Goal: Task Accomplishment & Management: Use online tool/utility

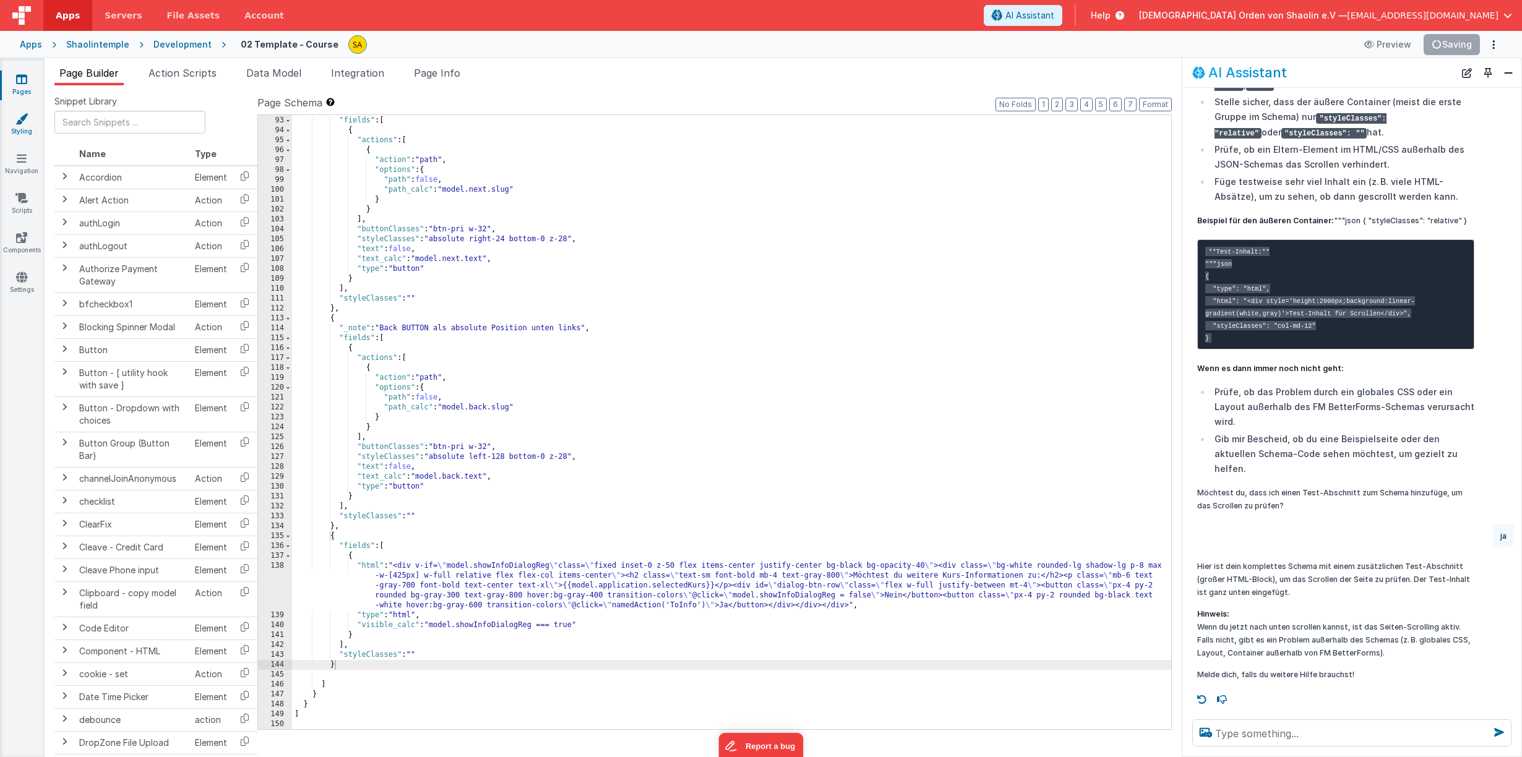
click at [28, 119] on icon at bounding box center [21, 119] width 12 height 12
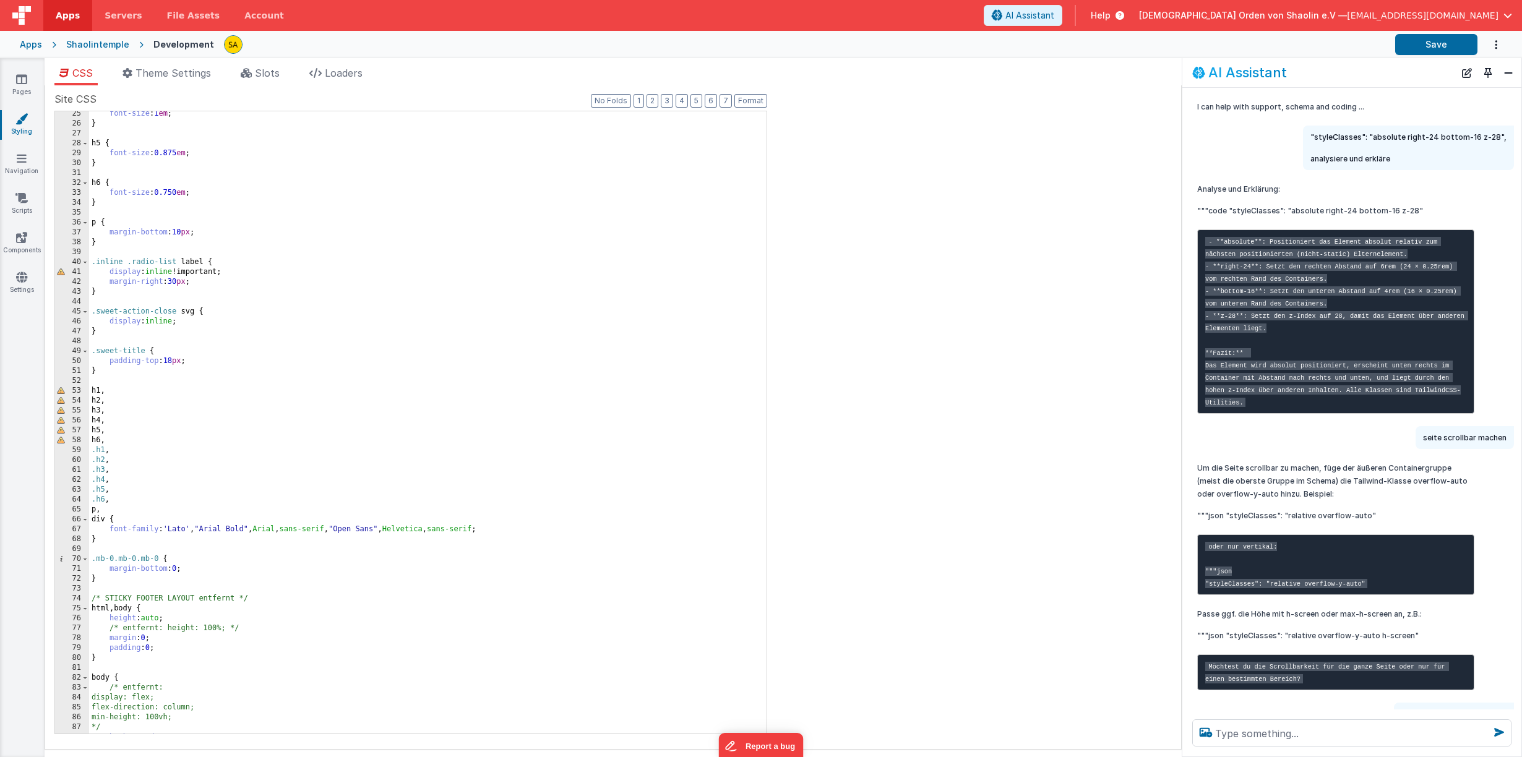
scroll to position [211, 0]
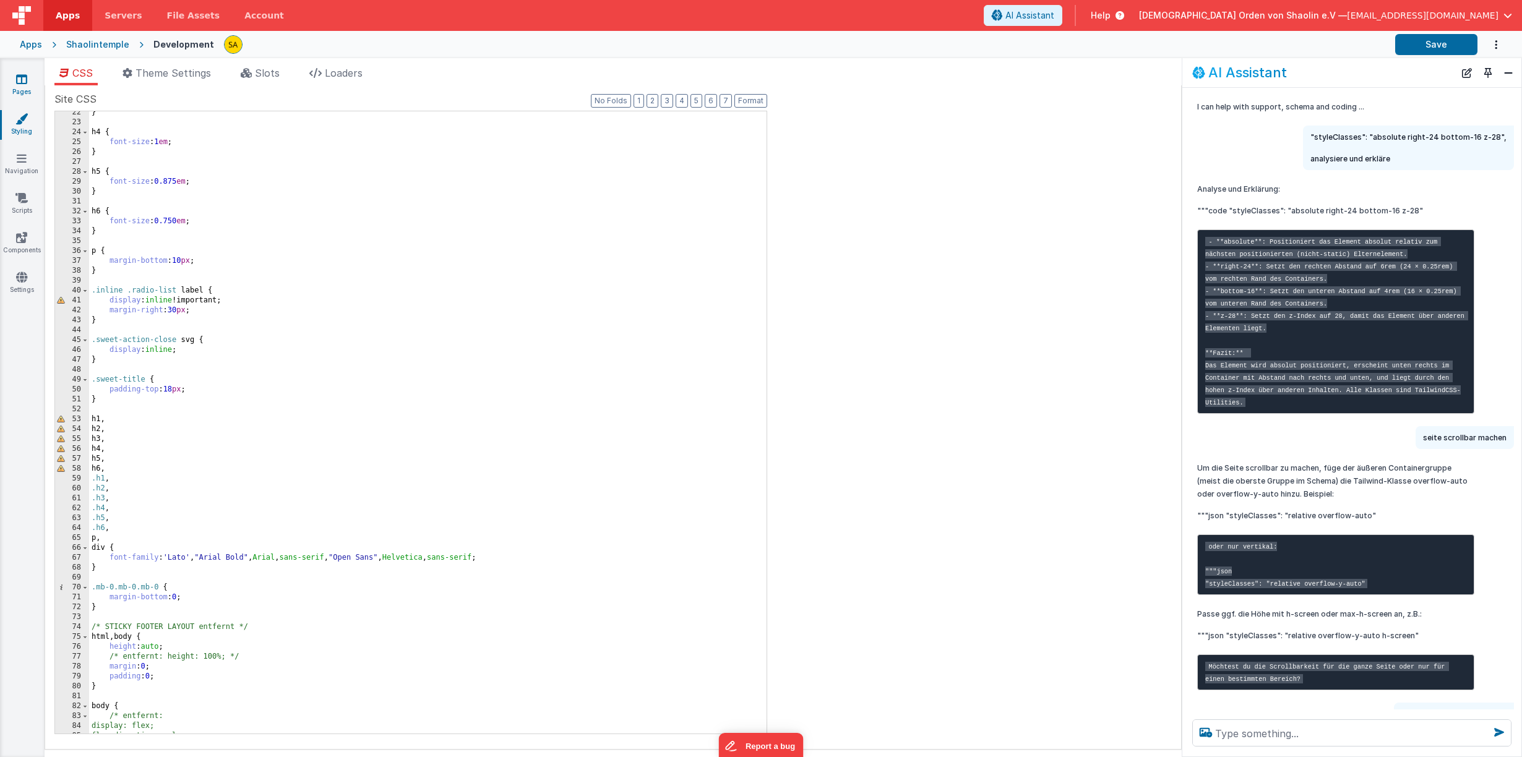
click at [19, 80] on icon at bounding box center [21, 79] width 11 height 12
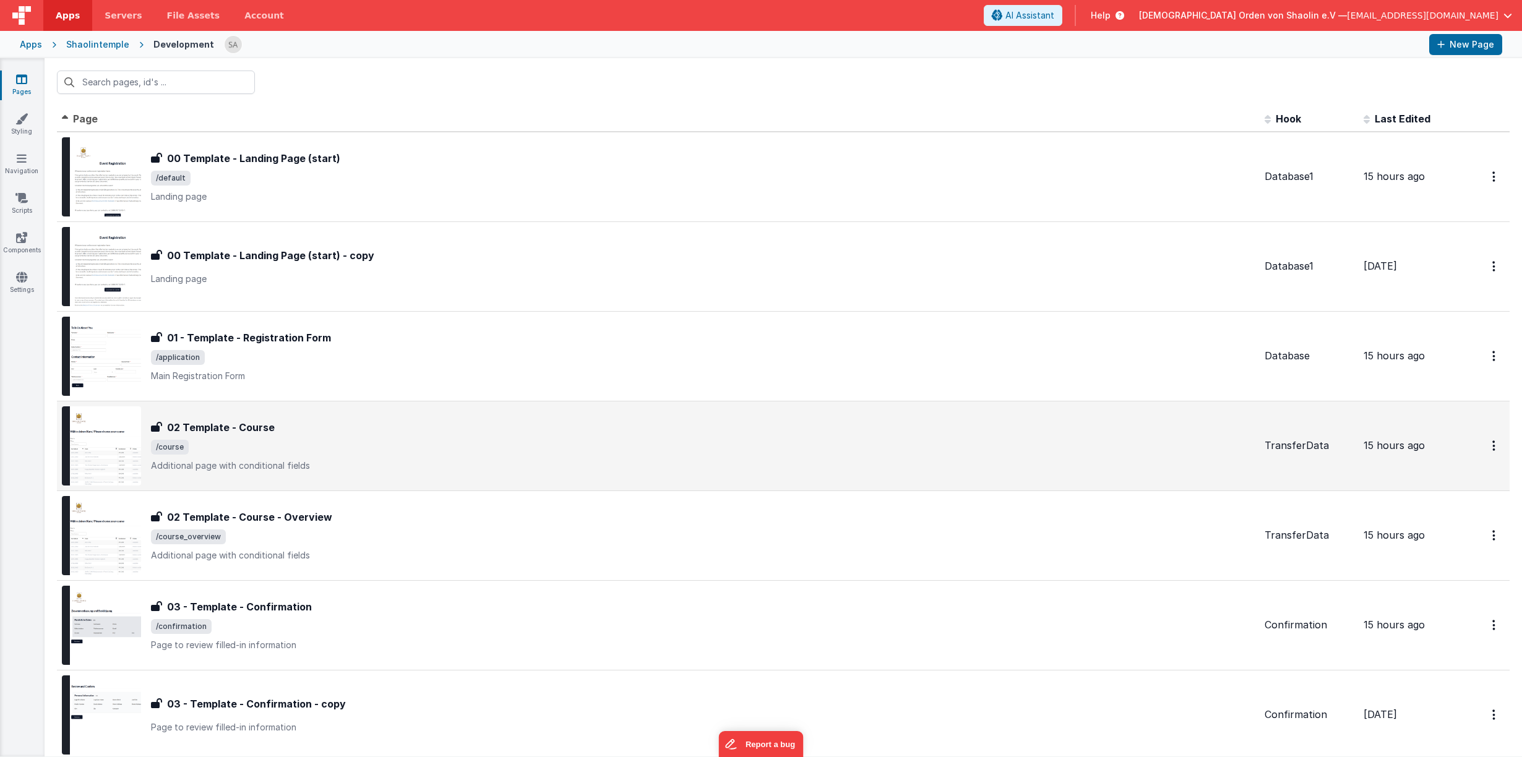
click at [670, 446] on span "/course" at bounding box center [702, 447] width 1103 height 15
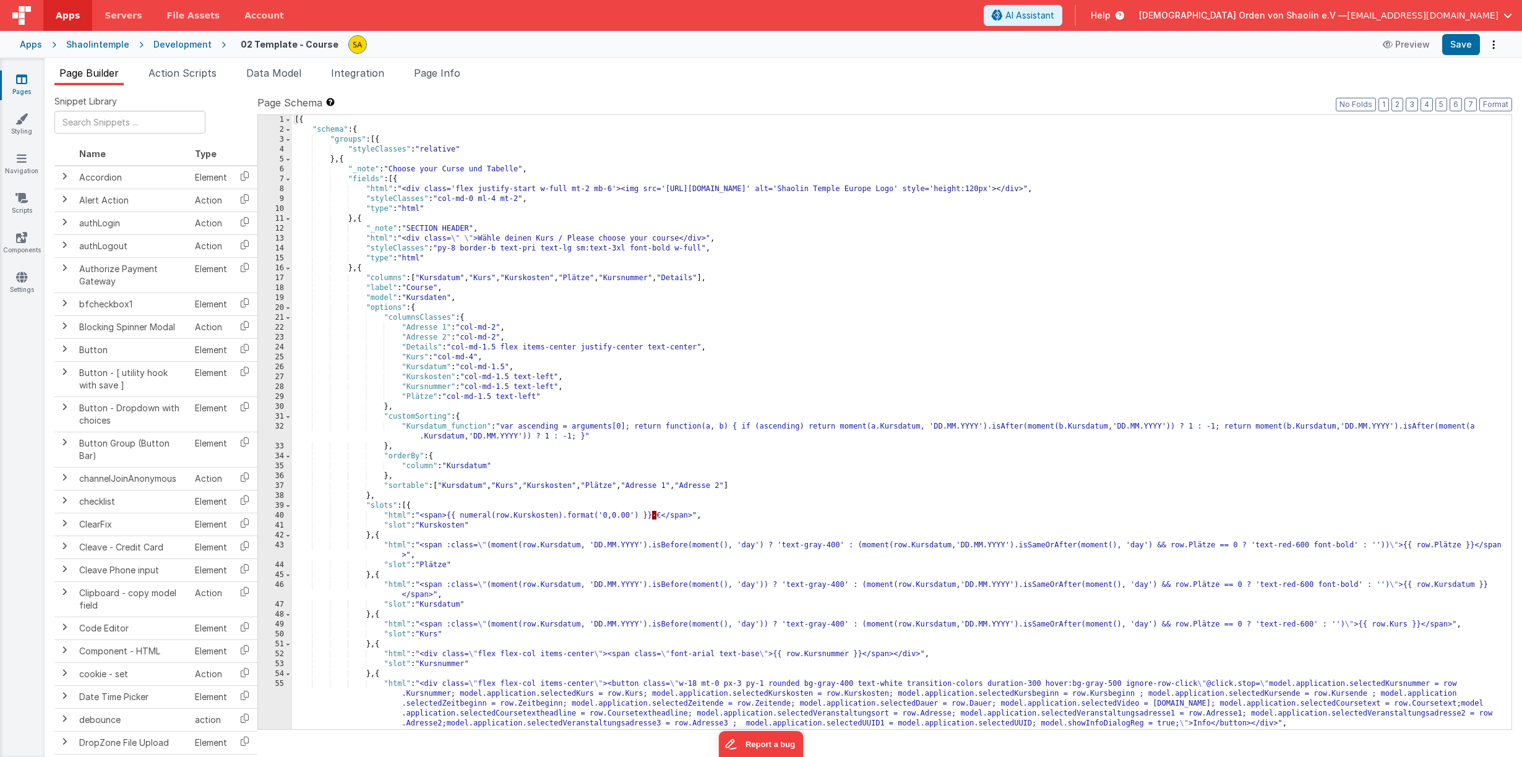
click at [24, 77] on icon at bounding box center [21, 79] width 11 height 12
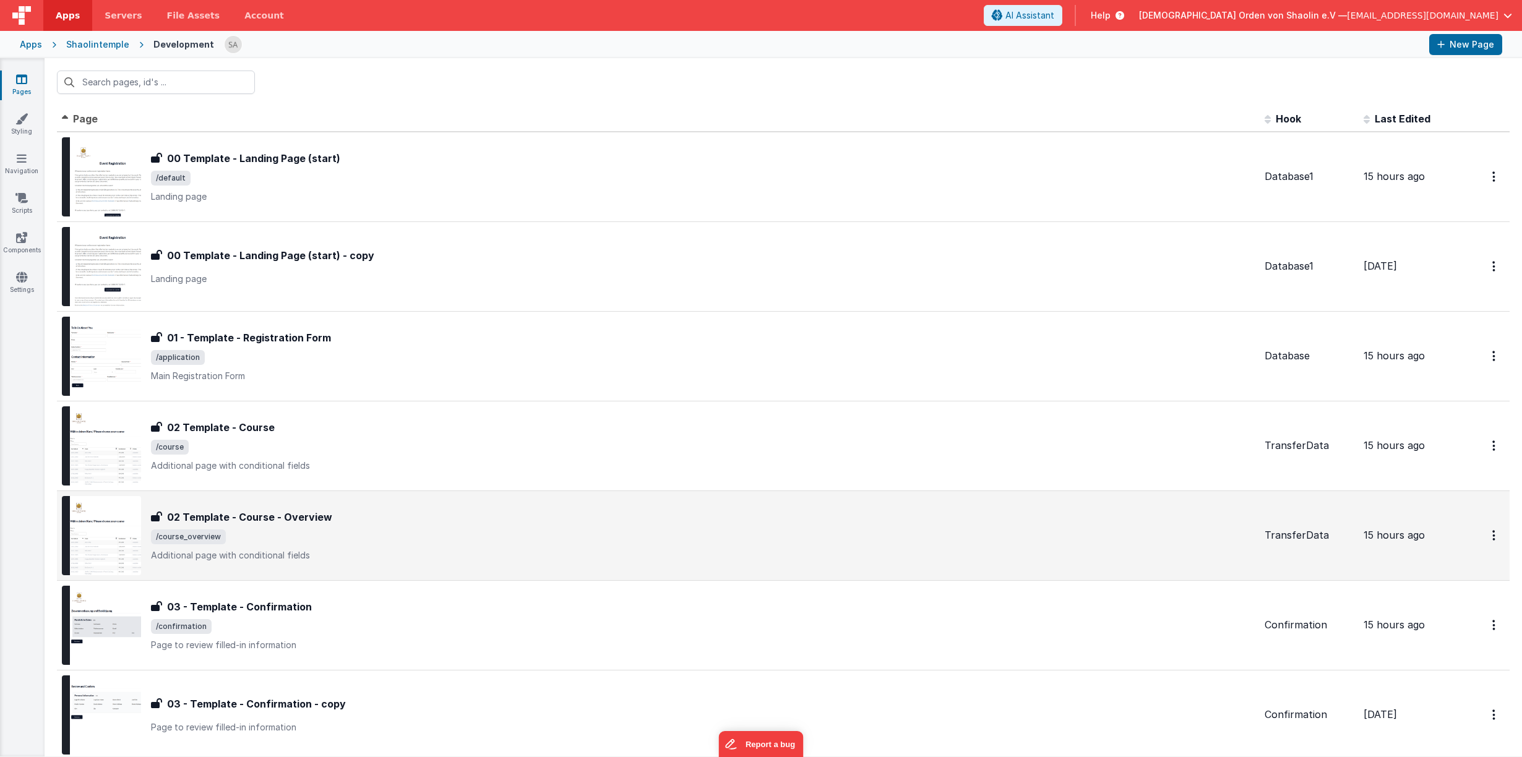
click at [621, 539] on span "/course_overview" at bounding box center [702, 536] width 1103 height 15
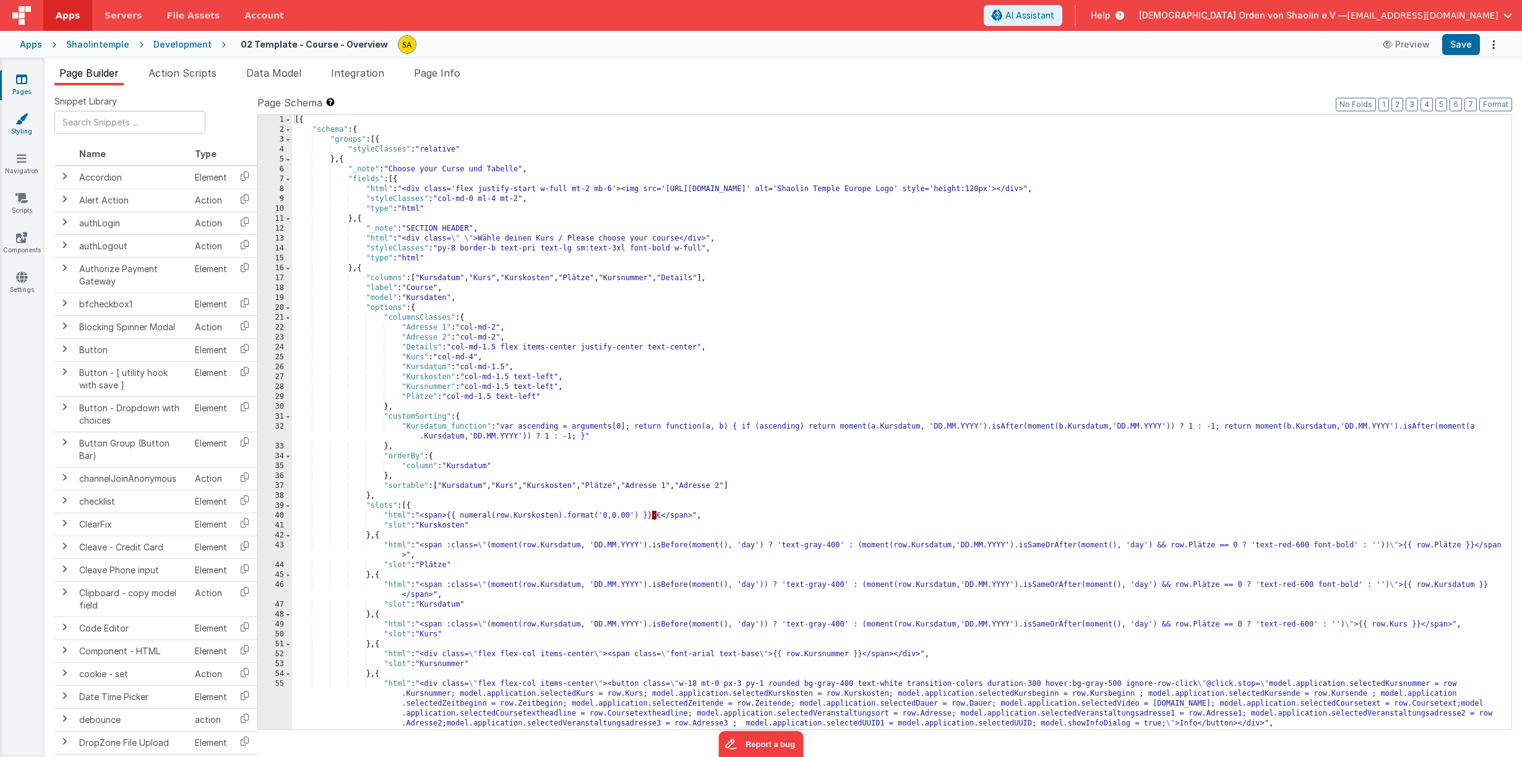
click at [25, 124] on icon at bounding box center [21, 119] width 12 height 12
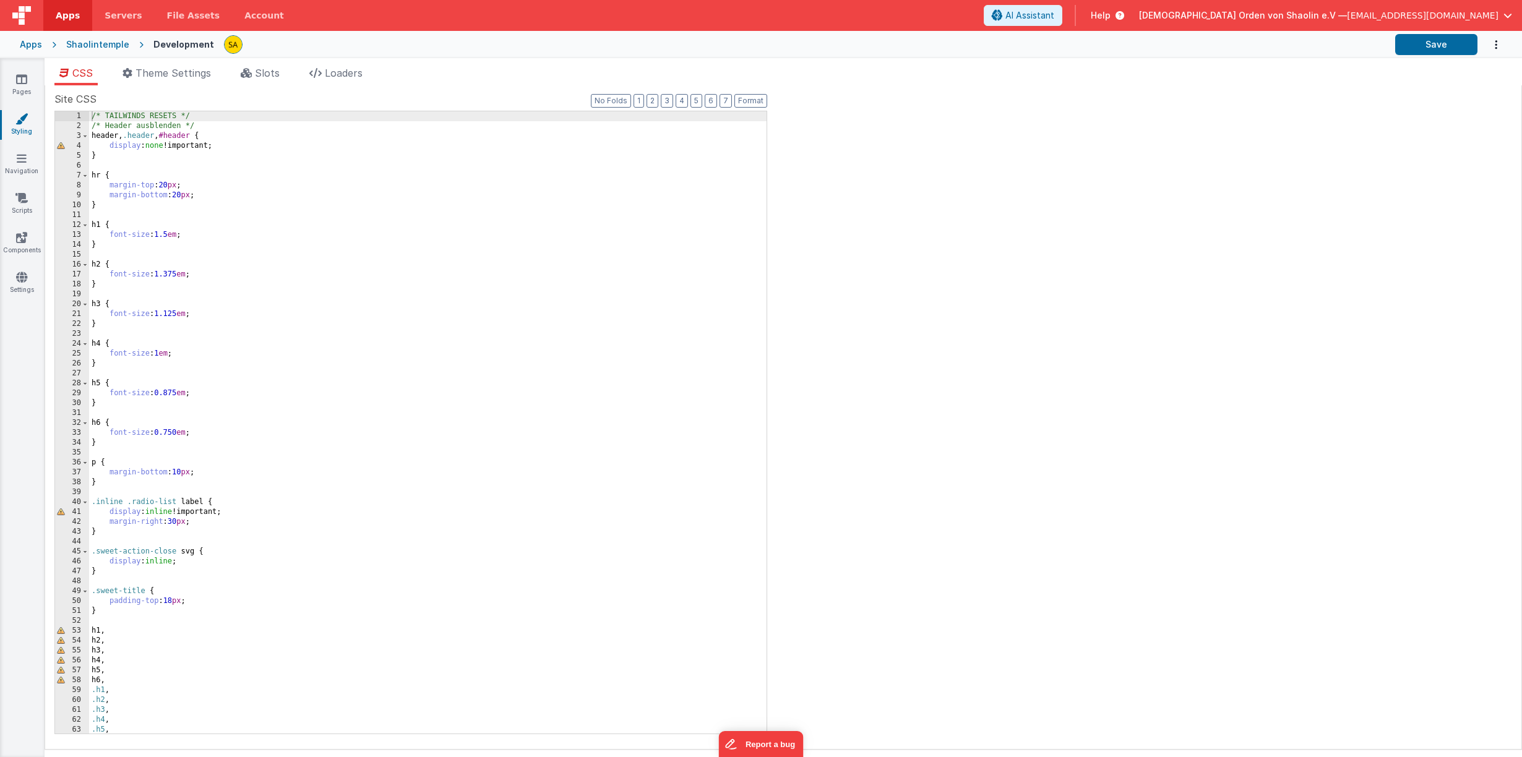
scroll to position [1, 0]
drag, startPoint x: 226, startPoint y: 368, endPoint x: 264, endPoint y: 370, distance: 37.8
click at [226, 368] on div "/* TAILWINDS RESETS */ /* Header ausblenden */ header , .header , #header { dis…" at bounding box center [427, 432] width 677 height 642
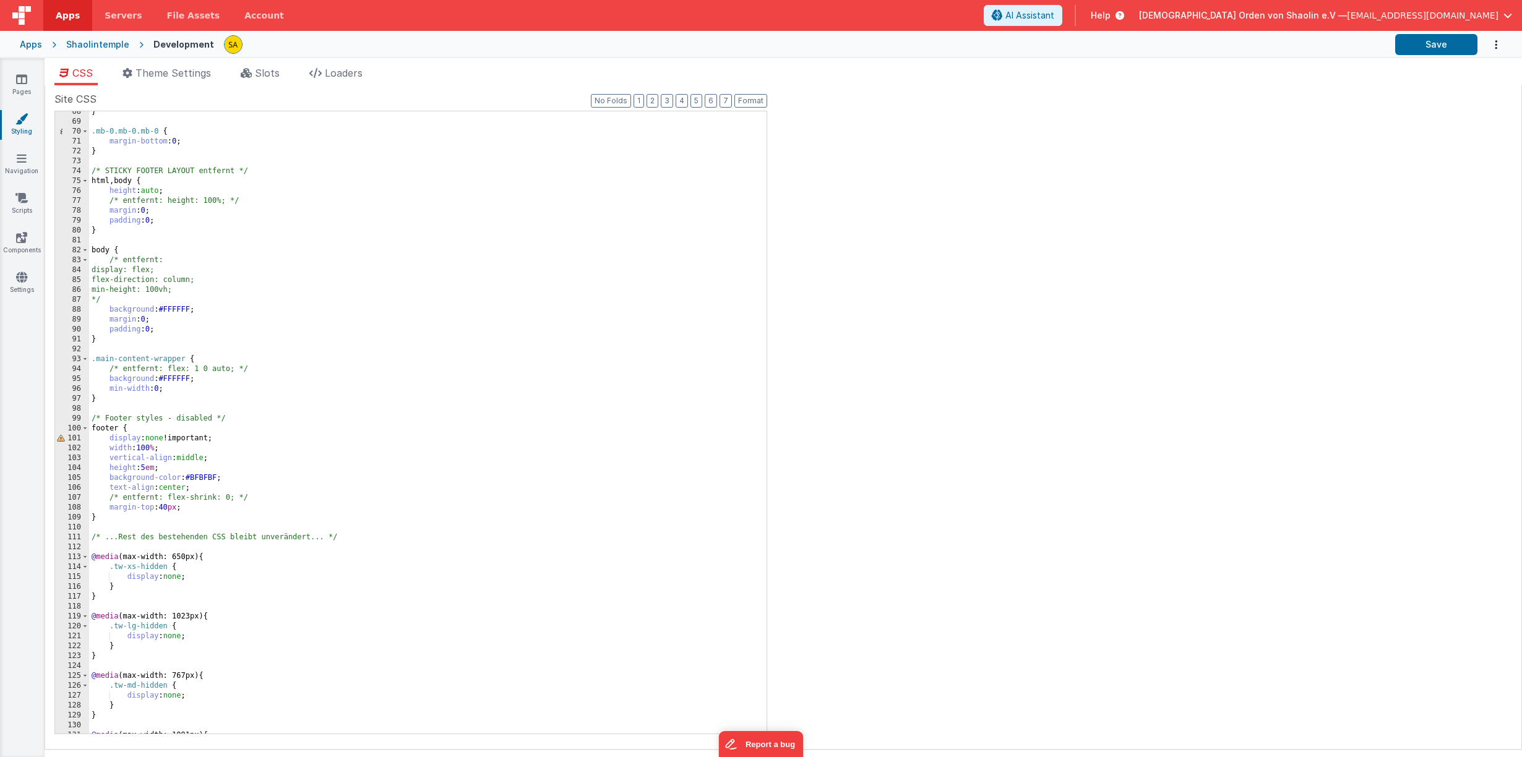
scroll to position [667, 0]
drag, startPoint x: 108, startPoint y: 260, endPoint x: 163, endPoint y: 262, distance: 55.1
click at [164, 262] on div "} .mb-0.mb-0.mb-0 { margin-bottom : 0 ; } /* STICKY FOOTER LAYOUT entfernt */ h…" at bounding box center [427, 429] width 677 height 642
click at [179, 272] on div "} .mb-0.mb-0.mb-0 { margin-bottom : 0 ; } /* STICKY FOOTER LAYOUT entfernt */ h…" at bounding box center [427, 429] width 677 height 642
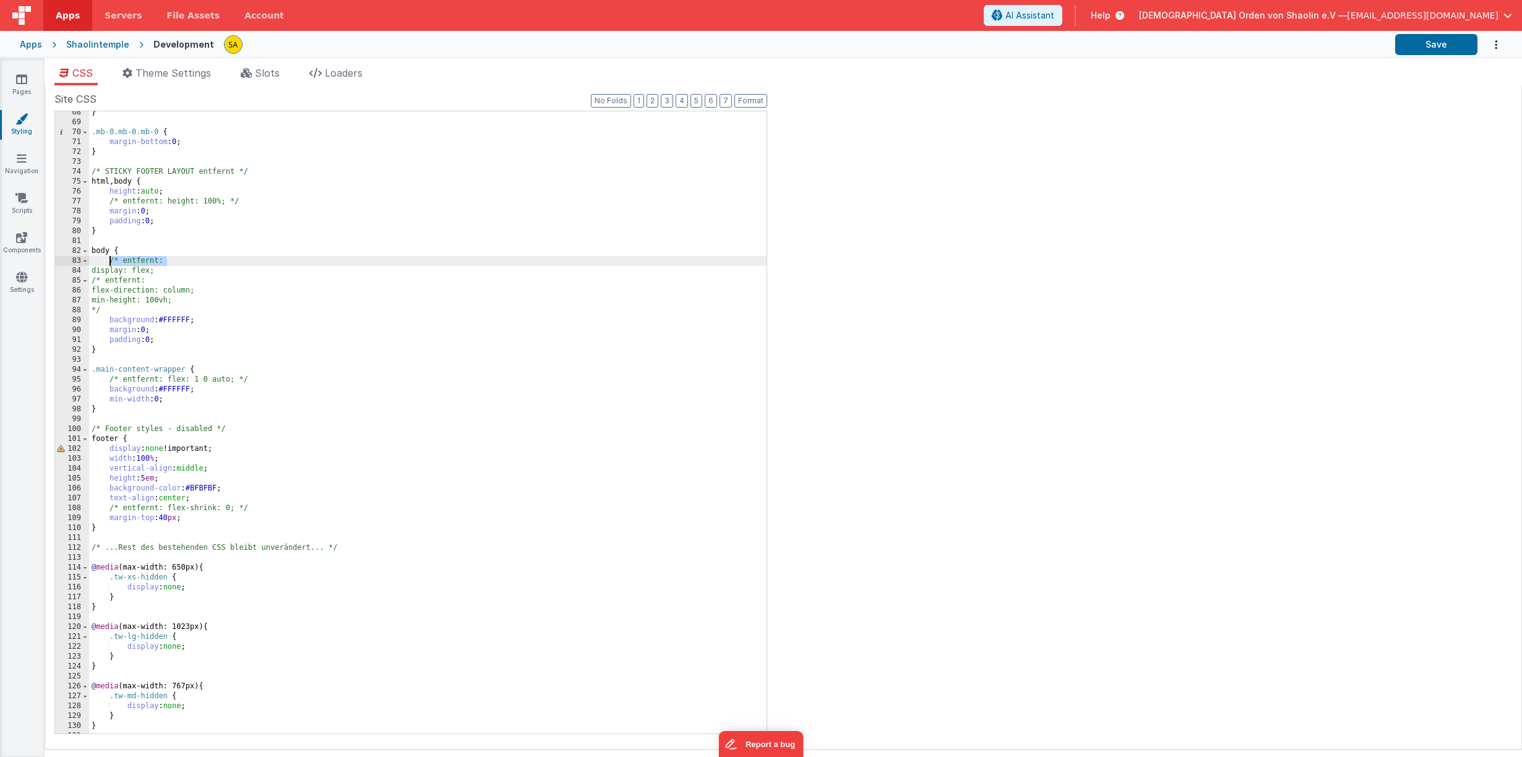
drag, startPoint x: 172, startPoint y: 261, endPoint x: 124, endPoint y: 281, distance: 52.4
click at [110, 263] on div "} .mb-0.mb-0.mb-0 { margin-bottom : 0 ; } /* STICKY FOOTER LAYOUT entfernt */ h…" at bounding box center [427, 429] width 677 height 642
click at [334, 353] on div "} .mb-0.mb-0.mb-0 { margin-bottom : 0 ; } /* STICKY FOOTER LAYOUT entfernt */ h…" at bounding box center [427, 429] width 677 height 642
click at [1449, 48] on button "Save" at bounding box center [1436, 44] width 82 height 21
drag, startPoint x: 174, startPoint y: 282, endPoint x: 108, endPoint y: 280, distance: 66.8
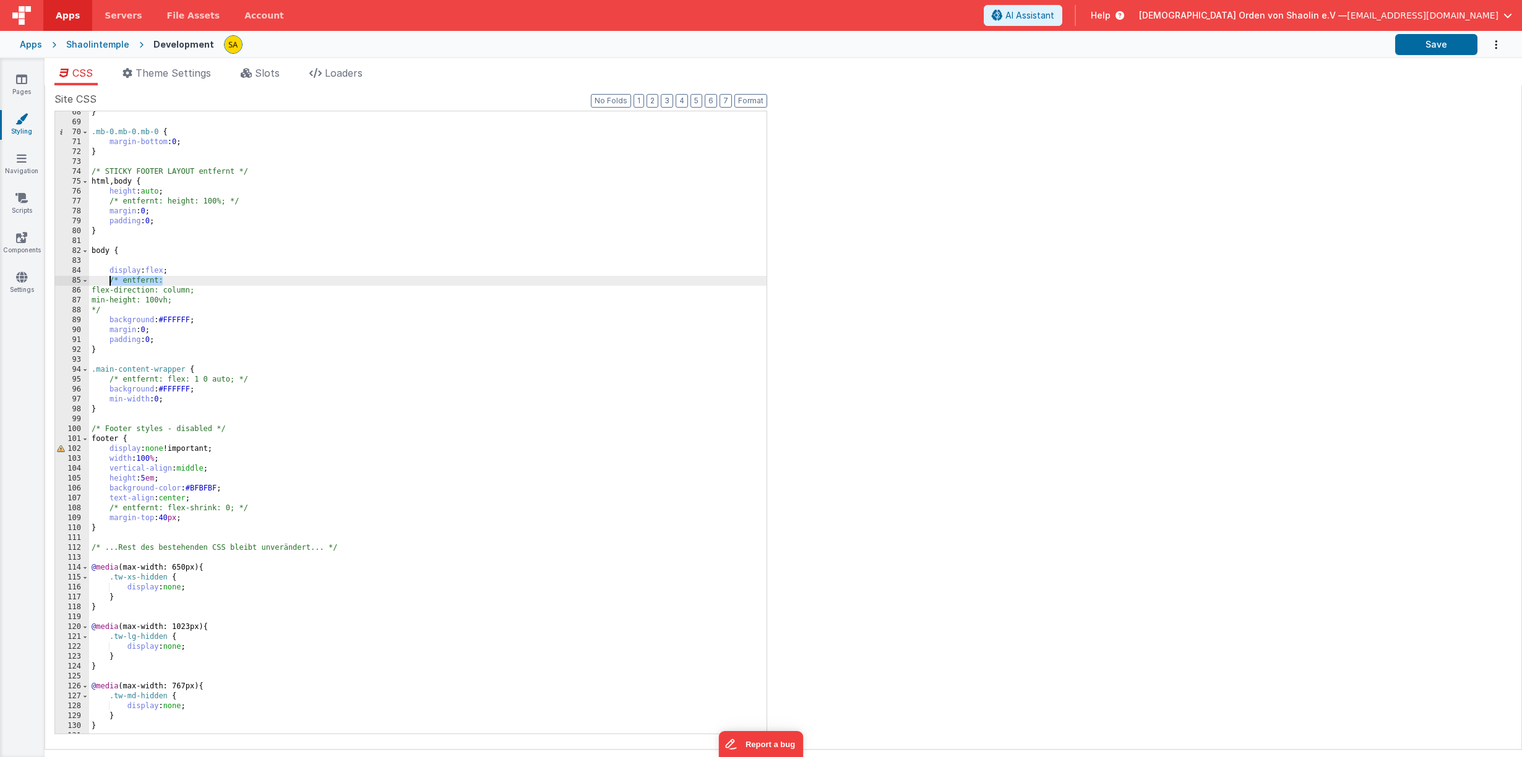
click at [108, 280] on div "} .mb-0.mb-0.mb-0 { margin-bottom : 0 ; } /* STICKY FOOTER LAYOUT entfernt */ h…" at bounding box center [427, 429] width 677 height 642
click at [110, 265] on div "} .mb-0.mb-0.mb-0 { margin-bottom : 0 ; } /* STICKY FOOTER LAYOUT entfernt */ h…" at bounding box center [427, 429] width 677 height 642
drag, startPoint x: 171, startPoint y: 280, endPoint x: 109, endPoint y: 279, distance: 61.9
click at [109, 279] on div "} .mb-0.mb-0.mb-0 { margin-bottom : 0 ; } /* STICKY FOOTER LAYOUT entfernt */ h…" at bounding box center [427, 429] width 677 height 642
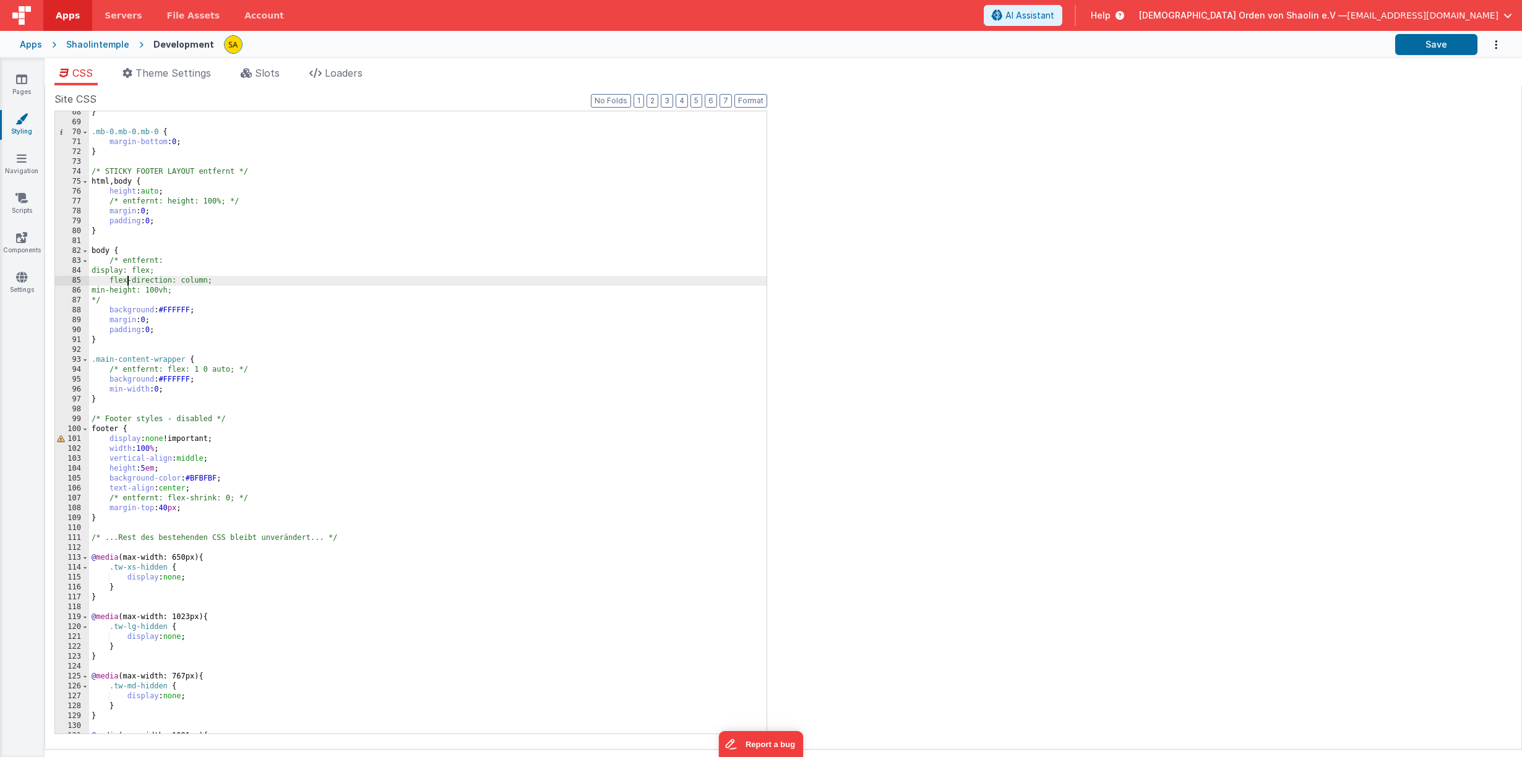
click at [129, 281] on div "} .mb-0.mb-0.mb-0 { margin-bottom : 0 ; } /* STICKY FOOTER LAYOUT entfernt */ h…" at bounding box center [427, 429] width 677 height 642
drag, startPoint x: 1420, startPoint y: 41, endPoint x: 1412, endPoint y: 51, distance: 12.3
click at [1420, 42] on button "Save" at bounding box center [1436, 44] width 82 height 21
click at [1054, 20] on span "AI Assistant" at bounding box center [1029, 15] width 49 height 12
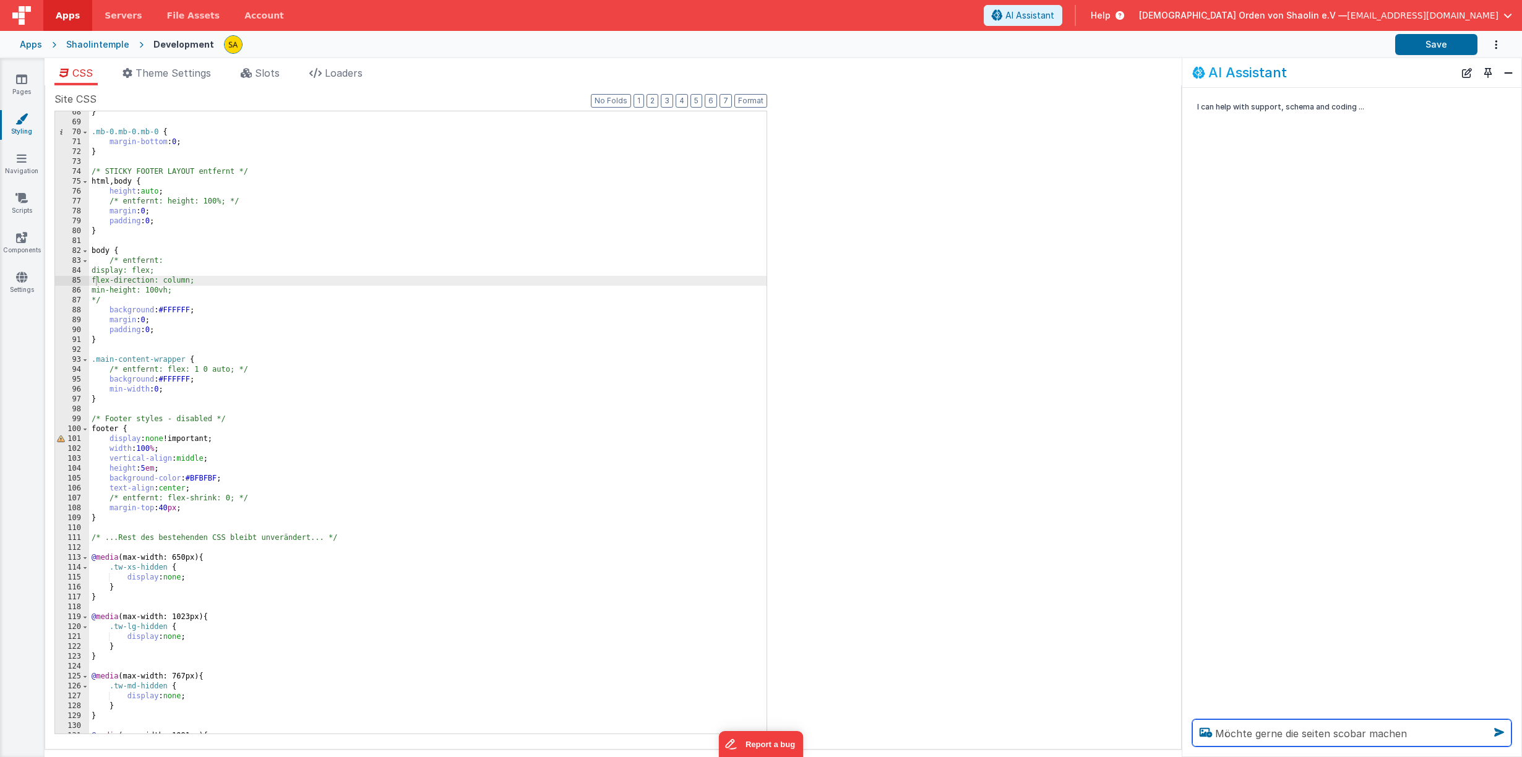
type textarea "Möchte gerne die seiten scobar machen"
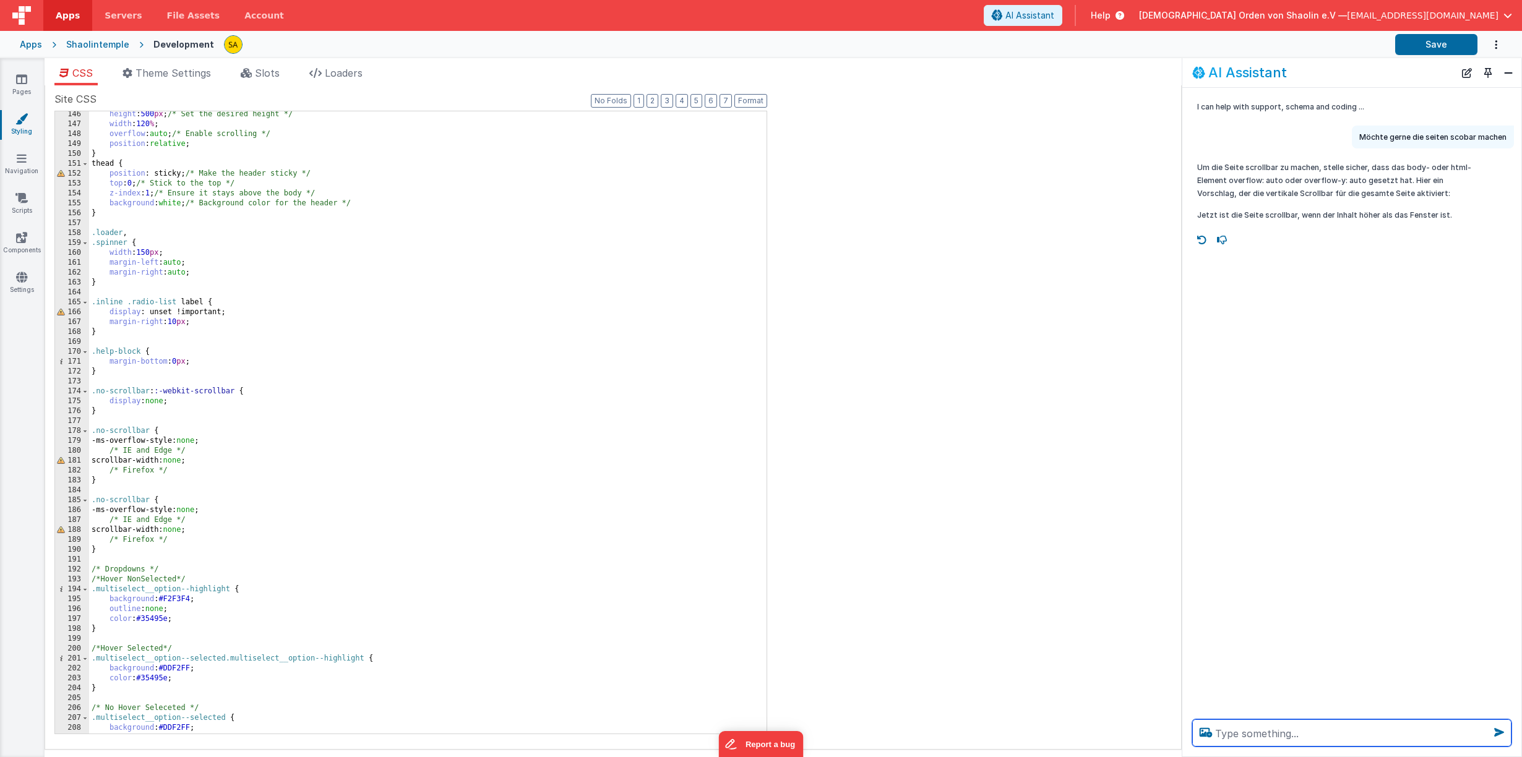
scroll to position [1436, 0]
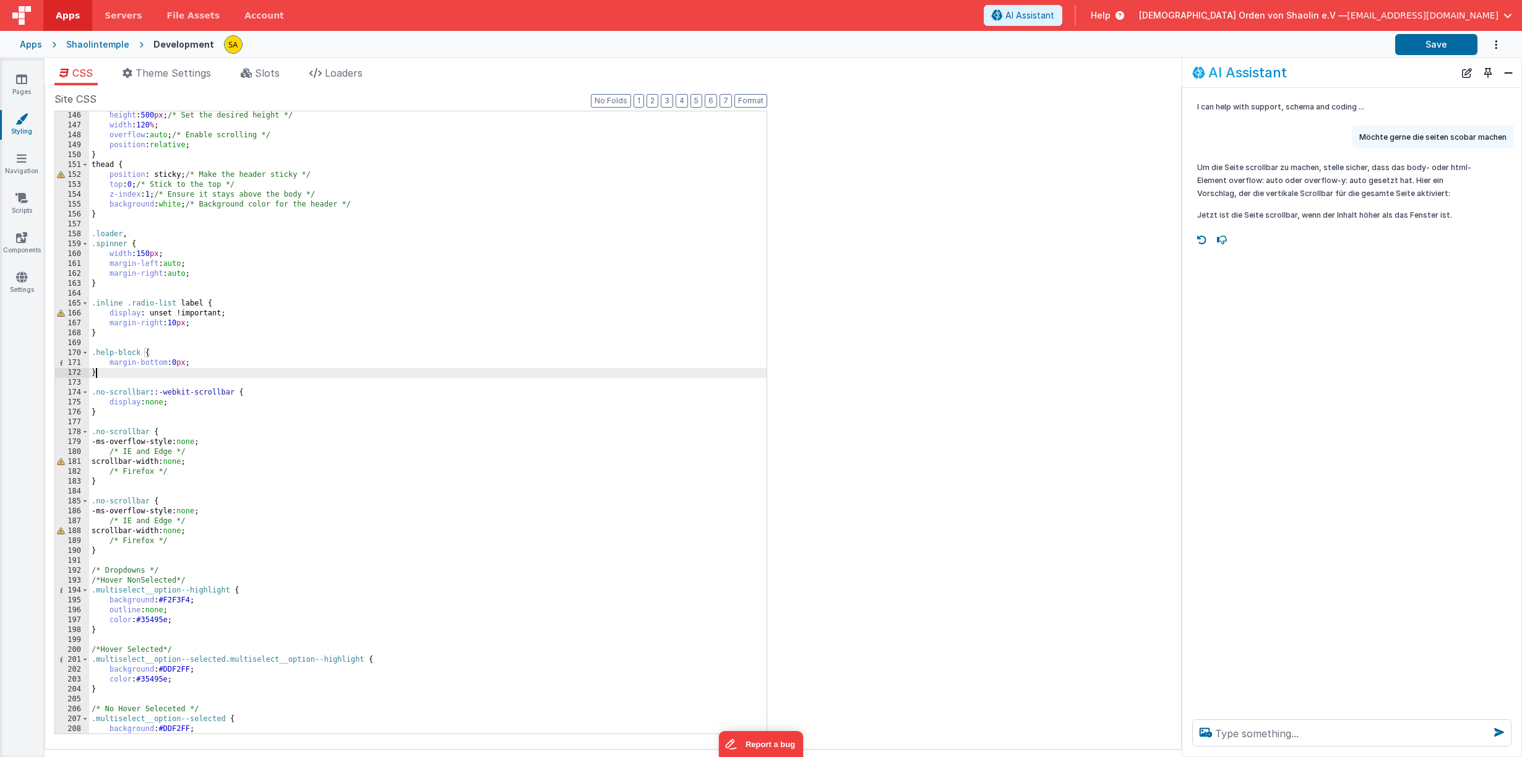
click at [440, 375] on div "height : 500 px ; /* Set the desired height */ width : 120 % ; overflow : auto …" at bounding box center [427, 432] width 677 height 642
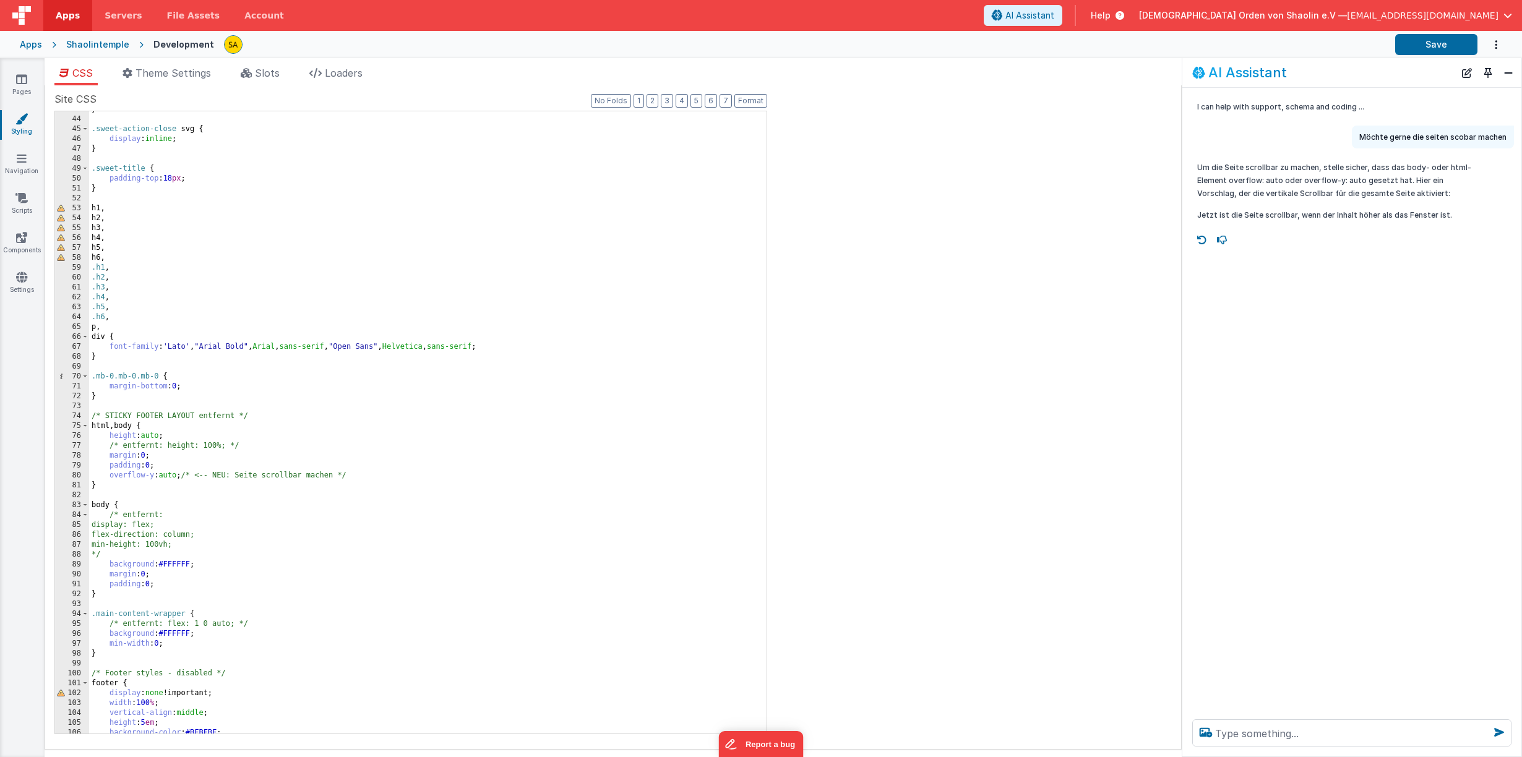
scroll to position [422, 0]
click at [1446, 38] on button "Save" at bounding box center [1436, 44] width 82 height 21
click at [19, 205] on link "Scripts" at bounding box center [21, 204] width 45 height 25
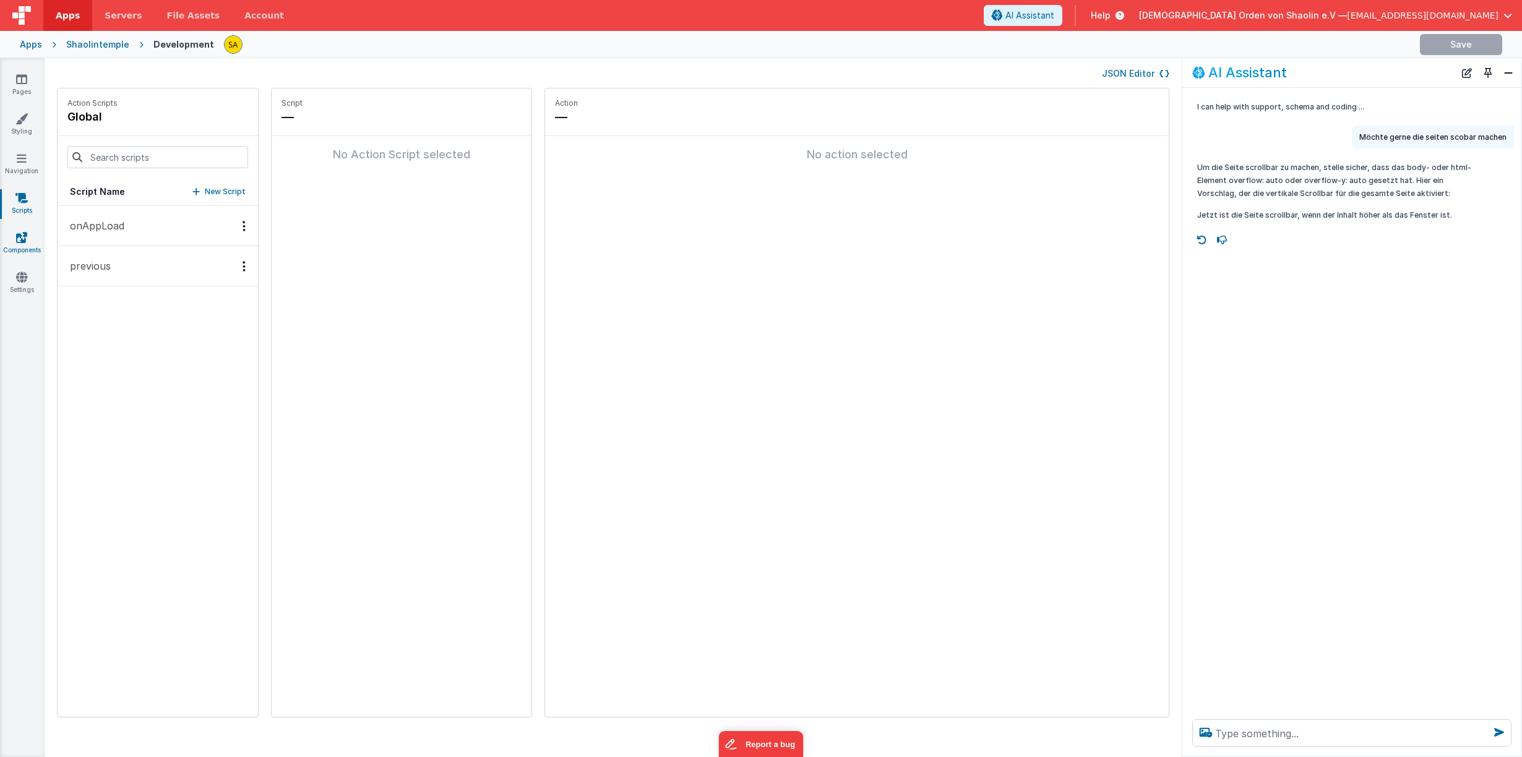
click at [20, 241] on icon at bounding box center [21, 237] width 11 height 12
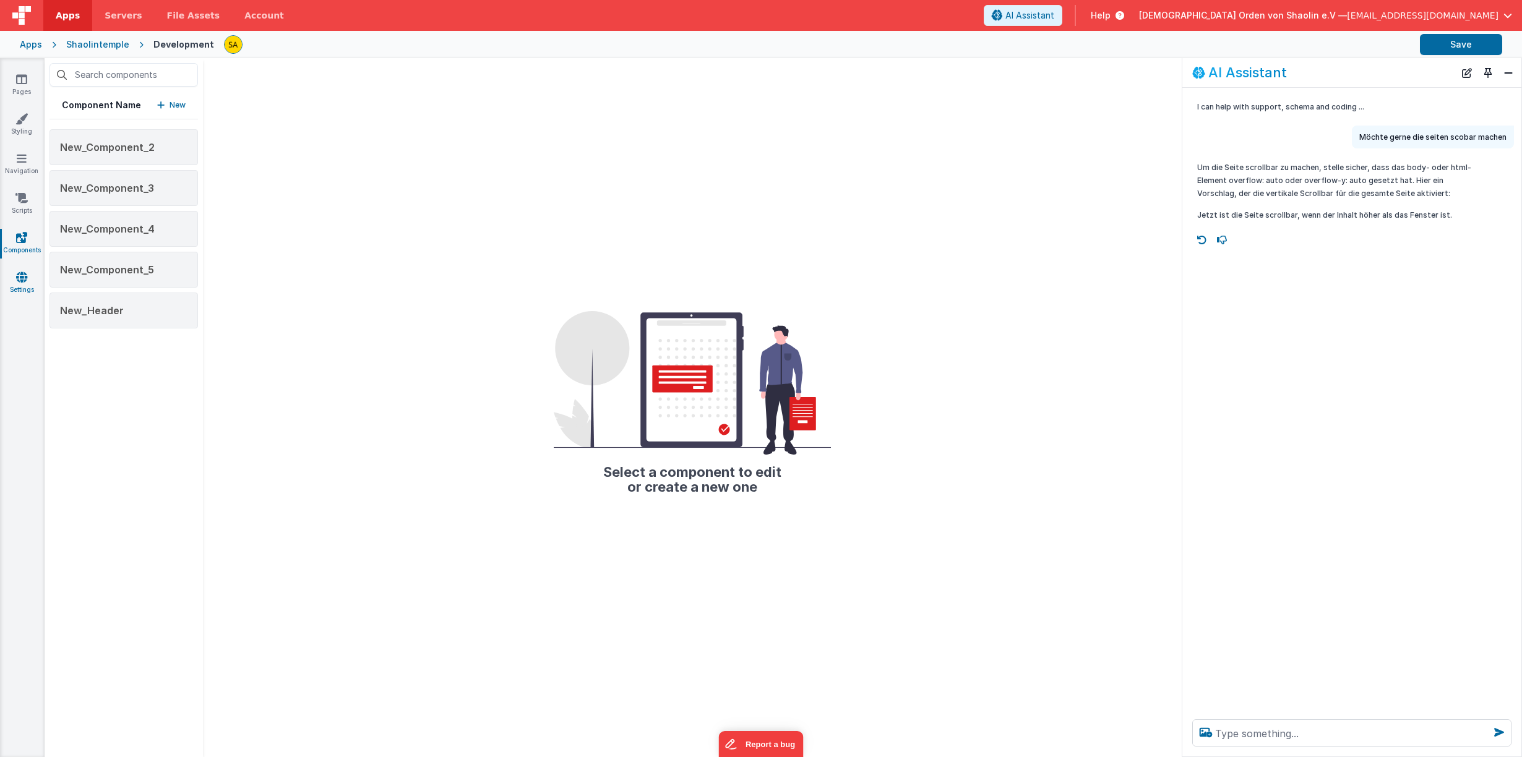
click at [20, 285] on link "Settings" at bounding box center [21, 283] width 45 height 25
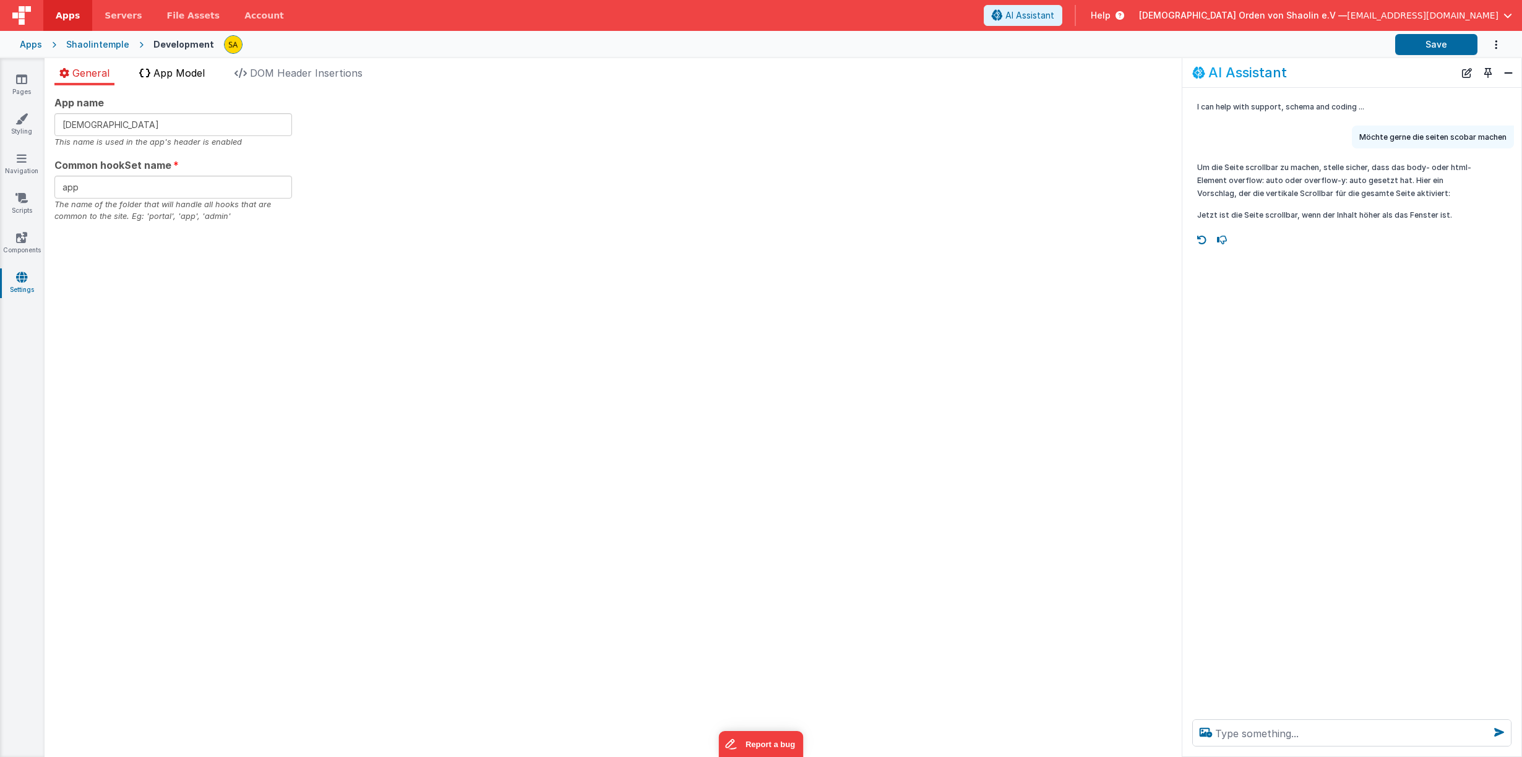
click at [165, 78] on span "App Model" at bounding box center [178, 73] width 51 height 12
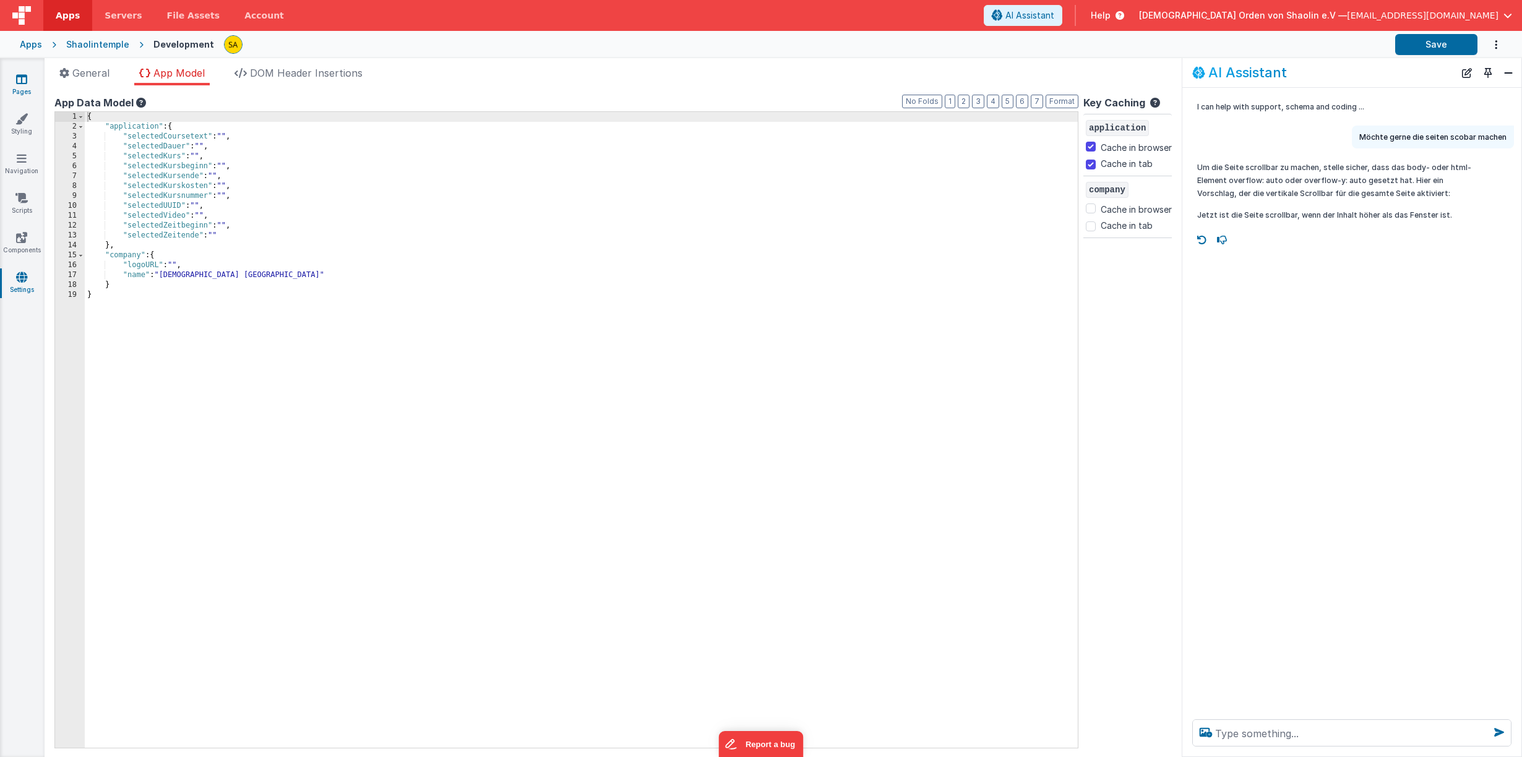
click at [25, 81] on icon at bounding box center [21, 79] width 11 height 12
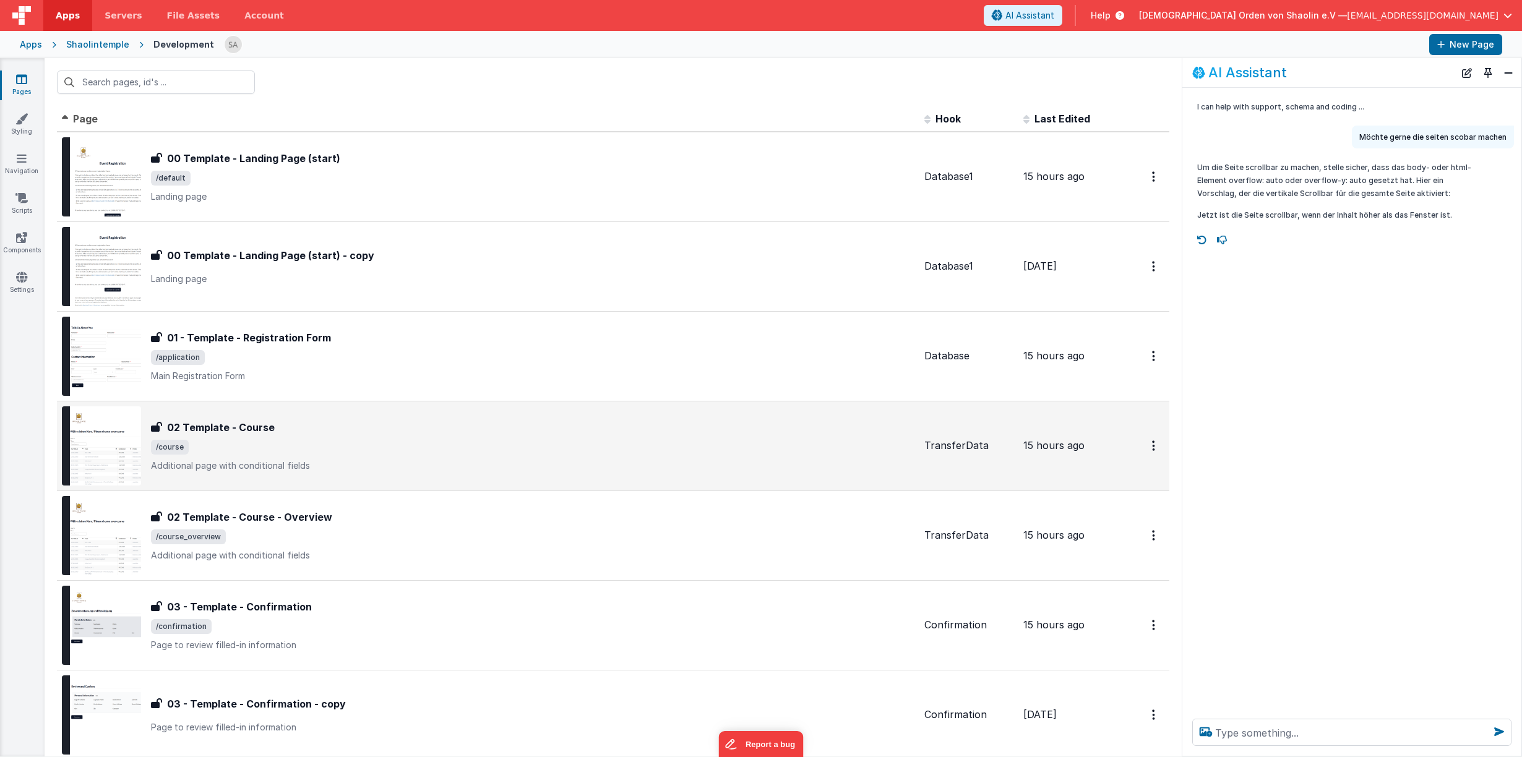
click at [578, 468] on p "Additional page with conditional fields" at bounding box center [532, 466] width 763 height 12
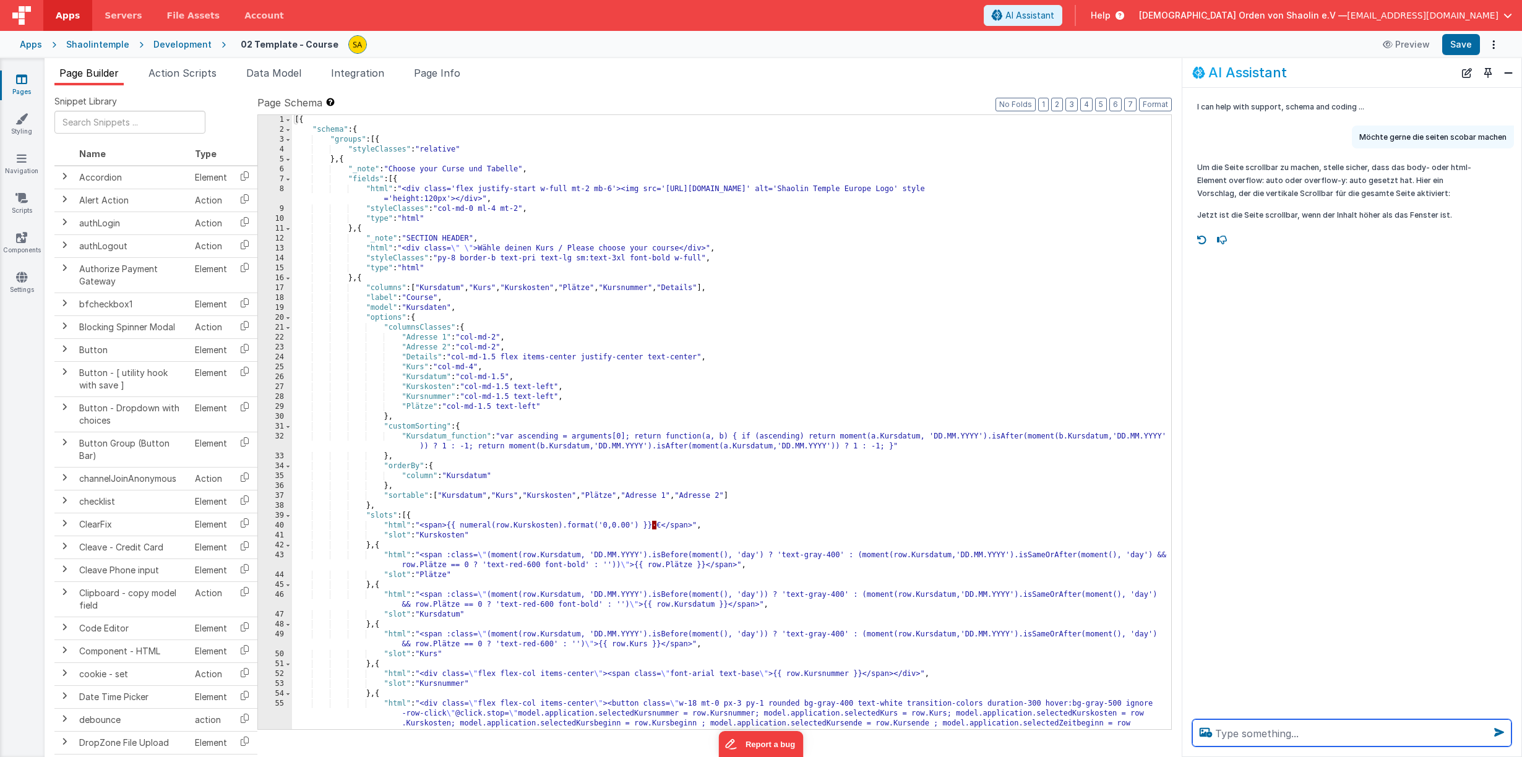
click at [1390, 730] on textarea at bounding box center [1351, 732] width 319 height 27
type textarea "wie kann man die Buttons weiter nach unten setzen"
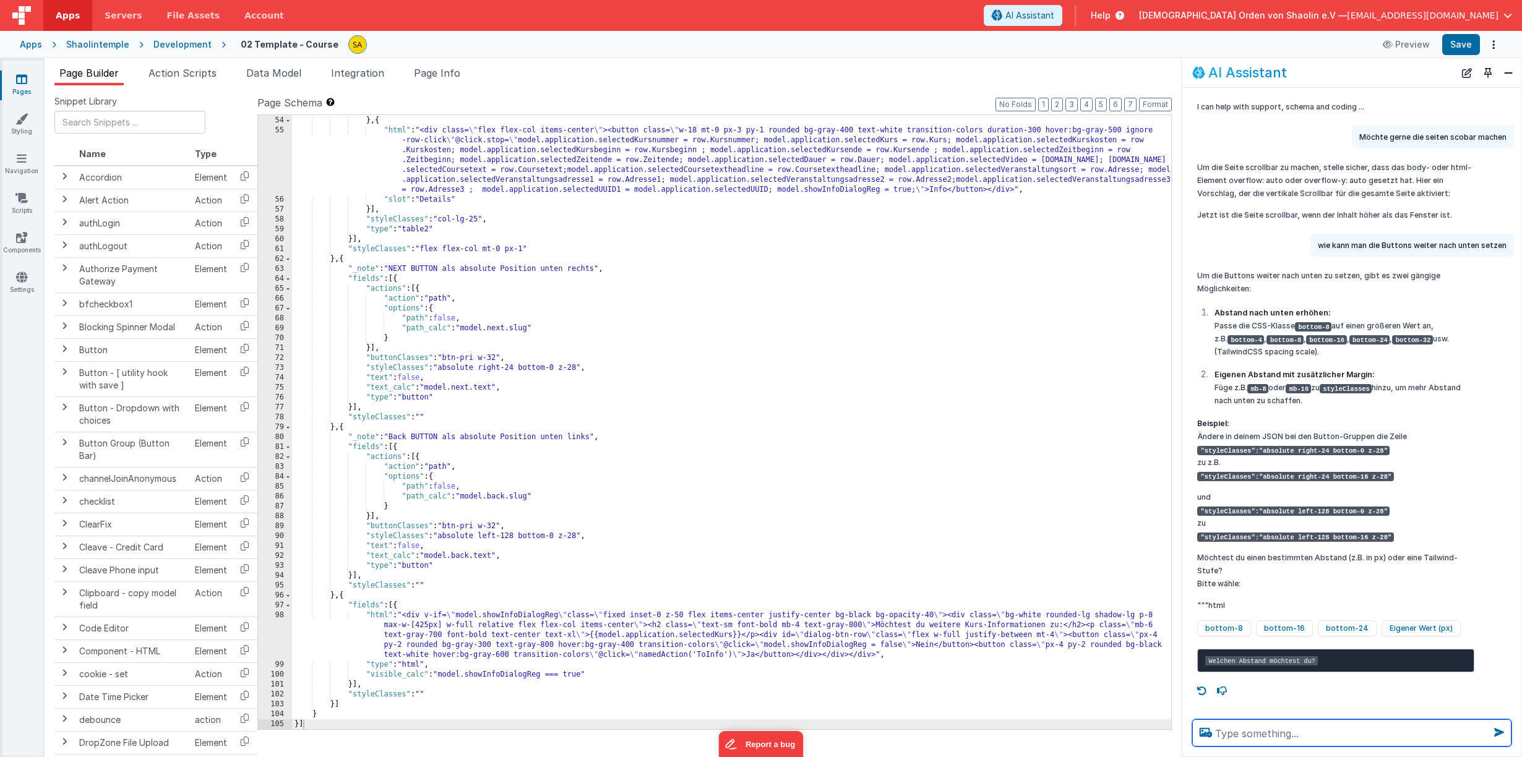
scroll to position [1, 0]
click at [21, 122] on icon at bounding box center [21, 119] width 12 height 12
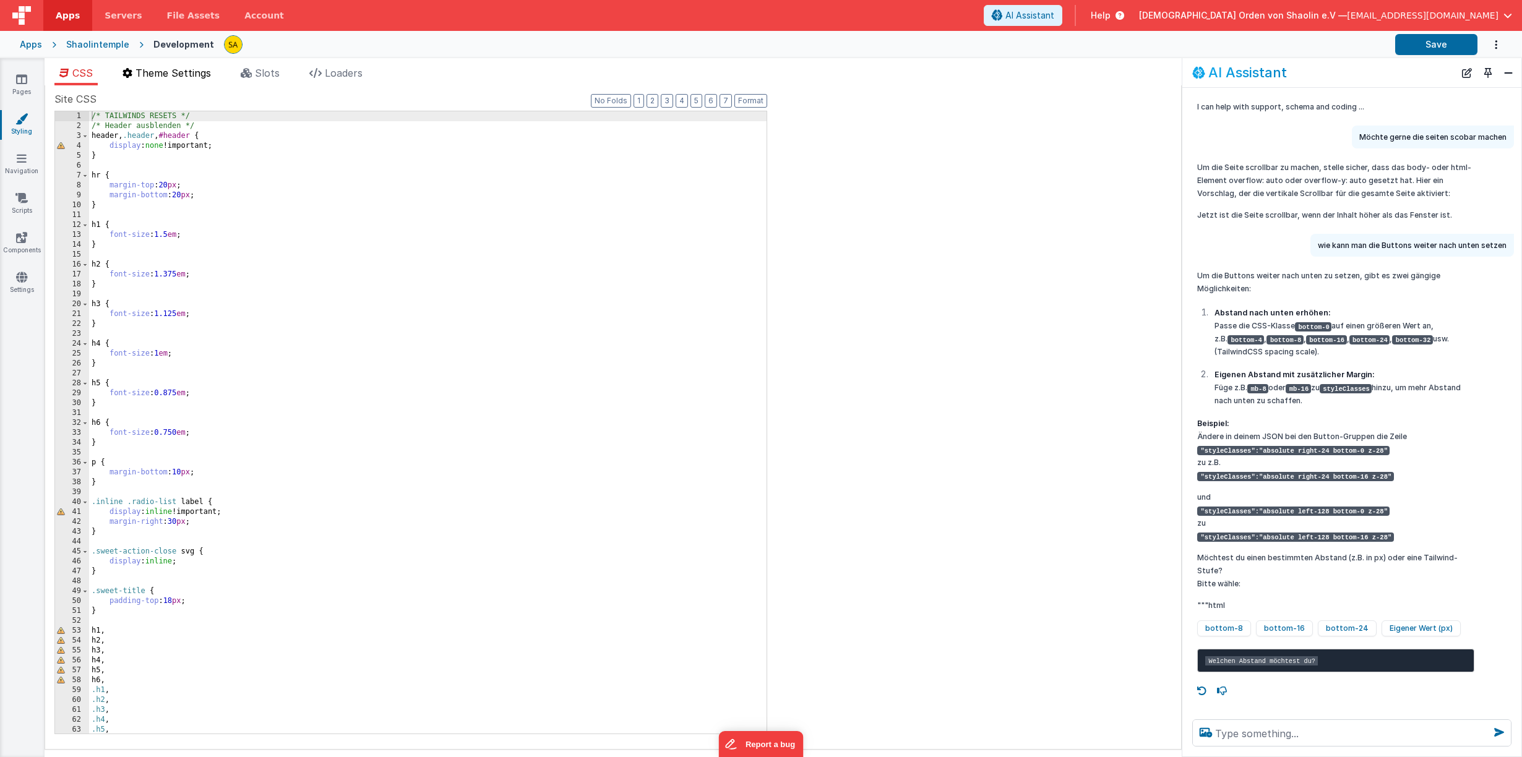
click at [161, 78] on span "Theme Settings" at bounding box center [172, 73] width 75 height 12
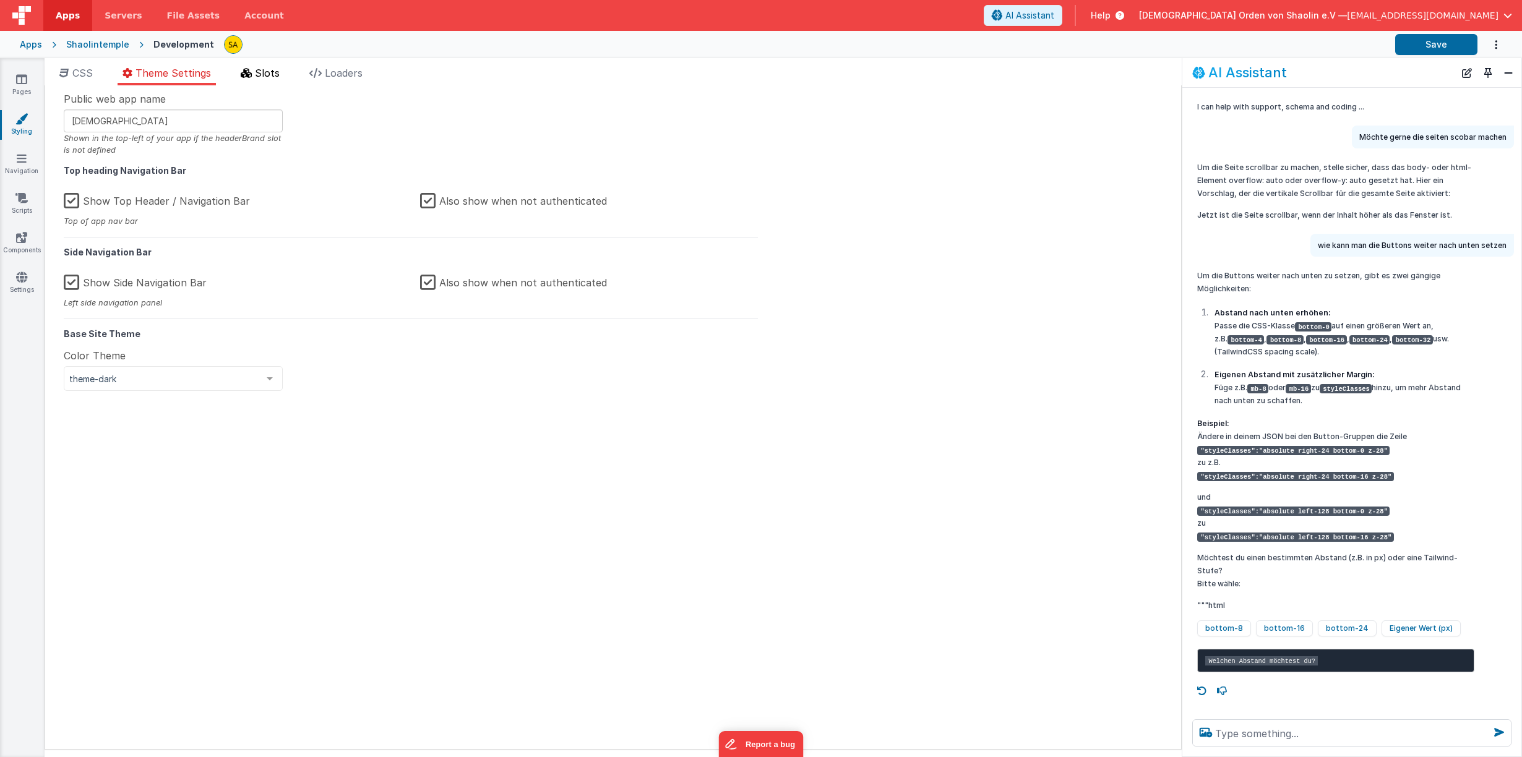
click at [267, 77] on span "Slots" at bounding box center [267, 73] width 25 height 12
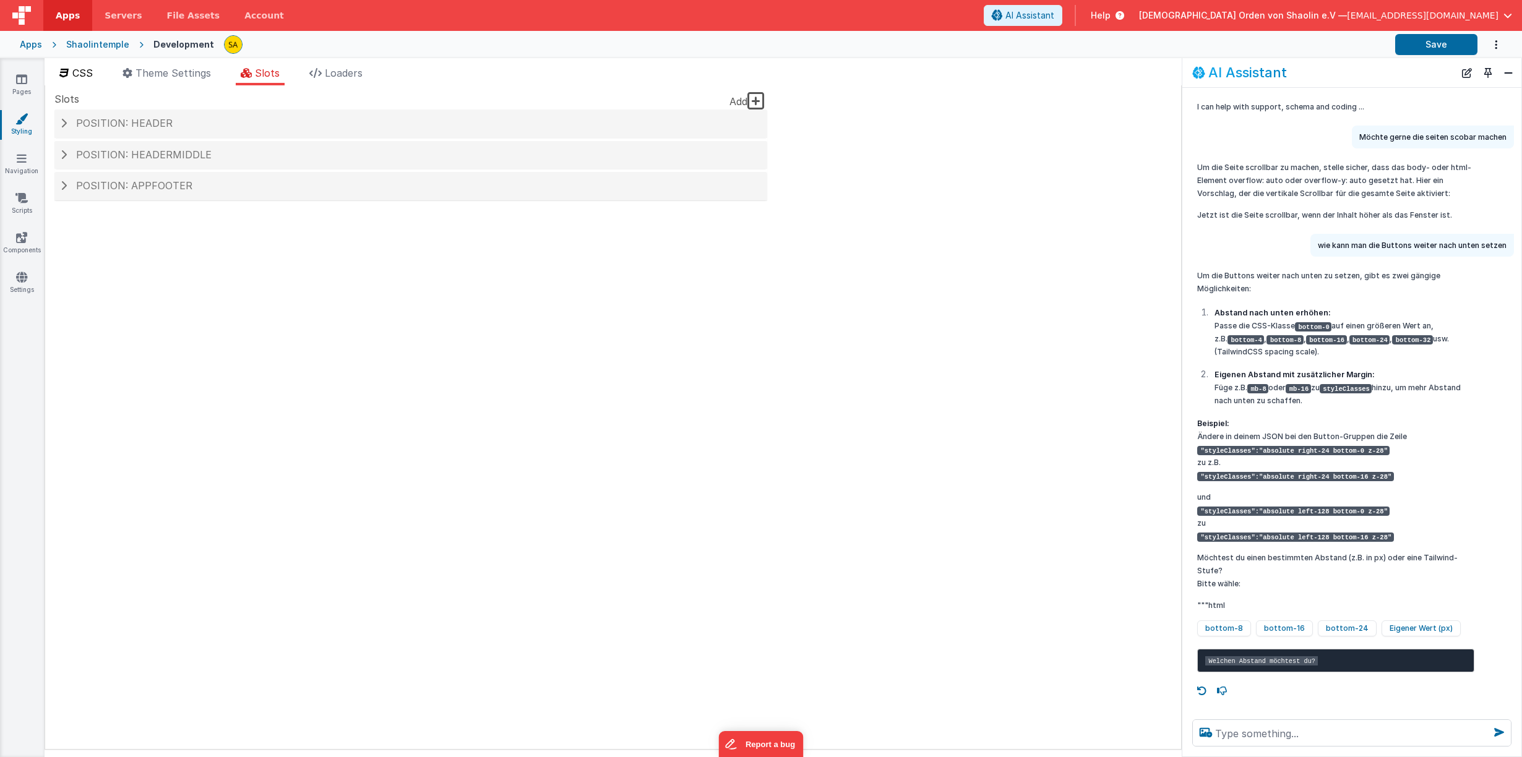
click at [74, 75] on span "CSS" at bounding box center [82, 73] width 20 height 12
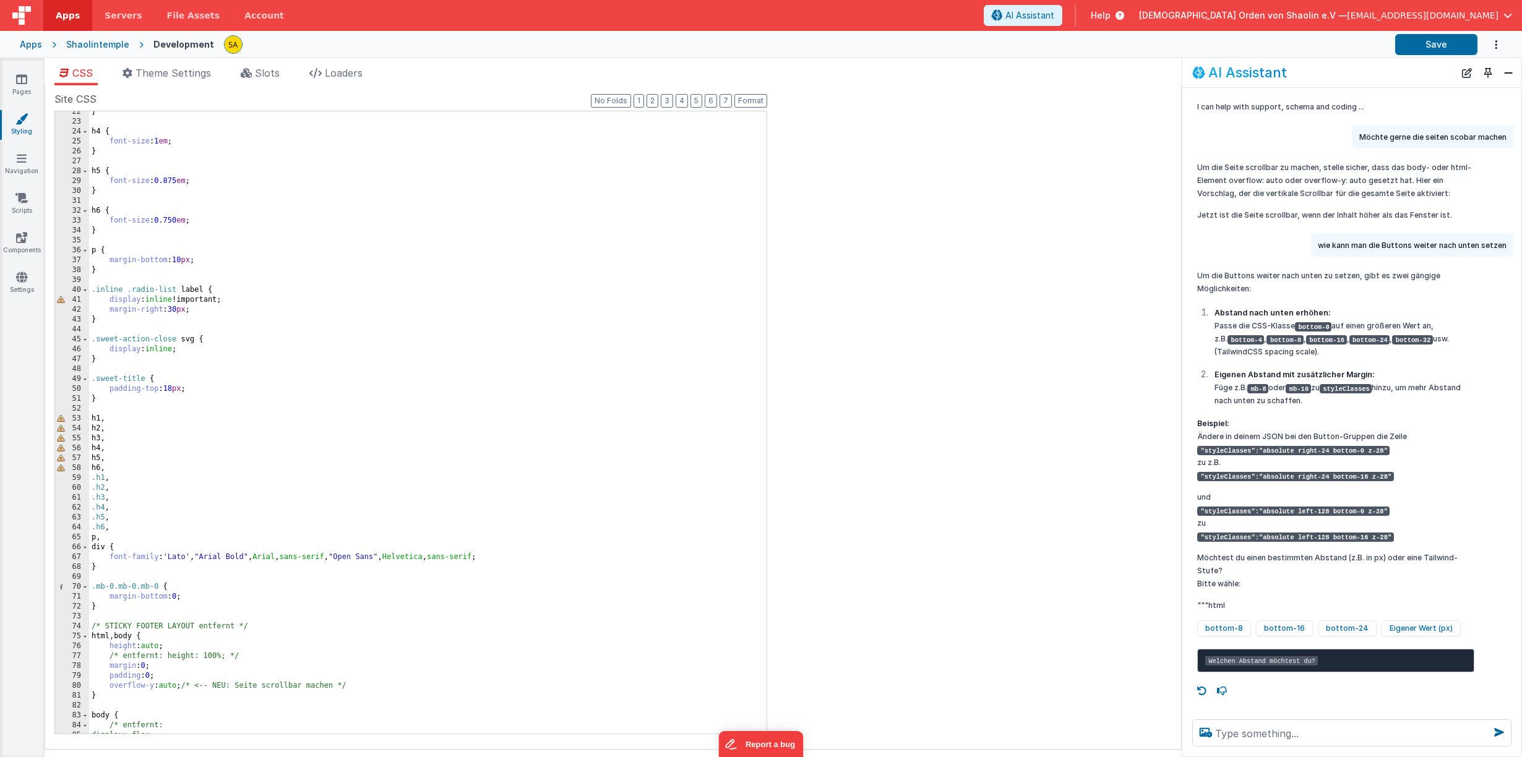
scroll to position [213, 0]
click at [210, 600] on div "} h4 { font-size : 1 em ; } h5 { font-size : 0.875 em ; } h6 { font-size : 0.75…" at bounding box center [427, 427] width 677 height 642
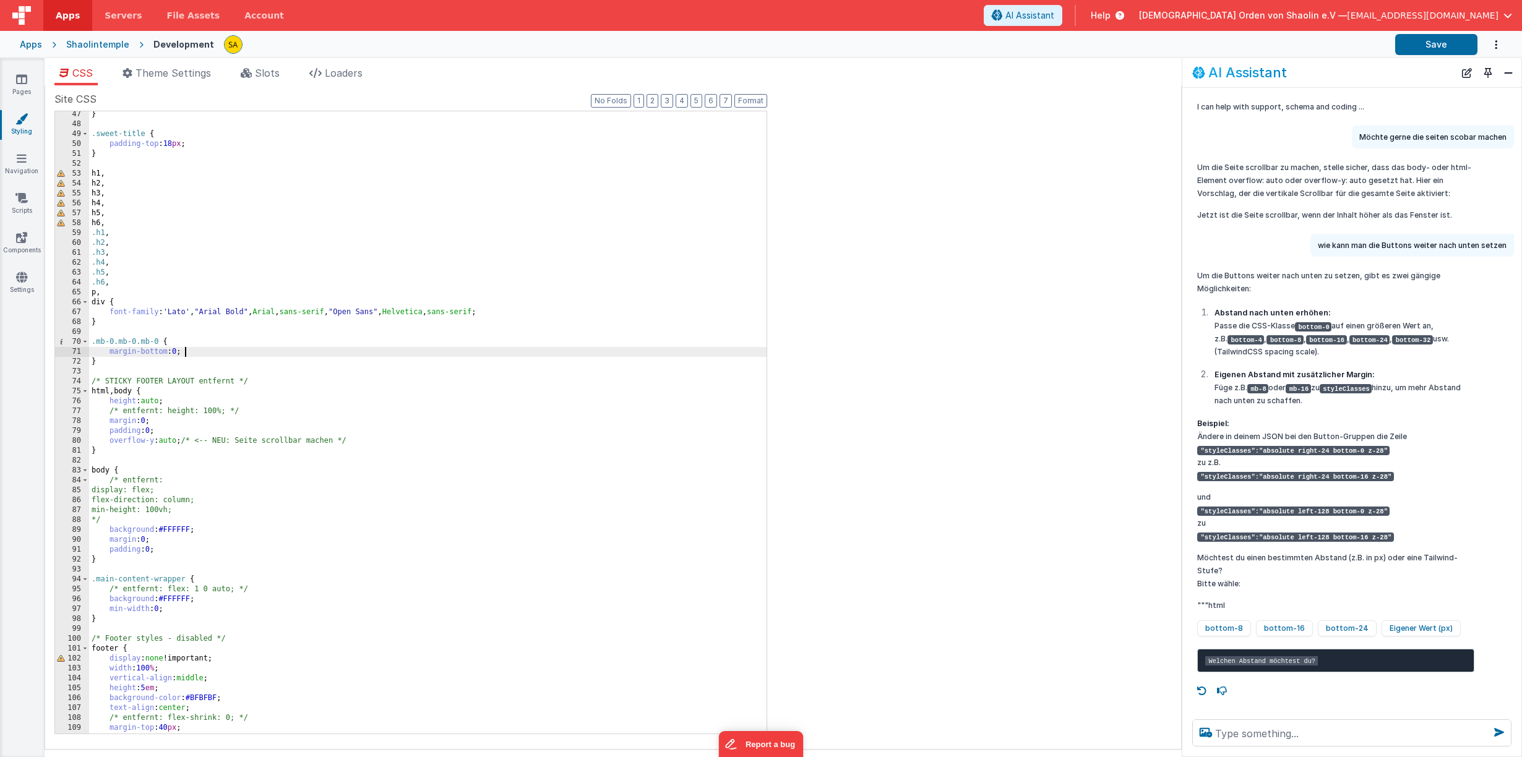
scroll to position [482, 0]
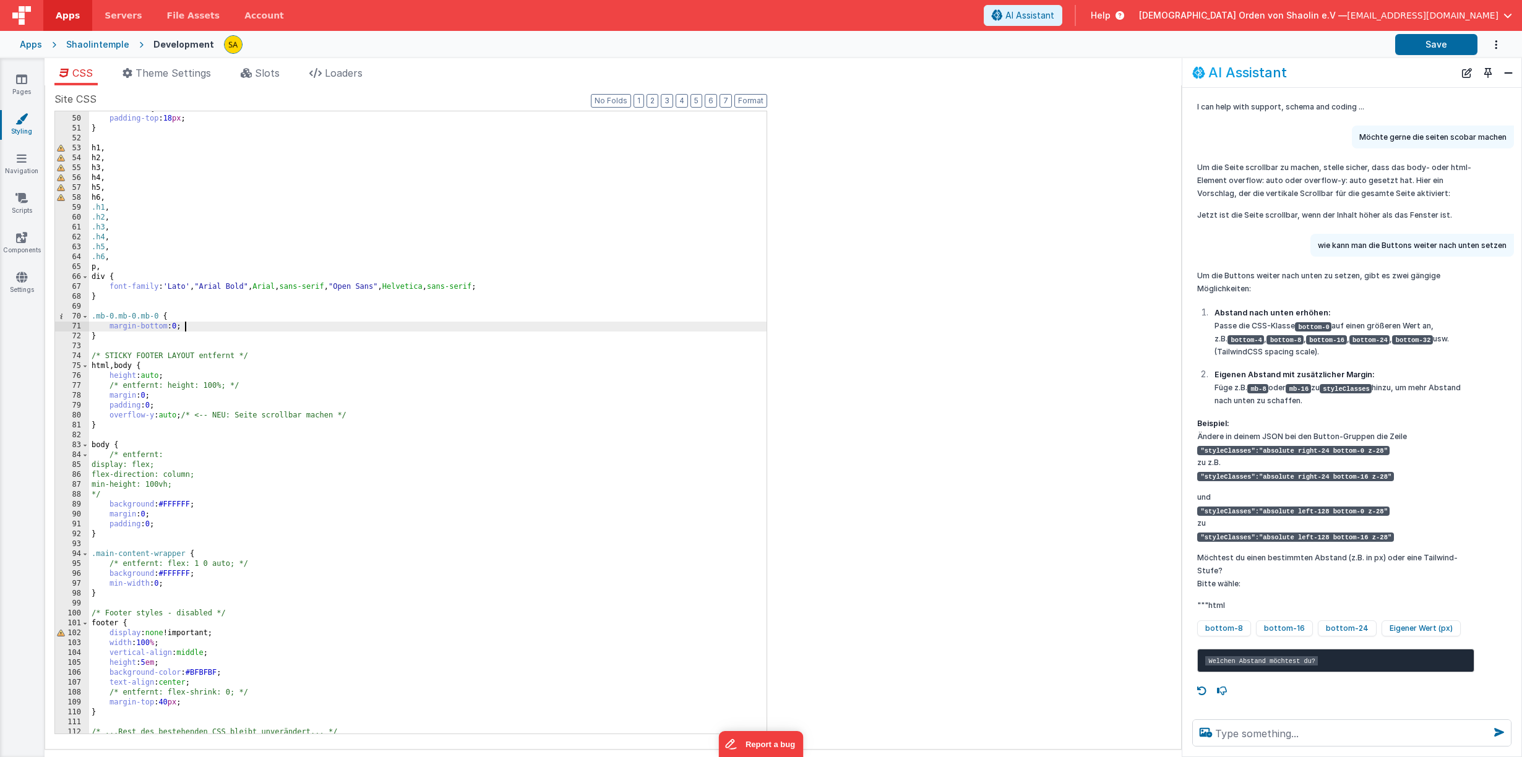
drag, startPoint x: 163, startPoint y: 377, endPoint x: 165, endPoint y: 384, distance: 6.3
click at [163, 377] on div ".sweet-title { padding-top : 18 px ; } h1 , h2 , h3 , h4 , h5 , h6 , .h1 , .h2 …" at bounding box center [427, 425] width 677 height 642
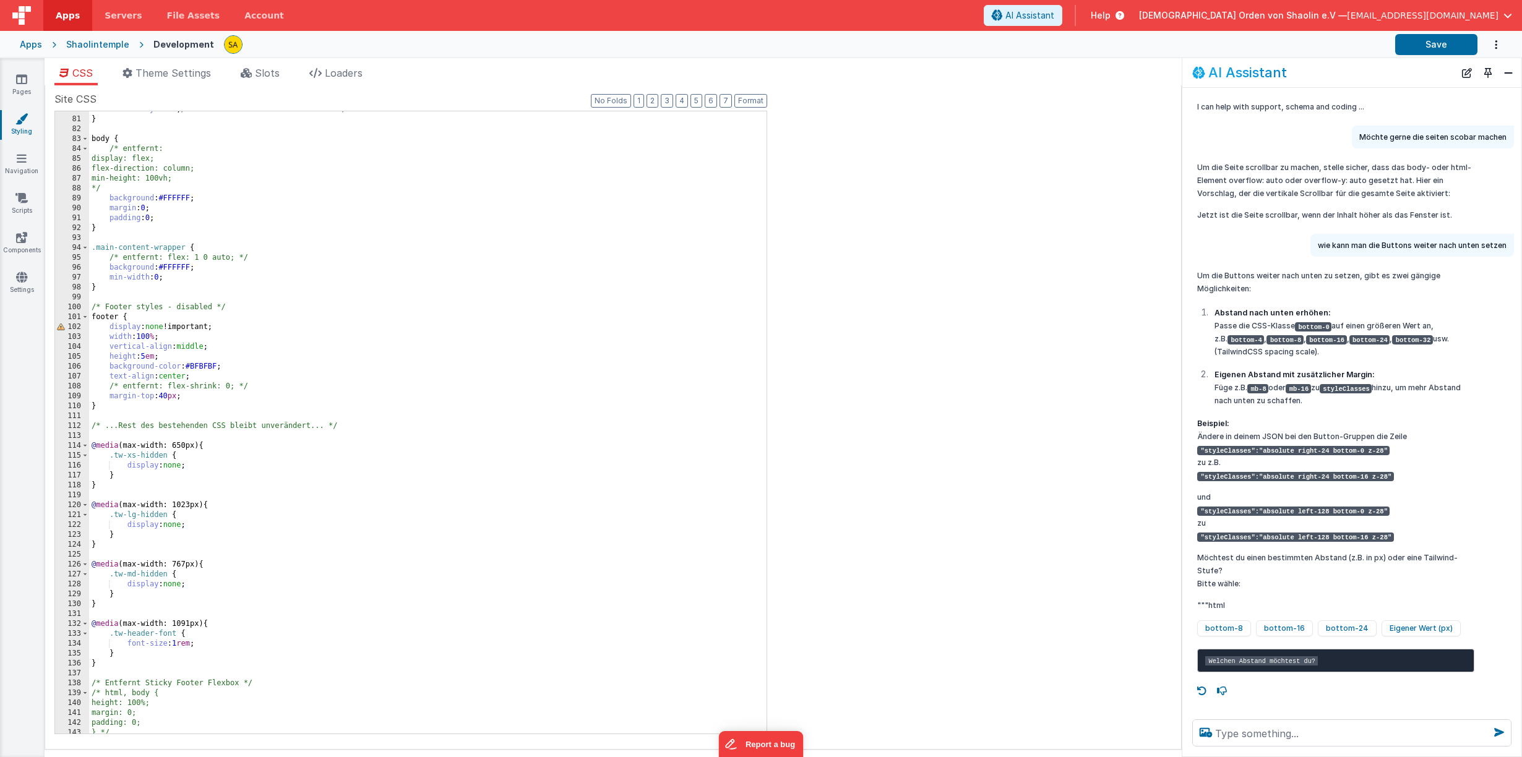
scroll to position [858, 0]
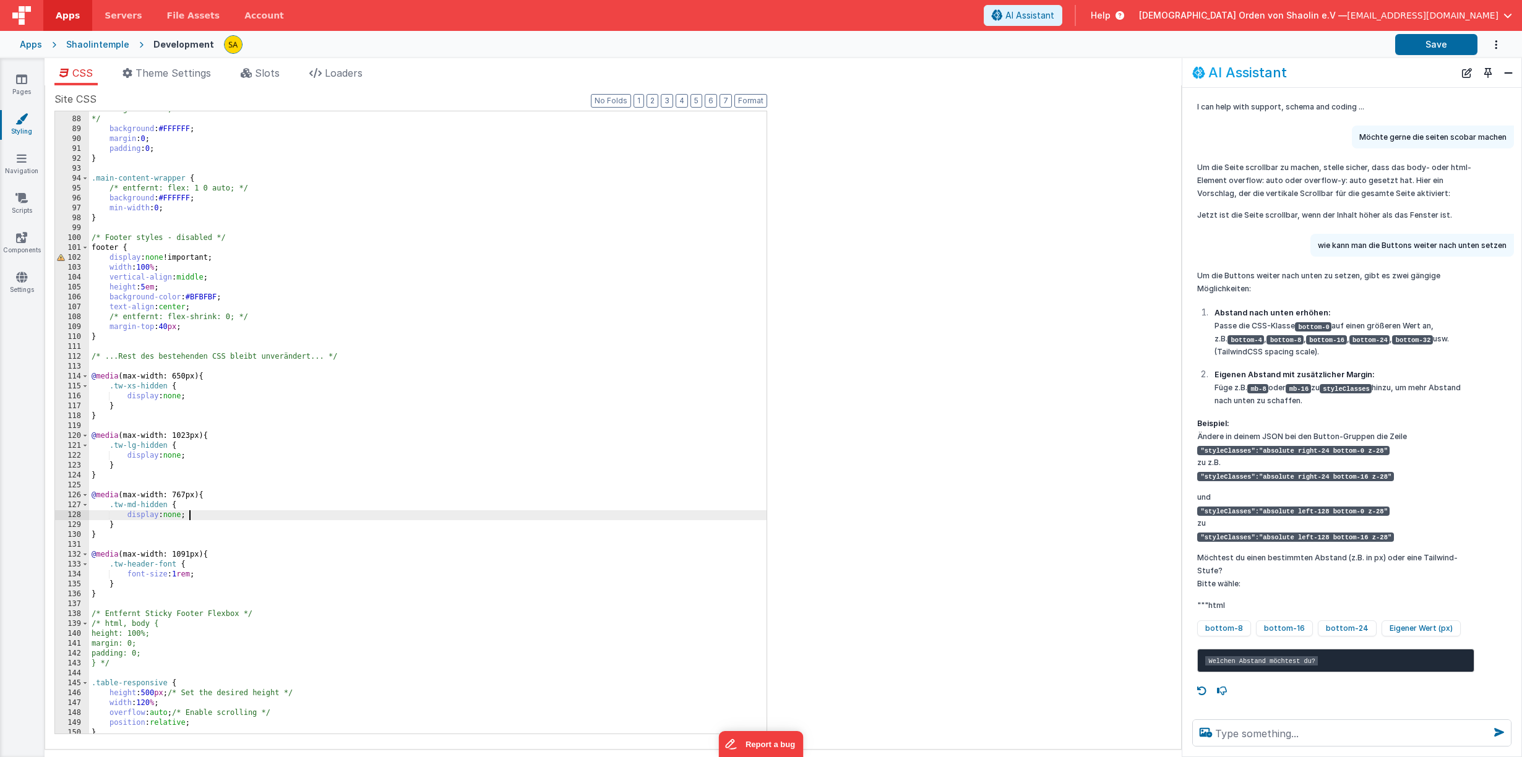
click at [469, 513] on div "min-height: 100vh; */ background : #FFFFFF ; margin : 0 ; padding : 0 ; } .main…" at bounding box center [427, 426] width 677 height 642
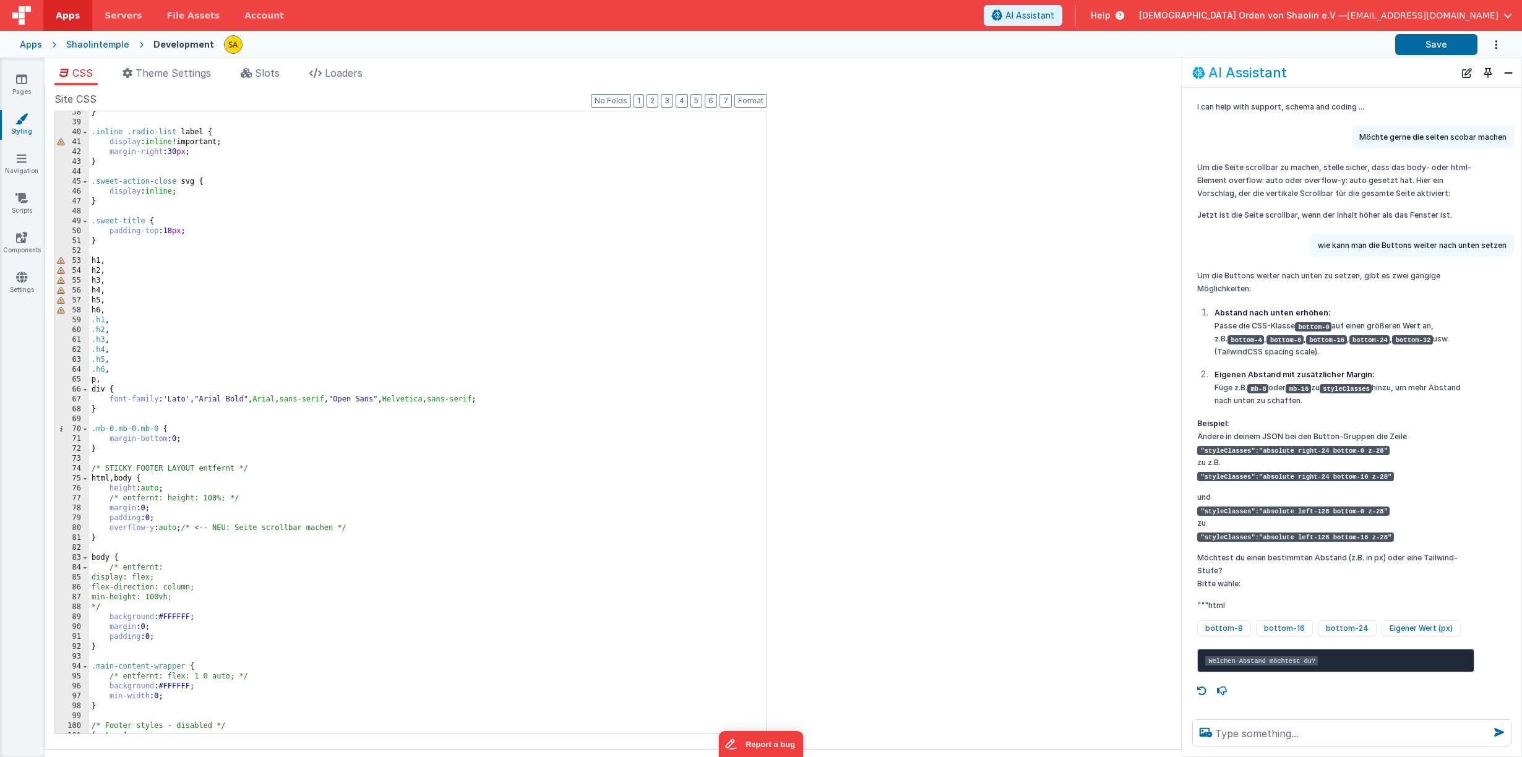
scroll to position [370, 0]
click at [307, 432] on div "} .inline .radio-list label { display : inline !important; margin-right : 30 px…" at bounding box center [427, 429] width 677 height 642
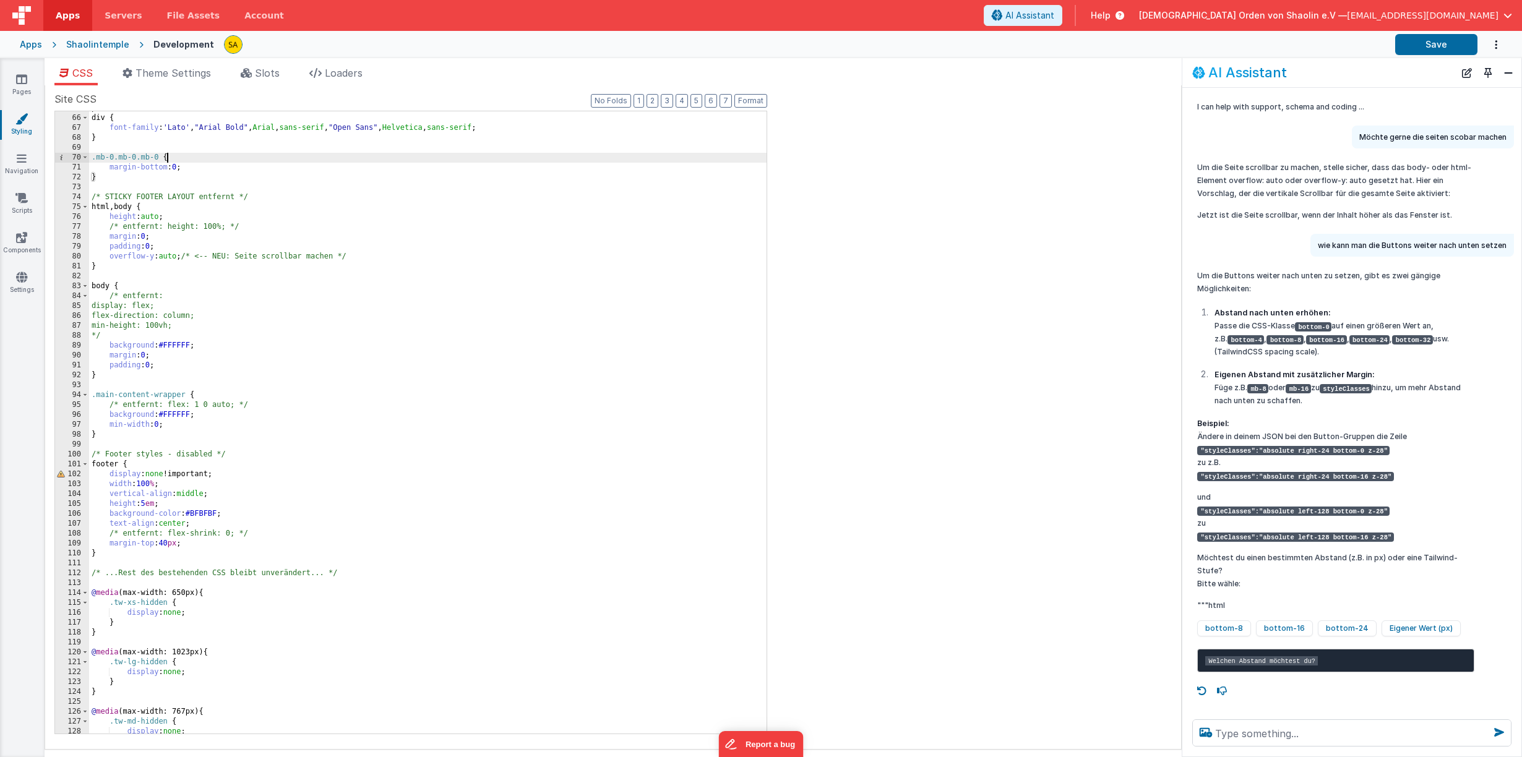
scroll to position [641, 0]
click at [452, 565] on div "p , div { font-family : ' Lato ' , " Arial Bold " , Arial , sans-serif , " Open…" at bounding box center [427, 425] width 677 height 642
click at [20, 88] on link "Pages" at bounding box center [21, 85] width 45 height 25
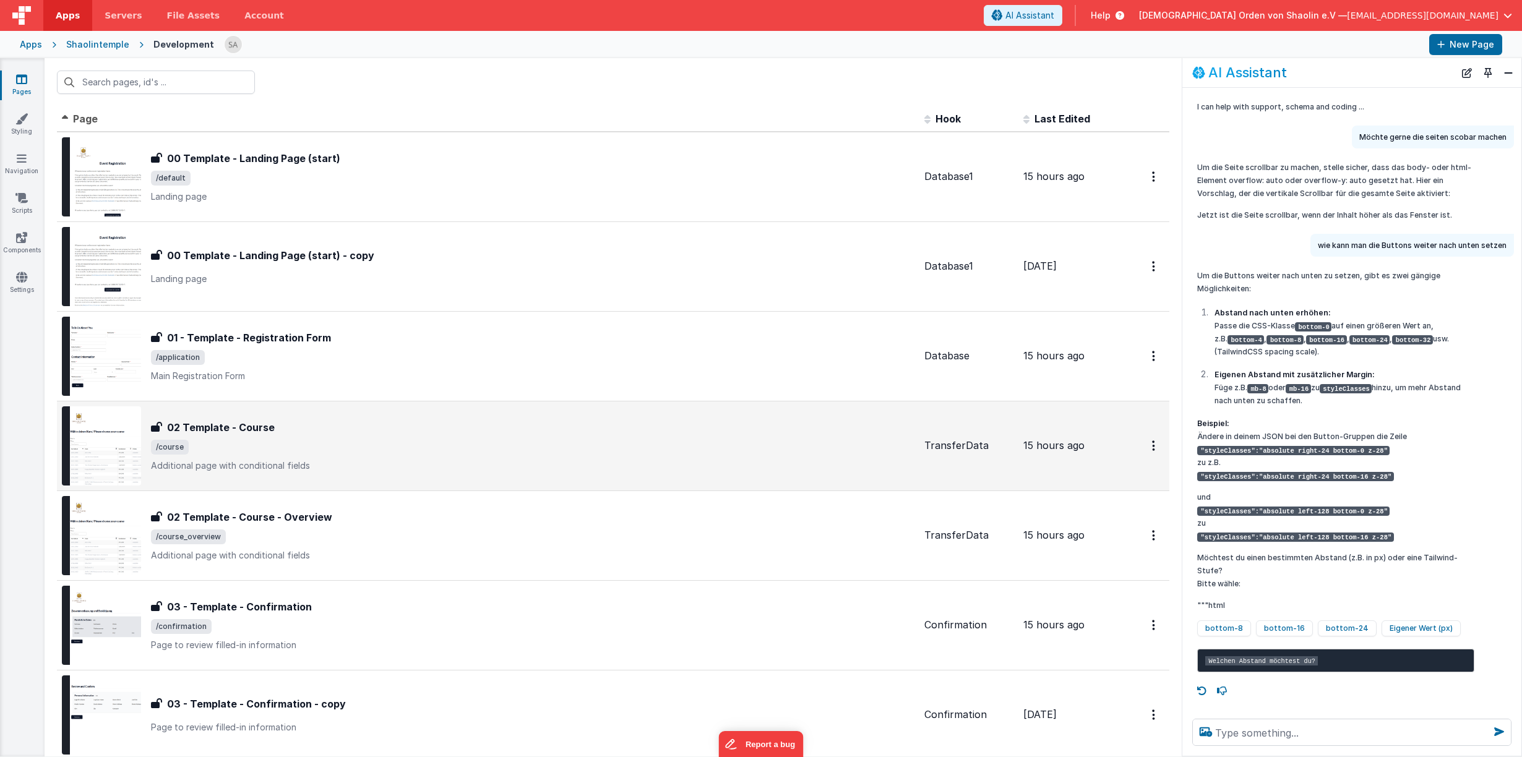
click at [481, 440] on span "/course" at bounding box center [532, 447] width 763 height 15
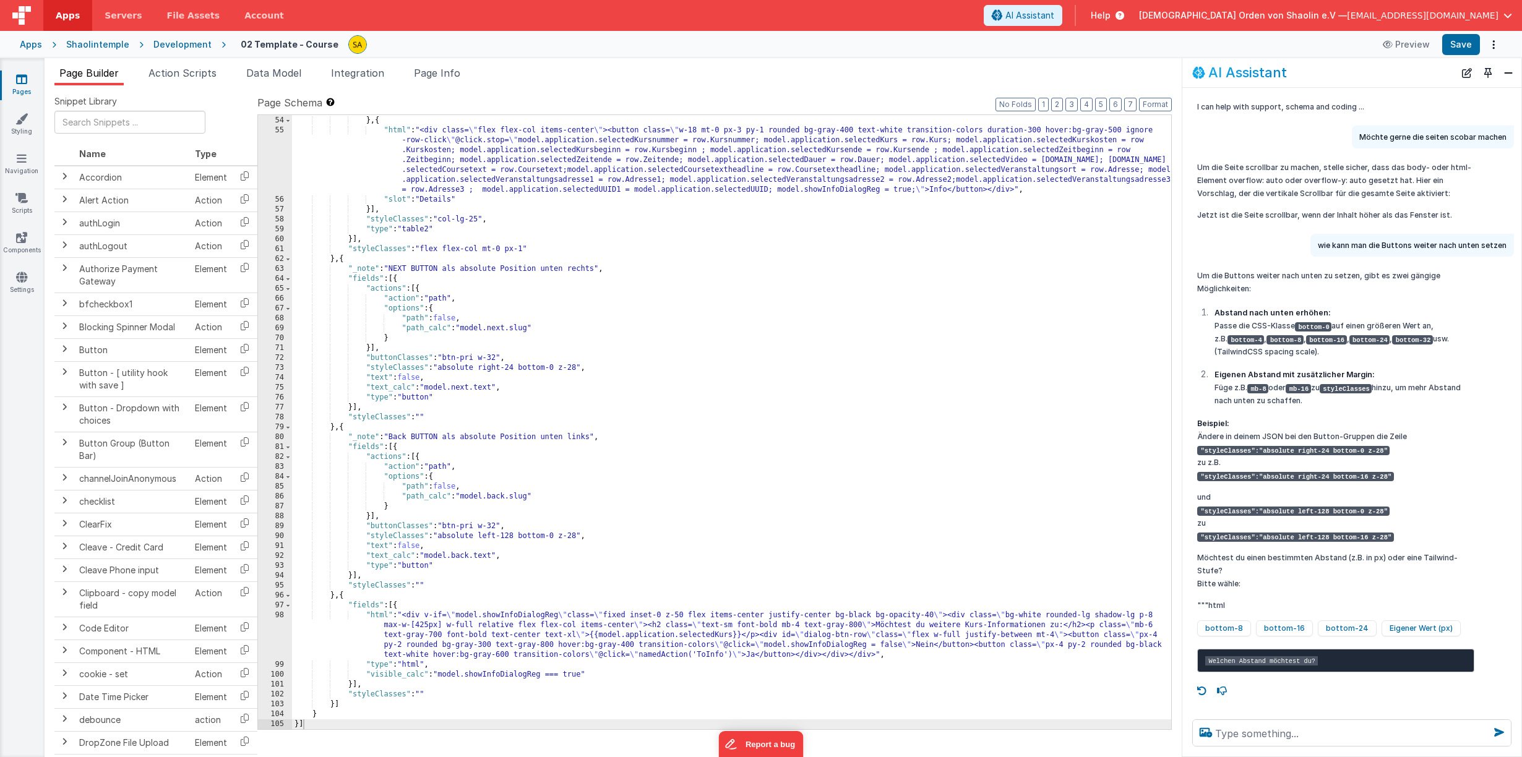
scroll to position [573, 0]
click at [558, 366] on div ""slot" : "Kursnummer" } , { "html" : "<div class= \" flex flex-col items-center…" at bounding box center [731, 423] width 879 height 634
click at [557, 367] on div ""slot" : "Kursnummer" } , { "html" : "<div class= \" flex flex-col items-center…" at bounding box center [731, 423] width 879 height 634
click at [556, 537] on div ""slot" : "Kursnummer" } , { "html" : "<div class= \" flex flex-col items-center…" at bounding box center [731, 423] width 879 height 634
click at [1468, 43] on button "Save" at bounding box center [1461, 44] width 38 height 21
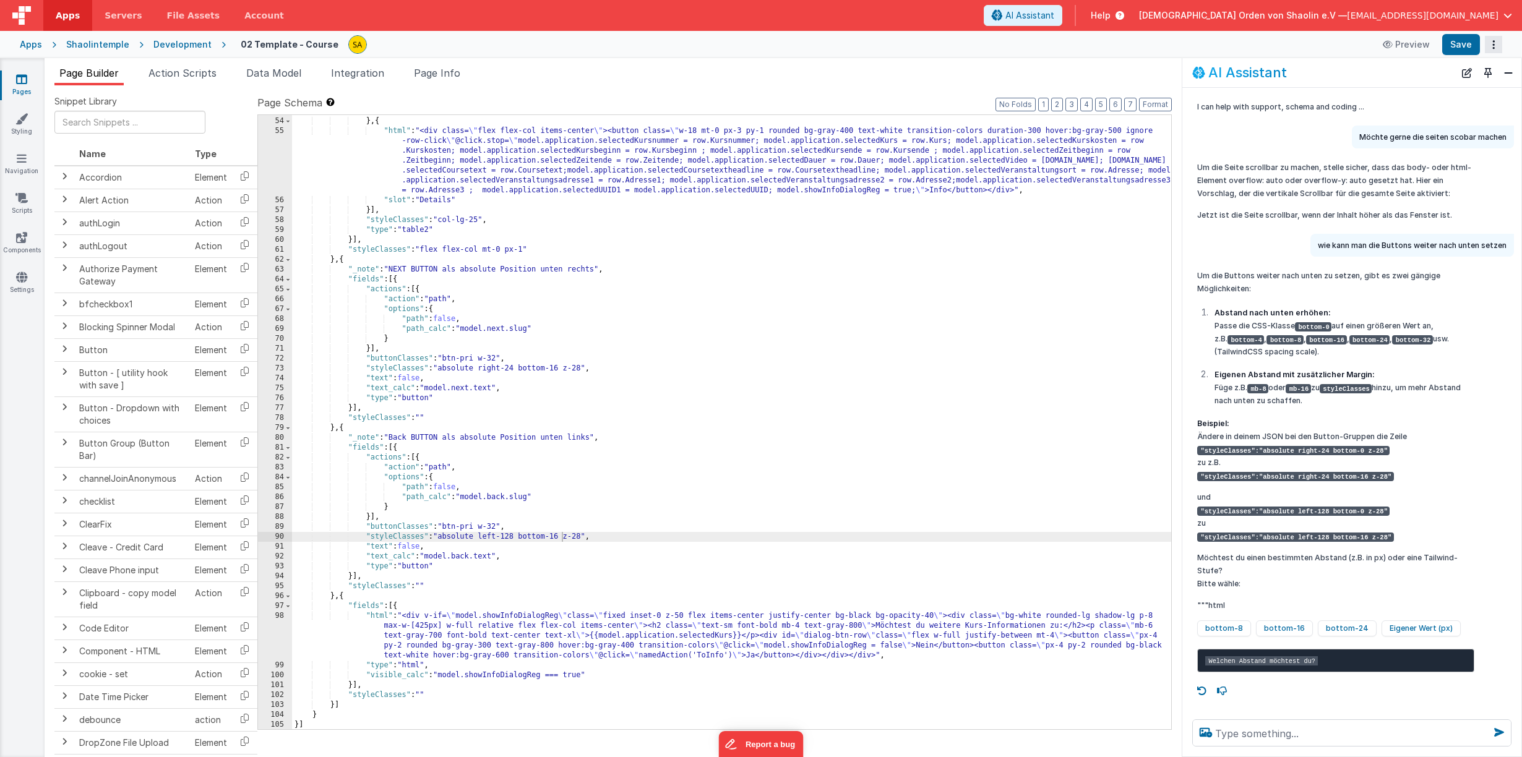
scroll to position [572, 0]
click at [560, 370] on div ""slot" : "Kursnummer" } , { "html" : "<div class= \" flex flex-col items-center…" at bounding box center [731, 423] width 879 height 634
drag, startPoint x: 562, startPoint y: 539, endPoint x: 562, endPoint y: 547, distance: 8.7
click at [561, 539] on div ""slot" : "Kursnummer" } , { "html" : "<div class= \" flex flex-col items-center…" at bounding box center [731, 423] width 879 height 634
click at [1466, 46] on button "Save" at bounding box center [1461, 44] width 38 height 21
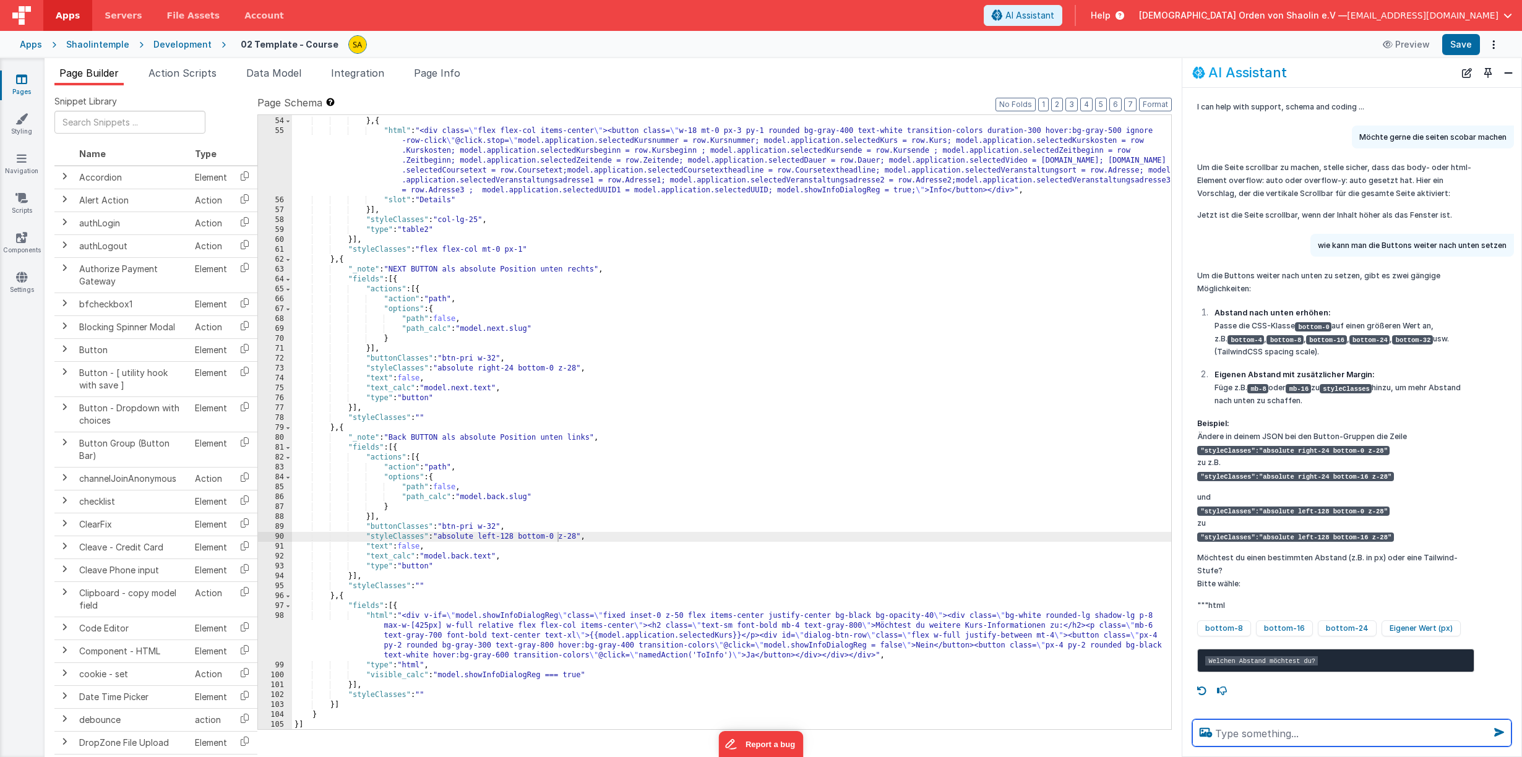
click at [1274, 729] on textarea at bounding box center [1351, 732] width 319 height 27
click at [1307, 734] on textarea "was muss geändert werden, damit die buttons sich nicht an der fenstergröße orie…" at bounding box center [1351, 726] width 319 height 42
type textarea "was muss geändert werden, damit die buttons sich nicht an der fenstergröße bzw …"
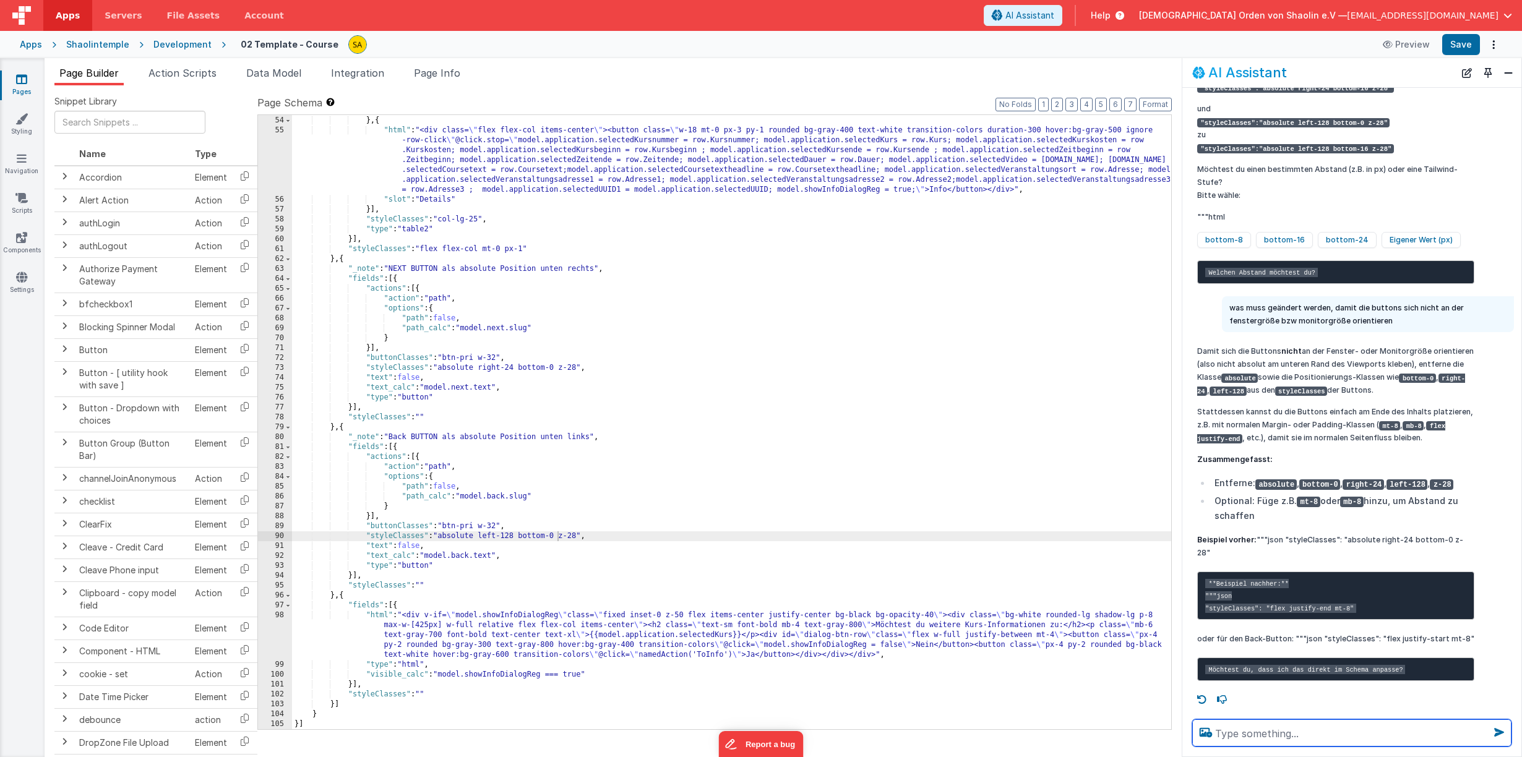
scroll to position [573, 0]
click at [559, 371] on div ""slot" : "Kursnummer" } , { "html" : "<div class= \" flex flex-col items-center…" at bounding box center [731, 423] width 879 height 634
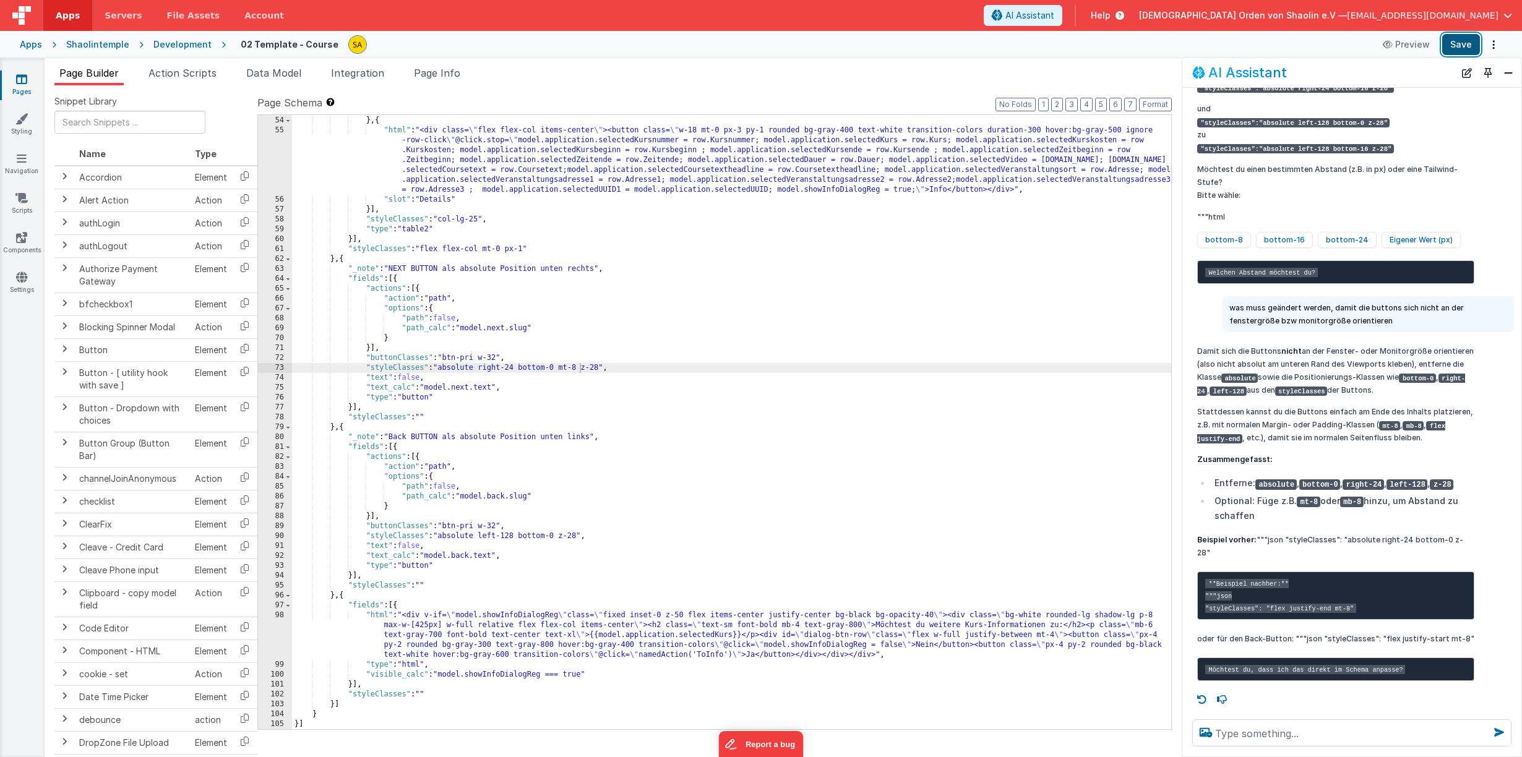
click at [1459, 42] on button "Save" at bounding box center [1461, 44] width 38 height 21
click at [583, 370] on div ""slot" : "Kursnummer" } , { "html" : "<div class= \" flex flex-col items-center…" at bounding box center [731, 423] width 879 height 634
click at [579, 368] on div ""slot" : "Kursnummer" } , { "html" : "<div class= \" flex flex-col items-center…" at bounding box center [731, 423] width 879 height 634
drag, startPoint x: 1455, startPoint y: 45, endPoint x: 1413, endPoint y: 80, distance: 55.8
click at [1455, 45] on button "Save" at bounding box center [1461, 44] width 38 height 21
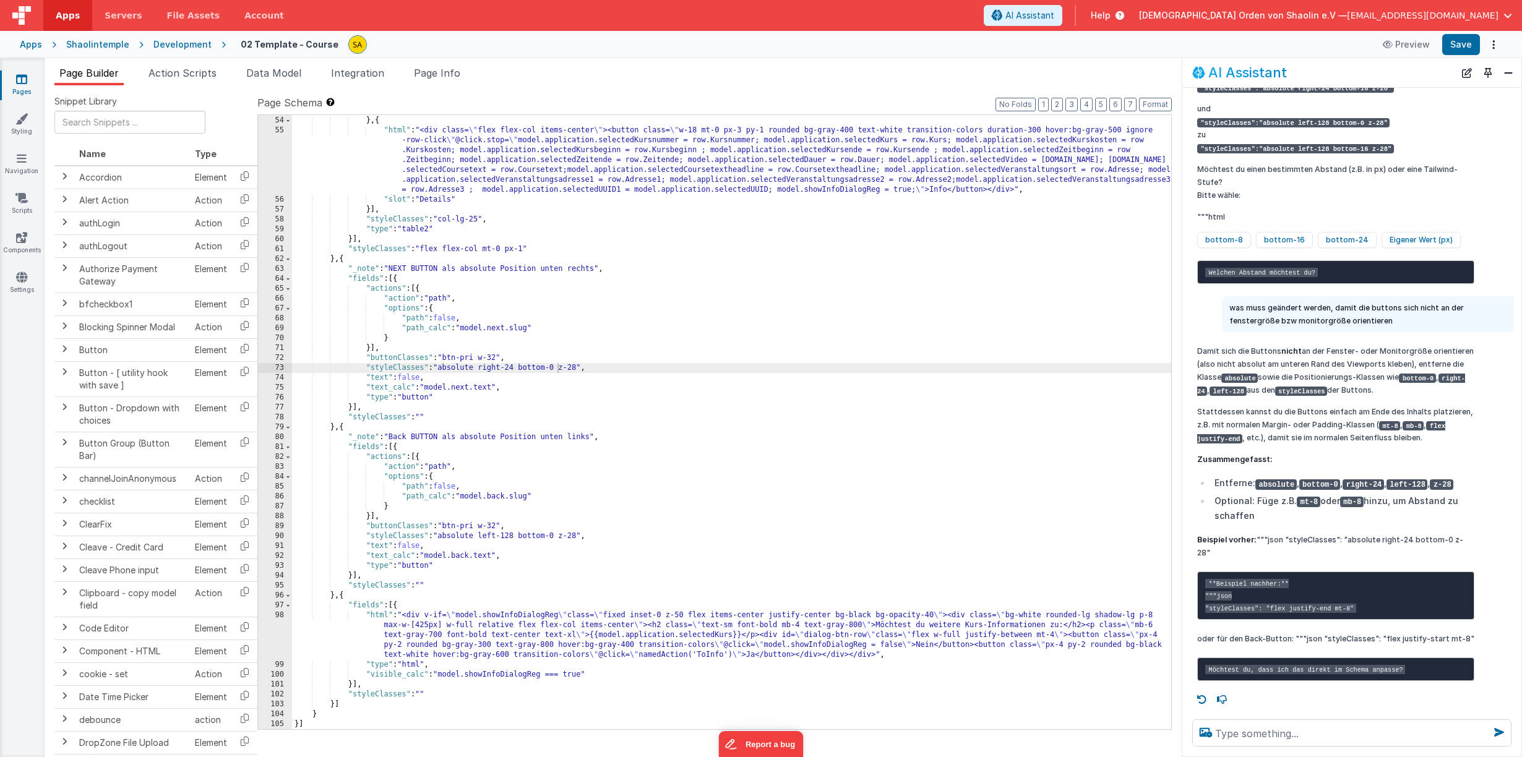
click at [367, 368] on div ""slot" : "Kursnummer" } , { "html" : "<div class= \" flex flex-col items-center…" at bounding box center [731, 423] width 879 height 634
click at [602, 369] on div ""slot" : "Kursnummer" } , { "html" : "<div class= \" flex flex-col items-center…" at bounding box center [731, 423] width 879 height 634
click at [374, 369] on div ""slot" : "Kursnummer" } , { "html" : "<div class= \" flex flex-col items-center…" at bounding box center [731, 423] width 879 height 634
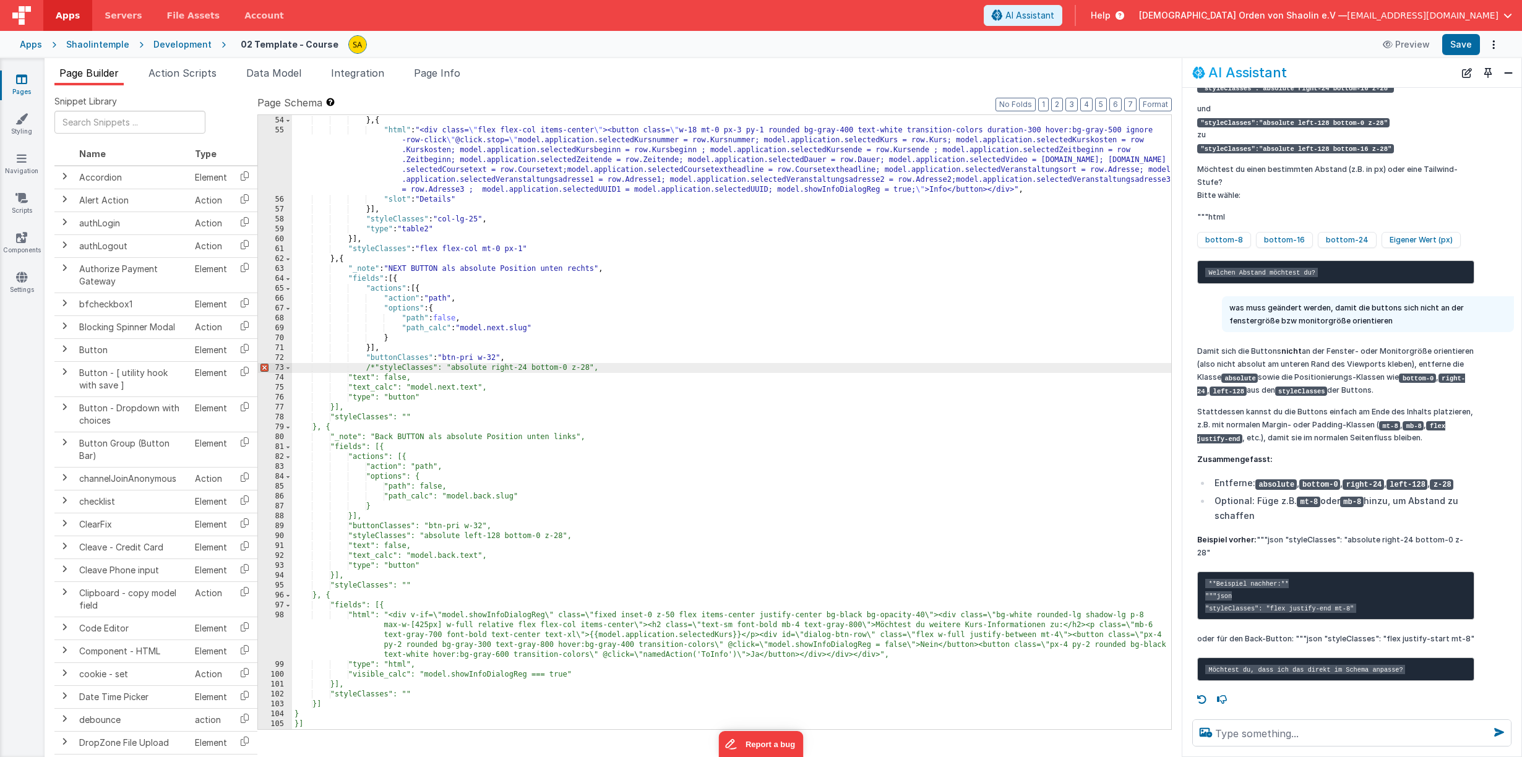
click at [599, 367] on div ""slot" : "Kursnummer" } , { "html" : "<div class= \" flex flex-col items-center…" at bounding box center [731, 423] width 879 height 634
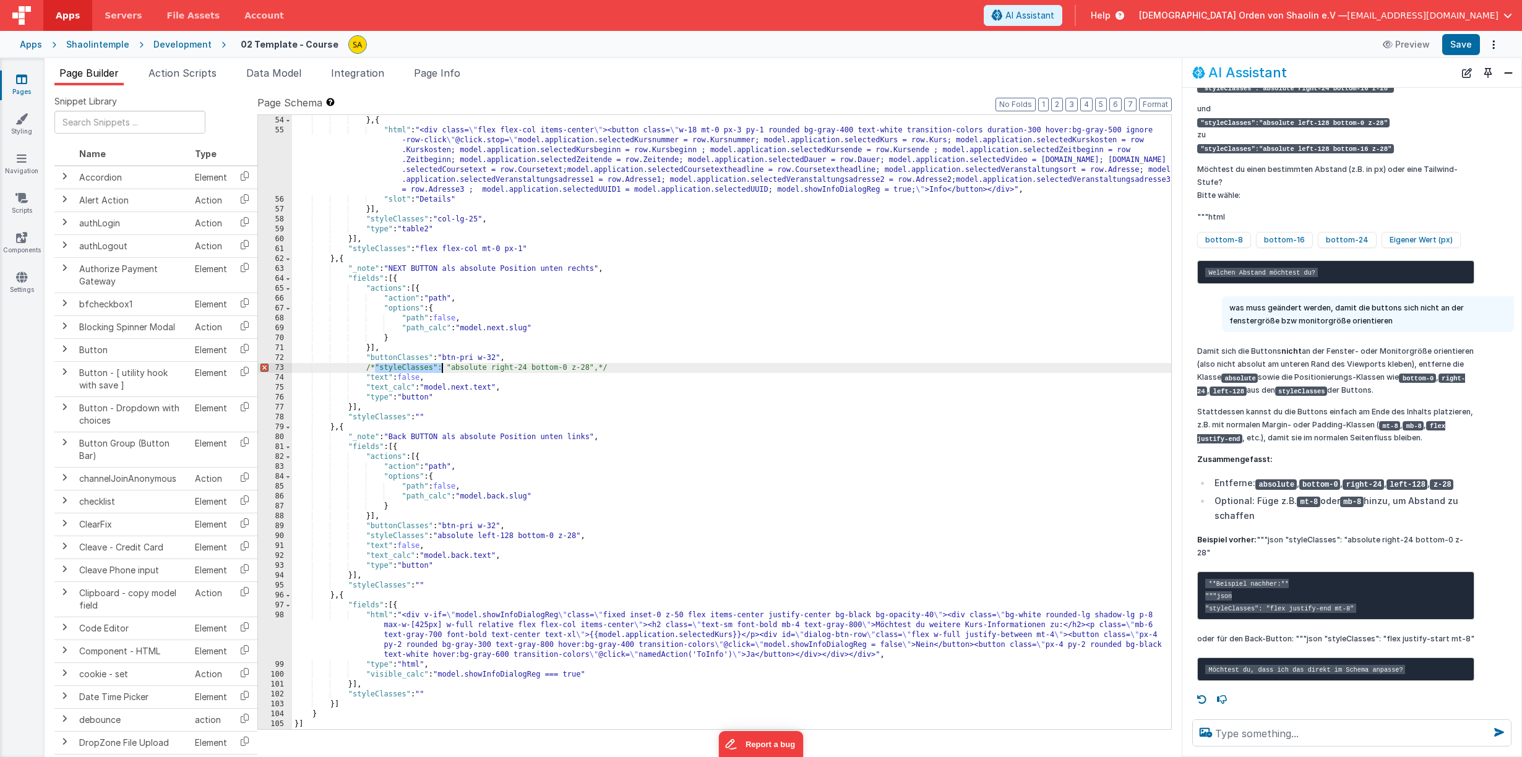
drag, startPoint x: 377, startPoint y: 369, endPoint x: 440, endPoint y: 367, distance: 63.1
click at [440, 367] on div ""slot" : "Kursnummer" } , { "html" : "<div class= \" flex flex-col items-center…" at bounding box center [731, 423] width 879 height 634
click at [620, 369] on div ""slot" : "Kursnummer" } , { "html" : "<div class= \" flex flex-col items-center…" at bounding box center [731, 423] width 879 height 634
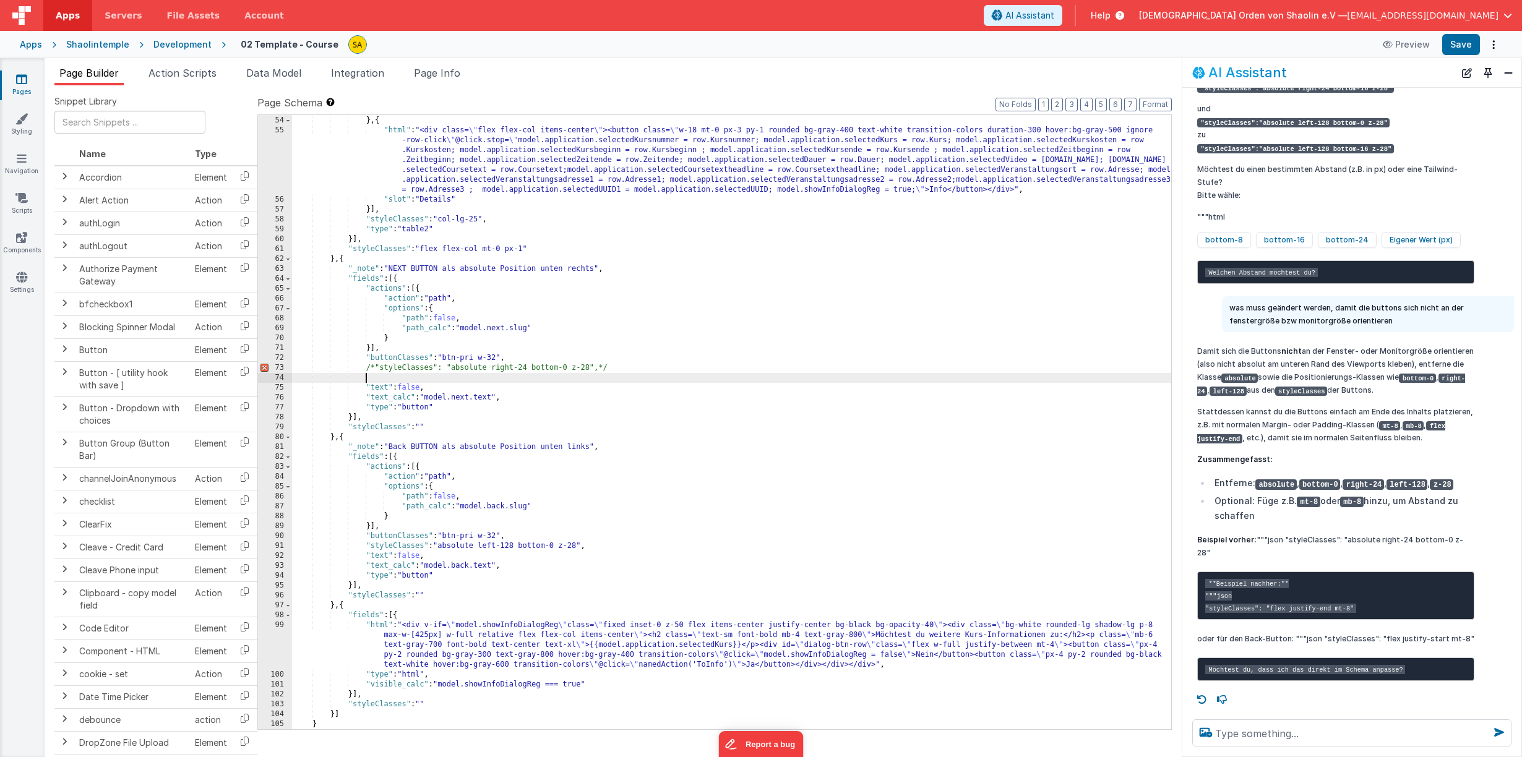
paste textarea
click at [432, 377] on div ""slot" : "Kursnummer" } , { "html" : "<div class= \" flex flex-col items-center…" at bounding box center [731, 423] width 879 height 634
click at [1455, 51] on button "Save" at bounding box center [1461, 44] width 38 height 21
drag, startPoint x: 364, startPoint y: 377, endPoint x: 541, endPoint y: 380, distance: 176.9
click at [541, 380] on div ""slot" : "Kursnummer" } , { "html" : "<div class= \" flex flex-col items-center…" at bounding box center [731, 423] width 879 height 634
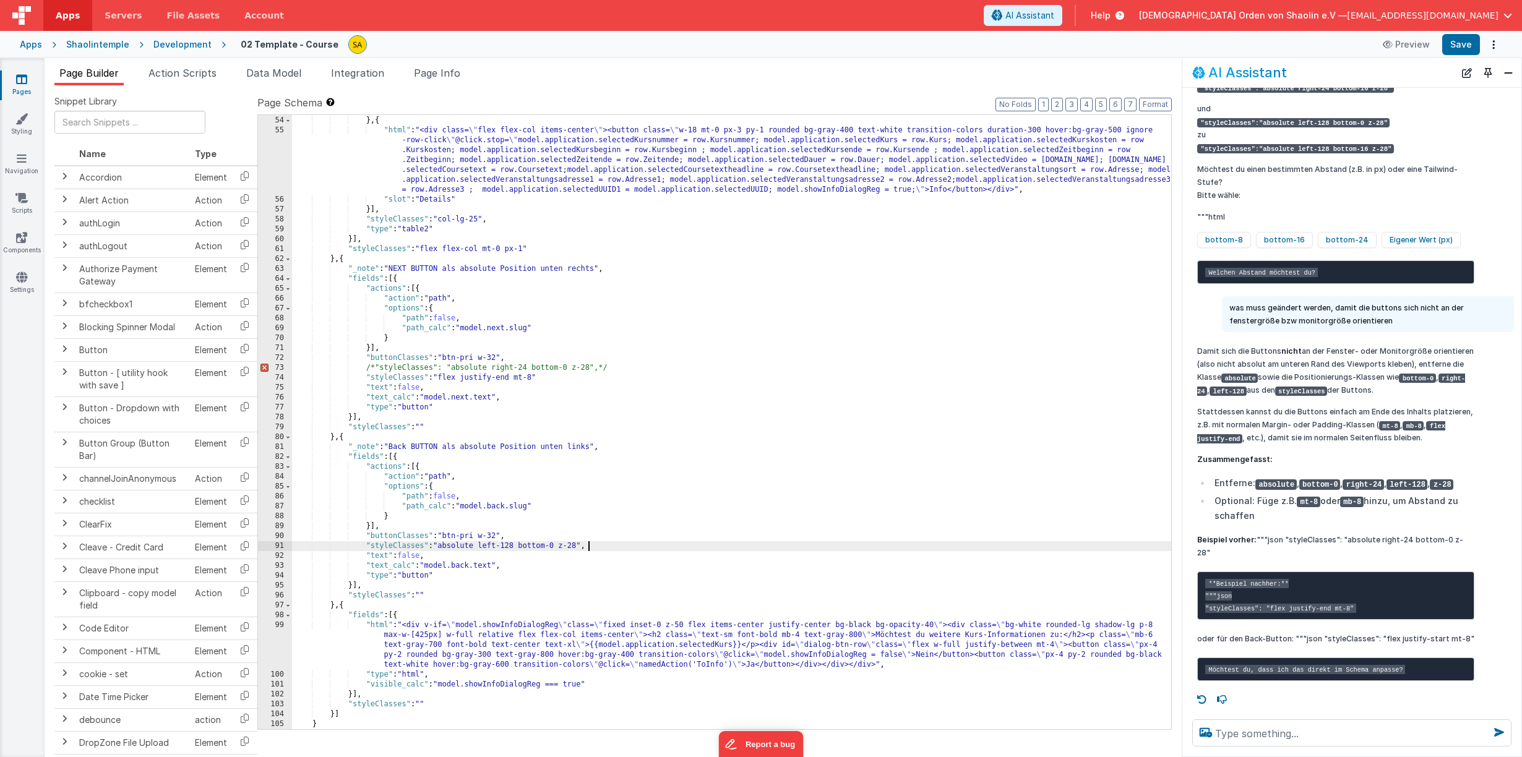
click at [614, 546] on div ""slot" : "Kursnummer" } , { "html" : "<div class= \" flex flex-col items-center…" at bounding box center [731, 423] width 879 height 634
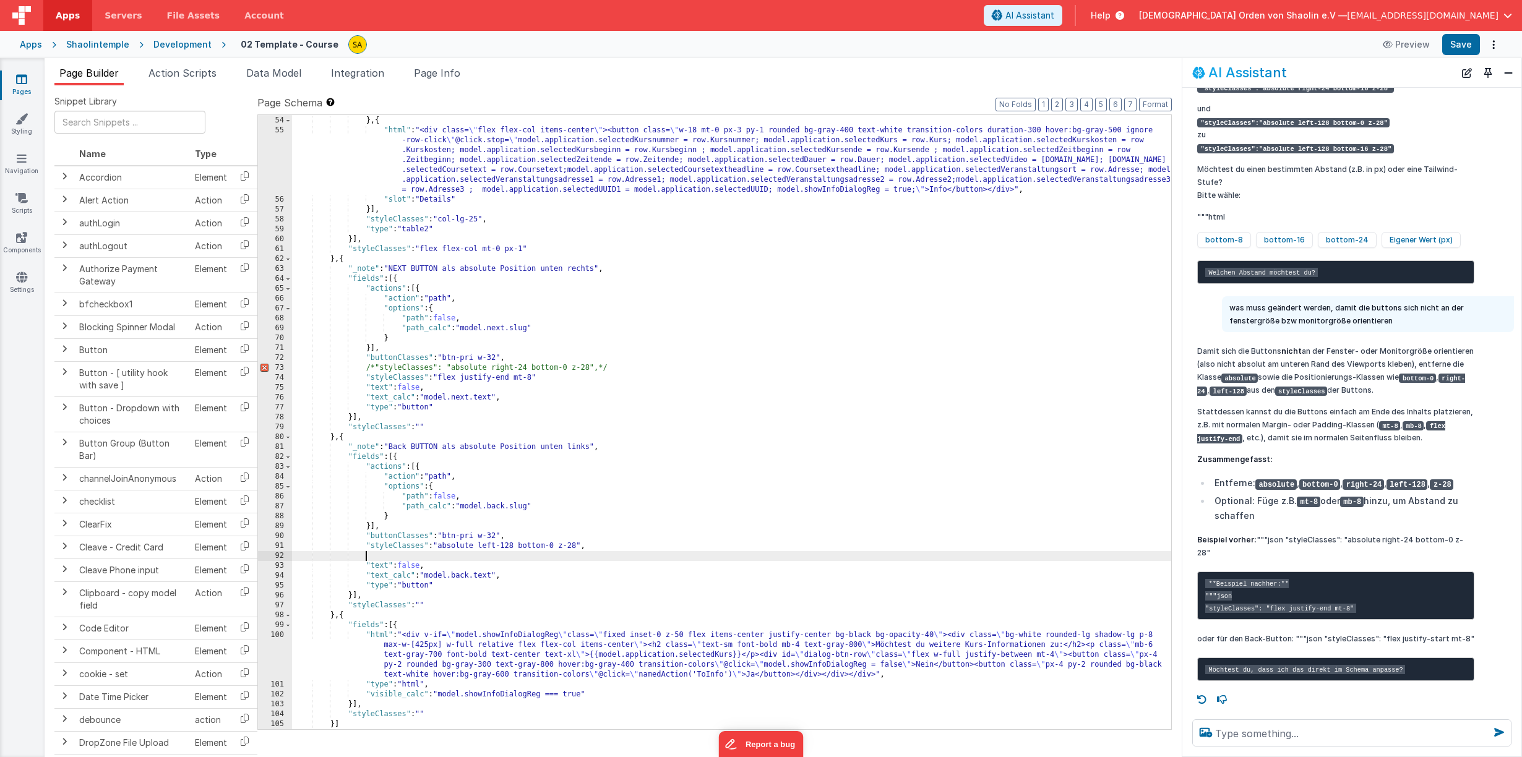
paste textarea
click at [366, 548] on div ""slot" : "Kursnummer" } , { "html" : "<div class= \" flex flex-col items-center…" at bounding box center [731, 423] width 879 height 634
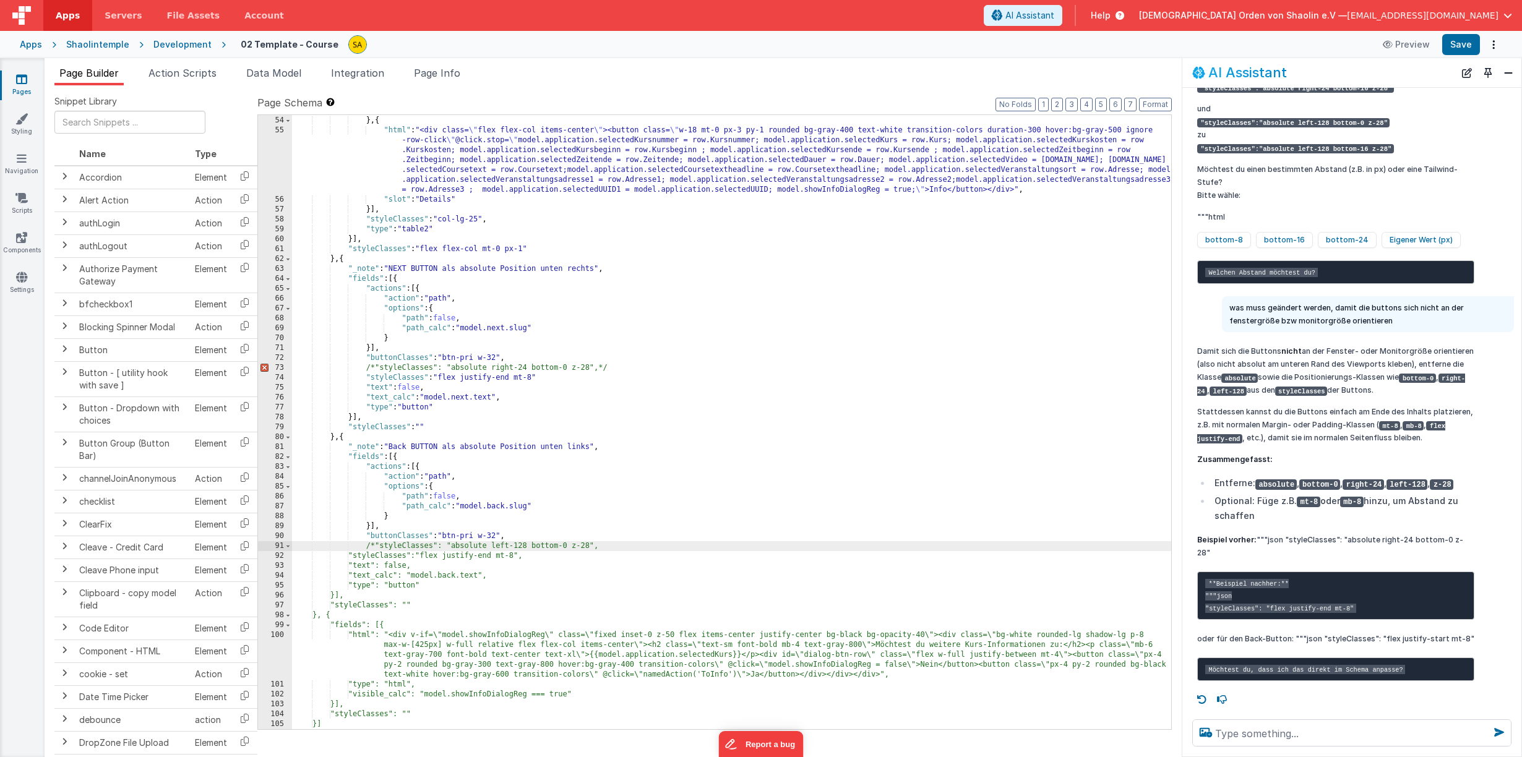
click at [610, 548] on div ""slot" : "Kursnummer" } , { "html" : "<div class= \" flex flex-col items-center…" at bounding box center [731, 423] width 879 height 634
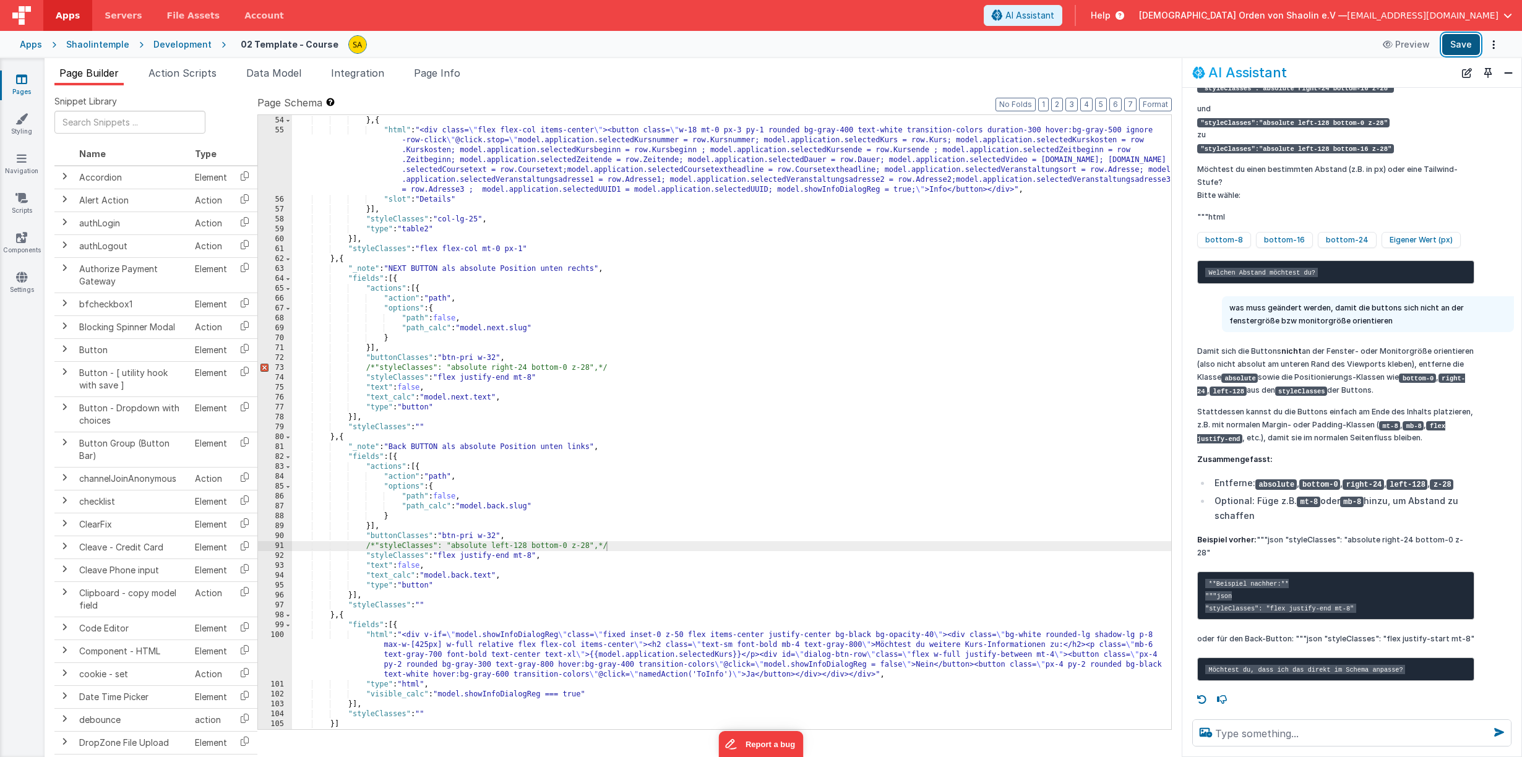
click at [1465, 45] on button "Save" at bounding box center [1461, 44] width 38 height 21
click at [529, 377] on div ""slot" : "Kursnummer" } , { "html" : "<div class= \" flex flex-col items-center…" at bounding box center [731, 423] width 879 height 634
click at [529, 557] on div ""slot" : "Kursnummer" } , { "html" : "<div class= \" flex flex-col items-center…" at bounding box center [731, 423] width 879 height 634
click at [1467, 48] on button "Save" at bounding box center [1461, 44] width 38 height 21
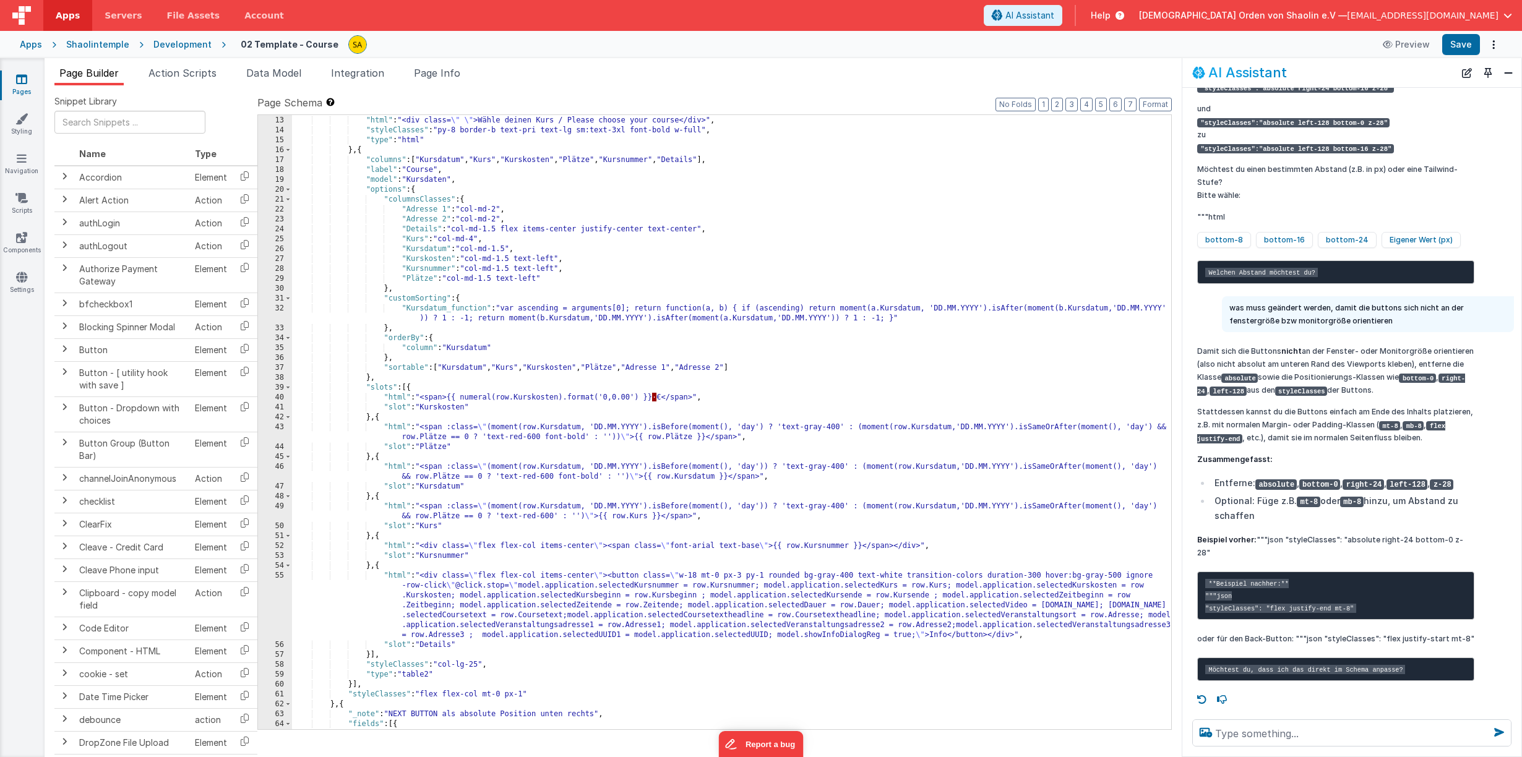
scroll to position [0, 0]
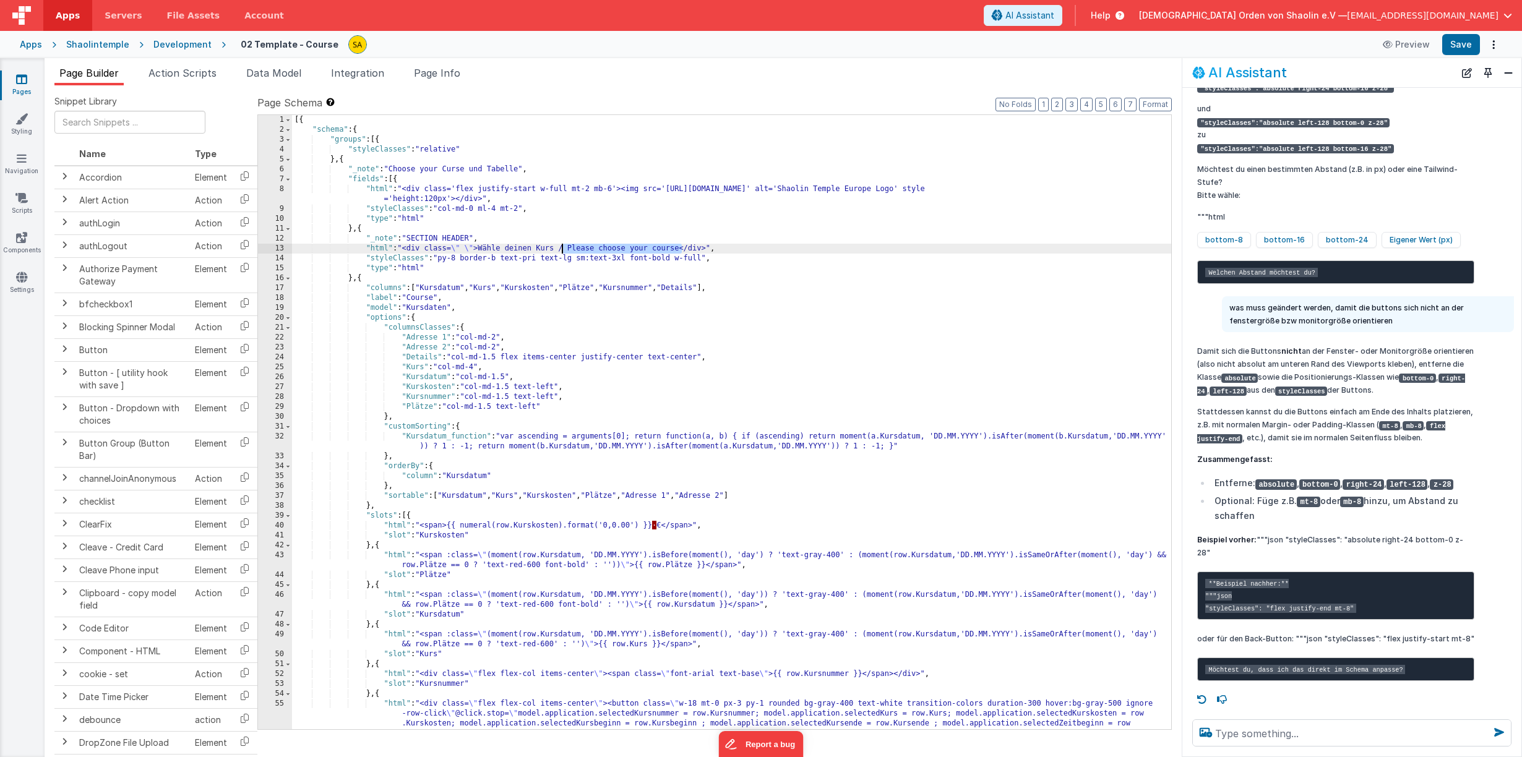
drag, startPoint x: 683, startPoint y: 249, endPoint x: 562, endPoint y: 249, distance: 120.6
click at [562, 249] on div "[{ "schema" : { "groups" : [{ "styleClasses" : "relative" } , { "_note" : "Choo…" at bounding box center [731, 461] width 879 height 693
click at [1459, 46] on button "Save" at bounding box center [1461, 44] width 38 height 21
click at [1282, 734] on textarea at bounding box center [1351, 732] width 319 height 27
type textarea "i"
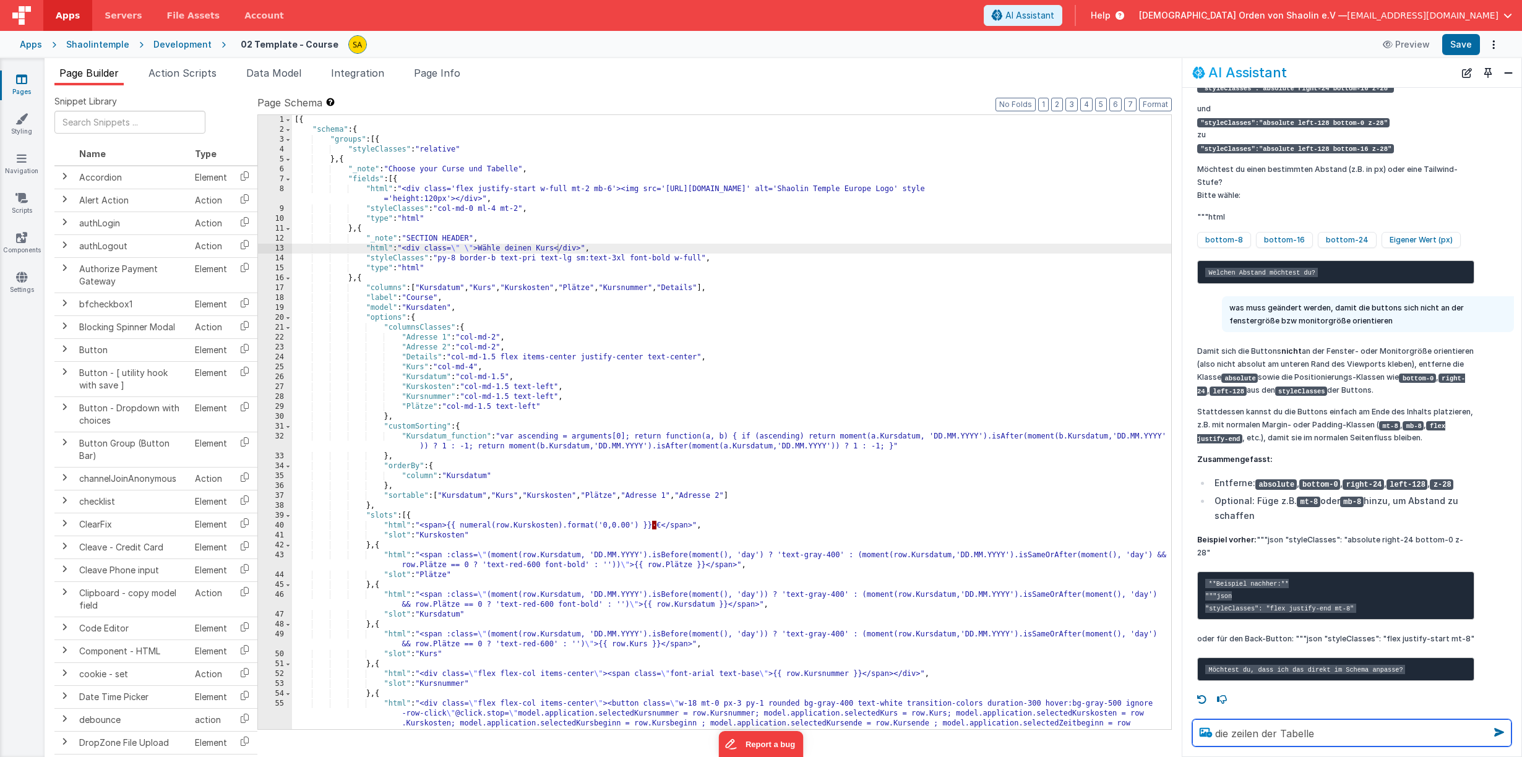
drag, startPoint x: 1330, startPoint y: 731, endPoint x: 1196, endPoint y: 735, distance: 133.7
click at [1200, 735] on textarea "die zeilen der Tabelle" at bounding box center [1351, 732] width 319 height 27
type textarea "ist es möglich, die Tabelle nach unten zu vergrößern?"
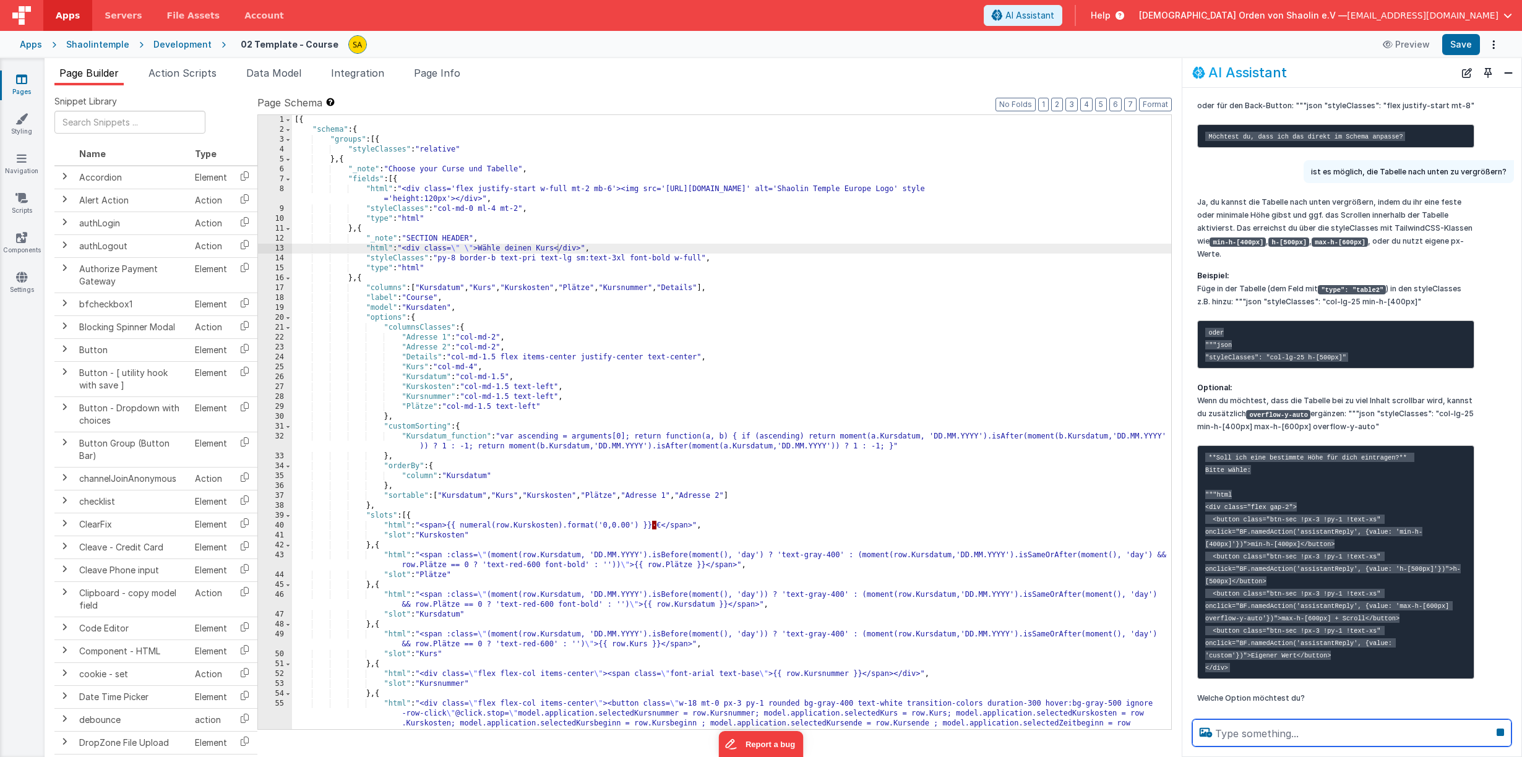
scroll to position [954, 0]
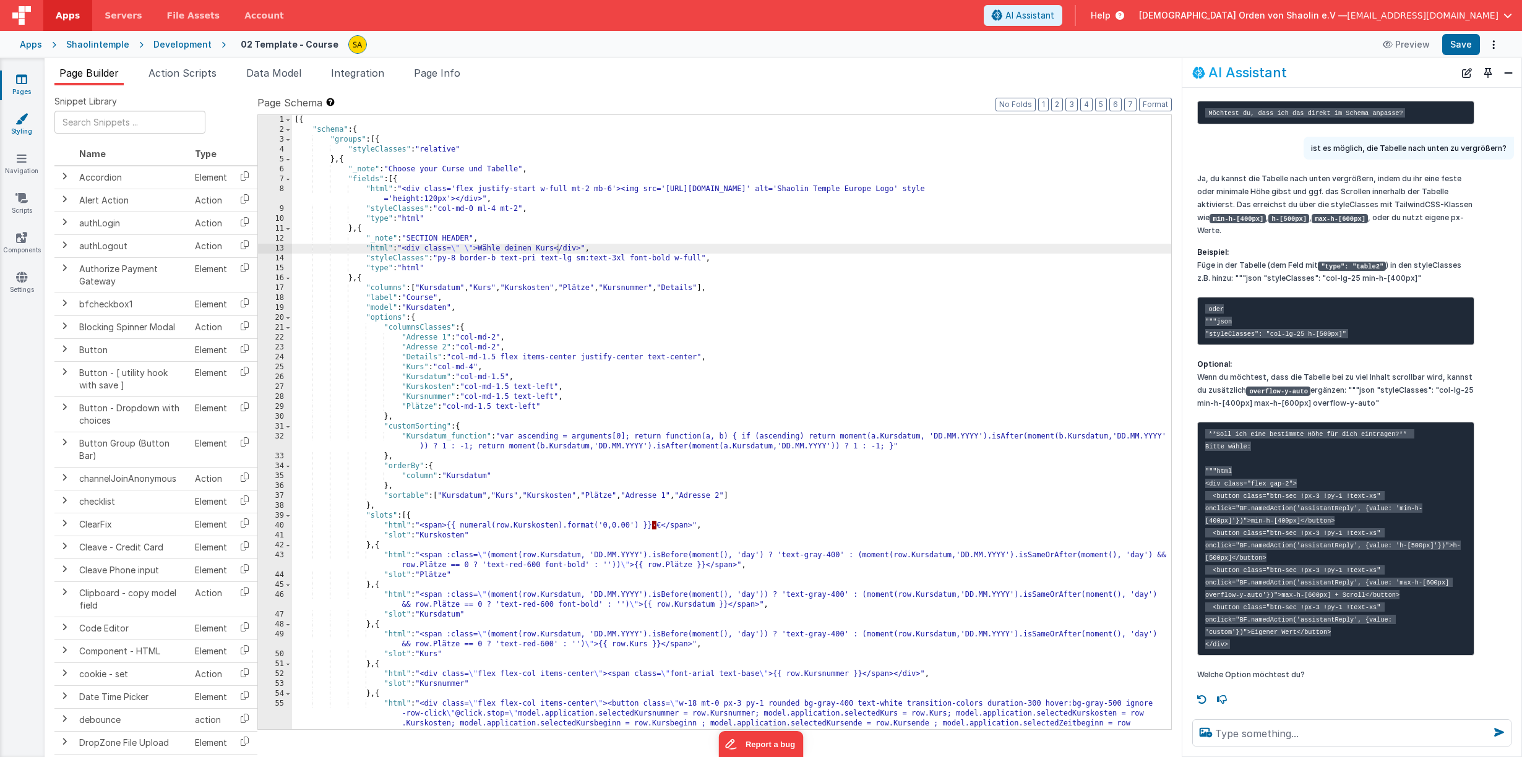
click at [21, 118] on icon at bounding box center [21, 119] width 12 height 12
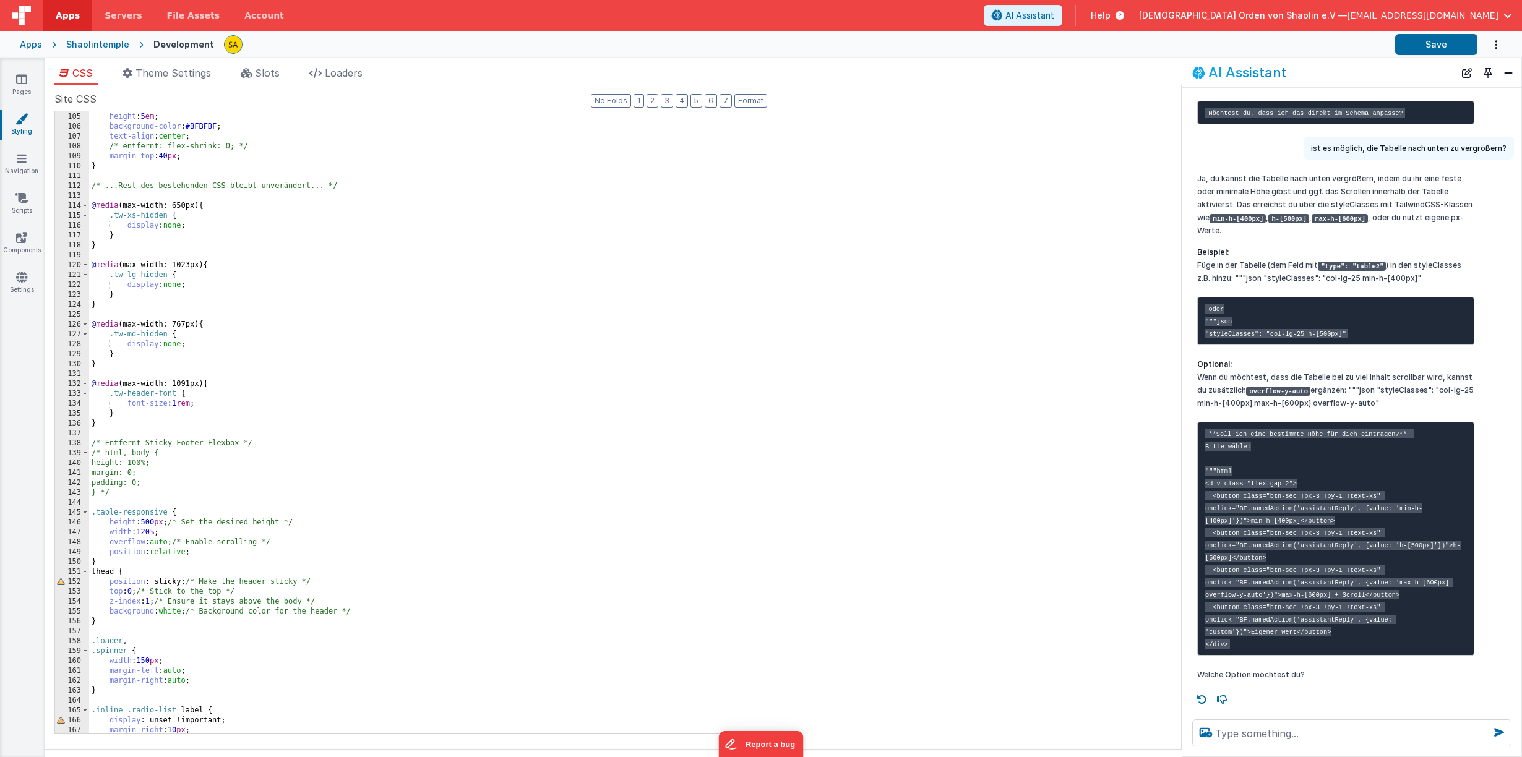
scroll to position [1029, 0]
drag, startPoint x: 150, startPoint y: 523, endPoint x: 153, endPoint y: 546, distance: 23.8
click at [150, 523] on div "vertical-align : middle ; height : 5 em ; background-color : #BFBFBF ; text-ali…" at bounding box center [427, 423] width 677 height 642
click at [1451, 41] on button "Save" at bounding box center [1436, 44] width 82 height 21
click at [150, 525] on div "vertical-align : middle ; height : 5 em ; background-color : #BFBFBF ; text-ali…" at bounding box center [427, 423] width 677 height 642
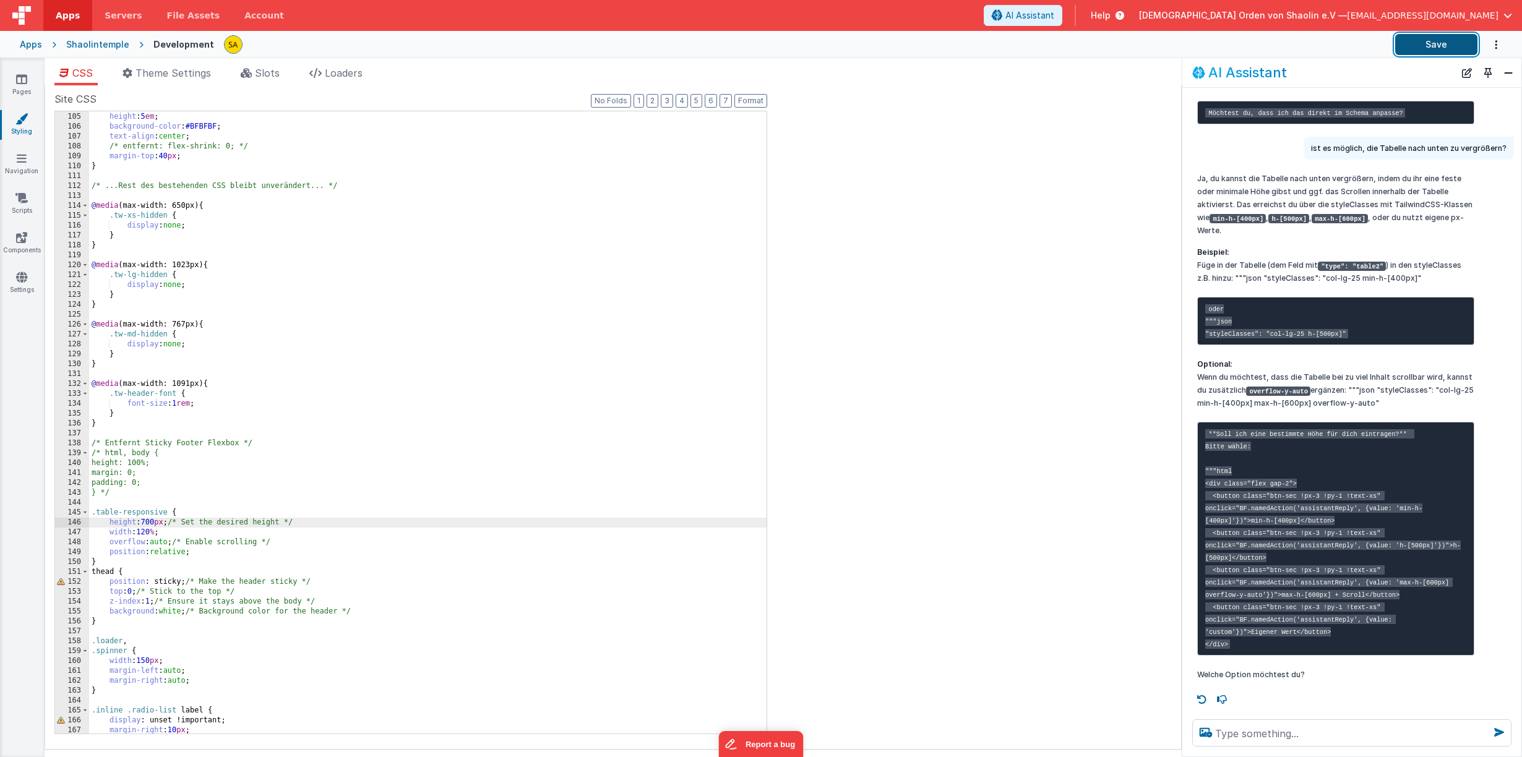
click at [1415, 47] on button "Save" at bounding box center [1436, 44] width 82 height 21
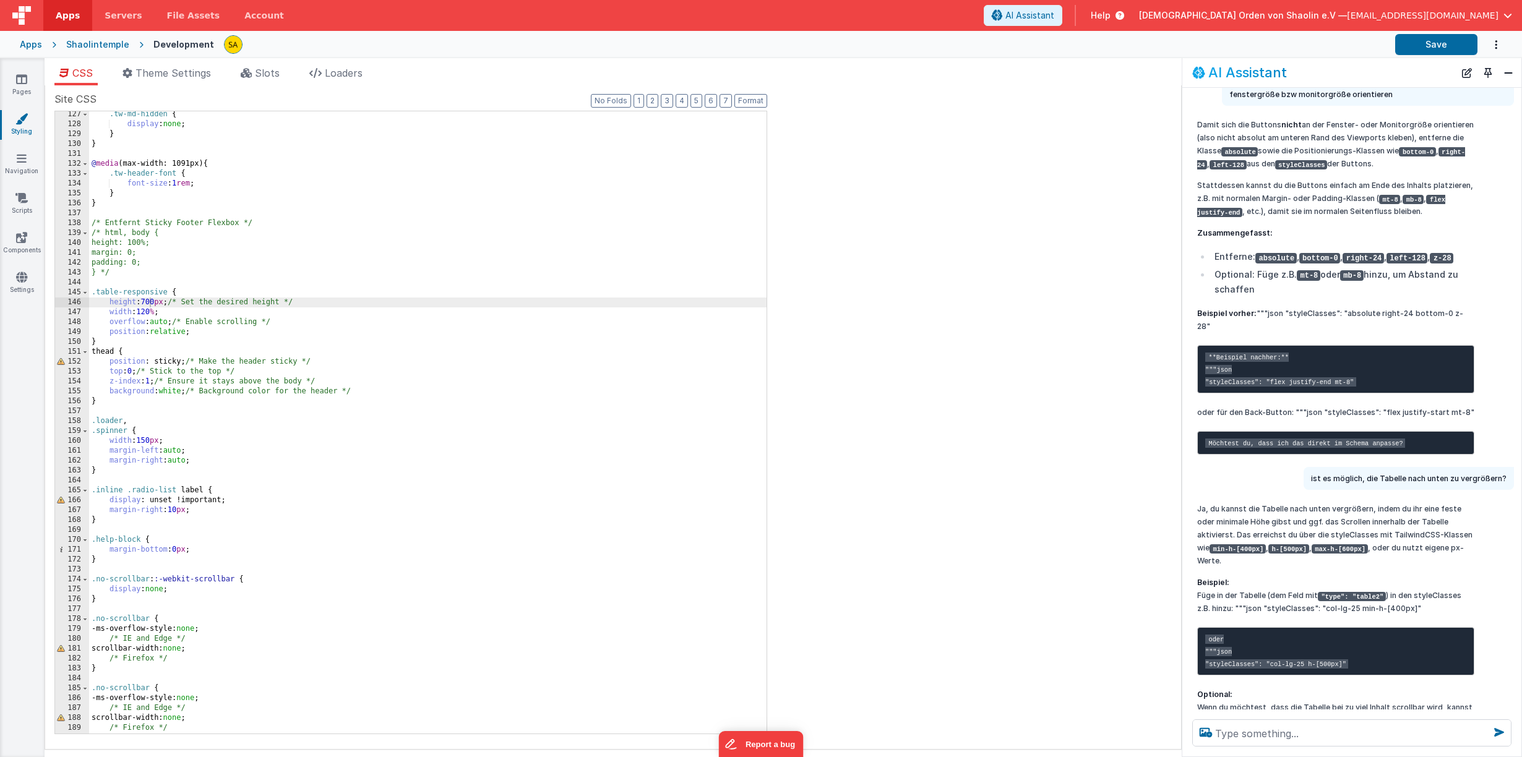
scroll to position [1016, 0]
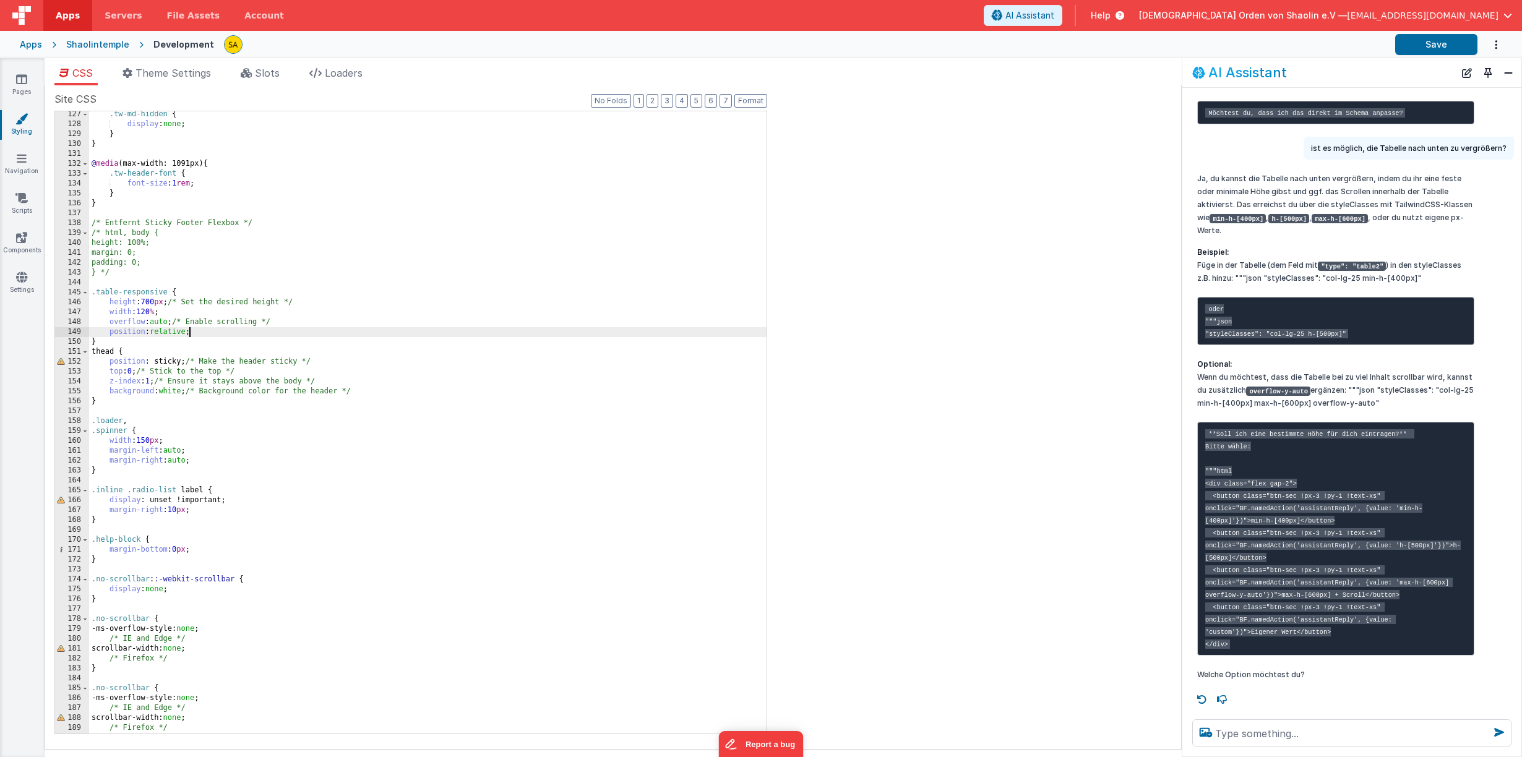
click at [189, 331] on div ".tw-md-hidden { display : none ; } } @ media (max-width: 1091px) { .tw-header-f…" at bounding box center [427, 430] width 677 height 642
click at [1412, 46] on button "Save" at bounding box center [1436, 44] width 82 height 21
click at [182, 335] on div ".tw-md-hidden { display : none ; } } @ media (max-width: 1091px) { .tw-header-f…" at bounding box center [427, 430] width 677 height 642
click at [187, 335] on div ".tw-md-hidden { display : none ; } } @ media (max-width: 1091px) { .tw-header-f…" at bounding box center [427, 430] width 677 height 642
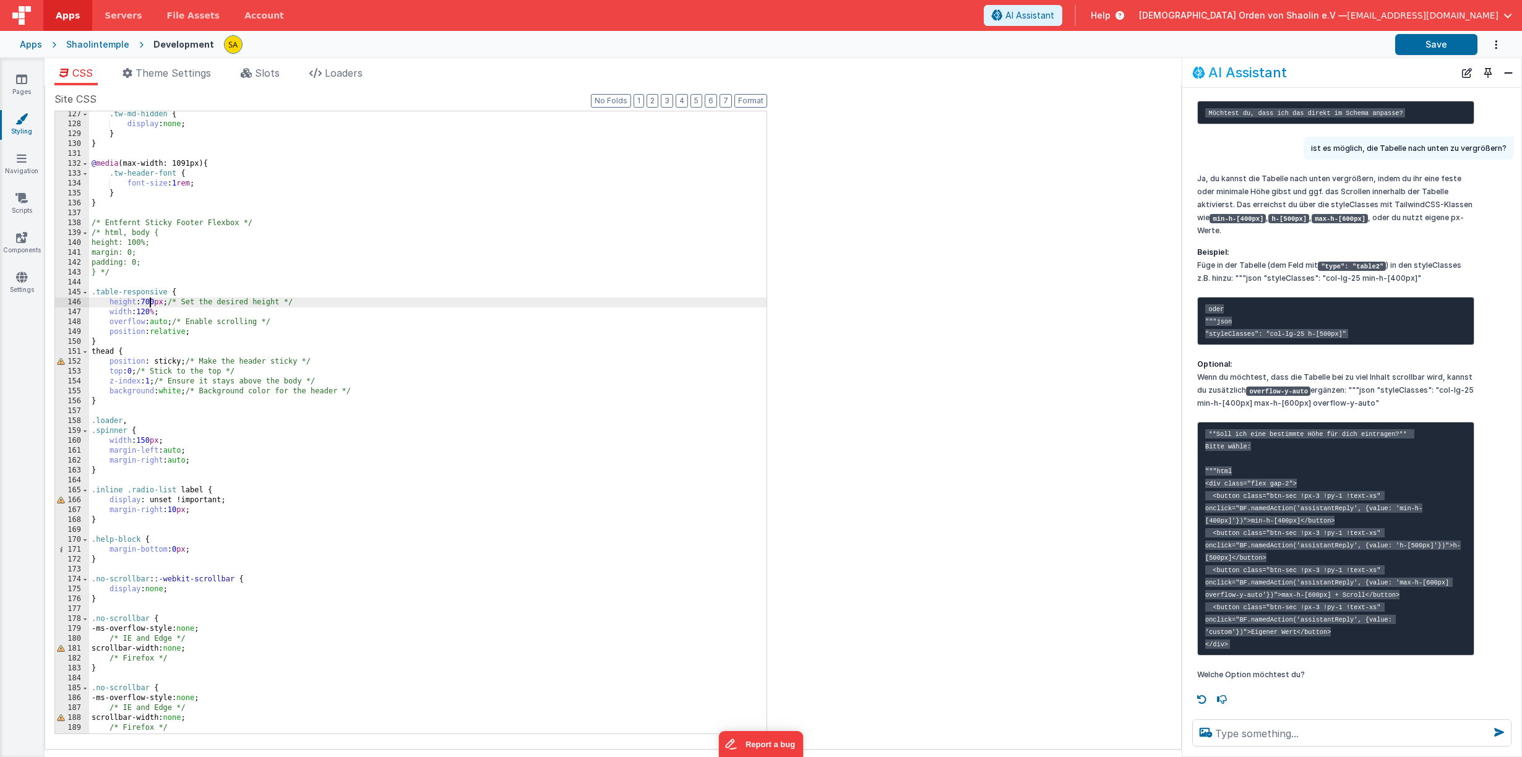
drag, startPoint x: 147, startPoint y: 302, endPoint x: 157, endPoint y: 357, distance: 55.3
click at [147, 302] on div ".tw-md-hidden { display : none ; } } @ media (max-width: 1091px) { .tw-header-f…" at bounding box center [427, 430] width 677 height 642
click at [1428, 45] on button "Save" at bounding box center [1436, 44] width 82 height 21
click at [25, 82] on icon at bounding box center [21, 79] width 11 height 12
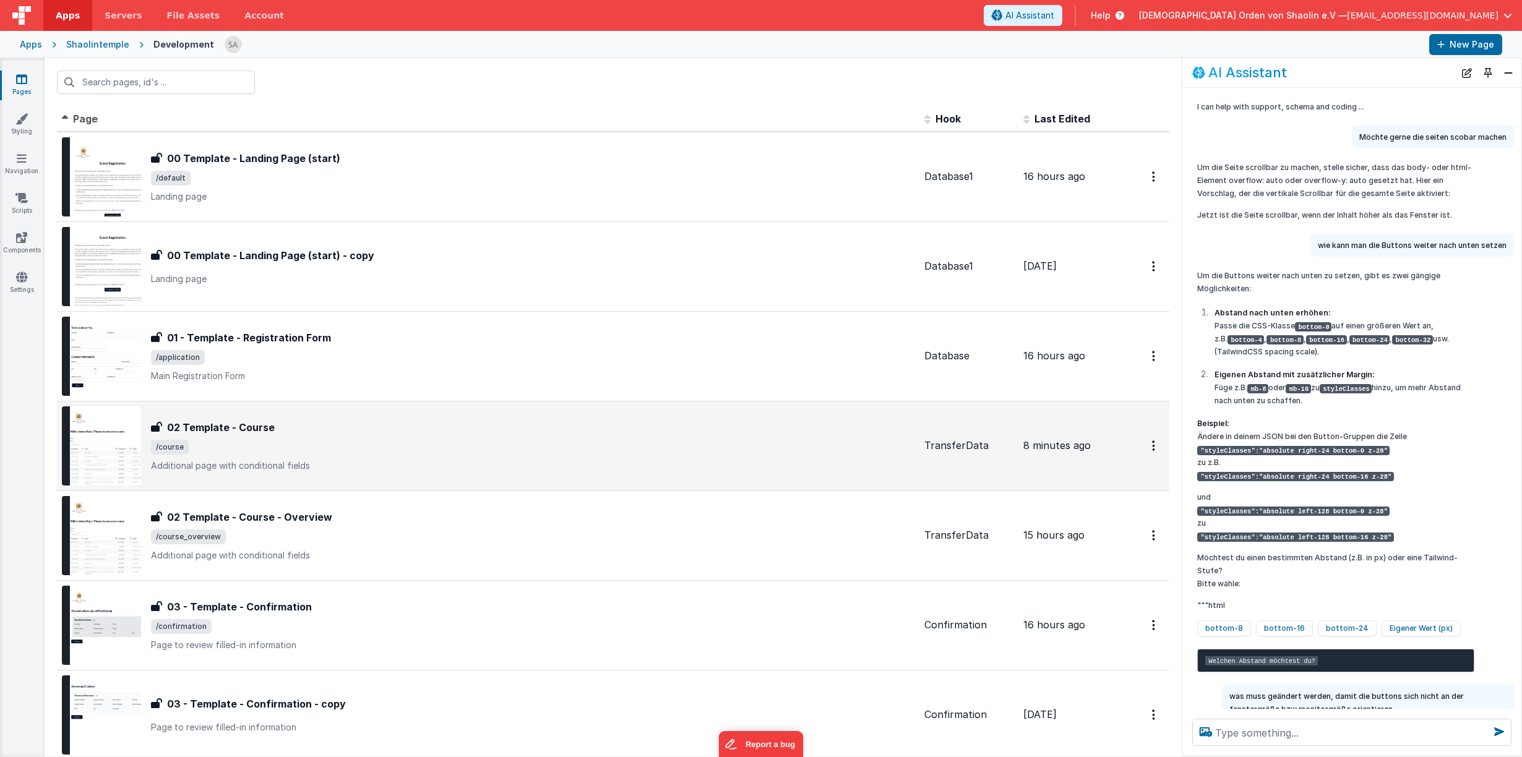
click at [437, 458] on div "02 Template - Course 02 Template - Course /course Additional page with conditio…" at bounding box center [532, 446] width 763 height 52
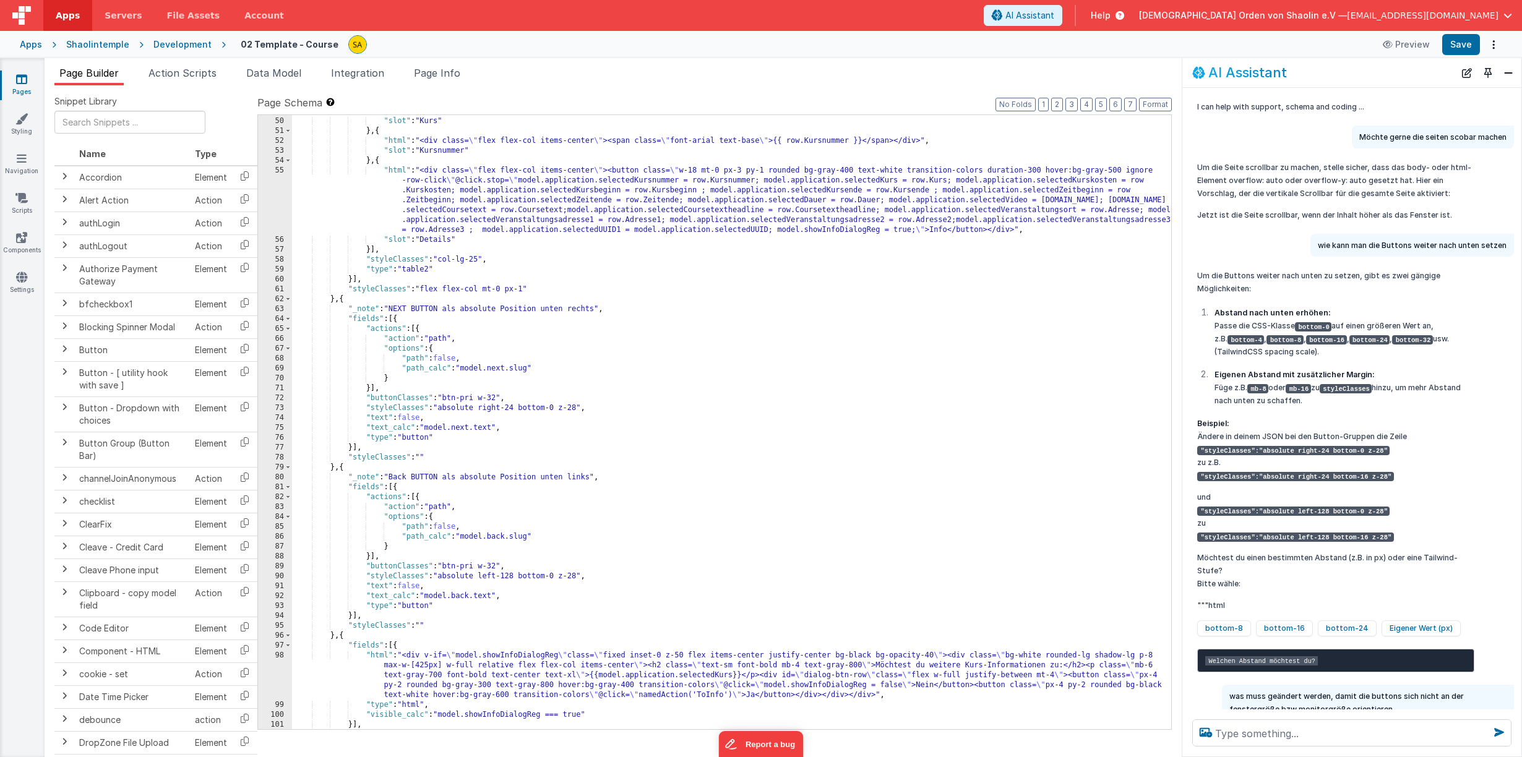
scroll to position [533, 0]
click at [23, 84] on icon at bounding box center [21, 79] width 11 height 12
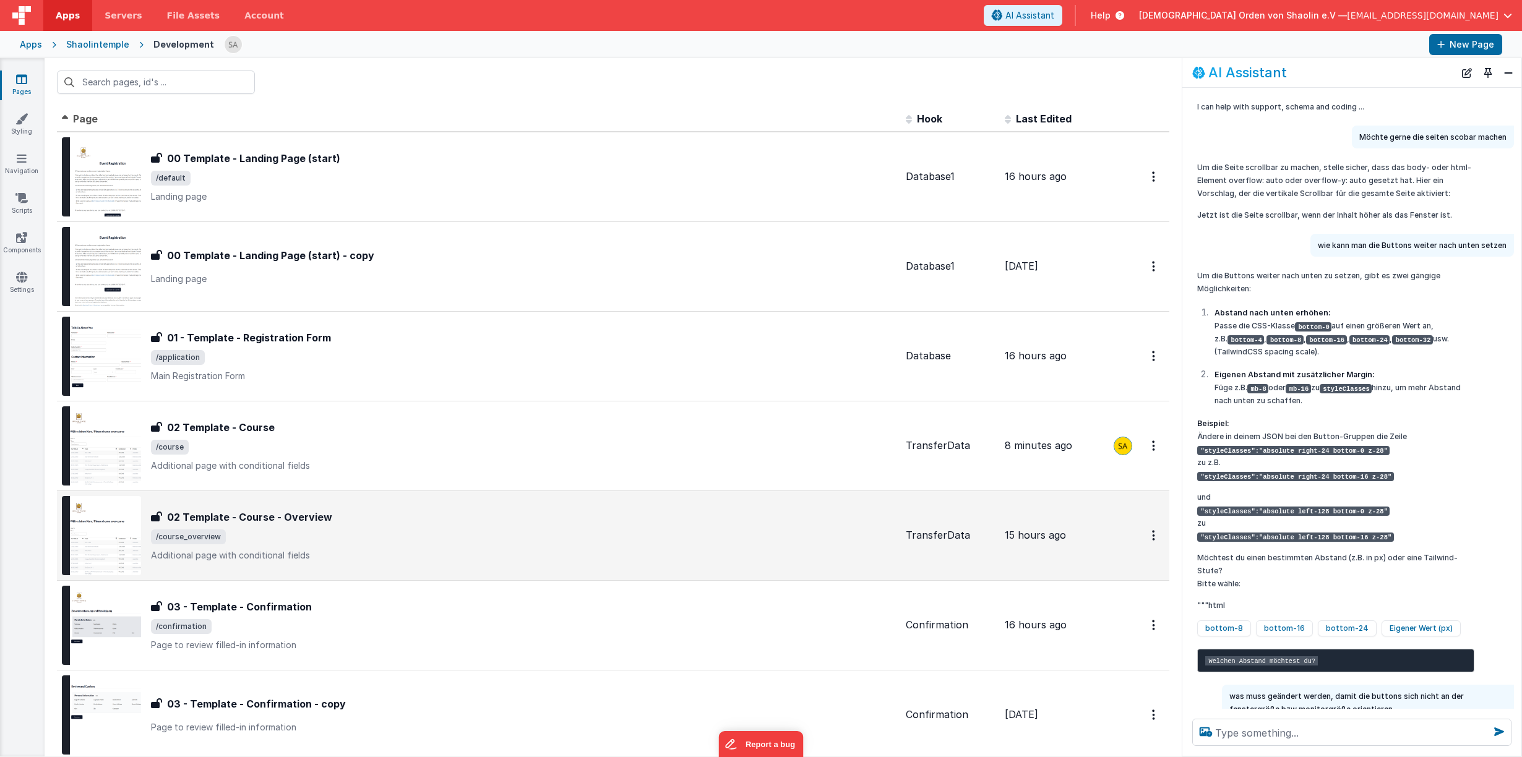
click at [427, 525] on div "02 Template - Course - Overview 02 Template - Course - Overview /course_overvie…" at bounding box center [523, 536] width 745 height 52
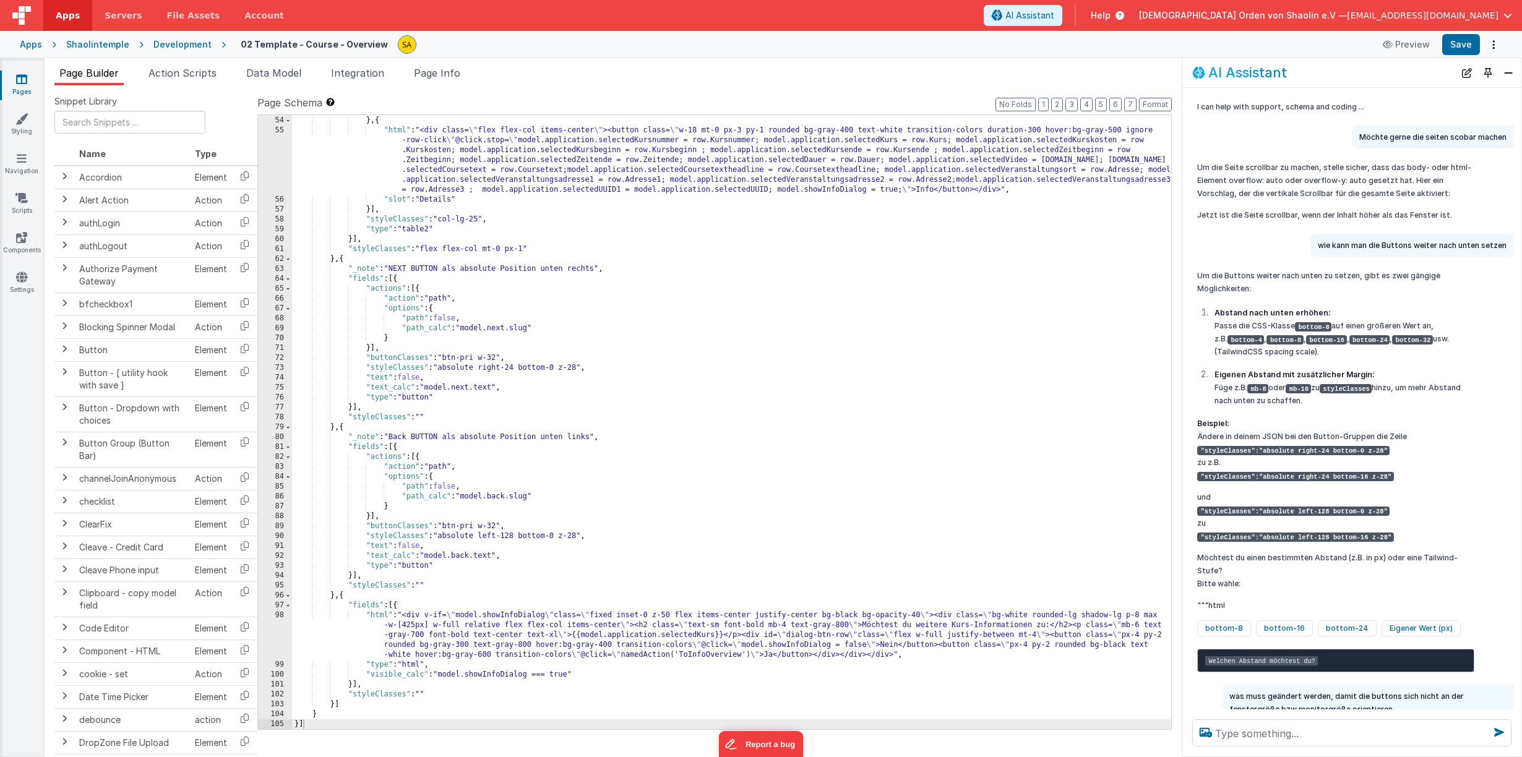
scroll to position [573, 0]
click at [33, 87] on link "Pages" at bounding box center [21, 85] width 45 height 25
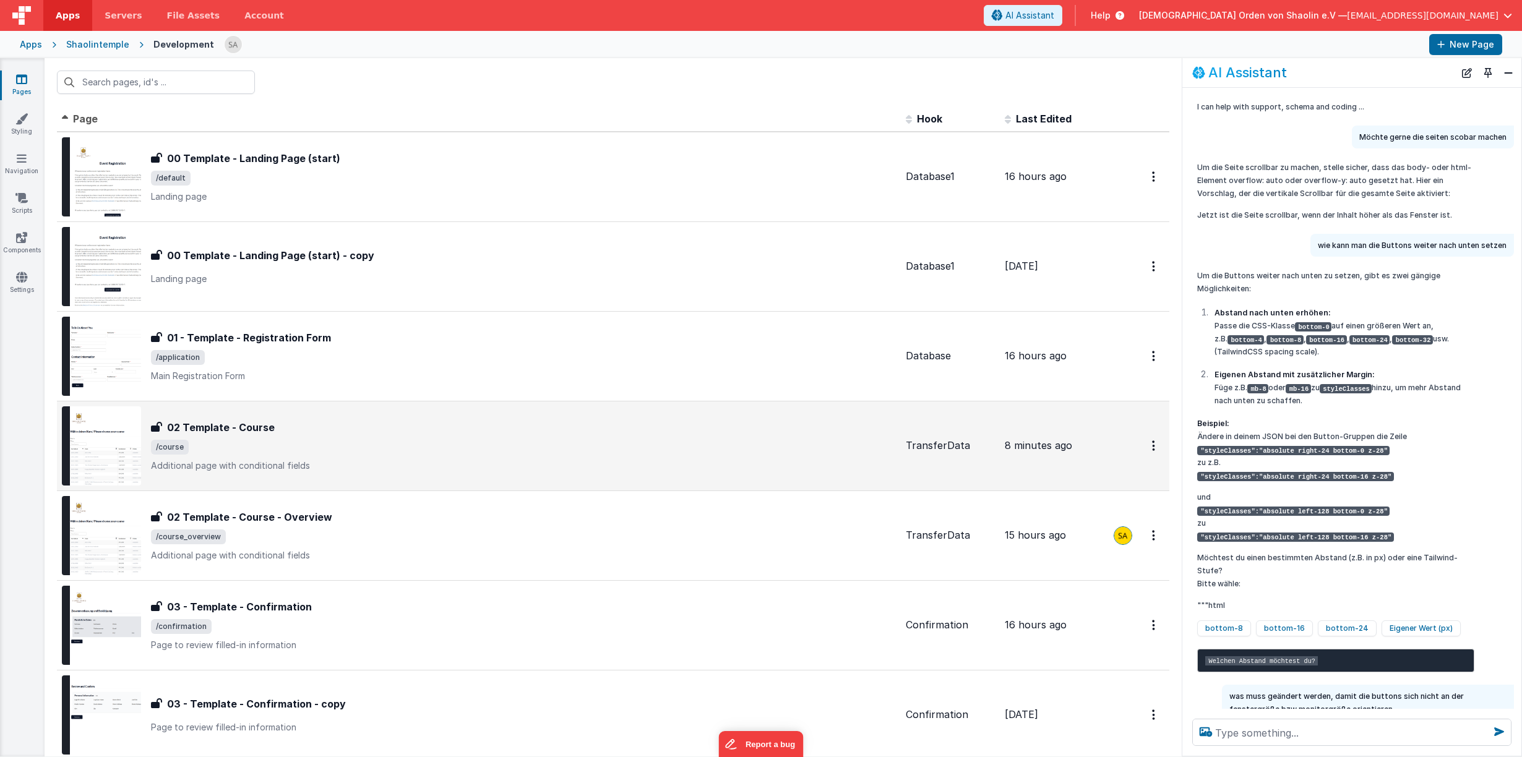
click at [473, 442] on span "/course" at bounding box center [523, 447] width 745 height 15
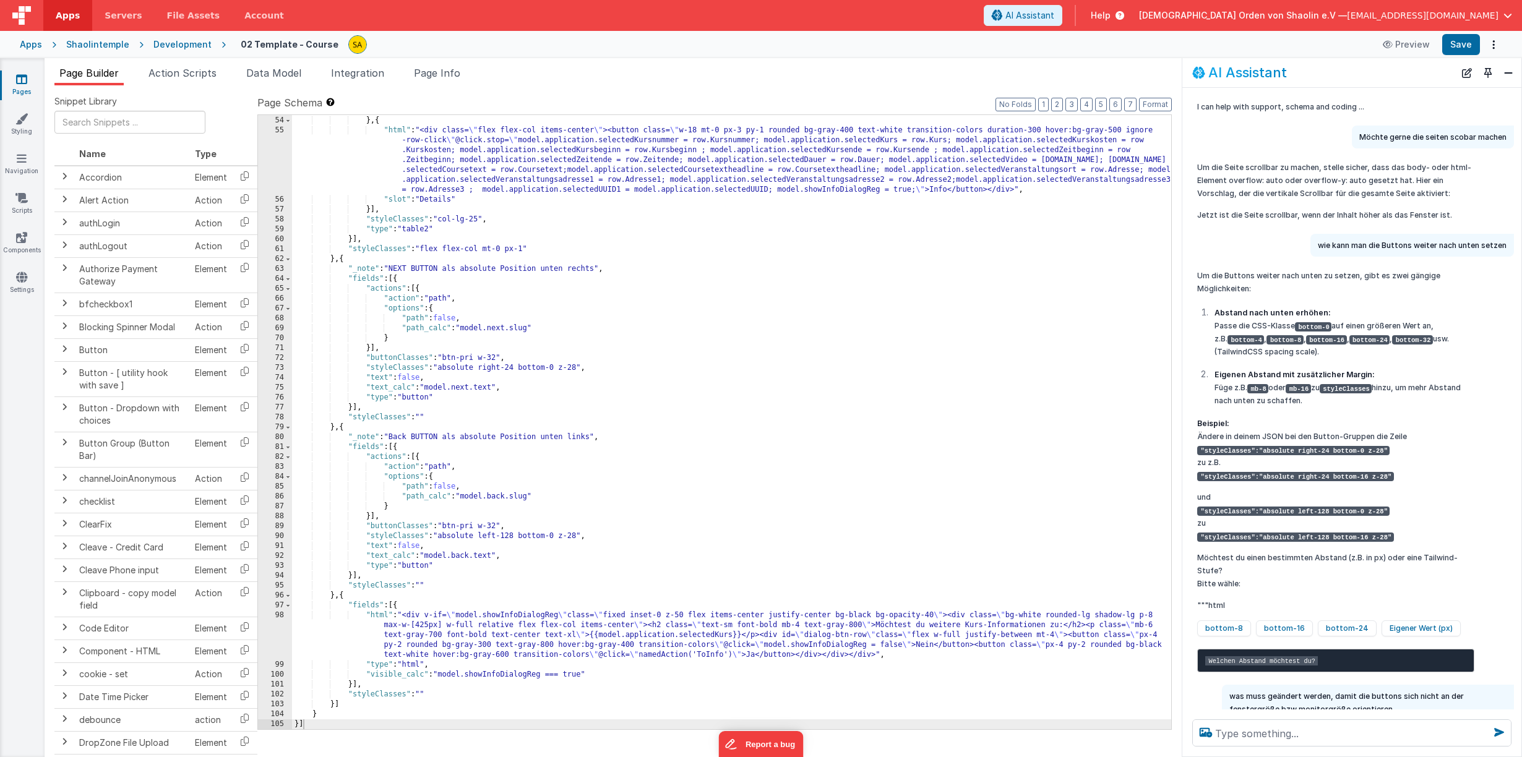
scroll to position [573, 0]
click at [396, 280] on div ""slot" : "Kursnummer" } , { "html" : "<div class= \" flex flex-col items-center…" at bounding box center [731, 423] width 879 height 634
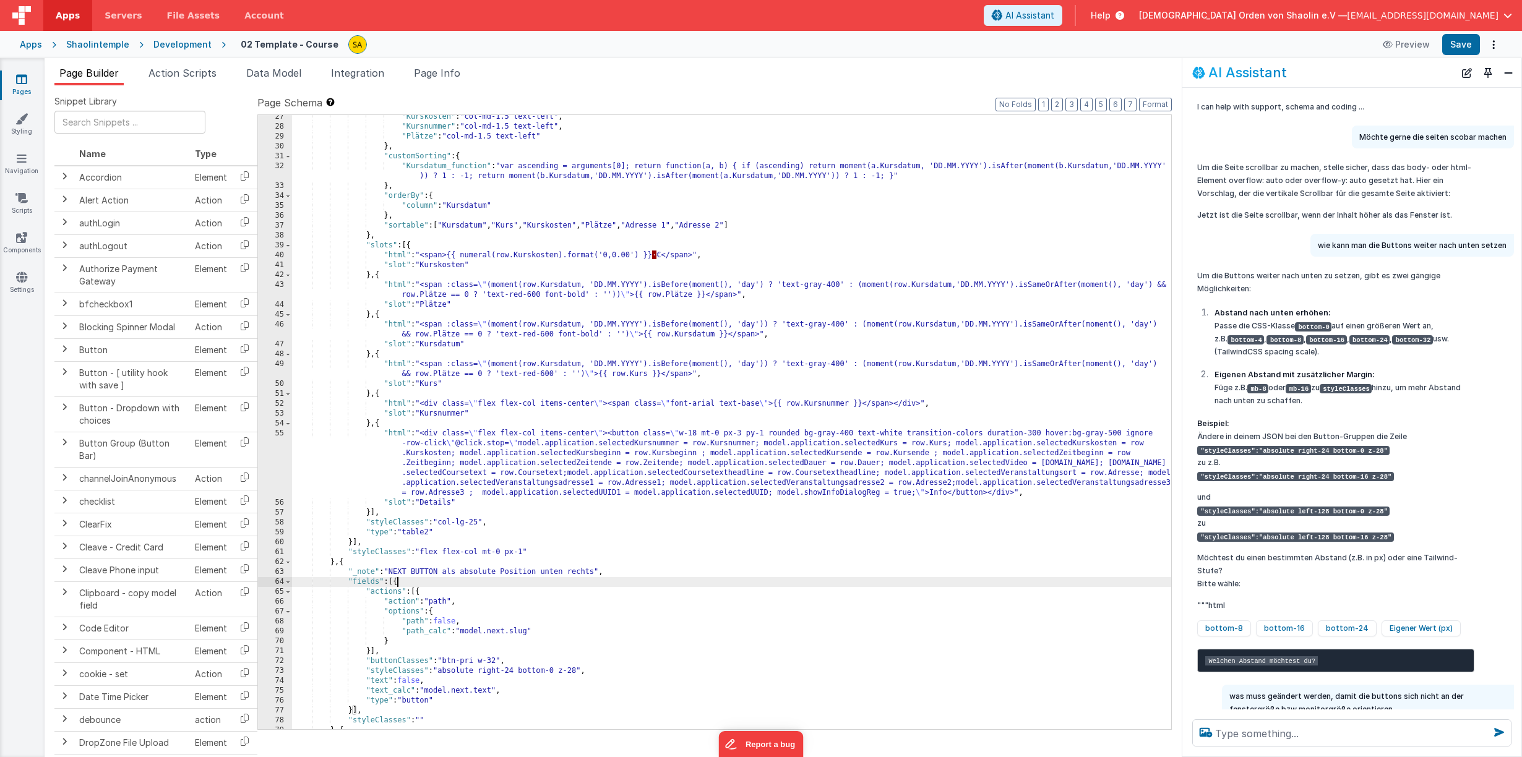
scroll to position [0, 0]
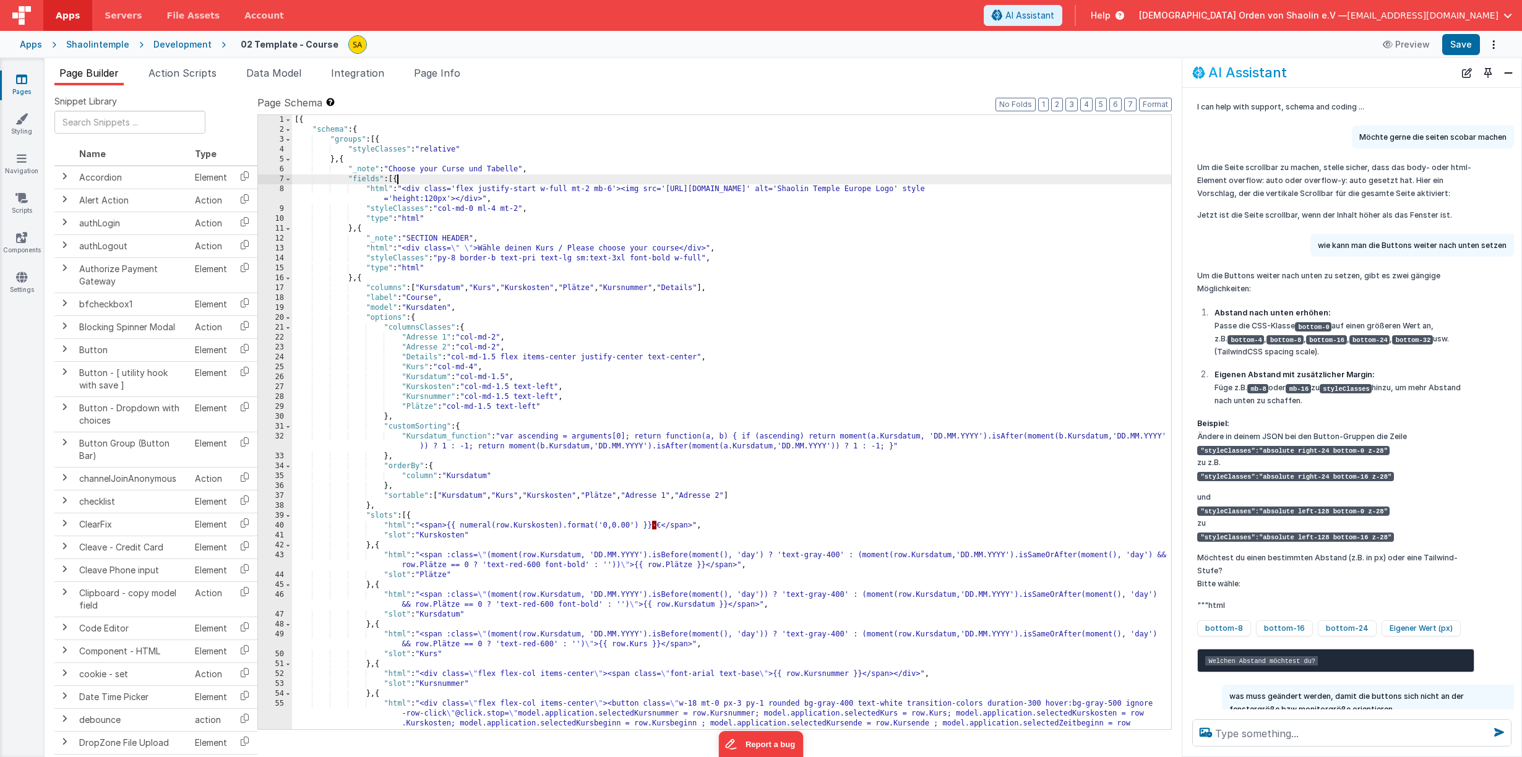
click at [395, 179] on div "[{ "schema" : { "groups" : [{ "styleClasses" : "relative" } , { "_note" : "Choo…" at bounding box center [731, 461] width 879 height 693
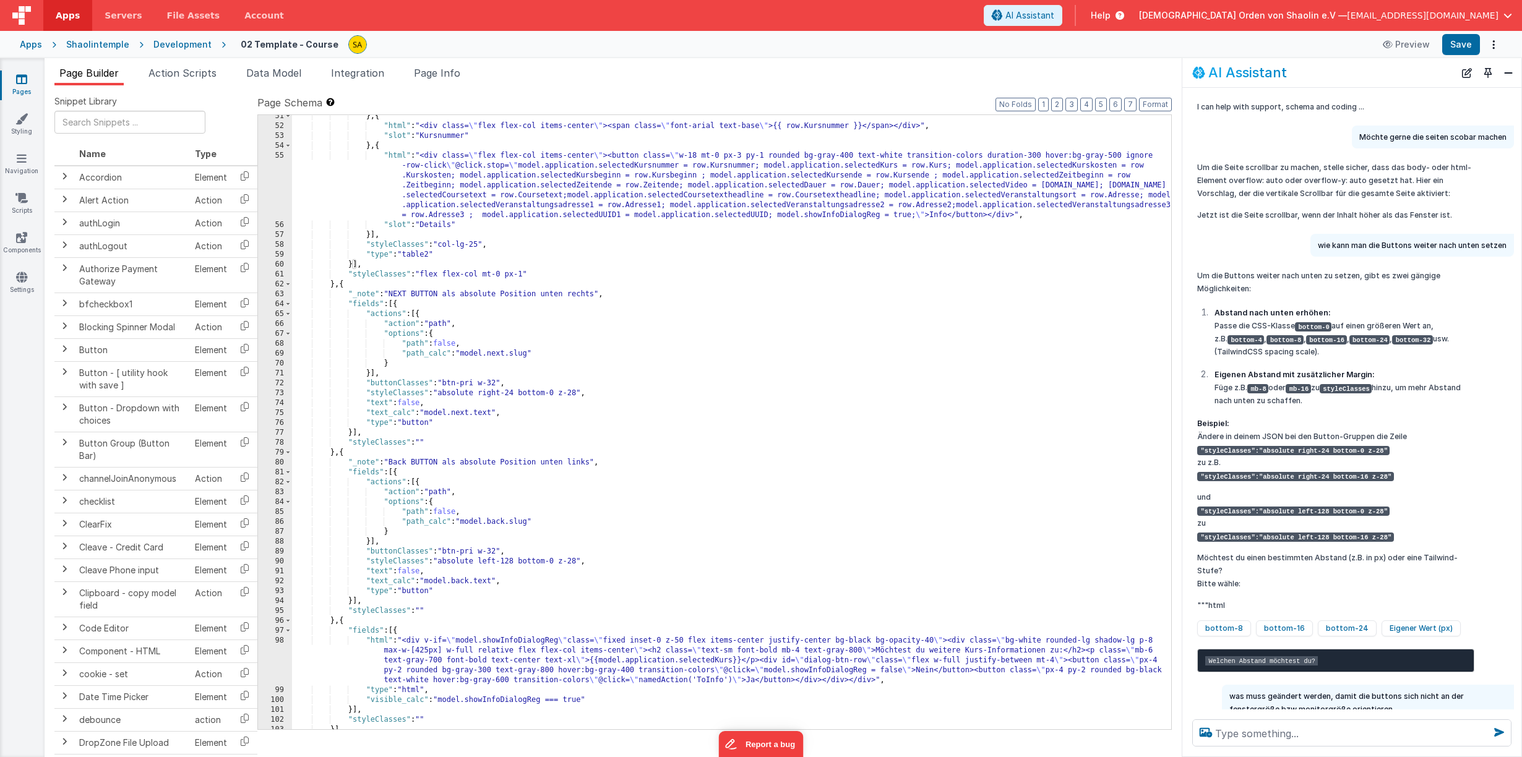
scroll to position [551, 0]
click at [418, 312] on div "} , { "html" : "<div class= \" flex flex-col items-center \" ><span class= \" f…" at bounding box center [731, 426] width 879 height 634
click at [356, 431] on div "} , { "html" : "<div class= \" flex flex-col items-center \" ><span class= \" f…" at bounding box center [731, 426] width 879 height 634
click at [399, 301] on div "} , { "html" : "<div class= \" flex flex-col items-center \" ><span class= \" f…" at bounding box center [731, 426] width 879 height 634
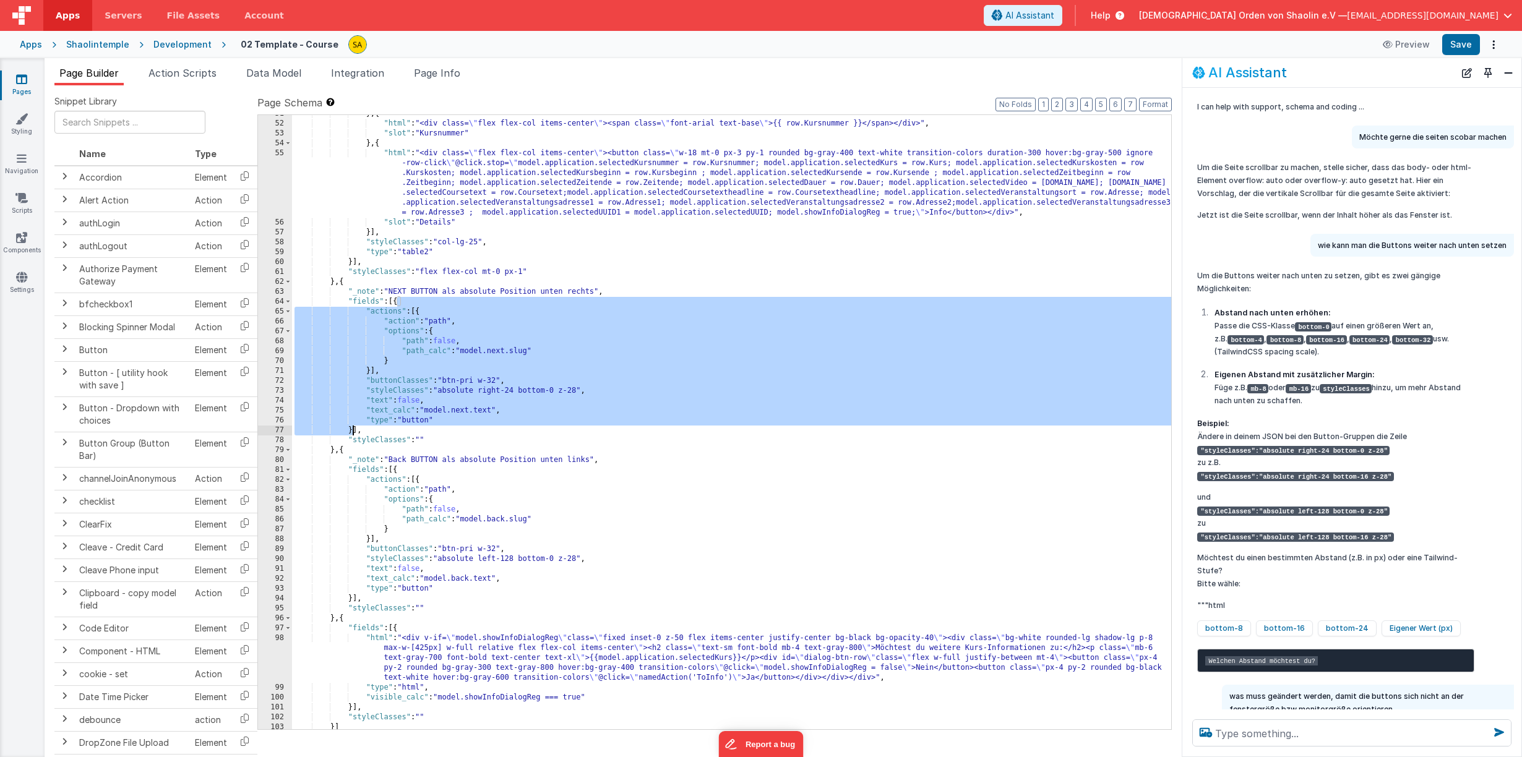
drag, startPoint x: 397, startPoint y: 303, endPoint x: 351, endPoint y: 433, distance: 137.7
click at [351, 433] on div "} , { "html" : "<div class= \" flex flex-col items-center \" ><span class= \" f…" at bounding box center [731, 426] width 879 height 634
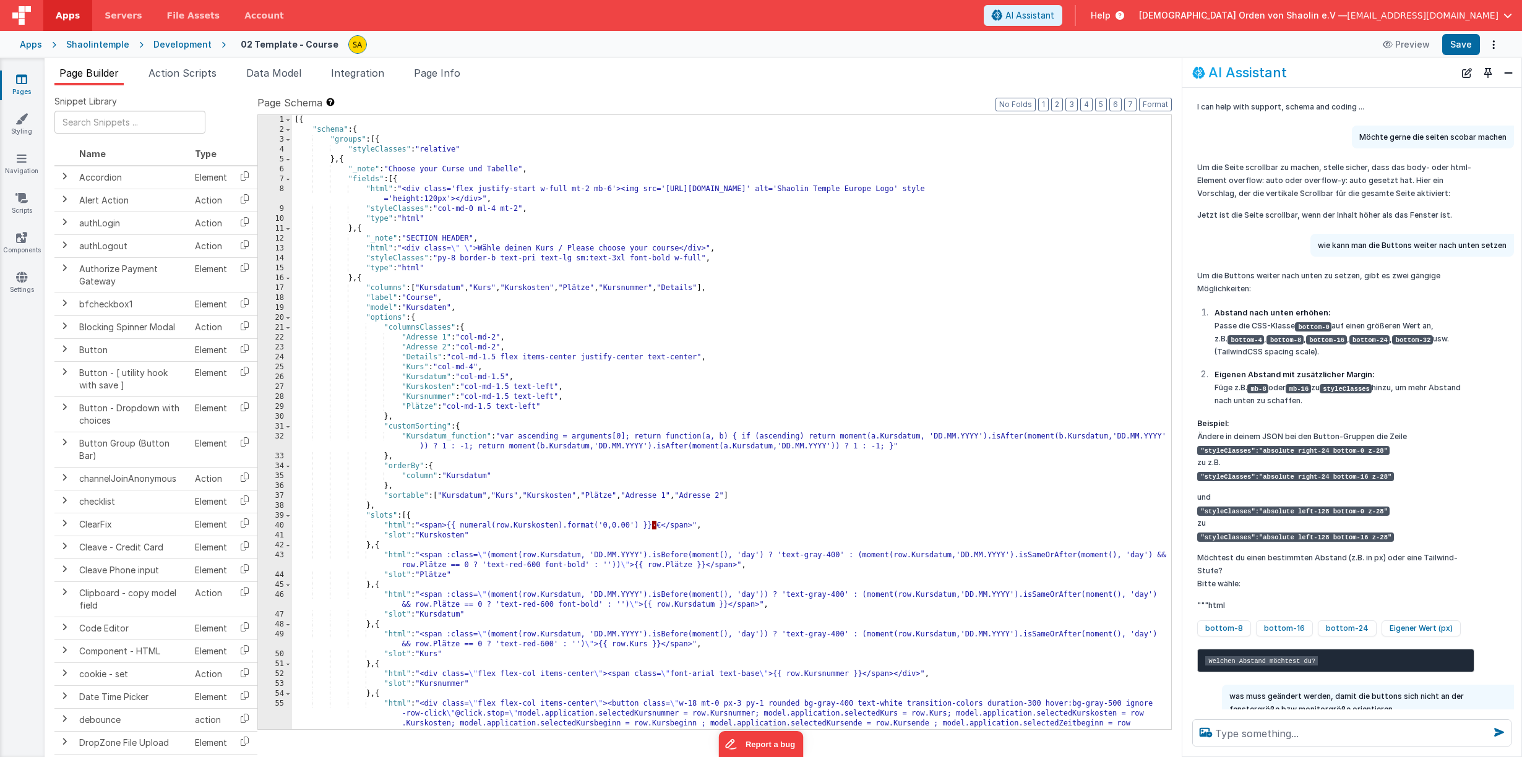
scroll to position [0, 0]
click at [397, 179] on div "[{ "schema" : { "groups" : [{ "styleClasses" : "relative" } , { "_note" : "Choo…" at bounding box center [731, 461] width 879 height 693
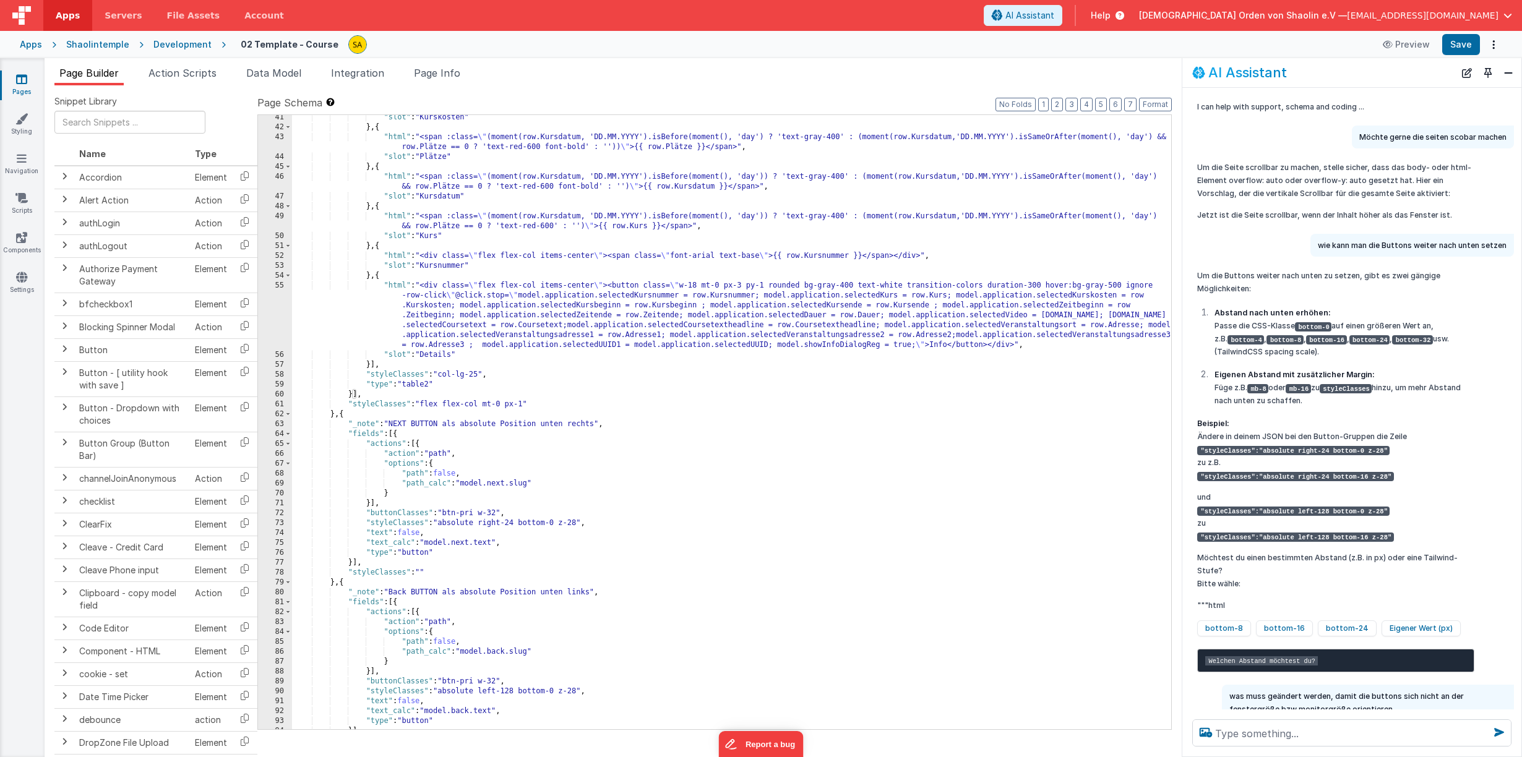
scroll to position [418, 0]
click at [460, 387] on div ""slot" : "Kurskosten" } , { "html" : "<span :class= \" (moment(row.Kursdatum, '…" at bounding box center [731, 430] width 879 height 634
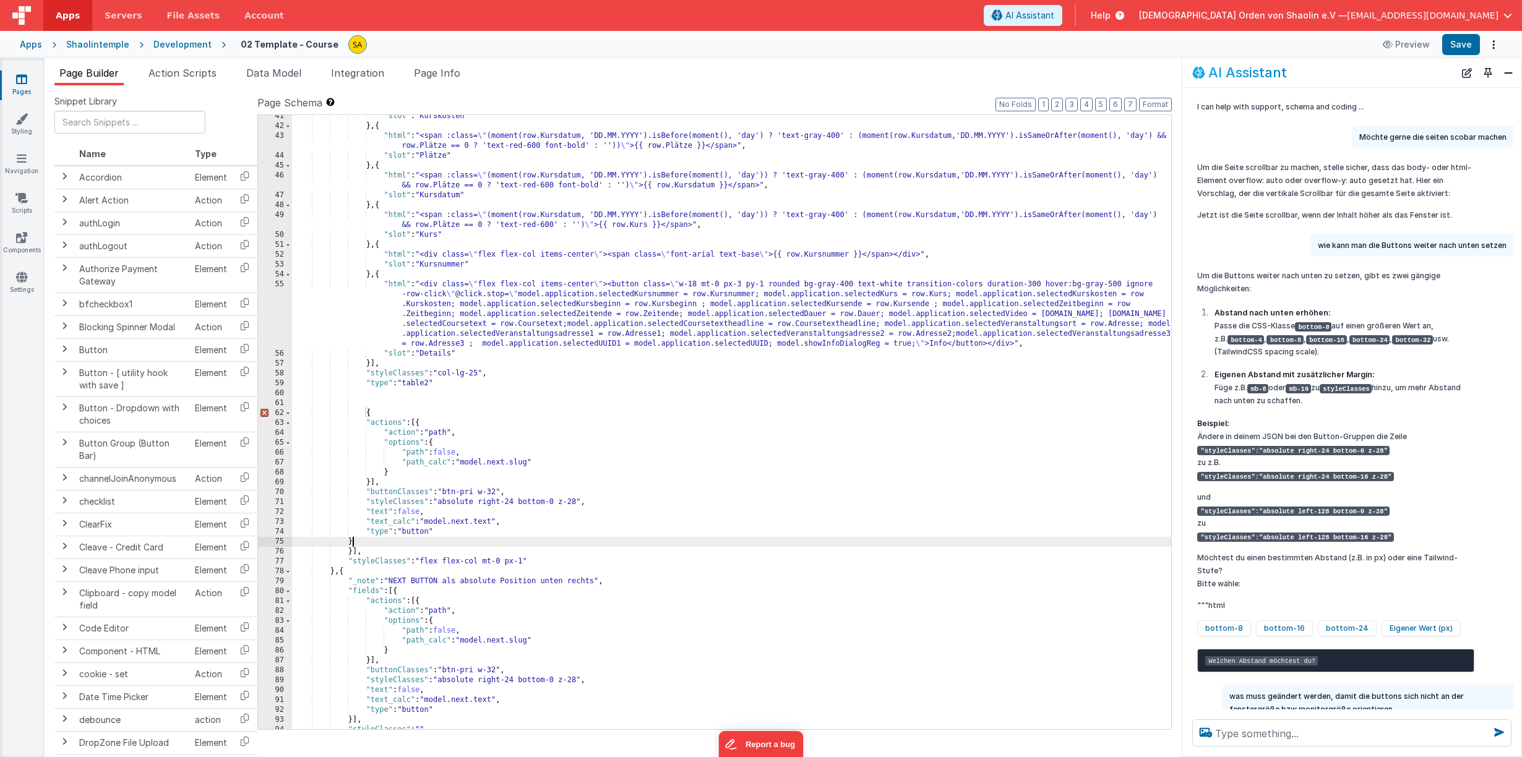
scroll to position [423, 0]
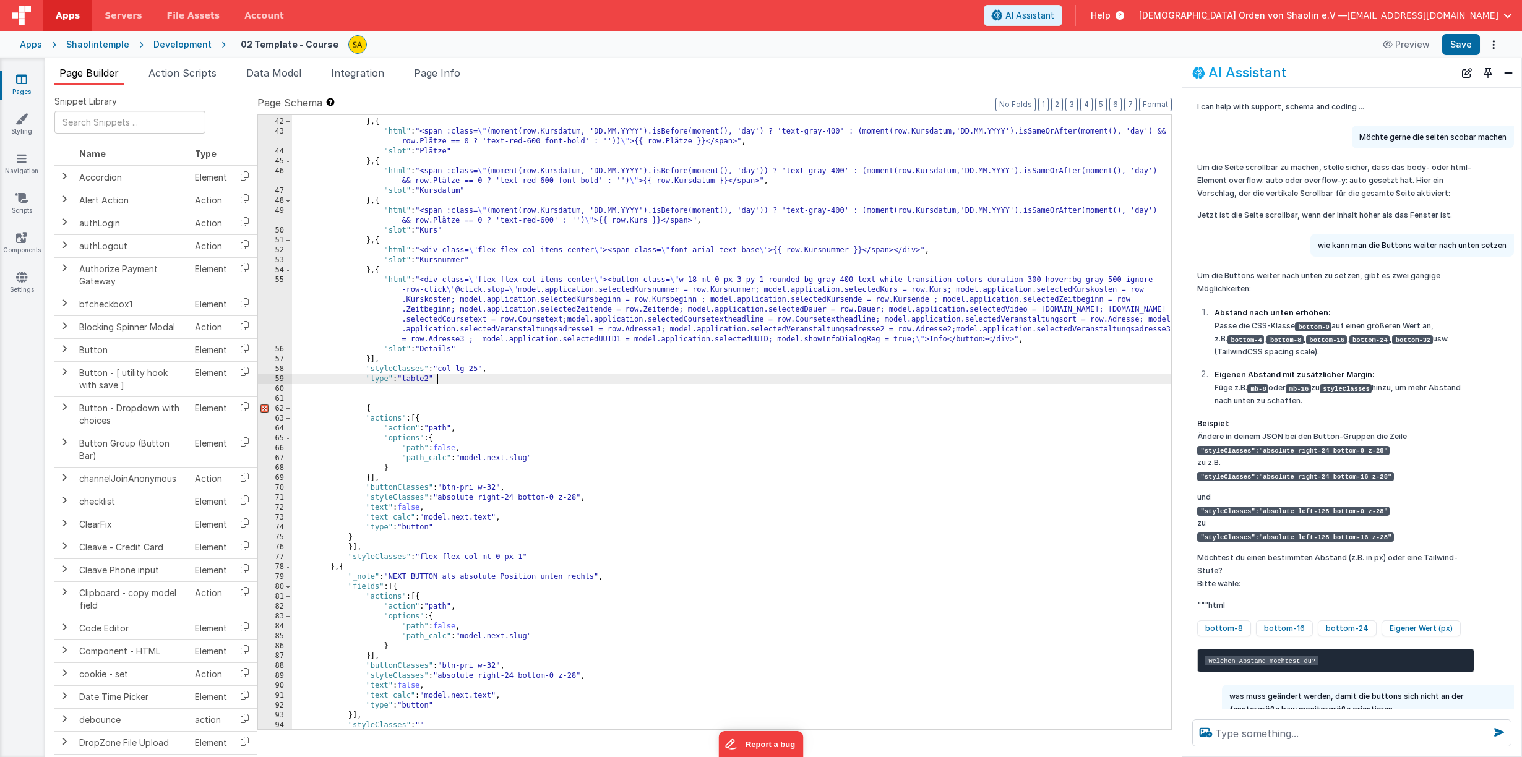
click at [464, 383] on div ""slot" : "Kurskosten" } , { "html" : "<span :class= \" (moment(row.Kursdatum, '…" at bounding box center [731, 424] width 879 height 634
click at [371, 412] on div ""slot" : "Kurskosten" } , { "html" : "<span :class= \" (moment(row.Kursdatum, '…" at bounding box center [731, 424] width 879 height 634
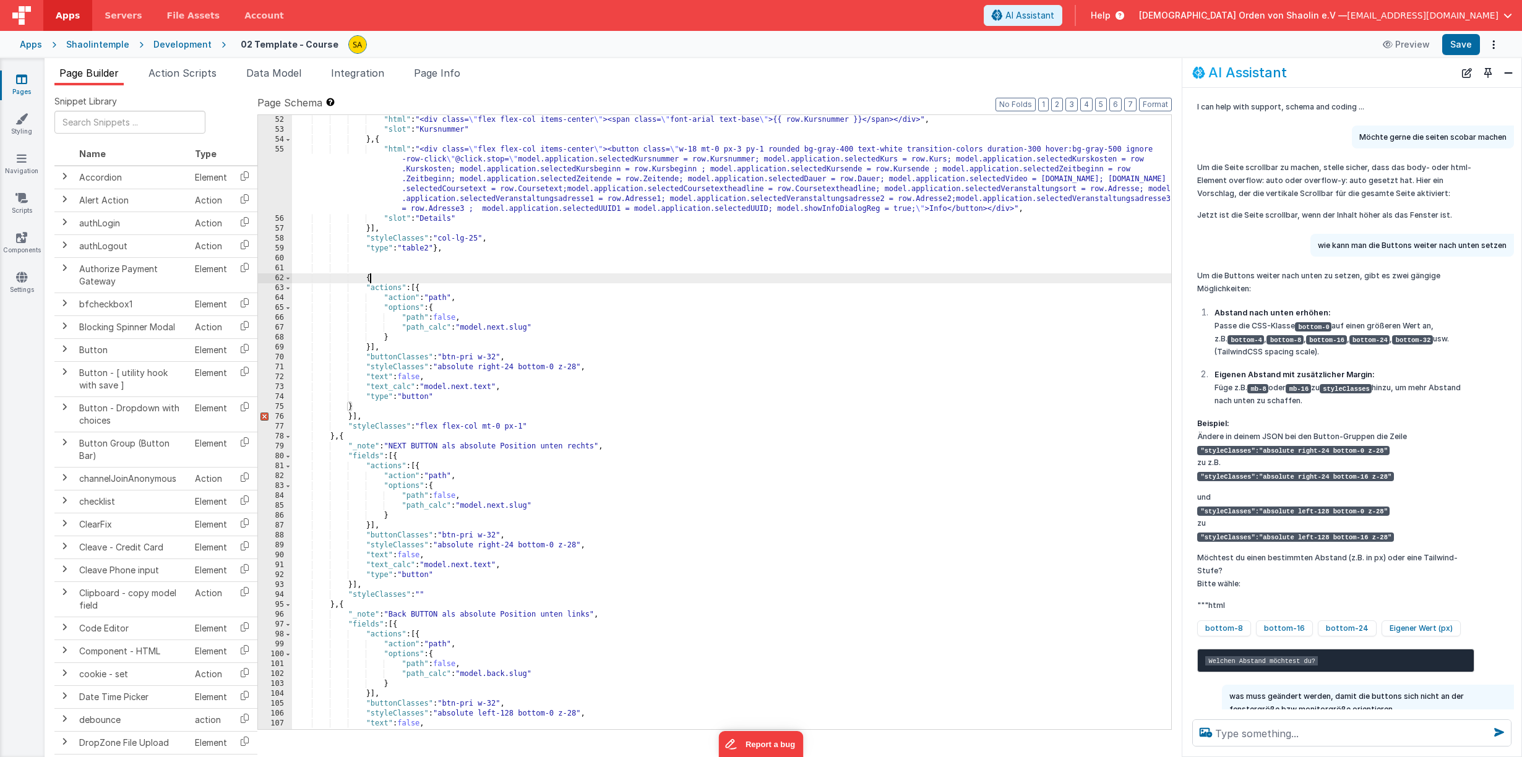
scroll to position [556, 0]
click at [351, 417] on div ""html" : "<div class= \" flex flex-col items-center \" ><span class= \" font-ar…" at bounding box center [731, 430] width 879 height 634
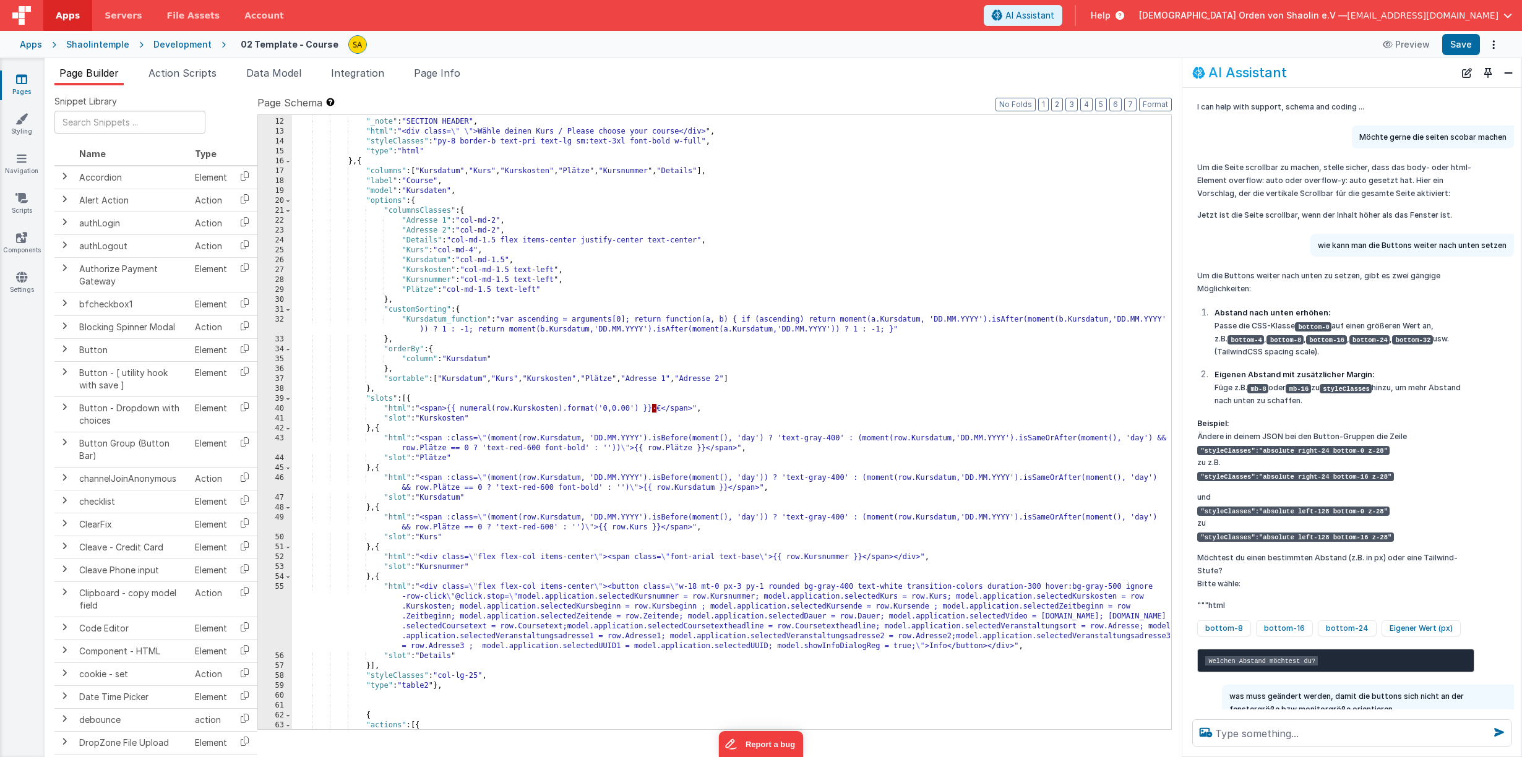
scroll to position [0, 0]
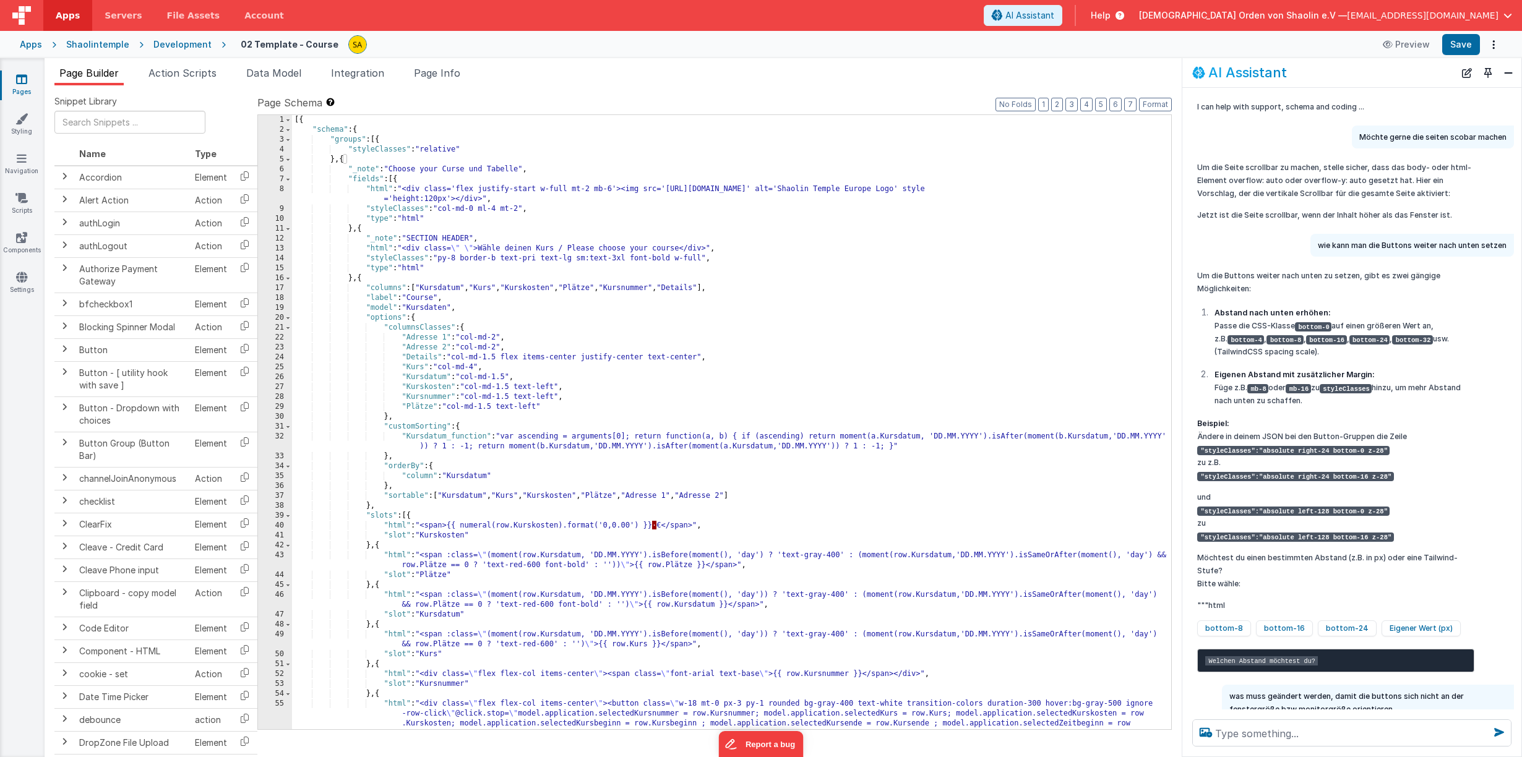
click at [401, 179] on div "[{ "schema" : { "groups" : [{ "styleClasses" : "relative" } , { "_note" : "Choo…" at bounding box center [731, 461] width 879 height 693
click at [395, 179] on div "[{ "schema" : { "groups" : [{ "styleClasses" : "relative" } , { "_note" : "Choo…" at bounding box center [731, 461] width 879 height 693
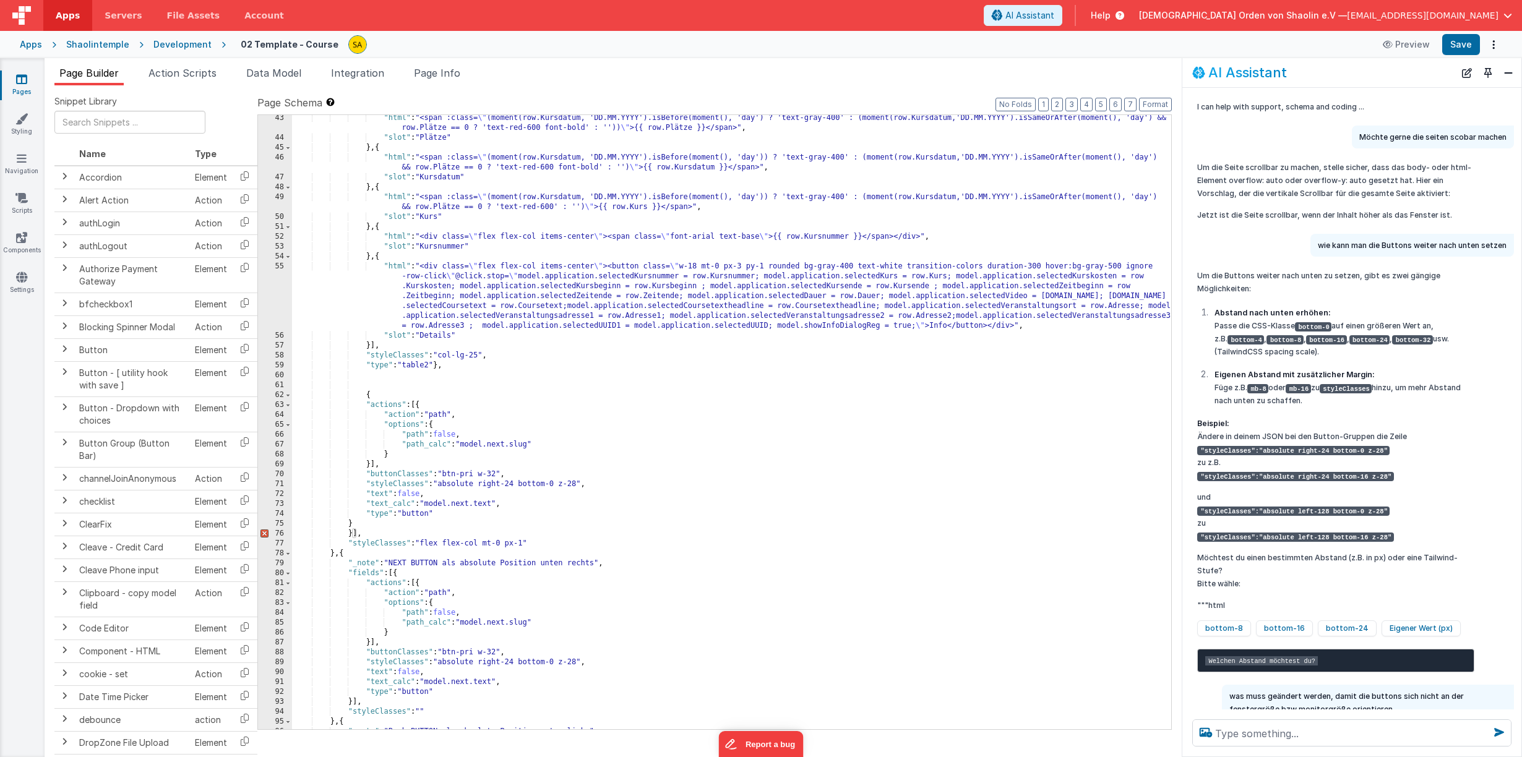
scroll to position [507, 0]
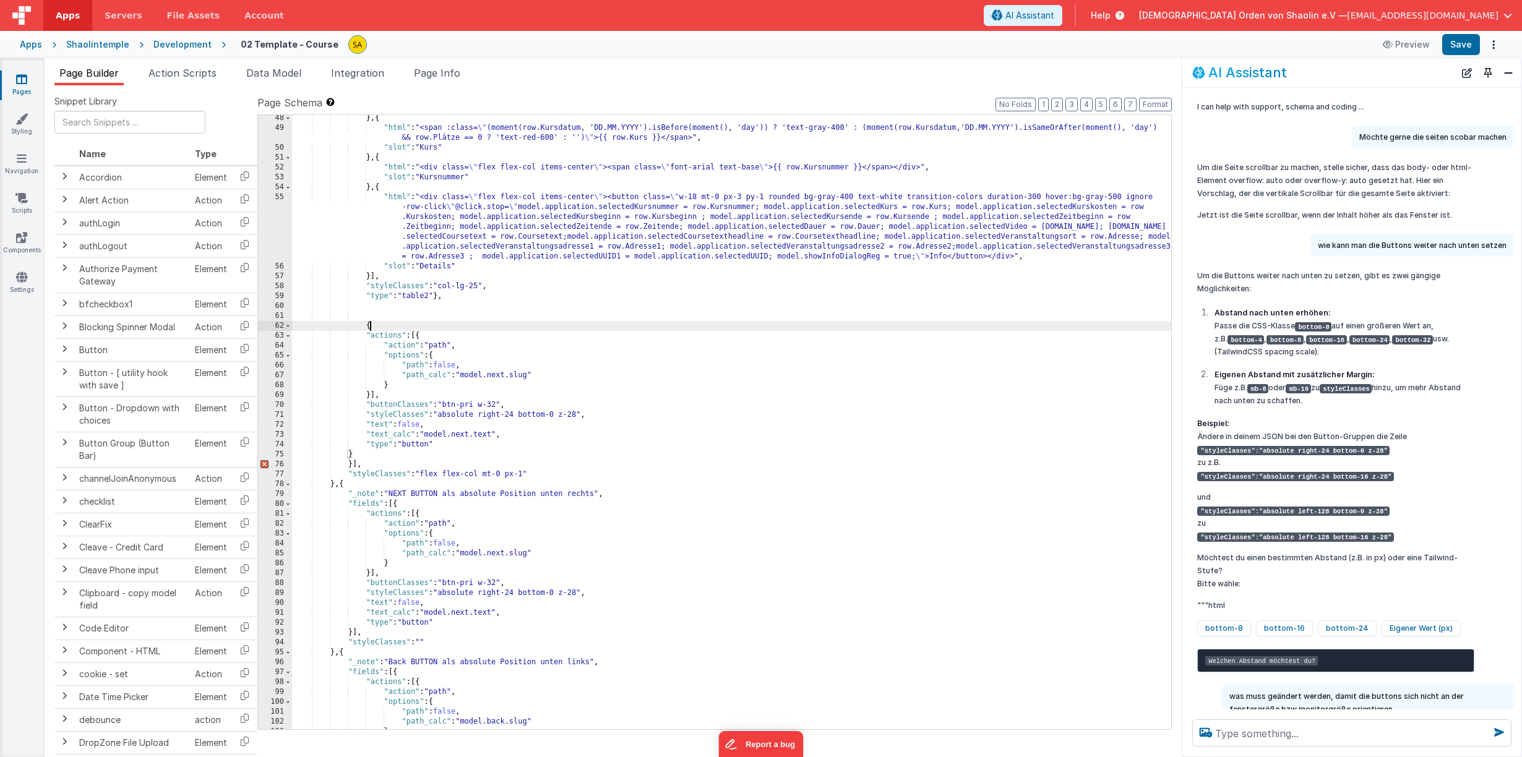
click at [371, 327] on div "} , { "html" : "<span :class= \" (moment(row.Kursdatum, 'DD.MM.YYYY').isBefore(…" at bounding box center [731, 430] width 879 height 634
click at [356, 466] on div "} , { "html" : "<span :class= \" (moment(row.Kursdatum, 'DD.MM.YYYY').isBefore(…" at bounding box center [731, 430] width 879 height 634
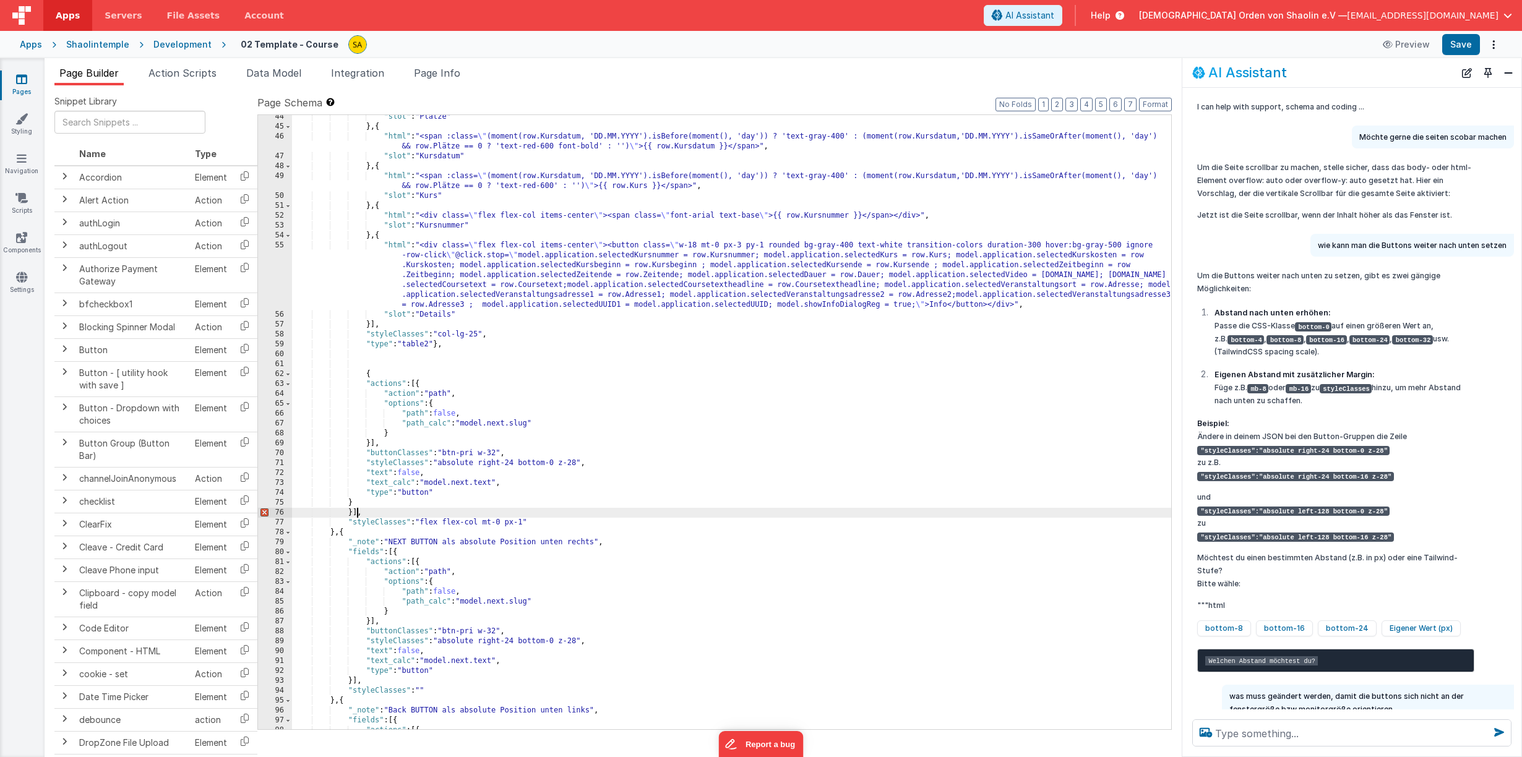
scroll to position [458, 0]
drag, startPoint x: 351, startPoint y: 516, endPoint x: 361, endPoint y: 523, distance: 12.0
click at [351, 516] on div ""slot" : "Plätze" } , { "html" : "<span :class= \" (moment(row.Kursdatum, 'DD.M…" at bounding box center [731, 429] width 879 height 634
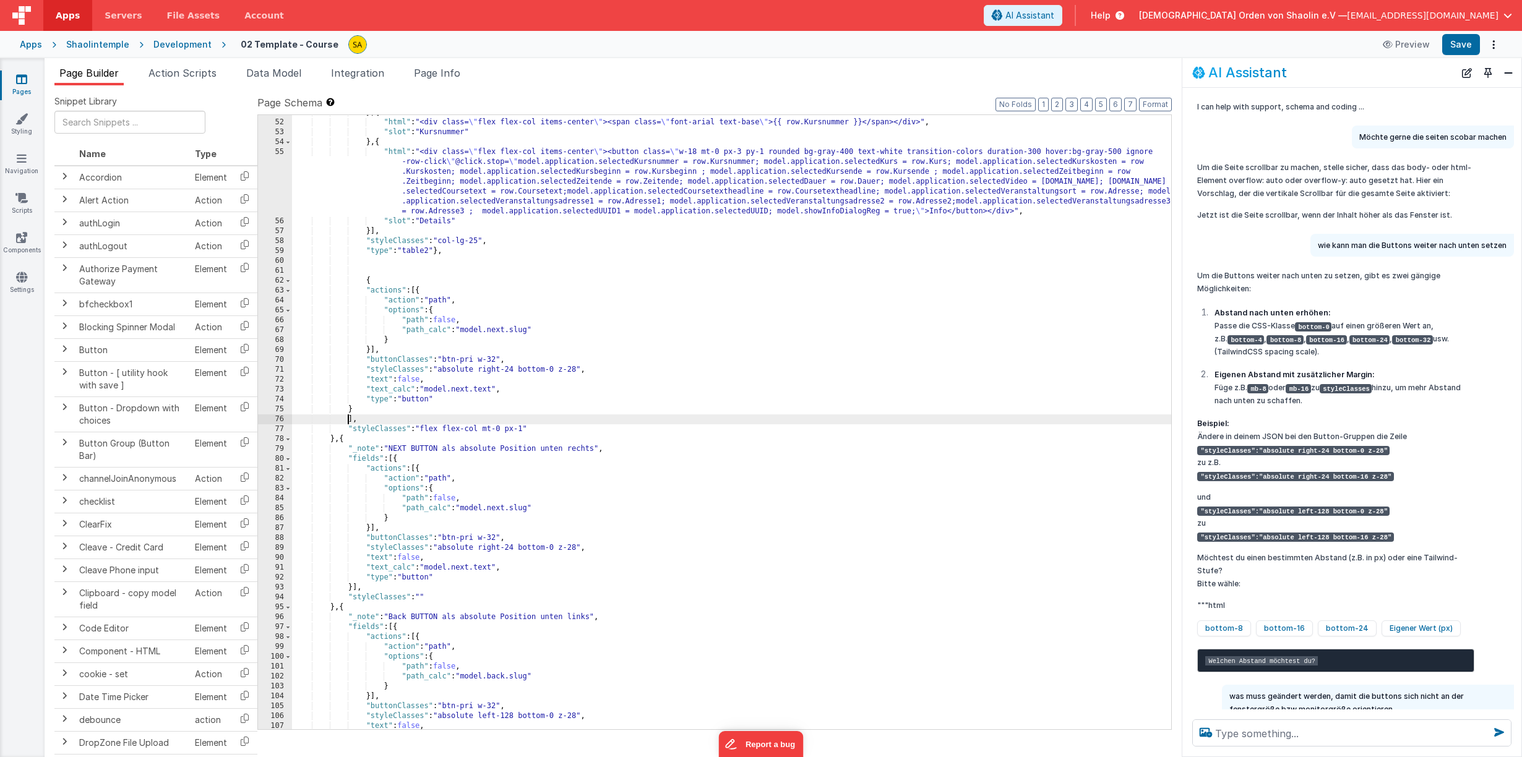
scroll to position [539, 0]
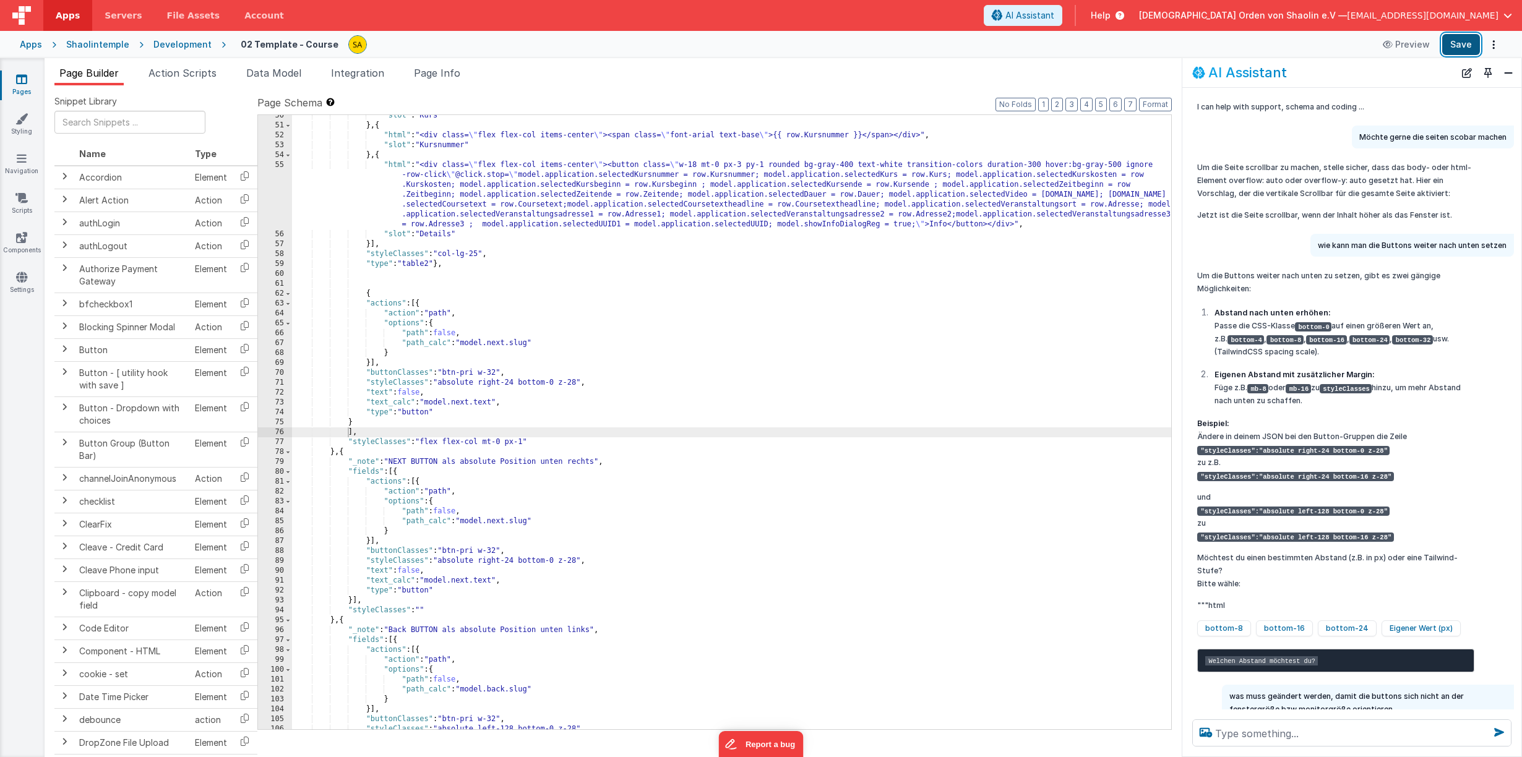
click at [1460, 42] on button "Save" at bounding box center [1461, 44] width 38 height 21
click at [348, 434] on div ""slot" : "Kurs" } , { "html" : "<div class= \" flex flex-col items-center \" ><…" at bounding box center [731, 428] width 879 height 634
click at [372, 293] on div ""slot" : "Kurs" } , { "html" : "<div class= \" flex flex-col items-center \" ><…" at bounding box center [731, 430] width 879 height 634
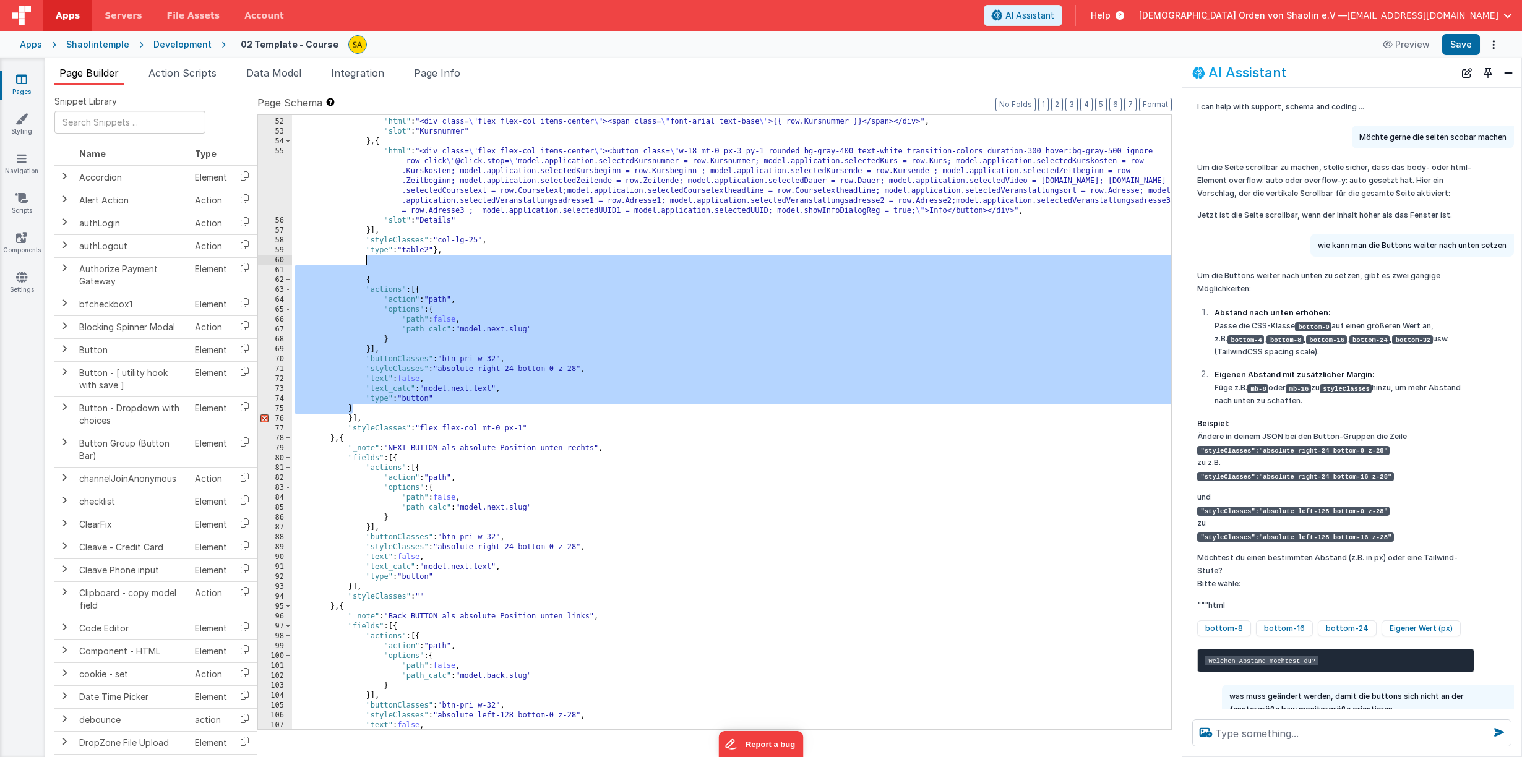
scroll to position [552, 0]
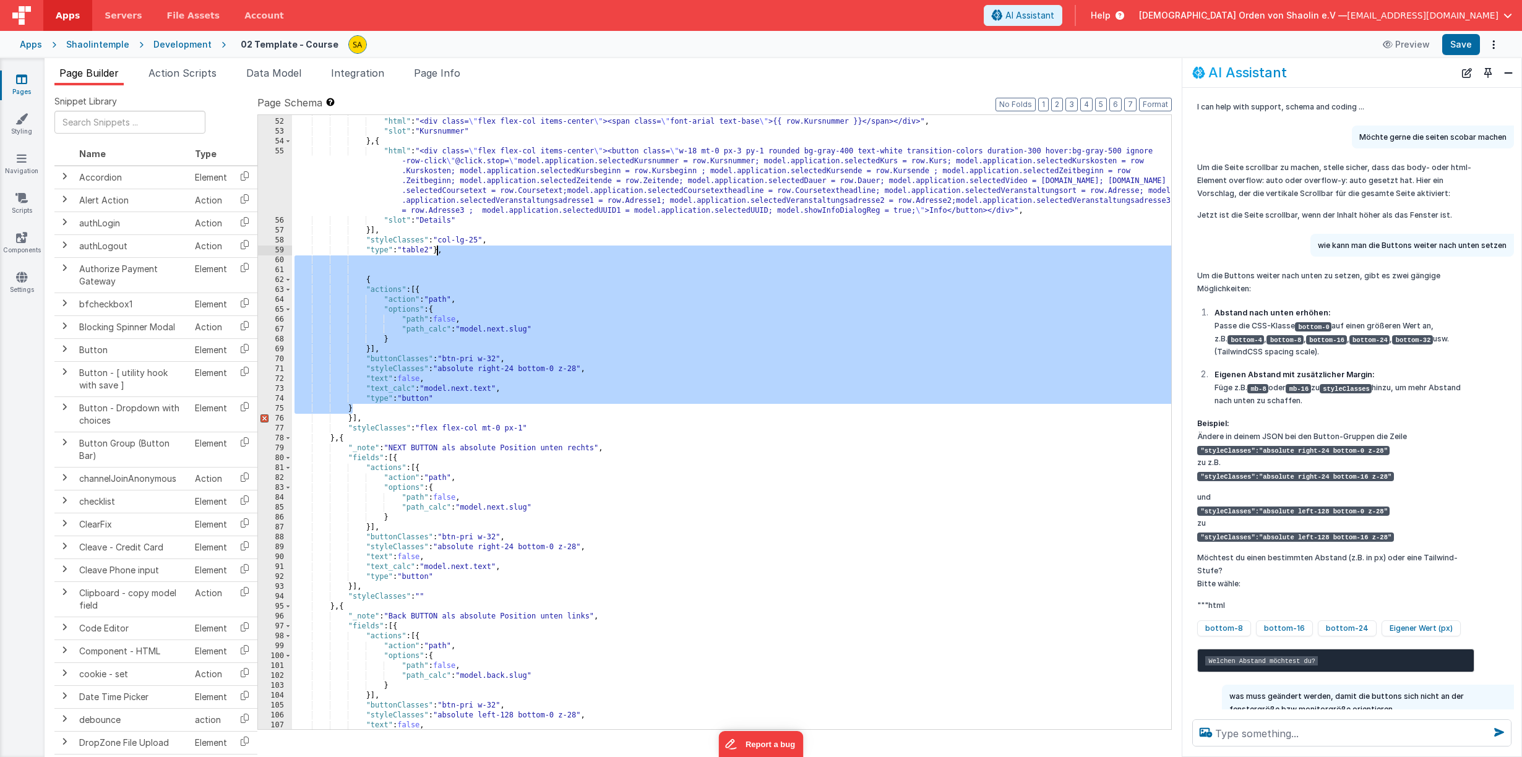
drag, startPoint x: 343, startPoint y: 408, endPoint x: 439, endPoint y: 253, distance: 181.6
click at [439, 253] on div "} , { "html" : "<div class= \" flex flex-col items-center \" ><span class= \" f…" at bounding box center [731, 424] width 879 height 634
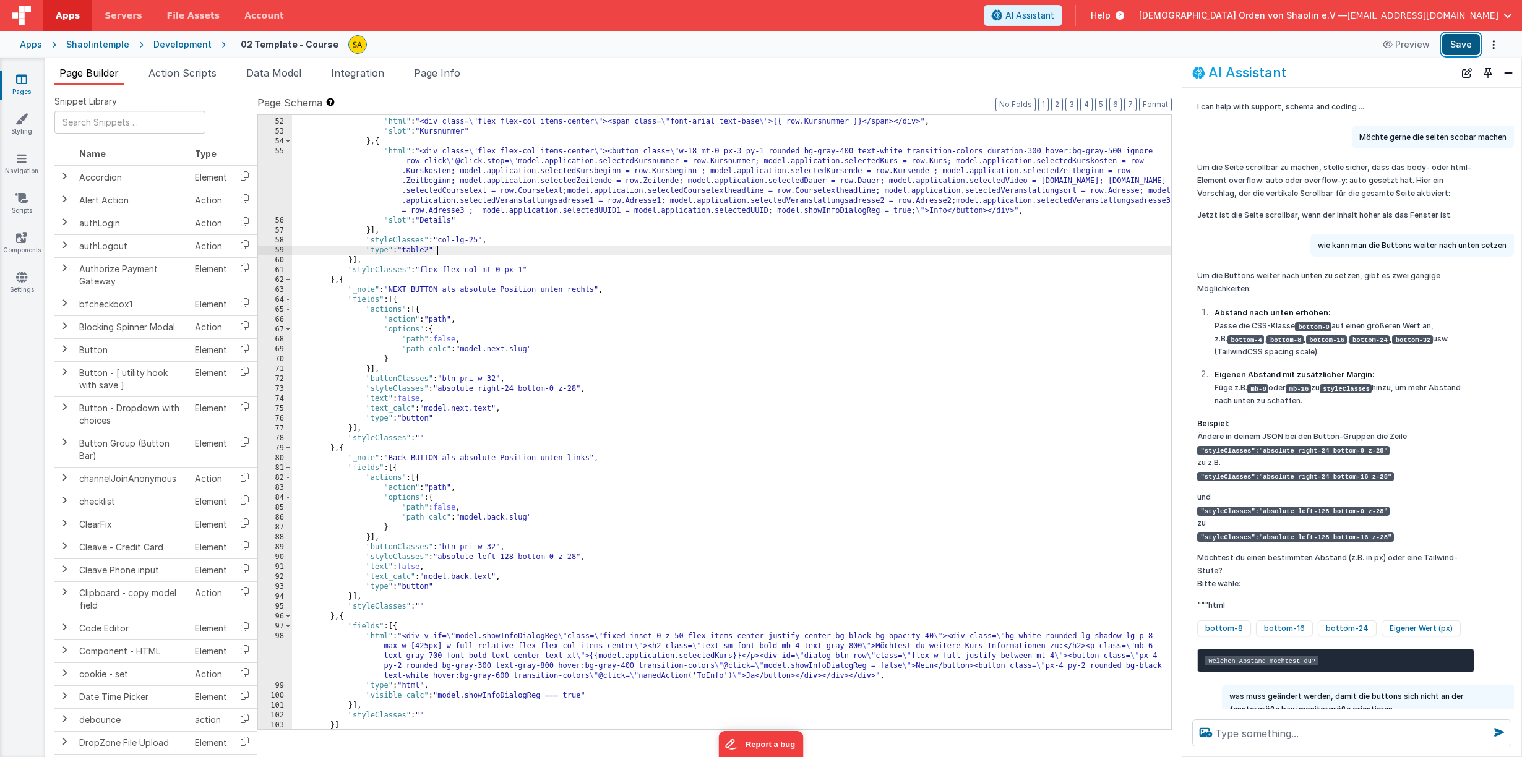
click at [1470, 43] on button "Save" at bounding box center [1461, 44] width 38 height 21
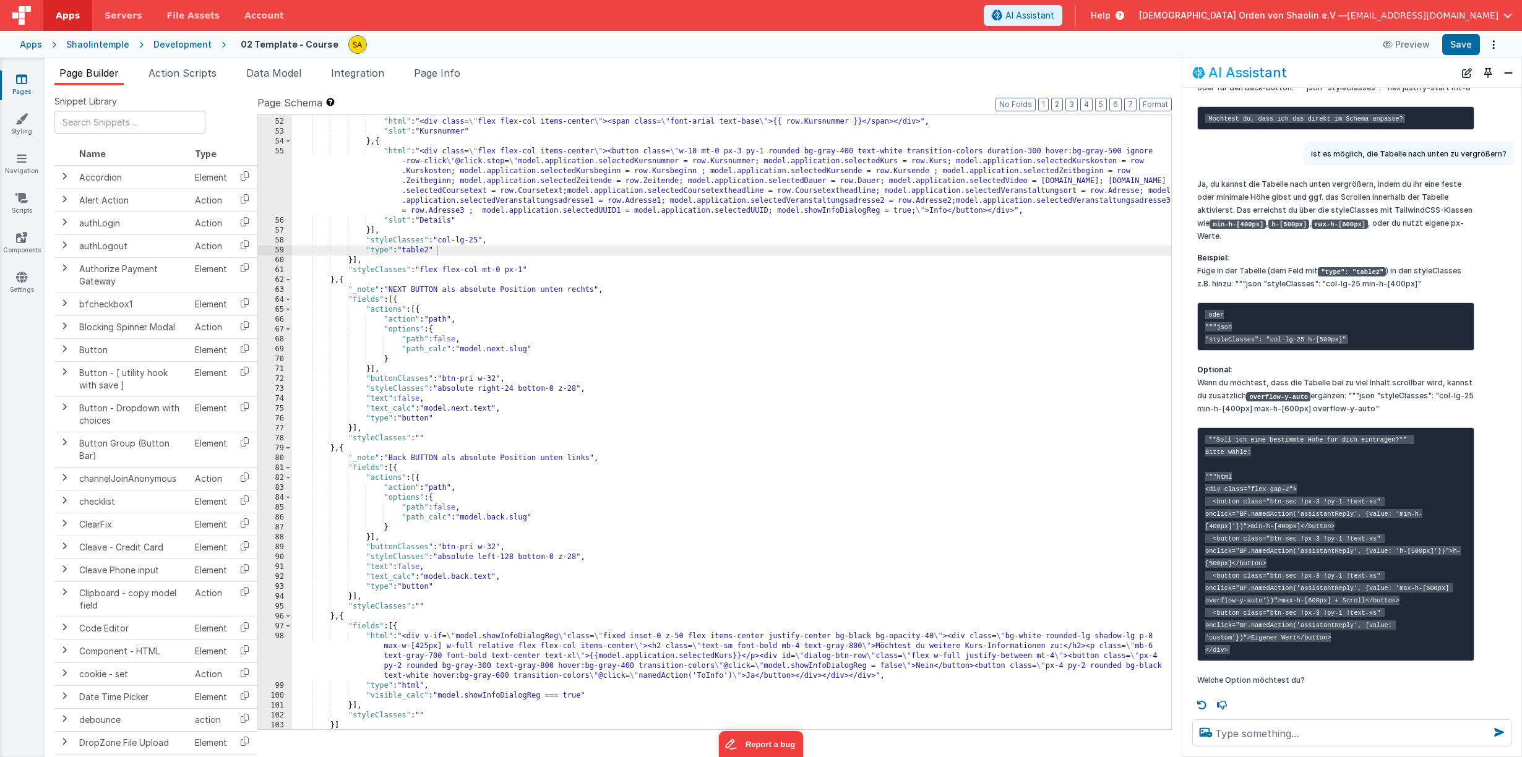
scroll to position [988, 0]
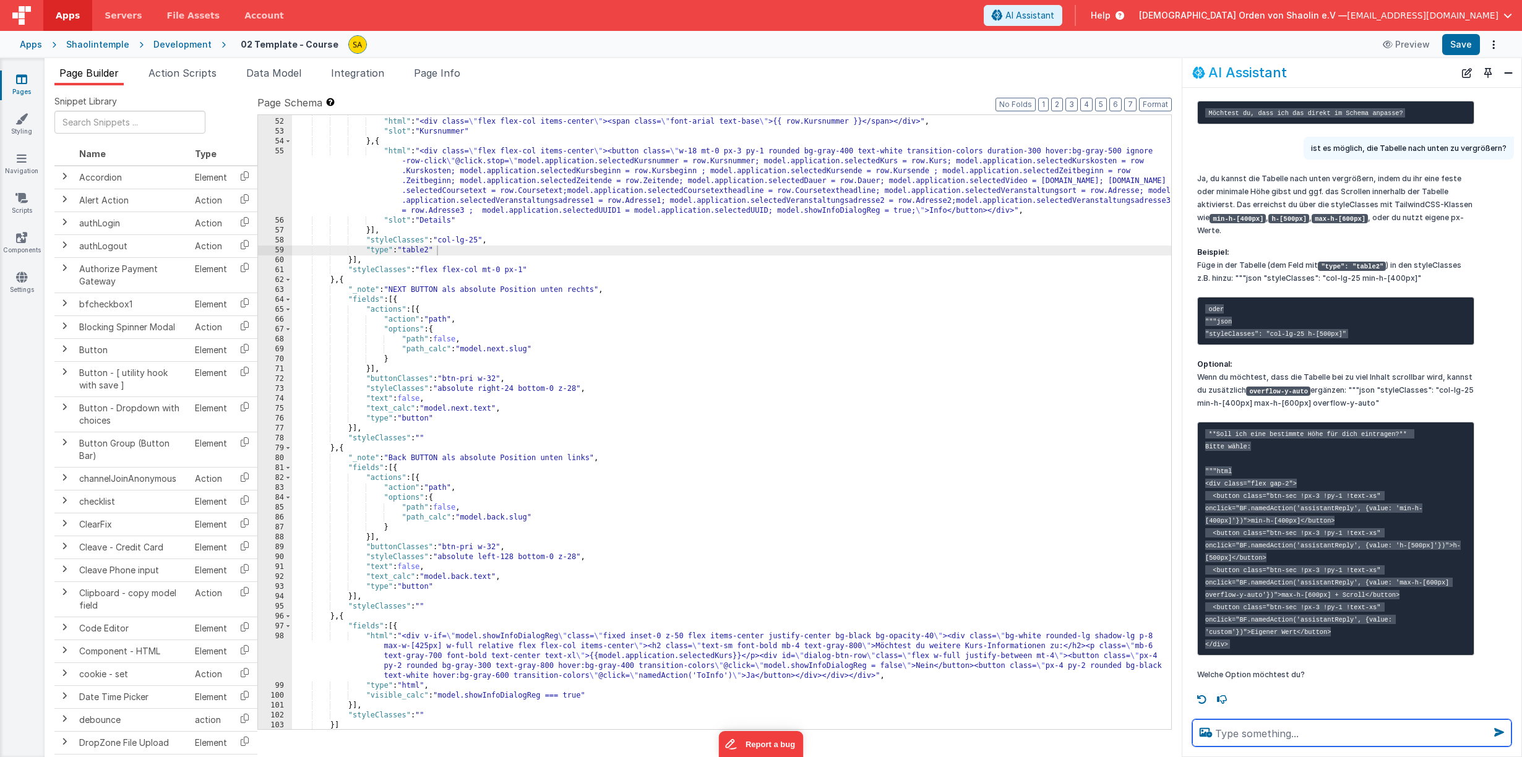
click at [1346, 732] on textarea at bounding box center [1351, 732] width 319 height 27
type textarea "s"
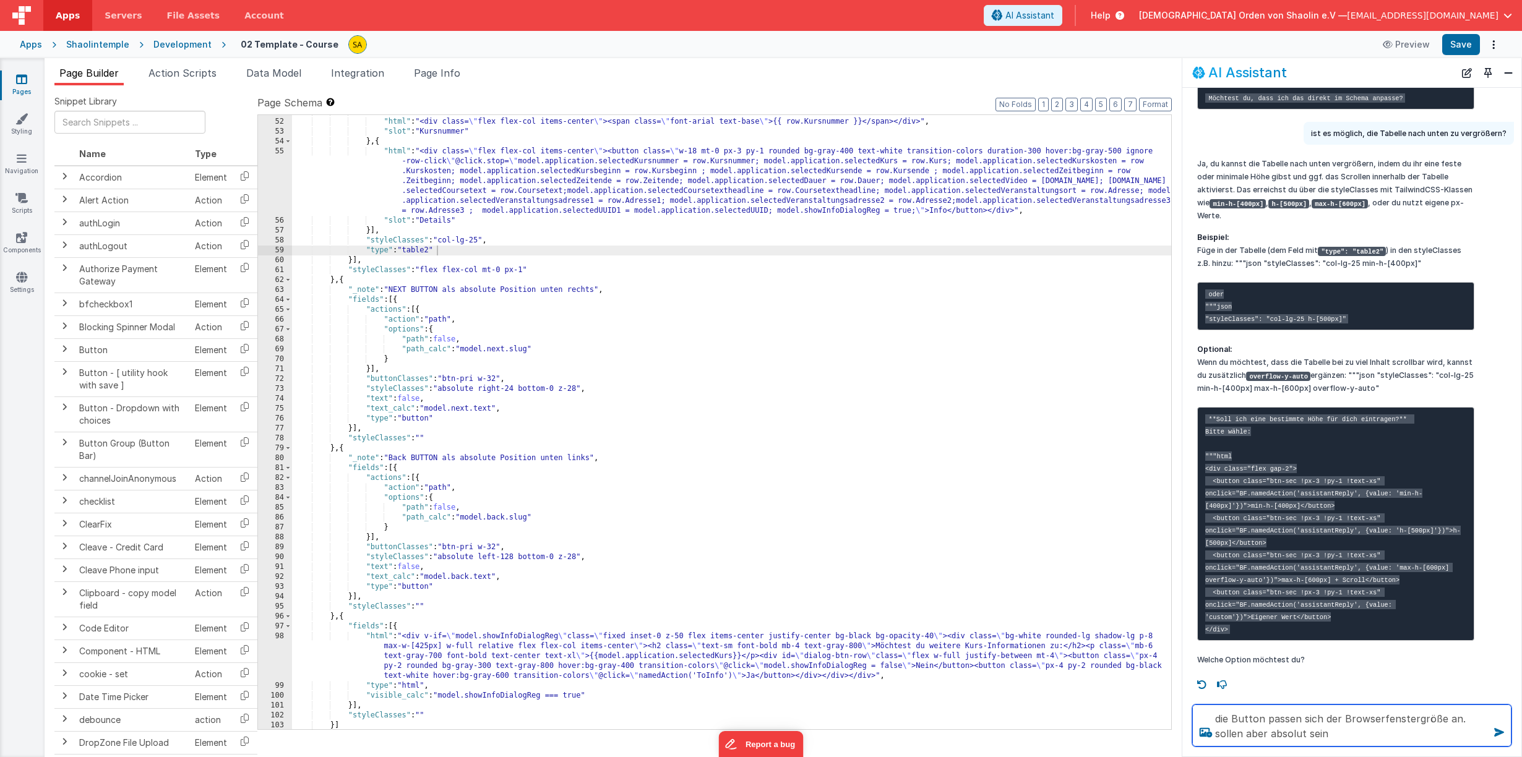
type textarea "die Button passen sich der Browserfenstergröße an. sollen aber absolut sein"
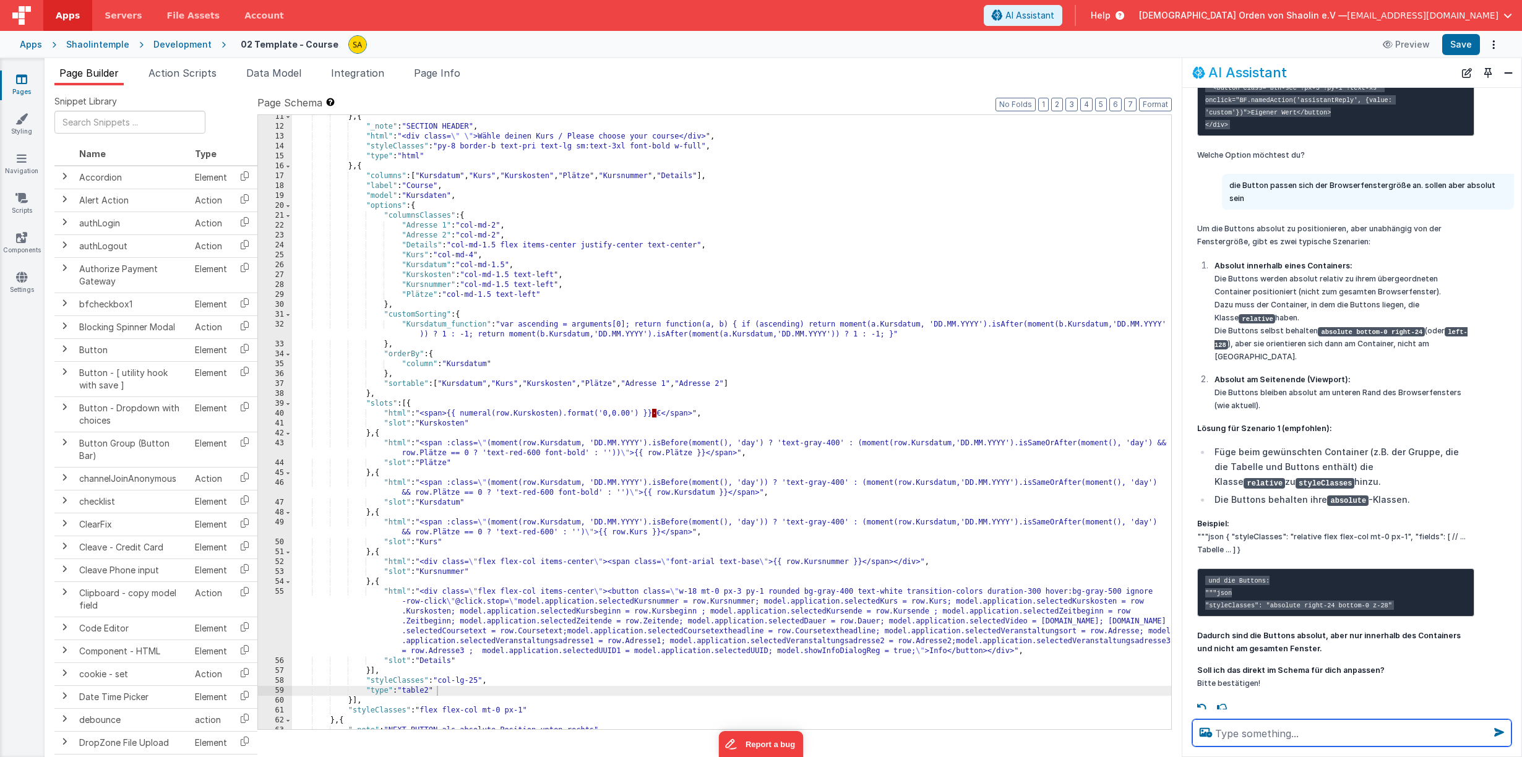
scroll to position [0, 0]
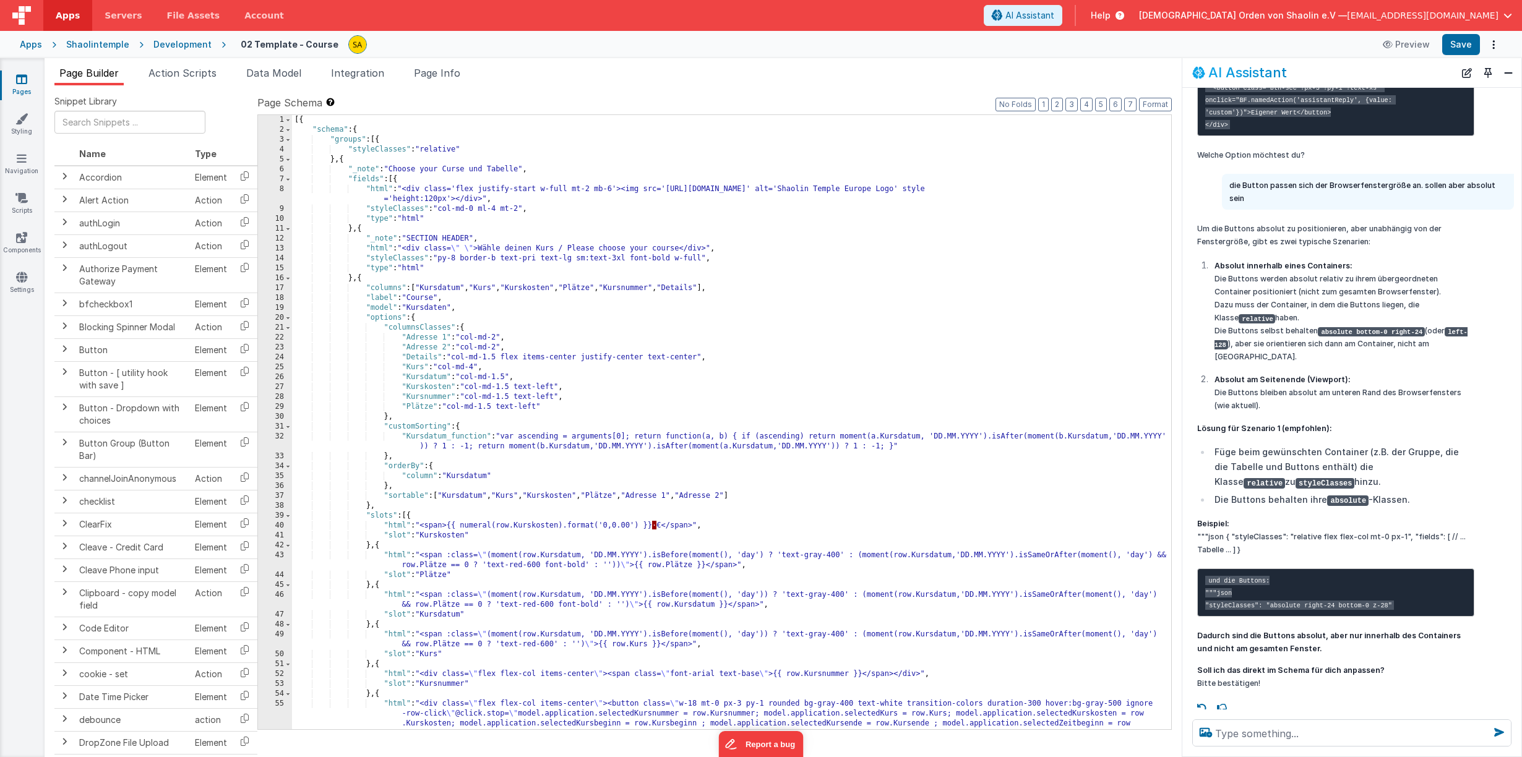
click at [400, 183] on div "[{ "schema" : { "groups" : [{ "styleClasses" : "relative" } , { "_note" : "Choo…" at bounding box center [731, 461] width 879 height 693
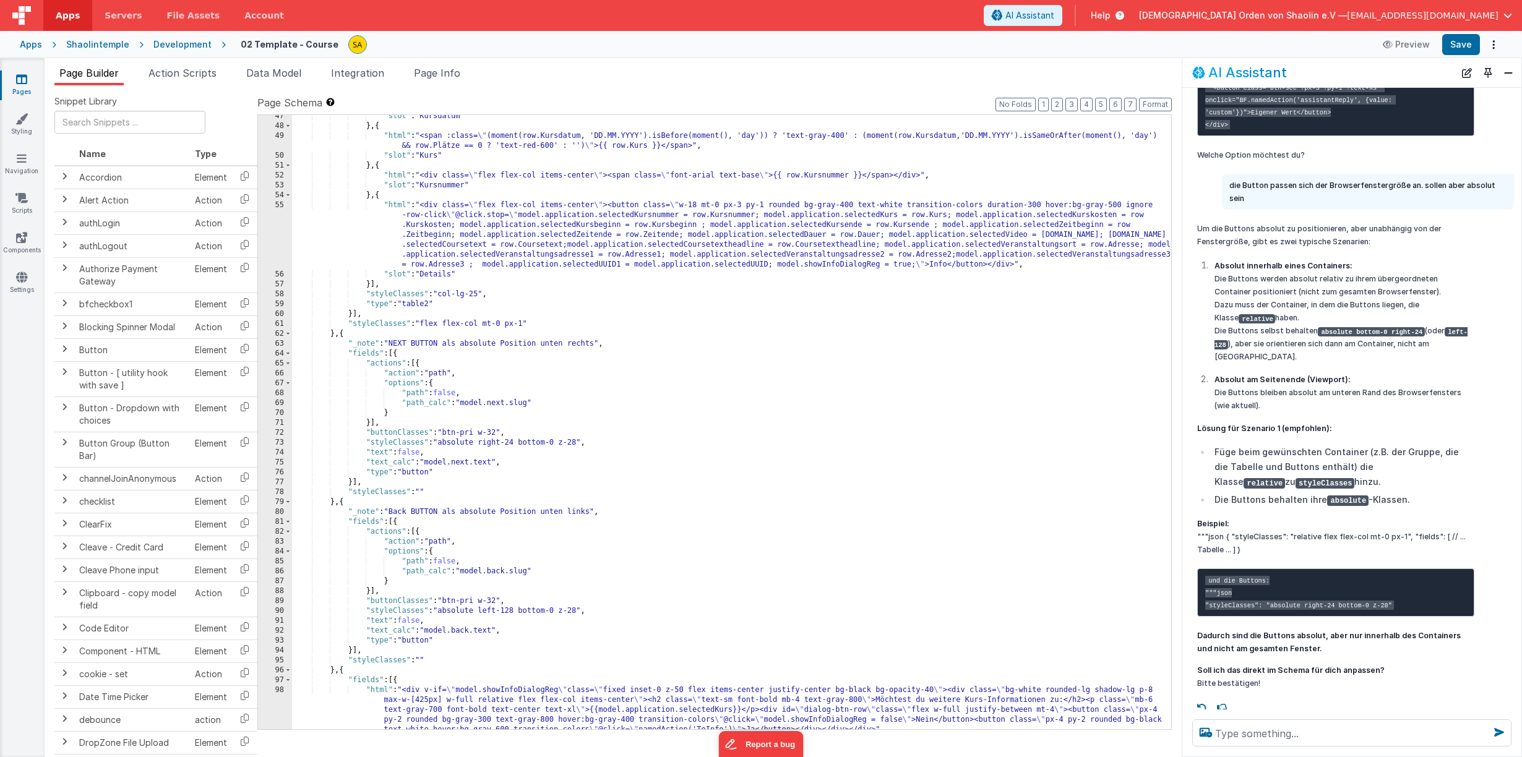
scroll to position [405, 0]
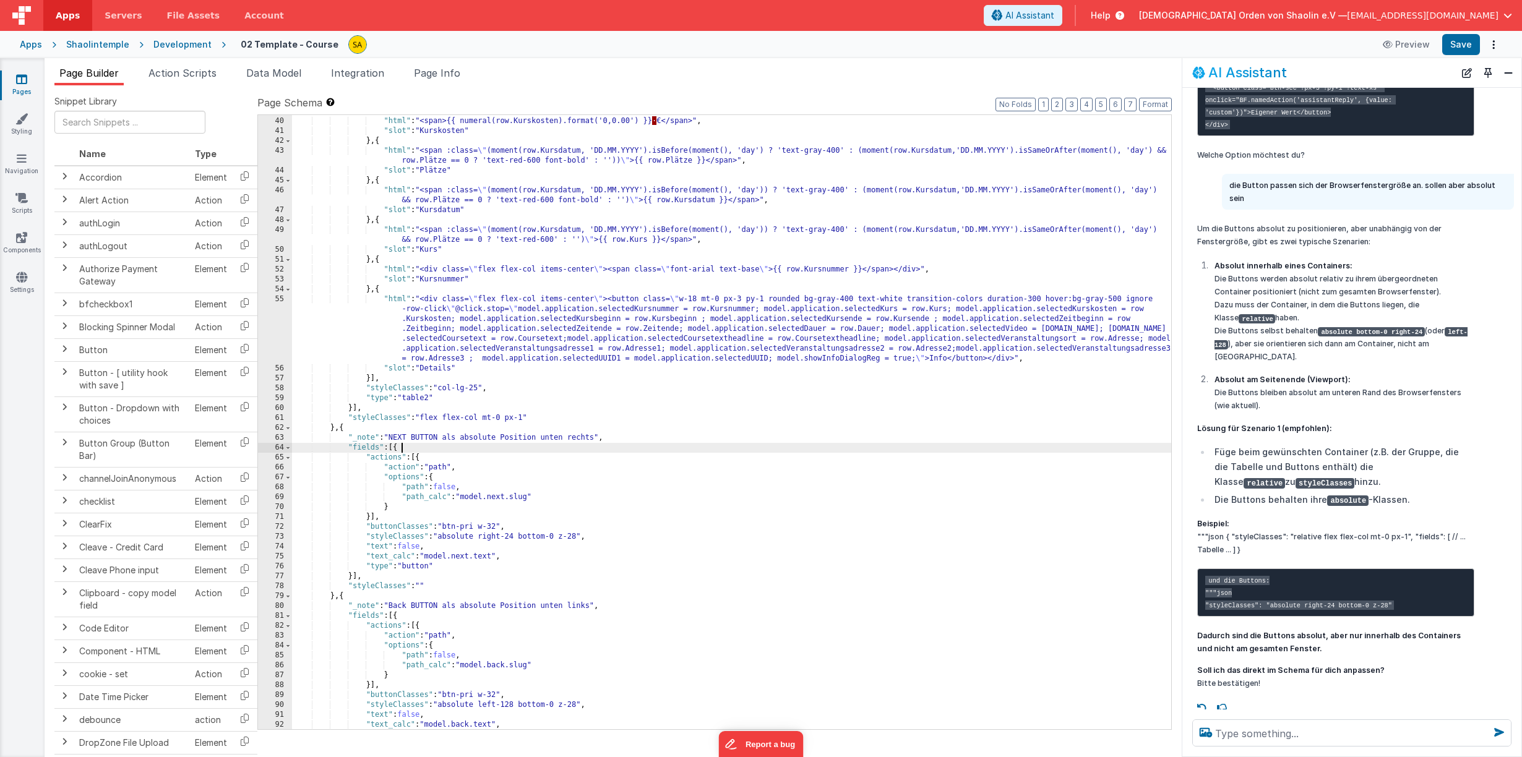
click at [727, 445] on div ""slots" : [{ "html" : "<span>{{ numeral(row.Kurskosten).format('0,0.00') }} · €…" at bounding box center [731, 423] width 879 height 634
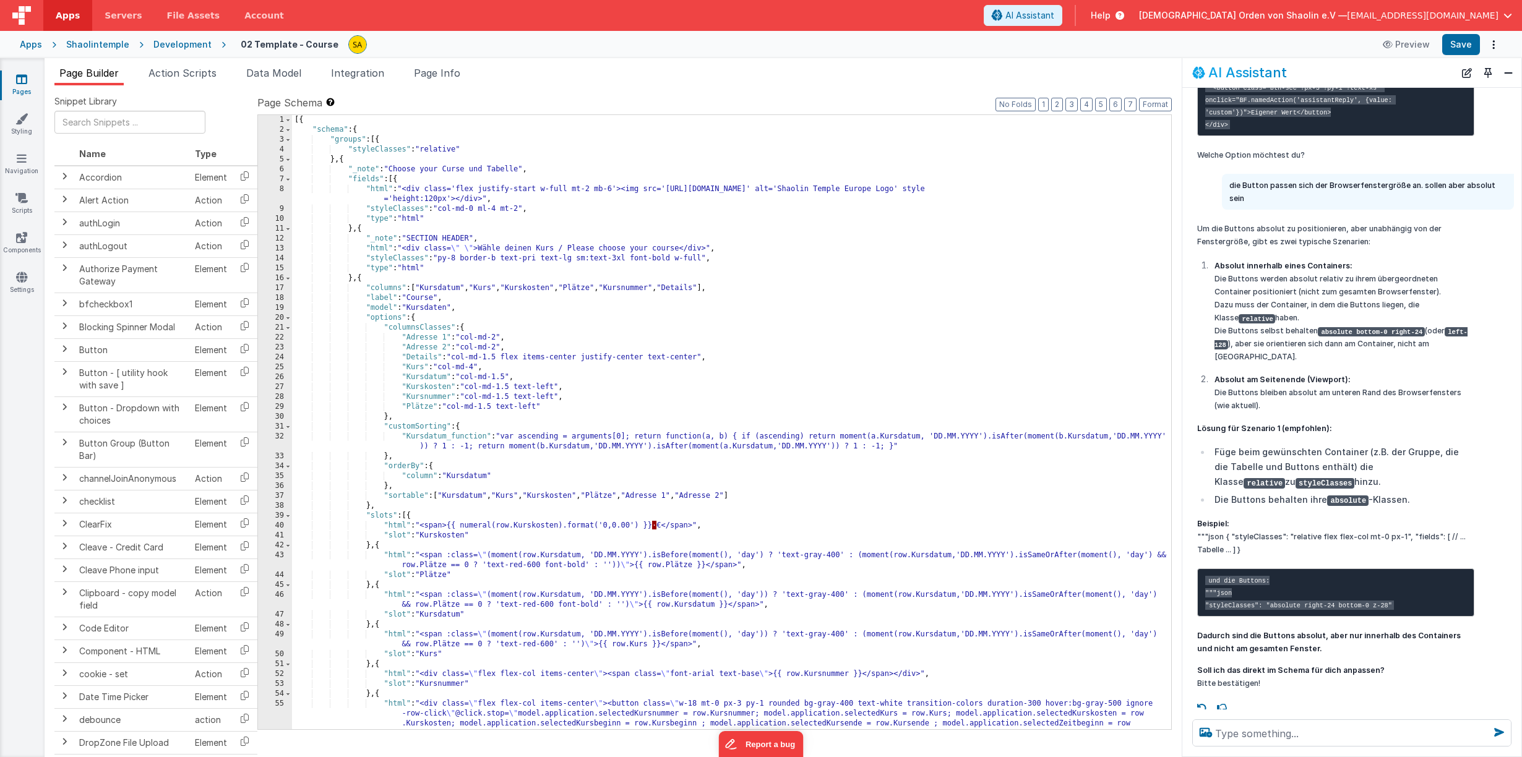
scroll to position [1464, 0]
click at [1321, 557] on p "Beispiel: """json { "styleClasses": "relative flex flex-col mt-0 px-1", "fields…" at bounding box center [1335, 537] width 277 height 39
drag, startPoint x: 1407, startPoint y: 593, endPoint x: 1363, endPoint y: 617, distance: 49.9
click at [1323, 557] on p "Beispiel: """json { "styleClasses": "relative flex flex-col mt-0 px-1", "fields…" at bounding box center [1335, 537] width 277 height 39
click at [1332, 557] on p "Beispiel: """json { "styleClasses": "relative flex flex-col mt-0 px-1", "fields…" at bounding box center [1335, 537] width 277 height 39
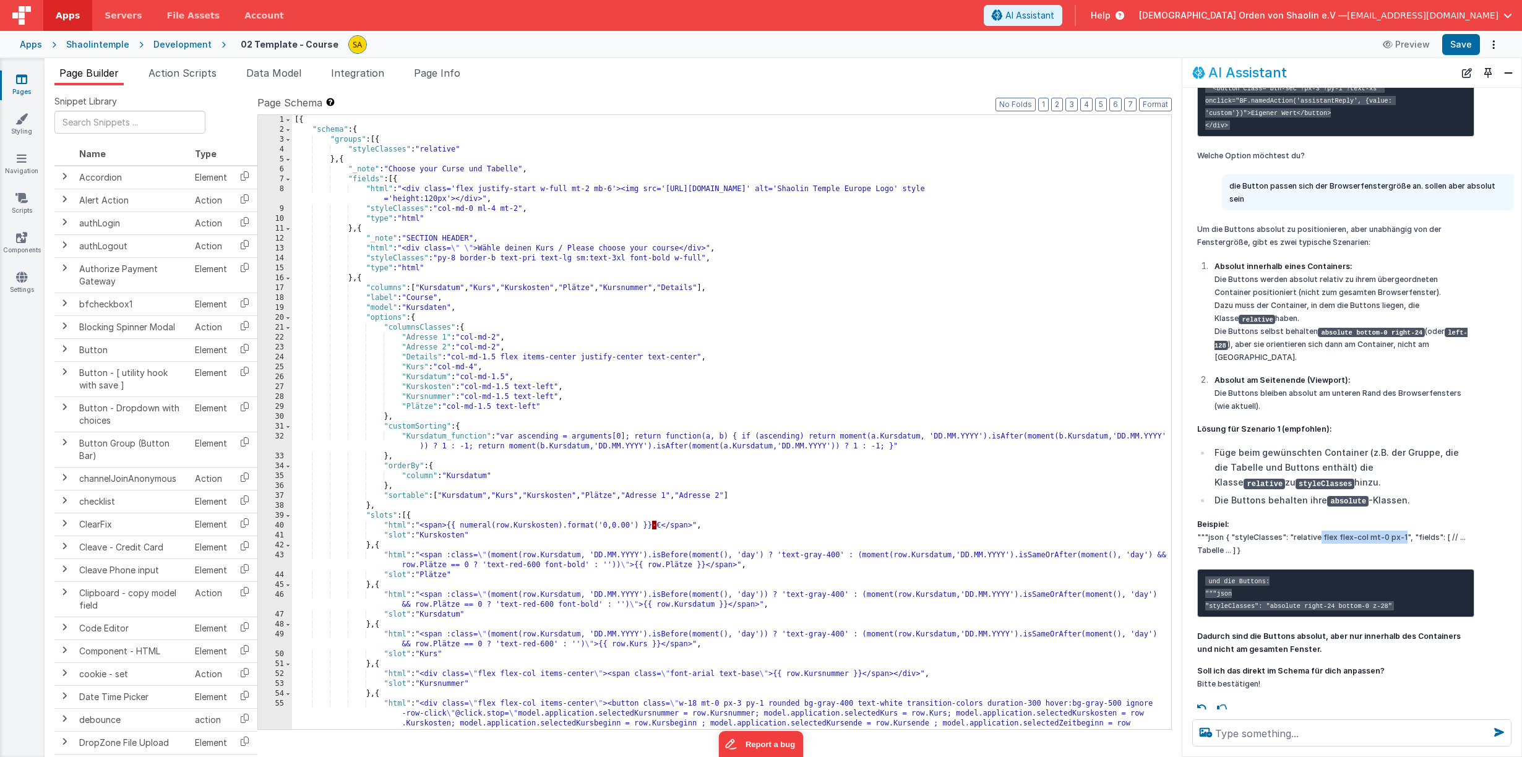
drag, startPoint x: 1319, startPoint y: 593, endPoint x: 1402, endPoint y: 593, distance: 82.3
click at [1402, 557] on p "Beispiel: """json { "styleClasses": "relative flex flex-col mt-0 px-1", "fields…" at bounding box center [1335, 537] width 277 height 39
copy p "flex flex-col mt-0 px-1"
click at [459, 150] on div "[{ "schema" : { "groups" : [{ "styleClasses" : "relative" } , { "_note" : "Choo…" at bounding box center [731, 461] width 879 height 693
click at [1467, 48] on button "Save" at bounding box center [1461, 44] width 38 height 21
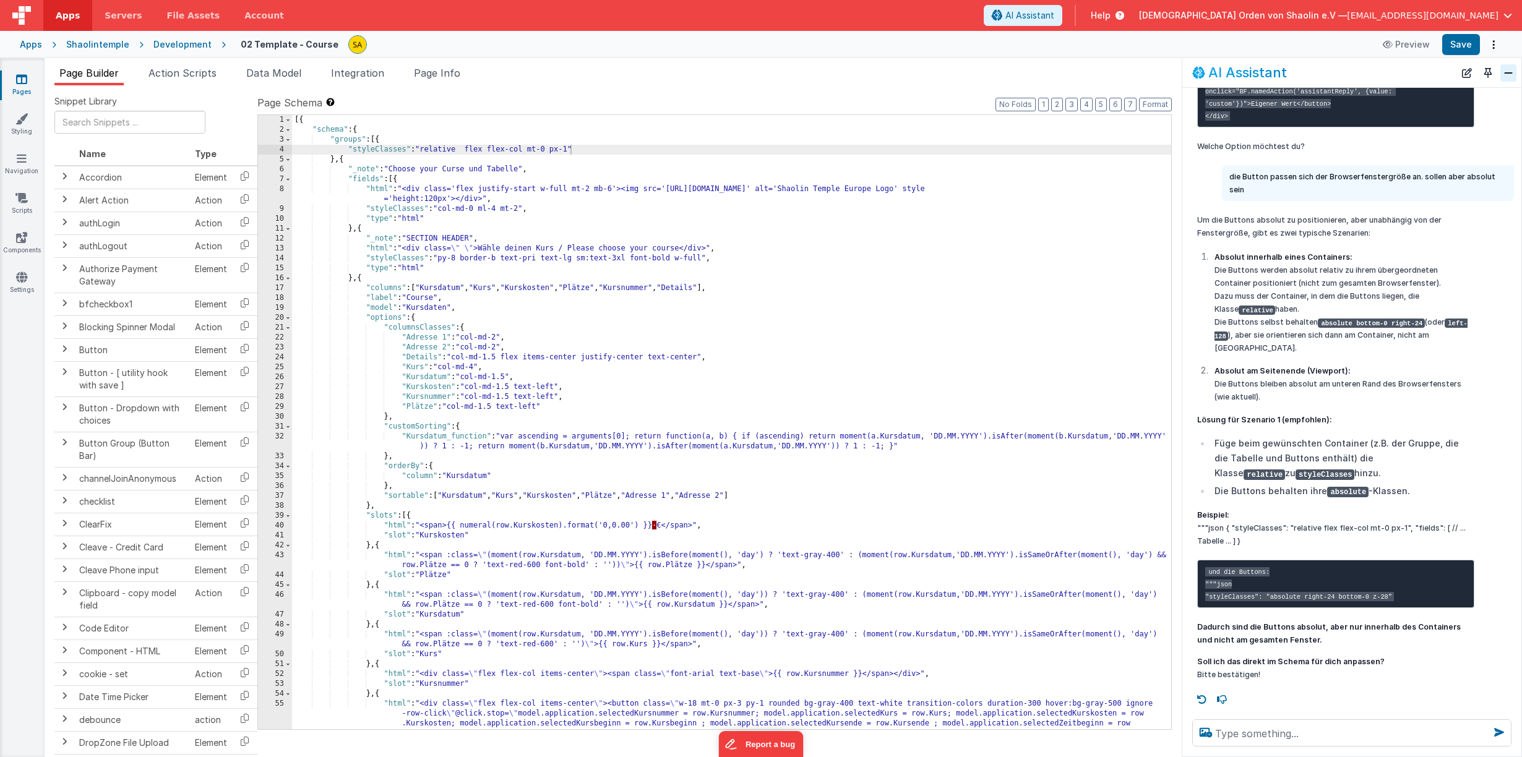
scroll to position [1540, 0]
drag, startPoint x: 682, startPoint y: 248, endPoint x: 579, endPoint y: 284, distance: 109.4
click at [565, 250] on div "[{ "schema" : { "groups" : [{ "styleClasses" : "relative flex flex-col mt-0 px-…" at bounding box center [731, 461] width 879 height 693
click at [1455, 49] on button "Save" at bounding box center [1461, 44] width 38 height 21
click at [21, 122] on icon at bounding box center [21, 119] width 12 height 12
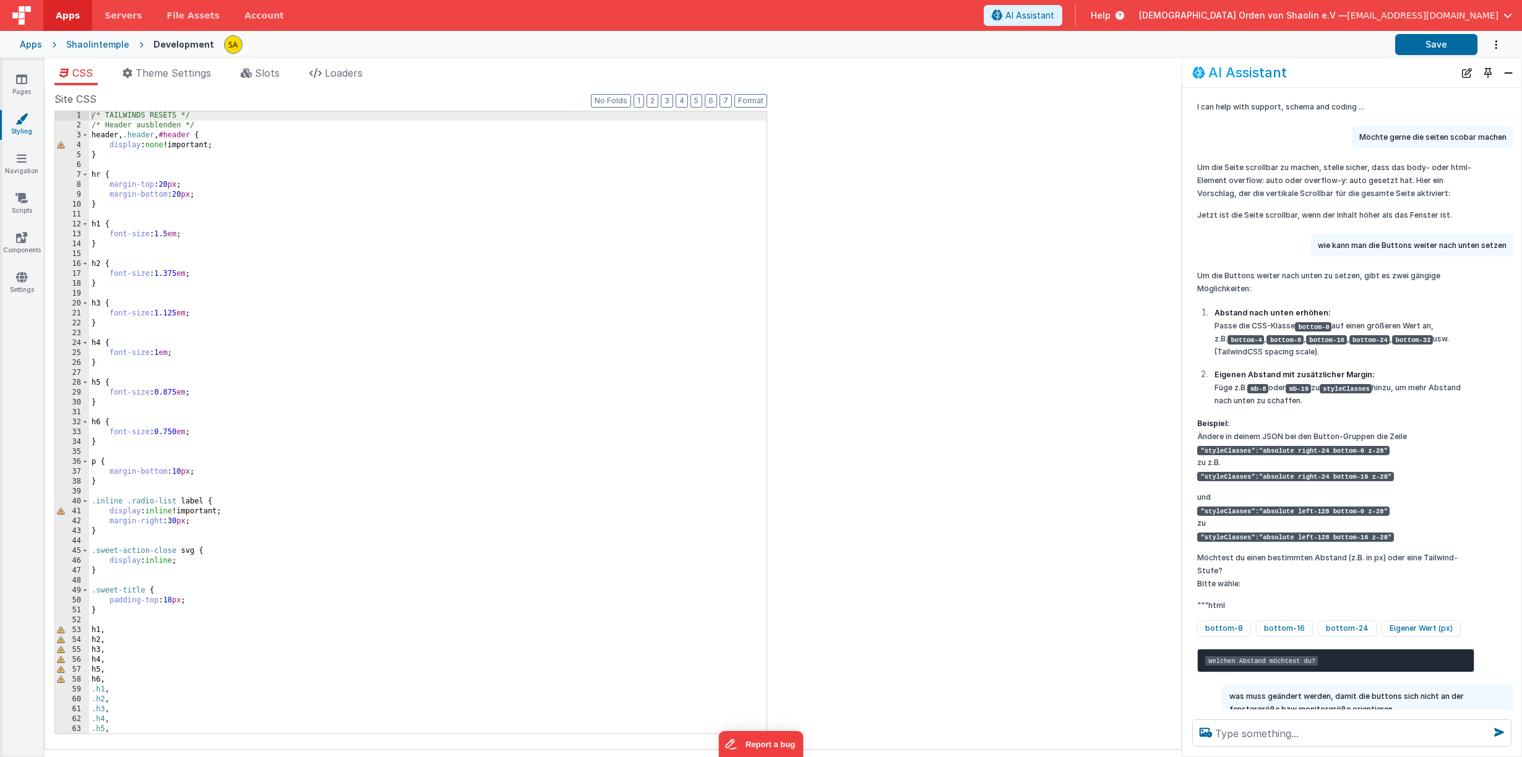
scroll to position [1, 0]
click at [383, 518] on div "/* TAILWINDS RESETS */ /* Header ausblenden */ header , .header , #header { dis…" at bounding box center [427, 432] width 677 height 642
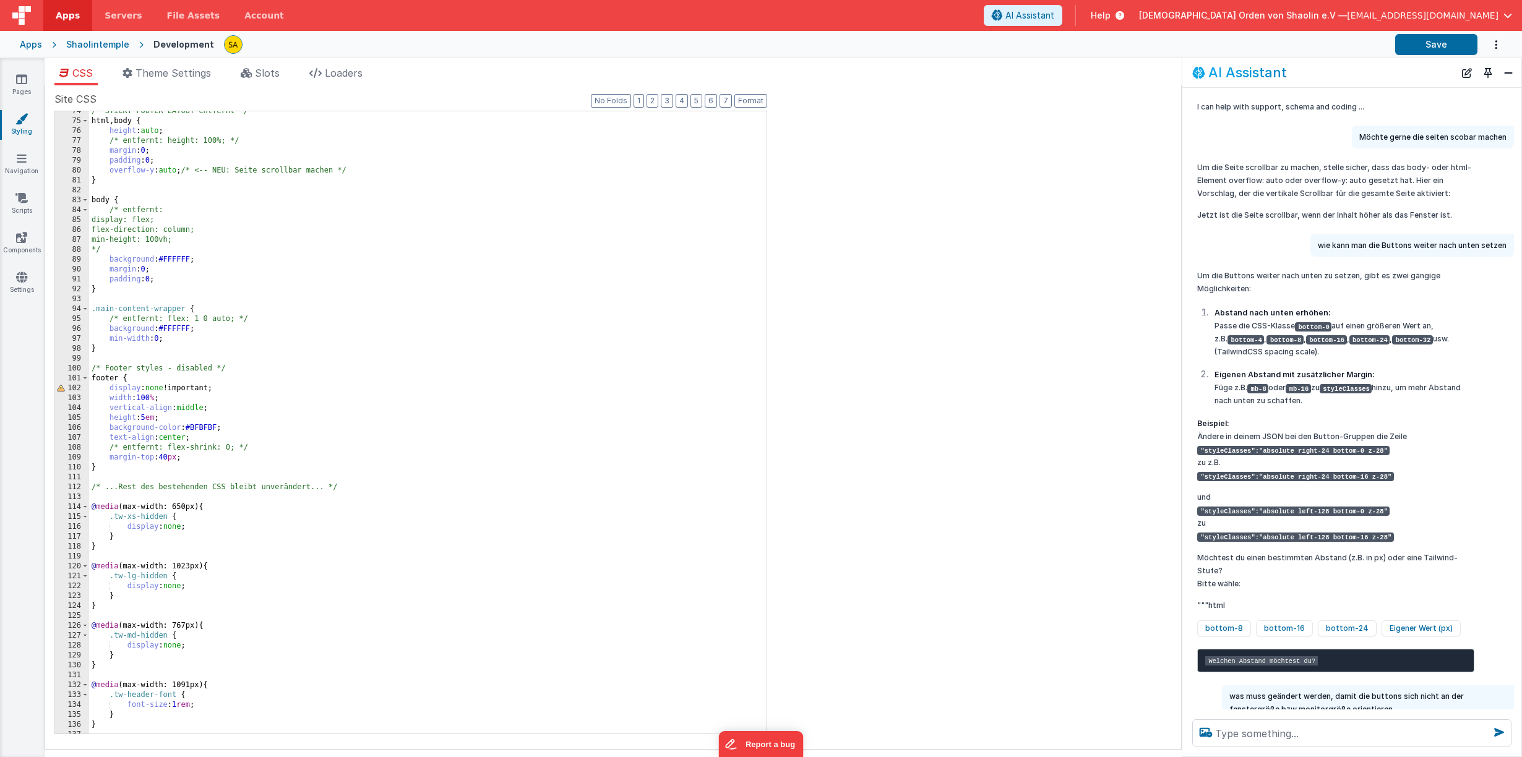
scroll to position [696, 0]
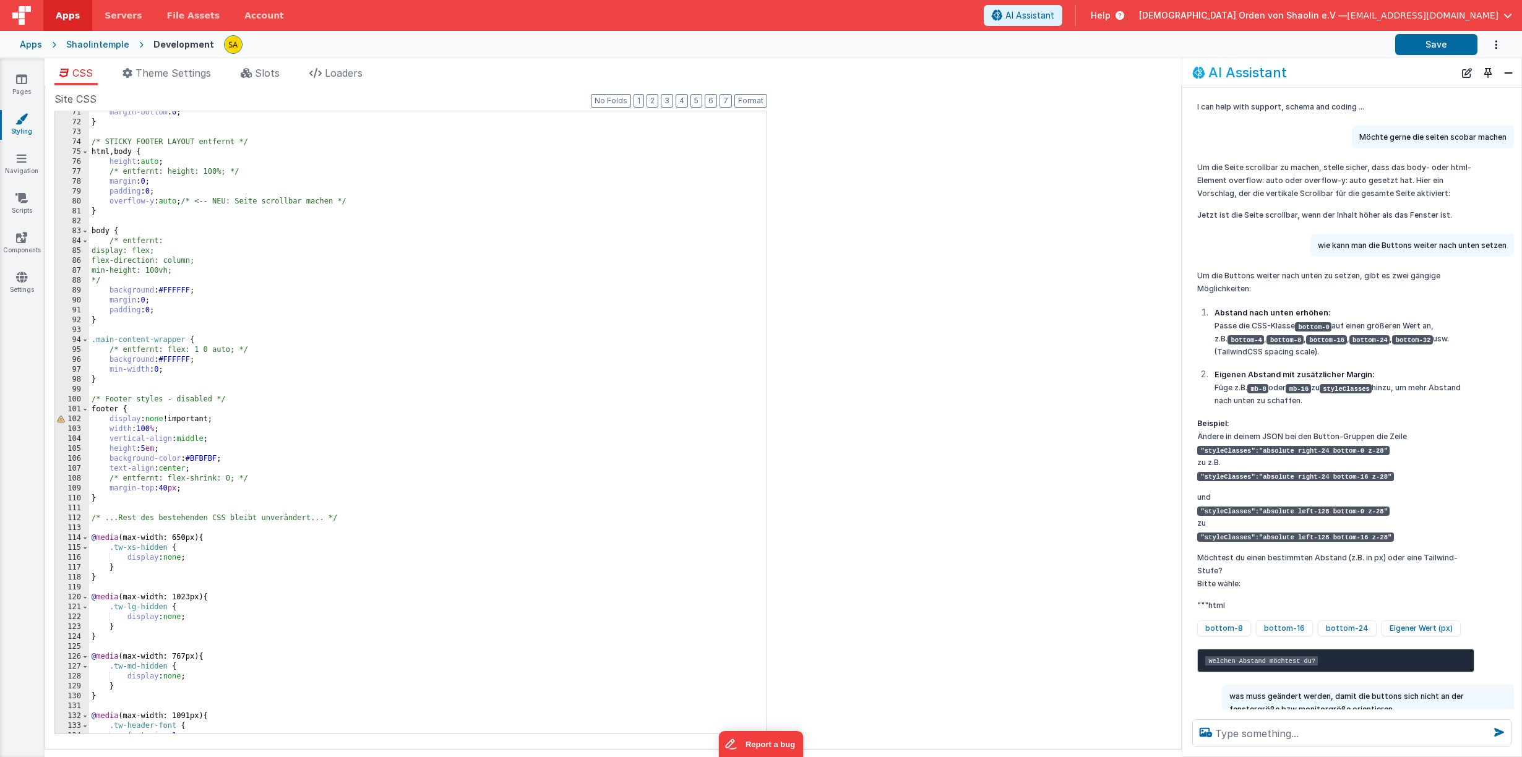
click at [157, 502] on div "margin-bottom : 0 ; } /* STICKY FOOTER LAYOUT entfernt */ html , body { height …" at bounding box center [427, 429] width 677 height 642
click at [92, 409] on div "margin-bottom : 0 ; } /* STICKY FOOTER LAYOUT entfernt */ html , body { height …" at bounding box center [427, 429] width 677 height 642
click at [111, 501] on div "margin-bottom : 0 ; } /* STICKY FOOTER LAYOUT entfernt */ html , body { height …" at bounding box center [427, 429] width 677 height 642
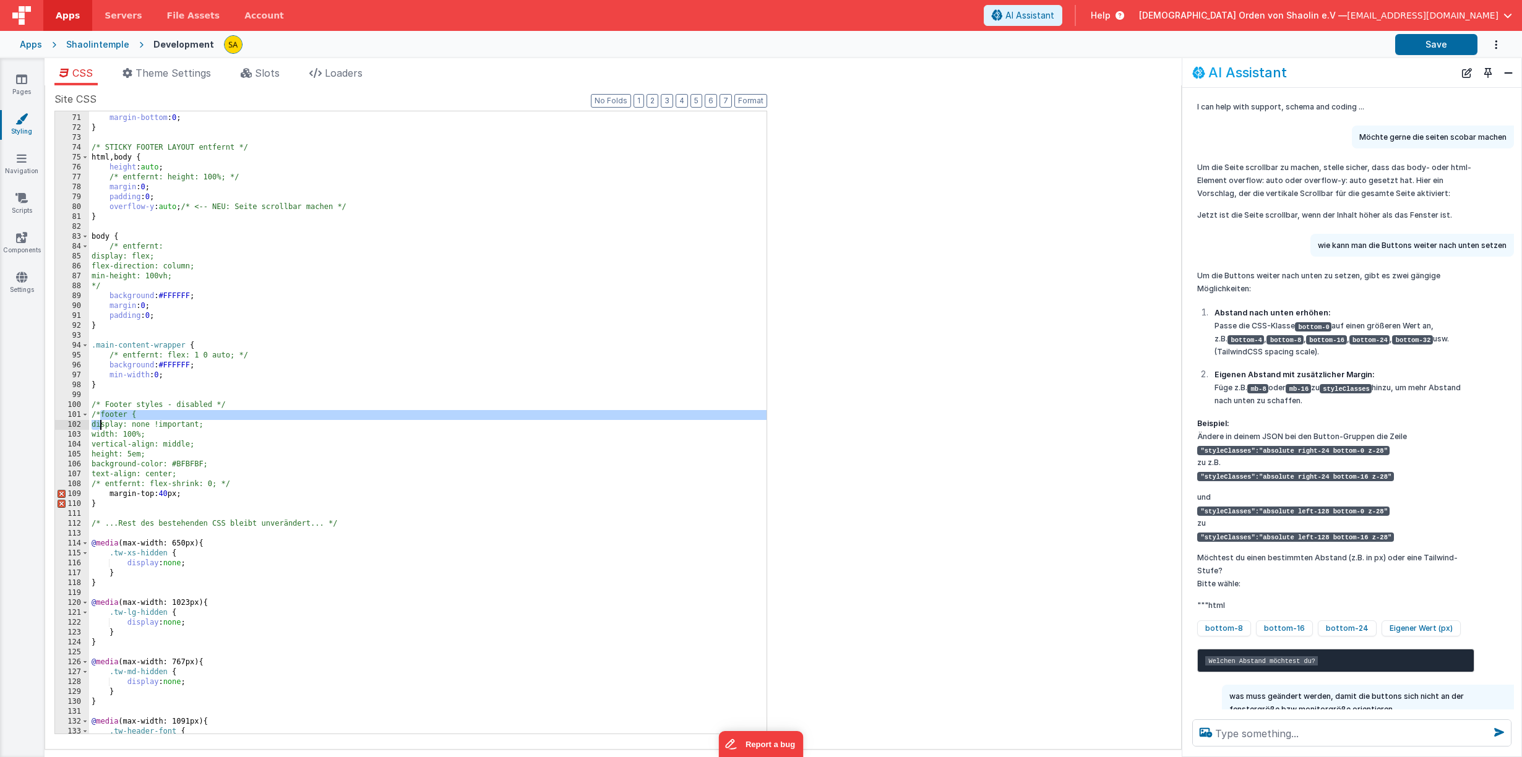
click at [101, 421] on div ".mb-0.mb-0.mb-0 { margin-bottom : 0 ; } /* STICKY FOOTER LAYOUT entfernt */ htm…" at bounding box center [427, 424] width 677 height 642
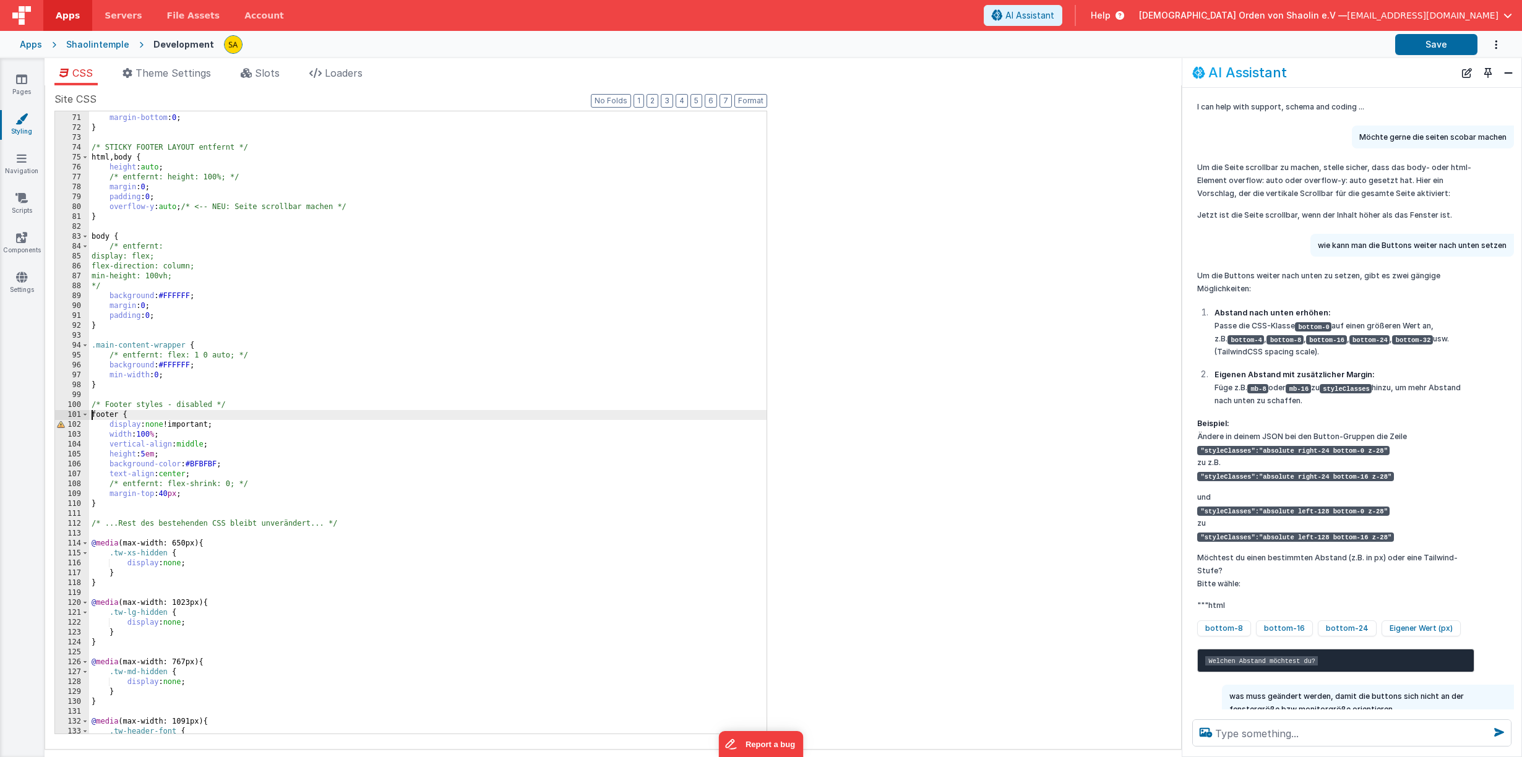
scroll to position [695, 0]
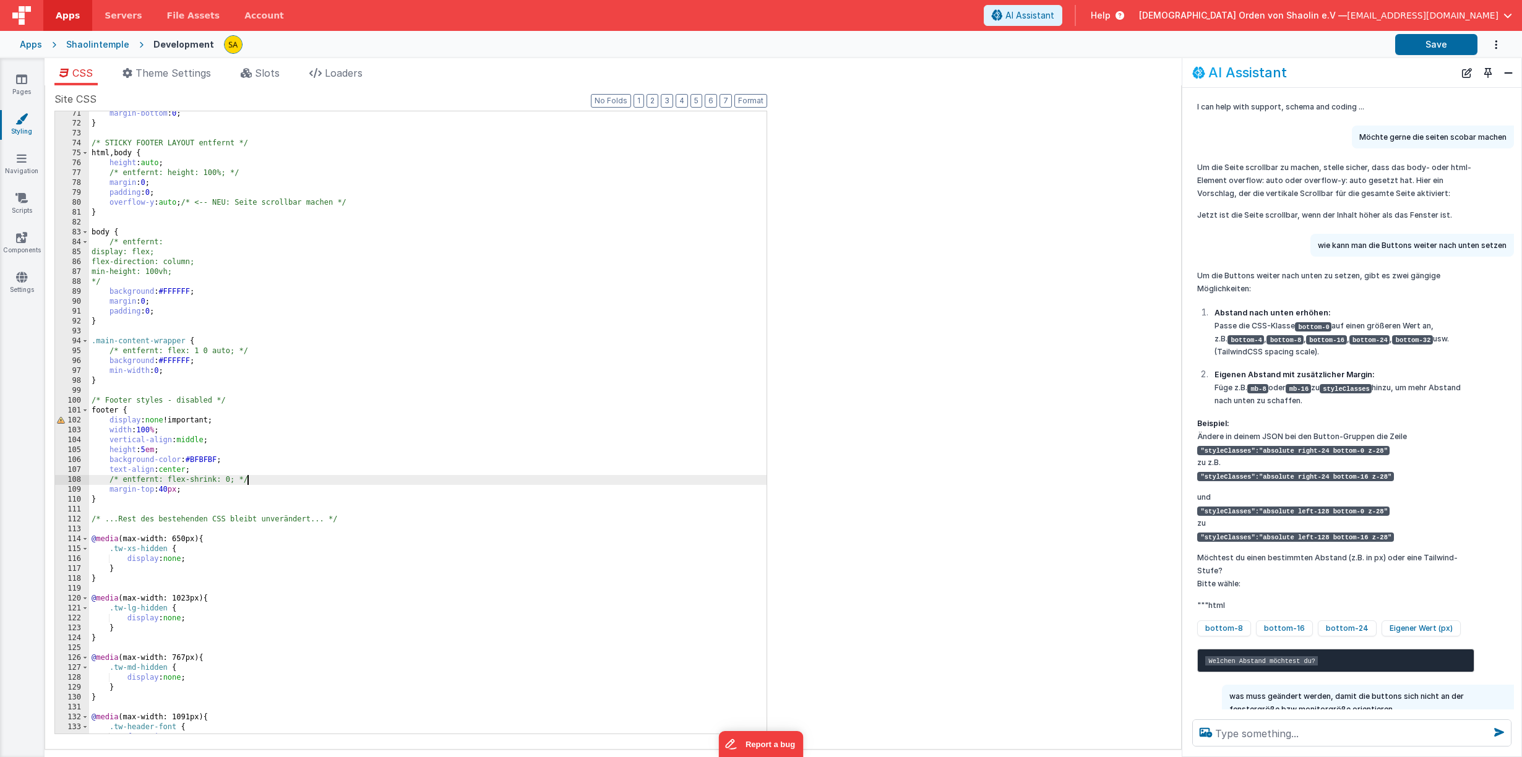
click at [254, 483] on div "margin-bottom : 0 ; } /* STICKY FOOTER LAYOUT entfernt */ html , body { height …" at bounding box center [427, 430] width 677 height 642
click at [218, 469] on div "margin-bottom : 0 ; } /* STICKY FOOTER LAYOUT entfernt */ html , body { height …" at bounding box center [427, 430] width 677 height 642
click at [93, 411] on div "margin-bottom : 0 ; } /* STICKY FOOTER LAYOUT entfernt */ html , body { height …" at bounding box center [427, 430] width 677 height 642
click at [212, 470] on div "margin-bottom : 0 ; } /* STICKY FOOTER LAYOUT entfernt */ html , body { height …" at bounding box center [427, 430] width 677 height 642
click at [99, 490] on div "margin-bottom : 0 ; } /* STICKY FOOTER LAYOUT entfernt */ html , body { height …" at bounding box center [427, 430] width 677 height 642
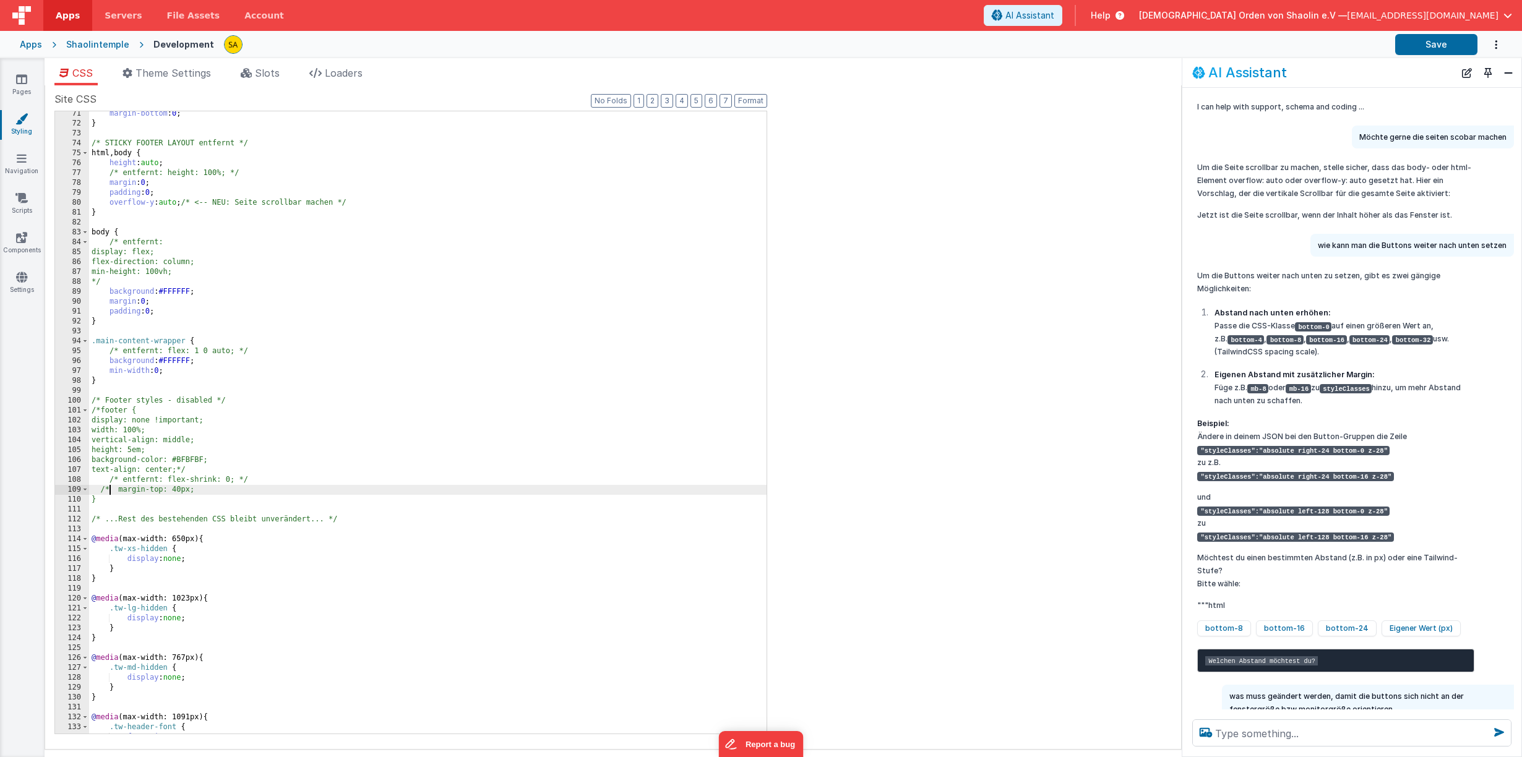
click at [106, 498] on div "margin-bottom : 0 ; } /* STICKY FOOTER LAYOUT entfernt */ html , body { height …" at bounding box center [427, 430] width 677 height 642
click at [1434, 46] on button "Save" at bounding box center [1436, 44] width 82 height 21
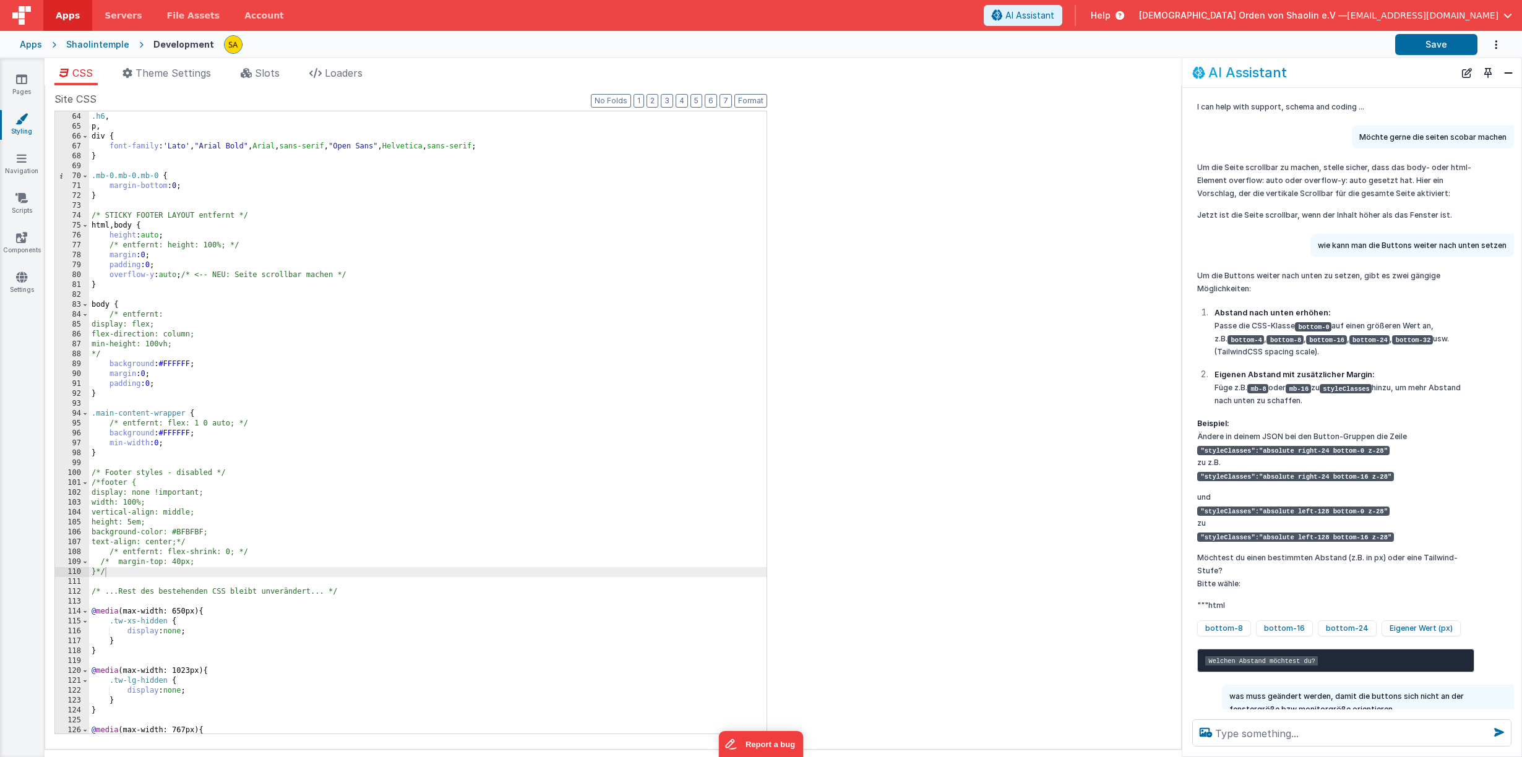
scroll to position [623, 0]
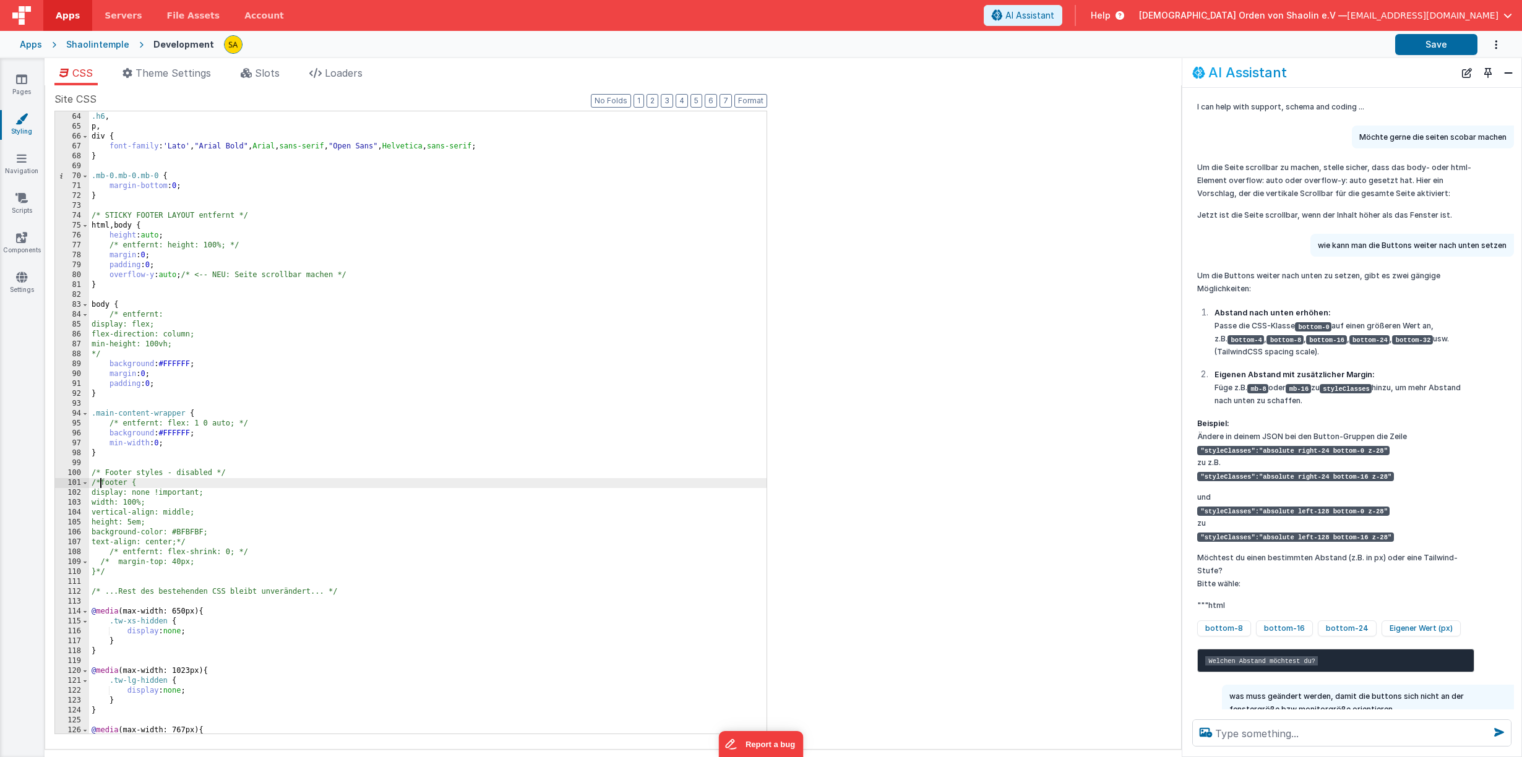
drag, startPoint x: 99, startPoint y: 484, endPoint x: 102, endPoint y: 501, distance: 17.6
click at [99, 484] on div ".h5 , .h6 , p , div { font-family : ' Lato ' , " Arial Bold " , Arial , sans-se…" at bounding box center [427, 423] width 677 height 642
click at [214, 545] on div ".h5 , .h6 , p , div { font-family : ' Lato ' , " Arial Bold " , Arial , sans-se…" at bounding box center [427, 423] width 677 height 642
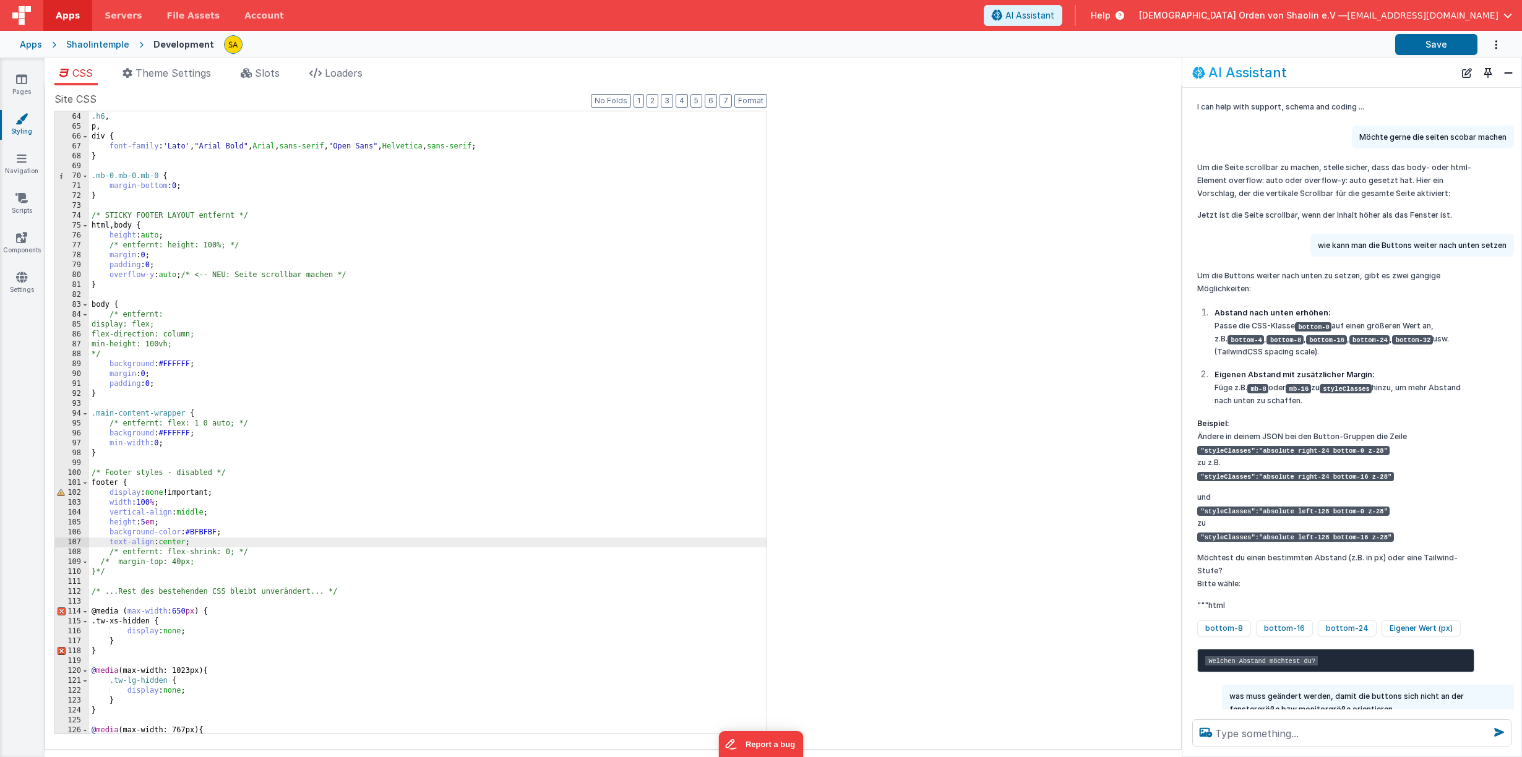
click at [112, 563] on div ".h5 , .h6 , p , div { font-family : ' Lato ' , " Arial Bold " , Arial , sans-se…" at bounding box center [427, 423] width 677 height 642
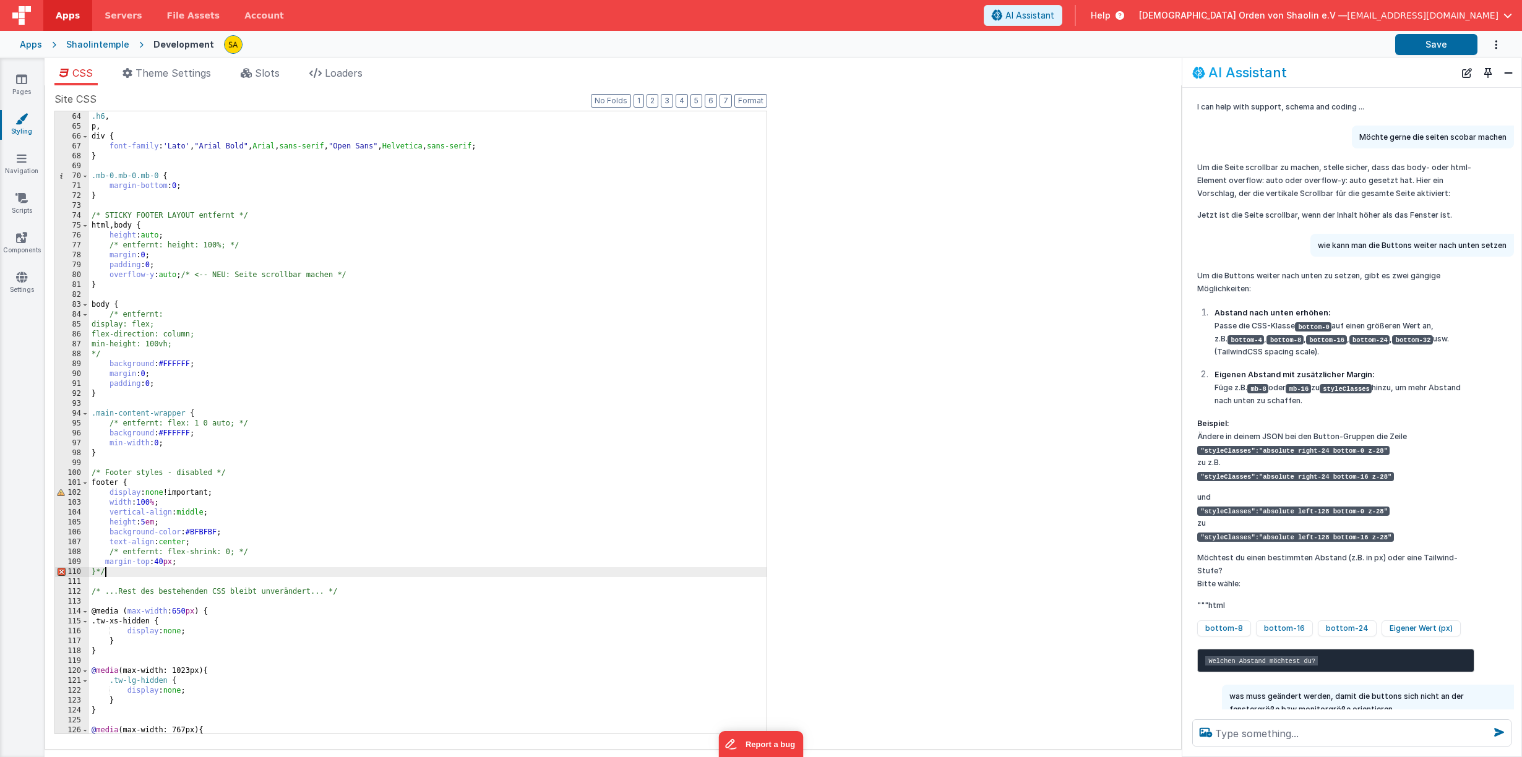
click at [113, 574] on div ".h5 , .h6 , p , div { font-family : ' Lato ' , " Arial Bold " , Arial , sans-se…" at bounding box center [427, 423] width 677 height 642
click at [1442, 47] on button "Save" at bounding box center [1436, 44] width 82 height 21
click at [123, 551] on div ".h5 , .h6 , p , div { font-family : ' Lato ' , " Arial Bold " , Arial , sans-se…" at bounding box center [427, 423] width 677 height 642
drag, startPoint x: 163, startPoint y: 552, endPoint x: 233, endPoint y: 553, distance: 69.3
click at [233, 553] on div ".h5 , .h6 , p , div { font-family : ' Lato ' , " Arial Bold " , Arial , sans-se…" at bounding box center [427, 423] width 677 height 642
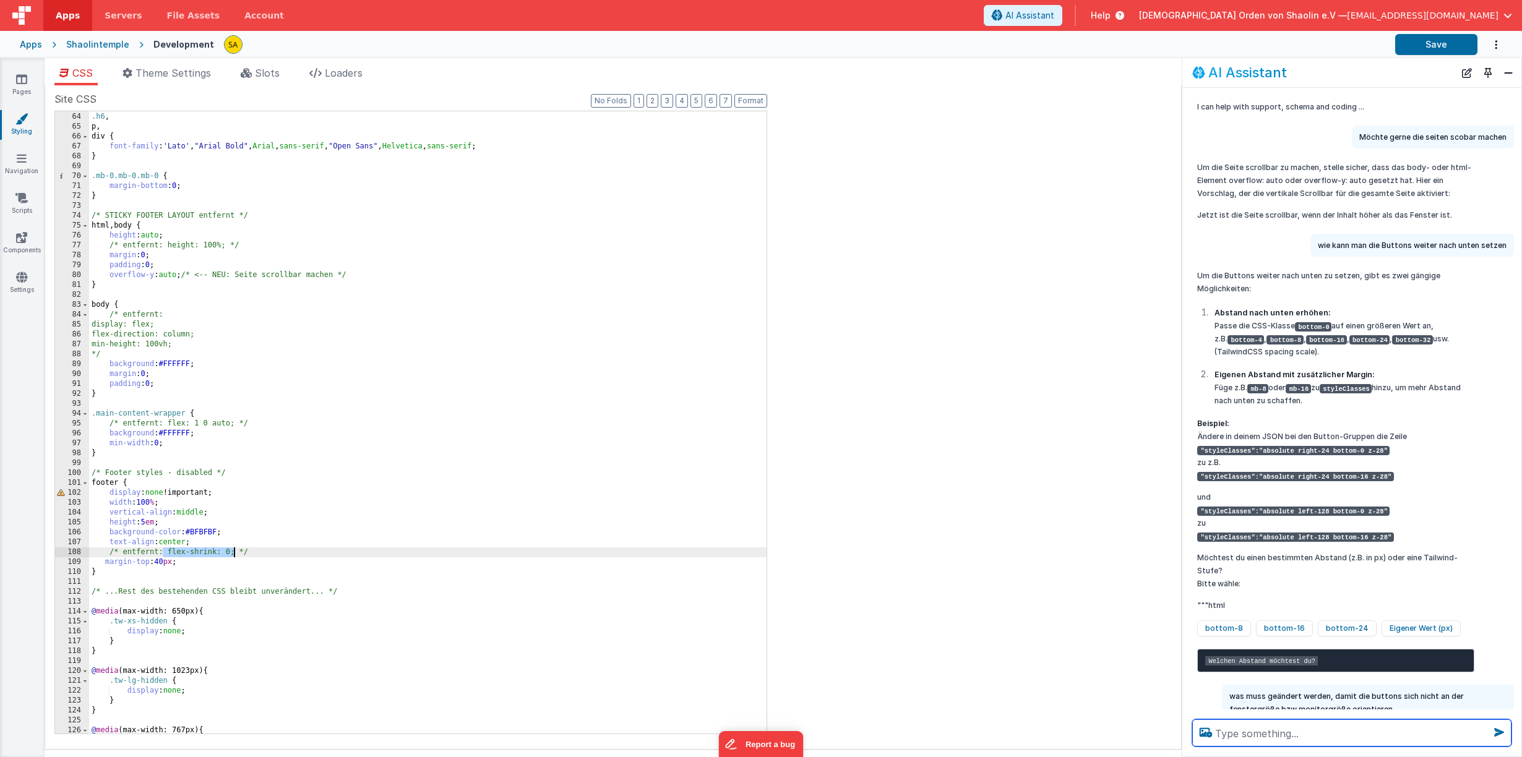
click at [1242, 729] on textarea at bounding box center [1351, 732] width 319 height 27
paste textarea "flex-shrink: 0;"
type textarea "analysiere flex-shrink: 0;"
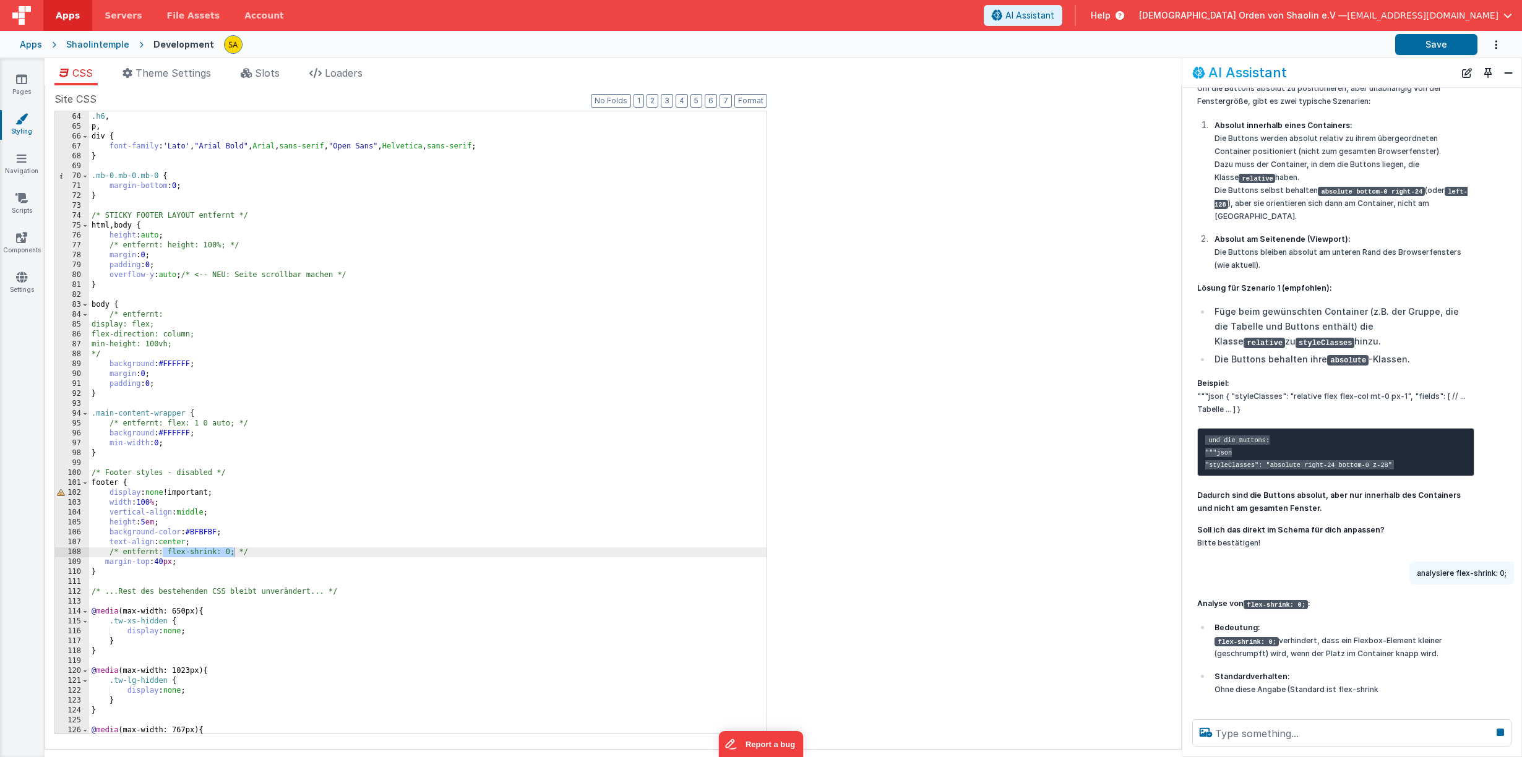
scroll to position [1656, 0]
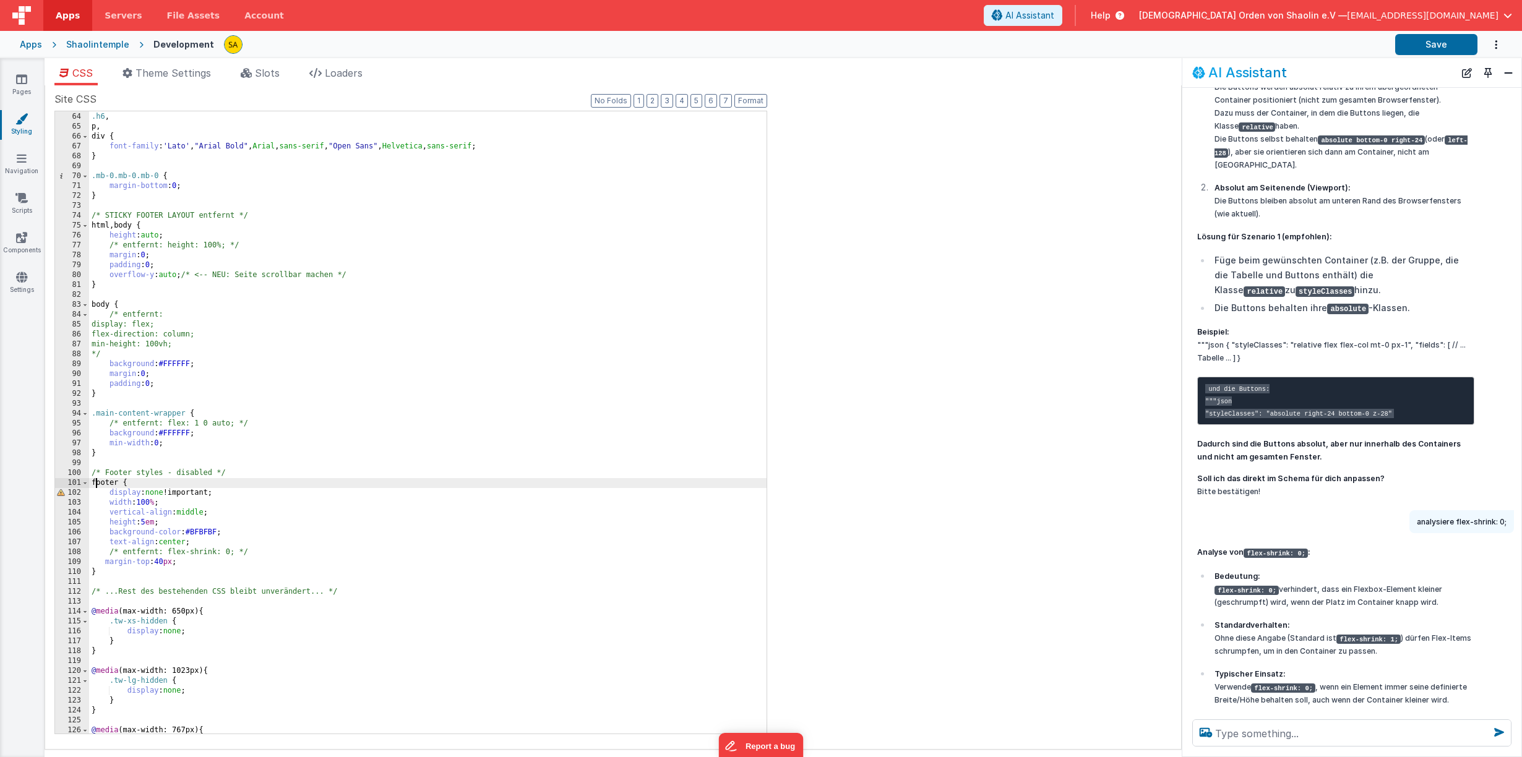
click at [98, 485] on div ".h5 , .h6 , p , div { font-family : ' Lato ' , " Arial Bold " , Arial , sans-se…" at bounding box center [427, 423] width 677 height 642
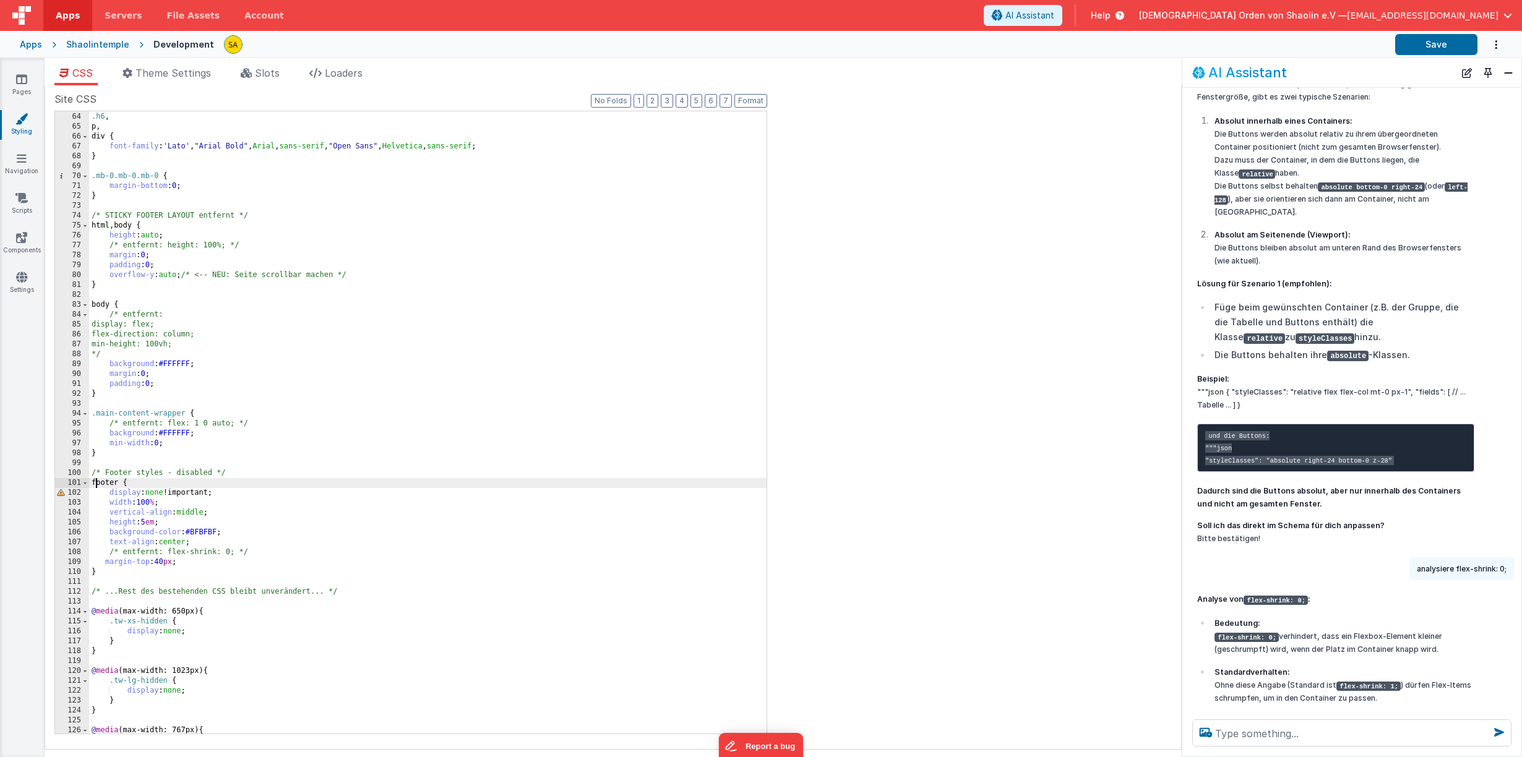
scroll to position [1611, 0]
click at [23, 79] on icon at bounding box center [21, 79] width 11 height 12
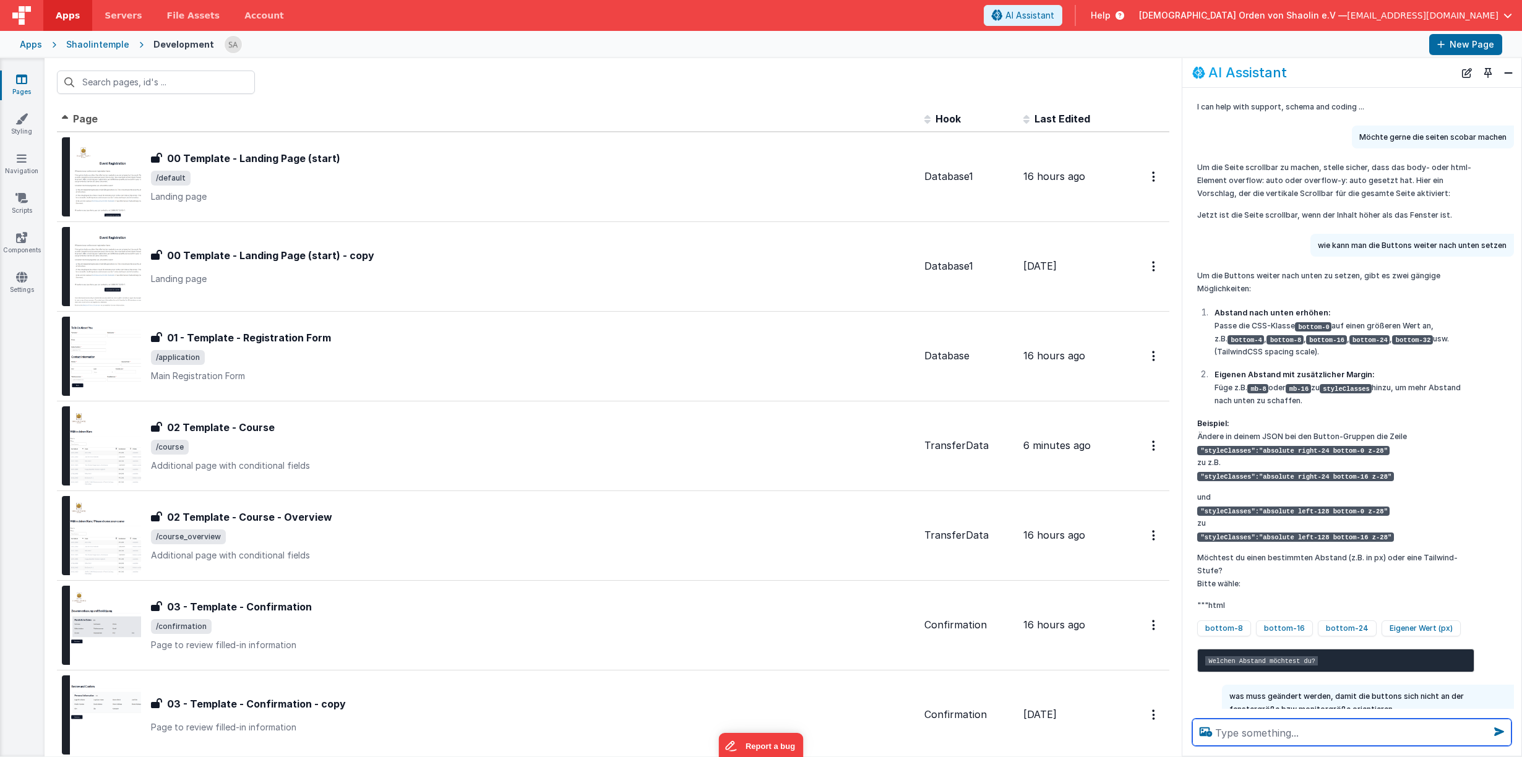
click at [1285, 735] on textarea at bounding box center [1351, 732] width 319 height 27
type textarea "wie erkenne ich einen container"
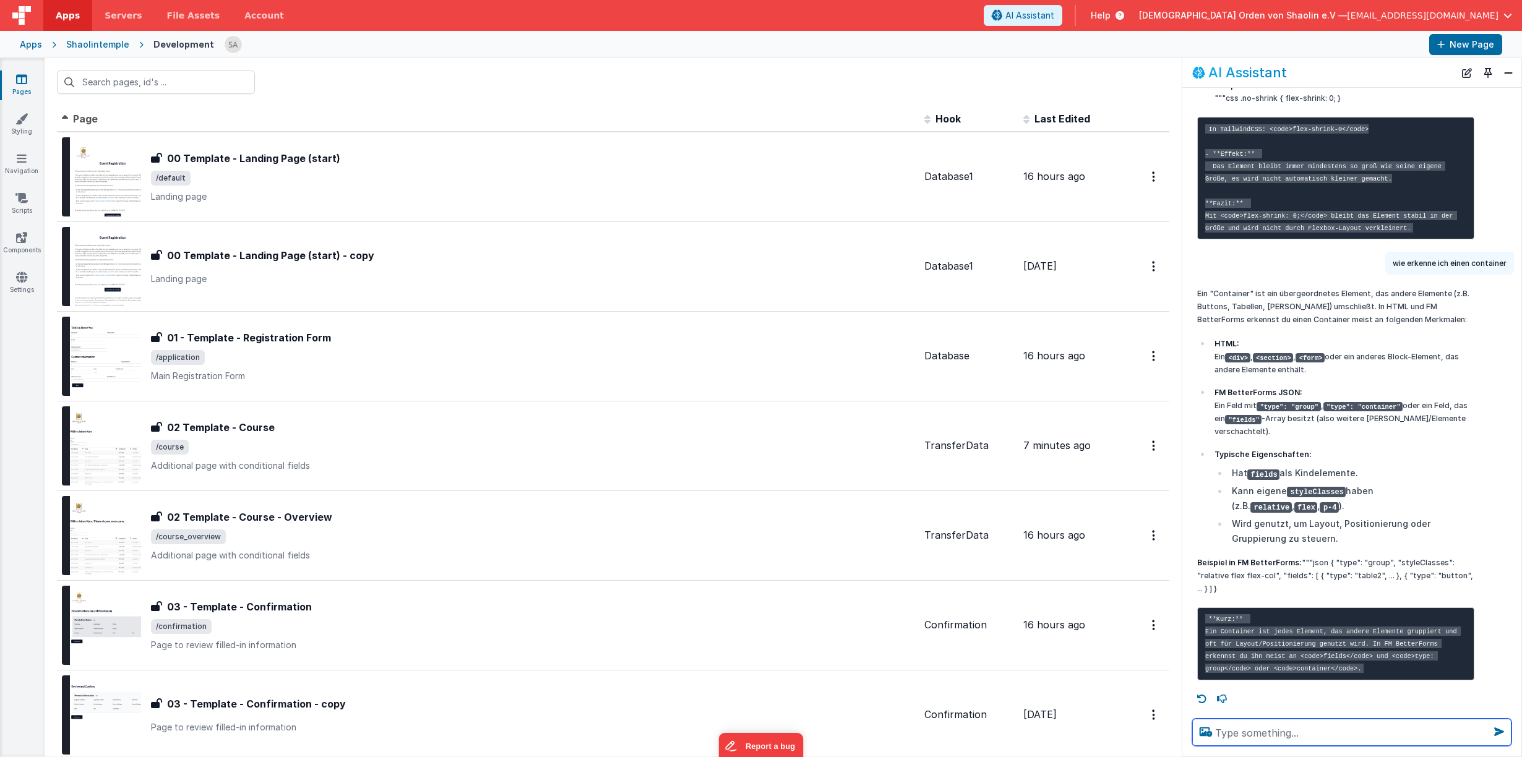
scroll to position [2388, 0]
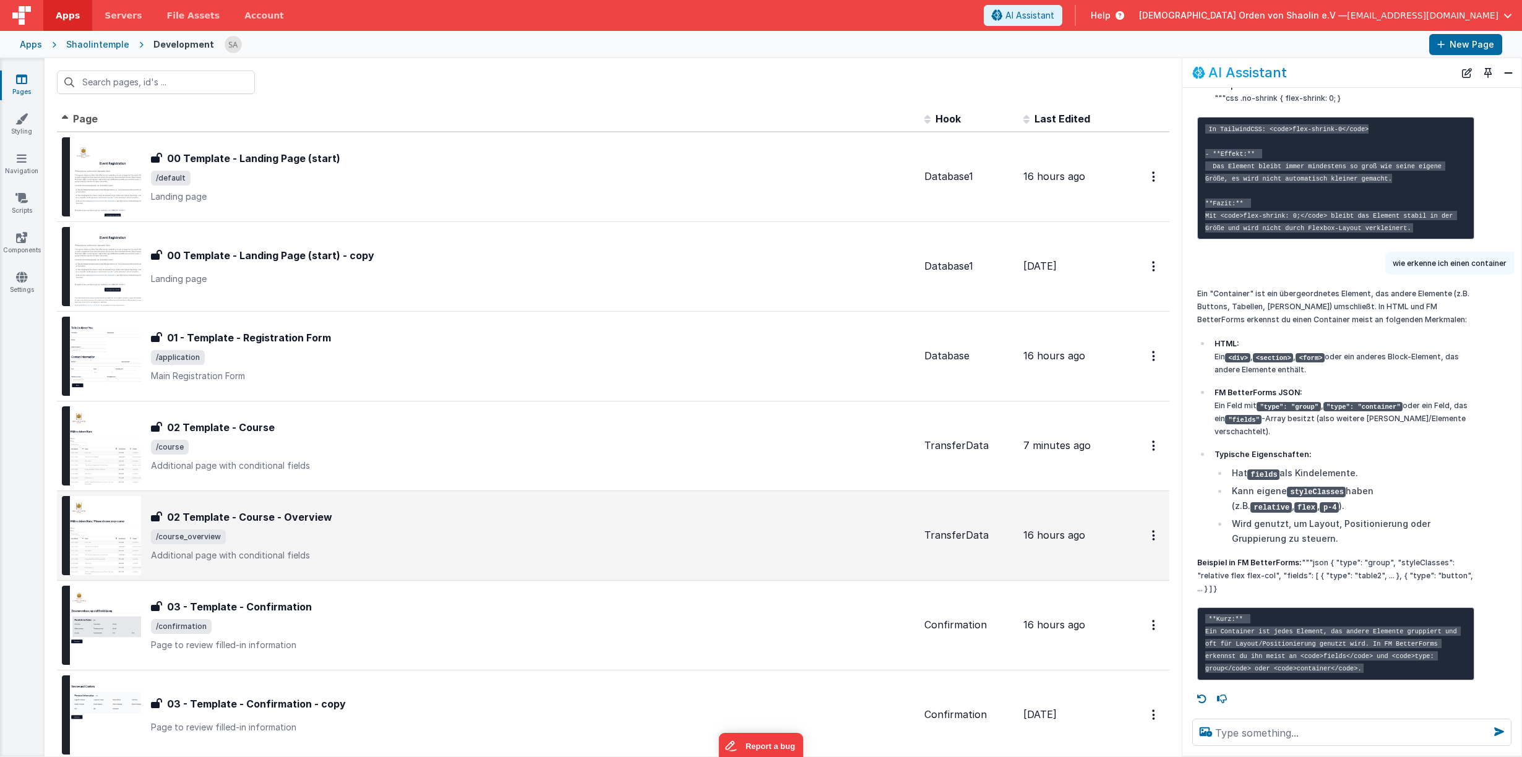
drag, startPoint x: 521, startPoint y: 528, endPoint x: 511, endPoint y: 521, distance: 12.4
click at [511, 521] on div "02 Template - Course - Overview 02 Template - Course - Overview /course_overvie…" at bounding box center [532, 536] width 763 height 52
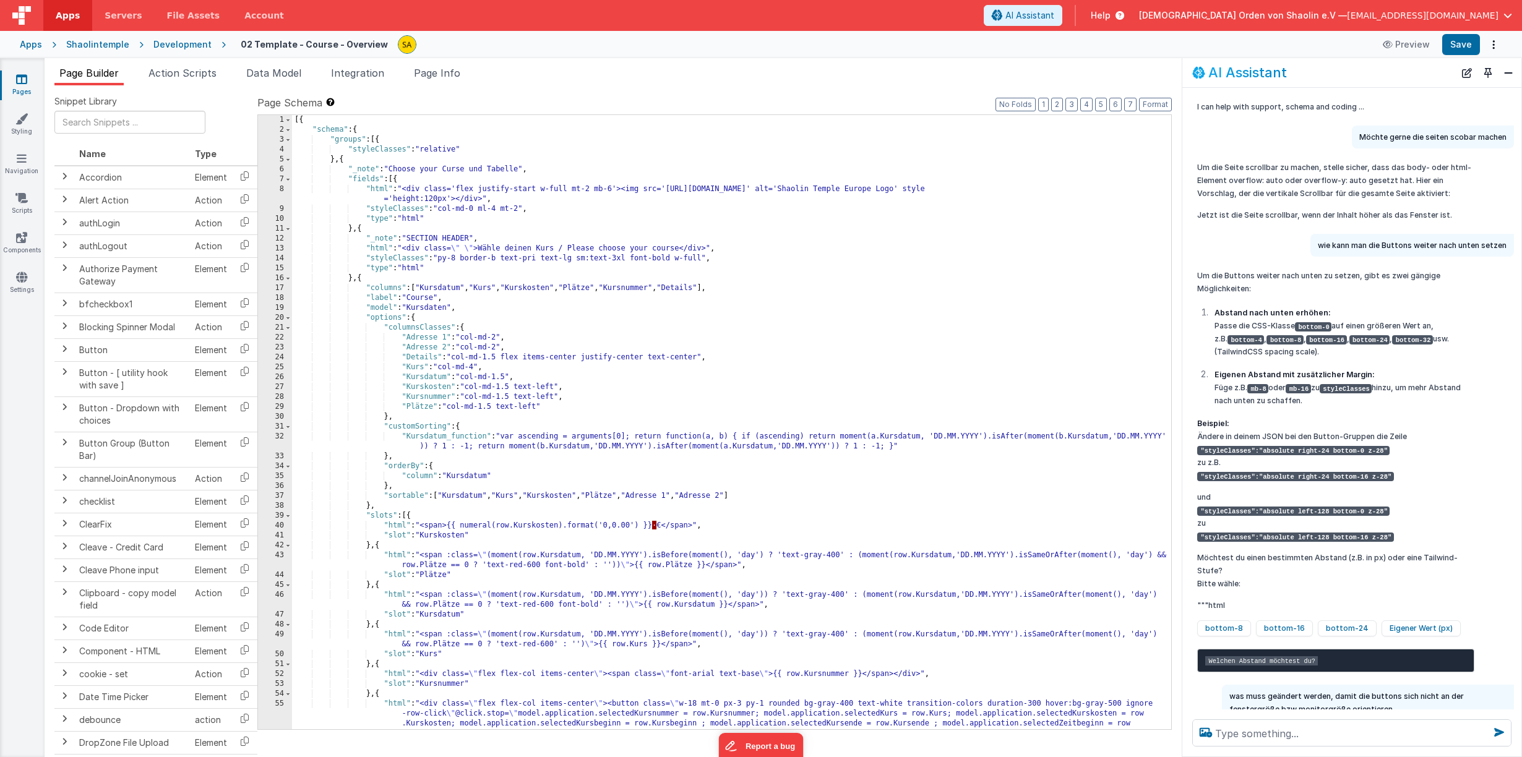
click at [17, 80] on icon at bounding box center [21, 79] width 11 height 12
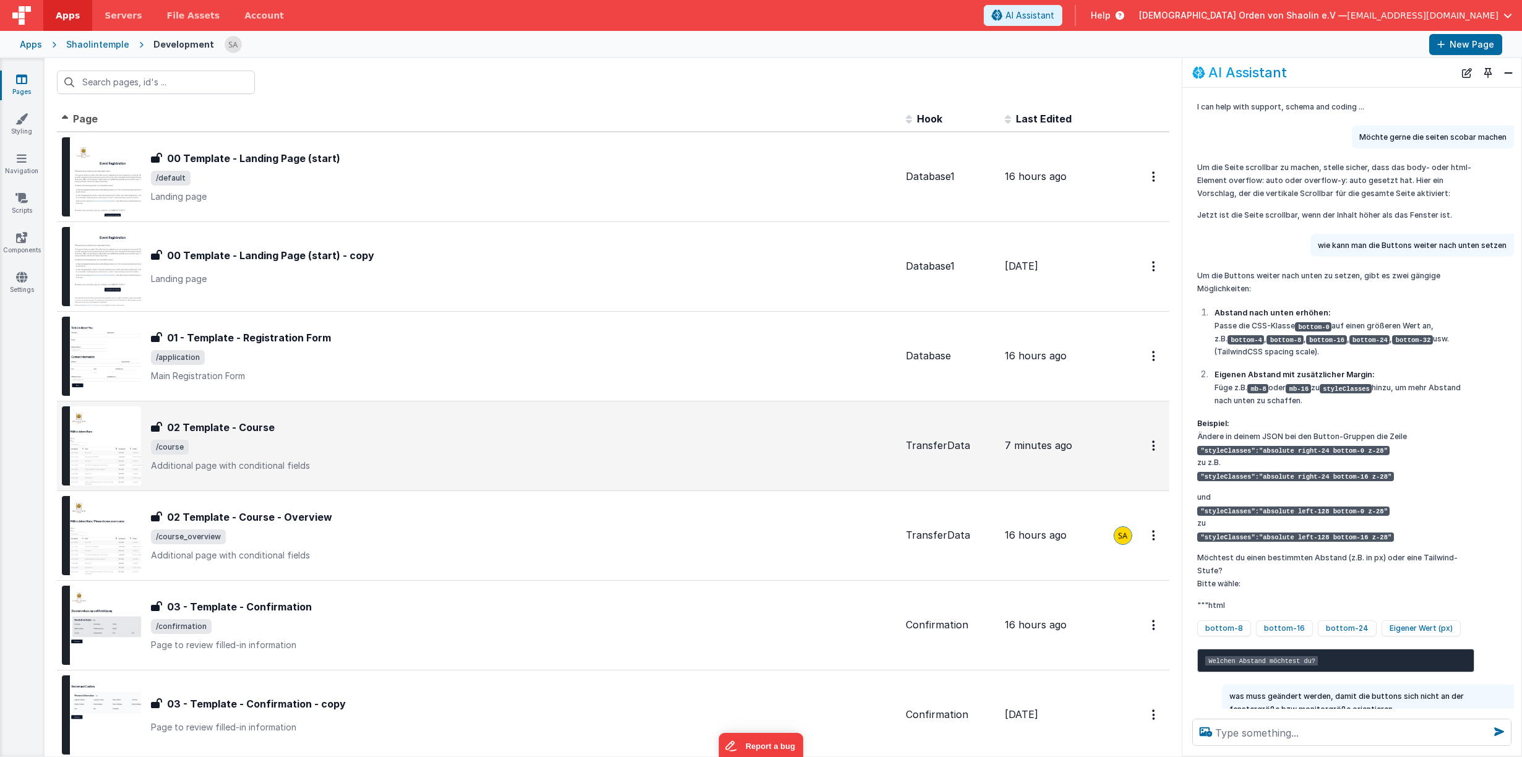
click at [612, 453] on span "/course" at bounding box center [523, 447] width 745 height 15
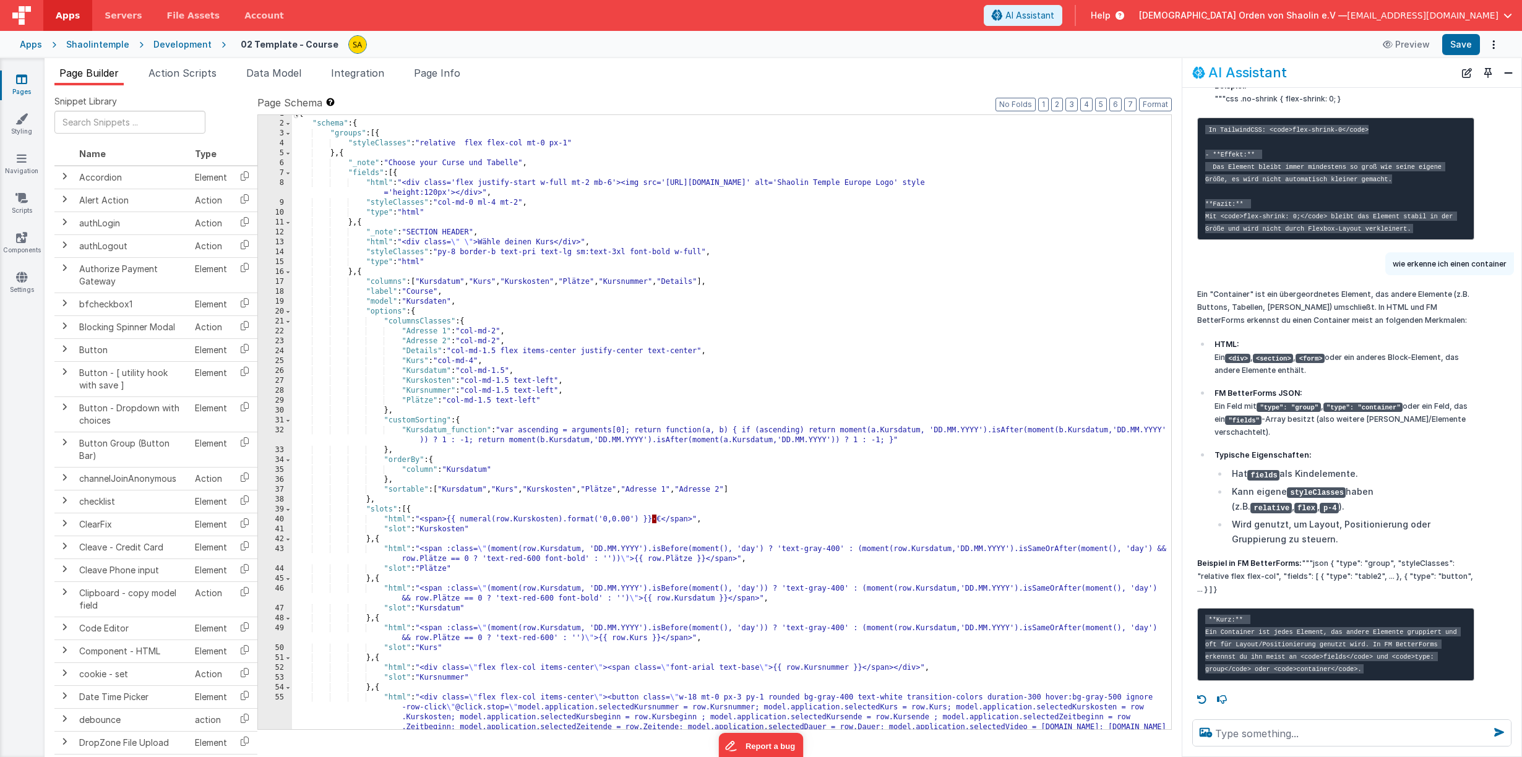
scroll to position [5, 0]
click at [378, 135] on div "[{ "schema" : { "groups" : [{ "styleClasses" : "relative flex flex-col mt-0 px-…" at bounding box center [731, 456] width 879 height 693
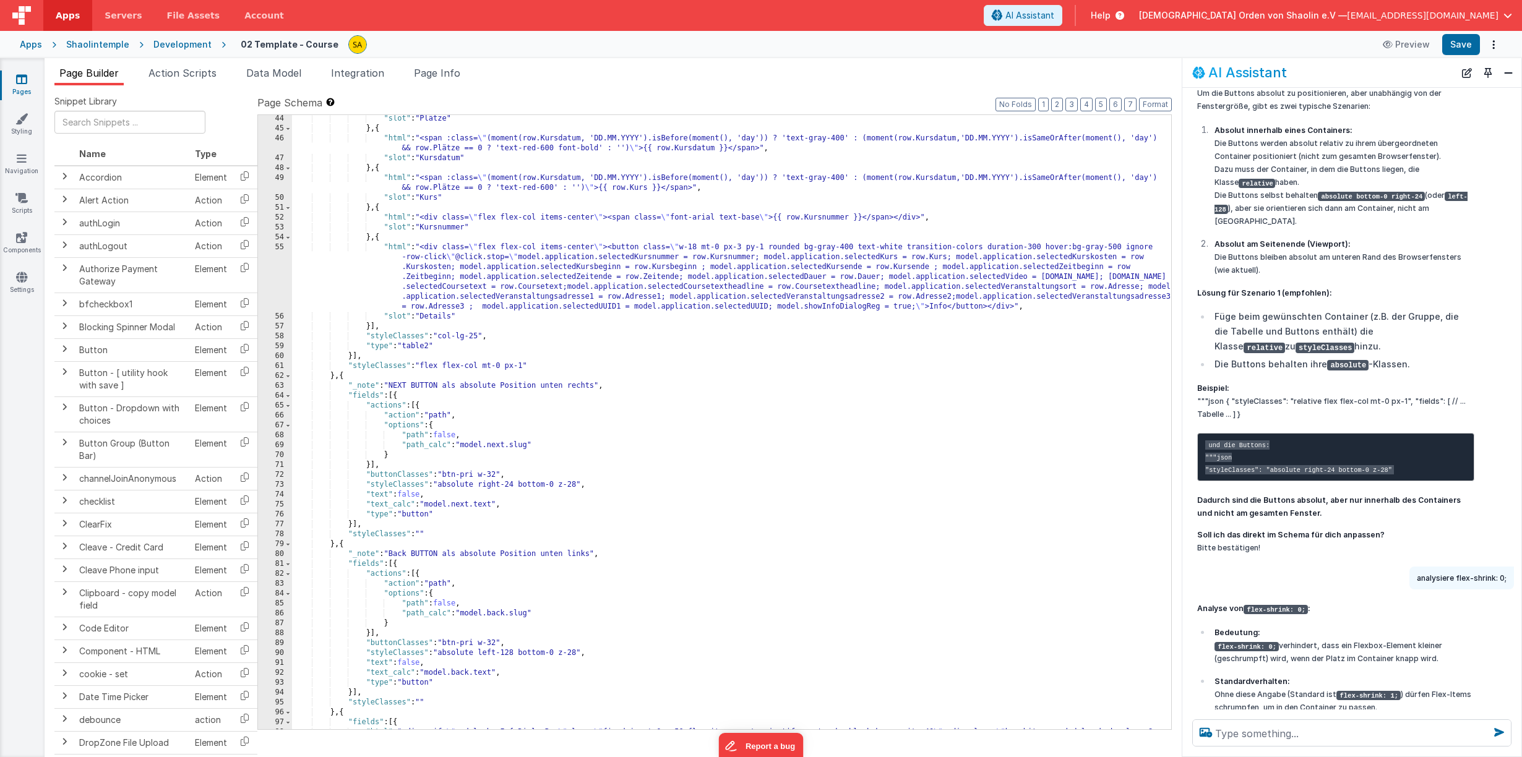
scroll to position [573, 0]
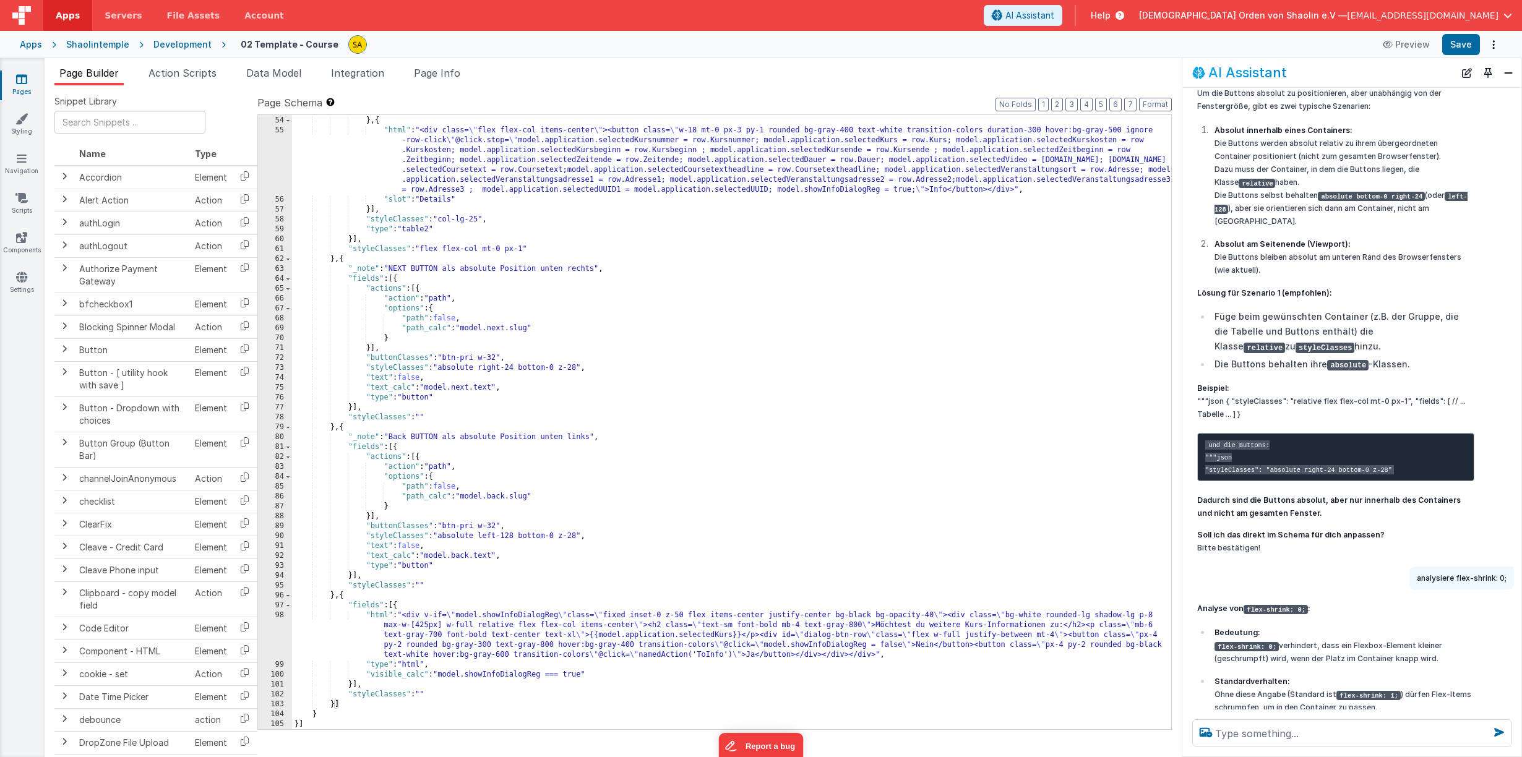
click at [356, 685] on div ""slot" : "Kursnummer" } , { "html" : "<div class= \" flex flex-col items-center…" at bounding box center [731, 423] width 879 height 634
click at [334, 705] on div ""slot" : "Kursnummer" } , { "html" : "<div class= \" flex flex-col items-center…" at bounding box center [731, 423] width 879 height 634
drag, startPoint x: 339, startPoint y: 706, endPoint x: 364, endPoint y: 739, distance: 41.1
click at [339, 706] on div ""slot" : "Kursnummer" } , { "html" : "<div class= \" flex flex-col items-center…" at bounding box center [731, 423] width 879 height 634
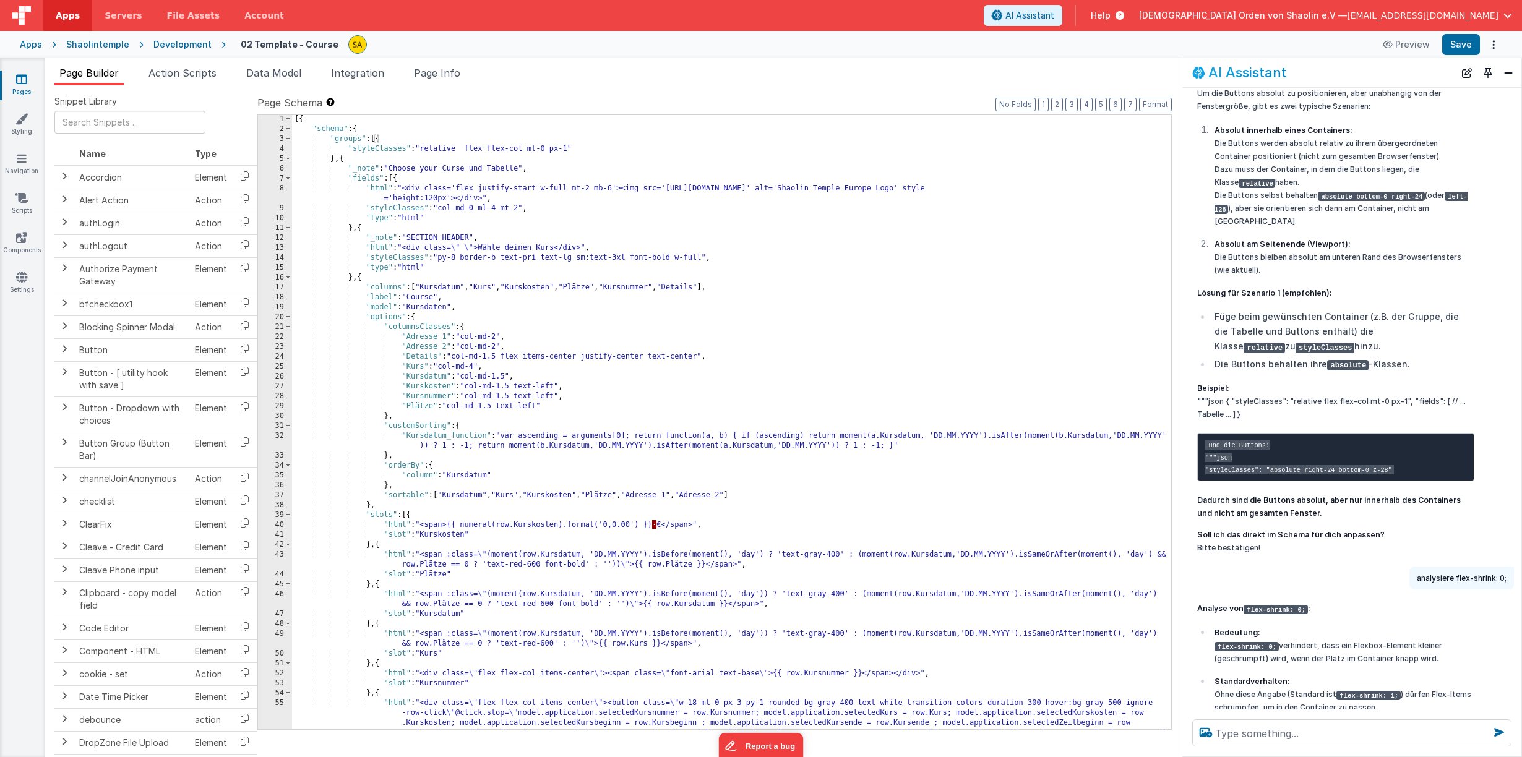
scroll to position [1, 0]
click at [959, 500] on div "[{ "schema" : { "groups" : [{ "styleClasses" : "relative flex flex-col mt-0 px-…" at bounding box center [731, 460] width 879 height 693
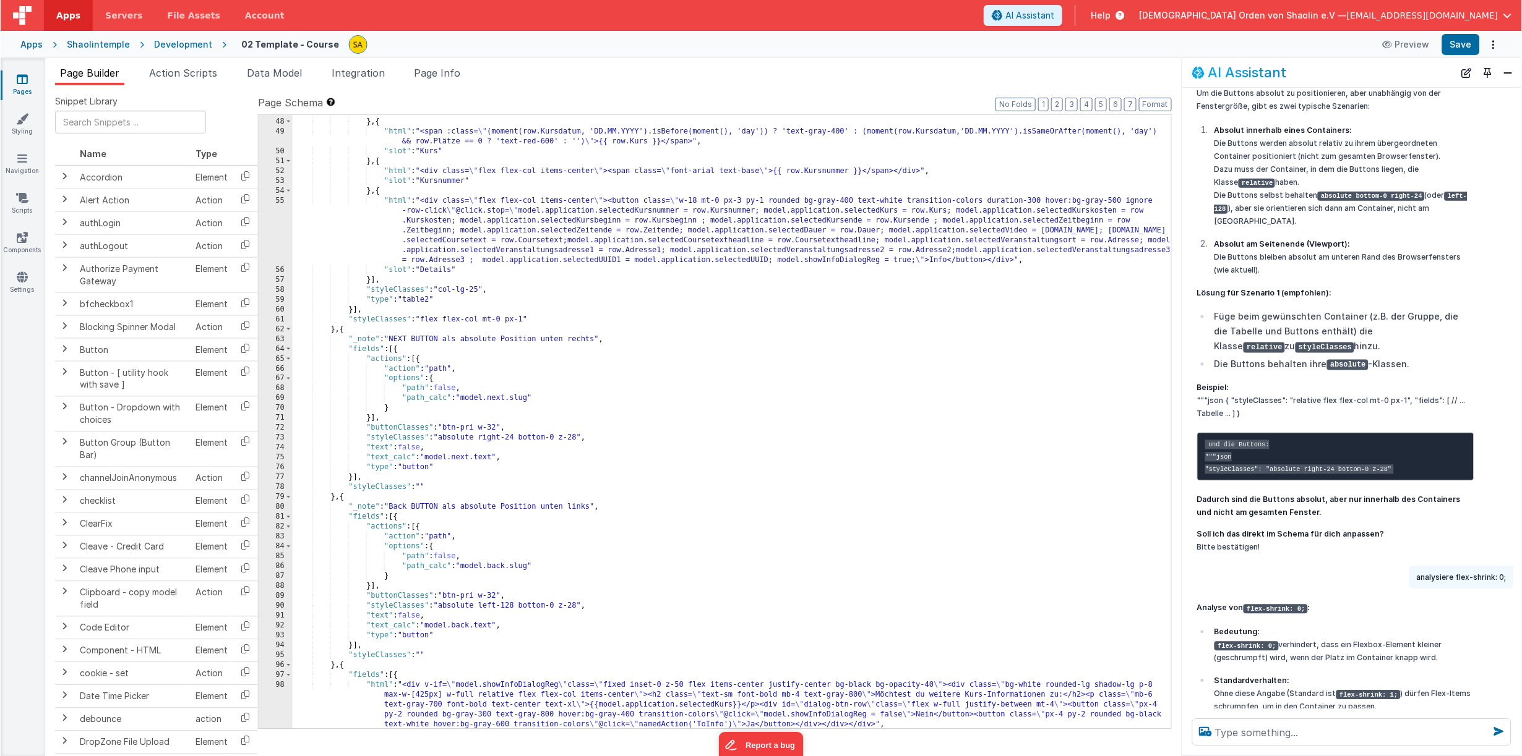
scroll to position [559, 0]
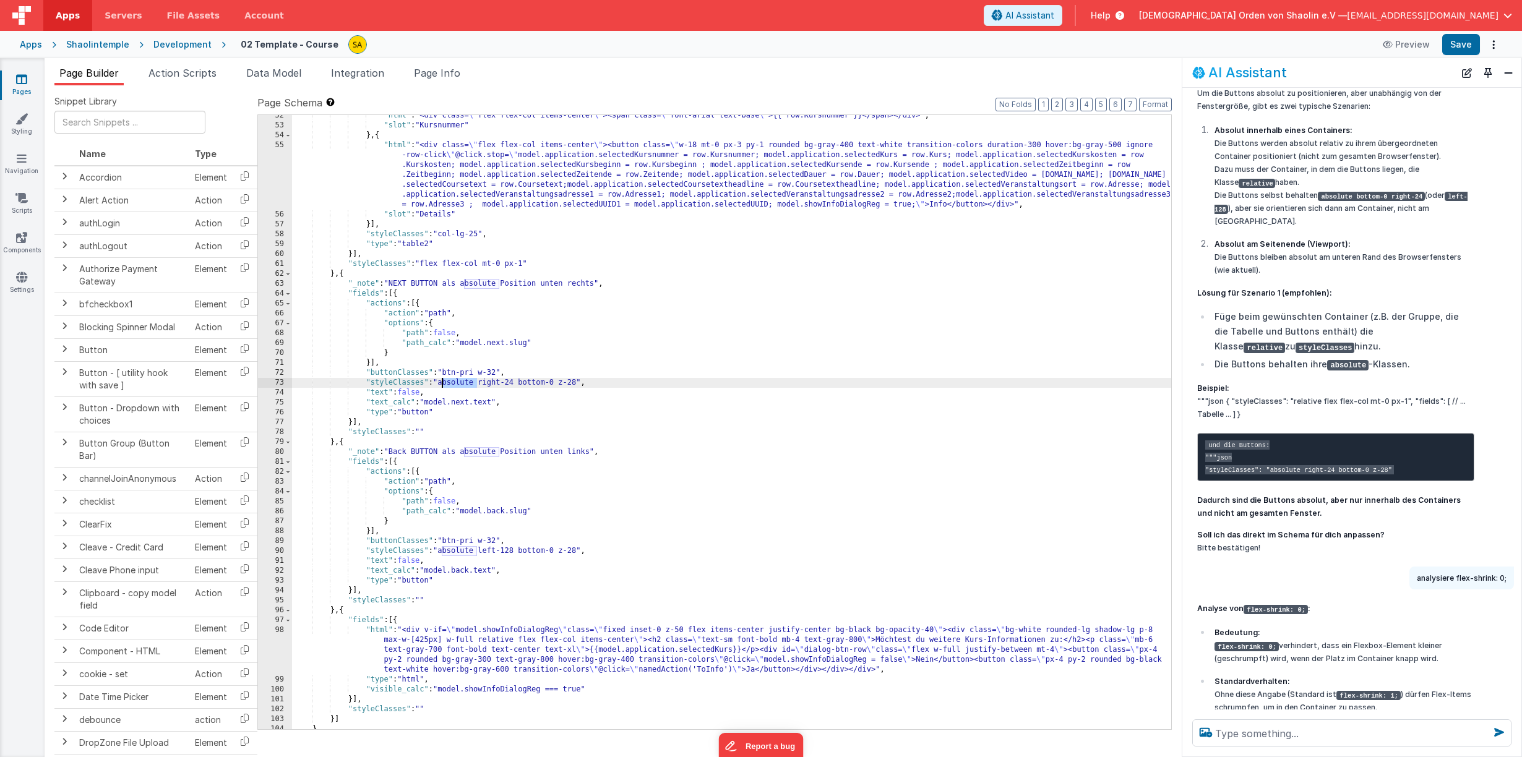
drag, startPoint x: 479, startPoint y: 384, endPoint x: 533, endPoint y: 469, distance: 100.4
click at [443, 385] on div ""html" : "<div class= \" flex flex-col items-center \" ><span class= \" font-ar…" at bounding box center [731, 428] width 879 height 634
click at [1449, 46] on button "Save" at bounding box center [1461, 44] width 38 height 21
click at [557, 382] on div ""html" : "<div class= \" flex flex-col items-center \" ><span class= \" font-ar…" at bounding box center [731, 428] width 879 height 634
click at [1456, 48] on button "Save" at bounding box center [1461, 44] width 38 height 21
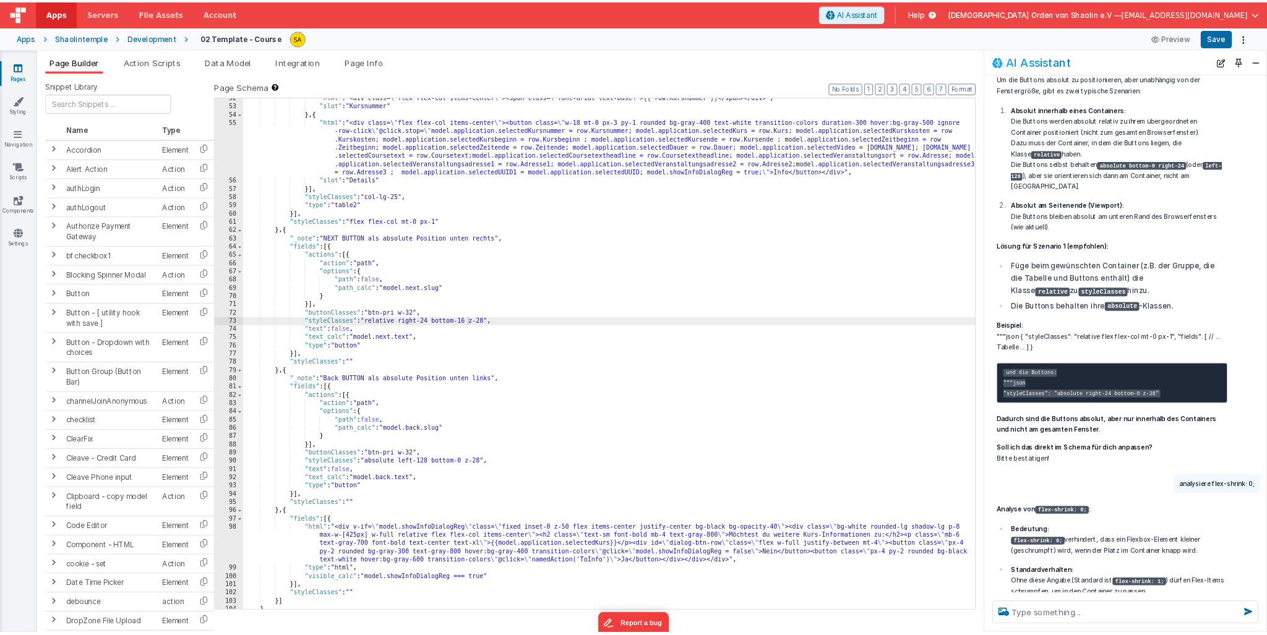
scroll to position [1601, 0]
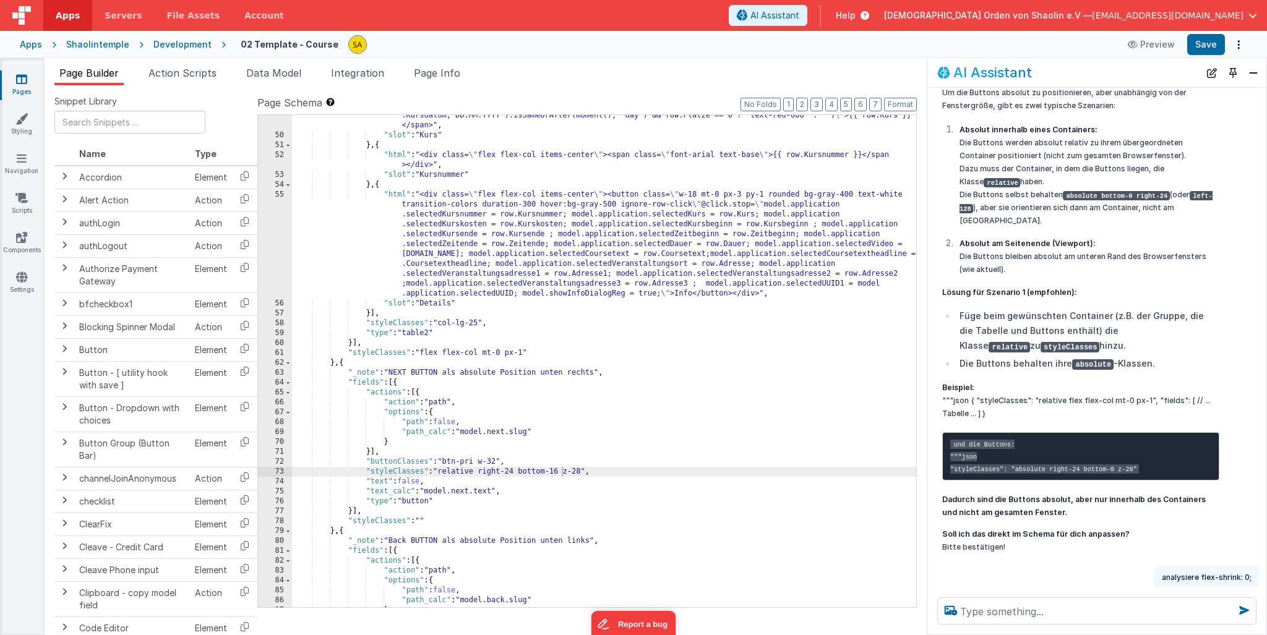
drag, startPoint x: 14, startPoint y: 568, endPoint x: 524, endPoint y: 492, distance: 515.9
click at [518, 473] on div ""html" : "<span :class= \" (moment(row.Kursdatum, 'DD.MM.YYYY').isBefore(moment…" at bounding box center [604, 367] width 624 height 532
click at [1217, 43] on button "Save" at bounding box center [1206, 44] width 38 height 21
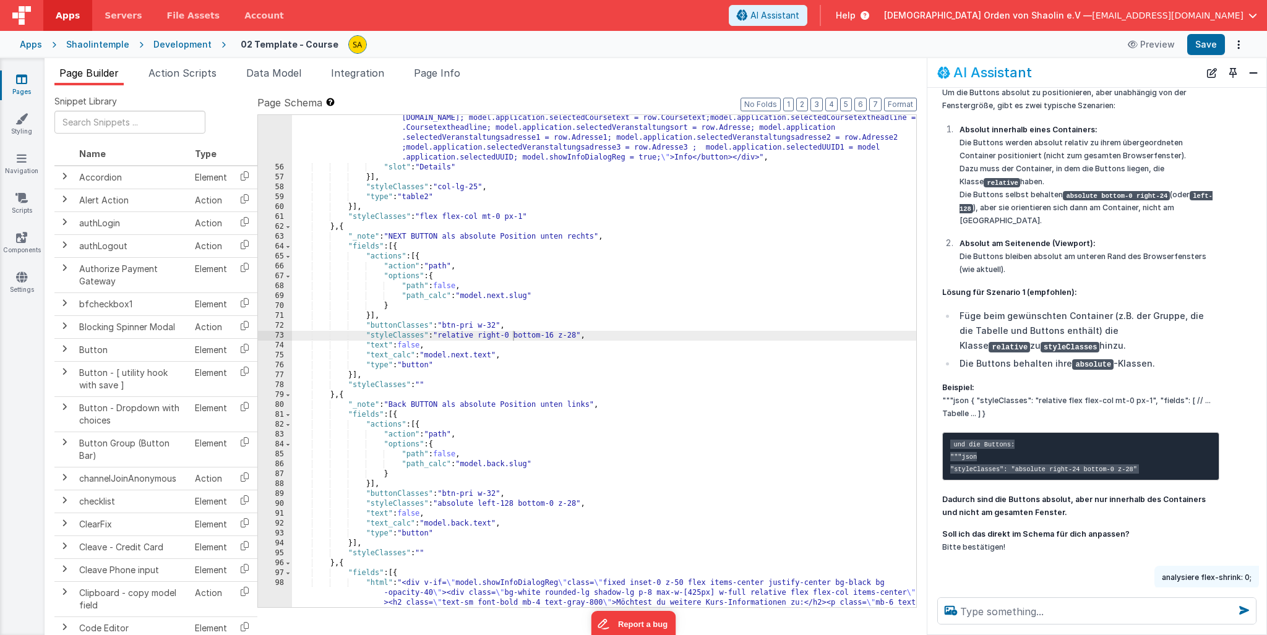
scroll to position [691, 0]
drag, startPoint x: 557, startPoint y: 341, endPoint x: 560, endPoint y: 369, distance: 28.0
click at [557, 341] on div ""html" : "<div class= \" flex flex-col items-center \" ><button class= \" w-18 …" at bounding box center [604, 393] width 624 height 671
click at [1207, 42] on button "Save" at bounding box center [1206, 44] width 38 height 21
click at [554, 338] on div ""html" : "<div class= \" flex flex-col items-center \" ><button class= \" w-18 …" at bounding box center [604, 393] width 624 height 671
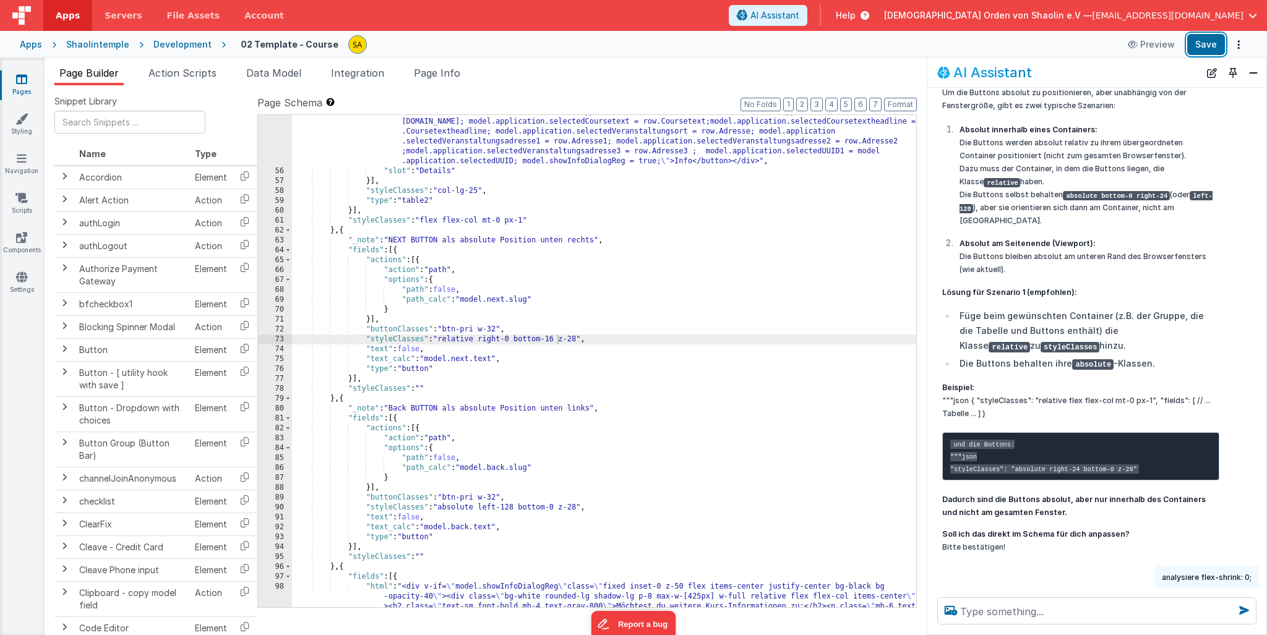
drag, startPoint x: 1209, startPoint y: 45, endPoint x: 1157, endPoint y: 71, distance: 57.5
click at [1209, 45] on button "Save" at bounding box center [1206, 44] width 38 height 21
click at [479, 507] on div ""html" : "<div class= \" flex flex-col items-center \" ><button class= \" w-18 …" at bounding box center [604, 393] width 624 height 671
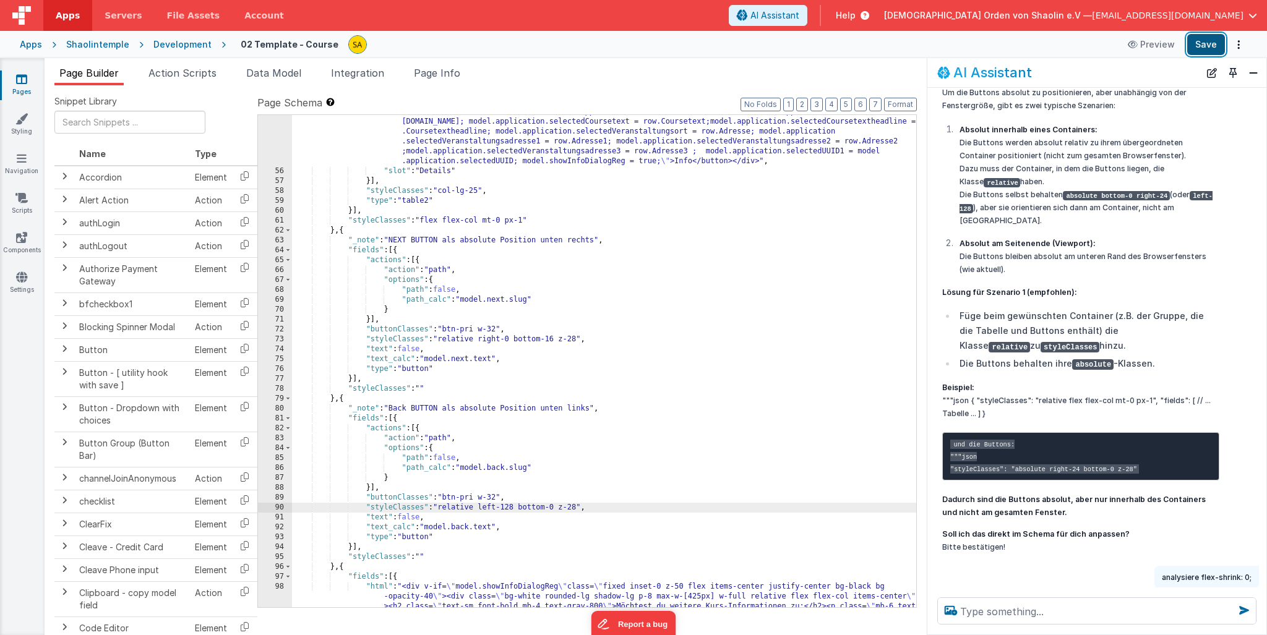
click at [1208, 45] on button "Save" at bounding box center [1206, 44] width 38 height 21
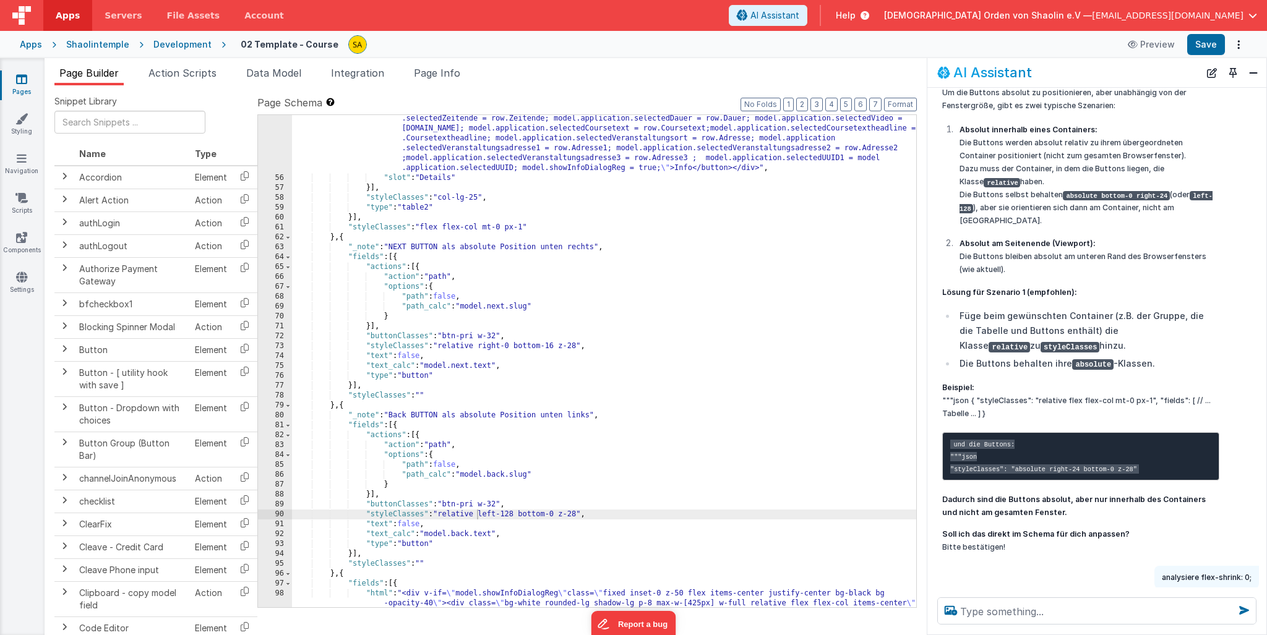
drag, startPoint x: 513, startPoint y: 348, endPoint x: 513, endPoint y: 382, distance: 34.0
click at [513, 348] on div ""html" : "<div class= \" flex flex-col items-center \" ><button class= \" w-18 …" at bounding box center [604, 399] width 624 height 671
drag, startPoint x: 478, startPoint y: 343, endPoint x: 463, endPoint y: 393, distance: 52.3
click at [443, 344] on div ""html" : "<div class= \" flex flex-col items-center \" ><button class= \" w-18 …" at bounding box center [604, 399] width 624 height 671
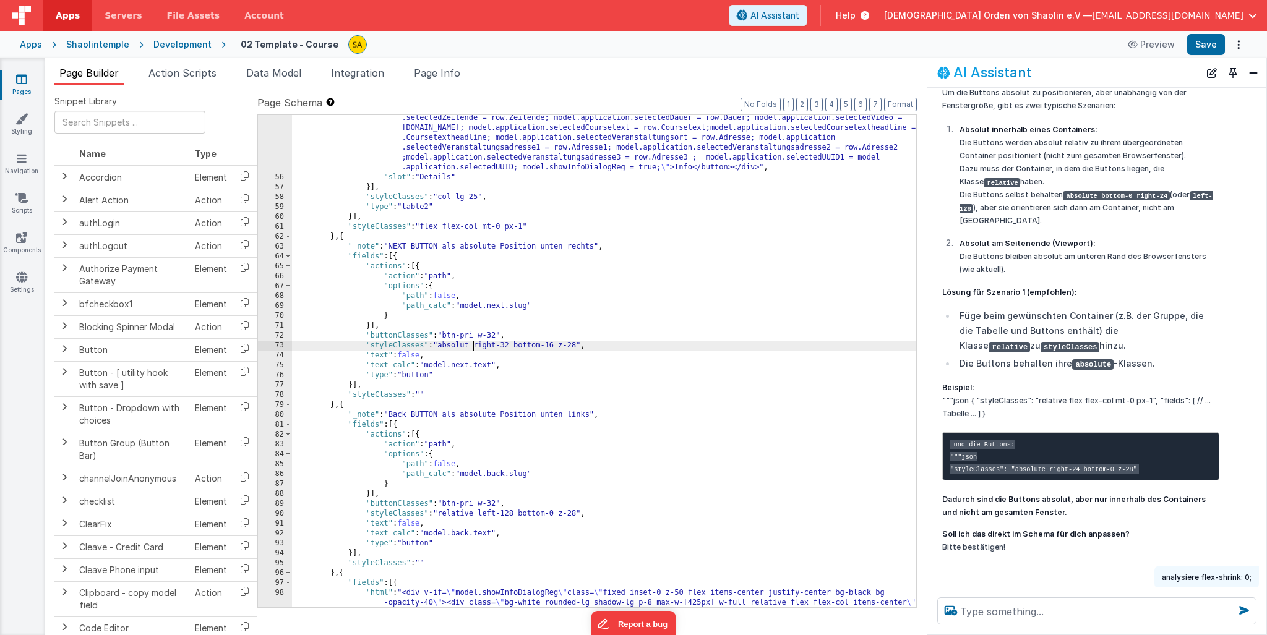
click at [478, 515] on div ""html" : "<div class= \" flex flex-col items-center \" ><button class= \" w-18 …" at bounding box center [604, 399] width 624 height 671
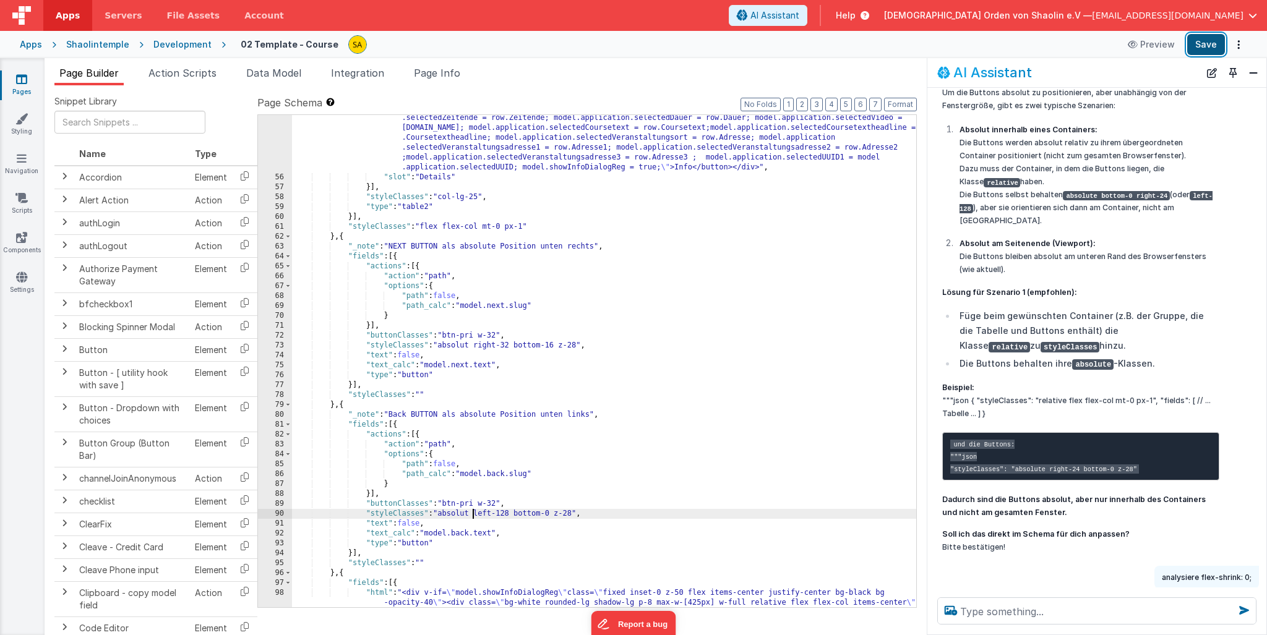
click at [1207, 43] on button "Save" at bounding box center [1206, 44] width 38 height 21
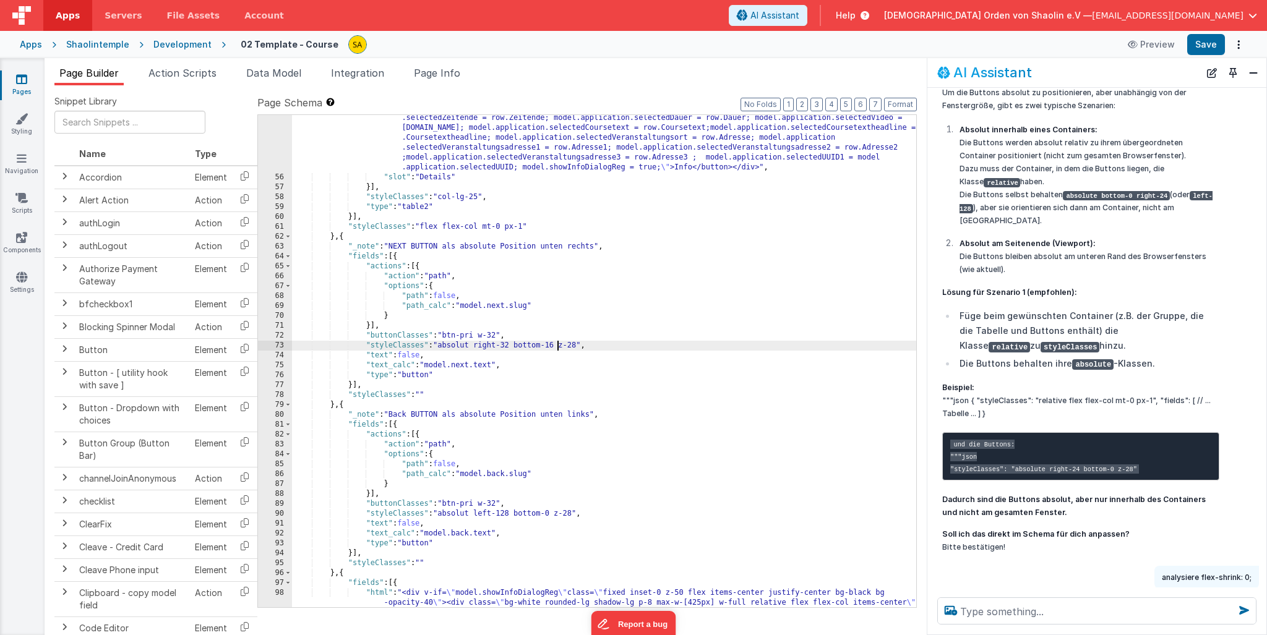
drag, startPoint x: 557, startPoint y: 348, endPoint x: 576, endPoint y: 384, distance: 40.7
click at [557, 348] on div ""html" : "<div class= \" flex flex-col items-center \" ><button class= \" w-18 …" at bounding box center [604, 399] width 624 height 671
click at [1199, 48] on button "Save" at bounding box center [1206, 44] width 38 height 21
click at [473, 345] on div ""html" : "<div class= \" flex flex-col items-center \" ><button class= \" w-18 …" at bounding box center [604, 399] width 624 height 671
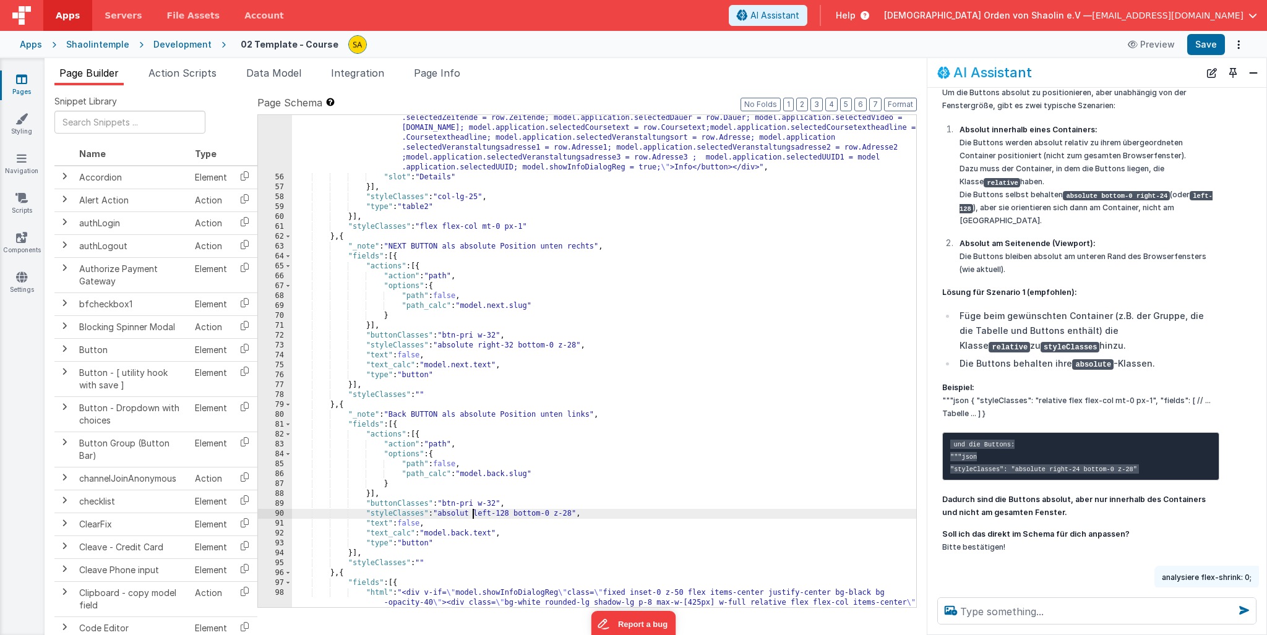
click at [472, 513] on div ""html" : "<div class= \" flex flex-col items-center \" ><button class= \" w-18 …" at bounding box center [604, 399] width 624 height 671
click at [1199, 44] on button "Save" at bounding box center [1206, 44] width 38 height 21
click at [521, 347] on div ""html" : "<div class= \" flex flex-col items-center \" ><button class= \" w-18 …" at bounding box center [604, 399] width 624 height 671
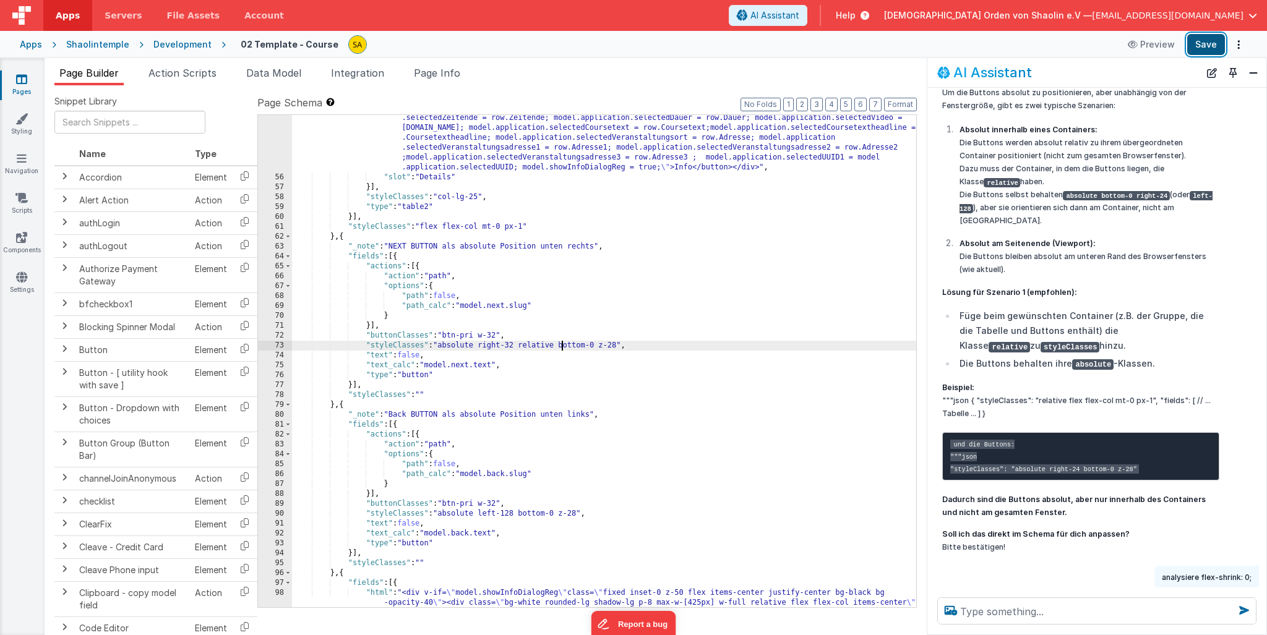
click at [1212, 46] on button "Save" at bounding box center [1206, 44] width 38 height 21
drag, startPoint x: 599, startPoint y: 345, endPoint x: 604, endPoint y: 383, distance: 38.6
click at [599, 345] on div ""html" : "<div class= \" flex flex-col items-center \" ><button class= \" w-18 …" at bounding box center [604, 399] width 624 height 671
drag, startPoint x: 1206, startPoint y: 46, endPoint x: 1176, endPoint y: 55, distance: 31.1
click at [1206, 46] on button "Save" at bounding box center [1206, 44] width 38 height 21
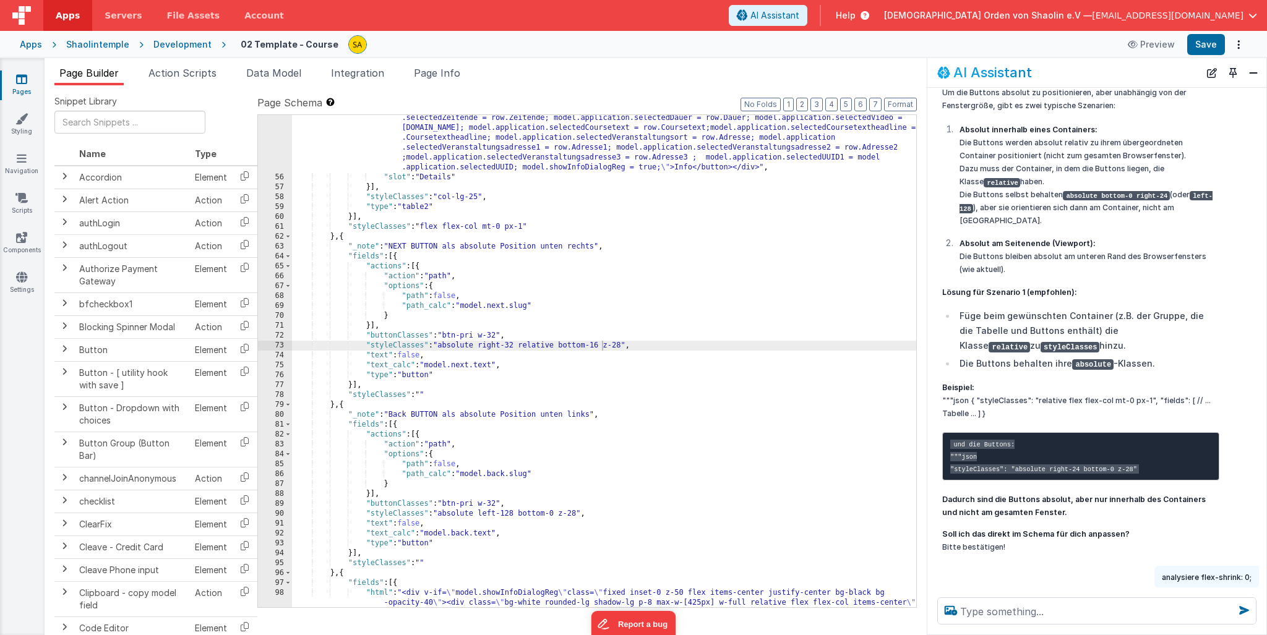
click at [603, 348] on div ""html" : "<div class= \" flex flex-col items-center \" ><button class= \" w-18 …" at bounding box center [604, 399] width 624 height 671
click at [1199, 42] on button "Save" at bounding box center [1206, 44] width 38 height 21
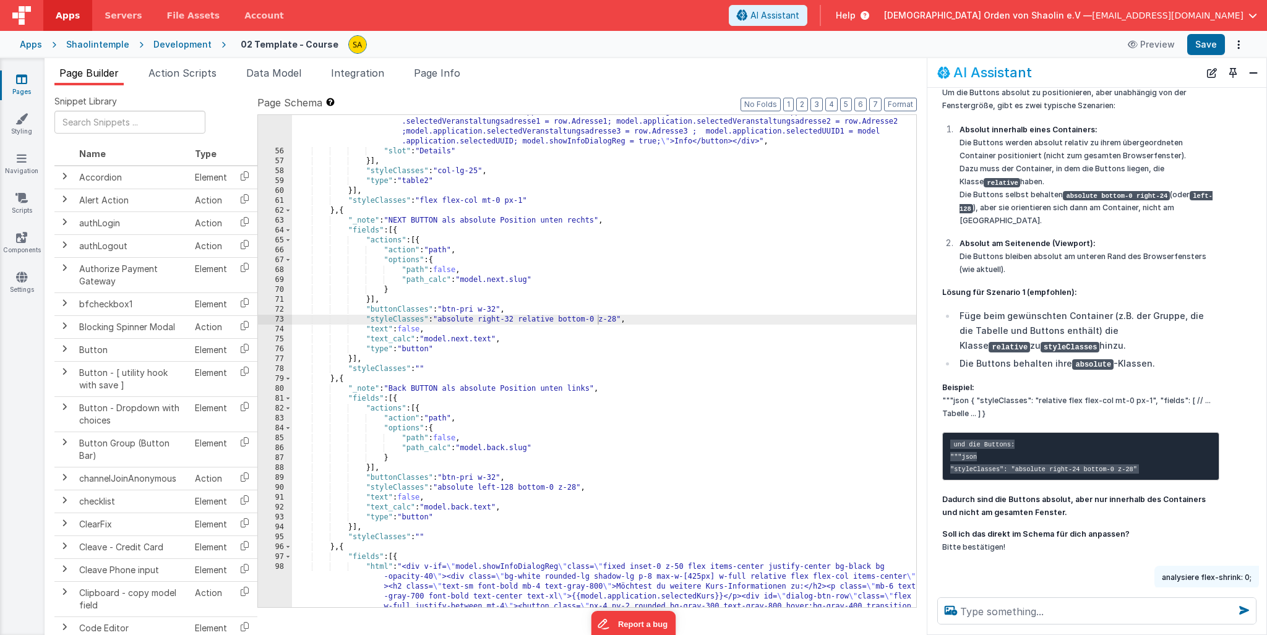
drag, startPoint x: 596, startPoint y: 321, endPoint x: 600, endPoint y: 332, distance: 11.2
click at [596, 321] on div ""html" : "<div class= \" flex flex-col items-center \" ><button class= \" w-18 …" at bounding box center [604, 373] width 624 height 671
click at [1209, 49] on button "Save" at bounding box center [1206, 44] width 38 height 21
drag, startPoint x: 102, startPoint y: 11, endPoint x: 605, endPoint y: 320, distance: 590.4
click at [605, 320] on div ""html" : "<div class= \" flex flex-col items-center \" ><button class= \" w-18 …" at bounding box center [604, 373] width 624 height 671
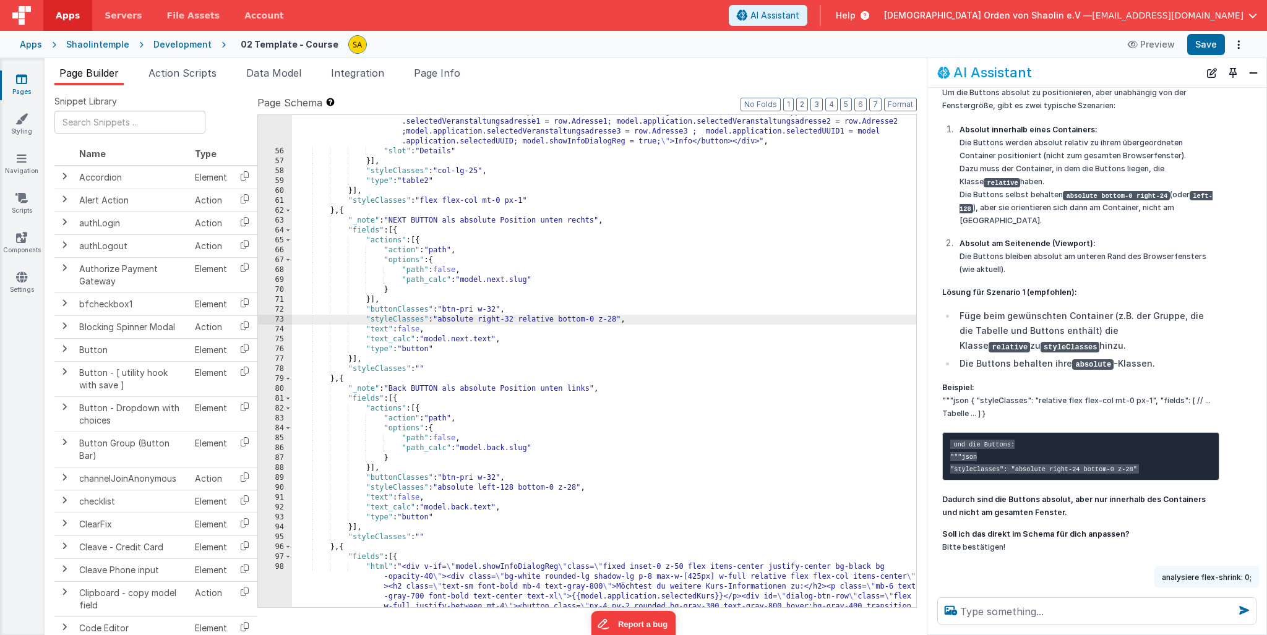
click at [563, 320] on div ""html" : "<div class= \" flex flex-col items-center \" ><button class= \" w-18 …" at bounding box center [604, 373] width 624 height 671
click at [1216, 45] on button "Save" at bounding box center [1206, 44] width 38 height 21
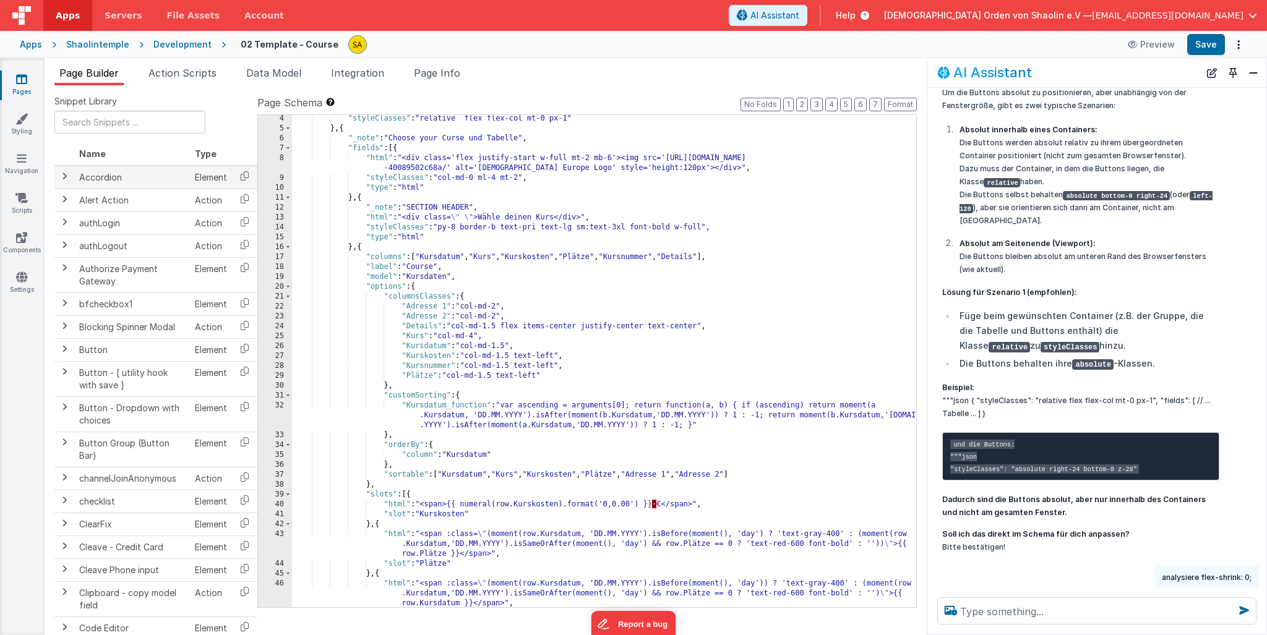
scroll to position [0, 0]
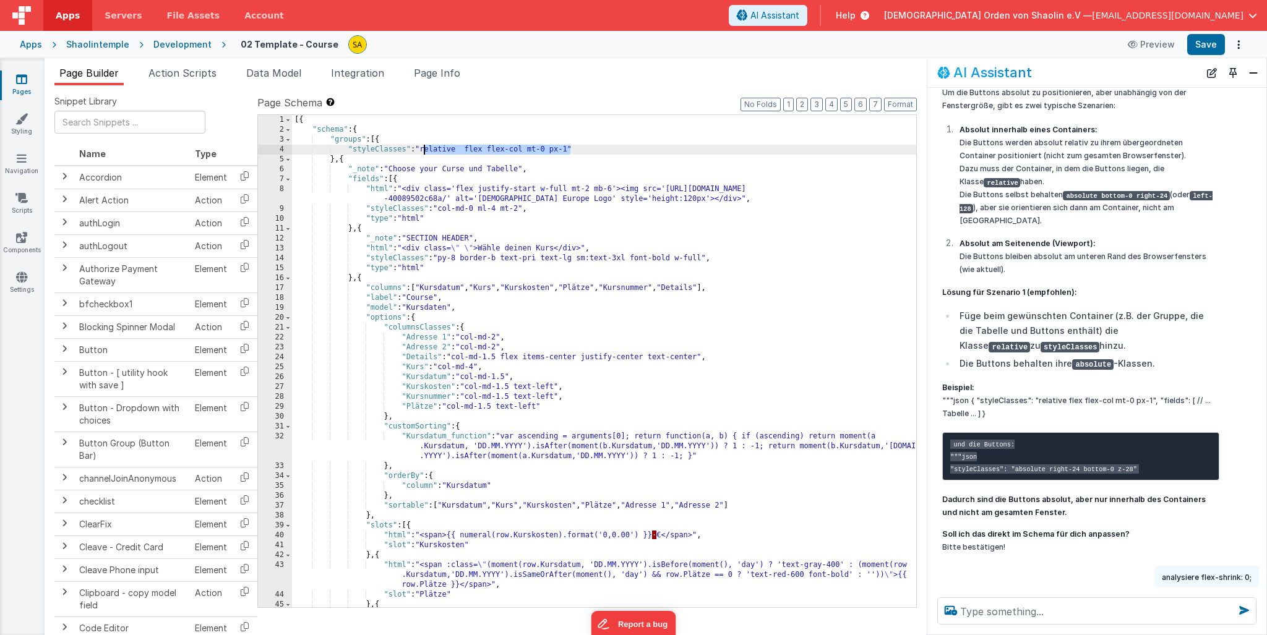
drag, startPoint x: 572, startPoint y: 150, endPoint x: 550, endPoint y: 252, distance: 103.7
click at [424, 150] on div "[{ "schema" : { "groups" : [{ "styleClasses" : "relative flex flex-col mt-0 px-…" at bounding box center [604, 381] width 624 height 532
click at [838, 380] on div "[{ "schema" : { "groups" : [{ "styleClasses" : "relative flex flex-col mt-0 px-…" at bounding box center [604, 380] width 624 height 532
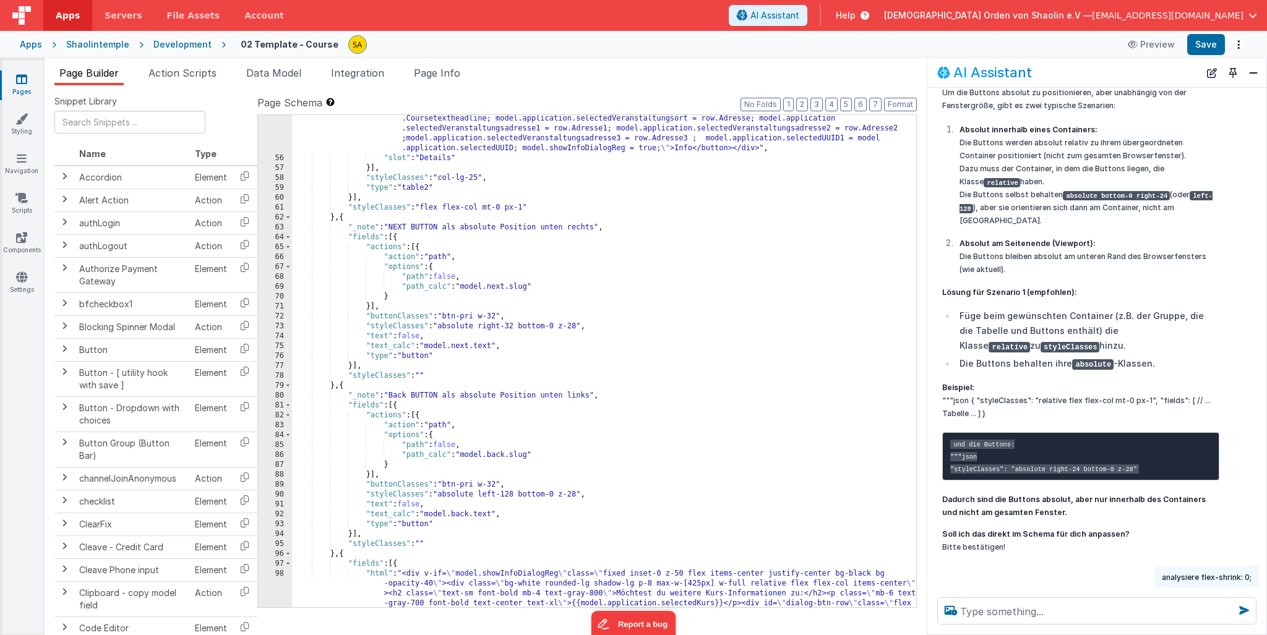
scroll to position [704, 0]
click at [369, 324] on div ""html" : "<div class= \" flex flex-col items-center \" ><button class= \" w-18 …" at bounding box center [604, 380] width 624 height 671
click at [366, 323] on div ""html" : "<div class= \" flex flex-col items-center \" ><button class= \" w-18 …" at bounding box center [604, 380] width 624 height 671
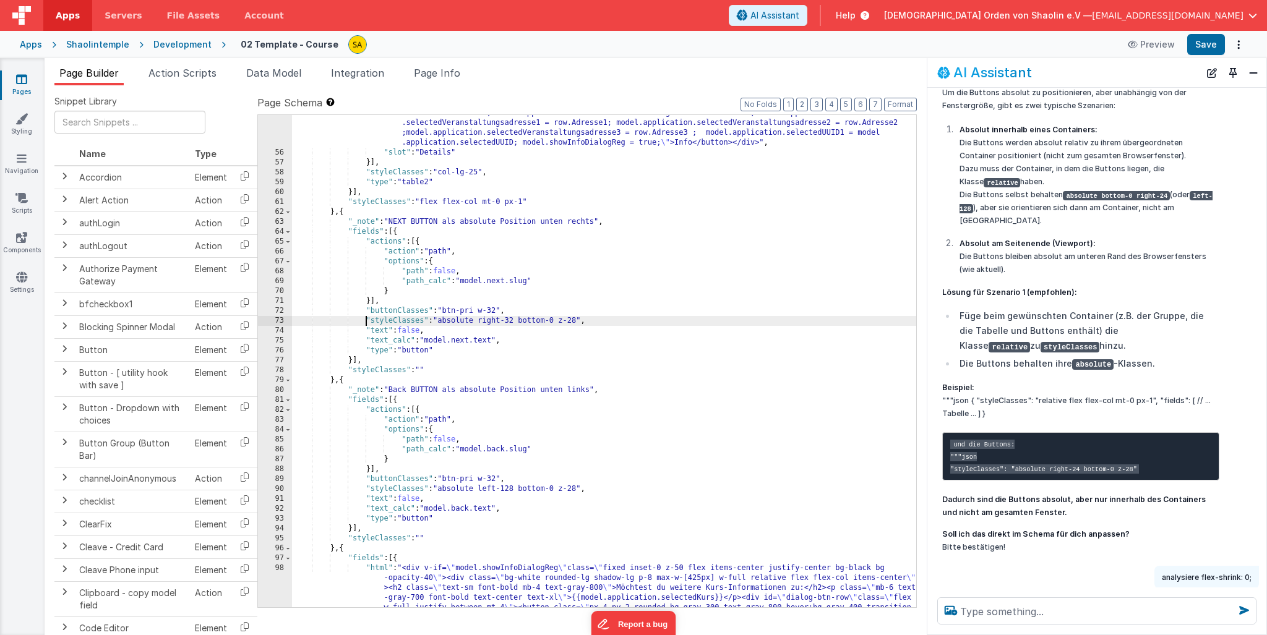
scroll to position [709, 0]
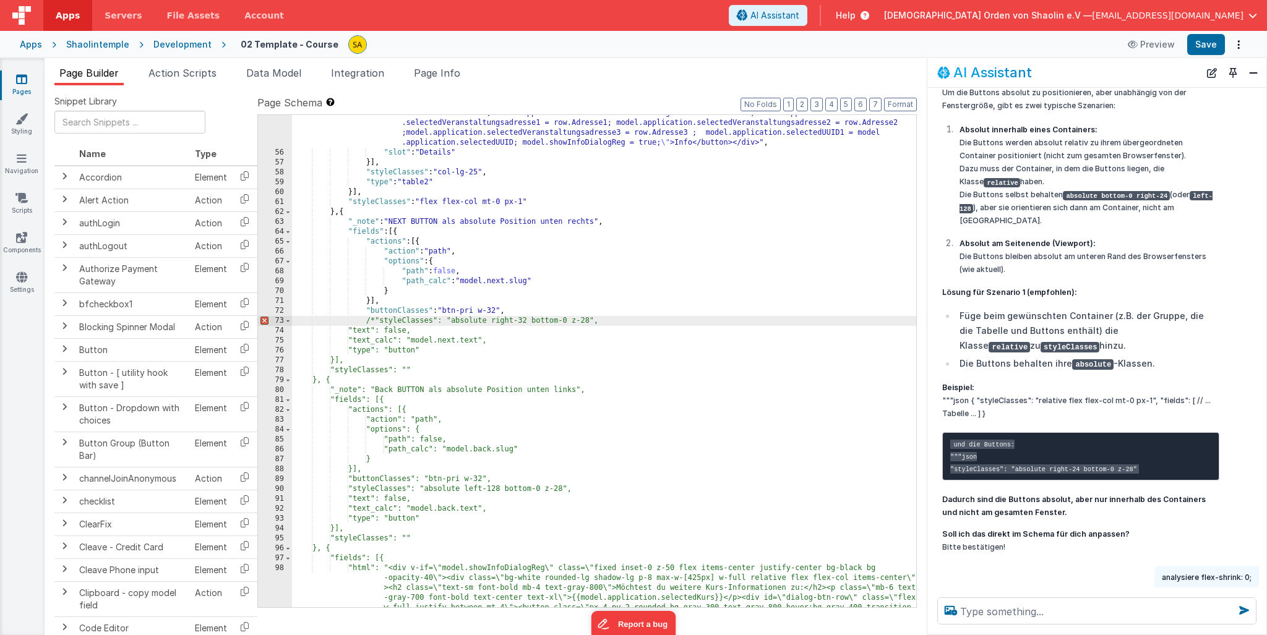
click at [604, 319] on div ""html" : "<div class= \" flex flex-col items-center \" ><button class= \" w-18 …" at bounding box center [604, 374] width 624 height 671
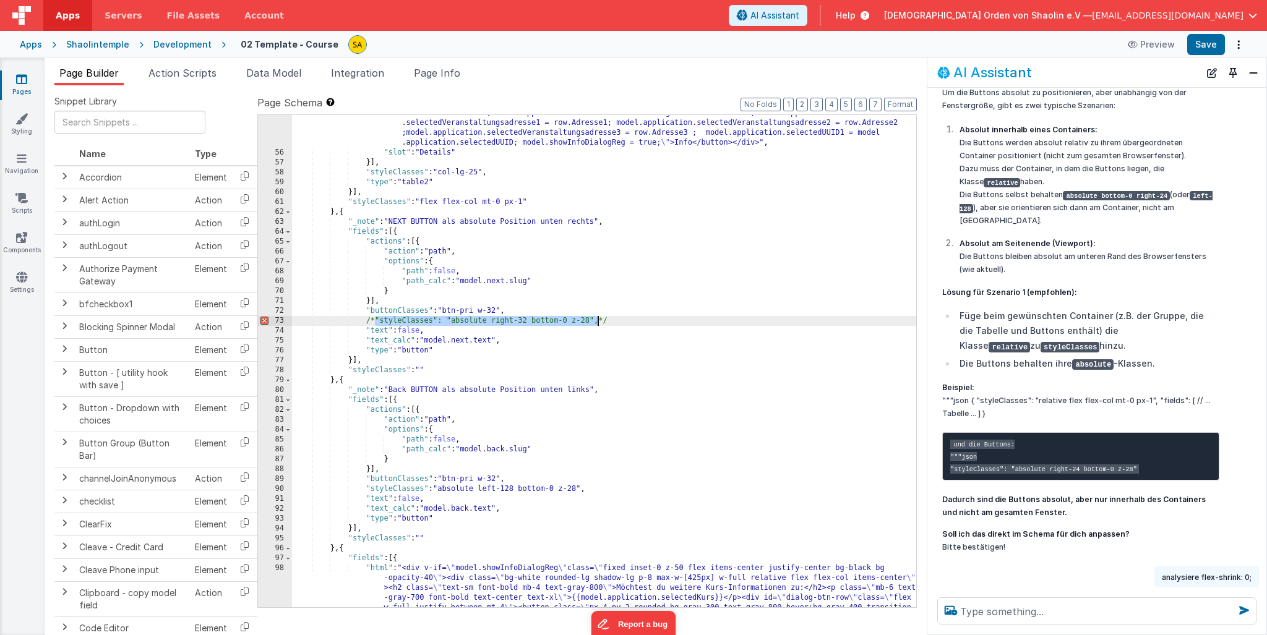
drag, startPoint x: 377, startPoint y: 322, endPoint x: 603, endPoint y: 362, distance: 230.0
click at [596, 324] on div ""html" : "<div class= \" flex flex-col items-center \" ><button class= \" w-18 …" at bounding box center [604, 374] width 624 height 671
click at [641, 325] on div ""html" : "<div class= \" flex flex-col items-center \" ><button class= \" w-18 …" at bounding box center [604, 374] width 624 height 671
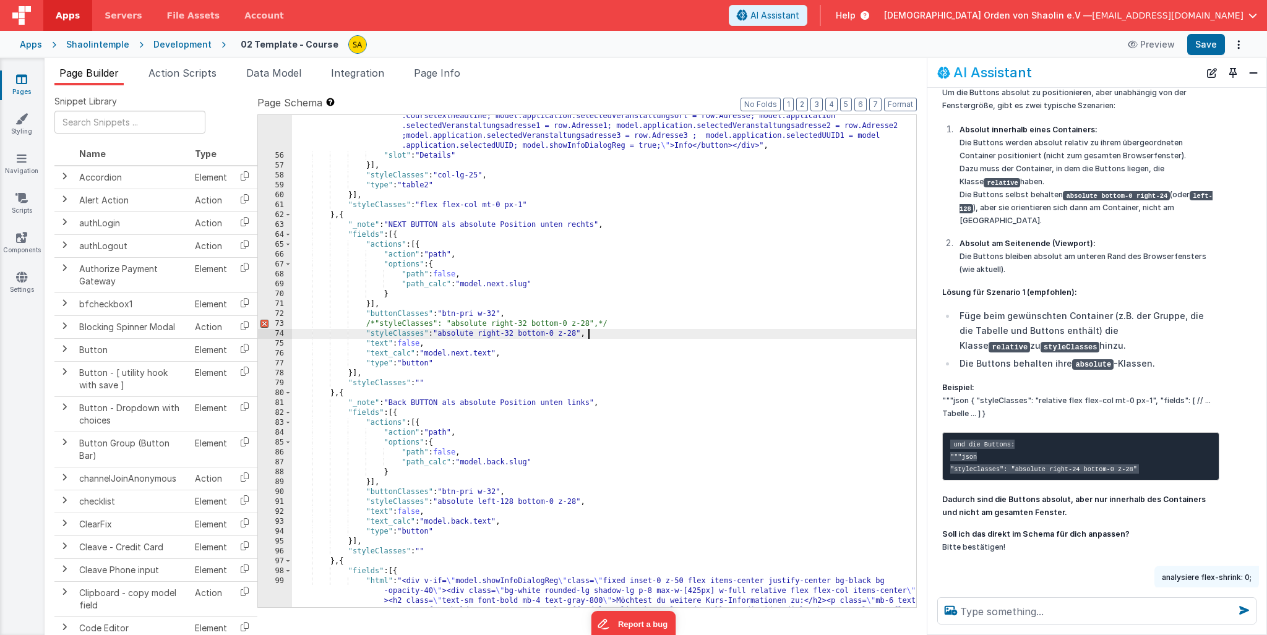
scroll to position [705, 0]
click at [594, 336] on div ""html" : "<div class= \" flex flex-col items-center \" ><button class= \" w-18 …" at bounding box center [604, 378] width 624 height 671
drag, startPoint x: 596, startPoint y: 336, endPoint x: 367, endPoint y: 337, distance: 228.2
click at [367, 337] on div ""html" : "<div class= \" flex flex-col items-center \" ><button class= \" w-18 …" at bounding box center [604, 376] width 624 height 671
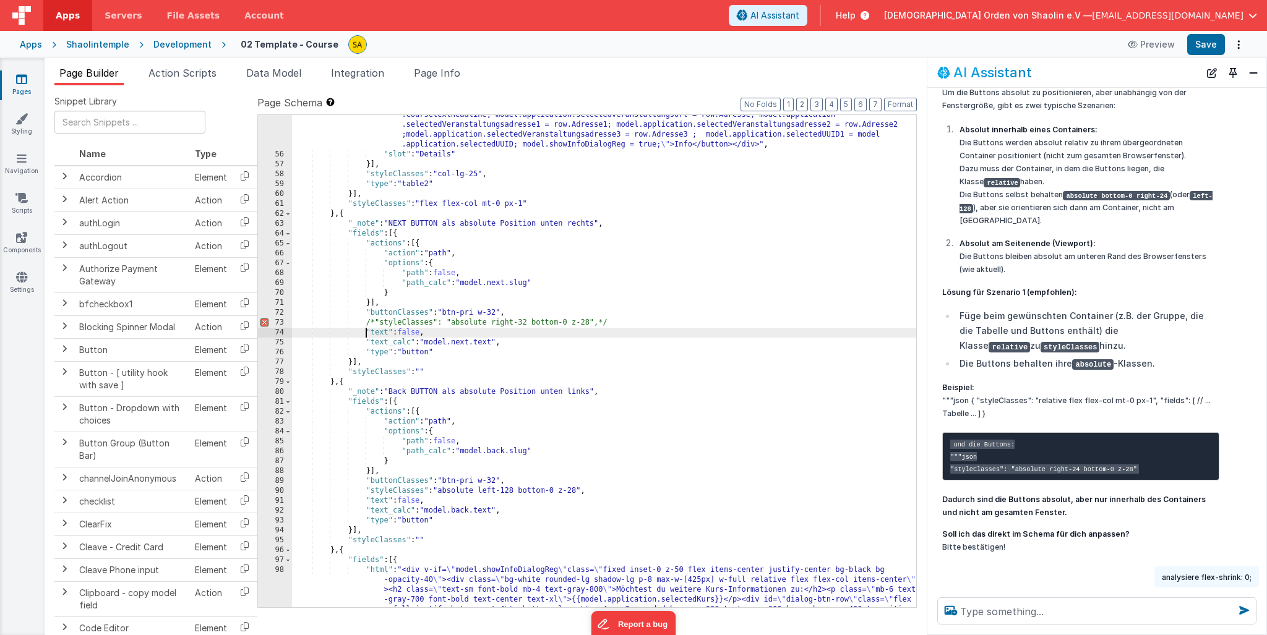
click at [611, 322] on div ""html" : "<div class= \" flex flex-col items-center \" ><button class= \" w-18 …" at bounding box center [604, 376] width 624 height 671
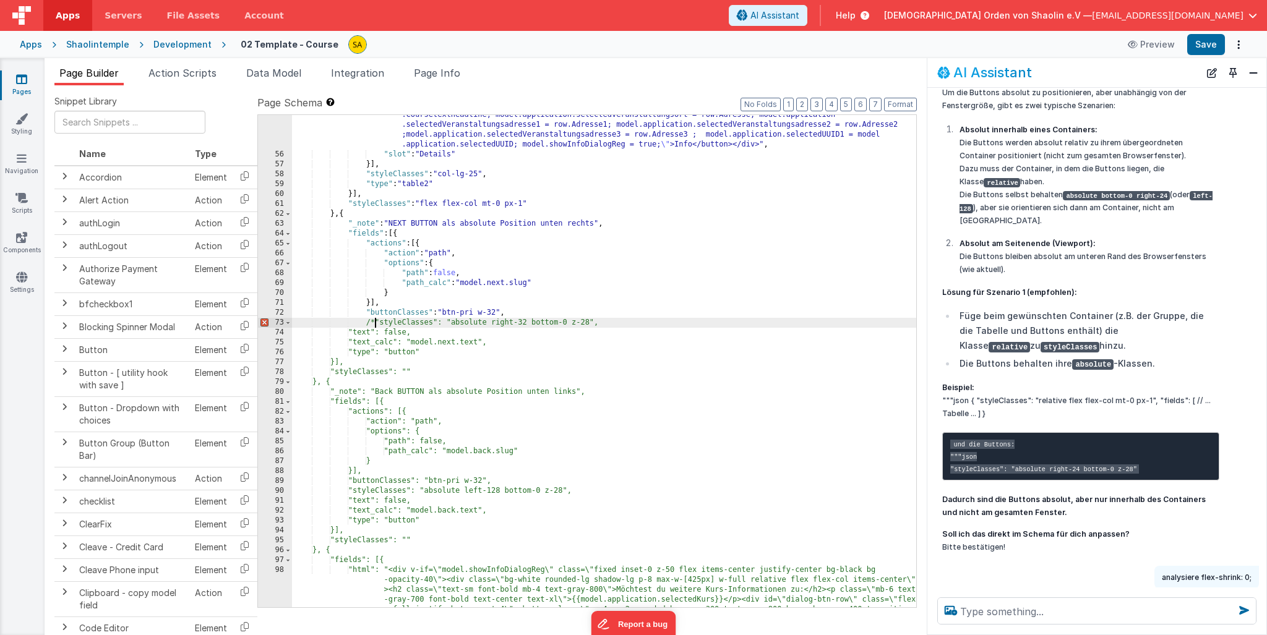
click at [377, 322] on div ""html" : "<div class= \" flex flex-col items-center \" ><button class= \" w-18 …" at bounding box center [604, 376] width 624 height 671
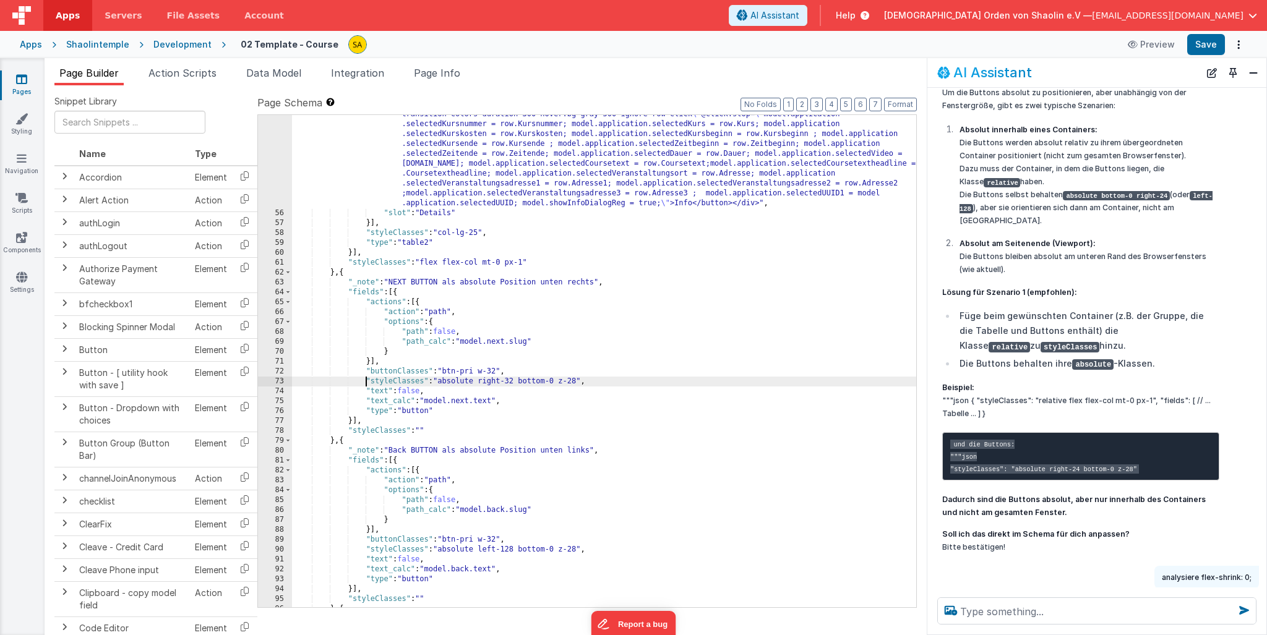
scroll to position [646, 0]
drag, startPoint x: 436, startPoint y: 385, endPoint x: 592, endPoint y: 425, distance: 160.8
click at [583, 383] on div ""html" : "<div class= \" flex flex-col items-center \" ><button class= \" w-18 …" at bounding box center [604, 407] width 624 height 611
click at [438, 383] on div ""html" : "<div class= \" flex flex-col items-center \" ><button class= \" w-18 …" at bounding box center [604, 407] width 624 height 611
click at [619, 380] on div ""html" : "<div class= \" flex flex-col items-center \" ><button class= \" w-18 …" at bounding box center [604, 407] width 624 height 611
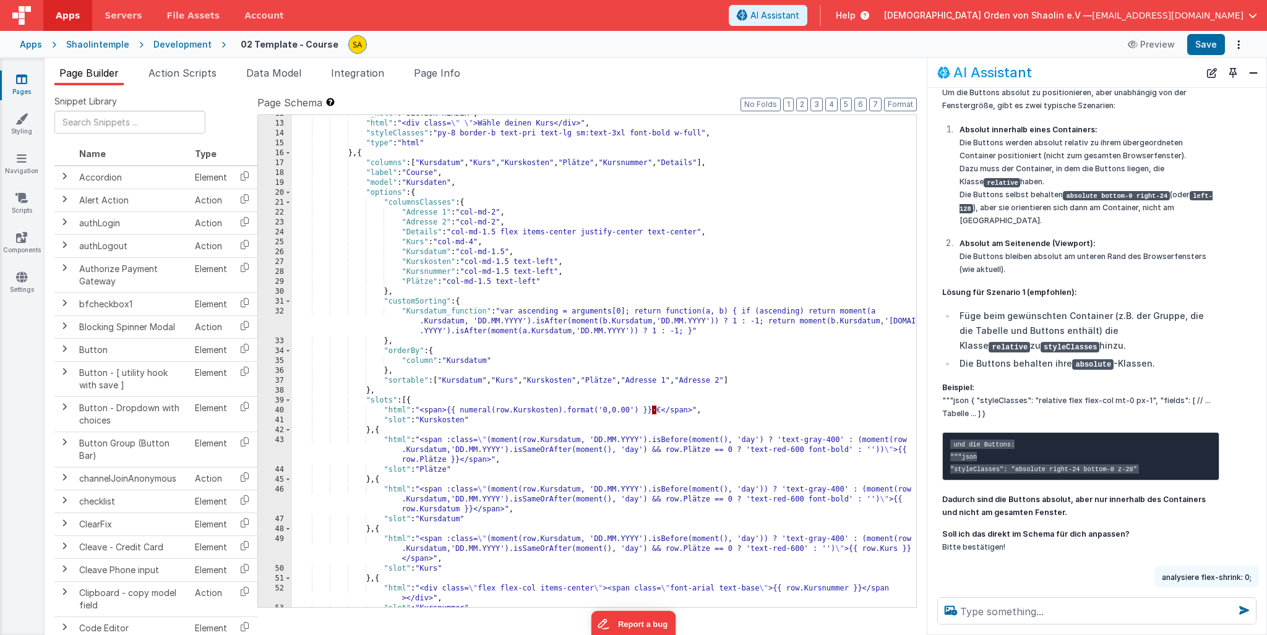
scroll to position [0, 0]
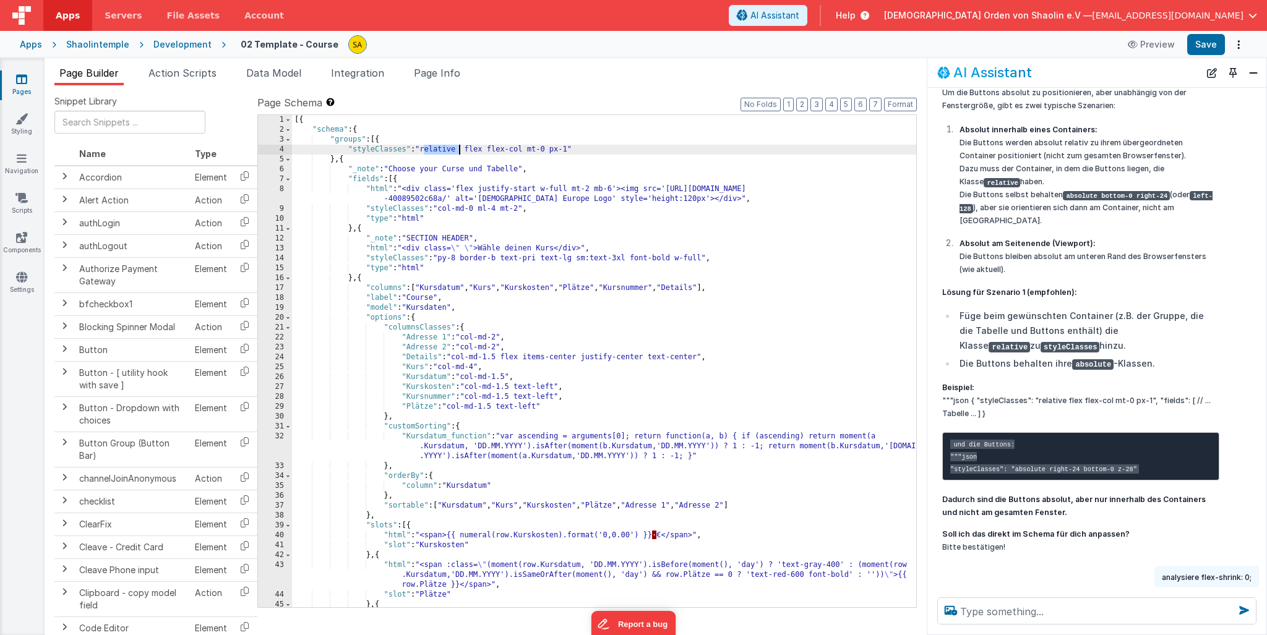
drag, startPoint x: 423, startPoint y: 150, endPoint x: 460, endPoint y: 151, distance: 36.5
click at [460, 151] on div "[{ "schema" : { "groups" : [{ "styleClasses" : "relative flex flex-col mt-0 px-…" at bounding box center [604, 381] width 624 height 532
drag, startPoint x: 419, startPoint y: 149, endPoint x: 583, endPoint y: 150, distance: 163.9
click at [583, 150] on div "[{ "schema" : { "groups" : [{ "styleClasses" : "relative flex flex-col mt-0 px-…" at bounding box center [604, 381] width 624 height 532
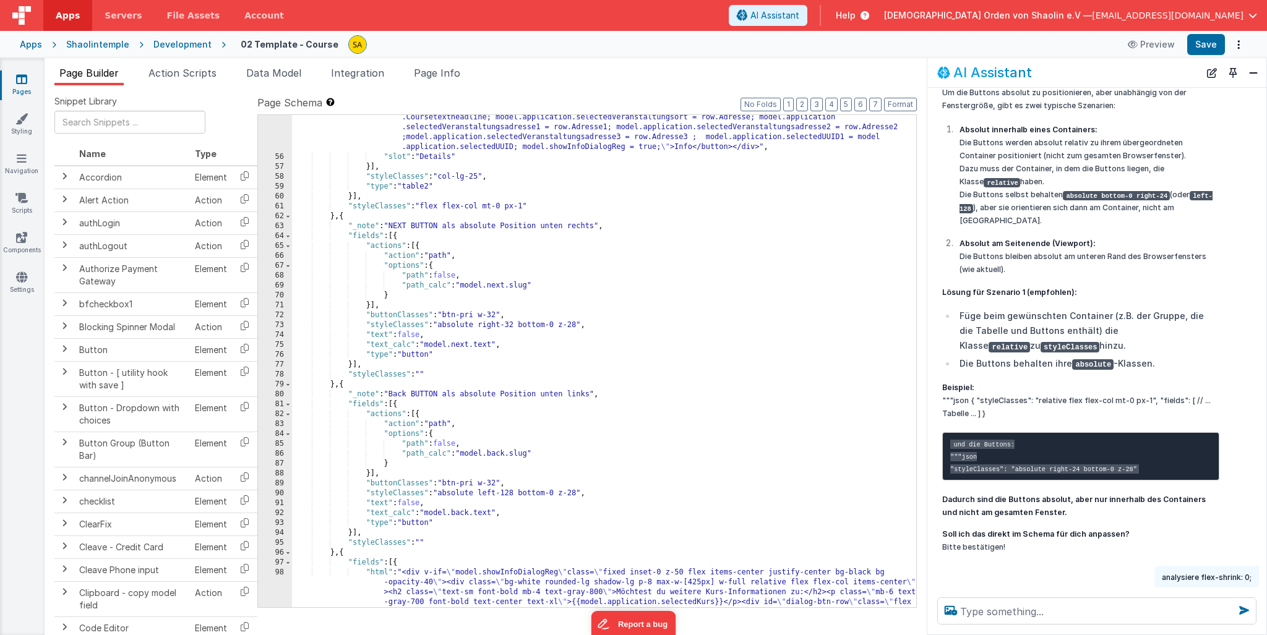
scroll to position [709, 0]
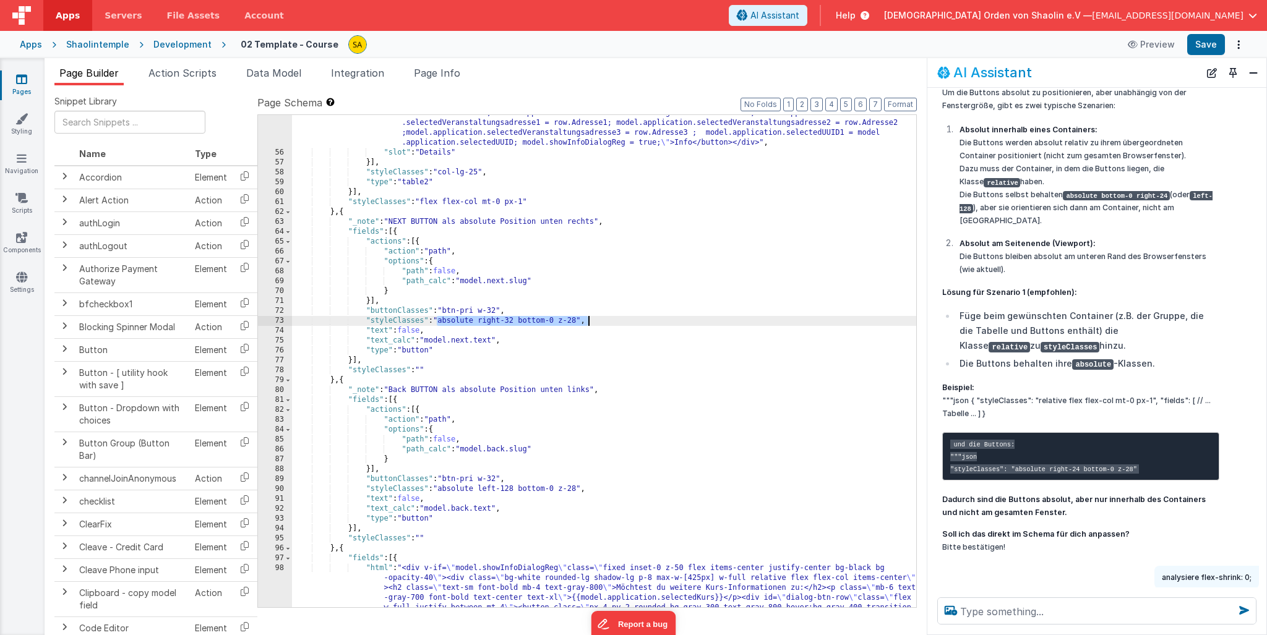
drag, startPoint x: 436, startPoint y: 324, endPoint x: 593, endPoint y: 324, distance: 157.1
click at [593, 324] on div ""html" : "<div class= \" flex flex-col items-center \" ><button class= \" w-18 …" at bounding box center [604, 374] width 624 height 671
paste textarea
click at [1198, 48] on button "Save" at bounding box center [1206, 44] width 38 height 21
drag, startPoint x: 567, startPoint y: 321, endPoint x: 575, endPoint y: 338, distance: 18.8
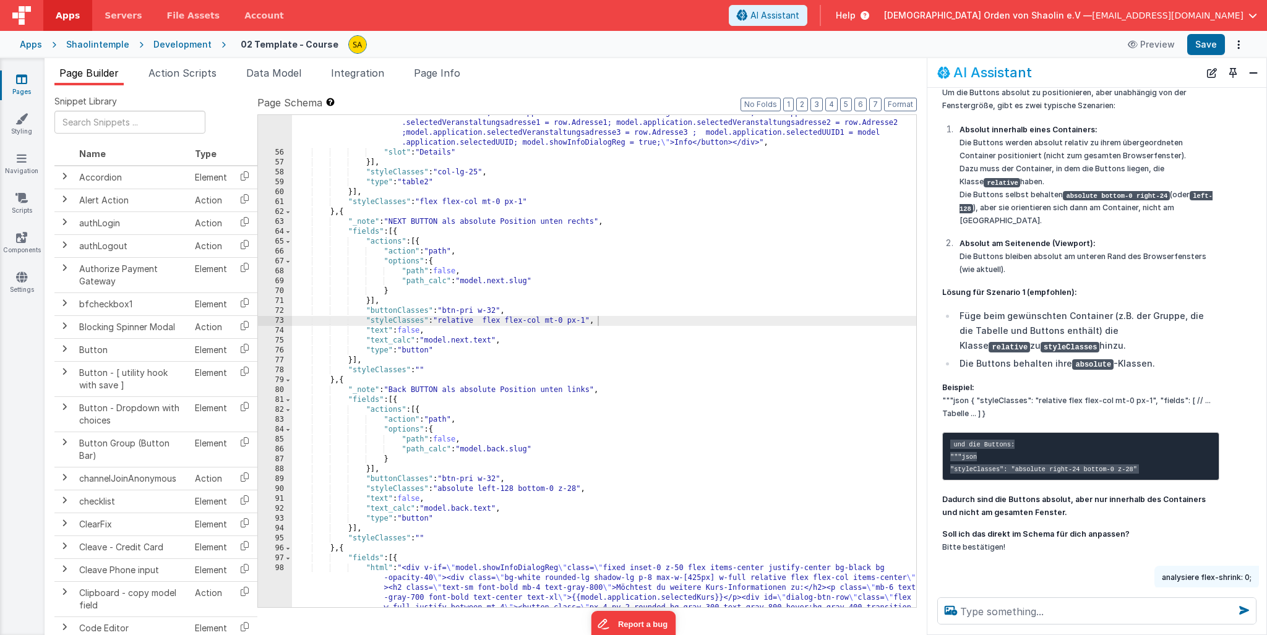
click at [567, 321] on div ""html" : "<div class= \" flex flex-col items-center \" ><button class= \" w-18 …" at bounding box center [604, 374] width 624 height 671
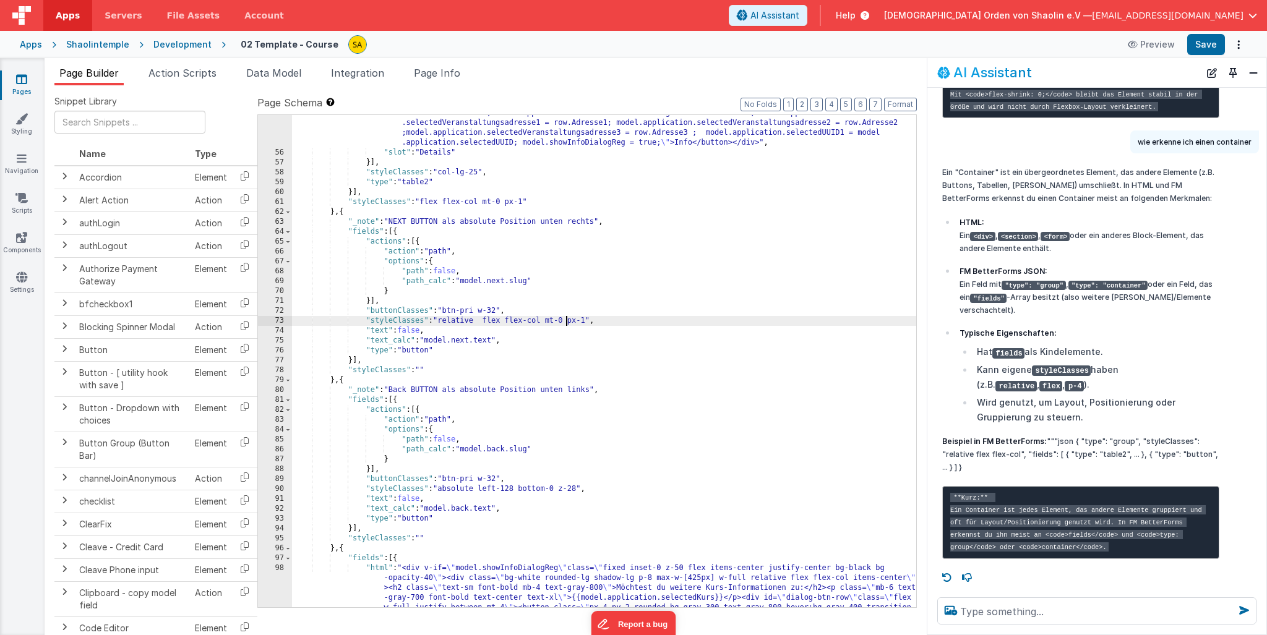
scroll to position [2512, 0]
click at [1053, 614] on textarea at bounding box center [1096, 611] width 319 height 27
type textarea "wie kann ich nach rechts verschieben"
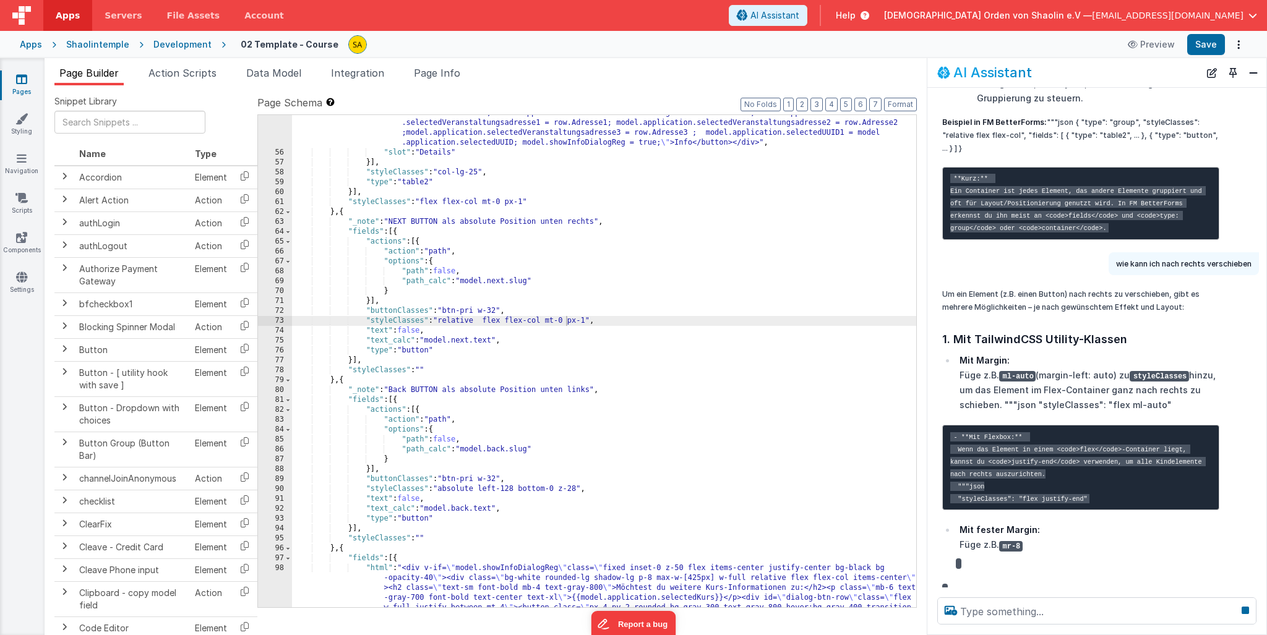
scroll to position [2759, 0]
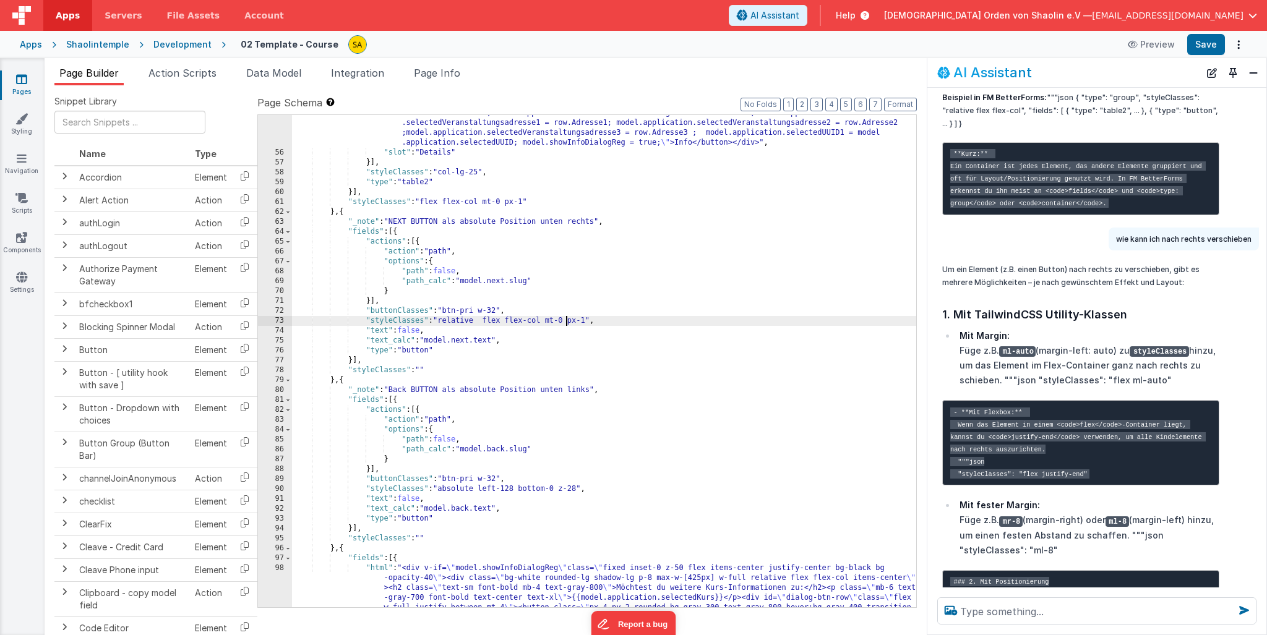
click at [568, 323] on div ""html" : "<div class= \" flex flex-col items-center \" ><button class= \" w-18 …" at bounding box center [604, 374] width 624 height 671
click at [1210, 45] on button "Save" at bounding box center [1206, 44] width 38 height 21
click at [592, 320] on div ""html" : "<div class= \" flex flex-col items-center \" ><button class= \" w-18 …" at bounding box center [604, 374] width 624 height 671
click at [1196, 46] on button "Save" at bounding box center [1206, 44] width 38 height 21
click at [598, 321] on div ""html" : "<div class= \" flex flex-col items-center \" ><button class= \" w-18 …" at bounding box center [604, 374] width 624 height 671
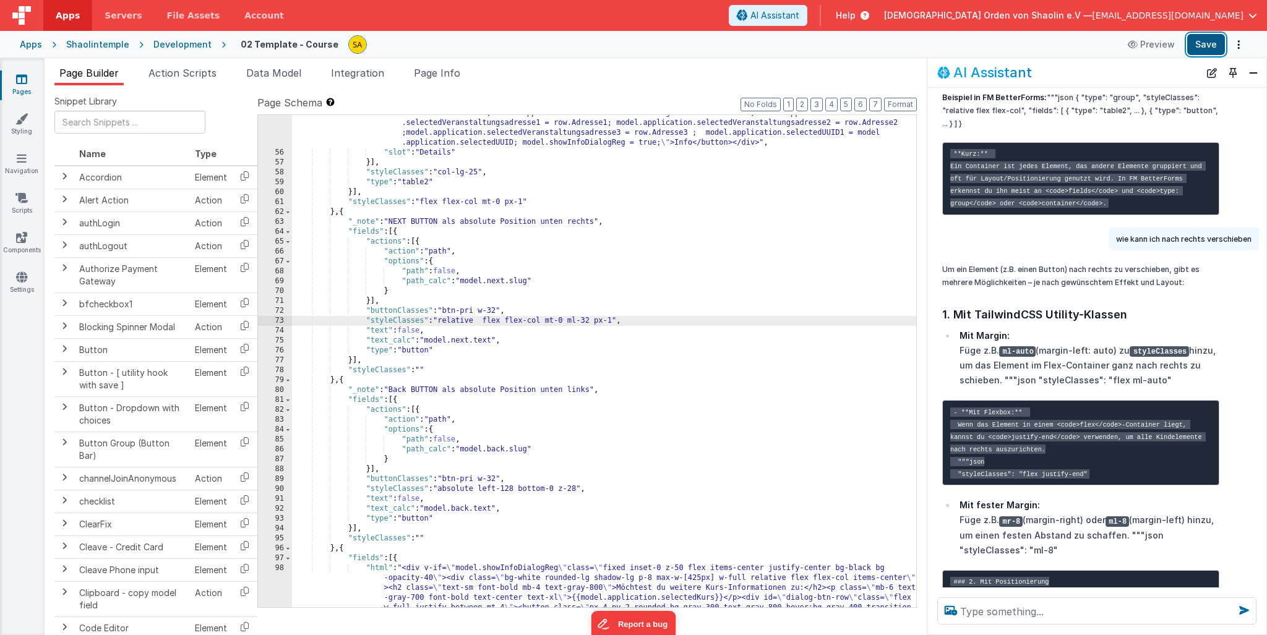
click at [1204, 49] on button "Save" at bounding box center [1206, 44] width 38 height 21
click at [578, 322] on div ""html" : "<div class= \" flex flex-col items-center \" ><button class= \" w-18 …" at bounding box center [604, 374] width 624 height 671
click at [1209, 46] on button "Save" at bounding box center [1206, 44] width 38 height 21
click at [591, 320] on div ""html" : "<div class= \" flex flex-col items-center \" ><button class= \" w-18 …" at bounding box center [604, 374] width 624 height 671
click at [1202, 49] on button "Save" at bounding box center [1206, 44] width 38 height 21
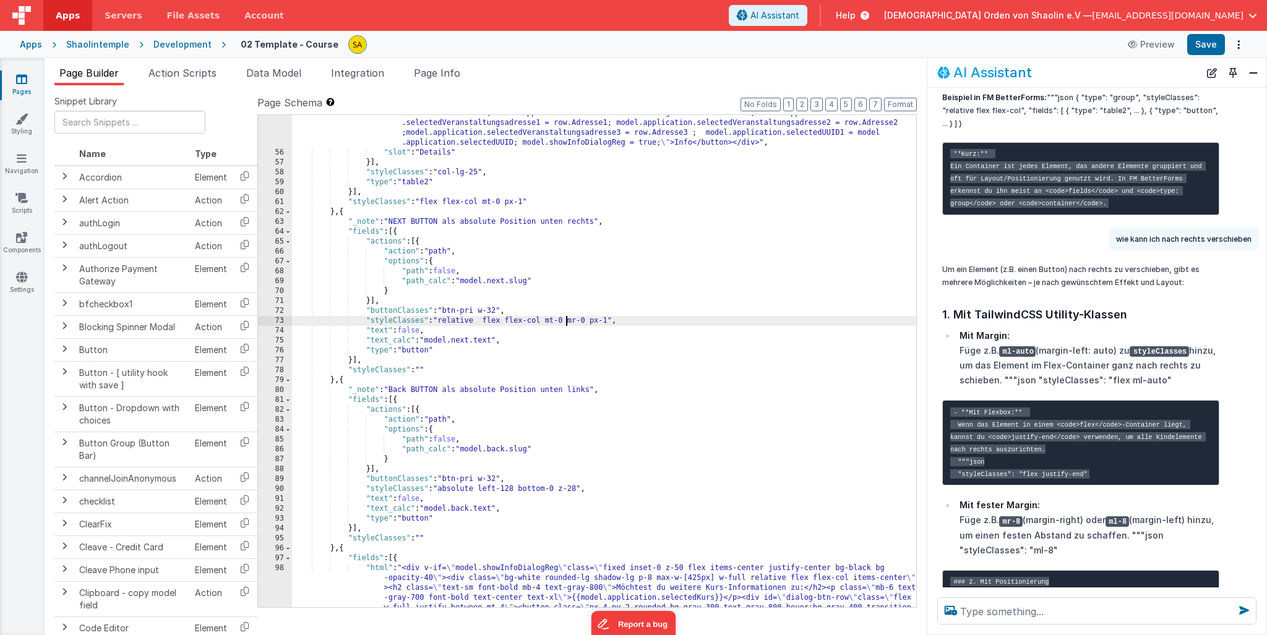
click at [565, 320] on div ""html" : "<div class= \" flex flex-col items-center \" ><button class= \" w-18 …" at bounding box center [604, 374] width 624 height 671
click at [1201, 41] on button "Save" at bounding box center [1206, 44] width 38 height 21
click at [568, 320] on div ""html" : "<div class= \" flex flex-col items-center \" ><button class= \" w-18 …" at bounding box center [604, 374] width 624 height 671
click at [1204, 43] on button "Save" at bounding box center [1206, 44] width 38 height 21
click at [589, 322] on div ""html" : "<div class= \" flex flex-col items-center \" ><button class= \" w-18 …" at bounding box center [604, 374] width 624 height 671
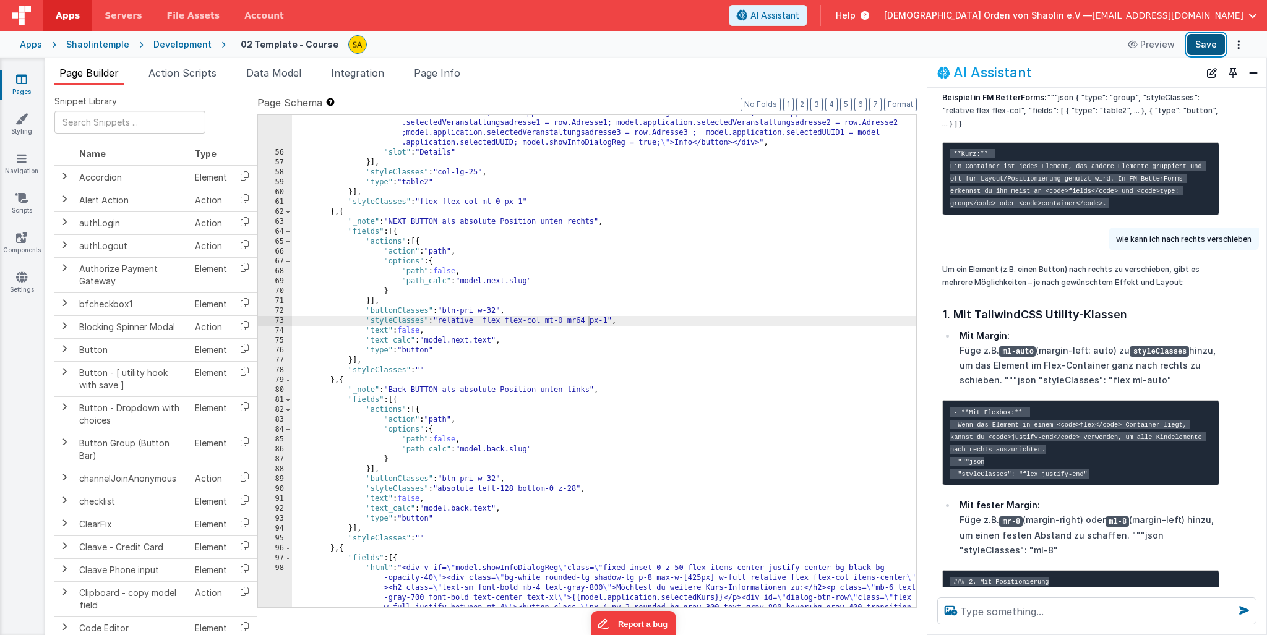
click at [1208, 43] on button "Save" at bounding box center [1206, 44] width 38 height 21
click at [611, 320] on div ""html" : "<div class= \" flex flex-col items-center \" ><button class= \" w-18 …" at bounding box center [604, 374] width 624 height 671
click at [1212, 46] on button "Save" at bounding box center [1206, 44] width 38 height 21
click at [589, 320] on div ""html" : "<div class= \" flex flex-col items-center \" ><button class= \" w-18 …" at bounding box center [604, 374] width 624 height 671
click at [1207, 45] on button "Save" at bounding box center [1206, 44] width 38 height 21
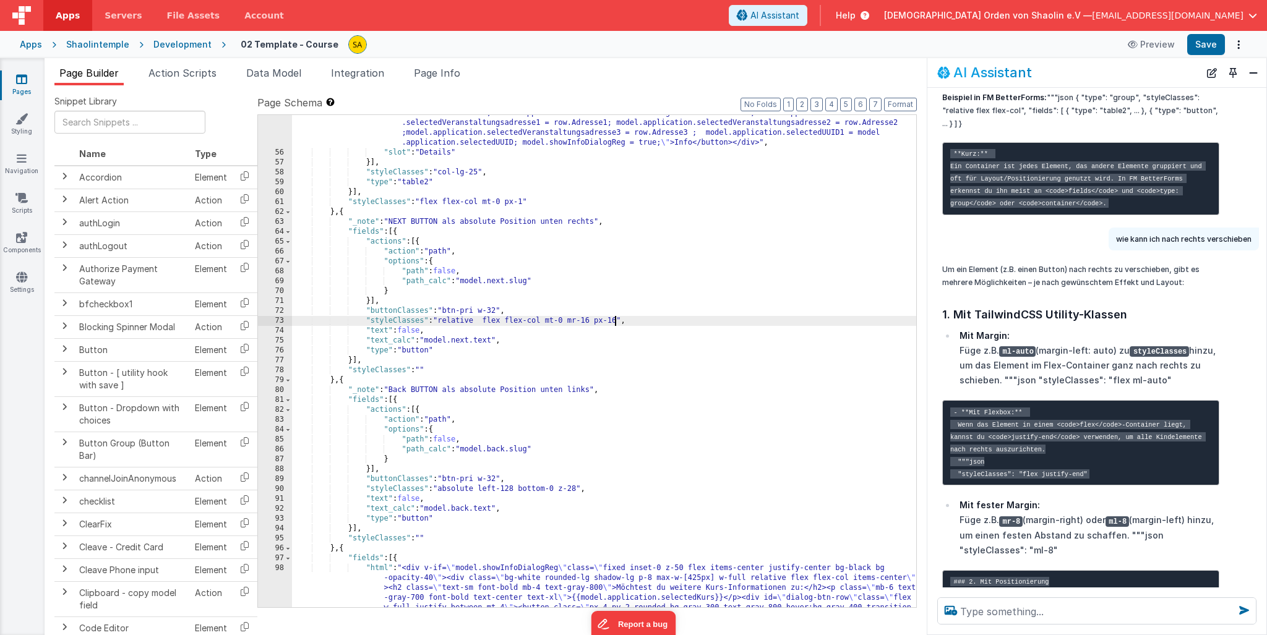
click at [616, 321] on div ""html" : "<div class= \" flex flex-col items-center \" ><button class= \" w-18 …" at bounding box center [604, 374] width 624 height 671
click at [1205, 42] on button "Save" at bounding box center [1206, 44] width 38 height 21
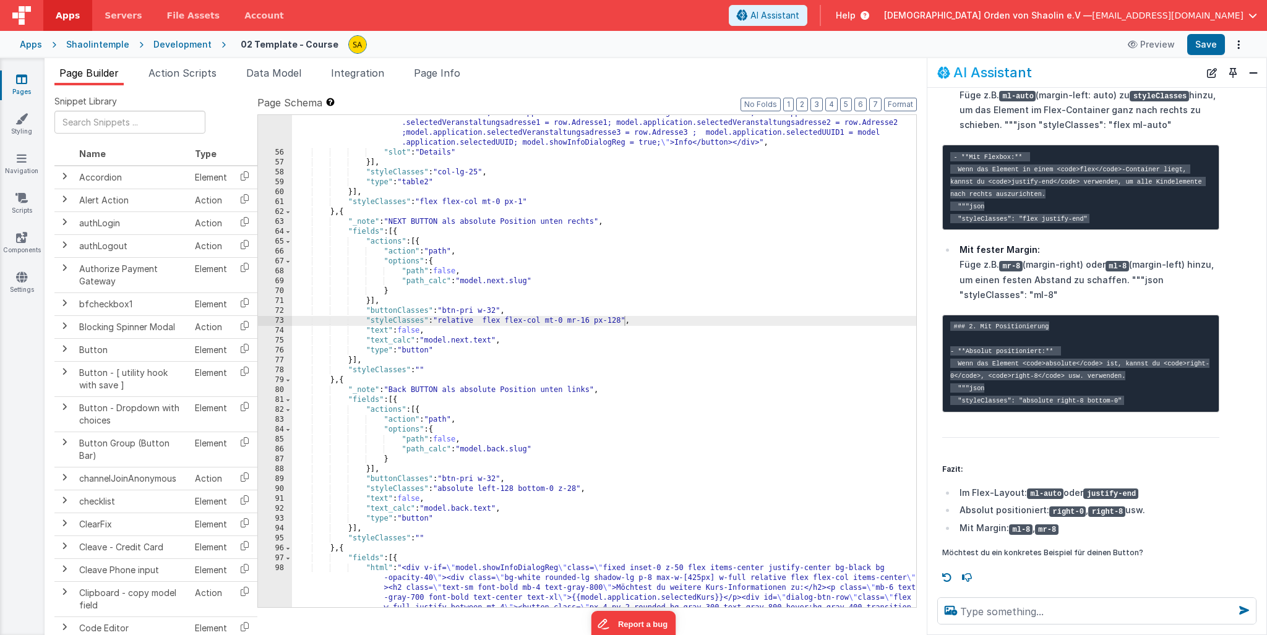
scroll to position [3160, 0]
click at [1012, 609] on textarea at bounding box center [1096, 611] width 319 height 27
type textarea "abschließen button weiter nach rechts verschieben"
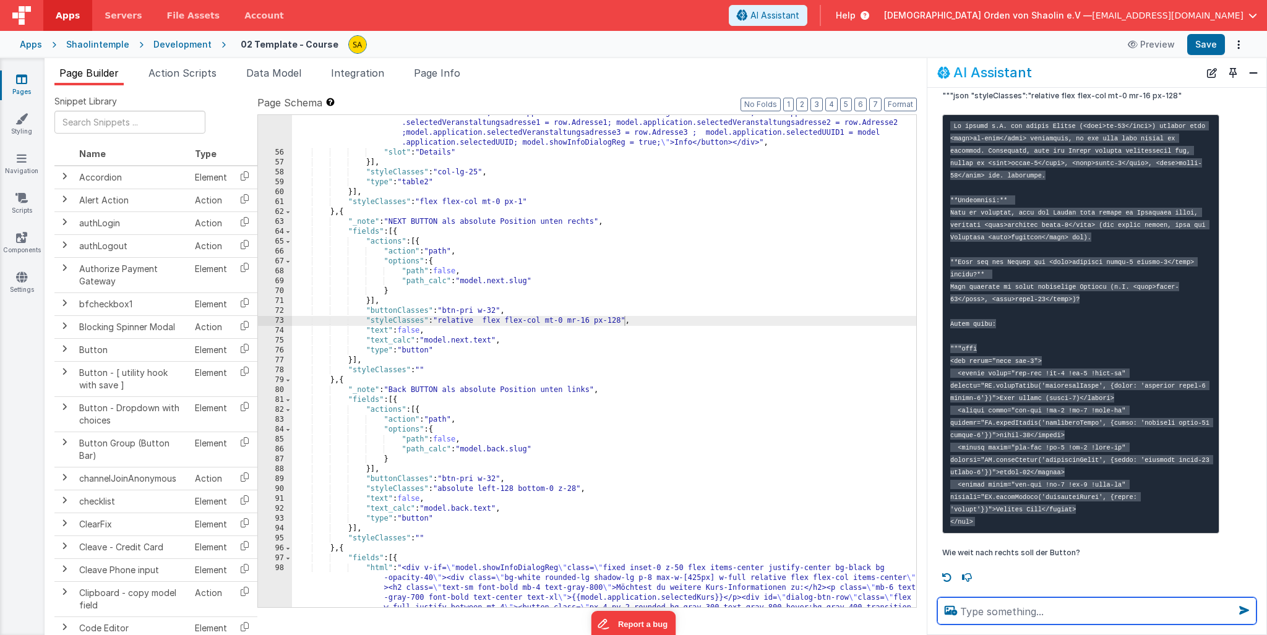
scroll to position [3648, 0]
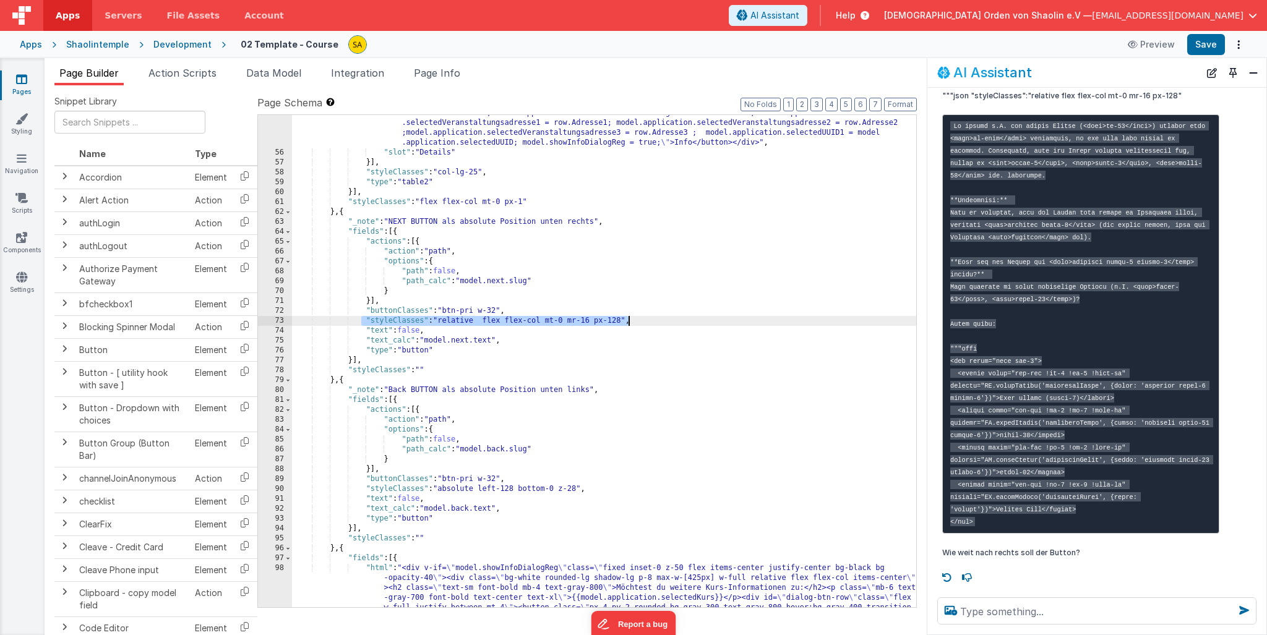
drag, startPoint x: 362, startPoint y: 322, endPoint x: 630, endPoint y: 324, distance: 268.5
click at [630, 324] on div ""html" : "<div class= \" flex flex-col items-center \" ><button class= \" w-18 …" at bounding box center [604, 374] width 624 height 671
click at [1024, 610] on textarea at bounding box center [1096, 611] width 319 height 27
paste textarea ""styleClasses": "relative flex flex-col mt-0 mr-16 px-128""
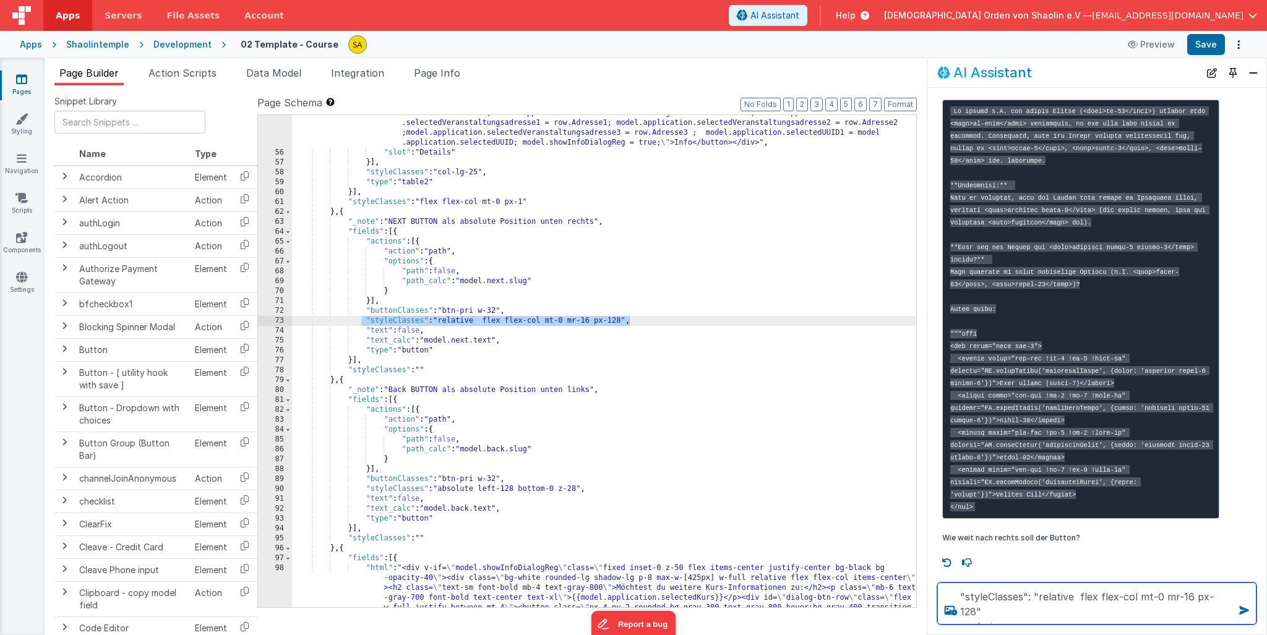
type textarea ""styleClasses": "relative flex flex-col mt-0 mr-16 px-128" analysiere"
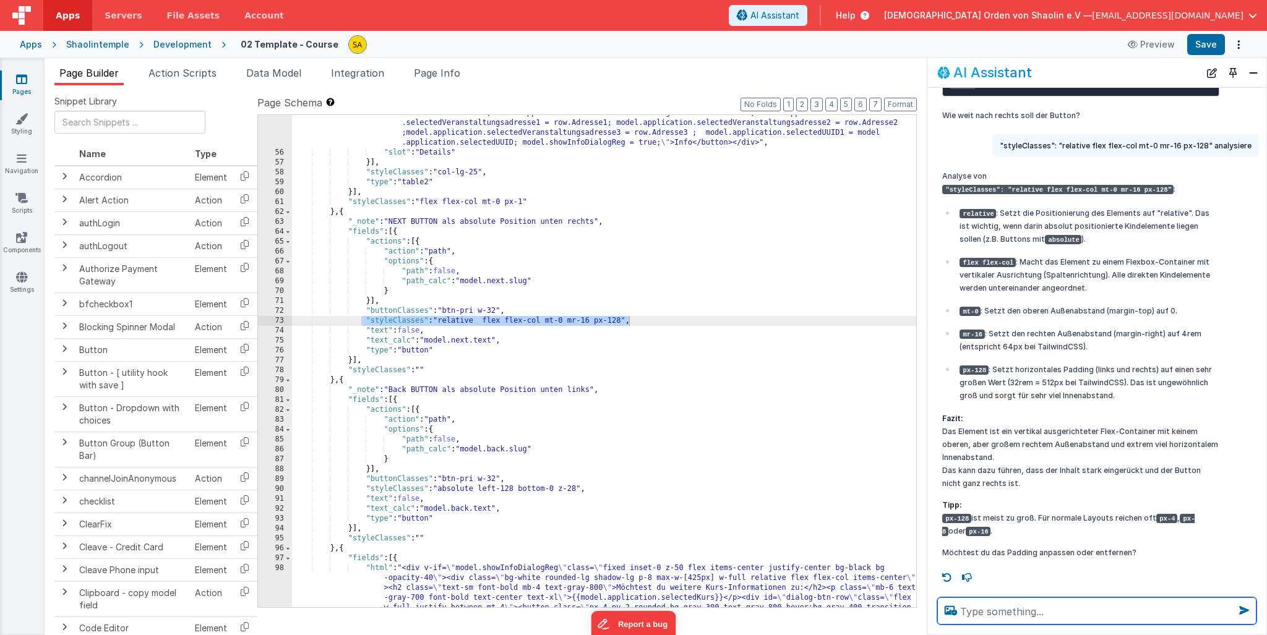
scroll to position [4168, 0]
click at [621, 321] on div ""html" : "<div class= \" flex flex-col items-center \" ><button class= \" w-18 …" at bounding box center [604, 374] width 624 height 671
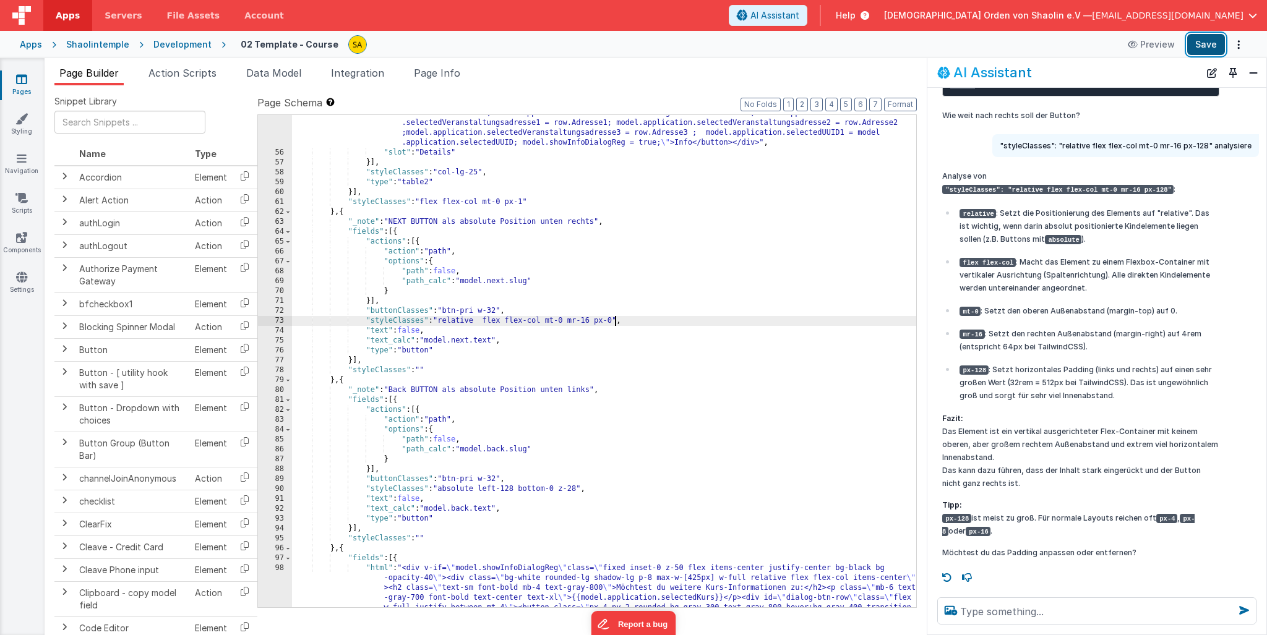
click at [1207, 49] on button "Save" at bounding box center [1206, 44] width 38 height 21
click at [615, 322] on div ""html" : "<div class= \" flex flex-col items-center \" ><button class= \" w-18 …" at bounding box center [604, 374] width 624 height 671
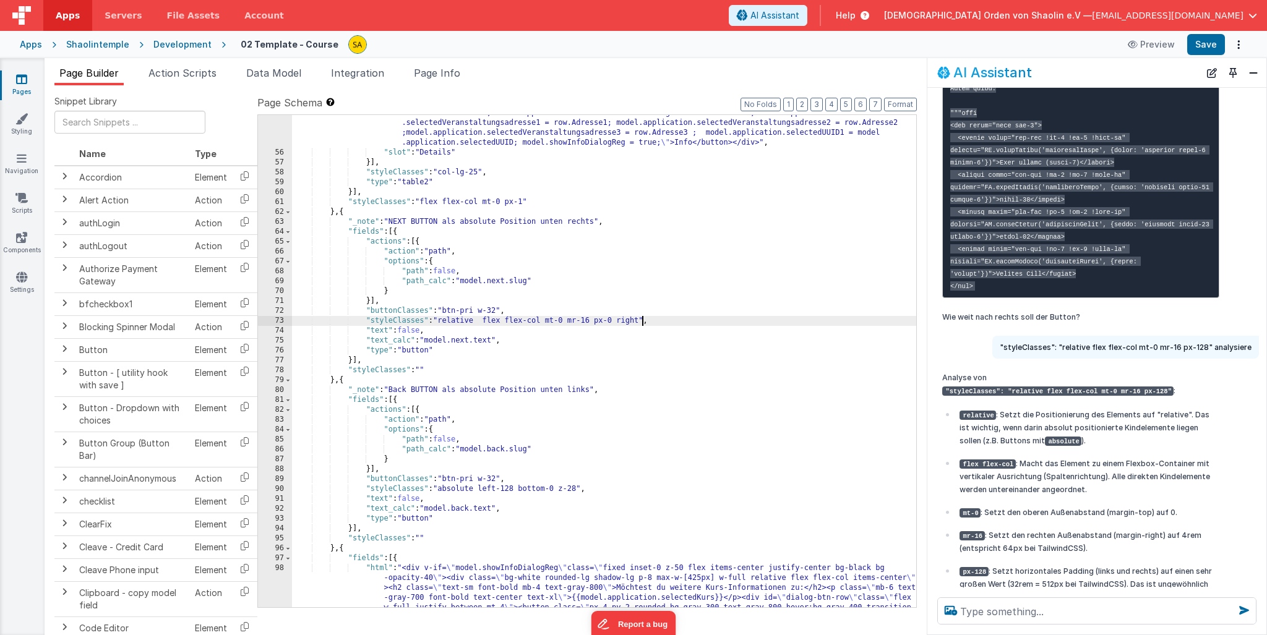
scroll to position [3809, 0]
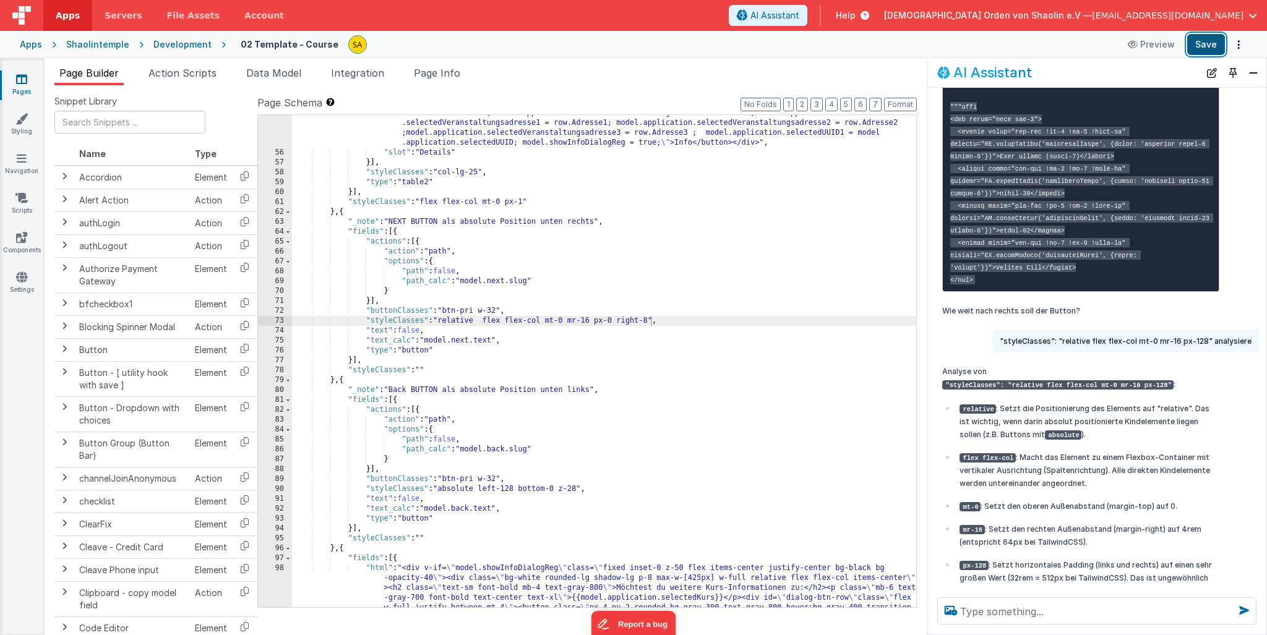
click at [1201, 44] on button "Save" at bounding box center [1206, 44] width 38 height 21
drag, startPoint x: 651, startPoint y: 321, endPoint x: 651, endPoint y: 334, distance: 13.0
click at [651, 321] on div ""html" : "<div class= \" flex flex-col items-center \" ><button class= \" w-18 …" at bounding box center [604, 374] width 624 height 671
click at [1212, 49] on button "Save" at bounding box center [1206, 44] width 38 height 21
drag, startPoint x: 596, startPoint y: 321, endPoint x: 599, endPoint y: 329, distance: 8.6
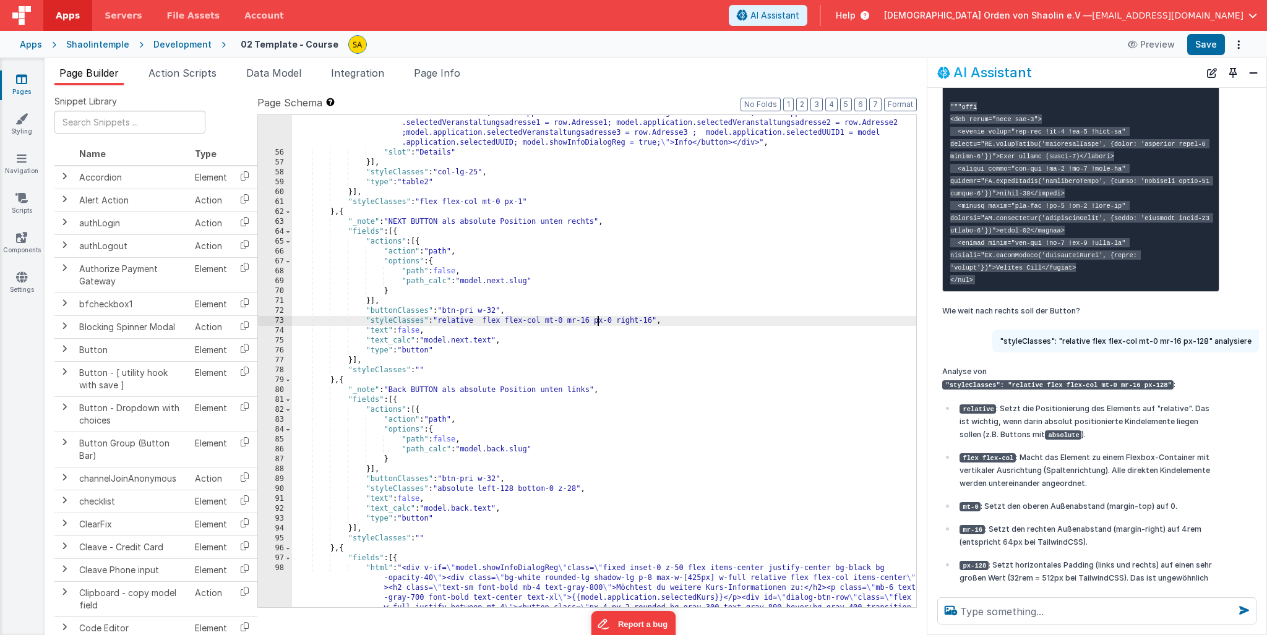
click at [596, 322] on div ""html" : "<div class= \" flex flex-col items-center \" ><button class= \" w-18 …" at bounding box center [604, 374] width 624 height 671
click at [1203, 48] on button "Save" at bounding box center [1206, 44] width 38 height 21
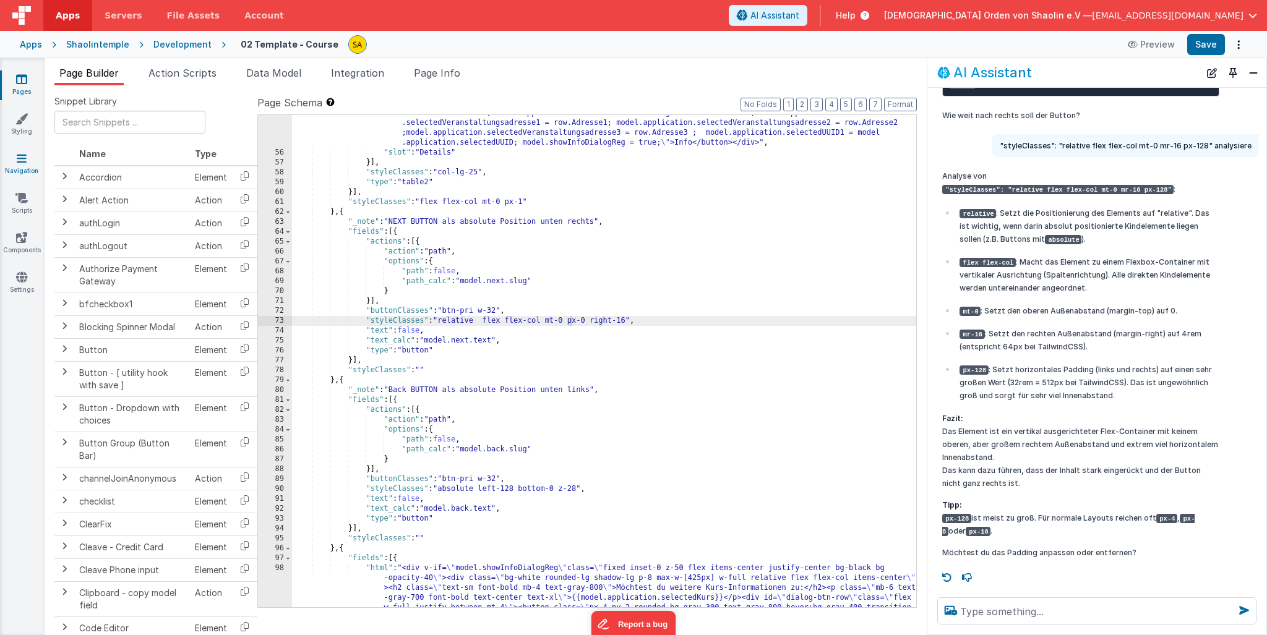
scroll to position [4086, 0]
drag, startPoint x: 595, startPoint y: 321, endPoint x: 523, endPoint y: 367, distance: 85.1
click at [442, 321] on div ""html" : "<div class= \" flex flex-col items-center \" ><button class= \" w-18 …" at bounding box center [604, 374] width 624 height 671
drag, startPoint x: 1201, startPoint y: 43, endPoint x: 1075, endPoint y: 80, distance: 131.7
click at [1201, 43] on button "Save" at bounding box center [1206, 44] width 38 height 21
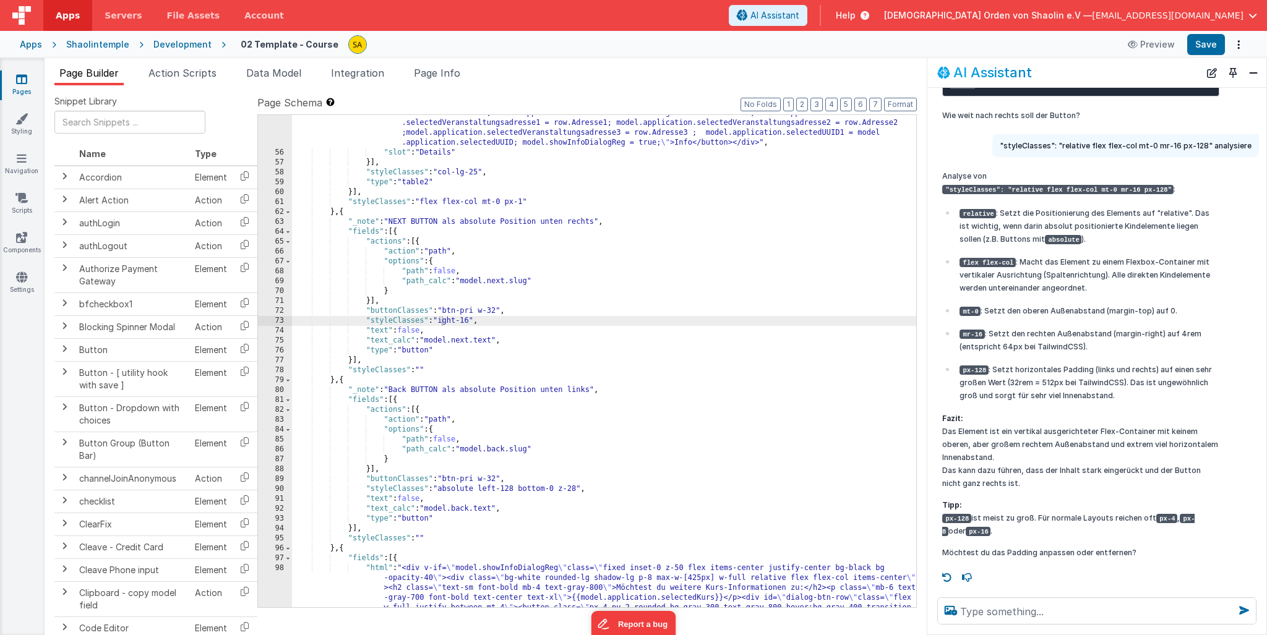
drag, startPoint x: 442, startPoint y: 322, endPoint x: 458, endPoint y: 343, distance: 26.5
click at [442, 322] on div ""html" : "<div class= \" flex flex-col items-center \" ><button class= \" w-18 …" at bounding box center [604, 374] width 624 height 671
click at [1204, 49] on button "Save" at bounding box center [1206, 44] width 38 height 21
click at [536, 328] on div ""html" : "<div class= \" flex flex-col items-center \" ><button class= \" w-18 …" at bounding box center [604, 374] width 624 height 671
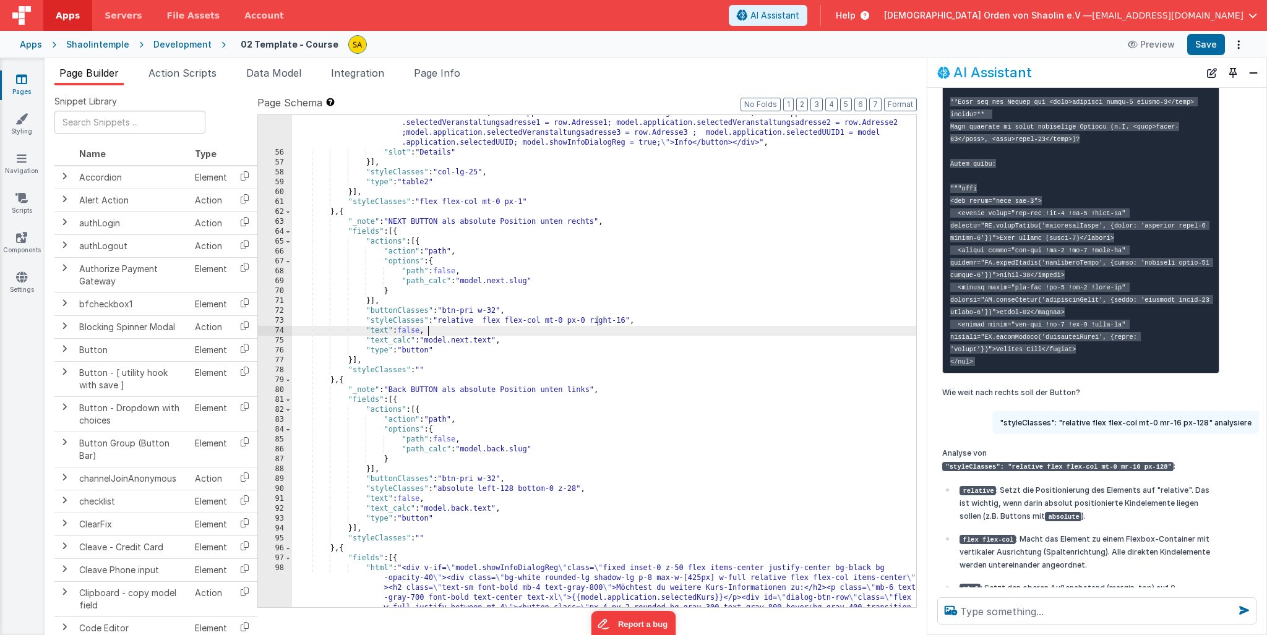
scroll to position [3683, 0]
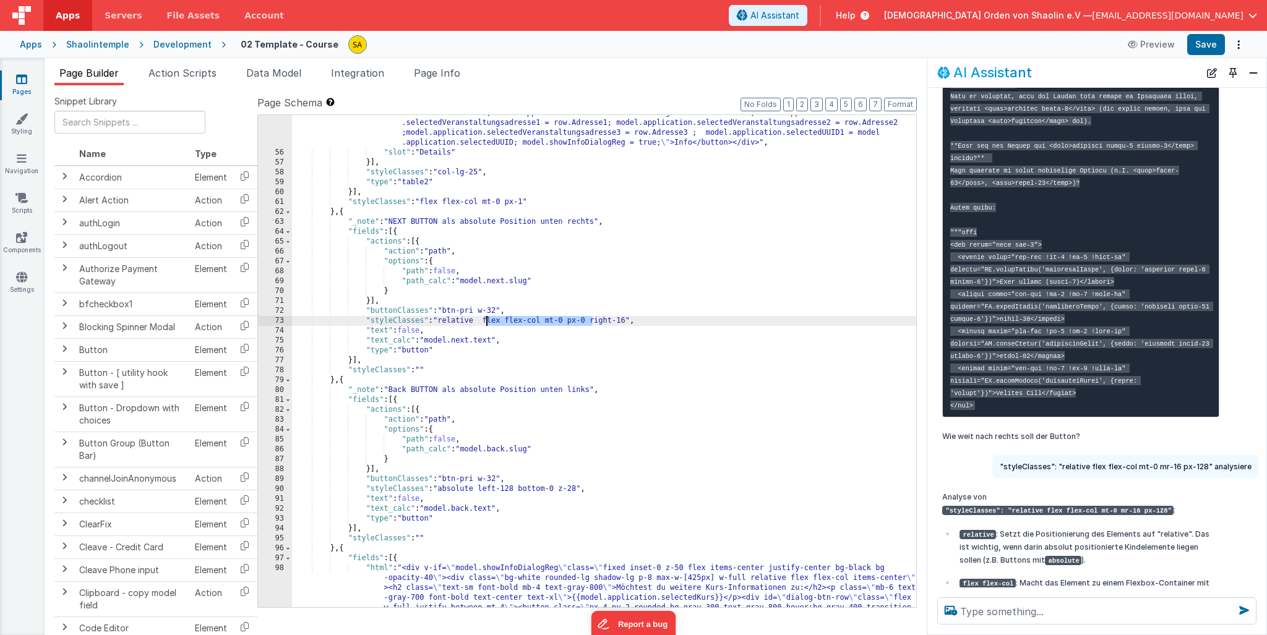
drag, startPoint x: 593, startPoint y: 322, endPoint x: 510, endPoint y: 339, distance: 84.7
click at [486, 320] on div ""html" : "<div class= \" flex flex-col items-center \" ><button class= \" w-18 …" at bounding box center [604, 374] width 624 height 671
click at [1201, 45] on button "Save" at bounding box center [1206, 44] width 38 height 21
click at [478, 322] on div ""html" : "<div class= \" flex flex-col items-center \" ><button class= \" w-18 …" at bounding box center [604, 374] width 624 height 671
drag, startPoint x: 1206, startPoint y: 43, endPoint x: 1198, endPoint y: 46, distance: 8.4
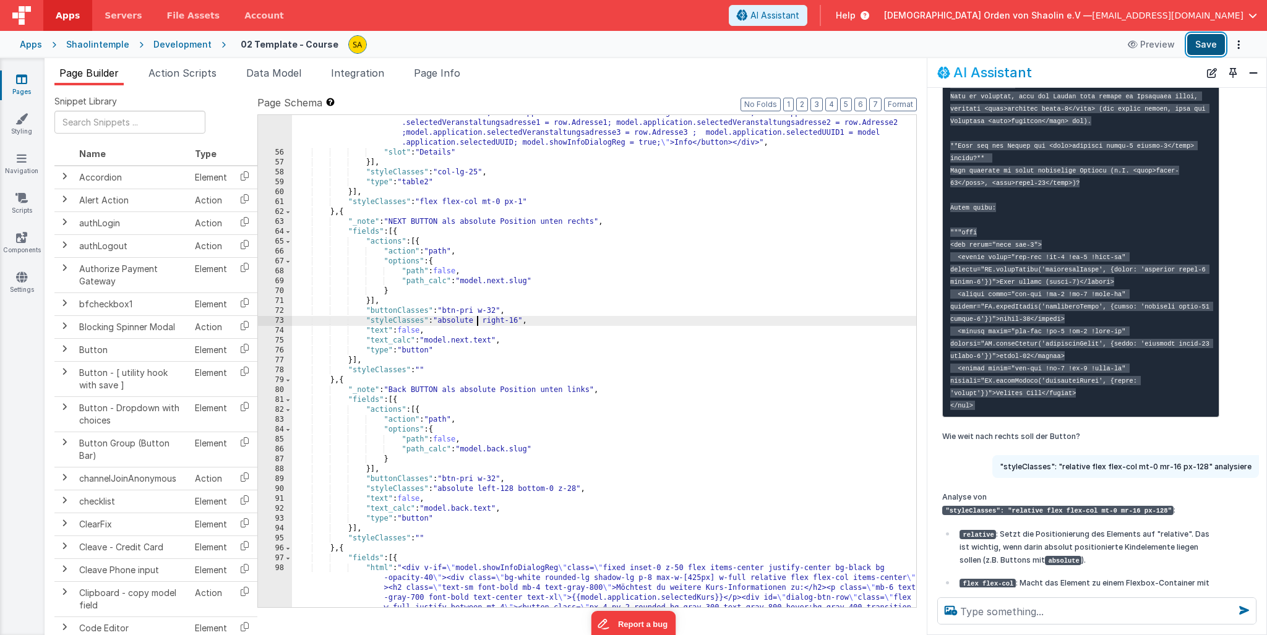
click at [1206, 44] on button "Save" at bounding box center [1206, 44] width 38 height 21
click at [517, 490] on div ""html" : "<div class= \" flex flex-col items-center \" ><button class= \" w-18 …" at bounding box center [604, 374] width 624 height 671
click at [486, 322] on div ""html" : "<div class= \" flex flex-col items-center \" ><button class= \" w-18 …" at bounding box center [604, 374] width 624 height 671
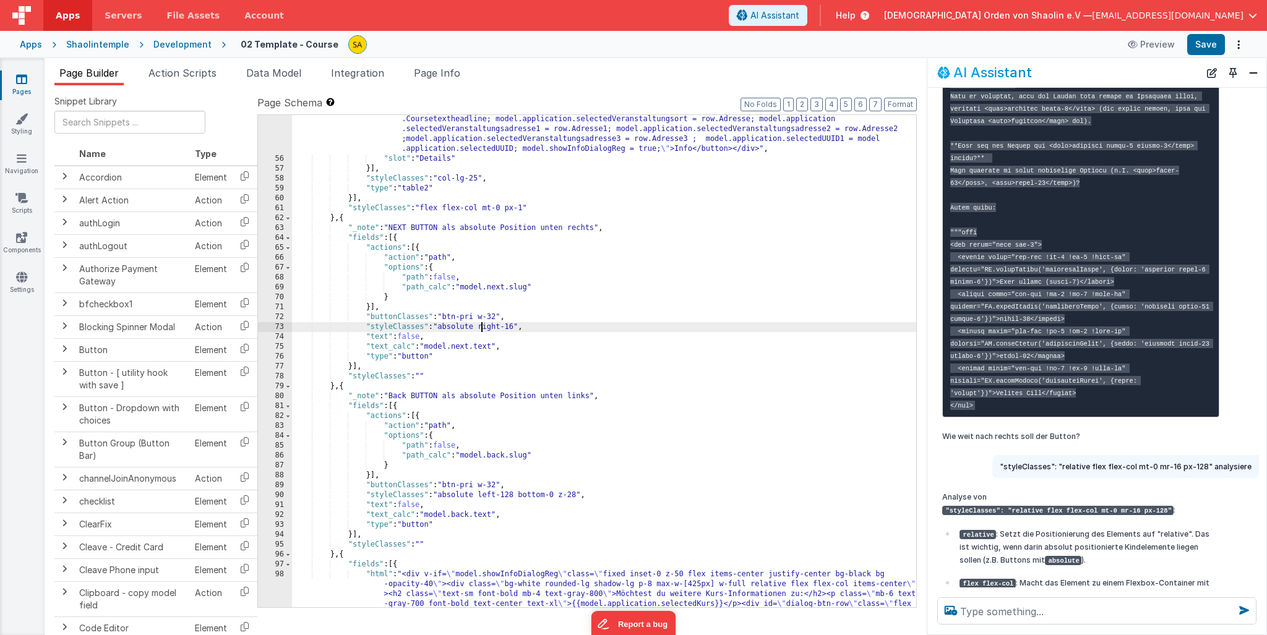
scroll to position [703, 0]
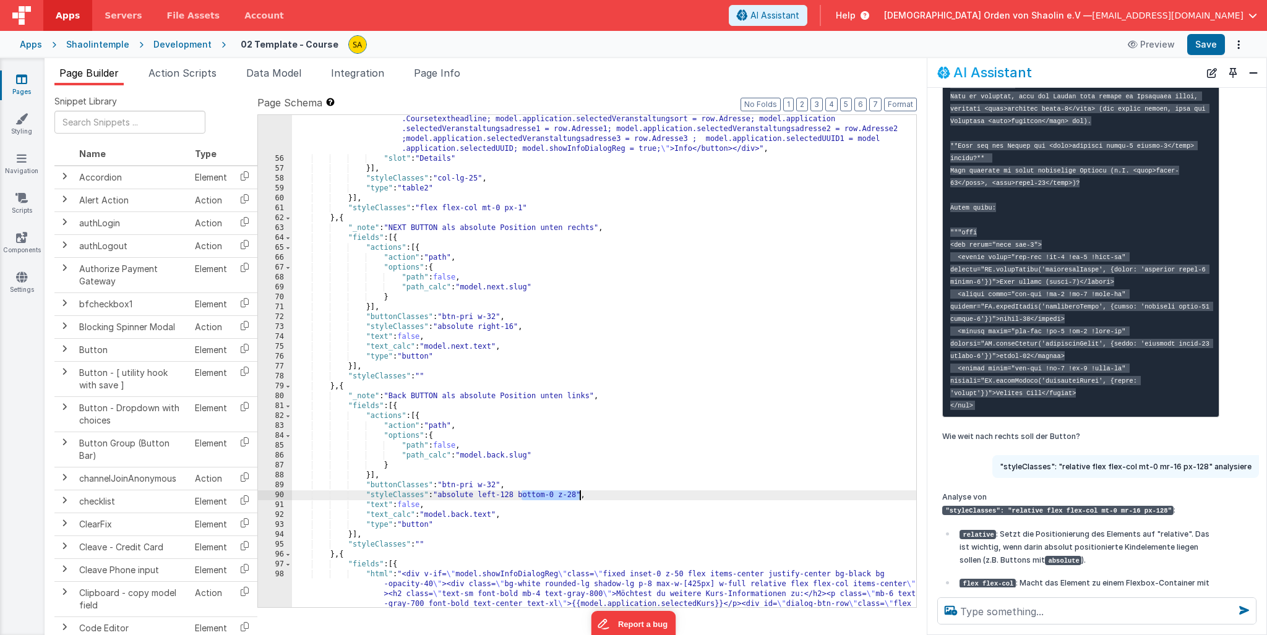
drag, startPoint x: 521, startPoint y: 495, endPoint x: 589, endPoint y: 593, distance: 118.6
click at [578, 497] on div ""html" : "<div class= \" flex flex-col items-center \" ><button class= \" w-18 …" at bounding box center [604, 380] width 624 height 671
click at [1213, 46] on button "Save" at bounding box center [1206, 44] width 38 height 21
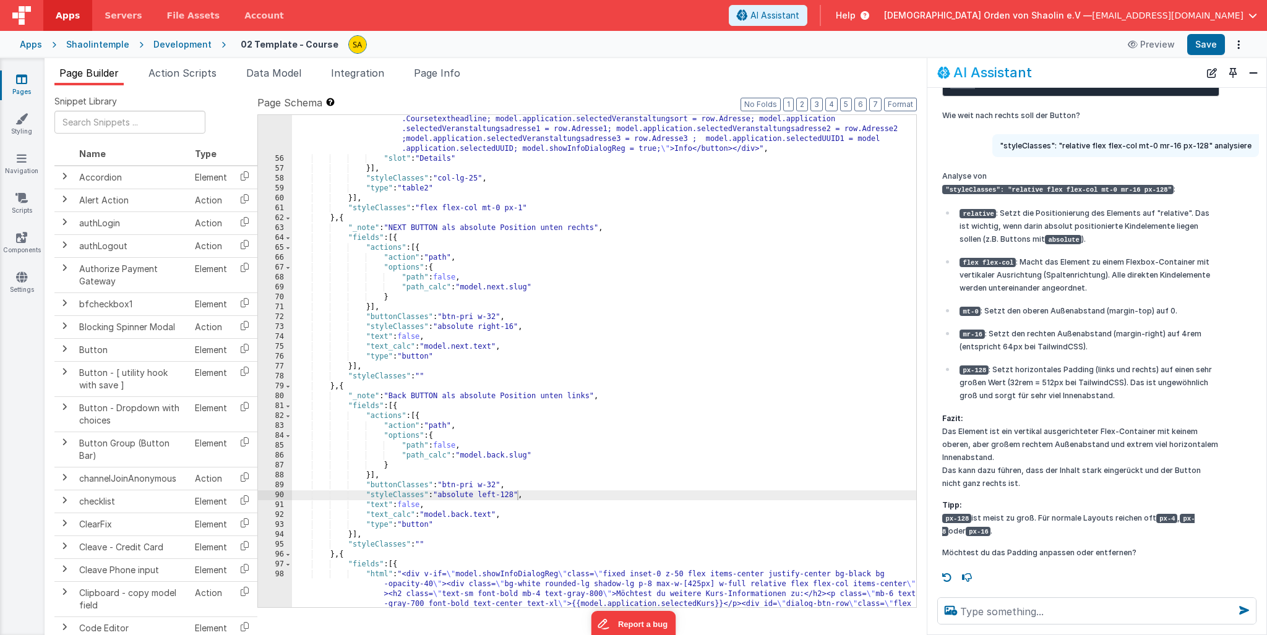
scroll to position [4168, 0]
click at [1014, 610] on textarea at bounding box center [1096, 611] width 319 height 27
type textarea "kann seite nicht scrollen"
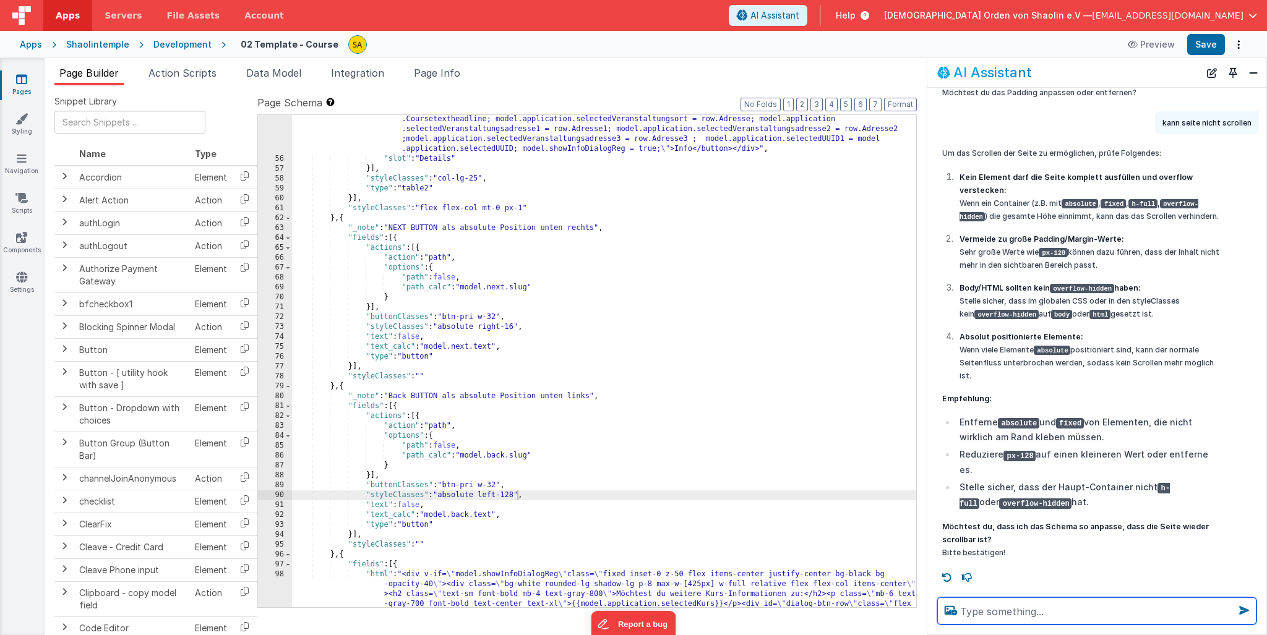
scroll to position [4529, 0]
click at [23, 117] on icon at bounding box center [21, 119] width 12 height 12
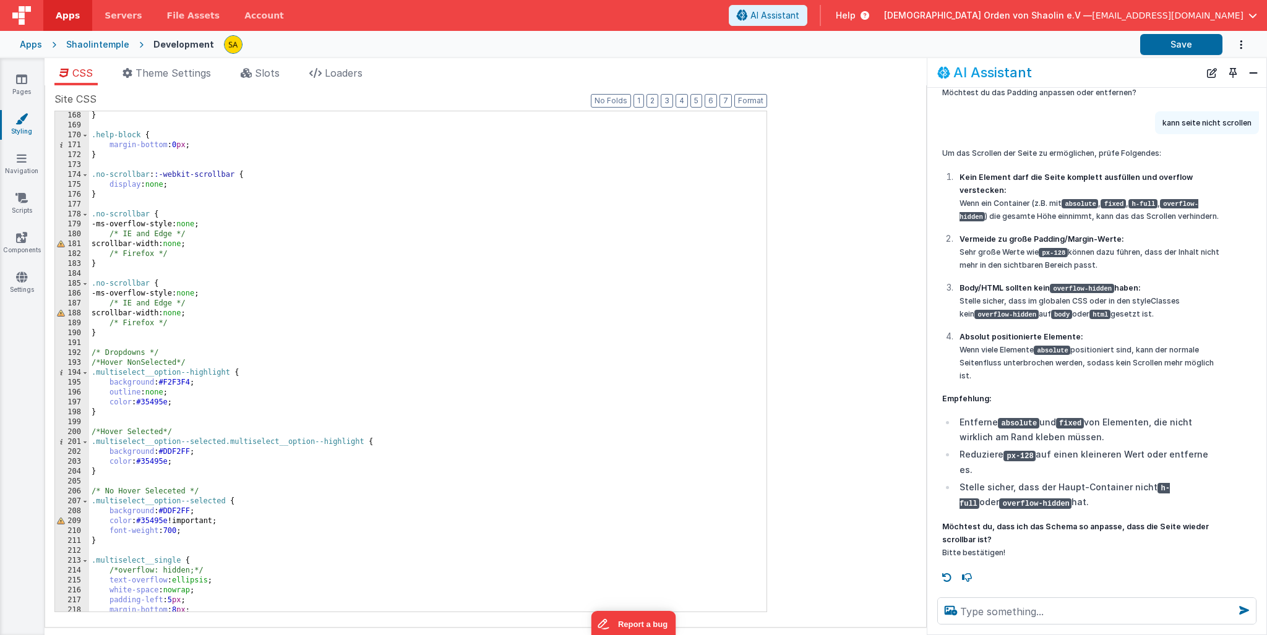
scroll to position [1687, 0]
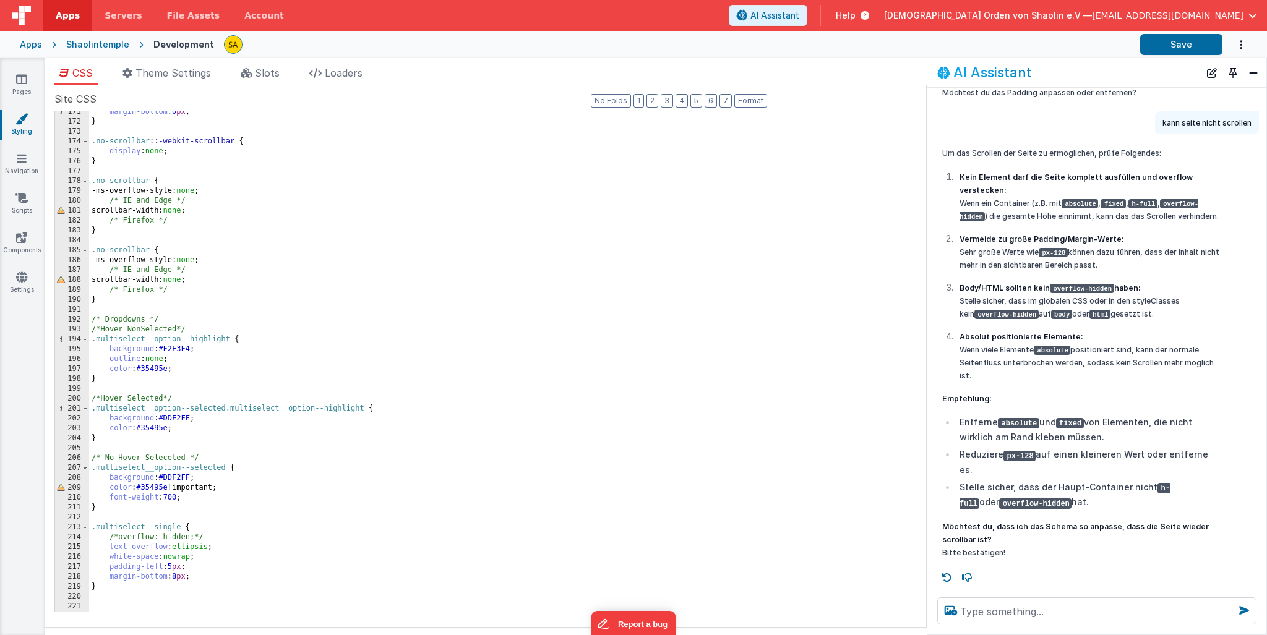
click at [35, 41] on div "Apps" at bounding box center [31, 44] width 22 height 12
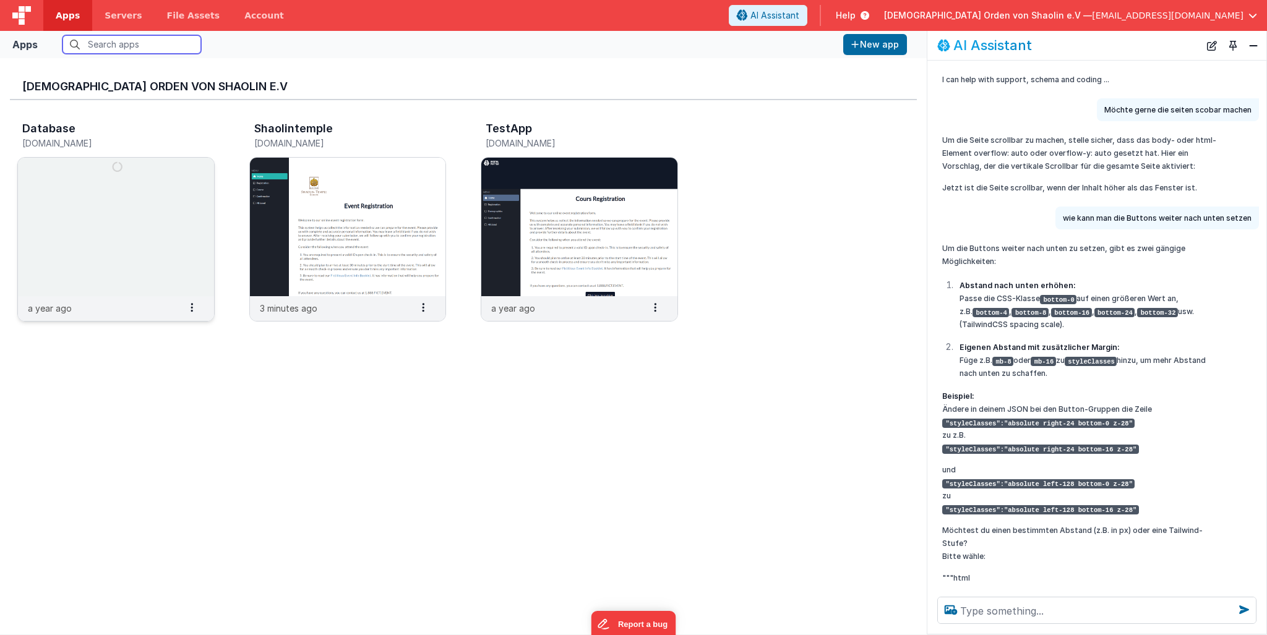
scroll to position [1, 0]
click at [299, 202] on img at bounding box center [348, 226] width 196 height 139
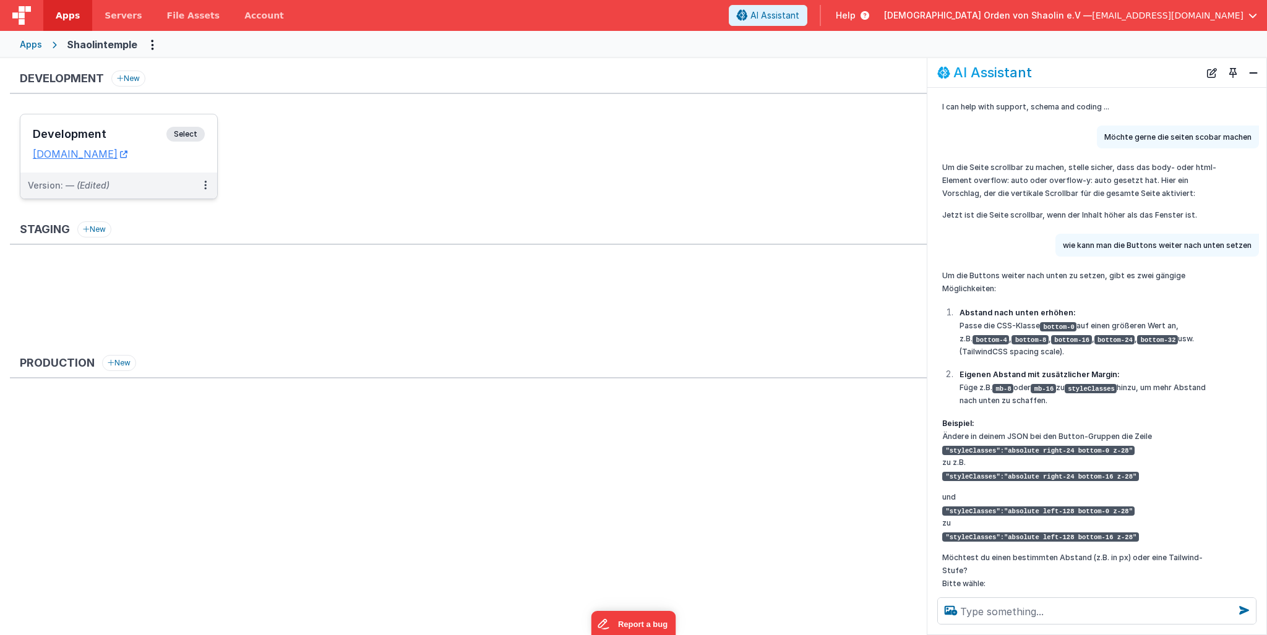
click at [186, 139] on span "Select" at bounding box center [185, 134] width 38 height 15
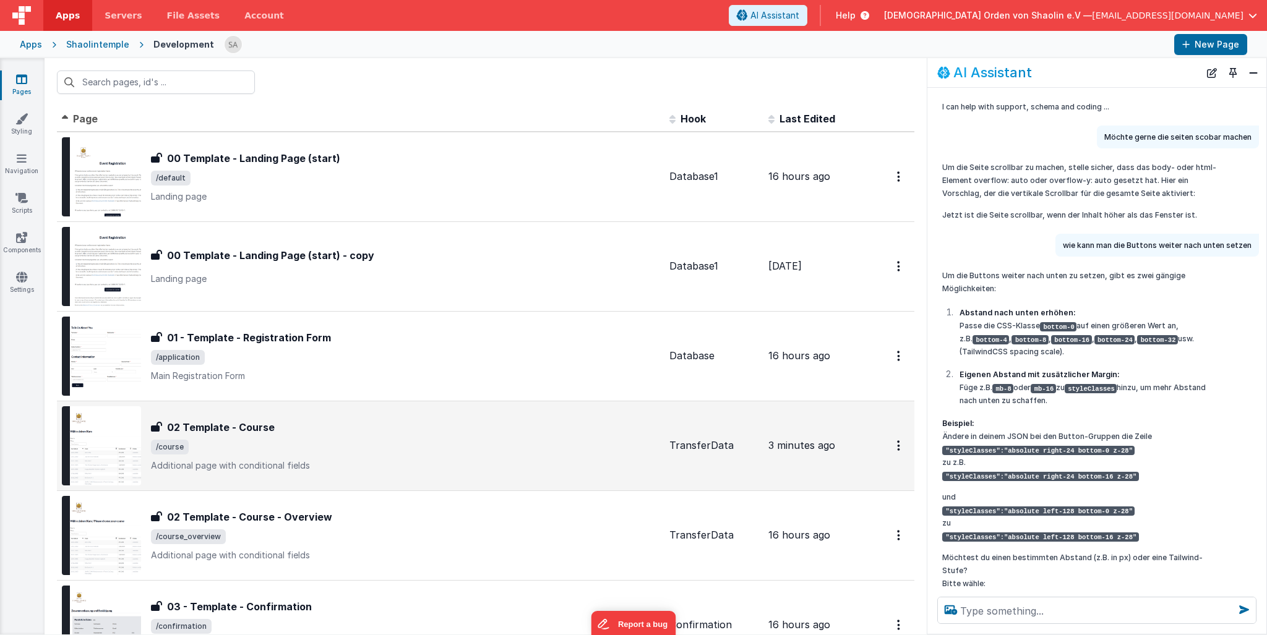
click at [481, 445] on span "/course" at bounding box center [405, 447] width 508 height 15
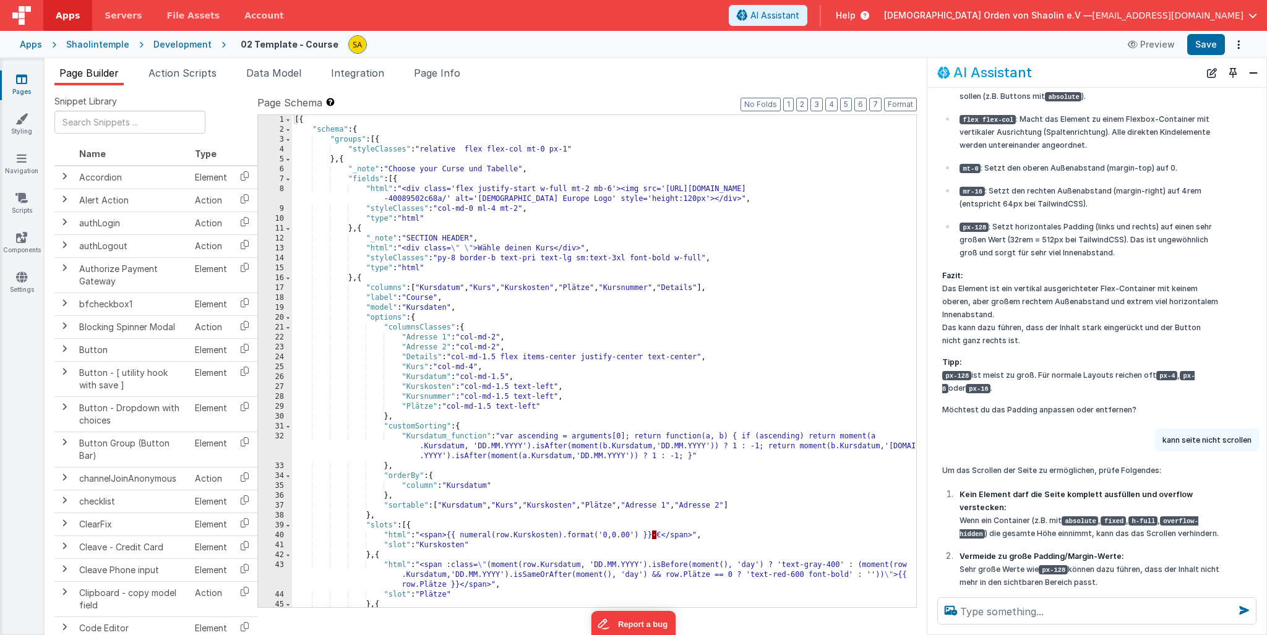
scroll to position [4609, 0]
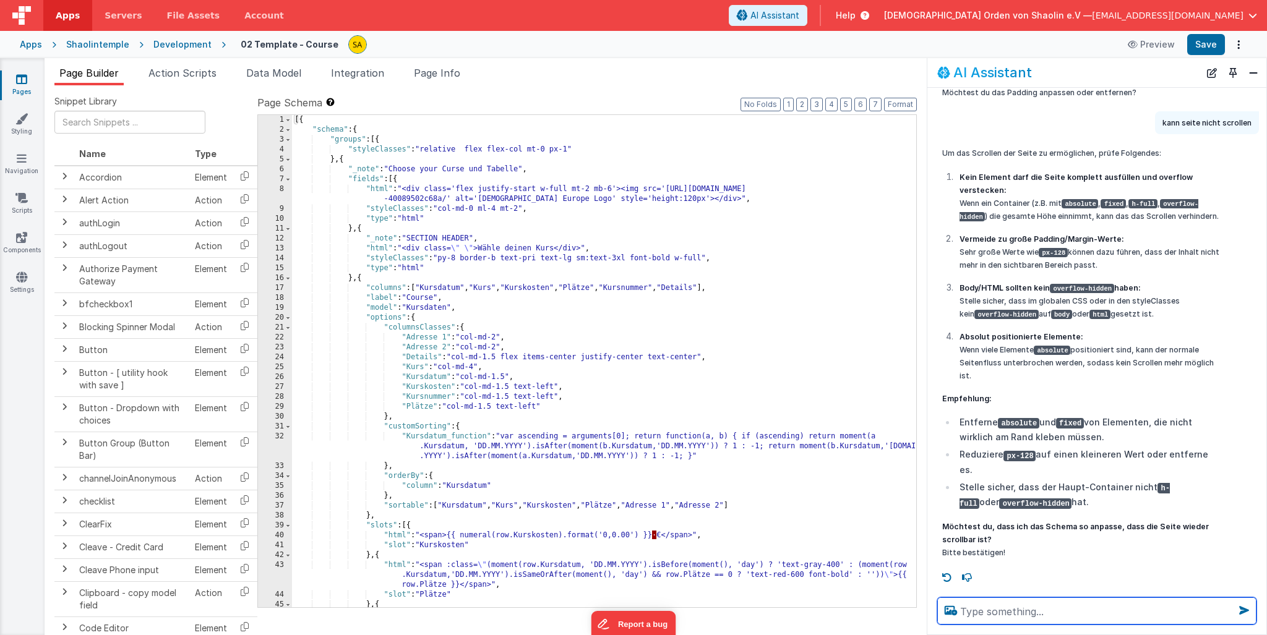
click at [1035, 608] on textarea at bounding box center [1096, 611] width 319 height 27
type textarea "ja"
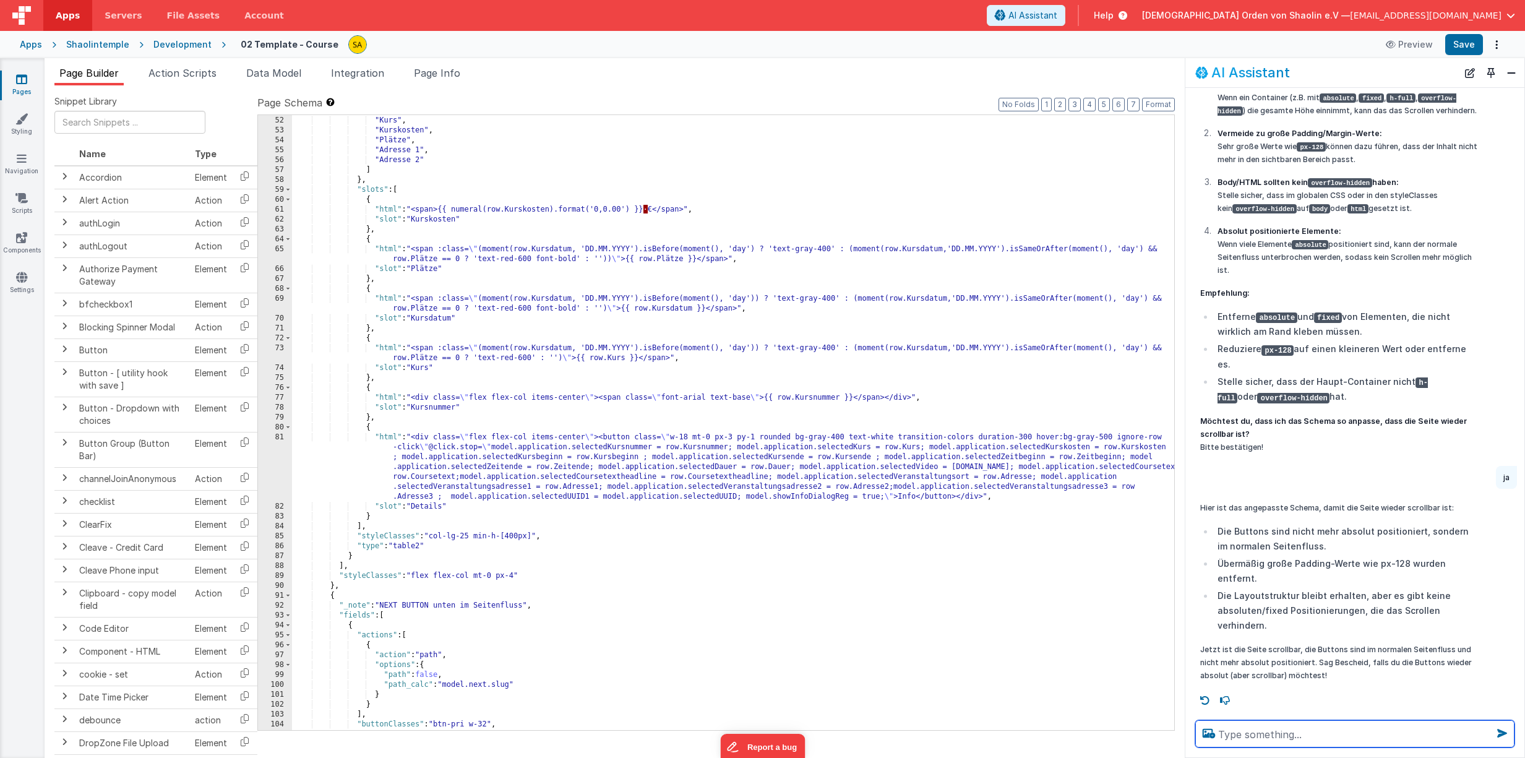
scroll to position [524, 0]
click at [838, 190] on div ""Kursdatum" , "Kurs" , "Kurskosten" , "Plätze" , "Adresse 1" , "Adresse 2" ] } …" at bounding box center [733, 423] width 882 height 635
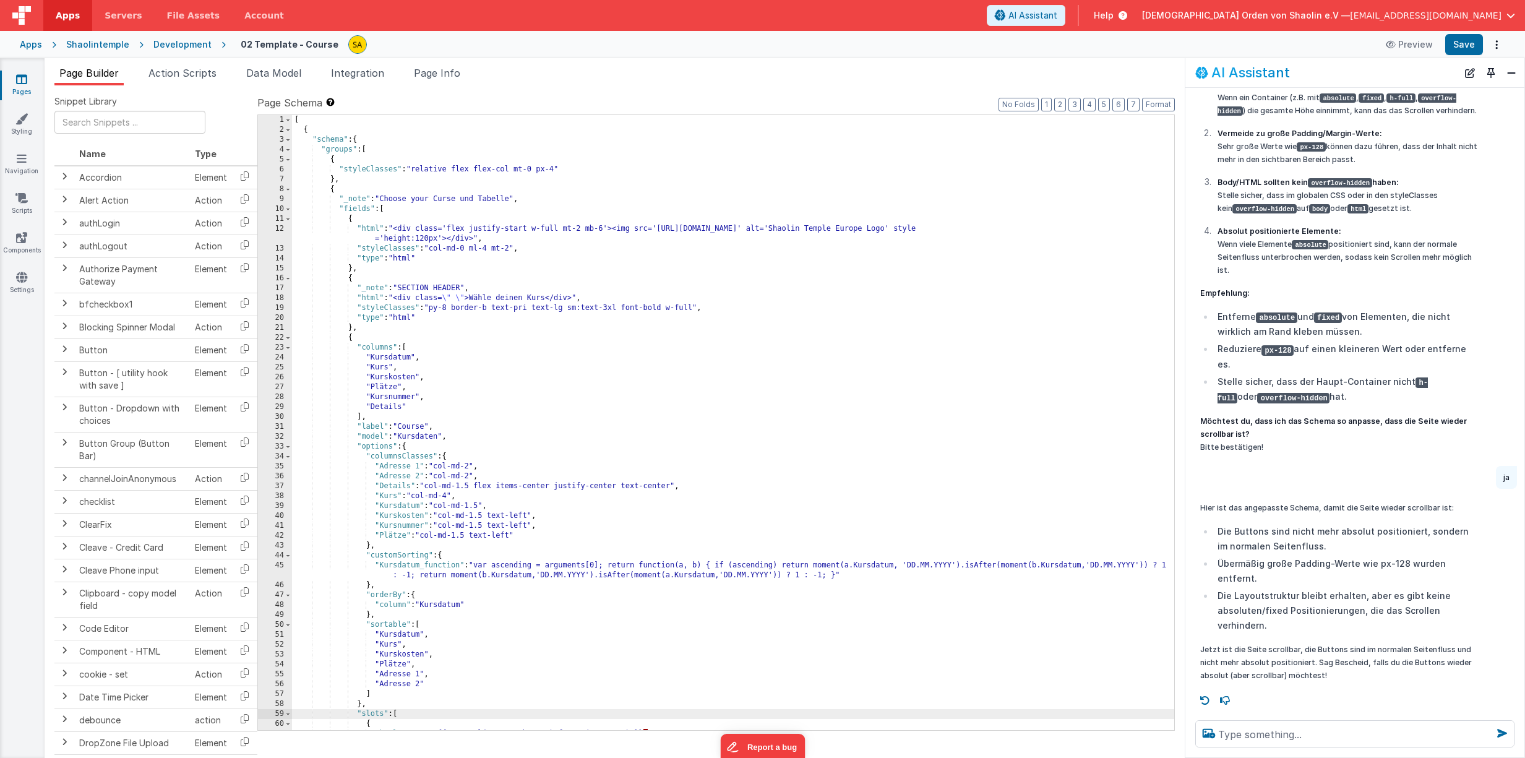
scroll to position [1, 0]
click at [883, 343] on div "[ { "schema" : { "groups" : [ { "styleClasses" : "relative flex flex-col mt-0 p…" at bounding box center [733, 431] width 882 height 635
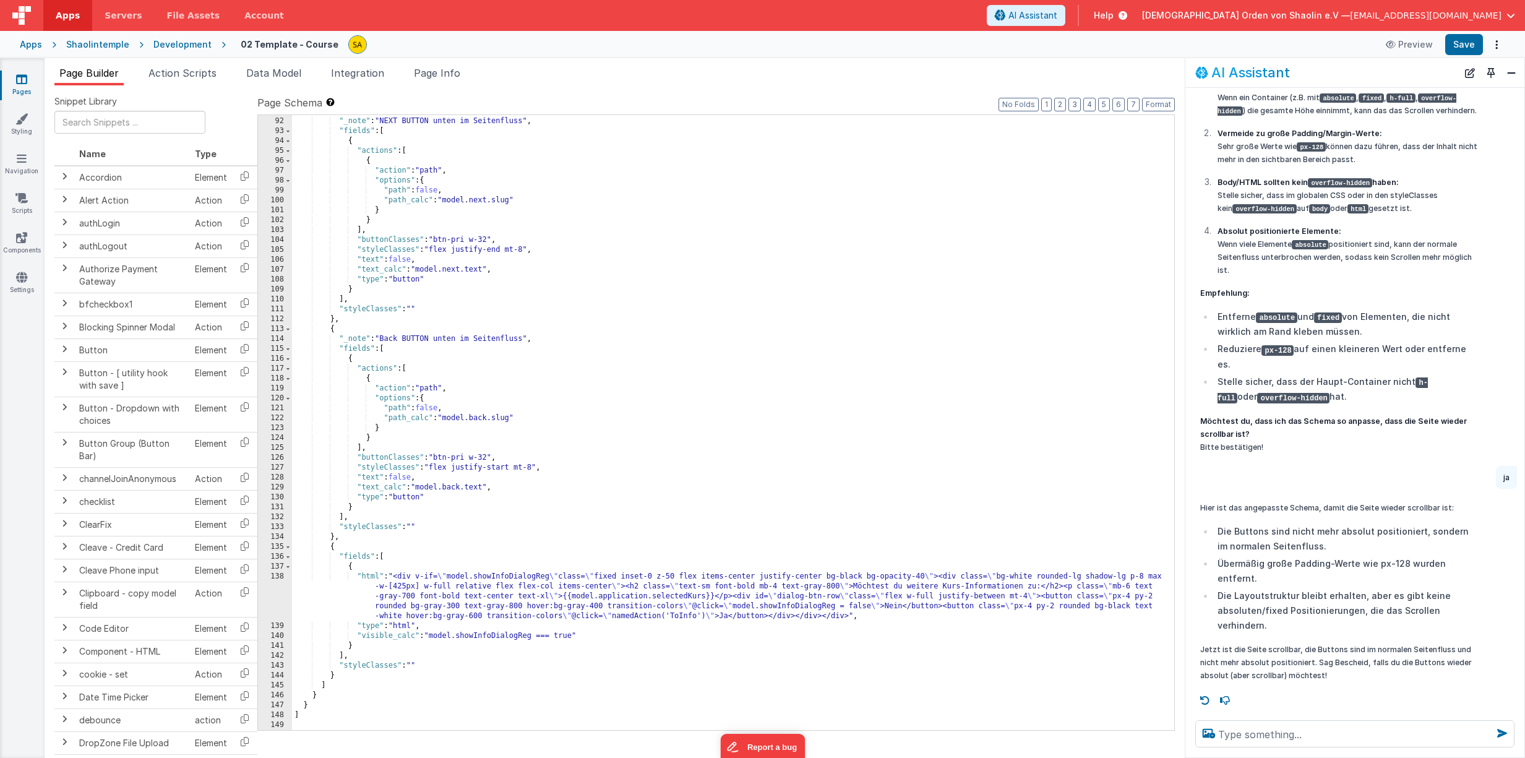
scroll to position [1008, 0]
click at [1462, 43] on button "Save" at bounding box center [1464, 44] width 38 height 21
click at [1277, 734] on textarea at bounding box center [1354, 733] width 319 height 27
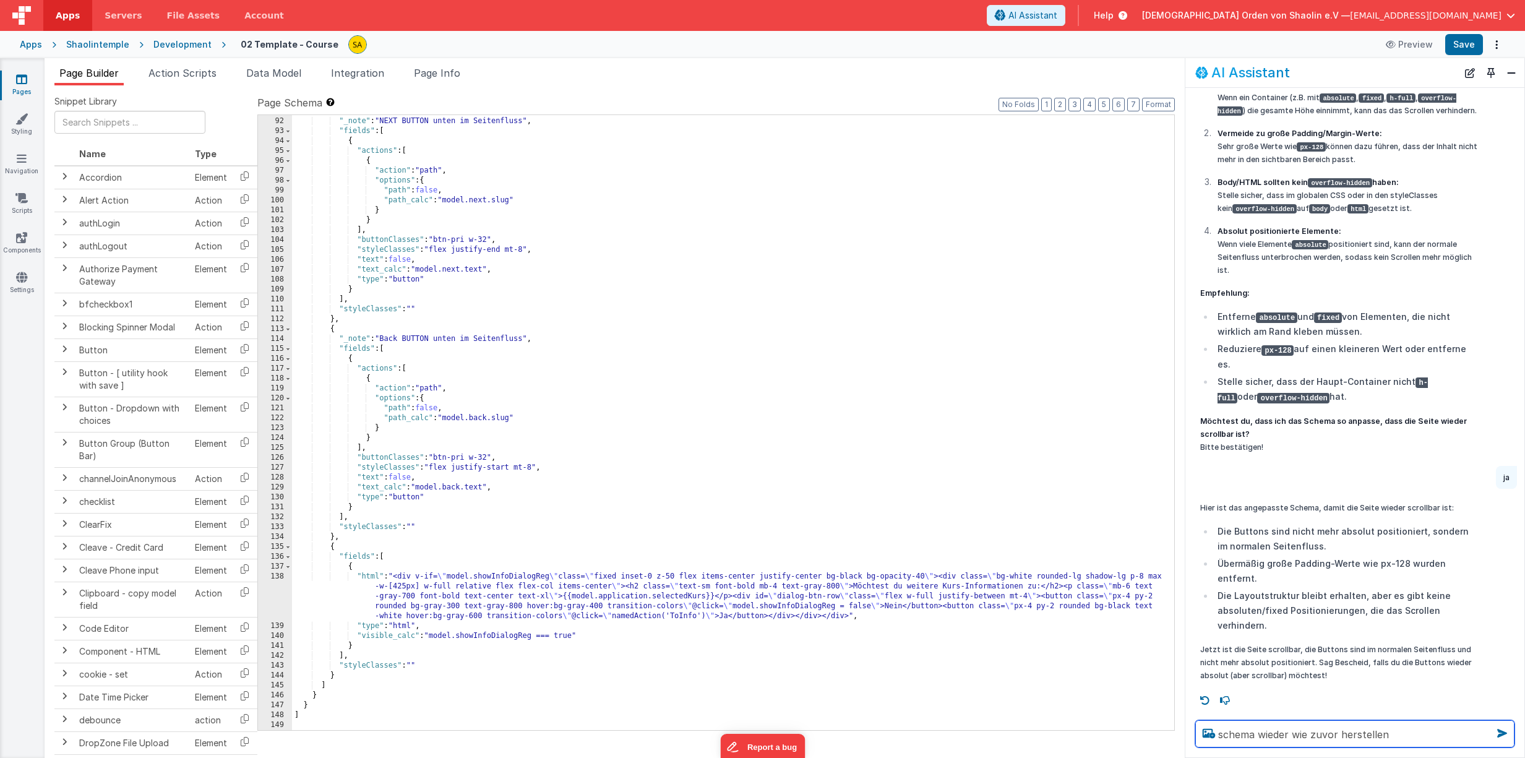
type textarea "schema wieder wie zuvor herstellen"
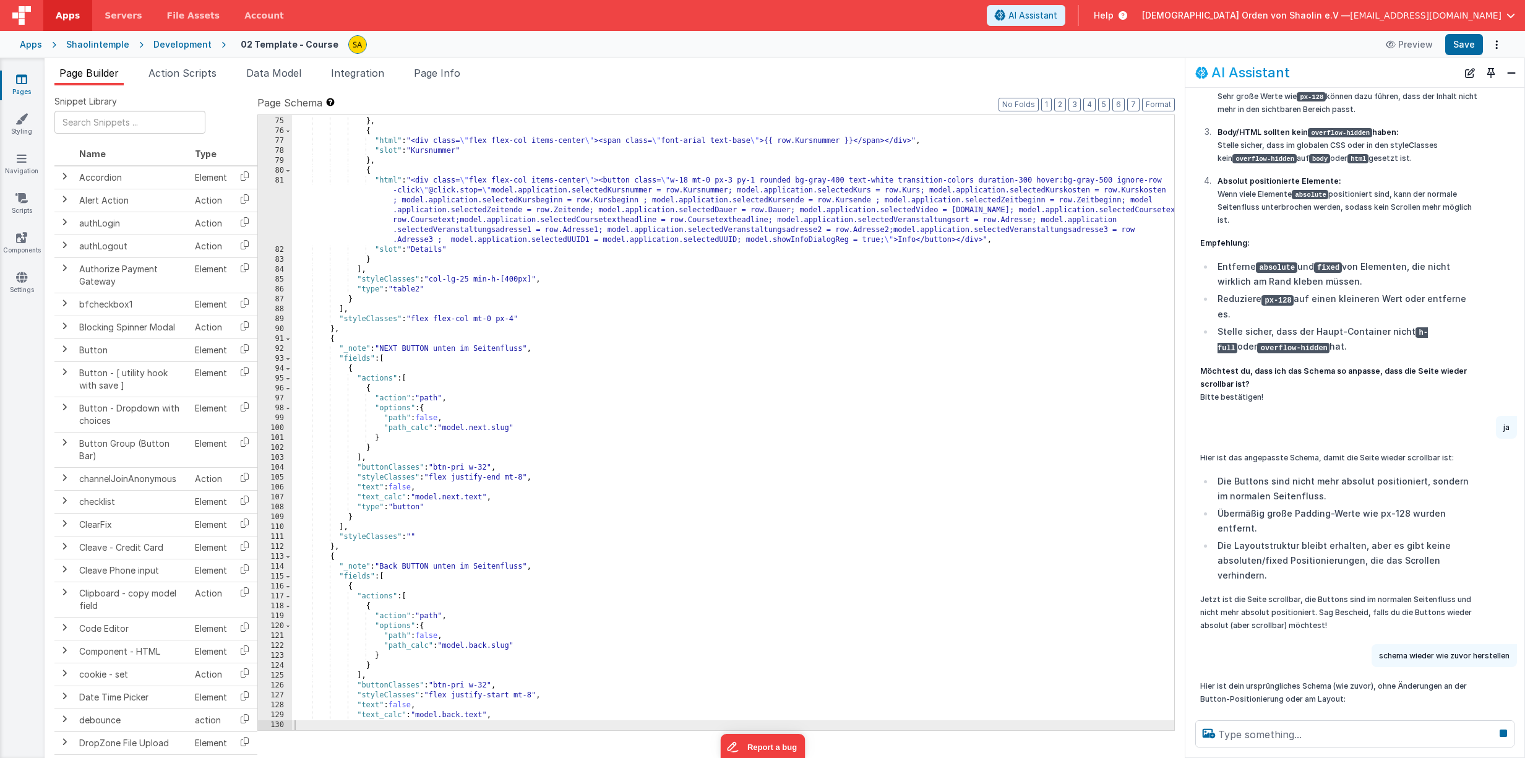
scroll to position [781, 0]
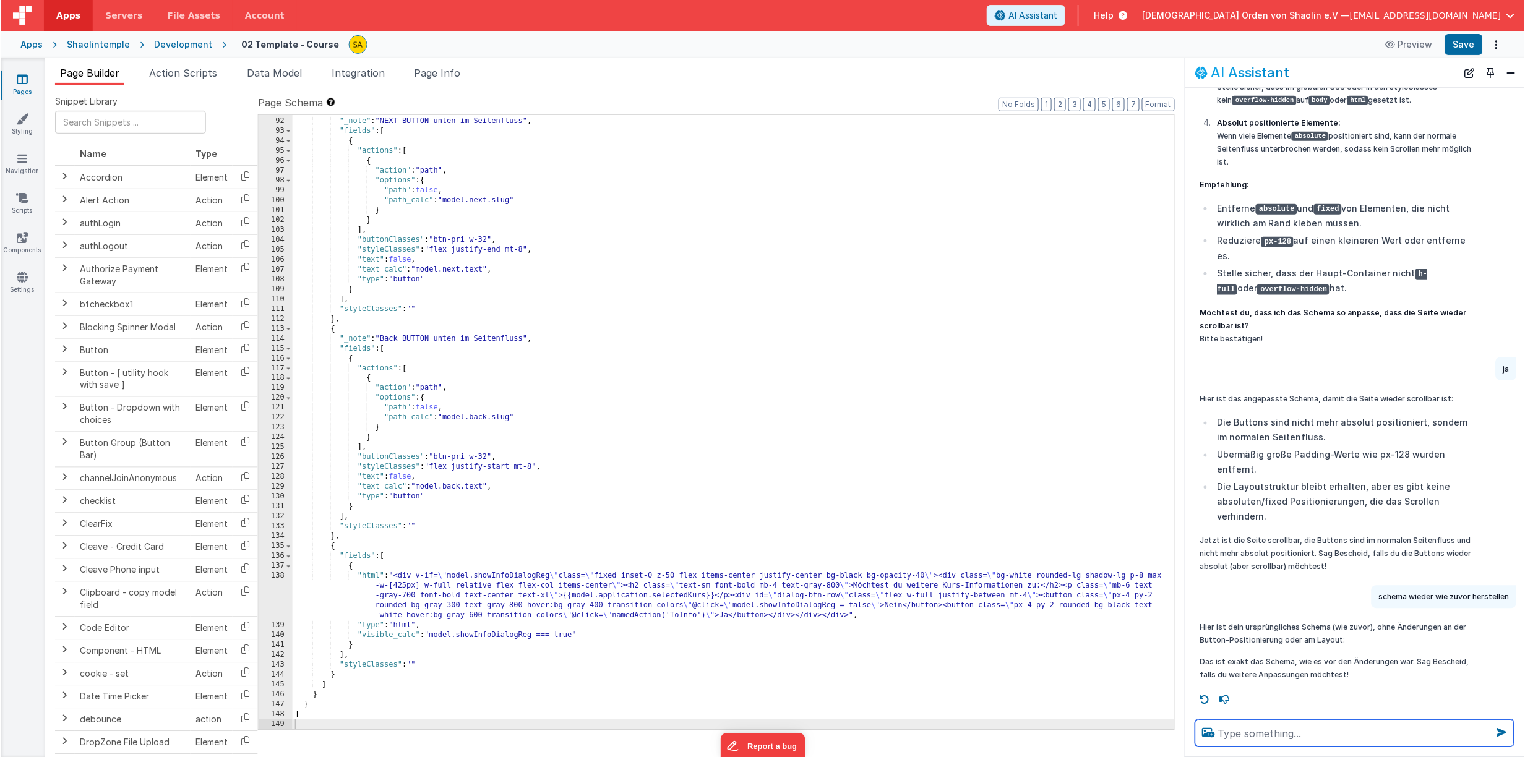
scroll to position [4788, 0]
click at [1455, 51] on button "Save" at bounding box center [1464, 44] width 38 height 21
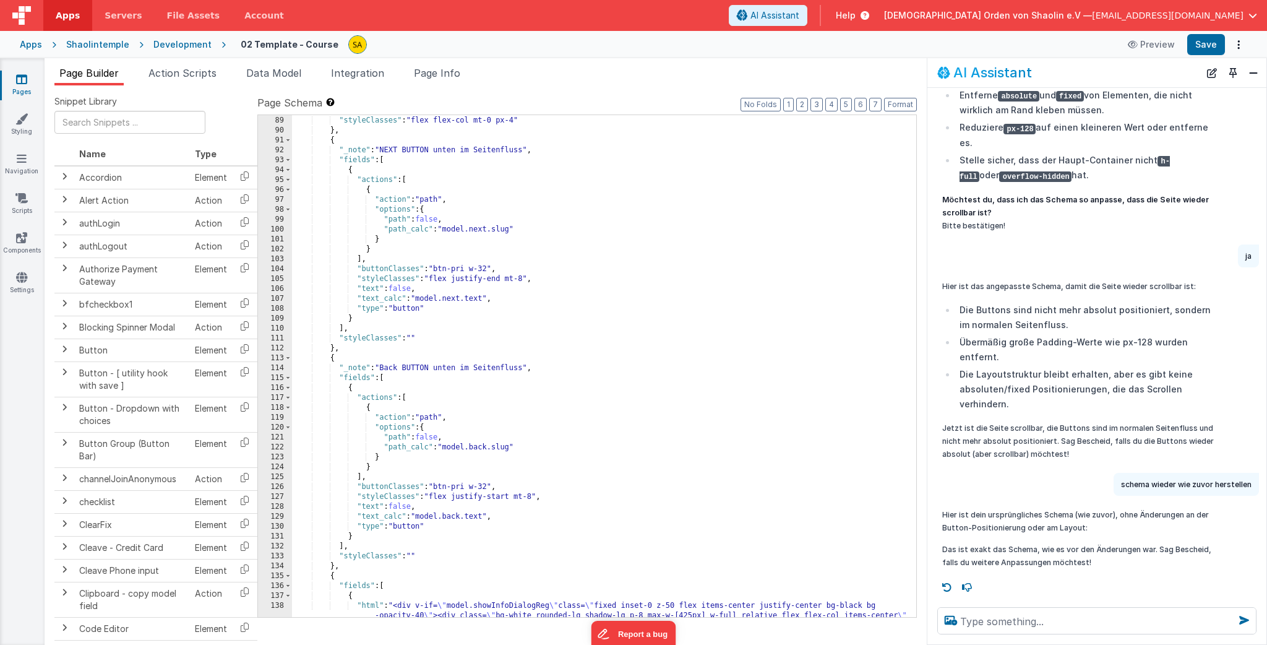
scroll to position [4827, 0]
click at [528, 278] on div "] , "styleClasses" : "flex flex-col mt-0 px-4" } , { "_note" : "NEXT BUTTON unt…" at bounding box center [604, 396] width 624 height 581
click at [1200, 43] on button "Save" at bounding box center [1206, 44] width 38 height 21
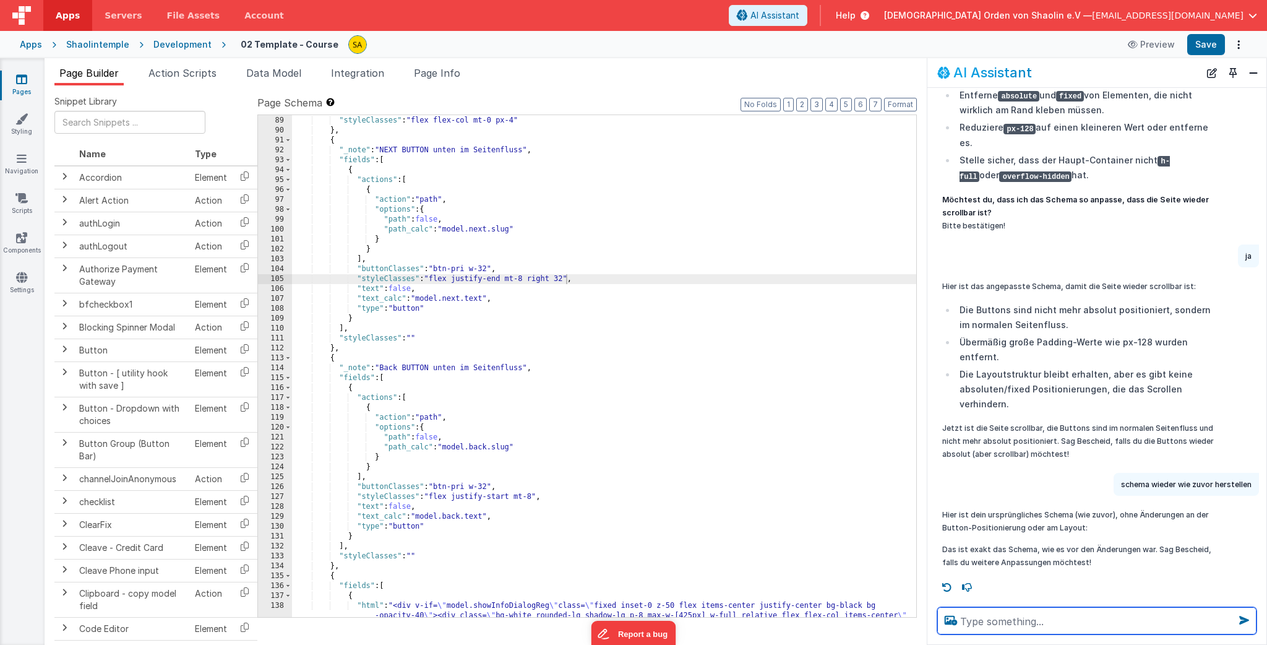
drag, startPoint x: 54, startPoint y: 118, endPoint x: 1012, endPoint y: 622, distance: 1082.4
click at [1012, 622] on textarea at bounding box center [1096, 620] width 319 height 27
type textarea "Beide Button auf gleiche höhe bringen"
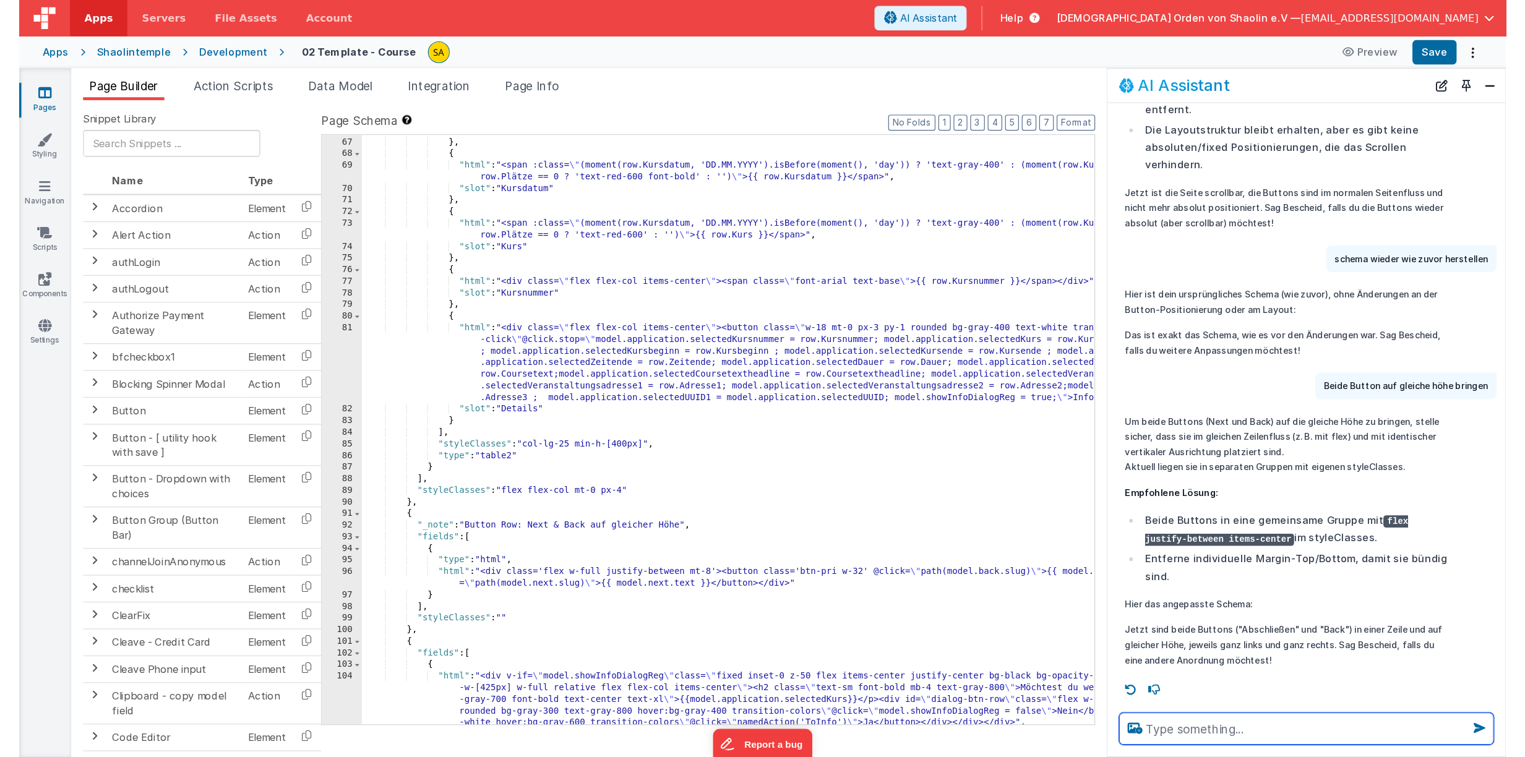
scroll to position [5052, 0]
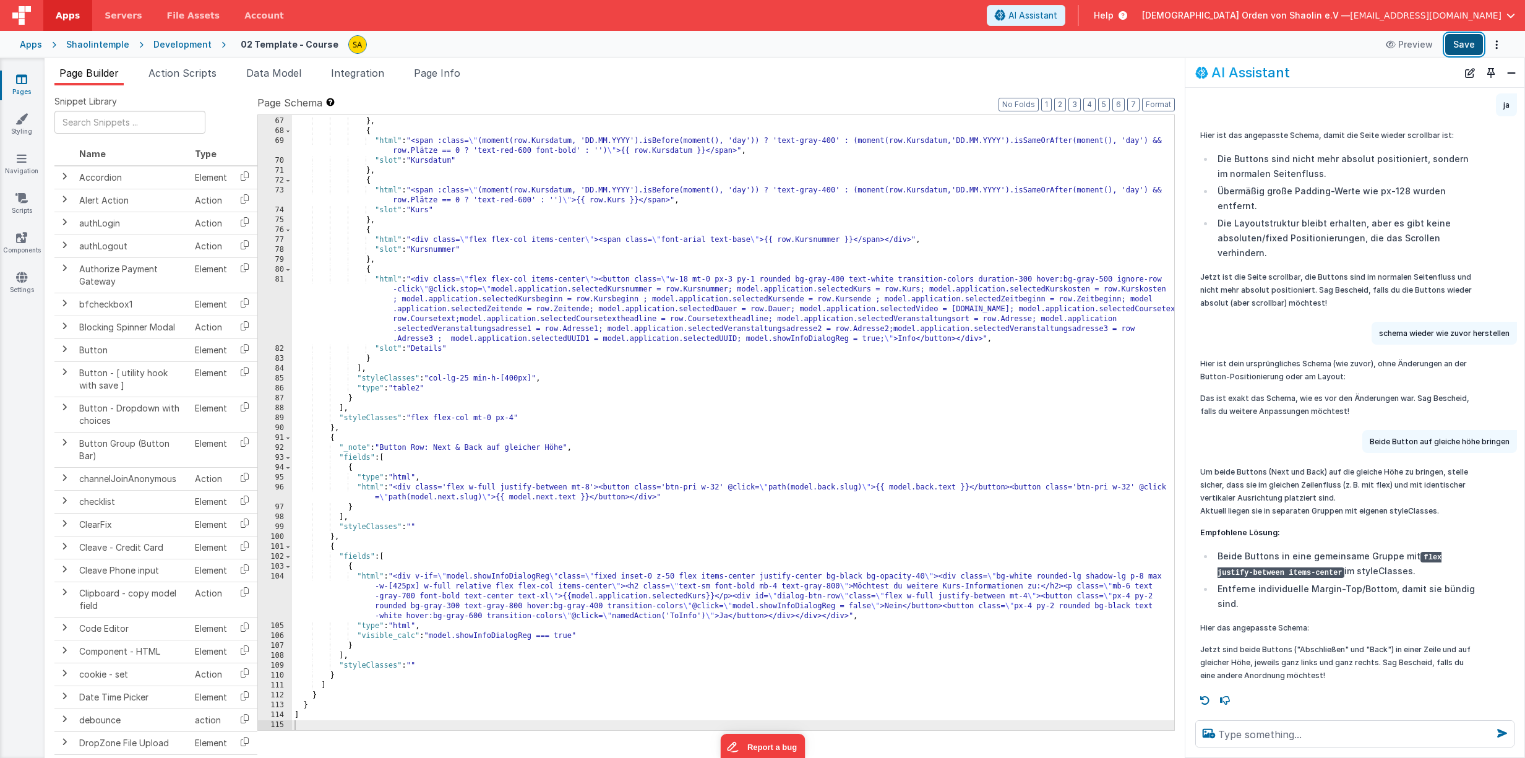
click at [1466, 49] on button "Save" at bounding box center [1464, 44] width 38 height 21
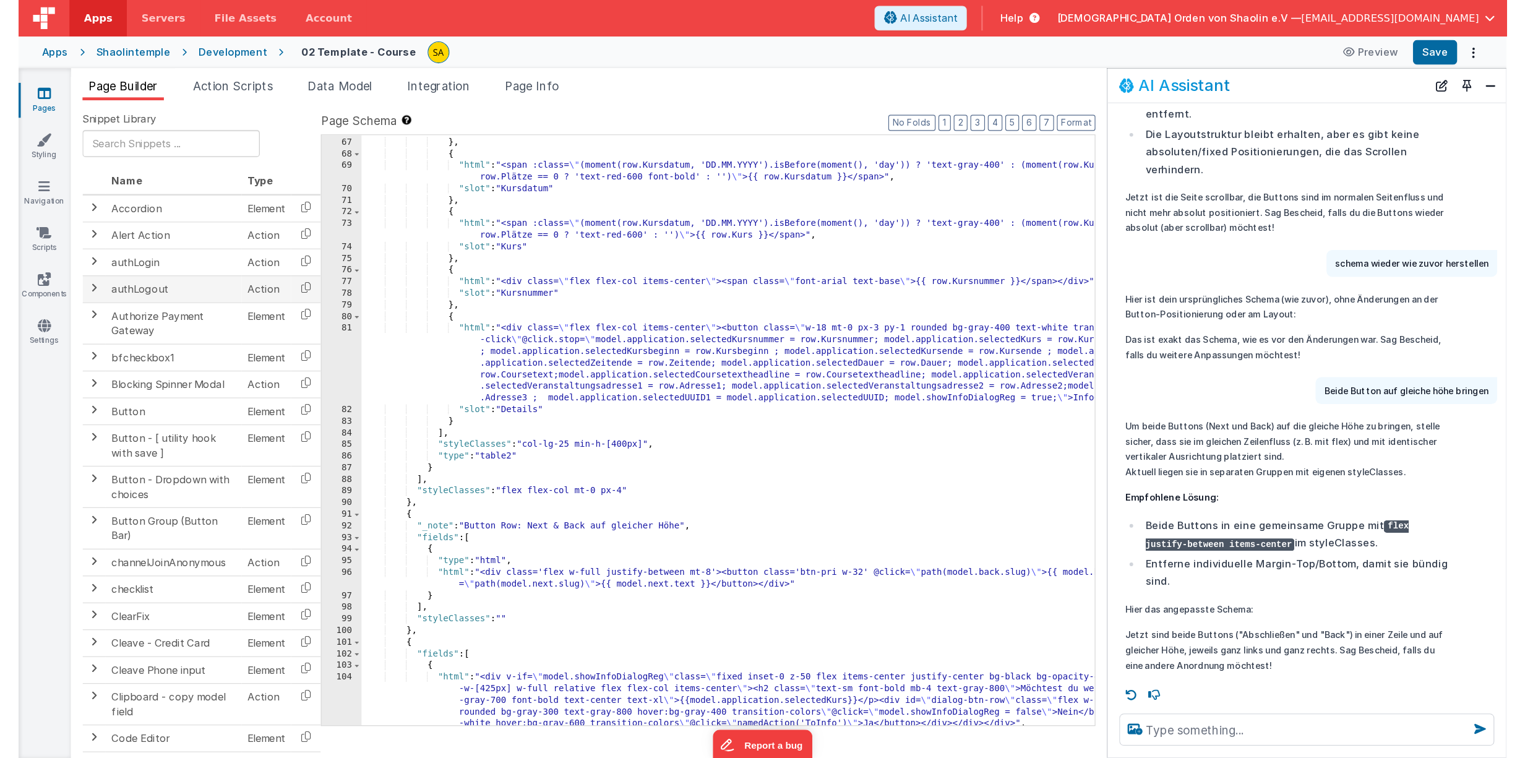
scroll to position [682, 0]
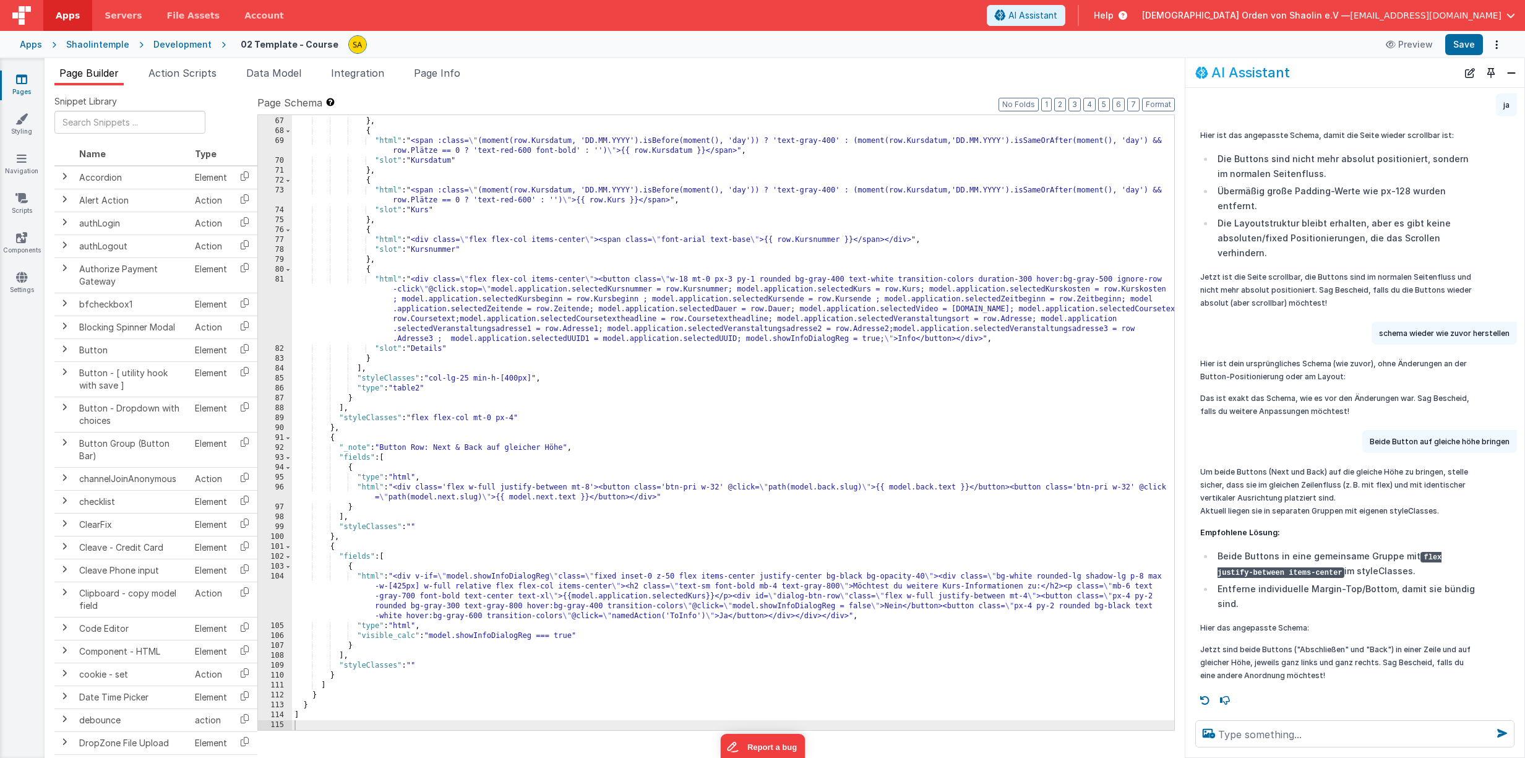
click at [24, 80] on icon at bounding box center [21, 79] width 11 height 12
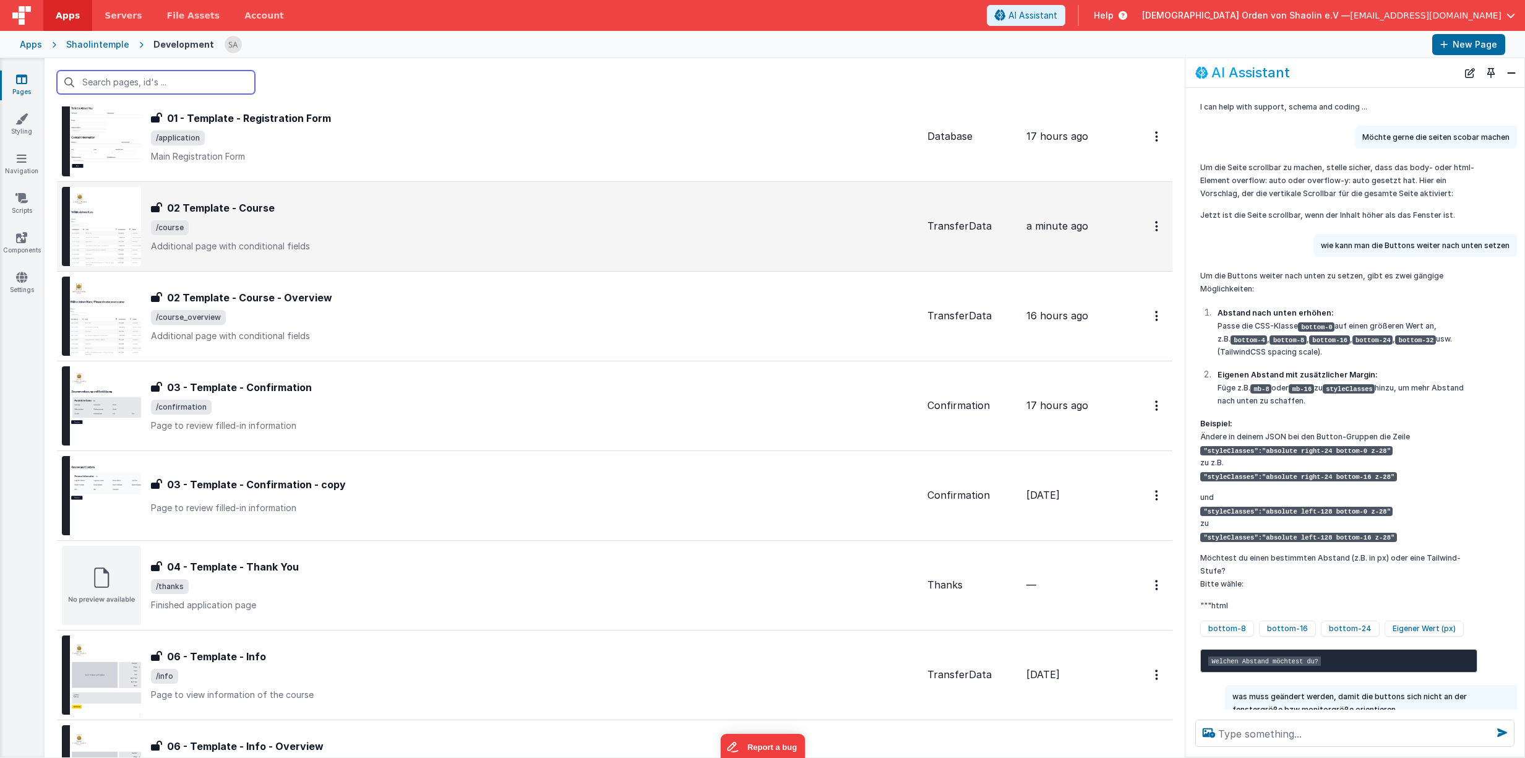
scroll to position [230, 0]
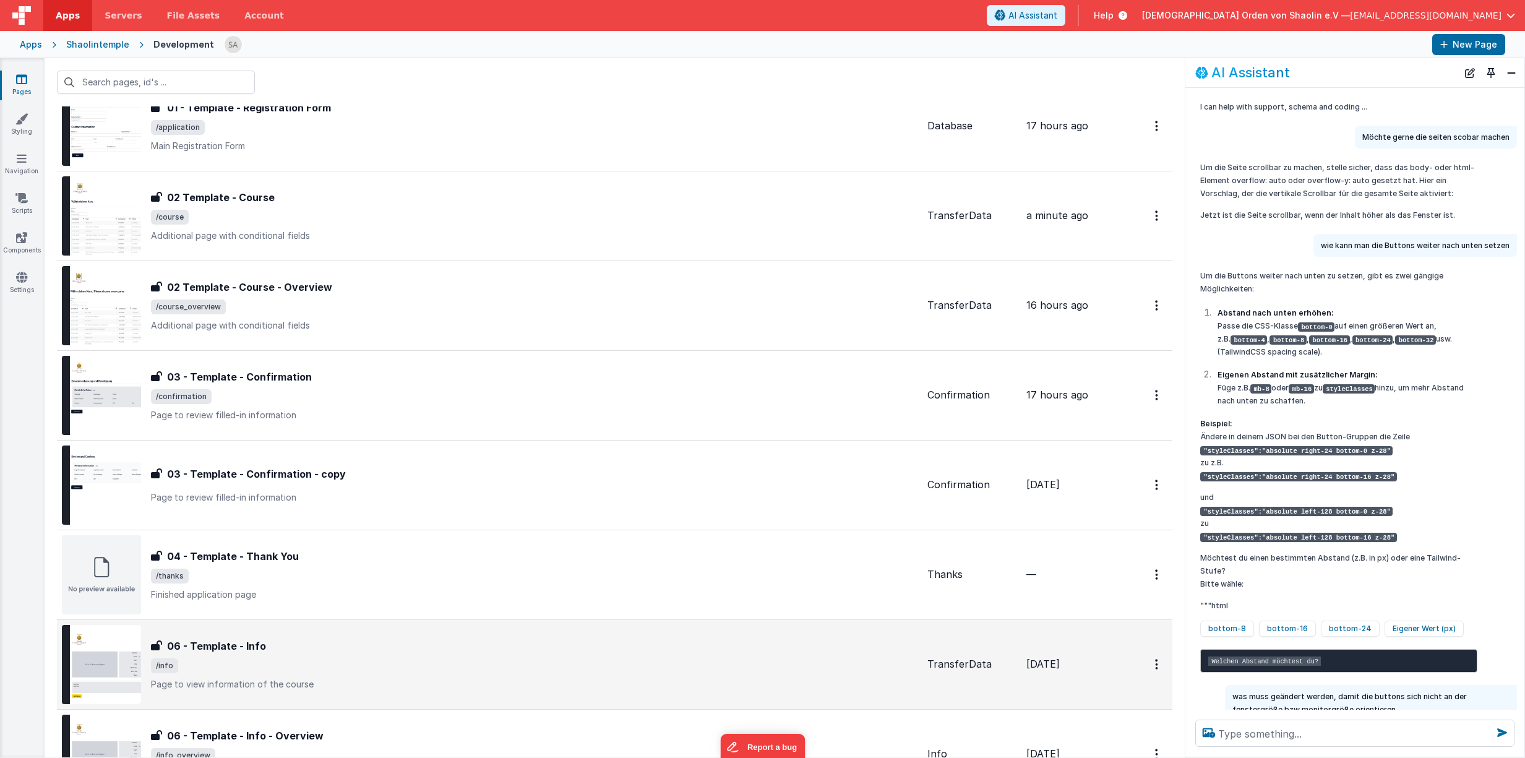
click at [547, 672] on span "/info" at bounding box center [534, 665] width 766 height 15
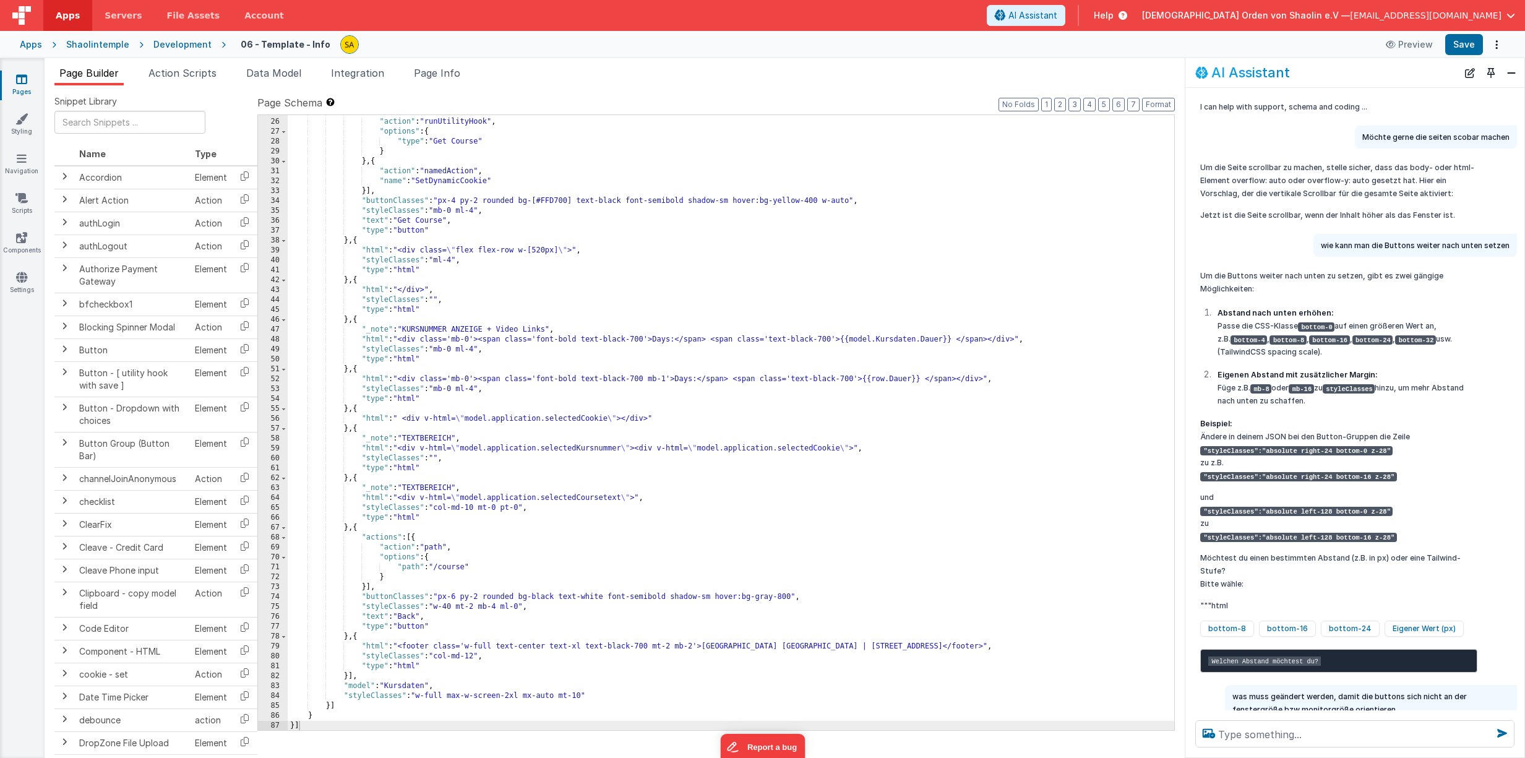
scroll to position [403, 0]
click at [1071, 494] on div ""actions" : [{ "action" : "runUtilityHook" , "options" : { "type" : "Get Course…" at bounding box center [731, 424] width 886 height 635
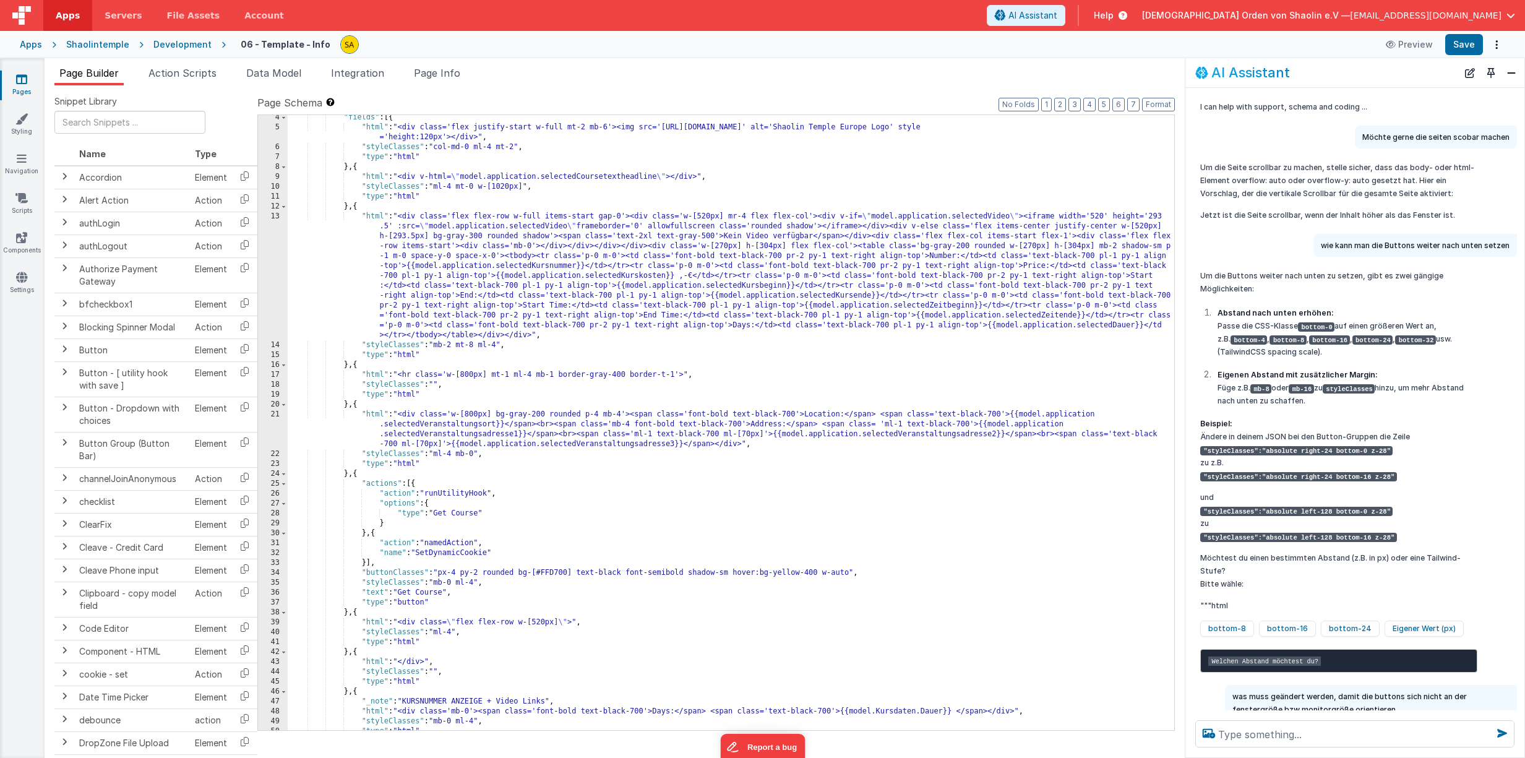
scroll to position [32, 0]
click at [19, 82] on icon at bounding box center [21, 79] width 11 height 12
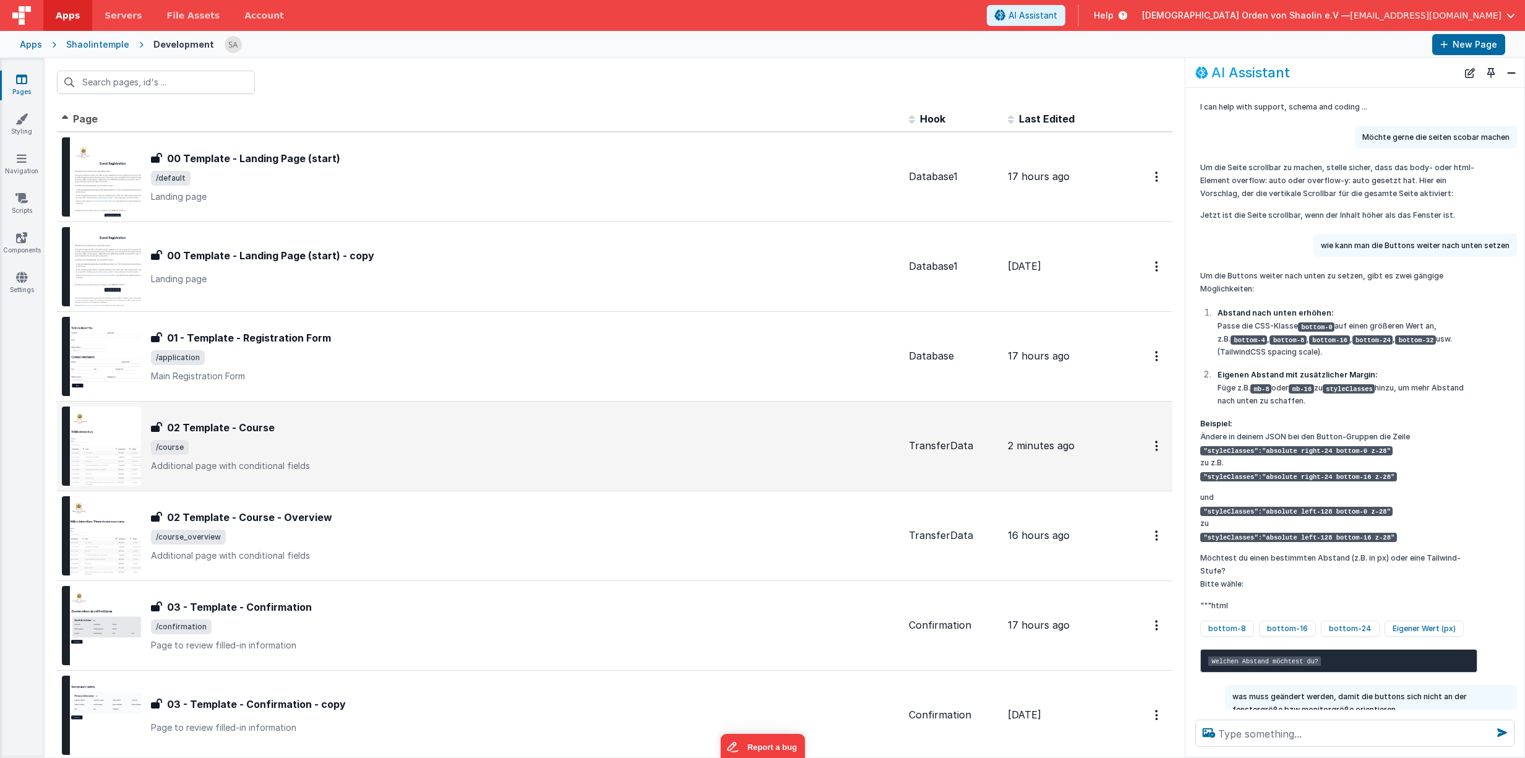
click at [587, 433] on div "02 Template - Course" at bounding box center [525, 427] width 748 height 15
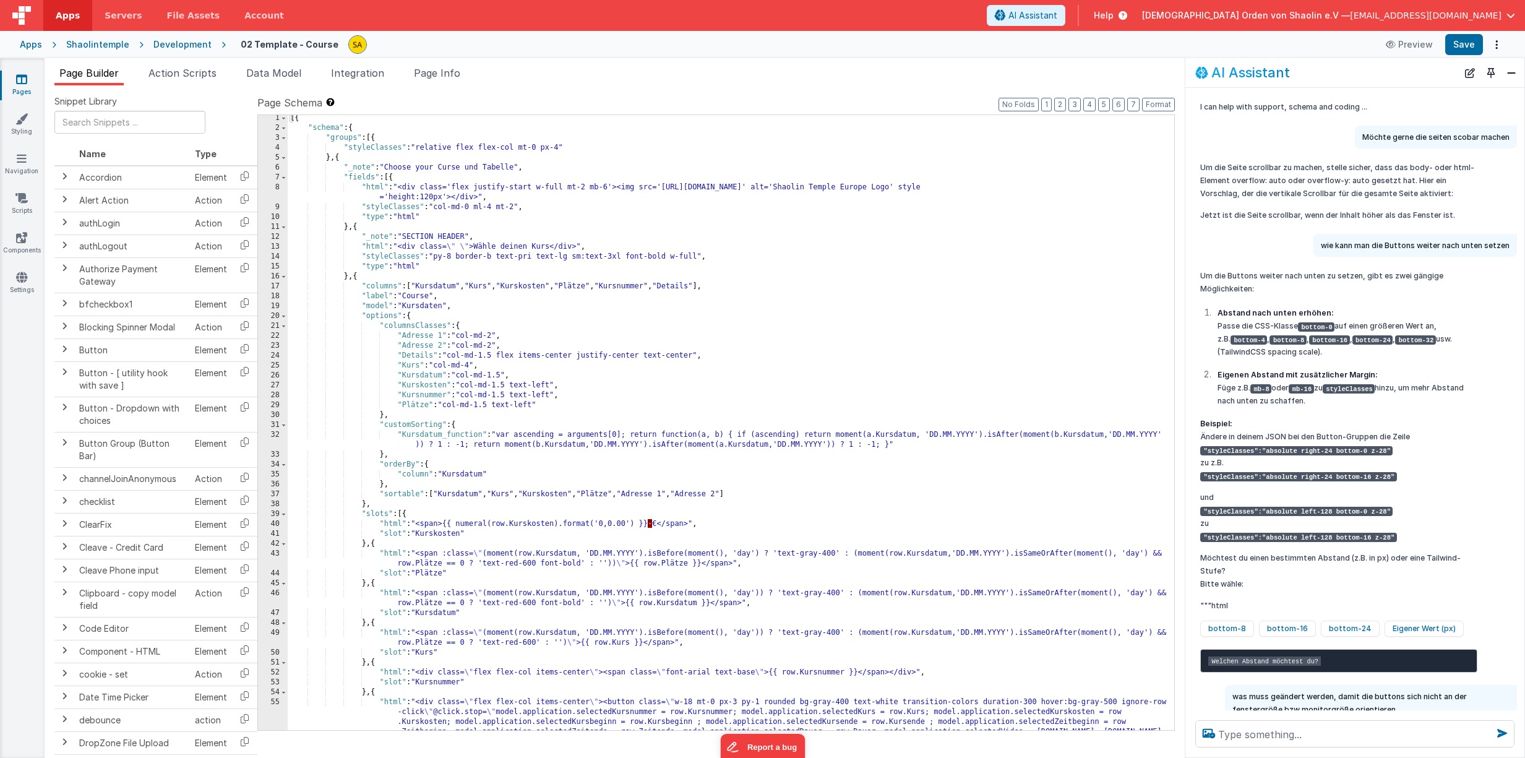
scroll to position [2, 0]
click at [909, 502] on div "[{ "schema" : { "groups" : [{ "styleClasses" : "relative flex flex-col mt-0 px-…" at bounding box center [731, 460] width 886 height 694
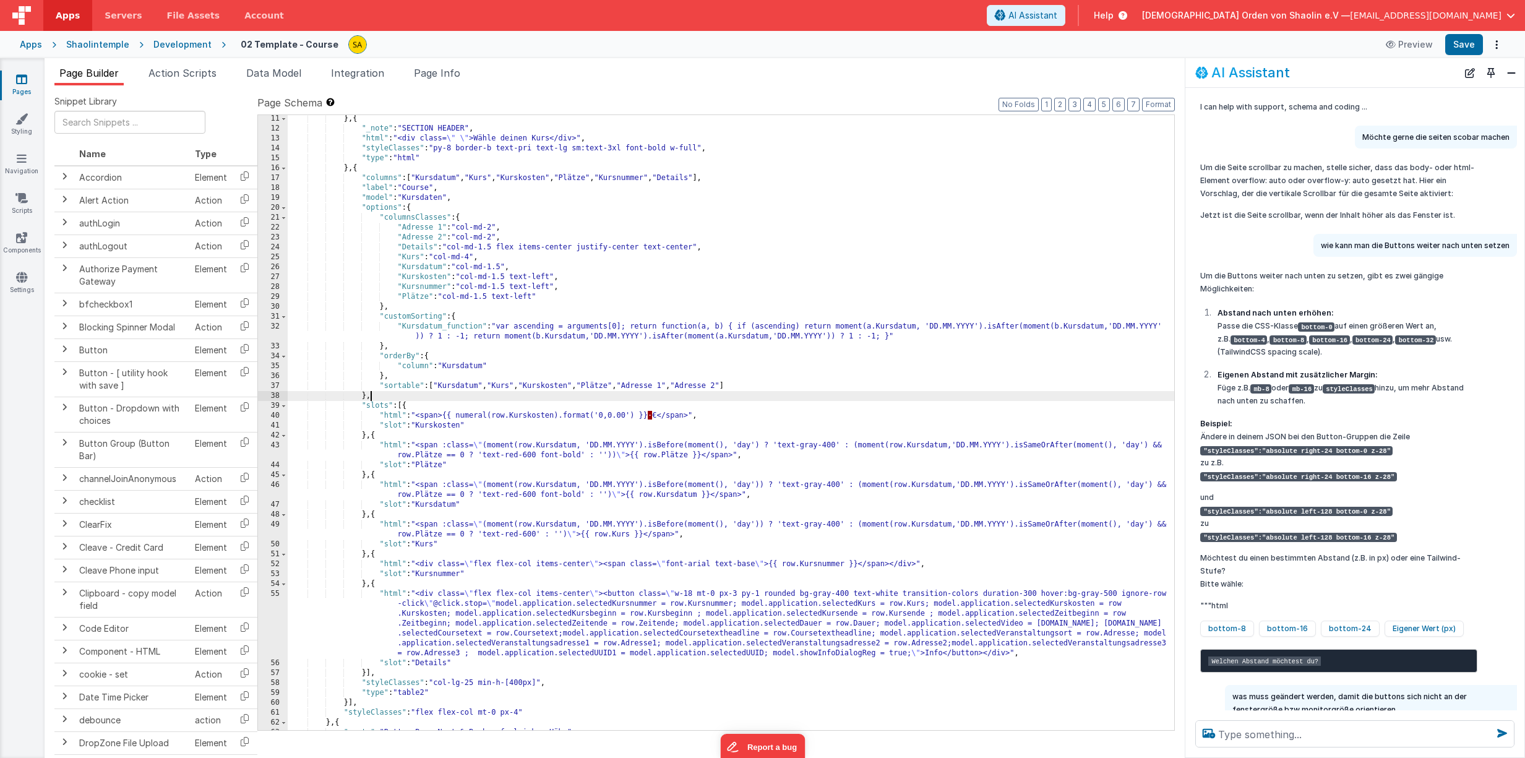
scroll to position [315, 0]
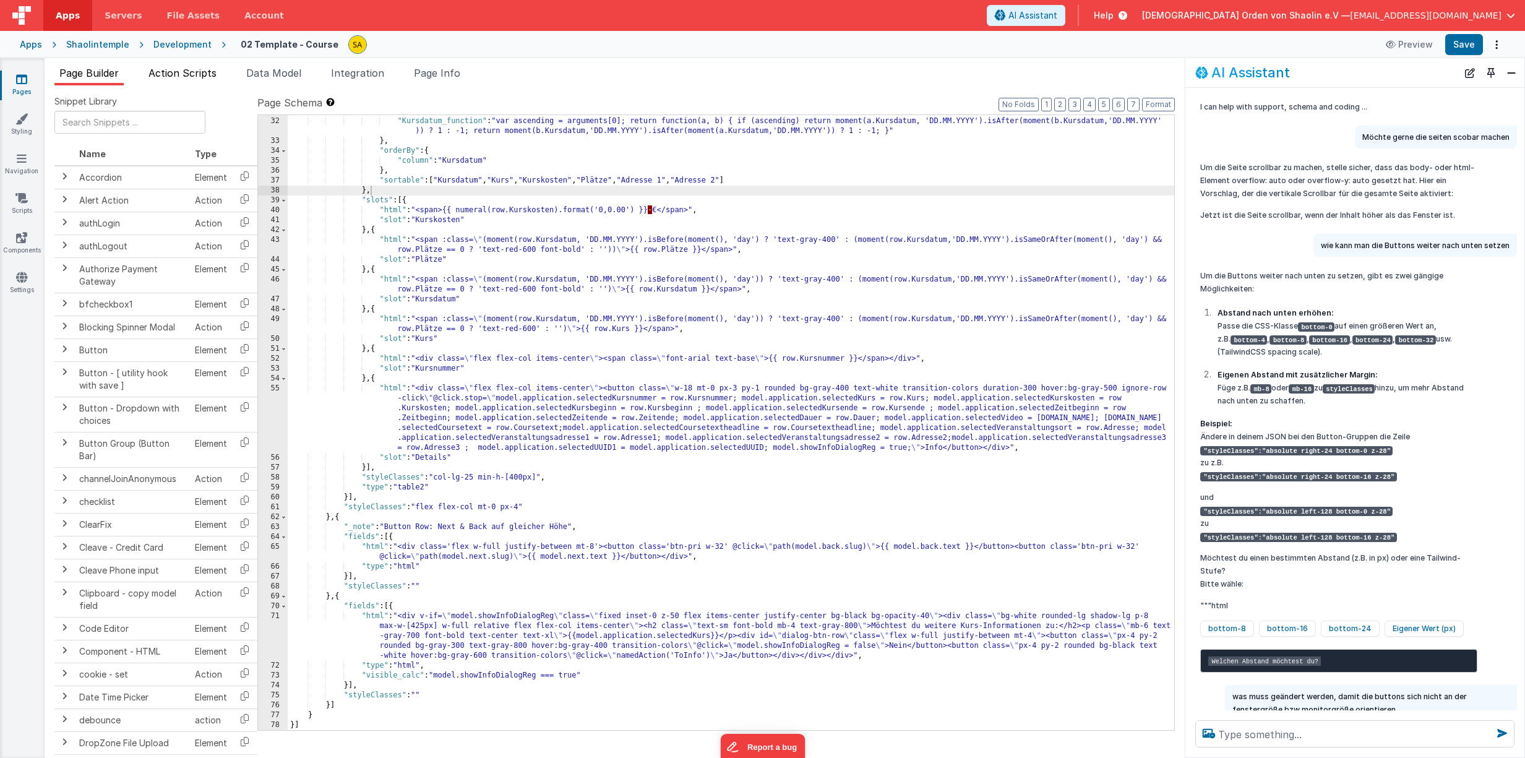
click at [178, 71] on span "Action Scripts" at bounding box center [182, 73] width 68 height 12
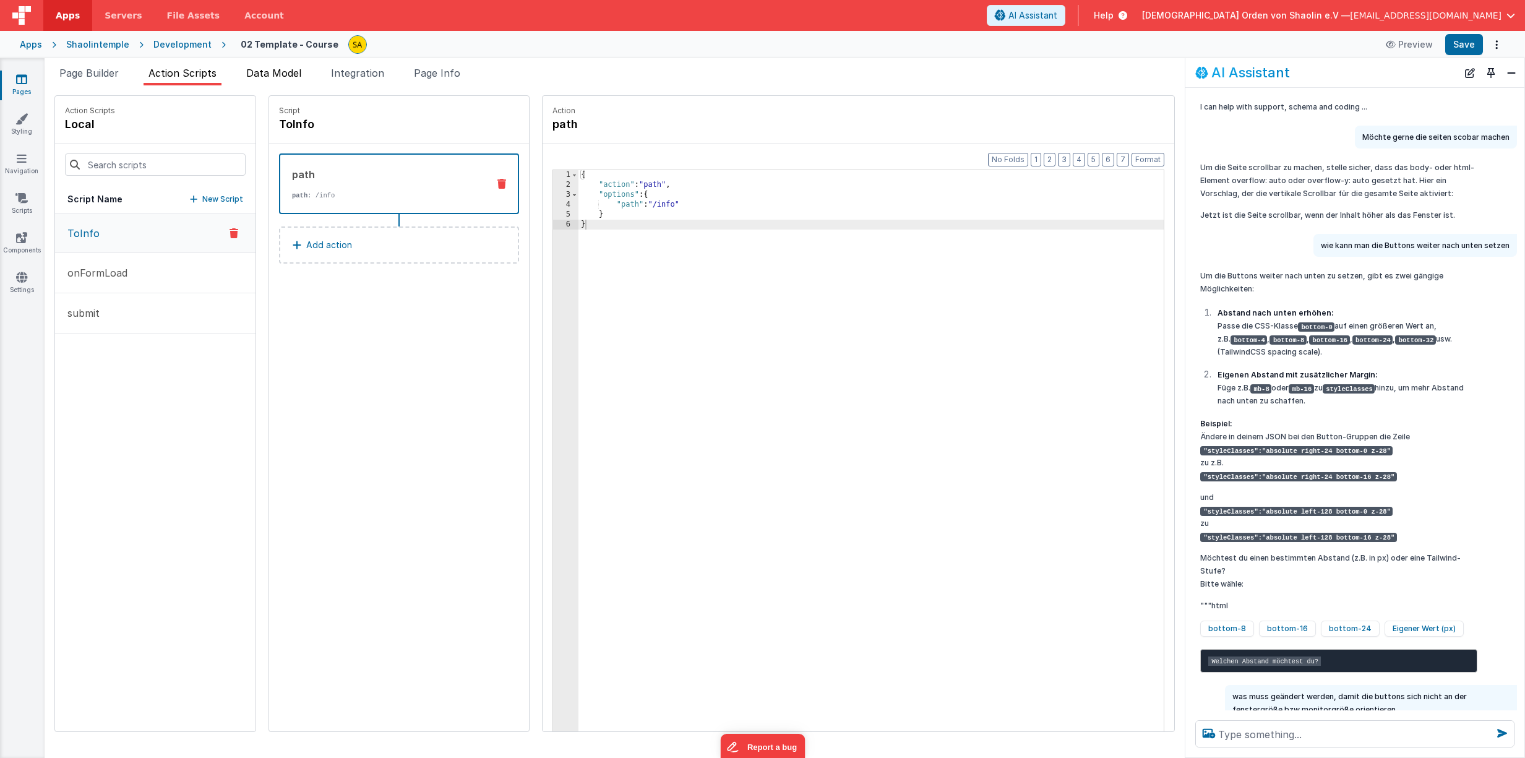
click at [272, 72] on span "Data Model" at bounding box center [273, 73] width 55 height 12
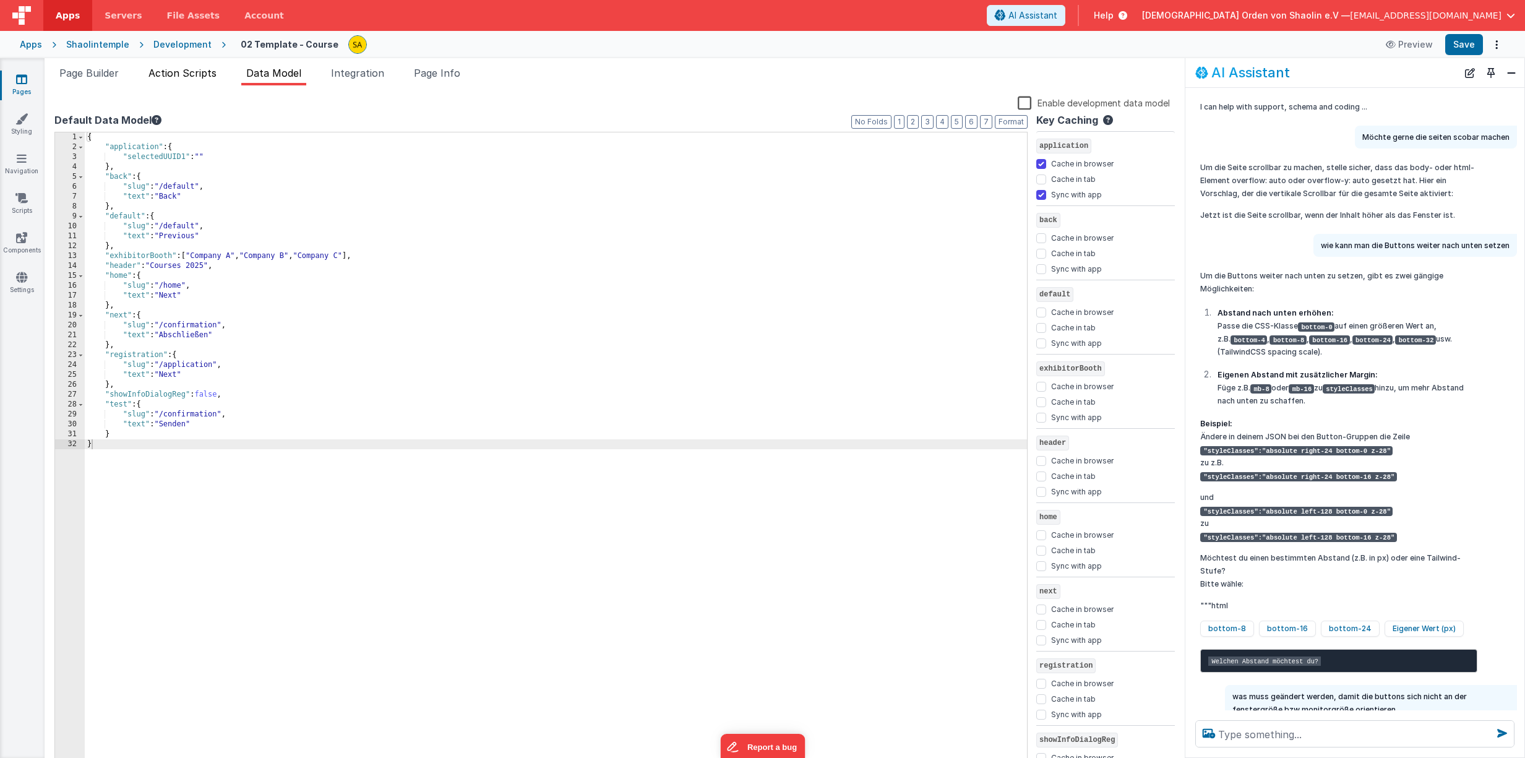
click at [210, 74] on span "Action Scripts" at bounding box center [182, 73] width 68 height 12
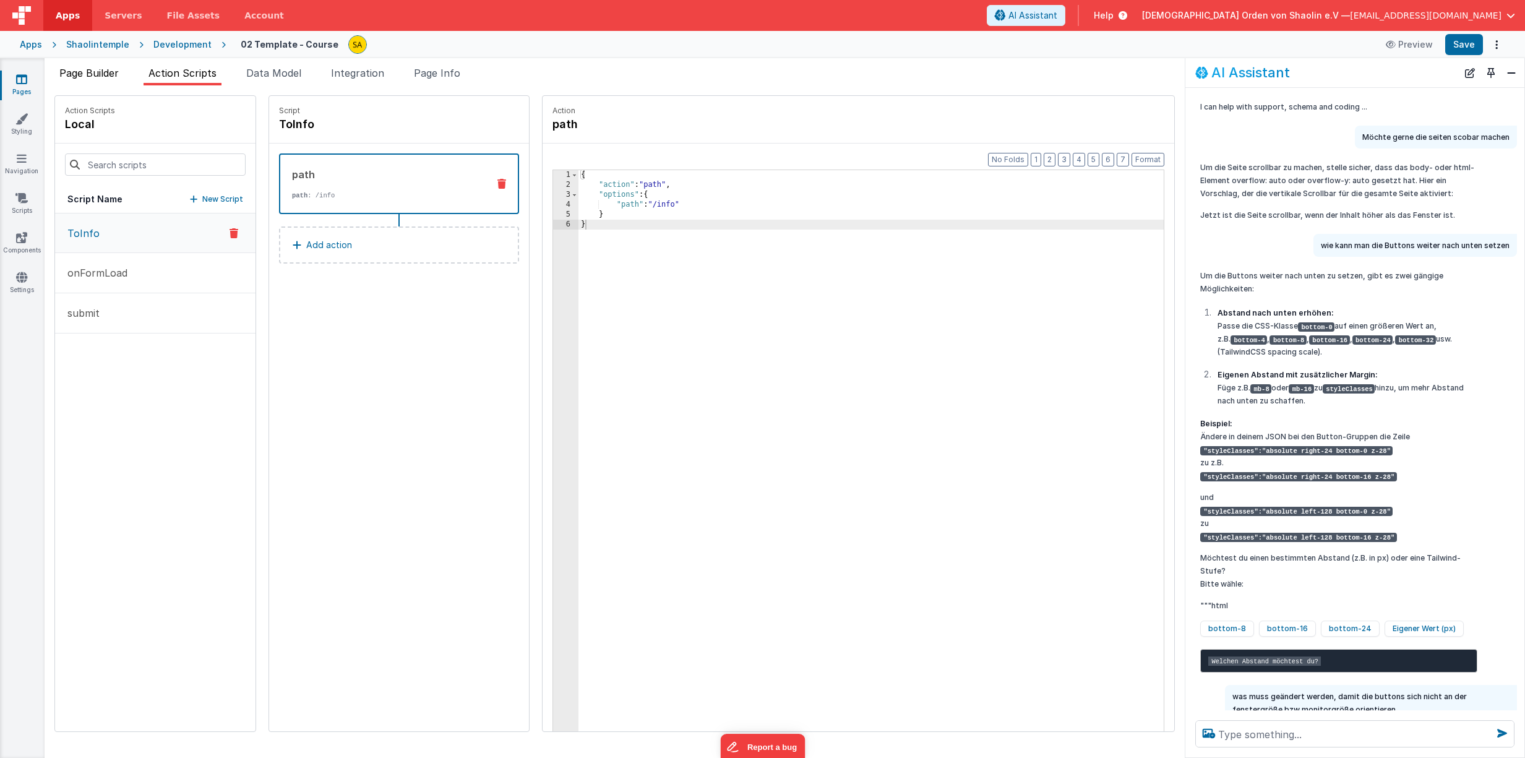
click at [98, 73] on span "Page Builder" at bounding box center [88, 73] width 59 height 12
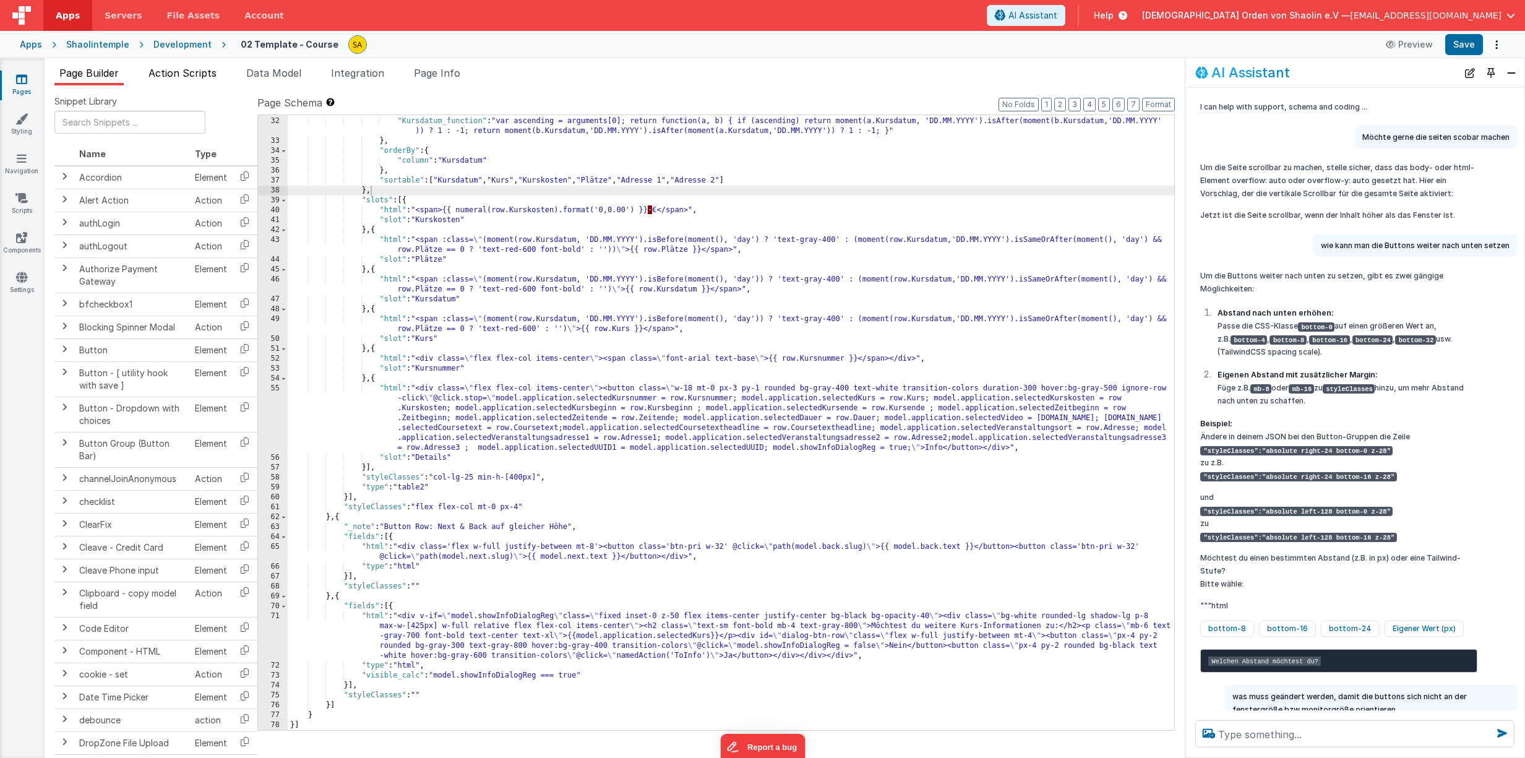
click at [178, 71] on span "Action Scripts" at bounding box center [182, 73] width 68 height 12
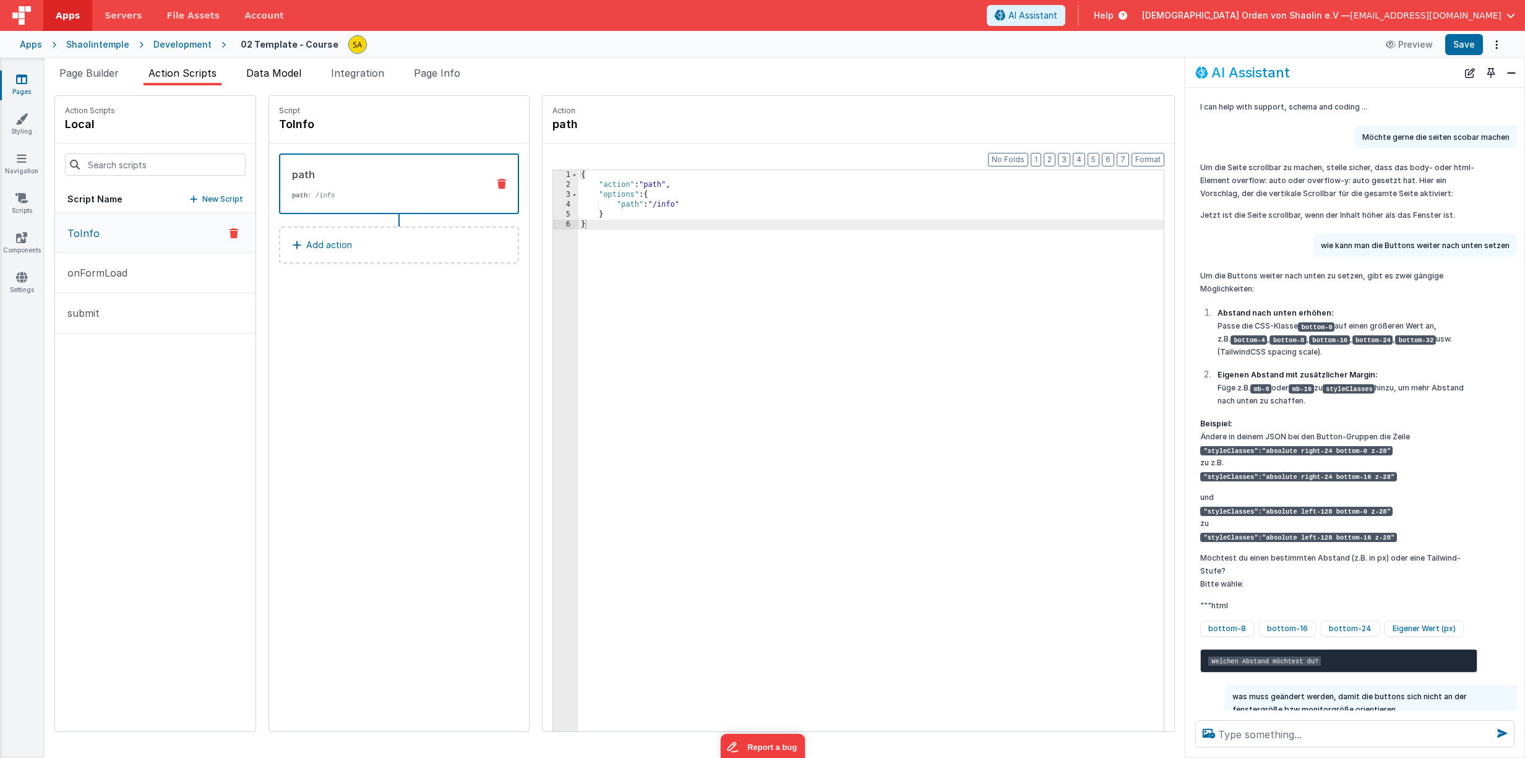
click at [277, 76] on span "Data Model" at bounding box center [273, 73] width 55 height 12
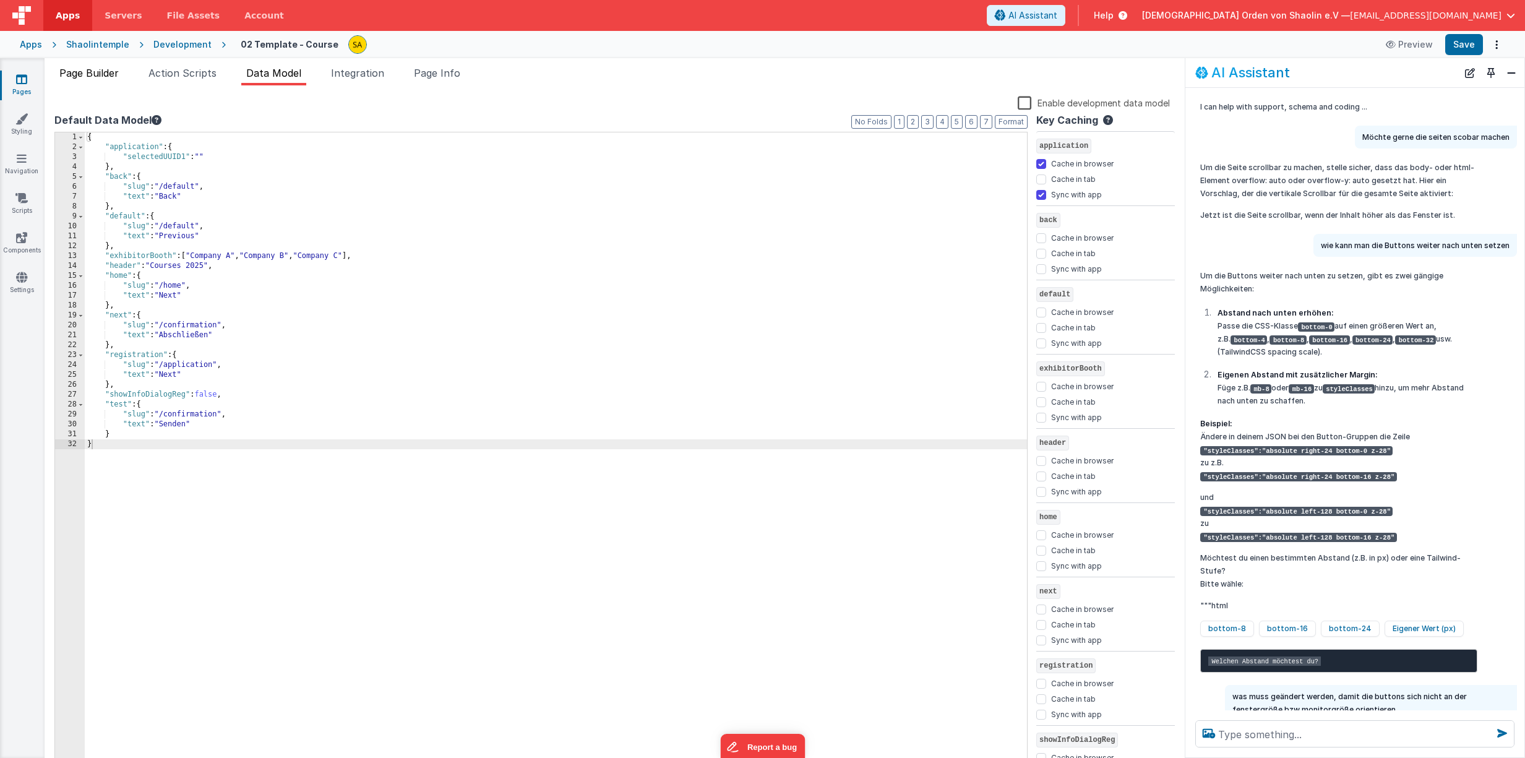
click at [113, 74] on span "Page Builder" at bounding box center [88, 73] width 59 height 12
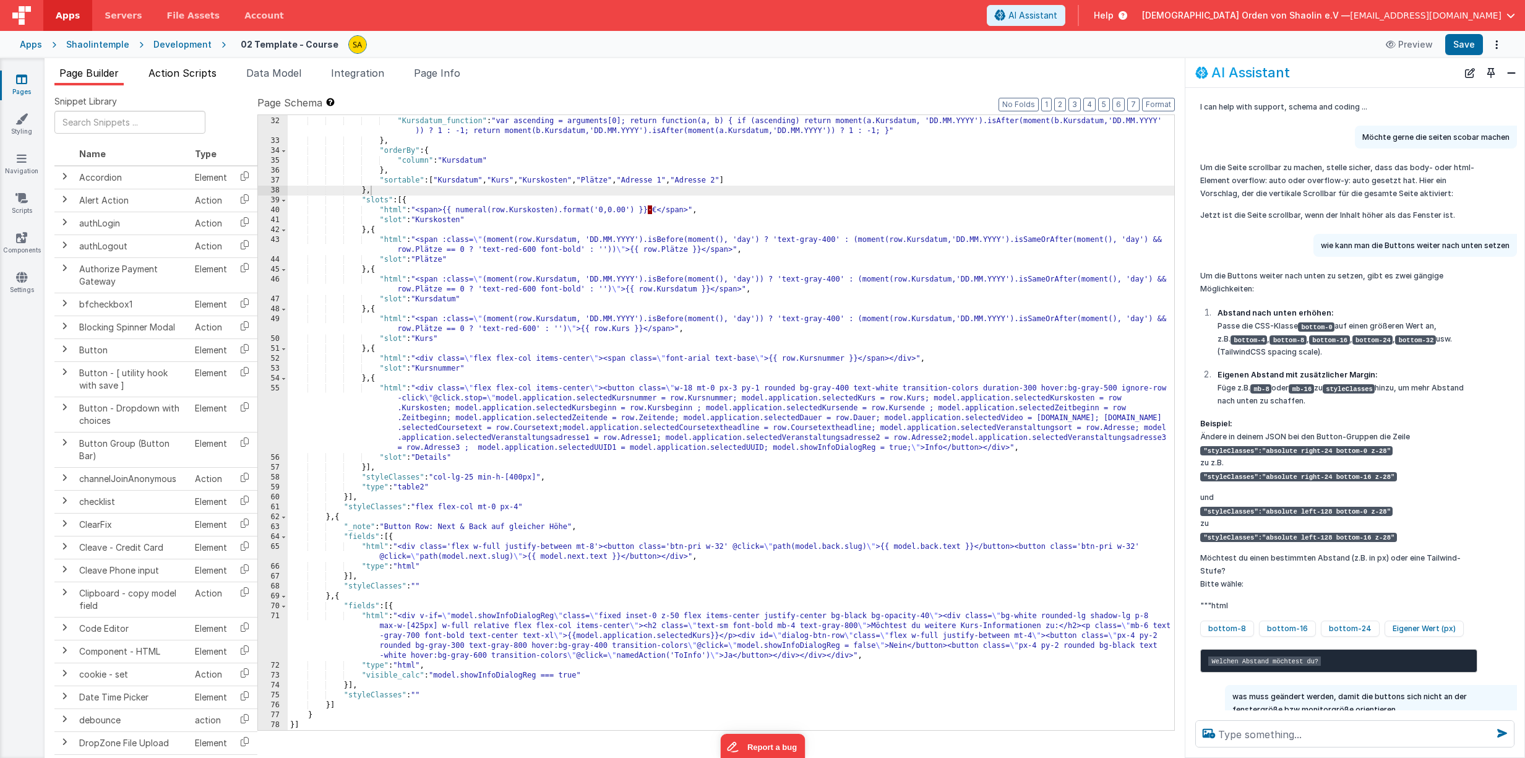
click at [163, 70] on span "Action Scripts" at bounding box center [182, 73] width 68 height 12
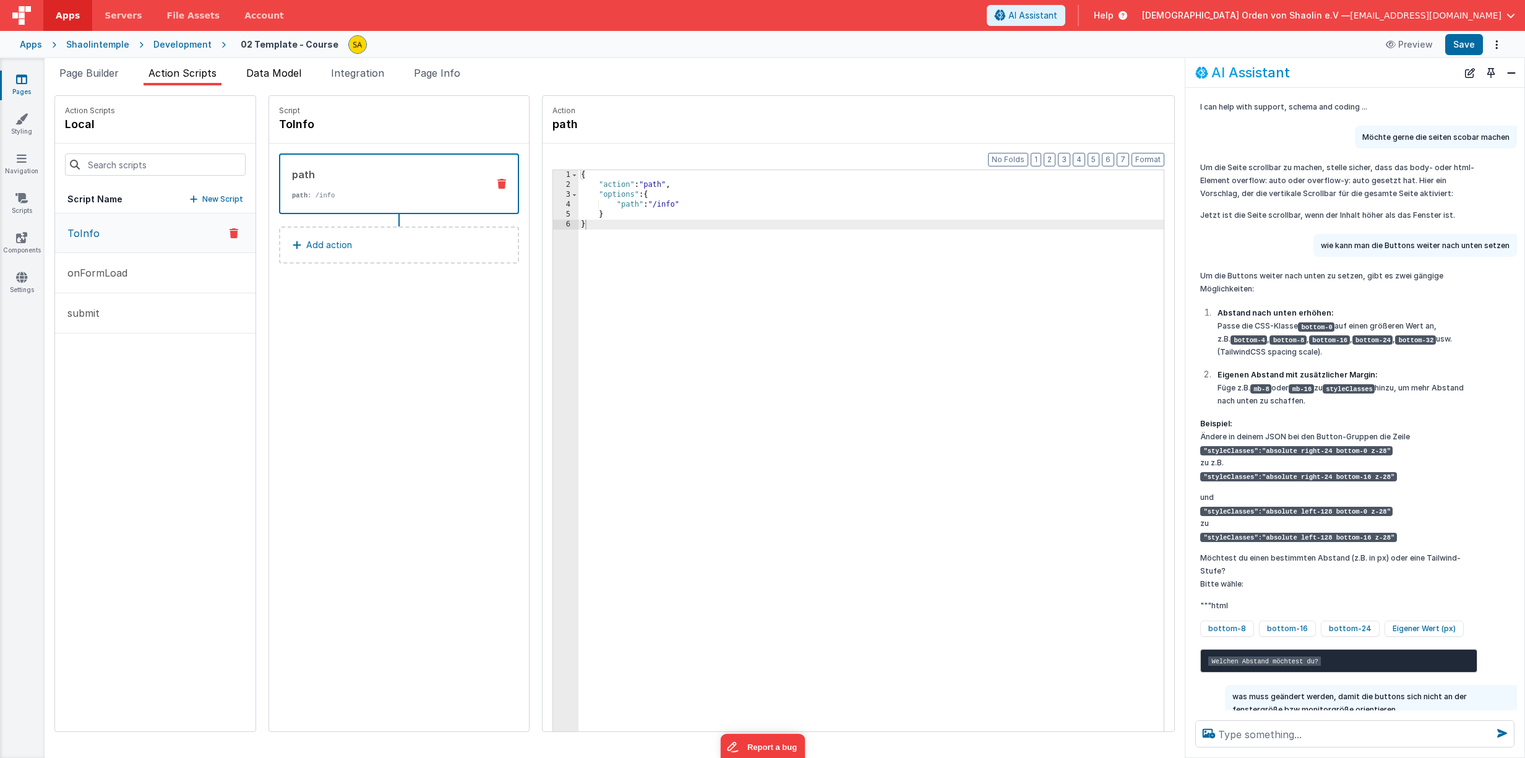
click at [259, 75] on span "Data Model" at bounding box center [273, 73] width 55 height 12
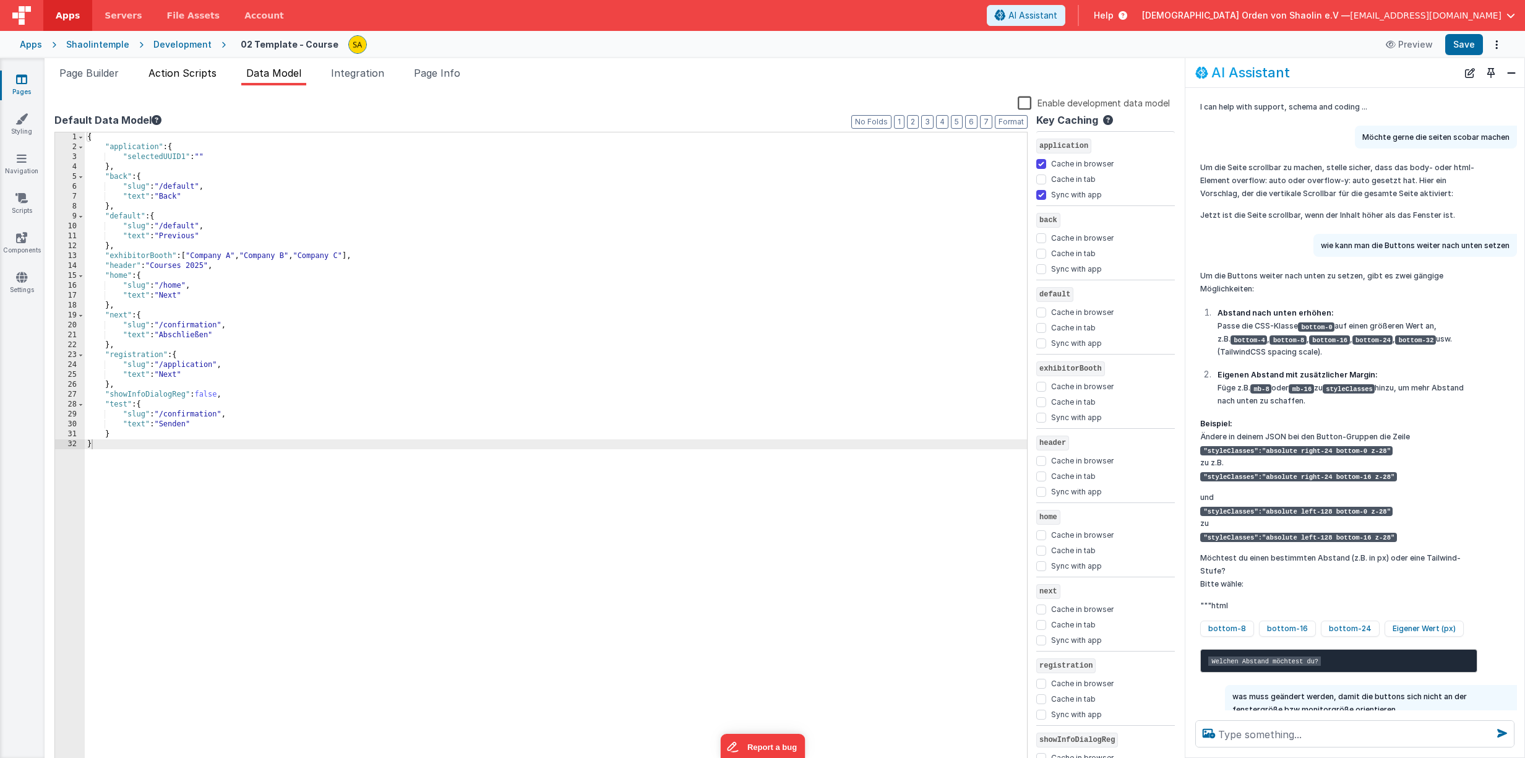
click at [186, 74] on span "Action Scripts" at bounding box center [182, 73] width 68 height 12
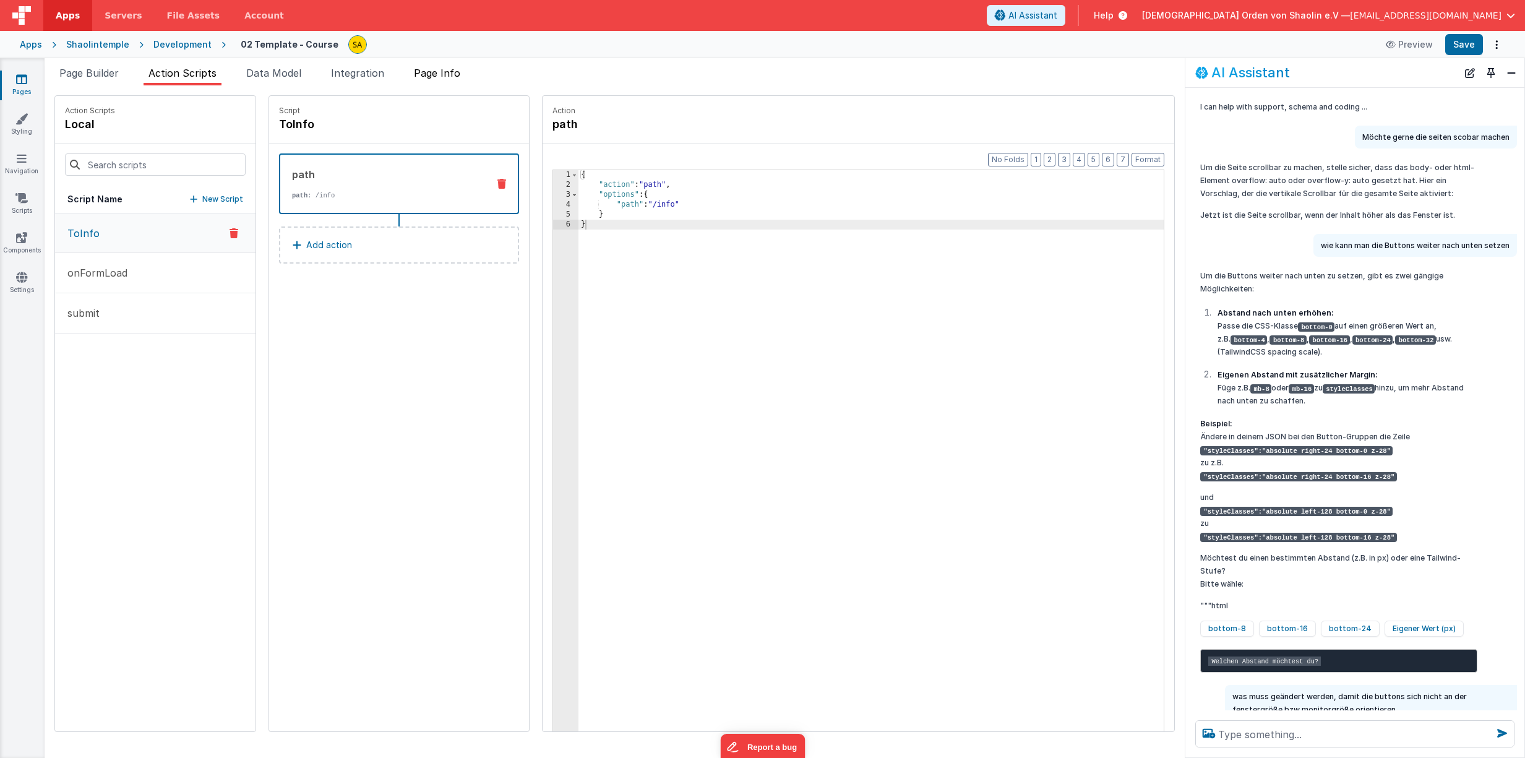
click at [430, 75] on span "Page Info" at bounding box center [437, 73] width 46 height 12
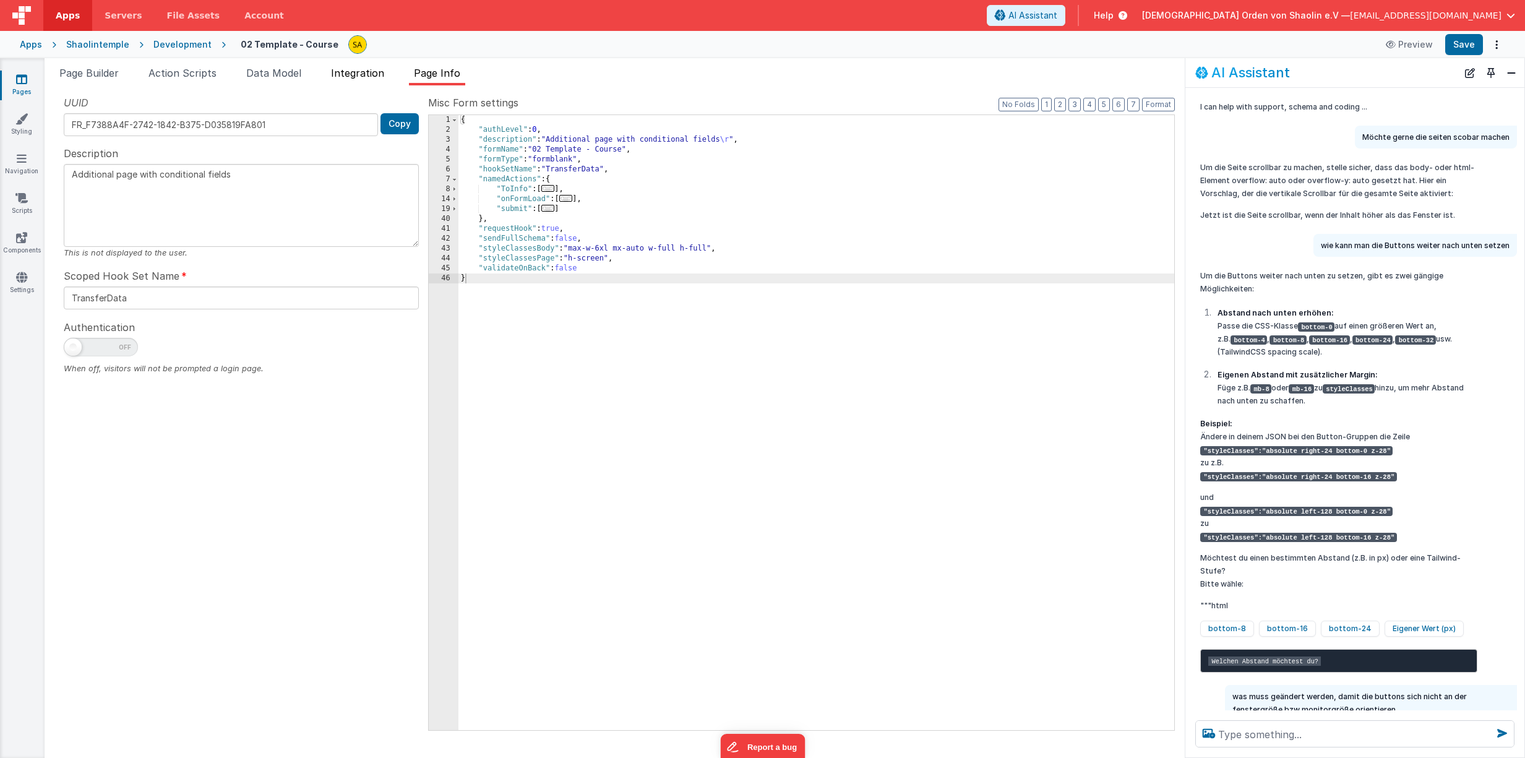
click at [359, 76] on span "Integration" at bounding box center [357, 73] width 53 height 12
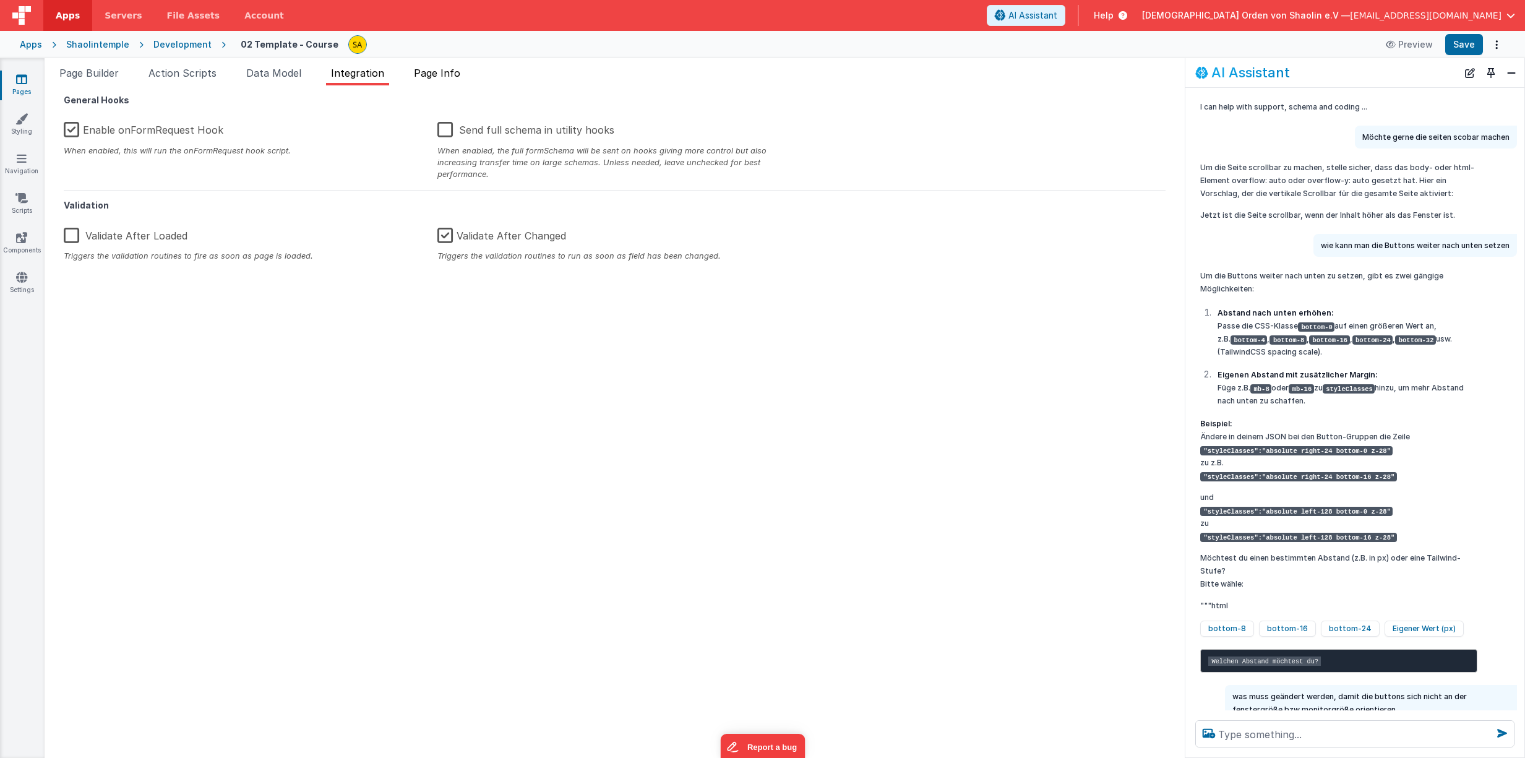
click at [443, 78] on span "Page Info" at bounding box center [437, 73] width 46 height 12
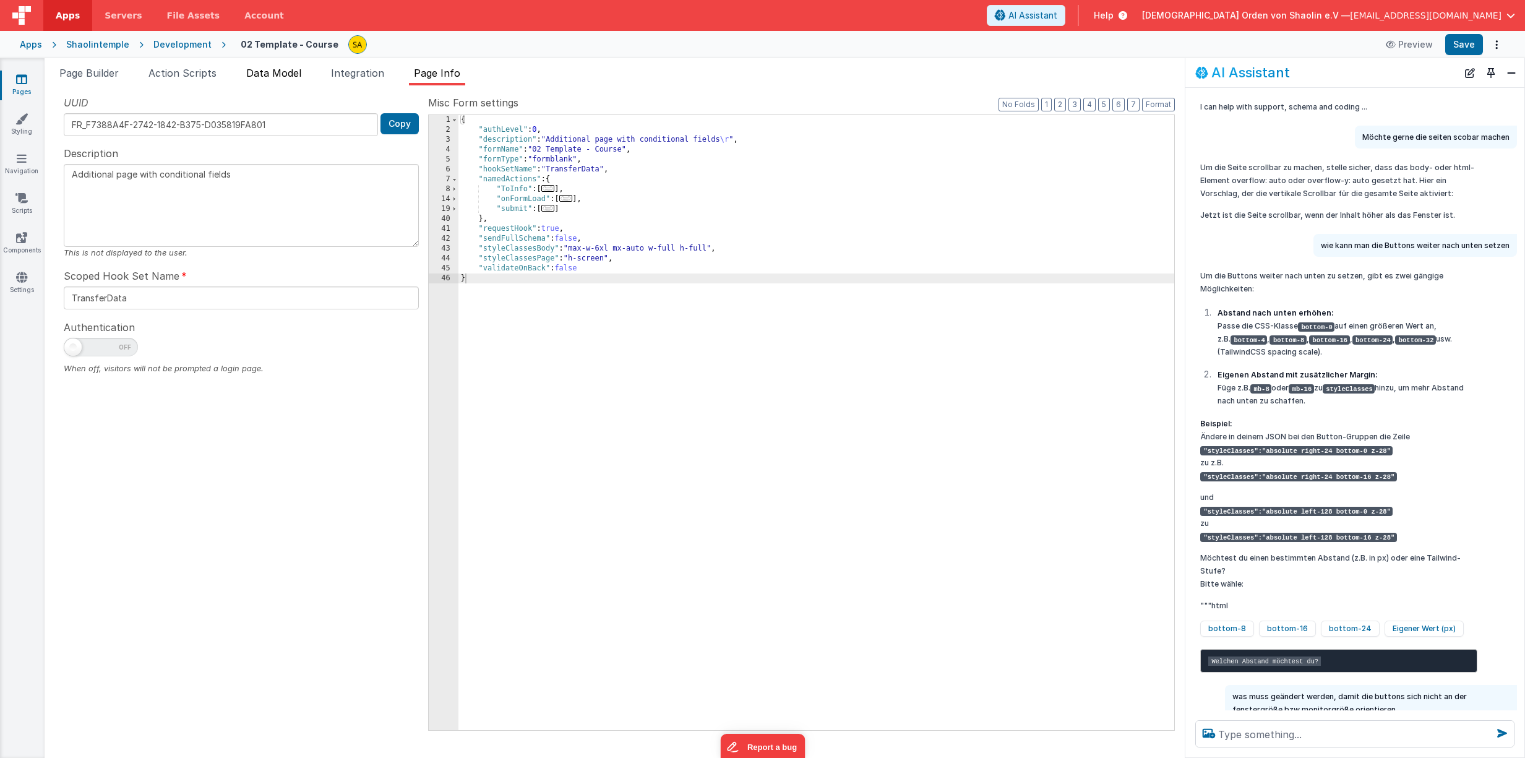
click at [290, 74] on span "Data Model" at bounding box center [273, 73] width 55 height 12
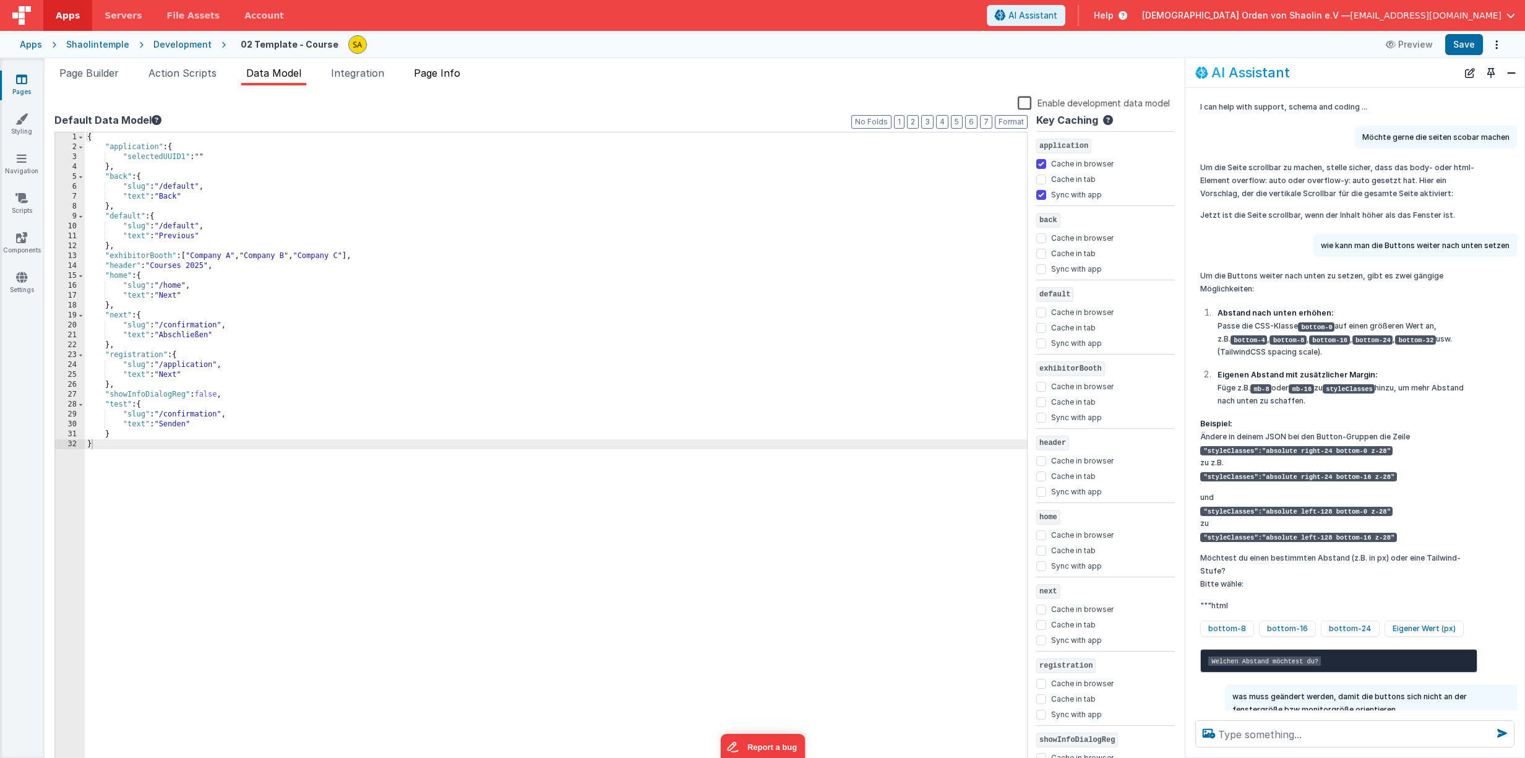
click at [441, 74] on span "Page Info" at bounding box center [437, 73] width 46 height 12
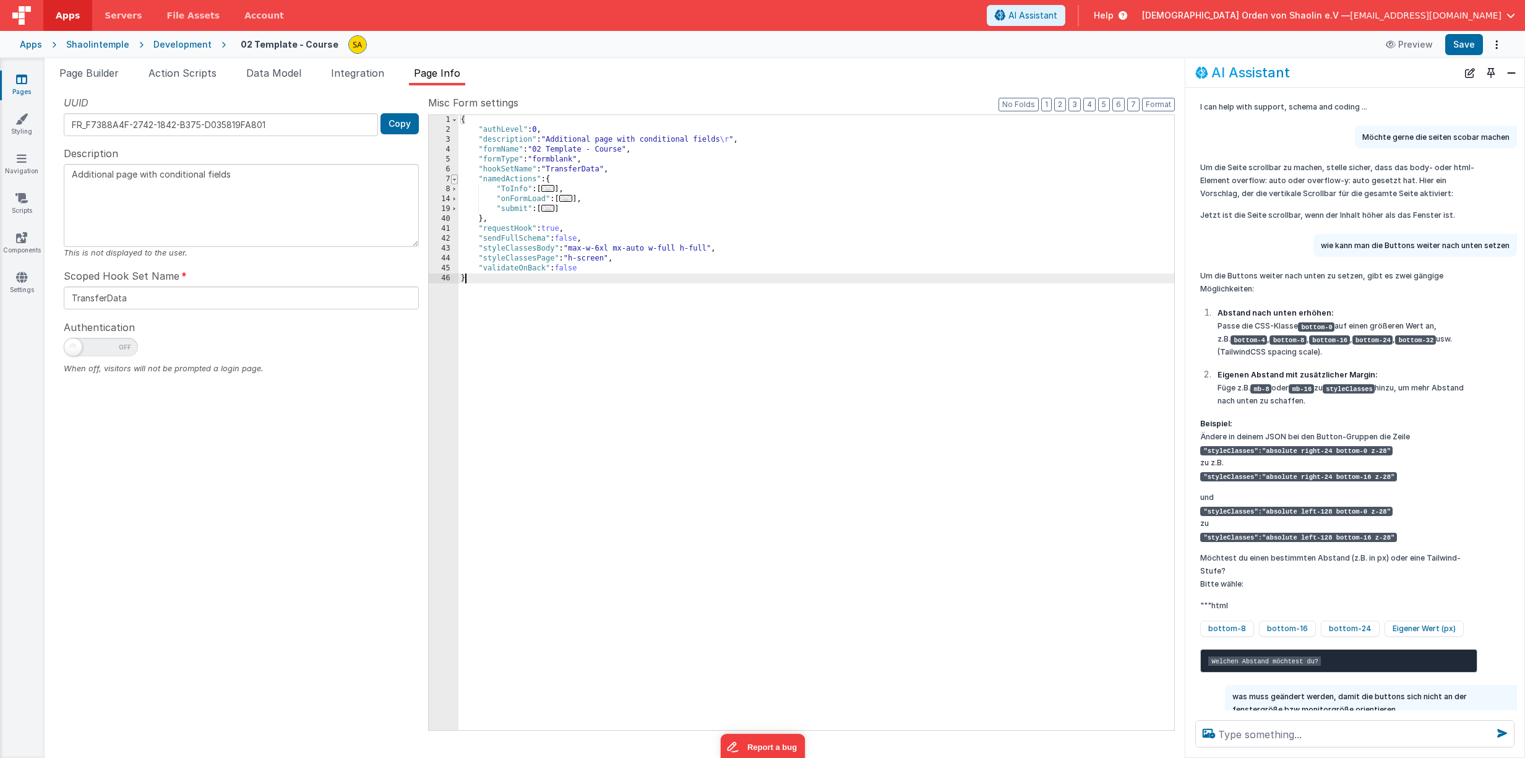
click at [453, 178] on span at bounding box center [454, 179] width 7 height 10
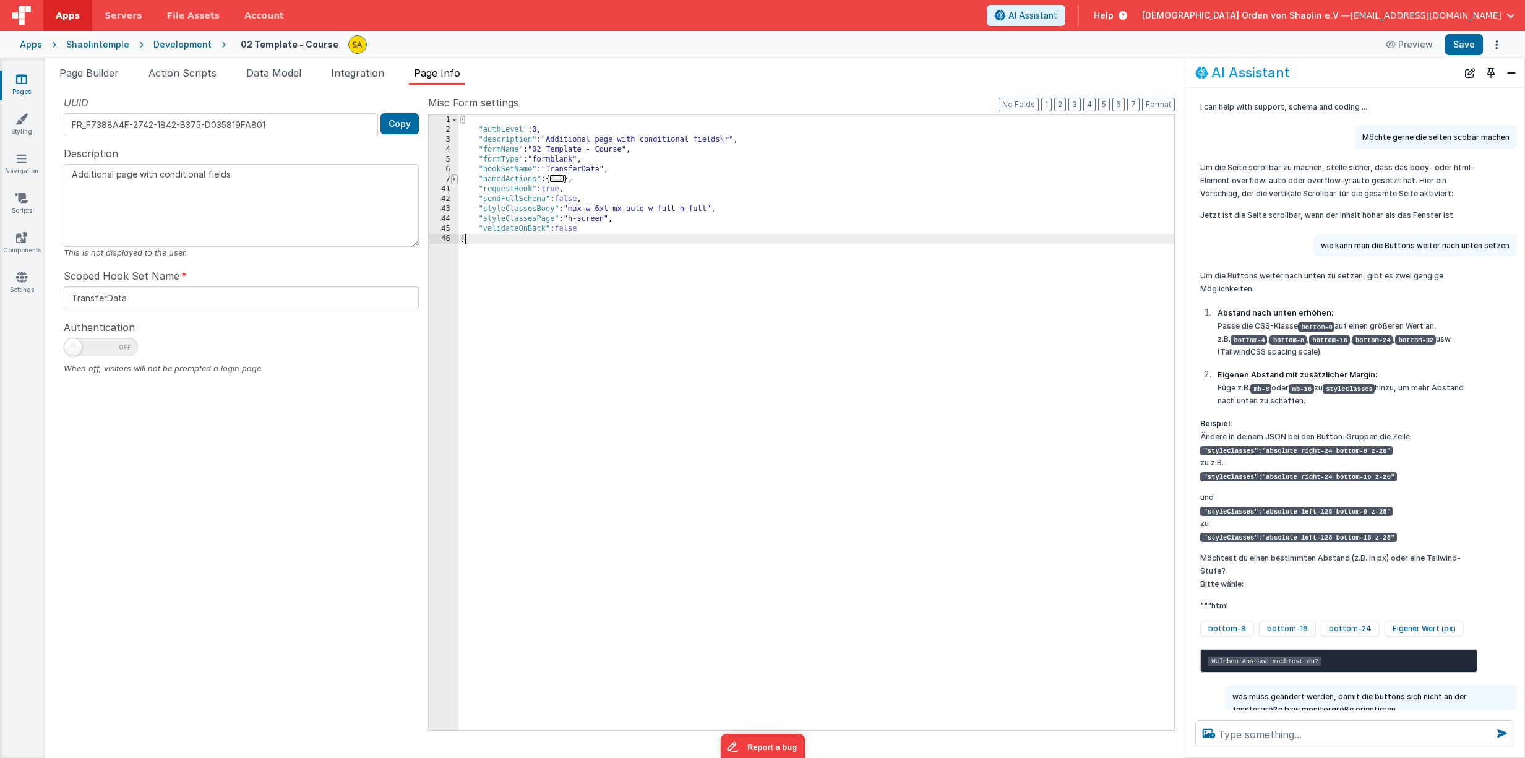
click at [454, 179] on span at bounding box center [454, 179] width 7 height 10
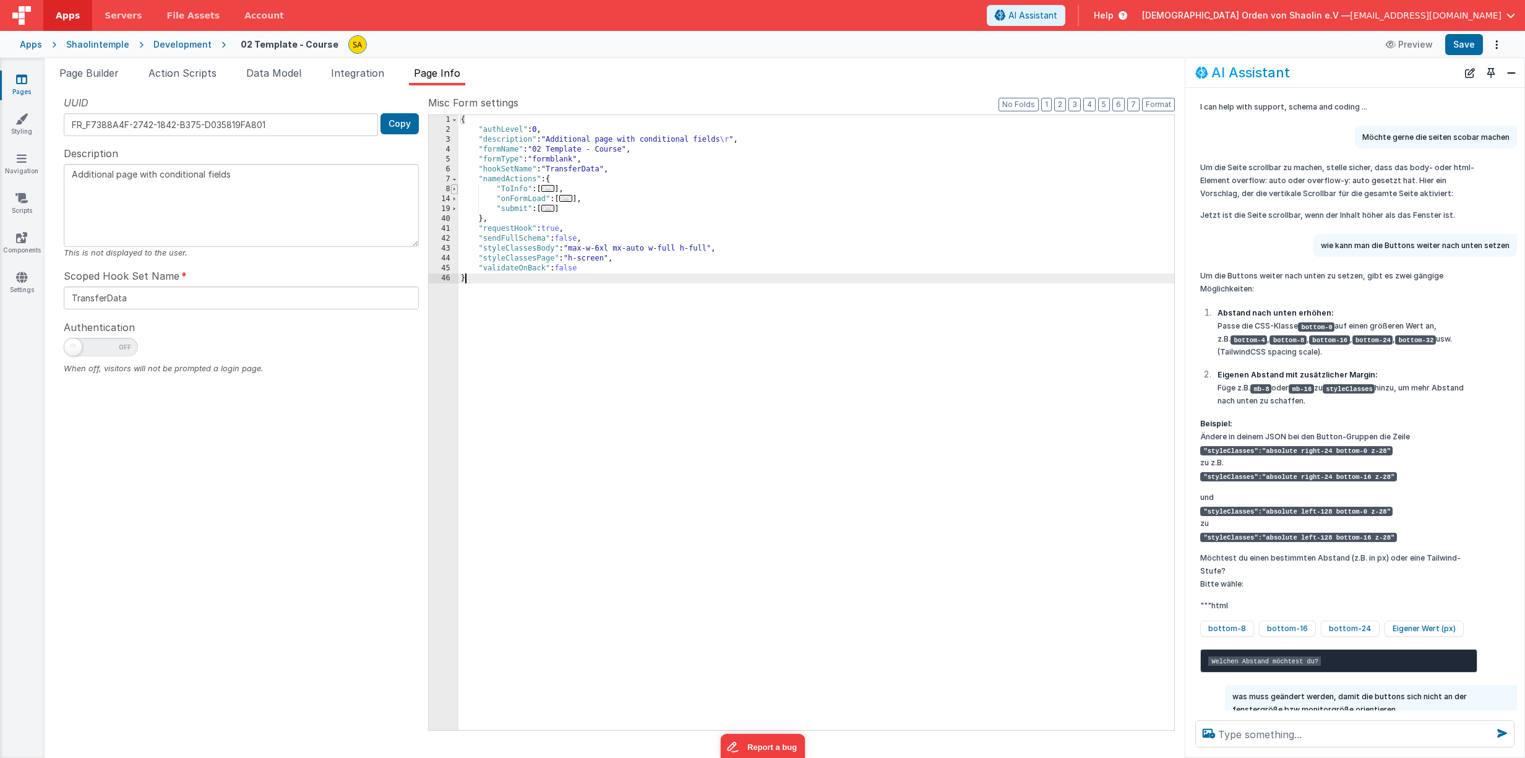
click at [453, 191] on span at bounding box center [454, 189] width 7 height 10
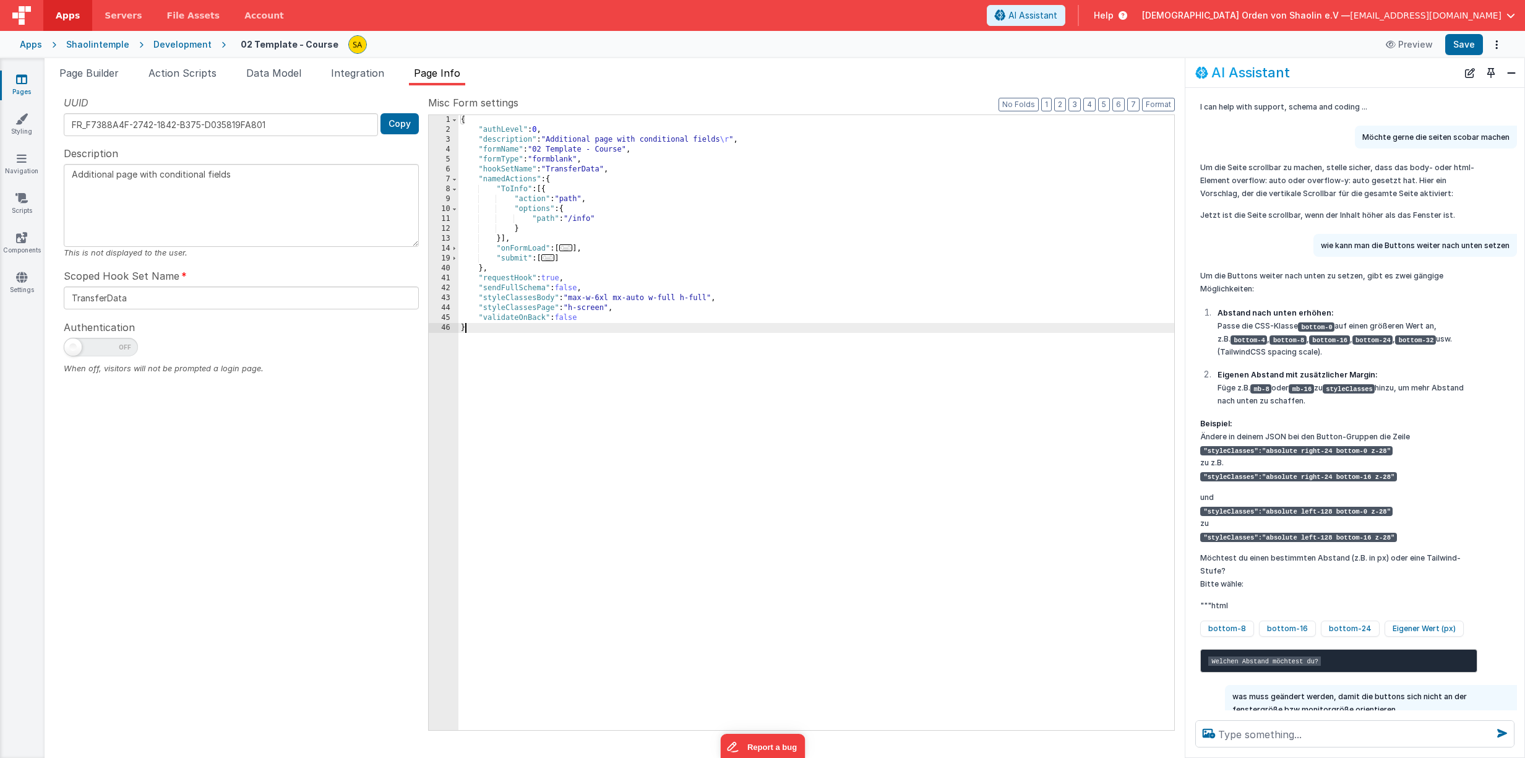
drag, startPoint x: 455, startPoint y: 249, endPoint x: 464, endPoint y: 254, distance: 10.5
click at [455, 249] on span at bounding box center [454, 249] width 7 height 10
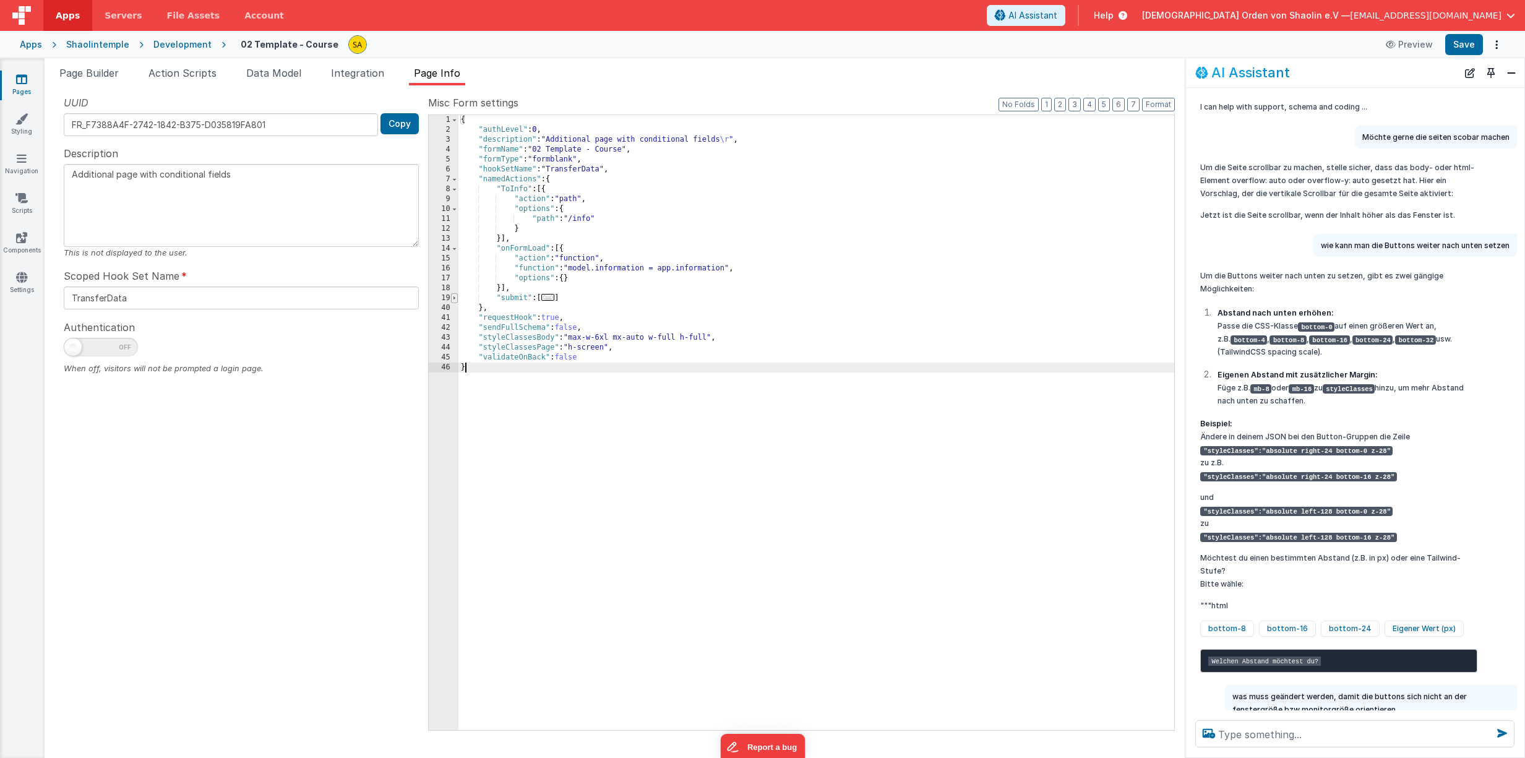
click at [452, 298] on span at bounding box center [454, 298] width 7 height 10
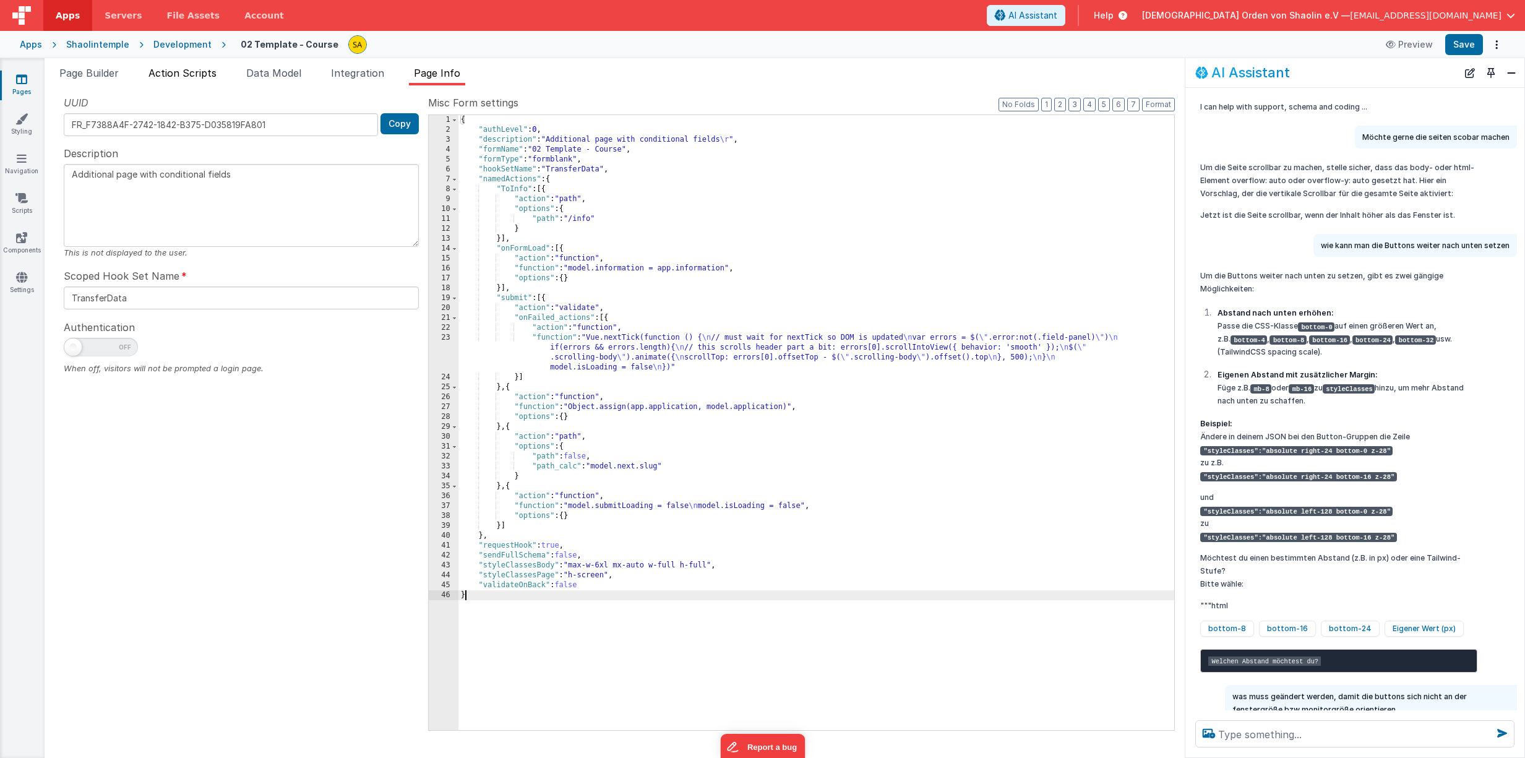
click at [208, 77] on span "Action Scripts" at bounding box center [182, 73] width 68 height 12
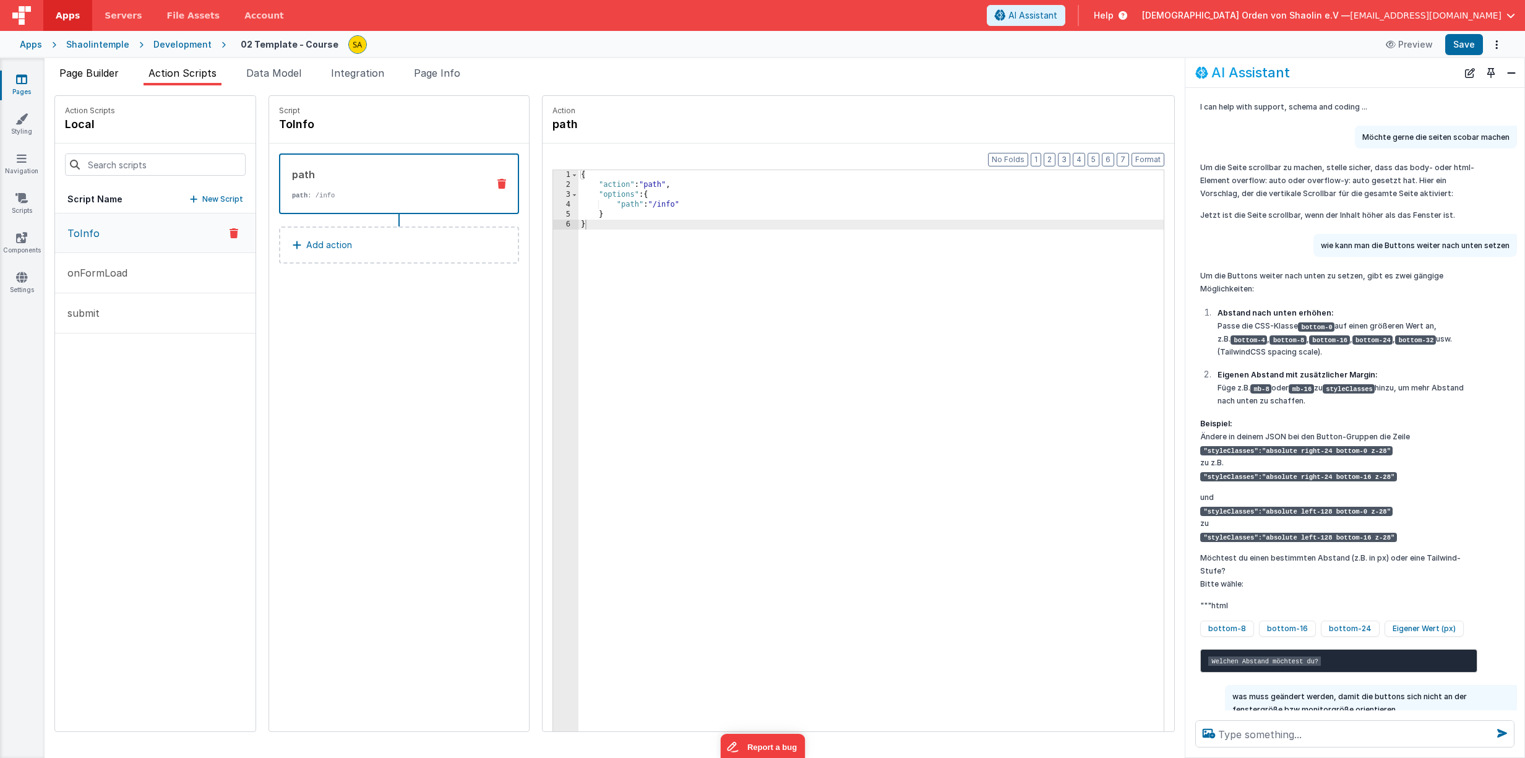
click at [82, 77] on span "Page Builder" at bounding box center [88, 73] width 59 height 12
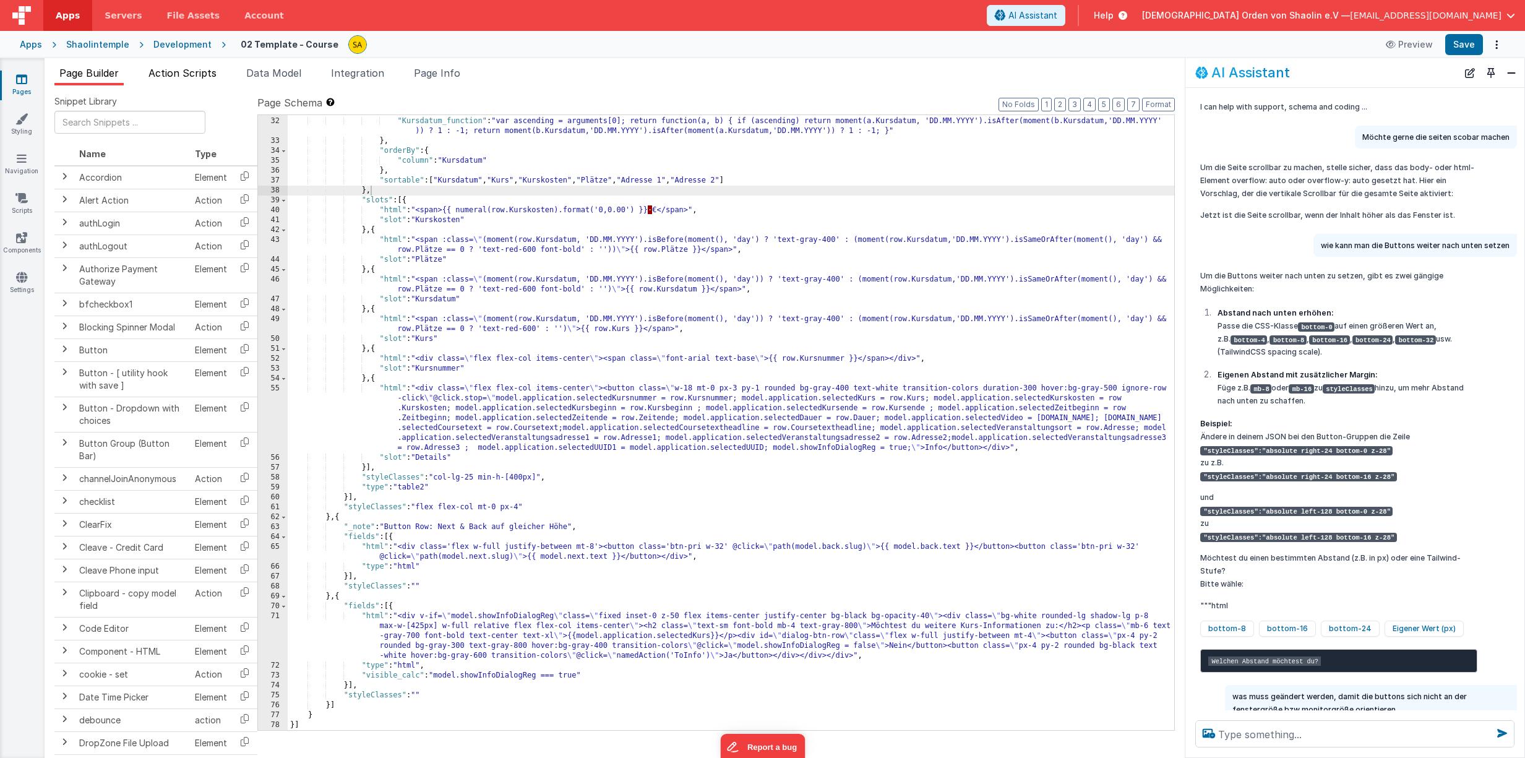
click at [179, 71] on span "Action Scripts" at bounding box center [182, 73] width 68 height 12
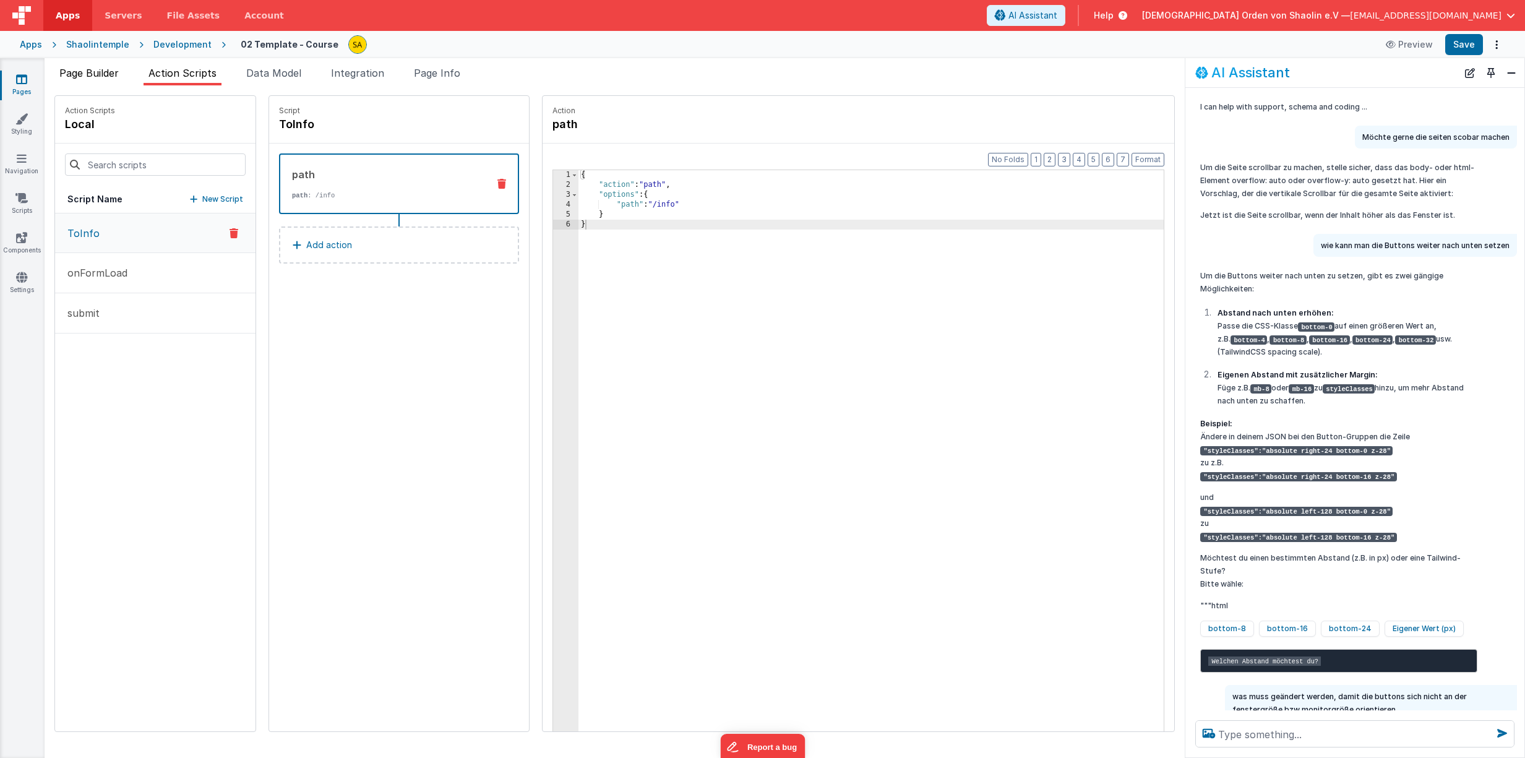
click at [111, 72] on span "Page Builder" at bounding box center [88, 73] width 59 height 12
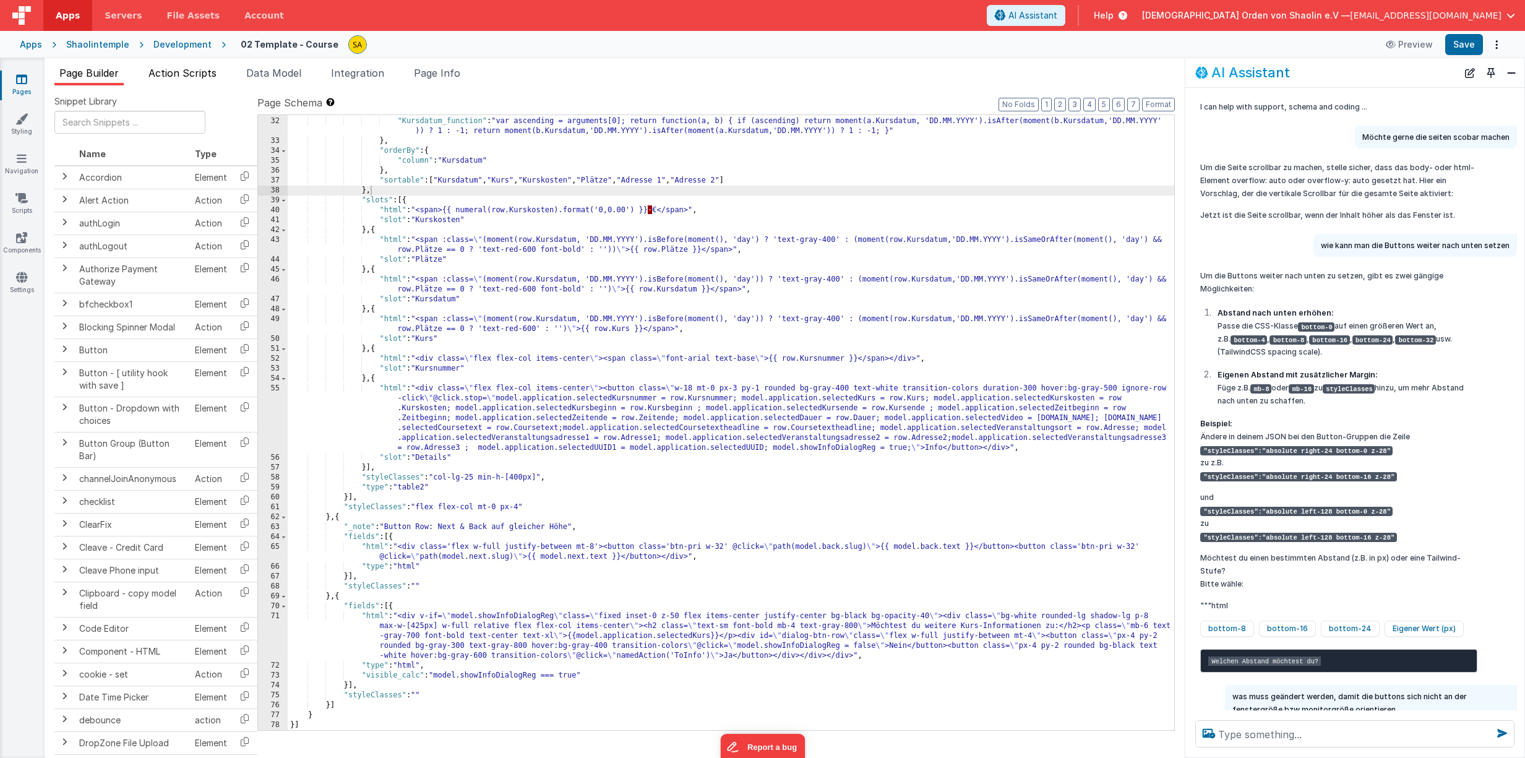
click at [179, 72] on span "Action Scripts" at bounding box center [182, 73] width 68 height 12
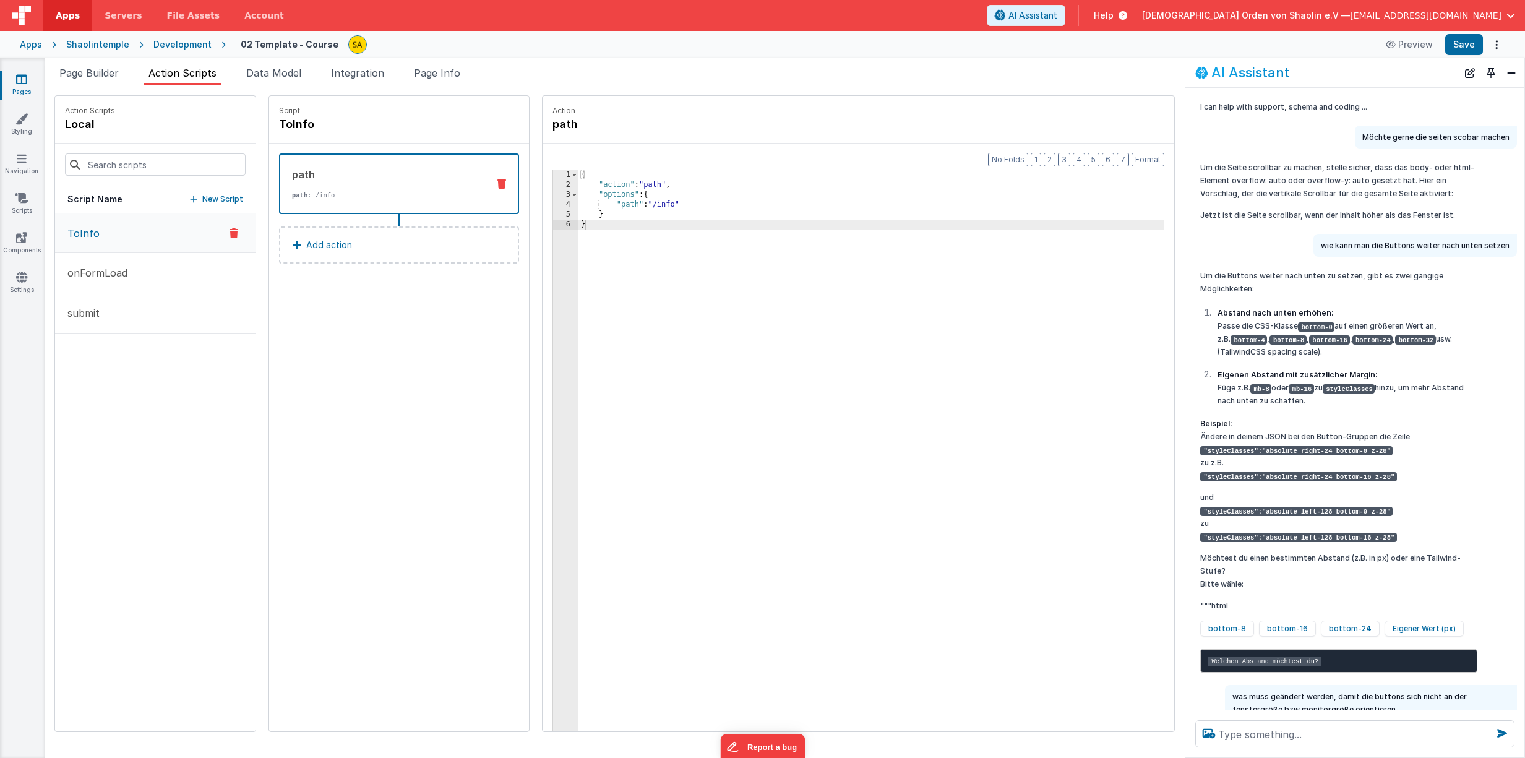
click at [204, 198] on p "New Script" at bounding box center [222, 199] width 41 height 12
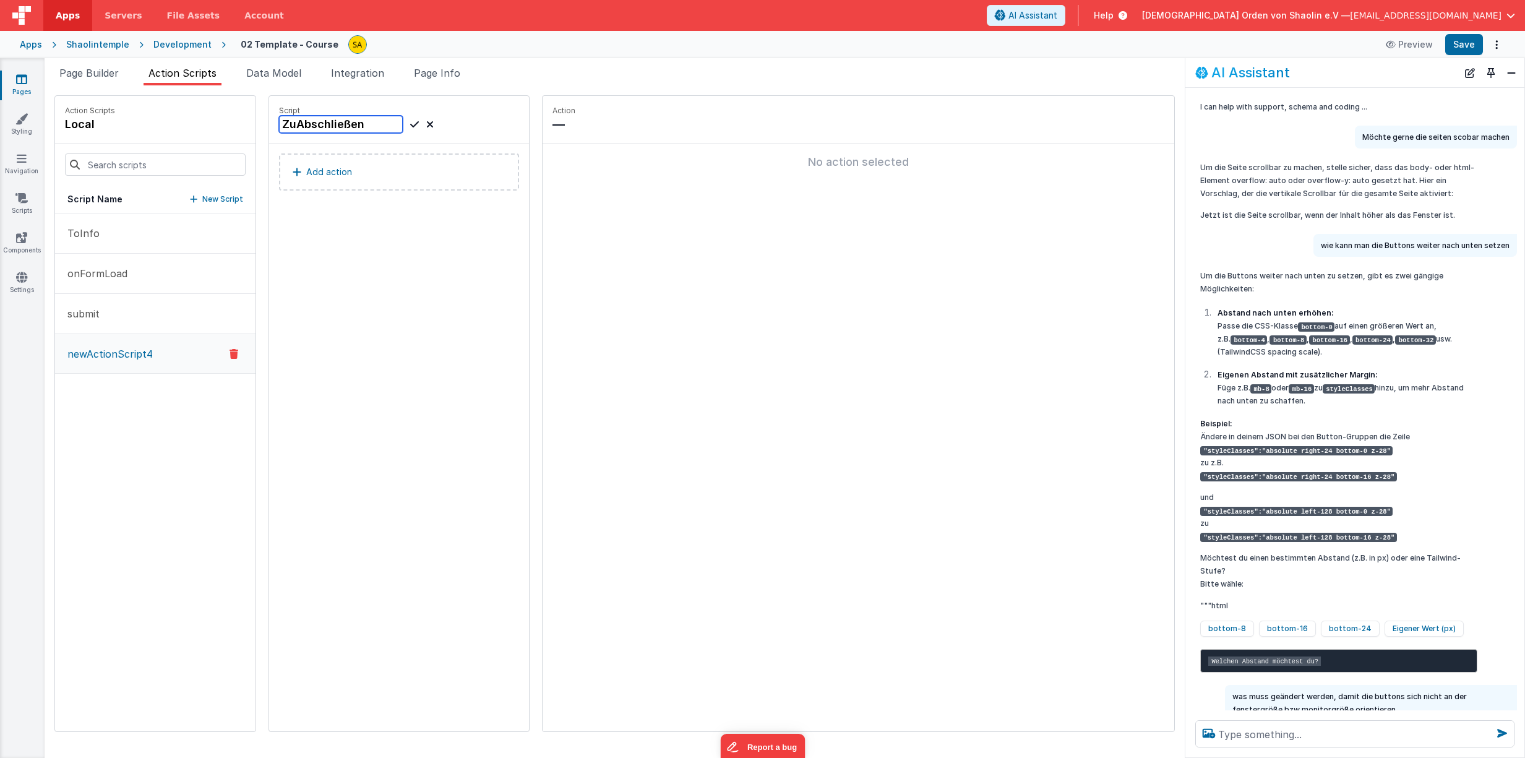
type input "ZuAbschließen"
click at [410, 124] on icon at bounding box center [414, 124] width 9 height 15
click at [366, 124] on icon at bounding box center [370, 125] width 9 height 12
drag, startPoint x: 358, startPoint y: 124, endPoint x: 265, endPoint y: 124, distance: 92.8
click at [279, 124] on input "ZuAbschließen" at bounding box center [341, 124] width 124 height 17
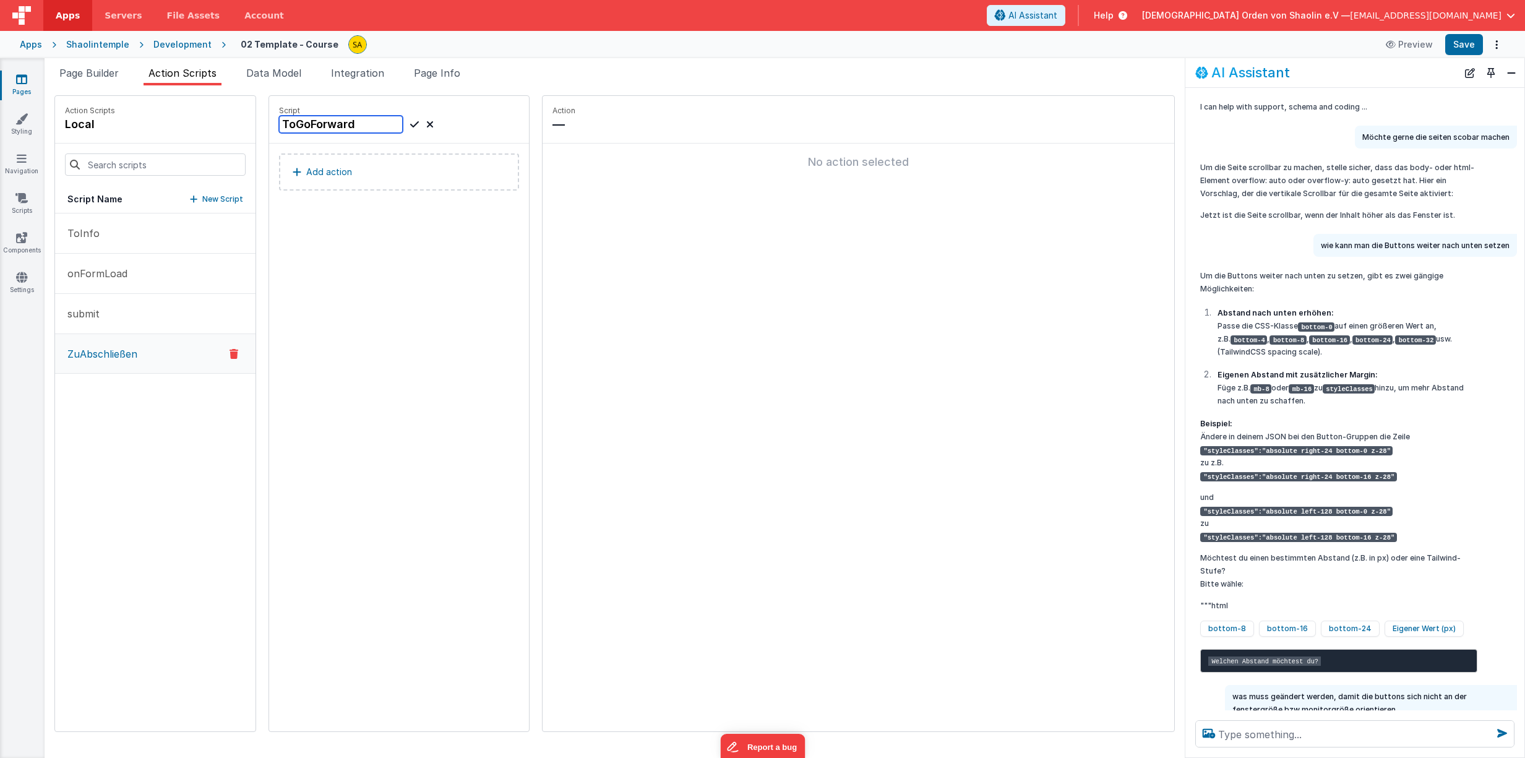
type input "ToGoForward"
click at [410, 124] on icon at bounding box center [414, 124] width 9 height 15
click at [324, 171] on p "Add action" at bounding box center [329, 172] width 46 height 15
click at [343, 178] on button "Add action" at bounding box center [399, 171] width 240 height 37
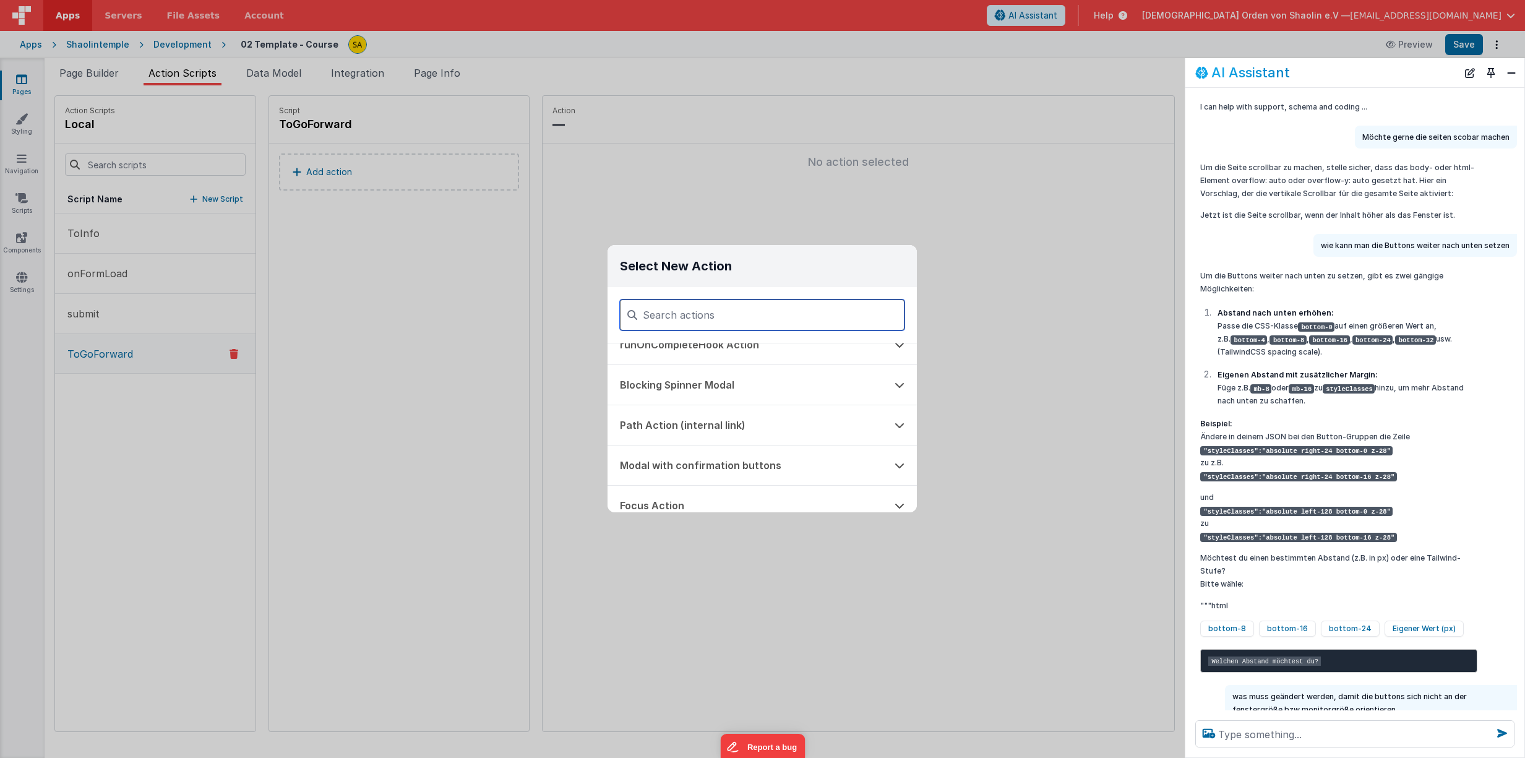
scroll to position [339, 0]
click at [661, 424] on button "Path Action (internal link)" at bounding box center [744, 426] width 275 height 40
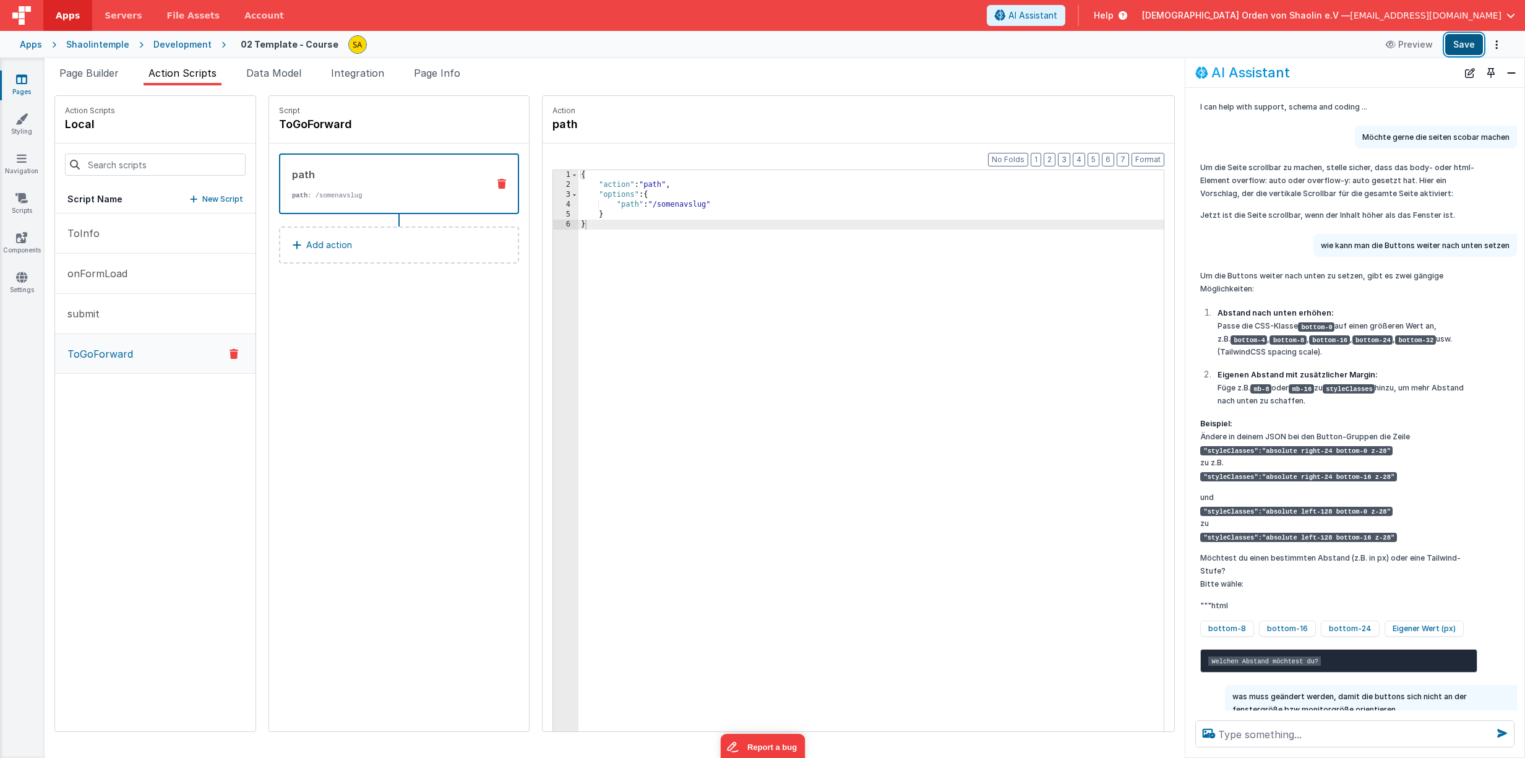
click at [1456, 49] on button "Save" at bounding box center [1464, 44] width 38 height 21
click at [101, 76] on span "Page Builder" at bounding box center [88, 73] width 59 height 12
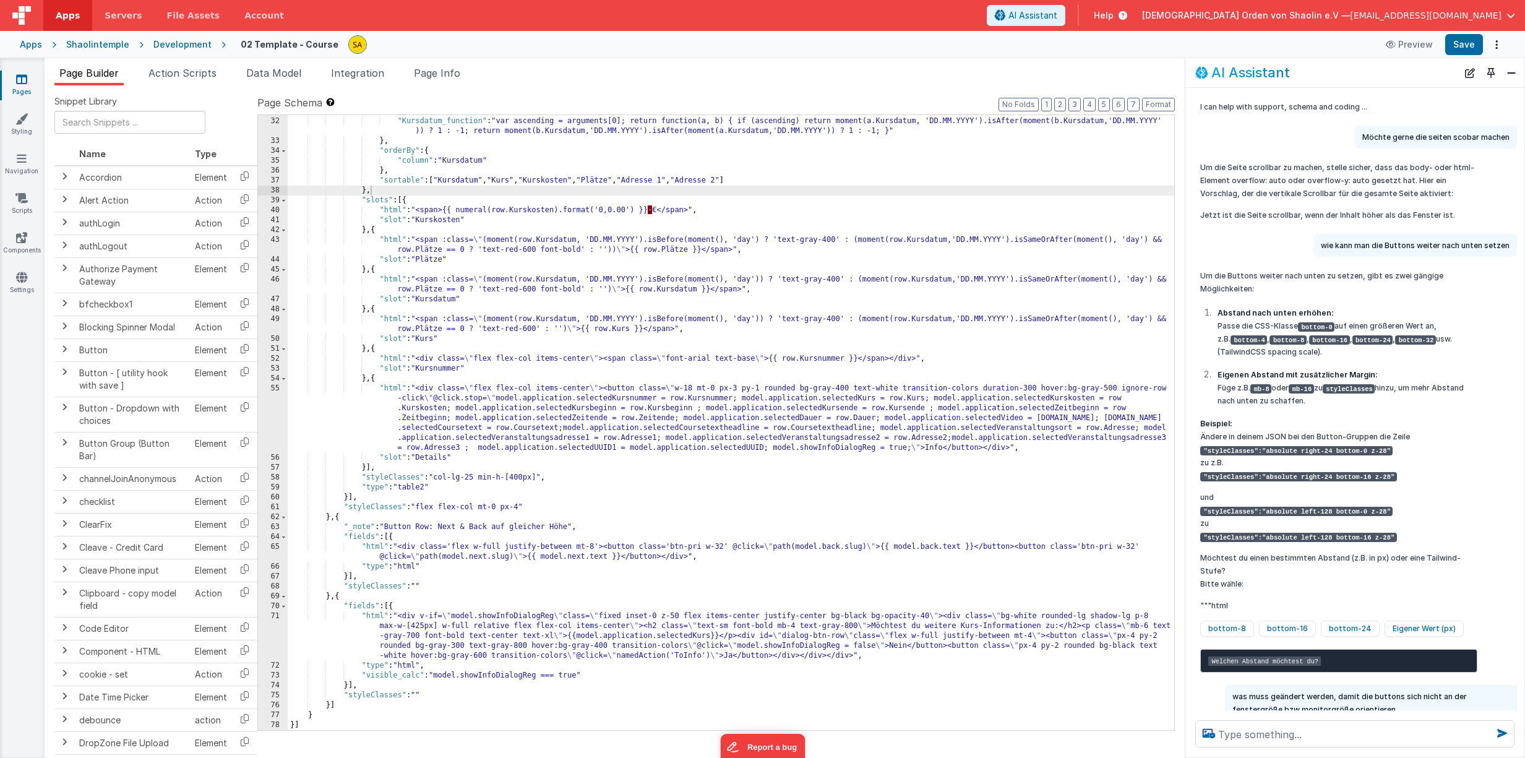
scroll to position [315, 0]
click at [179, 77] on span "Action Scripts" at bounding box center [182, 73] width 68 height 12
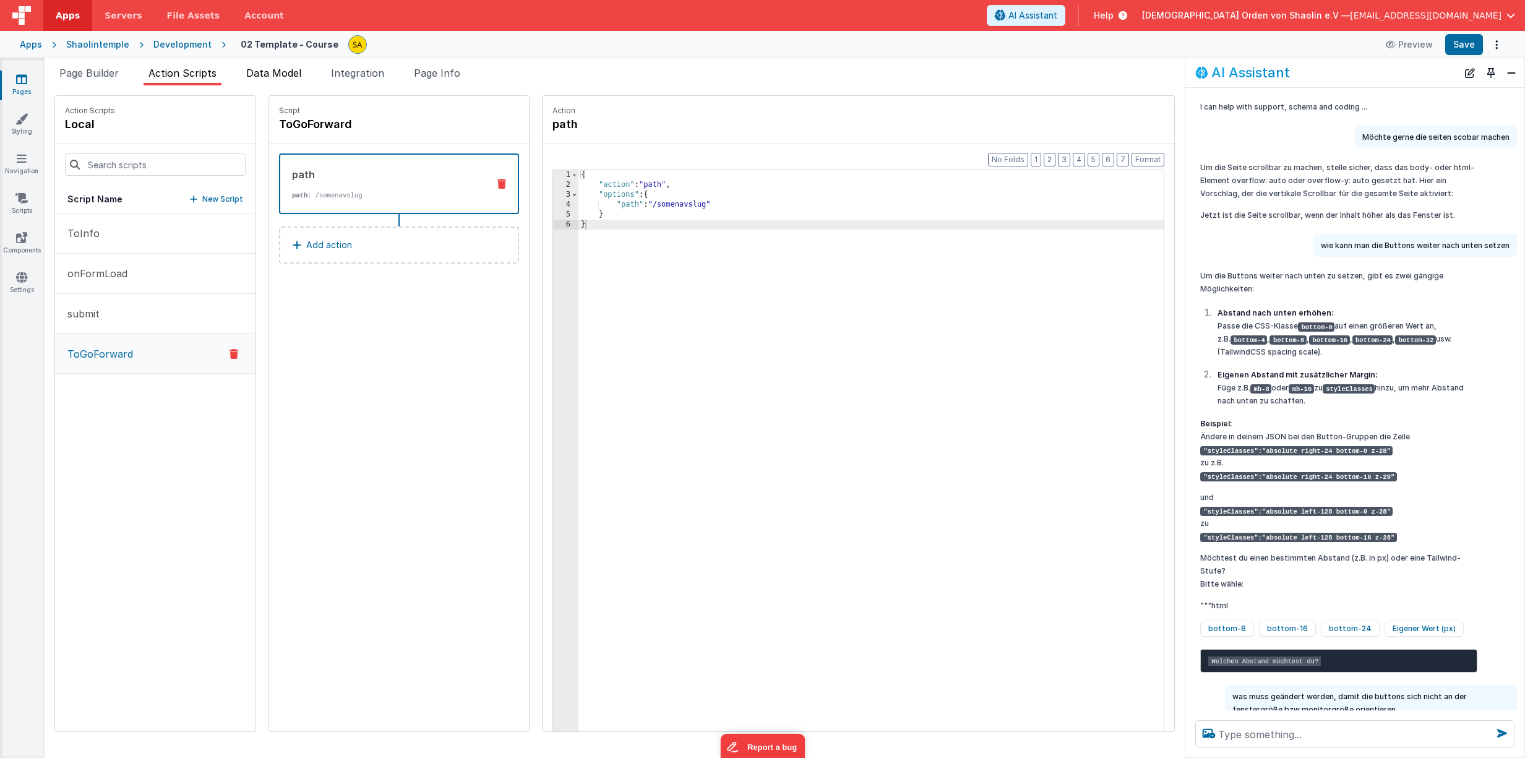
click at [274, 74] on span "Data Model" at bounding box center [273, 73] width 55 height 12
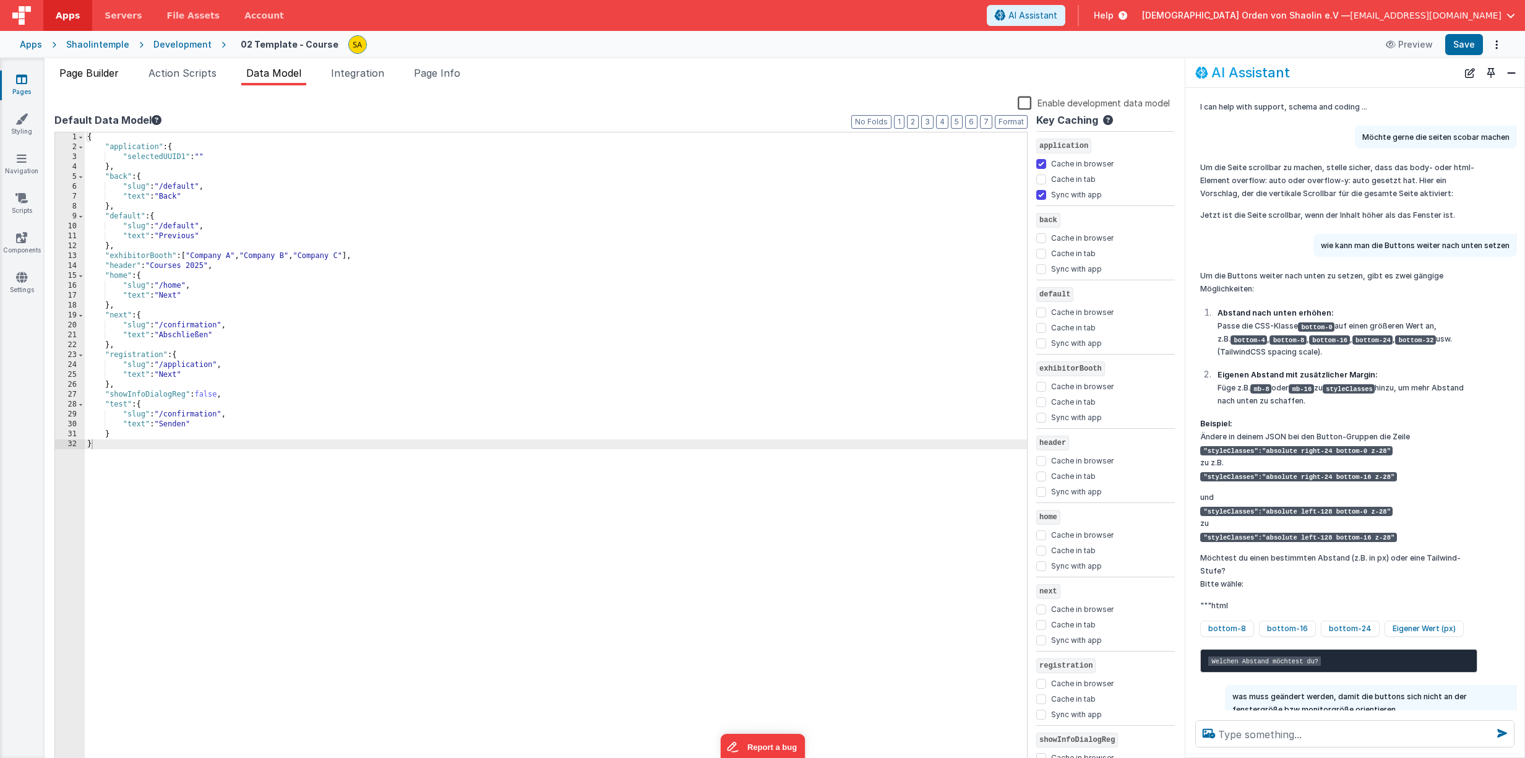
click at [104, 75] on span "Page Builder" at bounding box center [88, 73] width 59 height 12
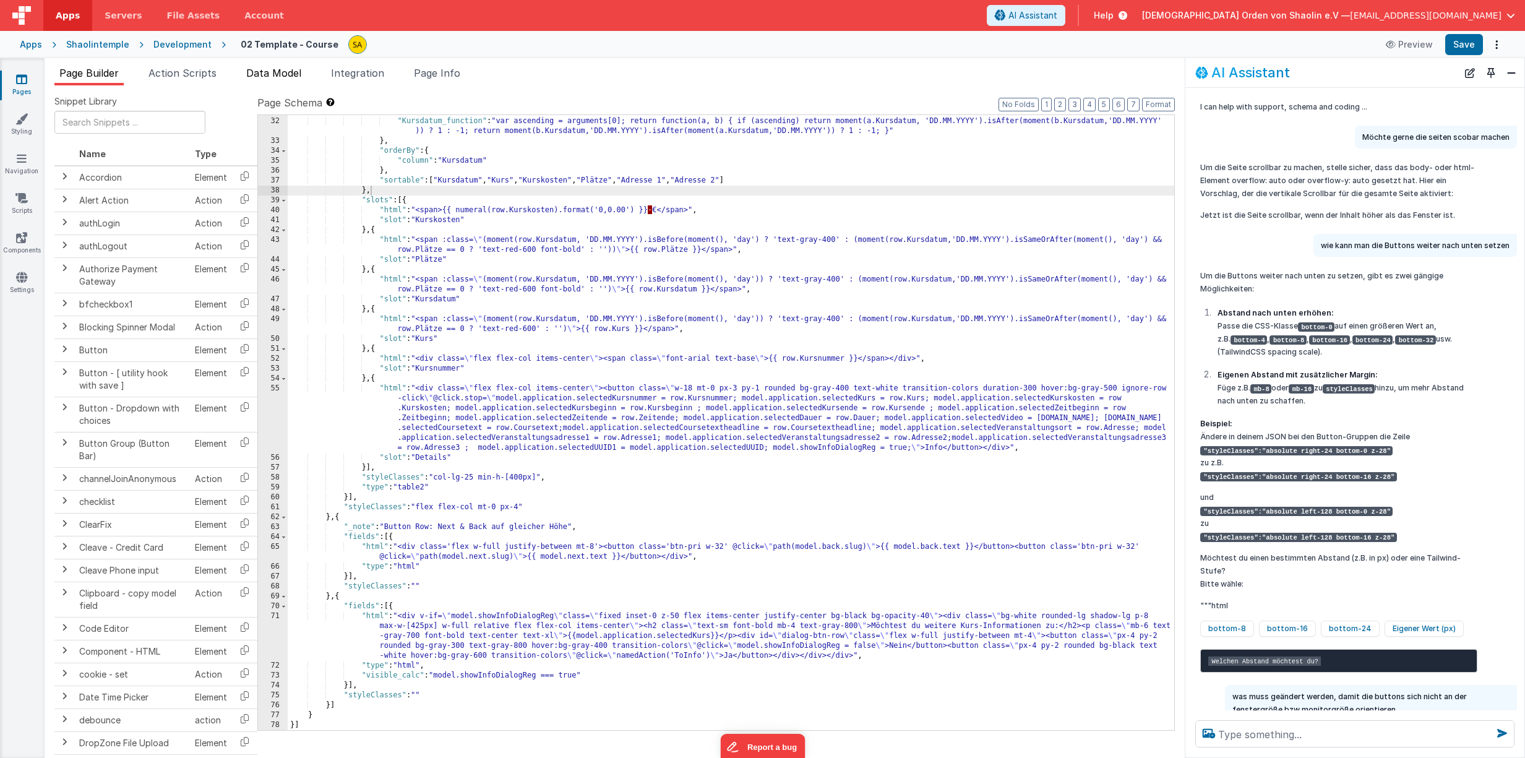
click at [272, 74] on span "Data Model" at bounding box center [273, 73] width 55 height 12
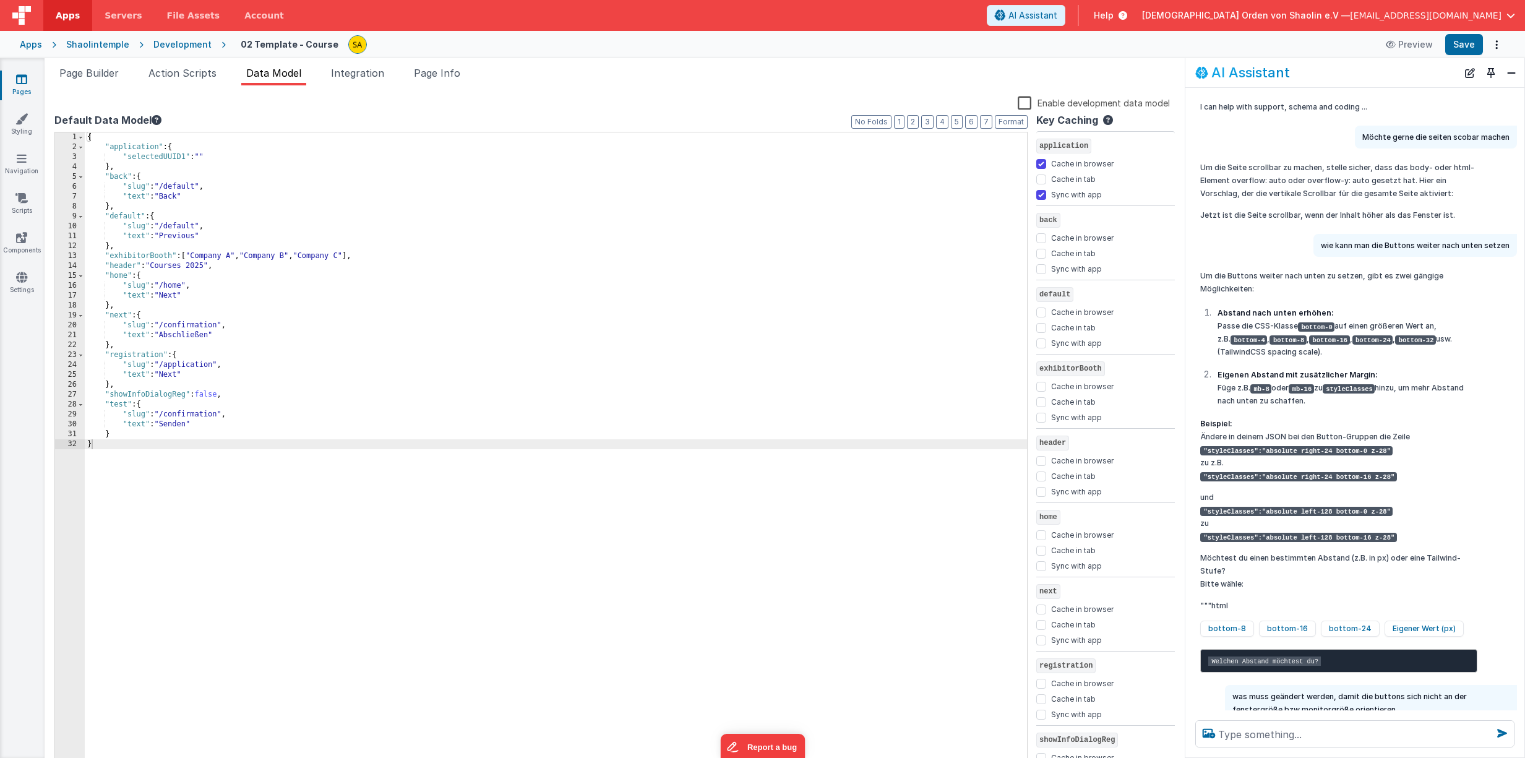
click at [204, 87] on div "Snippet Library Name Type Accordion Element Alert Action Action authLogin Actio…" at bounding box center [615, 431] width 1140 height 692
click at [204, 75] on span "Action Scripts" at bounding box center [182, 73] width 68 height 12
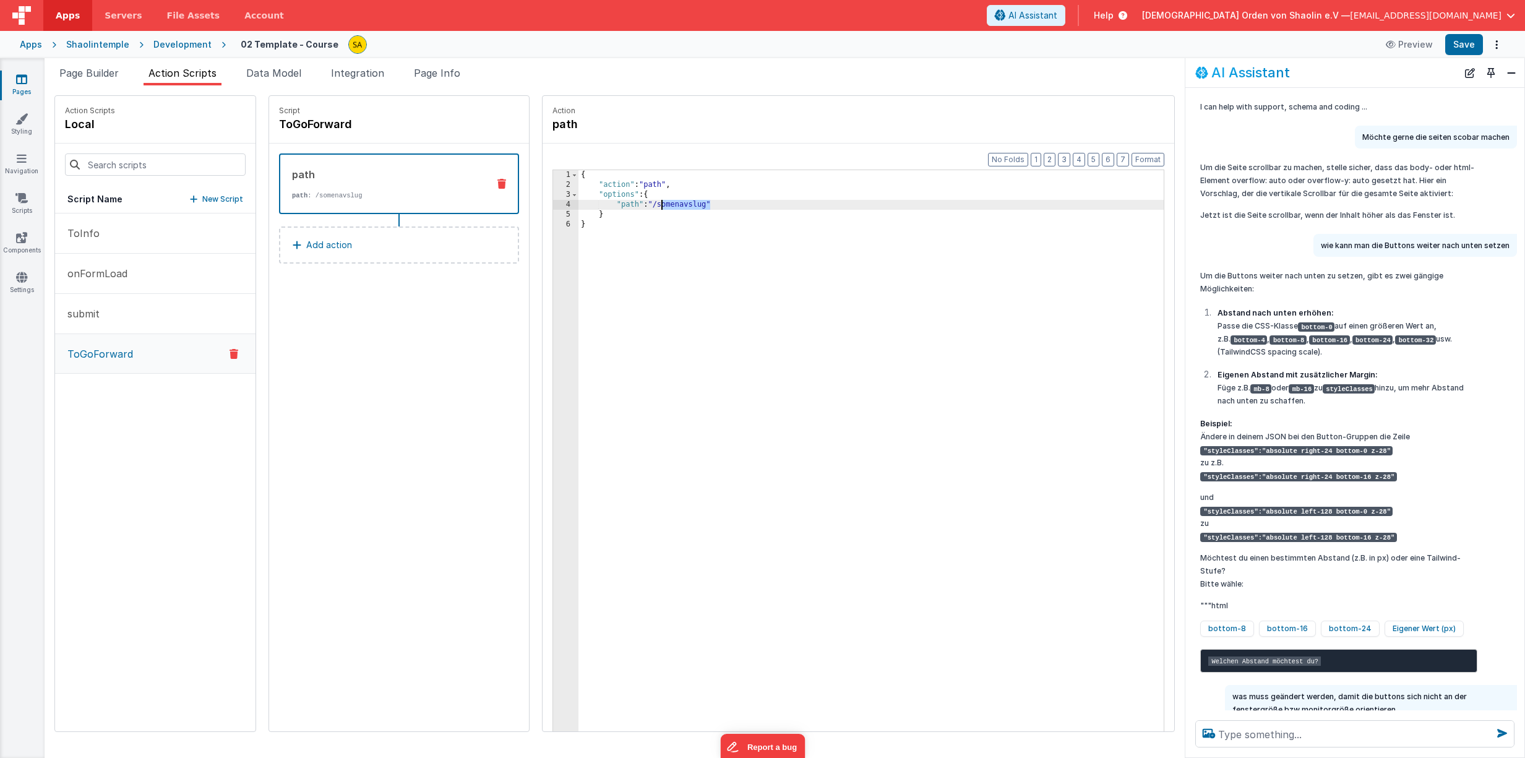
drag, startPoint x: 696, startPoint y: 207, endPoint x: 647, endPoint y: 204, distance: 48.9
click at [647, 204] on div "{ "action" : "path" , "options" : { "path" : "/somenavslug" } }" at bounding box center [878, 479] width 601 height 619
click at [1462, 51] on button "Save" at bounding box center [1464, 44] width 38 height 21
click at [278, 74] on span "Data Model" at bounding box center [273, 73] width 55 height 12
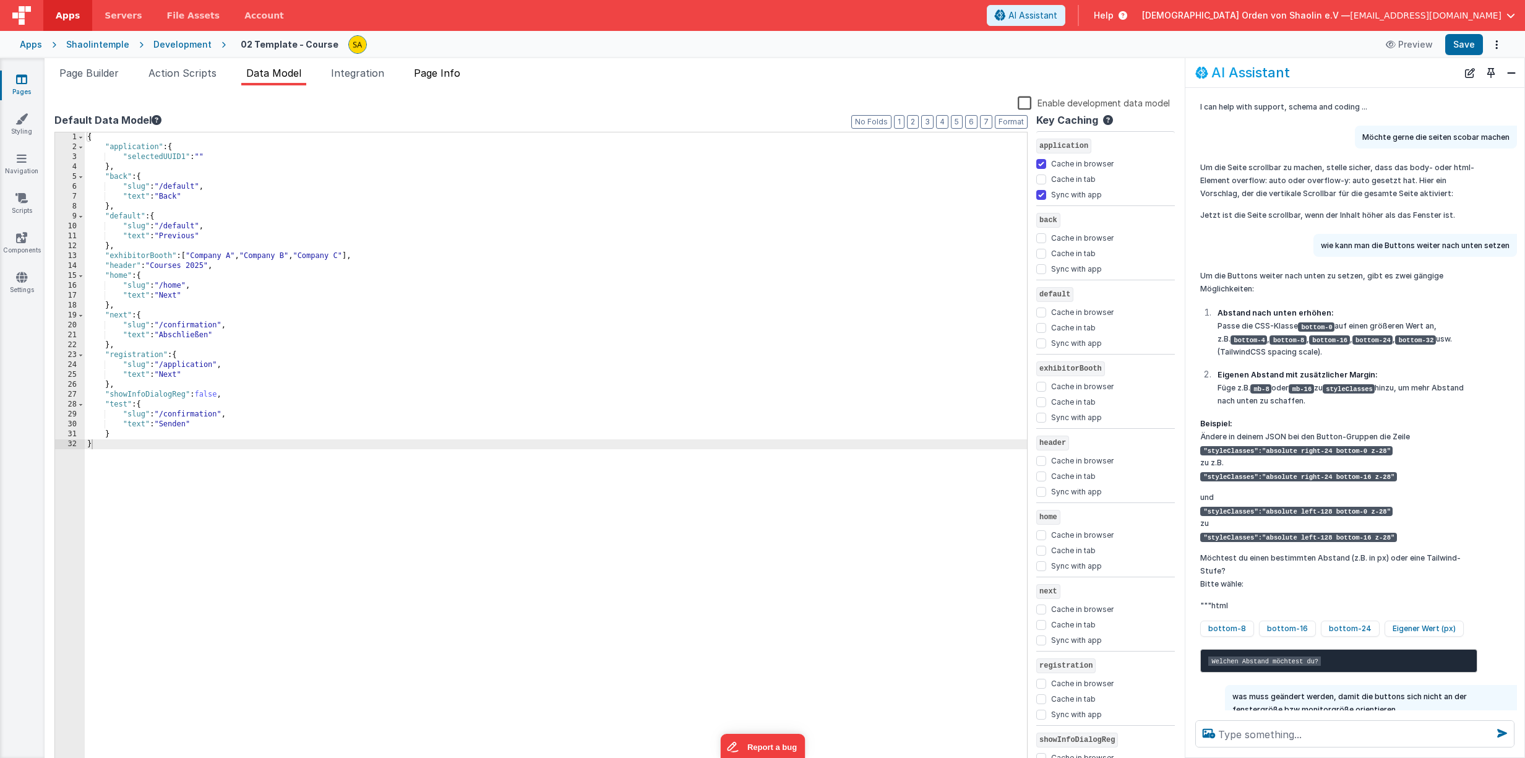
click at [435, 77] on span "Page Info" at bounding box center [437, 73] width 46 height 12
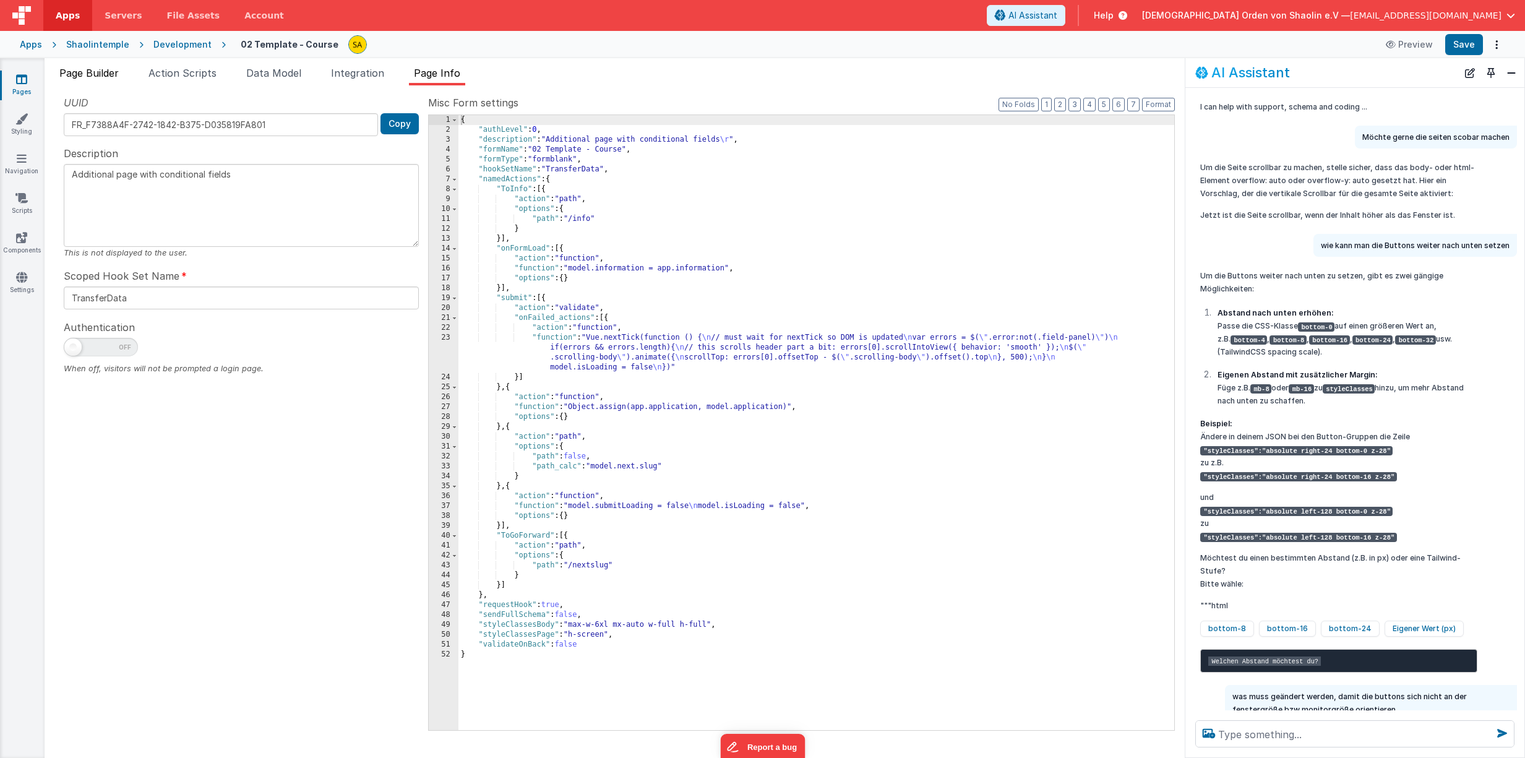
click at [96, 69] on span "Page Builder" at bounding box center [88, 73] width 59 height 12
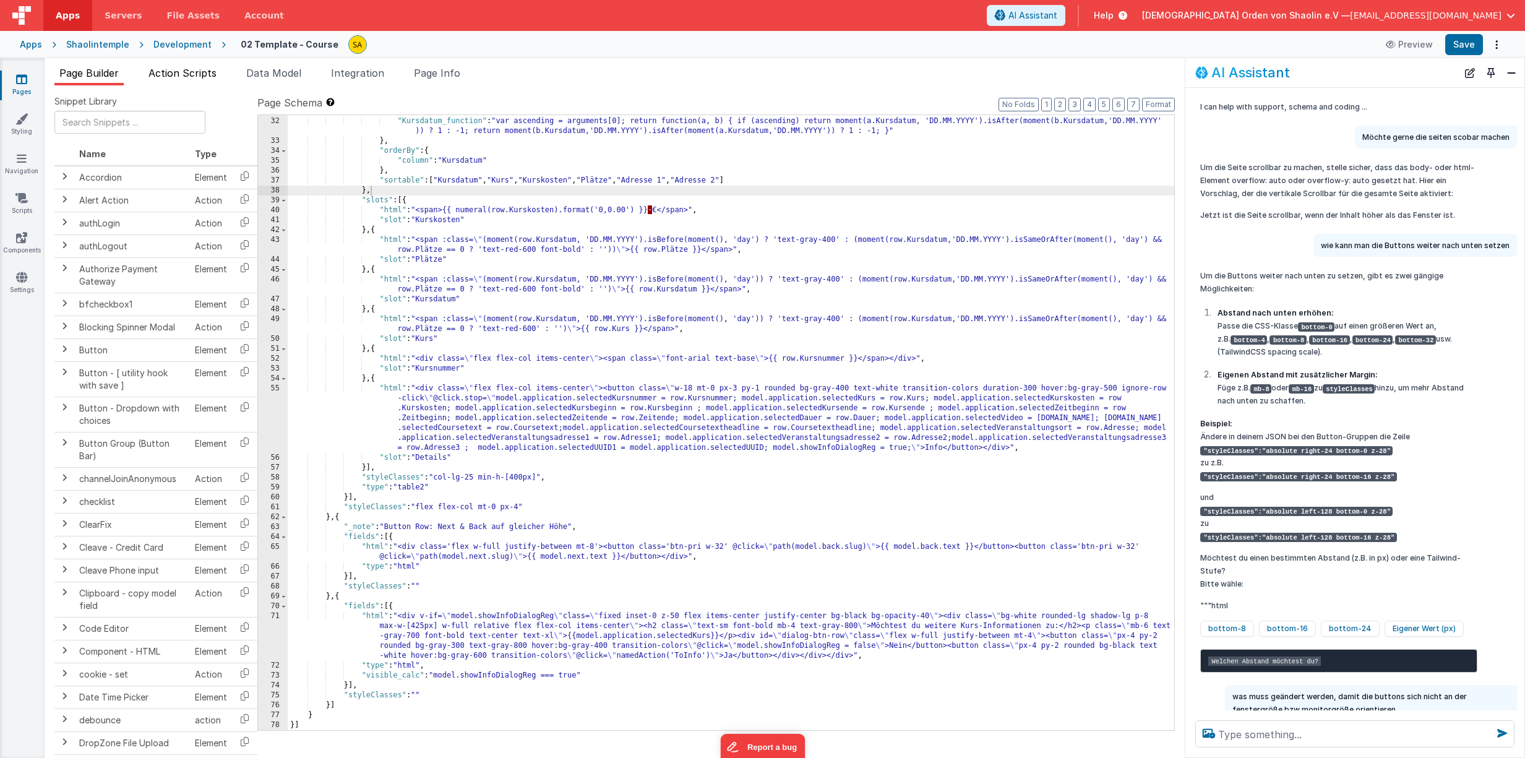
click at [189, 76] on span "Action Scripts" at bounding box center [182, 73] width 68 height 12
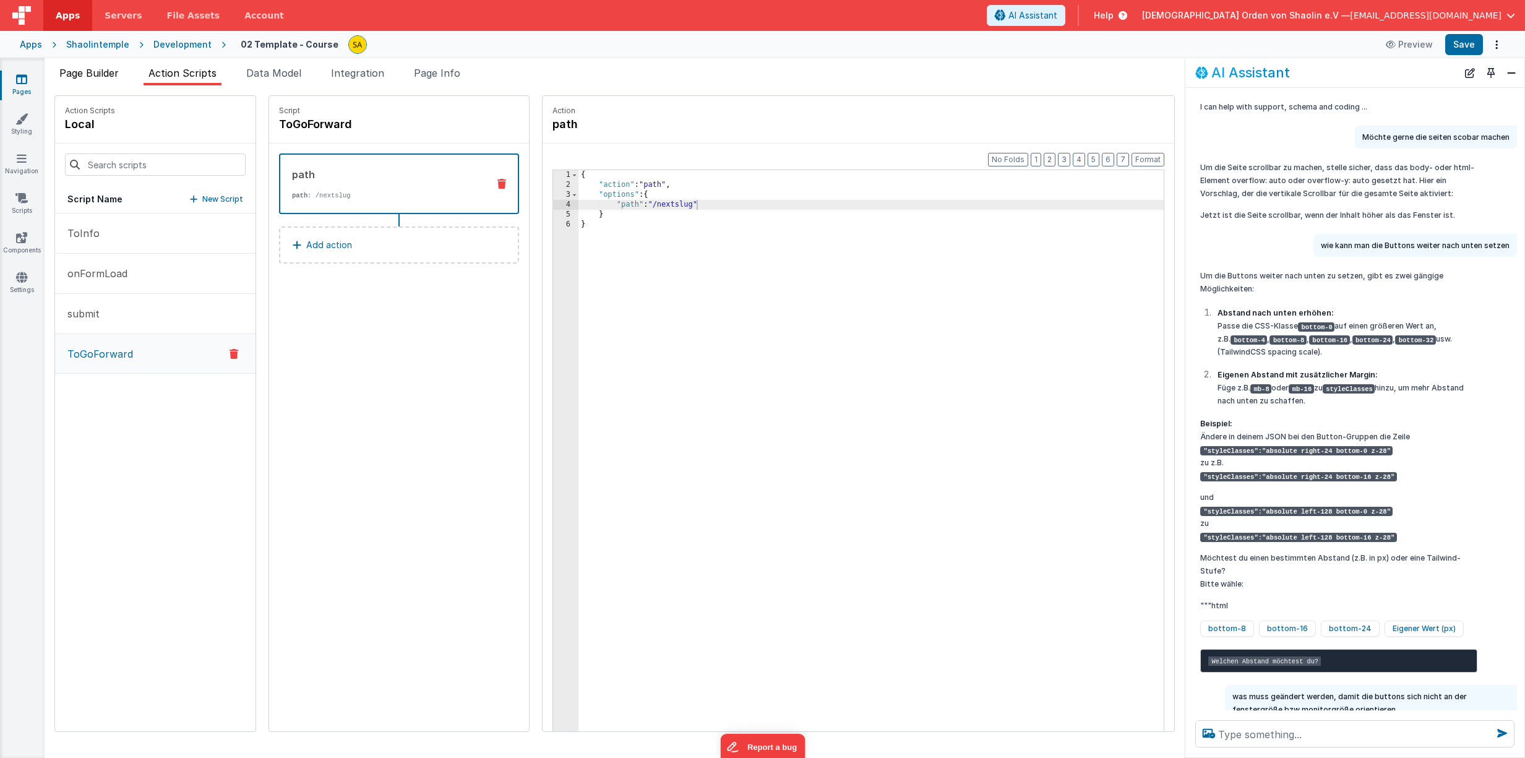
click at [97, 74] on span "Page Builder" at bounding box center [88, 73] width 59 height 12
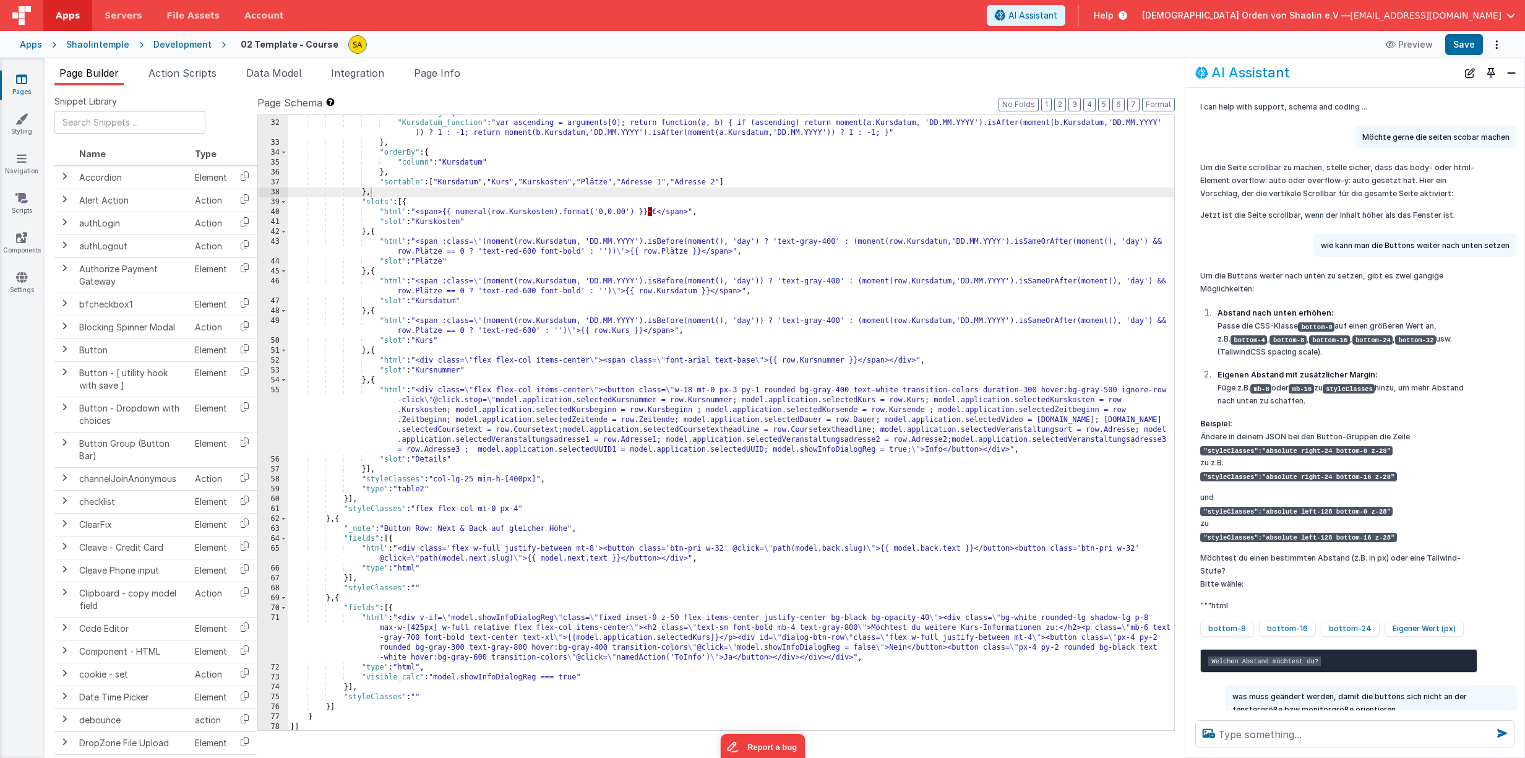
scroll to position [314, 0]
drag, startPoint x: 617, startPoint y: 658, endPoint x: 716, endPoint y: 660, distance: 99.6
click at [717, 661] on div ""customSorting" : { "Kursdatum_function" : "var ascending = arguments[0]; retur…" at bounding box center [731, 425] width 886 height 635
click at [420, 560] on div ""customSorting" : { "Kursdatum_function" : "var ascending = arguments[0]; retur…" at bounding box center [731, 425] width 886 height 635
click at [425, 560] on div ""customSorting" : { "Kursdatum_function" : "var ascending = arguments[0]; retur…" at bounding box center [731, 425] width 886 height 635
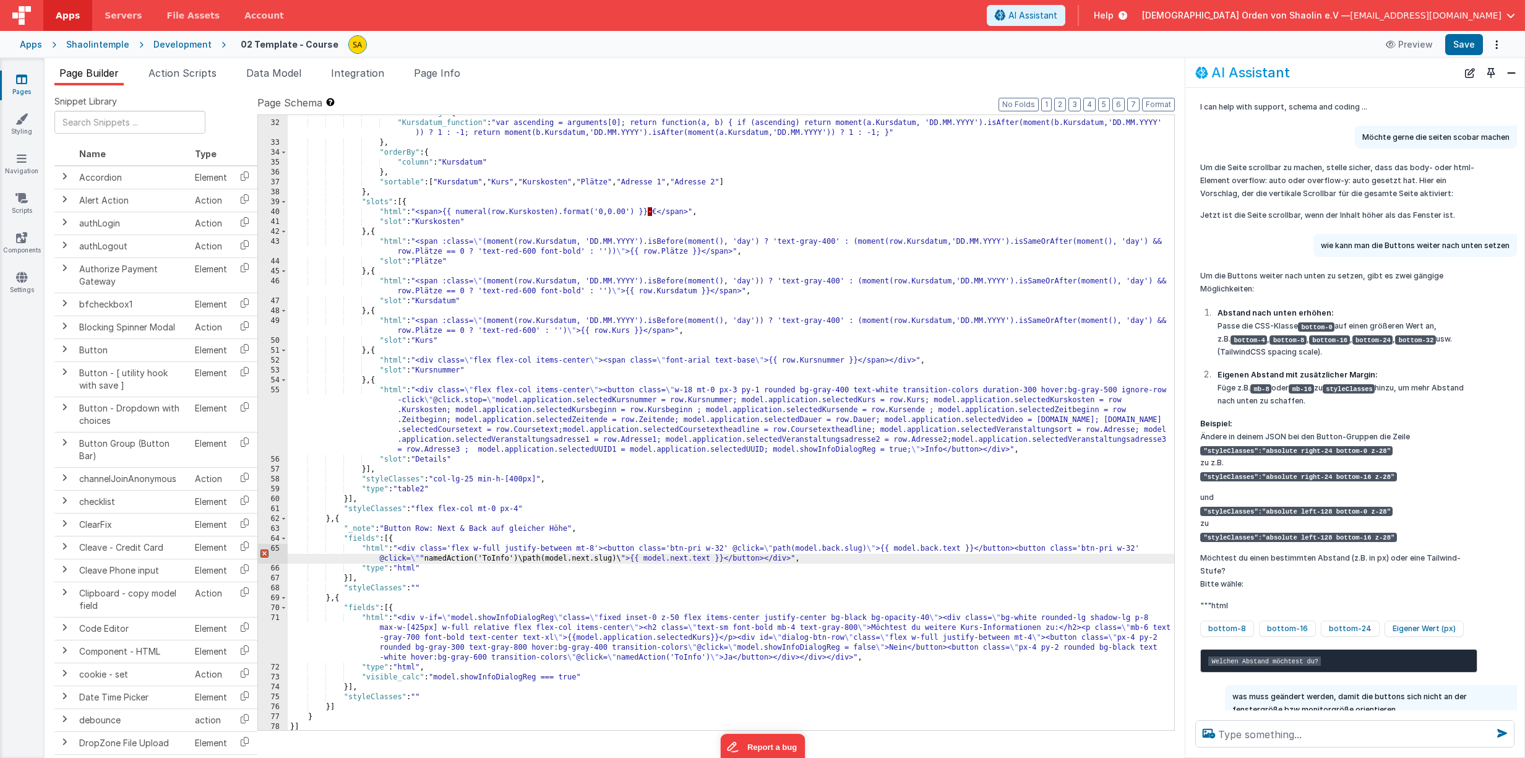
click at [424, 560] on div ""customSorting" : { "Kursdatum_function" : "var ascending = arguments[0]; retur…" at bounding box center [731, 425] width 886 height 635
drag, startPoint x: 527, startPoint y: 560, endPoint x: 612, endPoint y: 562, distance: 84.8
click at [612, 562] on div ""customSorting" : { "Kursdatum_function" : "var ascending = arguments[0]; retur…" at bounding box center [731, 425] width 886 height 635
click at [505, 560] on div ""customSorting" : { "Kursdatum_function" : "var ascending = arguments[0]; retur…" at bounding box center [731, 425] width 886 height 635
click at [1468, 45] on button "Save" at bounding box center [1464, 44] width 38 height 21
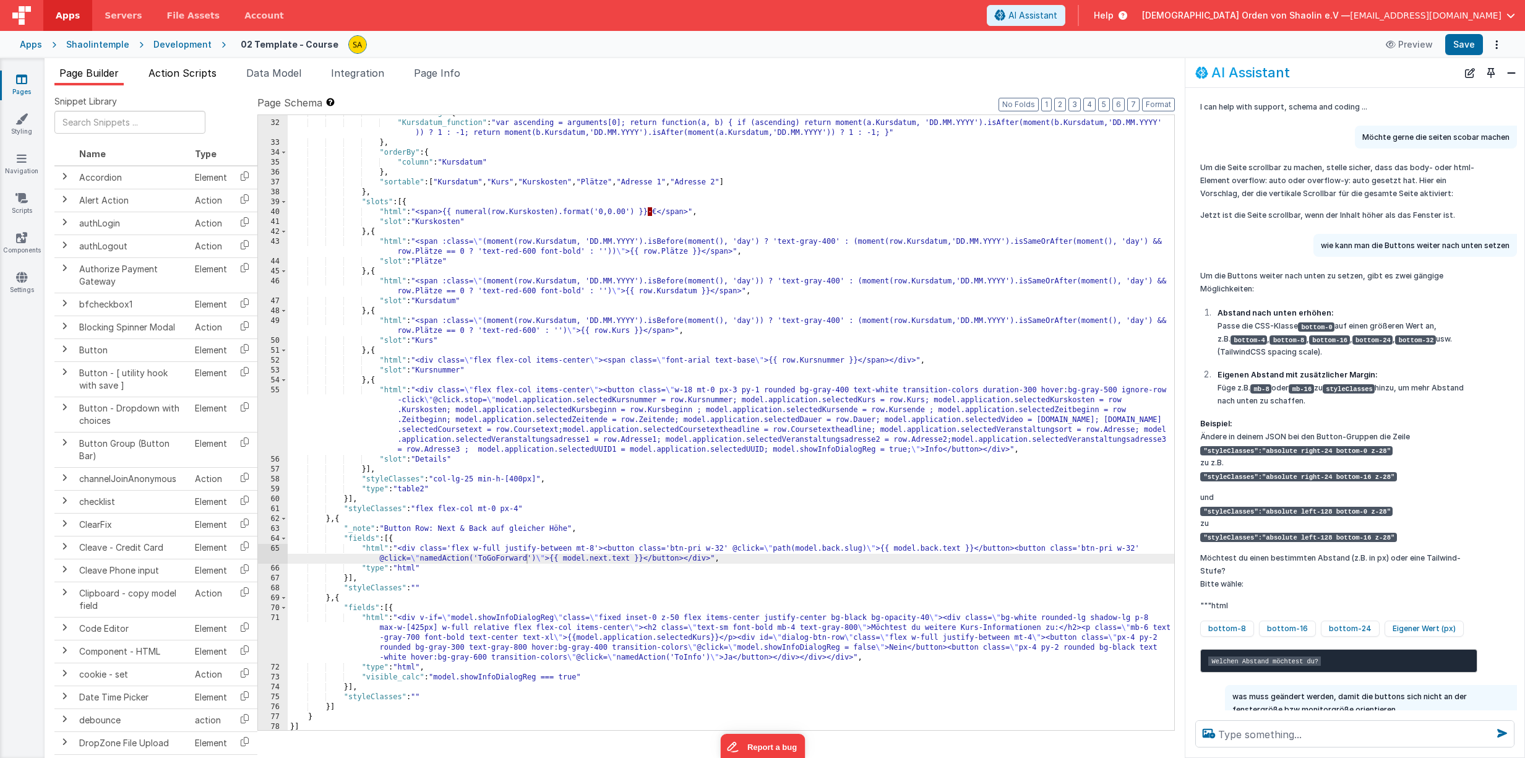
click at [168, 71] on span "Action Scripts" at bounding box center [182, 73] width 68 height 12
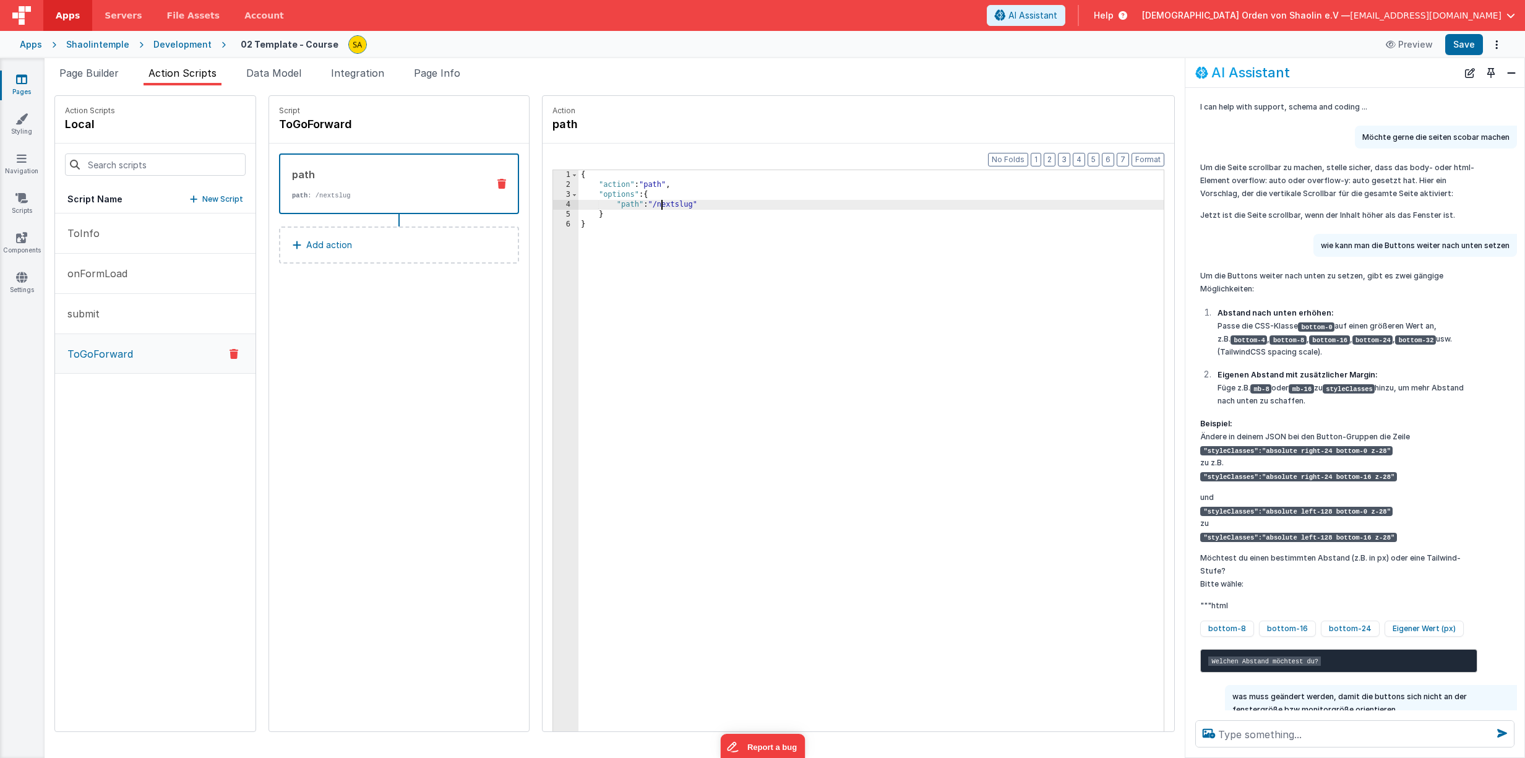
drag, startPoint x: 647, startPoint y: 204, endPoint x: 659, endPoint y: 231, distance: 29.6
click at [646, 204] on div "{ "action" : "path" , "options" : { "path" : "/nextslug" } }" at bounding box center [878, 479] width 601 height 619
click at [687, 206] on div "{ "action" : "path" , "options" : { "path" : "model.nextslug" } }" at bounding box center [878, 479] width 601 height 619
click at [1459, 46] on button "Save" at bounding box center [1464, 44] width 38 height 21
click at [229, 355] on icon at bounding box center [233, 353] width 9 height 15
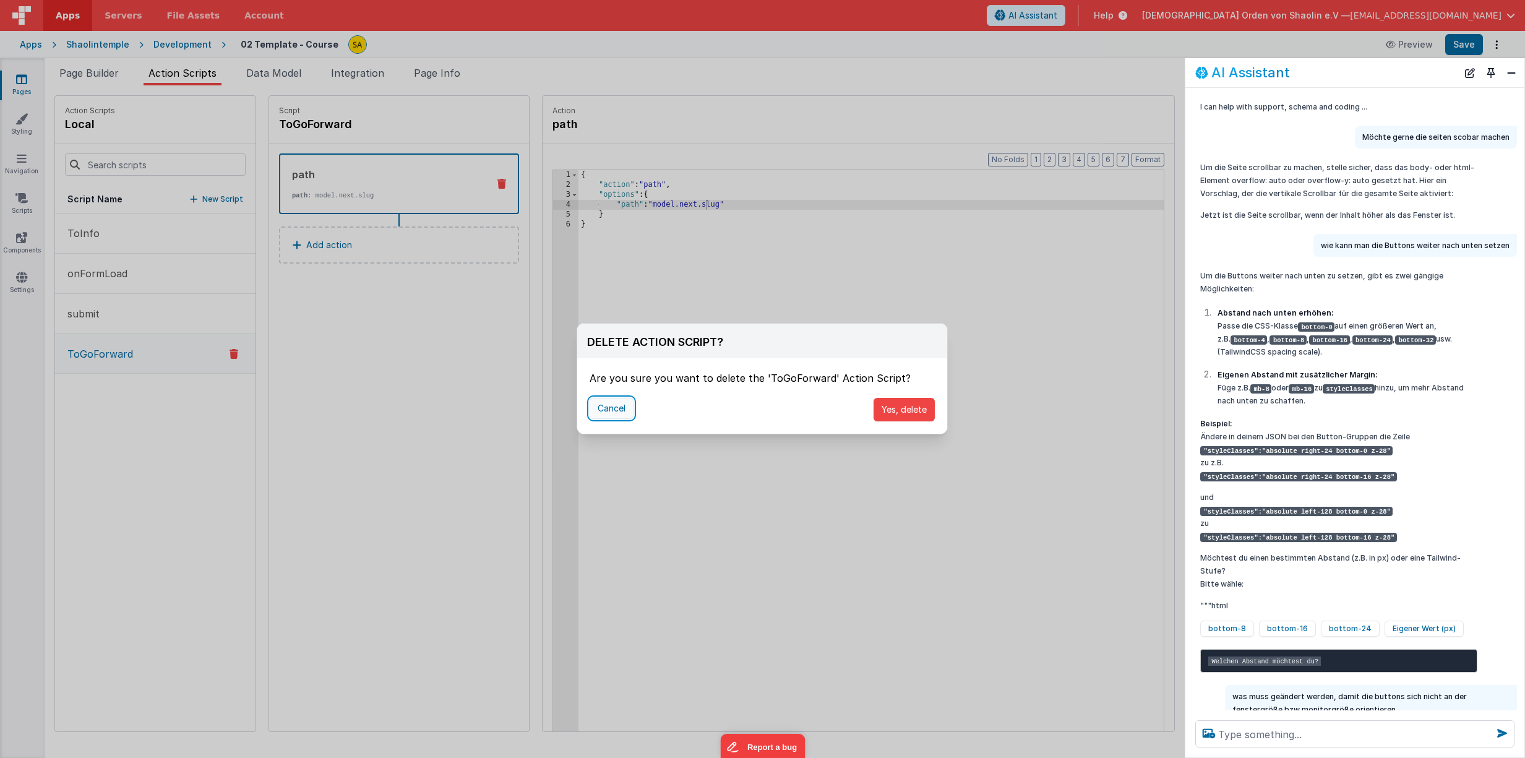
click at [617, 413] on button "Cancel" at bounding box center [611, 408] width 44 height 21
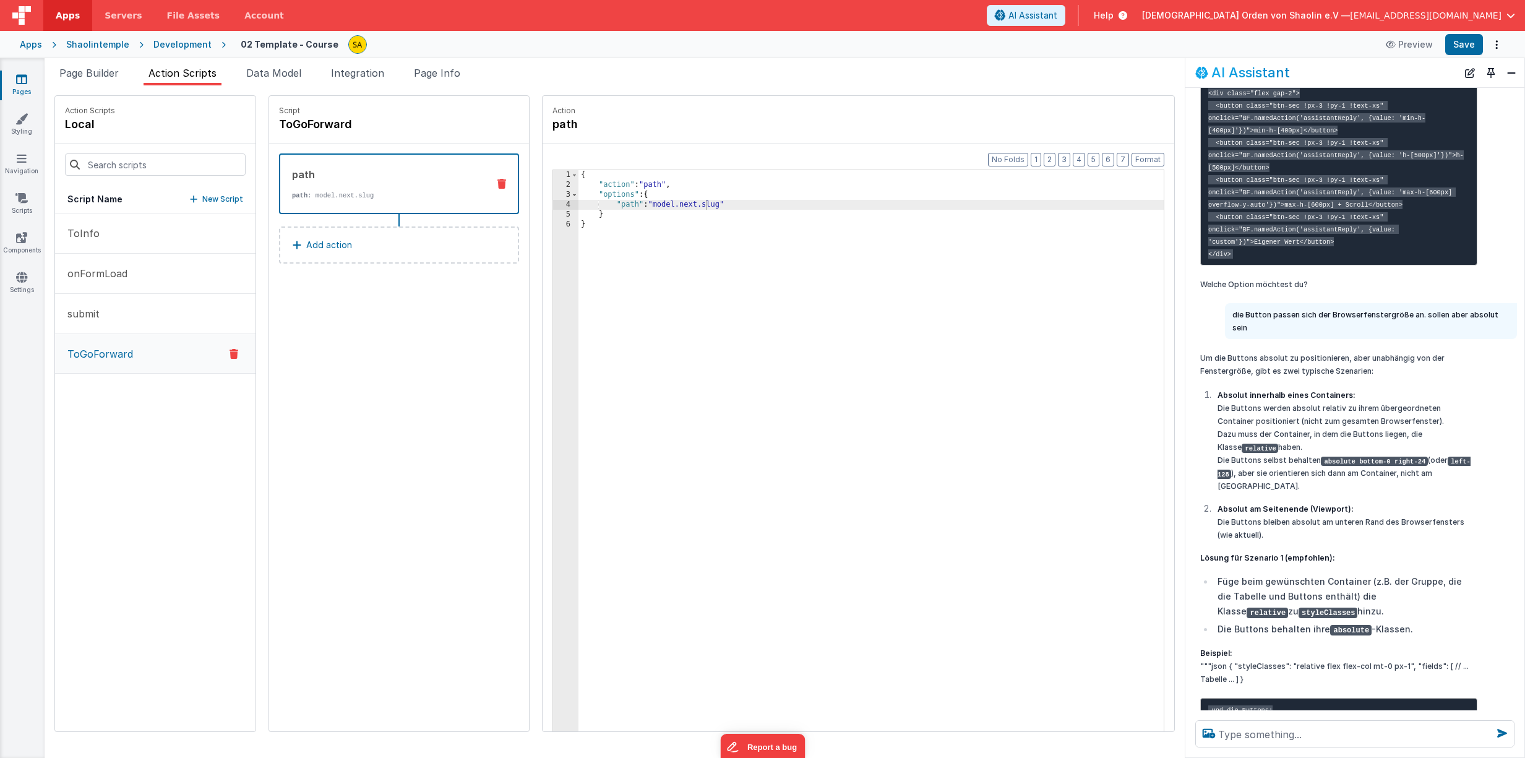
scroll to position [1495, 0]
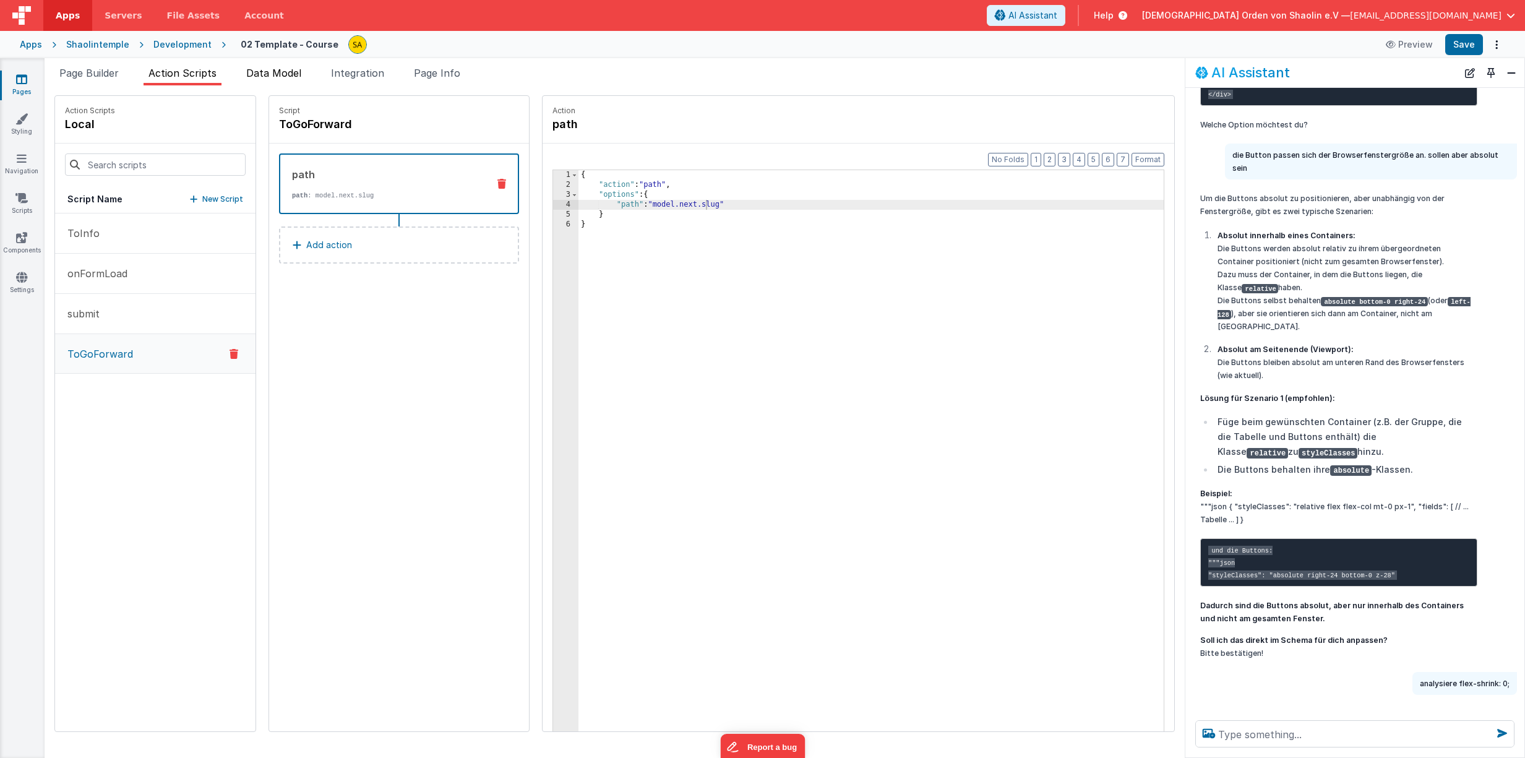
click at [290, 72] on span "Data Model" at bounding box center [273, 73] width 55 height 12
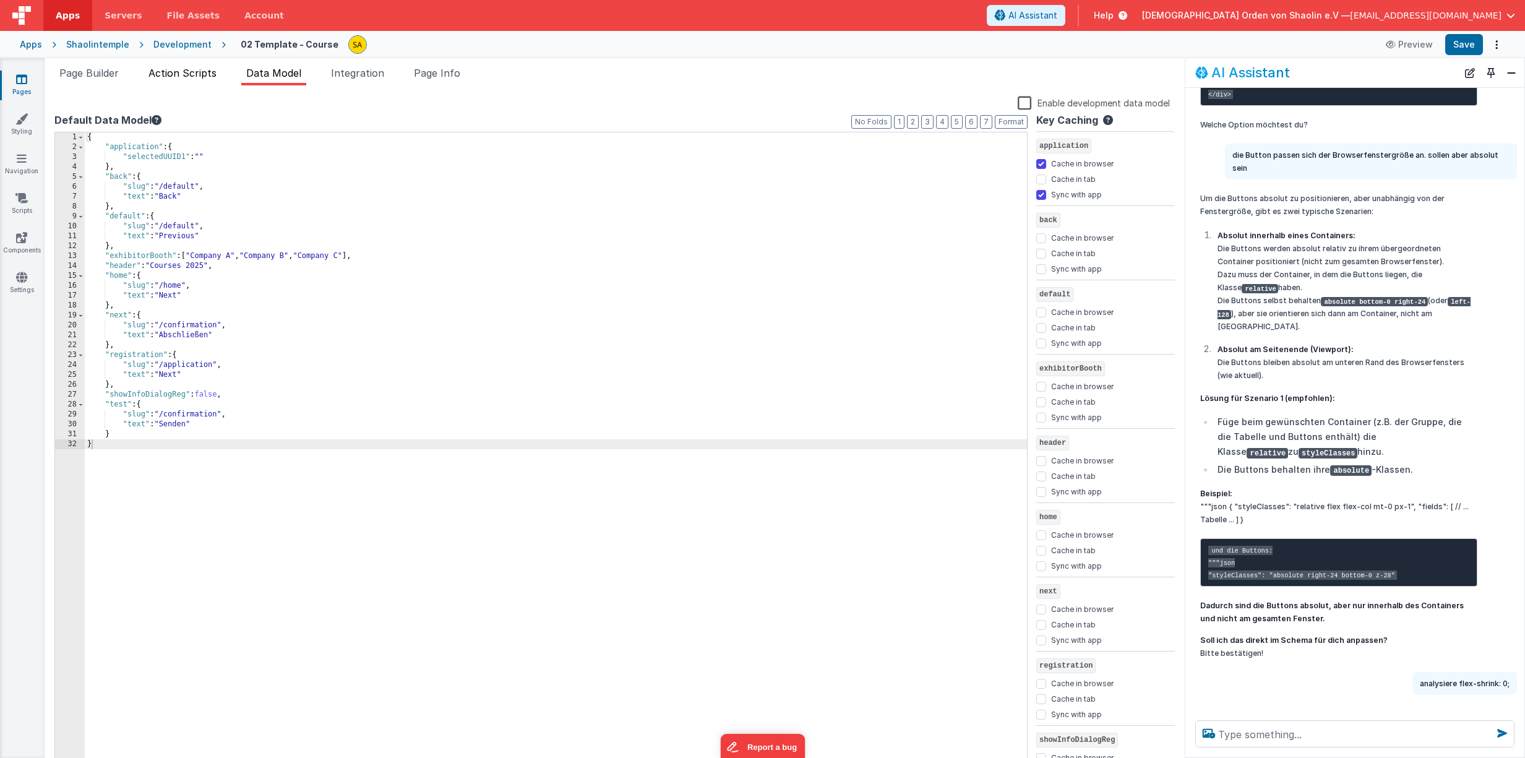
click at [168, 71] on span "Action Scripts" at bounding box center [182, 73] width 68 height 12
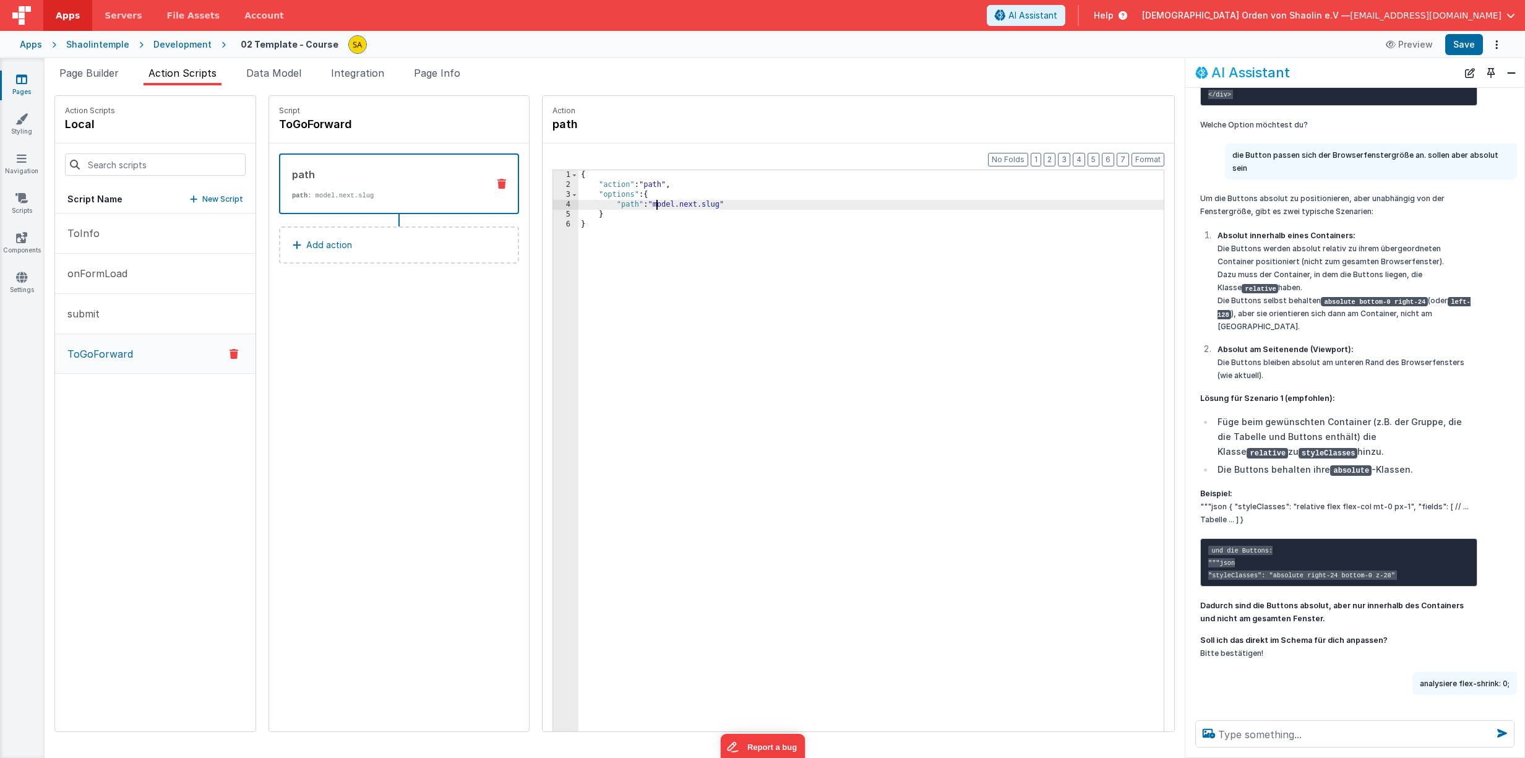
drag, startPoint x: 640, startPoint y: 205, endPoint x: 651, endPoint y: 221, distance: 19.7
click at [640, 205] on div "{ "action" : "path" , "options" : { "path" : "model.next.slug" } }" at bounding box center [878, 479] width 601 height 619
drag, startPoint x: 718, startPoint y: 204, endPoint x: 718, endPoint y: 231, distance: 27.2
click at [718, 204] on div "{ "action" : "path" , "options" : { "path" : "{{model.next.slug" } }" at bounding box center [878, 479] width 601 height 619
click at [1470, 46] on button "Save" at bounding box center [1464, 44] width 38 height 21
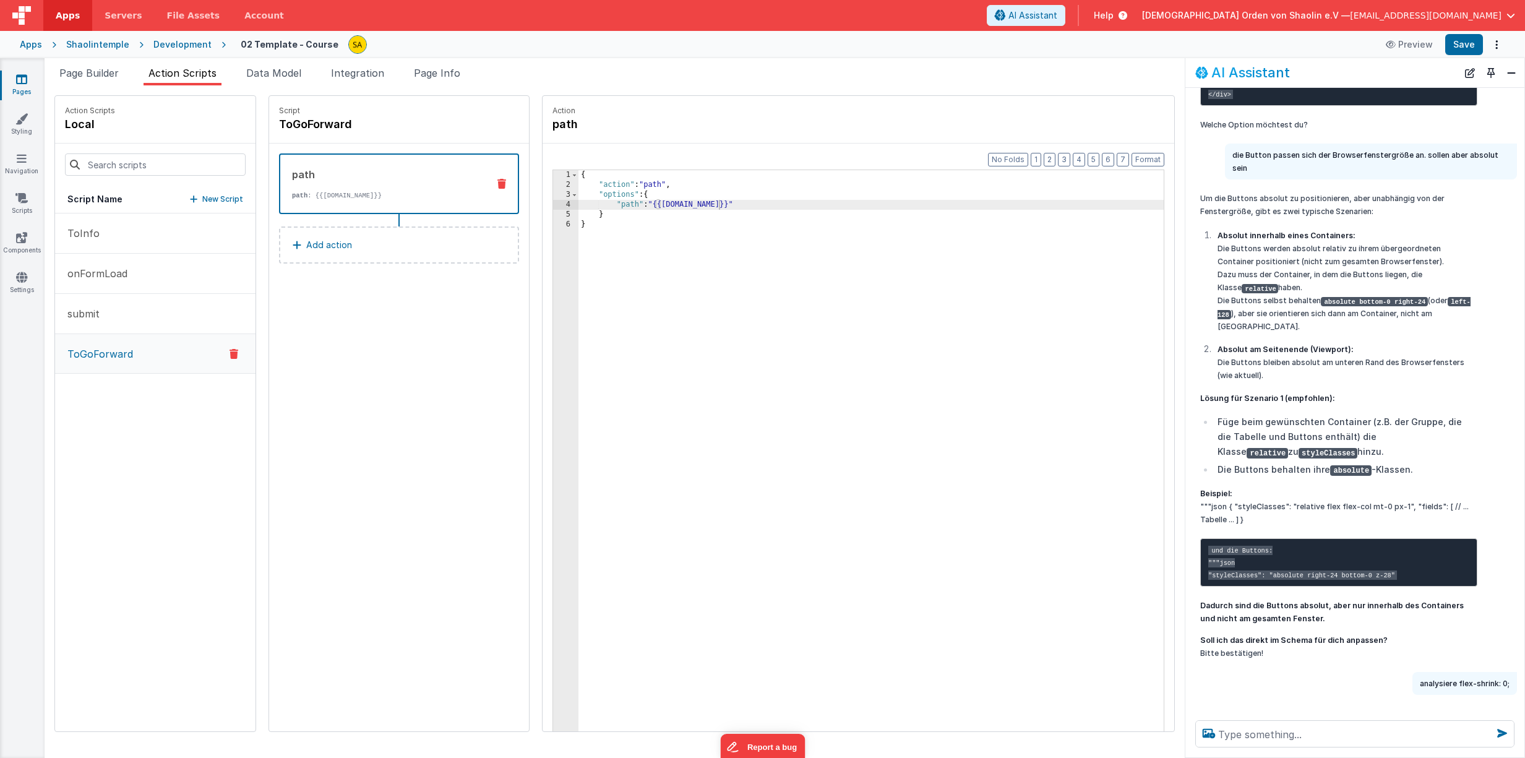
click at [651, 184] on div "{ "action" : "path" , "options" : { "path" : "{{model.next}}" } }" at bounding box center [878, 479] width 601 height 619
click at [229, 350] on icon at bounding box center [233, 353] width 9 height 15
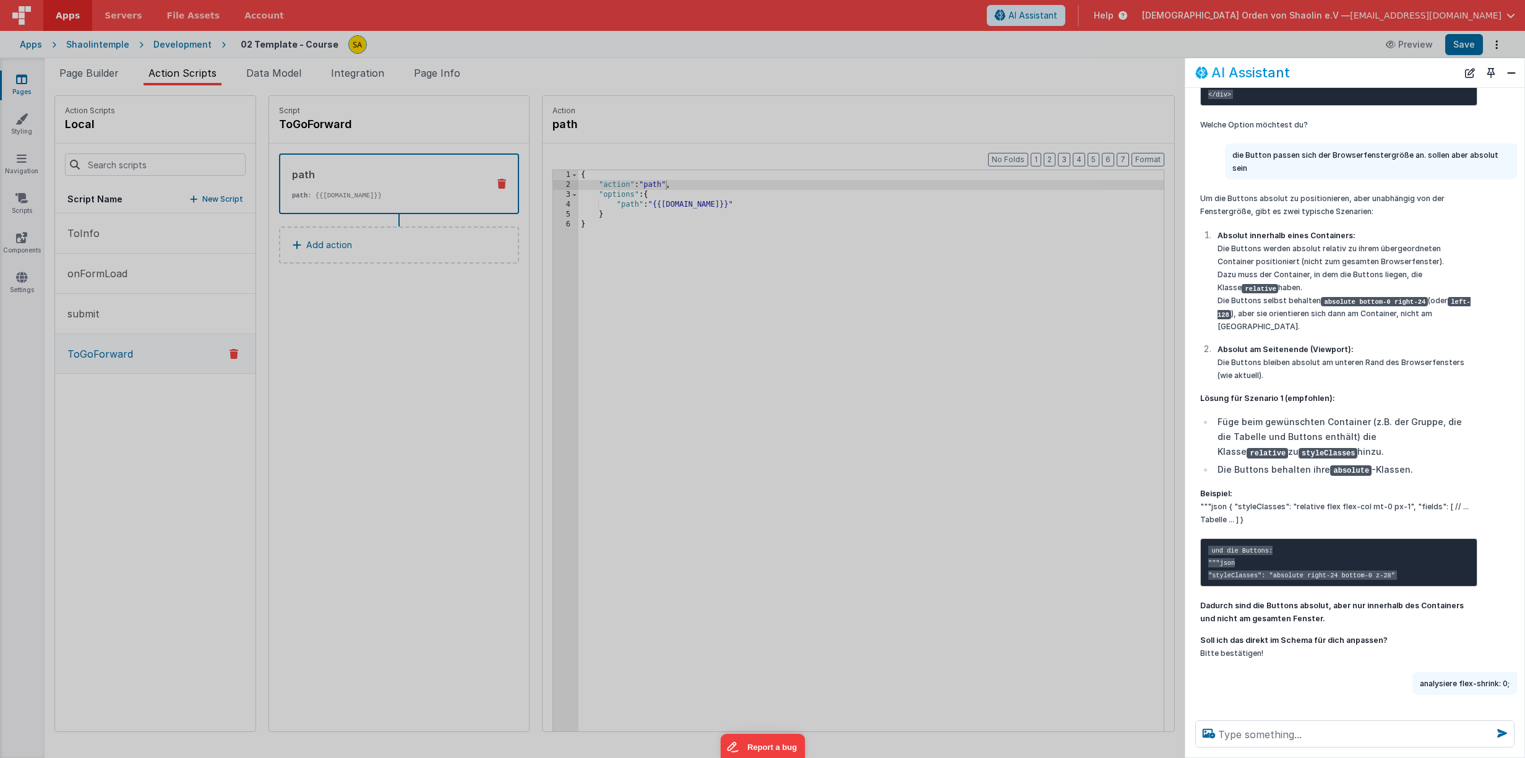
drag, startPoint x: 286, startPoint y: 411, endPoint x: 700, endPoint y: 419, distance: 414.5
click at [285, 411] on div "DELETE ACTION SCRIPT? Are you sure you want to delete the 'ToGoForward' Action …" at bounding box center [762, 379] width 1525 height 758
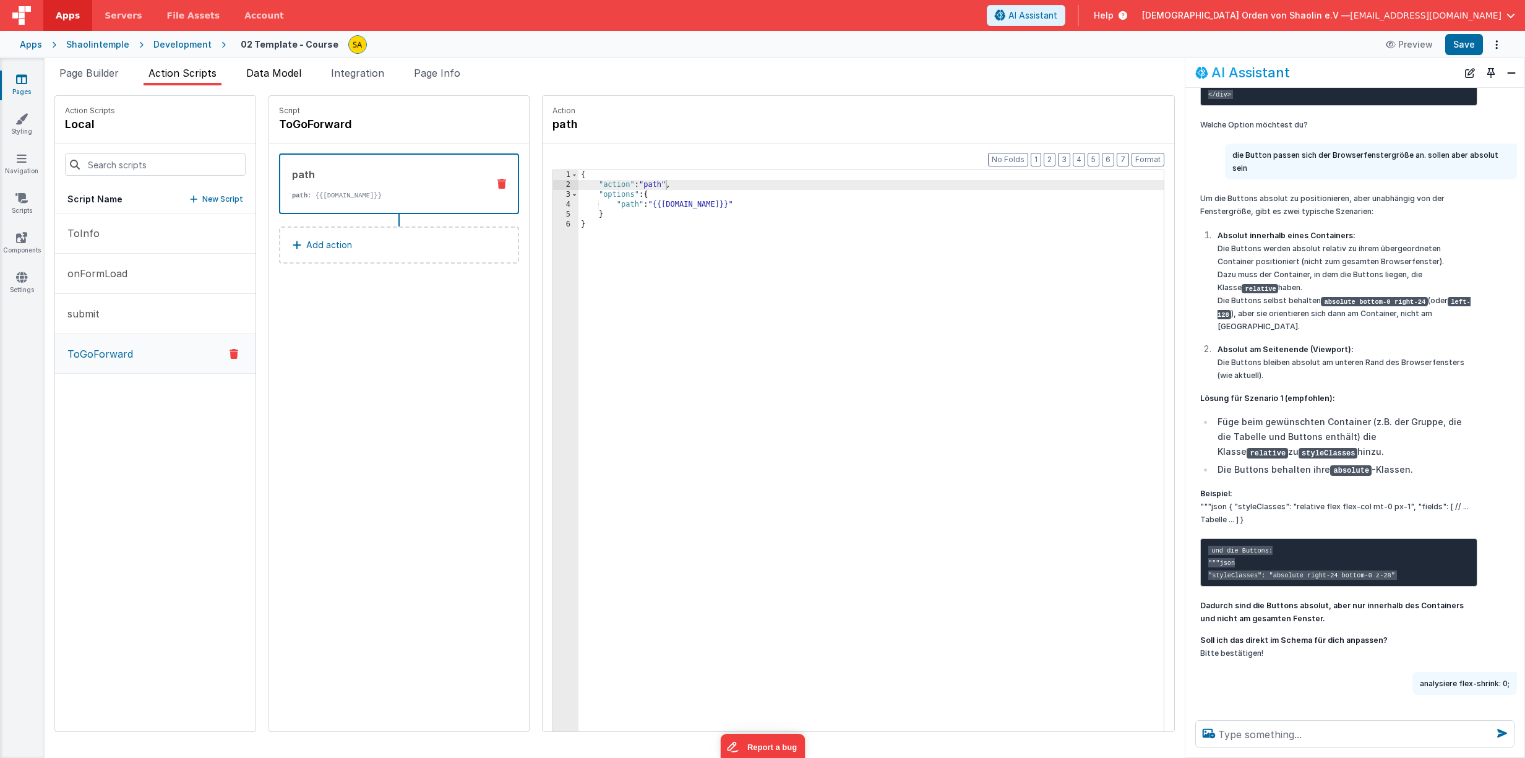
click at [285, 78] on span "Data Model" at bounding box center [273, 73] width 55 height 12
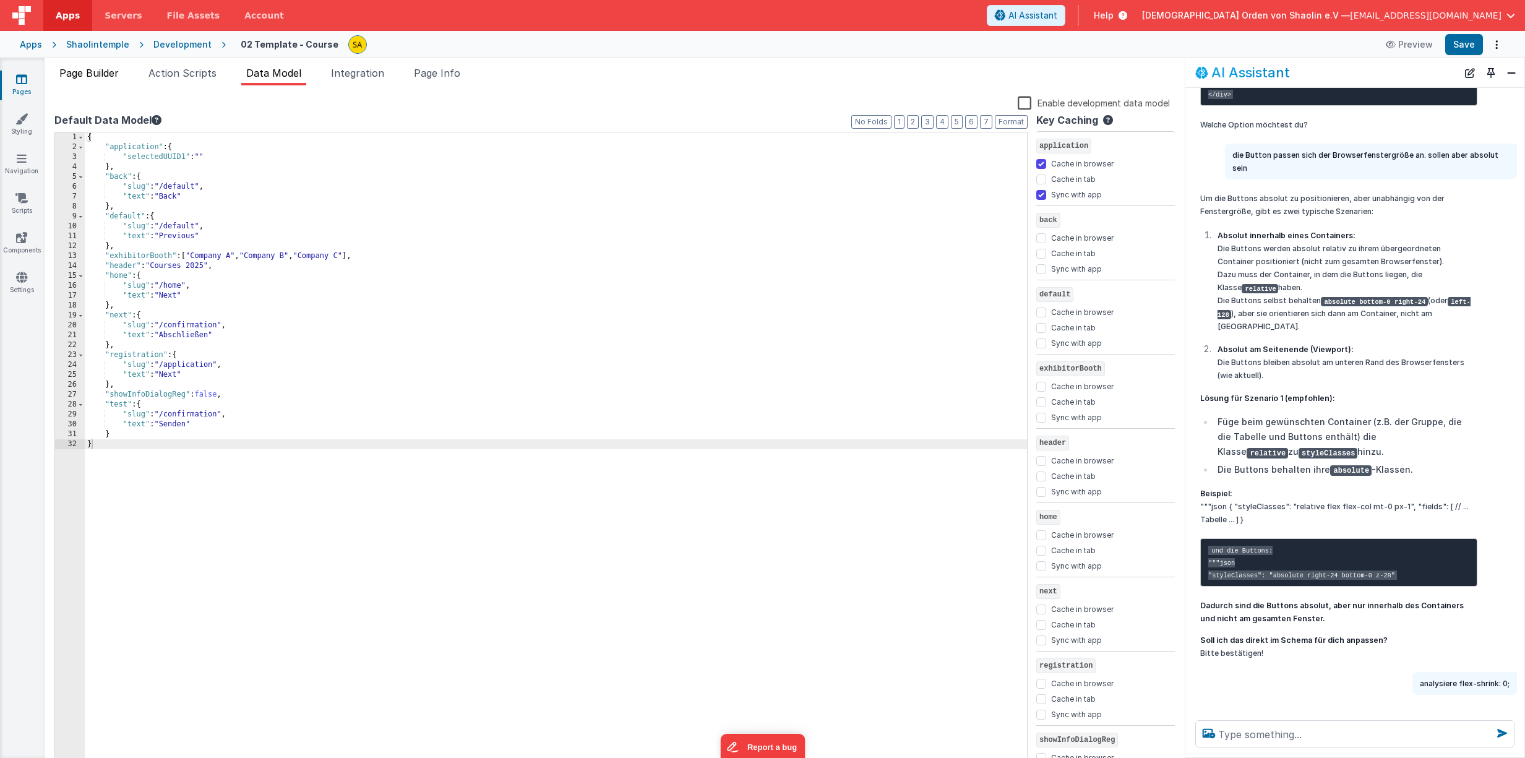
click at [88, 76] on span "Page Builder" at bounding box center [88, 73] width 59 height 12
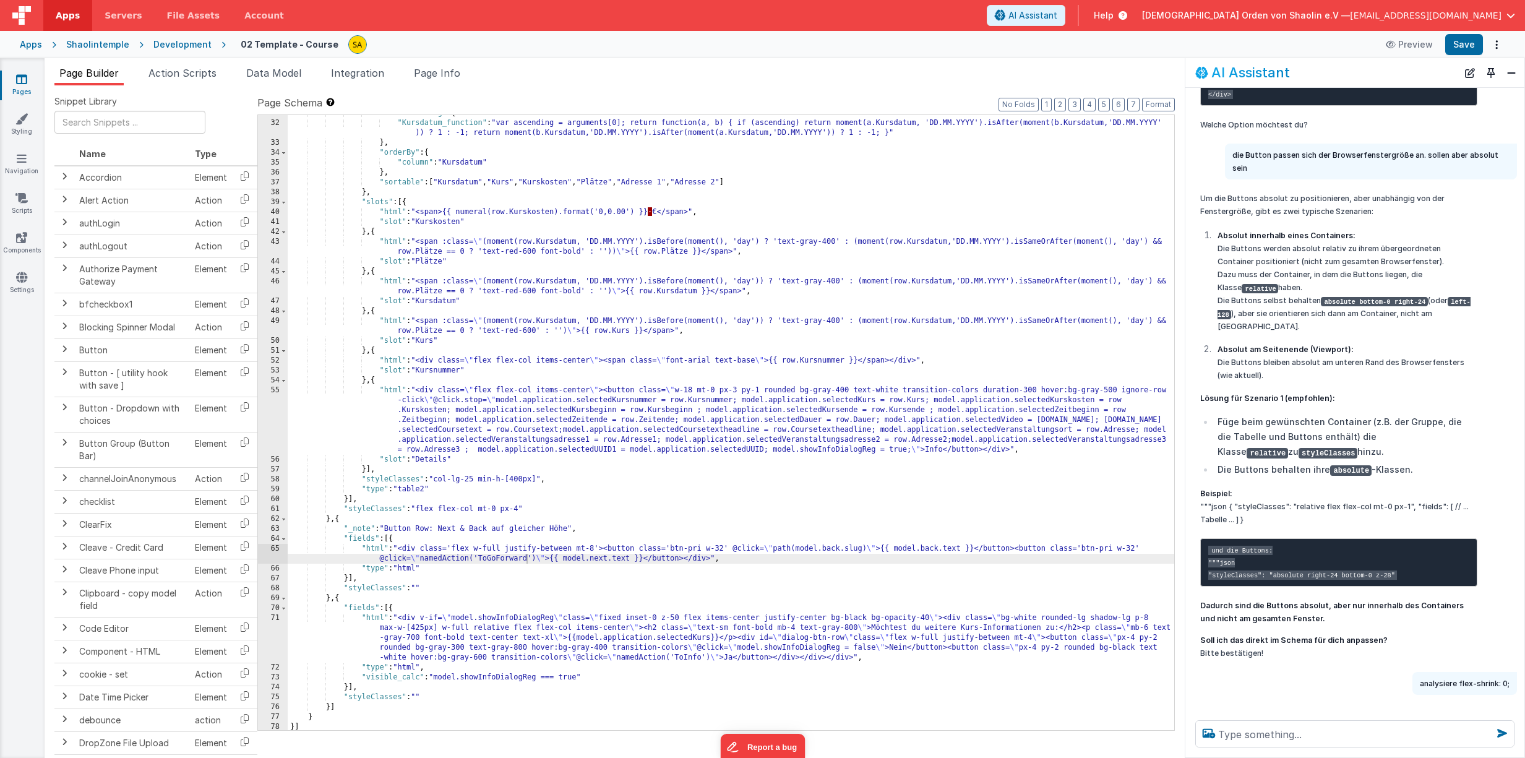
scroll to position [314, 0]
drag, startPoint x: 178, startPoint y: 71, endPoint x: 186, endPoint y: 72, distance: 8.1
click at [178, 71] on span "Action Scripts" at bounding box center [182, 73] width 68 height 12
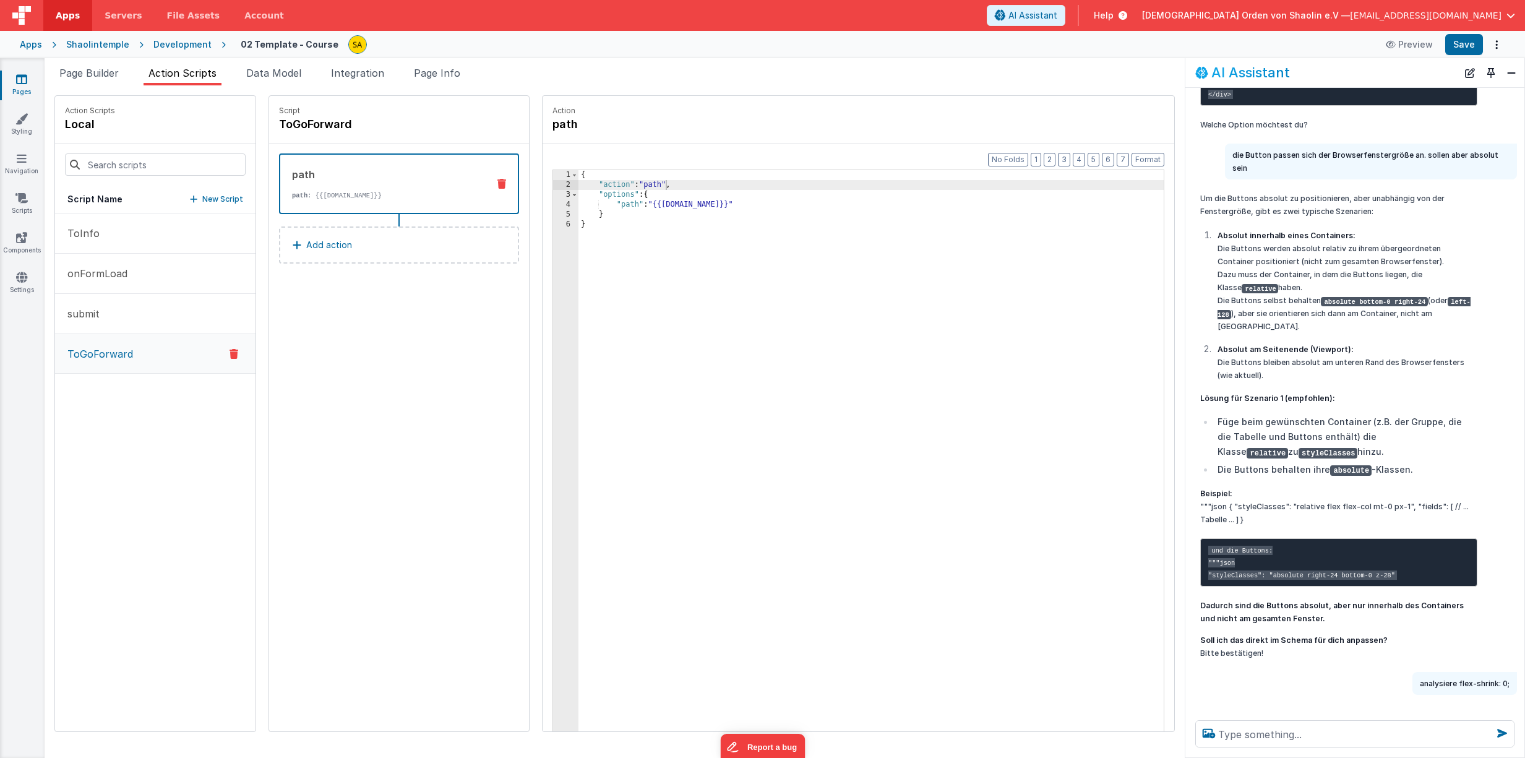
click at [651, 185] on div "{ "action" : "path" , "options" : { "path" : "{{model.next}}" } }" at bounding box center [878, 479] width 601 height 619
click at [223, 352] on div at bounding box center [233, 353] width 33 height 15
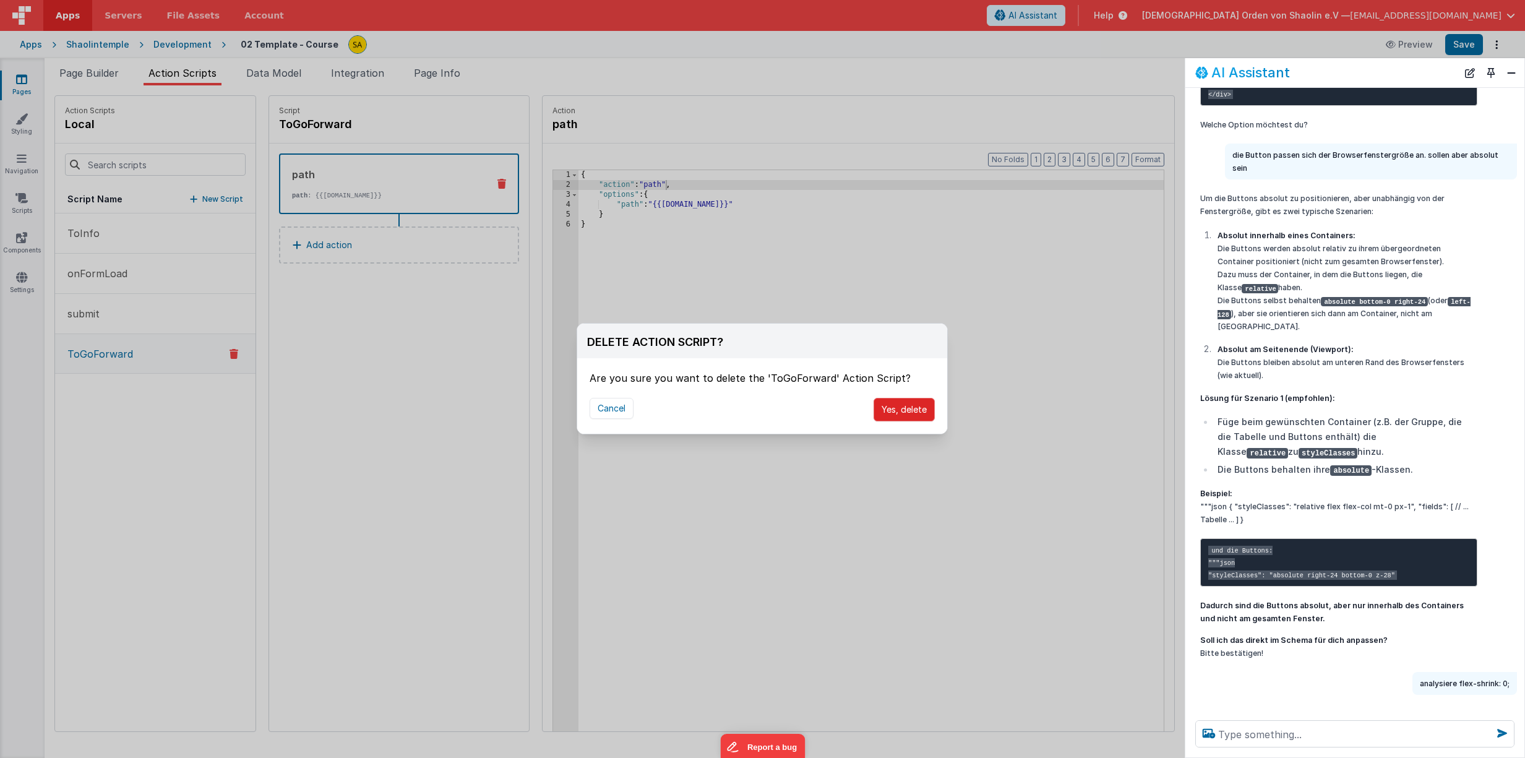
click at [917, 412] on button "Yes, delete" at bounding box center [903, 410] width 61 height 24
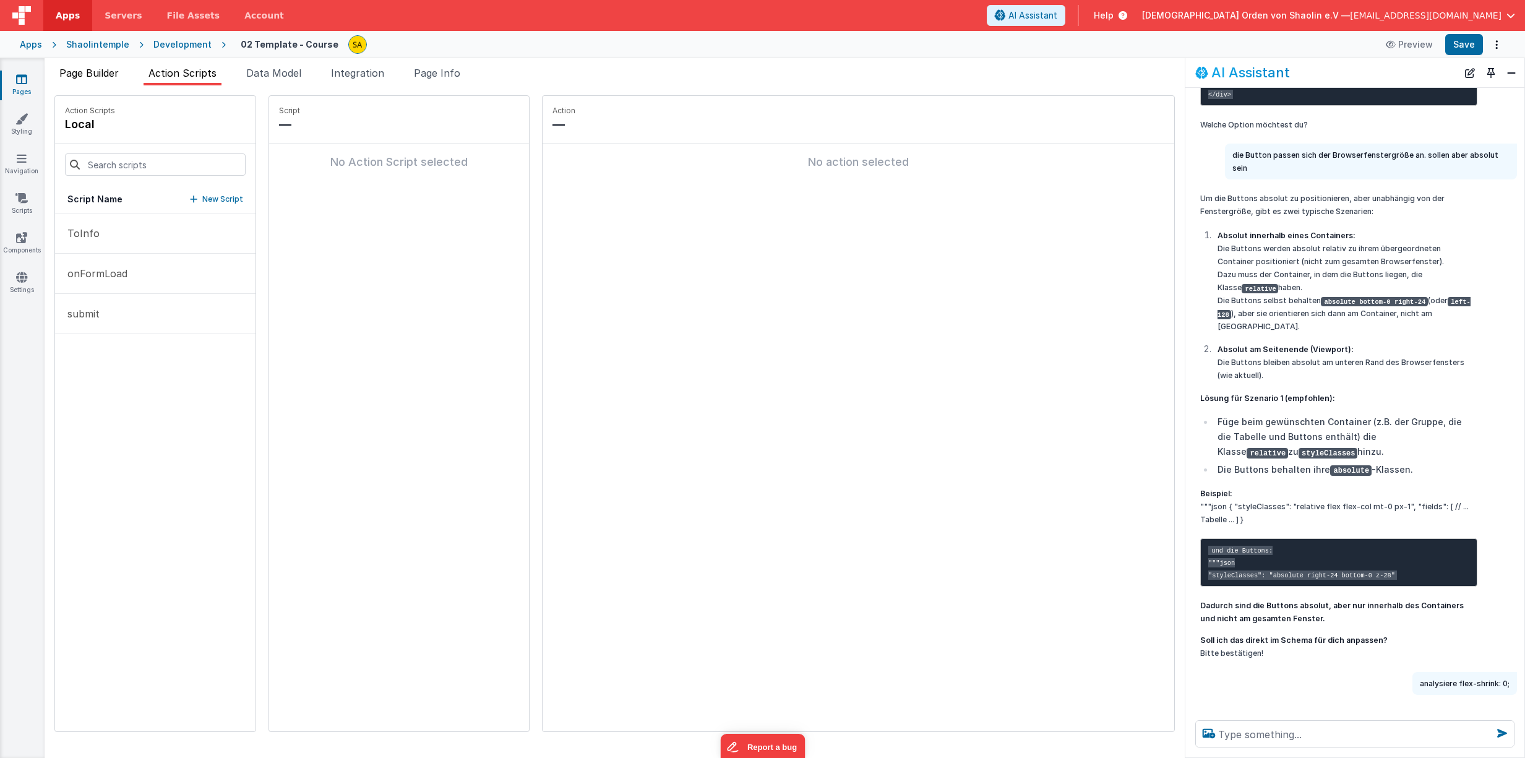
click at [84, 69] on span "Page Builder" at bounding box center [88, 73] width 59 height 12
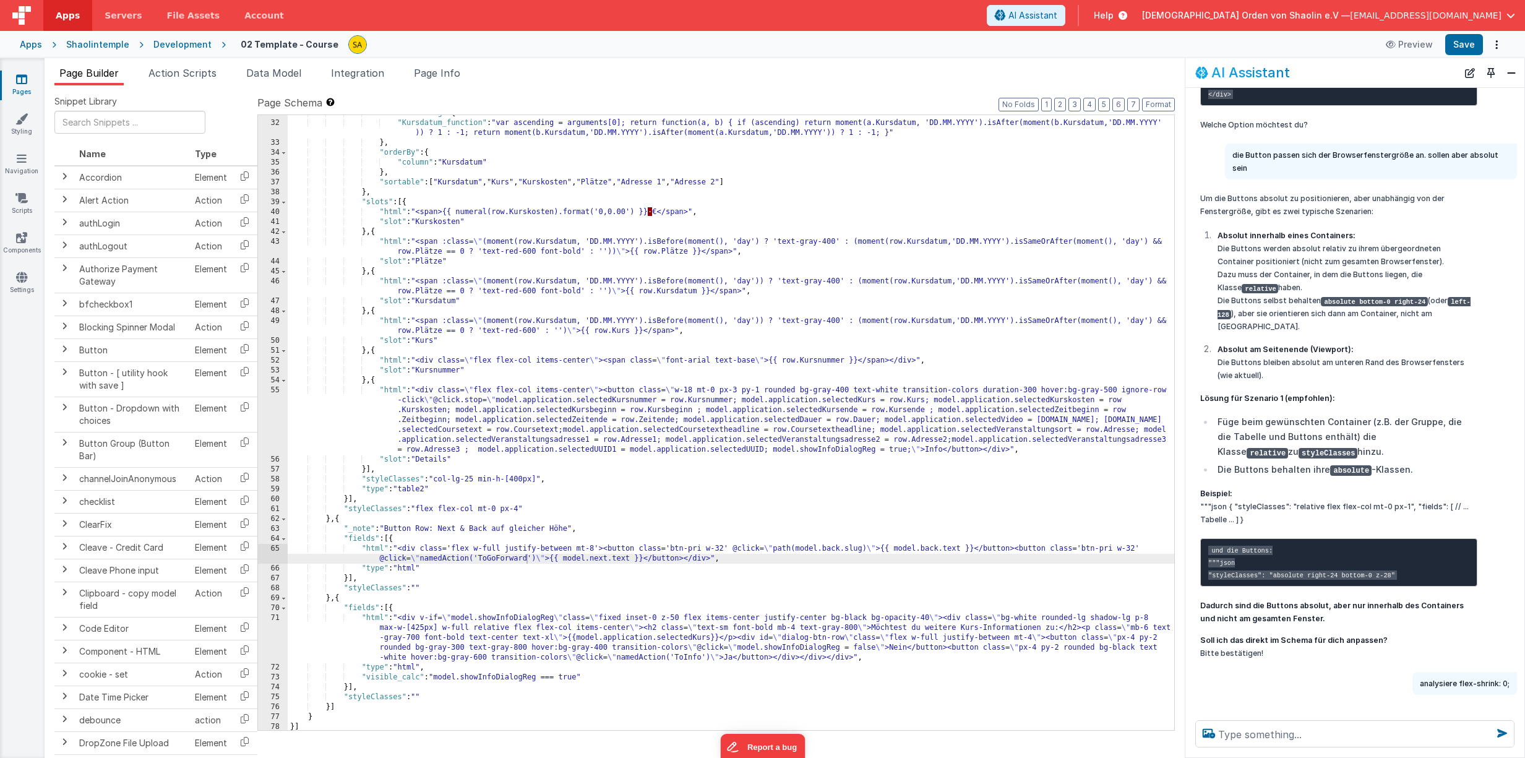
click at [23, 83] on icon at bounding box center [21, 79] width 11 height 12
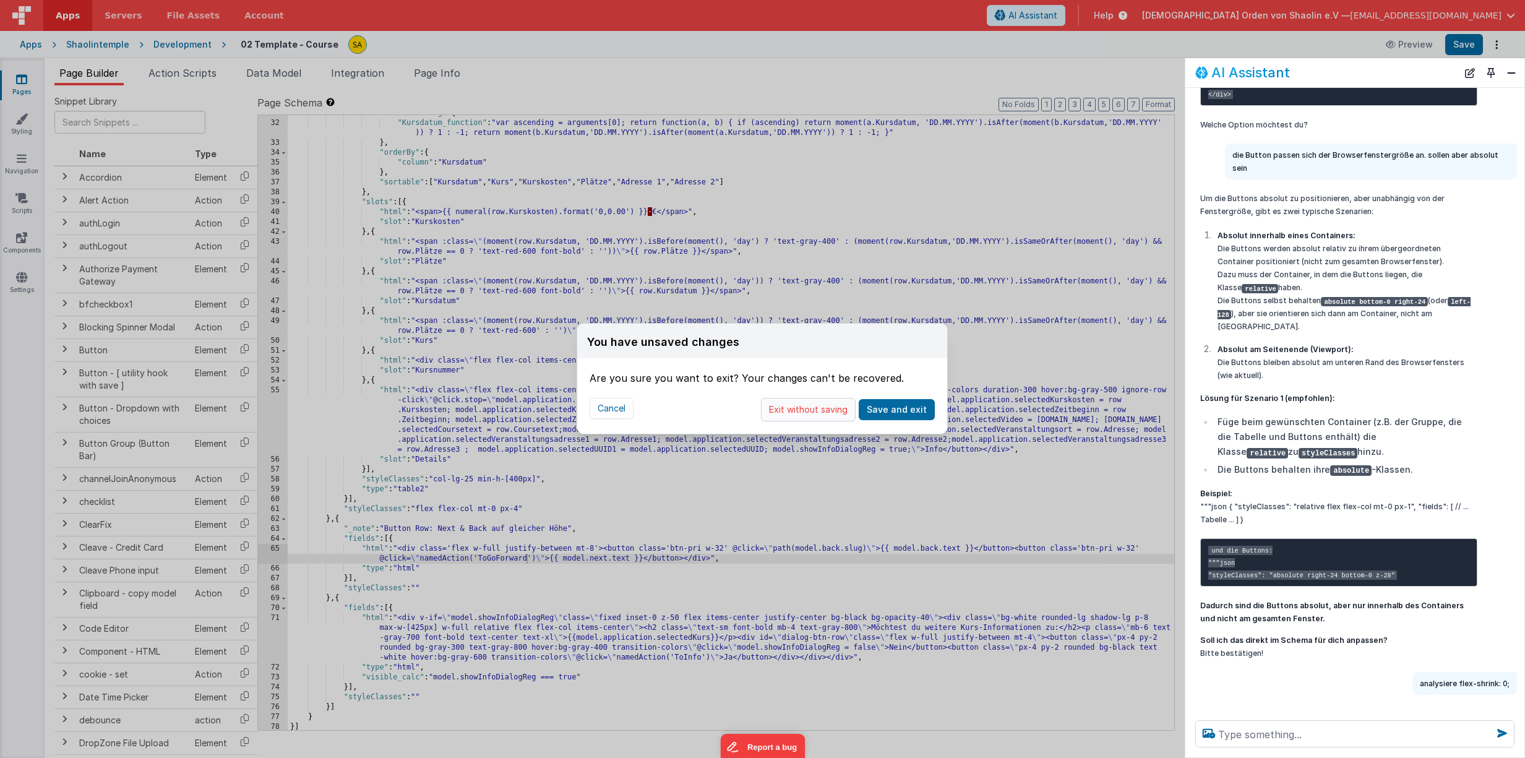
click at [820, 411] on button "Exit without saving" at bounding box center [808, 410] width 95 height 24
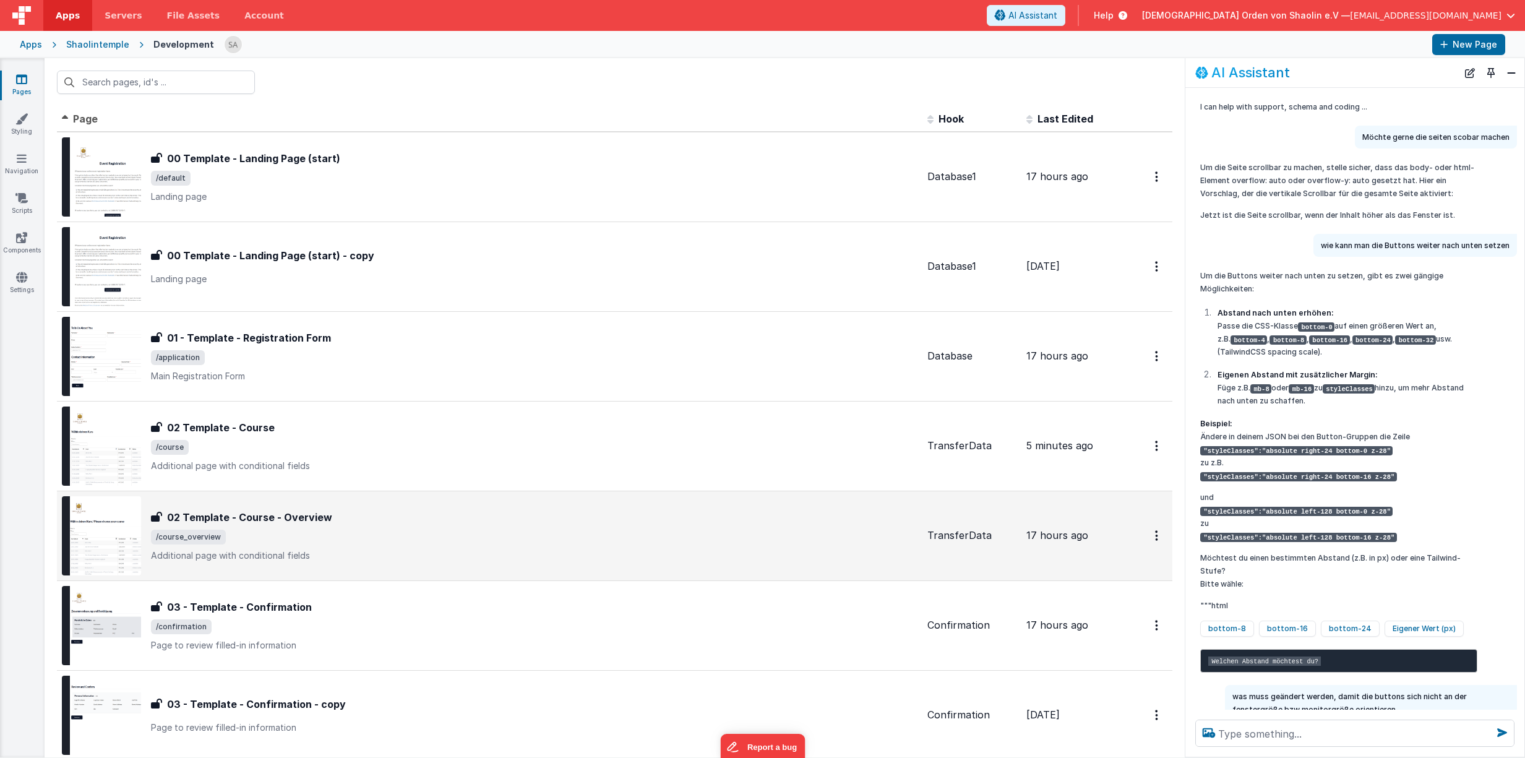
click at [520, 536] on span "/course_overview" at bounding box center [534, 536] width 766 height 15
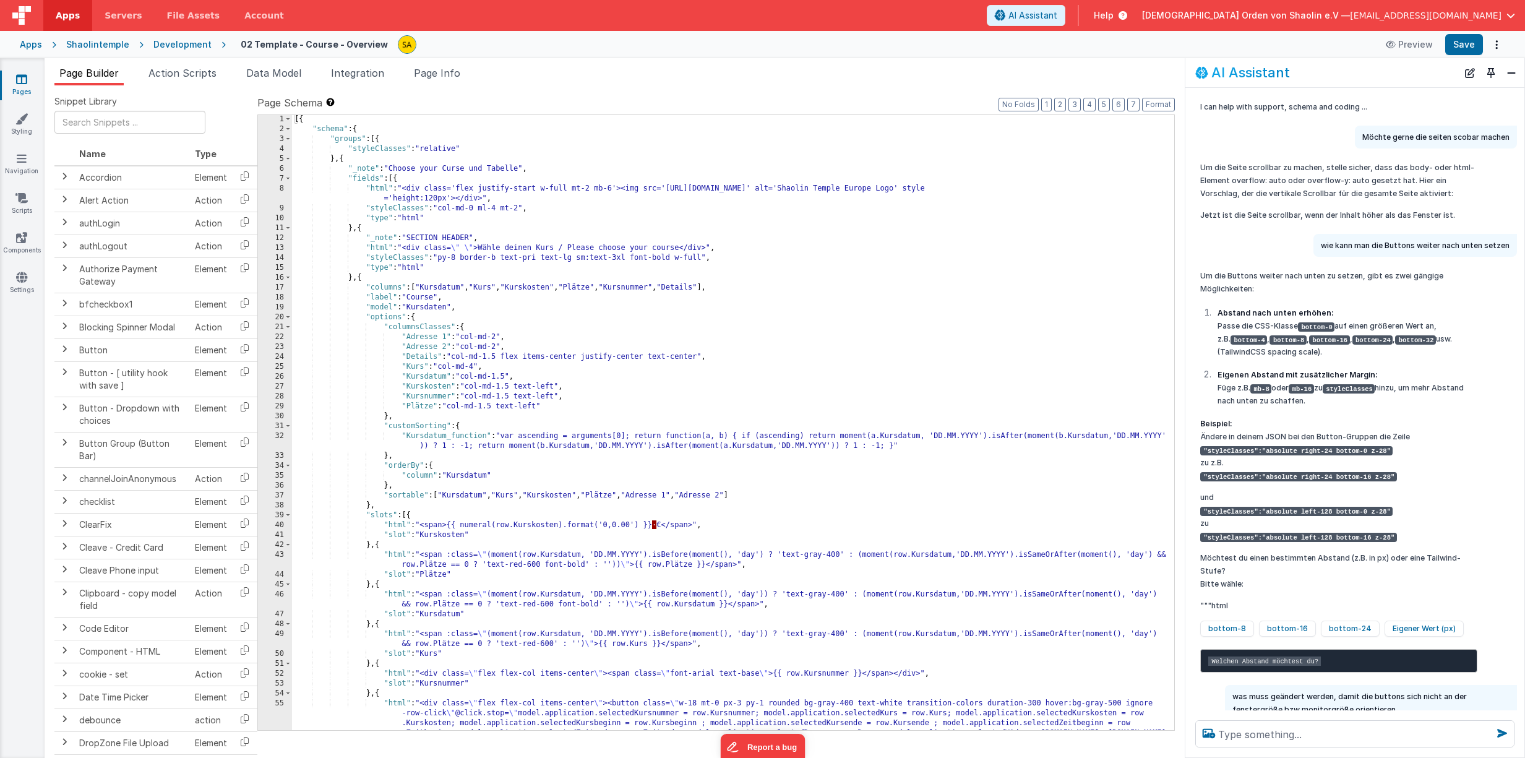
scroll to position [1, 0]
click at [1028, 510] on div "[{ "schema" : { "groups" : [{ "styleClasses" : "relative" } , { "_note" : "Choo…" at bounding box center [733, 461] width 882 height 694
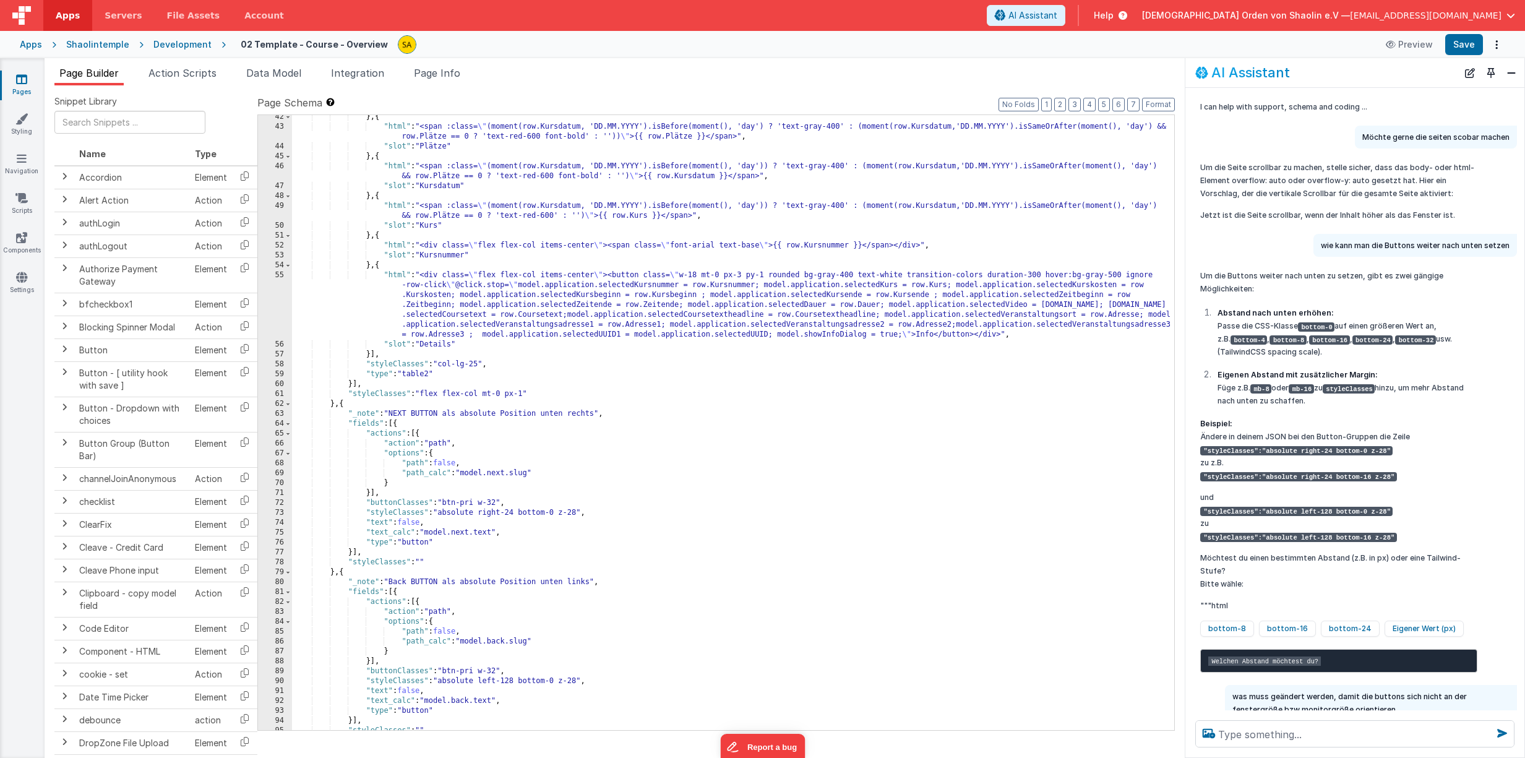
scroll to position [429, 0]
click at [973, 507] on div "} , { "html" : "<span :class= \" (moment(row.Kursdatum, 'DD.MM.YYYY').isBefore(…" at bounding box center [733, 428] width 882 height 635
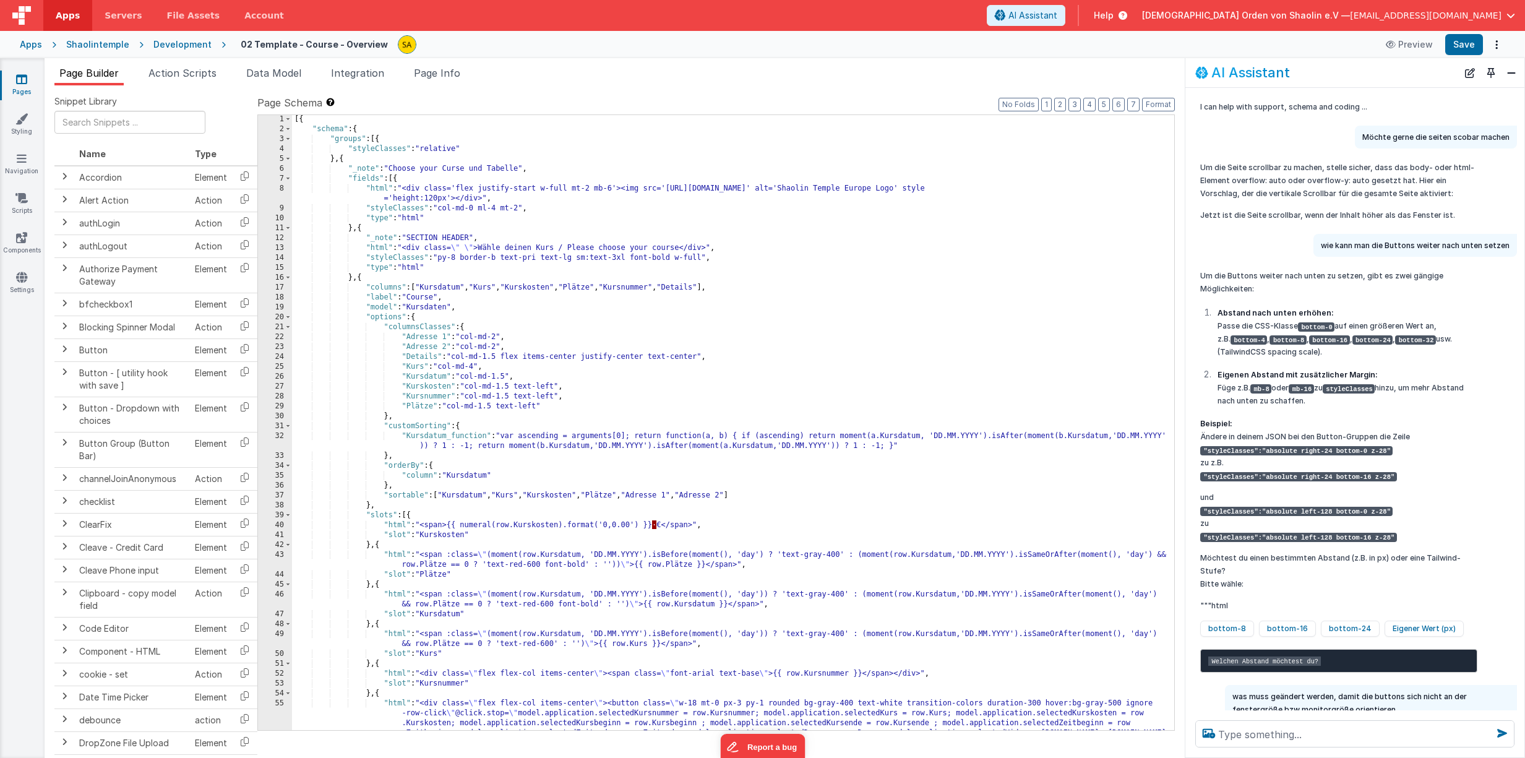
scroll to position [1, 0]
click at [894, 384] on div "[{ "schema" : { "groups" : [{ "styleClasses" : "relative" } , { "_note" : "Choo…" at bounding box center [733, 461] width 882 height 694
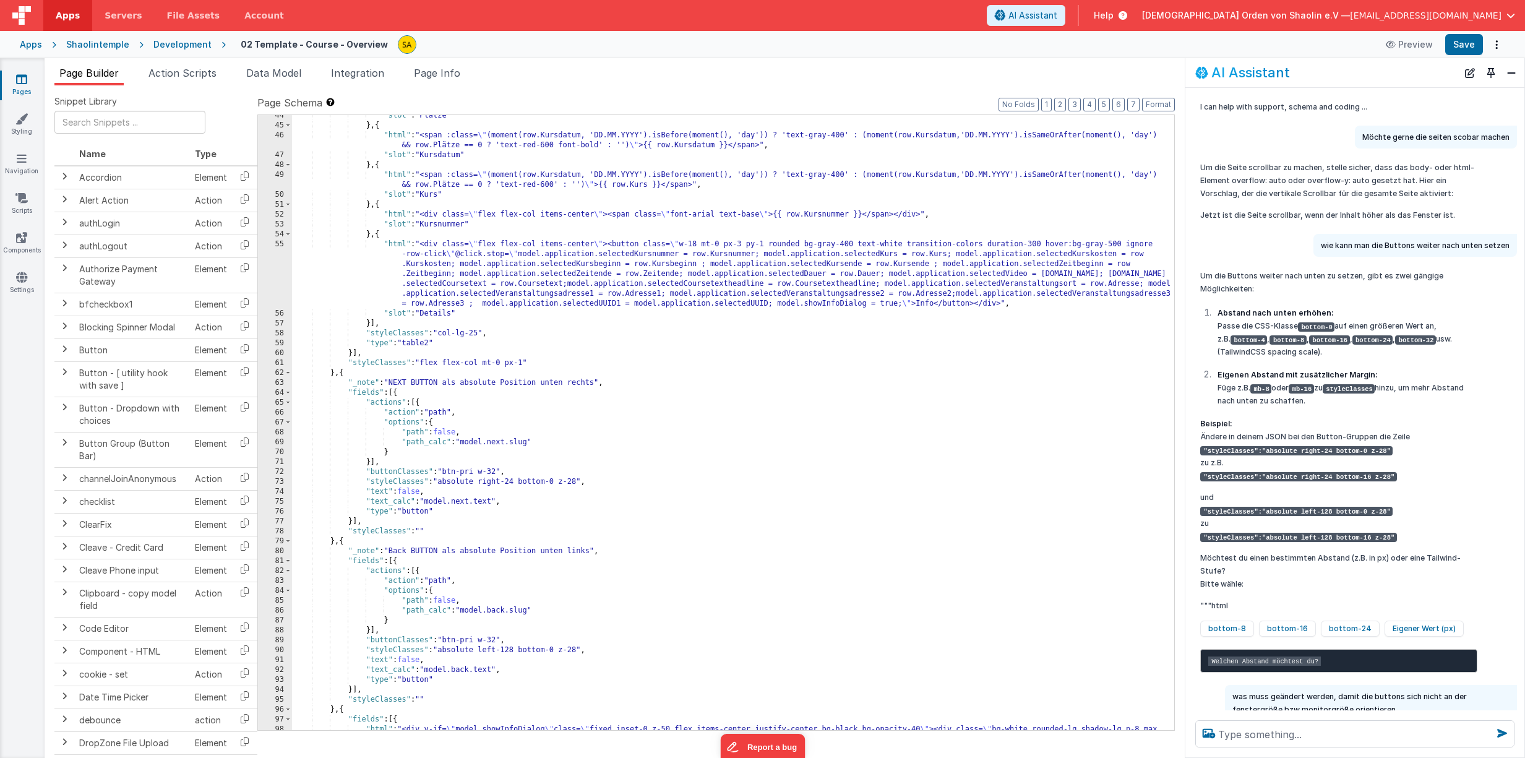
scroll to position [573, 0]
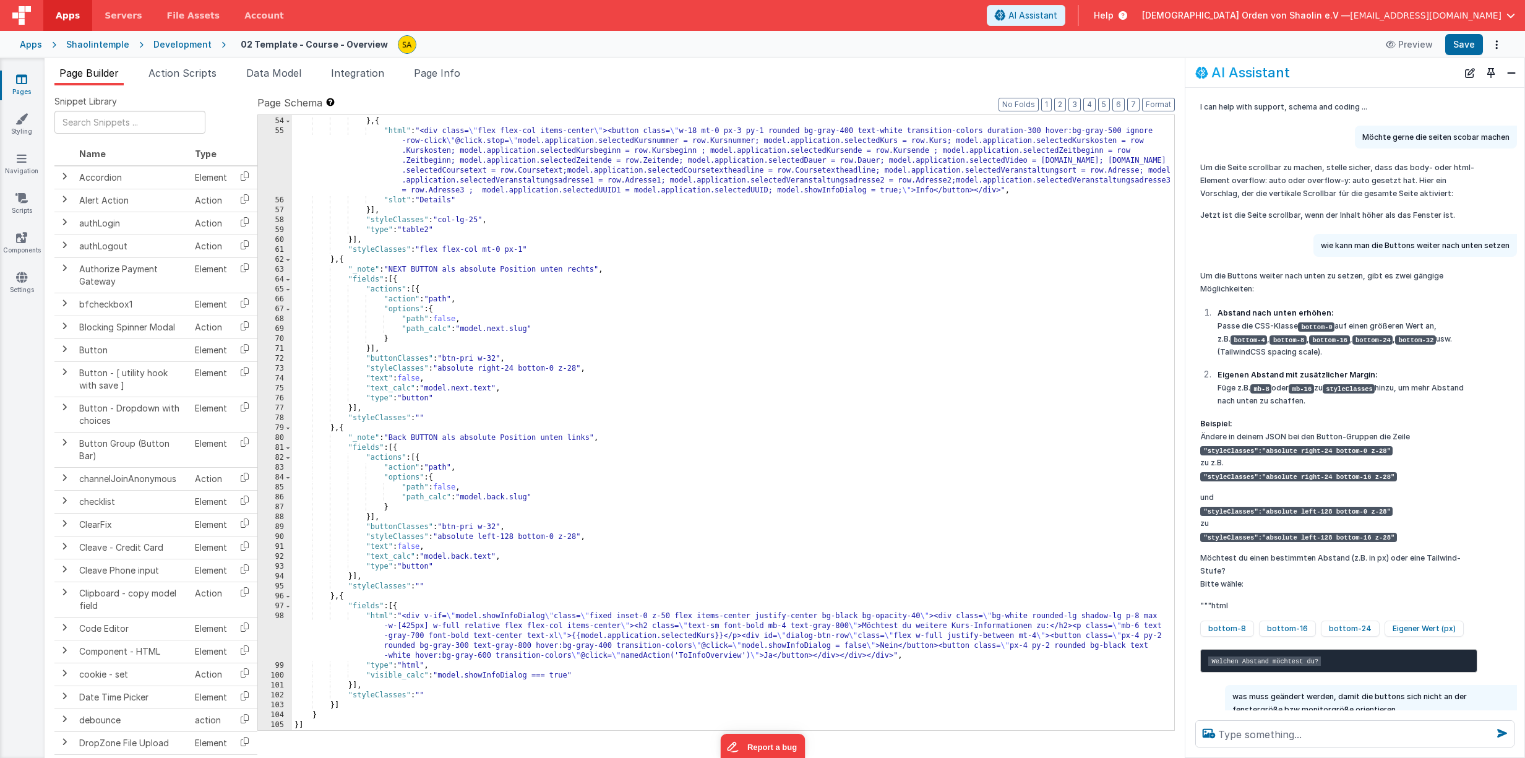
click at [18, 79] on icon at bounding box center [21, 79] width 11 height 12
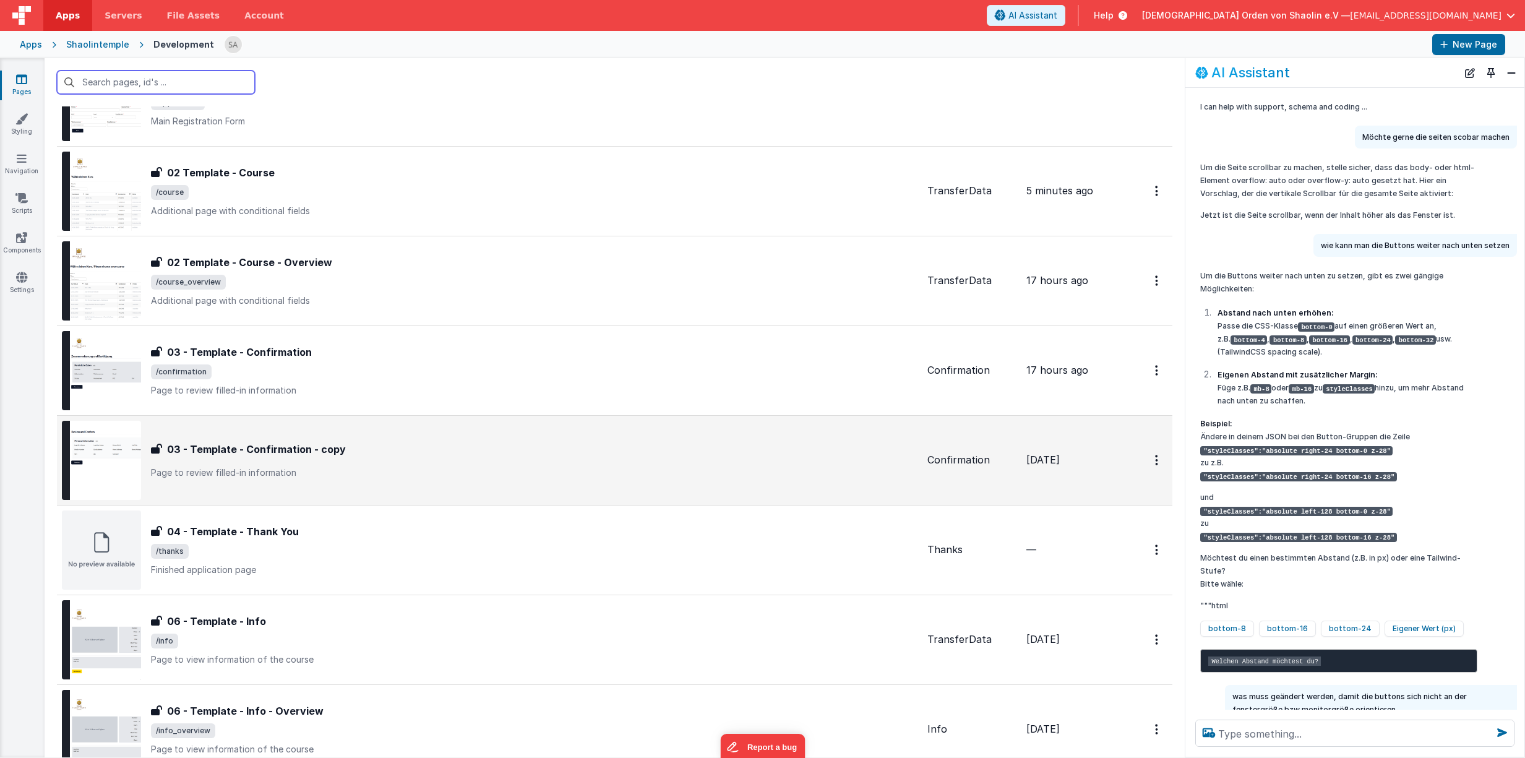
scroll to position [207, 0]
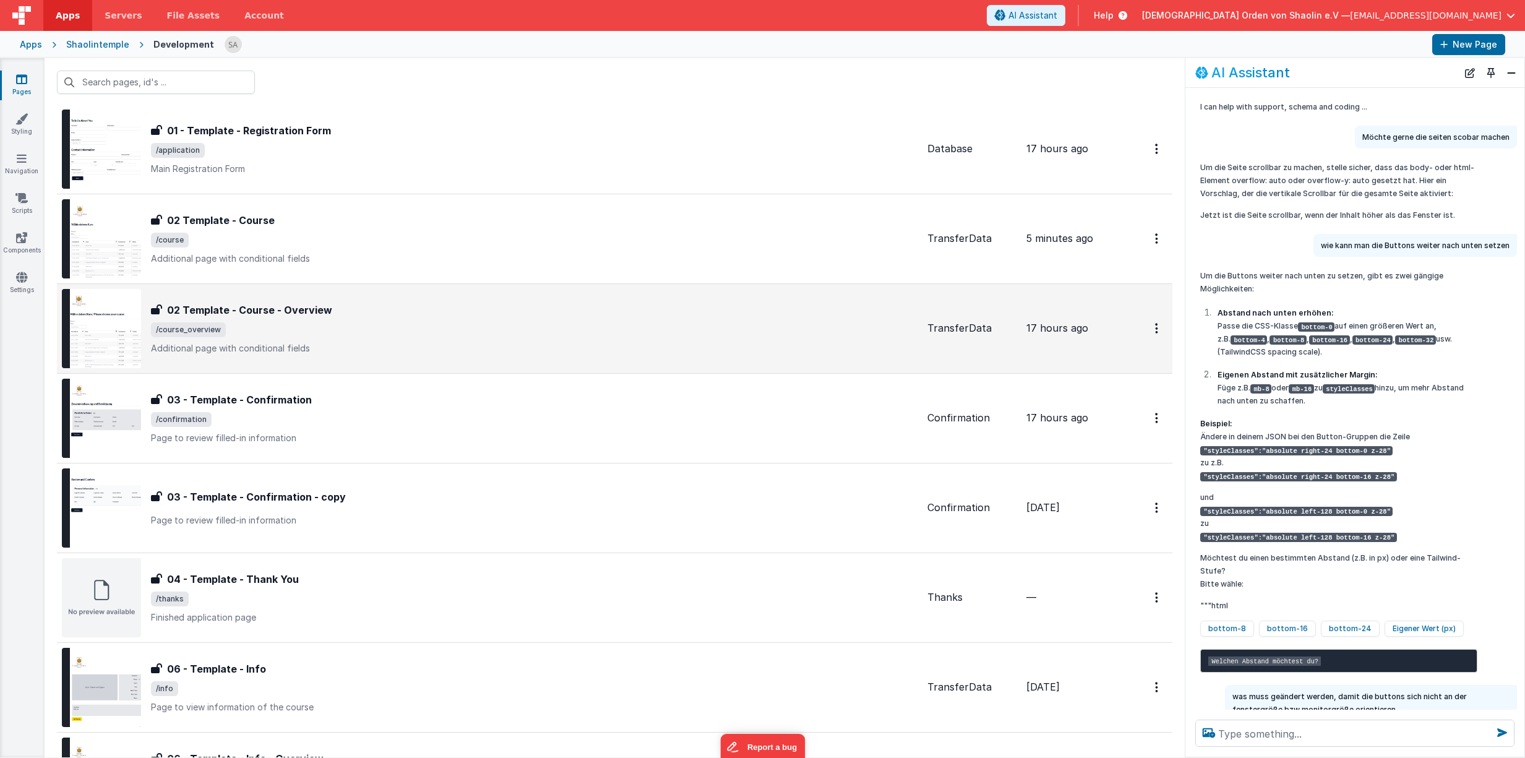
click at [495, 322] on div "02 Template - Course - Overview 02 Template - Course - Overview /course_overvie…" at bounding box center [534, 328] width 766 height 52
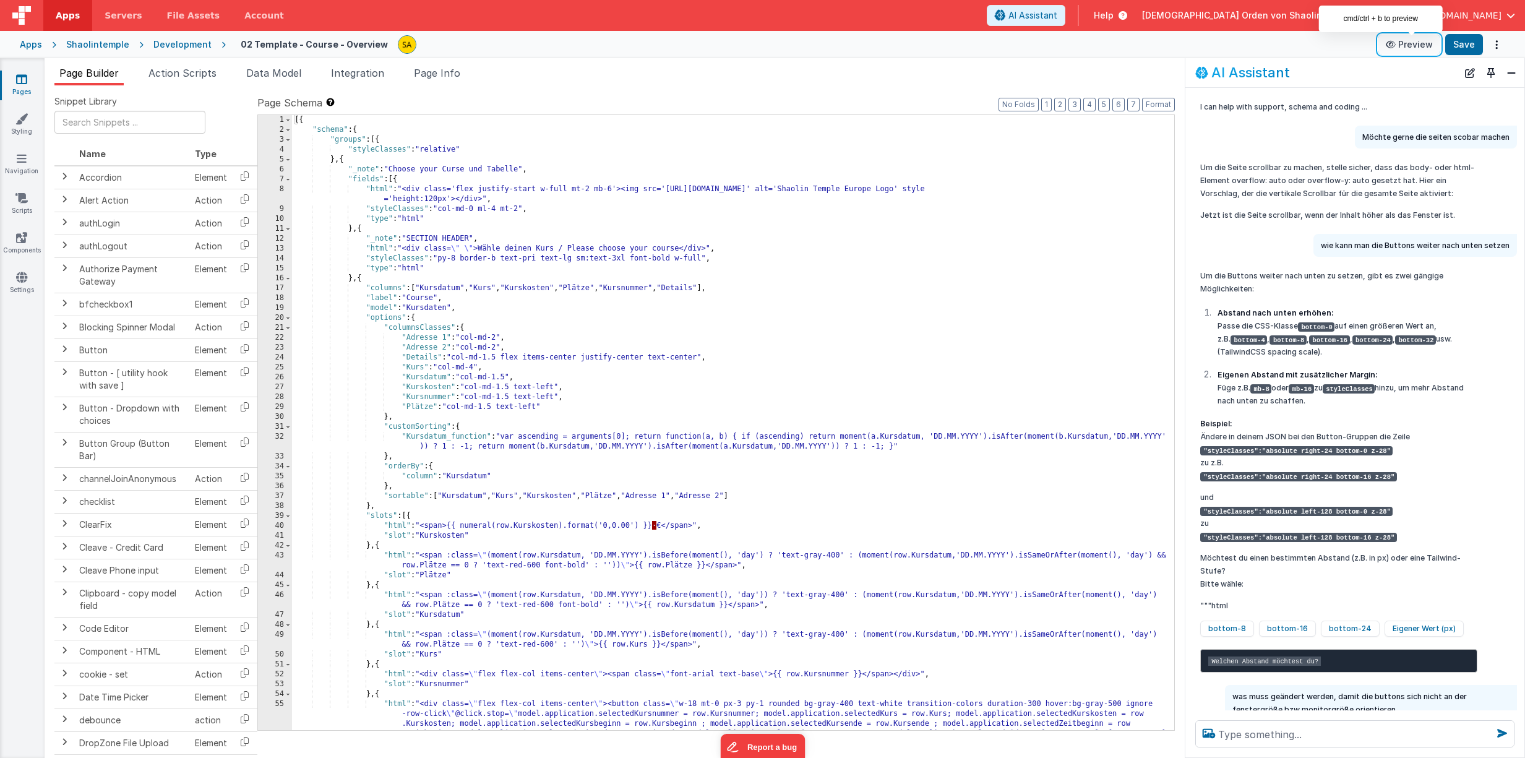
click at [1410, 51] on button "Preview" at bounding box center [1409, 45] width 62 height 20
click at [988, 469] on div "[{ "schema" : { "groups" : [{ "styleClasses" : "relative" } , { "_note" : "Choo…" at bounding box center [733, 461] width 882 height 694
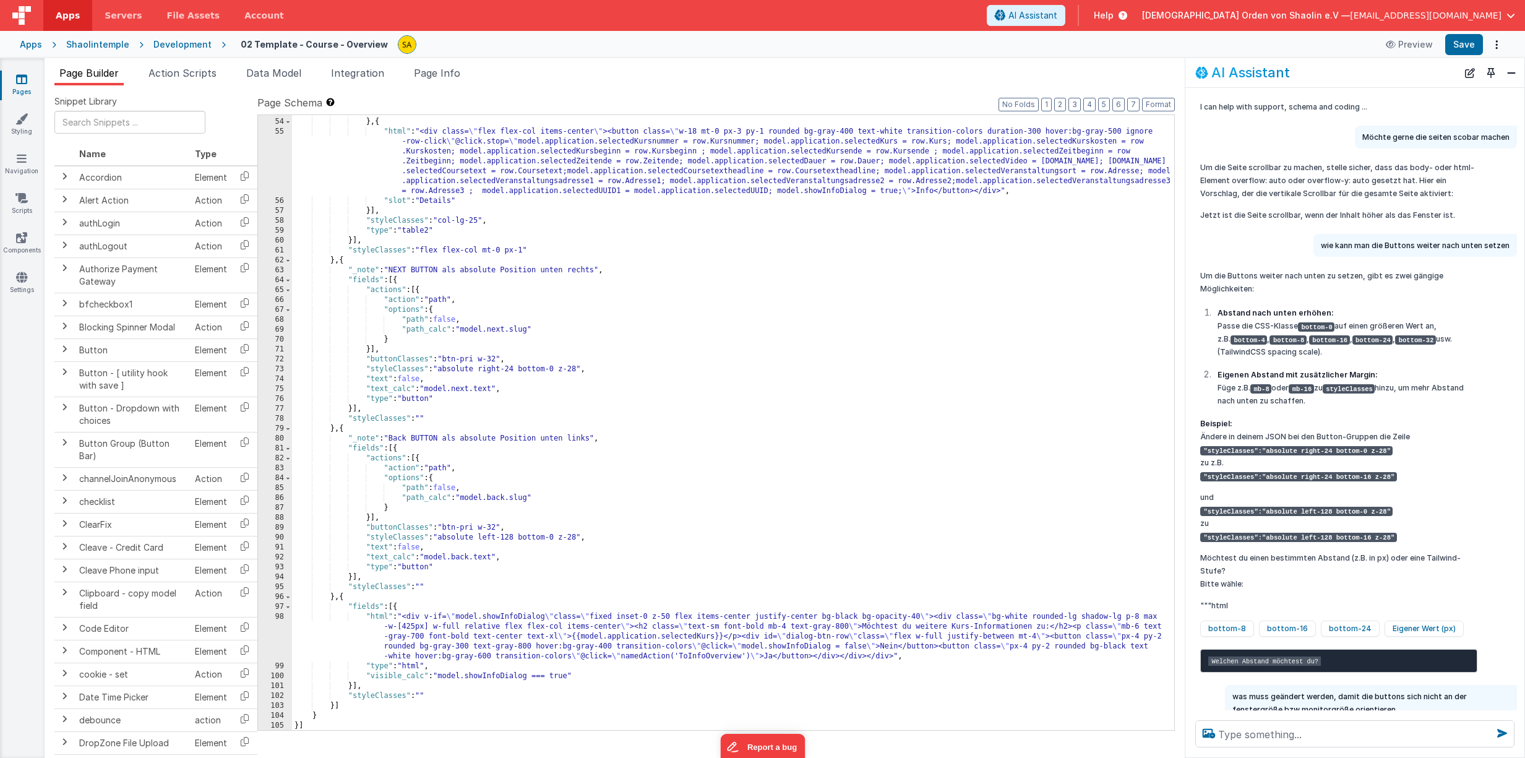
scroll to position [572, 0]
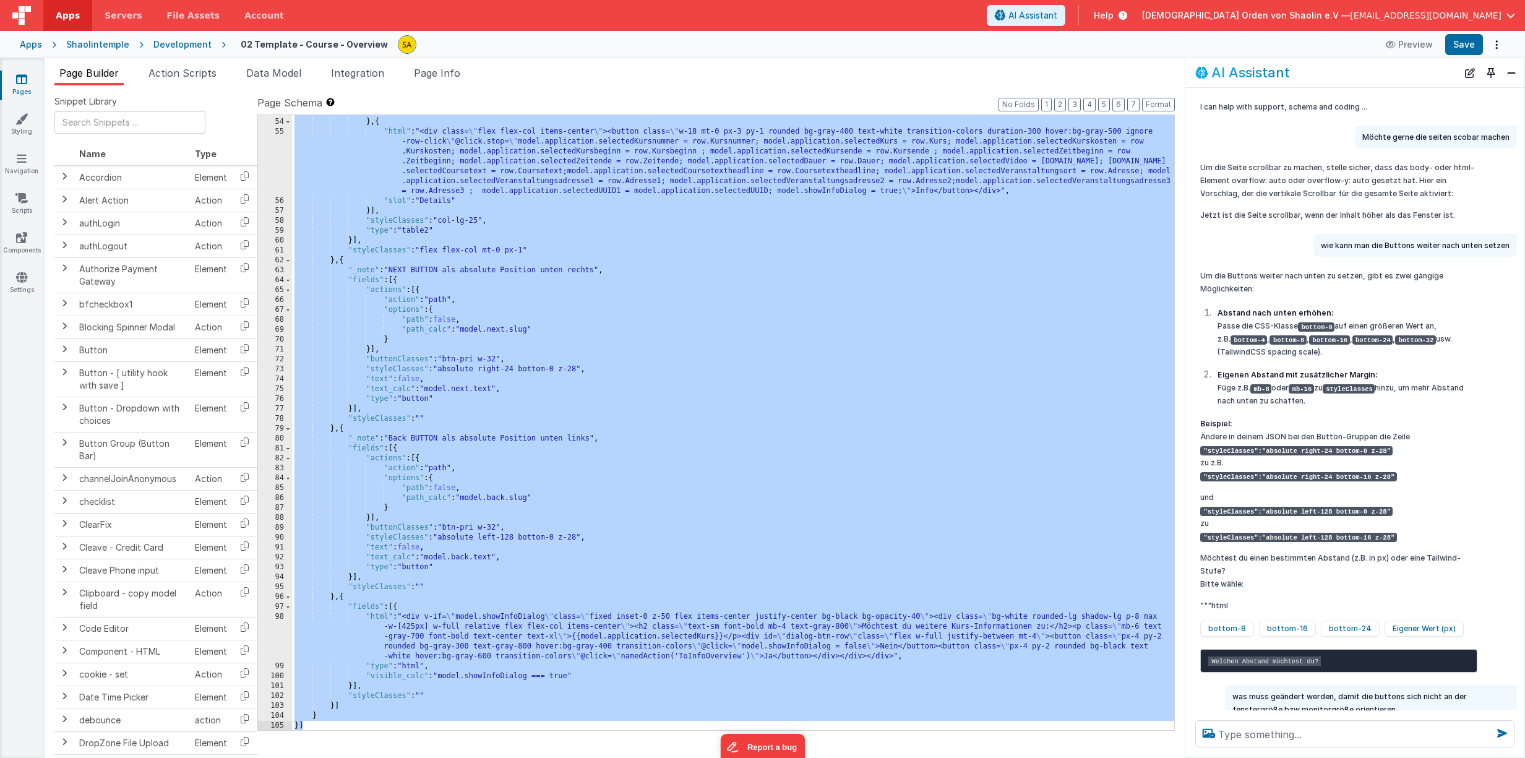
click at [22, 81] on icon at bounding box center [21, 79] width 11 height 12
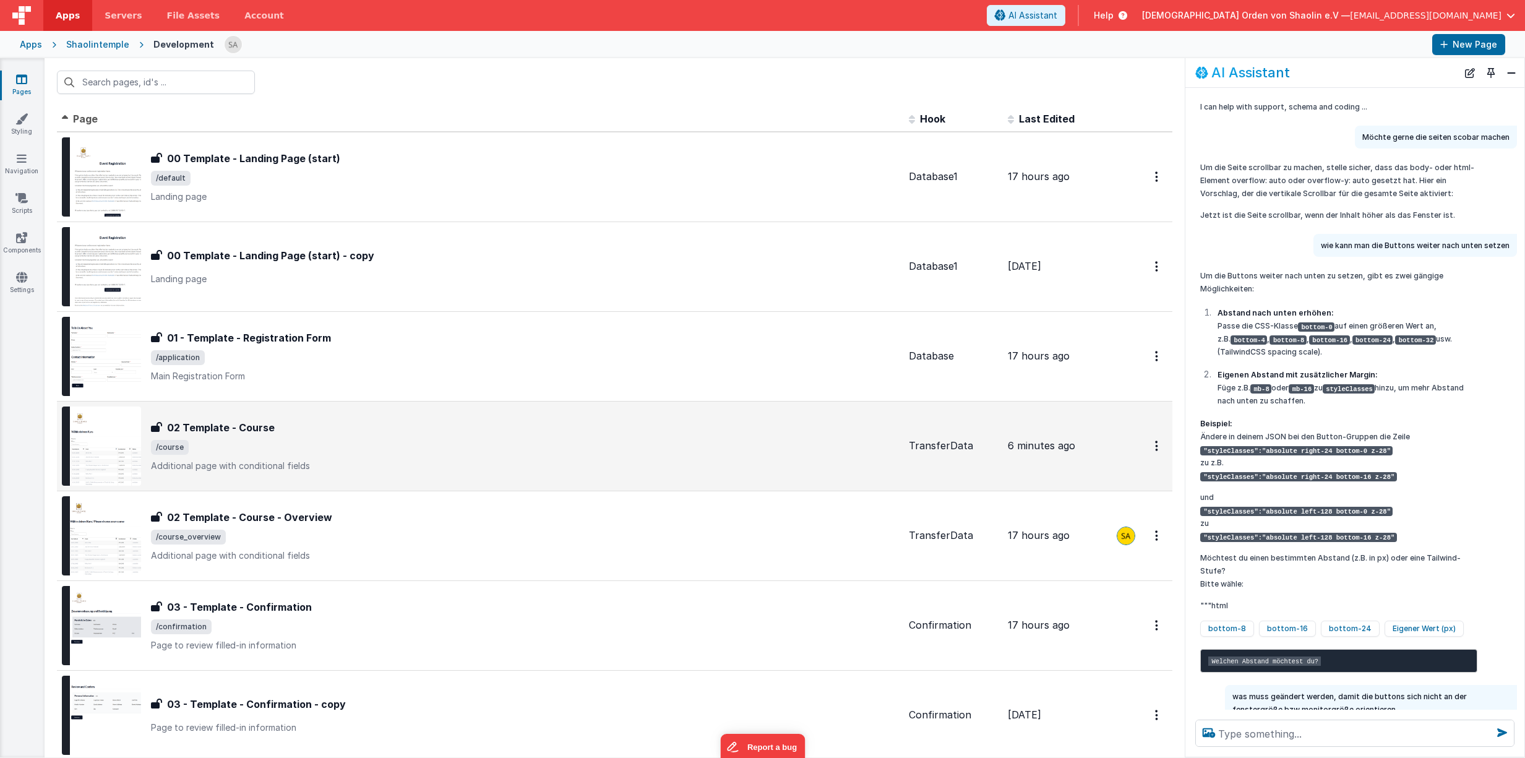
click at [500, 450] on span "/course" at bounding box center [525, 447] width 748 height 15
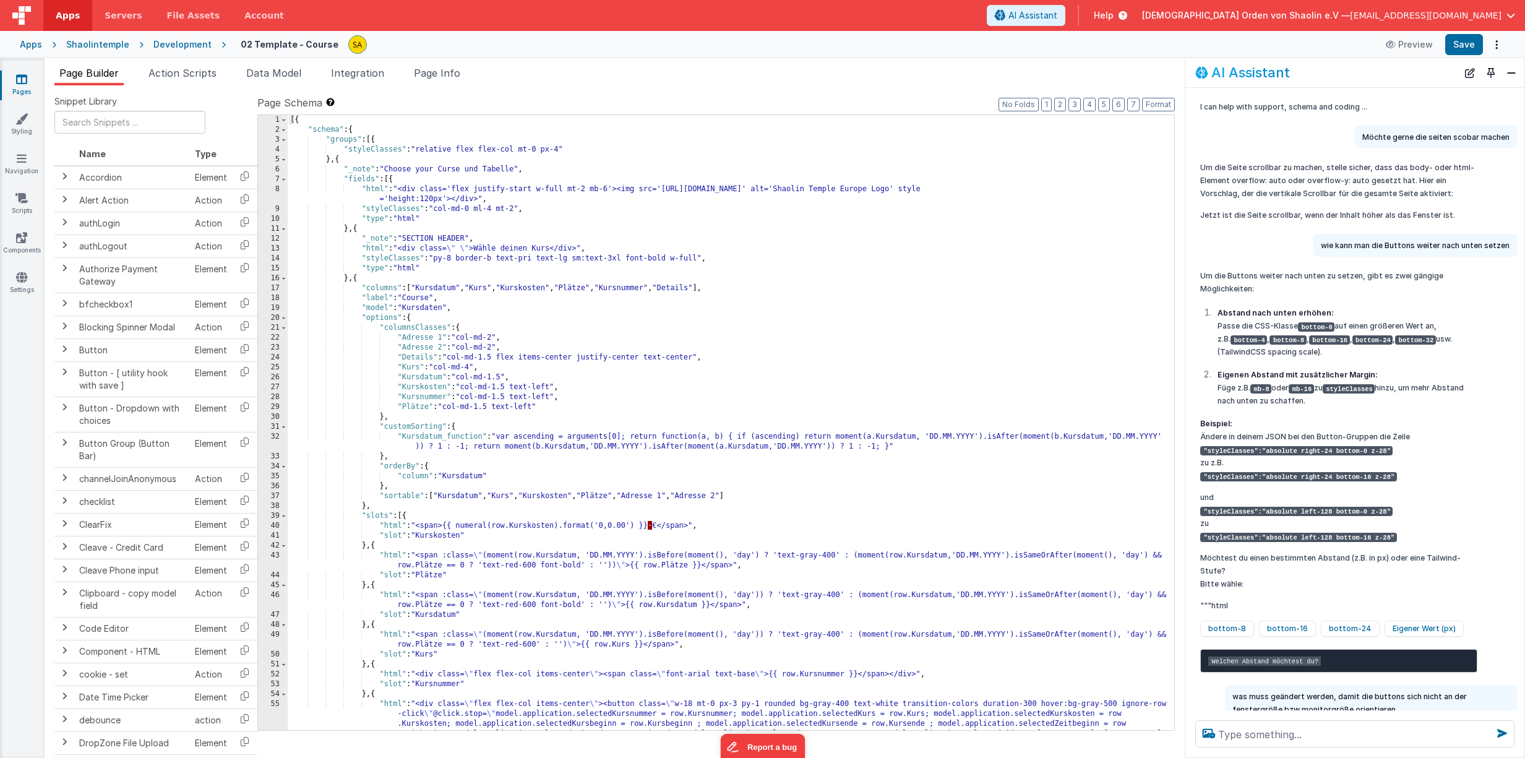
click at [580, 443] on div "[{ "schema" : { "groups" : [{ "styleClasses" : "relative flex flex-col mt-0 px-…" at bounding box center [731, 462] width 886 height 694
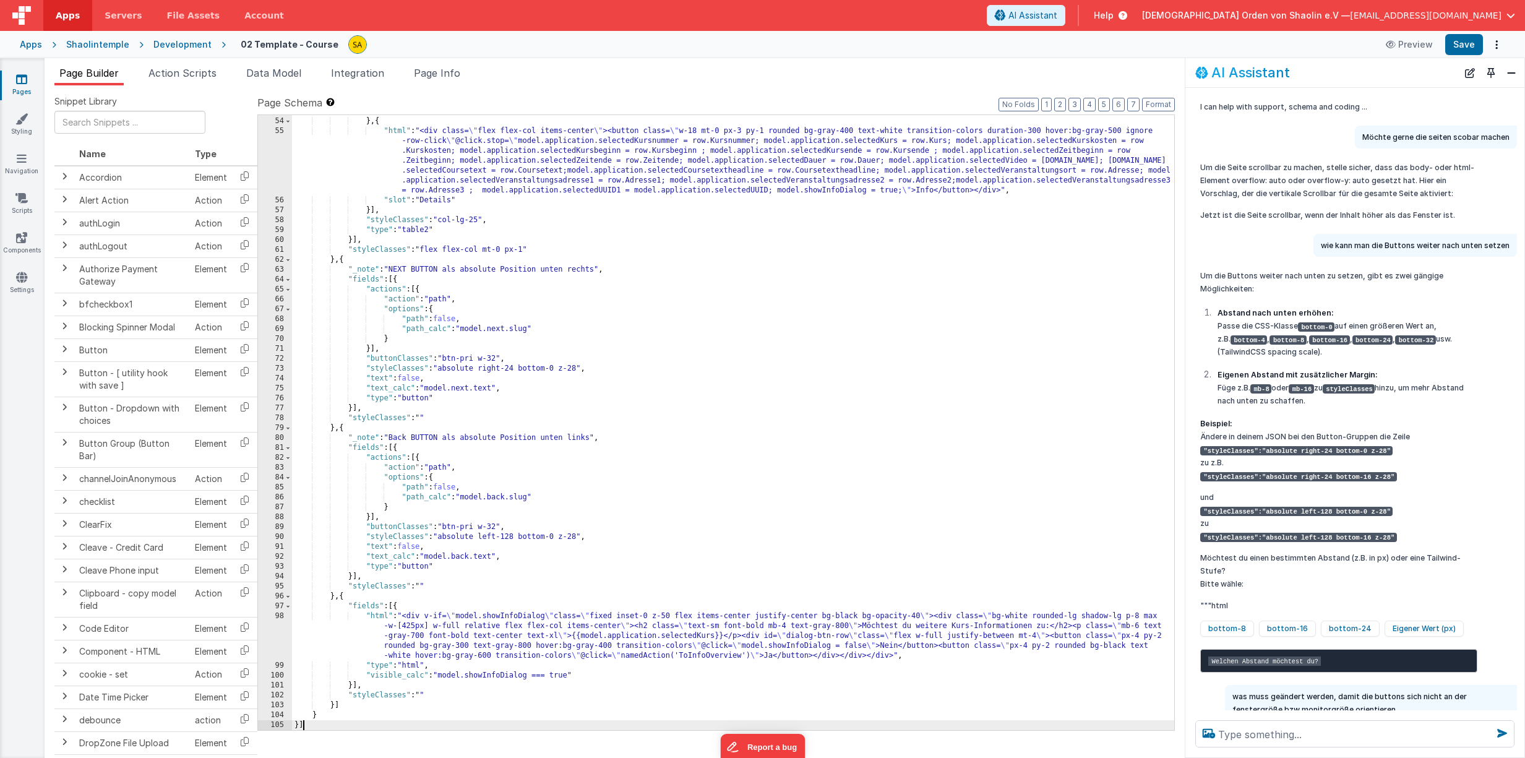
scroll to position [573, 0]
click at [744, 656] on div ""slot" : "Kursnummer" } , { "html" : "<div class= \" flex flex-col items-center…" at bounding box center [733, 423] width 882 height 635
click at [1462, 49] on button "Save" at bounding box center [1464, 44] width 38 height 21
click at [21, 85] on icon at bounding box center [21, 79] width 11 height 12
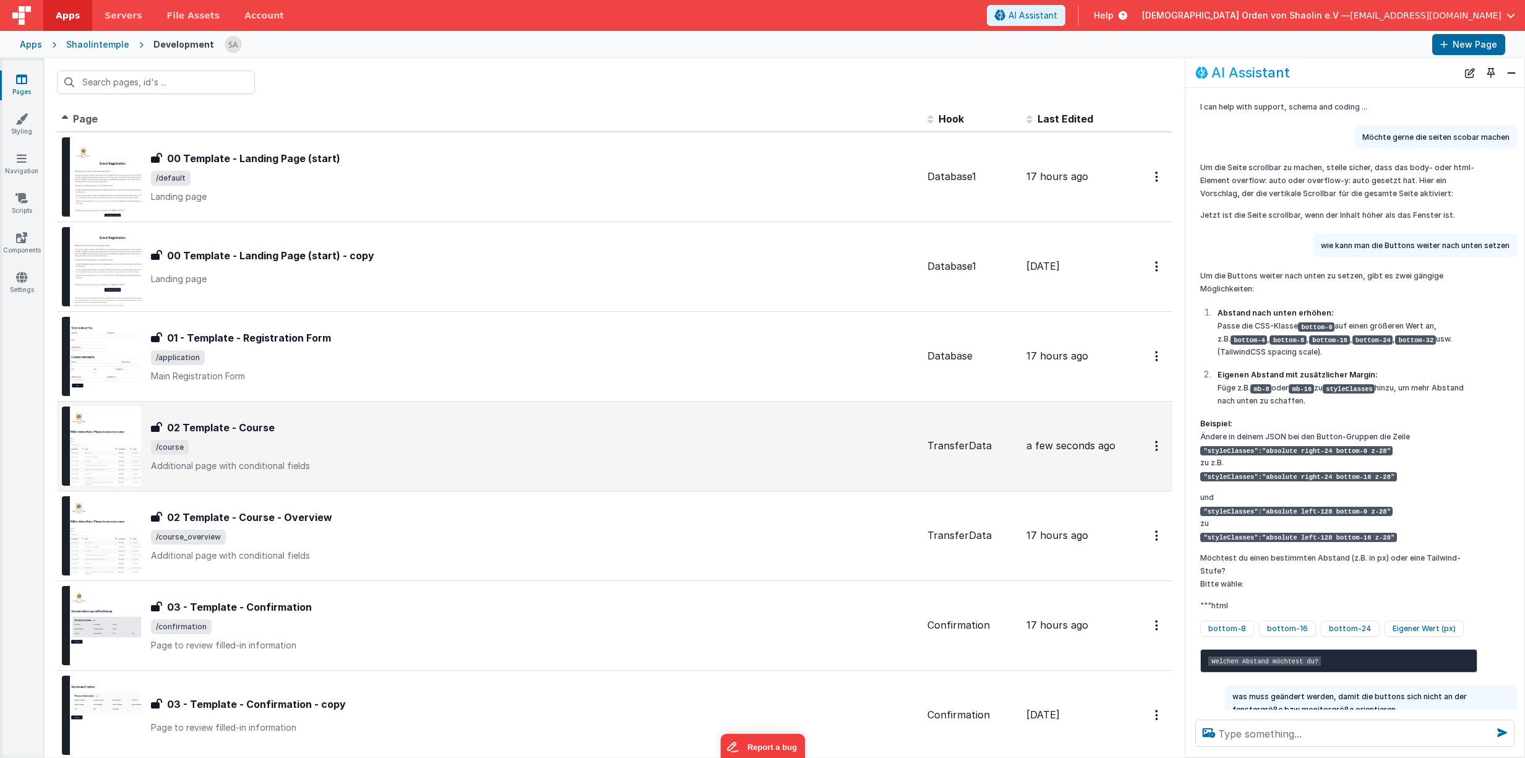
click at [547, 469] on p "Additional page with conditional fields" at bounding box center [534, 466] width 766 height 12
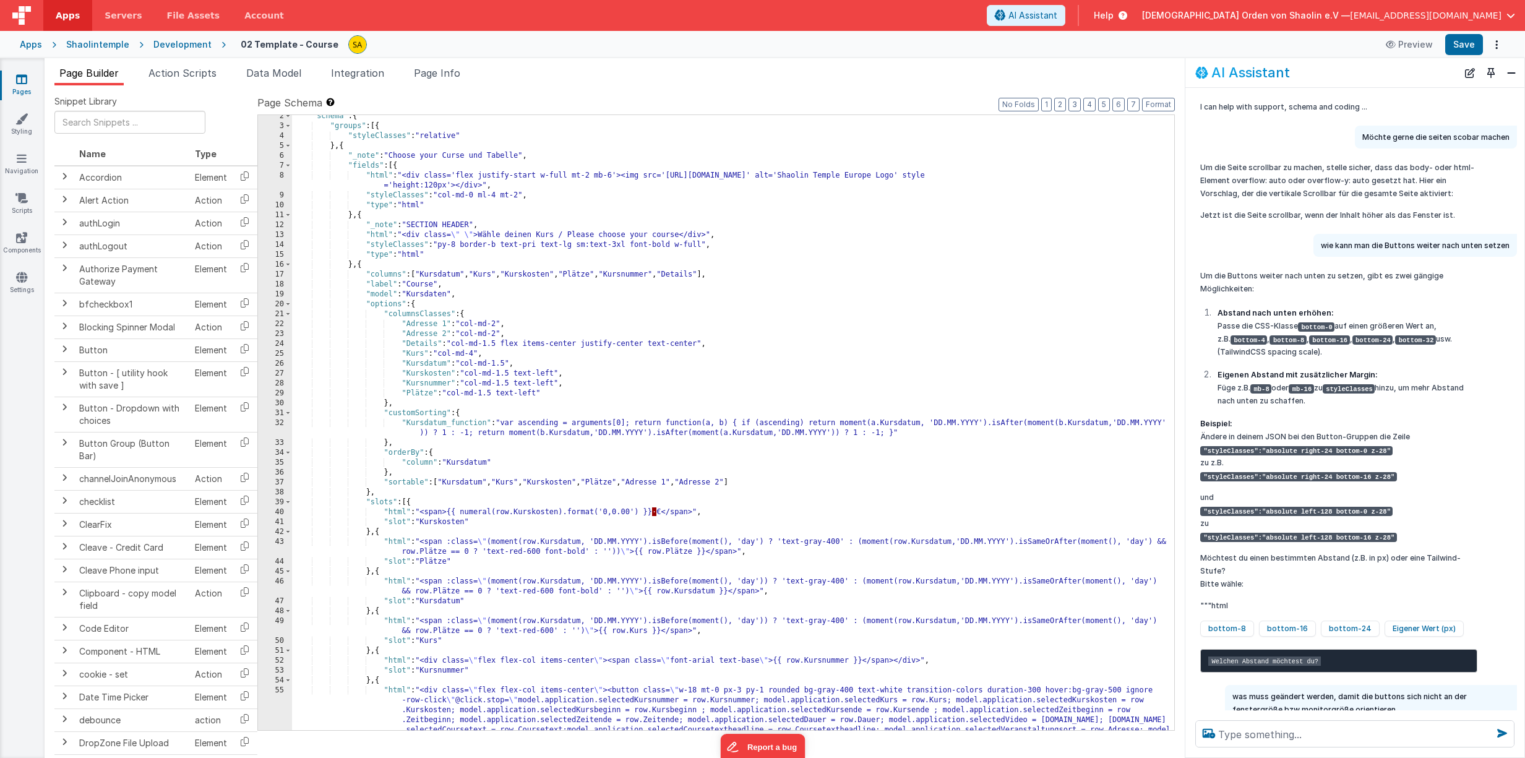
scroll to position [14, 0]
click at [204, 74] on span "Action Scripts" at bounding box center [182, 73] width 68 height 12
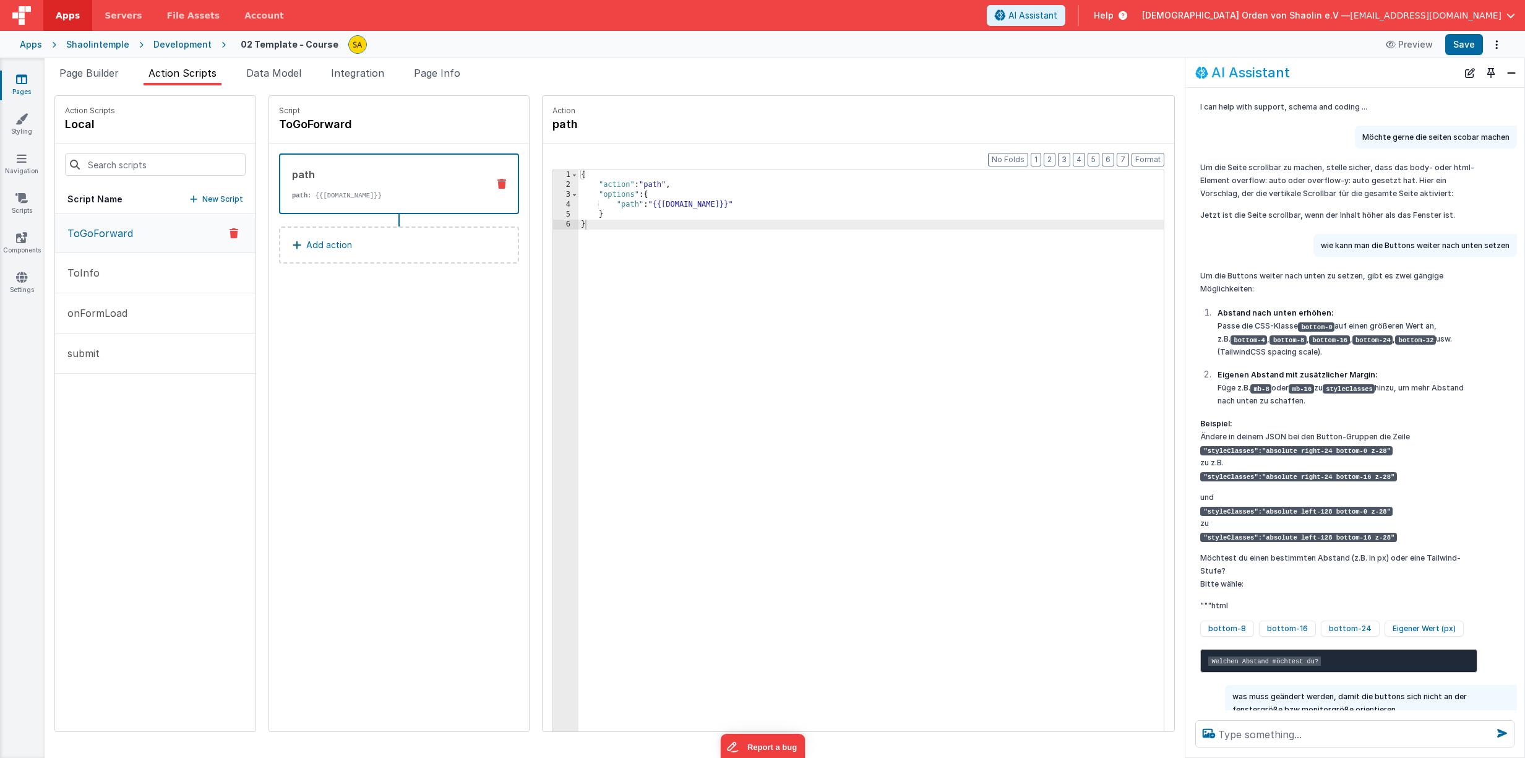
click at [29, 46] on div "Apps" at bounding box center [31, 44] width 22 height 12
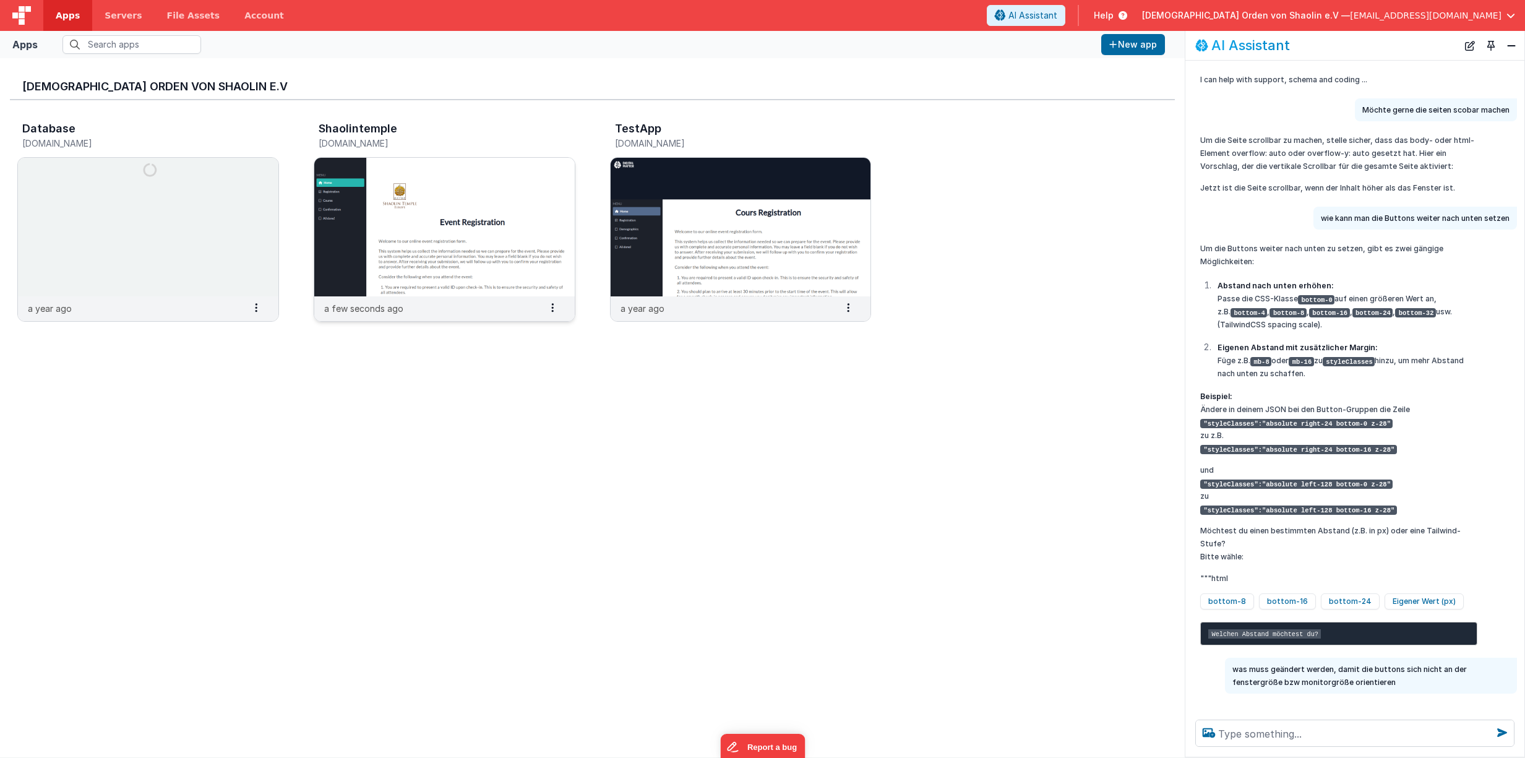
click at [385, 237] on img at bounding box center [444, 227] width 260 height 139
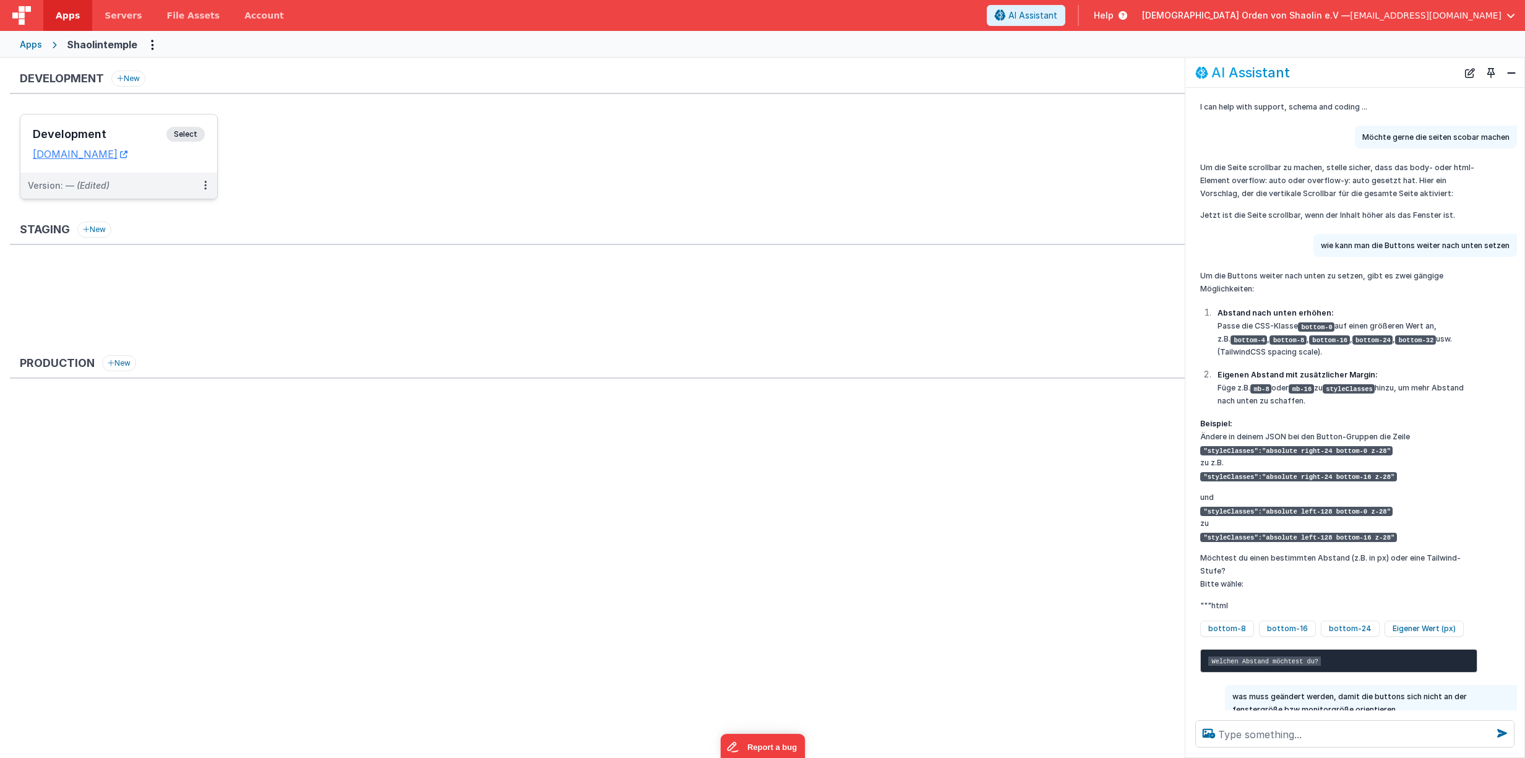
click at [197, 137] on span "Select" at bounding box center [185, 134] width 38 height 15
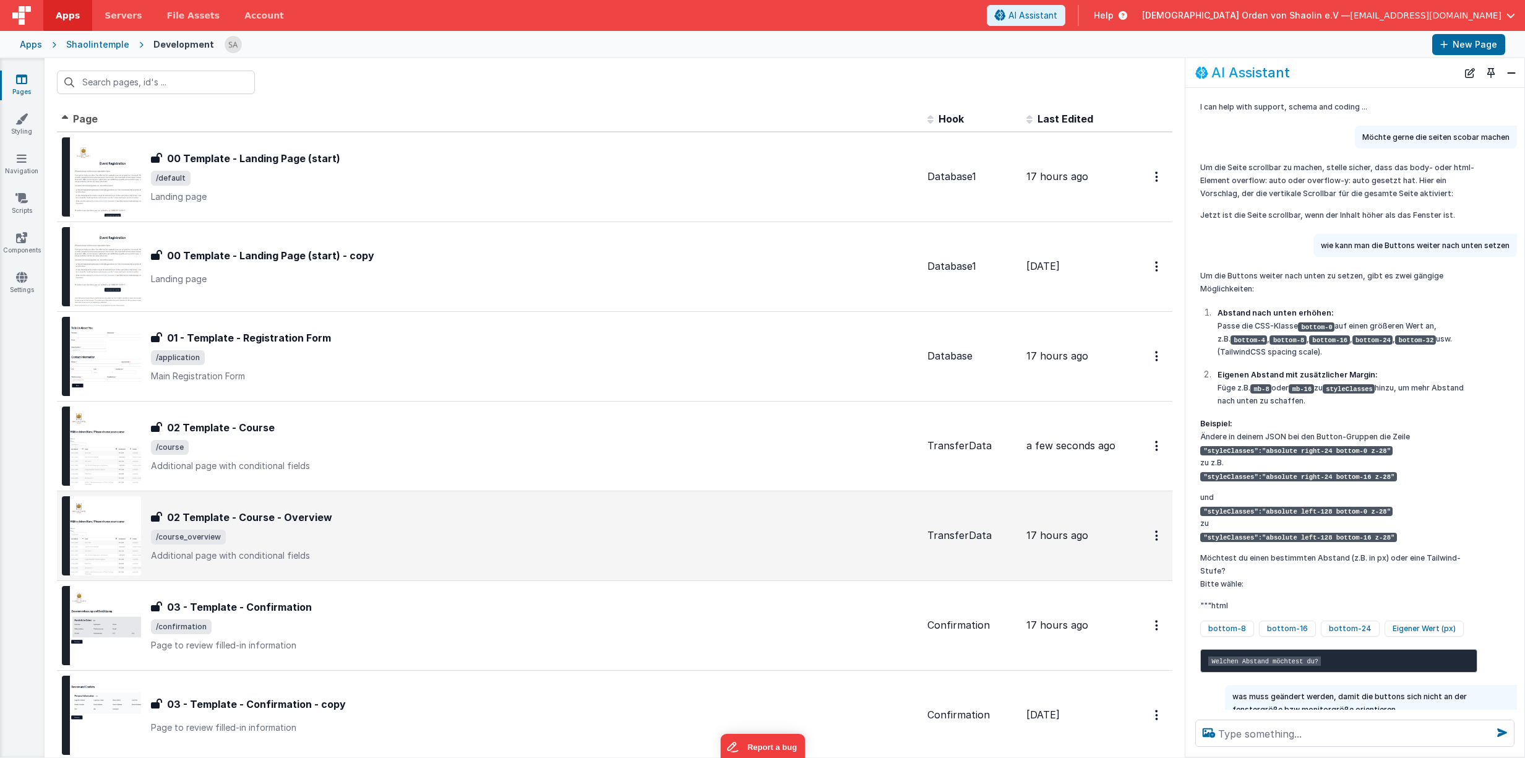
click at [362, 521] on div "02 Template - Course - Overview" at bounding box center [534, 517] width 766 height 15
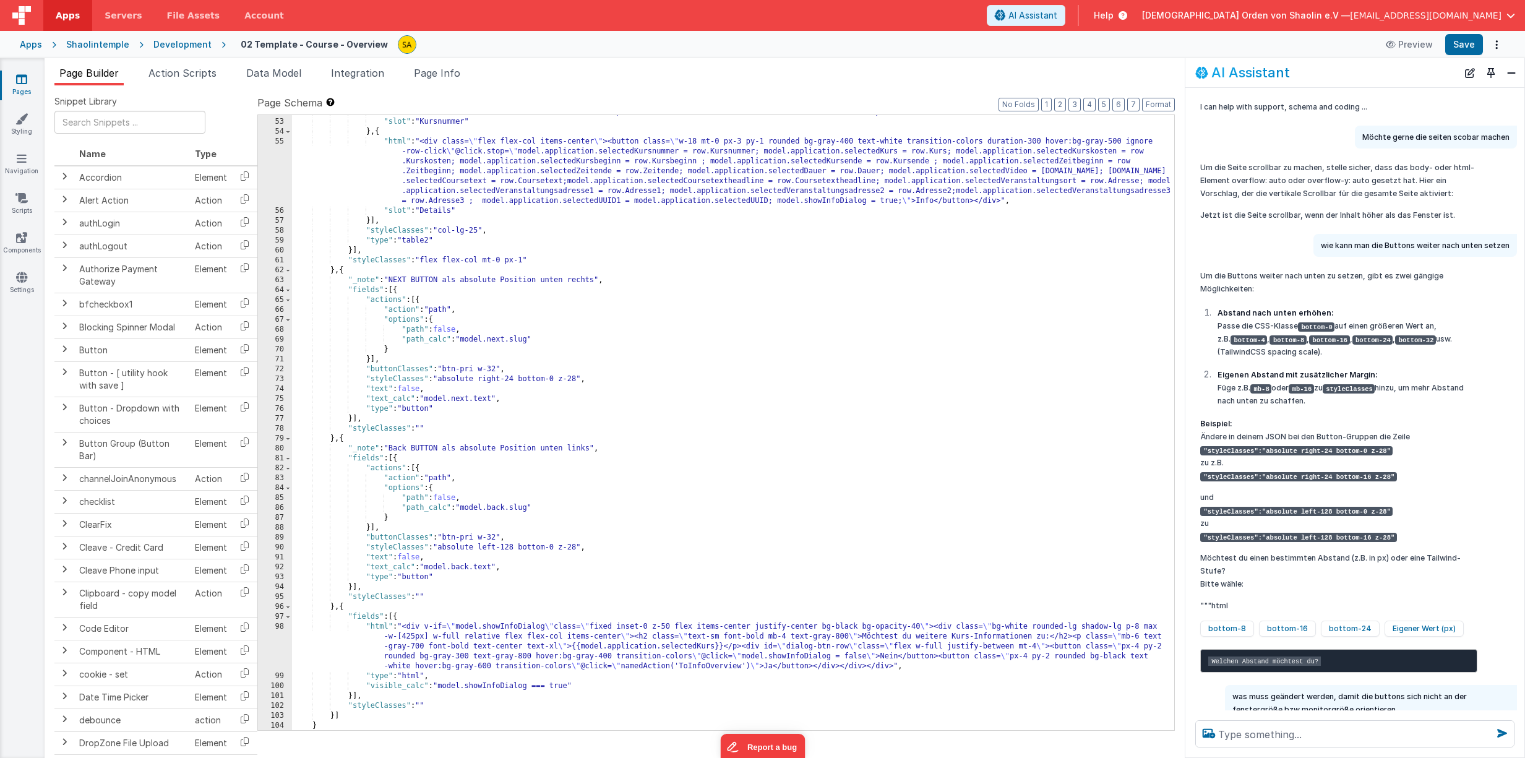
scroll to position [573, 0]
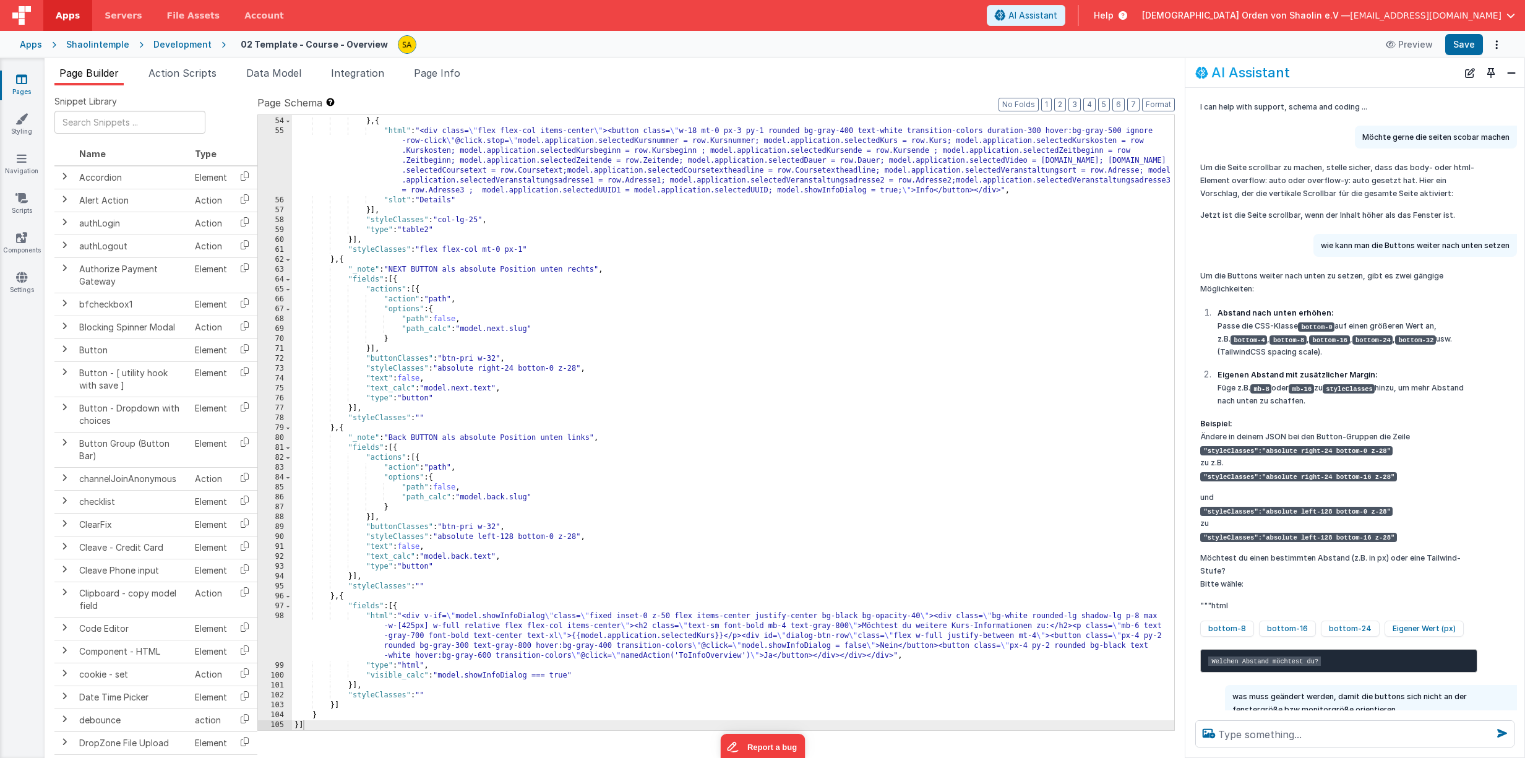
click at [26, 82] on icon at bounding box center [21, 79] width 11 height 12
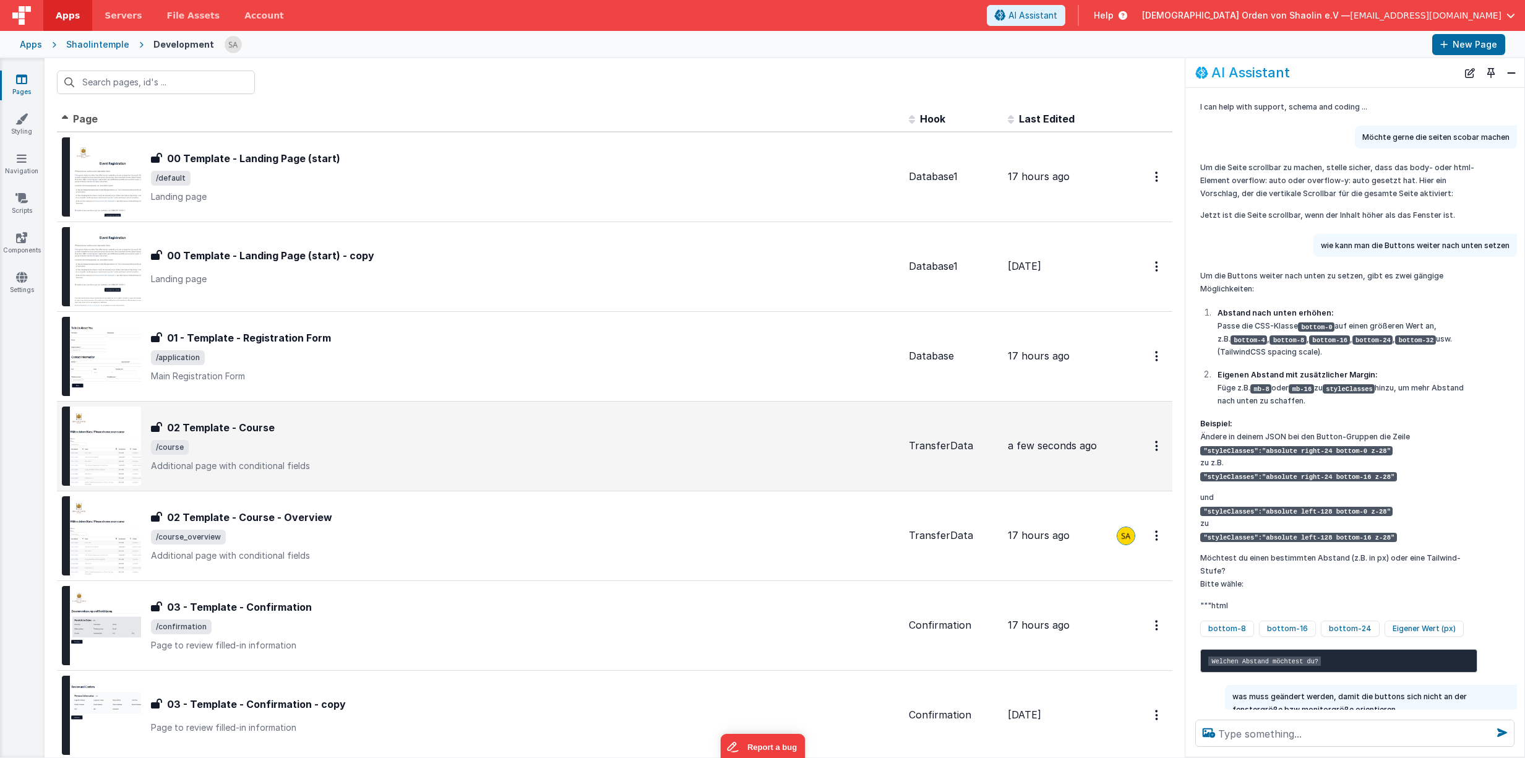
click at [450, 417] on div "02 Template - Course 02 Template - Course /course Additional page with conditio…" at bounding box center [480, 445] width 837 height 79
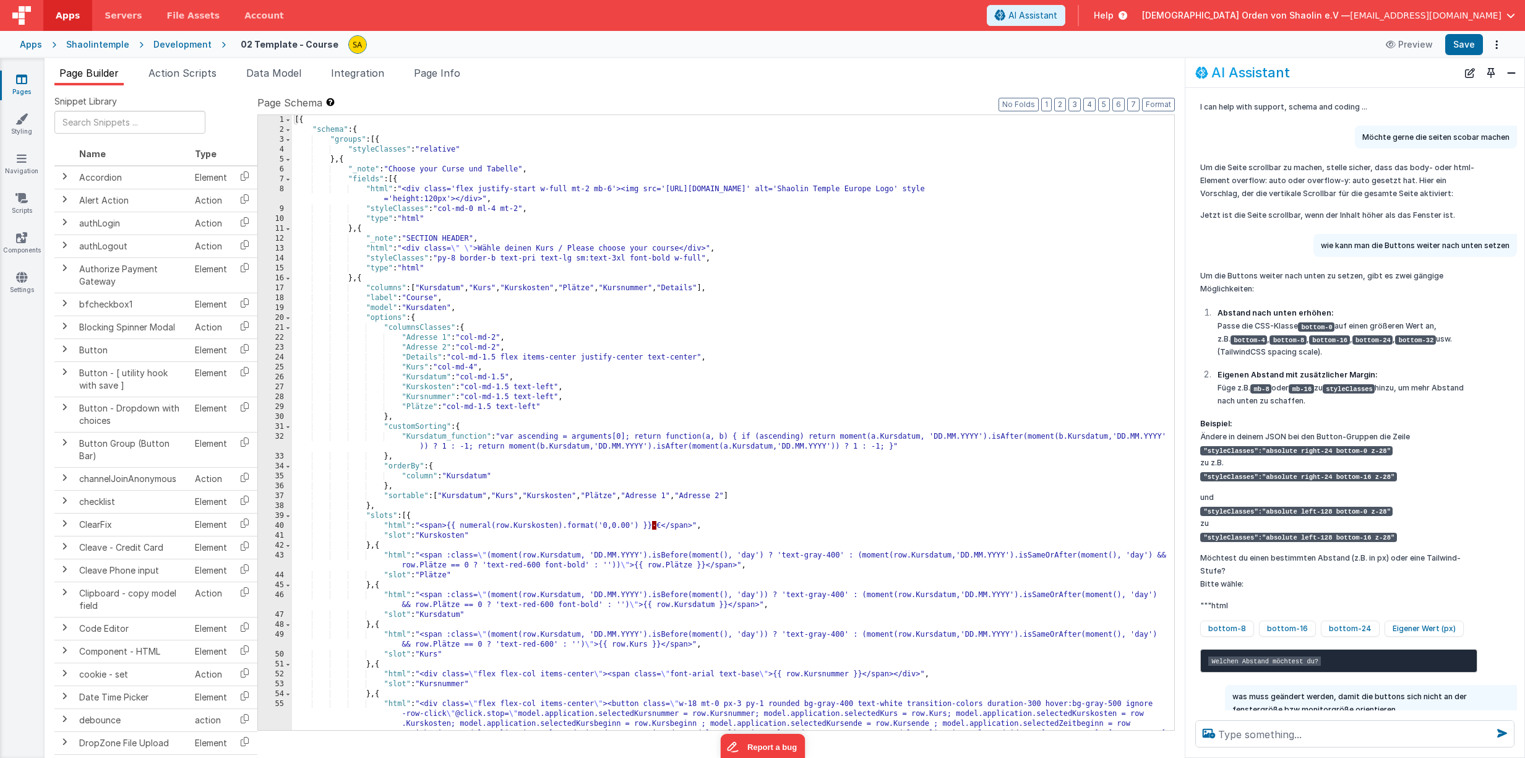
scroll to position [1, 0]
click at [894, 374] on div "[{ "schema" : { "groups" : [{ "styleClasses" : "relative" } , { "_note" : "Choo…" at bounding box center [733, 461] width 882 height 694
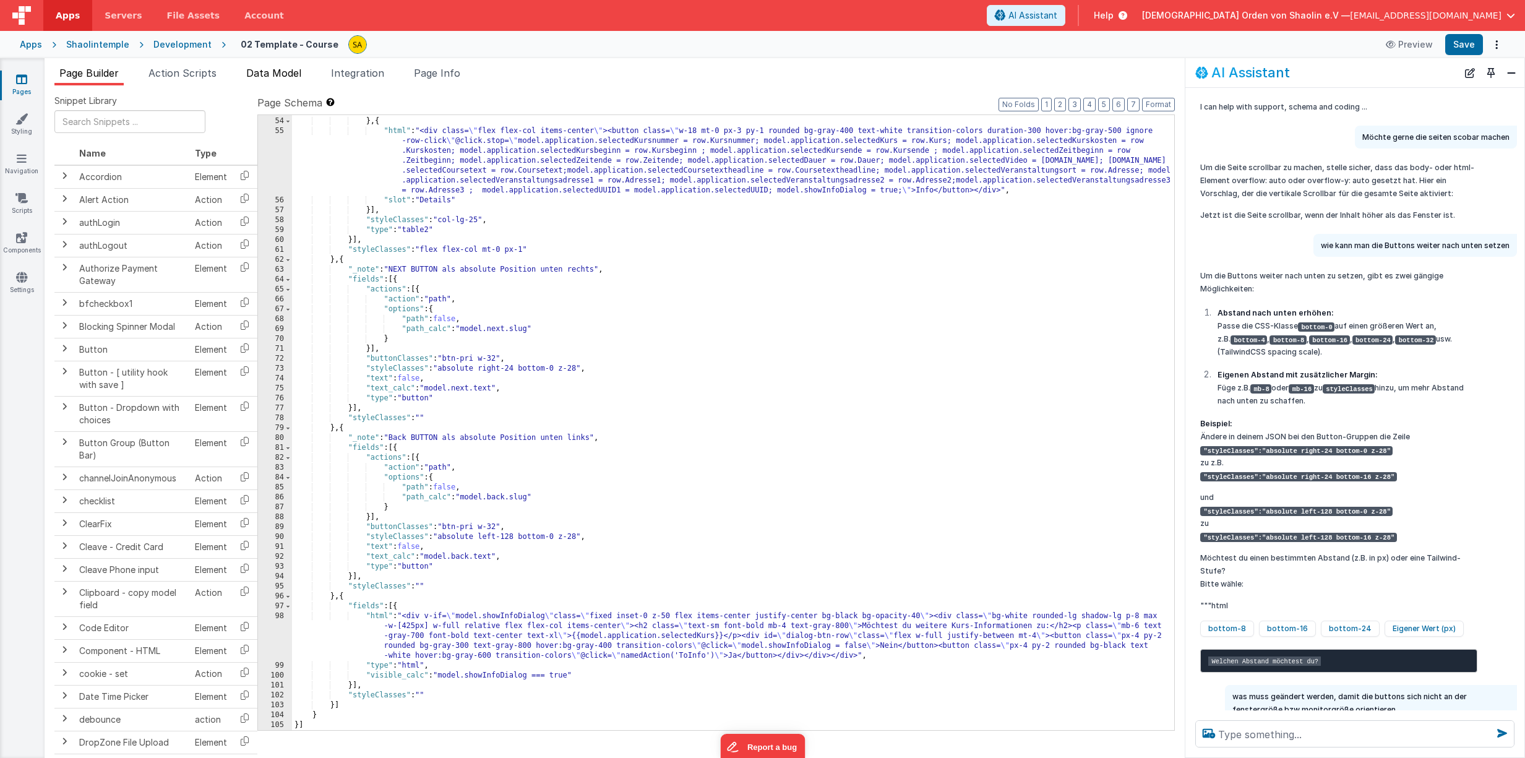
click at [283, 78] on span "Data Model" at bounding box center [273, 73] width 55 height 12
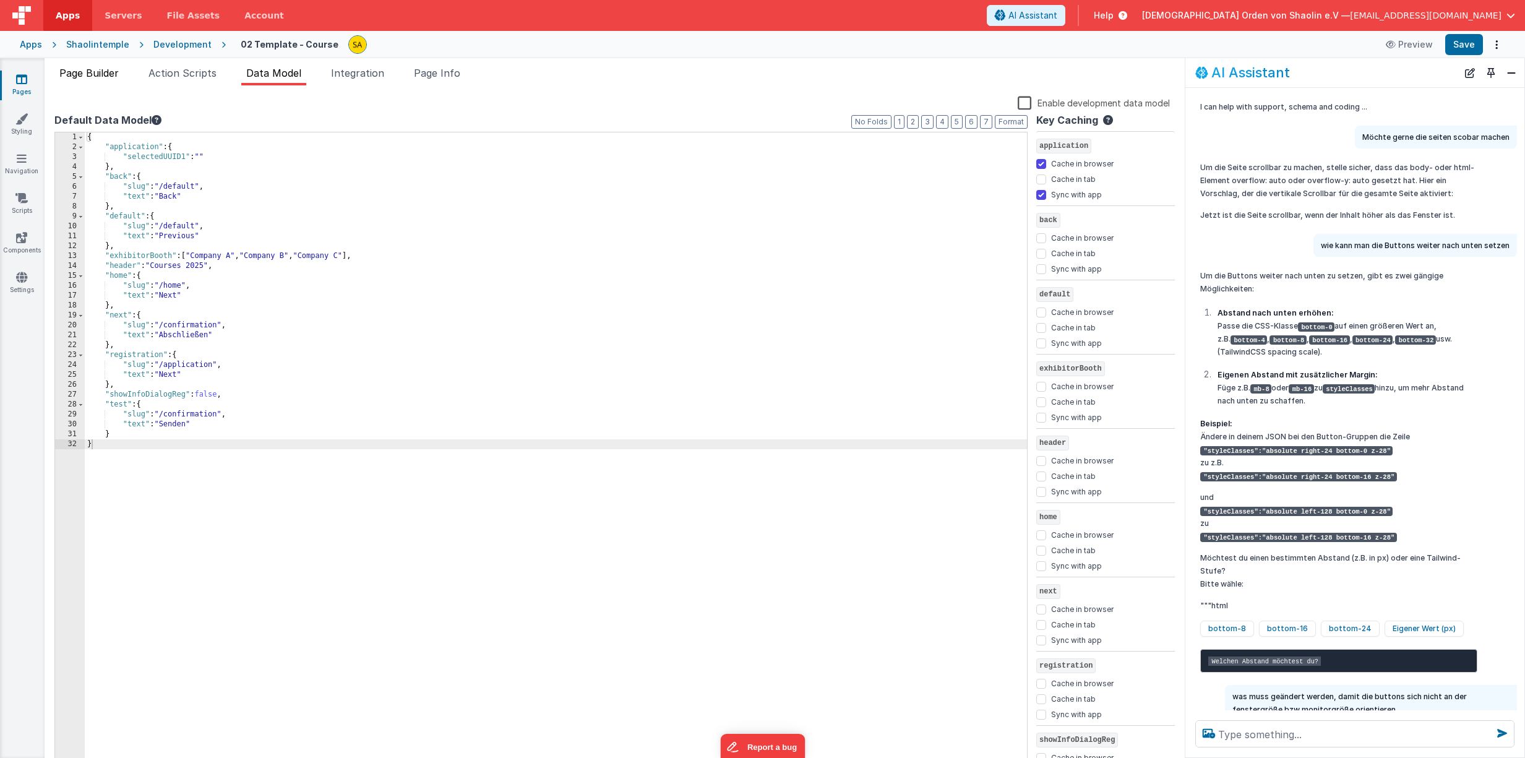
click at [95, 78] on span "Page Builder" at bounding box center [88, 73] width 59 height 12
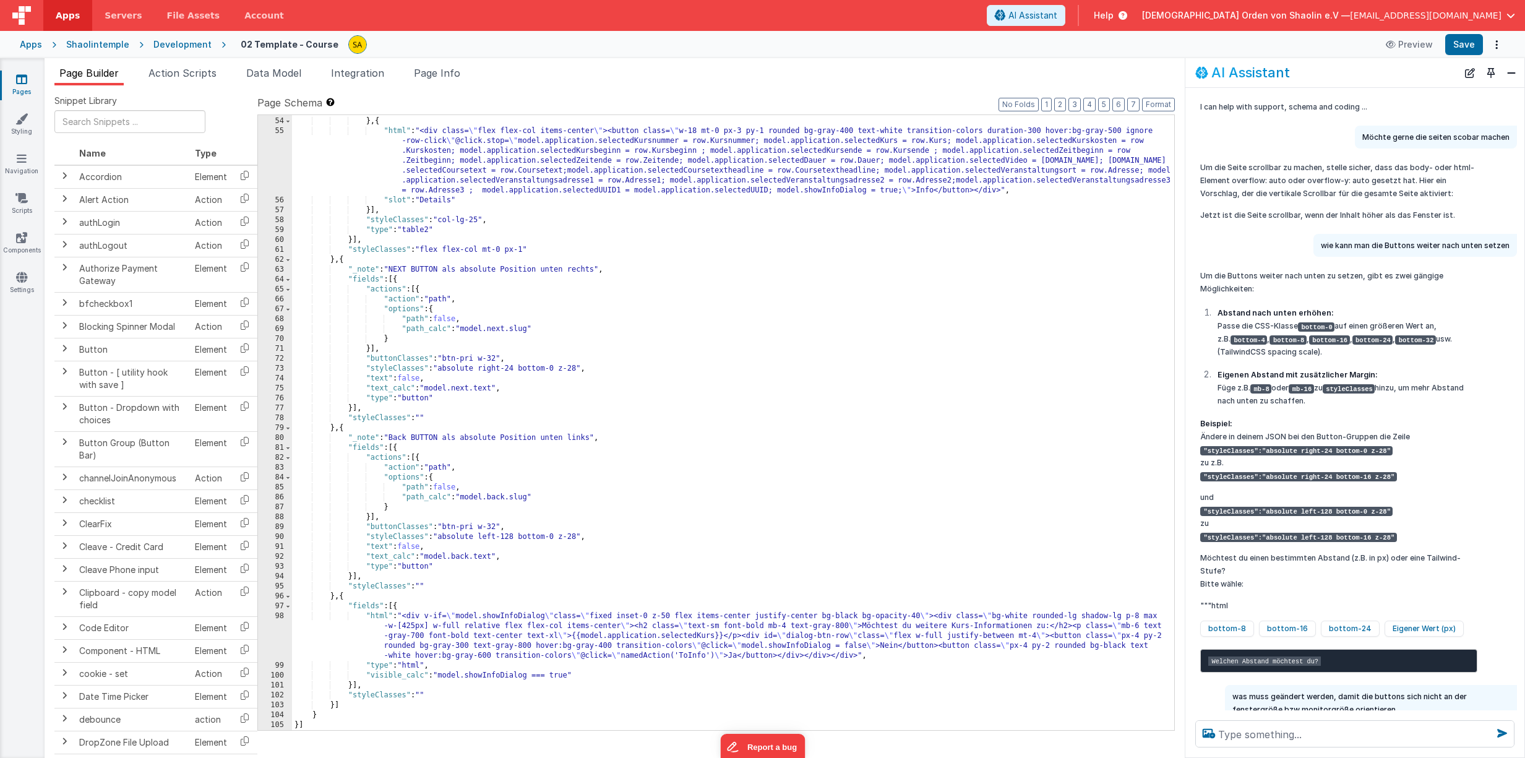
scroll to position [573, 0]
click at [866, 190] on div ""slot" : "Kursnummer" } , { "html" : "<div class= \" flex flex-col items-center…" at bounding box center [733, 423] width 882 height 635
drag, startPoint x: 531, startPoint y: 677, endPoint x: 534, endPoint y: 708, distance: 30.5
click at [531, 679] on div ""slot" : "Kursnummer" } , { "html" : "<div class= \" flex flex-col items-center…" at bounding box center [733, 423] width 882 height 635
click at [548, 617] on div ""slot" : "Kursnummer" } , { "html" : "<div class= \" flex flex-col items-center…" at bounding box center [733, 423] width 882 height 635
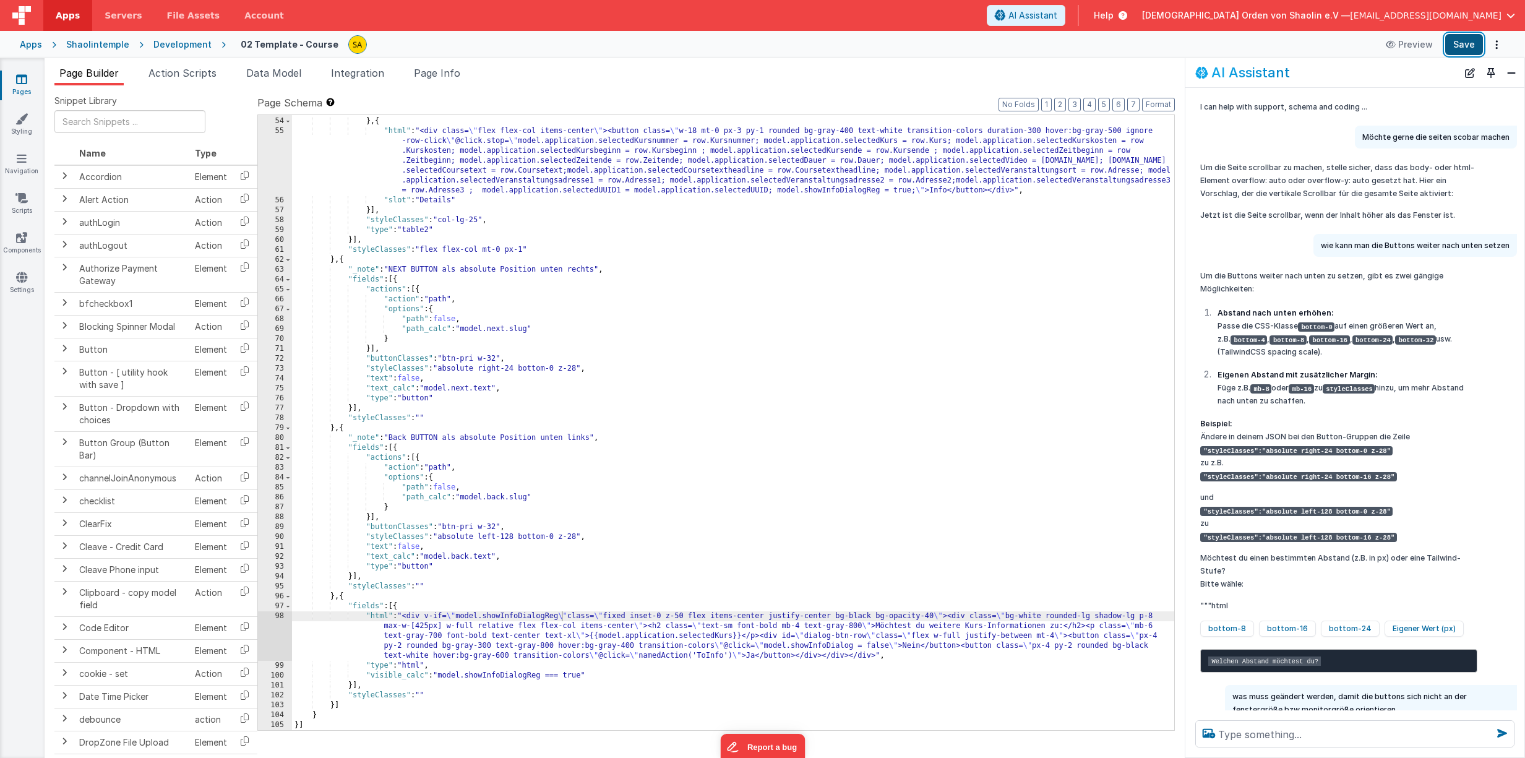
click at [1458, 43] on button "Save" at bounding box center [1464, 44] width 38 height 21
click at [278, 74] on span "Data Model" at bounding box center [273, 73] width 55 height 12
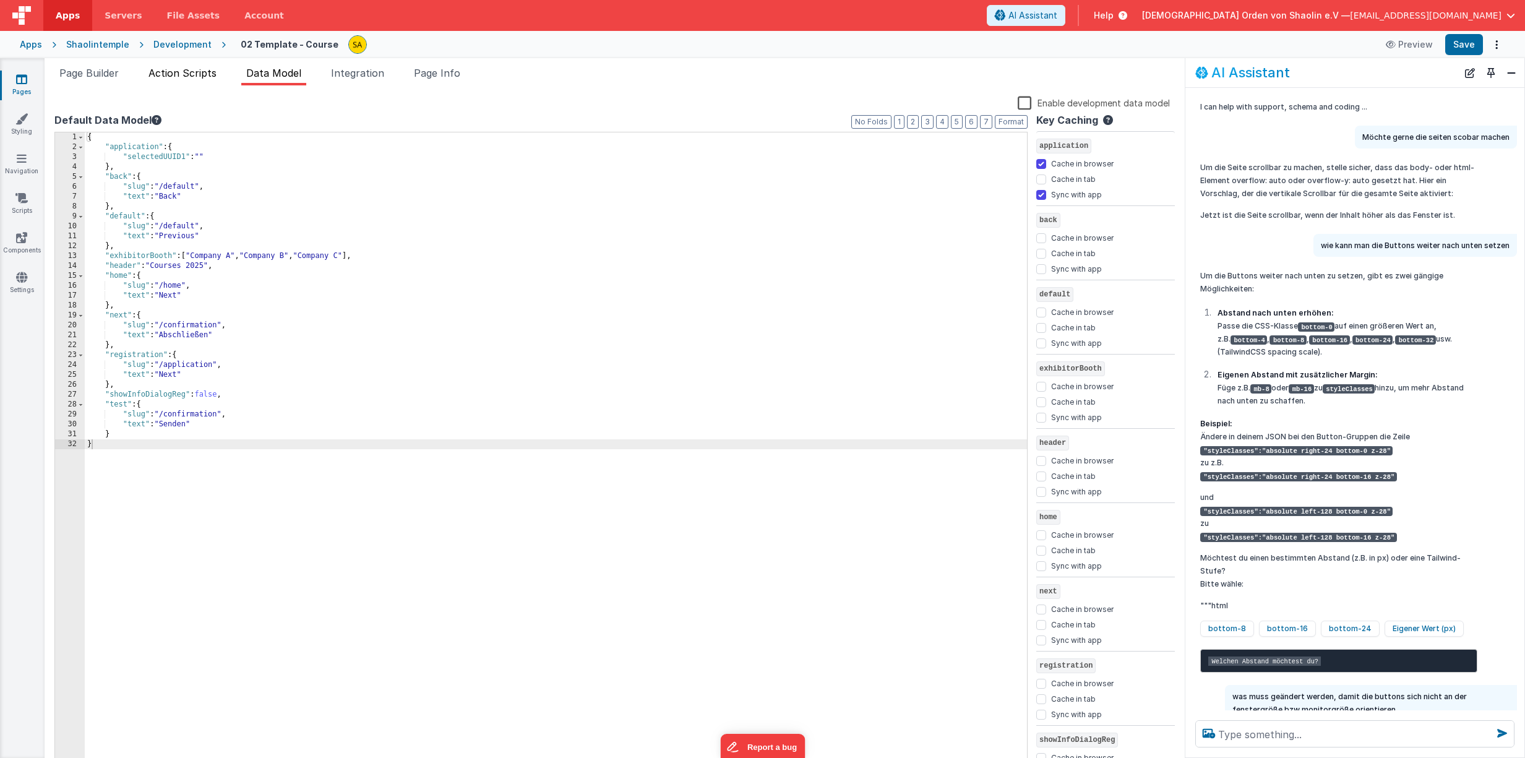
click at [204, 75] on span "Action Scripts" at bounding box center [182, 73] width 68 height 12
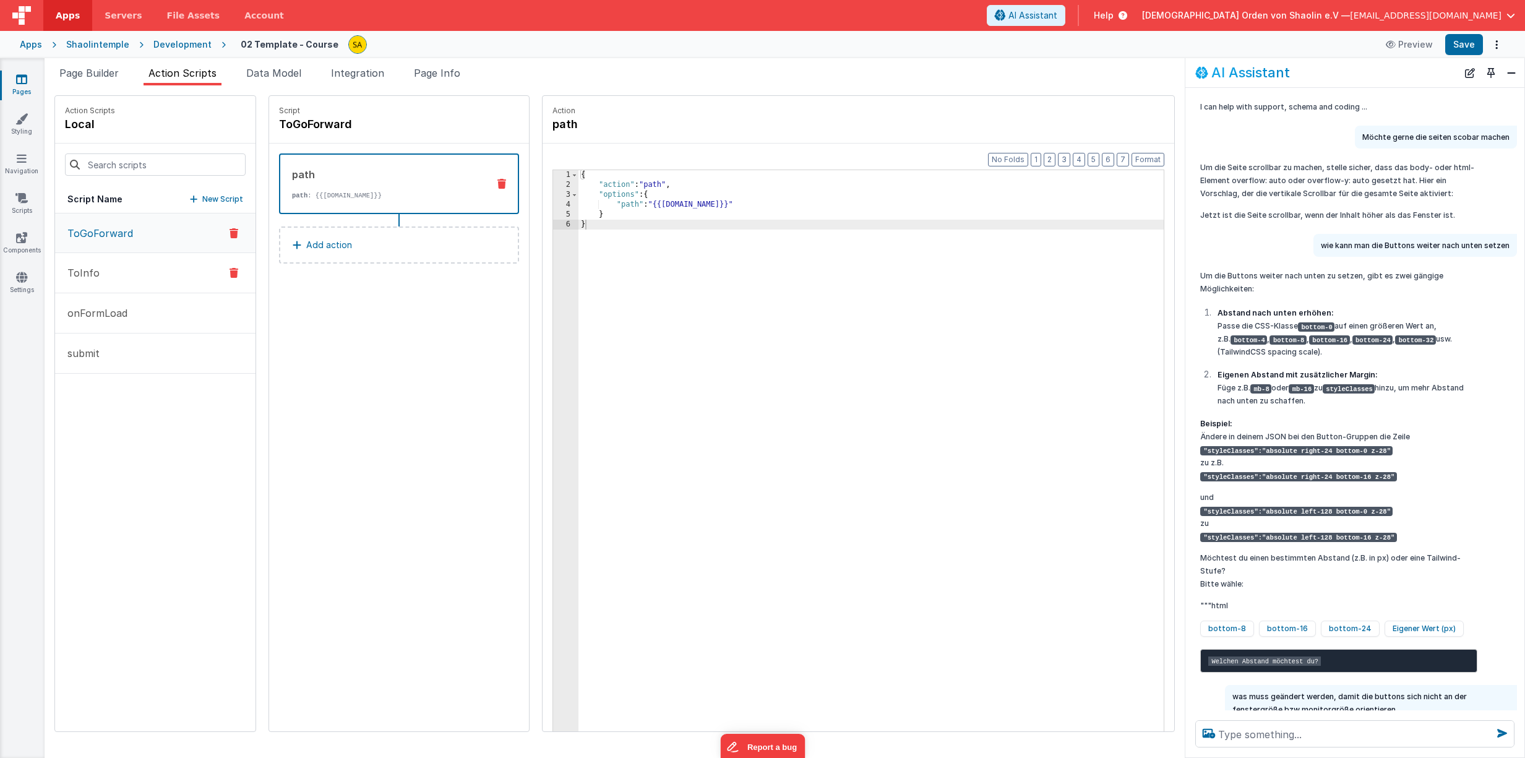
click at [106, 276] on button "ToInfo" at bounding box center [155, 273] width 200 height 40
click at [109, 238] on p "ToGoForward" at bounding box center [96, 233] width 73 height 15
click at [98, 79] on span "Page Builder" at bounding box center [88, 73] width 59 height 12
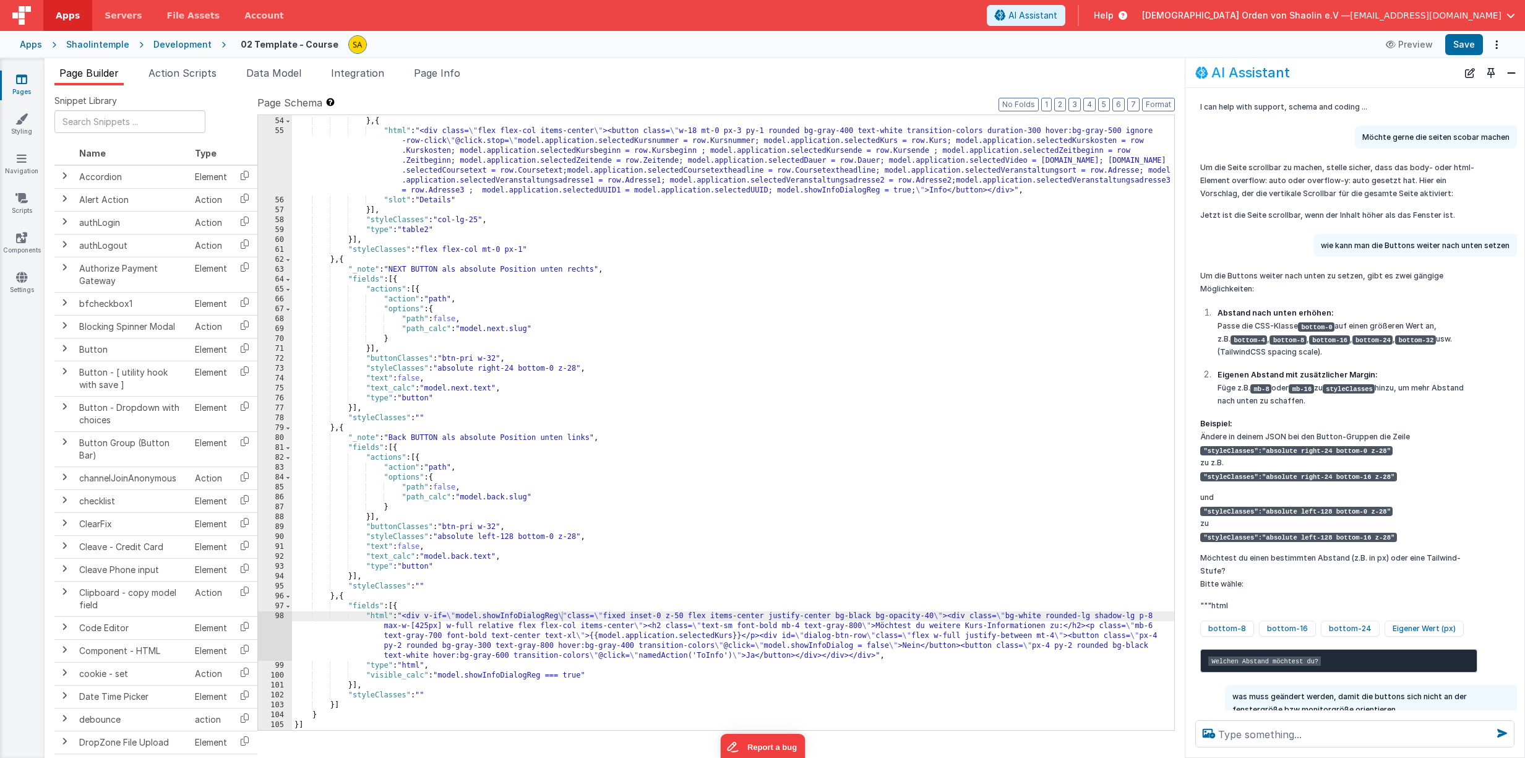
click at [855, 647] on div ""slot" : "Kursnummer" } , { "html" : "<div class= \" flex flex-col items-center…" at bounding box center [733, 423] width 882 height 635
click at [1470, 47] on button "Save" at bounding box center [1464, 44] width 38 height 21
click at [22, 80] on icon at bounding box center [21, 79] width 11 height 12
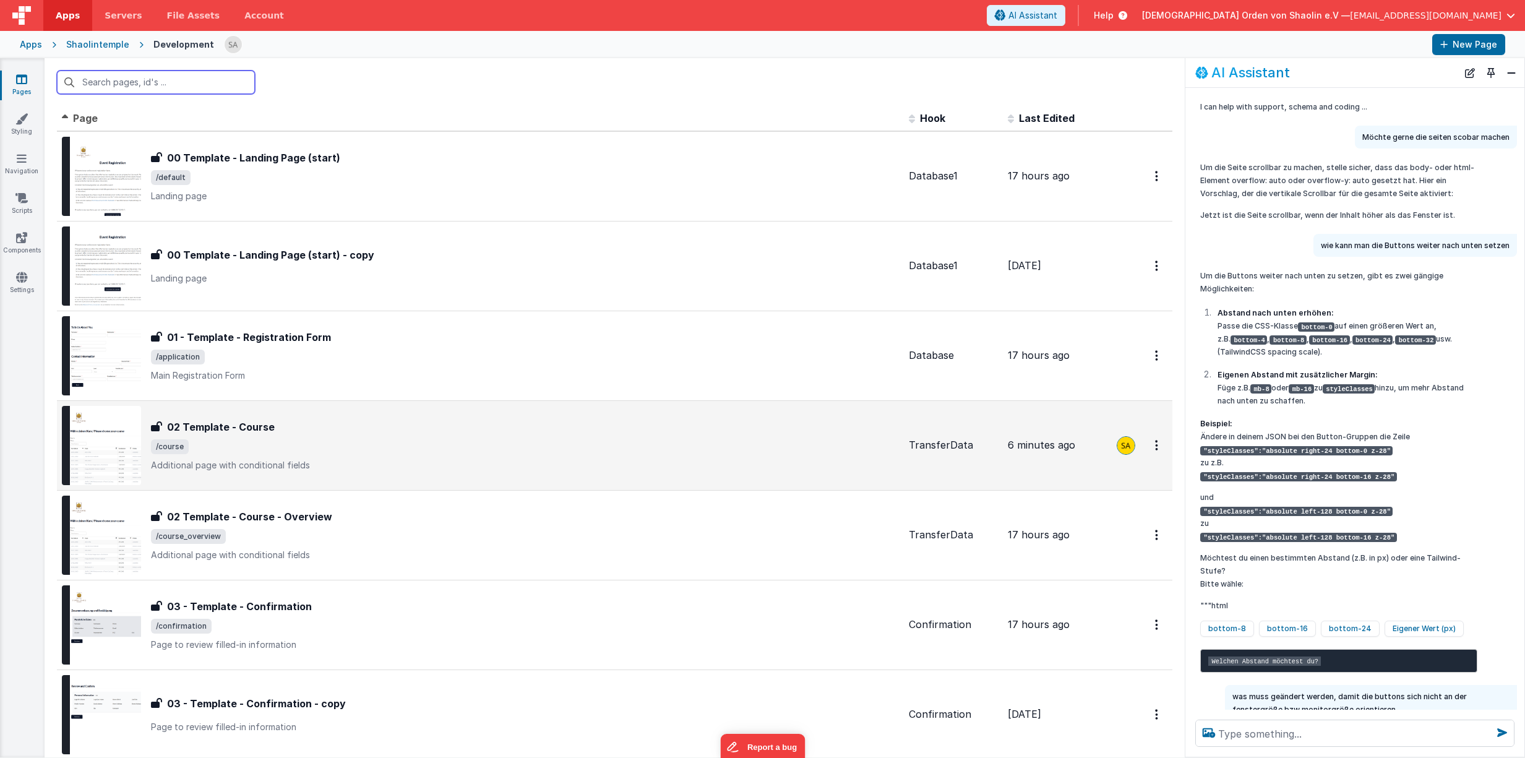
scroll to position [64, 0]
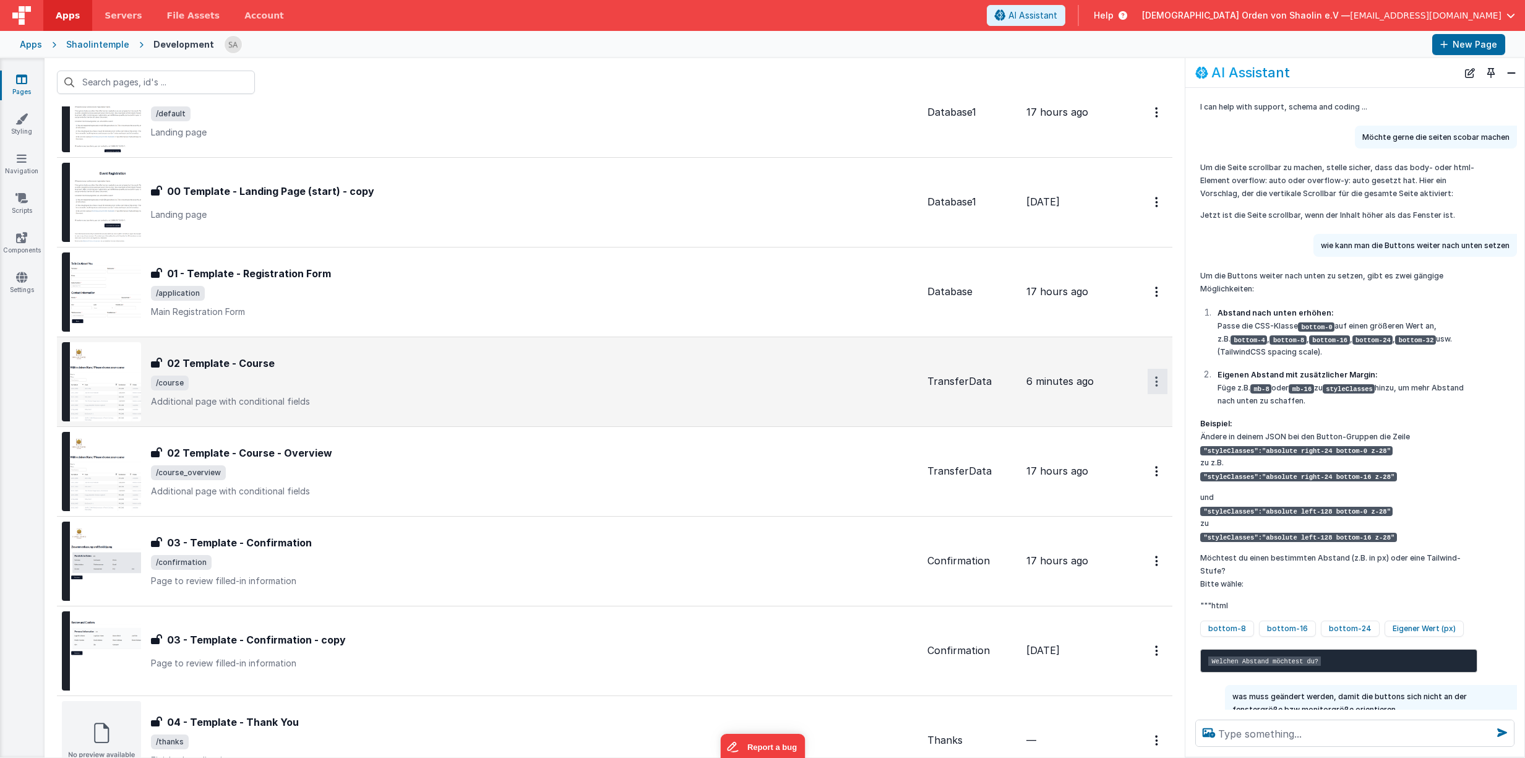
click at [1156, 382] on icon "Options" at bounding box center [1156, 381] width 3 height 11
click at [1121, 432] on link "Duplicate" at bounding box center [1112, 433] width 109 height 24
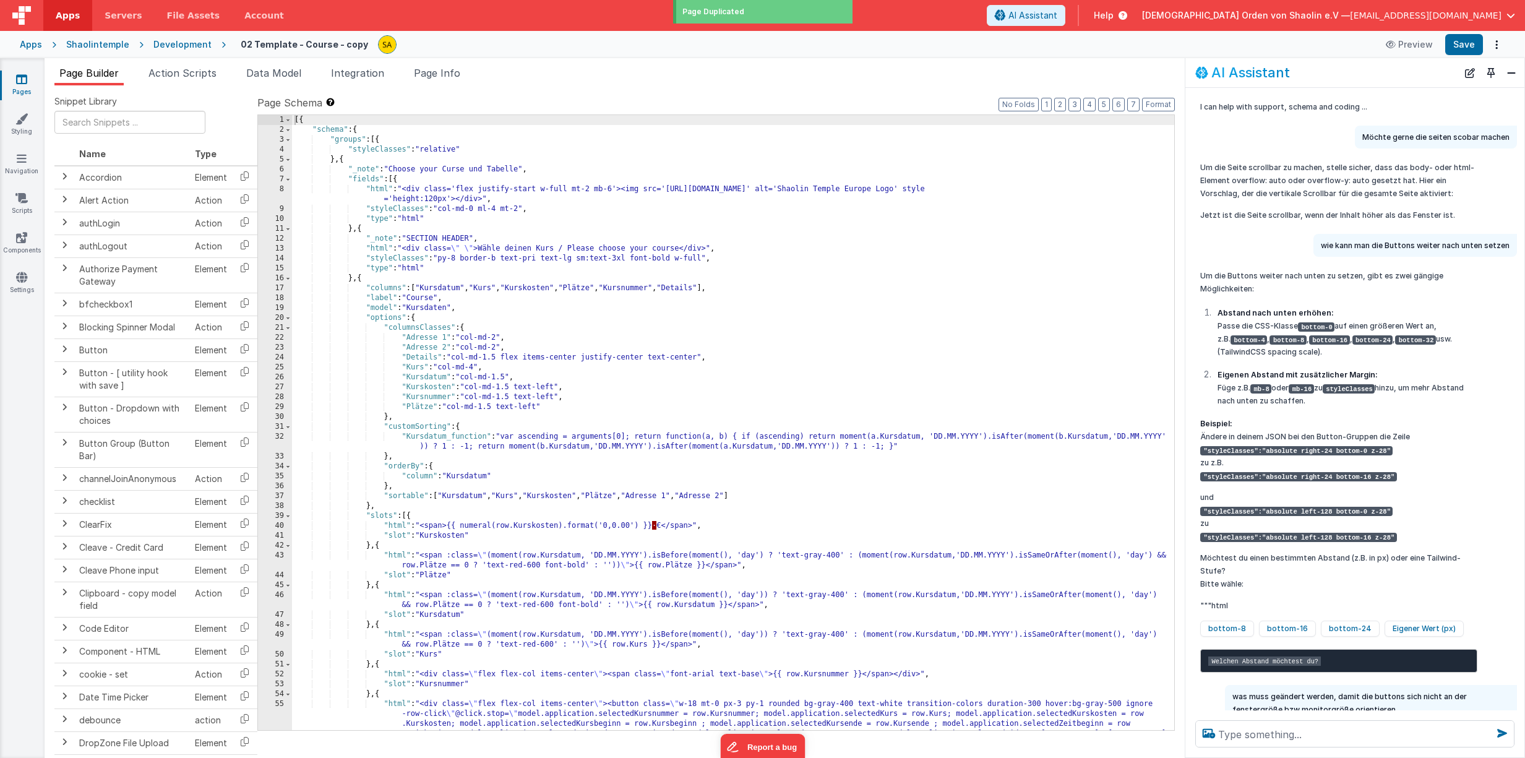
click at [28, 84] on link "Pages" at bounding box center [21, 85] width 45 height 25
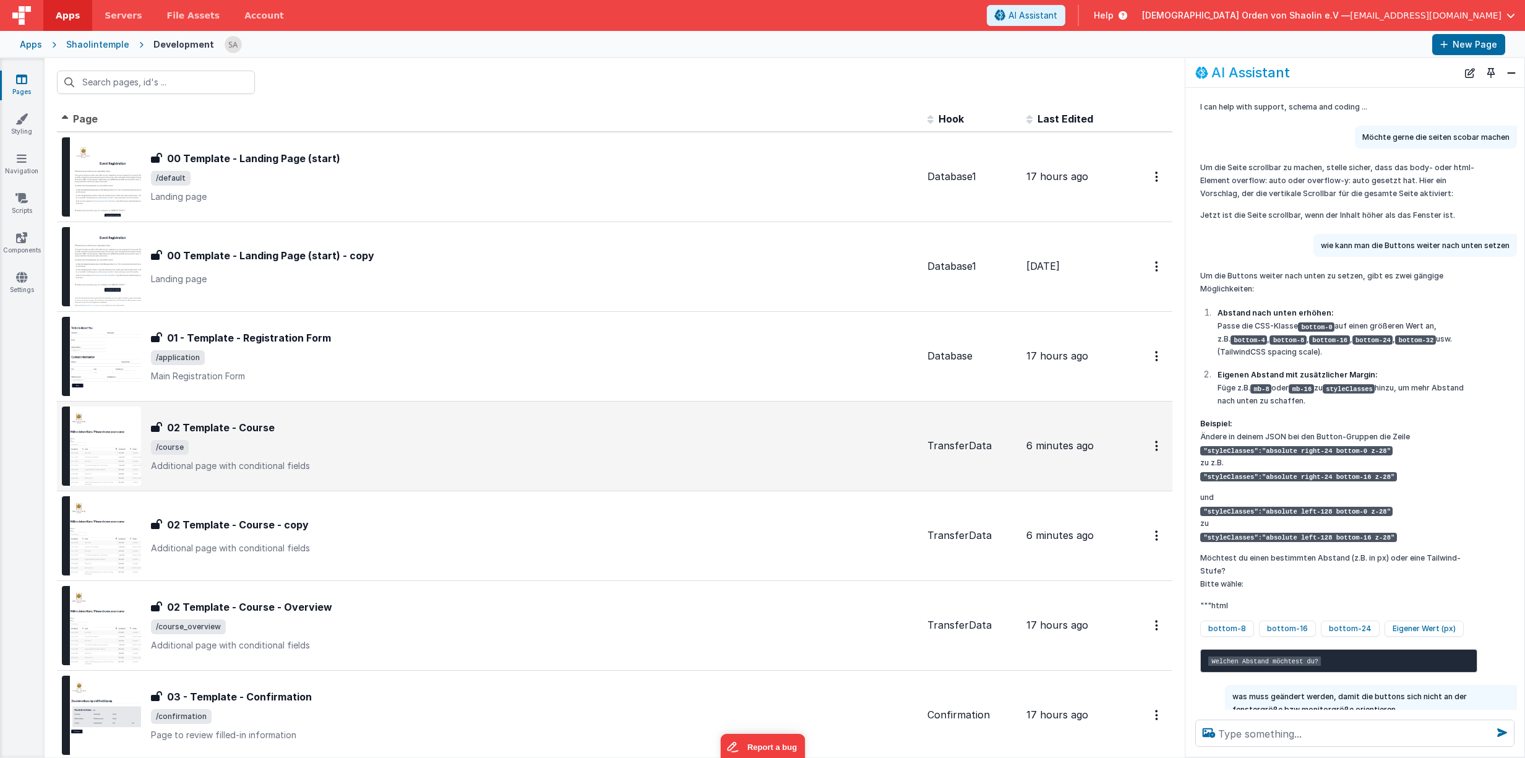
click at [491, 435] on div "02 Template - Course 02 Template - Course /course Additional page with conditio…" at bounding box center [534, 446] width 766 height 52
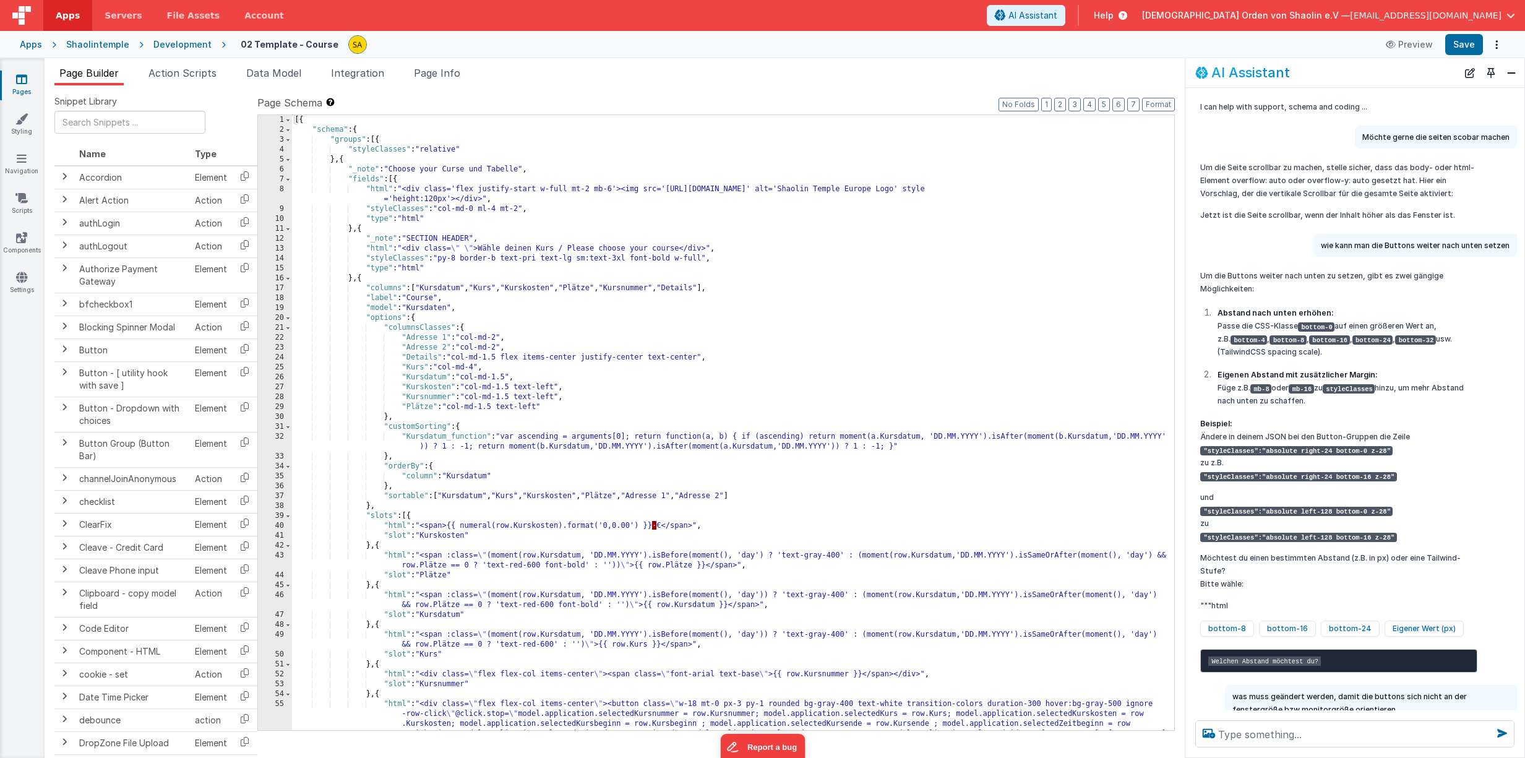
scroll to position [573, 0]
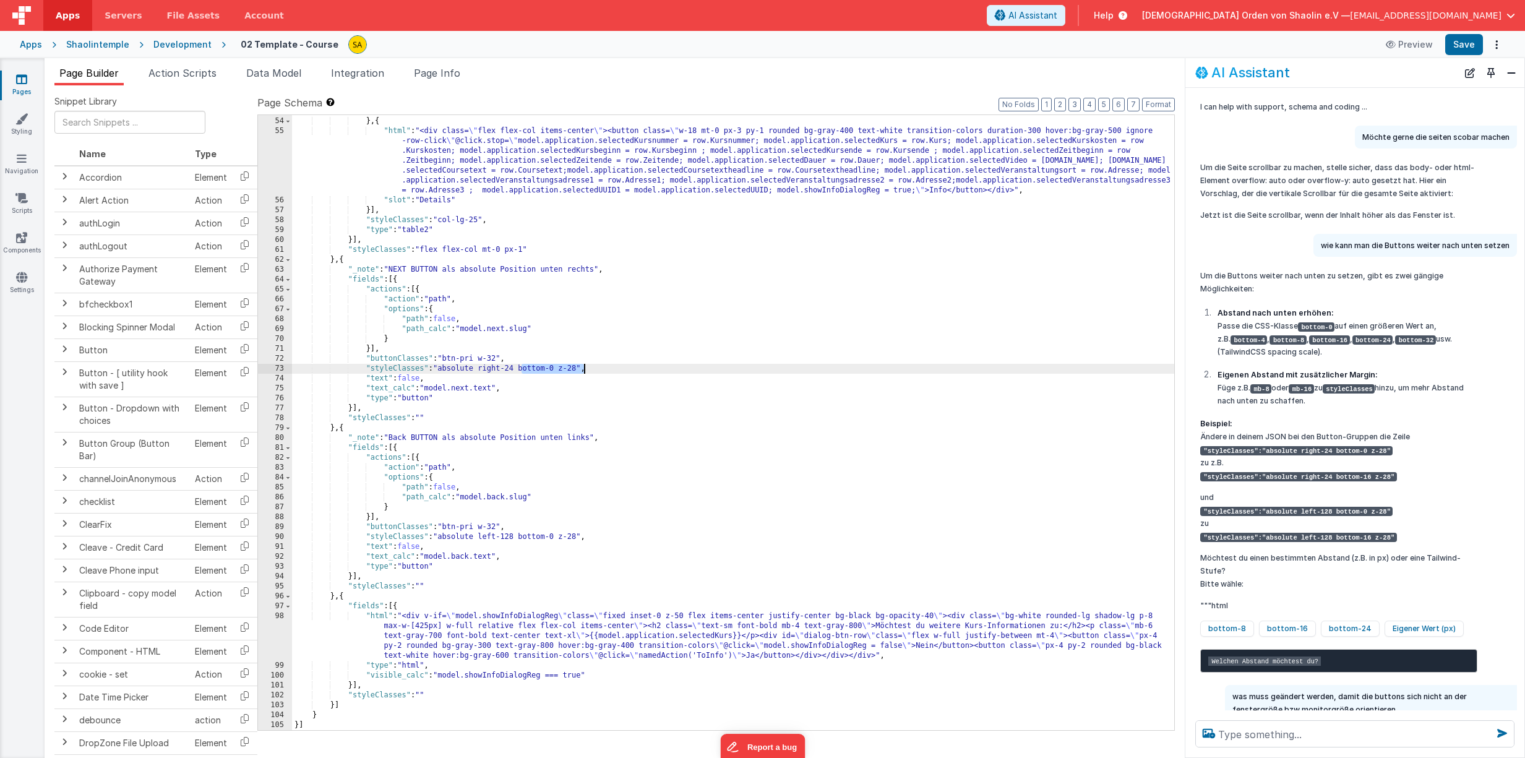
drag, startPoint x: 521, startPoint y: 369, endPoint x: 586, endPoint y: 387, distance: 67.8
click at [582, 371] on div ""slot" : "Kursnummer" } , { "html" : "<div class= \" flex flex-col items-center…" at bounding box center [733, 423] width 882 height 635
click at [1469, 51] on button "Save" at bounding box center [1464, 44] width 38 height 21
click at [22, 85] on icon at bounding box center [21, 79] width 11 height 12
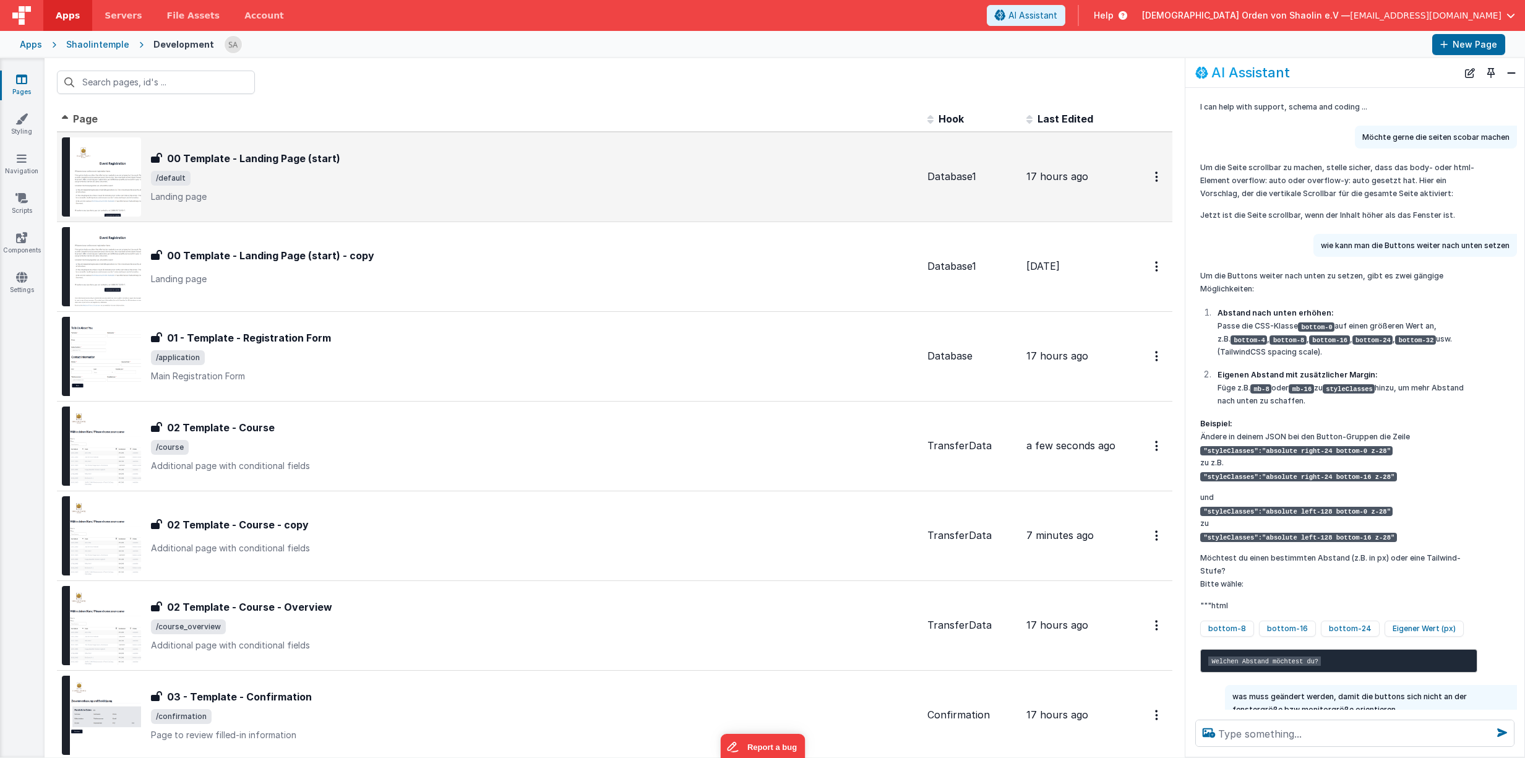
click at [536, 197] on p "Landing page" at bounding box center [534, 197] width 766 height 12
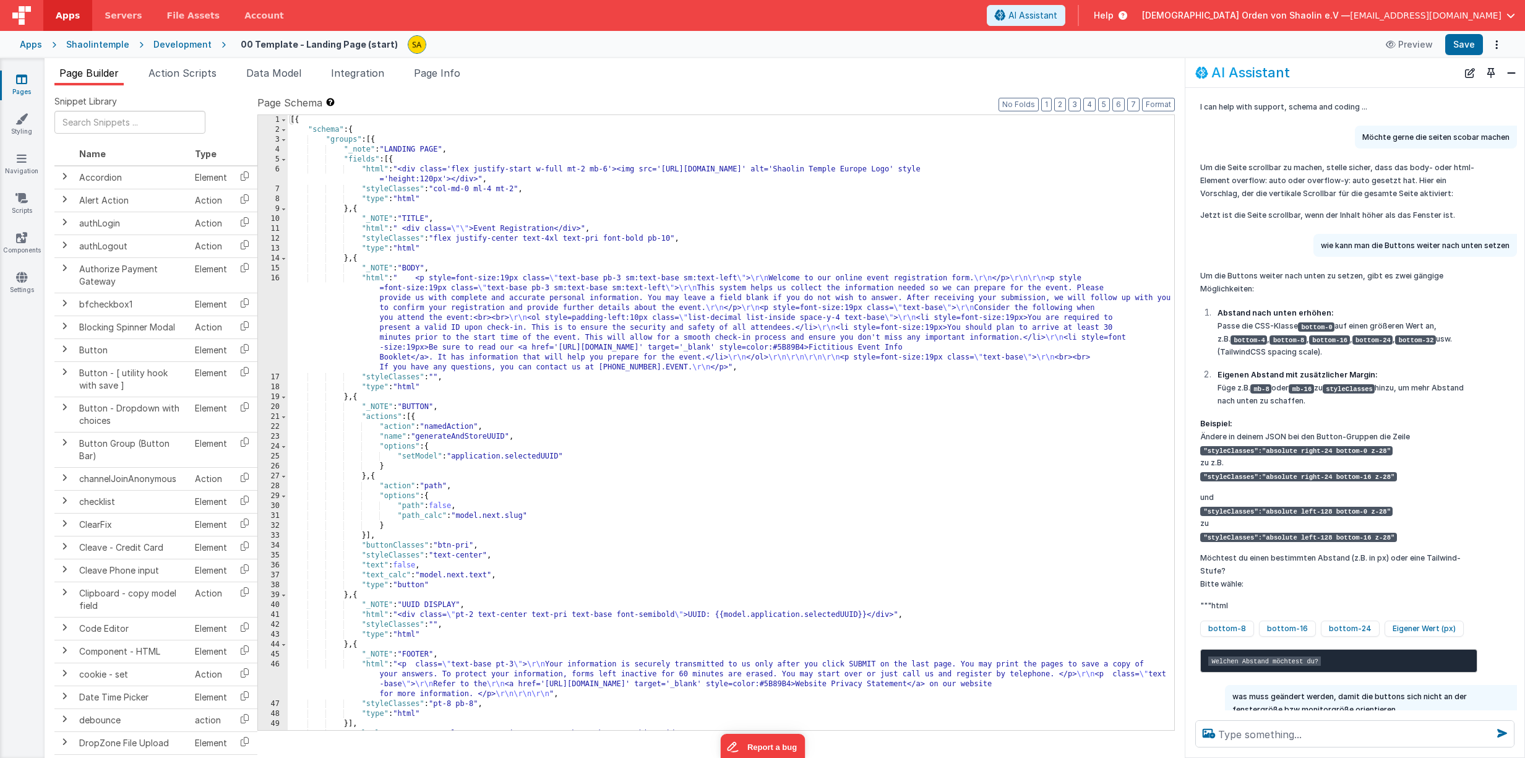
click at [373, 141] on div "[{ "schema" : { "groups" : [{ "_note" : "LANDING PAGE" , "fields" : [{ "html" :…" at bounding box center [731, 432] width 886 height 635
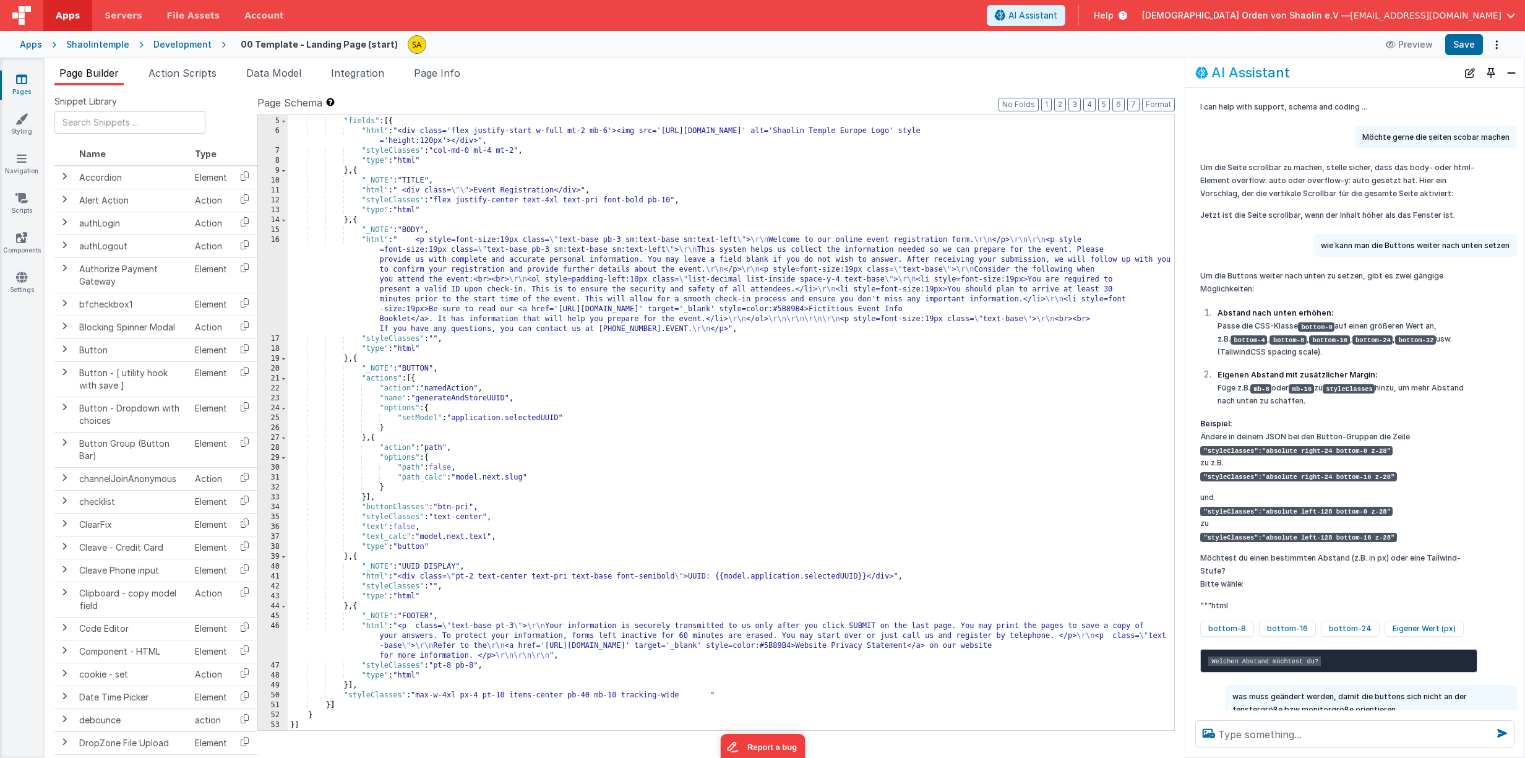
scroll to position [38, 0]
drag, startPoint x: 330, startPoint y: 705, endPoint x: 371, endPoint y: 722, distance: 44.1
click at [330, 705] on div ""_note" : "LANDING PAGE" , "fields" : [{ "html" : "<div class='flex justify-sta…" at bounding box center [731, 423] width 886 height 635
drag, startPoint x: 340, startPoint y: 696, endPoint x: 737, endPoint y: 695, distance: 397.1
click at [737, 695] on div ""_note" : "LANDING PAGE" , "fields" : [{ "html" : "<div class='flex justify-sta…" at bounding box center [731, 423] width 886 height 635
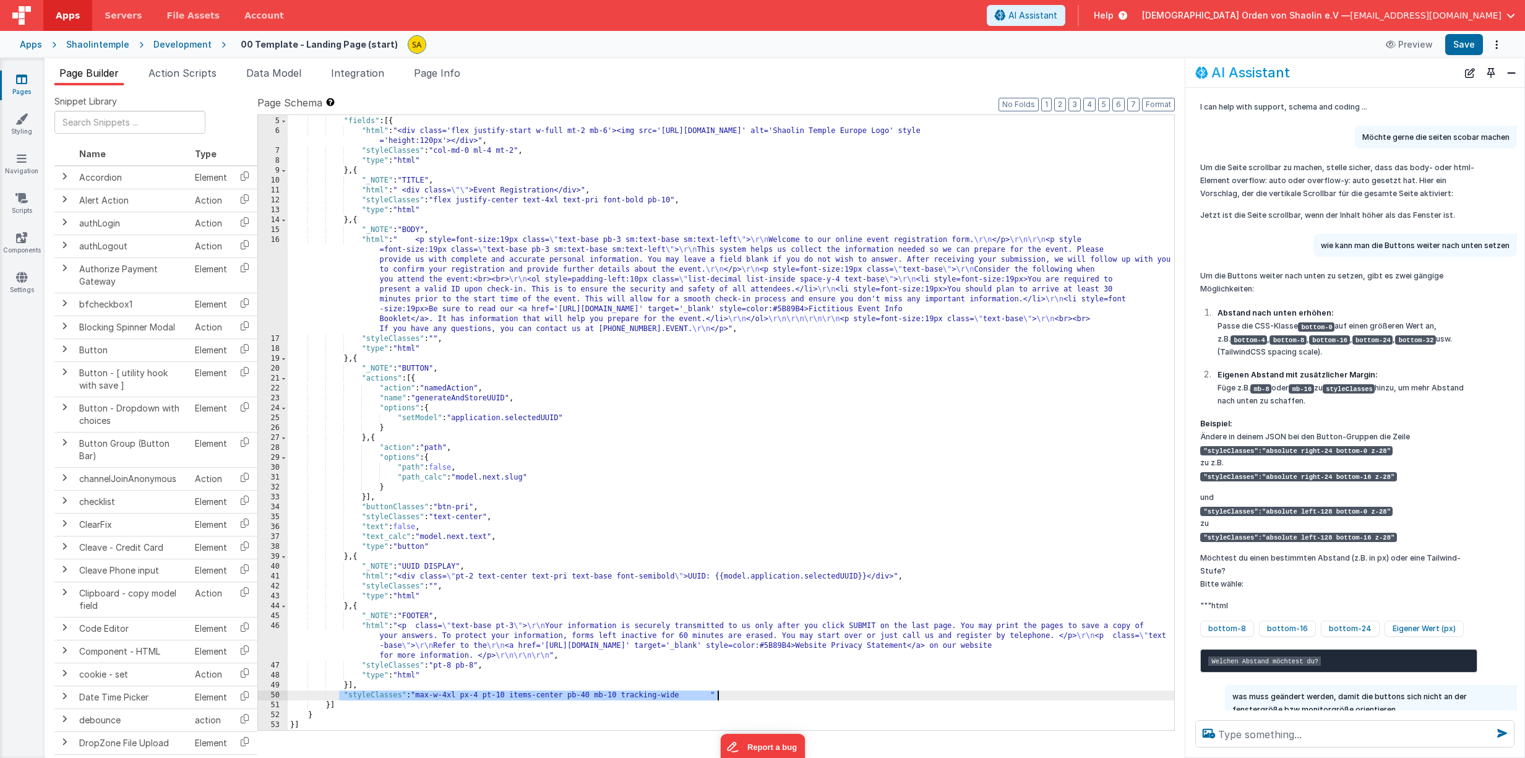
click at [22, 79] on icon at bounding box center [21, 79] width 11 height 12
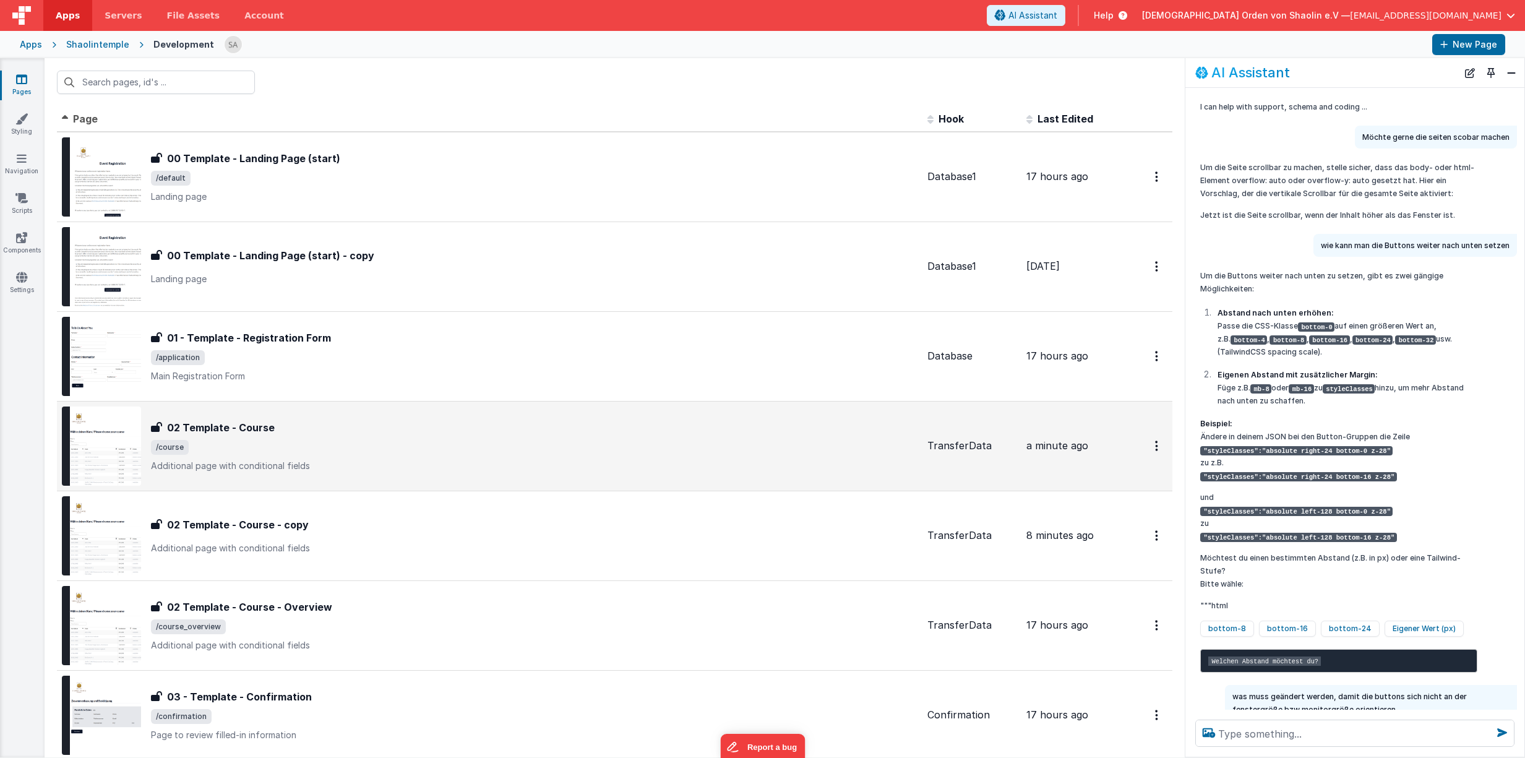
click at [418, 421] on div "02 Template - Course" at bounding box center [534, 427] width 766 height 15
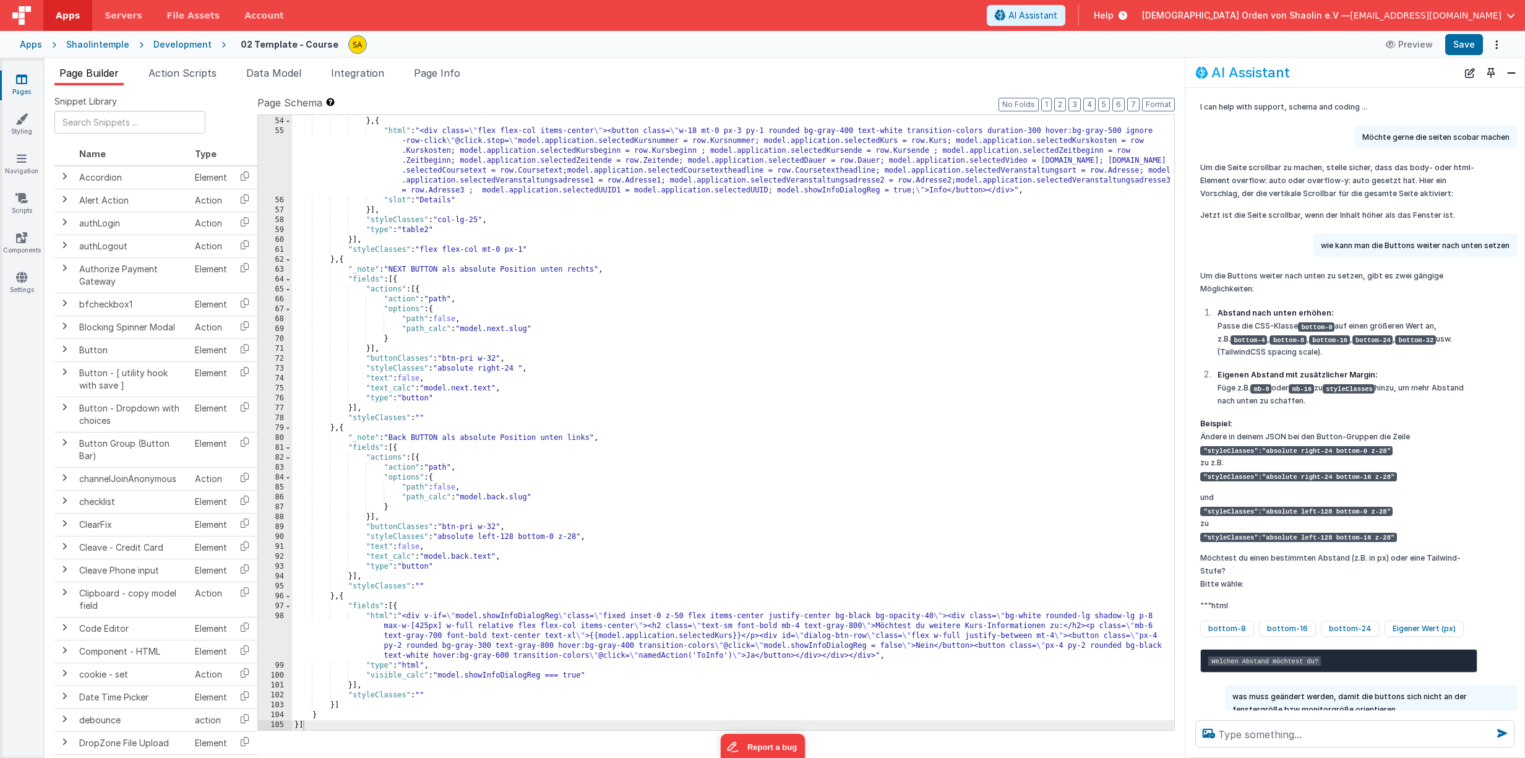
scroll to position [573, 0]
drag, startPoint x: 375, startPoint y: 696, endPoint x: 359, endPoint y: 696, distance: 16.1
click at [374, 696] on div ""slot" : "Kursnummer" } , { "html" : "<div class= \" flex flex-col items-center…" at bounding box center [733, 426] width 882 height 635
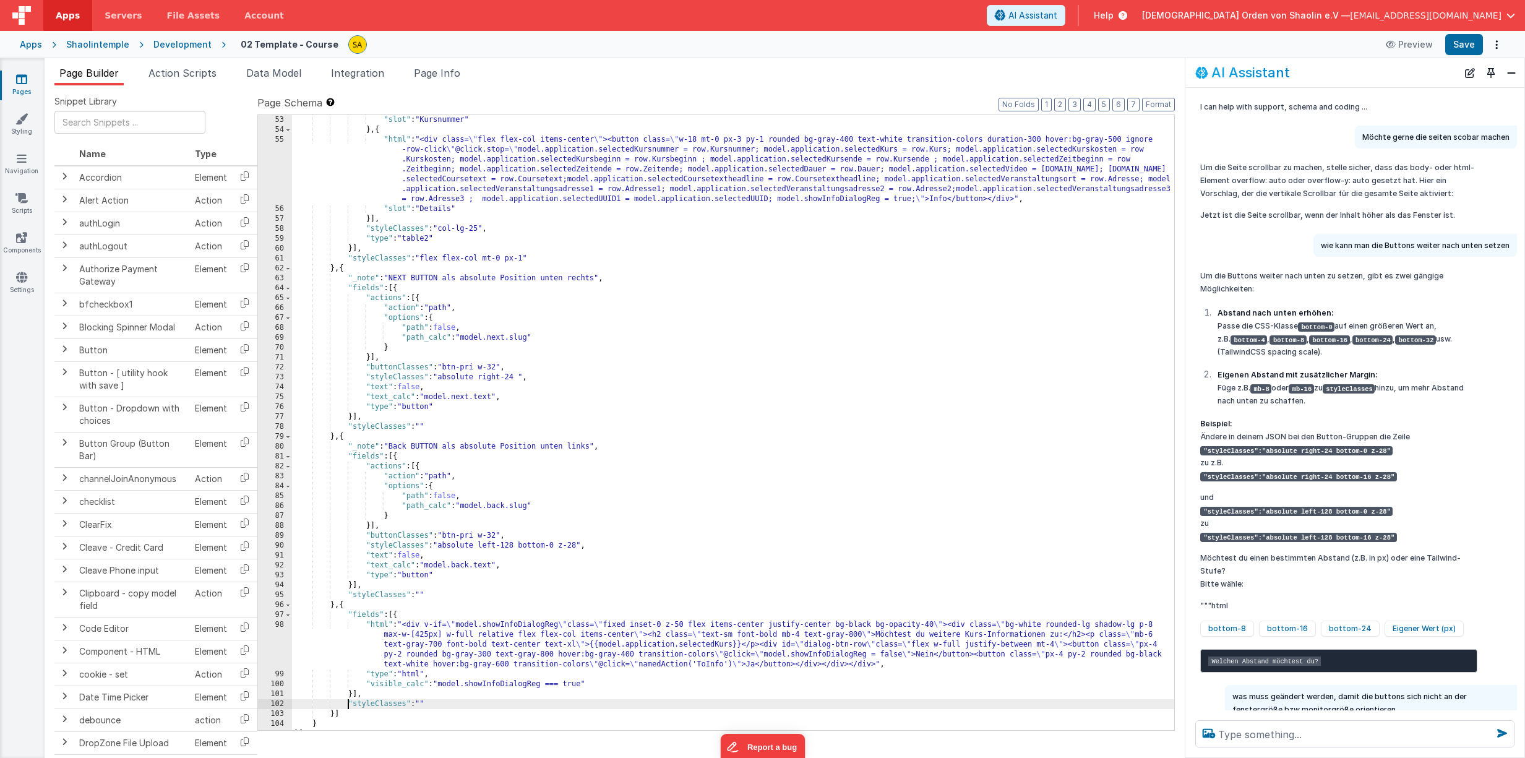
scroll to position [564, 0]
drag, startPoint x: 346, startPoint y: 700, endPoint x: 429, endPoint y: 704, distance: 82.4
click at [427, 704] on div ""slot" : "Kursnummer" } , { "html" : "<div class= \" flex flex-col items-center…" at bounding box center [733, 432] width 882 height 635
click at [1470, 41] on button "Save" at bounding box center [1464, 44] width 38 height 21
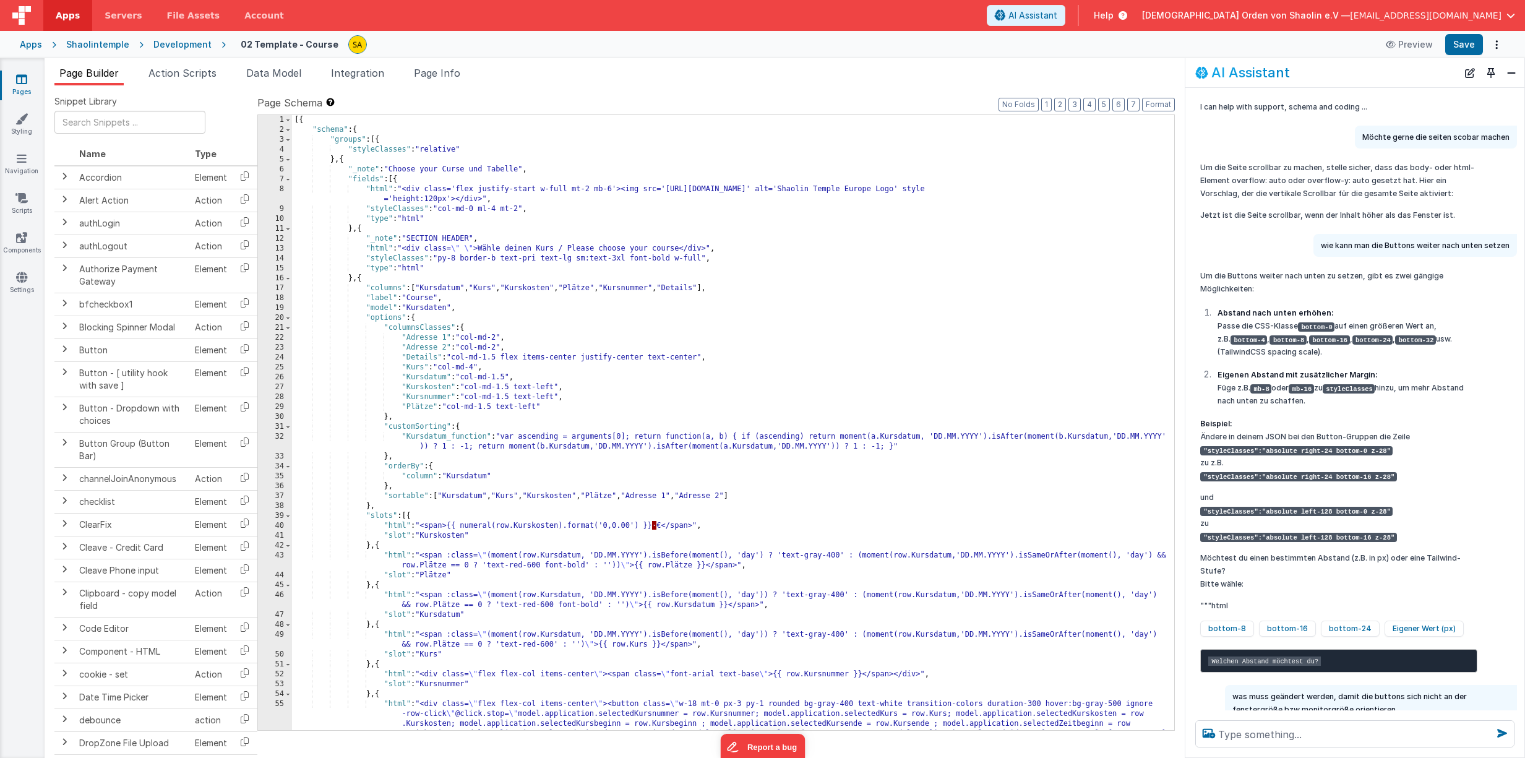
scroll to position [0, 0]
click at [341, 150] on div "[{ "schema" : { "groups" : [{ "styleClasses" : "relative" } , { "_note" : "Choo…" at bounding box center [733, 462] width 882 height 694
drag, startPoint x: 341, startPoint y: 150, endPoint x: 465, endPoint y: 153, distance: 124.4
click at [465, 153] on div "[{ "schema" : { "groups" : [{ "styleClasses" : "relative" } , { "_note" : "Choo…" at bounding box center [733, 462] width 882 height 694
click at [1464, 44] on button "Save" at bounding box center [1464, 44] width 38 height 21
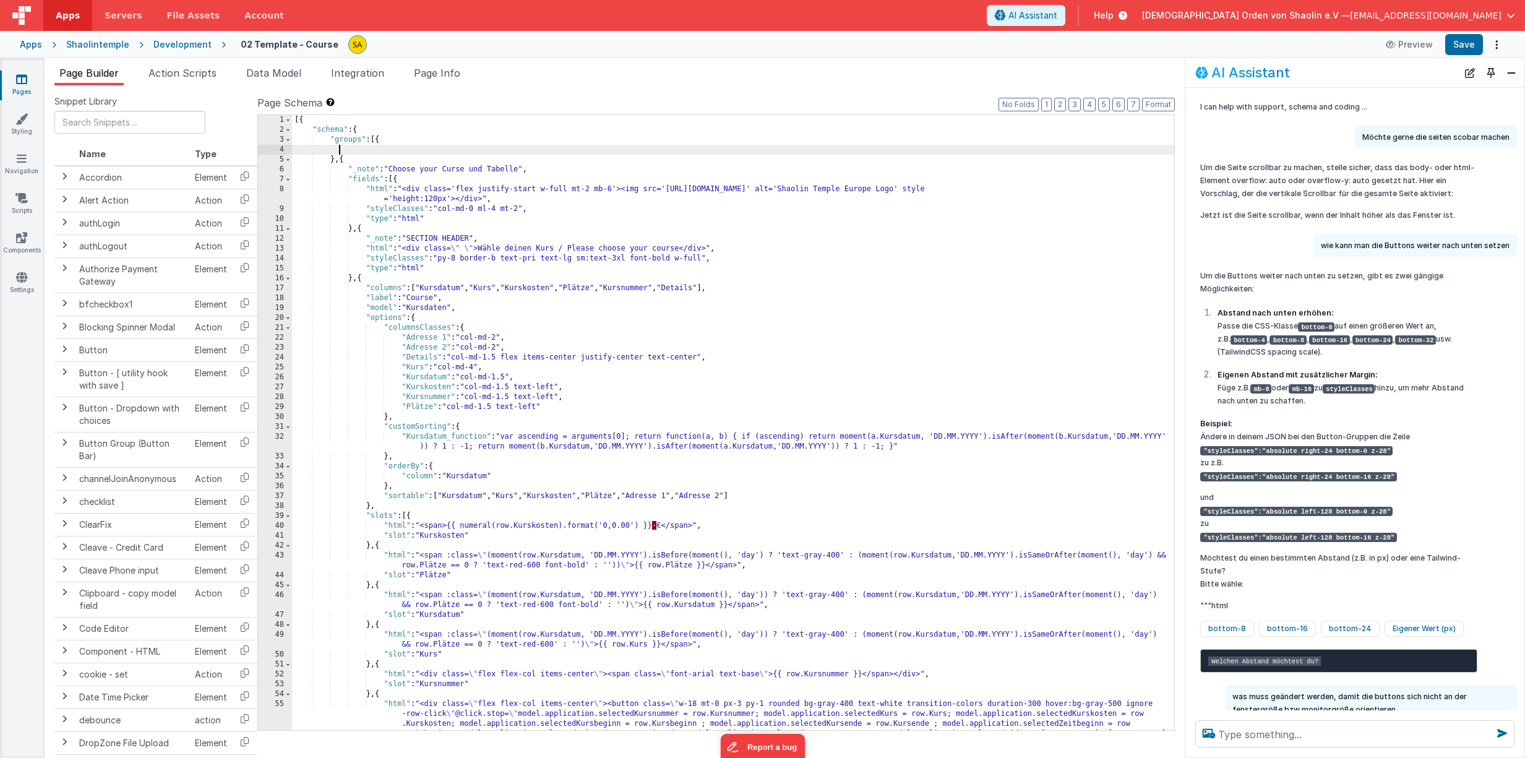
click at [434, 146] on div "[{ "schema" : { "groups" : [{ } , { "_note" : "Choose your Curse und Tabelle" ,…" at bounding box center [733, 462] width 882 height 694
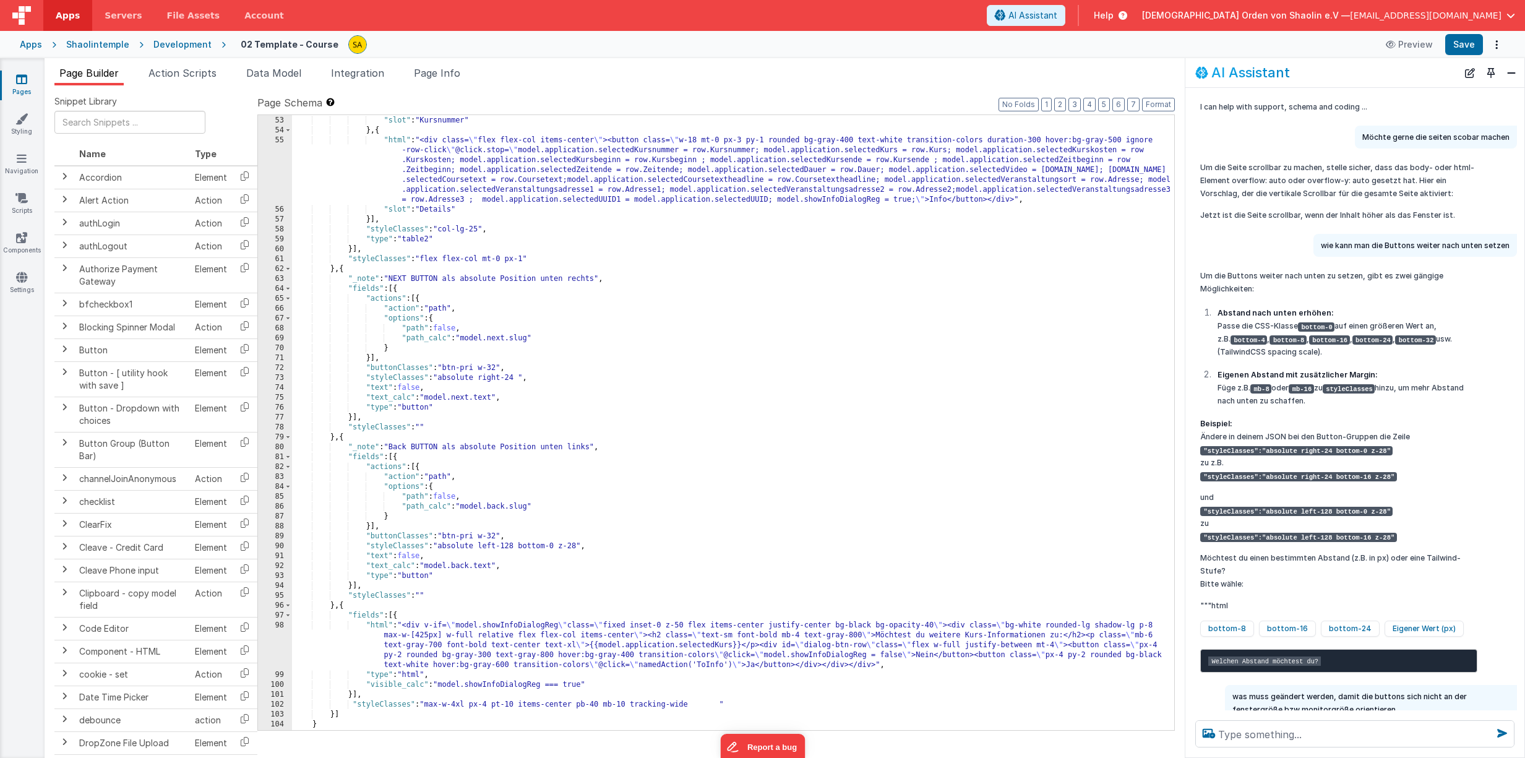
scroll to position [573, 0]
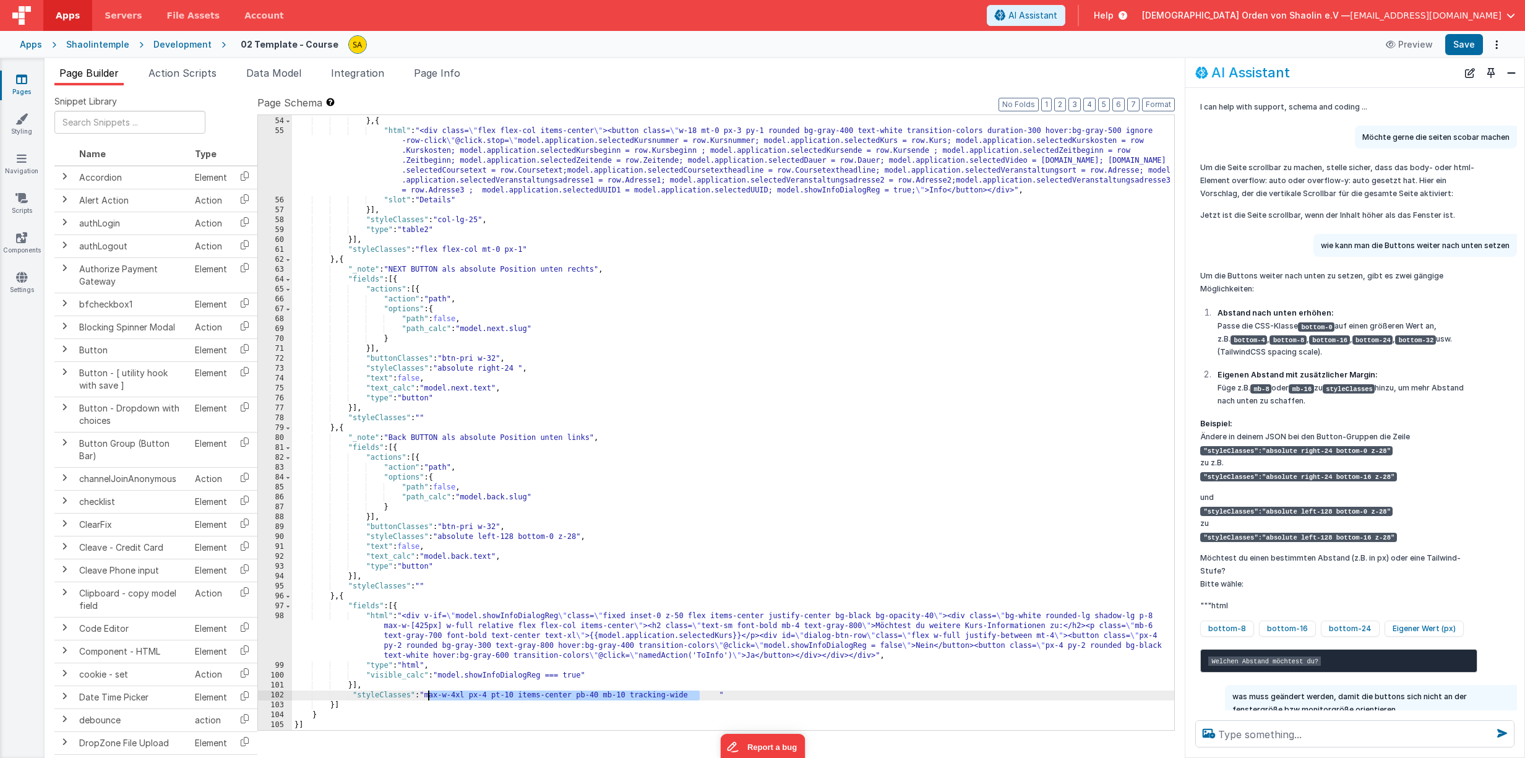
drag, startPoint x: 699, startPoint y: 698, endPoint x: 439, endPoint y: 704, distance: 260.5
click at [428, 698] on div ""slot" : "Kursnummer" } , { "html" : "<div class= \" flex flex-col items-center…" at bounding box center [733, 423] width 882 height 635
click at [1472, 43] on button "Save" at bounding box center [1464, 44] width 38 height 21
click at [19, 195] on icon at bounding box center [21, 198] width 12 height 12
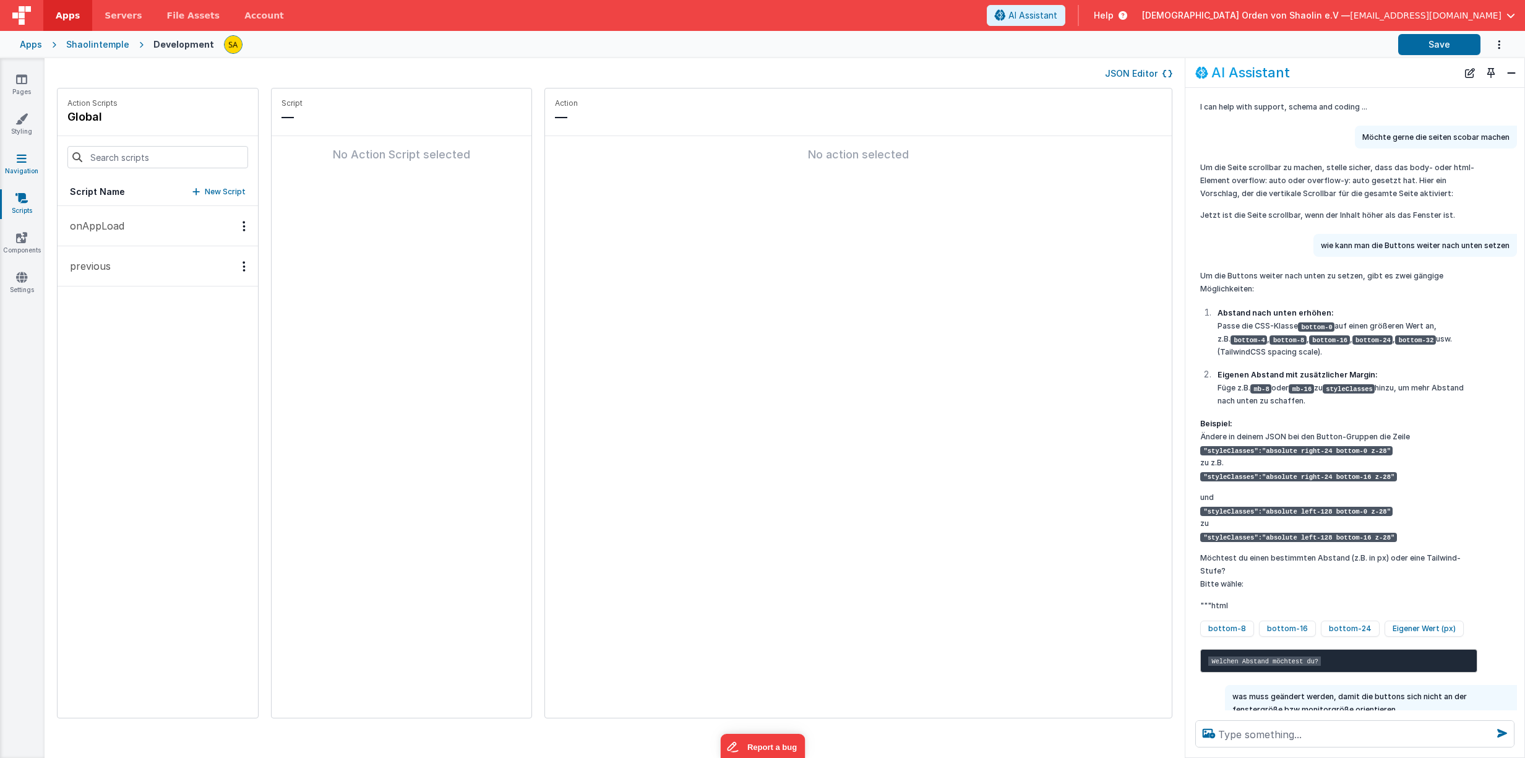
click at [24, 161] on icon at bounding box center [22, 158] width 10 height 12
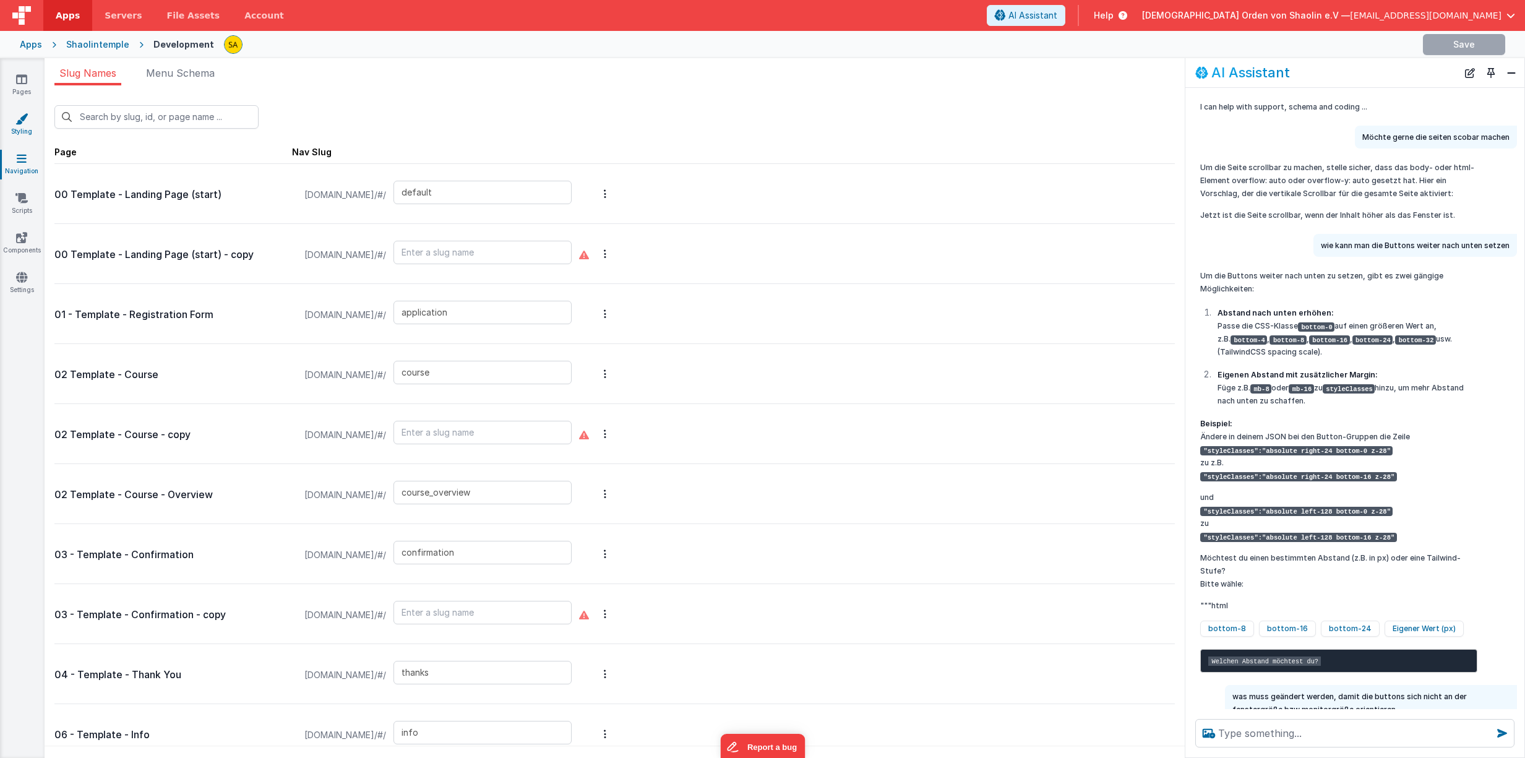
click at [17, 122] on icon at bounding box center [21, 119] width 12 height 12
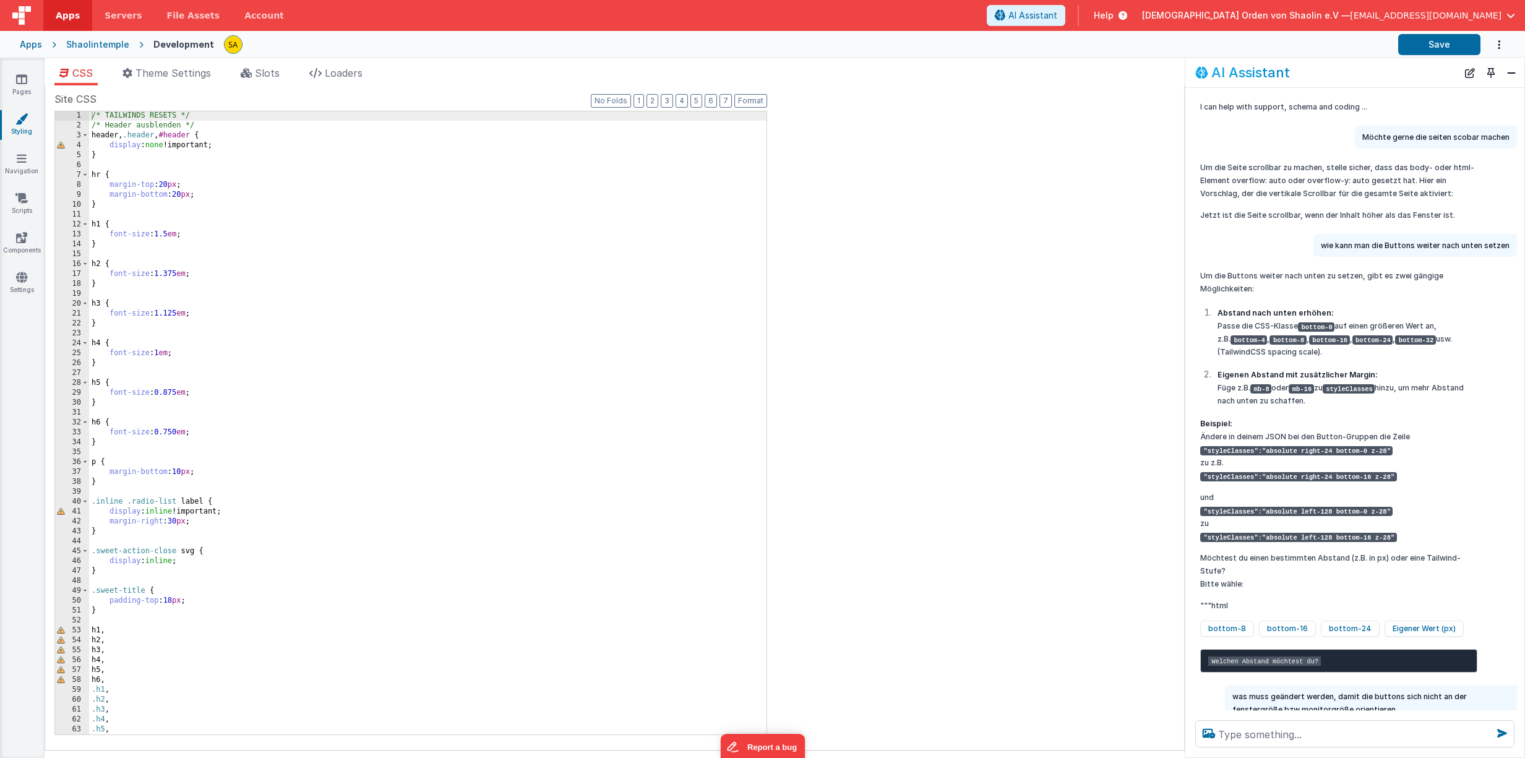
scroll to position [1, 0]
click at [22, 85] on icon at bounding box center [21, 79] width 11 height 12
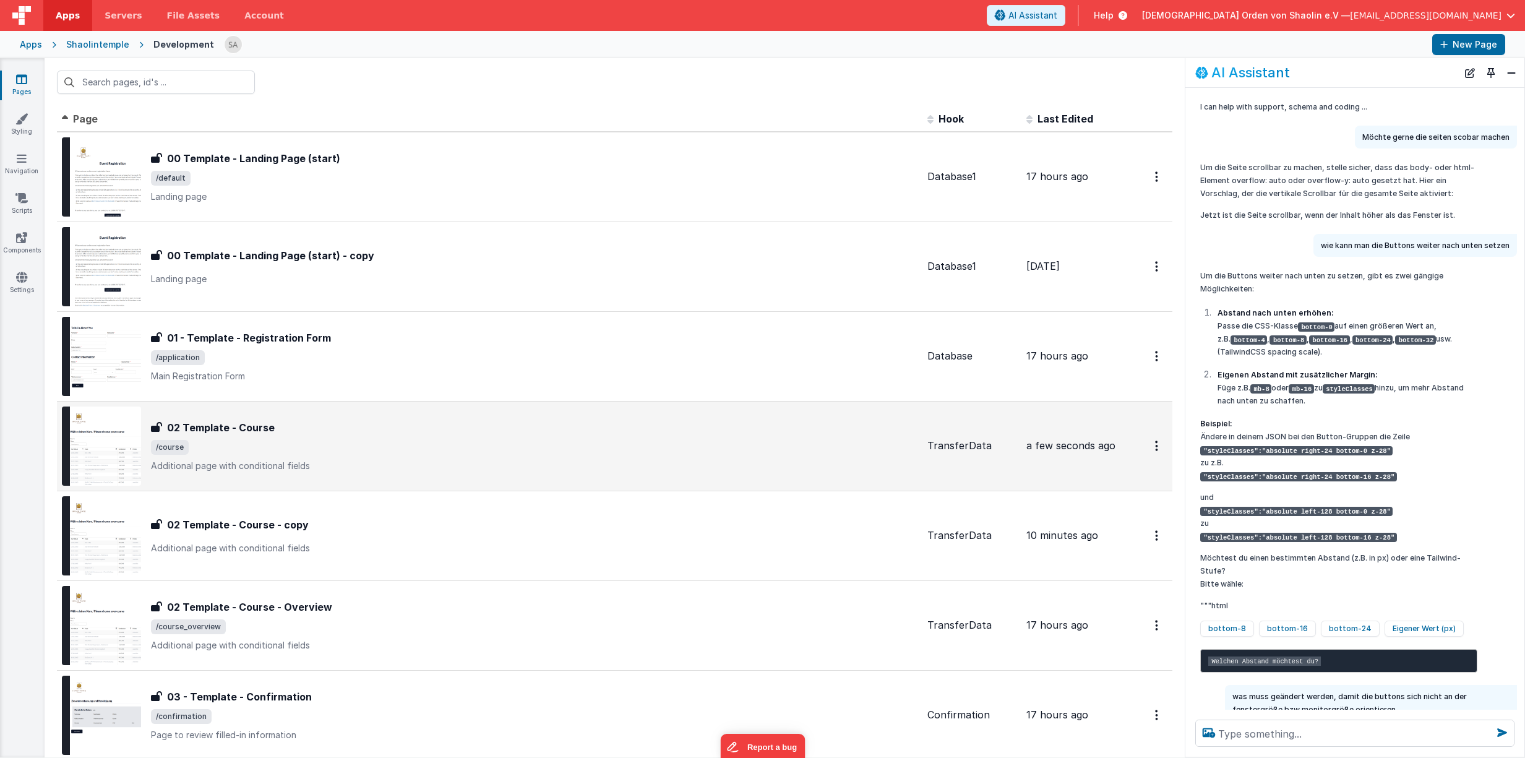
click at [373, 439] on div "02 Template - Course 02 Template - Course /course Additional page with conditio…" at bounding box center [534, 446] width 766 height 52
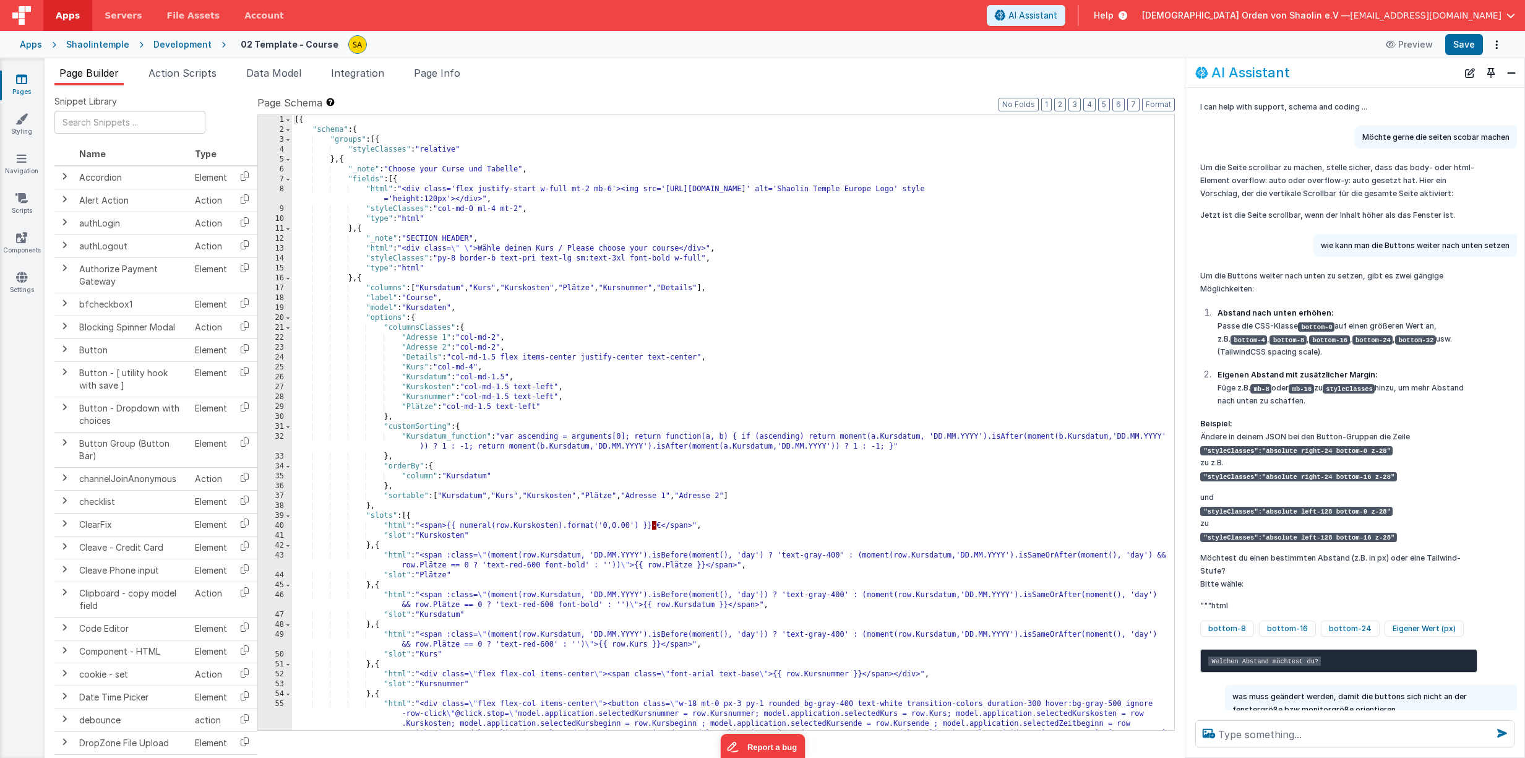
click at [380, 142] on div "[{ "schema" : { "groups" : [{ "styleClasses" : "relative" } , { "_note" : "Choo…" at bounding box center [733, 462] width 882 height 694
click at [358, 131] on div "[{ "schema" : { "groups" : [{ "styleClasses" : "relative" } , { "_note" : "Choo…" at bounding box center [733, 462] width 882 height 694
click at [362, 132] on div "[{ "schema" : { "groups" : [{ "styleClasses" : "relative" } , { "_note" : "Choo…" at bounding box center [733, 462] width 882 height 694
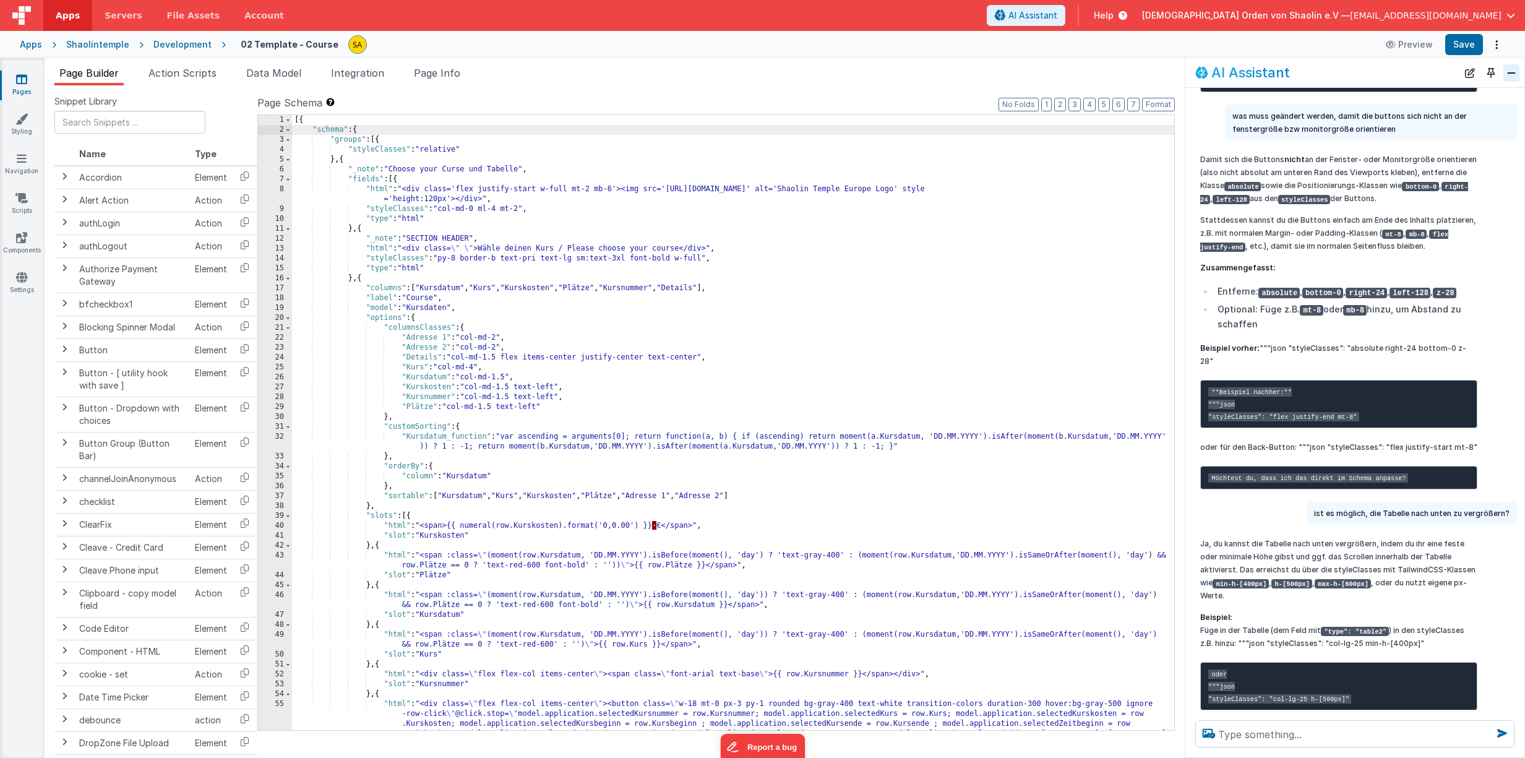
scroll to position [581, 0]
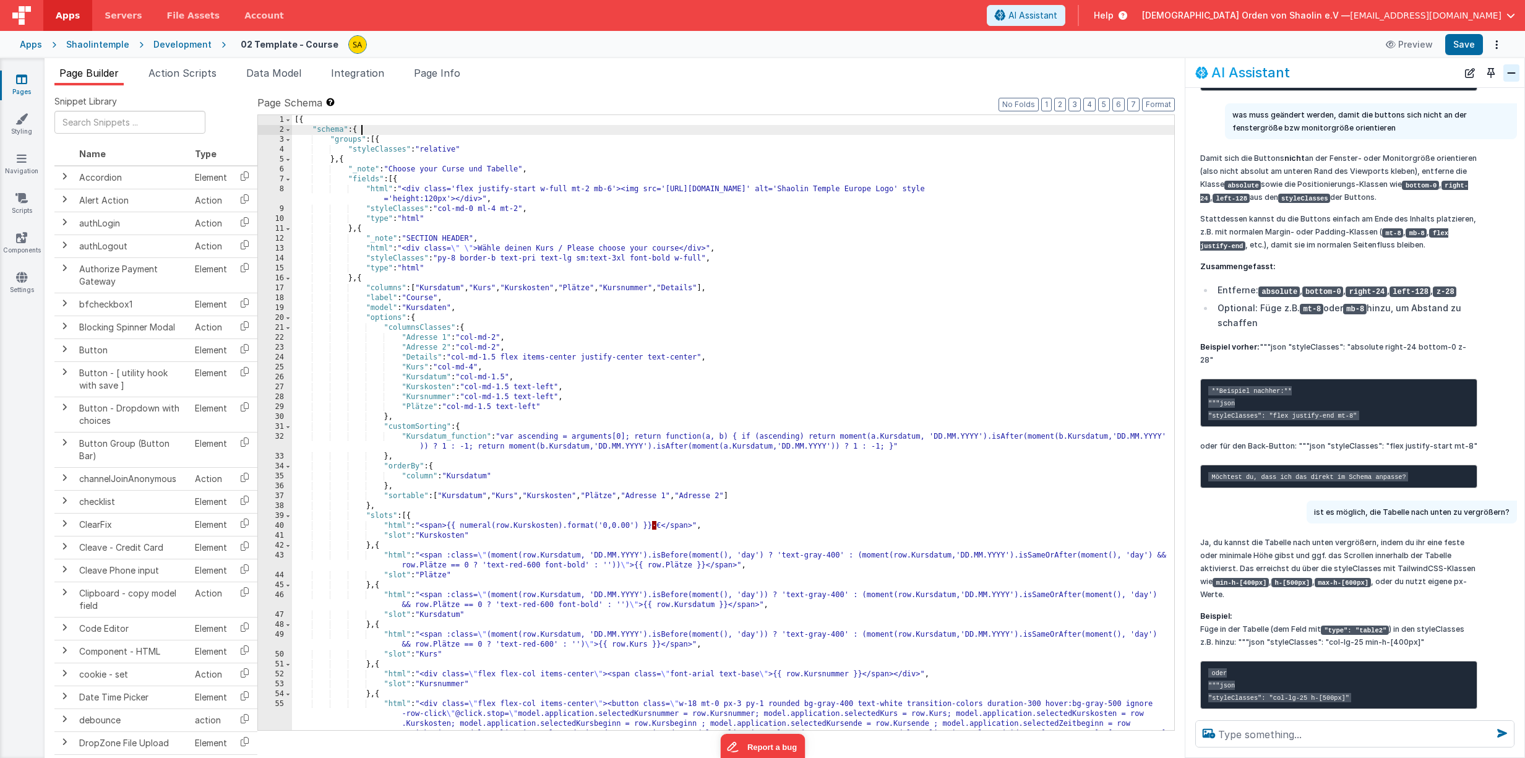
click at [1507, 75] on button "Close" at bounding box center [1511, 72] width 16 height 17
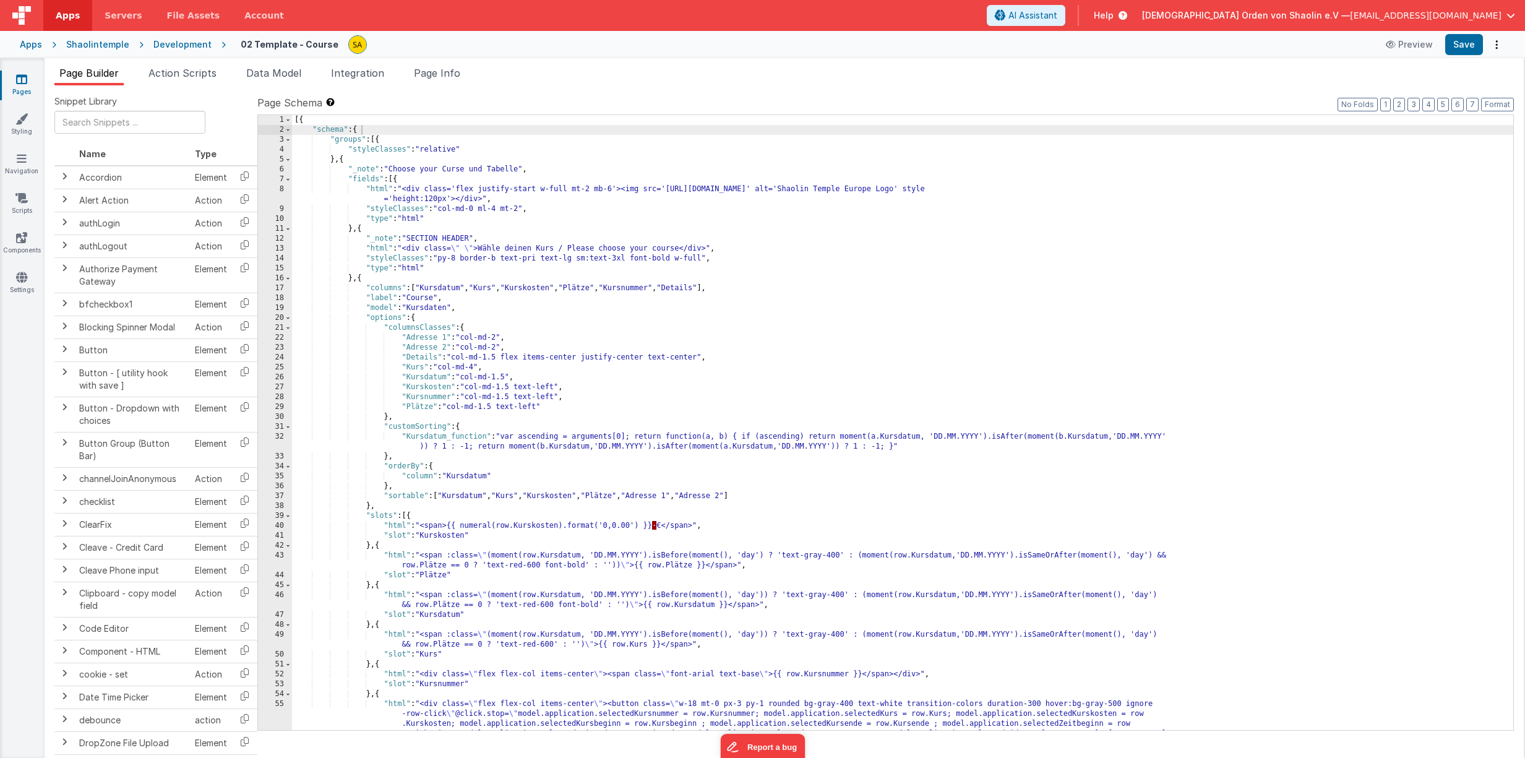
scroll to position [874, 0]
click at [1057, 13] on span "AI Assistant" at bounding box center [1032, 15] width 49 height 12
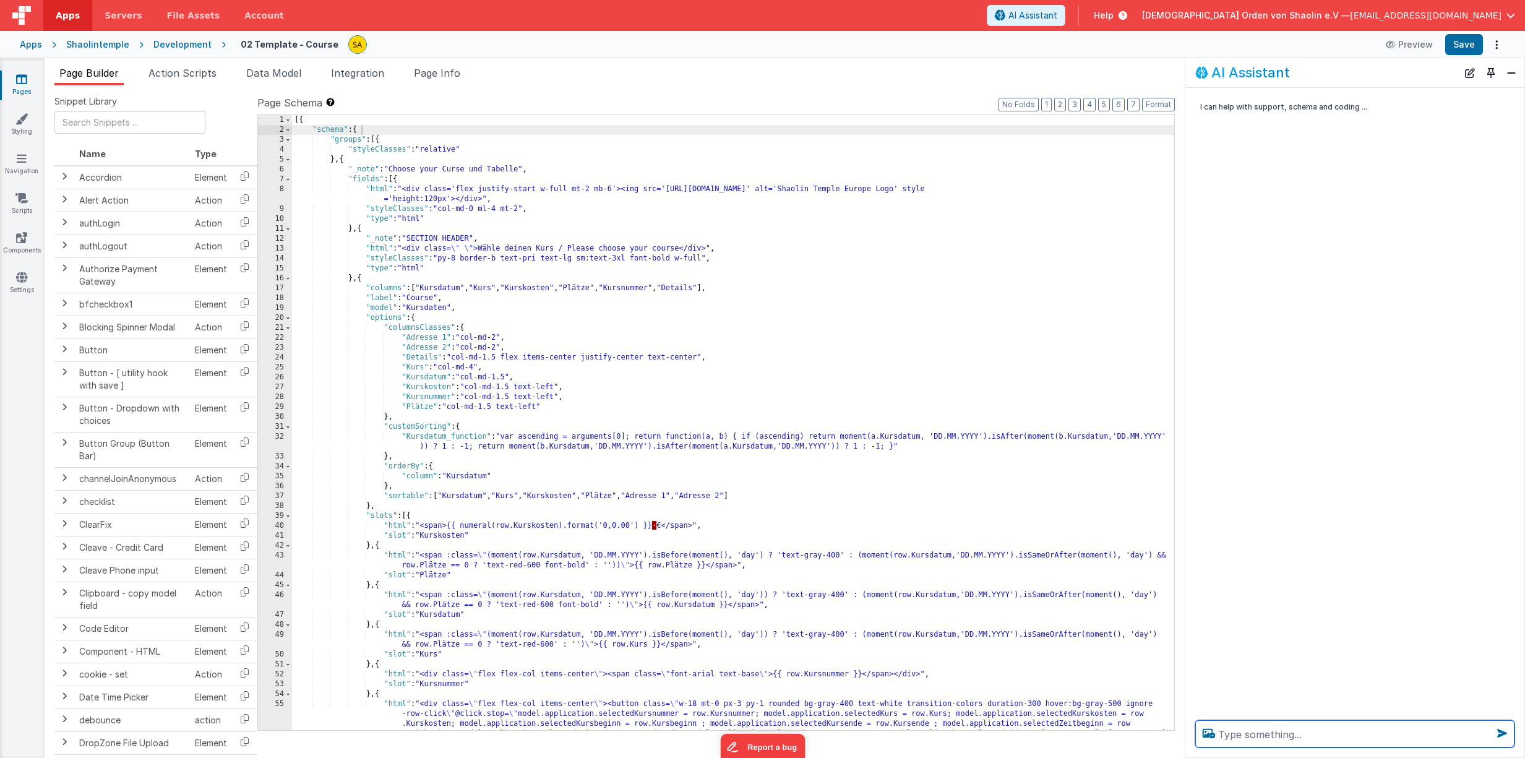
click at [1297, 735] on textarea at bounding box center [1354, 733] width 319 height 27
type textarea "Seite 02 ist nicht scrollbar, warum? analysiere"
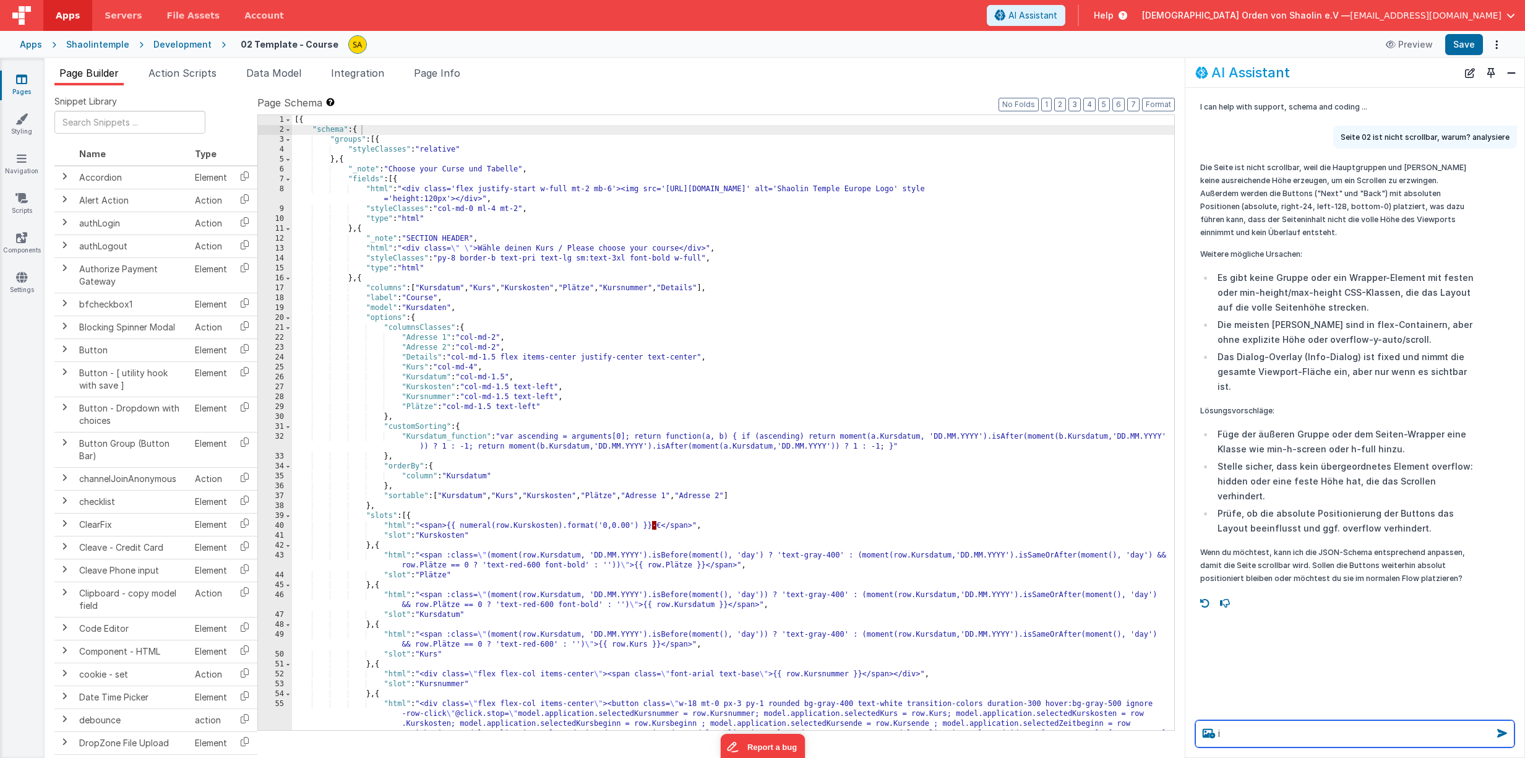
scroll to position [0, 0]
type textarea "im normalen flow platzieren bitte"
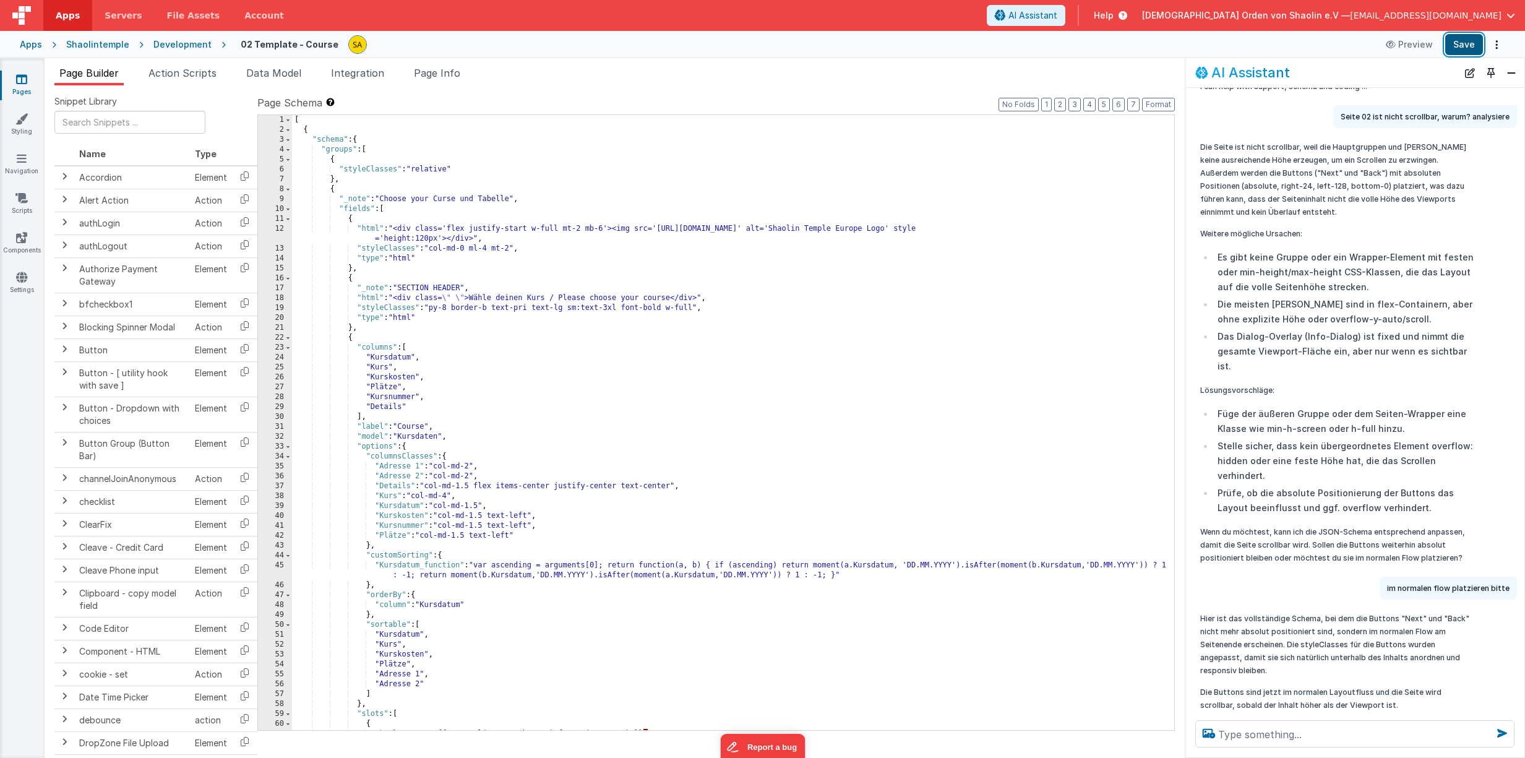
click at [1464, 46] on button "Save" at bounding box center [1464, 44] width 38 height 21
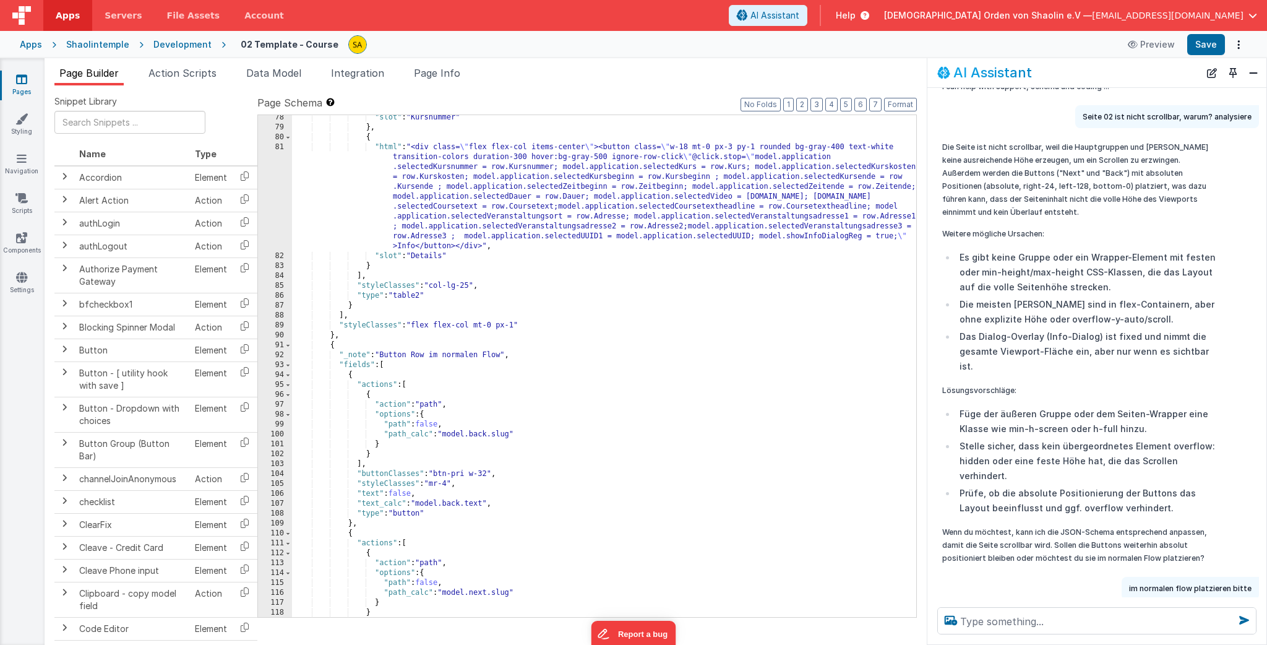
scroll to position [932, 0]
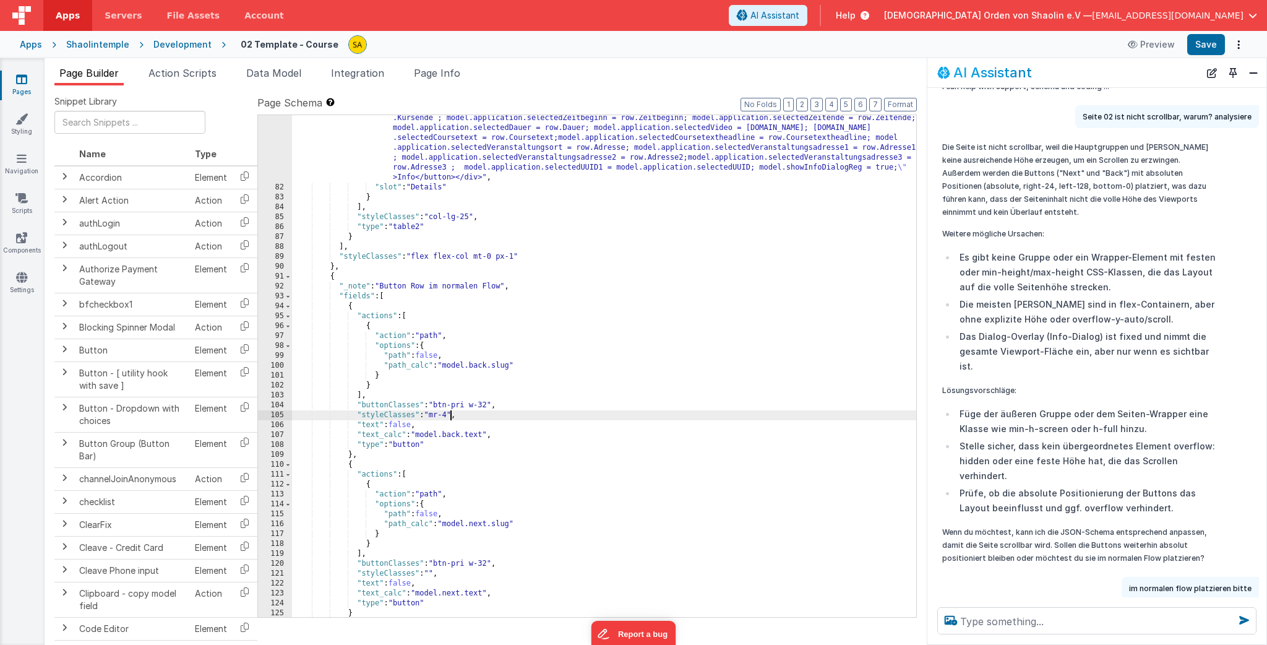
click at [451, 415] on div ""html" : "<div class= \" flex flex-col items-center \" ><button class= \" w-18 …" at bounding box center [604, 384] width 624 height 620
click at [1199, 44] on button "Save" at bounding box center [1206, 44] width 38 height 21
click at [442, 415] on div ""html" : "<div class= \" flex flex-col items-center \" ><button class= \" w-18 …" at bounding box center [604, 384] width 624 height 620
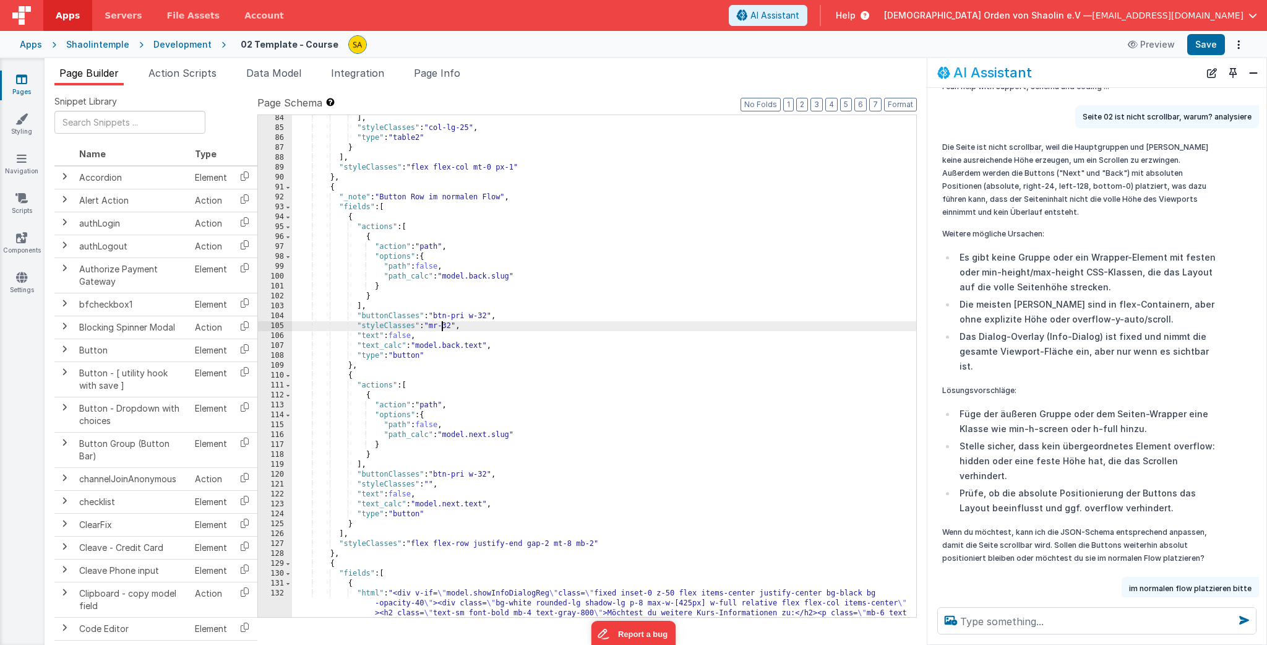
scroll to position [982, 0]
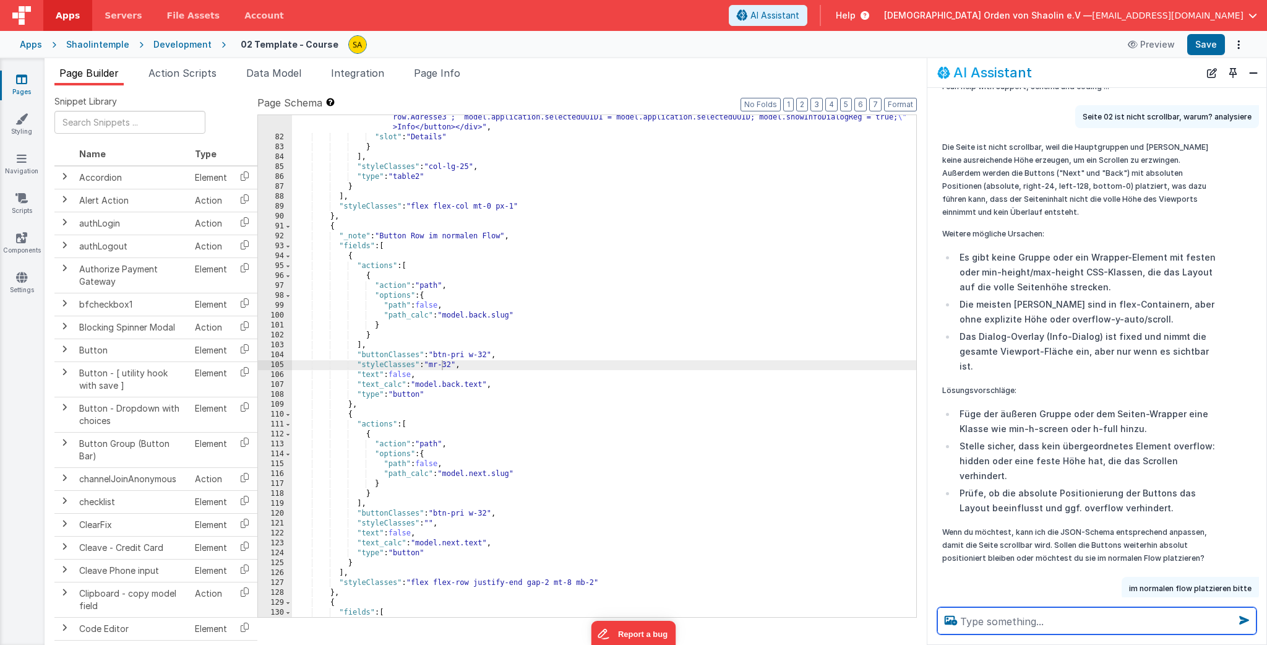
click at [988, 619] on textarea at bounding box center [1096, 620] width 319 height 27
click at [1045, 607] on textarea "Back button recthsbündig ausrichten und Abschließen Button rechtsbündig" at bounding box center [1096, 613] width 319 height 42
type textarea "Back button linkssbündig ausrichten und Abschließen Button rechtsbündig"
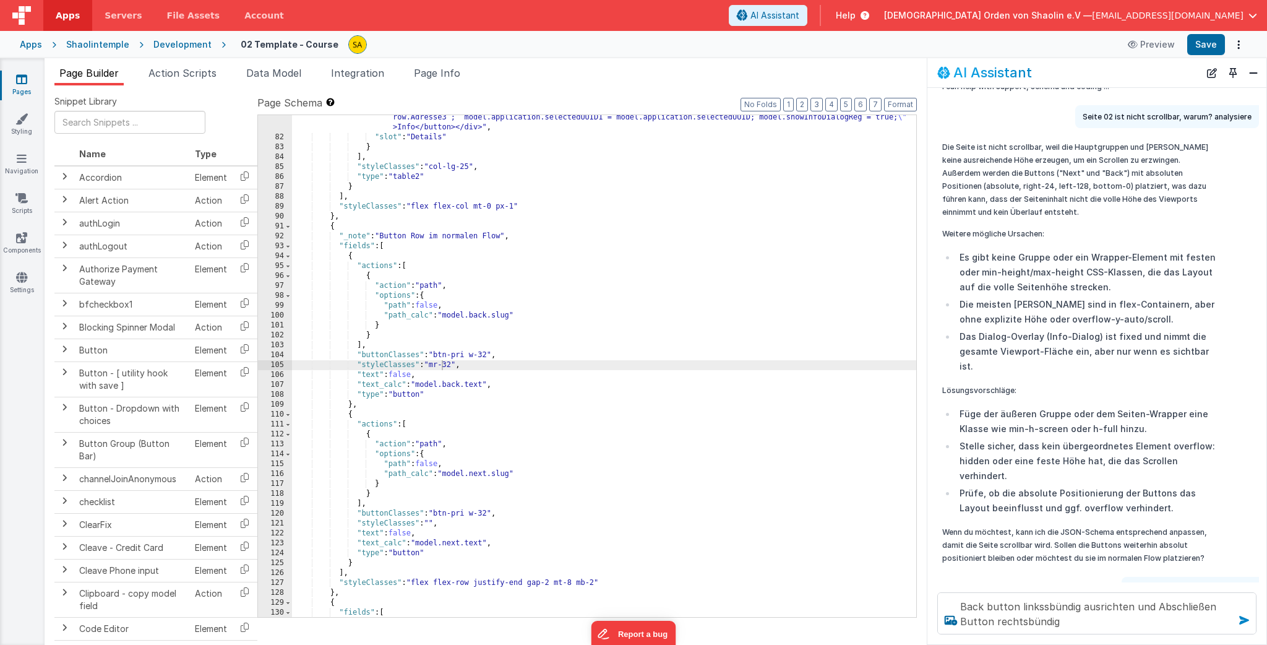
click at [1244, 620] on icon at bounding box center [1244, 620] width 20 height 20
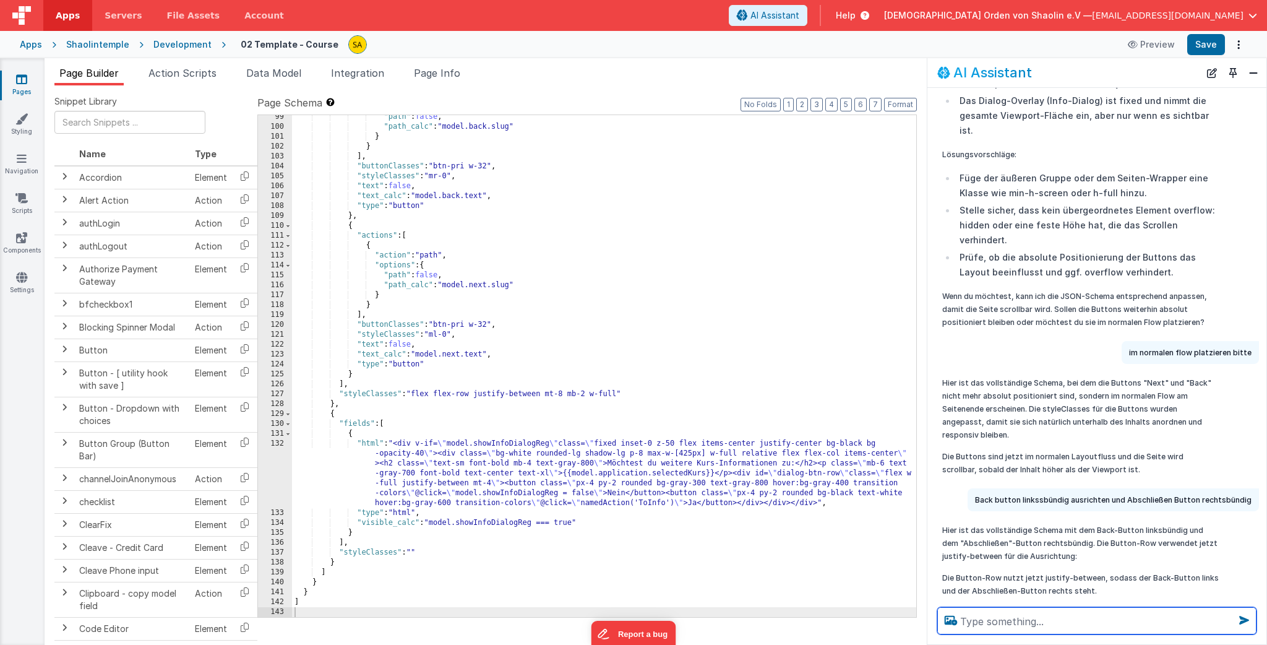
scroll to position [257, 0]
click at [1206, 48] on button "Save" at bounding box center [1206, 44] width 38 height 21
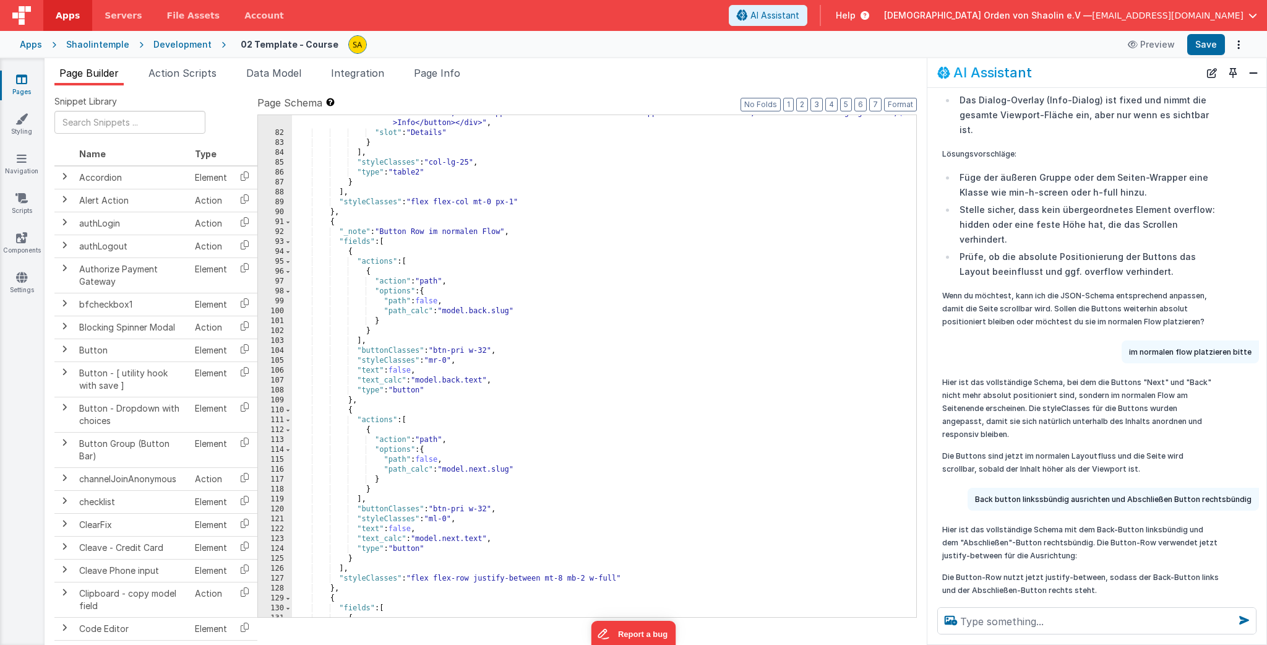
scroll to position [876, 0]
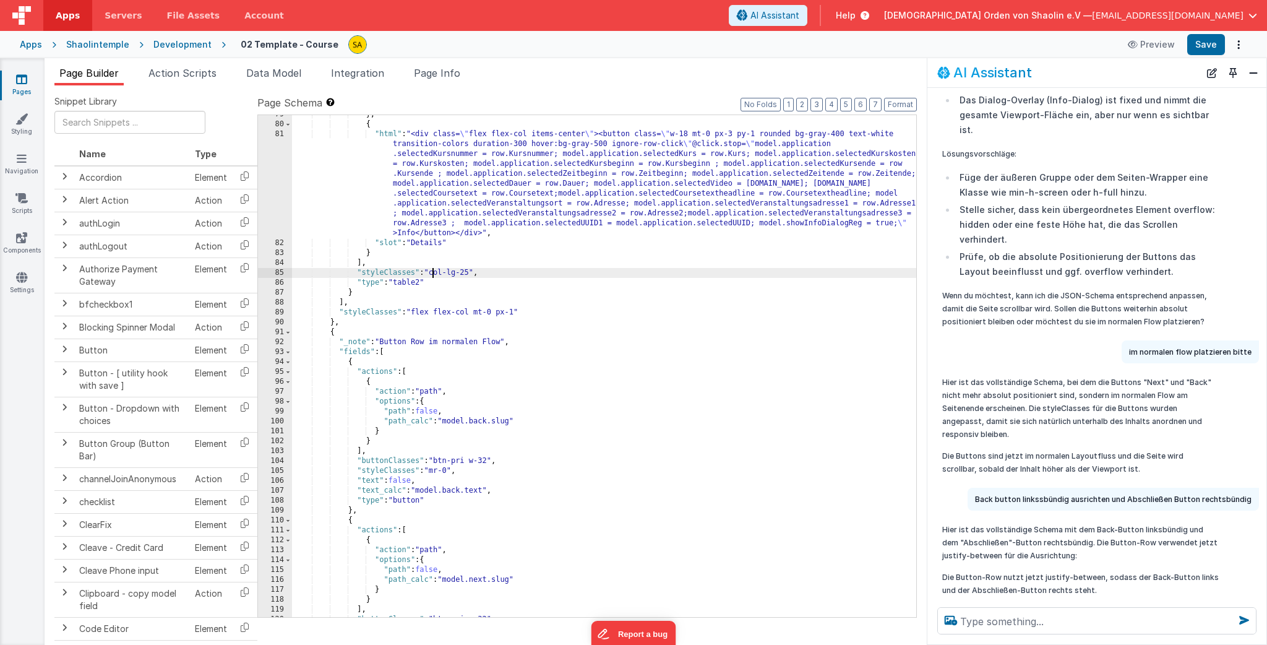
click at [432, 275] on div "} , { "html" : "<div class= \" flex flex-col items-center \" ><button class= \"…" at bounding box center [604, 369] width 624 height 521
drag, startPoint x: 431, startPoint y: 273, endPoint x: 472, endPoint y: 284, distance: 42.8
click at [472, 274] on div "} , { "html" : "<div class= \" flex flex-col items-center \" ><button class= \"…" at bounding box center [604, 369] width 624 height 521
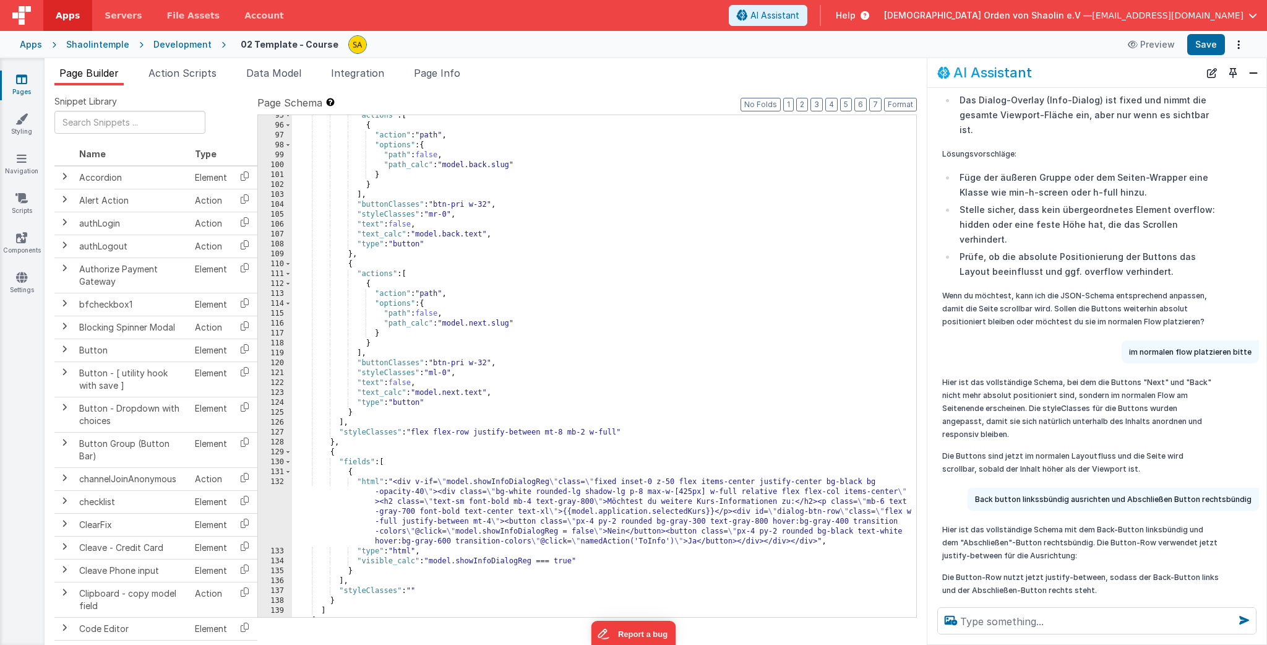
scroll to position [1130, 0]
click at [452, 375] on div ""actions" : [ { "action" : "path" , "options" : { "path" : false , "path_calc" …" at bounding box center [604, 373] width 624 height 521
paste textarea
click at [452, 375] on div ""actions" : [ { "action" : "path" , "options" : { "path" : false , "path_calc" …" at bounding box center [604, 373] width 624 height 521
click at [1205, 56] on div "Apps Shaolintemple Development 02 Template - Course Preview Save" at bounding box center [633, 44] width 1267 height 27
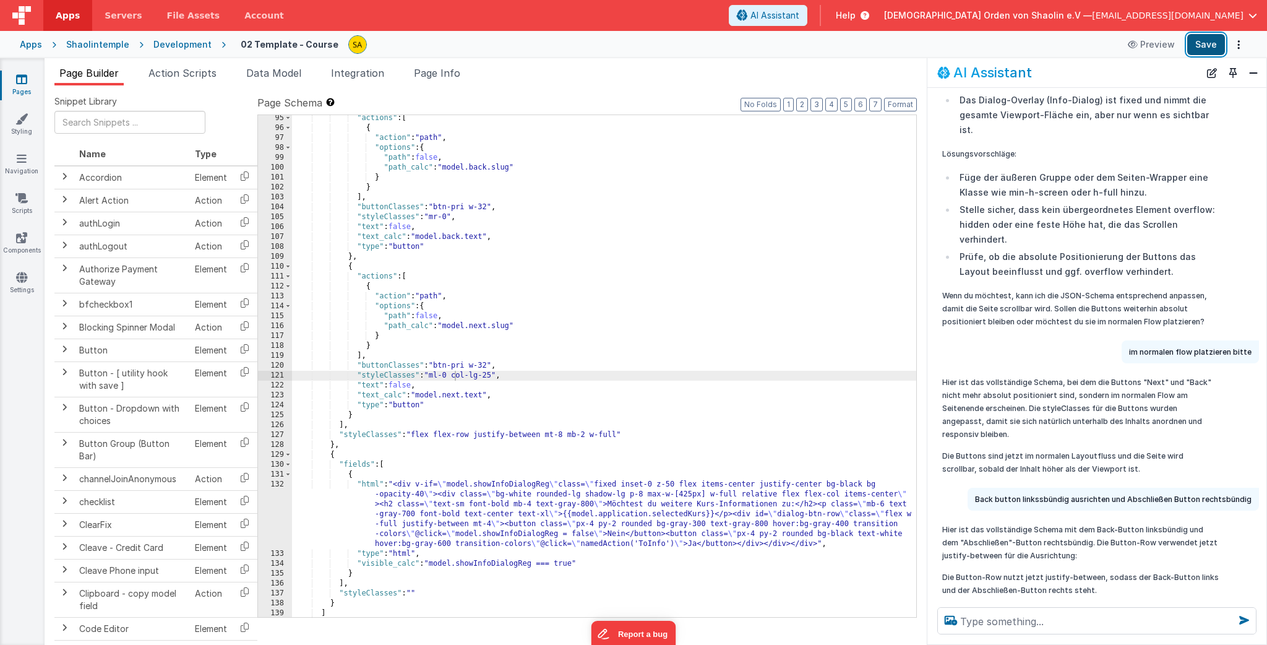
click at [1206, 47] on button "Save" at bounding box center [1206, 44] width 38 height 21
click at [495, 377] on div ""actions" : [ { "action" : "path" , "options" : { "path" : false , "path_calc" …" at bounding box center [604, 373] width 624 height 521
click at [1005, 621] on textarea at bounding box center [1096, 620] width 319 height 27
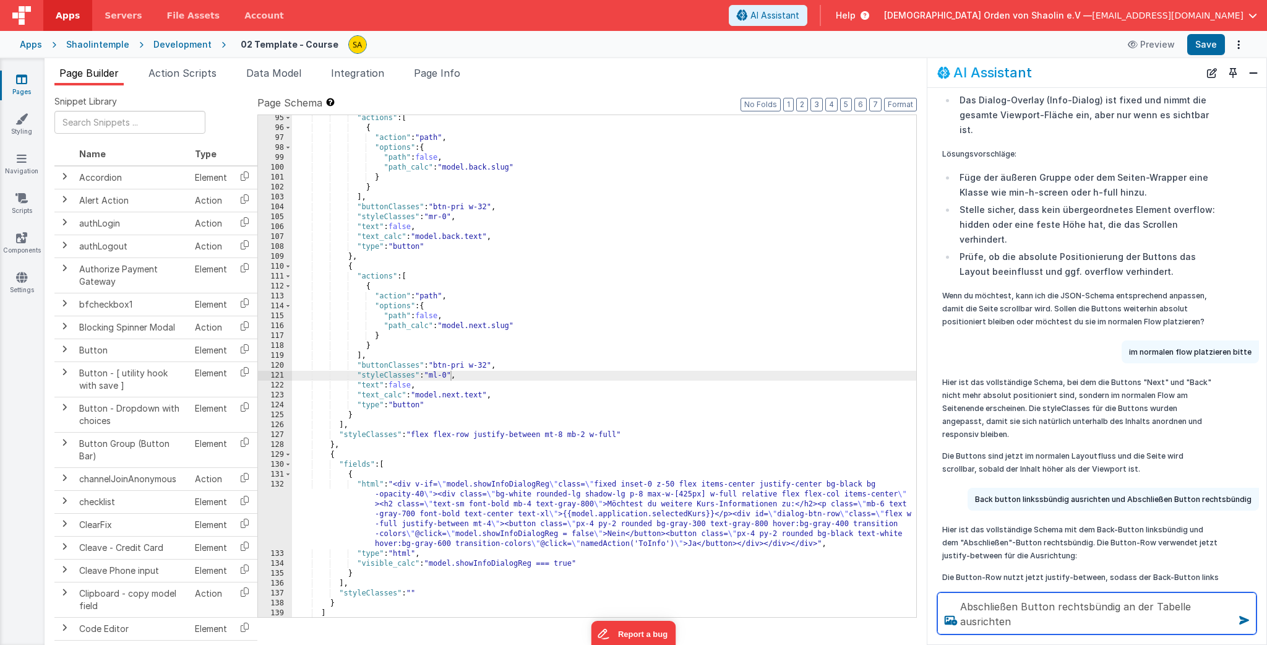
type textarea "Abschließen Button rechtsbündig an der Tabelle ausrichten"
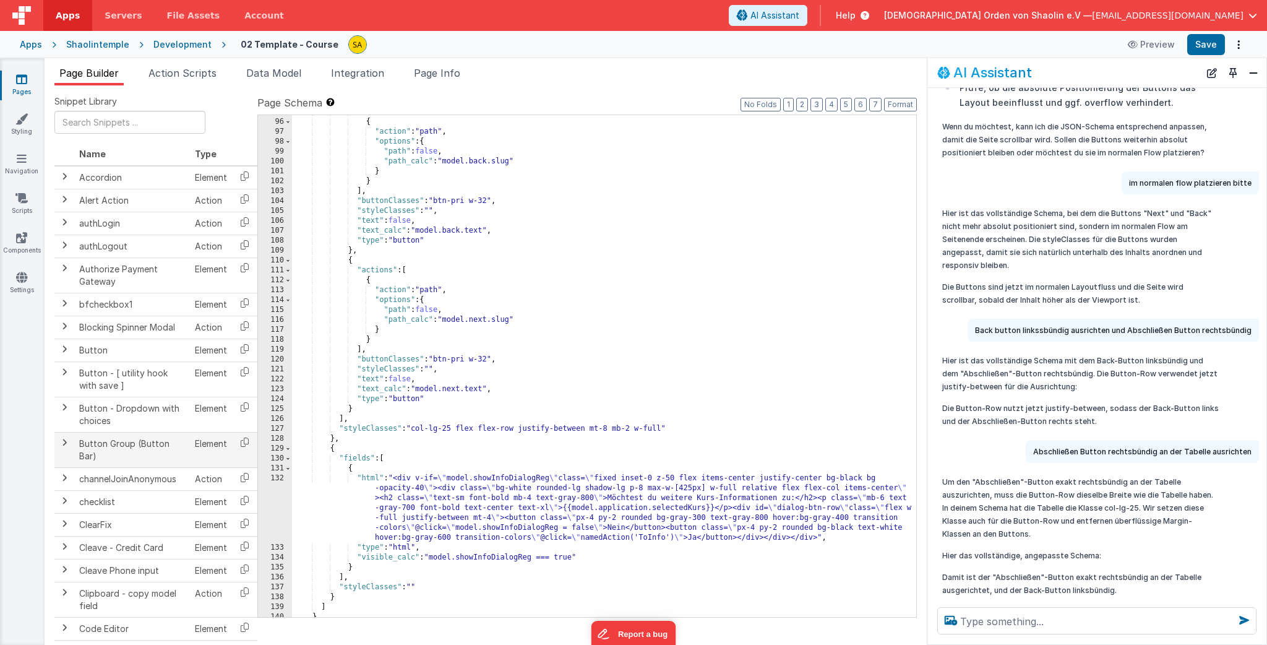
scroll to position [1116, 0]
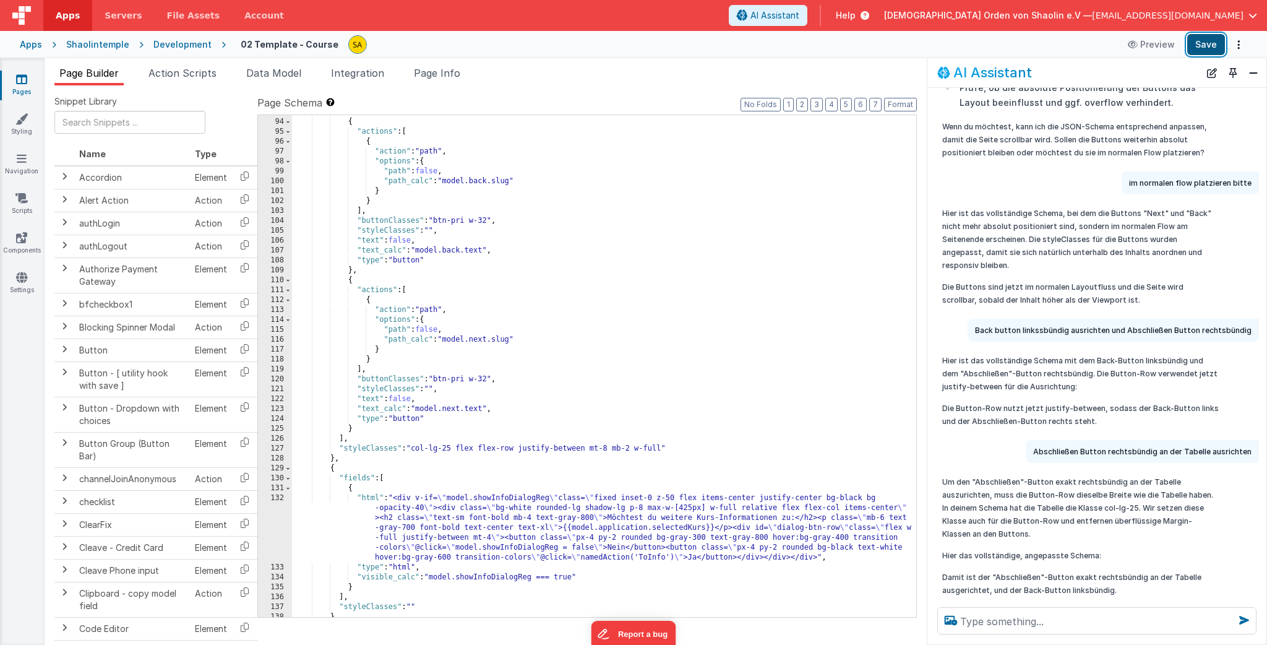
click at [1209, 46] on button "Save" at bounding box center [1206, 44] width 38 height 21
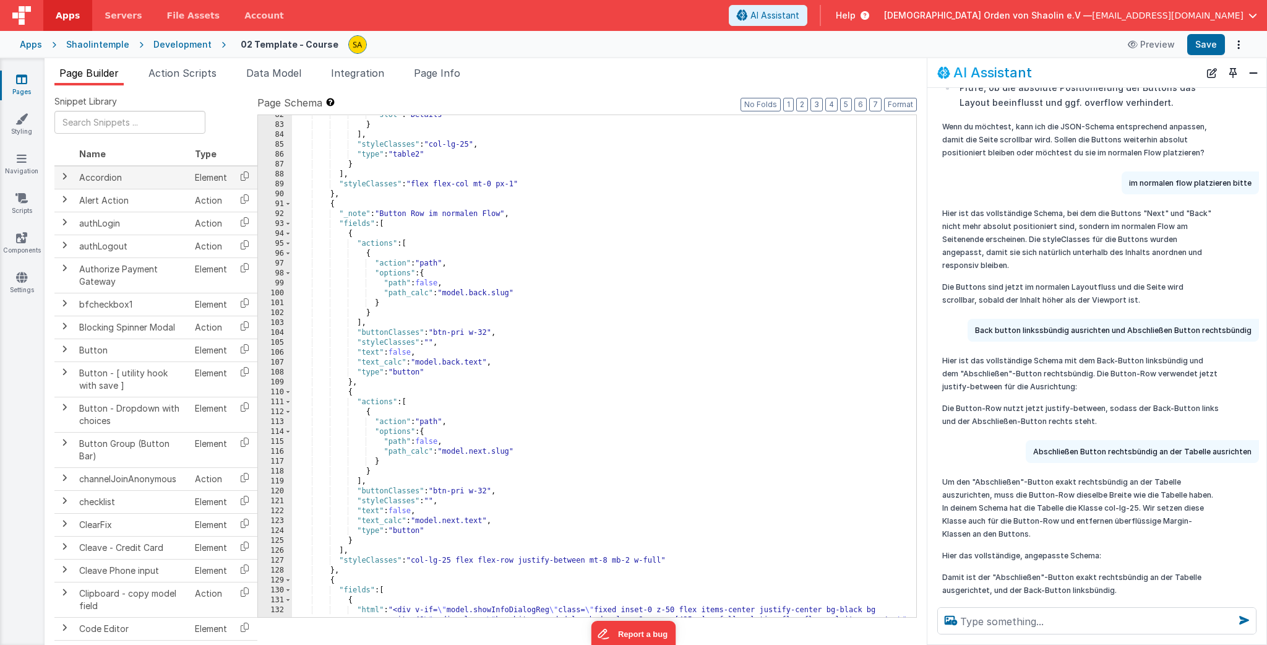
scroll to position [1006, 0]
click at [410, 245] on div ""slot" : "Details" } ] , "styleClasses" : "col-lg-25" , "type" : "table2" } ] ,…" at bounding box center [604, 399] width 624 height 581
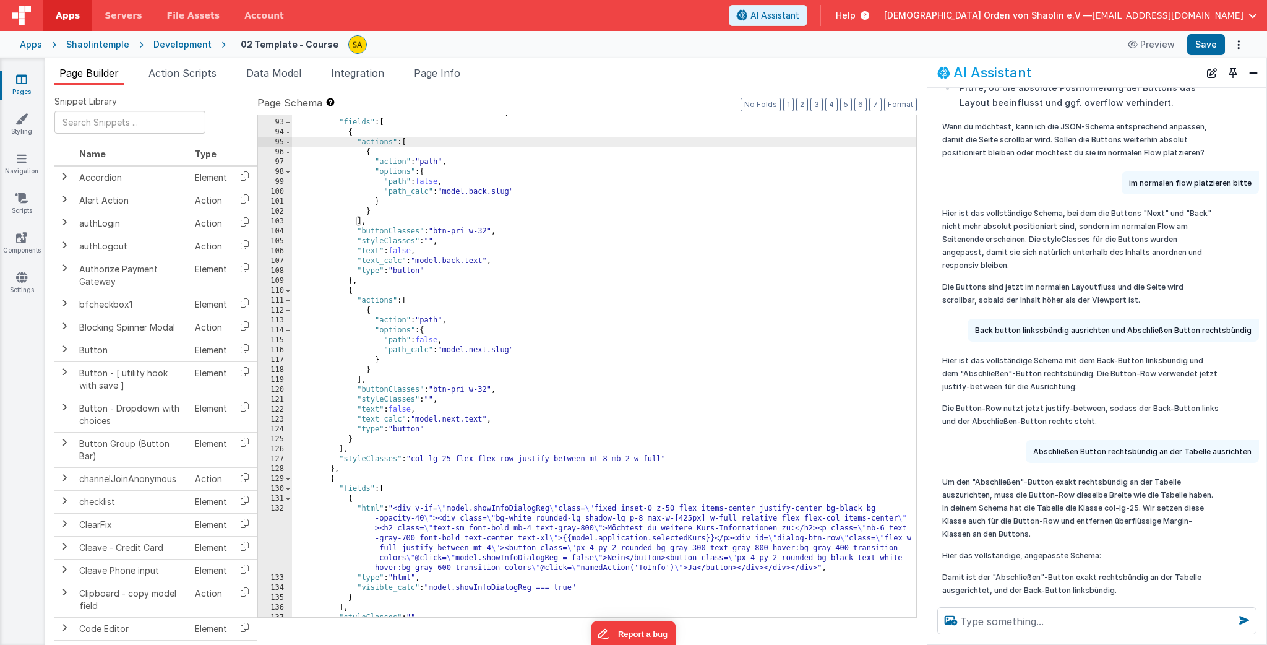
scroll to position [1108, 0]
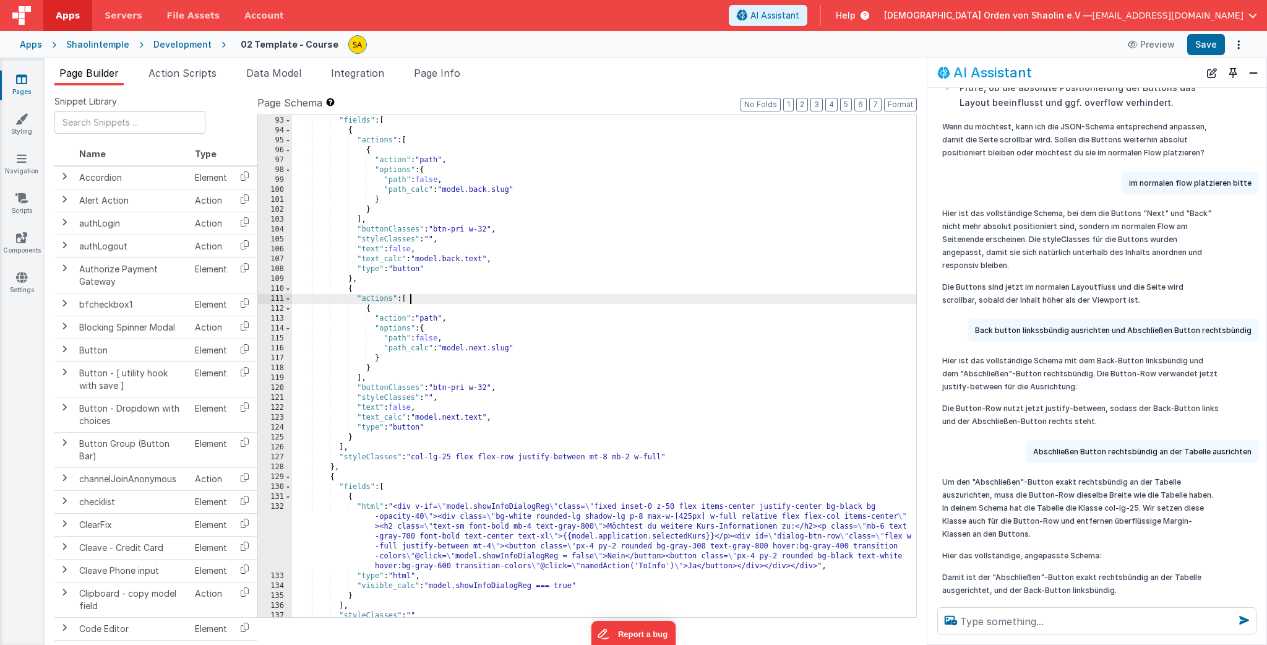
click at [409, 301] on div ""_note" : "Button Row im normalen Flow" , "fields" : [ { "actions" : [ { "actio…" at bounding box center [604, 366] width 624 height 521
click at [342, 449] on div ""_note" : "Button Row im normalen Flow" , "fields" : [ { "actions" : [ { "actio…" at bounding box center [604, 366] width 624 height 521
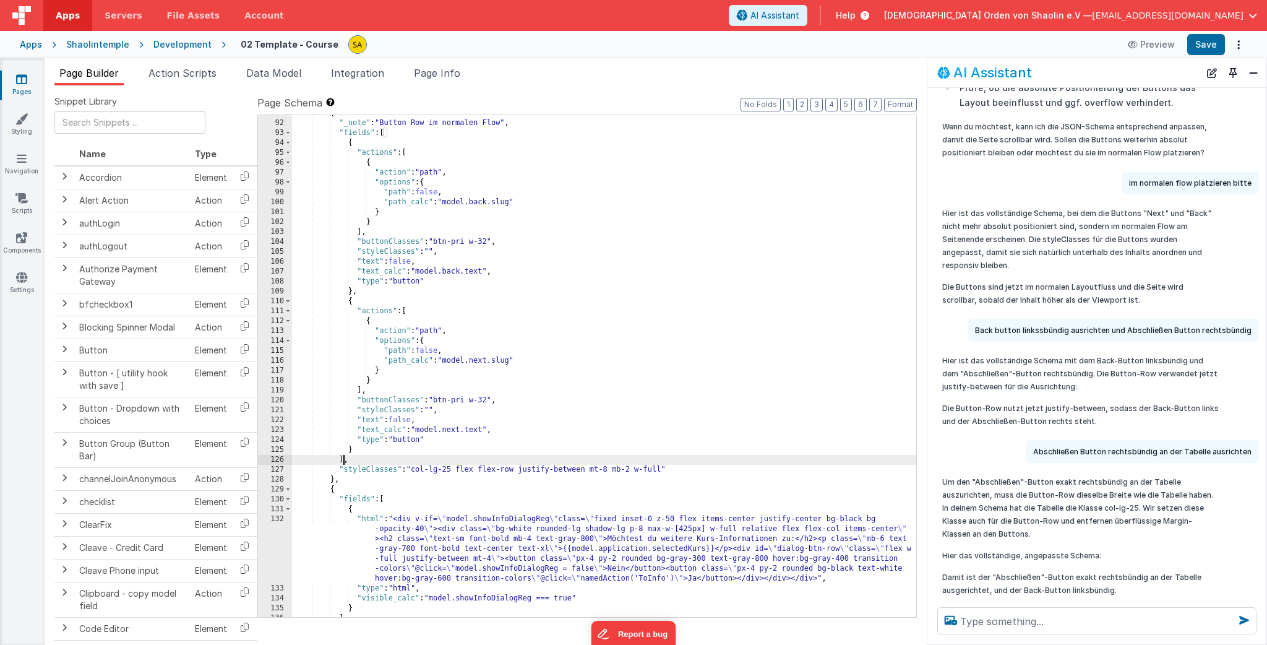
scroll to position [1095, 0]
click at [333, 478] on div "{ "_note" : "Button Row im normalen Flow" , "fields" : [ { "actions" : [ { "act…" at bounding box center [604, 368] width 624 height 521
click at [333, 481] on div "{ "_note" : "Button Row im normalen Flow" , "fields" : [ { "actions" : [ { "act…" at bounding box center [604, 369] width 624 height 521
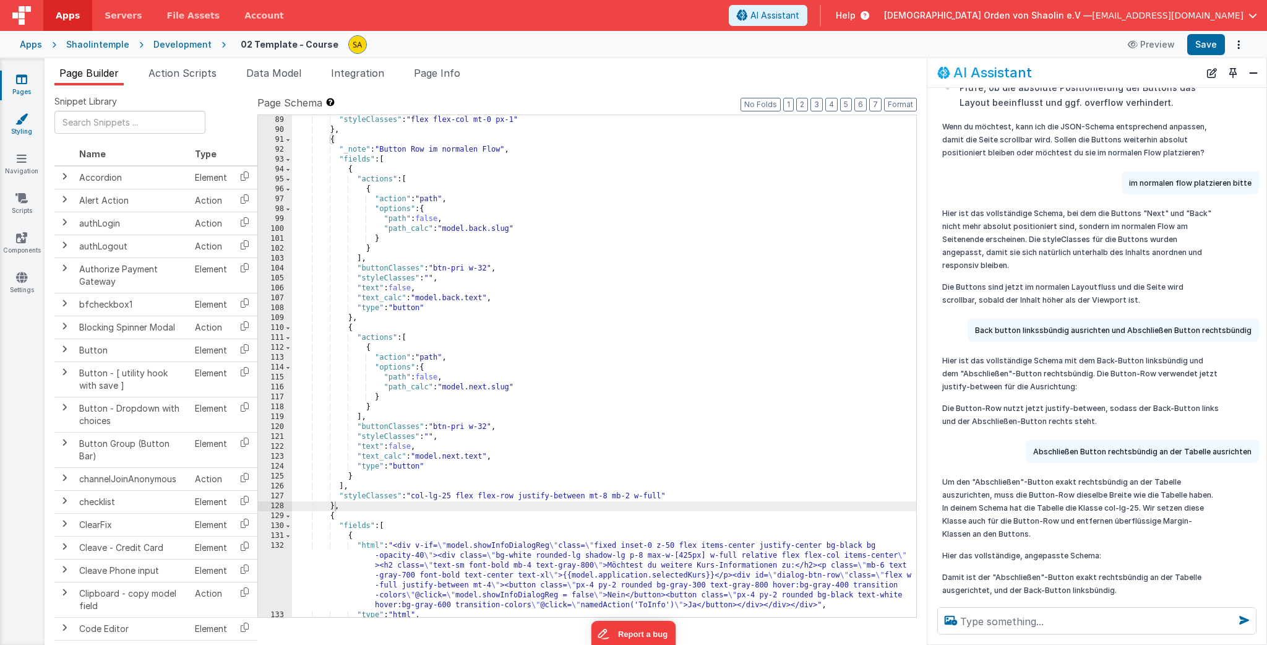
scroll to position [1078, 0]
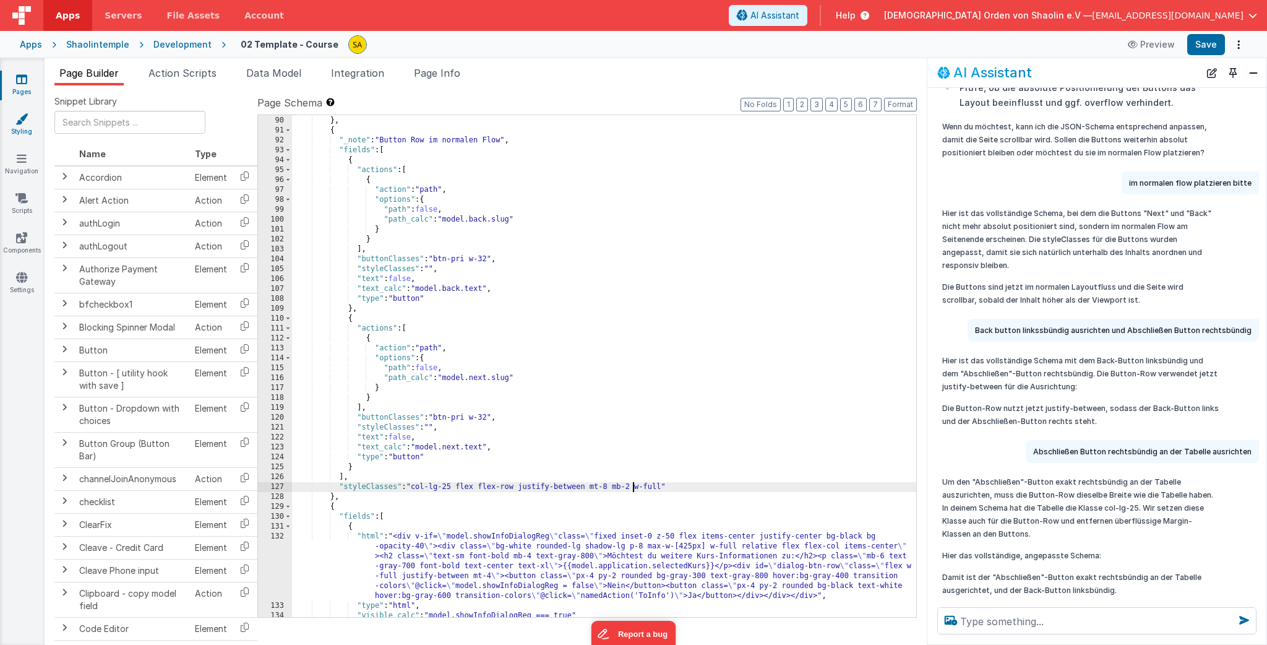
click at [632, 486] on div ""styleClasses" : "flex flex-col mt-0 px-1" } , { "_note" : "Button Row im norma…" at bounding box center [604, 366] width 624 height 521
click at [1214, 46] on button "Save" at bounding box center [1206, 44] width 38 height 21
drag, startPoint x: 25, startPoint y: 226, endPoint x: 990, endPoint y: 617, distance: 1041.9
click at [990, 617] on textarea at bounding box center [1096, 620] width 319 height 27
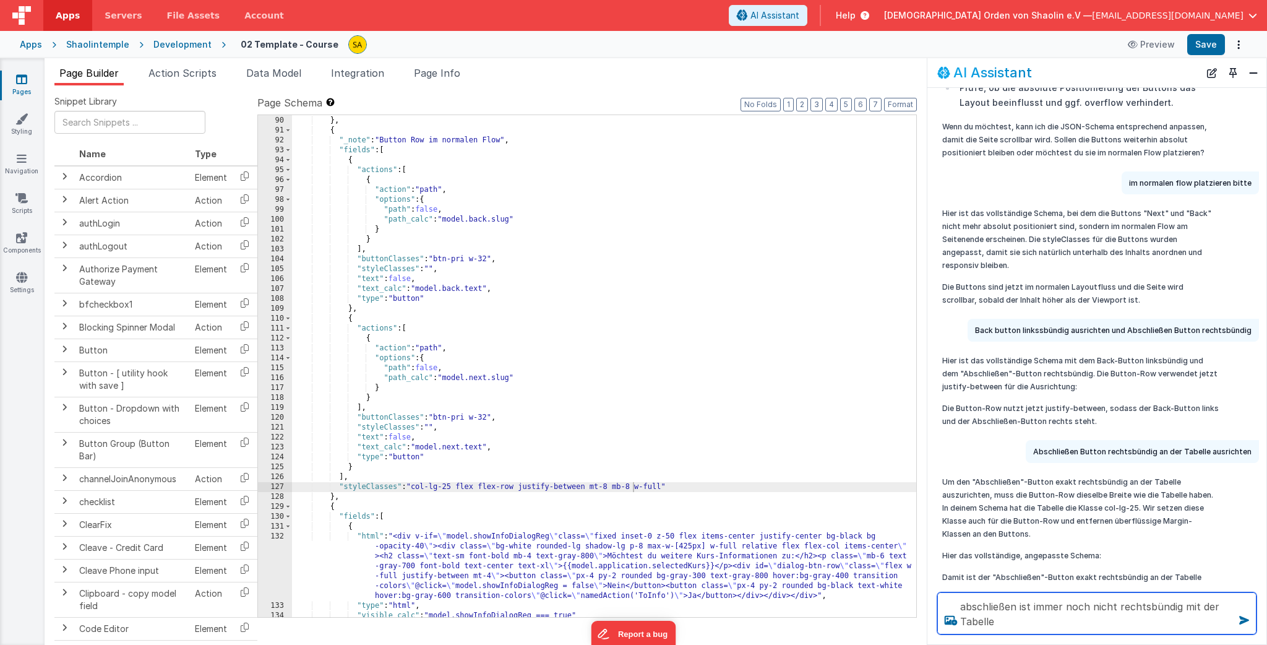
type textarea "abschließen ist immer noch nicht rechtsbündig mit der Tabelle"
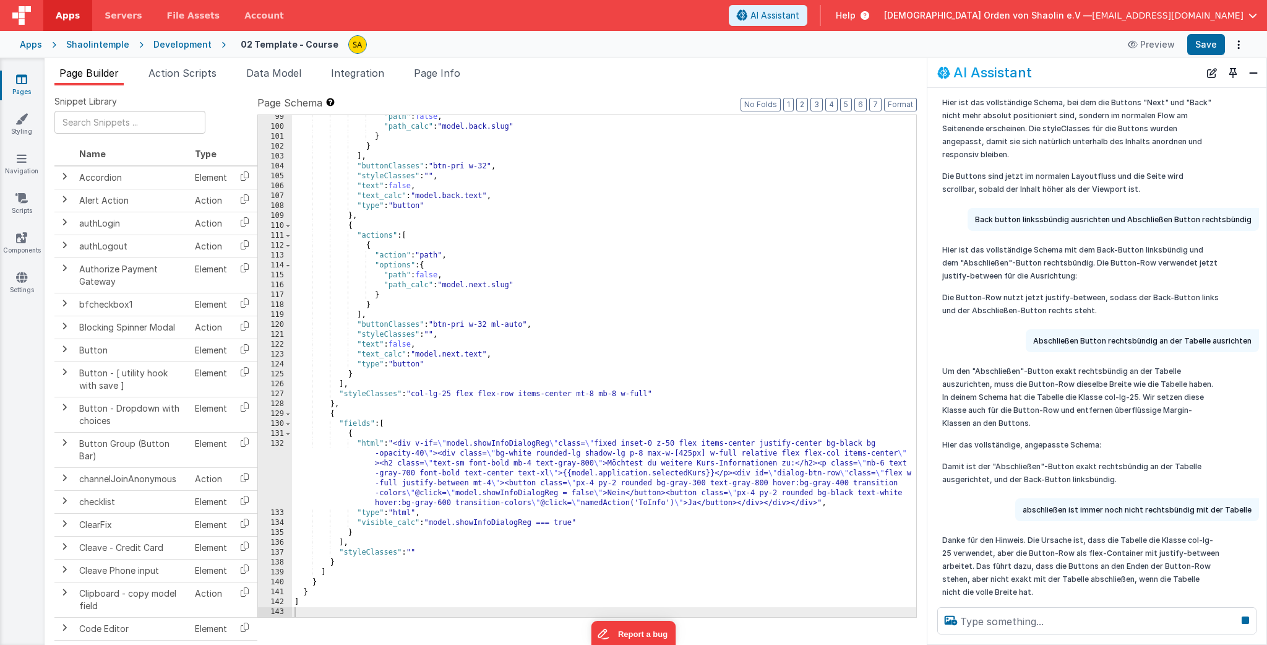
scroll to position [1171, 0]
click at [1204, 43] on button "Save" at bounding box center [1206, 44] width 38 height 21
click at [21, 82] on icon at bounding box center [21, 79] width 11 height 12
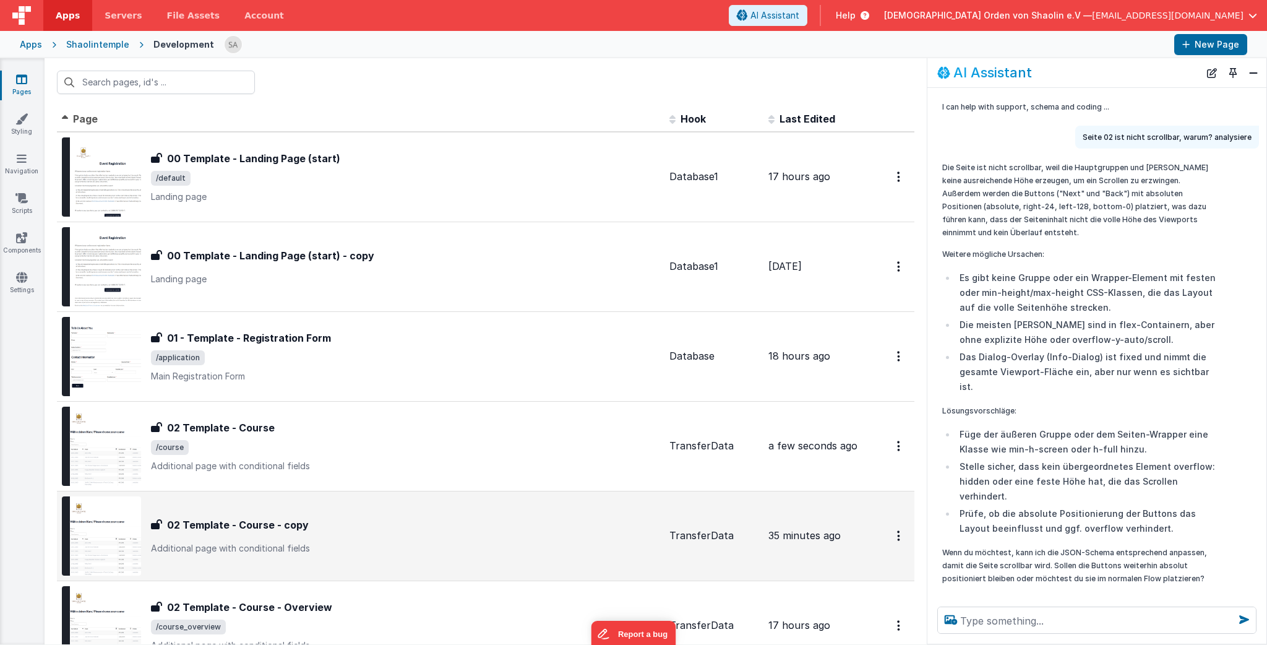
click at [435, 541] on div "02 Template - Course - copy 02 Template - Course - copy Additional page with co…" at bounding box center [405, 535] width 508 height 37
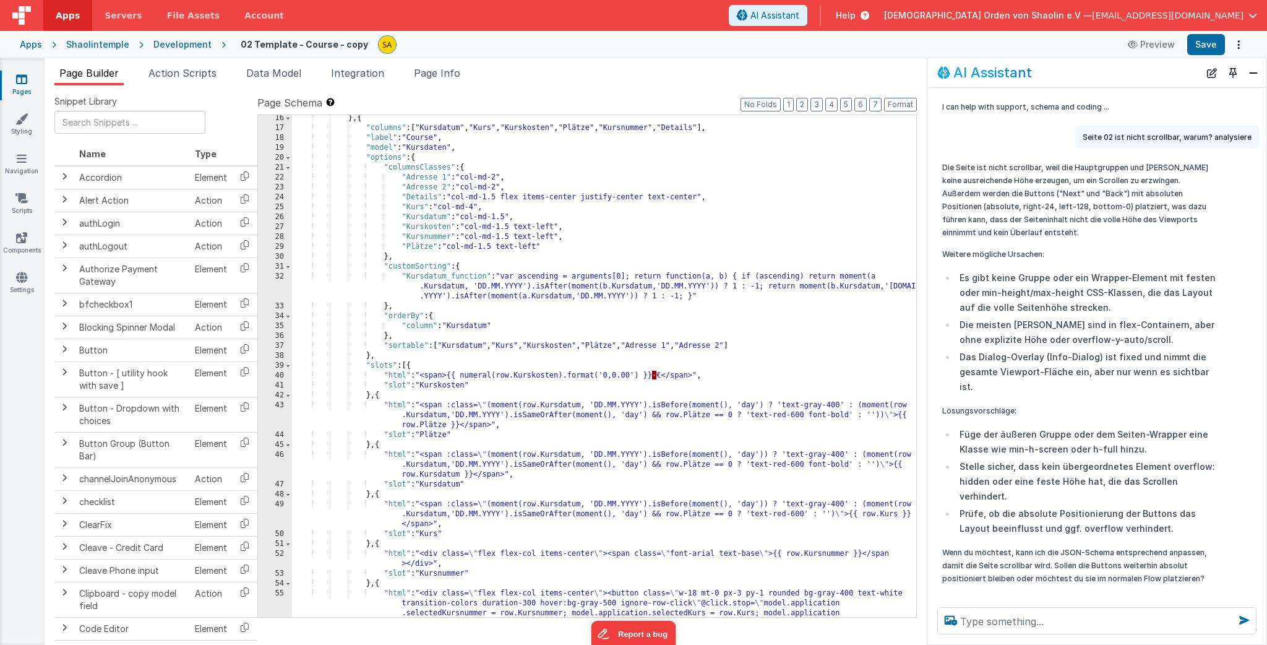
scroll to position [161, 0]
click at [598, 437] on div "} , { "columns" : [ "Kursdatum" , "Kurs" , "Kurskosten" , "Plätze" , "Kursnumme…" at bounding box center [604, 423] width 624 height 620
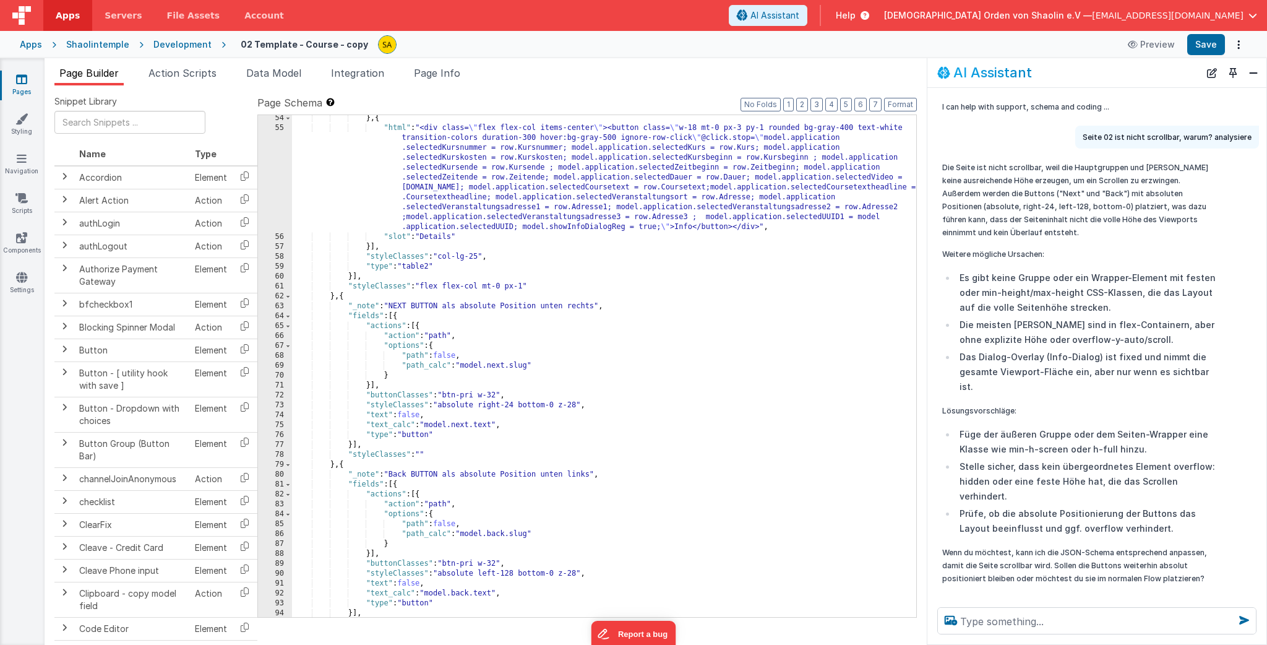
scroll to position [649, 0]
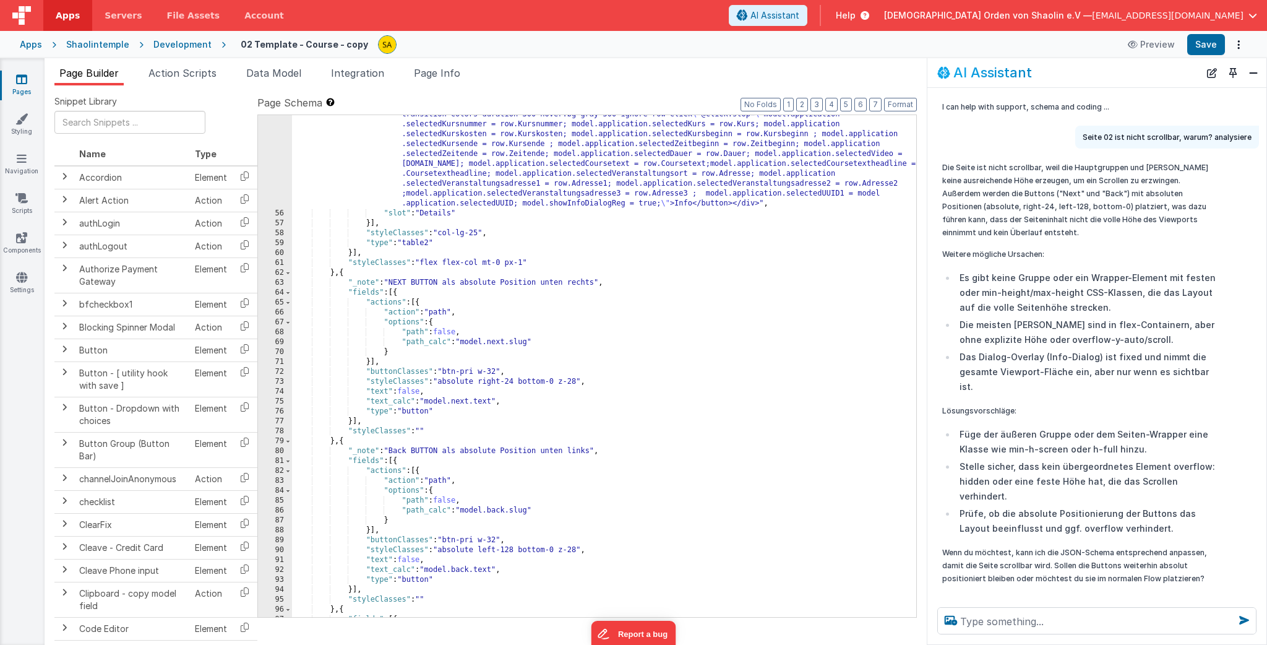
click at [20, 79] on icon at bounding box center [21, 79] width 11 height 12
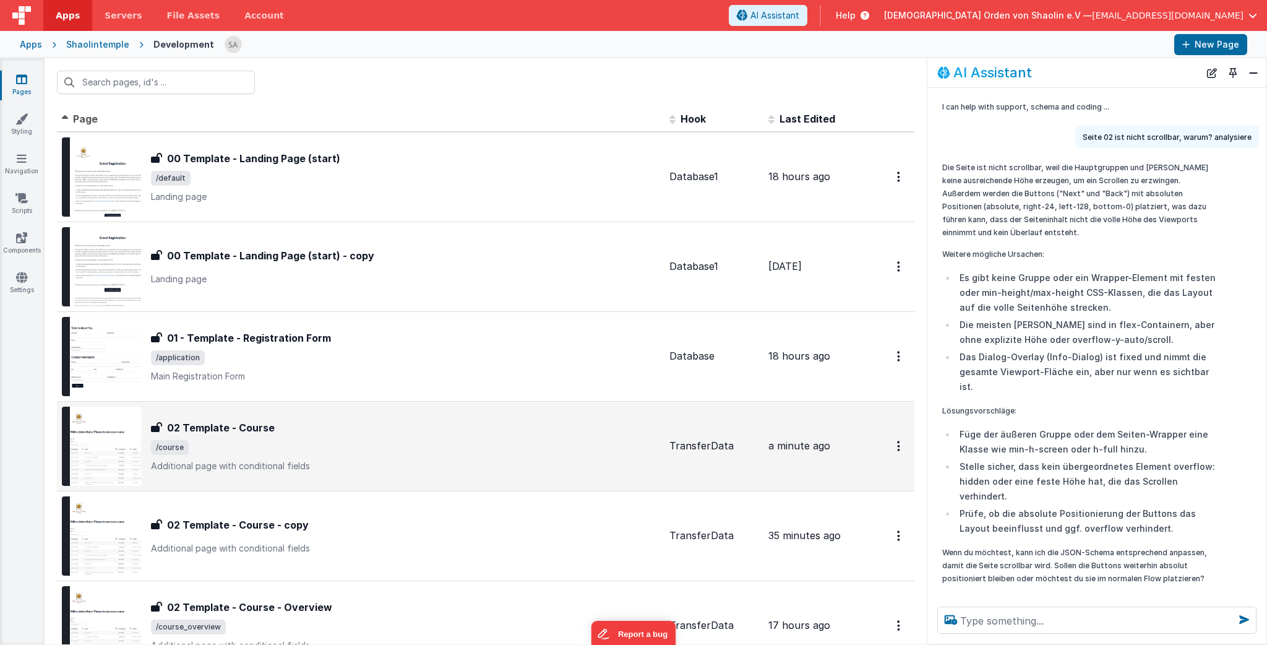
click at [479, 425] on div "02 Template - Course" at bounding box center [405, 427] width 508 height 15
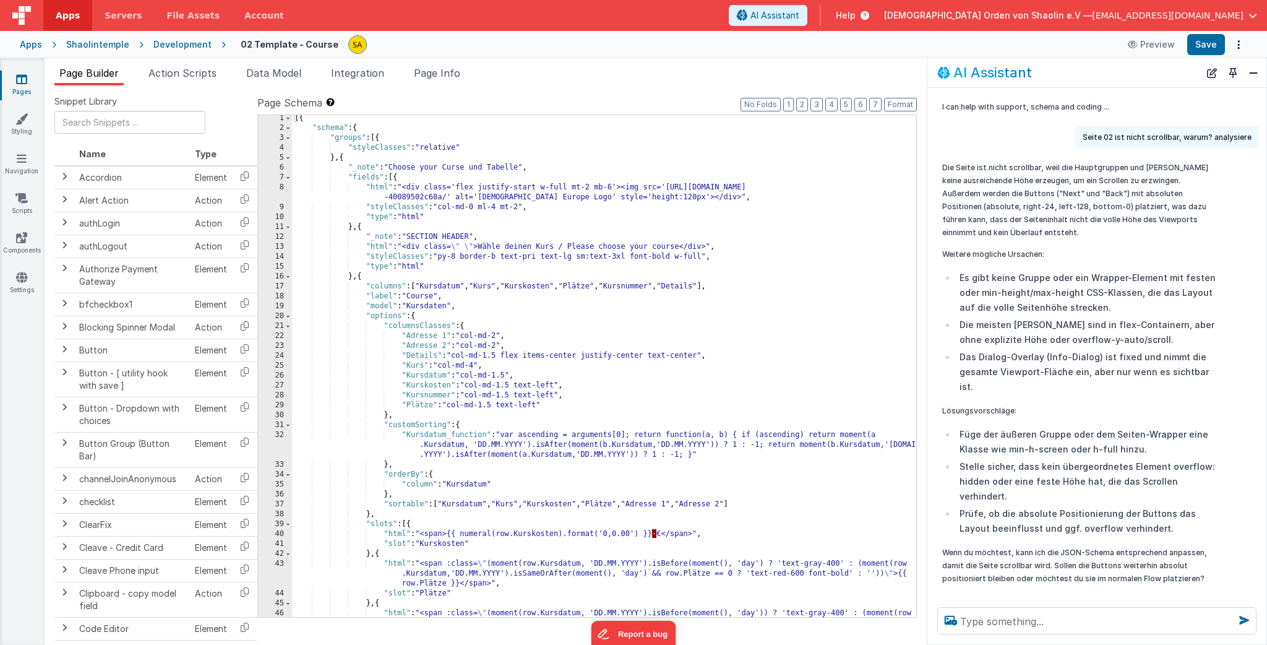
scroll to position [2, 0]
click at [744, 371] on div "[{ "schema" : { "groups" : [{ "styleClasses" : "relative" } , { "_note" : "Choo…" at bounding box center [604, 383] width 624 height 541
click at [814, 507] on div "[{ "schema" : { "groups" : [{ "styleClasses" : "relative" } , { "_note" : "Choo…" at bounding box center [604, 383] width 624 height 541
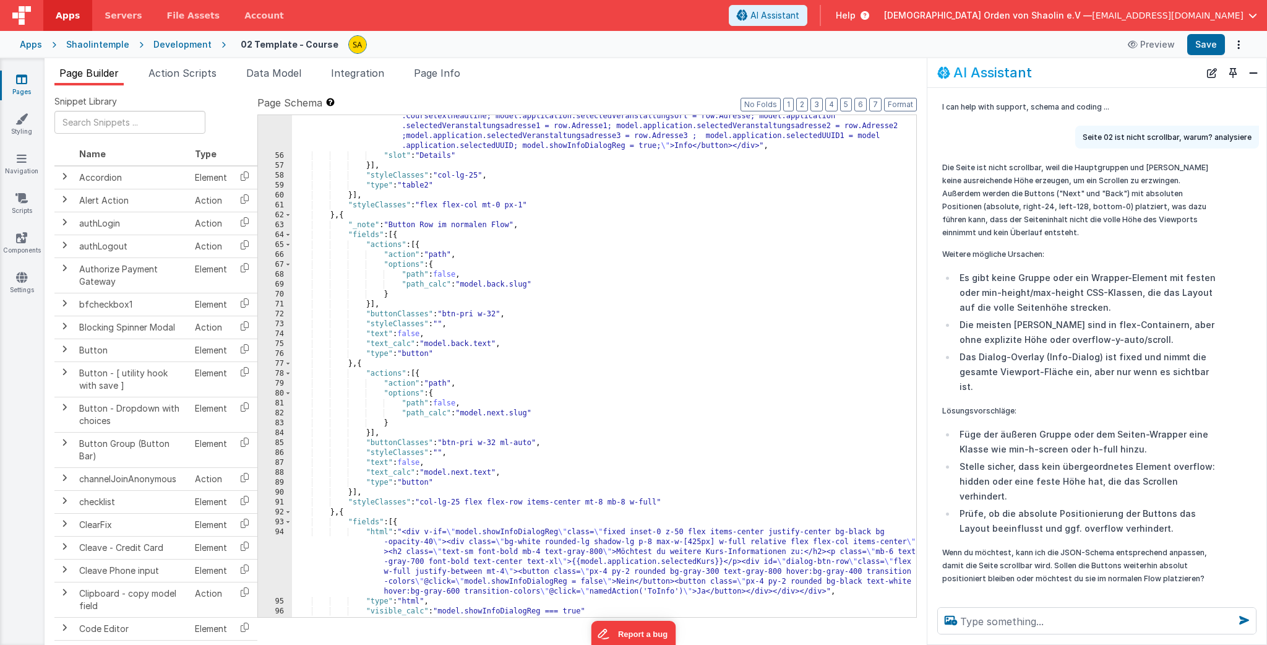
scroll to position [755, 0]
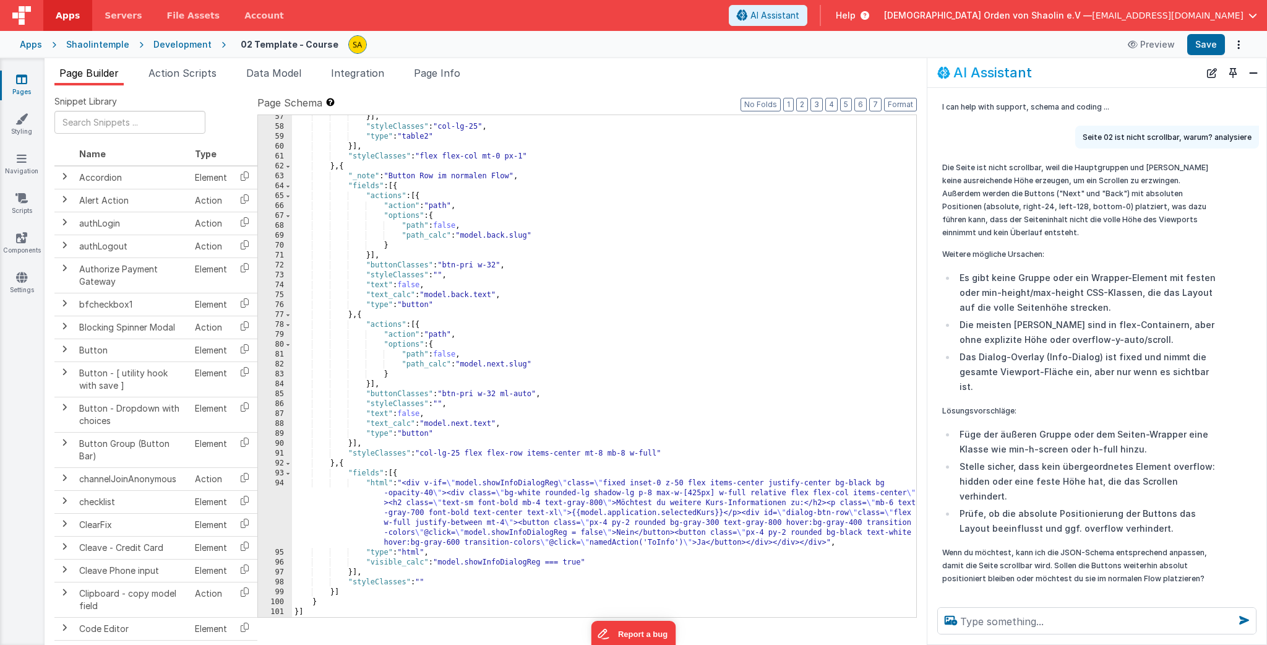
click at [442, 401] on div "}] , "styleClasses" : "col-lg-25" , "type" : "table2" }] , "styleClasses" : "fl…" at bounding box center [604, 372] width 624 height 521
click at [1214, 45] on button "Save" at bounding box center [1206, 44] width 38 height 21
click at [628, 455] on div "}] , "styleClasses" : "col-lg-25" , "type" : "table2" }] , "styleClasses" : "fl…" at bounding box center [604, 372] width 624 height 521
drag, startPoint x: 1199, startPoint y: 45, endPoint x: 1115, endPoint y: 68, distance: 87.8
click at [1199, 45] on button "Save" at bounding box center [1206, 44] width 38 height 21
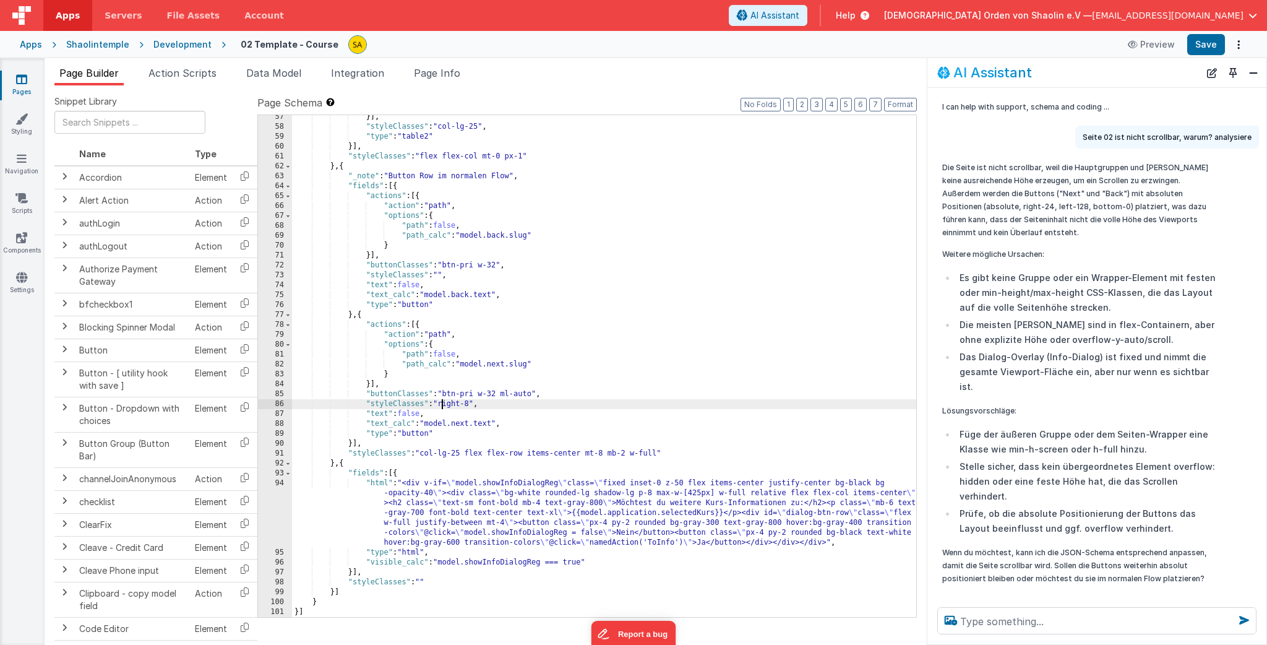
click at [441, 403] on div "}] , "styleClasses" : "col-lg-25" , "type" : "table2" }] , "styleClasses" : "fl…" at bounding box center [604, 372] width 624 height 521
click at [22, 80] on icon at bounding box center [21, 79] width 11 height 12
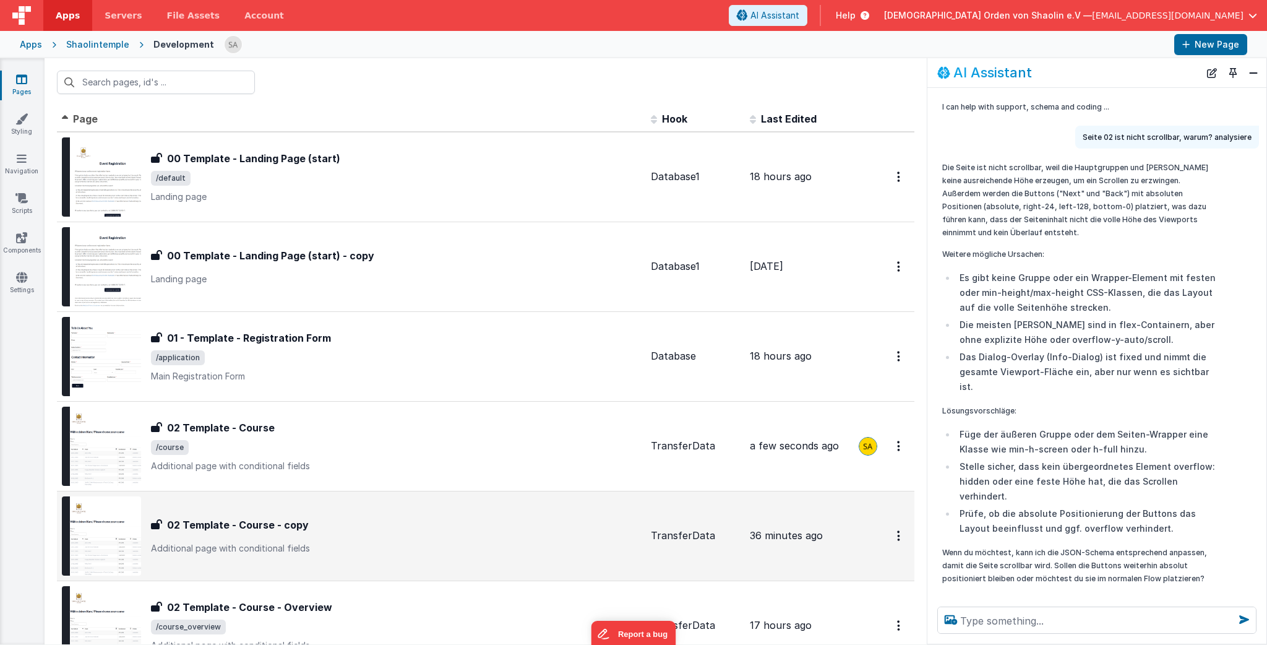
click at [431, 513] on div "02 Template - Course - copy 02 Template - Course - copy Additional page with co…" at bounding box center [351, 535] width 579 height 79
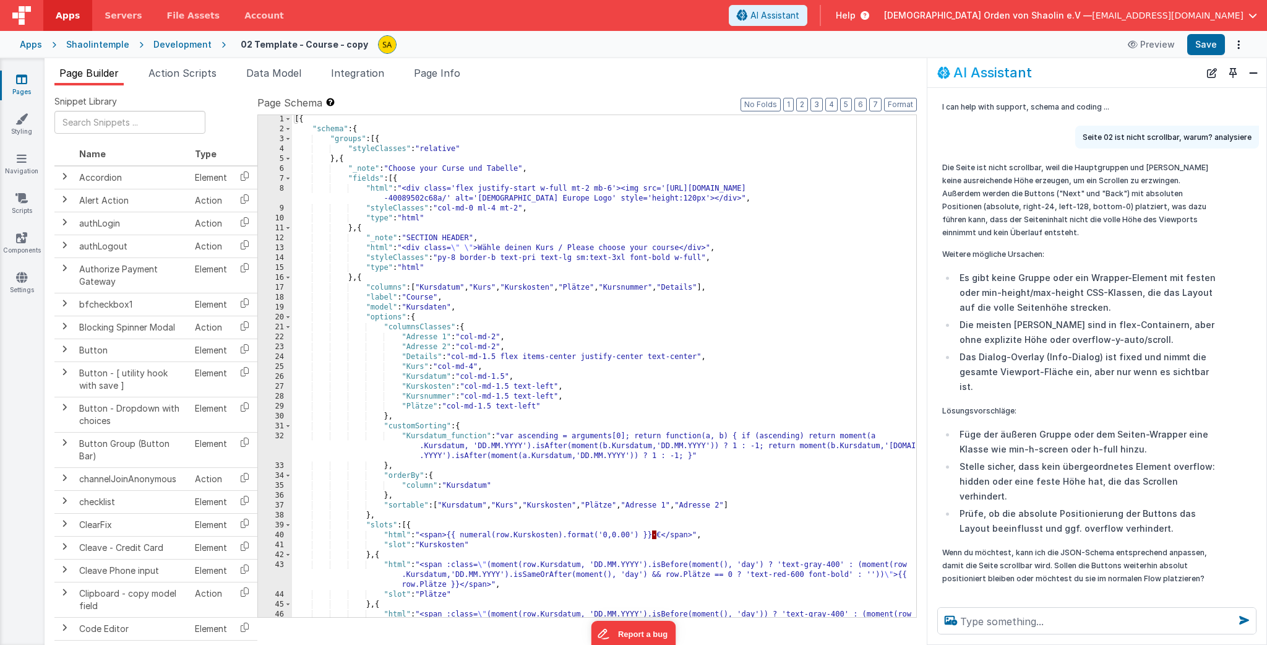
scroll to position [1, 0]
click at [883, 379] on div "[{ "schema" : { "groups" : [{ "styleClasses" : "relative" } , { "_note" : "Choo…" at bounding box center [604, 384] width 624 height 541
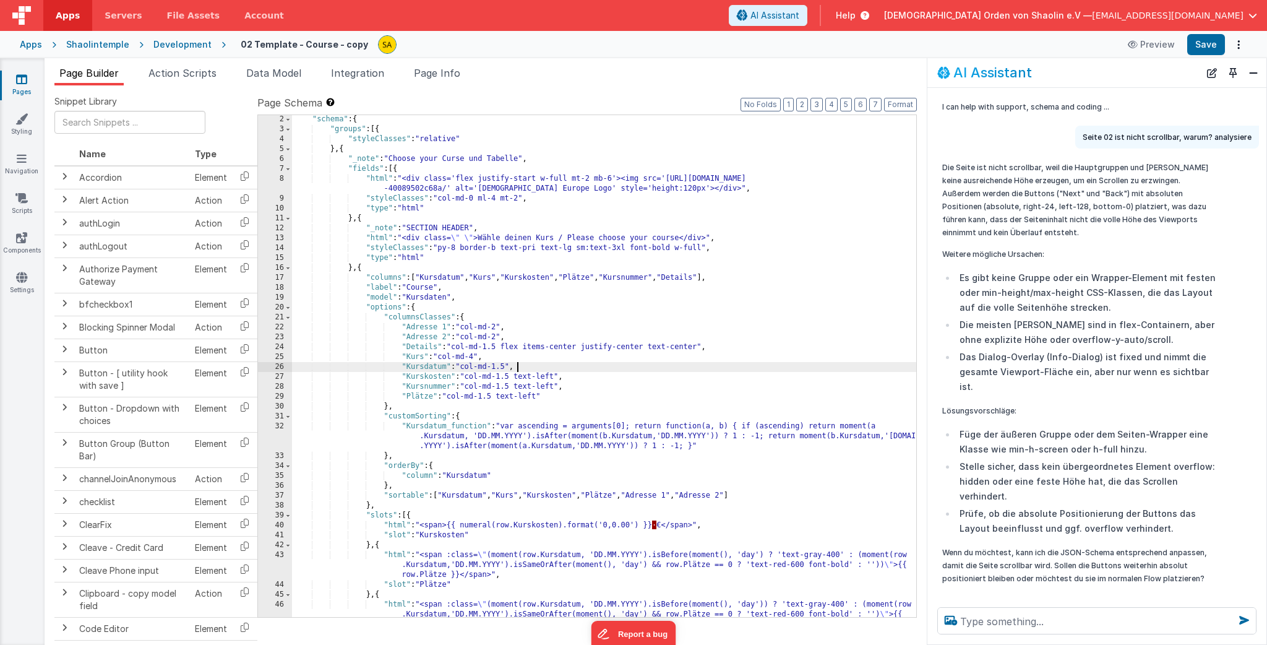
scroll to position [160, 0]
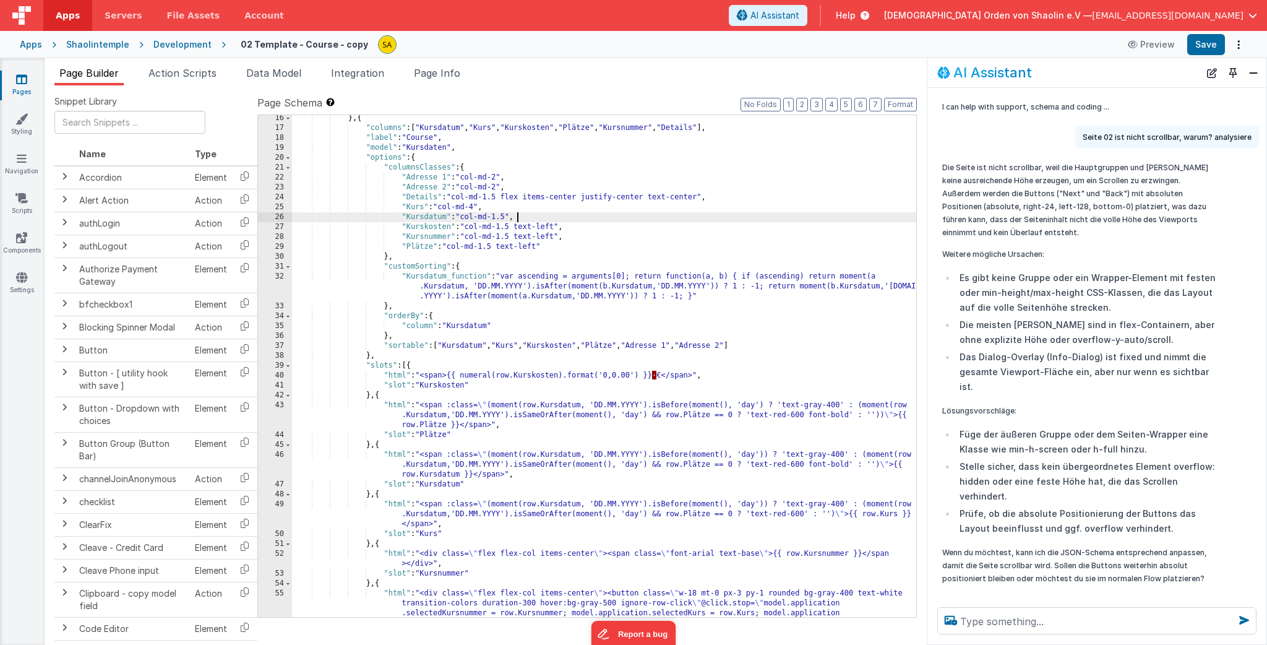
click at [875, 378] on div "} , { "columns" : [ "Kursdatum" , "Kurs" , "Kurskosten" , "Plätze" , "Kursnumme…" at bounding box center [604, 423] width 624 height 620
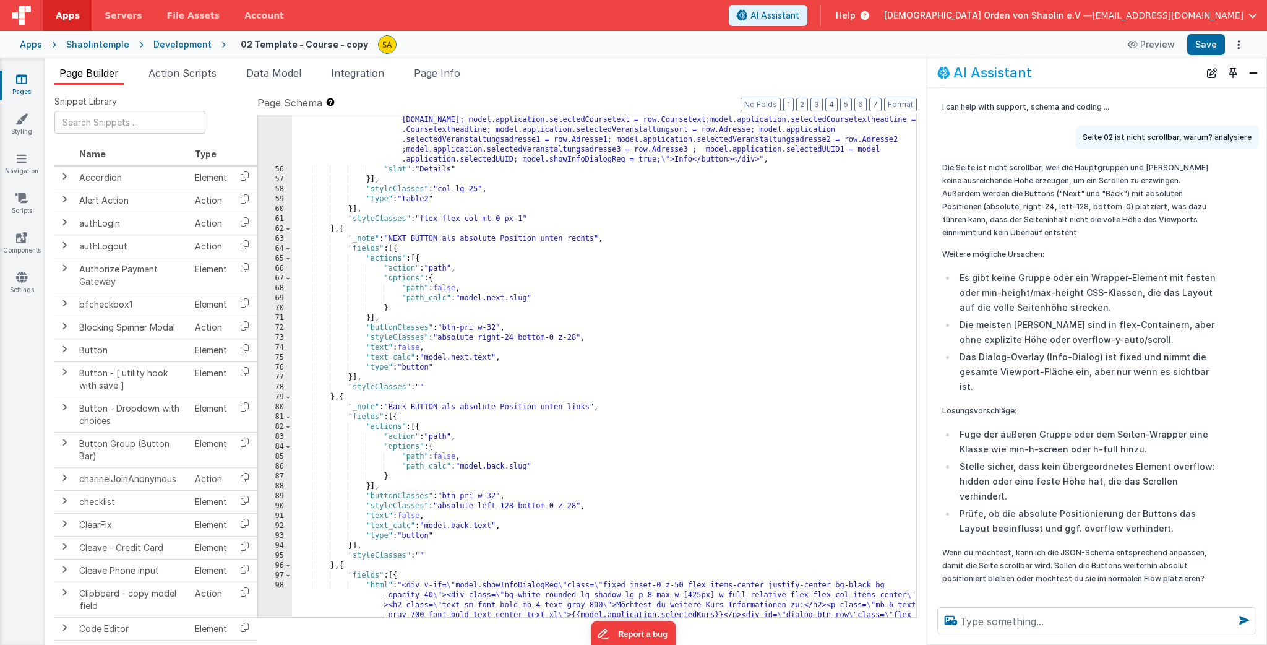
scroll to position [693, 0]
click at [24, 82] on icon at bounding box center [21, 79] width 11 height 12
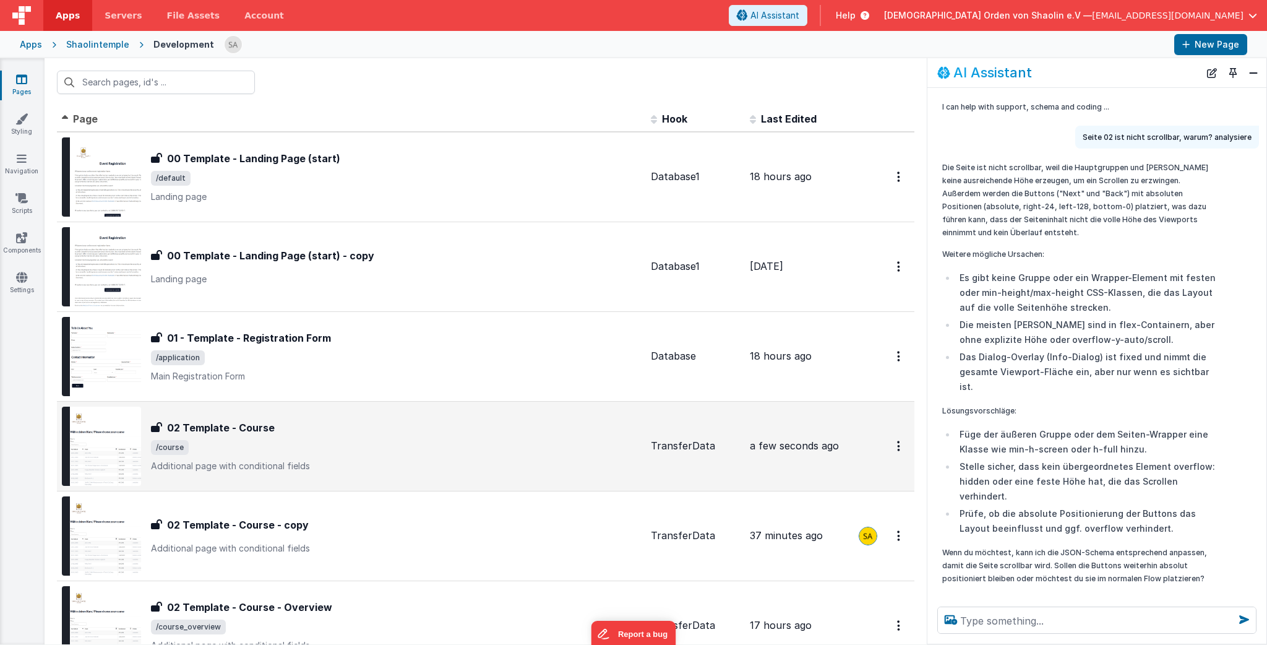
click at [407, 452] on span "/course" at bounding box center [396, 447] width 490 height 15
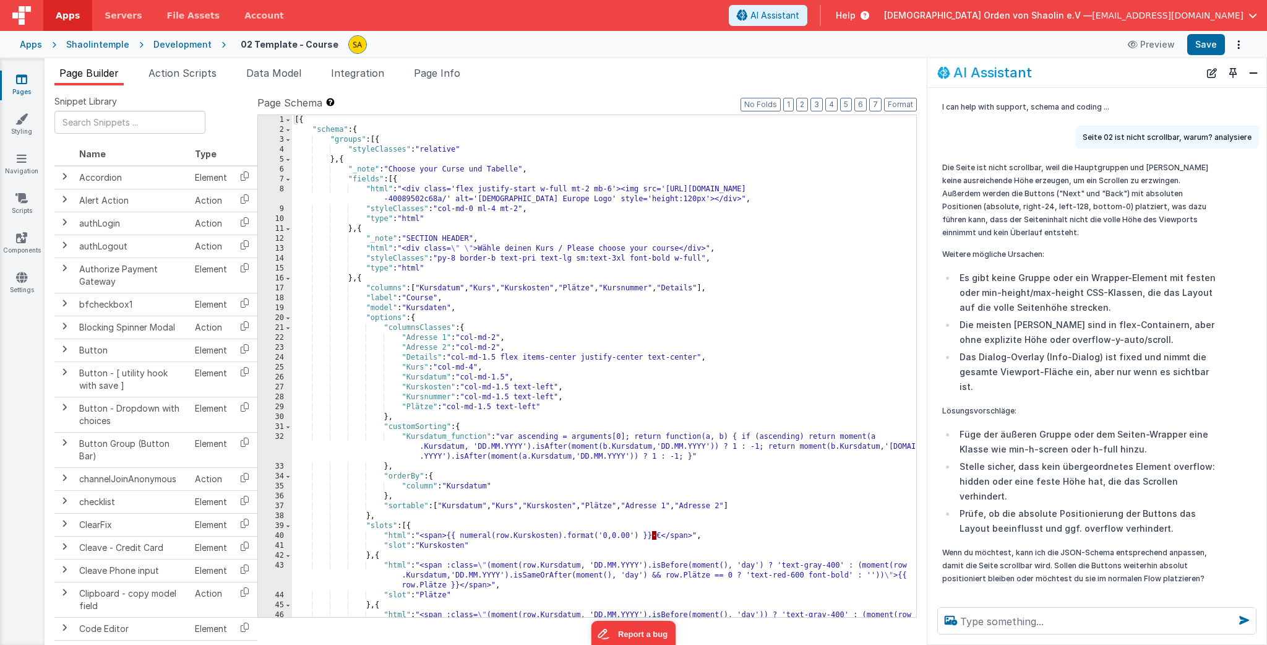
scroll to position [1, 0]
click at [715, 404] on div "[{ "schema" : { "groups" : [{ "styleClasses" : "relative" } , { "_note" : "Choo…" at bounding box center [604, 384] width 624 height 541
click at [734, 484] on div "[{ "schema" : { "groups" : [{ "styleClasses" : "relative" } , { "_note" : "Choo…" at bounding box center [604, 383] width 624 height 541
click at [385, 376] on div "[{ "schema" : { "groups" : [{ "styleClasses" : "relative" } , { "_note" : "Choo…" at bounding box center [604, 383] width 624 height 541
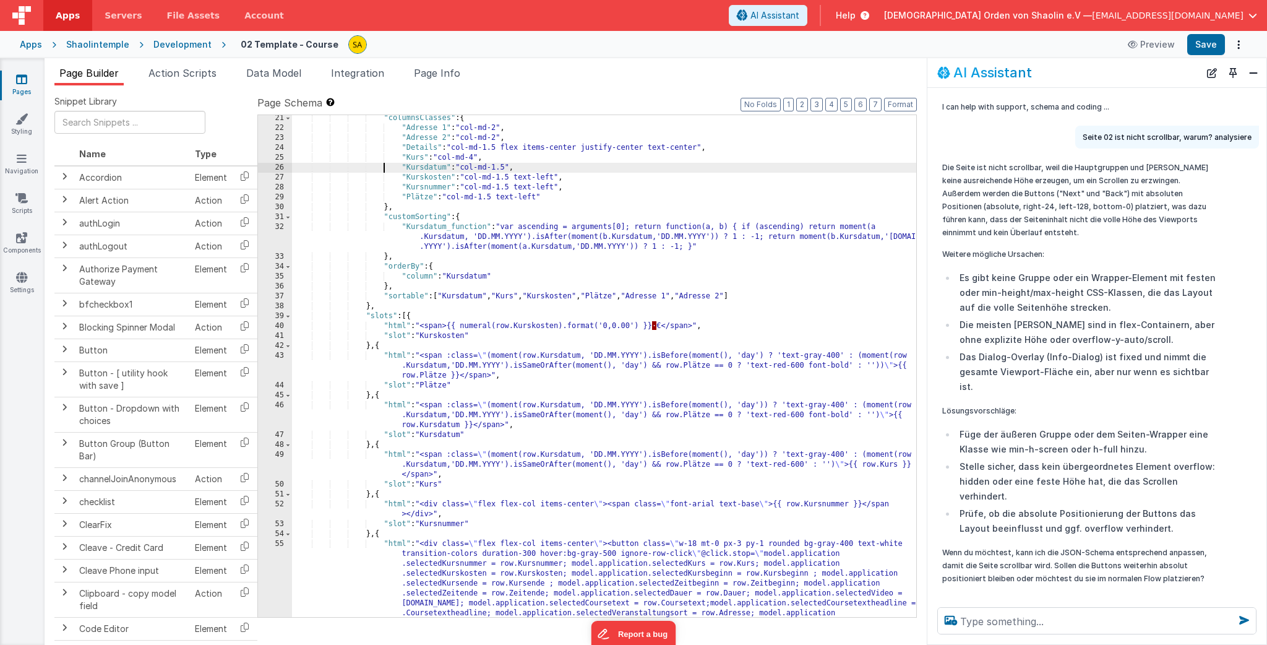
scroll to position [210, 0]
click at [698, 443] on div ""columnsClasses" : { "Adresse 1" : "col-md-2" , "Adresse 2" : "col-md-2" , "Det…" at bounding box center [604, 423] width 624 height 620
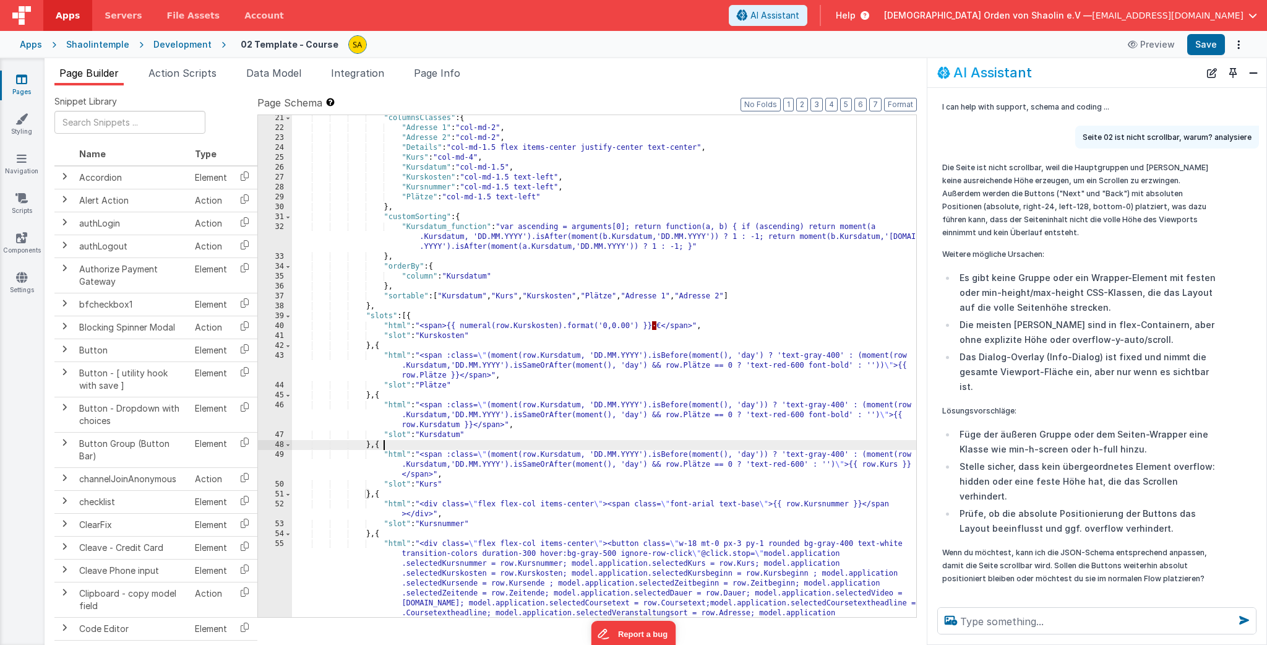
click at [697, 442] on div ""columnsClasses" : { "Adresse 1" : "col-md-2" , "Adresse 2" : "col-md-2" , "Det…" at bounding box center [604, 423] width 624 height 620
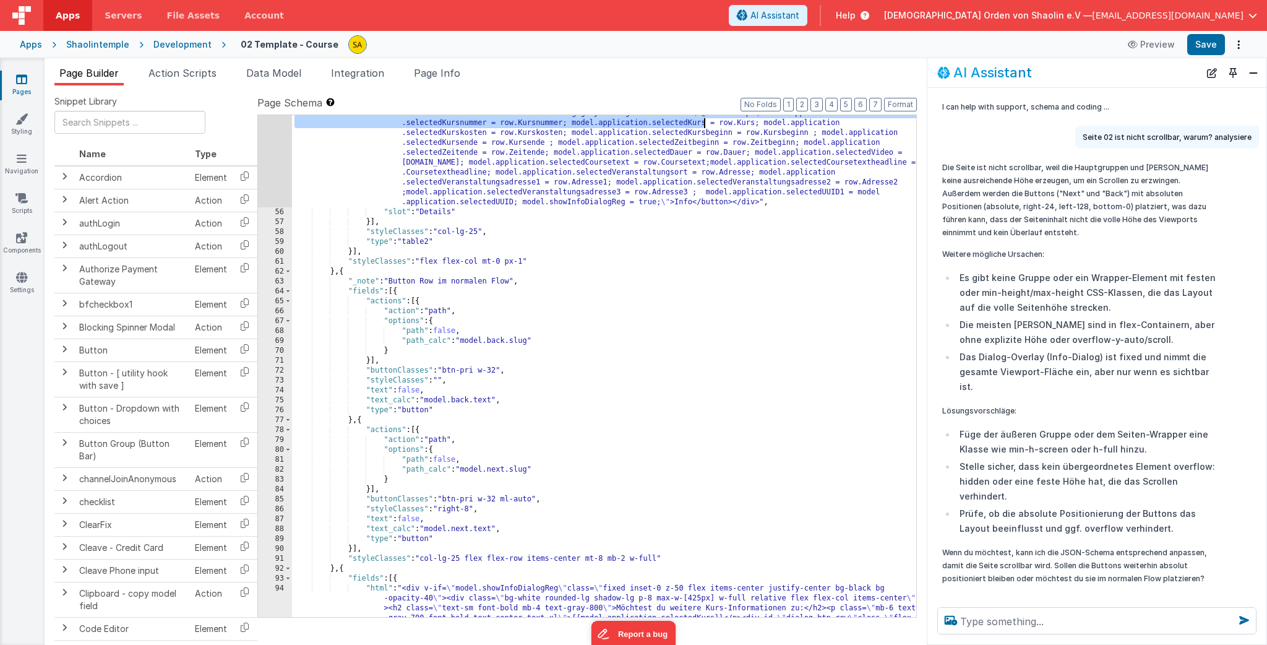
scroll to position [649, 0]
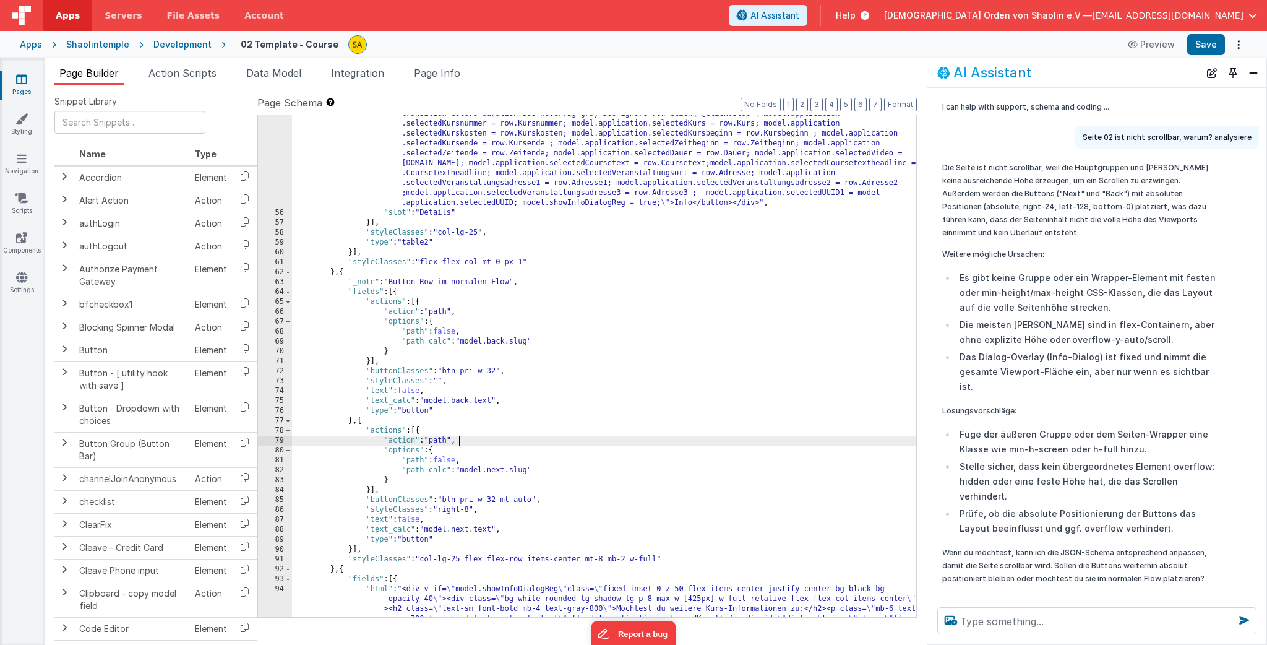
click at [690, 442] on div ""html" : "<div class= \" flex flex-col items-center \" ><button class= \" w-18 …" at bounding box center [604, 439] width 624 height 680
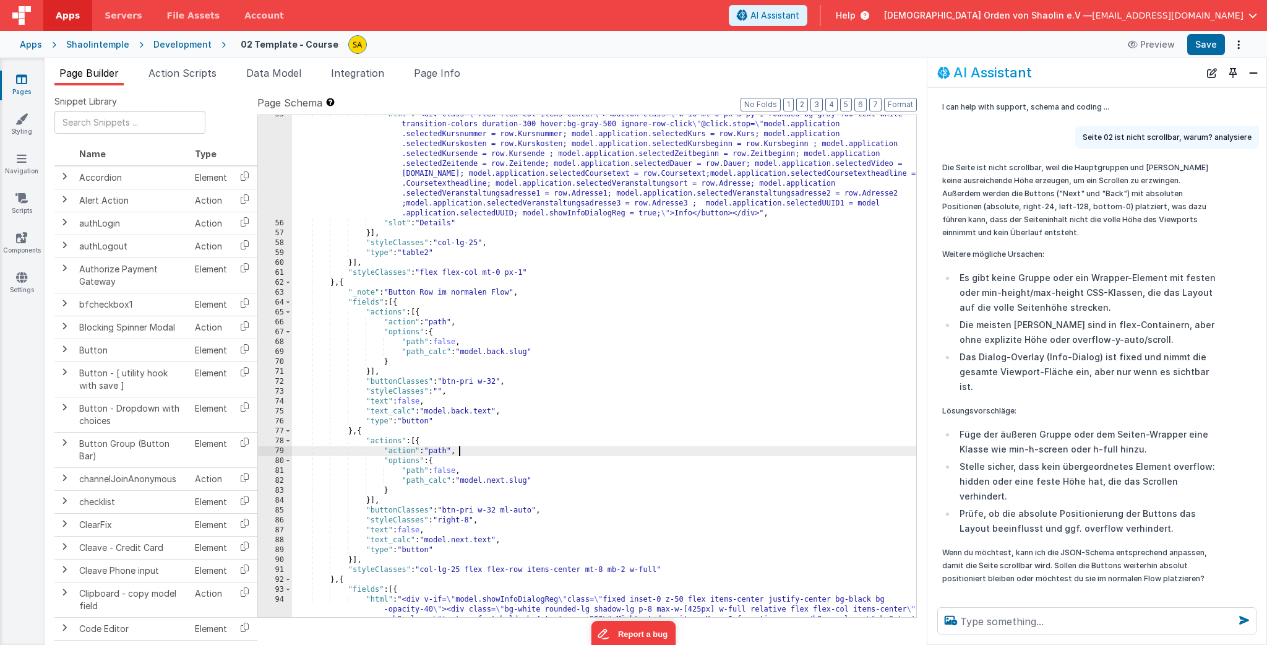
scroll to position [654, 0]
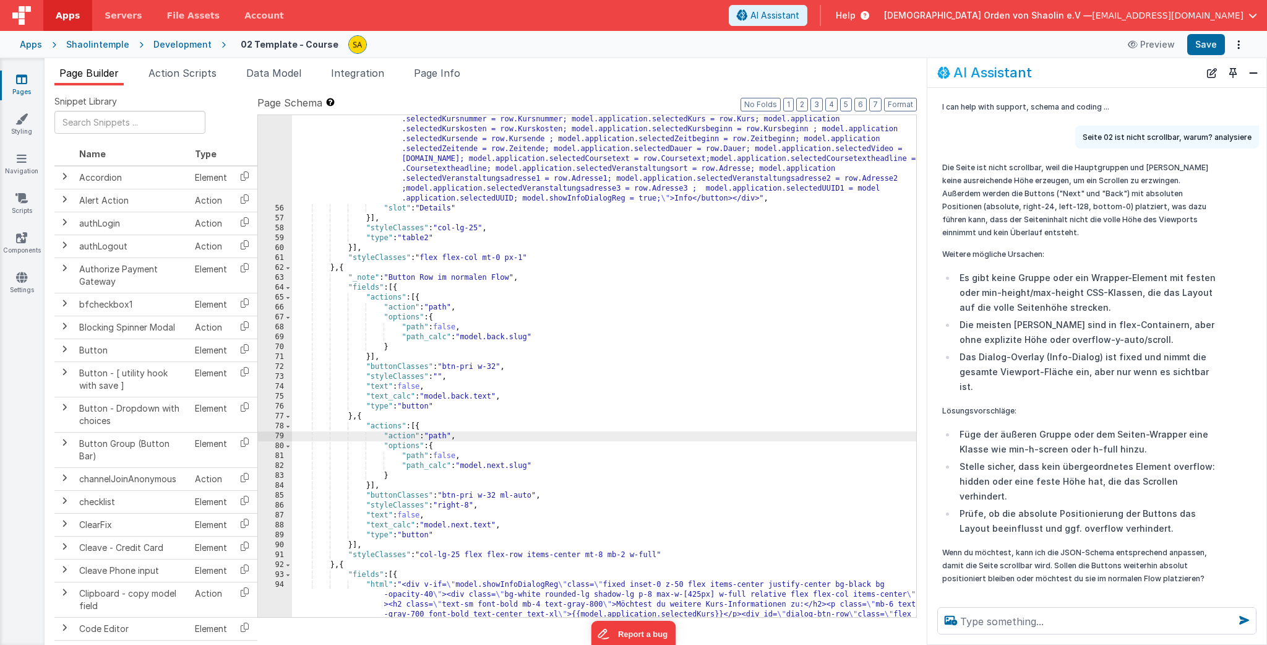
click at [442, 504] on div ""html" : "<div class= \" flex flex-col items-center \" ><button class= \" w-18 …" at bounding box center [604, 435] width 624 height 680
click at [443, 503] on div ""html" : "<div class= \" flex flex-col items-center \" ><button class= \" w-18 …" at bounding box center [604, 435] width 624 height 680
click at [1196, 51] on button "Save" at bounding box center [1206, 44] width 38 height 21
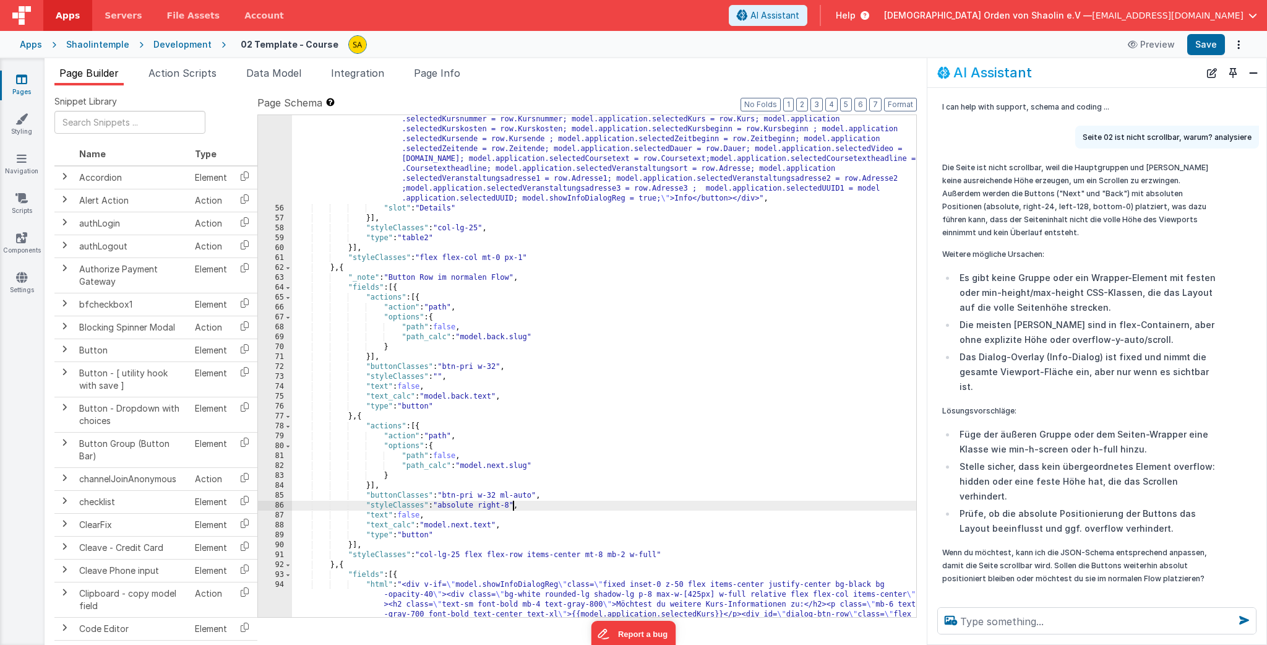
click at [513, 507] on div ""html" : "<div class= \" flex flex-col items-center \" ><button class= \" w-18 …" at bounding box center [604, 435] width 624 height 680
click at [1198, 46] on button "Save" at bounding box center [1206, 44] width 38 height 21
drag, startPoint x: 514, startPoint y: 505, endPoint x: 513, endPoint y: 526, distance: 21.7
click at [514, 505] on div ""html" : "<div class= \" flex flex-col items-center \" ><button class= \" w-18 …" at bounding box center [604, 435] width 624 height 680
click at [1212, 48] on button "Save" at bounding box center [1206, 44] width 38 height 21
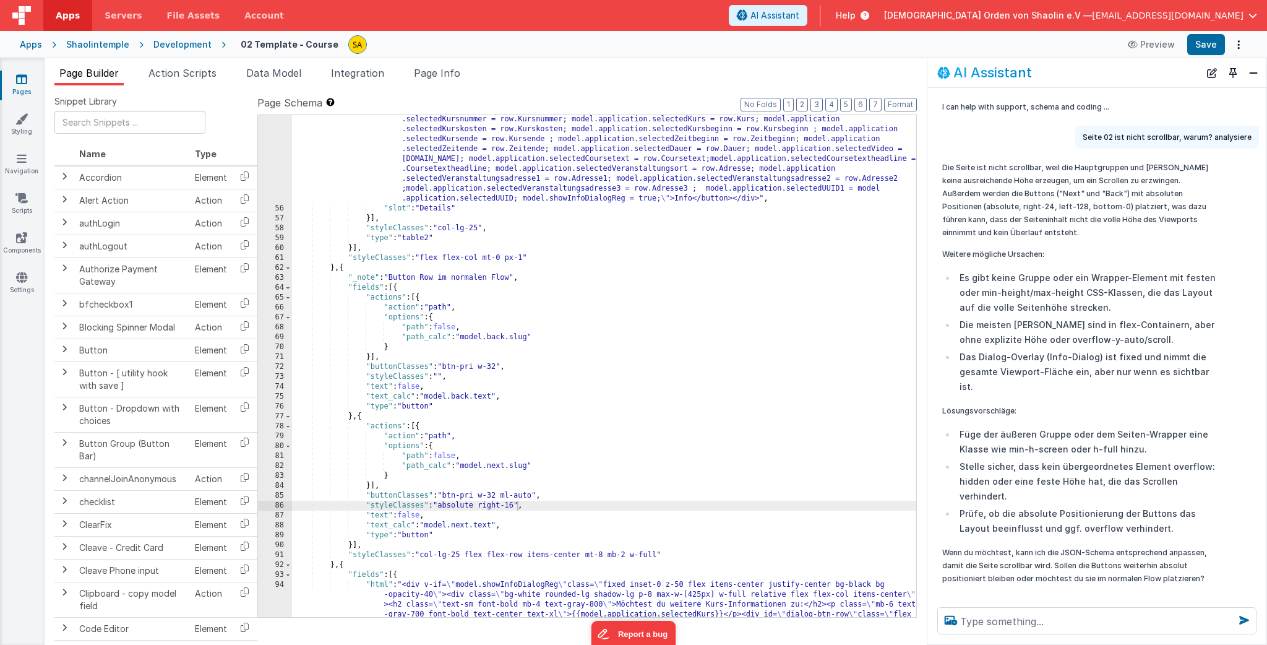
click at [517, 507] on div ""html" : "<div class= \" flex flex-col items-center \" ><button class= \" w-18 …" at bounding box center [604, 435] width 624 height 680
click at [1211, 44] on button "Save" at bounding box center [1206, 44] width 38 height 21
drag, startPoint x: 515, startPoint y: 504, endPoint x: 528, endPoint y: 515, distance: 16.7
click at [516, 505] on div ""html" : "<div class= \" flex flex-col items-center \" ><button class= \" w-18 …" at bounding box center [604, 435] width 624 height 680
click at [1210, 42] on button "Save" at bounding box center [1206, 44] width 38 height 21
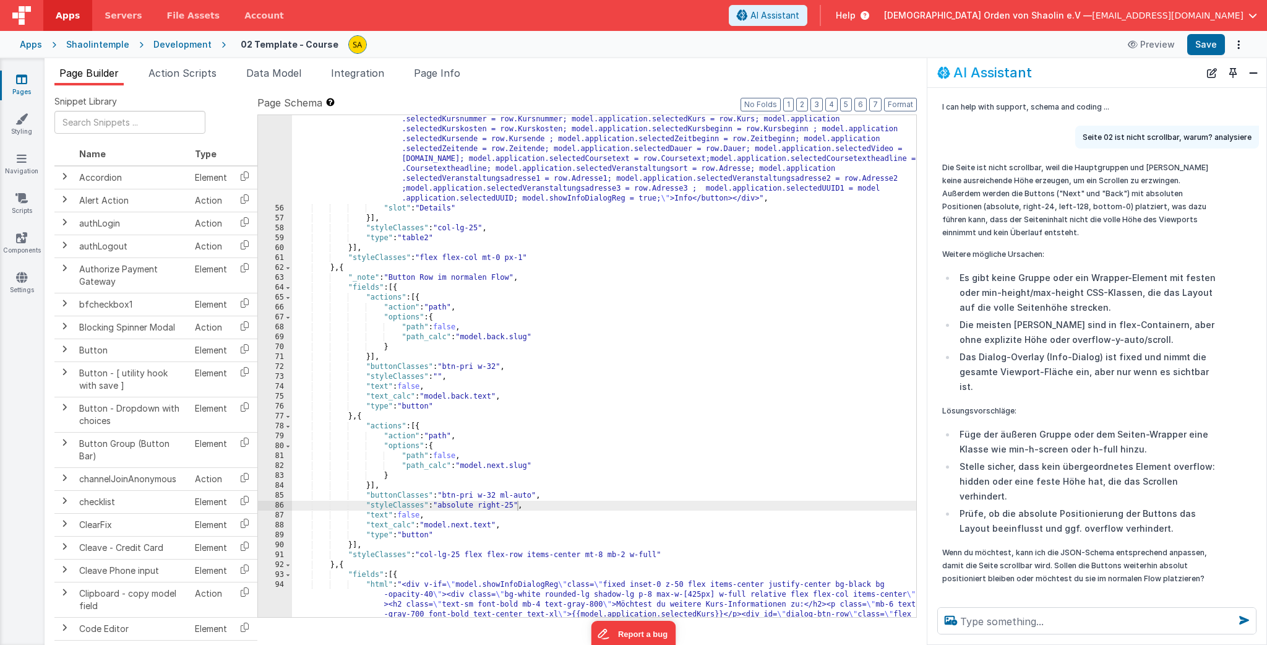
drag, startPoint x: 514, startPoint y: 505, endPoint x: 518, endPoint y: 515, distance: 10.6
click at [515, 507] on div ""html" : "<div class= \" flex flex-col items-center \" ><button class= \" w-18 …" at bounding box center [604, 435] width 624 height 680
click at [1199, 48] on button "Save" at bounding box center [1206, 44] width 38 height 21
click at [518, 506] on div ""html" : "<div class= \" flex flex-col items-center \" ><button class= \" w-18 …" at bounding box center [604, 435] width 624 height 680
click at [1206, 46] on button "Save" at bounding box center [1206, 44] width 38 height 21
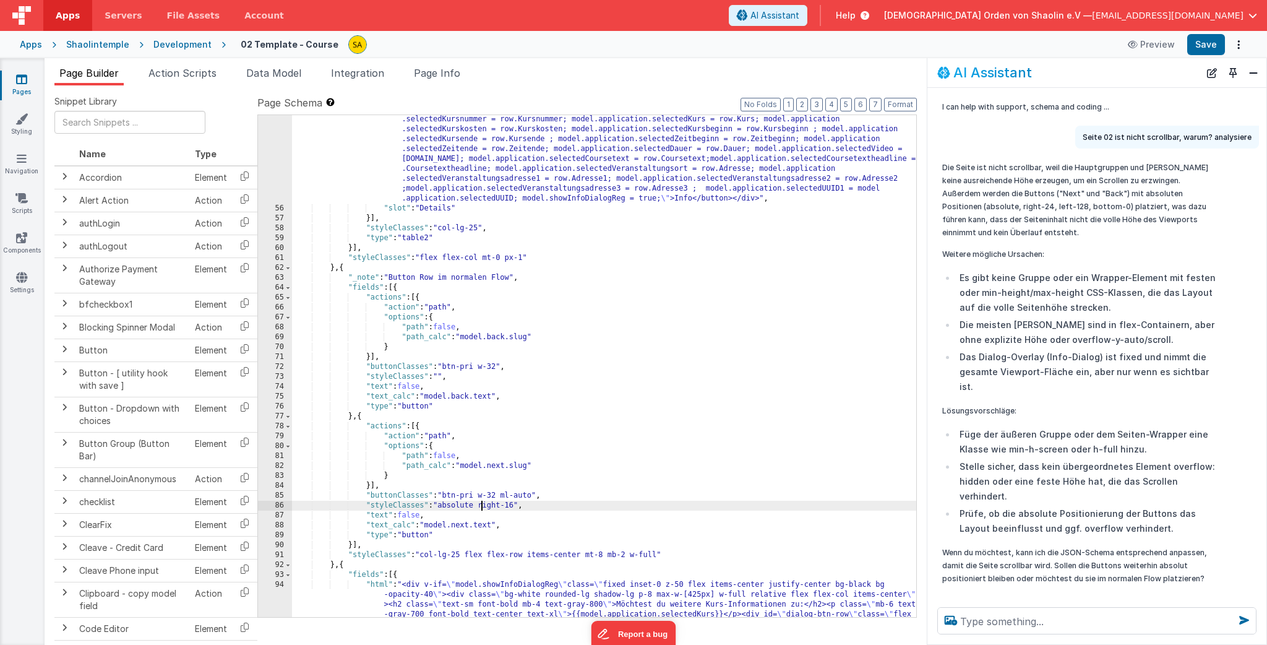
click at [479, 507] on div ""html" : "<div class= \" flex flex-col items-center \" ><button class= \" w-18 …" at bounding box center [604, 435] width 624 height 680
click at [471, 506] on div ""html" : "<div class= \" flex flex-col items-center \" ><button class= \" w-18 …" at bounding box center [604, 435] width 624 height 680
click at [466, 506] on div ""html" : "<div class= \" flex flex-col items-center \" ><button class= \" w-18 …" at bounding box center [604, 435] width 624 height 680
click at [1204, 43] on button "Save" at bounding box center [1206, 44] width 38 height 21
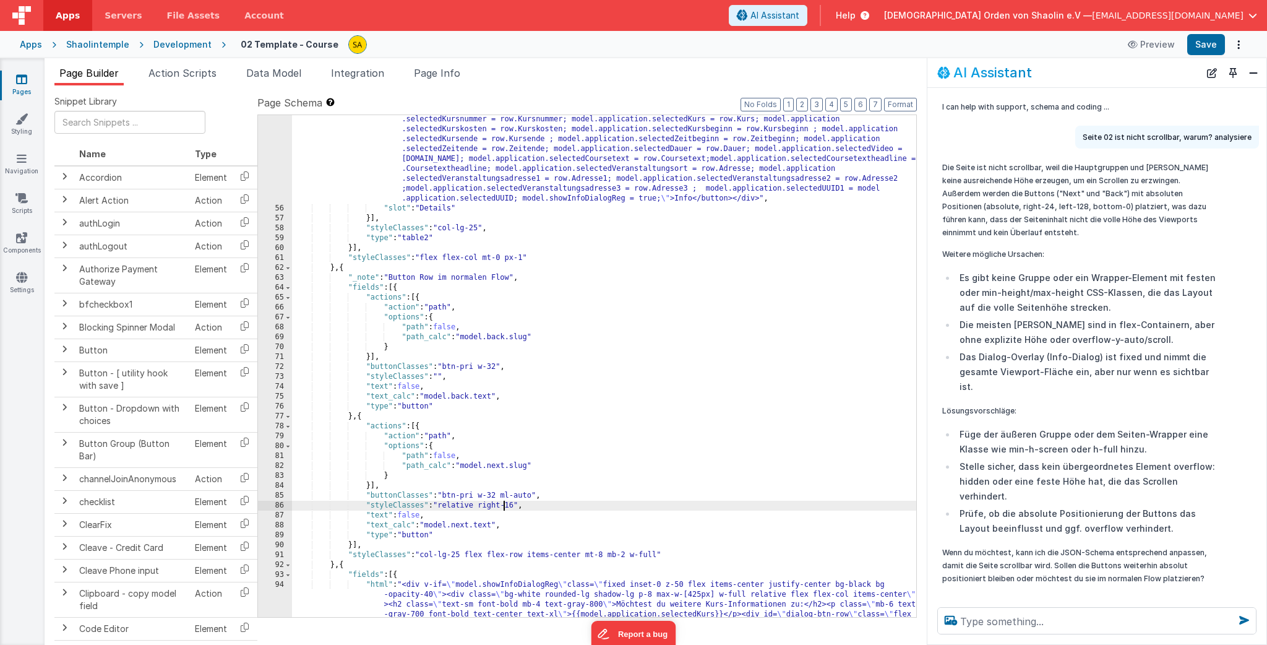
drag, startPoint x: 502, startPoint y: 507, endPoint x: 503, endPoint y: 517, distance: 9.9
click at [502, 507] on div ""html" : "<div class= \" flex flex-col items-center \" ><button class= \" w-18 …" at bounding box center [604, 435] width 624 height 680
click at [1201, 49] on button "Save" at bounding box center [1206, 44] width 38 height 21
click at [512, 503] on div ""html" : "<div class= \" flex flex-col items-center \" ><button class= \" w-18 …" at bounding box center [604, 435] width 624 height 680
click at [1195, 46] on button "Save" at bounding box center [1206, 44] width 38 height 21
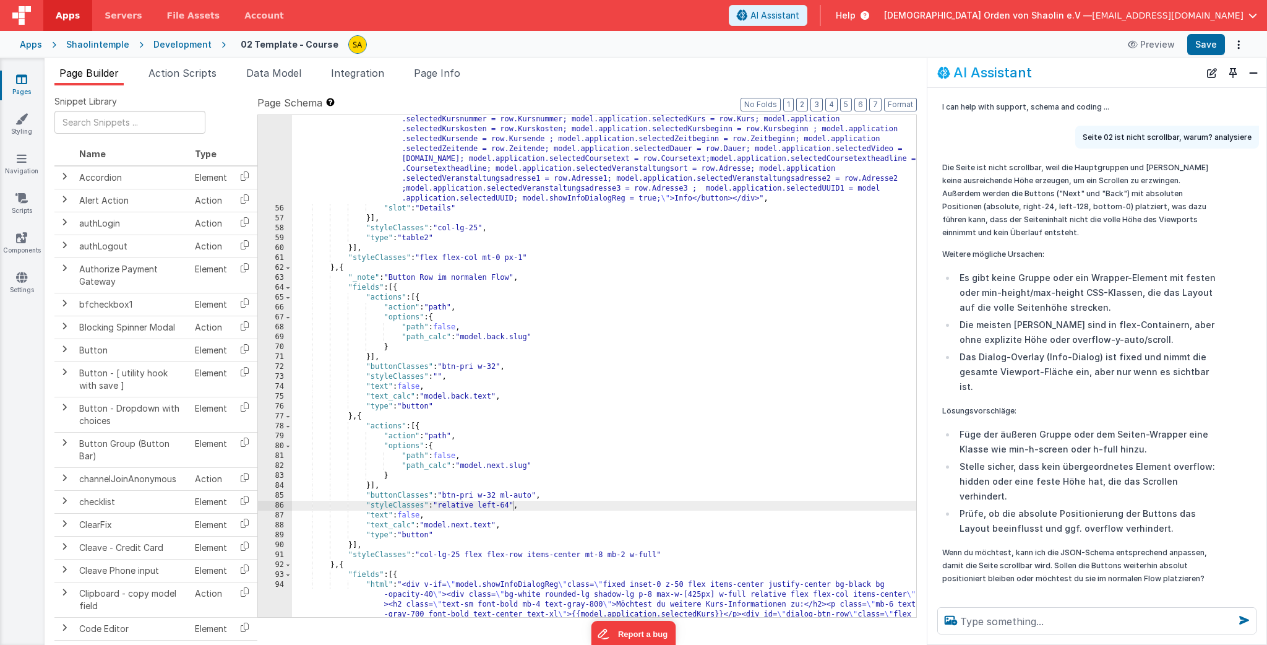
drag, startPoint x: 513, startPoint y: 505, endPoint x: 515, endPoint y: 518, distance: 12.6
click at [513, 506] on div ""html" : "<div class= \" flex flex-col items-center \" ><button class= \" w-18 …" at bounding box center [604, 435] width 624 height 680
drag, startPoint x: 1212, startPoint y: 44, endPoint x: 998, endPoint y: 265, distance: 307.5
click at [1212, 44] on button "Save" at bounding box center [1206, 44] width 38 height 21
click at [516, 505] on div ""html" : "<div class= \" flex flex-col items-center \" ><button class= \" w-18 …" at bounding box center [604, 435] width 624 height 680
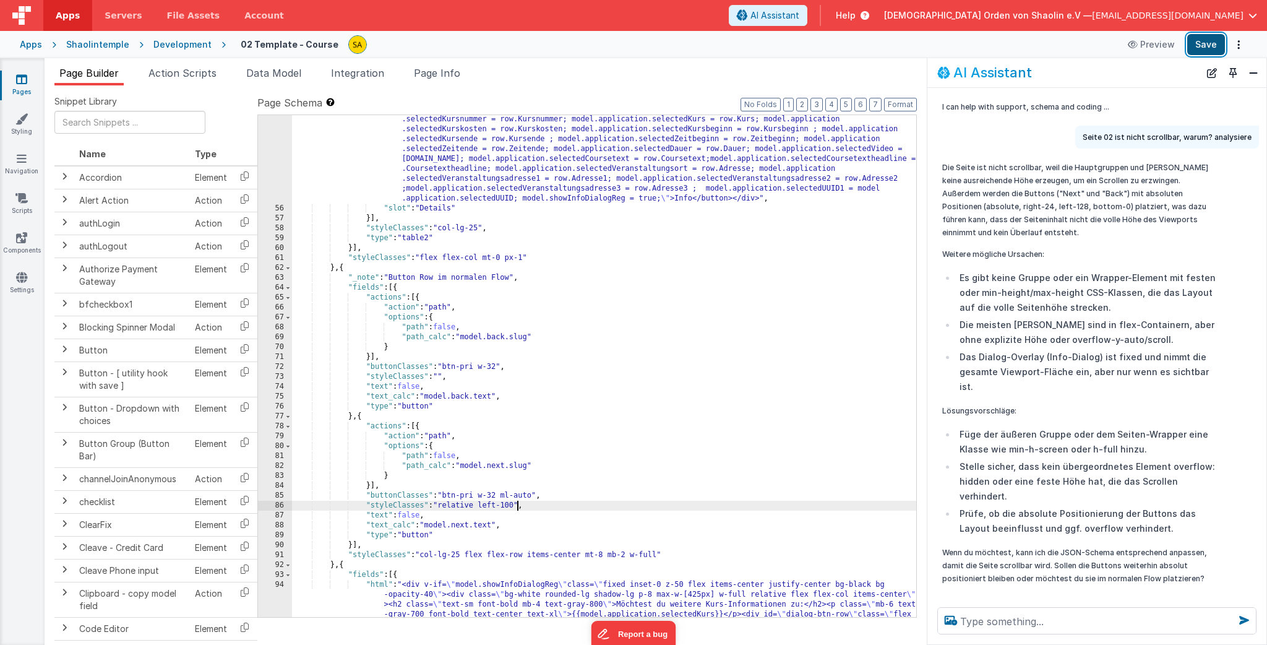
click at [1219, 40] on button "Save" at bounding box center [1206, 44] width 38 height 21
click at [518, 507] on div ""html" : "<div class= \" flex flex-col items-center \" ><button class= \" w-18 …" at bounding box center [604, 435] width 624 height 680
click at [499, 503] on div ""html" : "<div class= \" flex flex-col items-center \" ><button class= \" w-18 …" at bounding box center [604, 435] width 624 height 680
click at [1214, 42] on button "Save" at bounding box center [1206, 44] width 38 height 21
drag, startPoint x: 526, startPoint y: 507, endPoint x: 452, endPoint y: 507, distance: 73.6
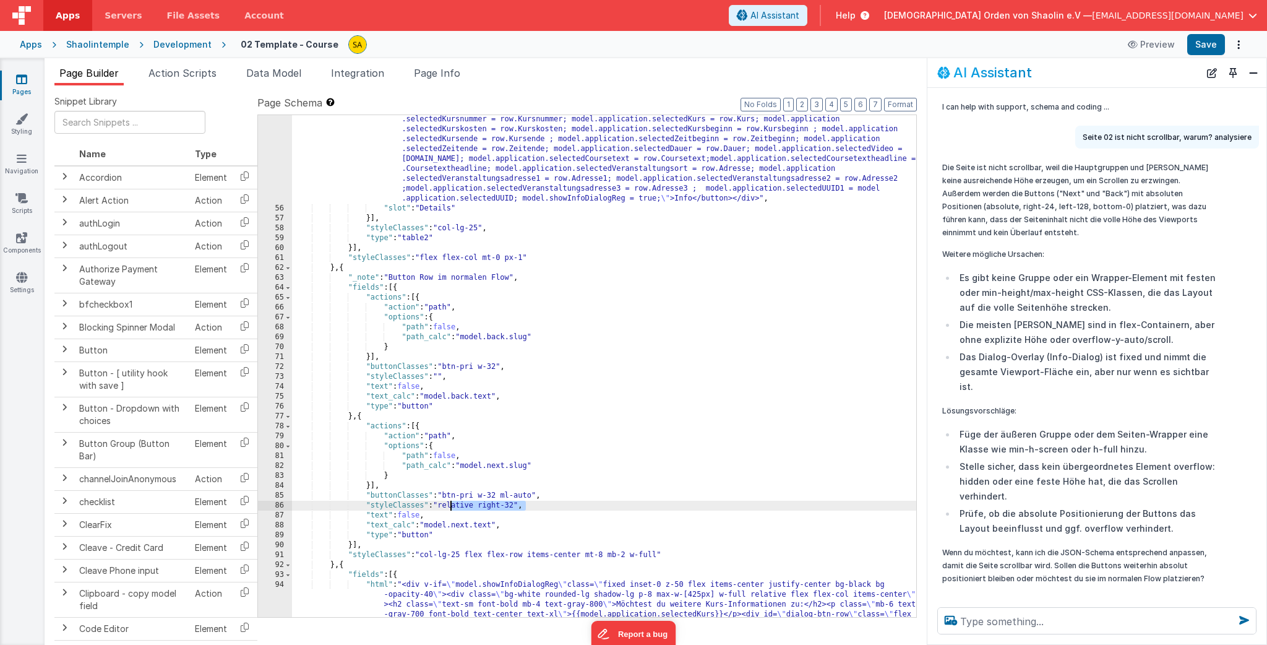
click at [452, 507] on div ""html" : "<div class= \" flex flex-col items-center \" ><button class= \" w-18 …" at bounding box center [604, 435] width 624 height 680
click at [510, 504] on div ""html" : "<div class= \" flex flex-col items-center \" ><button class= \" w-18 …" at bounding box center [604, 435] width 624 height 680
drag, startPoint x: 519, startPoint y: 505, endPoint x: 455, endPoint y: 519, distance: 65.9
click at [443, 507] on div ""html" : "<div class= \" flex flex-col items-center \" ><button class= \" w-18 …" at bounding box center [604, 435] width 624 height 680
click at [1207, 43] on button "Save" at bounding box center [1206, 44] width 38 height 21
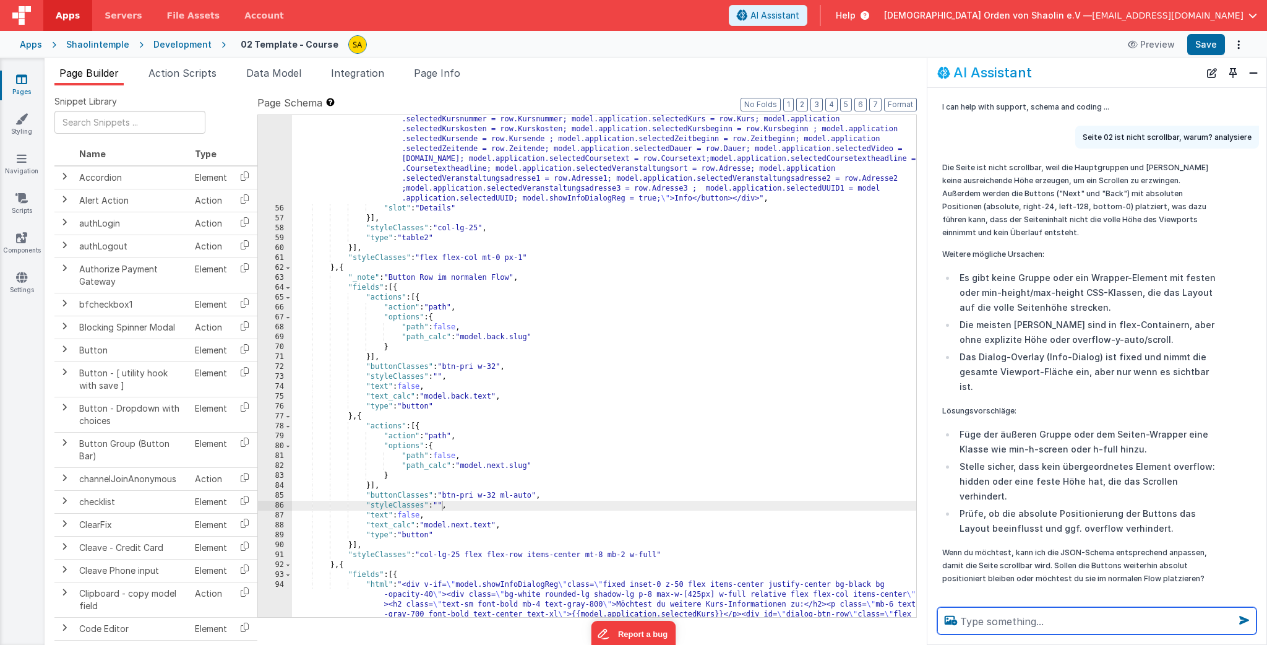
click at [1024, 621] on textarea at bounding box center [1096, 620] width 319 height 27
type textarea "Abschließen ist nicht rechtsbündig"
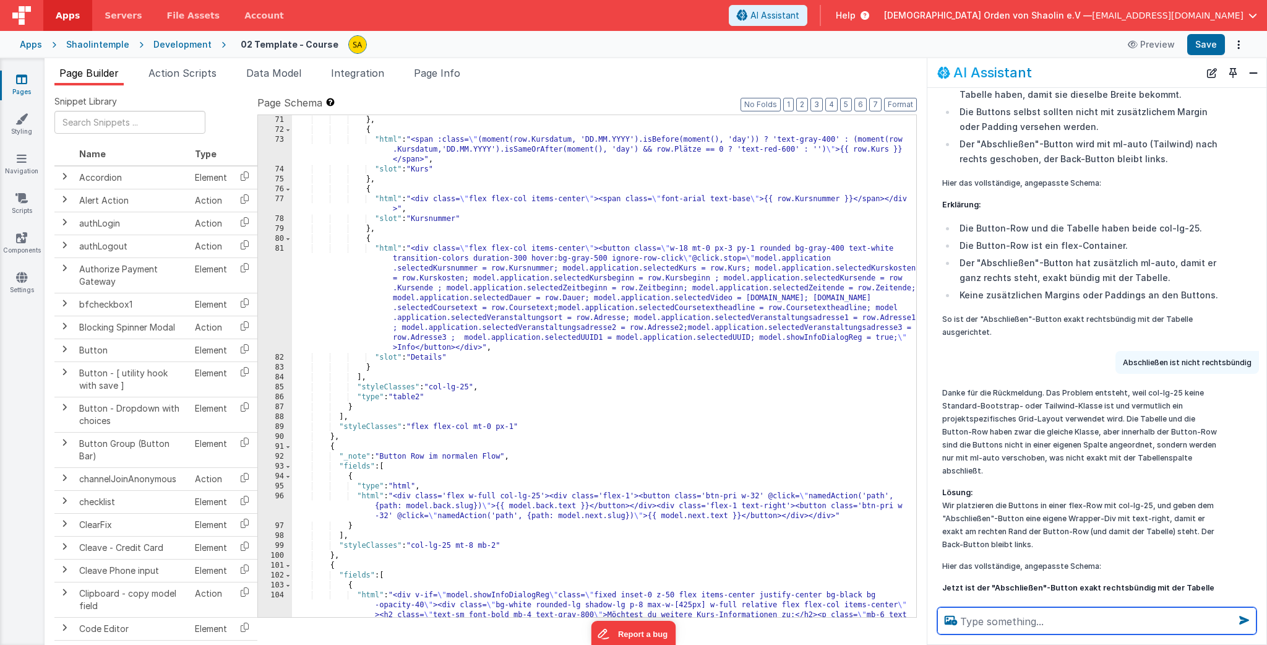
scroll to position [914, 0]
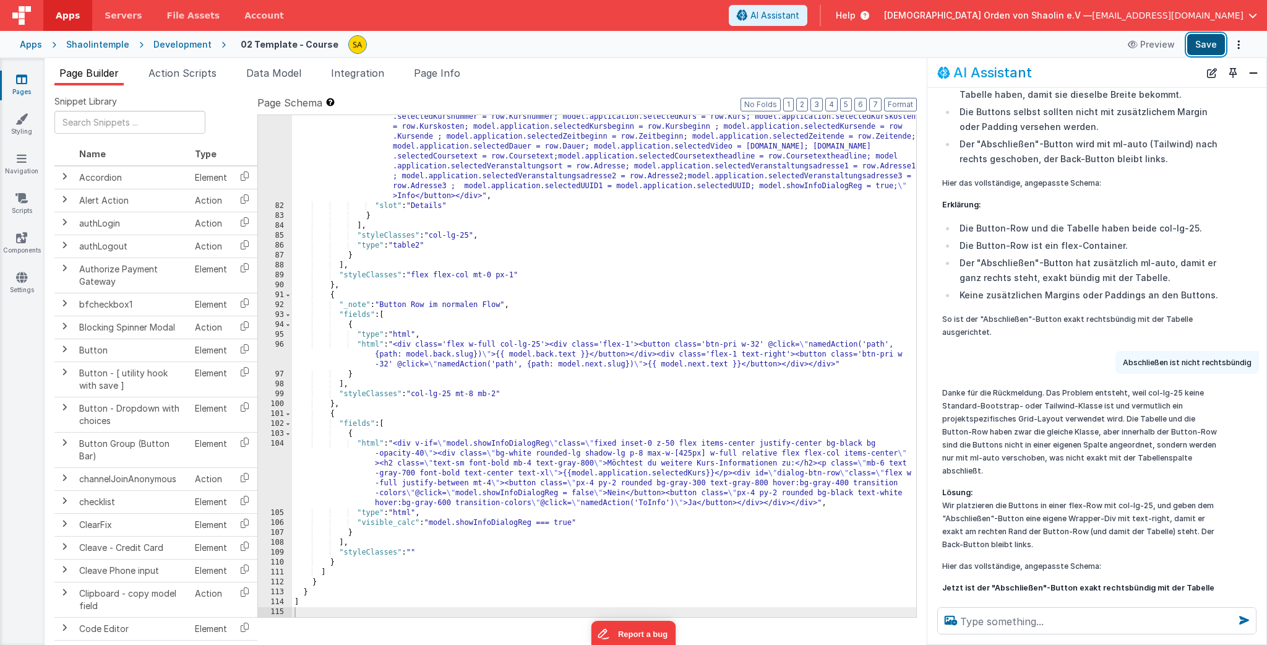
click at [1206, 45] on button "Save" at bounding box center [1206, 44] width 38 height 21
click at [1060, 620] on textarea at bounding box center [1096, 620] width 319 height 27
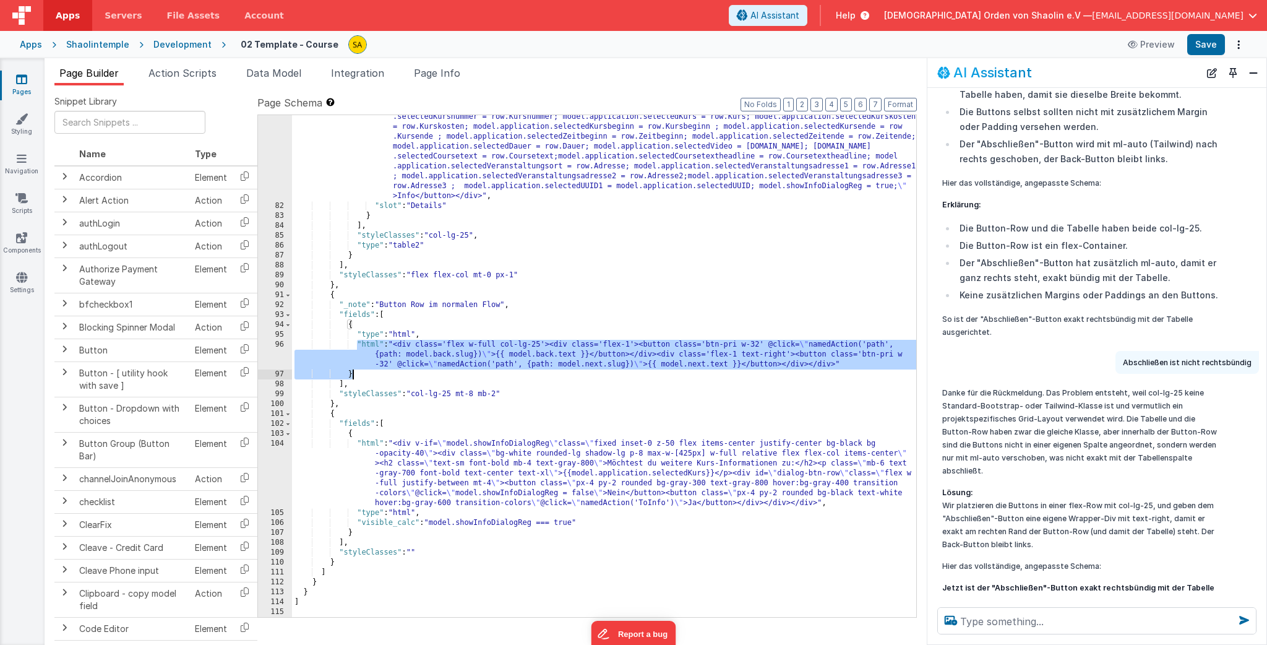
drag, startPoint x: 355, startPoint y: 341, endPoint x: 693, endPoint y: 377, distance: 339.7
click at [693, 377] on div ""html" : "<div class= \" flex flex-col items-center \" ><button class= \" w-18 …" at bounding box center [604, 402] width 624 height 620
click at [1064, 619] on textarea at bounding box center [1096, 620] width 319 height 27
paste textarea ""html": "<div class='flex w-full col-lg-25'><div class='flex-1'><button class='…"
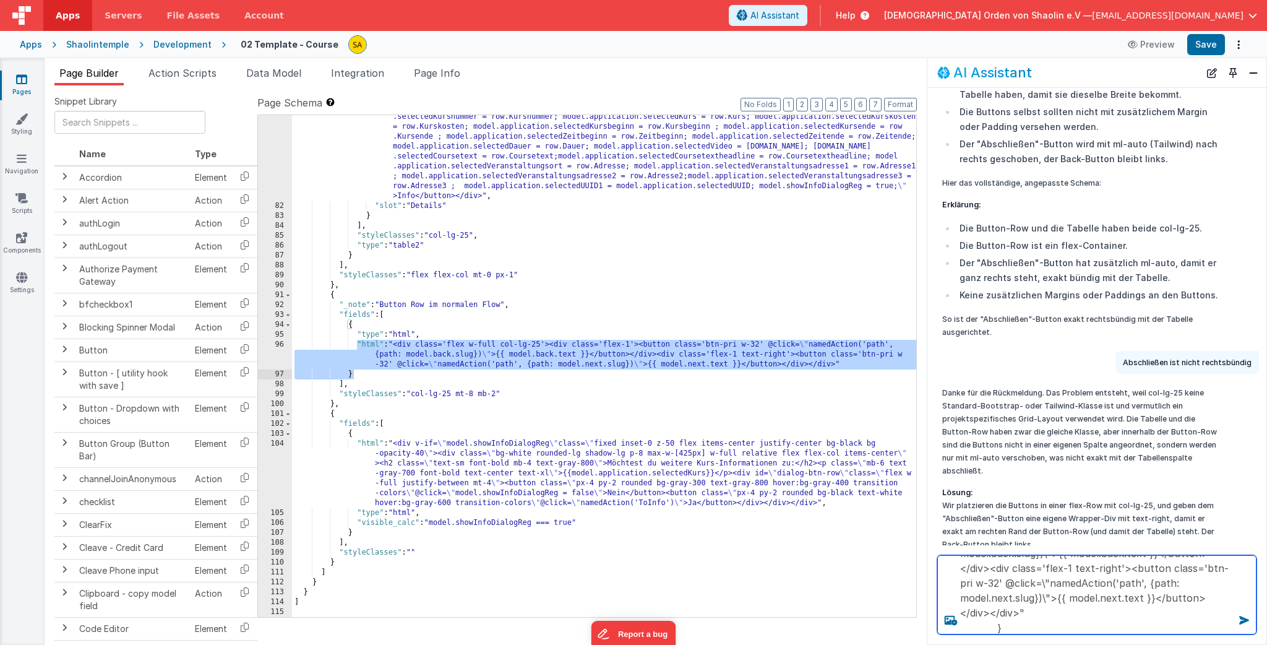
scroll to position [77, 0]
type textarea ""html": "<div class='flex w-full col-lg-25'><div class='flex-1'><button class='…"
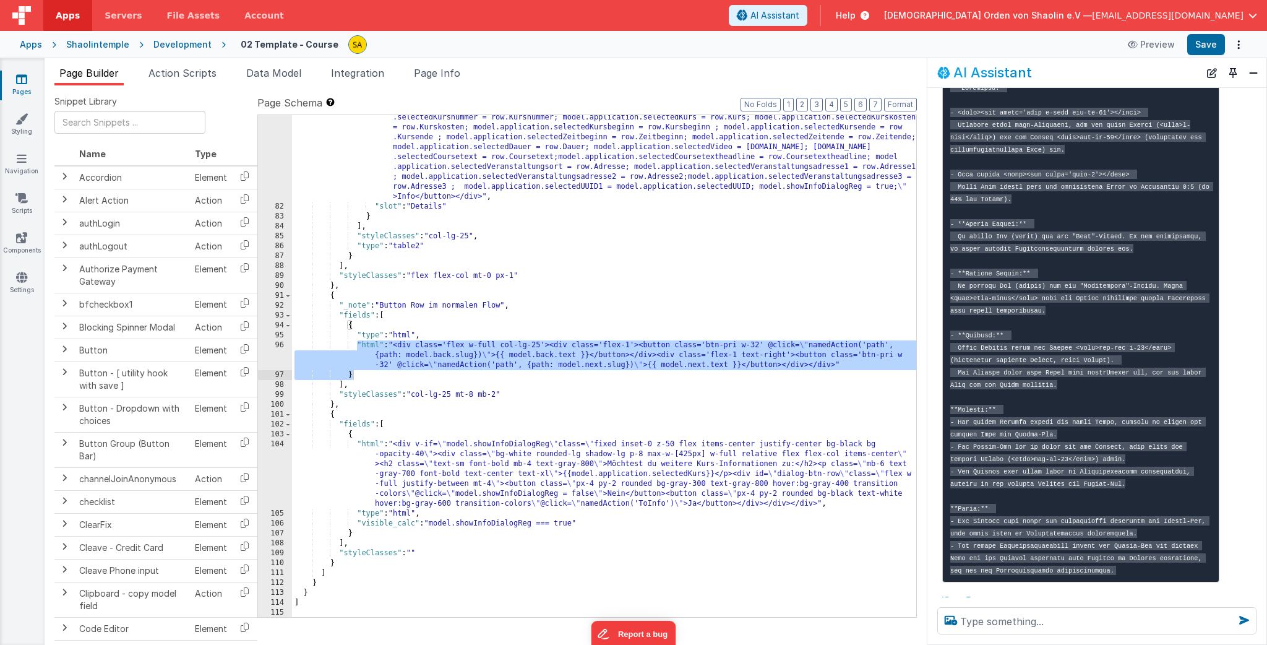
scroll to position [914, 0]
click at [287, 75] on span "Data Model" at bounding box center [273, 73] width 55 height 12
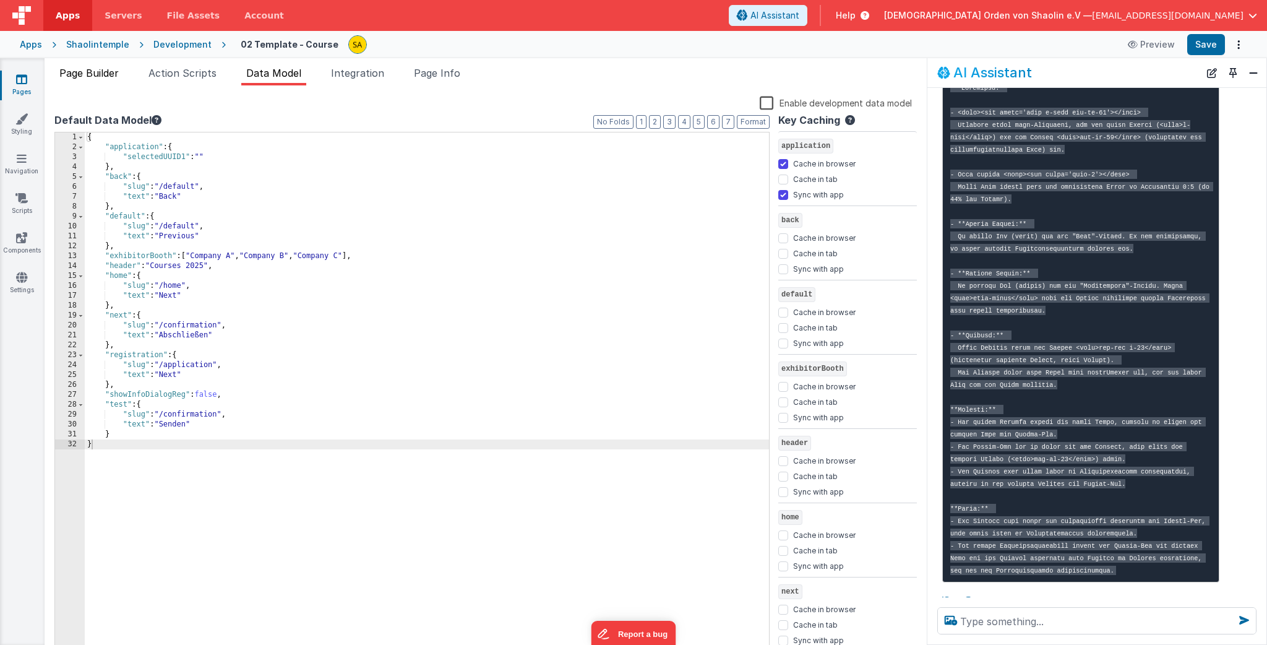
click at [117, 75] on span "Page Builder" at bounding box center [88, 73] width 59 height 12
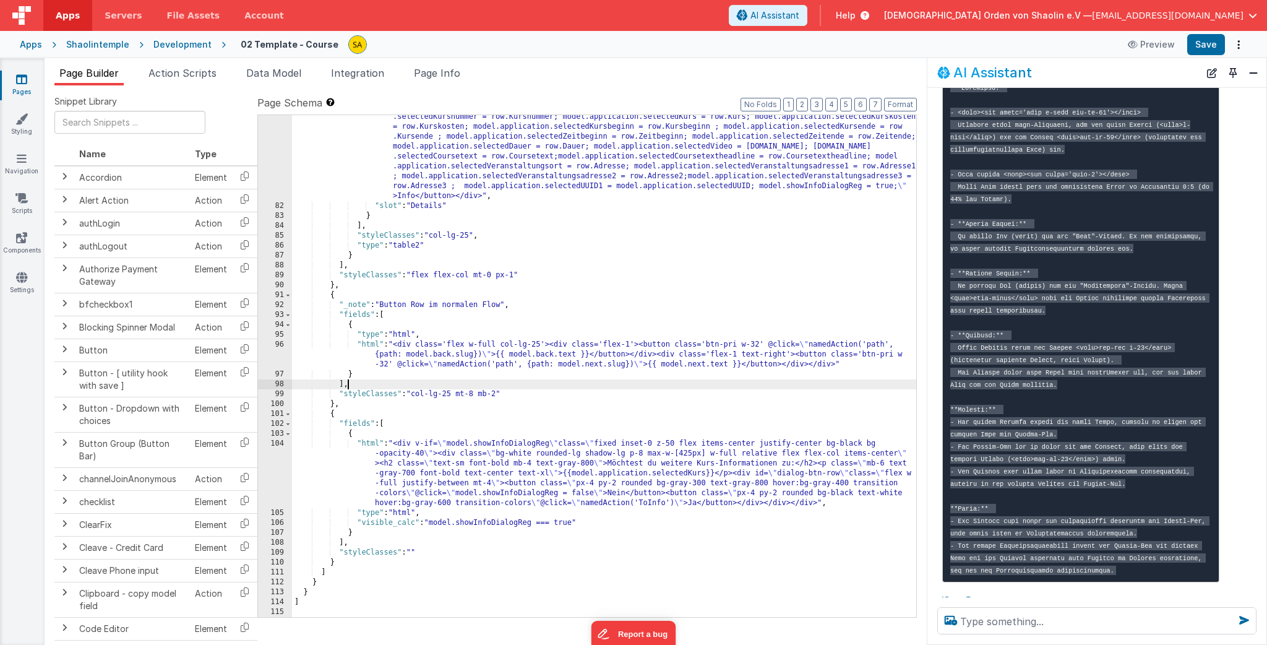
click at [565, 381] on div ""html" : "<div class= \" flex flex-col items-center \" ><button class= \" w-18 …" at bounding box center [604, 402] width 624 height 620
click at [268, 72] on span "Data Model" at bounding box center [273, 73] width 55 height 12
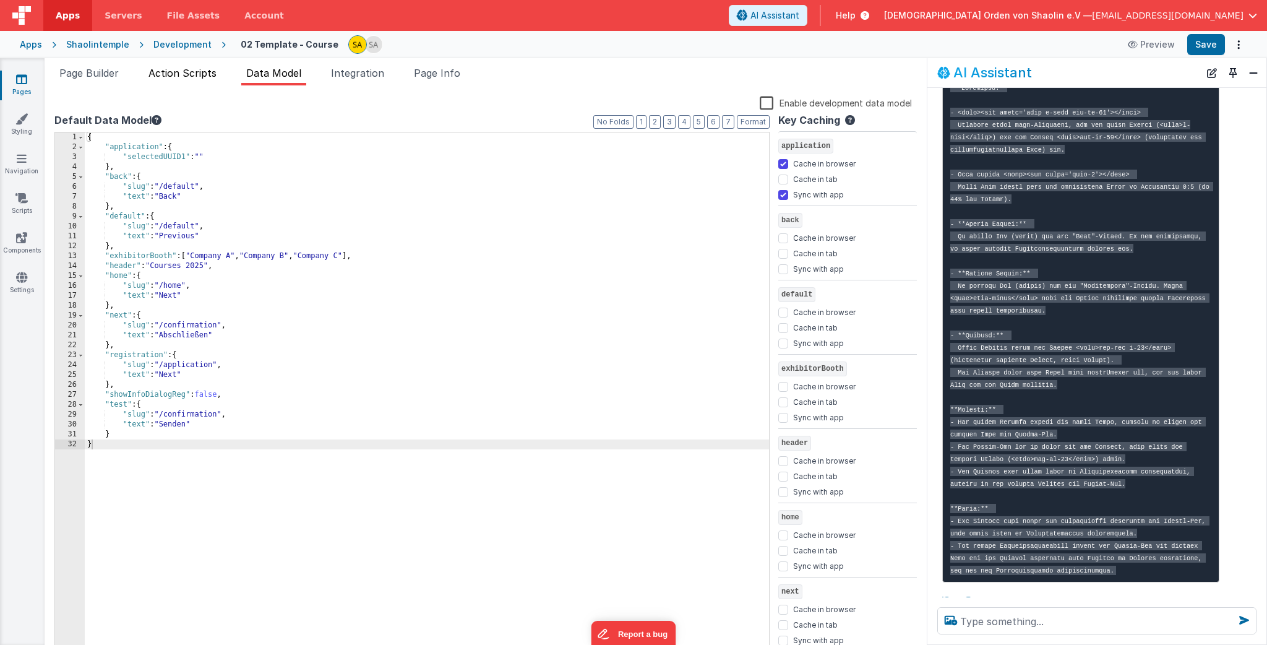
click at [189, 75] on span "Action Scripts" at bounding box center [182, 73] width 68 height 12
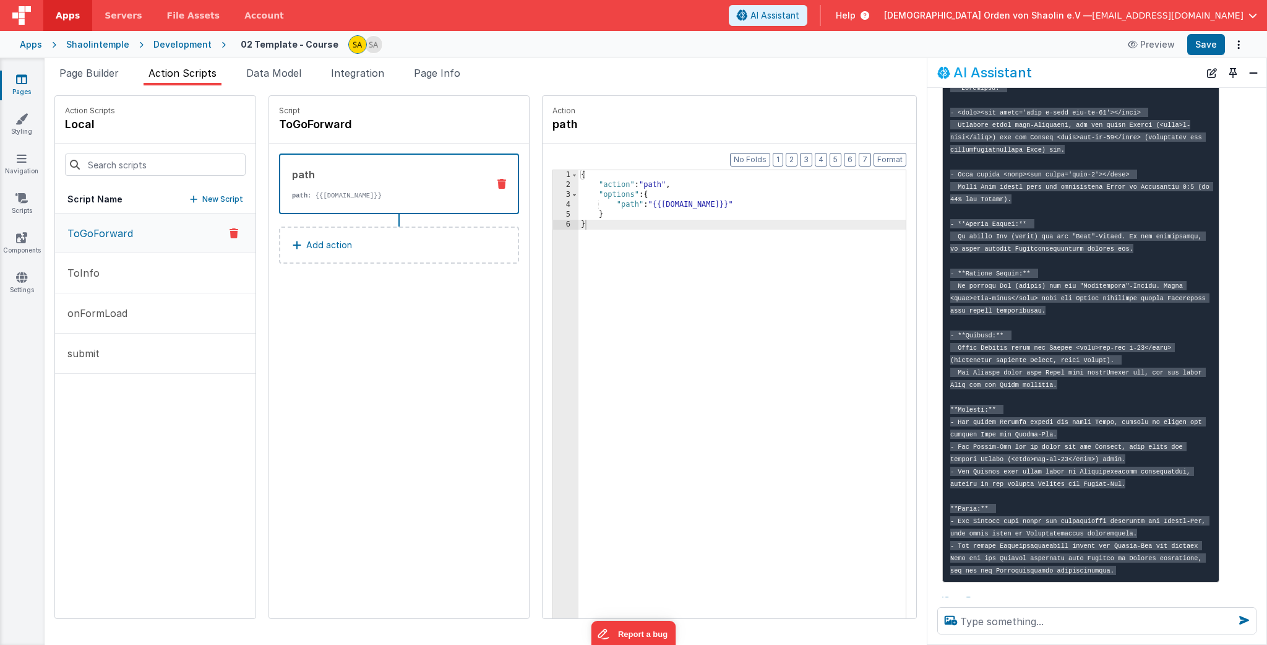
drag, startPoint x: 650, startPoint y: 206, endPoint x: 648, endPoint y: 214, distance: 8.4
click at [650, 206] on div "{ "action" : "path" , "options" : { "path" : "{{model.next}}" } }" at bounding box center [749, 423] width 343 height 506
drag, startPoint x: 686, startPoint y: 205, endPoint x: 687, endPoint y: 216, distance: 11.2
click at [686, 205] on div "{ "action" : "path" , "options" : { "path" : "model.next}}" } }" at bounding box center [749, 423] width 343 height 506
click at [1208, 42] on button "Save" at bounding box center [1206, 44] width 38 height 21
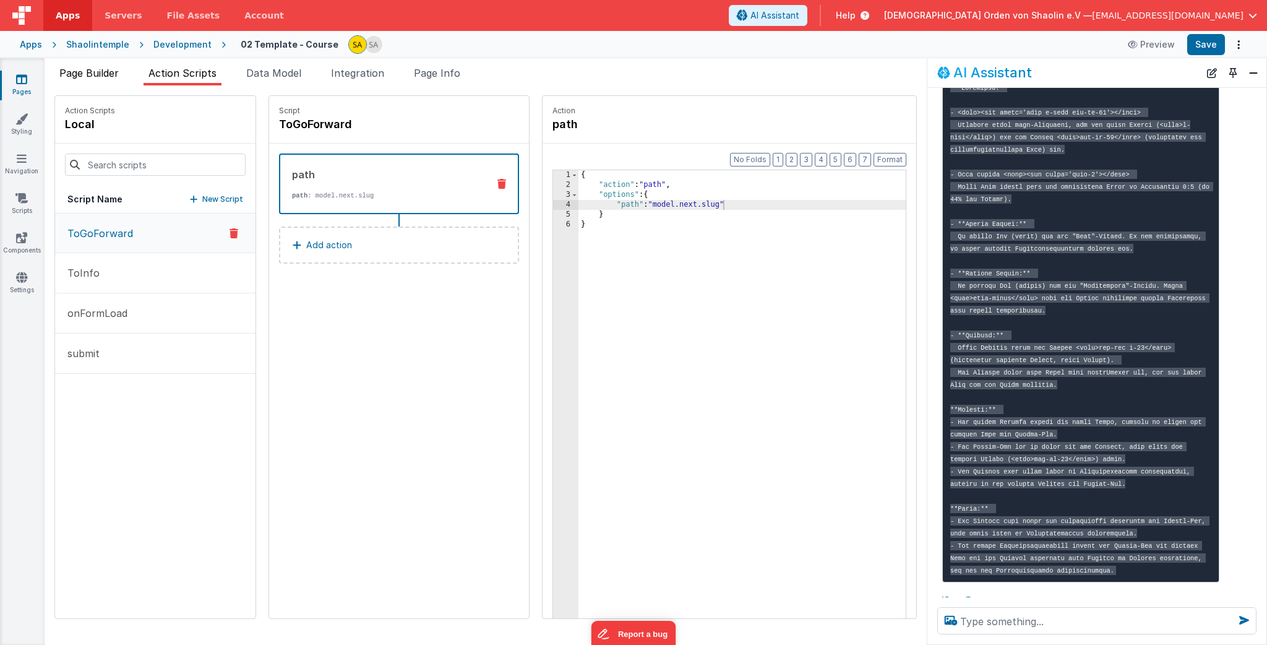
click at [100, 70] on span "Page Builder" at bounding box center [88, 73] width 59 height 12
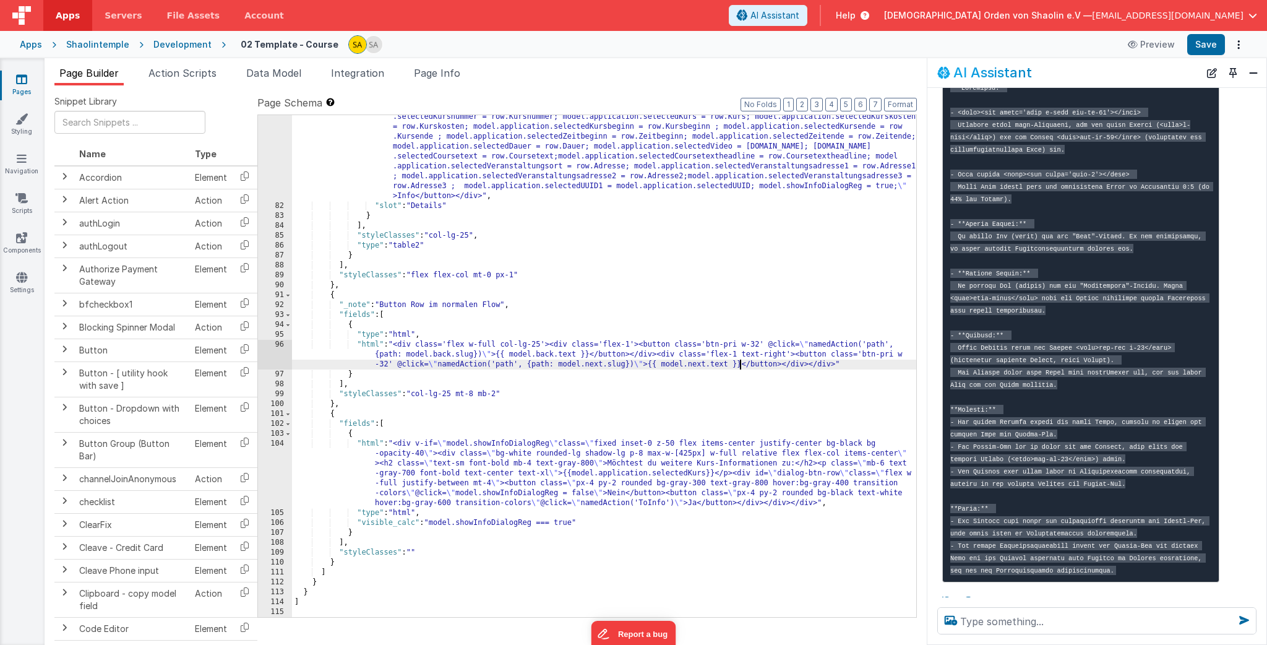
click at [739, 367] on div ""html" : "<div class= \" flex flex-col items-center \" ><button class= \" w-18 …" at bounding box center [604, 402] width 624 height 620
click at [512, 366] on div ""html" : "<div class= \" flex flex-col items-center \" ><button class= \" w-18 …" at bounding box center [604, 402] width 624 height 620
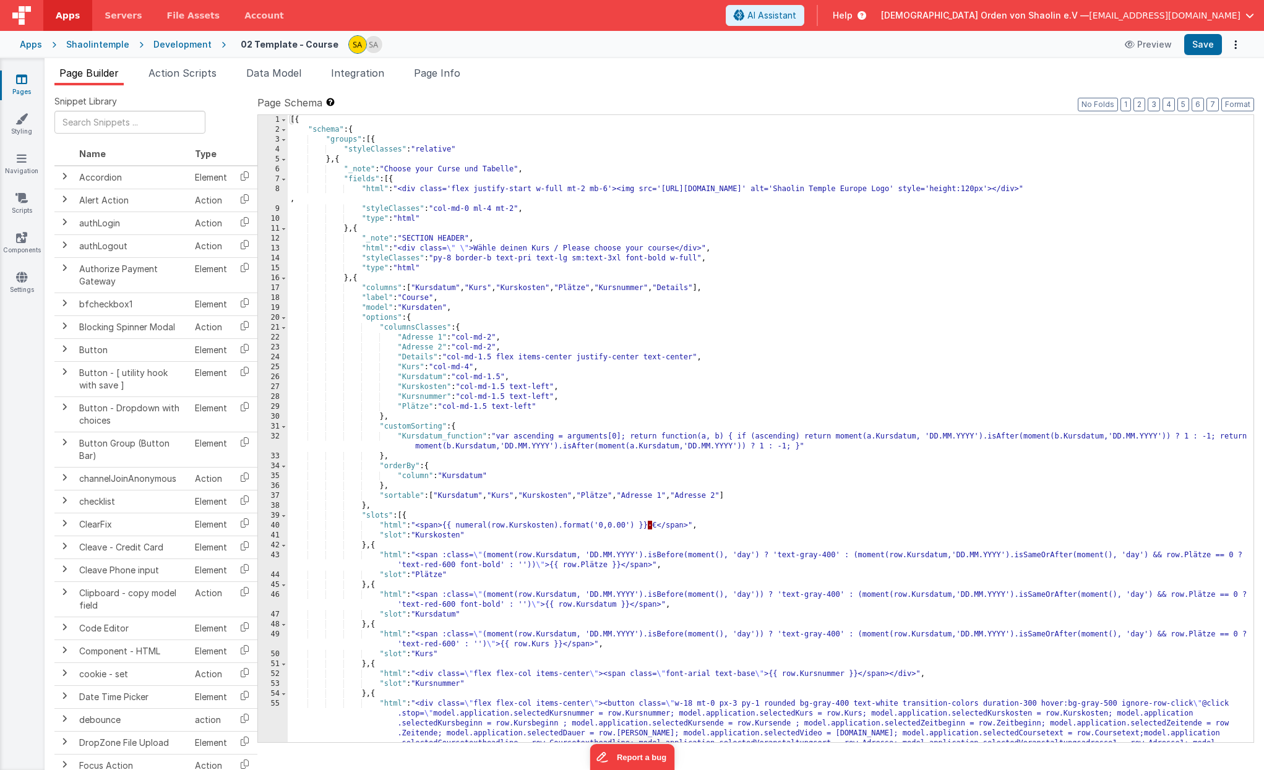
click at [20, 82] on icon at bounding box center [21, 79] width 11 height 12
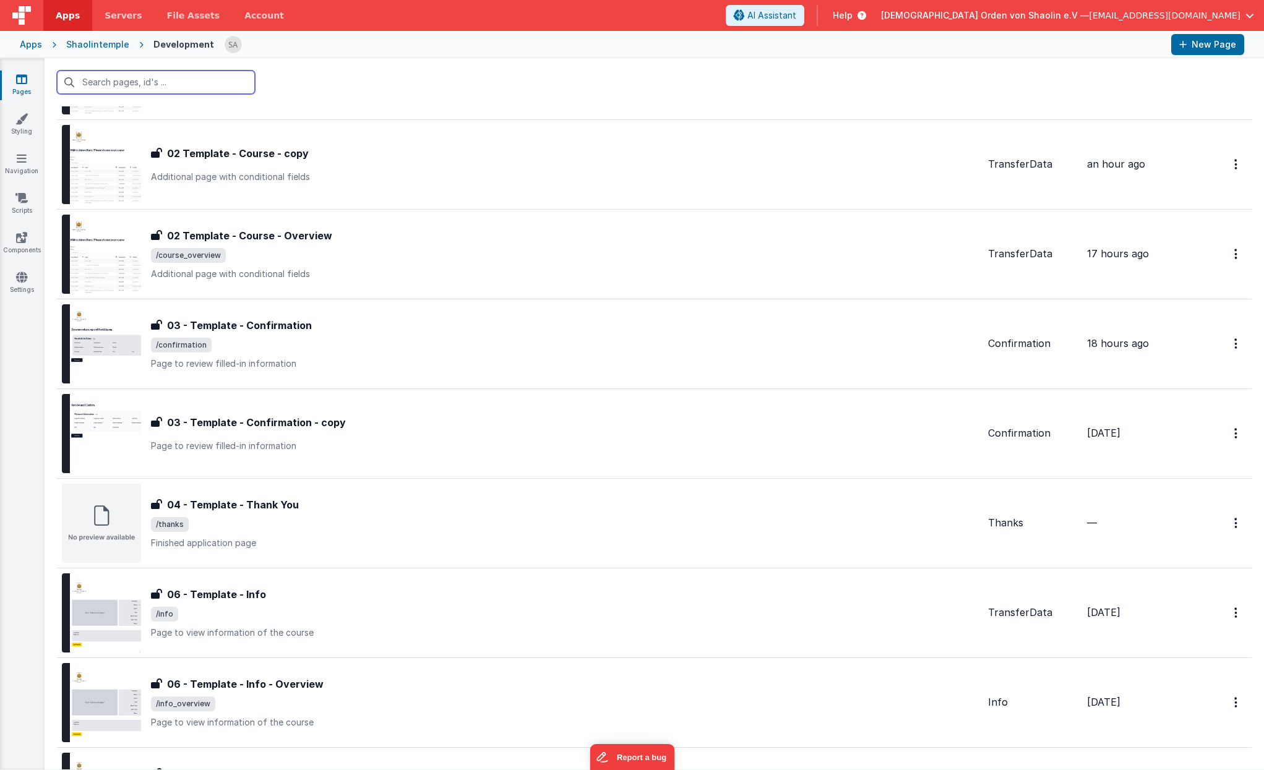
scroll to position [499, 0]
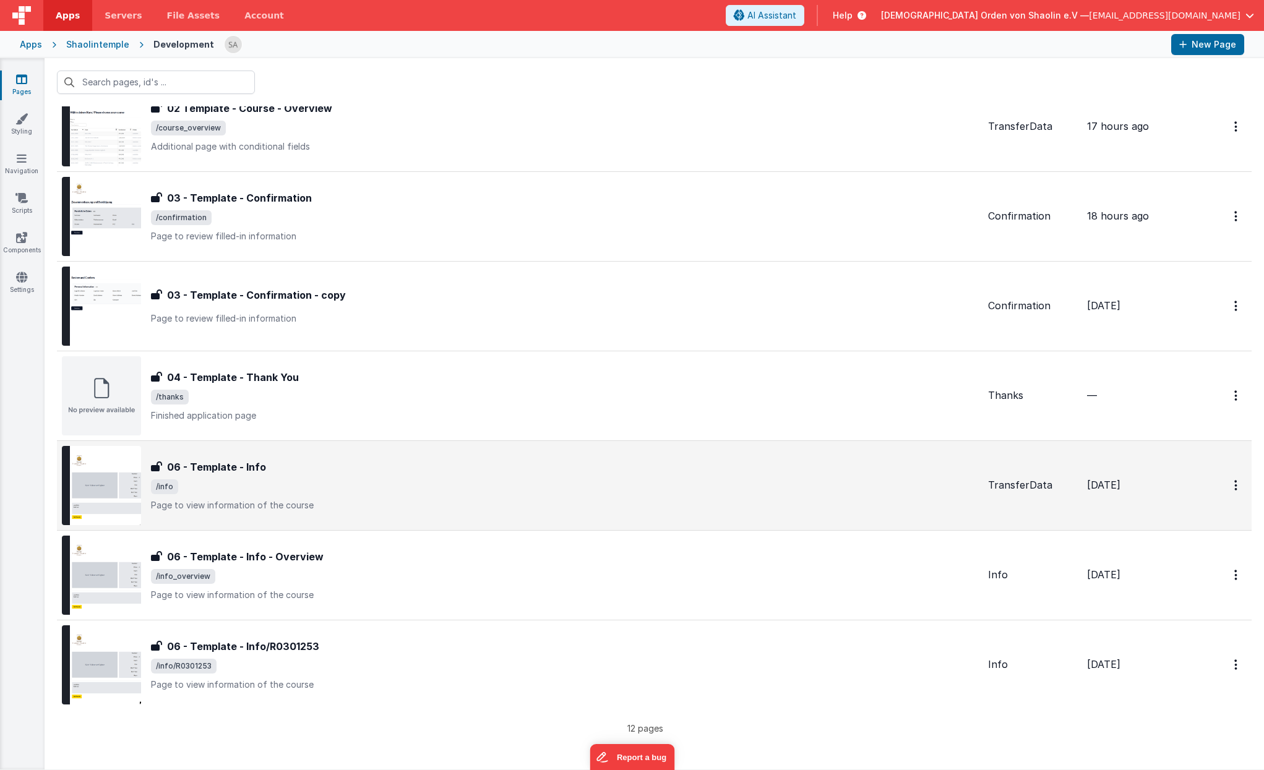
click at [418, 481] on span "/info" at bounding box center [564, 486] width 827 height 15
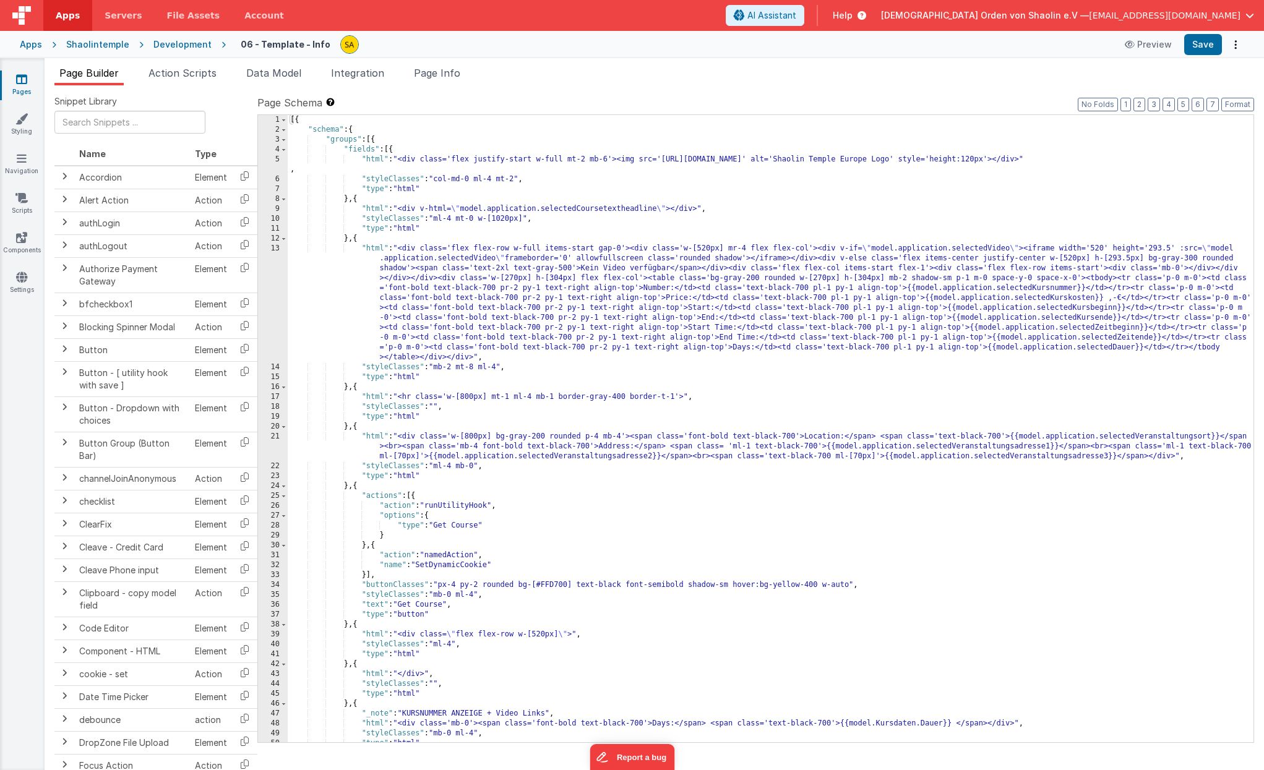
scroll to position [1, 0]
click at [693, 512] on div "[{ "schema" : { "groups" : [{ "fields" : [{ "html" : "<div class='flex justify-…" at bounding box center [771, 437] width 966 height 647
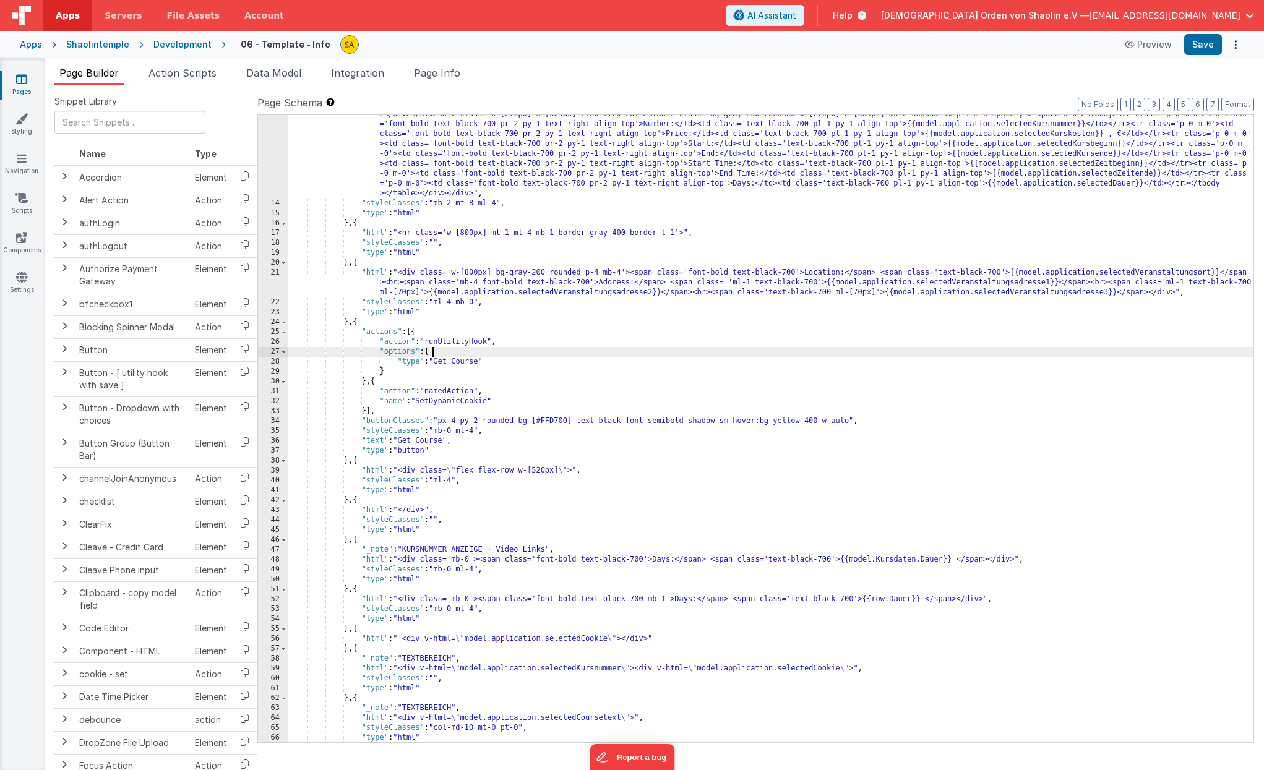
scroll to position [163, 0]
click at [30, 85] on link "Pages" at bounding box center [21, 85] width 45 height 25
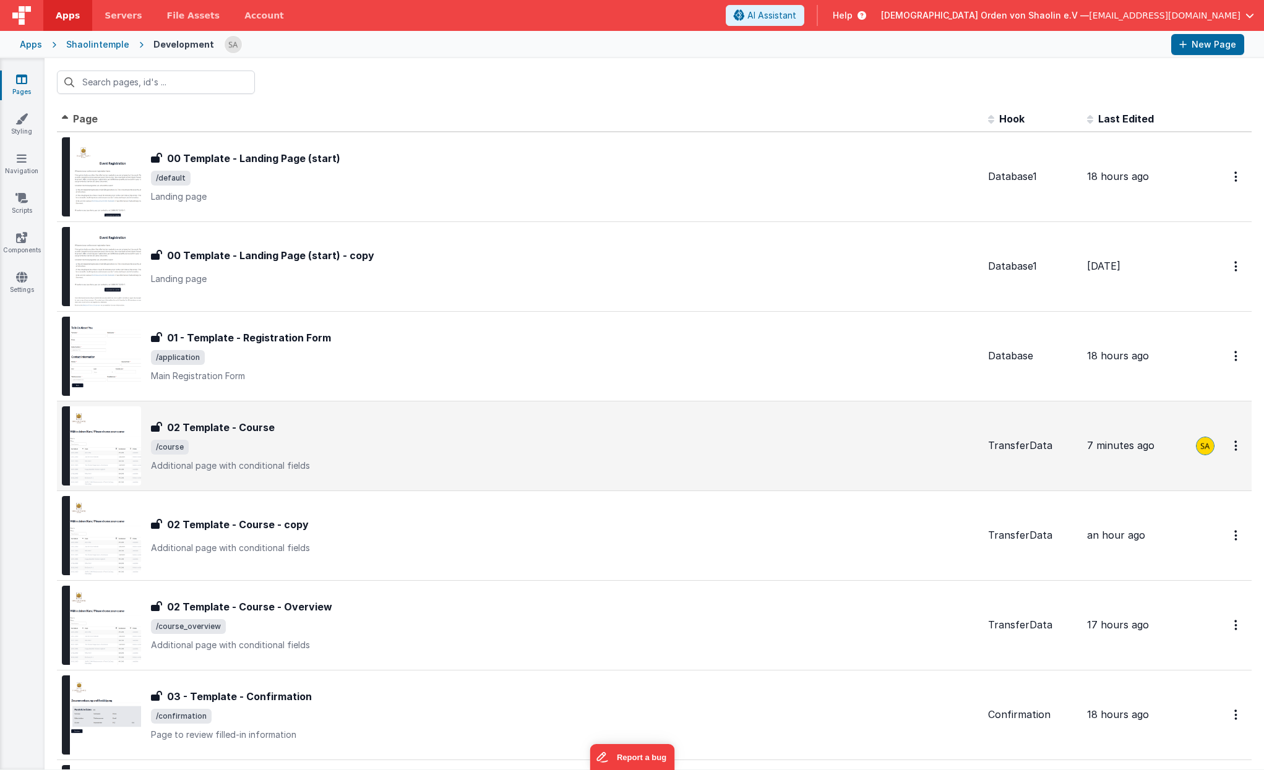
click at [483, 434] on div "02 Template - Course" at bounding box center [564, 427] width 827 height 15
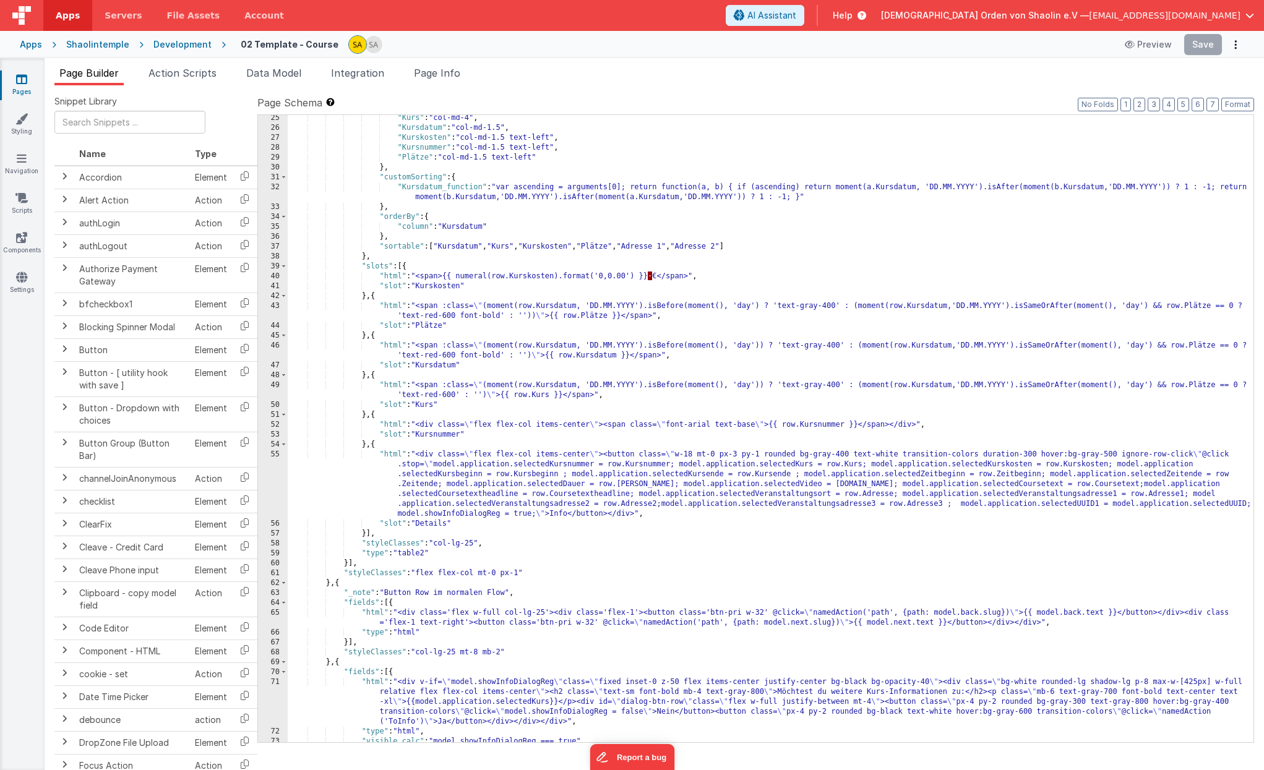
scroll to position [303, 0]
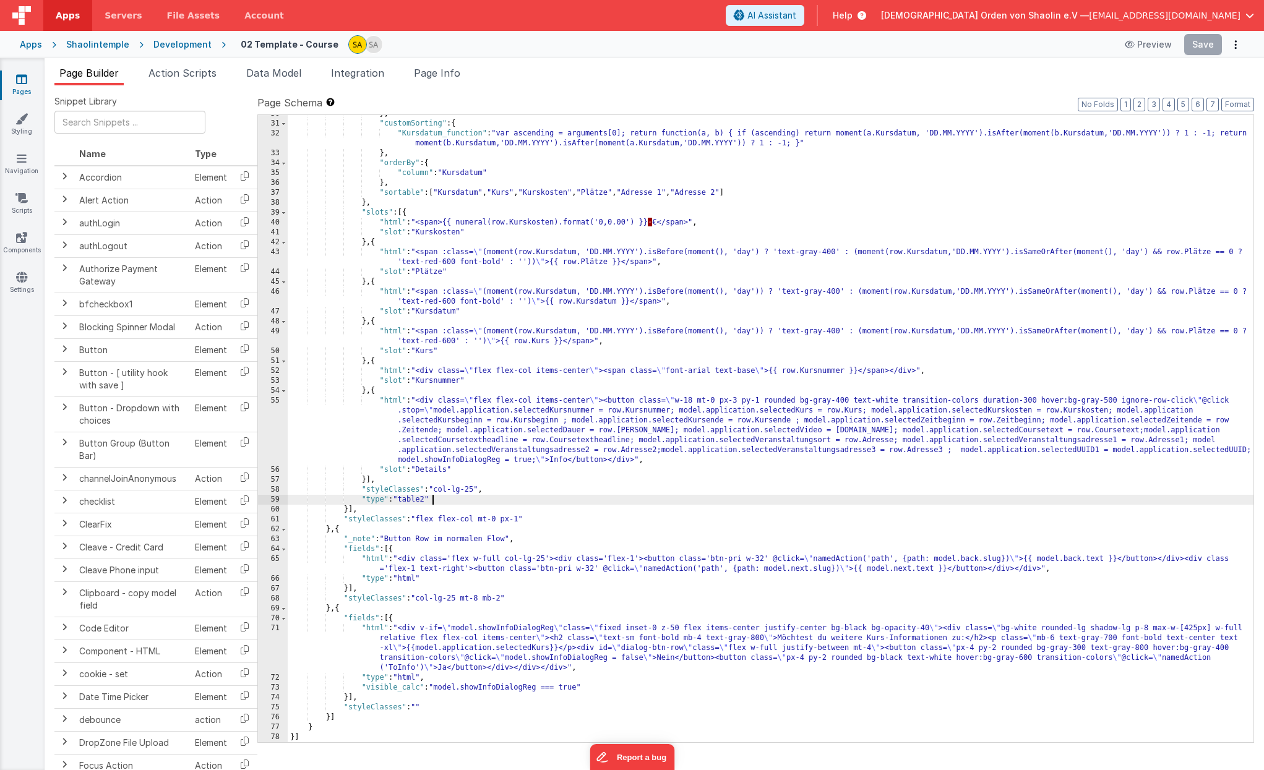
click at [750, 497] on div "} , "customSorting" : { "Kursdatum_function" : "var ascending = arguments[0]; r…" at bounding box center [771, 432] width 966 height 647
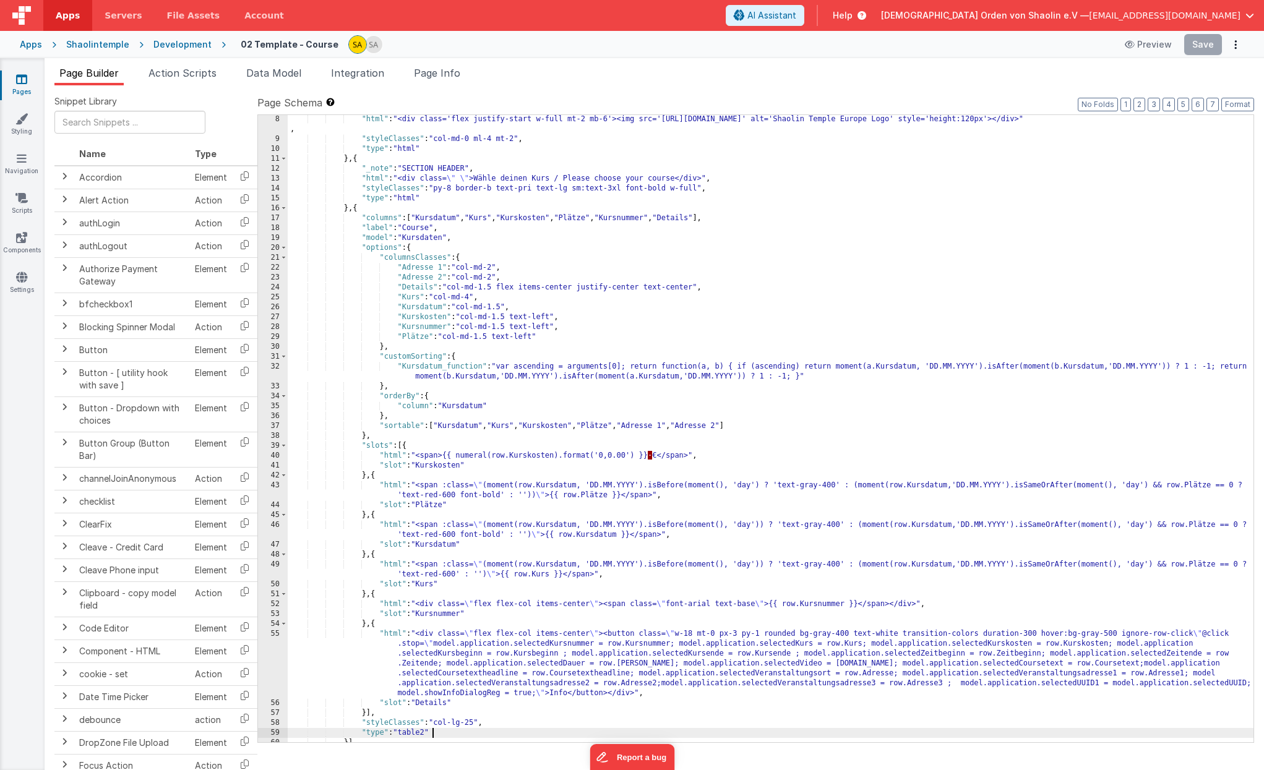
scroll to position [70, 0]
click at [836, 463] on div ""html" : "<div class='flex justify-start w-full mt-2 mb-6'><img src='https://5t…" at bounding box center [771, 442] width 966 height 657
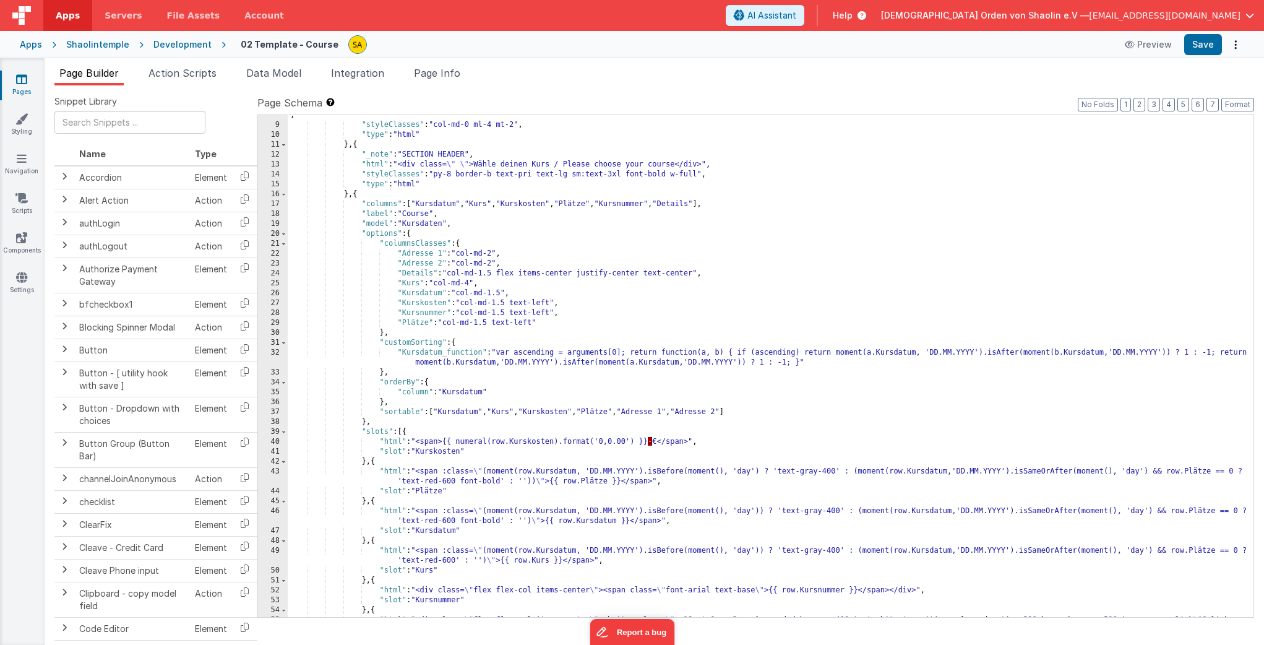
scroll to position [429, 0]
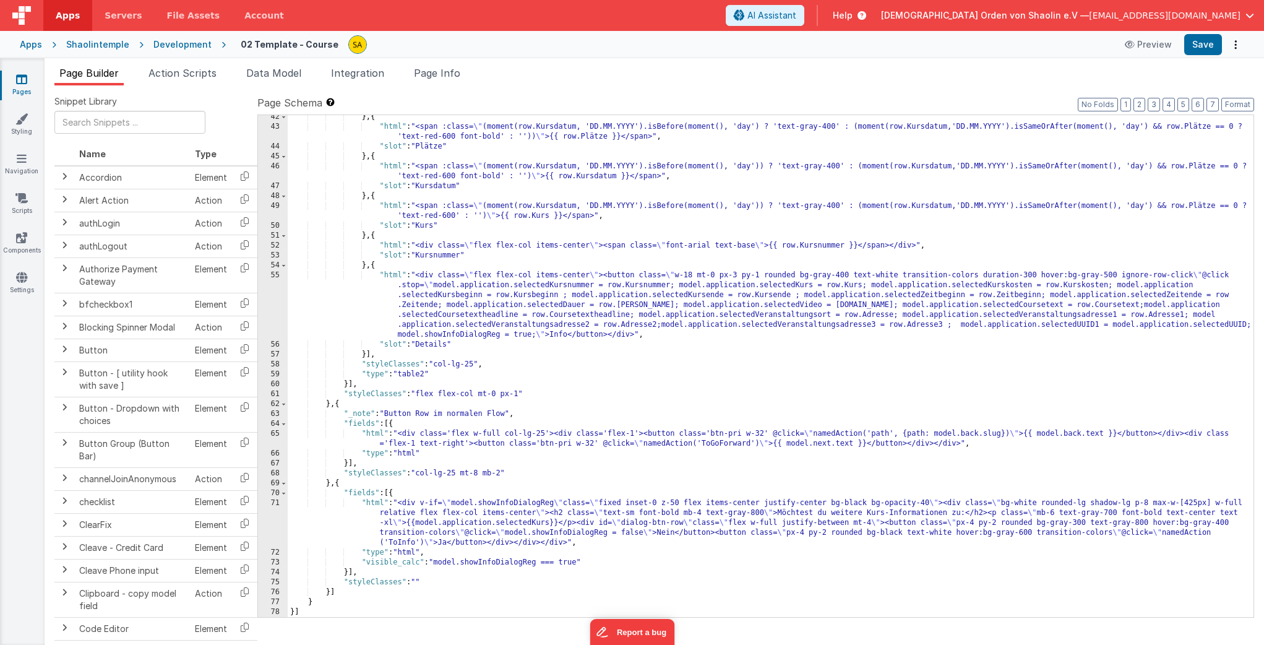
click at [632, 390] on div "} , { "html" : "<span :class= \" (moment(row.Kursdatum, 'DD.MM.YYYY').isBefore(…" at bounding box center [771, 372] width 966 height 521
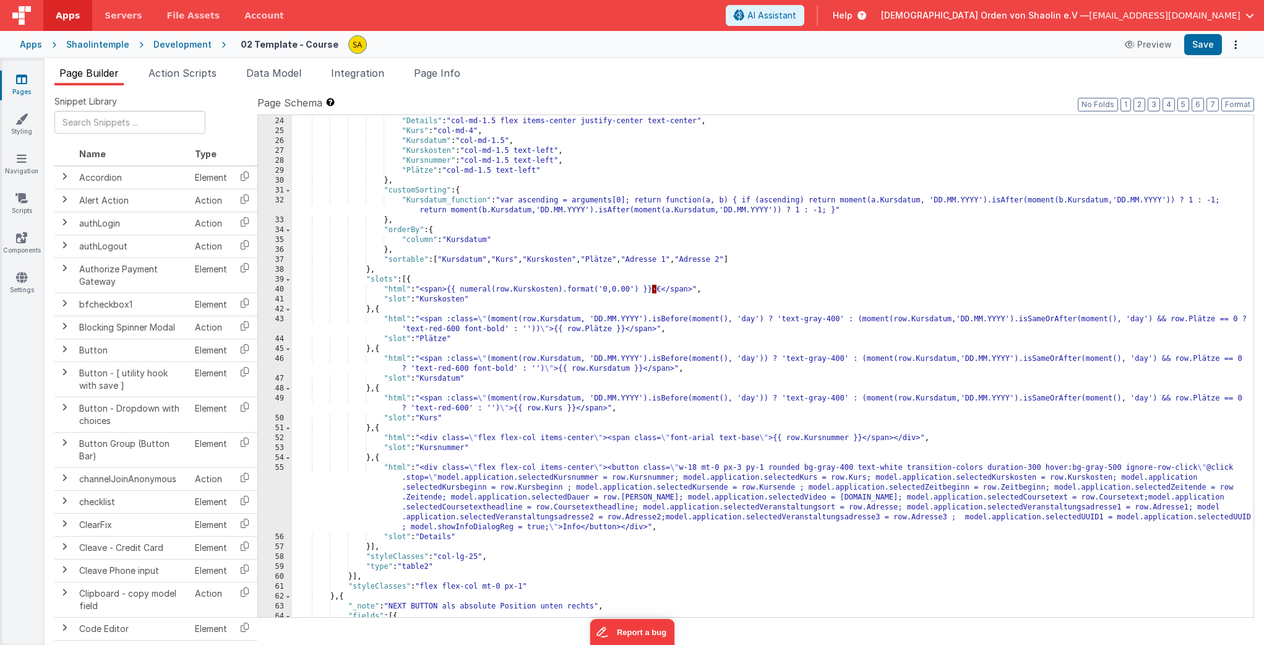
scroll to position [0, 0]
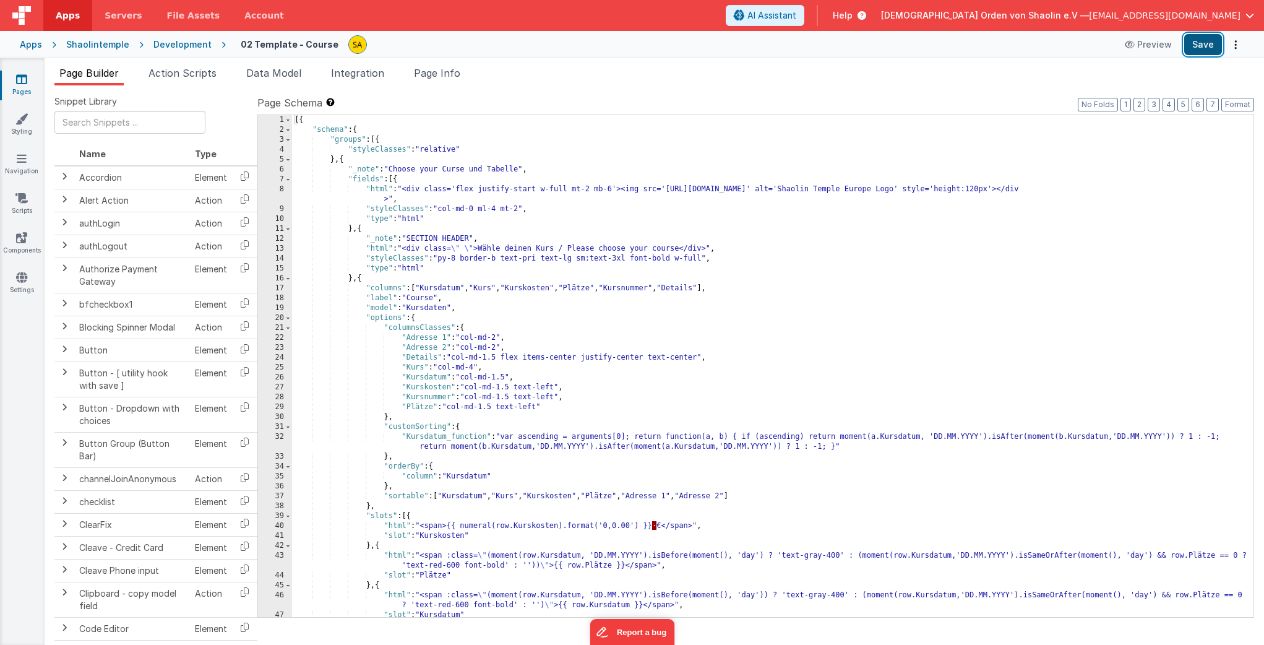
click at [1194, 45] on button "Save" at bounding box center [1203, 44] width 38 height 21
click at [1250, 15] on span "button" at bounding box center [1249, 15] width 9 height 9
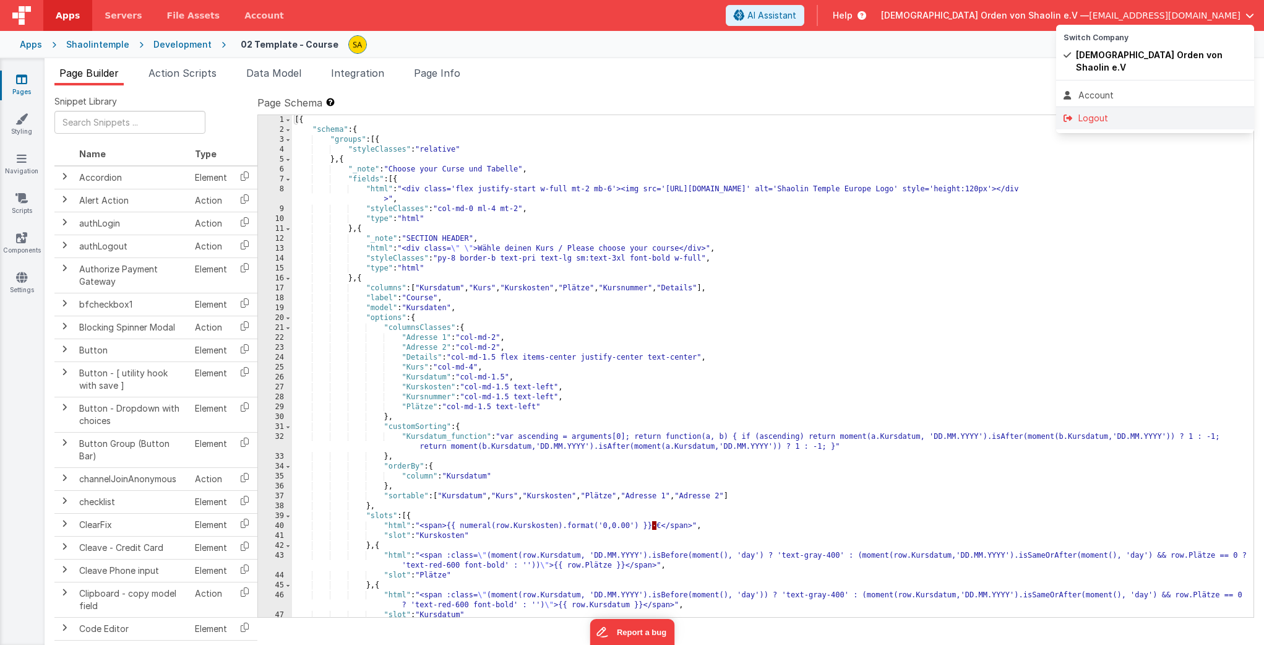
click at [1102, 112] on div "Logout" at bounding box center [1154, 118] width 183 height 12
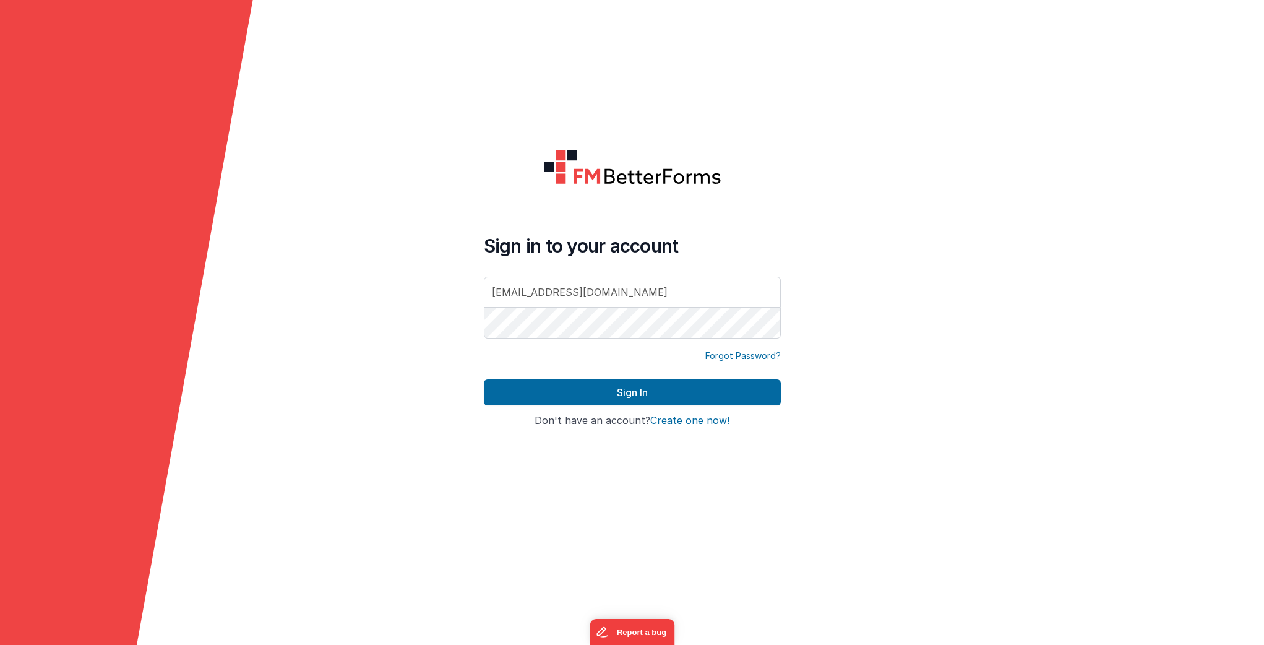
type input "[EMAIL_ADDRESS][DOMAIN_NAME]"
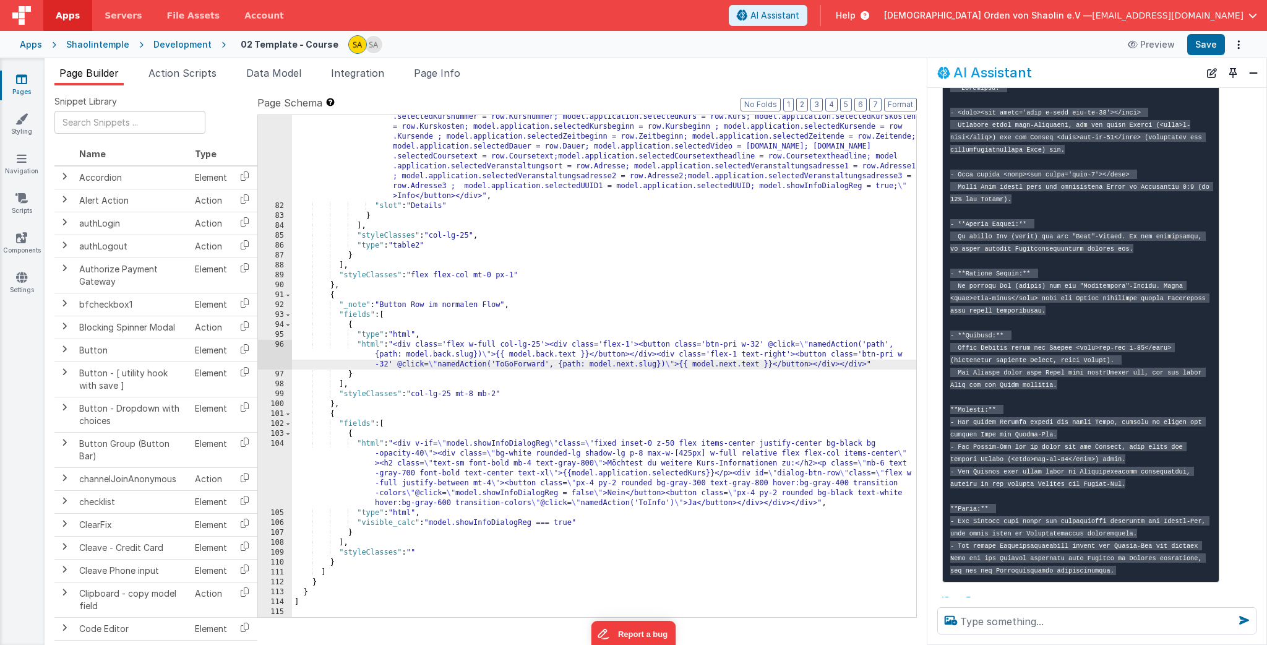
click at [685, 367] on div ""html" : "<div class= \" flex flex-col items-center \" ><button class= \" w-18 …" at bounding box center [604, 402] width 624 height 620
click at [549, 364] on div ""html" : "<div class= \" flex flex-col items-center \" ><button class= \" w-18 …" at bounding box center [604, 402] width 624 height 620
click at [1201, 46] on button "Save" at bounding box center [1206, 44] width 38 height 21
click at [176, 75] on span "Action Scripts" at bounding box center [182, 73] width 68 height 12
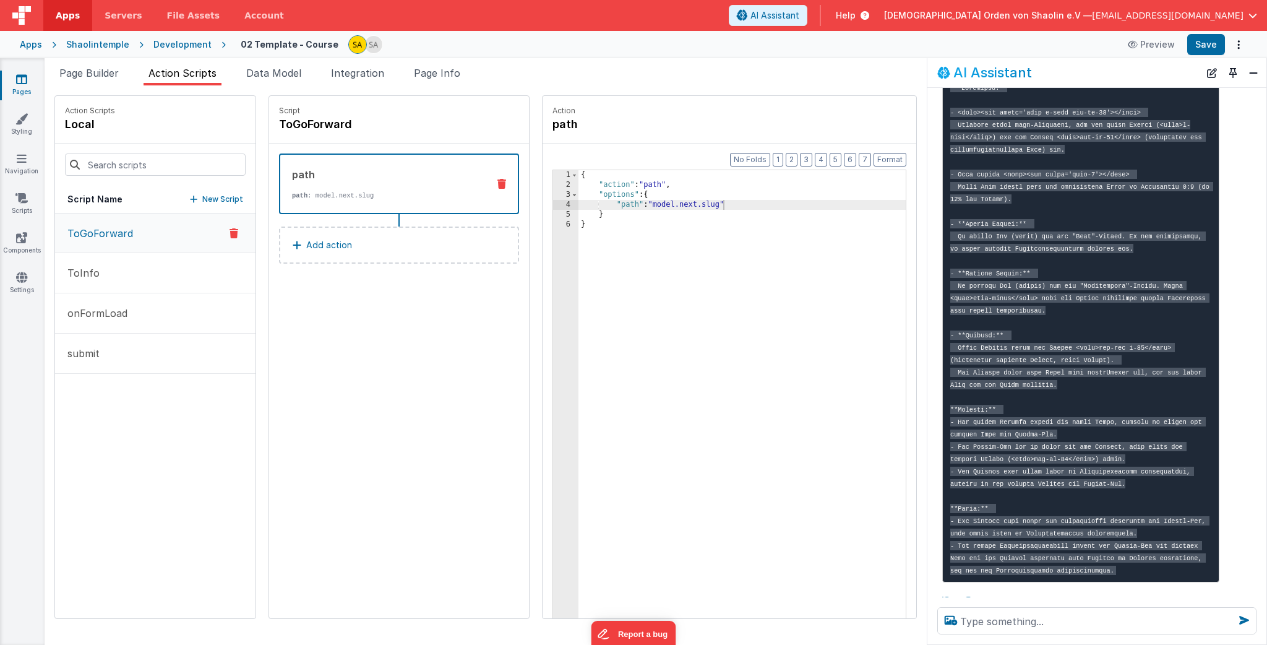
click at [223, 233] on div at bounding box center [233, 233] width 33 height 15
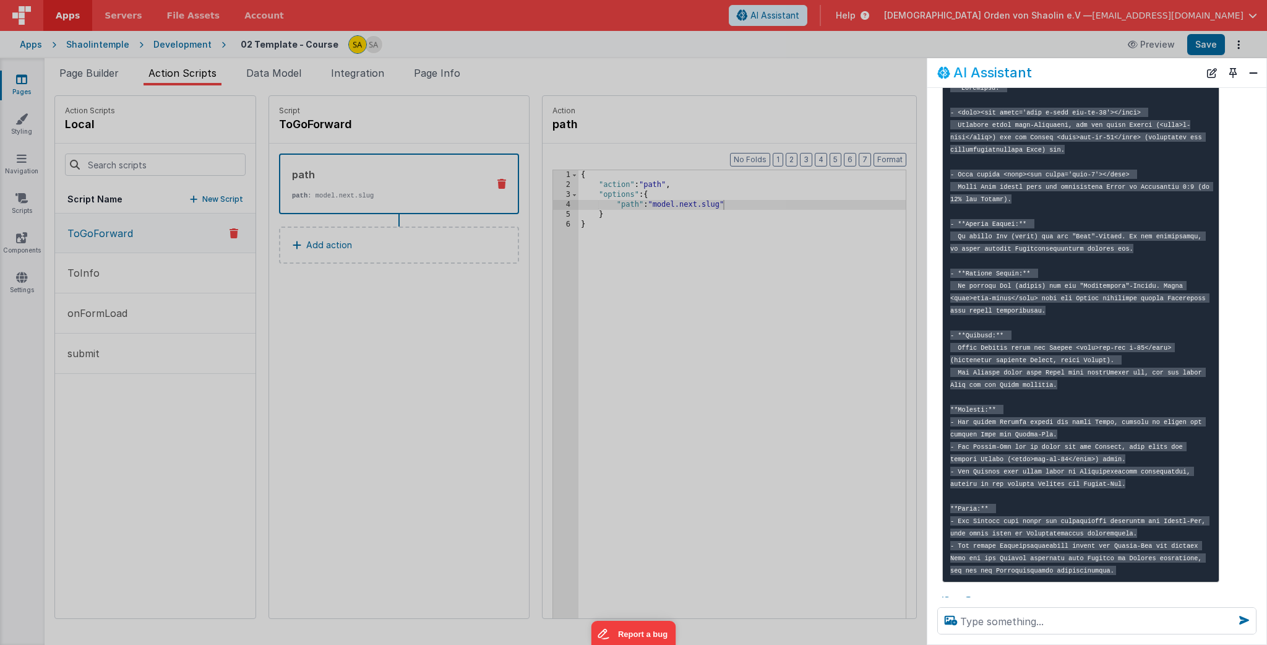
click at [221, 233] on div "DELETE ACTION SCRIPT? Are you sure you want to delete the 'ToGoForward' Action …" at bounding box center [633, 322] width 1267 height 645
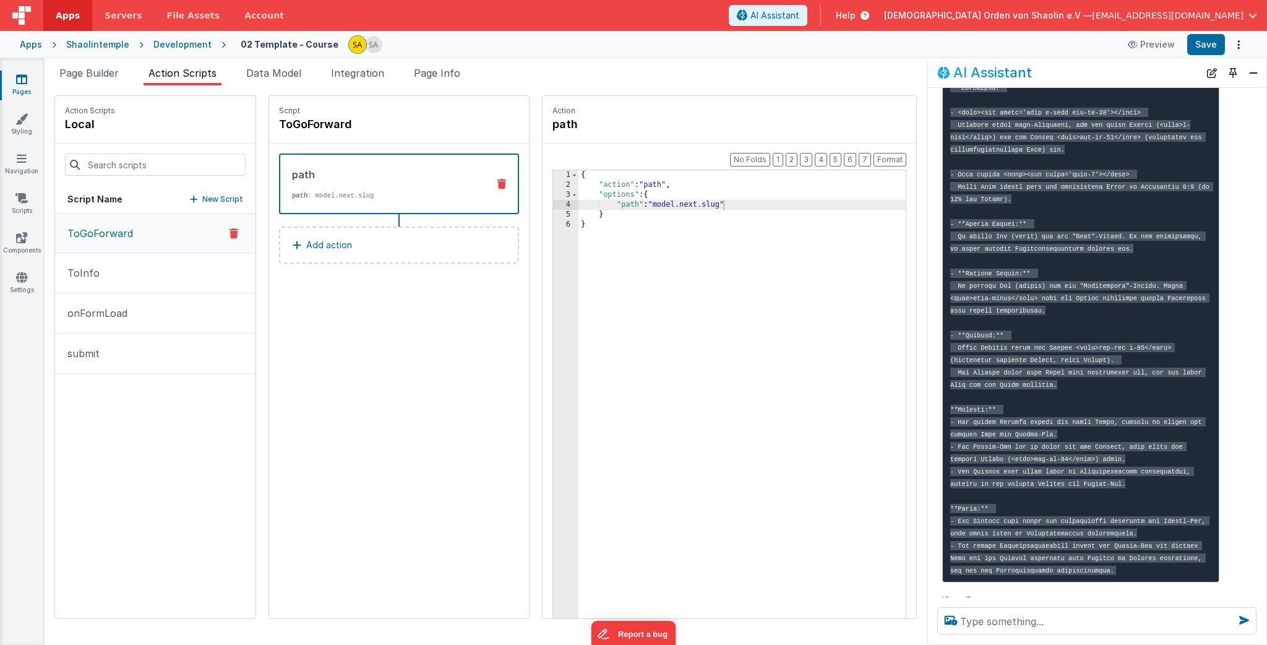
click at [229, 234] on icon at bounding box center [233, 233] width 9 height 15
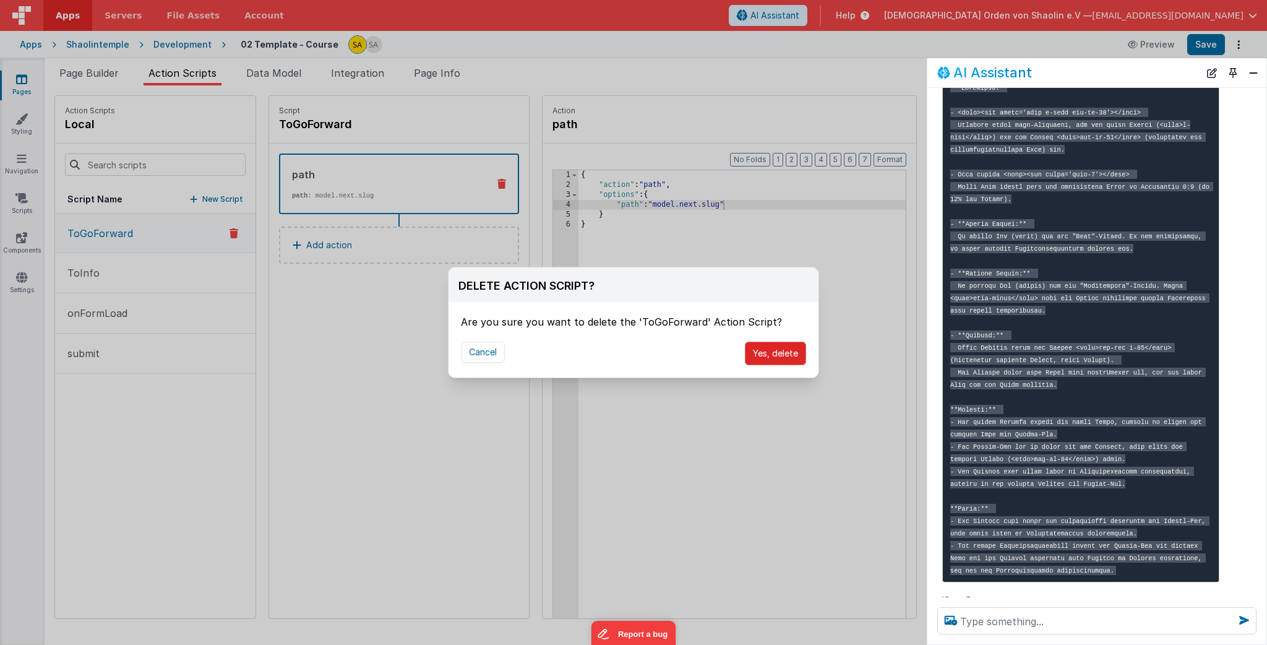
click at [776, 357] on button "Yes, delete" at bounding box center [775, 353] width 61 height 24
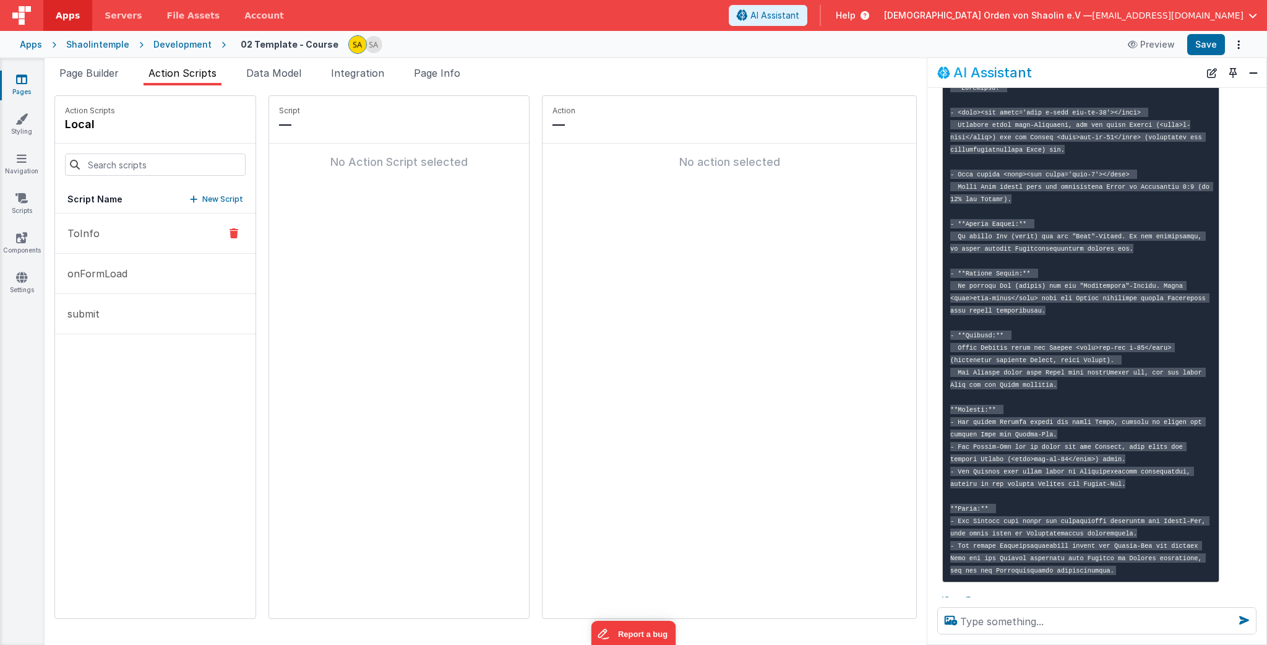
click at [114, 224] on button "ToInfo" at bounding box center [155, 233] width 200 height 40
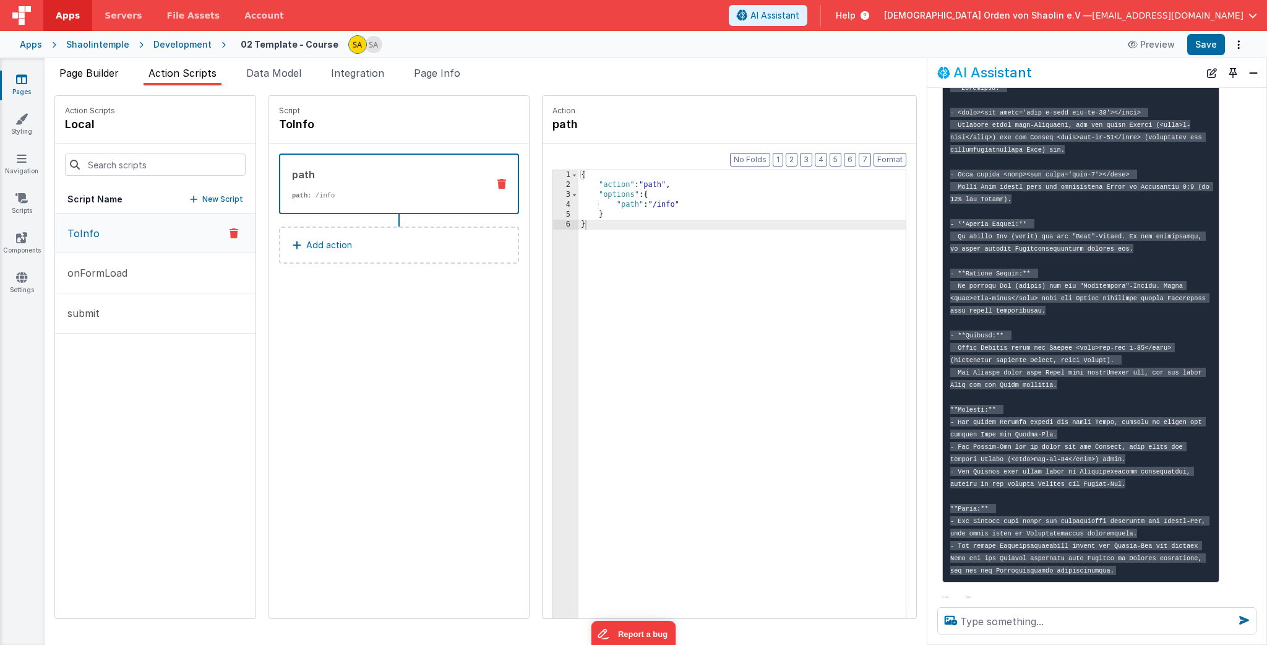
click at [98, 78] on span "Page Builder" at bounding box center [88, 73] width 59 height 12
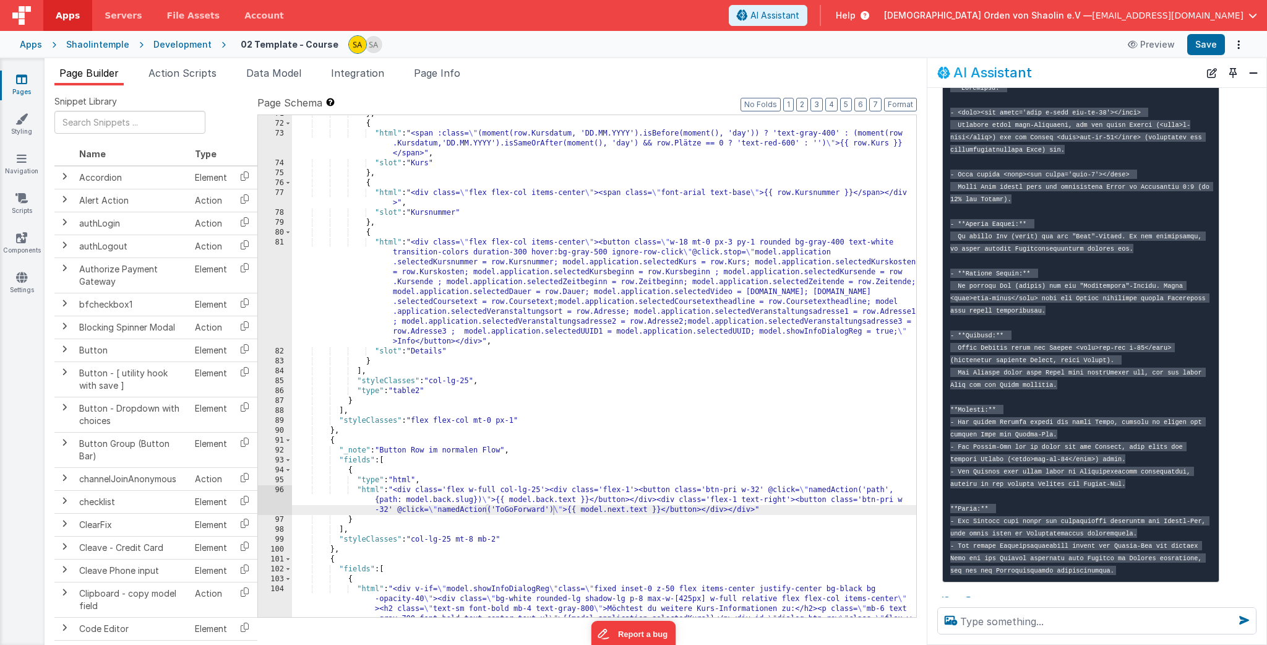
scroll to position [768, 0]
click at [1141, 624] on textarea at bounding box center [1096, 620] width 319 height 27
type textarea "schema wiederherstellen wie zuvor"
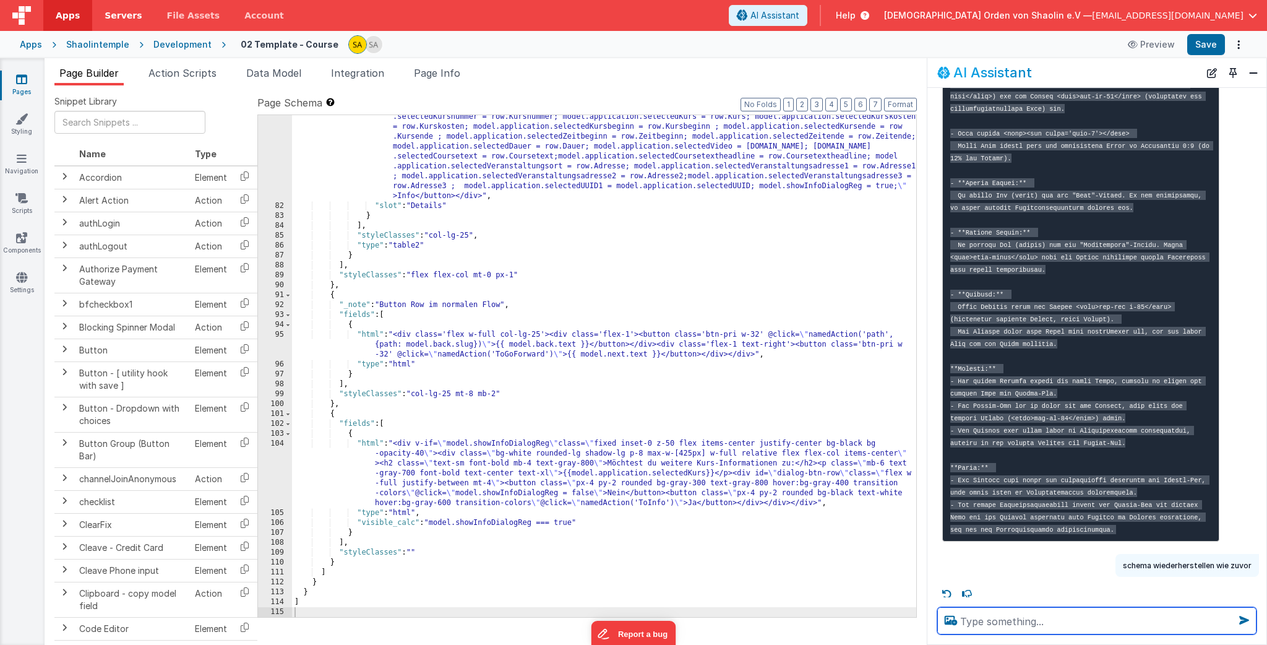
scroll to position [1898, 0]
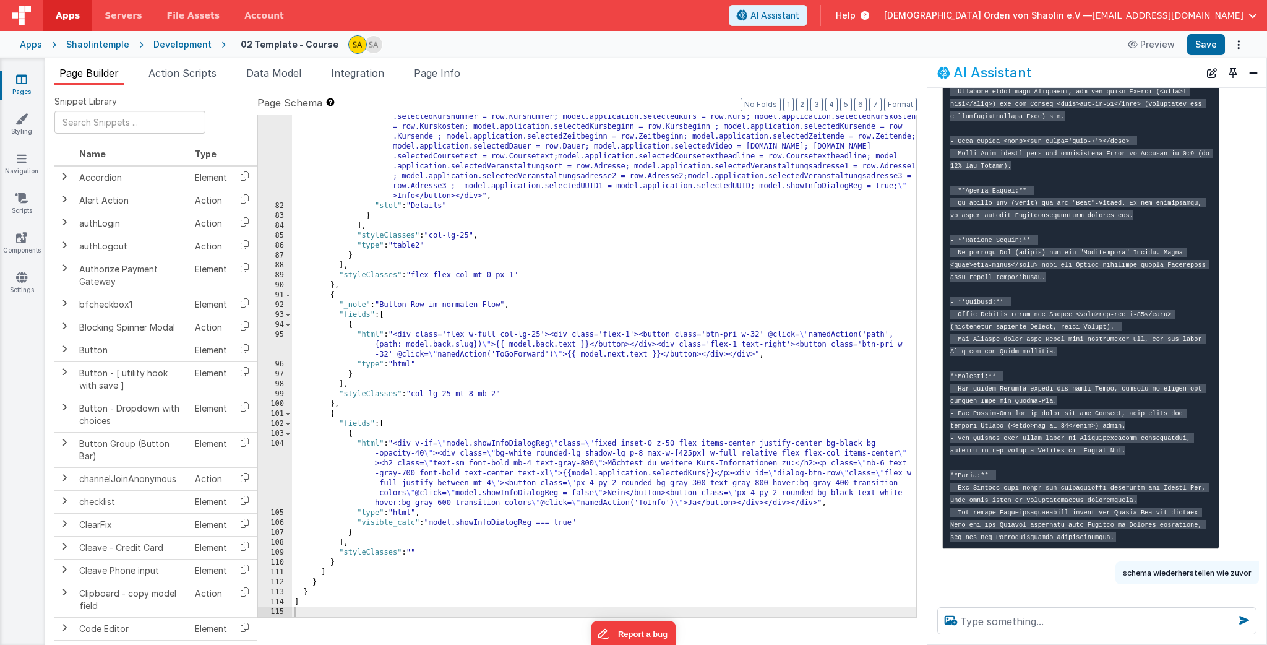
click at [35, 46] on div "Apps" at bounding box center [31, 44] width 22 height 12
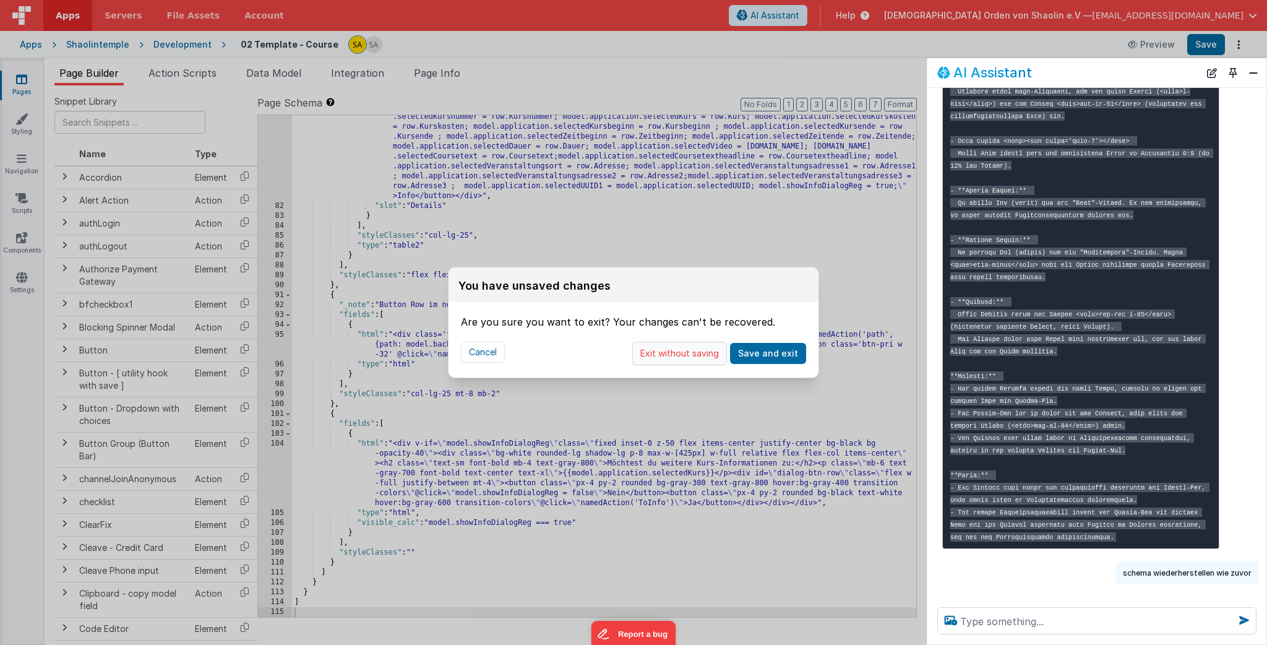
click at [686, 355] on button "Exit without saving" at bounding box center [679, 353] width 95 height 24
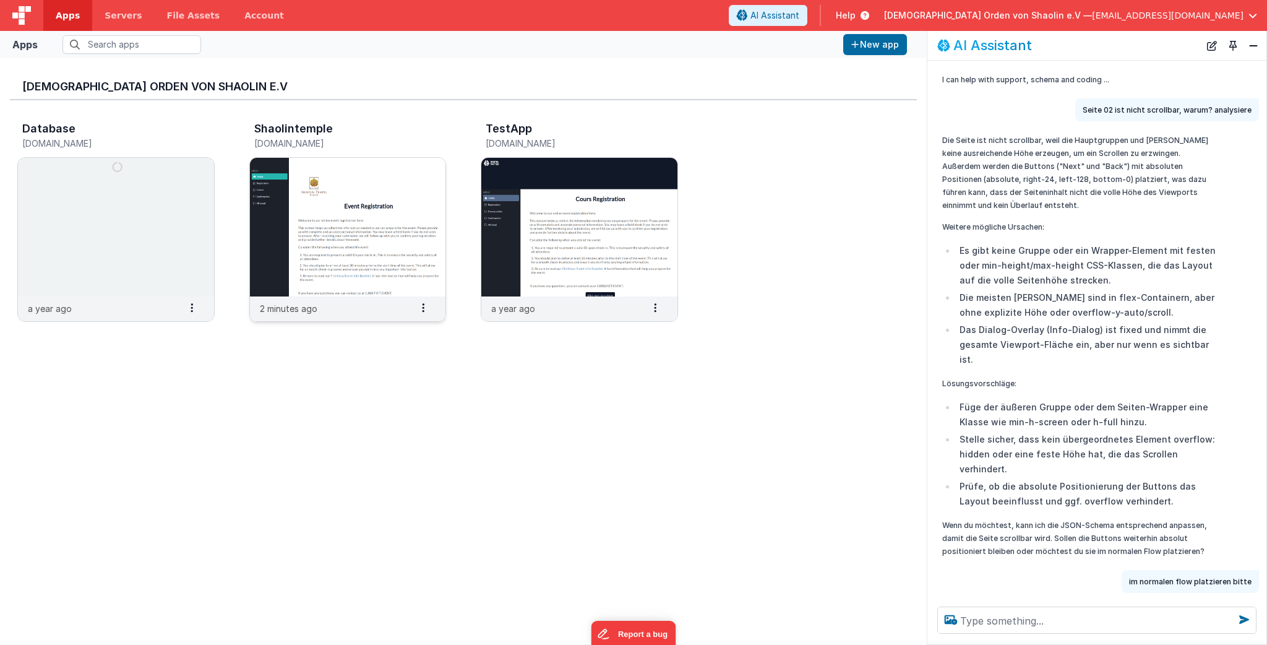
click at [293, 230] on img at bounding box center [348, 227] width 196 height 139
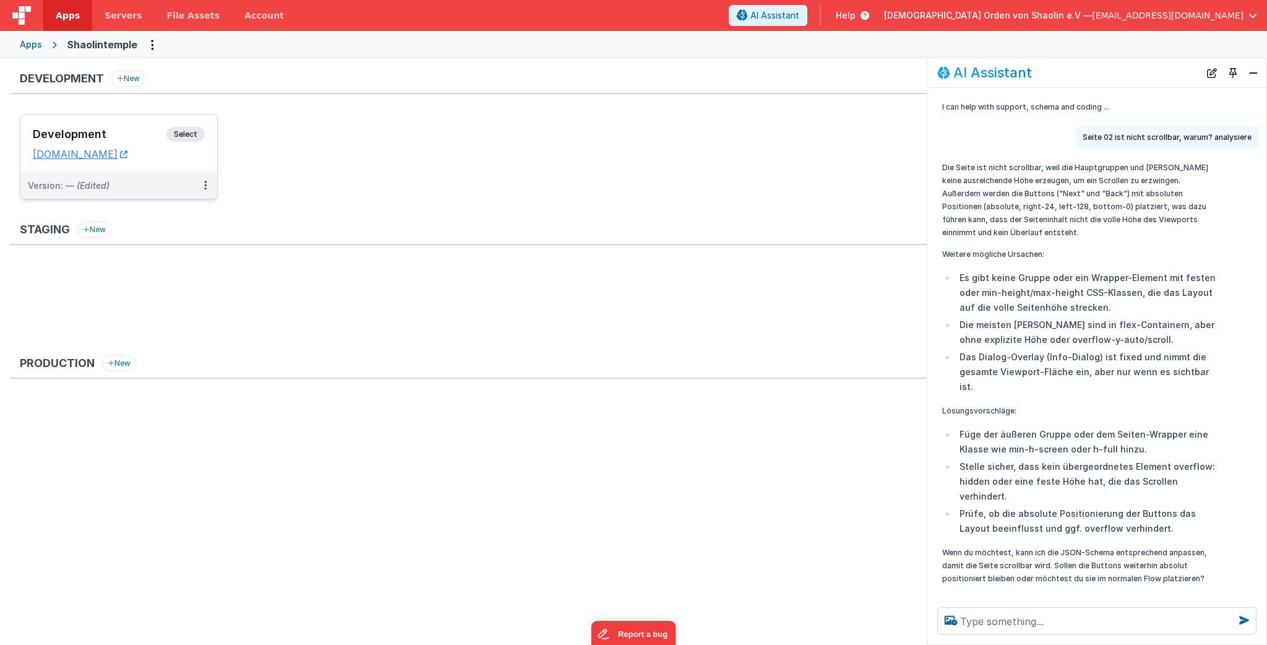
click at [181, 135] on span "Select" at bounding box center [185, 134] width 38 height 15
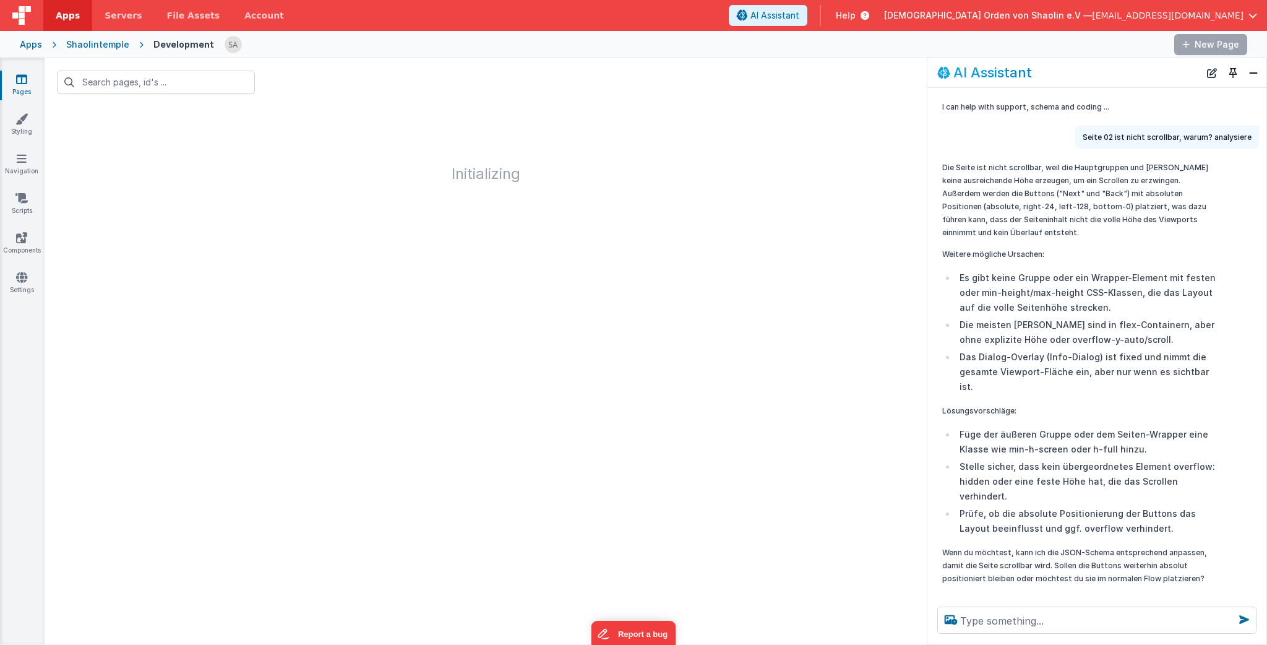
click at [19, 83] on icon at bounding box center [21, 79] width 11 height 12
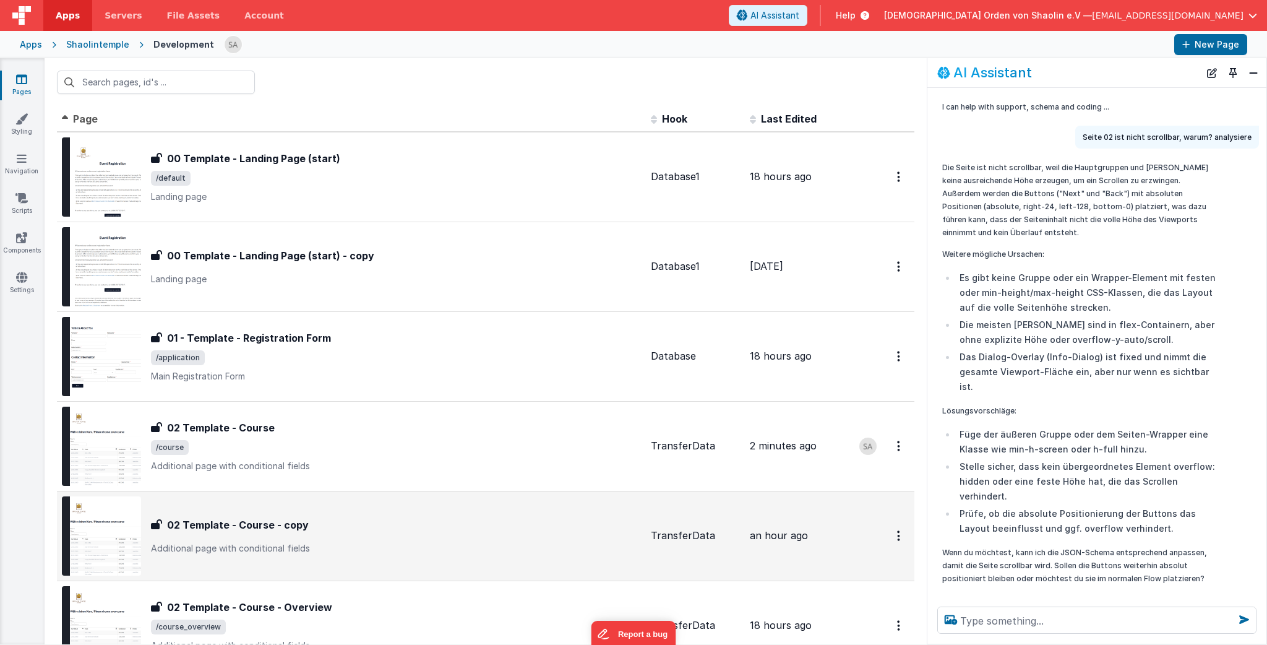
click at [455, 504] on div "02 Template - Course - copy 02 Template - Course - copy Additional page with co…" at bounding box center [351, 535] width 579 height 79
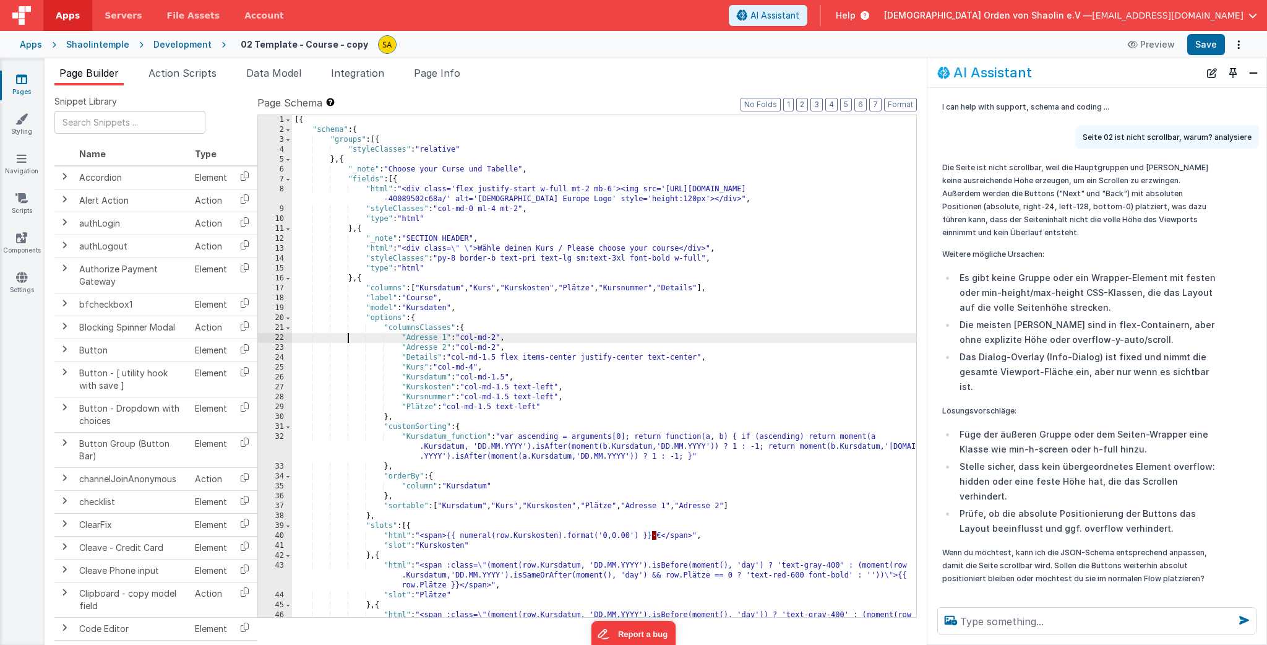
click at [346, 340] on div "[{ "schema" : { "groups" : [{ "styleClasses" : "relative" } , { "_note" : "Choo…" at bounding box center [604, 385] width 624 height 541
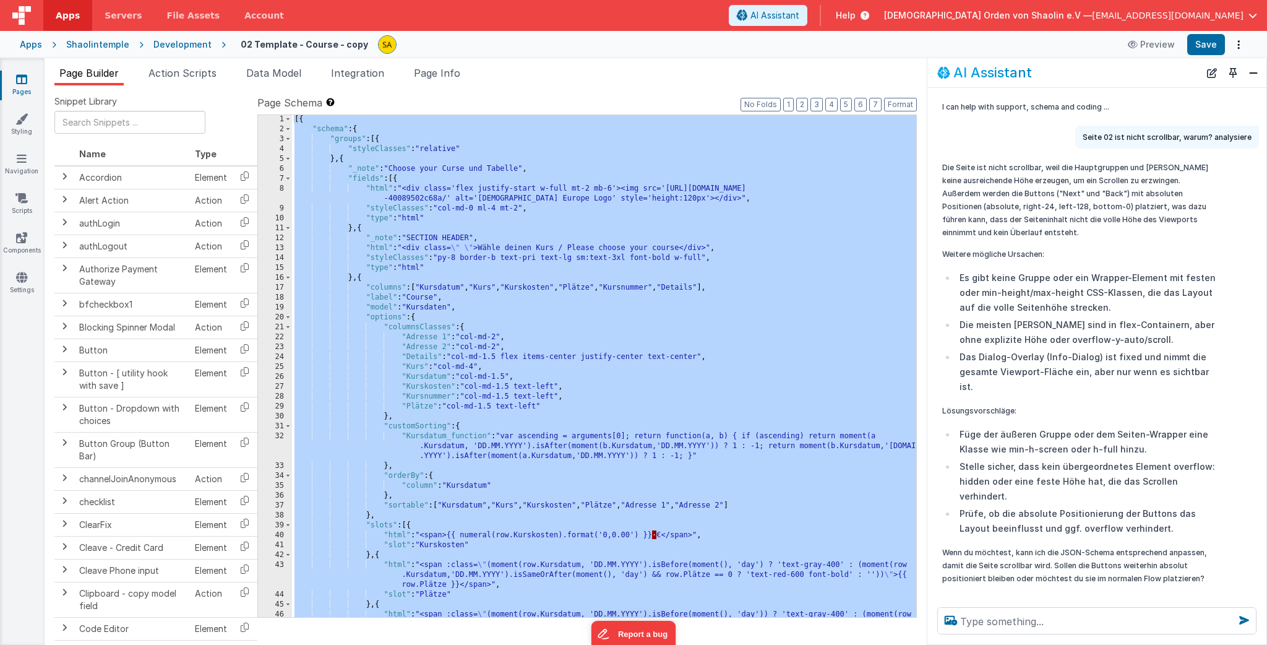
click at [24, 82] on icon at bounding box center [21, 79] width 11 height 12
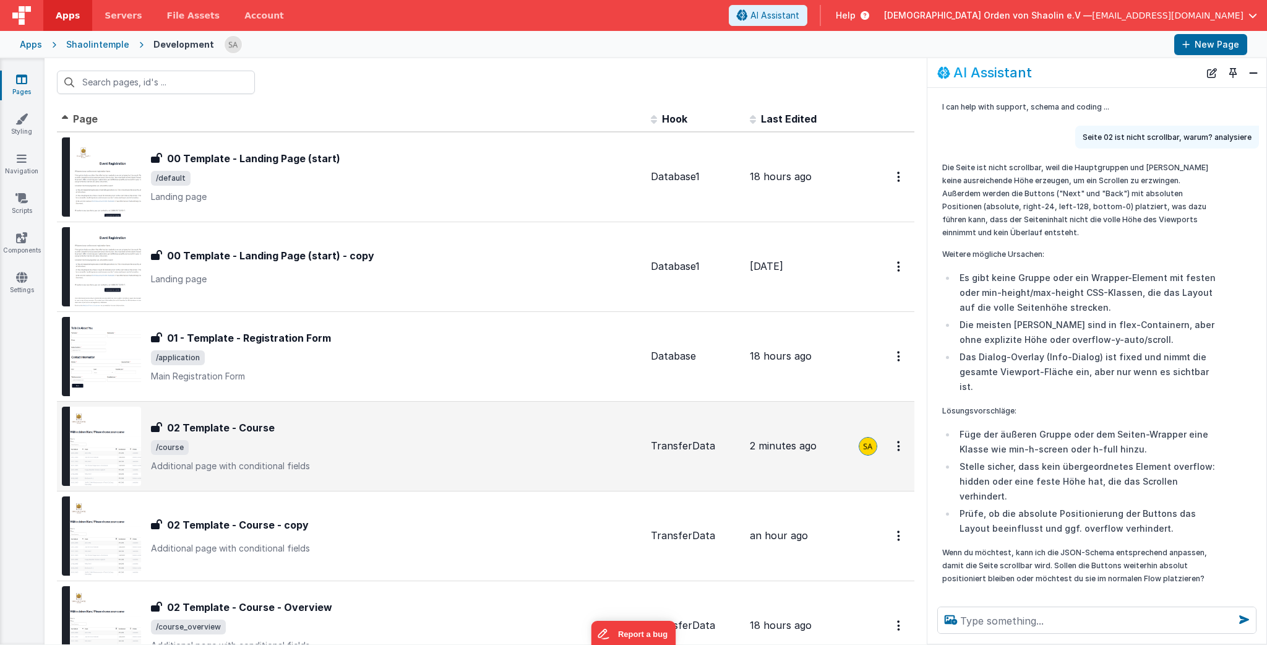
click at [354, 430] on div "02 Template - Course" at bounding box center [396, 427] width 490 height 15
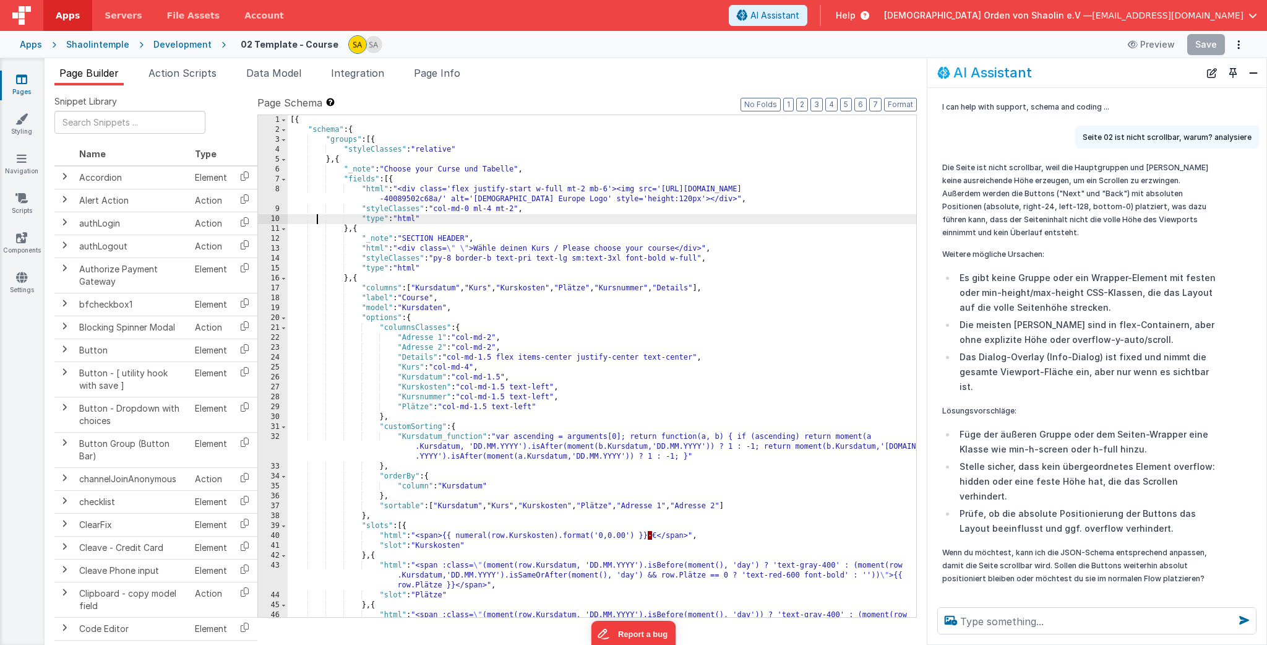
click at [316, 221] on div "[{ "schema" : { "groups" : [{ "styleClasses" : "relative" } , { "_note" : "Choo…" at bounding box center [602, 385] width 628 height 541
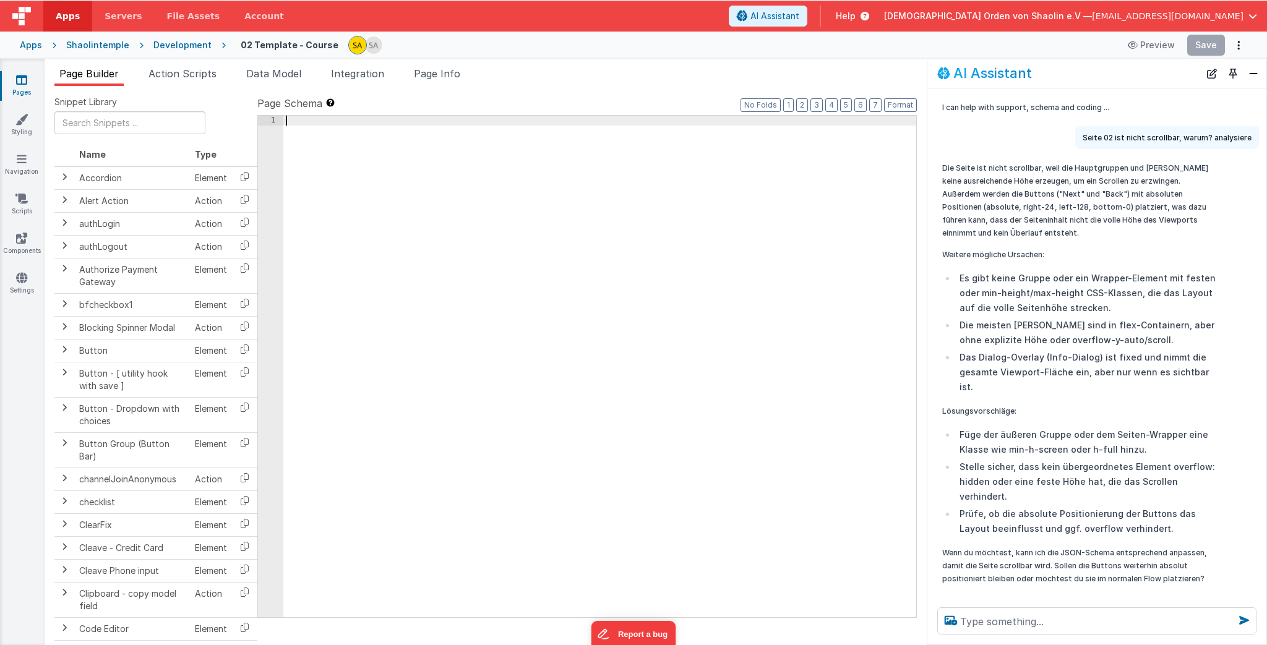
scroll to position [795, 0]
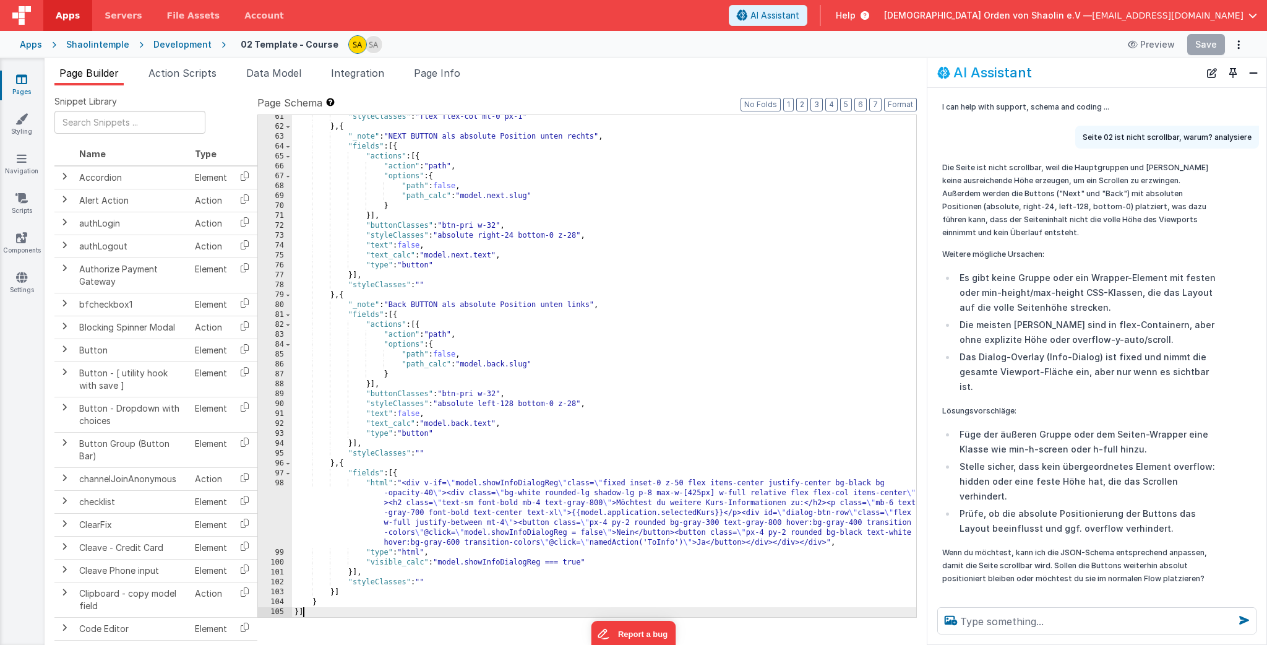
click at [1086, 51] on div "02 Template - Course Preview Save" at bounding box center [736, 44] width 1021 height 21
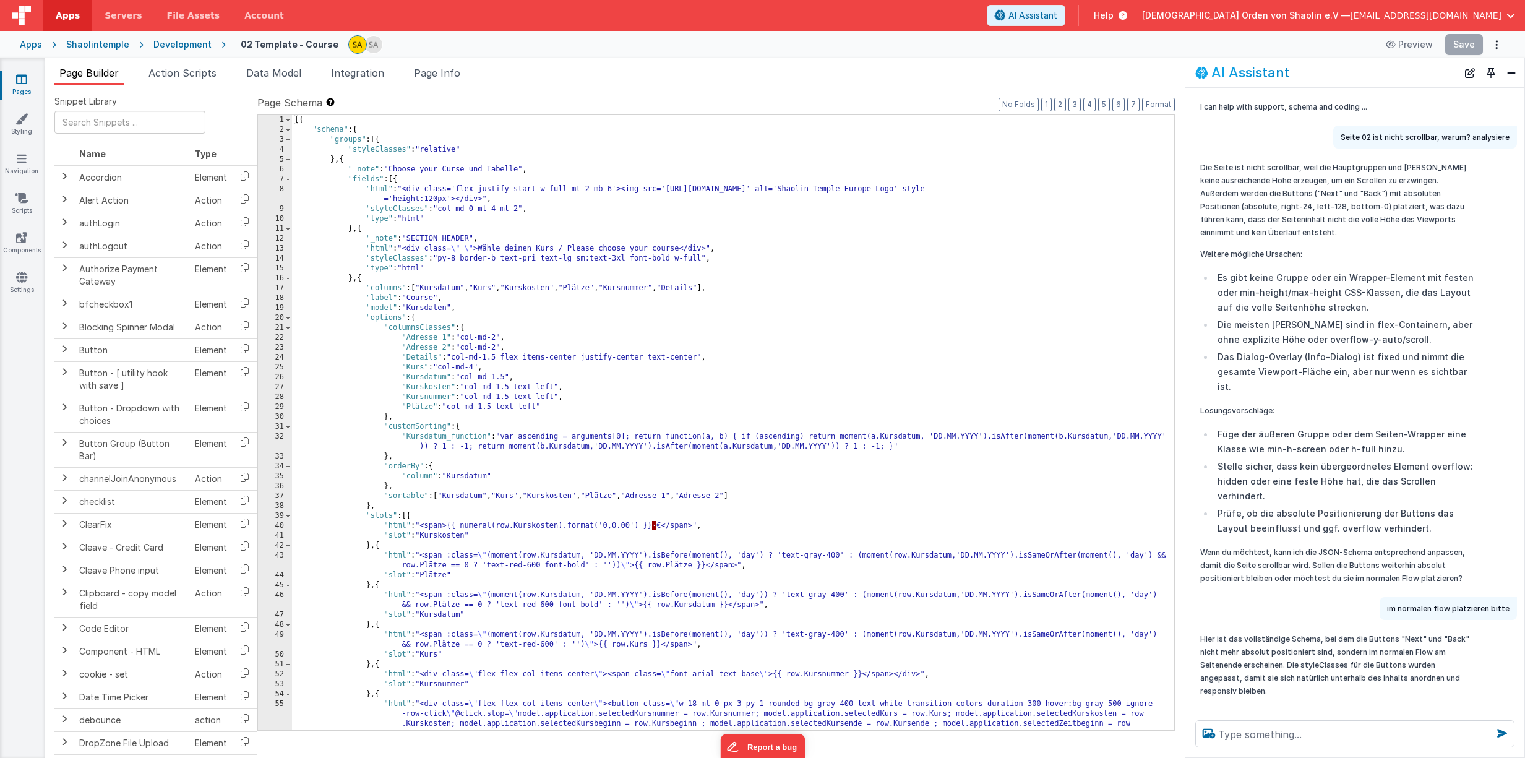
scroll to position [35, 0]
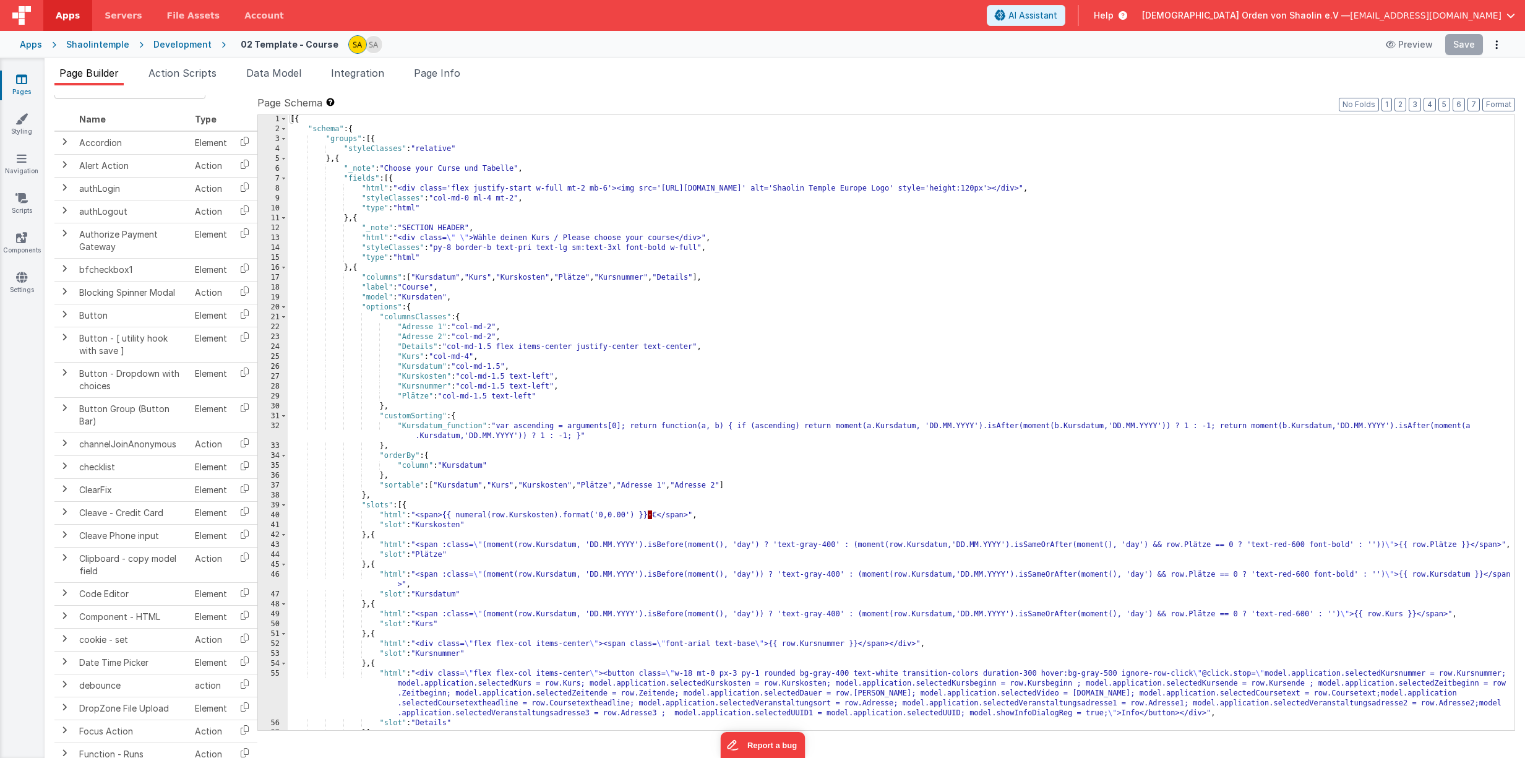
scroll to position [1, 0]
click at [934, 357] on div "[{ "schema" : { "groups" : [{ "styleClasses" : "relative" } , { "_note" : "Choo…" at bounding box center [901, 431] width 1227 height 635
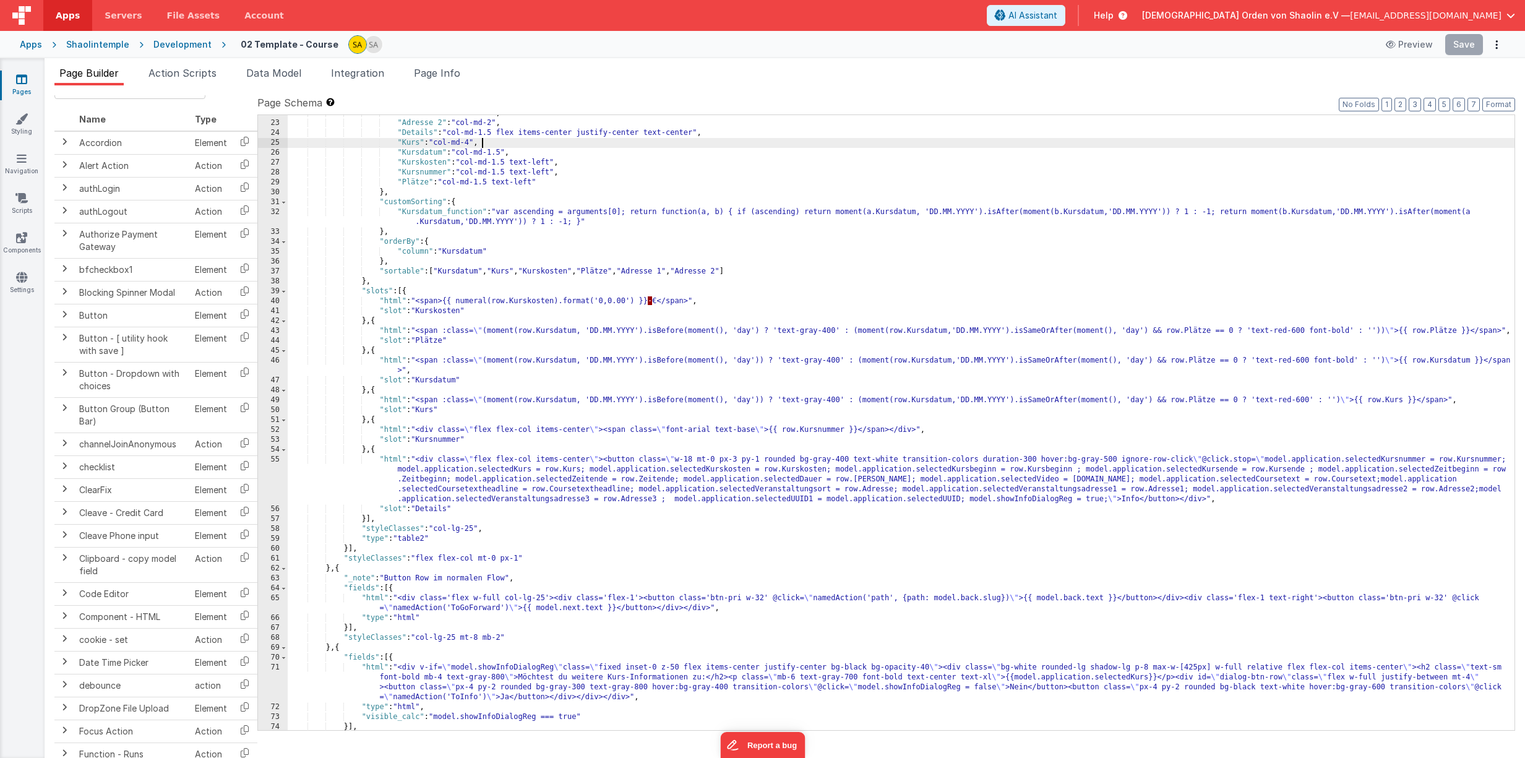
scroll to position [0, 0]
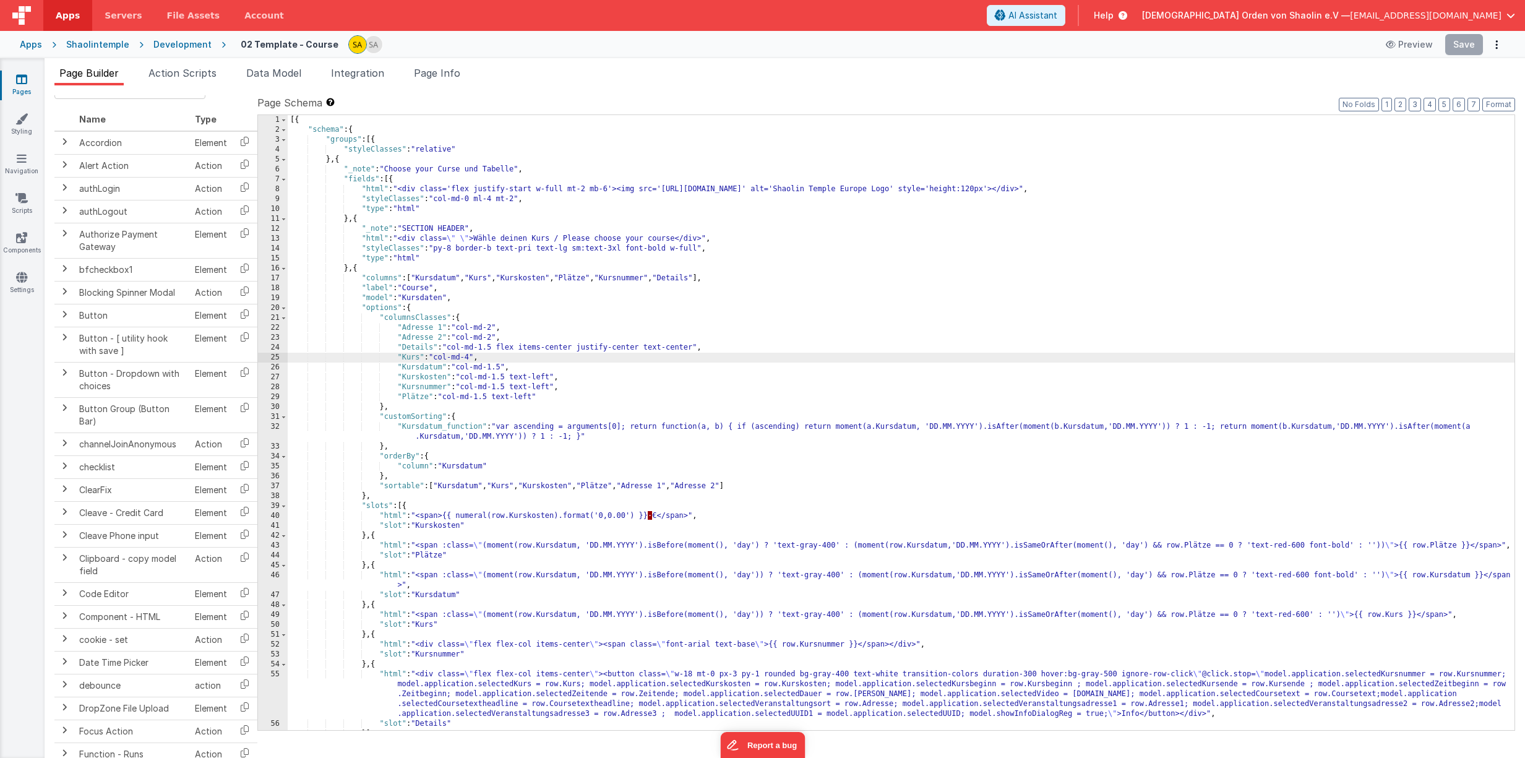
click at [189, 42] on div "Development" at bounding box center [182, 44] width 58 height 12
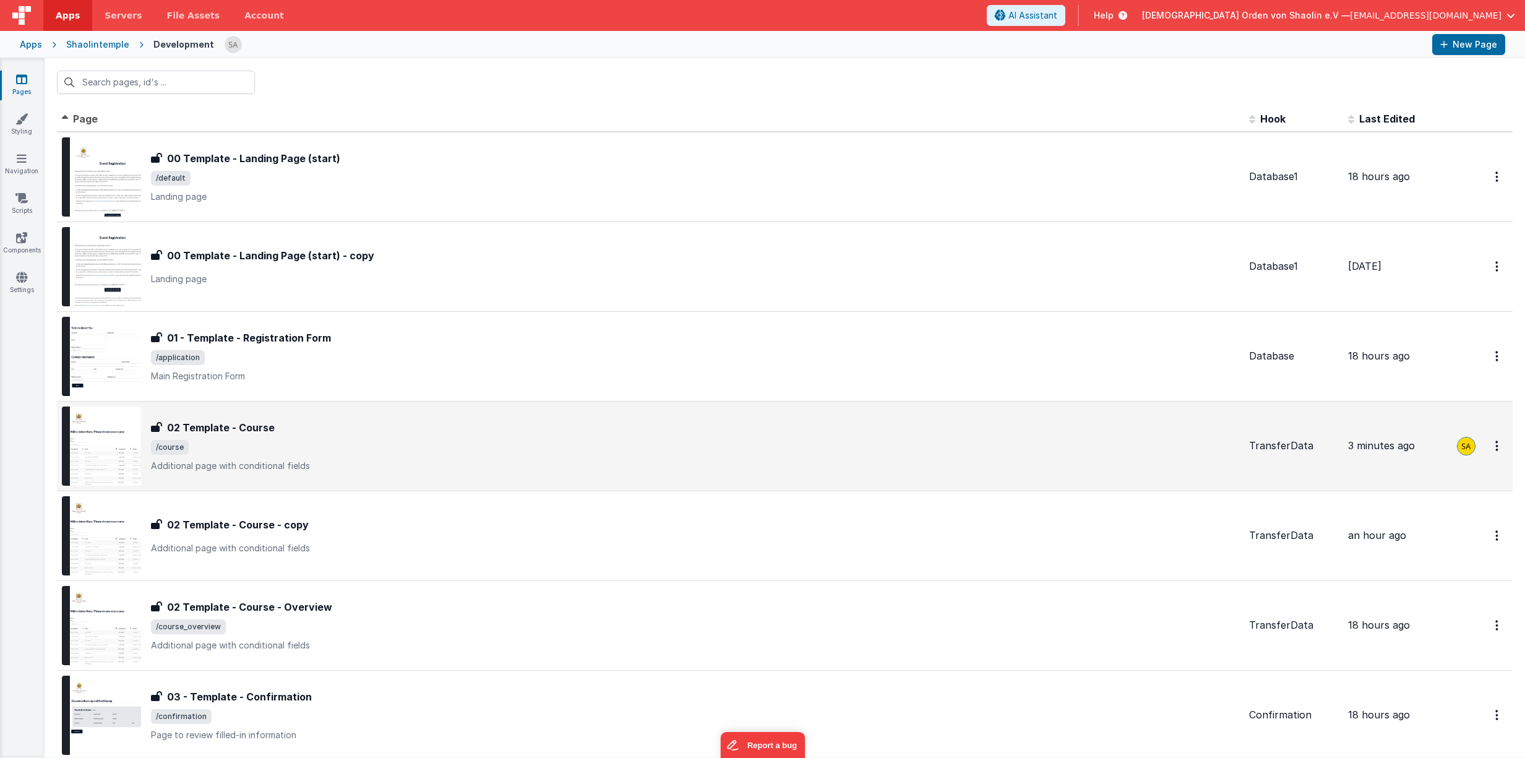
click at [452, 435] on div "02 Template - Course 02 Template - Course /course Additional page with conditio…" at bounding box center [695, 446] width 1088 height 52
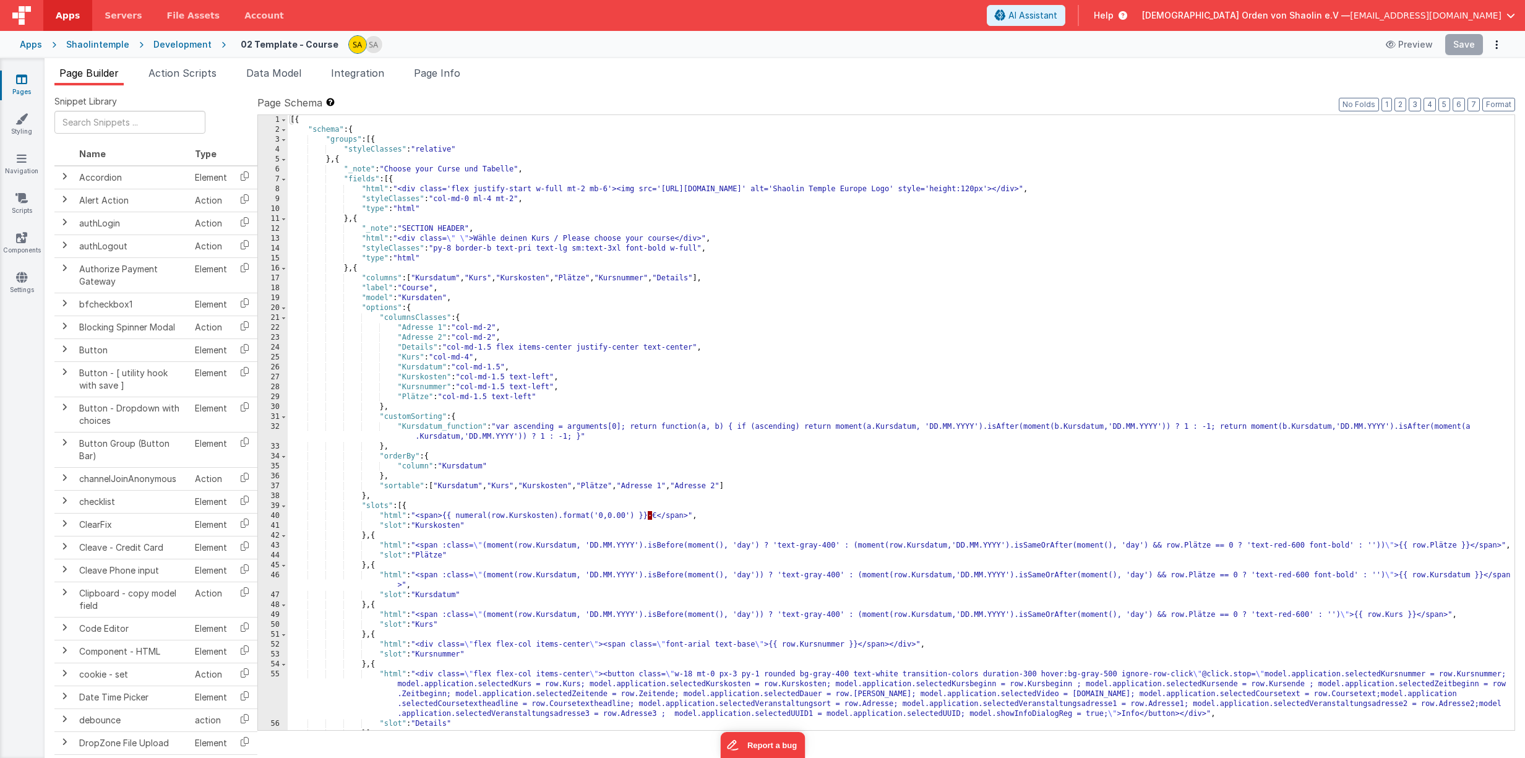
click at [1512, 12] on span "button" at bounding box center [1510, 15] width 9 height 9
click at [1370, 112] on div "Logout" at bounding box center [1415, 118] width 183 height 12
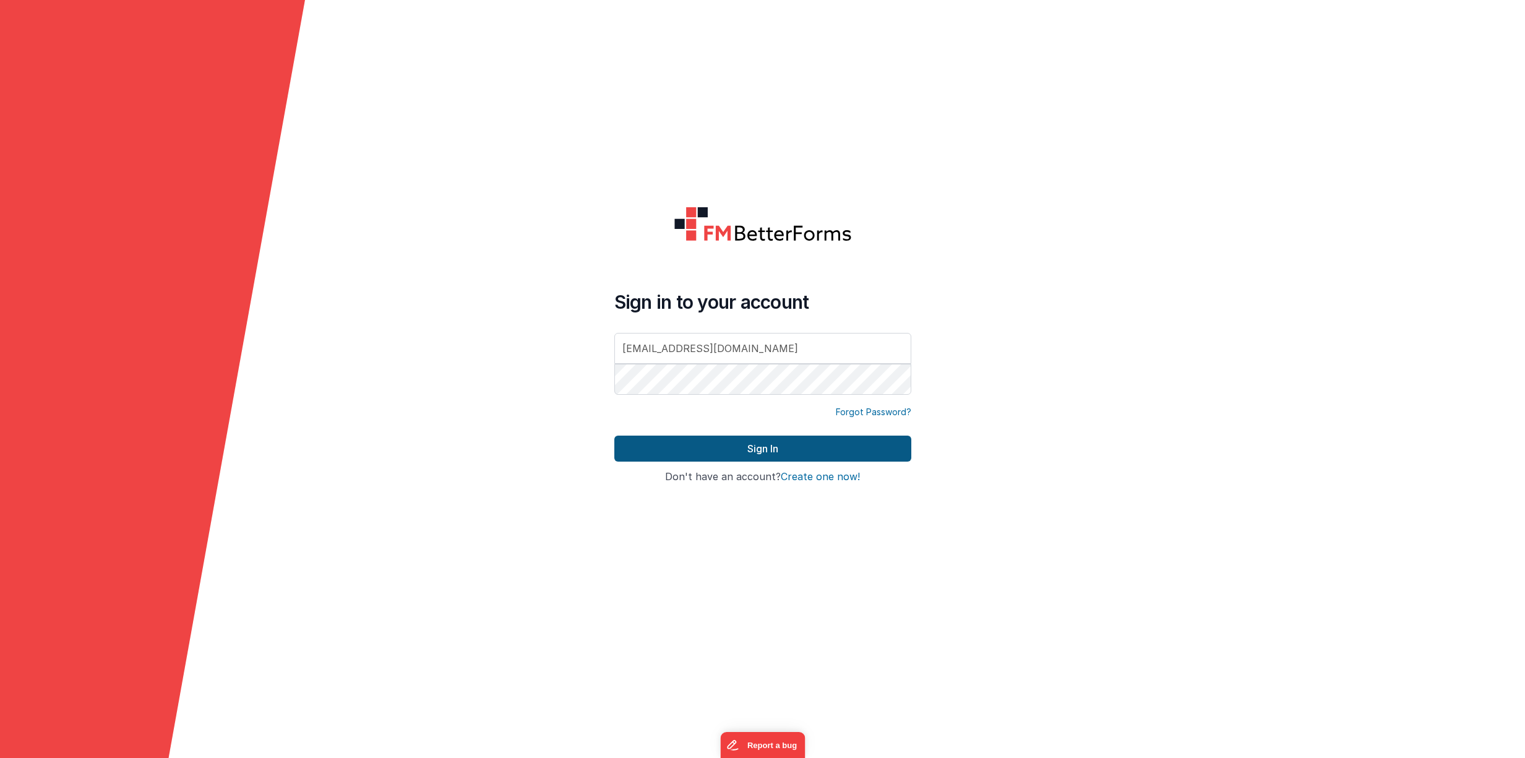
type input "[EMAIL_ADDRESS][DOMAIN_NAME]"
click at [799, 452] on button "Sign In" at bounding box center [762, 448] width 297 height 26
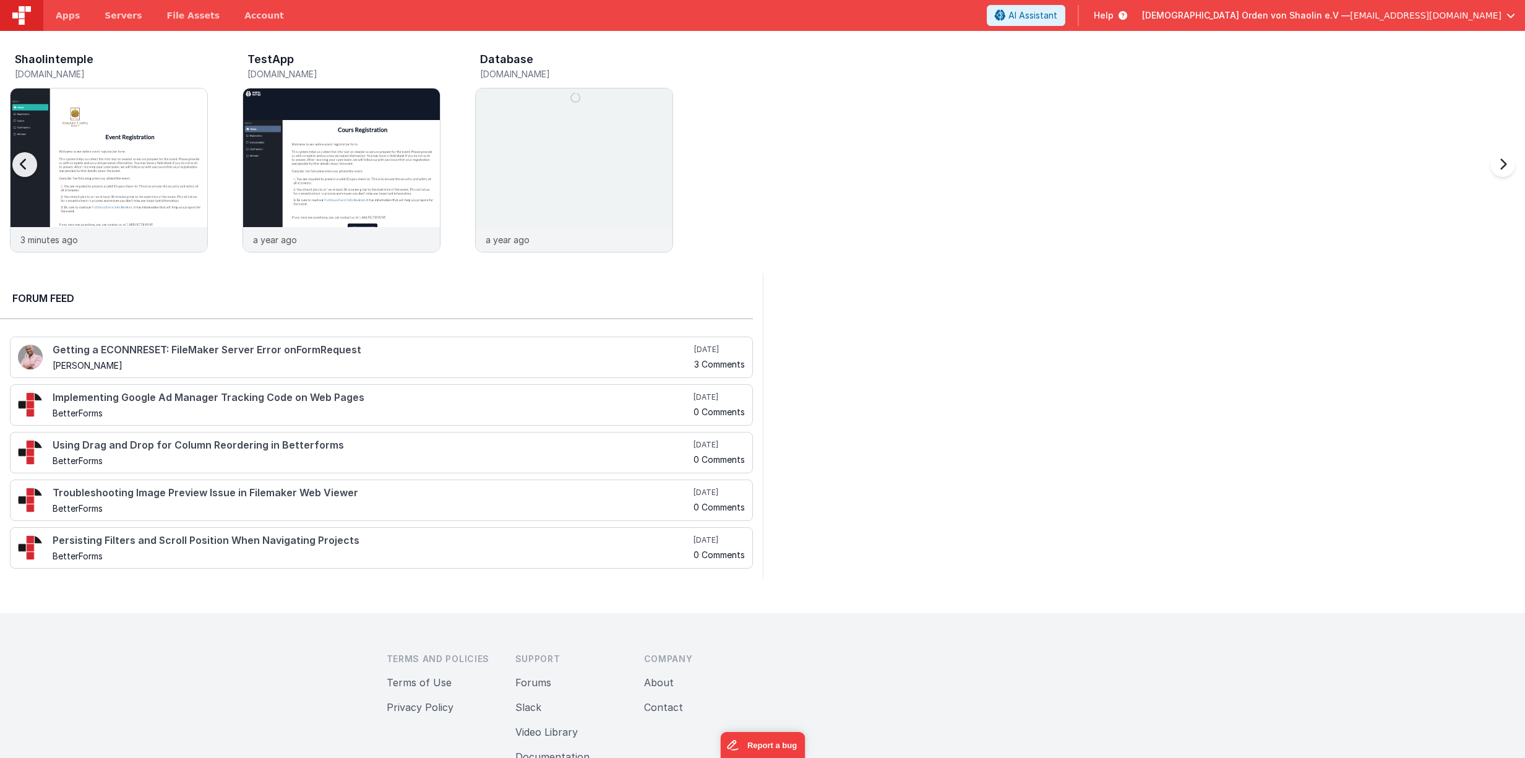
click at [59, 197] on div at bounding box center [36, 172] width 49 height 178
click at [107, 168] on img at bounding box center [109, 186] width 197 height 197
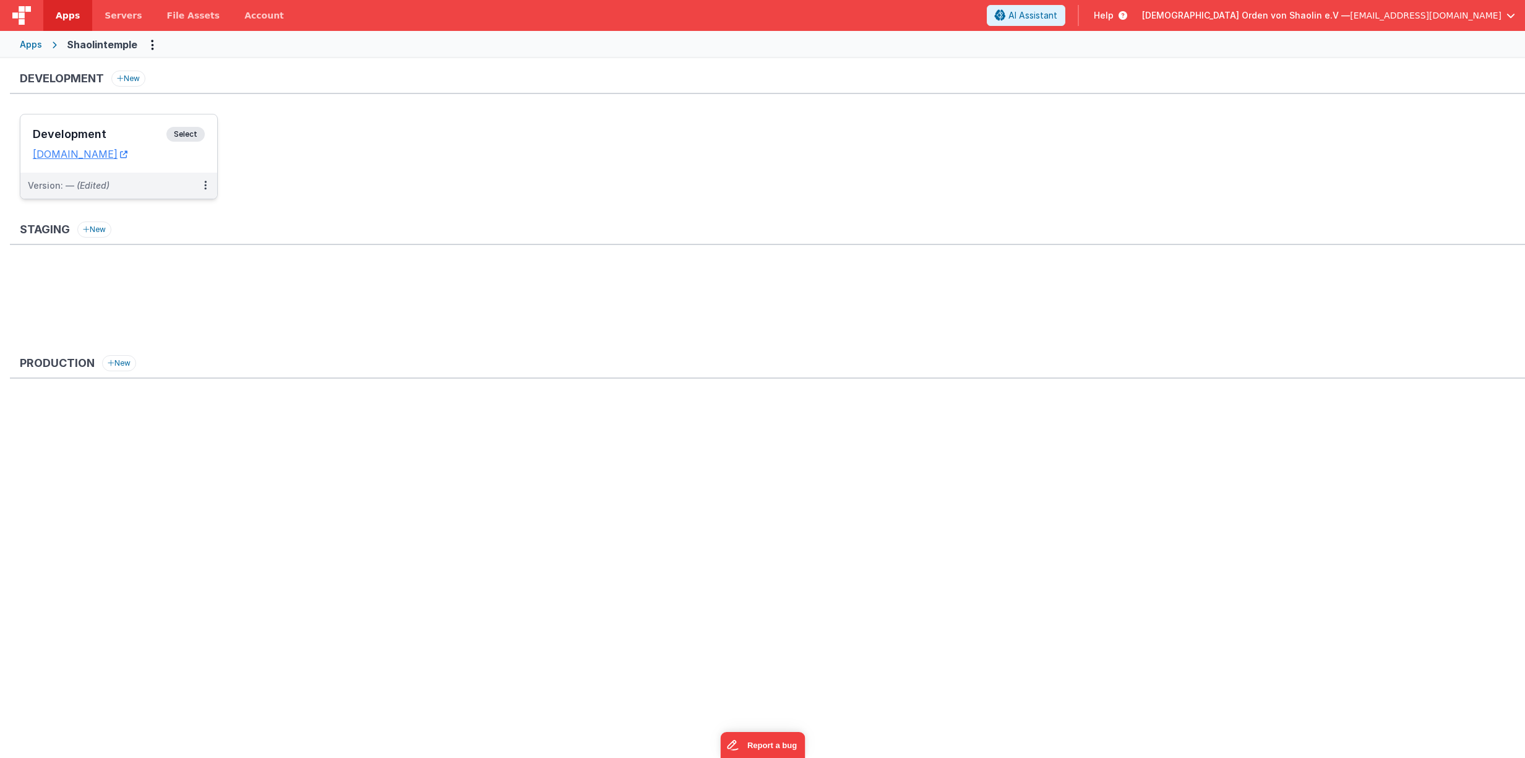
click at [183, 132] on span "Select" at bounding box center [185, 134] width 38 height 15
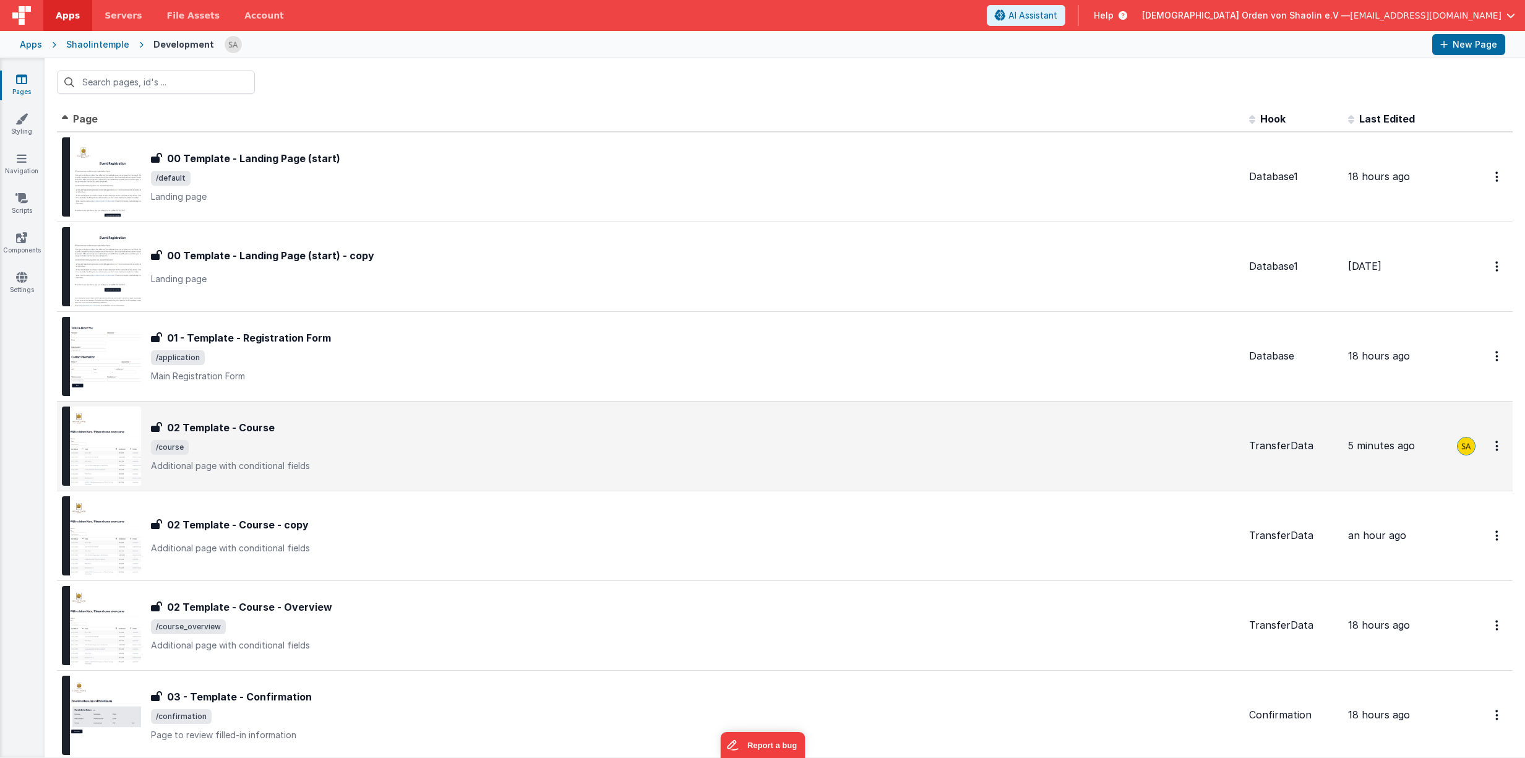
click at [505, 449] on span "/course" at bounding box center [695, 447] width 1088 height 15
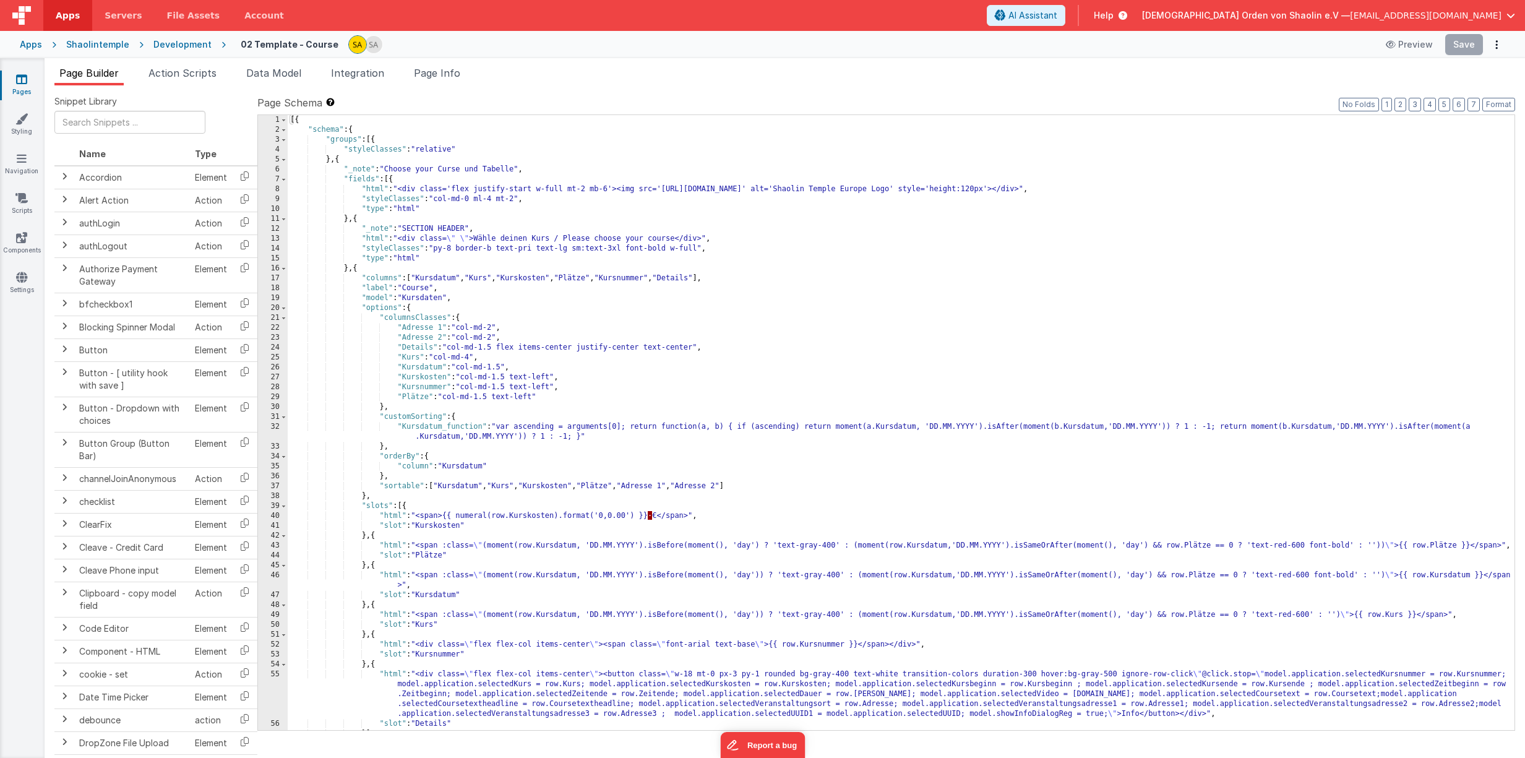
click at [1121, 255] on div "[{ "schema" : { "groups" : [{ "styleClasses" : "relative" } , { "_note" : "Choo…" at bounding box center [901, 432] width 1227 height 635
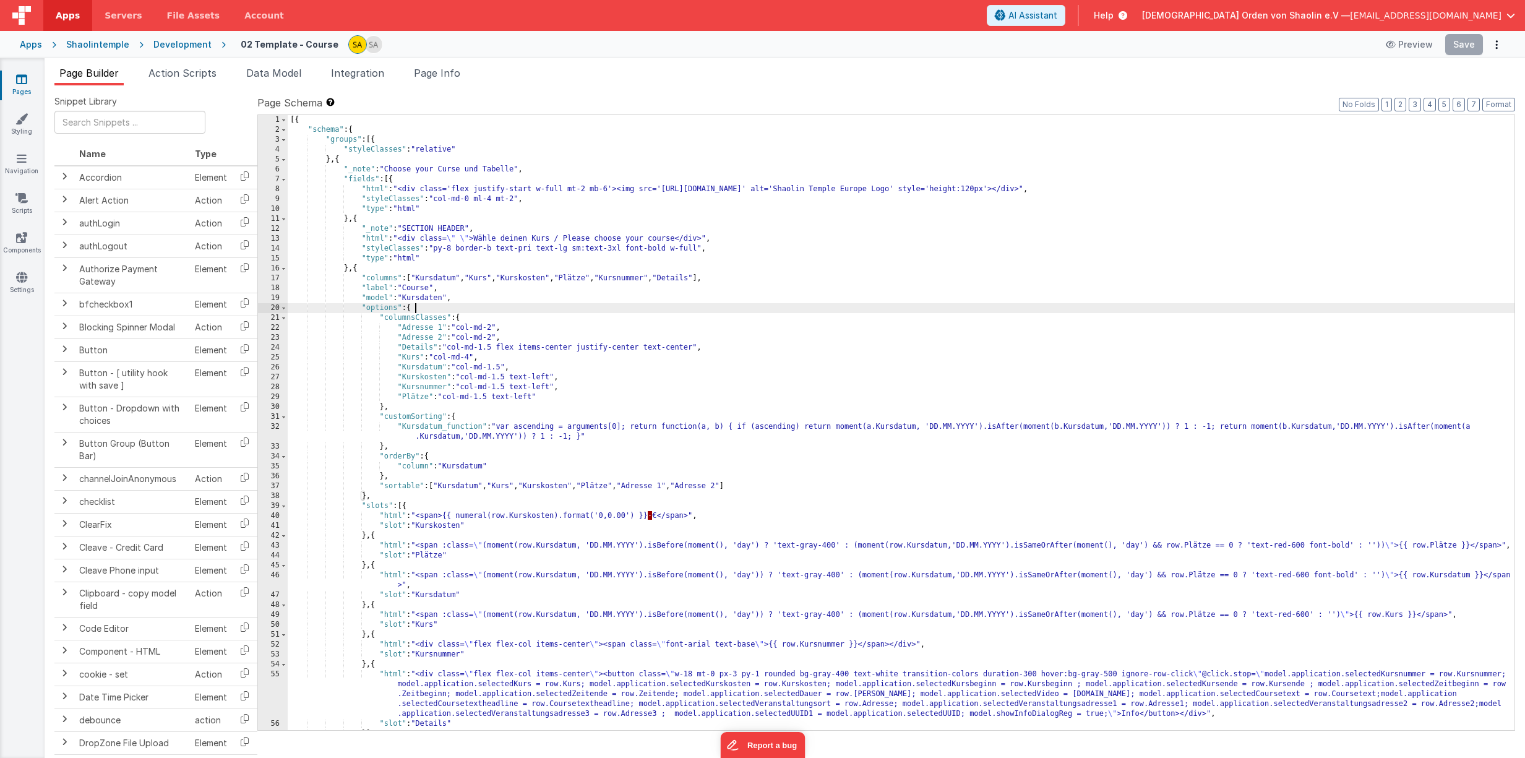
click at [1017, 309] on div "[{ "schema" : { "groups" : [{ "styleClasses" : "relative" } , { "_note" : "Choo…" at bounding box center [901, 432] width 1227 height 635
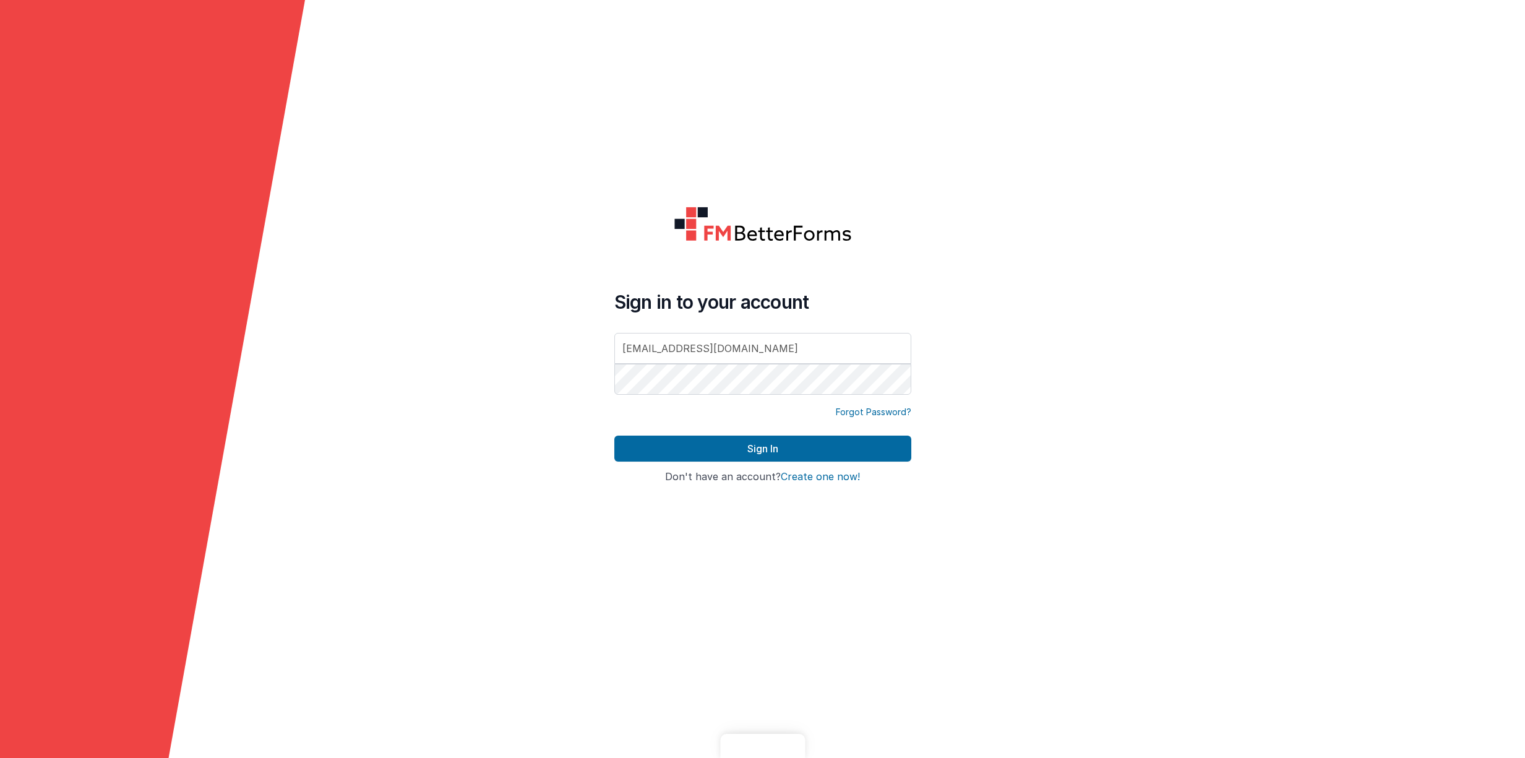
type input "[EMAIL_ADDRESS][DOMAIN_NAME]"
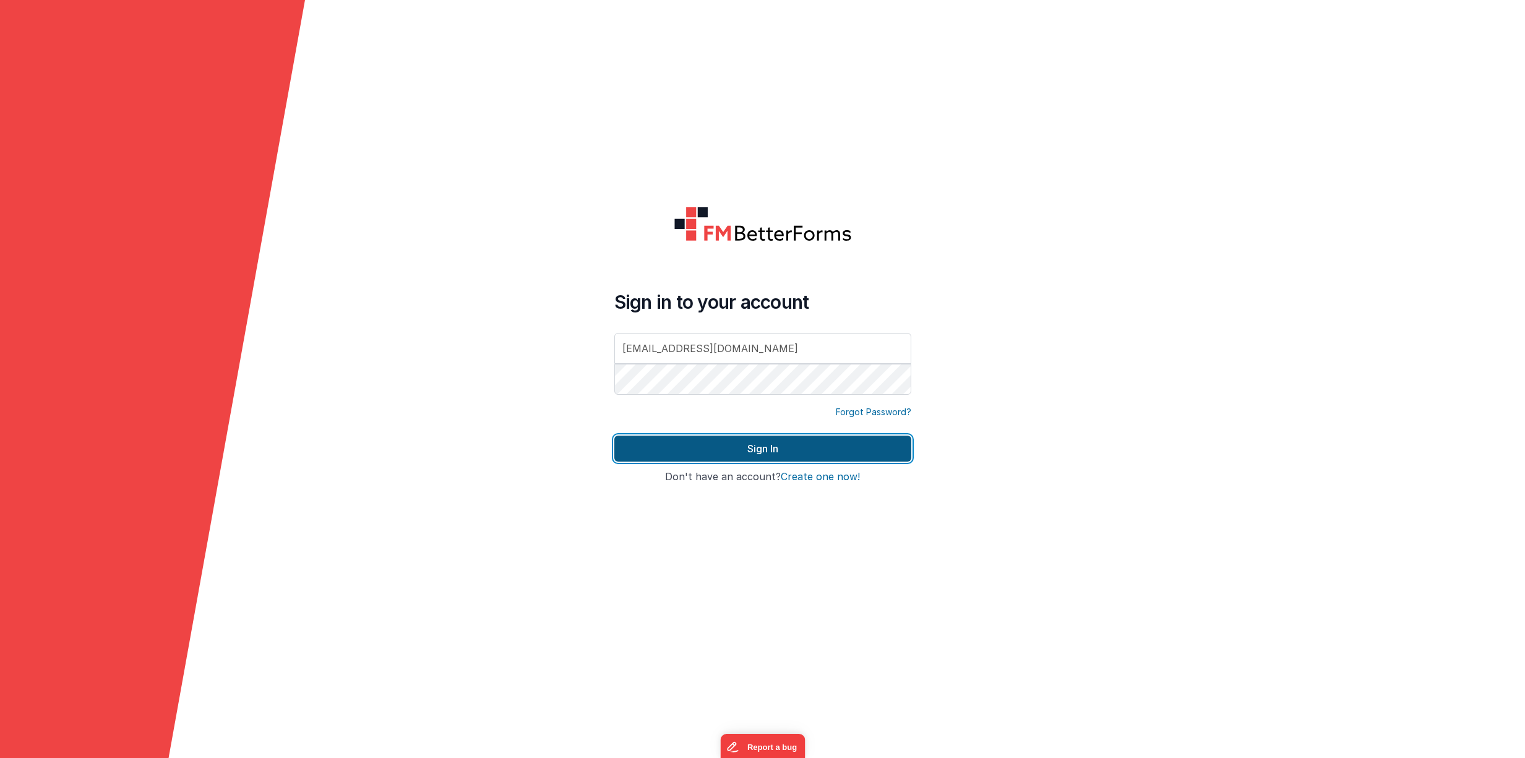
click at [773, 455] on button "Sign In" at bounding box center [762, 448] width 297 height 26
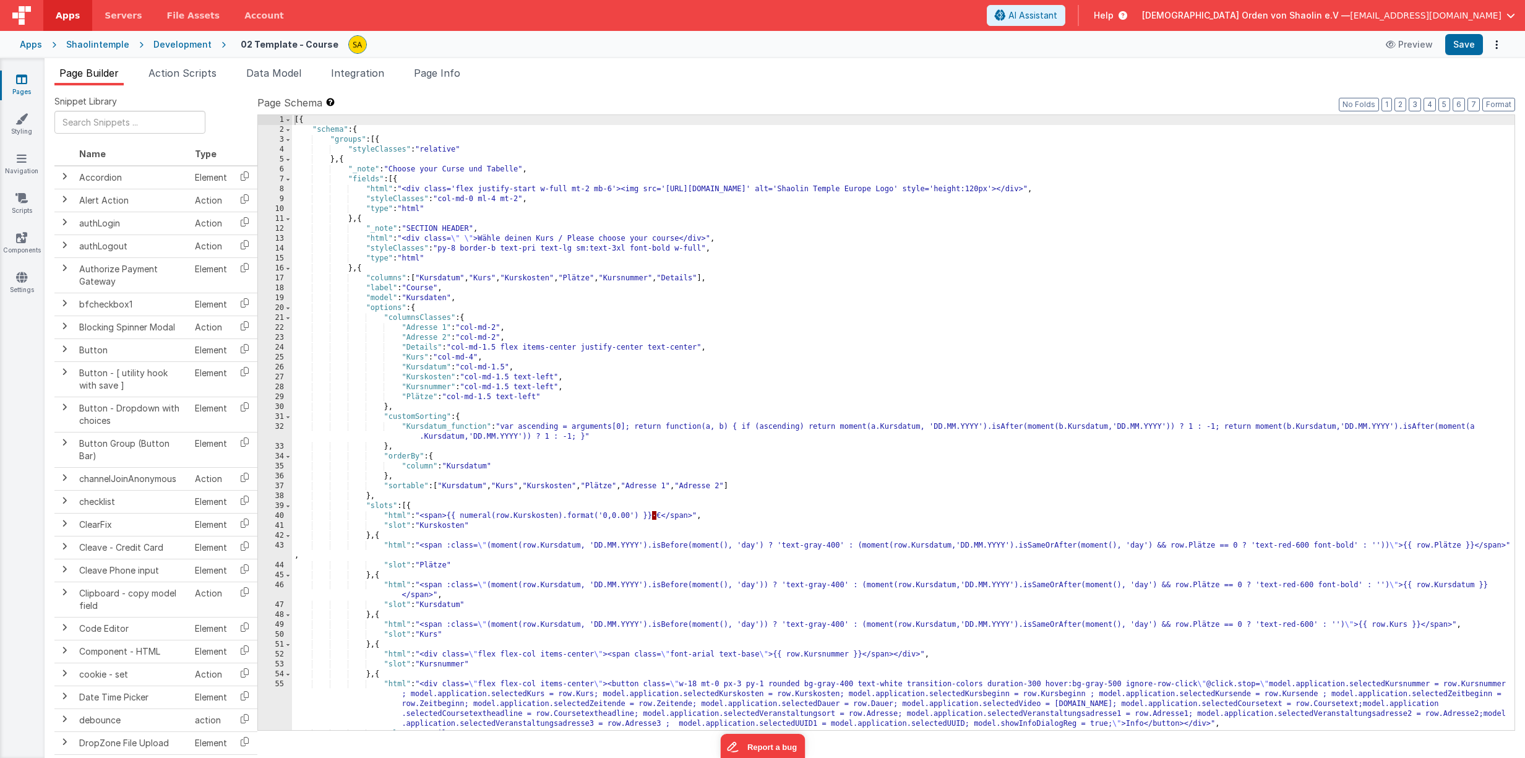
scroll to position [1, 0]
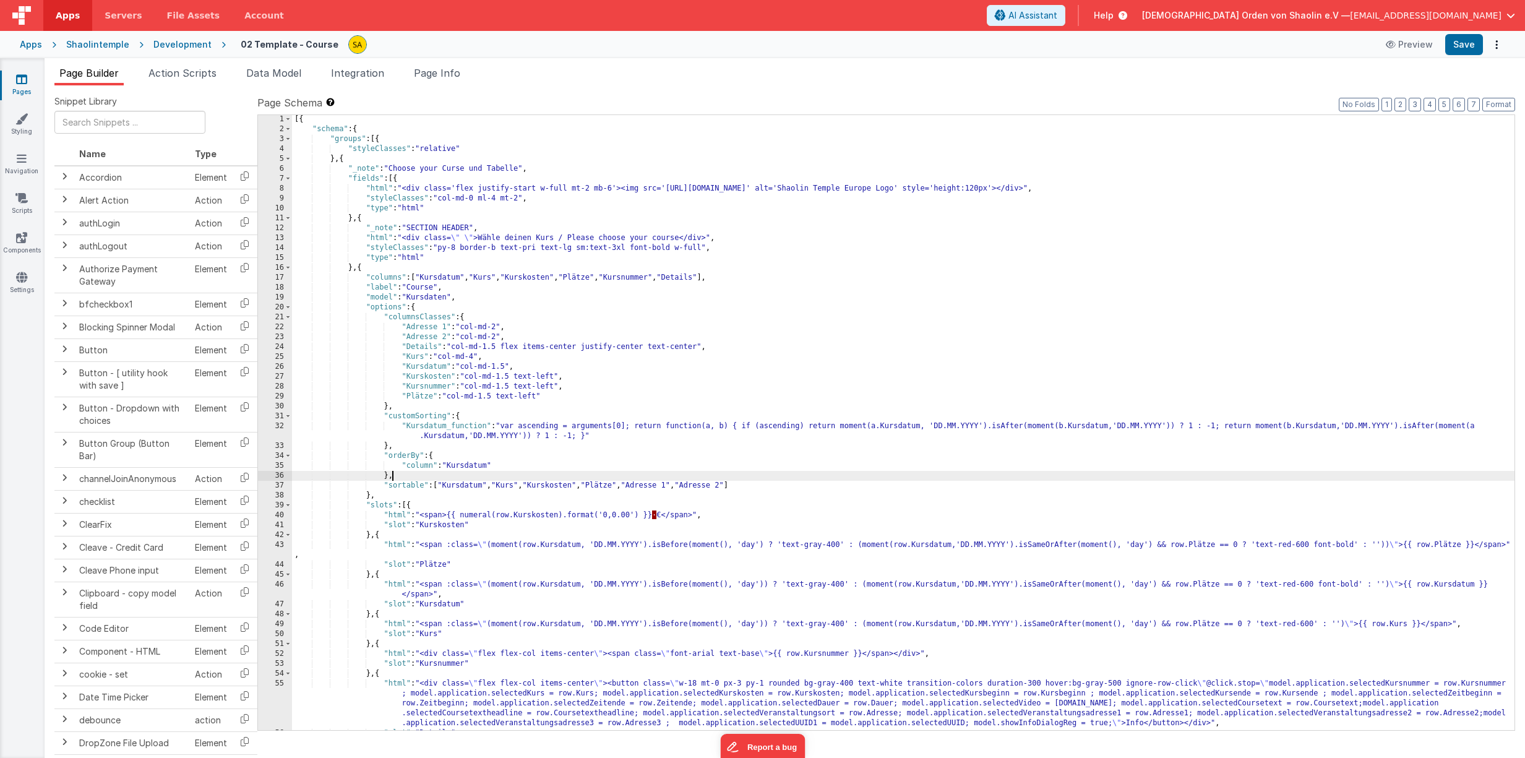
click at [906, 476] on div "[{ "schema" : { "groups" : [{ "styleClasses" : "relative" } , { "_note" : "Choo…" at bounding box center [903, 431] width 1222 height 635
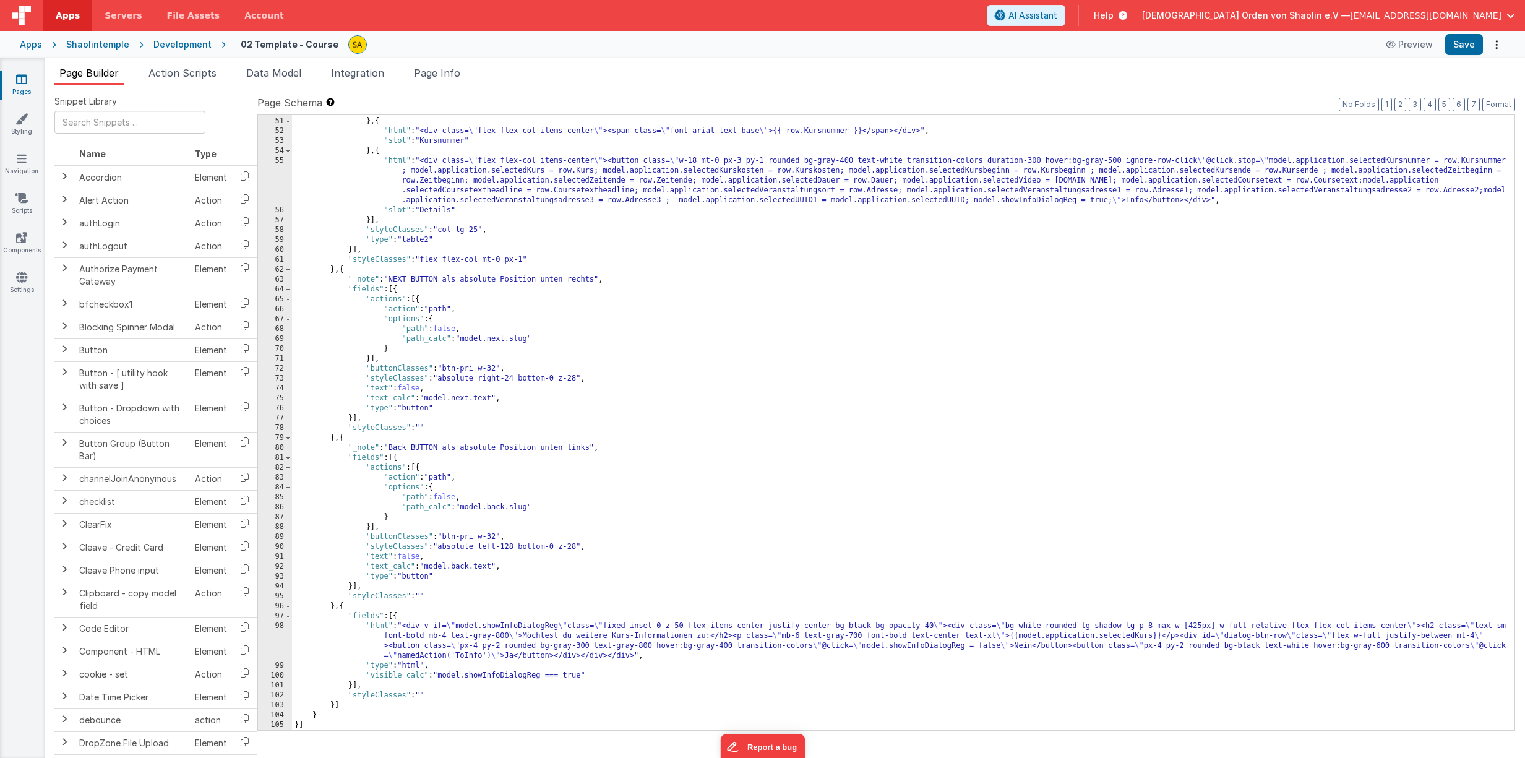
scroll to position [523, 0]
click at [1057, 15] on span "AI Assistant" at bounding box center [1032, 15] width 49 height 12
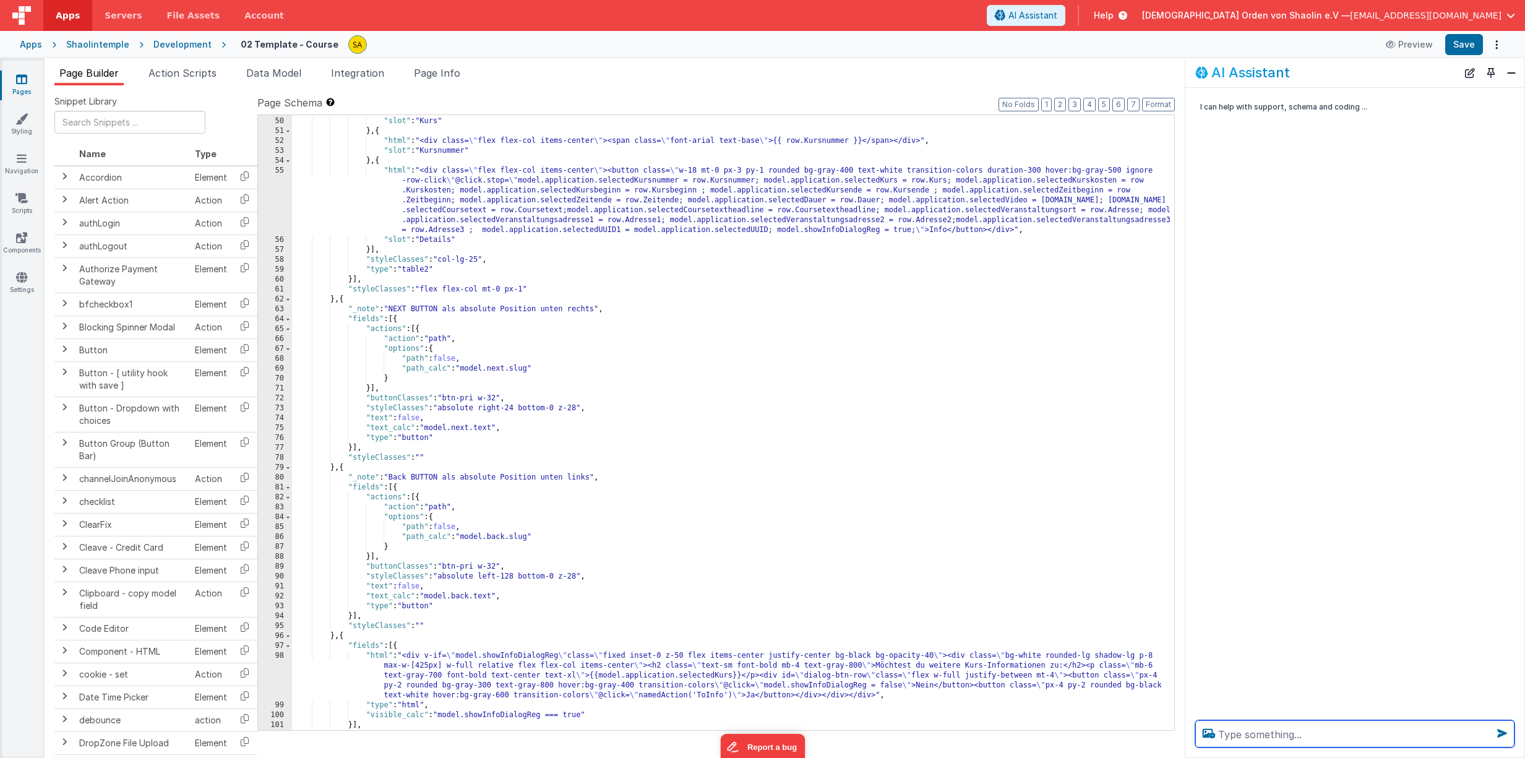
scroll to position [533, 0]
click at [1293, 734] on textarea at bounding box center [1354, 733] width 319 height 27
type textarea "plaziere zwei button außerhalb des Containers"
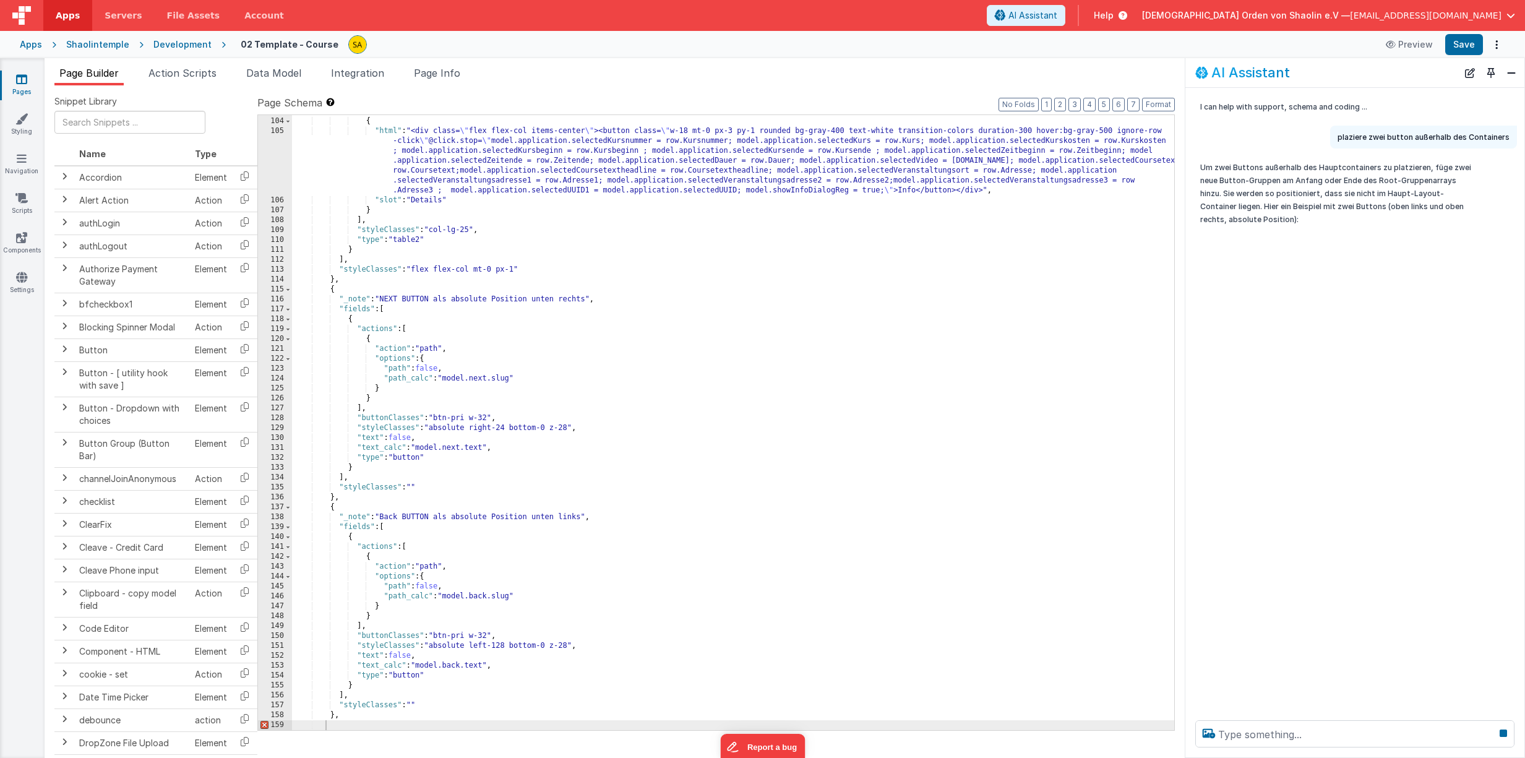
scroll to position [1097, 0]
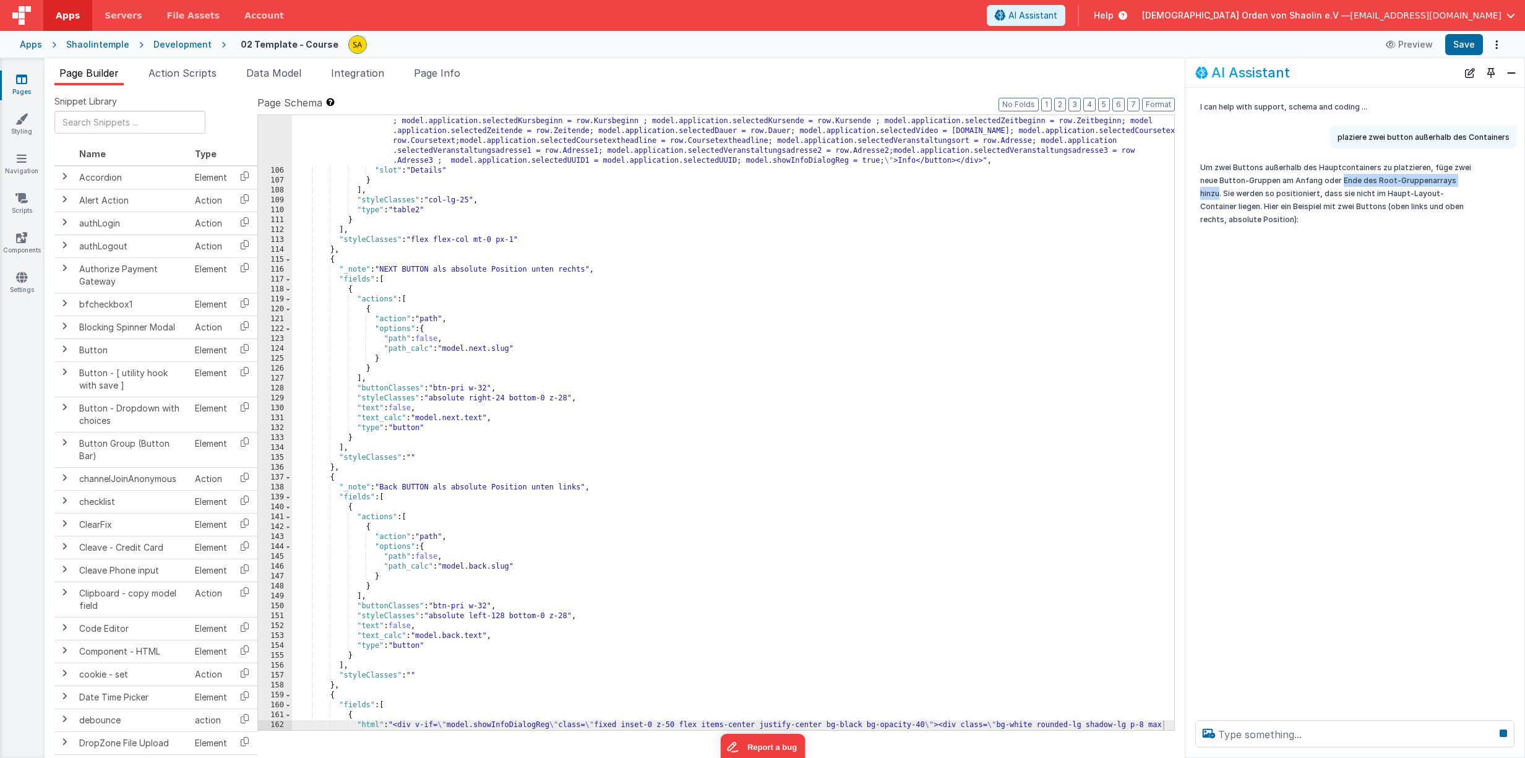
drag, startPoint x: 1340, startPoint y: 181, endPoint x: 1473, endPoint y: 186, distance: 133.7
click at [1473, 183] on p "Um zwei Buttons außerhalb des Hauptcontainers zu platzieren, füge zwei neue But…" at bounding box center [1338, 193] width 277 height 65
copy p "Ende des Root-Gruppenarrays hinzu"
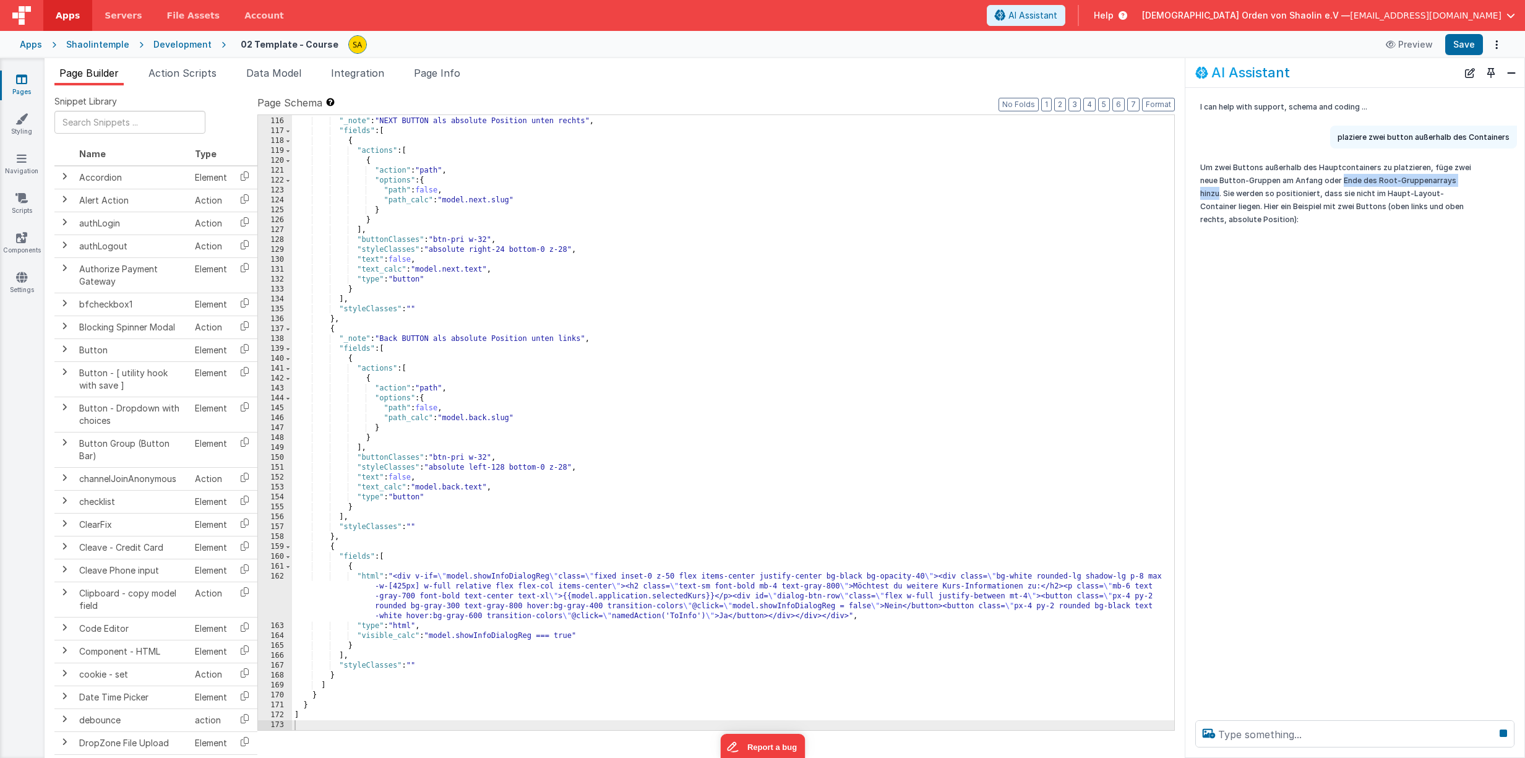
scroll to position [1246, 0]
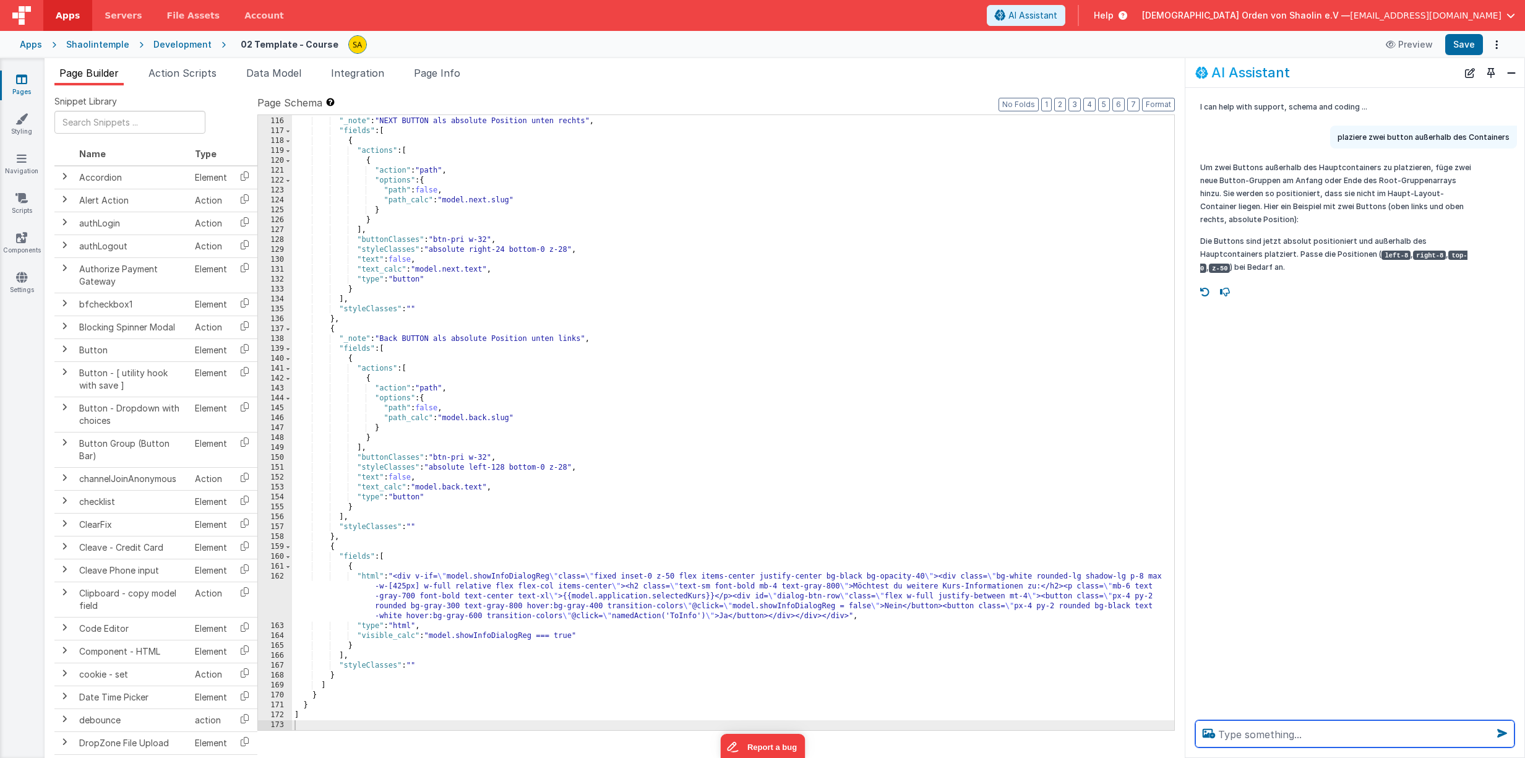
click at [1260, 732] on textarea at bounding box center [1354, 733] width 319 height 27
paste textarea "Ende des Root-Gruppenarrays hinzu"
type textarea "bitte am Ende des Root-Gruppenarrays hinzufügen, nicht am Anfang"
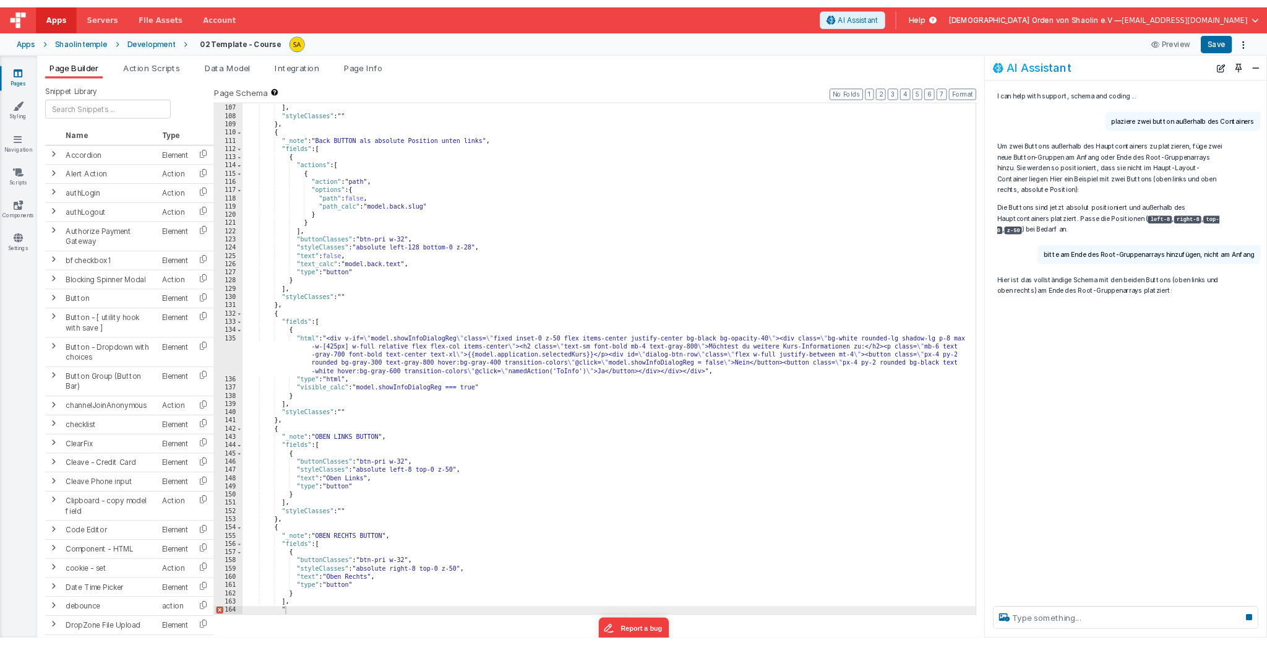
scroll to position [1216, 0]
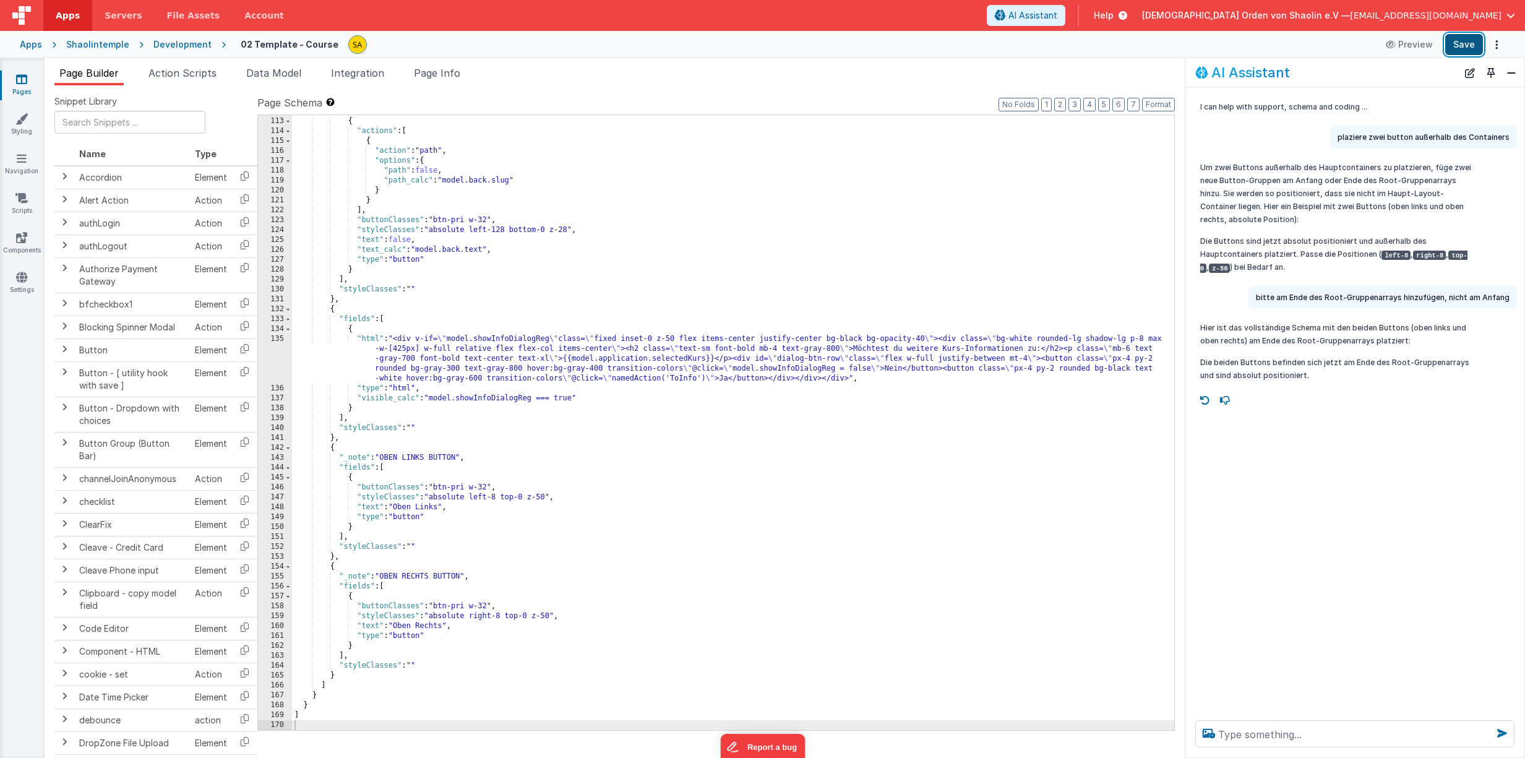
click at [1470, 51] on button "Save" at bounding box center [1464, 44] width 38 height 21
click at [515, 499] on div ""fields" : [ { "actions" : [ { "action" : "path" , "options" : { "path" : false…" at bounding box center [733, 423] width 882 height 635
click at [516, 500] on div ""fields" : [ { "actions" : [ { "action" : "path" , "options" : { "path" : false…" at bounding box center [733, 423] width 882 height 635
click at [1463, 41] on button "Save" at bounding box center [1464, 44] width 38 height 21
click at [521, 615] on div ""fields" : [ { "actions" : [ { "action" : "path" , "options" : { "path" : false…" at bounding box center [733, 423] width 882 height 635
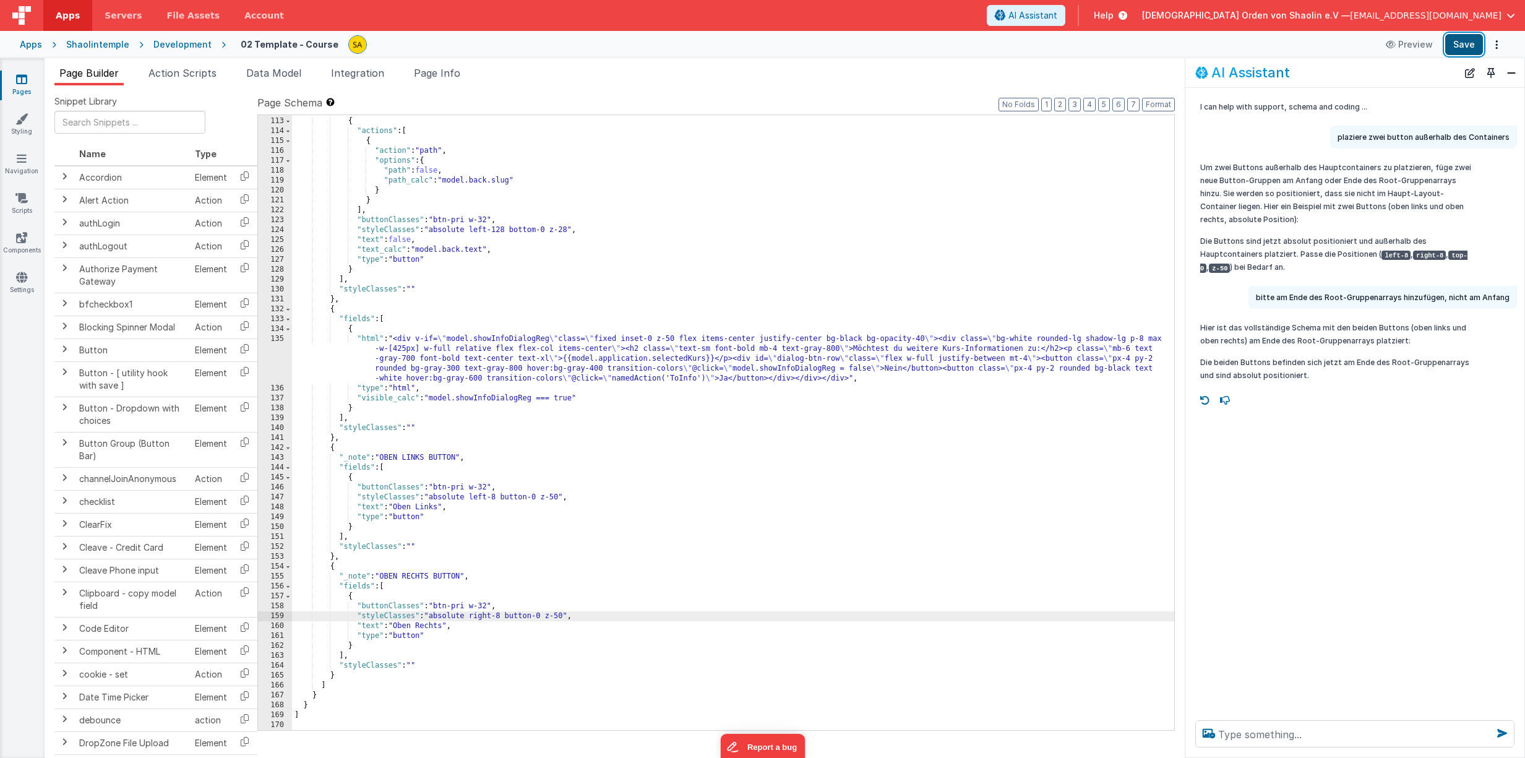
click at [1455, 52] on button "Save" at bounding box center [1464, 44] width 38 height 21
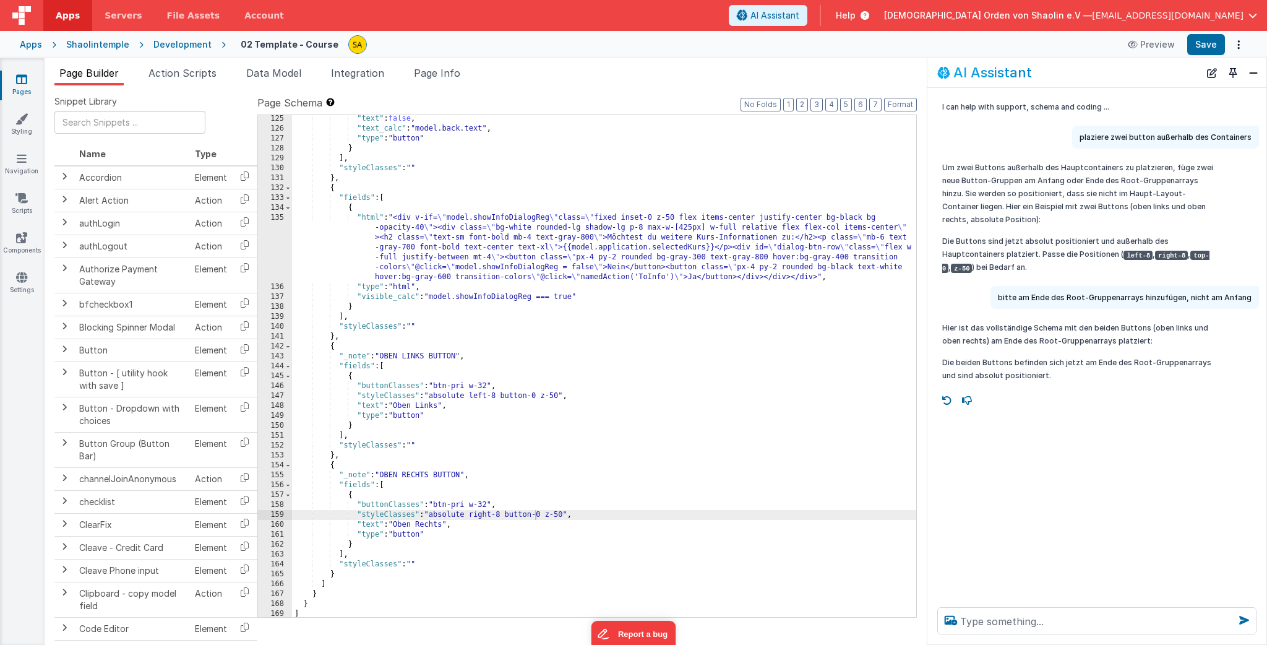
scroll to position [1426, 0]
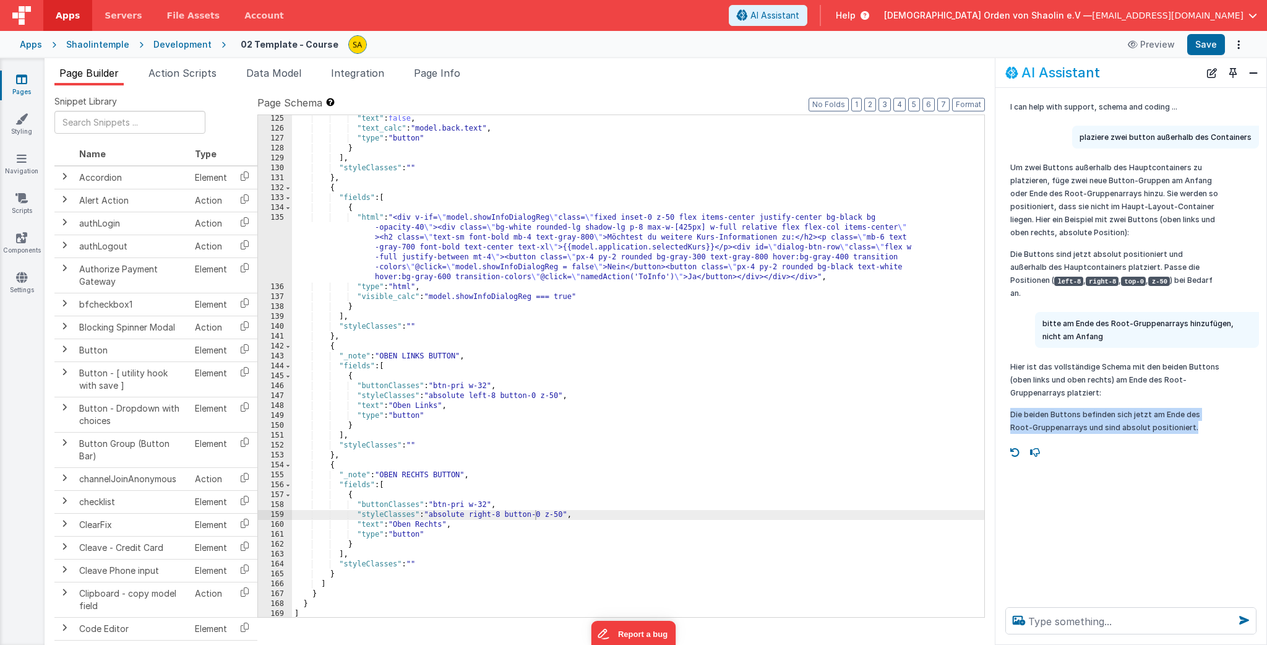
drag, startPoint x: 927, startPoint y: 392, endPoint x: 994, endPoint y: 393, distance: 67.4
click at [995, 393] on div "AI Assistant I can help with support, schema and coding ... plaziere zwei butto…" at bounding box center [1131, 351] width 272 height 586
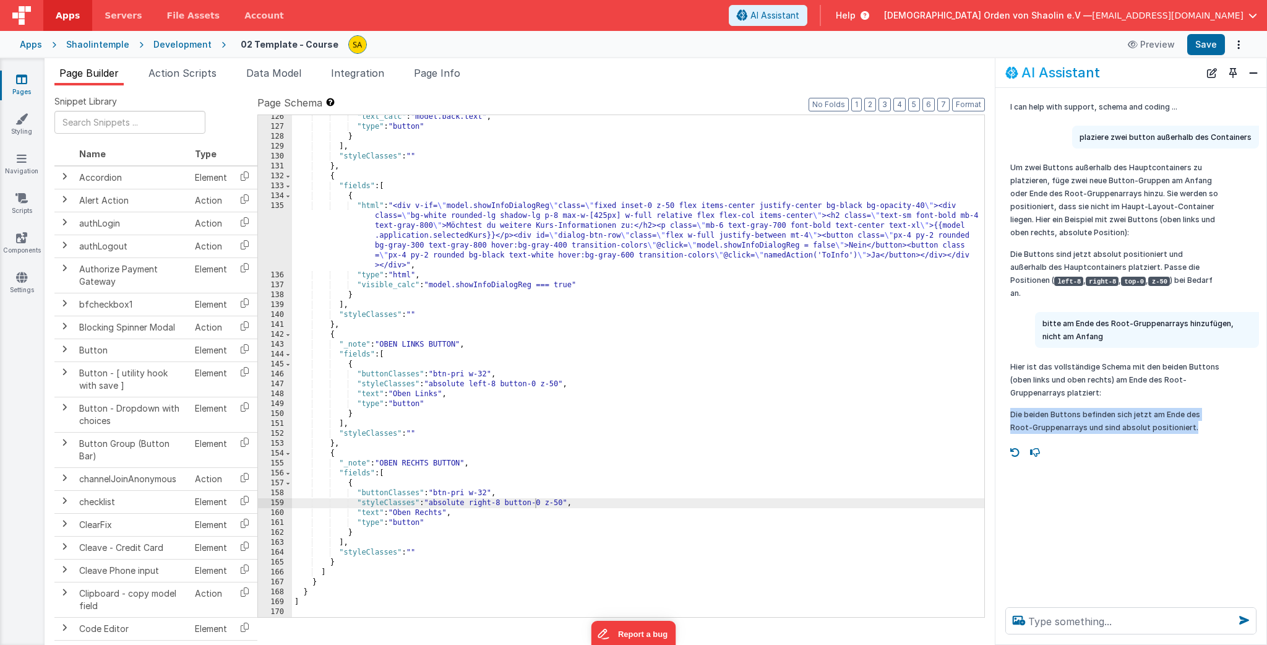
scroll to position [1379, 0]
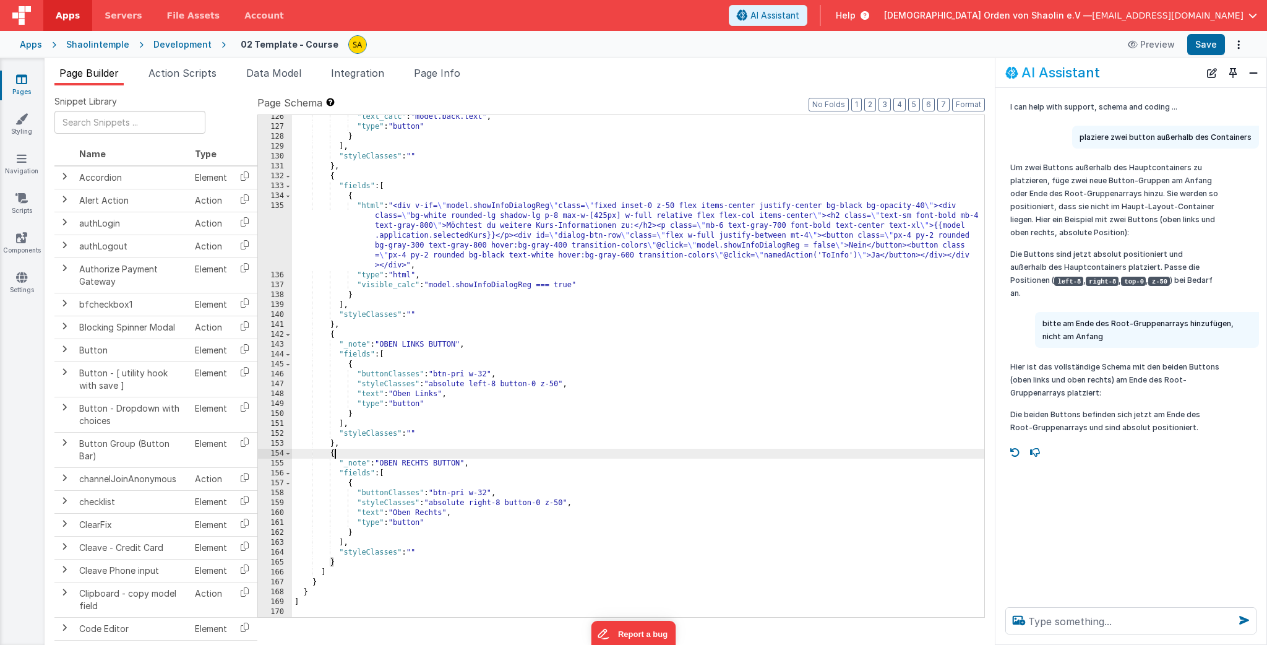
click at [625, 452] on div ""text_calc" : "model.back.text" , "type" : "button" } ] , "styleClasses" : "" }…" at bounding box center [638, 372] width 692 height 521
click at [500, 383] on div ""text_calc" : "model.back.text" , "type" : "button" } ] , "styleClasses" : "" }…" at bounding box center [638, 372] width 692 height 521
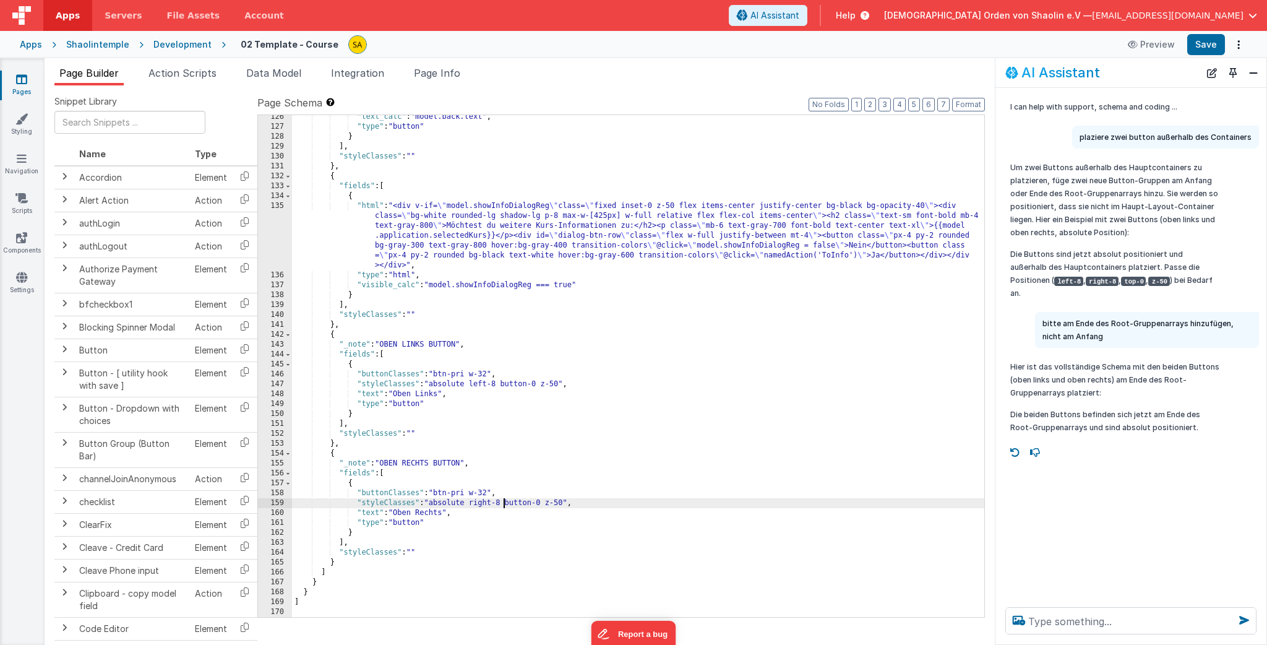
click at [505, 504] on div ""text_calc" : "model.back.text" , "type" : "button" } ] , "styleClasses" : "" }…" at bounding box center [638, 372] width 692 height 521
click at [498, 384] on div ""text_calc" : "model.back.text" , "type" : "button" } ] , "styleClasses" : "" }…" at bounding box center [638, 372] width 692 height 521
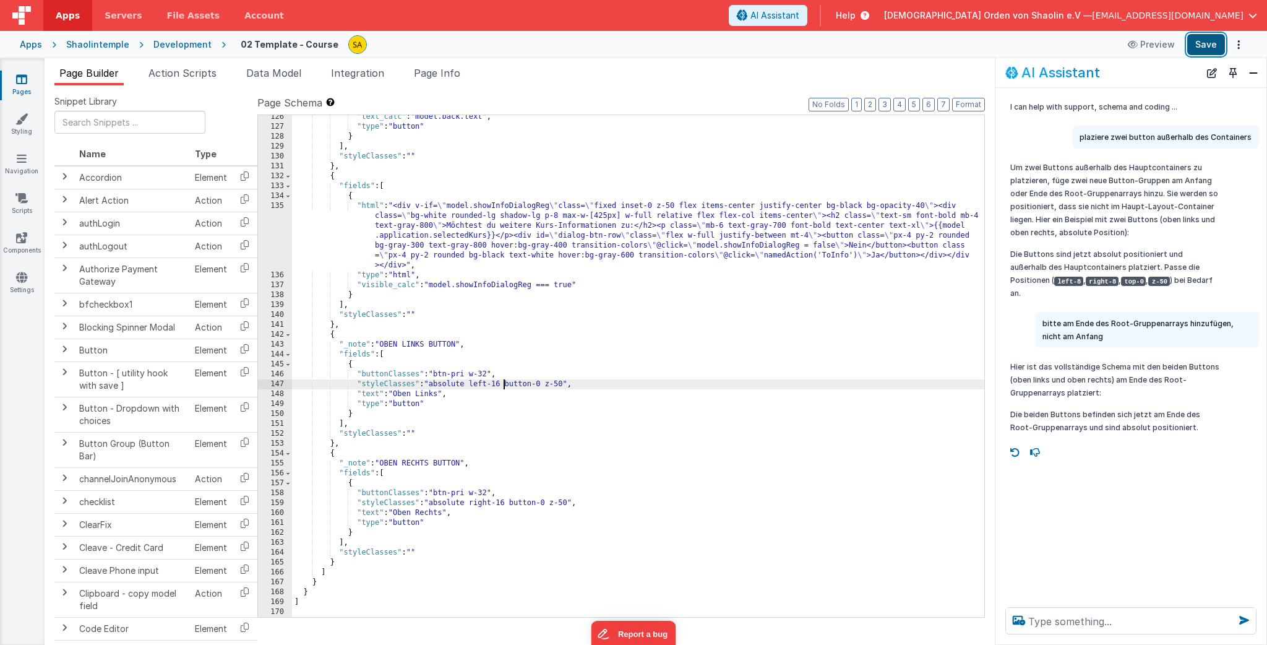
click at [1210, 45] on button "Save" at bounding box center [1206, 44] width 38 height 21
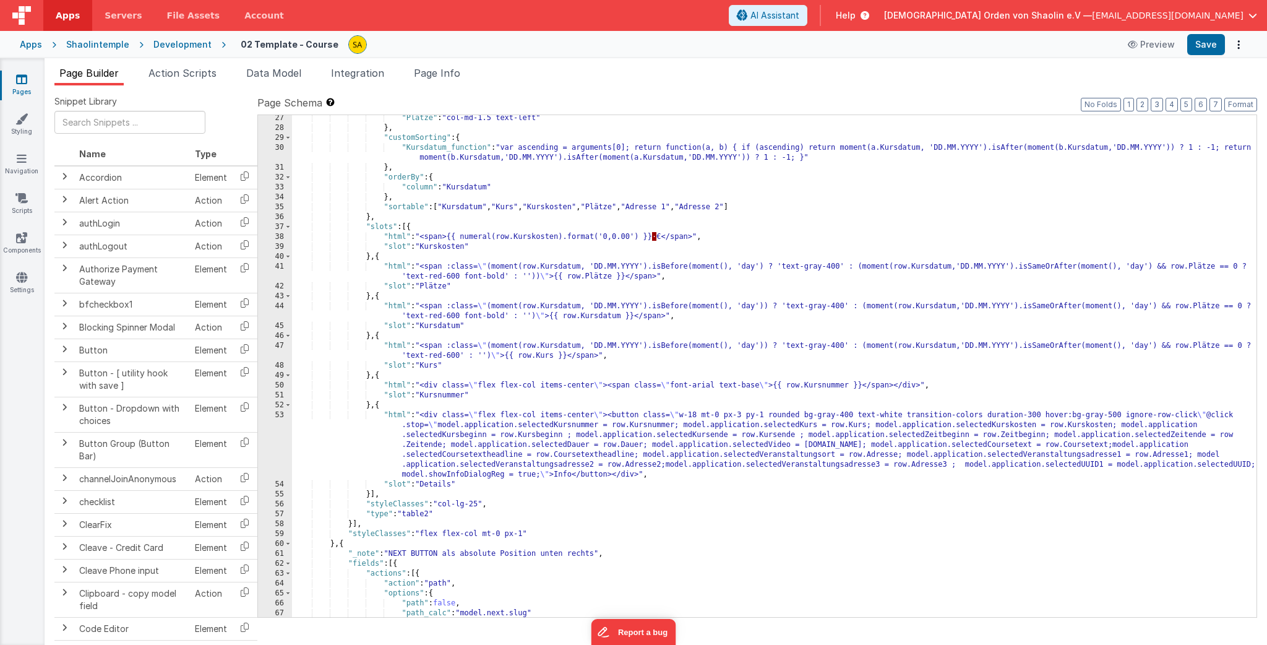
scroll to position [844, 0]
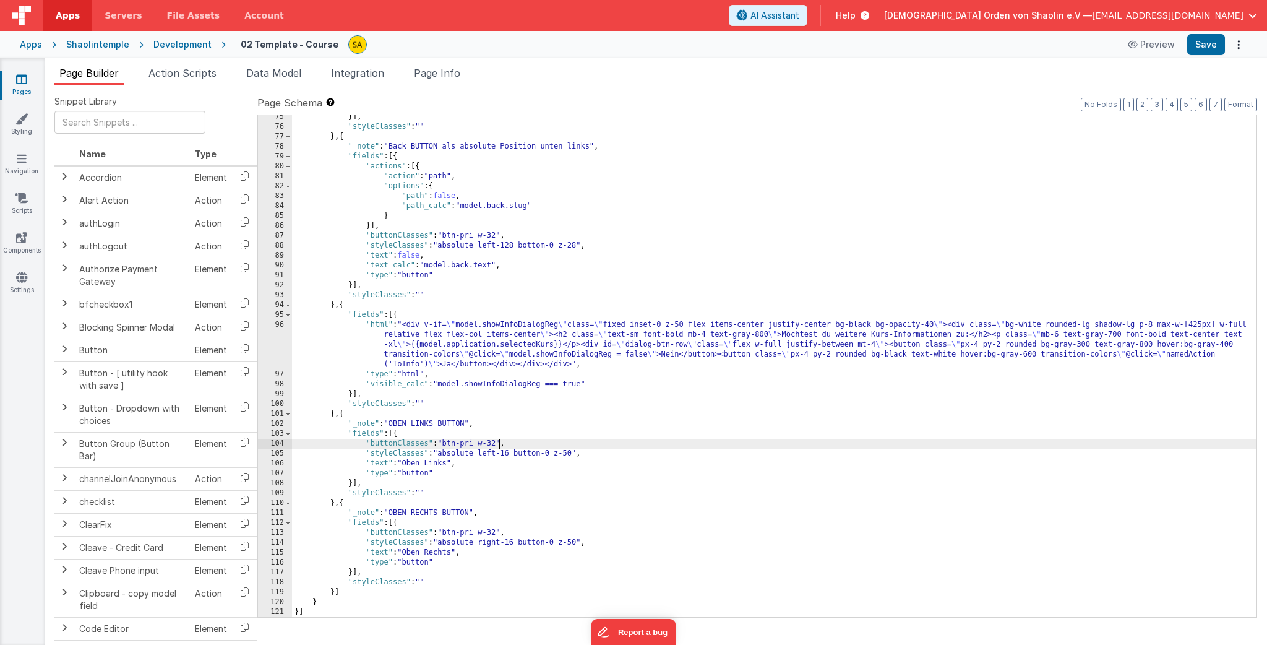
drag, startPoint x: 499, startPoint y: 445, endPoint x: 499, endPoint y: 452, distance: 7.4
click at [499, 445] on div "}] , "styleClasses" : "" } , { "_note" : "Back BUTTON als absolute Position unt…" at bounding box center [774, 372] width 964 height 521
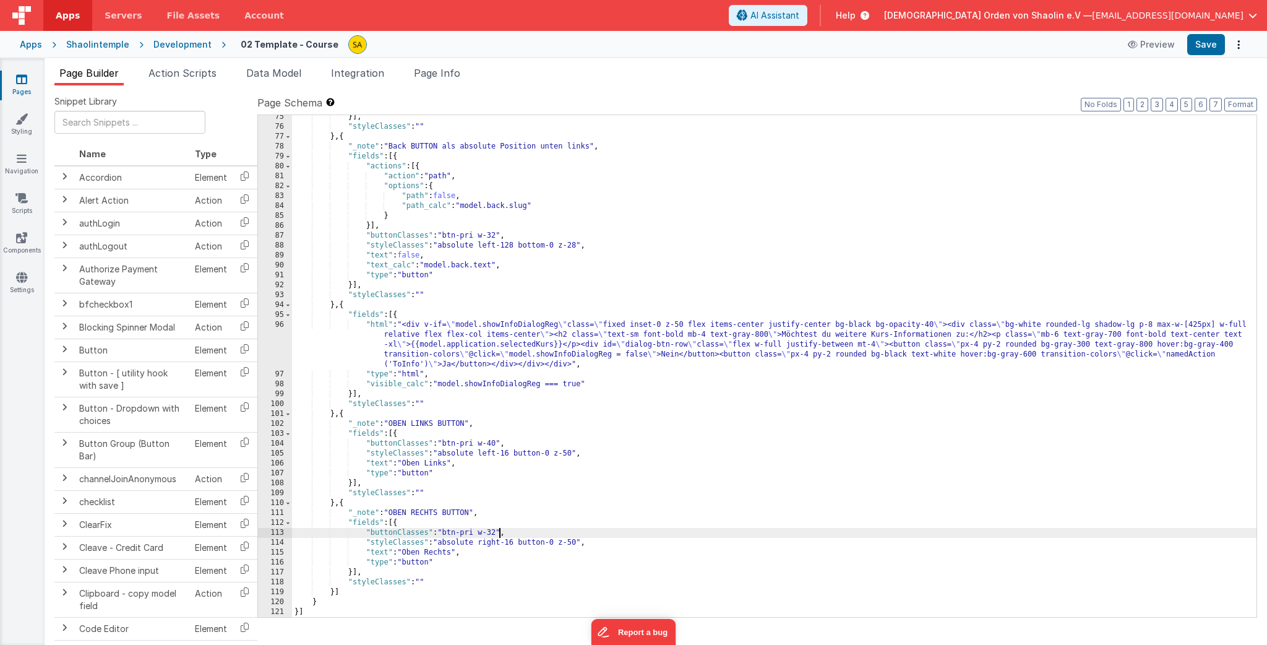
click at [500, 533] on div "}] , "styleClasses" : "" } , { "_note" : "Back BUTTON als absolute Position unt…" at bounding box center [774, 372] width 964 height 521
click at [1202, 36] on button "Save" at bounding box center [1206, 44] width 38 height 21
click at [499, 444] on div "}] , "styleClasses" : "" } , { "_note" : "Back BUTTON als absolute Position unt…" at bounding box center [774, 372] width 964 height 521
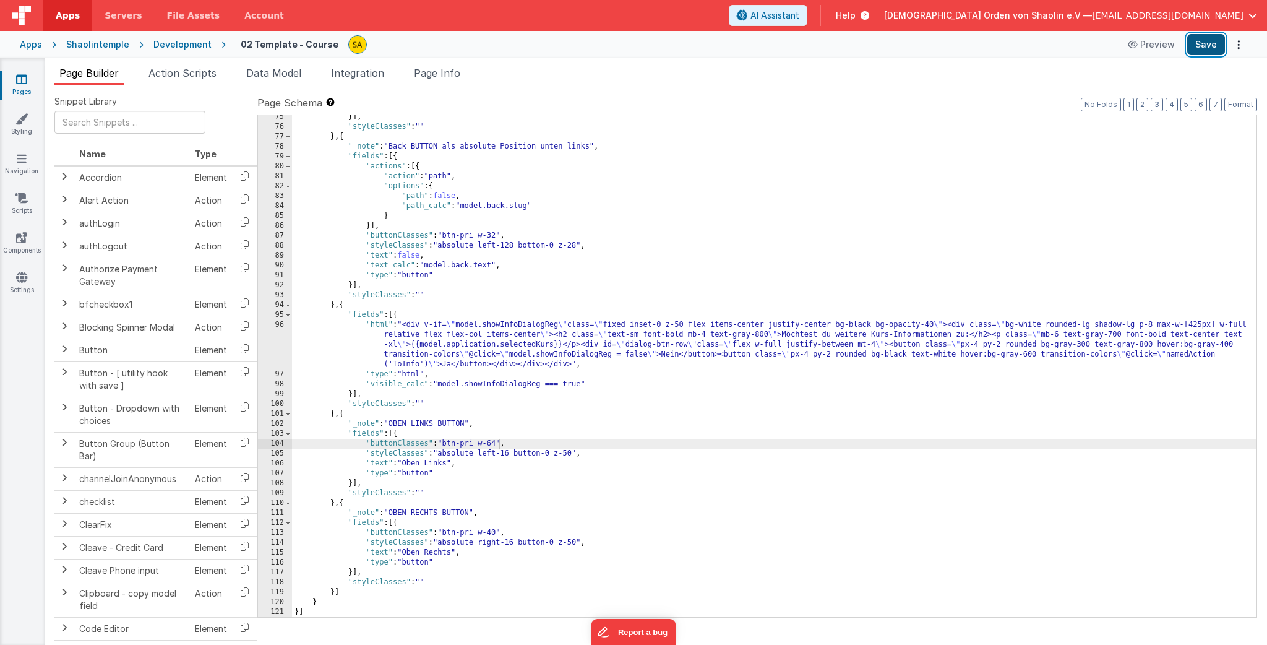
click at [1201, 46] on button "Save" at bounding box center [1206, 44] width 38 height 21
click at [500, 444] on div "}] , "styleClasses" : "" } , { "_note" : "Back BUTTON als absolute Position unt…" at bounding box center [774, 372] width 964 height 521
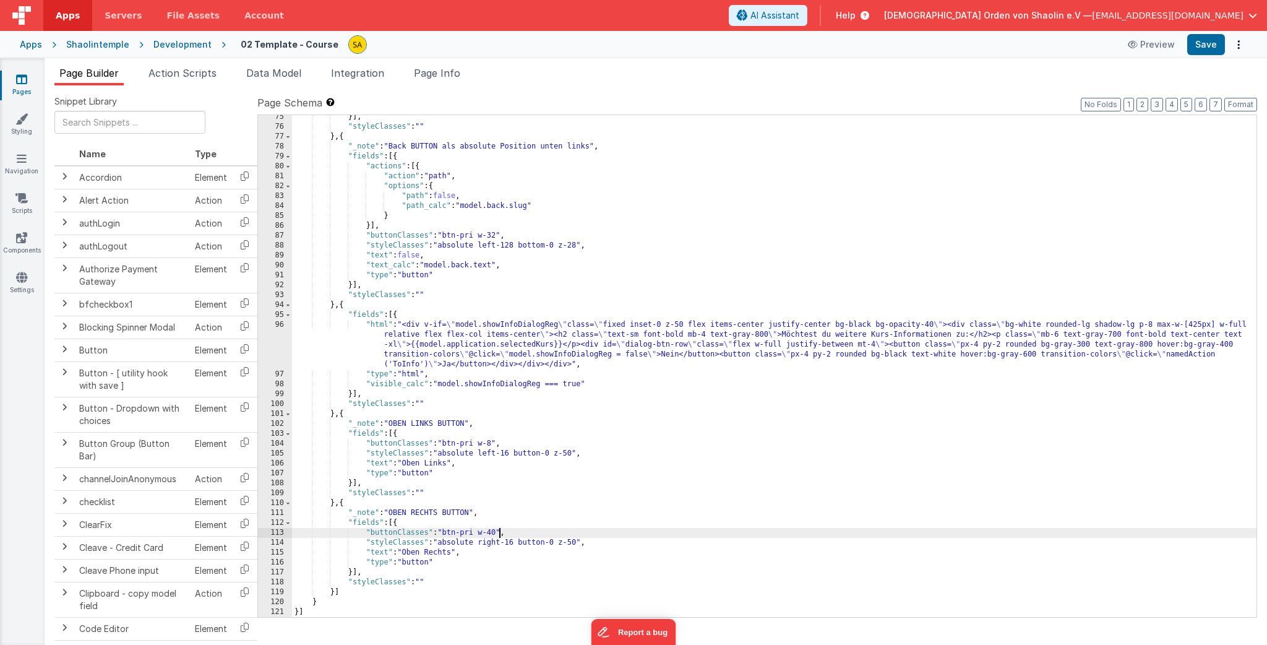
drag, startPoint x: 498, startPoint y: 534, endPoint x: 497, endPoint y: 560, distance: 26.6
click at [498, 534] on div "}] , "styleClasses" : "" } , { "_note" : "Back BUTTON als absolute Position unt…" at bounding box center [774, 372] width 964 height 521
click at [1214, 42] on button "Save" at bounding box center [1206, 44] width 38 height 21
click at [495, 443] on div "}] , "styleClasses" : "" } , { "_note" : "Back BUTTON als absolute Position unt…" at bounding box center [774, 372] width 964 height 521
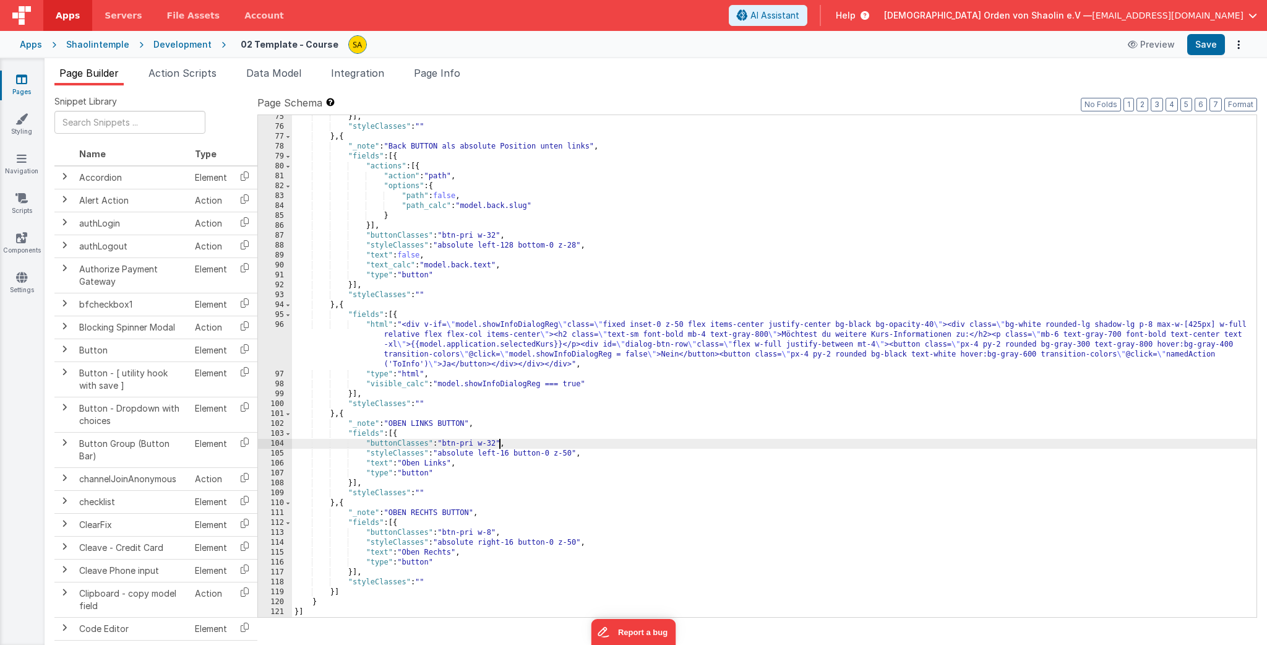
click at [494, 533] on div "}] , "styleClasses" : "" } , { "_note" : "Back BUTTON als absolute Position unt…" at bounding box center [774, 372] width 964 height 521
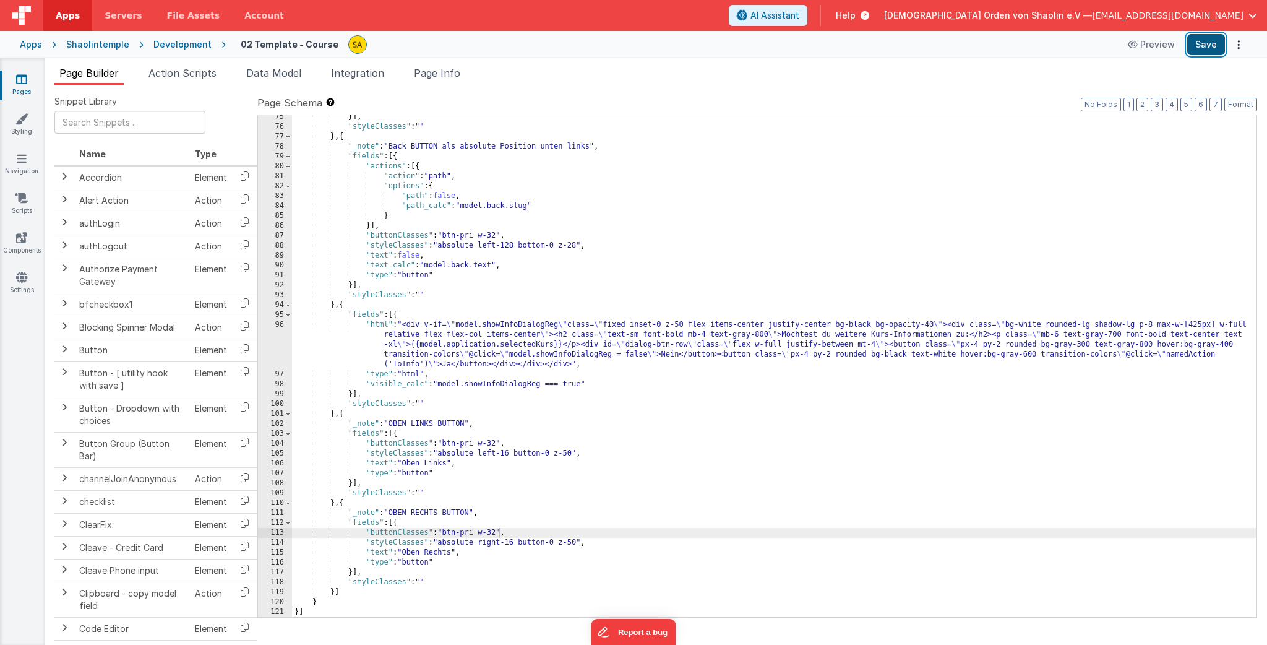
click at [1202, 48] on button "Save" at bounding box center [1206, 44] width 38 height 21
click at [517, 542] on div "}] , "styleClasses" : "" } , { "_note" : "Back BUTTON als absolute Position unt…" at bounding box center [774, 372] width 964 height 521
click at [1202, 45] on button "Save" at bounding box center [1206, 44] width 38 height 21
click at [517, 546] on div "}] , "styleClasses" : "" } , { "_note" : "Back BUTTON als absolute Position unt…" at bounding box center [774, 372] width 964 height 521
click at [1204, 51] on button "Save" at bounding box center [1206, 44] width 38 height 21
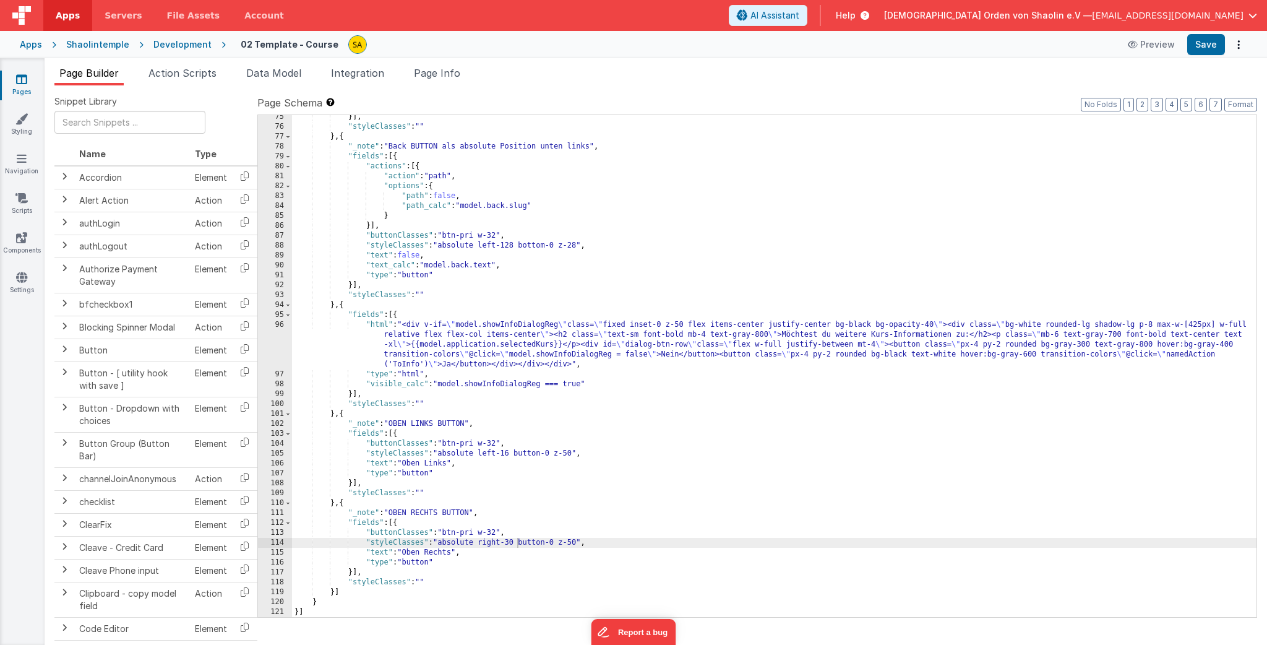
click at [516, 542] on div "}] , "styleClasses" : "" } , { "_note" : "Back BUTTON als absolute Position unt…" at bounding box center [774, 372] width 964 height 521
click at [1203, 43] on button "Save" at bounding box center [1206, 44] width 38 height 21
click at [523, 543] on div "}] , "styleClasses" : "" } , { "_note" : "Back BUTTON als absolute Position unt…" at bounding box center [774, 372] width 964 height 521
click at [1201, 41] on button "Save" at bounding box center [1206, 44] width 38 height 21
click at [540, 541] on div "}] , "styleClasses" : "" } , { "_note" : "Back BUTTON als absolute Position unt…" at bounding box center [774, 372] width 964 height 521
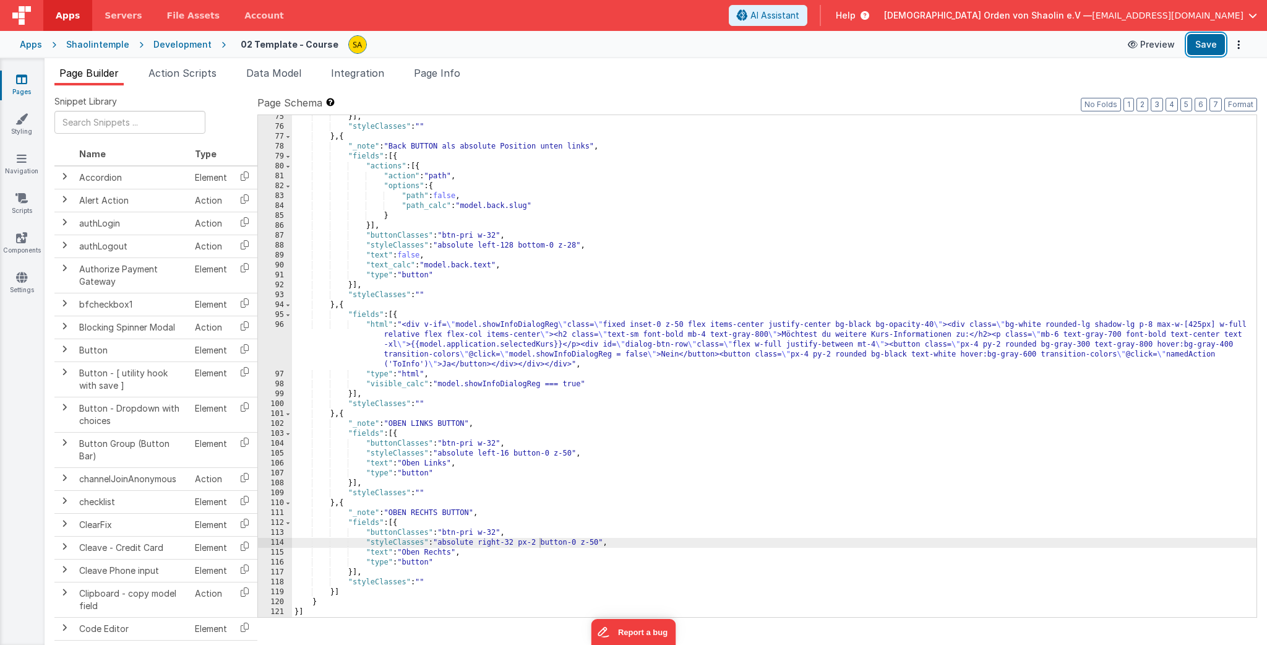
drag, startPoint x: 1206, startPoint y: 46, endPoint x: 1158, endPoint y: 42, distance: 48.4
click at [1206, 46] on button "Save" at bounding box center [1206, 44] width 38 height 21
drag, startPoint x: 539, startPoint y: 544, endPoint x: 560, endPoint y: 566, distance: 30.6
click at [540, 545] on div "}] , "styleClasses" : "" } , { "_note" : "Back BUTTON als absolute Position unt…" at bounding box center [774, 372] width 964 height 521
click at [1192, 42] on button "Save" at bounding box center [1206, 44] width 38 height 21
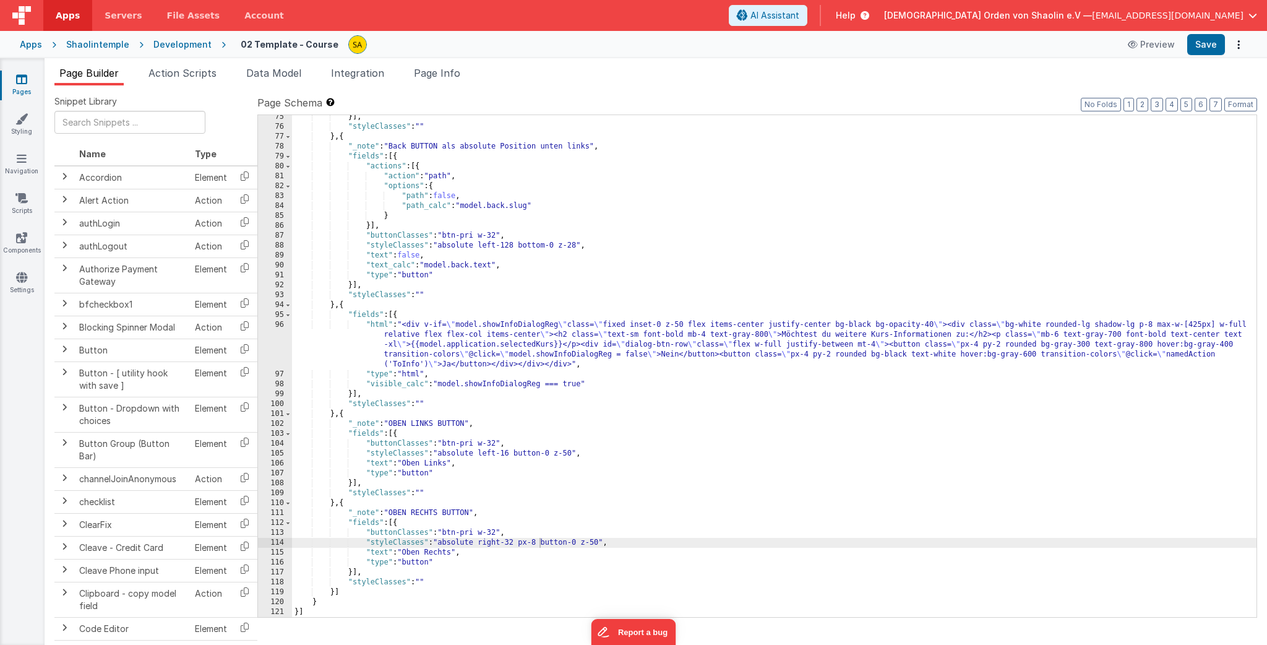
click at [541, 541] on div "}] , "styleClasses" : "" } , { "_note" : "Back BUTTON als absolute Position unt…" at bounding box center [774, 372] width 964 height 521
click at [799, 14] on span "AI Assistant" at bounding box center [774, 15] width 49 height 12
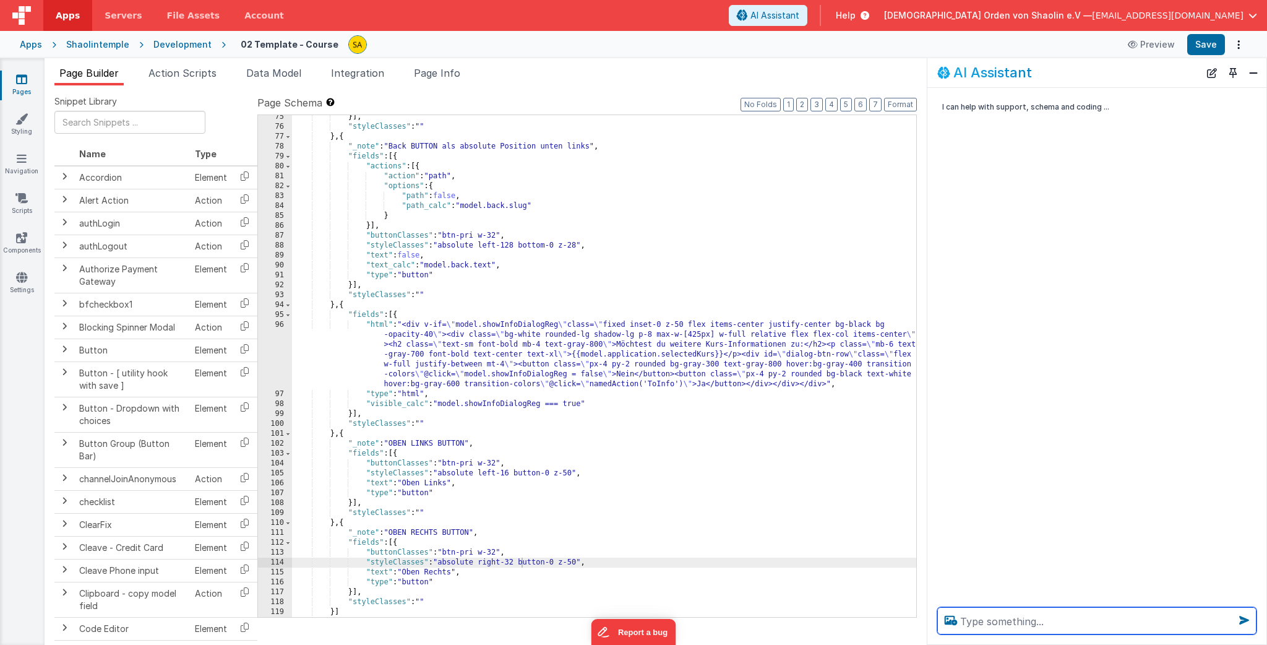
scroll to position [933, 0]
click at [980, 616] on textarea at bounding box center [1096, 620] width 319 height 27
type textarea "oben links butto links an der tabelle ausrichten"
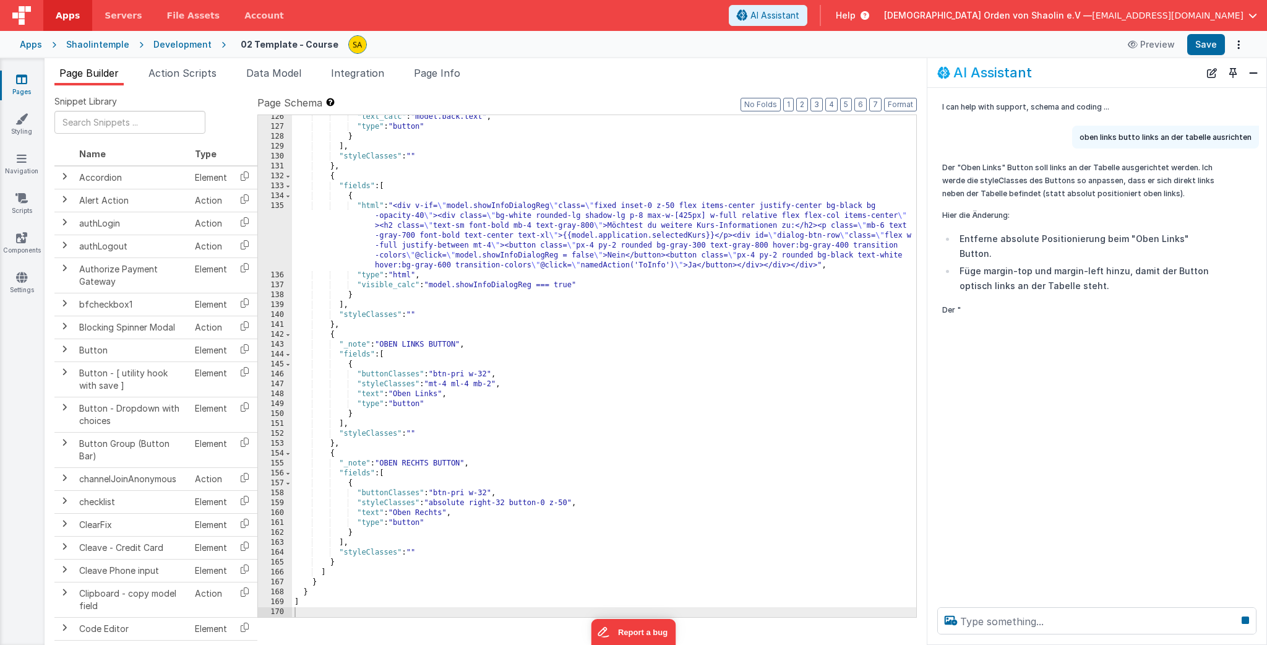
scroll to position [1438, 0]
click at [1208, 44] on button "Save" at bounding box center [1206, 44] width 38 height 21
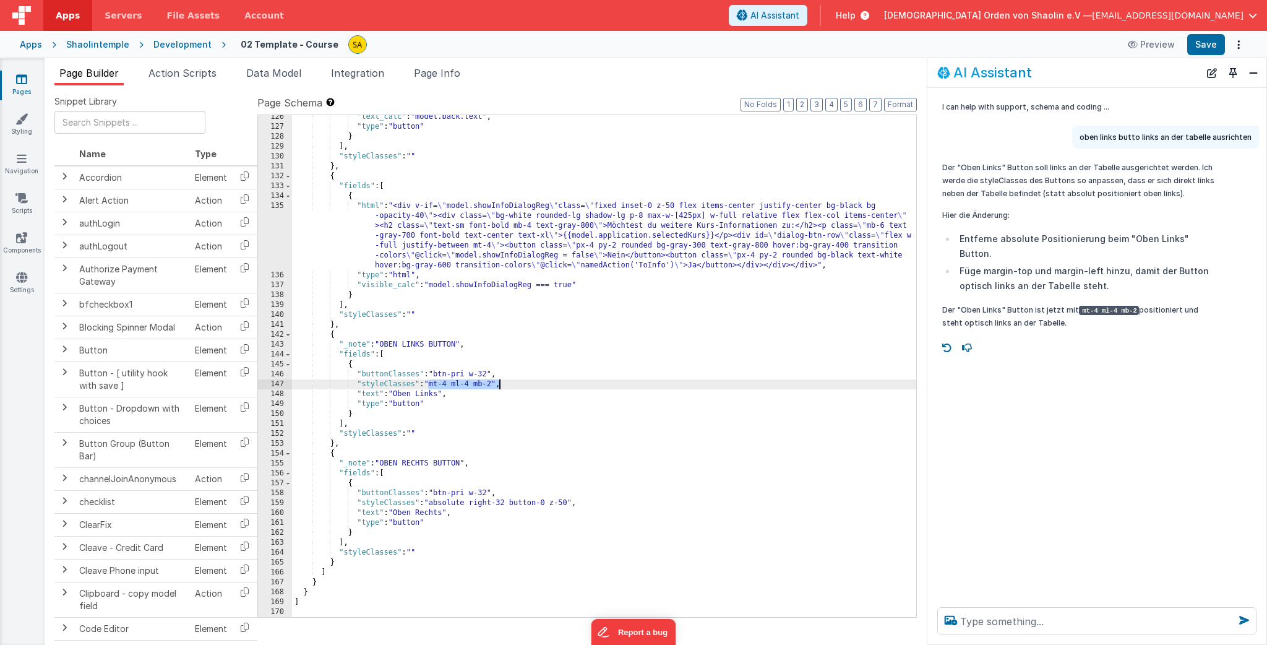
drag, startPoint x: 429, startPoint y: 385, endPoint x: 497, endPoint y: 386, distance: 68.1
click at [497, 386] on div ""text_calc" : "model.back.text" , "type" : "button" } ] , "styleClasses" : "" }…" at bounding box center [604, 372] width 624 height 521
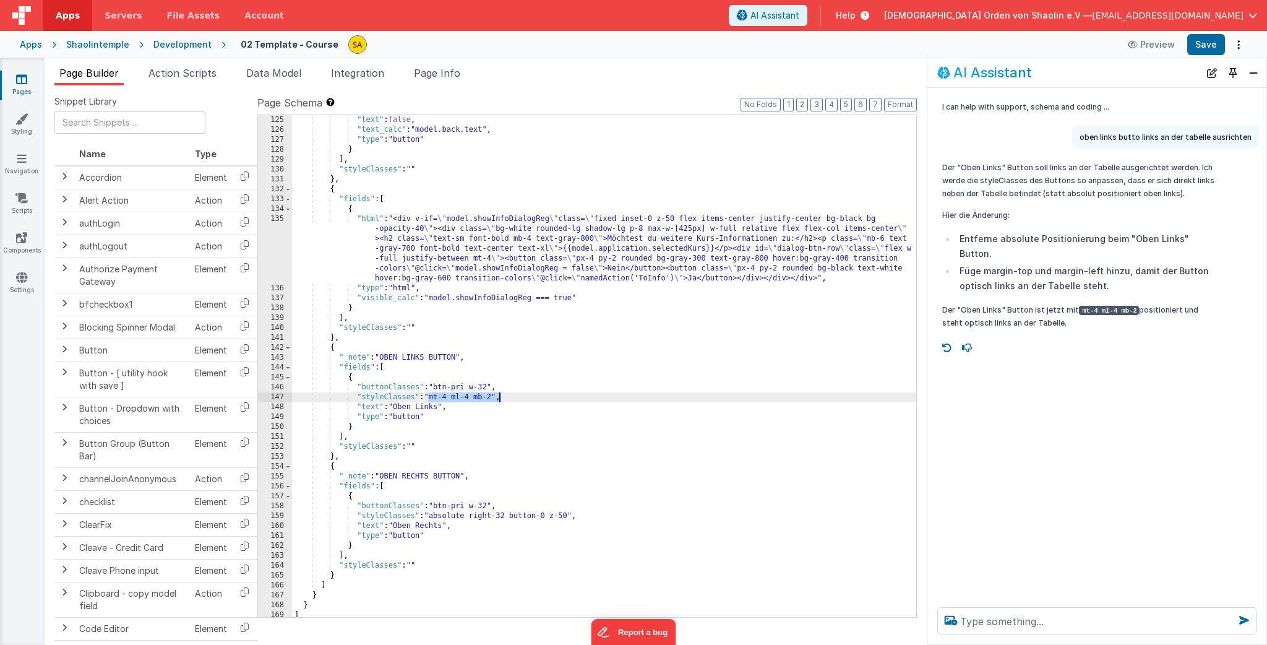
scroll to position [1425, 0]
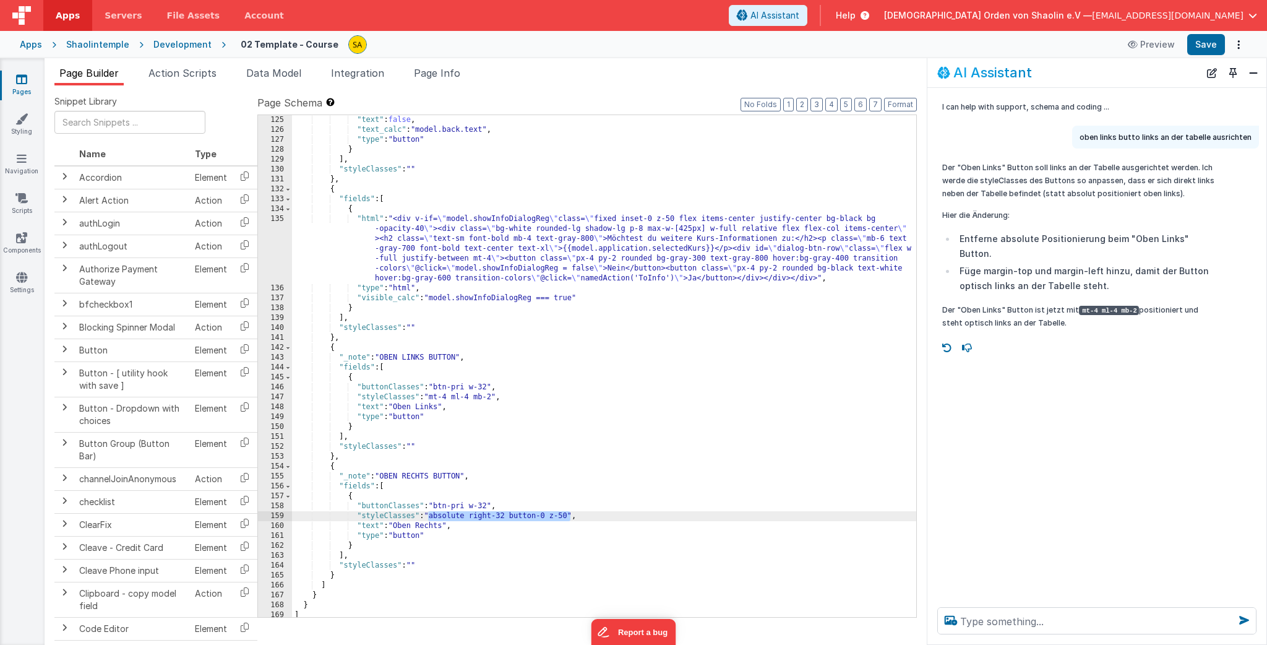
drag, startPoint x: 428, startPoint y: 516, endPoint x: 570, endPoint y: 517, distance: 142.3
click at [570, 517] on div ""styleClasses" : "absolute left-128 bottom-0 z-28" , "text" : false , "text_cal…" at bounding box center [604, 365] width 624 height 521
click at [463, 516] on div ""styleClasses" : "absolute left-128 bottom-0 z-28" , "text" : false , "text_cal…" at bounding box center [604, 365] width 624 height 521
click at [1207, 49] on button "Save" at bounding box center [1206, 44] width 38 height 21
click at [594, 451] on div ""styleClasses" : "absolute left-128 bottom-0 z-28" , "text" : false , "text_cal…" at bounding box center [604, 365] width 624 height 521
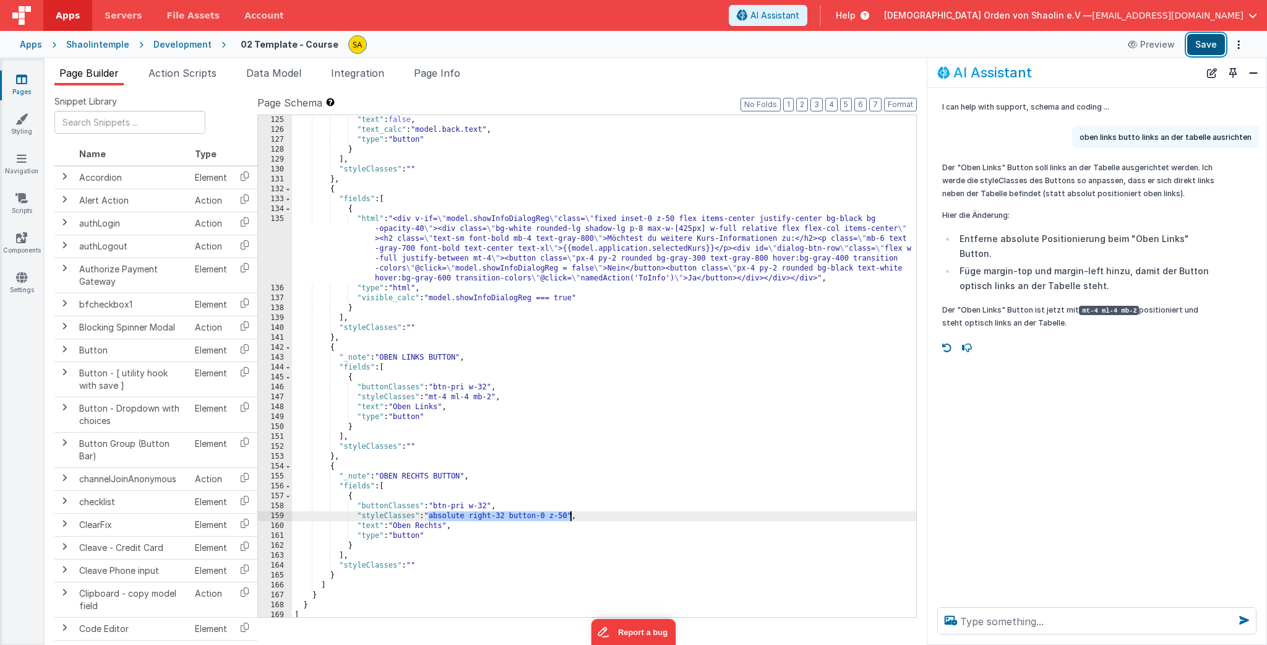
click at [1209, 45] on button "Save" at bounding box center [1206, 44] width 38 height 21
drag, startPoint x: 548, startPoint y: 517, endPoint x: 547, endPoint y: 530, distance: 13.0
click at [548, 519] on div ""styleClasses" : "absolute left-128 bottom-0 z-28" , "text" : false , "text_cal…" at bounding box center [604, 366] width 624 height 502
click at [1202, 43] on button "Save" at bounding box center [1206, 44] width 38 height 21
click at [551, 516] on div ""styleClasses" : "absolute left-128 bottom-0 z-28" , "text" : false , "text_cal…" at bounding box center [604, 365] width 624 height 521
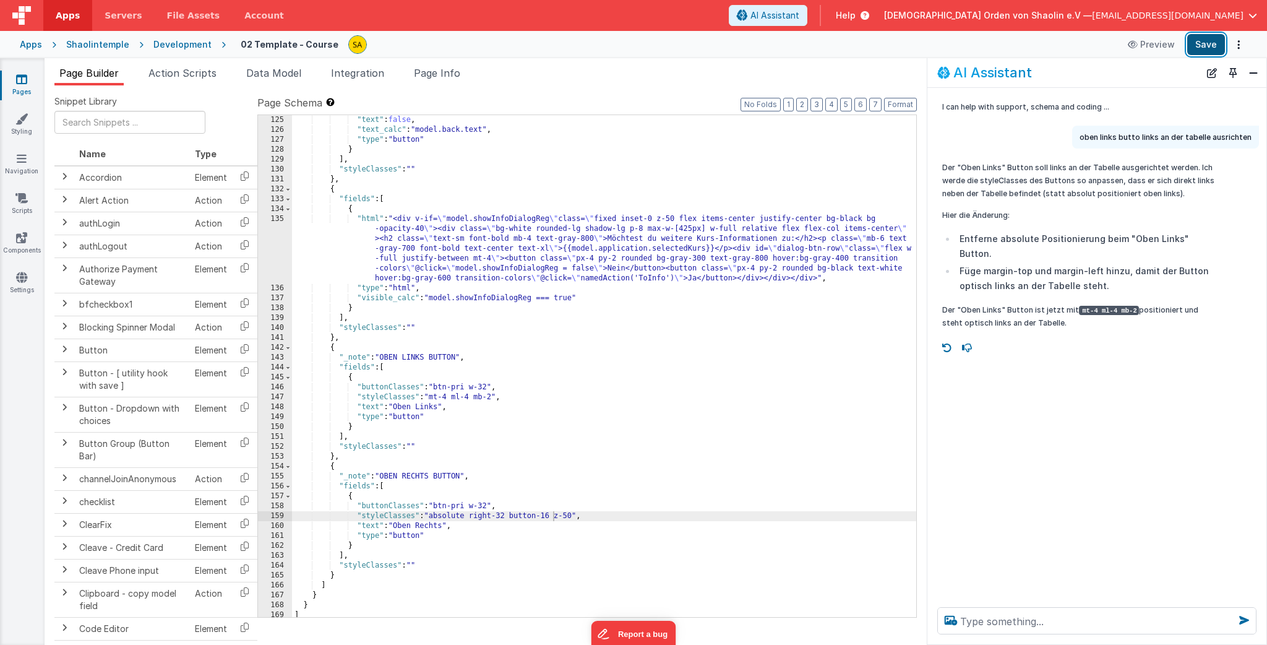
click at [1203, 49] on button "Save" at bounding box center [1206, 44] width 38 height 21
click at [1046, 620] on textarea at bounding box center [1096, 620] width 319 height 27
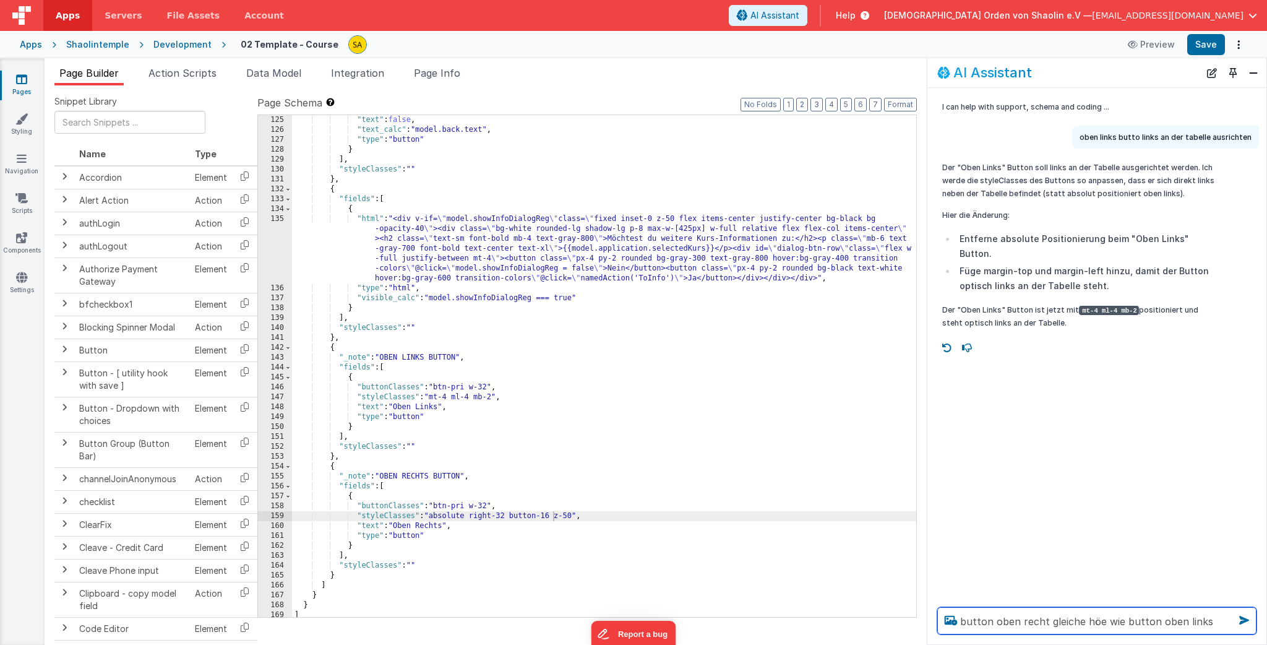
type textarea "button oben recht gleiche höe wie button oben links"
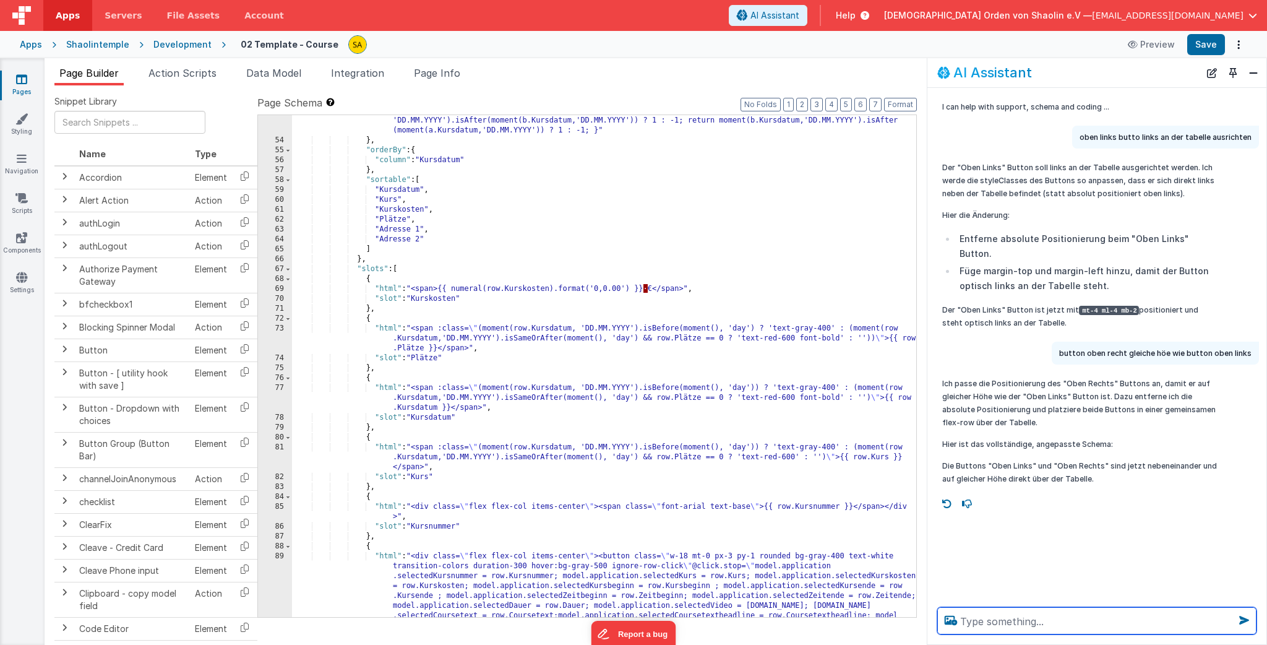
scroll to position [544, 0]
click at [739, 487] on div ""Kursdatum_function" : "var ascending = arguments[0]; return function(a, b) { i…" at bounding box center [604, 425] width 624 height 640
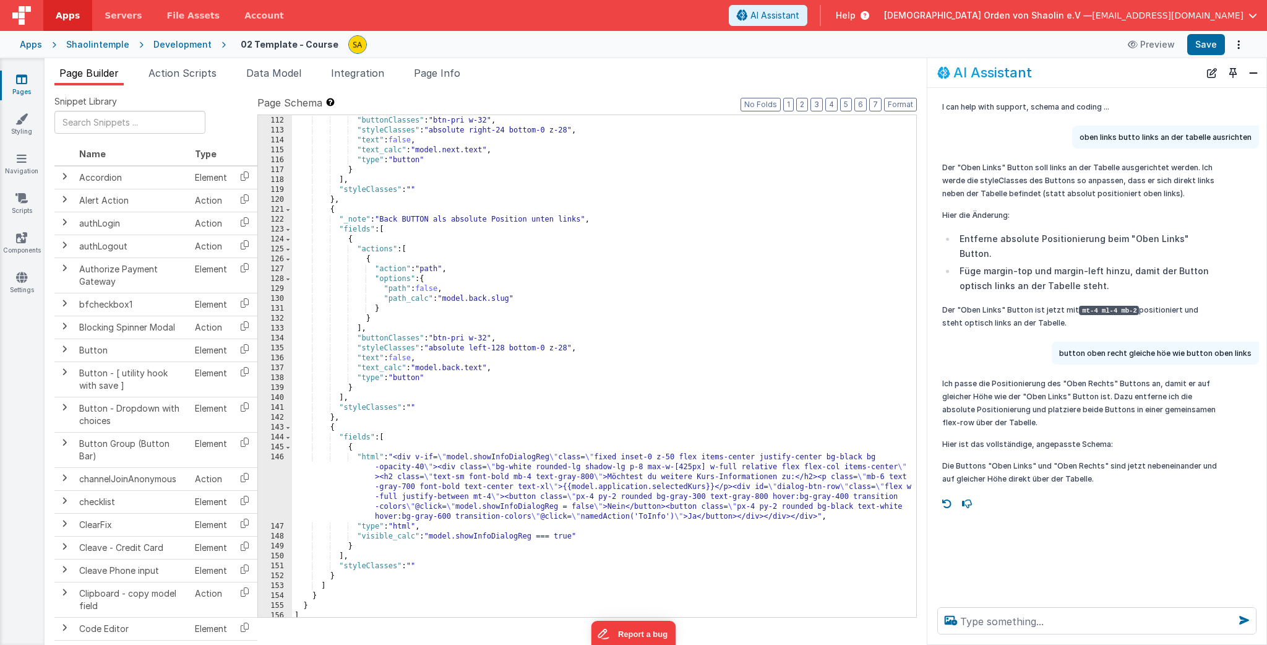
scroll to position [1319, 0]
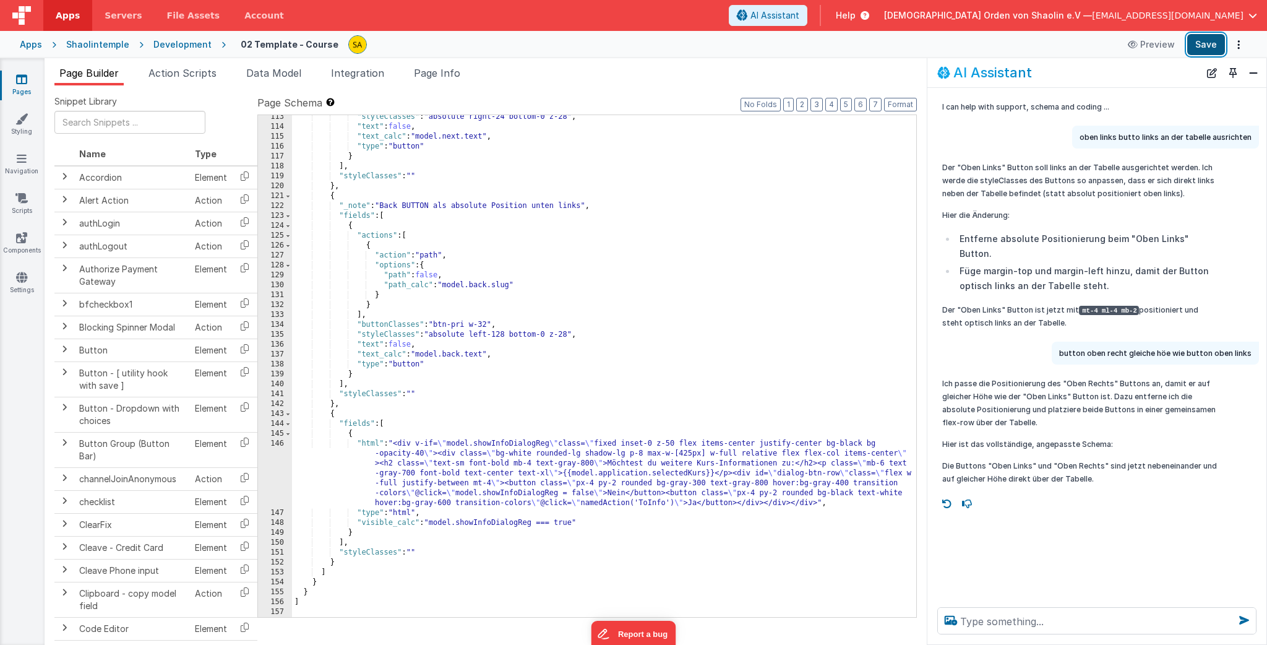
click at [1203, 46] on button "Save" at bounding box center [1206, 44] width 38 height 21
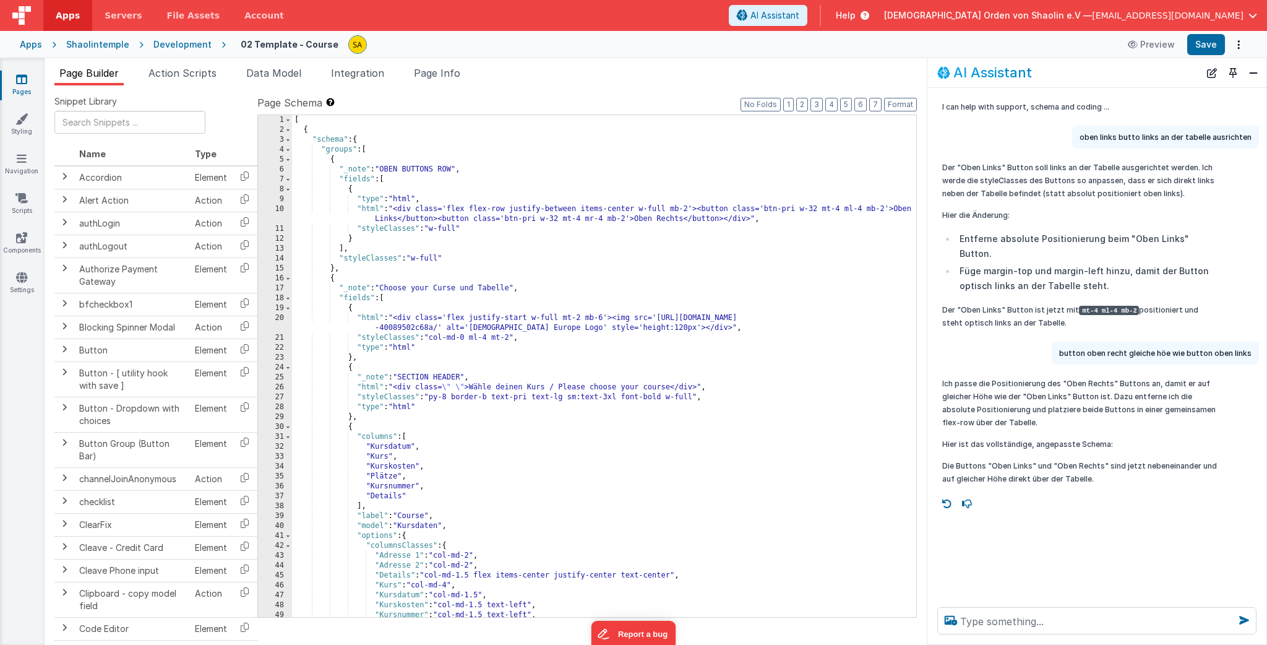
scroll to position [0, 0]
click at [21, 82] on icon at bounding box center [21, 79] width 11 height 12
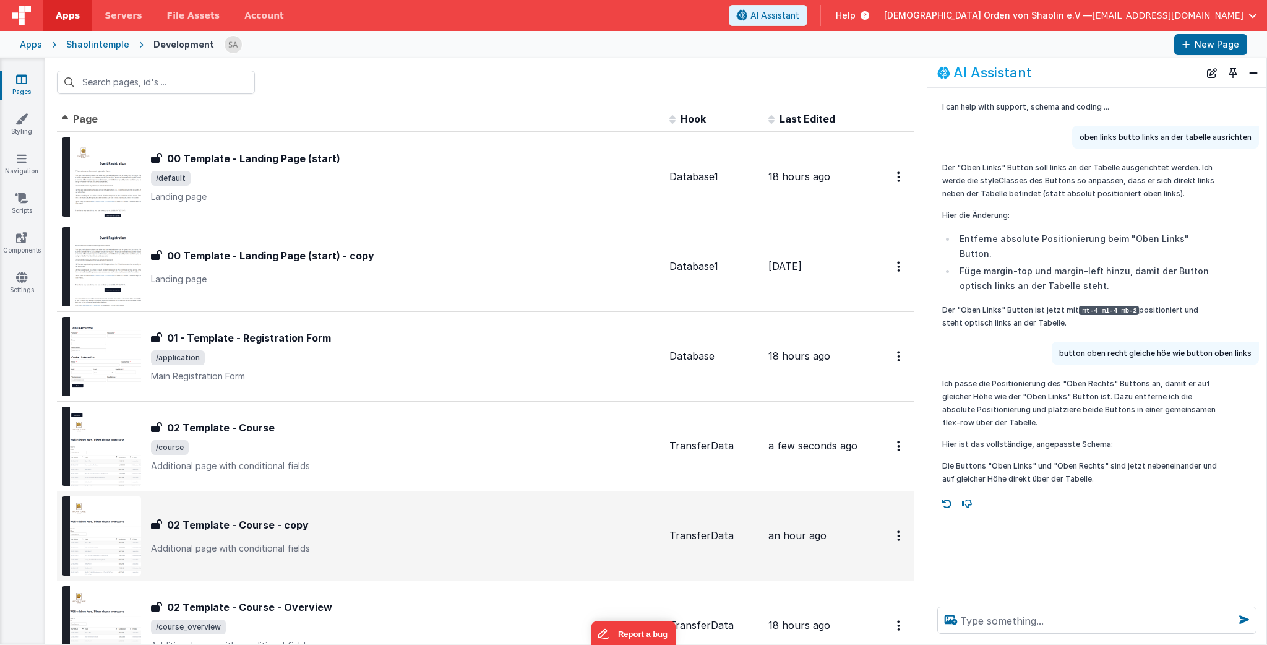
click at [418, 544] on p "Additional page with conditional fields" at bounding box center [405, 548] width 508 height 12
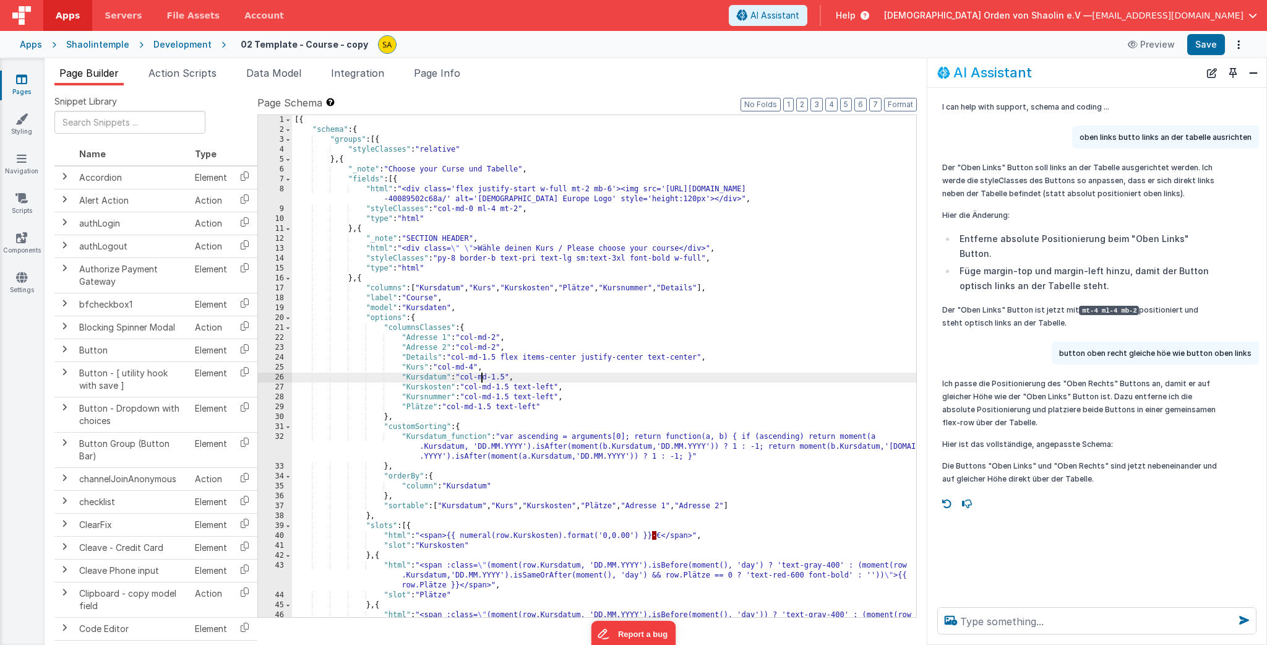
click at [479, 380] on div "[{ "schema" : { "groups" : [{ "styleClasses" : "relative" } , { "_note" : "Choo…" at bounding box center [604, 385] width 624 height 541
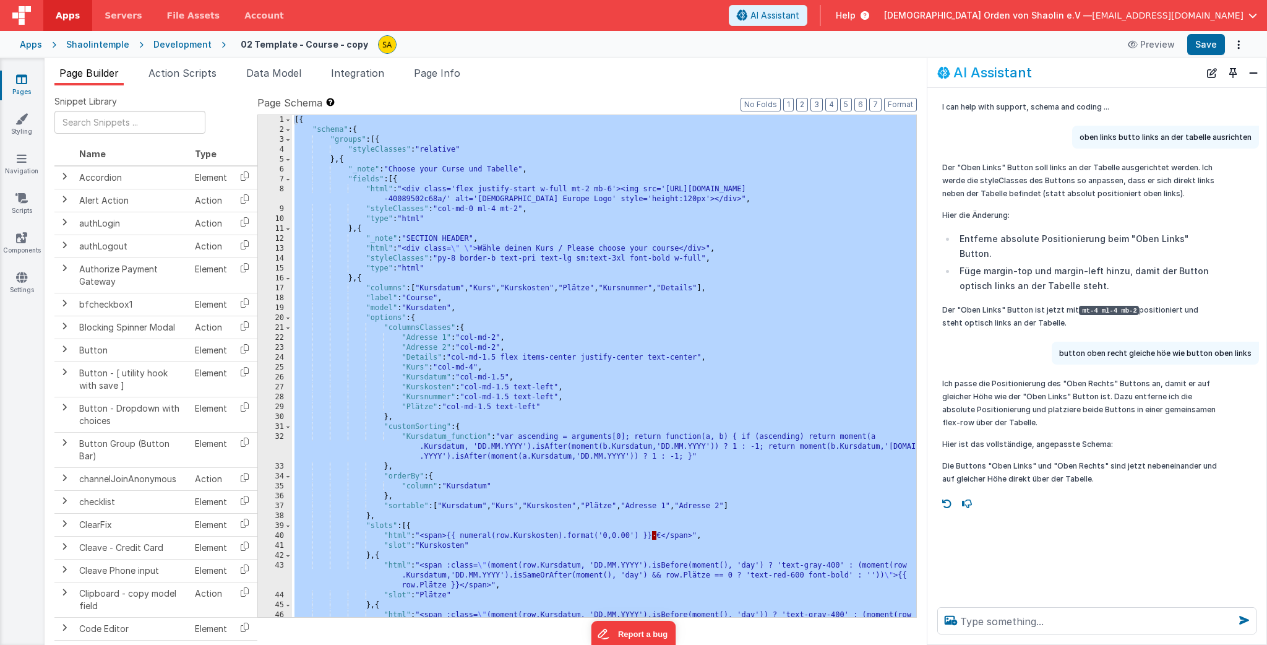
click at [25, 79] on icon at bounding box center [21, 79] width 11 height 12
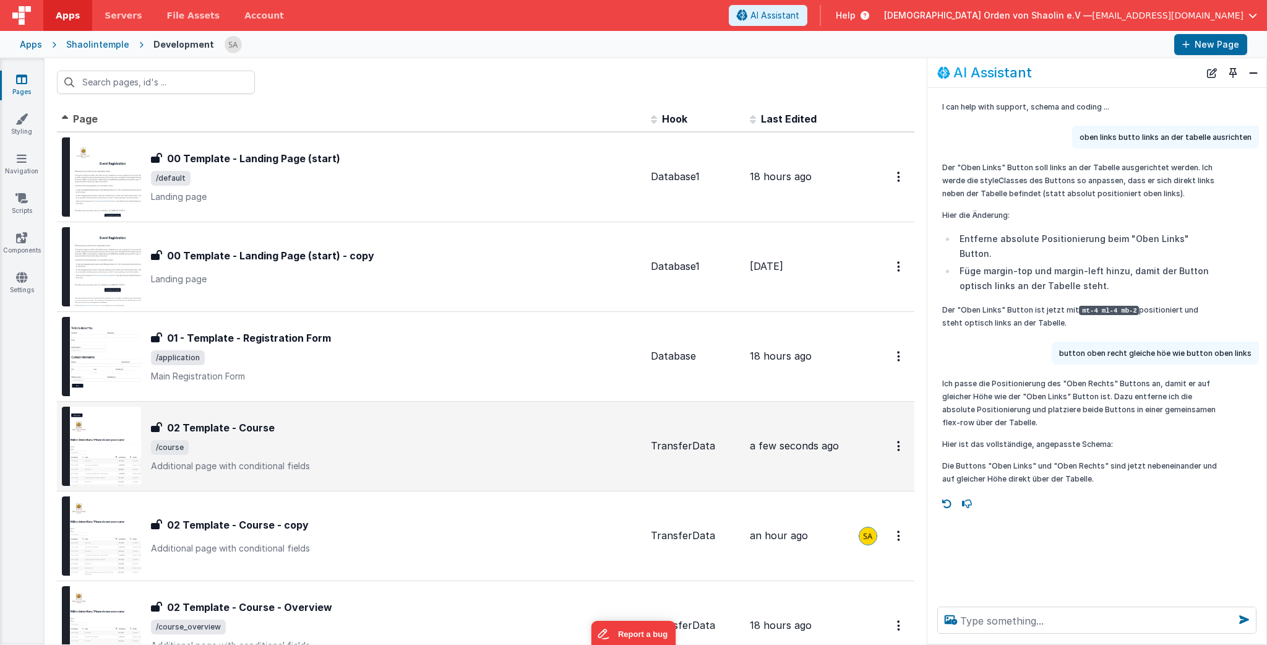
click at [462, 440] on span "/course" at bounding box center [396, 447] width 490 height 15
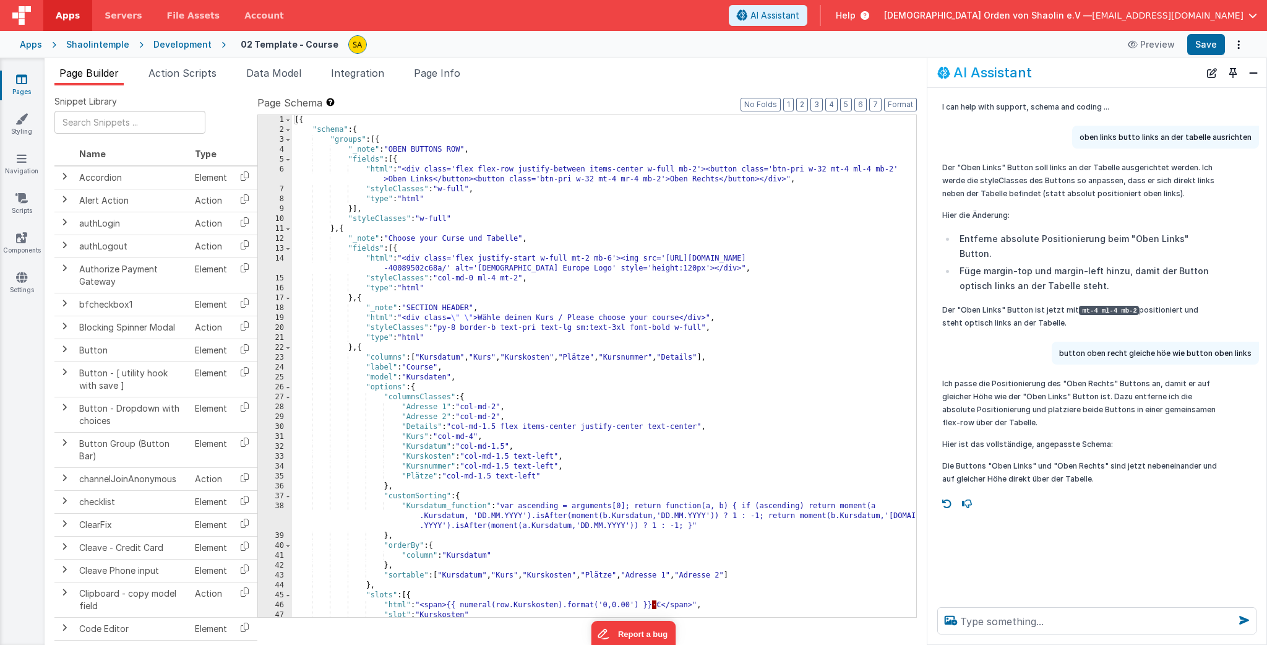
click at [551, 286] on div "[{ "schema" : { "groups" : [{ "_note" : "OBEN BUTTONS ROW" , "fields" : [{ "htm…" at bounding box center [604, 375] width 624 height 521
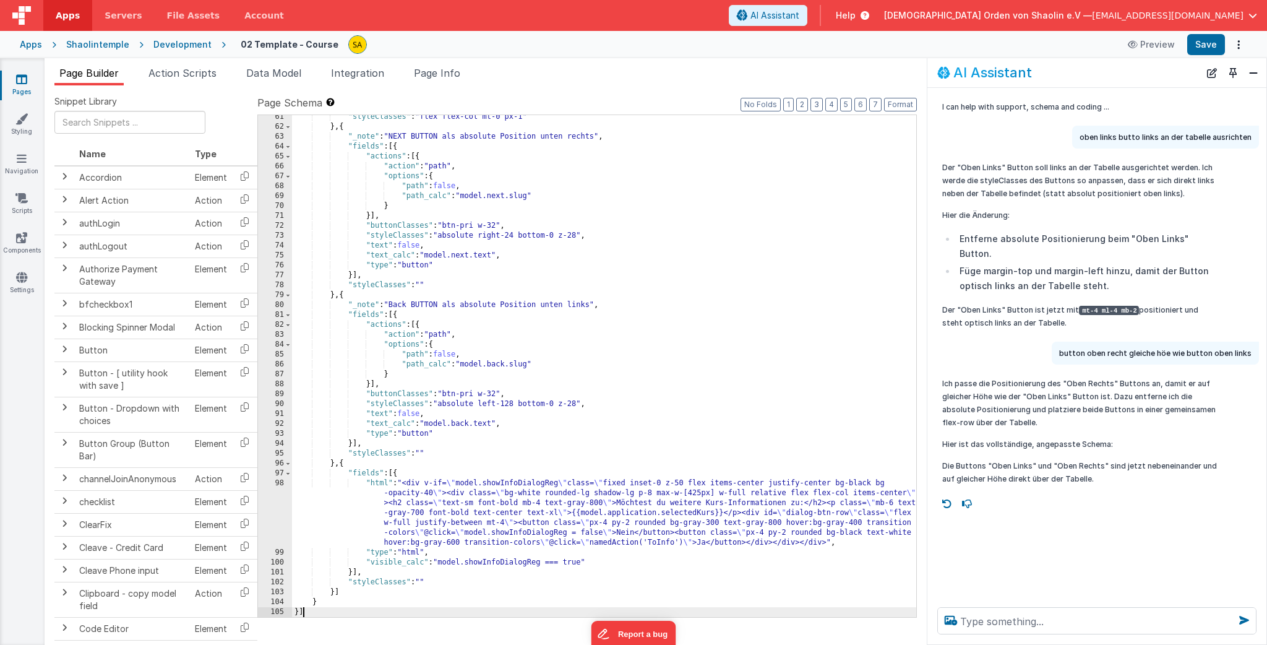
scroll to position [795, 0]
click at [1205, 45] on button "Save" at bounding box center [1206, 44] width 38 height 21
click at [928, 385] on div "Ich passe die Positionierung des "Oben Rechts" Buttons an, damit er auf gleiche…" at bounding box center [1096, 431] width 339 height 118
click at [928, 245] on div "Der "Oben Links" Button soll links an der Tabelle ausgerichtet werden. Ich werd…" at bounding box center [1096, 245] width 339 height 178
click at [1246, 72] on button "Close" at bounding box center [1253, 72] width 16 height 17
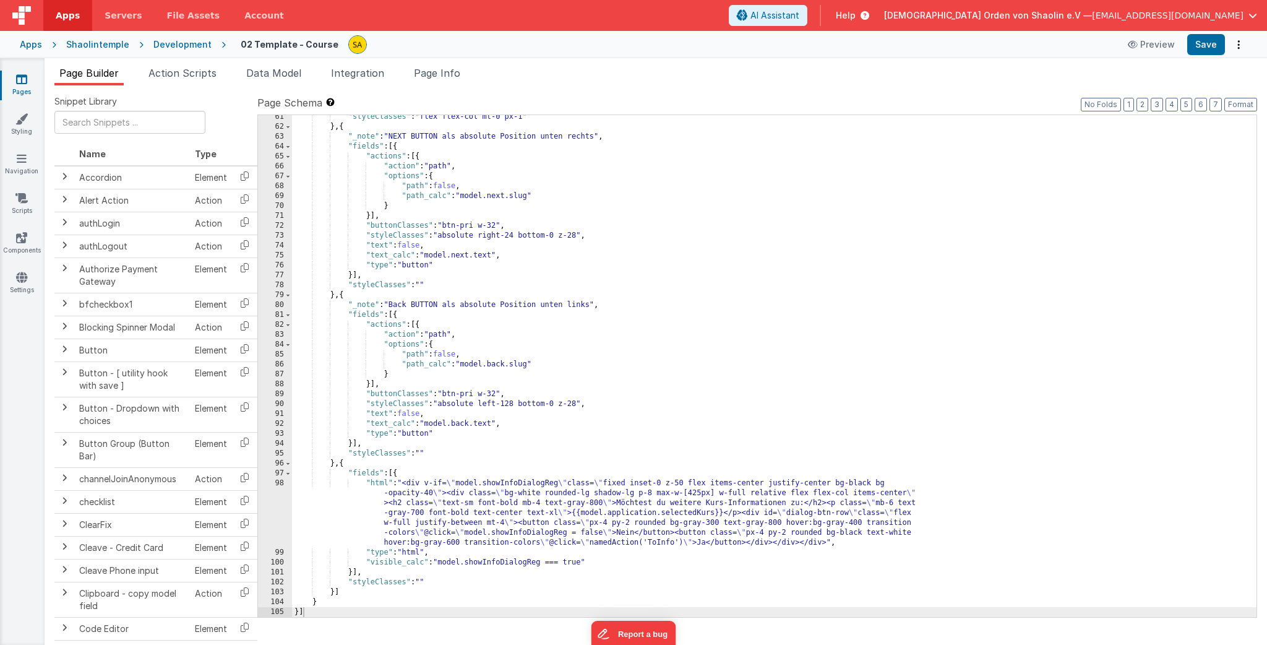
click at [776, 344] on div ""styleClasses" : "flex flex-col mt-0 px-1" } , { "_note" : "NEXT BUTTON als abs…" at bounding box center [774, 372] width 964 height 521
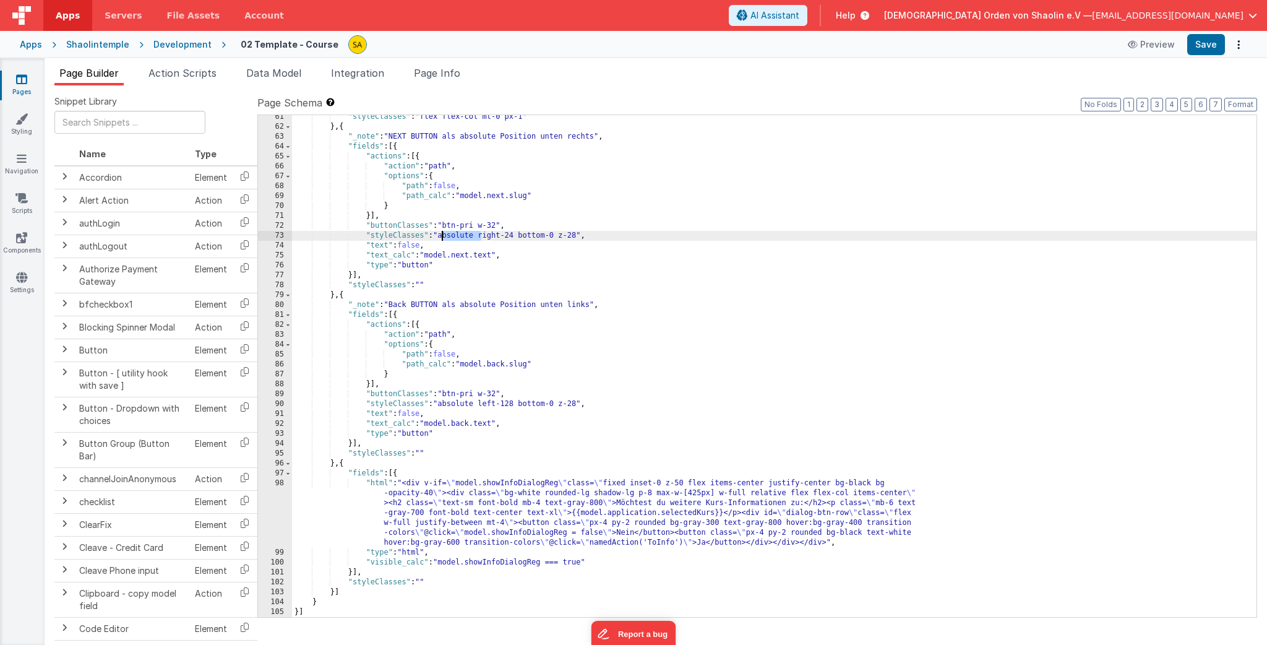
drag, startPoint x: 479, startPoint y: 238, endPoint x: 440, endPoint y: 238, distance: 39.0
click at [440, 238] on div ""styleClasses" : "flex flex-col mt-0 px-1" } , { "_note" : "NEXT BUTTON als abs…" at bounding box center [774, 372] width 964 height 521
click at [1208, 45] on button "Save" at bounding box center [1206, 44] width 38 height 21
click at [478, 236] on div ""styleClasses" : "flex flex-col mt-0 px-1" } , { "_note" : "NEXT BUTTON als abs…" at bounding box center [774, 372] width 964 height 521
click at [1212, 45] on button "Save" at bounding box center [1206, 44] width 38 height 21
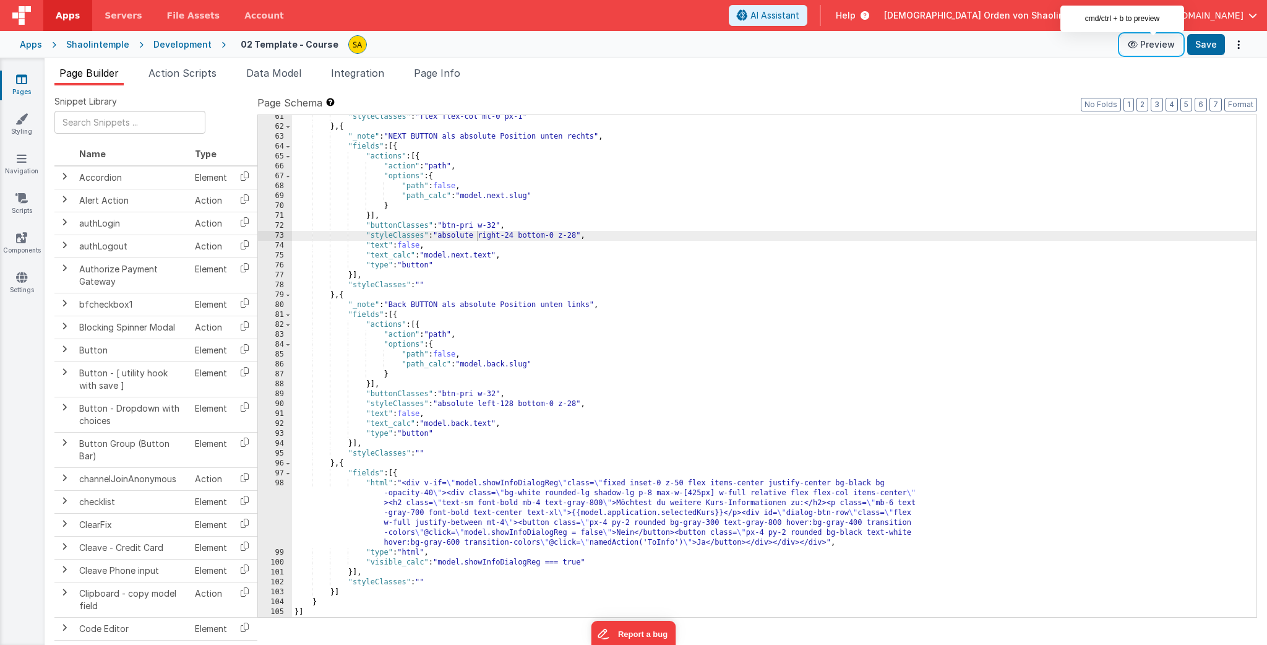
click at [1160, 42] on button "Preview" at bounding box center [1151, 45] width 62 height 20
click at [1157, 46] on button "Preview" at bounding box center [1151, 45] width 62 height 20
click at [521, 238] on div ""styleClasses" : "flex flex-col mt-0 px-1" } , { "_note" : "NEXT BUTTON als abs…" at bounding box center [774, 372] width 964 height 521
click at [619, 238] on div ""styleClasses" : "flex flex-col mt-0 px-1" } , { "_note" : "NEXT BUTTON als abs…" at bounding box center [774, 372] width 964 height 521
click at [1208, 45] on button "Save" at bounding box center [1206, 44] width 38 height 21
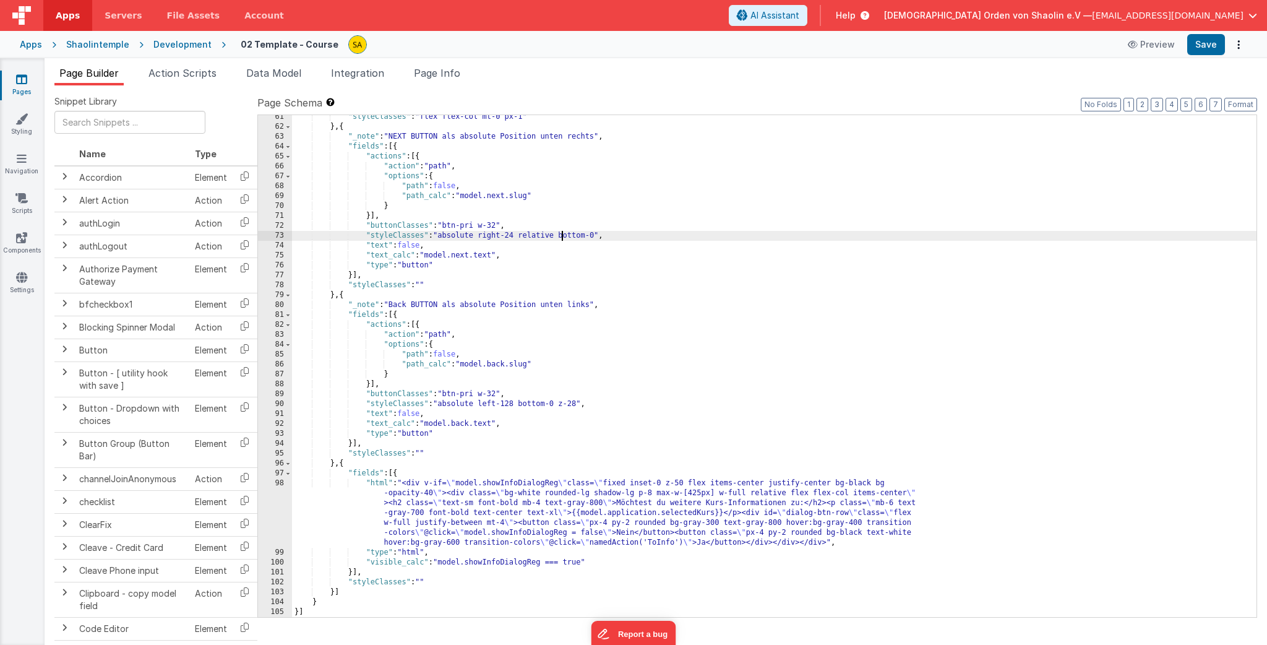
click at [560, 237] on div ""styleClasses" : "flex flex-col mt-0 px-1" } , { "_note" : "NEXT BUTTON als abs…" at bounding box center [774, 372] width 964 height 521
click at [555, 236] on div ""styleClasses" : "flex flex-col mt-0 px-1" } , { "_note" : "NEXT BUTTON als abs…" at bounding box center [774, 372] width 964 height 521
click at [1209, 45] on button "Save" at bounding box center [1206, 44] width 38 height 21
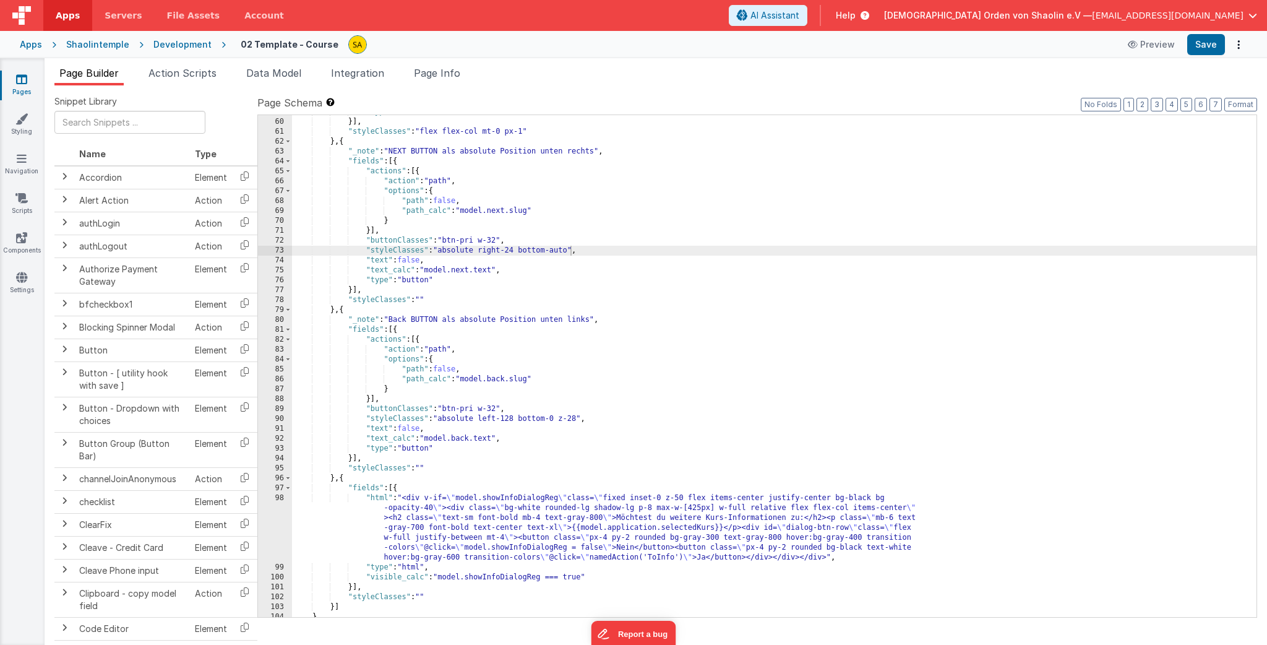
click at [559, 422] on div ""type" : "table2" }] , "styleClasses" : "flex flex-col mt-0 px-1" } , { "_note"…" at bounding box center [774, 367] width 964 height 521
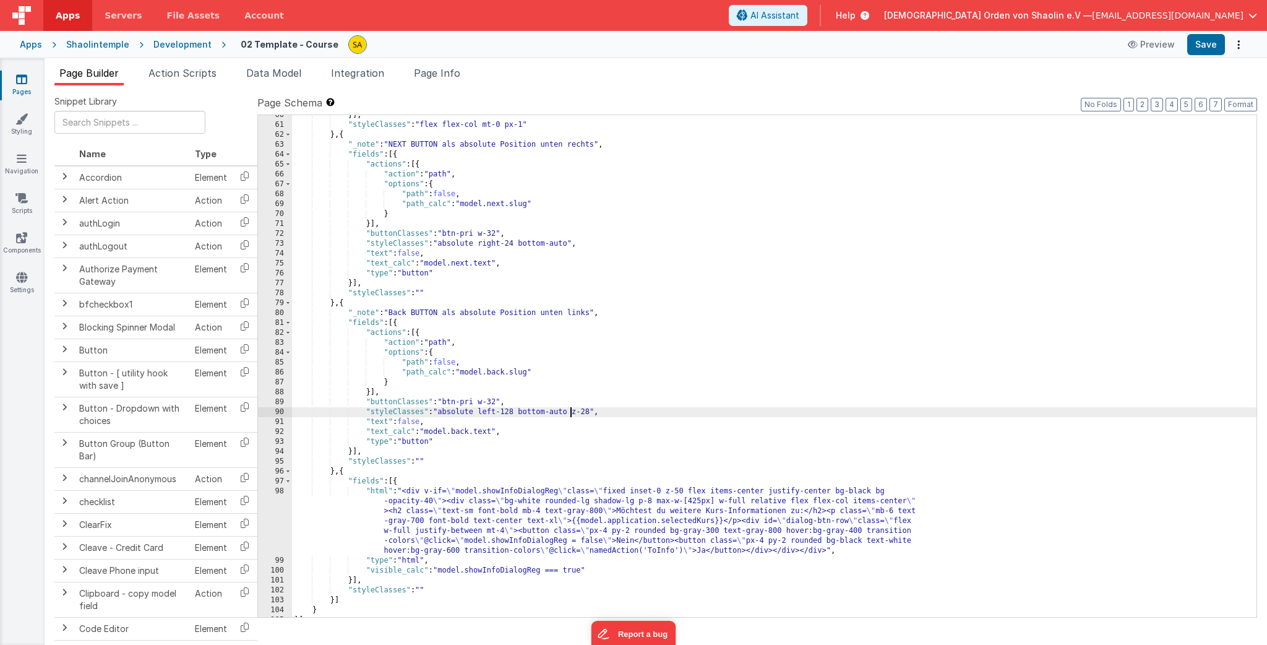
scroll to position [788, 0]
drag, startPoint x: 1207, startPoint y: 43, endPoint x: 886, endPoint y: 171, distance: 345.4
click at [1207, 43] on button "Save" at bounding box center [1206, 44] width 38 height 21
click at [594, 411] on div "}] , "styleClasses" : "flex flex-col mt-0 px-1" } , { "_note" : "NEXT BUTTON al…" at bounding box center [774, 369] width 964 height 521
click at [1201, 46] on button "Save" at bounding box center [1206, 44] width 38 height 21
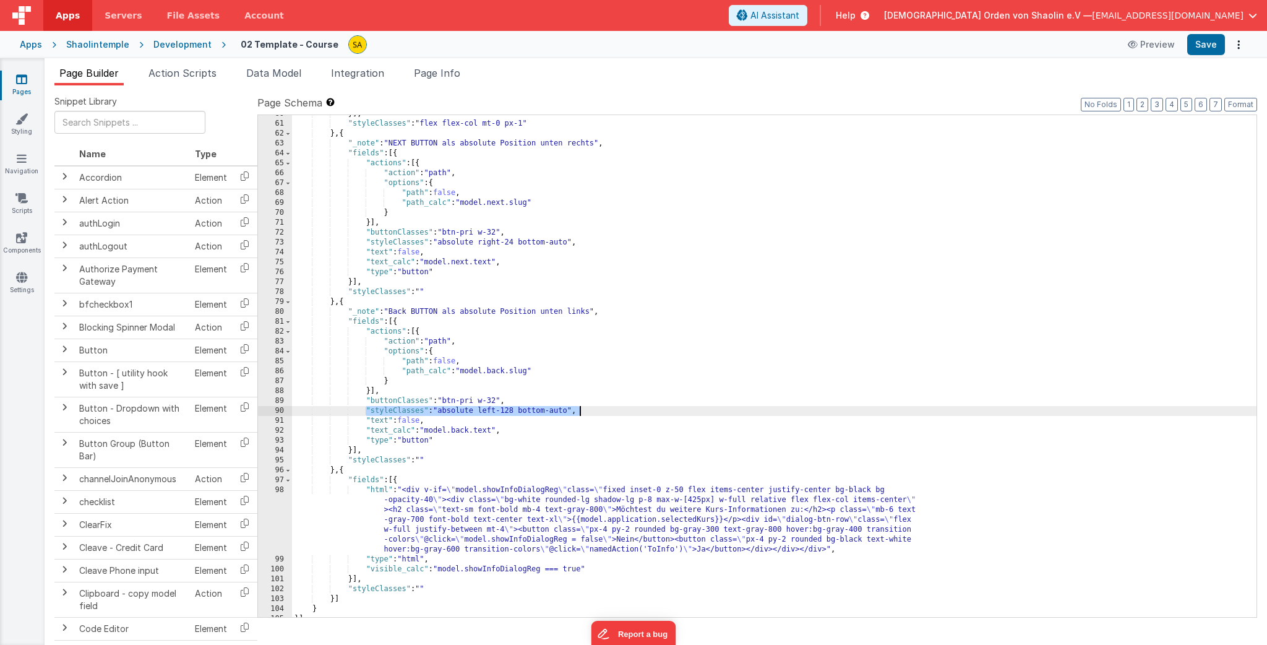
drag, startPoint x: 364, startPoint y: 411, endPoint x: 569, endPoint y: 414, distance: 204.8
click at [578, 411] on div "}] , "styleClasses" : "flex flex-col mt-0 px-1" } , { "_note" : "NEXT BUTTON al…" at bounding box center [774, 369] width 964 height 521
click at [799, 14] on span "AI Assistant" at bounding box center [774, 15] width 49 height 12
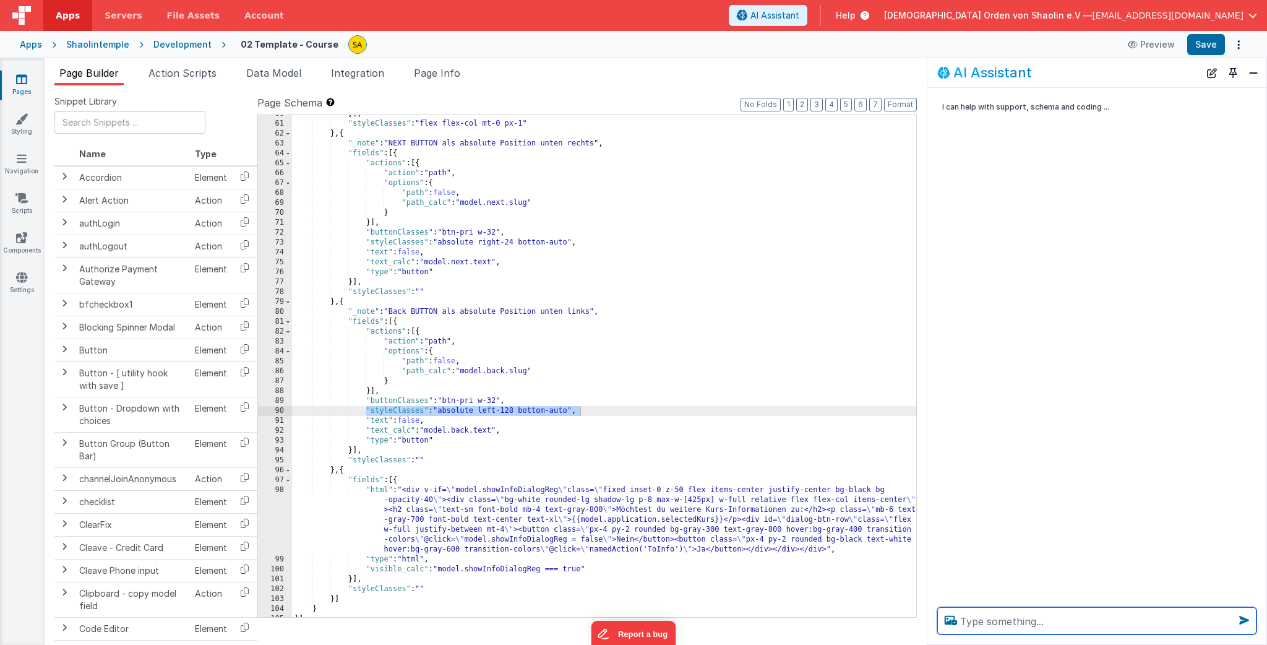
paste textarea ""styleClasses": "absolute left-128 bottom-auto","
click at [1232, 620] on textarea ""styleClasses": "absolute left-128 bottom-auto Z=28"," at bounding box center [1096, 620] width 319 height 27
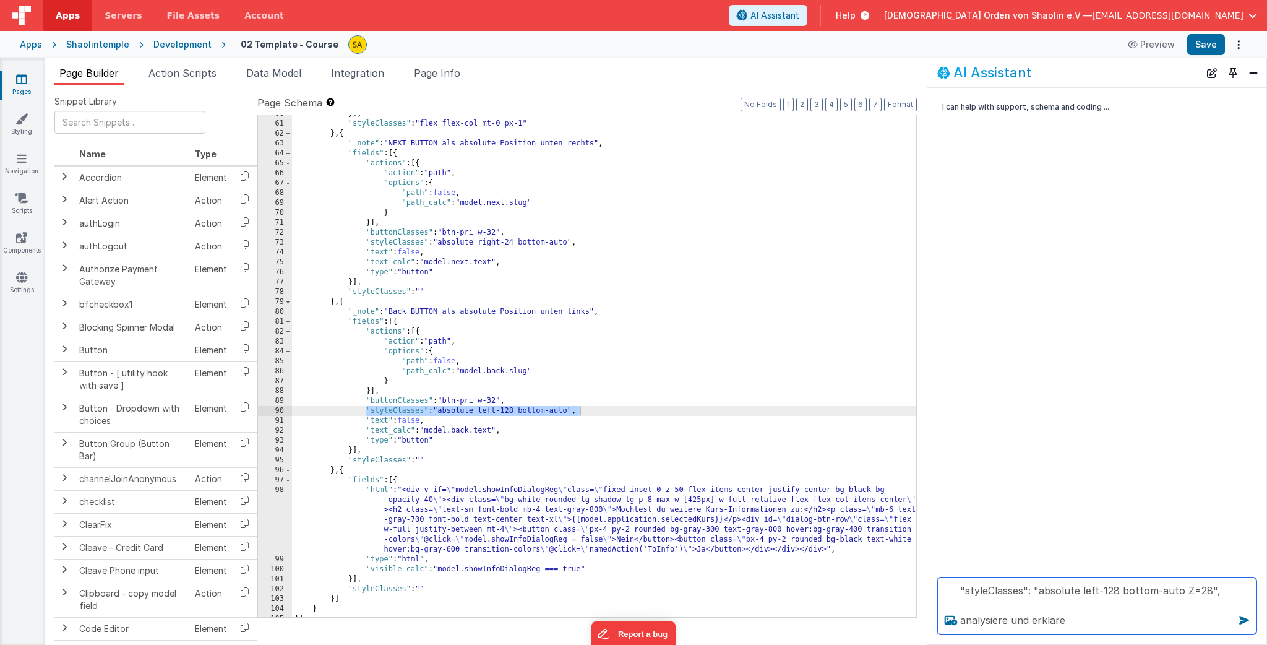
type textarea ""styleClasses": "absolute left-128 bottom-auto Z=28", analysiere und erkläre"
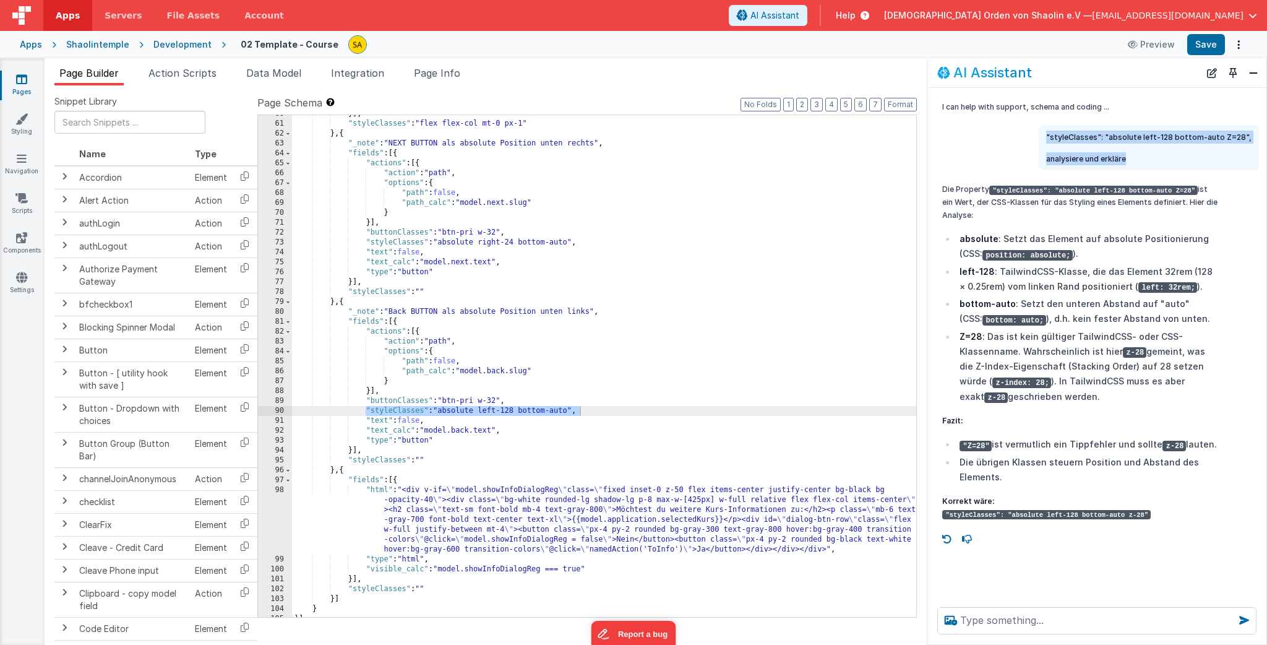
drag, startPoint x: 1056, startPoint y: 137, endPoint x: 1185, endPoint y: 156, distance: 130.1
click at [1185, 156] on div ""styleClasses": "absolute left-128 bottom-auto Z=28", analysiere und erkläre" at bounding box center [1148, 148] width 205 height 35
copy div ""styleClasses": "absolute left-128 bottom-auto Z=28", analysiere und erkläre"
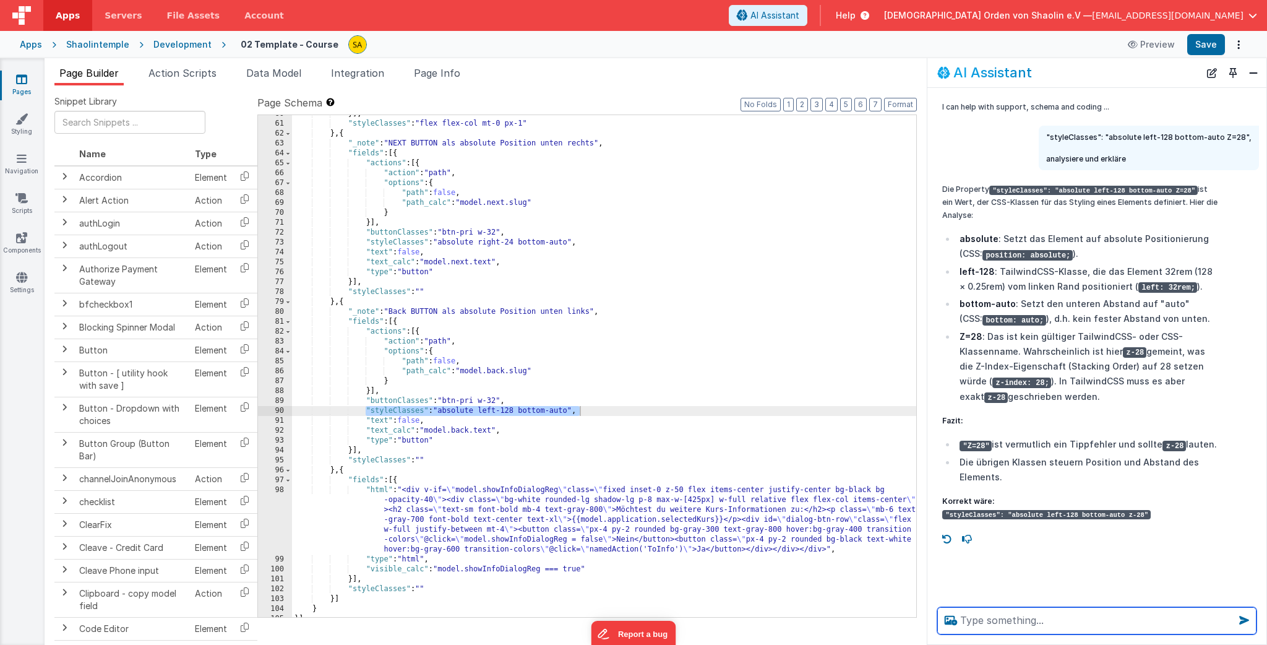
click at [988, 623] on textarea at bounding box center [1096, 620] width 319 height 27
paste textarea ""styleClasses": "absolute left-128 bottom-auto Z=28", analysiere und erkläre"
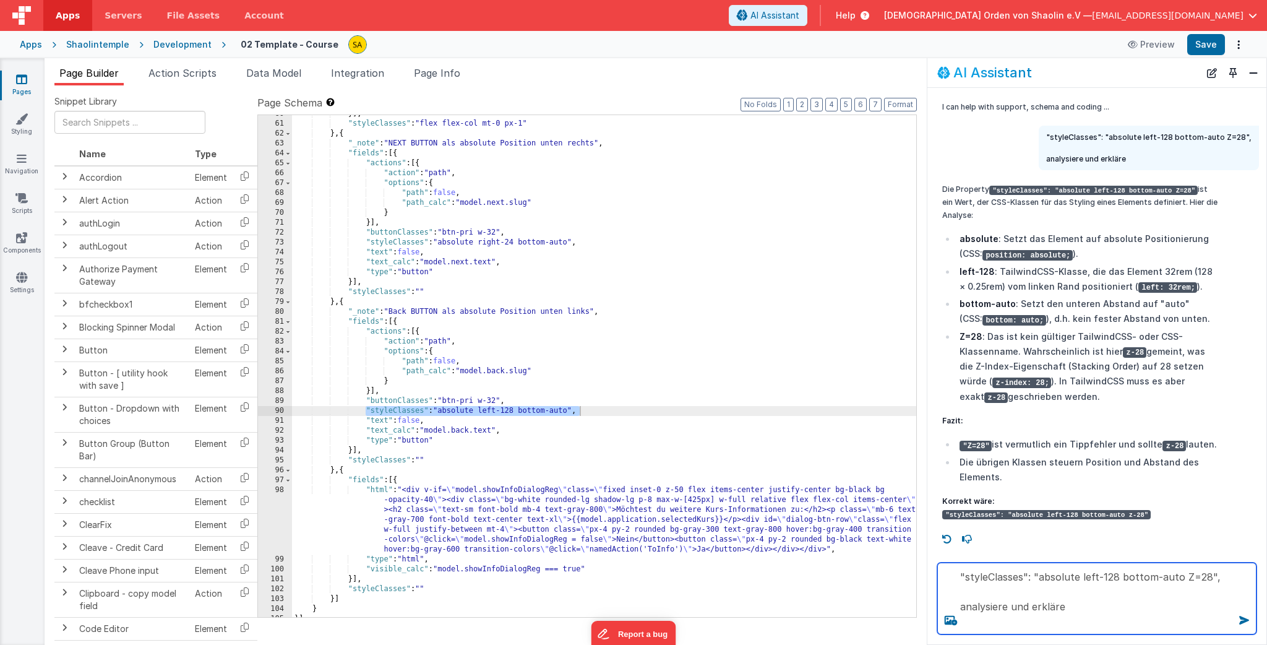
drag, startPoint x: 1195, startPoint y: 578, endPoint x: 1195, endPoint y: 589, distance: 11.1
click at [1195, 579] on textarea ""styleClasses": "absolute left-128 bottom-auto Z=28", analysiere und erkläre" at bounding box center [1096, 598] width 319 height 72
type textarea ""styleClasses": "absolute left-128 bottom-auto Z- 28", analysiere und erkläre"
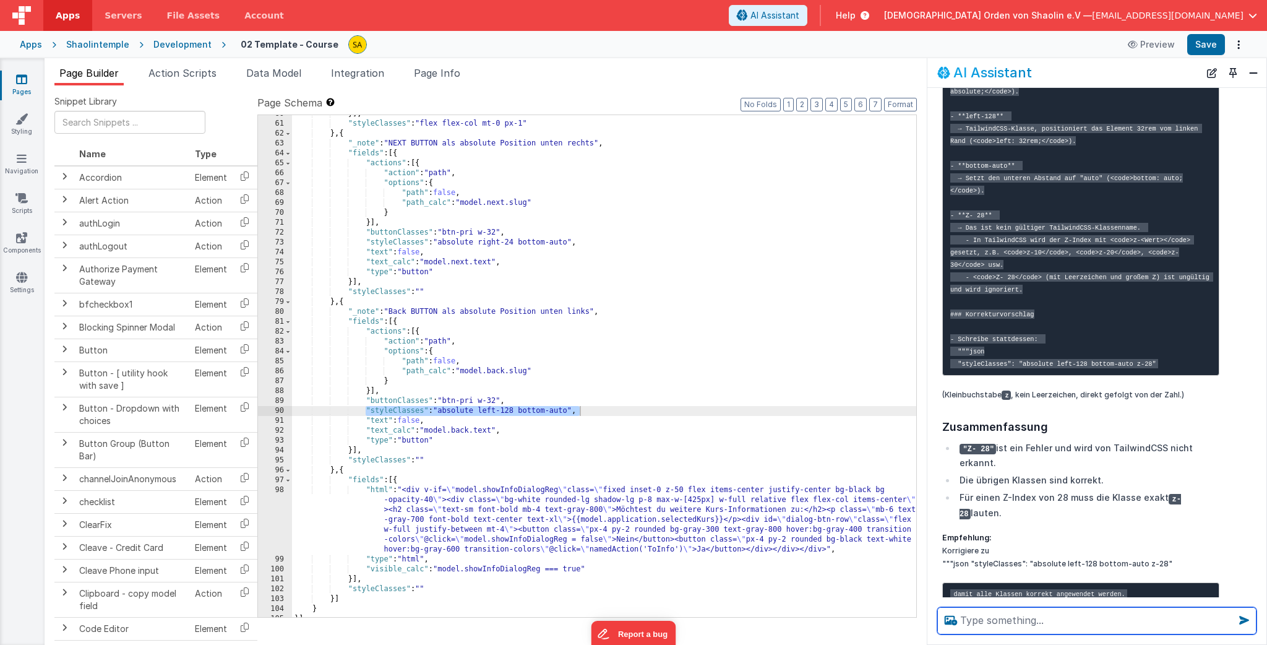
scroll to position [681, 0]
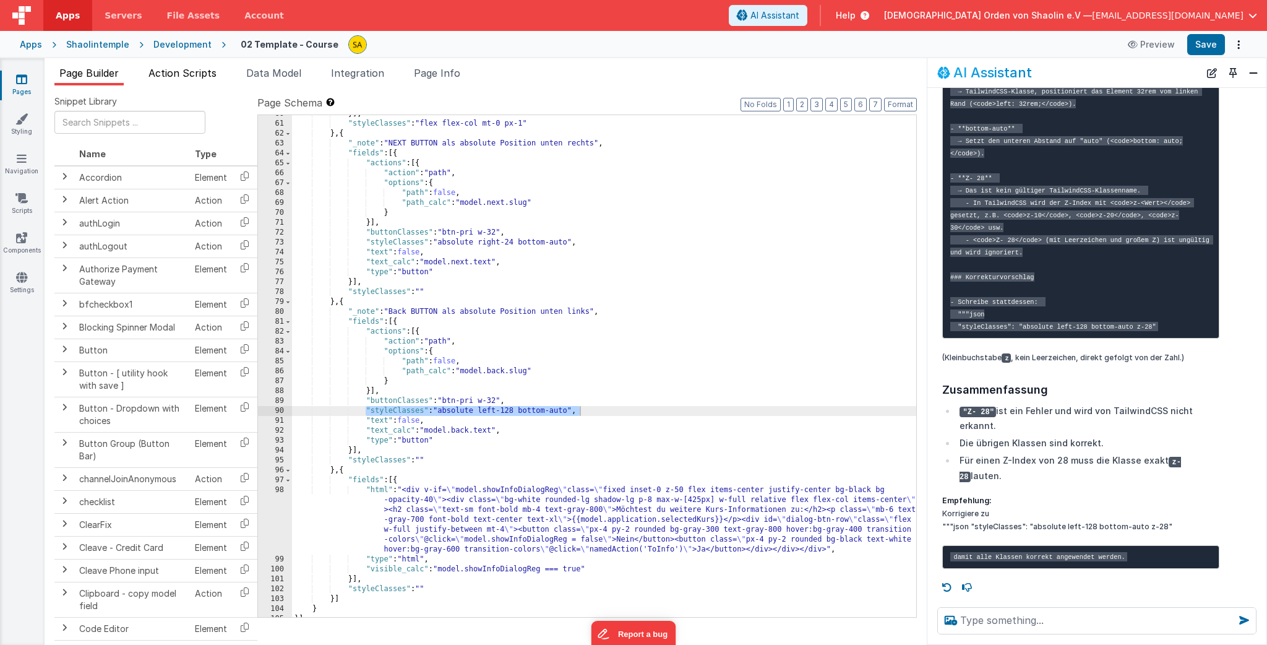
click at [200, 74] on span "Action Scripts" at bounding box center [182, 73] width 68 height 12
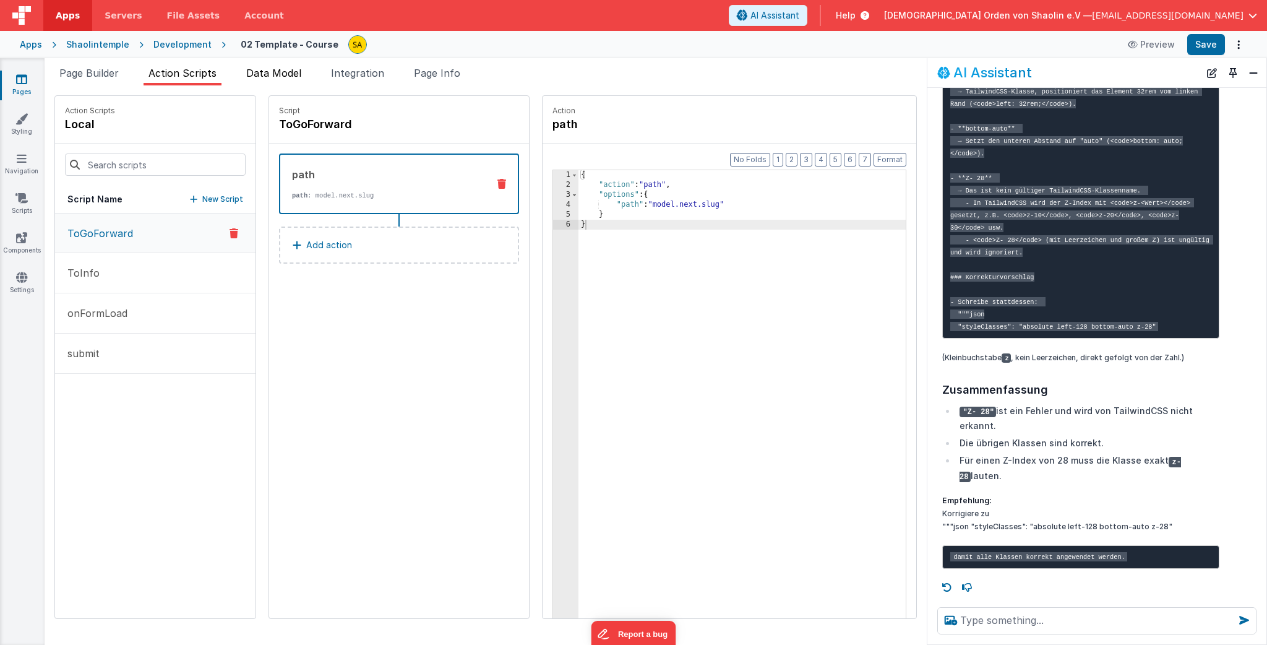
click at [269, 74] on span "Data Model" at bounding box center [273, 73] width 55 height 12
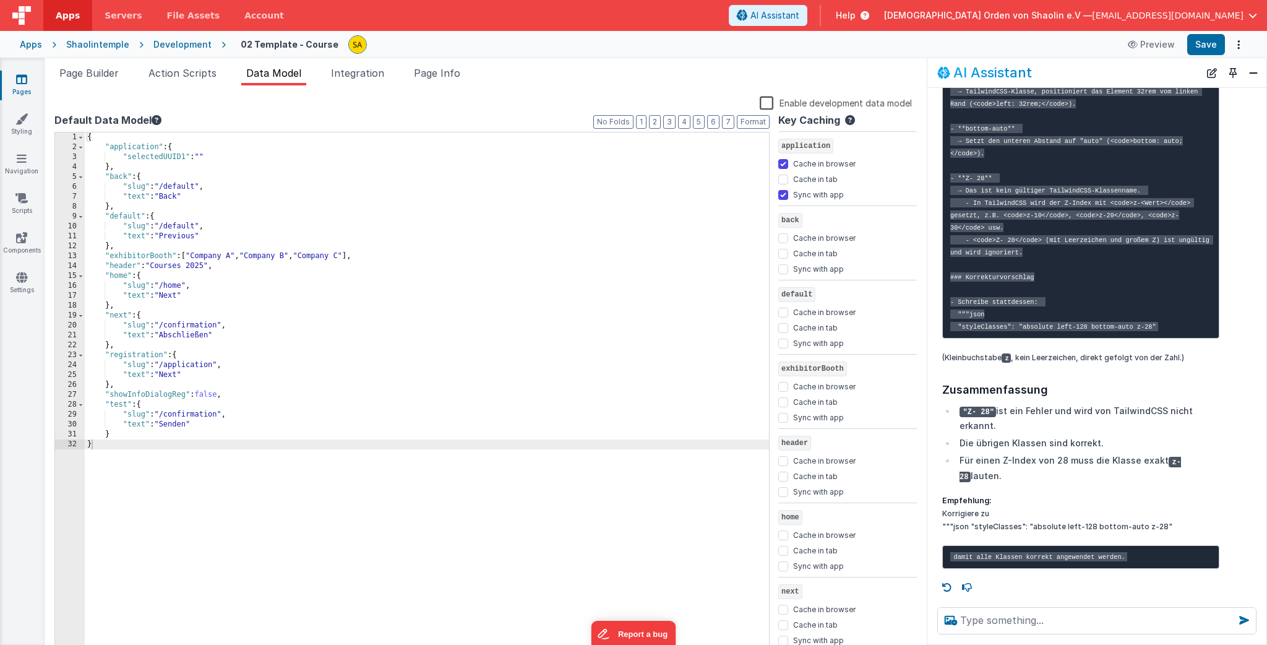
click at [168, 334] on div "{ "application" : { "selectedUUID1" : "" } , "back" : { "slug" : "/default" , "…" at bounding box center [427, 404] width 684 height 544
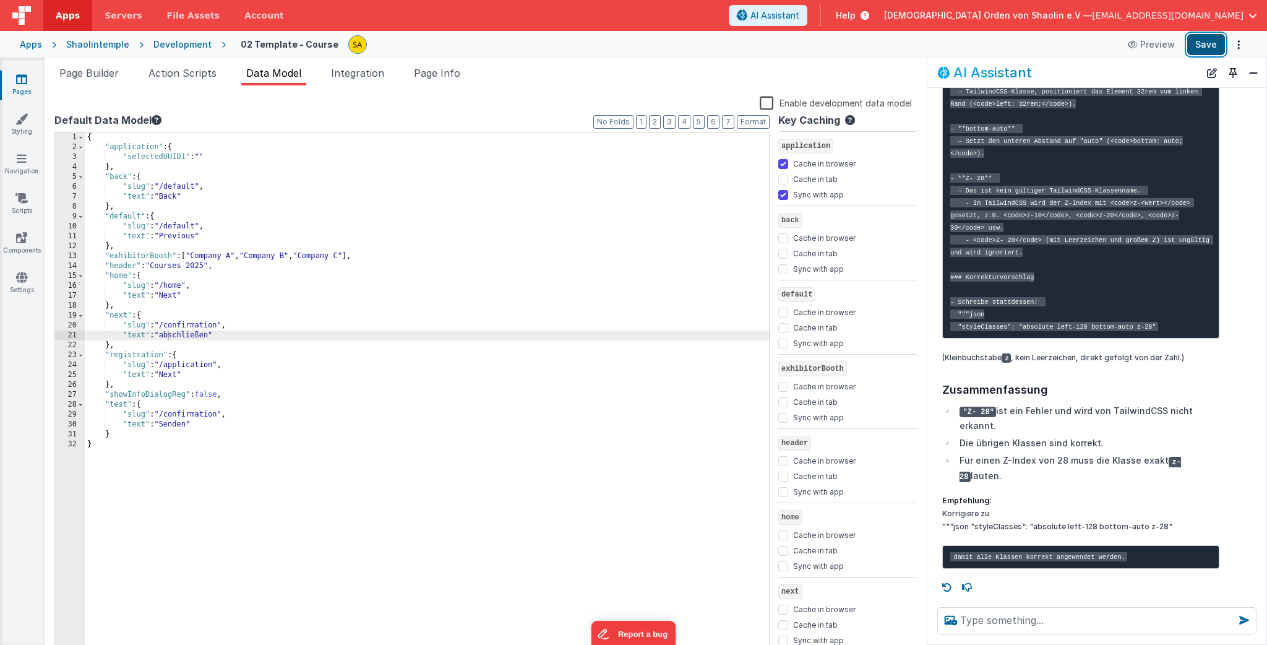
click at [1199, 45] on button "Save" at bounding box center [1206, 44] width 38 height 21
click at [109, 77] on span "Page Builder" at bounding box center [88, 73] width 59 height 12
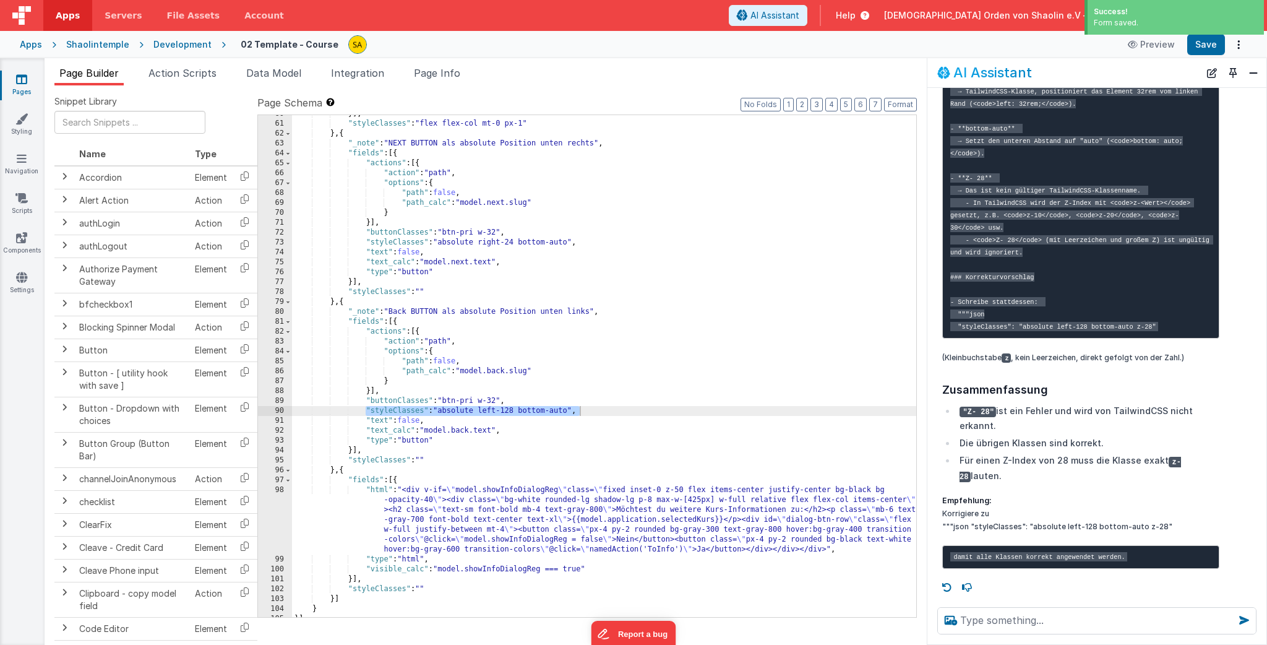
scroll to position [788, 0]
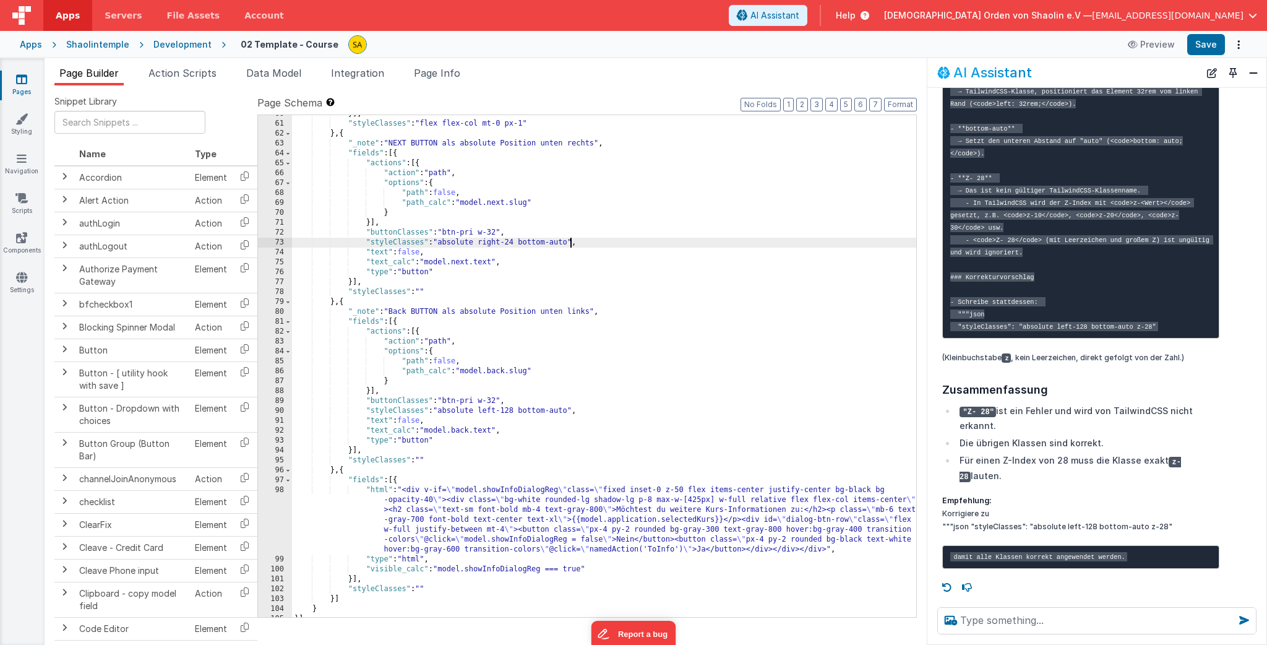
click at [570, 242] on div "}] , "styleClasses" : "flex flex-col mt-0 px-1" } , { "_note" : "NEXT BUTTON al…" at bounding box center [604, 369] width 624 height 521
click at [1217, 42] on button "Save" at bounding box center [1206, 44] width 38 height 21
click at [556, 242] on div "}] , "styleClasses" : "flex flex-col mt-0 px-1" } , { "_note" : "NEXT BUTTON al…" at bounding box center [604, 369] width 624 height 521
click at [1204, 48] on button "Save" at bounding box center [1206, 44] width 38 height 21
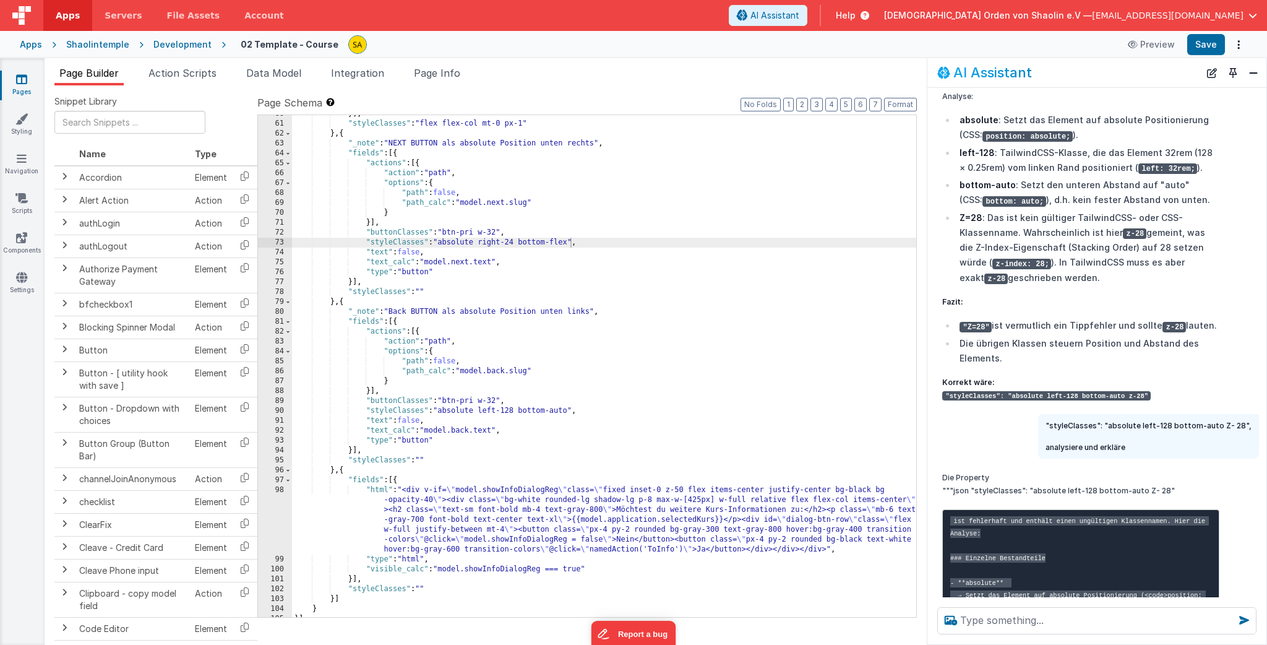
scroll to position [119, 0]
click at [570, 242] on div "}] , "styleClasses" : "flex flex-col mt-0 px-1" } , { "_note" : "NEXT BUTTON al…" at bounding box center [604, 369] width 624 height 521
click at [1206, 48] on button "Save" at bounding box center [1206, 44] width 38 height 21
drag, startPoint x: 362, startPoint y: 242, endPoint x: 599, endPoint y: 244, distance: 236.3
click at [599, 244] on div "}] , "styleClasses" : "flex flex-col mt-0 px-1" } , { "_note" : "NEXT BUTTON al…" at bounding box center [604, 369] width 624 height 521
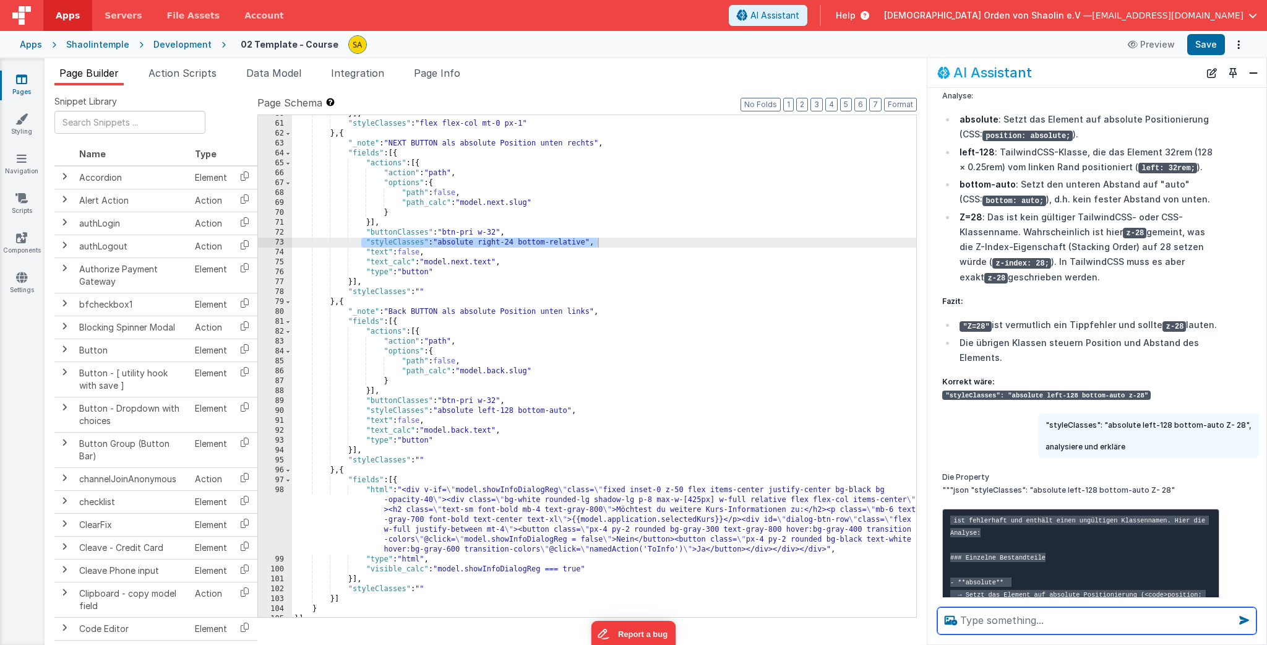
click at [1024, 621] on textarea at bounding box center [1096, 620] width 319 height 27
paste textarea ""styleClasses": "absolute right-24 bottom-relative","
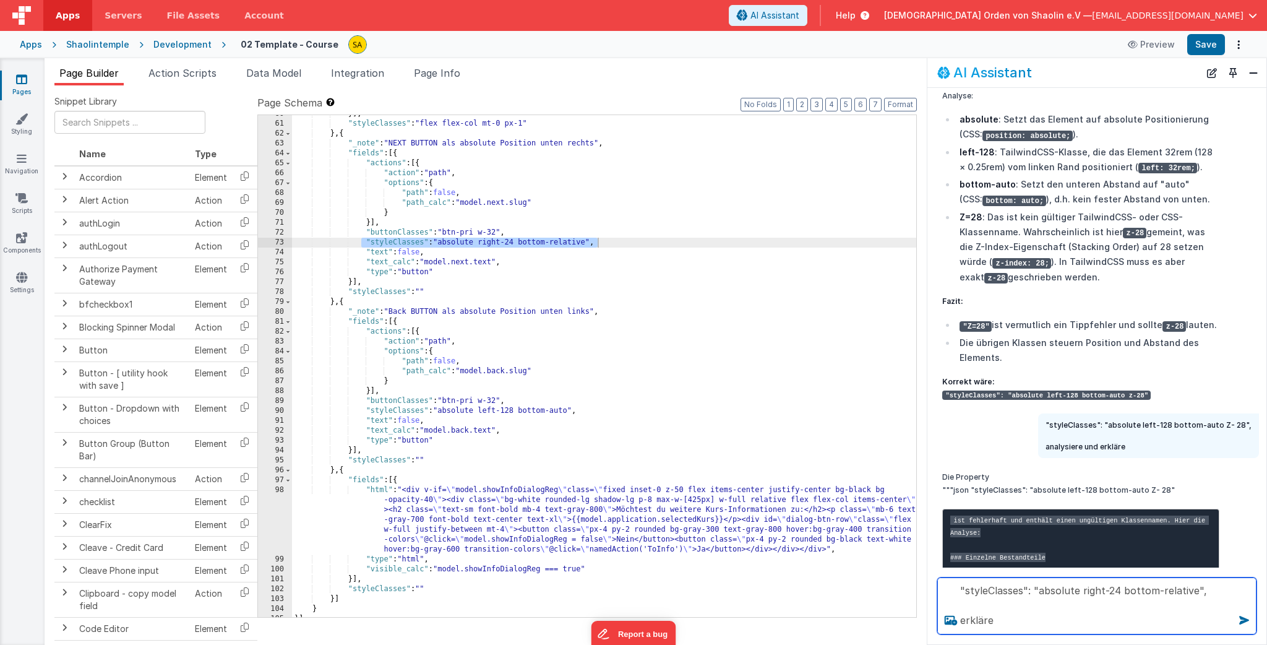
type textarea ""styleClasses": "absolute right-24 bottom-relative", erkläre"
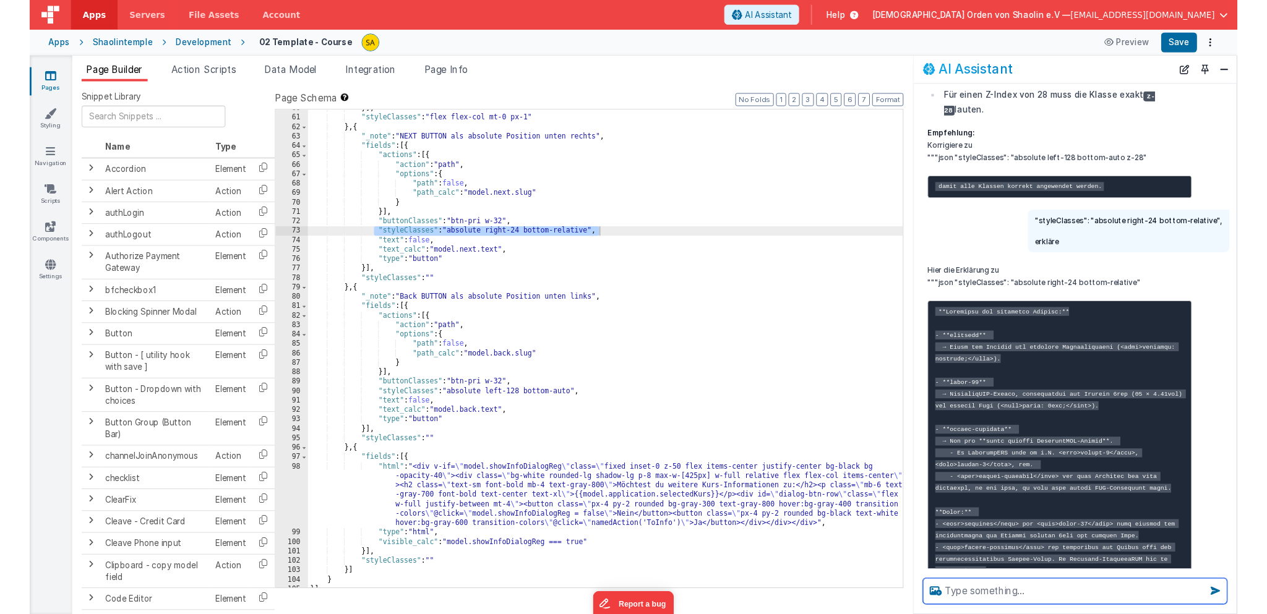
scroll to position [1034, 0]
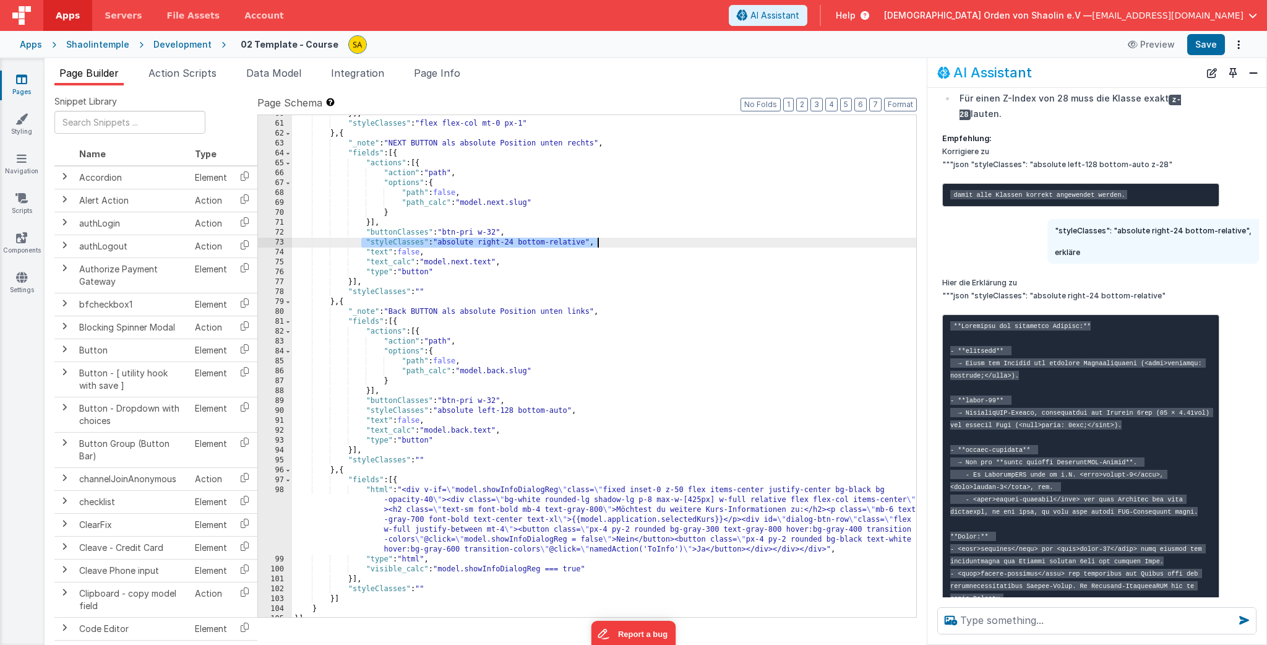
drag, startPoint x: 588, startPoint y: 243, endPoint x: 589, endPoint y: 272, distance: 28.5
click at [588, 246] on div "}] , "styleClasses" : "flex flex-col mt-0 px-1" } , { "_note" : "NEXT BUTTON al…" at bounding box center [604, 369] width 624 height 521
drag, startPoint x: 362, startPoint y: 244, endPoint x: 579, endPoint y: 245, distance: 216.5
click at [579, 245] on div "}] , "styleClasses" : "flex flex-col mt-0 px-1" } , { "_note" : "NEXT BUTTON al…" at bounding box center [604, 369] width 624 height 521
click at [1019, 620] on textarea at bounding box center [1096, 620] width 319 height 27
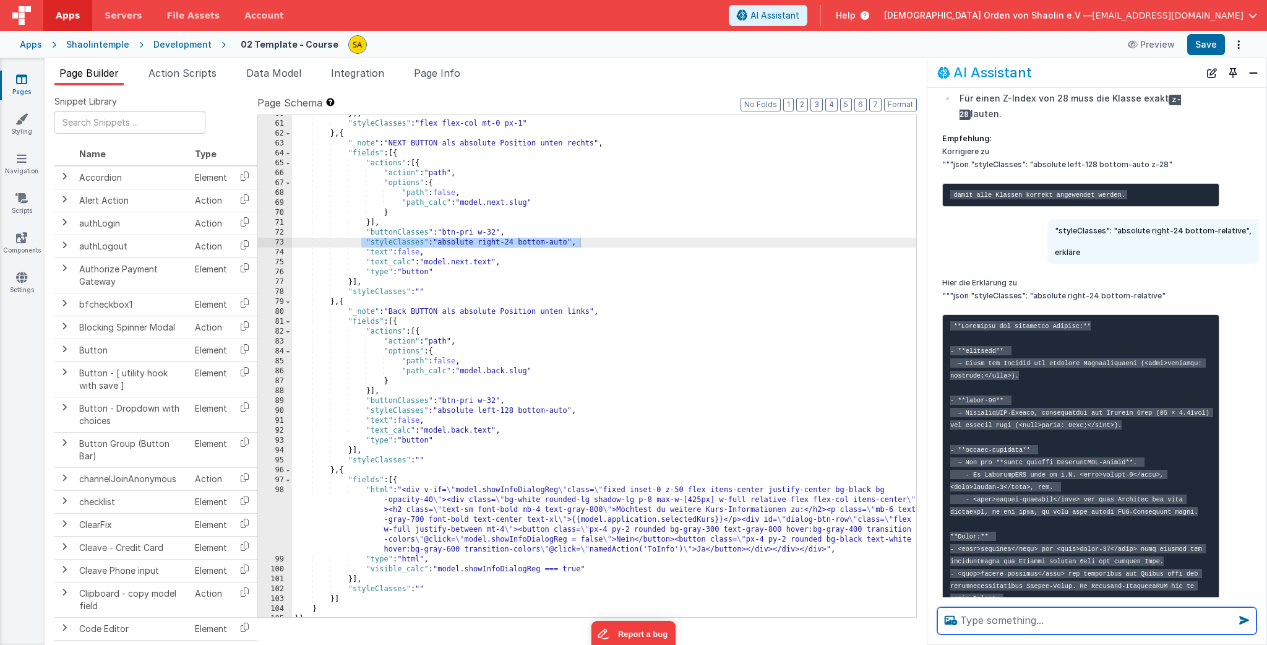
paste textarea ""styleClasses": "absolute right-24 bottom-auto","
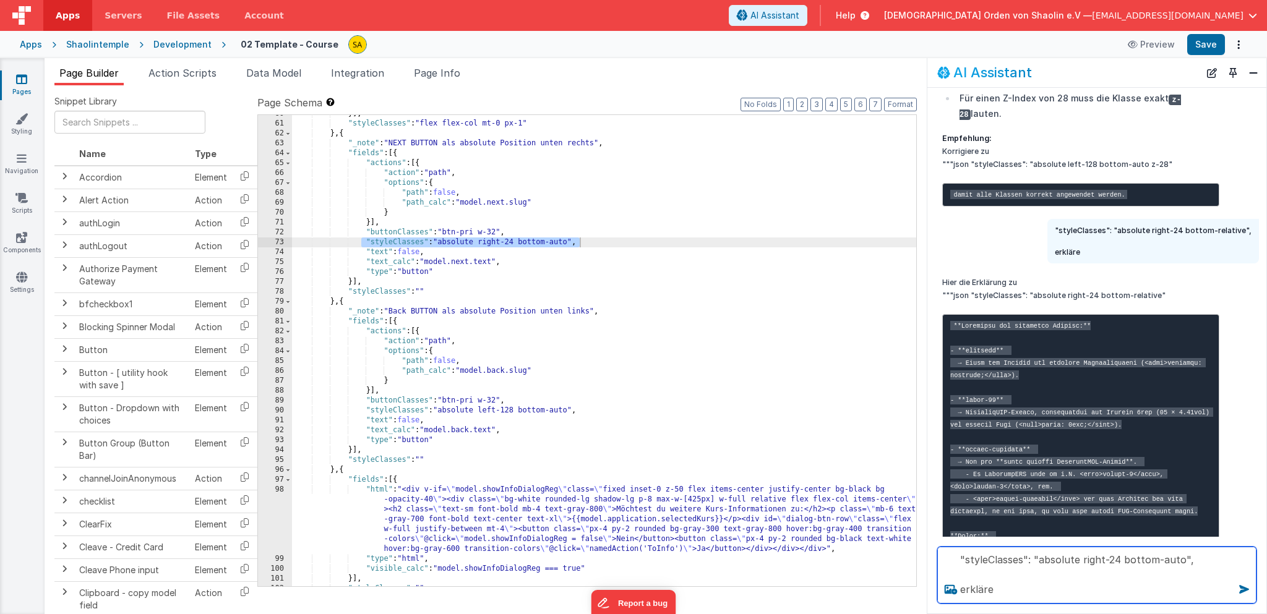
type textarea ""styleClasses": "absolute right-24 bottom-auto", erkläre"
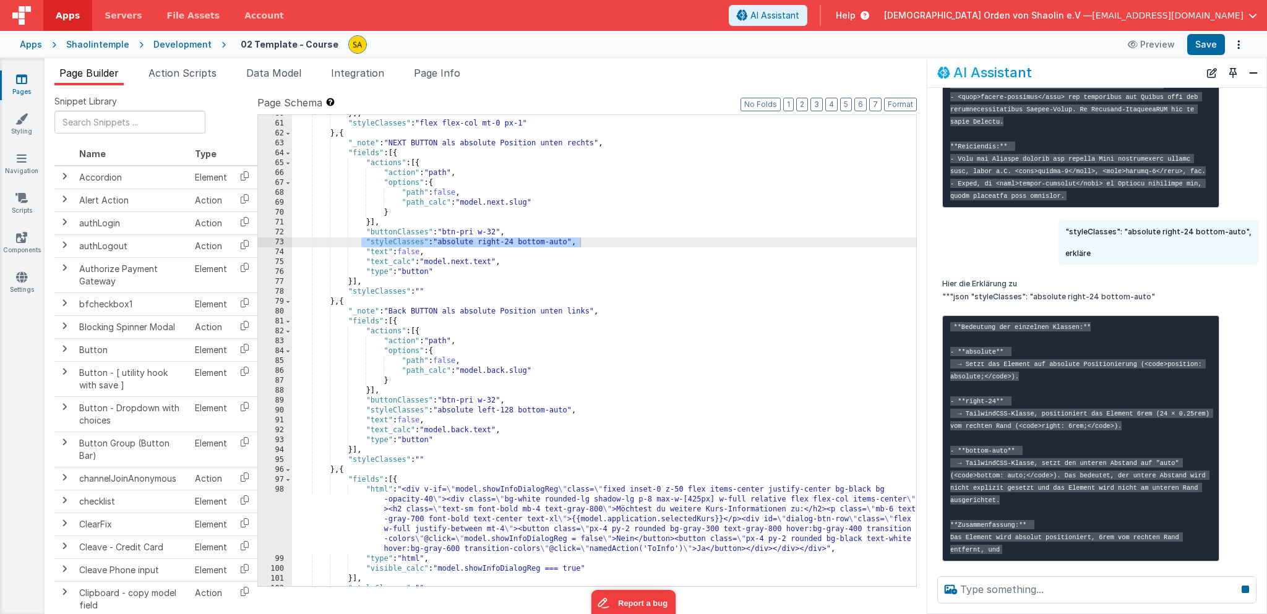
scroll to position [1544, 0]
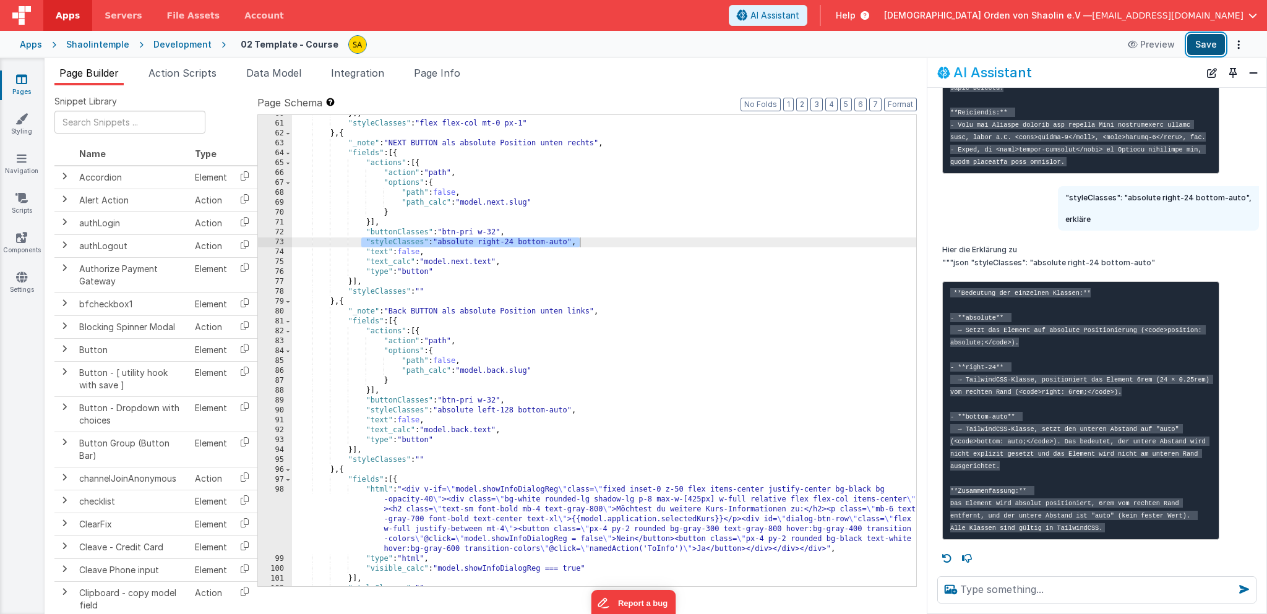
click at [1196, 47] on button "Save" at bounding box center [1206, 44] width 38 height 21
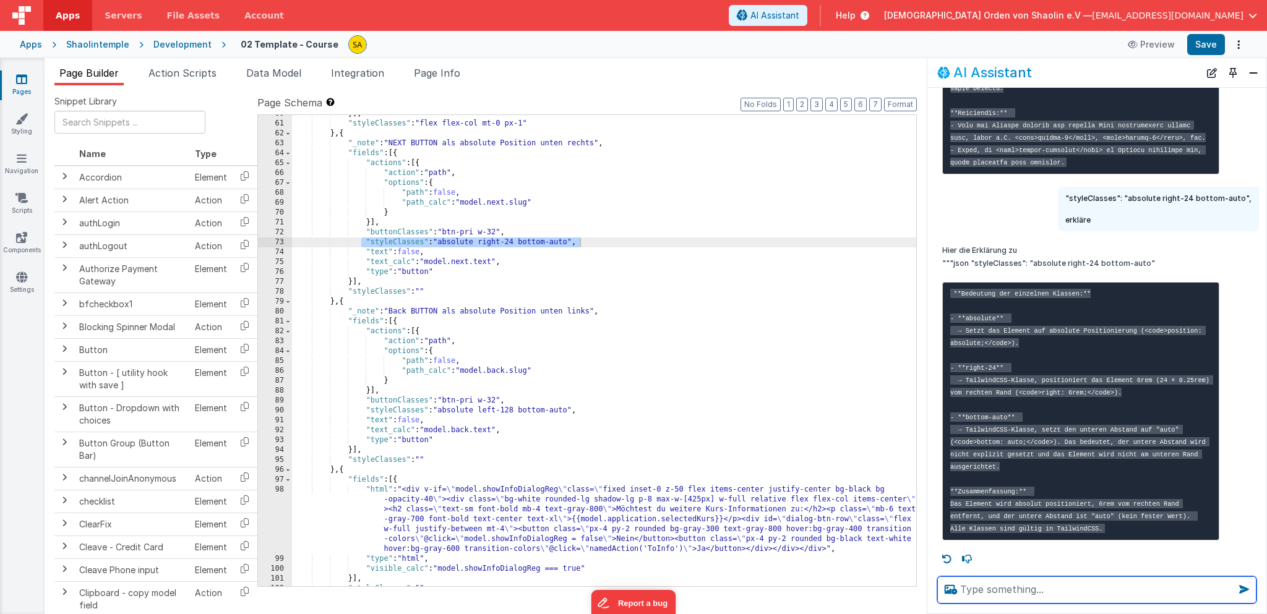
click at [1146, 591] on textarea at bounding box center [1096, 589] width 319 height 27
type textarea "wie ist es möglich, dass ich die seite nicht scrollen kann?"
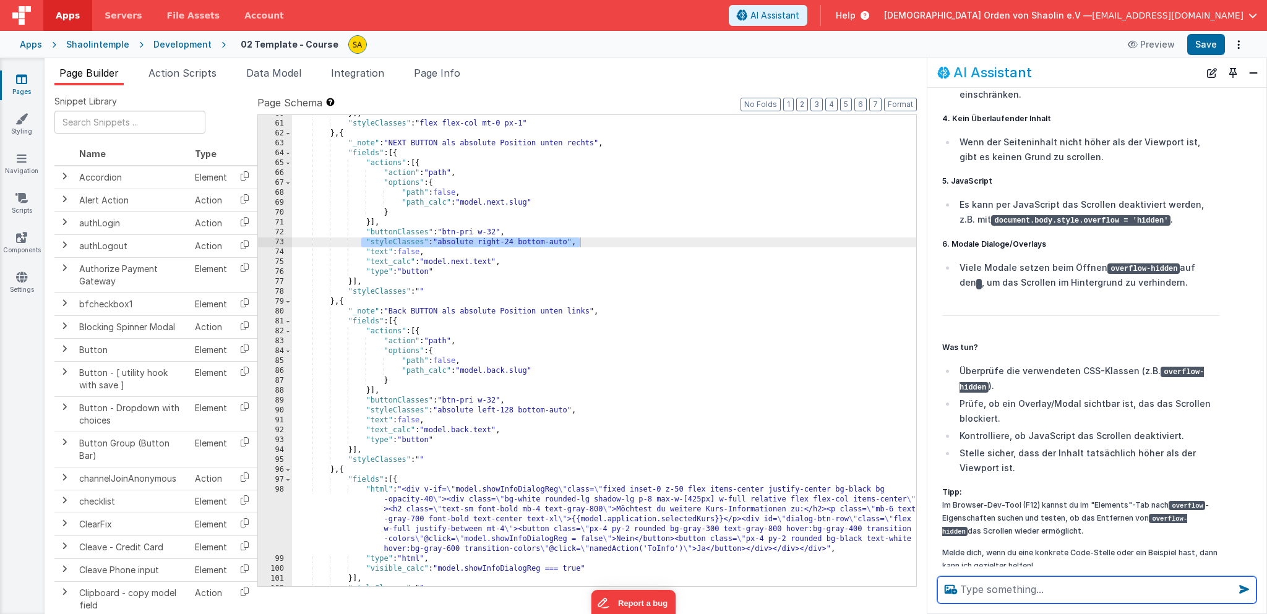
scroll to position [2470, 0]
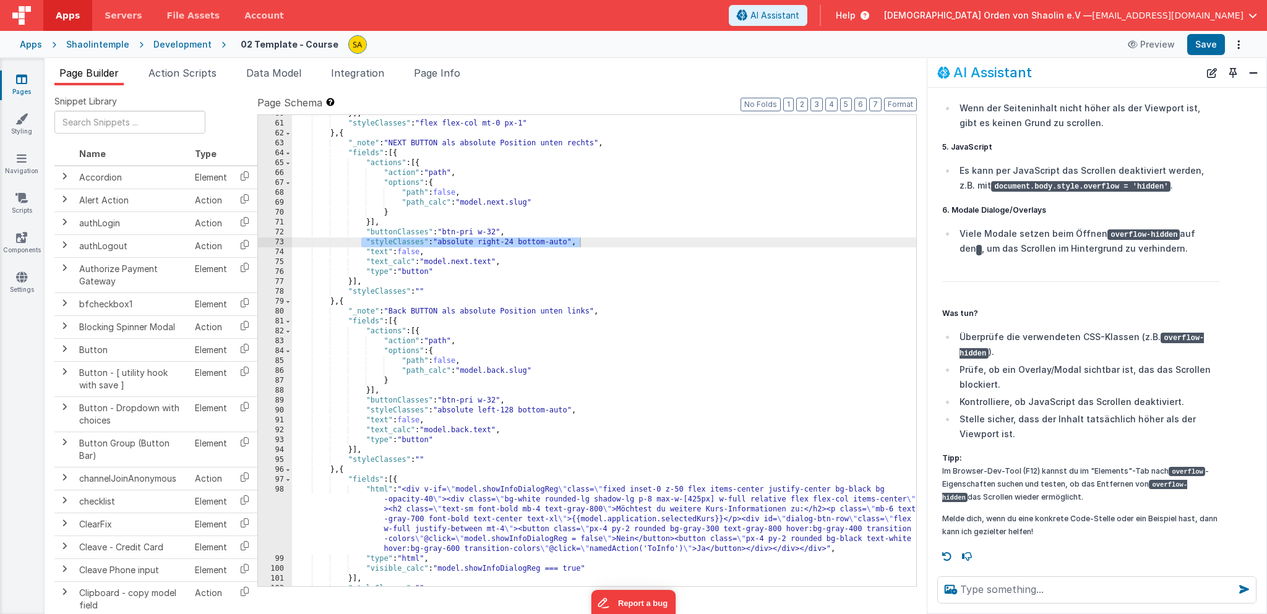
click at [666, 333] on div "}] , "styleClasses" : "flex flex-col mt-0 px-1" } , { "_note" : "NEXT BUTTON al…" at bounding box center [604, 354] width 624 height 491
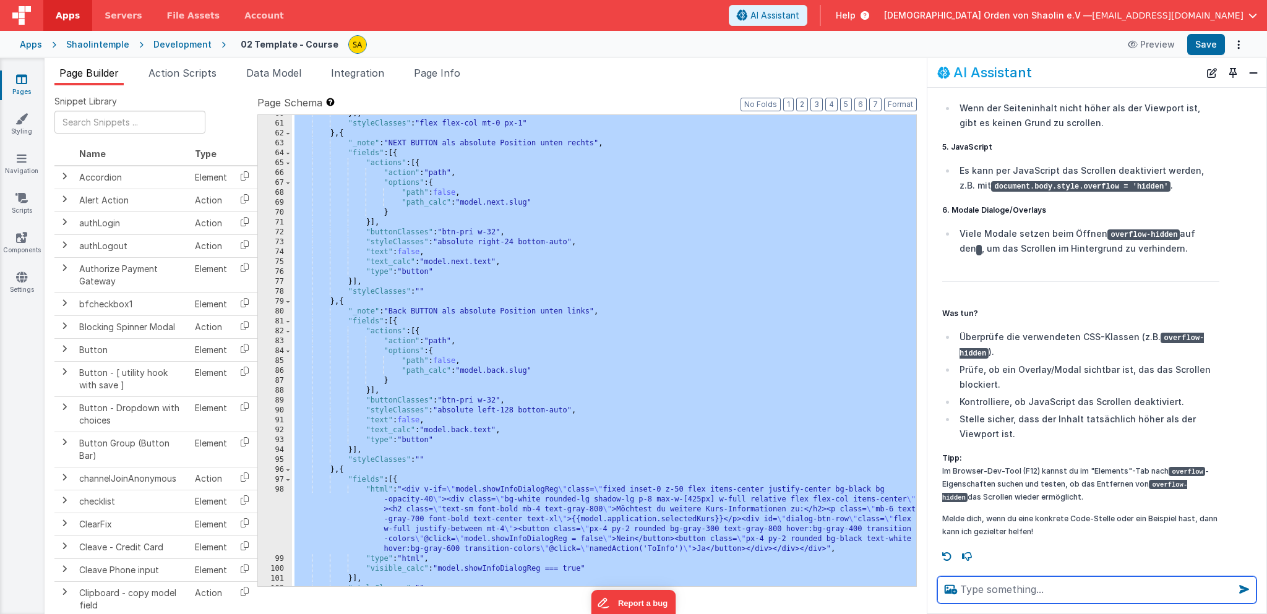
click at [1114, 594] on textarea at bounding box center [1096, 589] width 319 height 27
paste textarea "[{ "loremi": { "dolors": [{ "ametcOnsecte": "adipisci" }, { "_elit": "Seddoe te…"
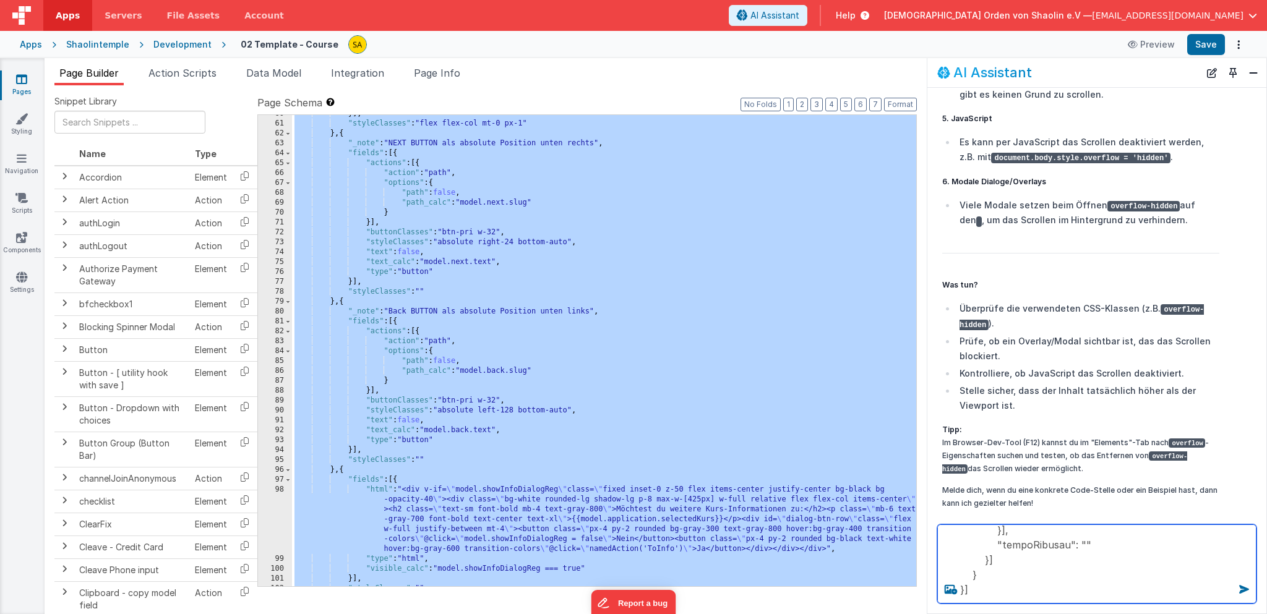
scroll to position [2719, 0]
type textarea "[{ "loremi": { "dolors": [{ "ametcOnsecte": "adipisci" }, { "_elit": "Seddoe te…"
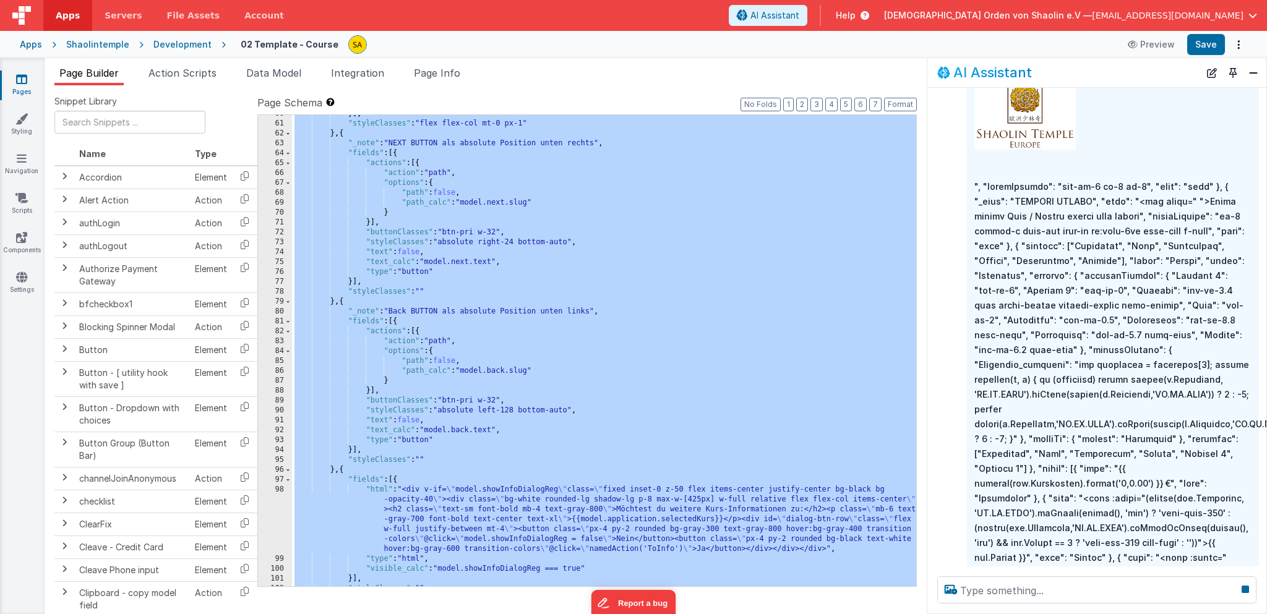
scroll to position [2980, 0]
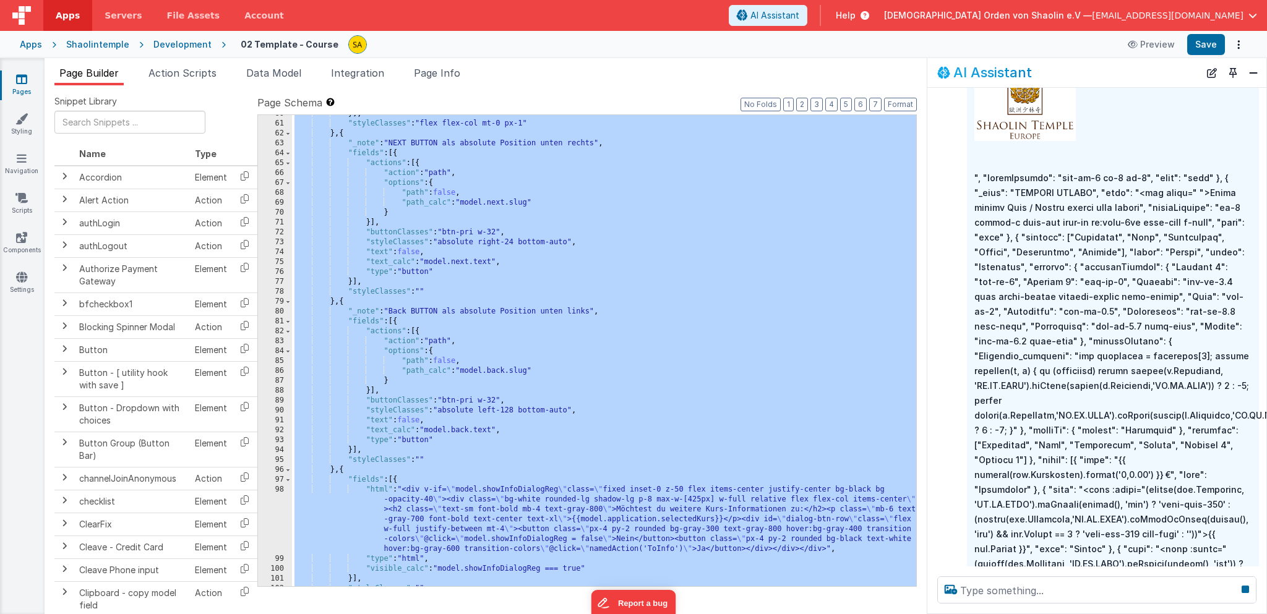
click at [640, 155] on div "}] , "styleClasses" : "flex flex-col mt-0 px-1" } , { "_note" : "NEXT BUTTON al…" at bounding box center [604, 354] width 624 height 491
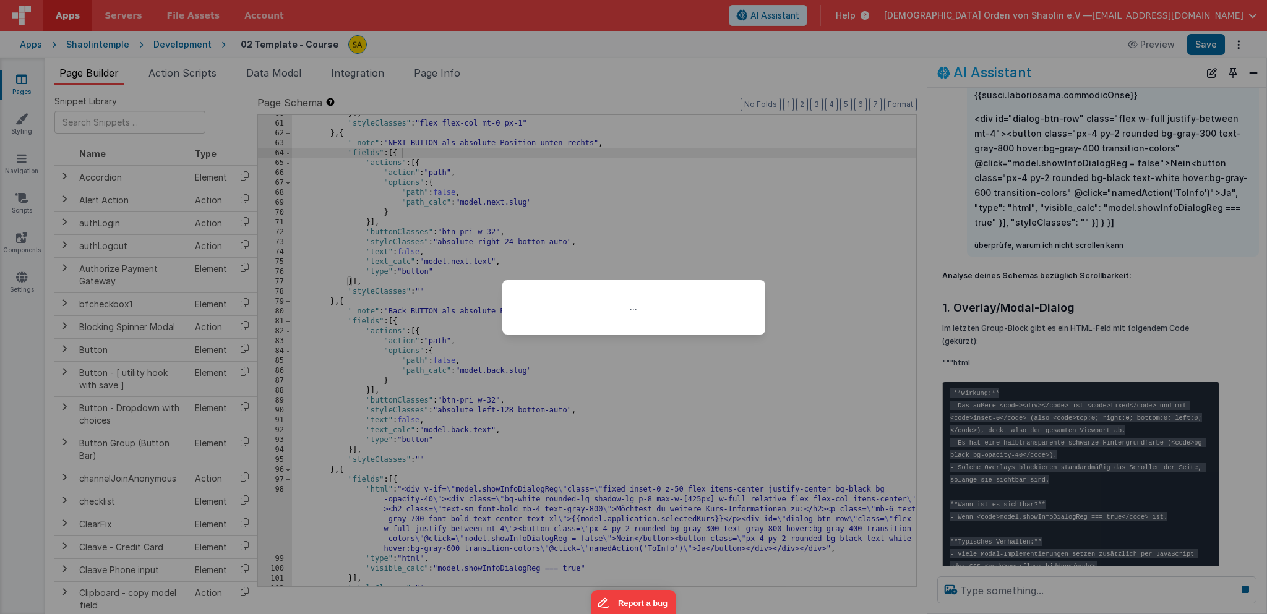
scroll to position [4280, 0]
click at [1044, 384] on div "..." at bounding box center [633, 307] width 1267 height 614
click at [672, 322] on div "..." at bounding box center [633, 307] width 263 height 54
click at [674, 308] on div "..." at bounding box center [633, 307] width 263 height 54
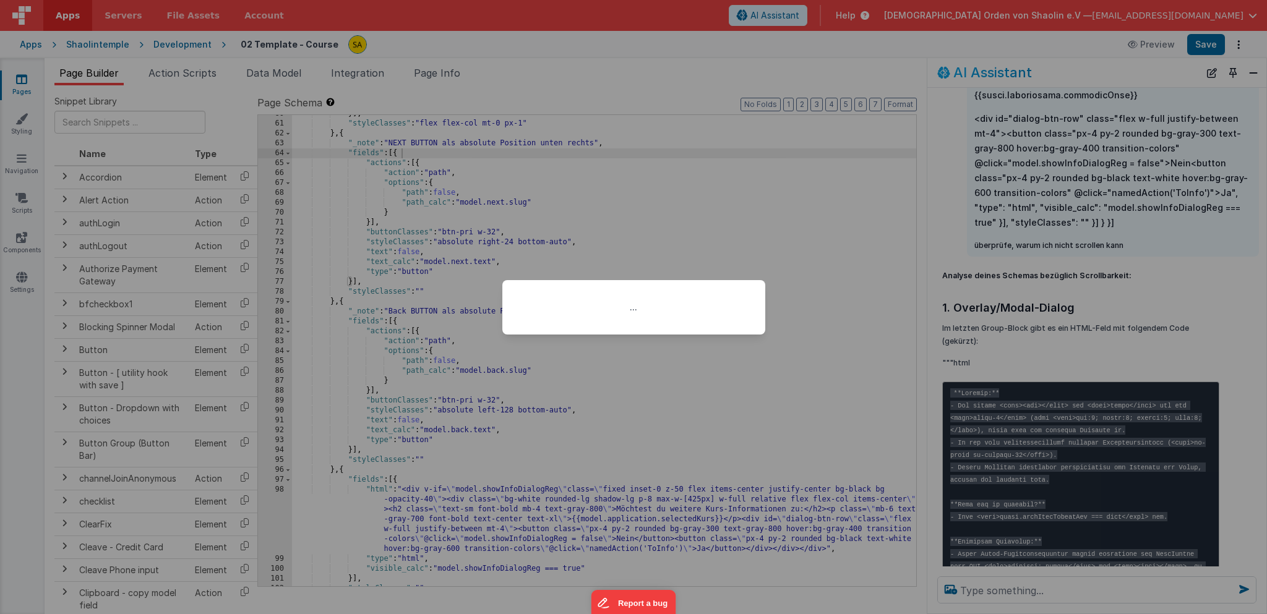
click at [747, 186] on div "..." at bounding box center [633, 307] width 1267 height 614
click at [1033, 345] on div "..." at bounding box center [633, 307] width 1267 height 614
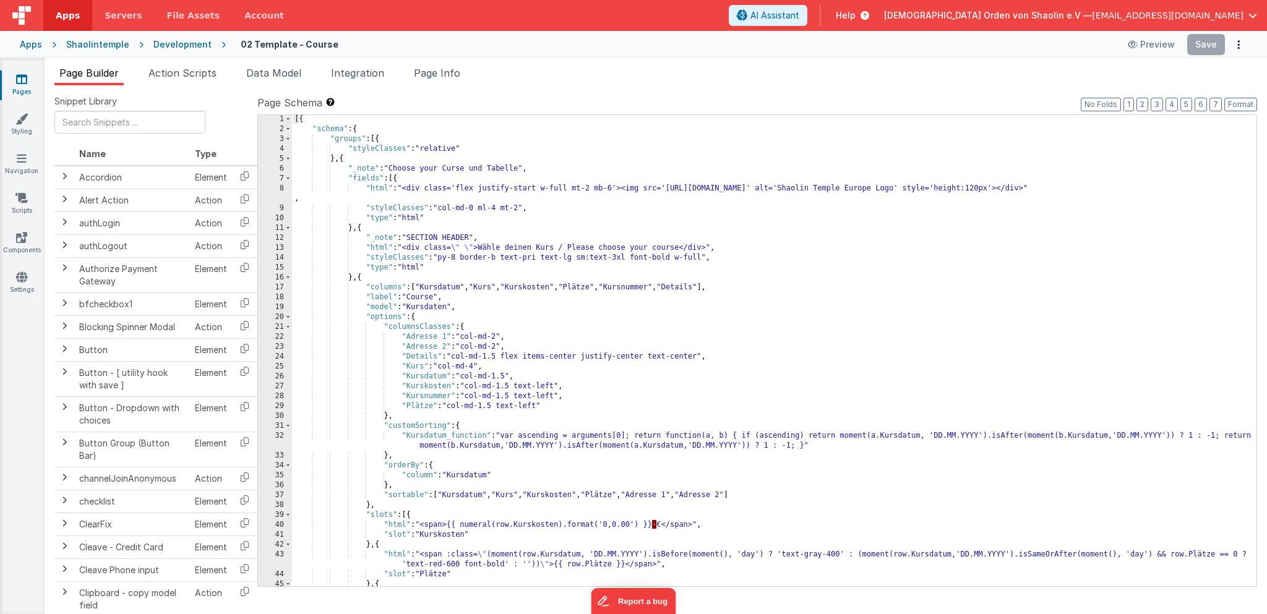
scroll to position [1, 0]
click at [1008, 288] on div "[{ "schema" : { "groups" : [{ "styleClasses" : "relative" } , { "_note" : "Choo…" at bounding box center [774, 364] width 964 height 501
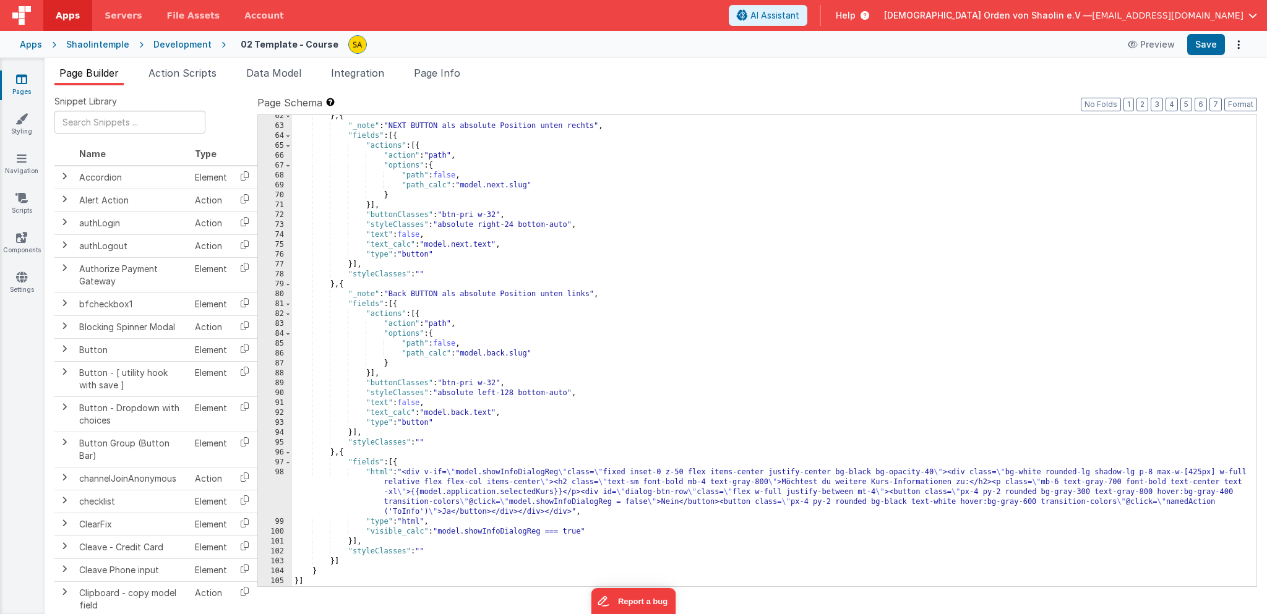
scroll to position [716, 0]
click at [909, 184] on div "} , { "_note" : "NEXT BUTTON als absolute Position unten rechts" , "fields" : […" at bounding box center [774, 357] width 964 height 491
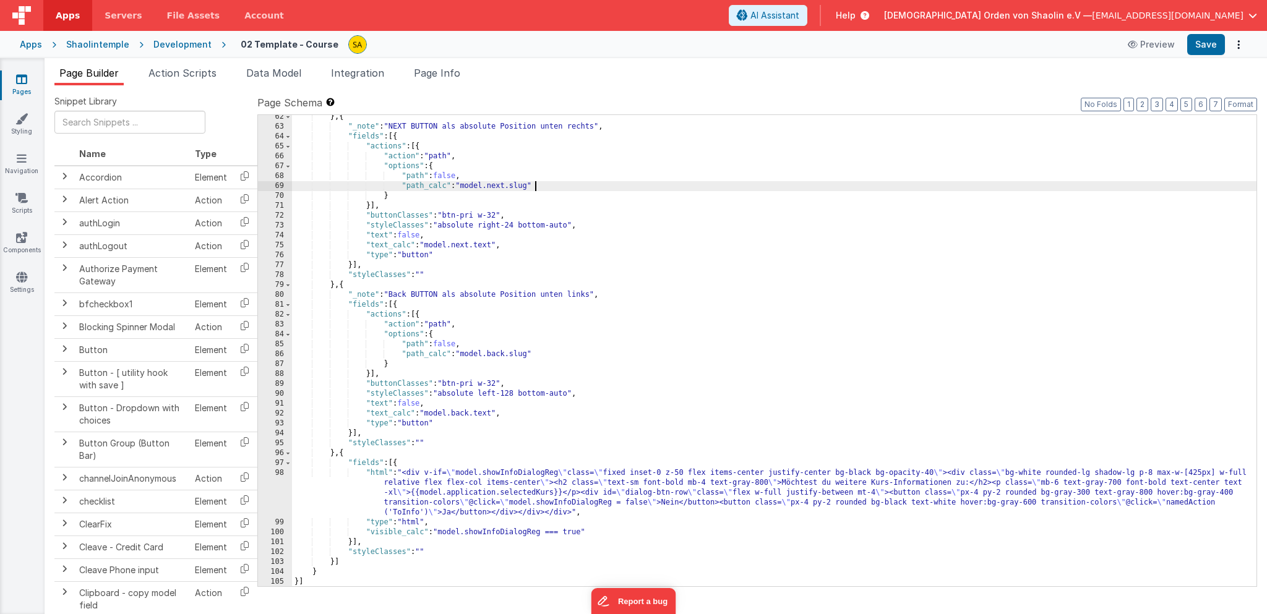
click at [914, 296] on div "} , { "_note" : "NEXT BUTTON als absolute Position unten rechts" , "fields" : […" at bounding box center [774, 357] width 964 height 491
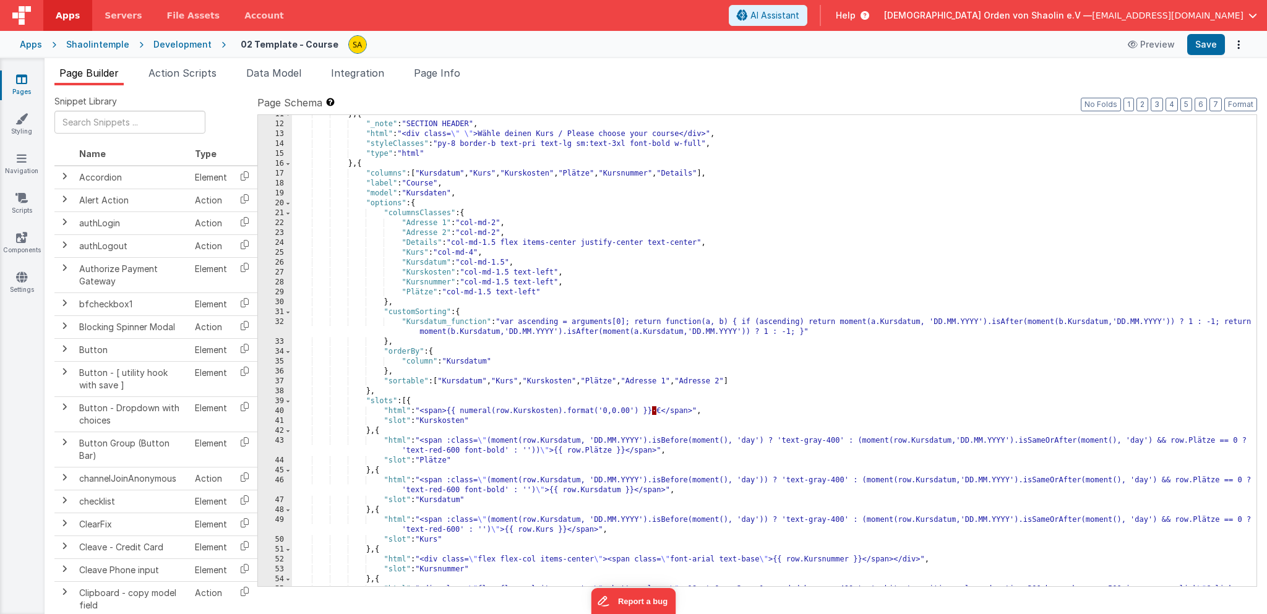
scroll to position [0, 0]
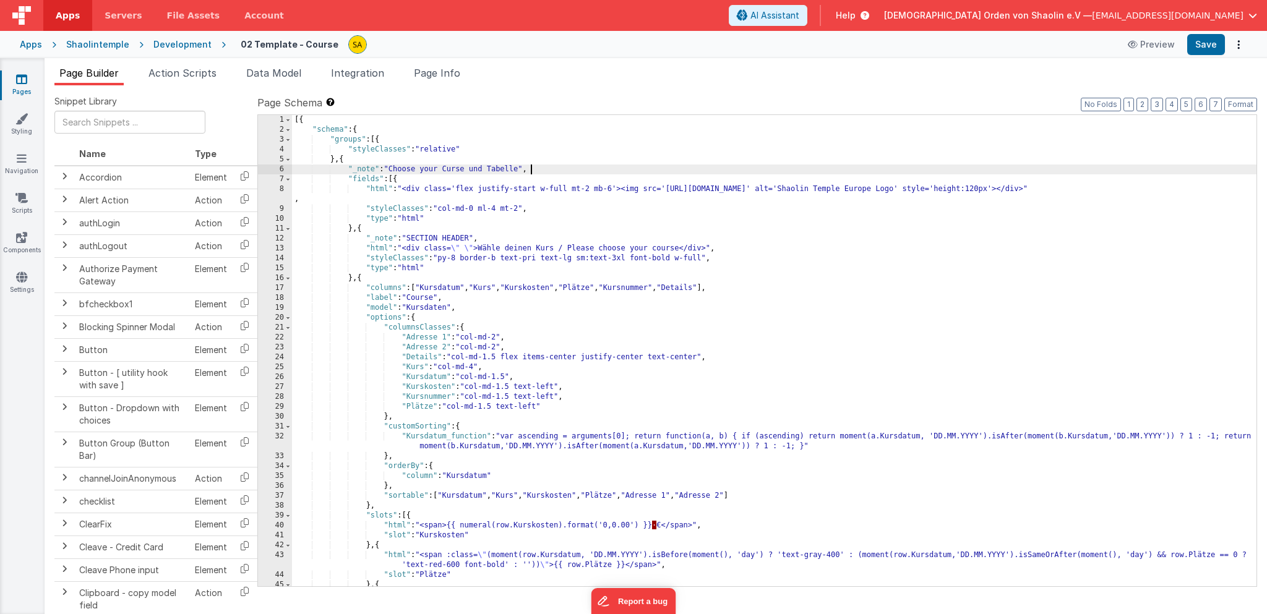
click at [759, 166] on div "[{ "schema" : { "groups" : [{ "styleClasses" : "relative" } , { "_note" : "Choo…" at bounding box center [774, 365] width 964 height 501
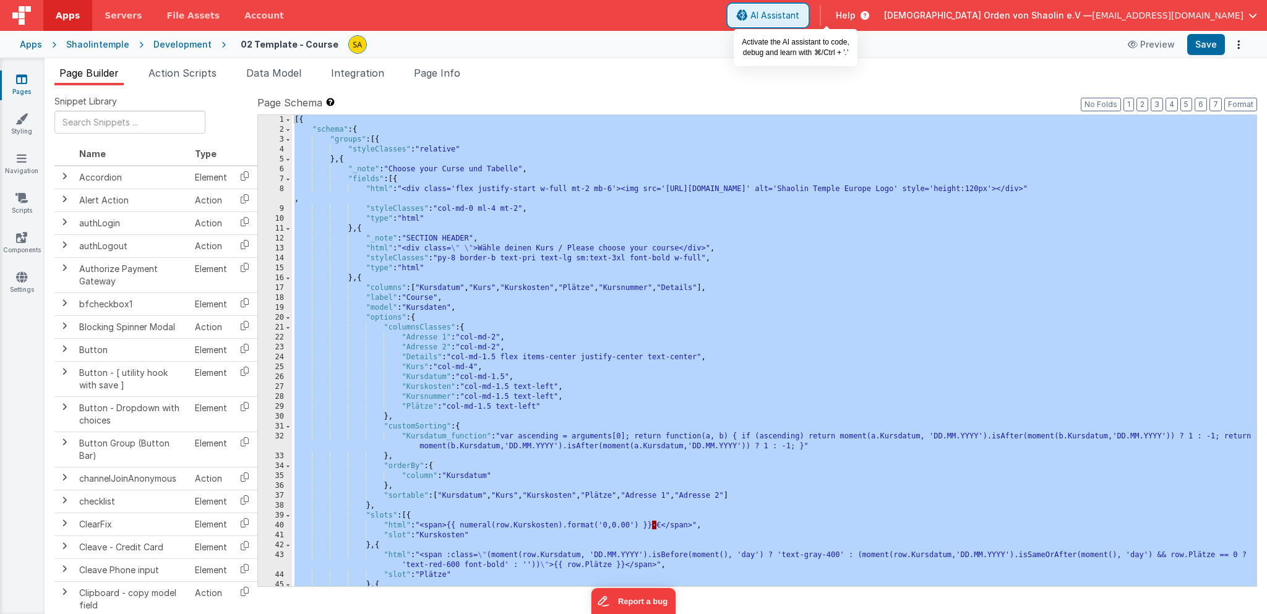
click at [799, 18] on span "AI Assistant" at bounding box center [774, 15] width 49 height 12
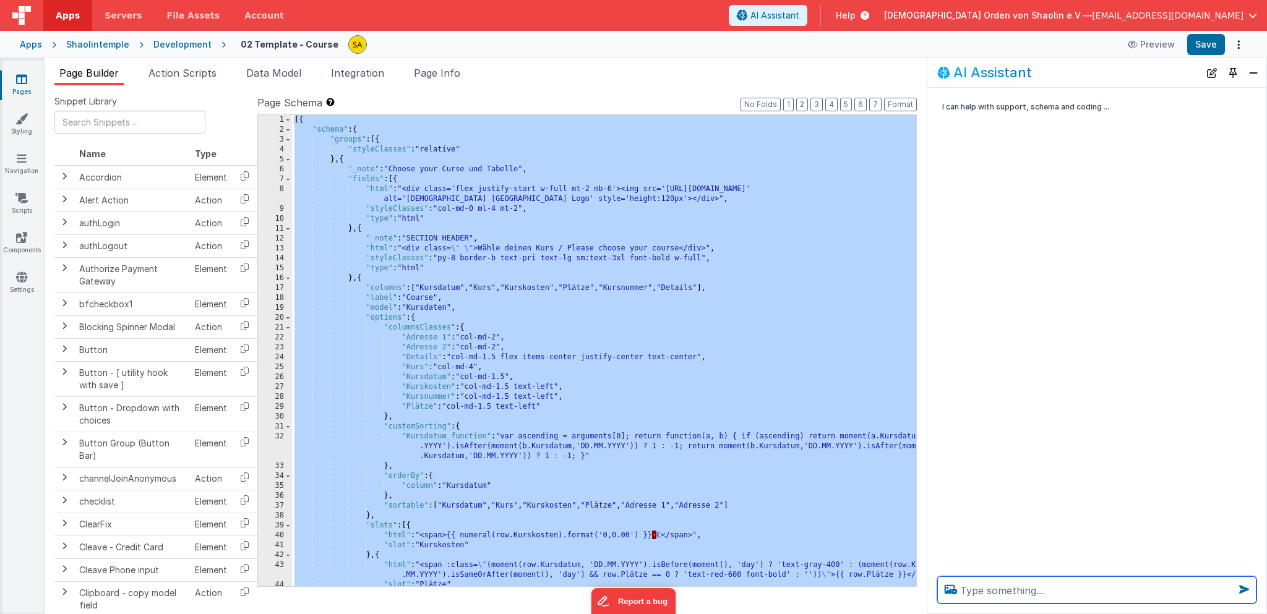
click at [1005, 590] on textarea at bounding box center [1096, 589] width 319 height 27
paste textarea "[{ "loremi": { "dolors": [{ "ametcOnsecte": "adipisci" }, { "_elit": "Seddoe te…"
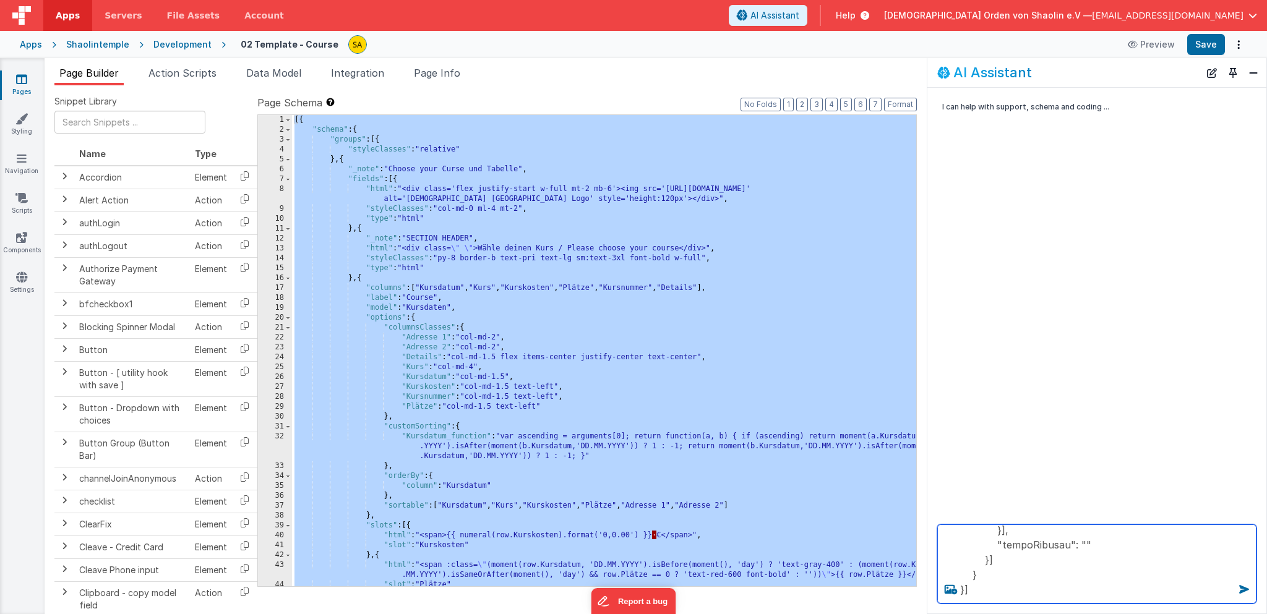
scroll to position [2719, 0]
type textarea "[{ "loremi": { "dolors": [{ "ametcOnsecte": "adipisci" }, { "_elit": "Seddoe te…"
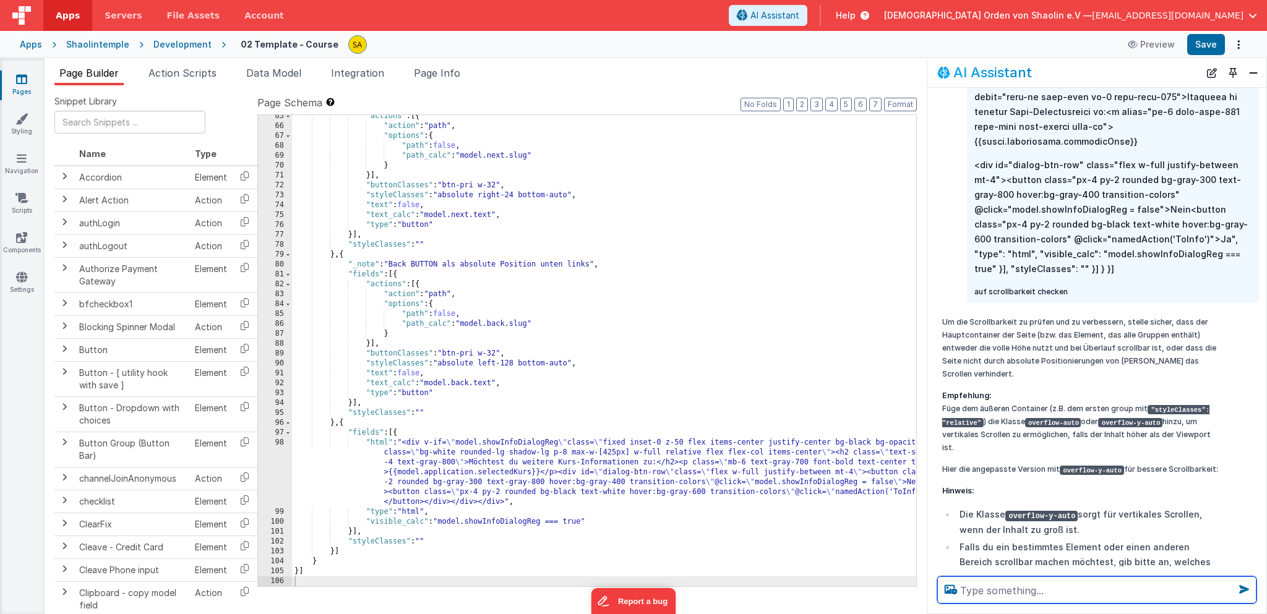
scroll to position [1368, 0]
click at [1203, 44] on button "Save" at bounding box center [1206, 44] width 38 height 21
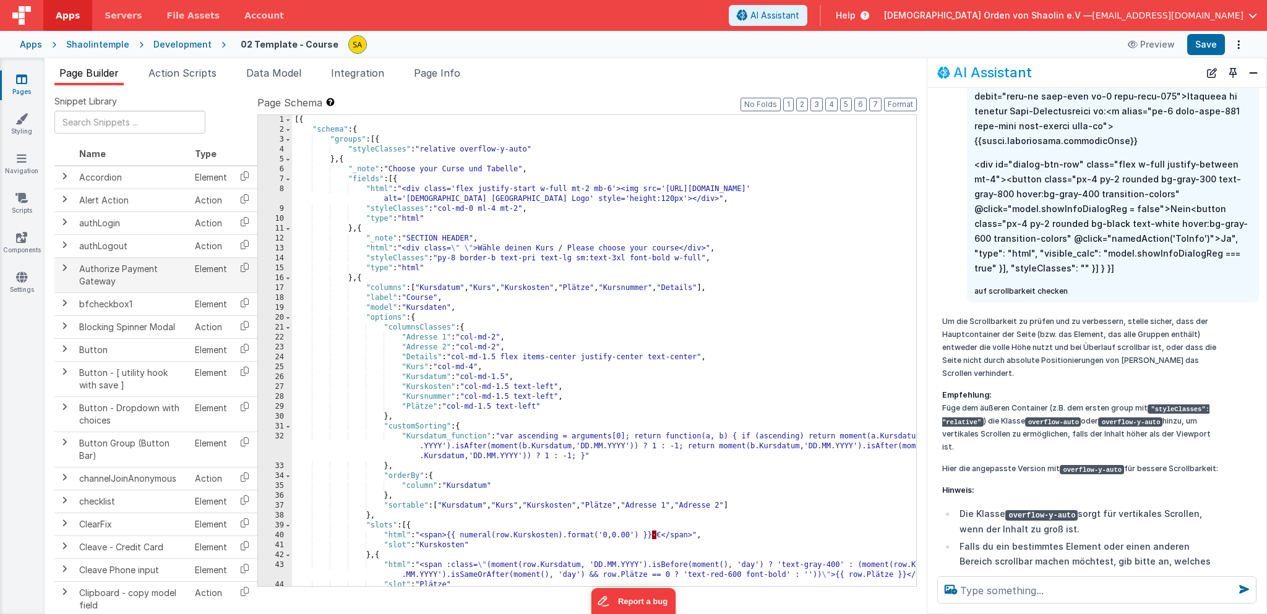
scroll to position [1, 0]
click at [682, 251] on div "[{ "schema" : { "groups" : [{ "styleClasses" : "relative overflow-y-auto" } , {…" at bounding box center [636, 359] width 688 height 491
click at [1202, 45] on button "Save" at bounding box center [1206, 44] width 38 height 21
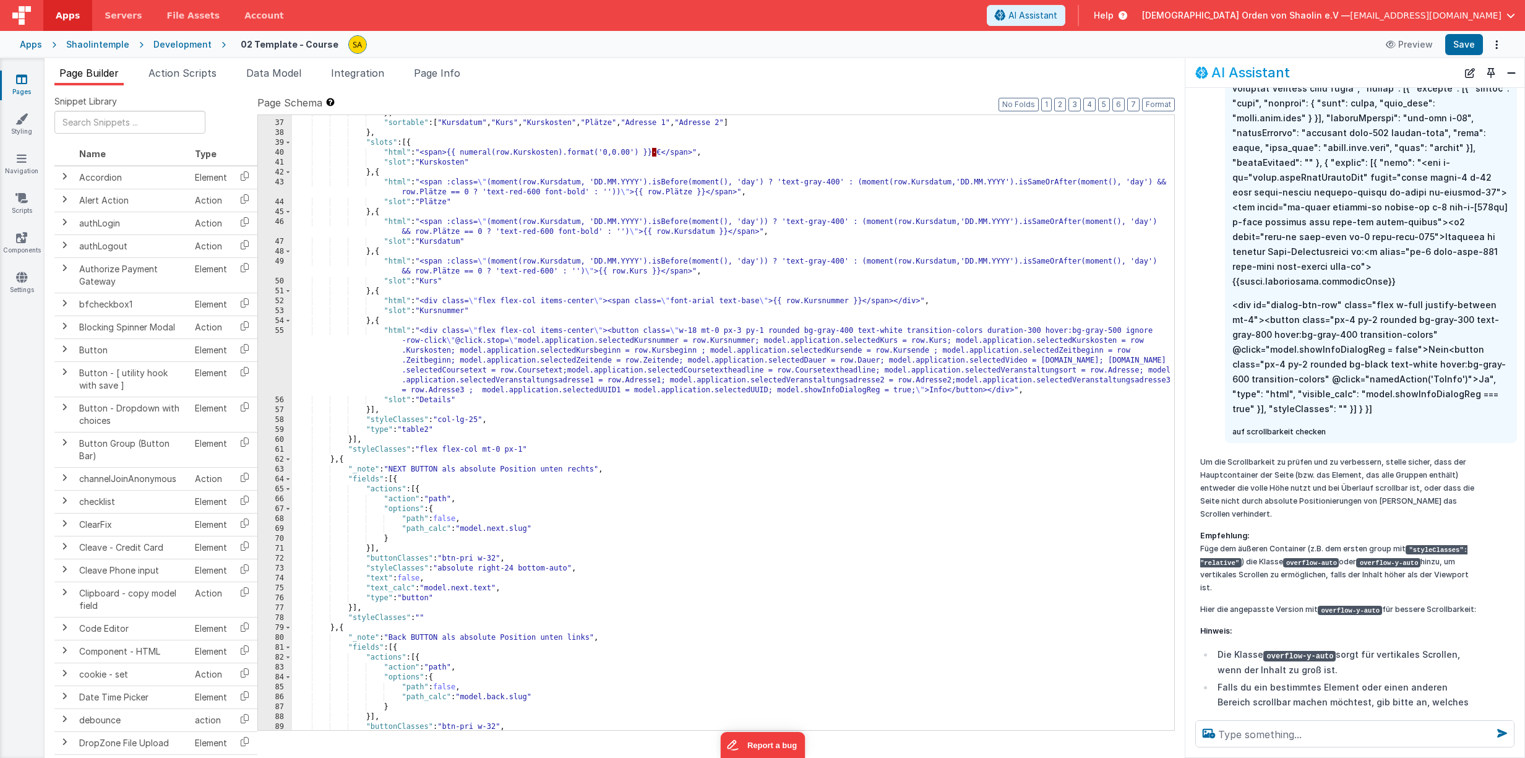
scroll to position [299, 0]
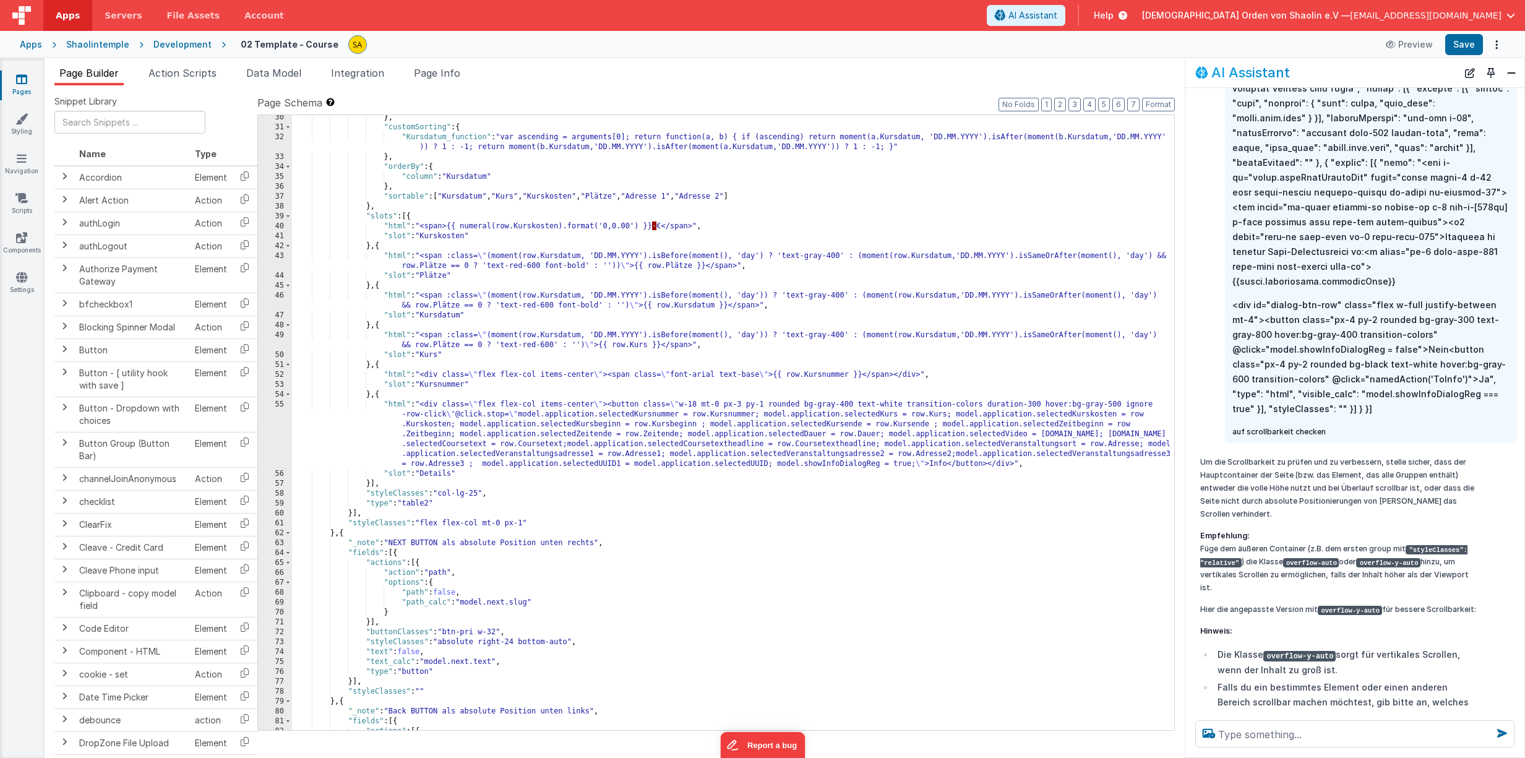
click at [651, 383] on div "} , "customSorting" : { "Kursdatum_function" : "var ascending = arguments[0]; r…" at bounding box center [733, 430] width 882 height 635
click at [819, 563] on div "} , "customSorting" : { "Kursdatum_function" : "var ascending = arguments[0]; r…" at bounding box center [733, 430] width 882 height 635
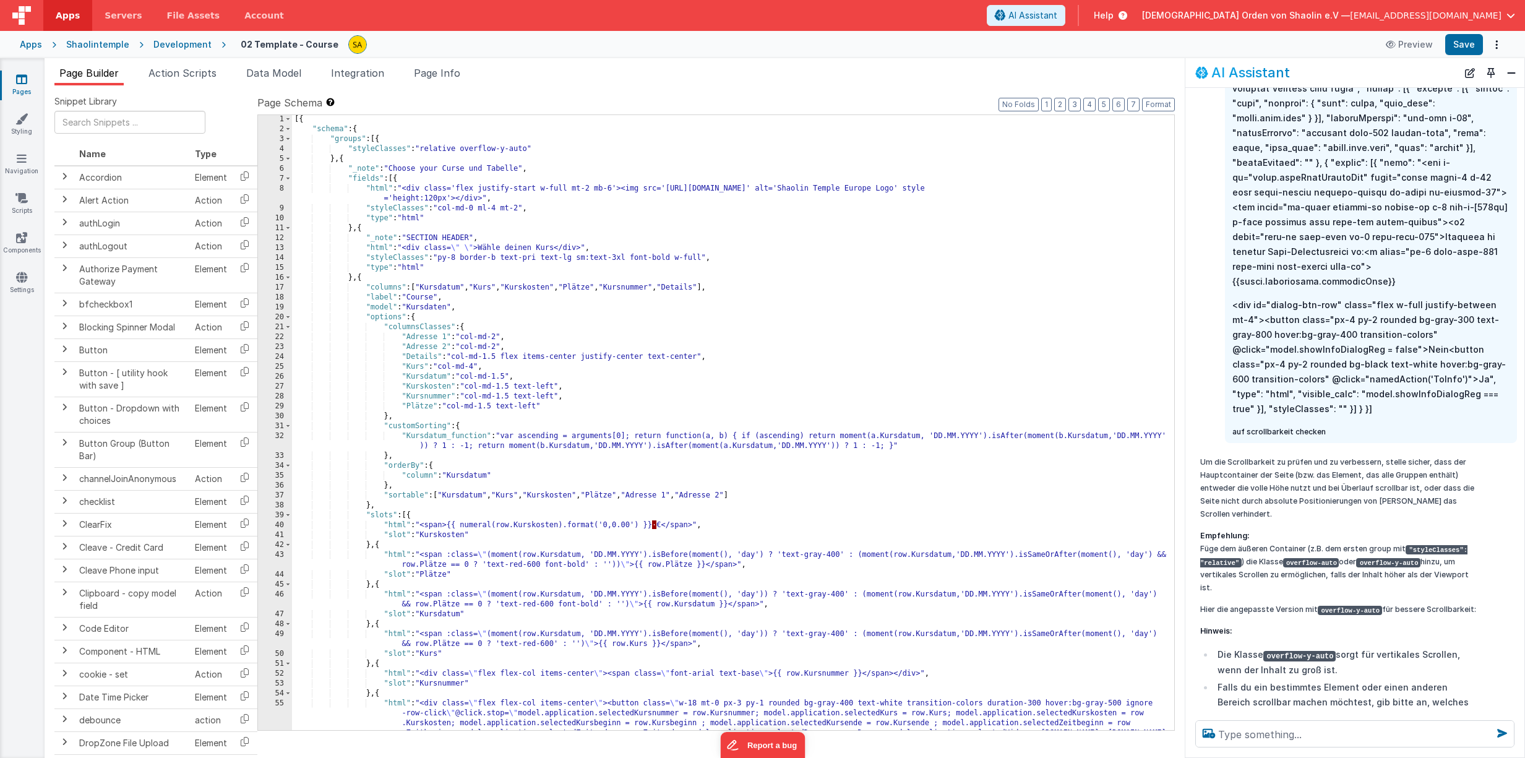
scroll to position [1, 0]
click at [829, 355] on div "[{ "schema" : { "groups" : [{ "styleClasses" : "relative overflow-y-auto" } , {…" at bounding box center [733, 461] width 882 height 694
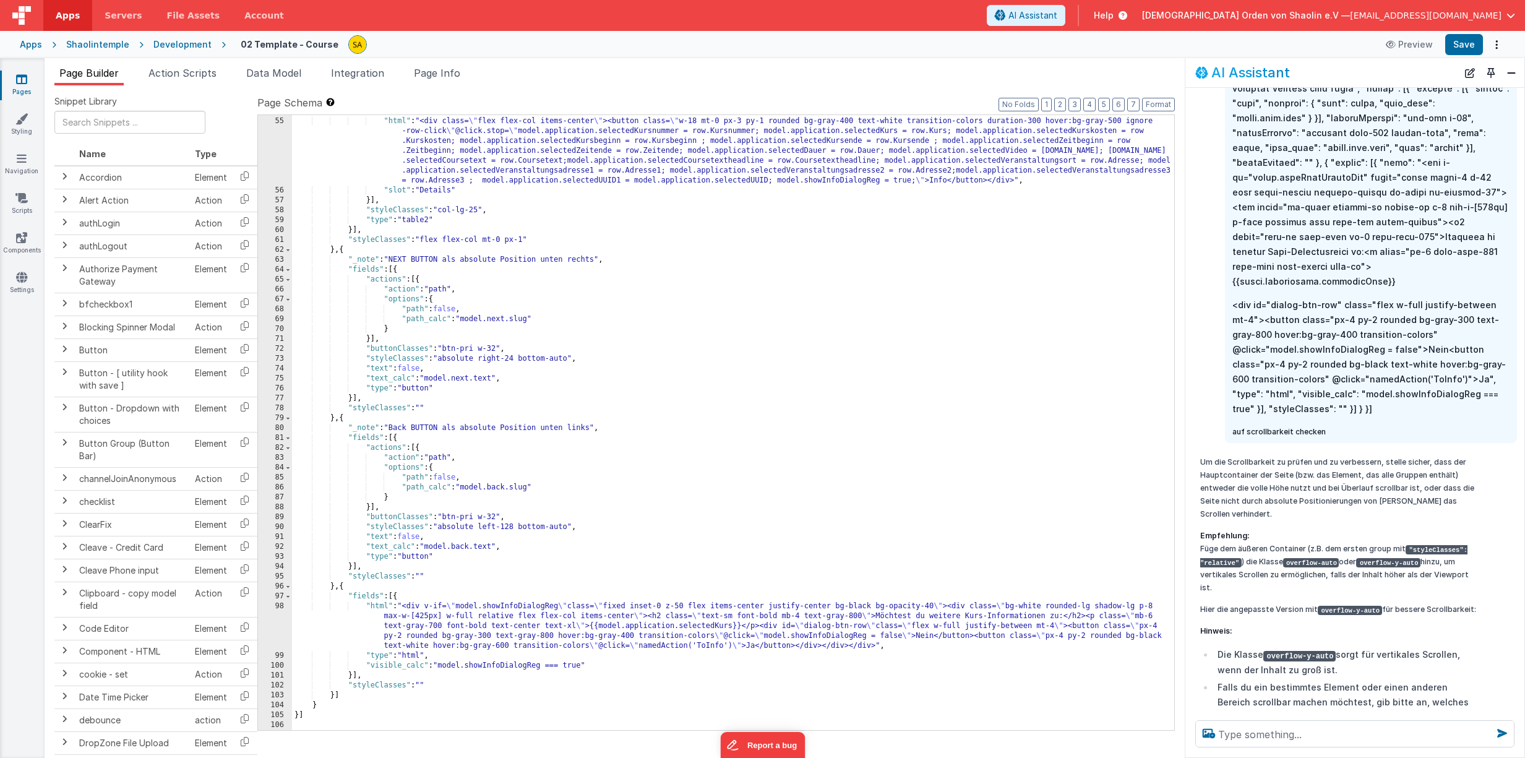
scroll to position [583, 0]
click at [1057, 21] on span "AI Assistant" at bounding box center [1032, 15] width 49 height 12
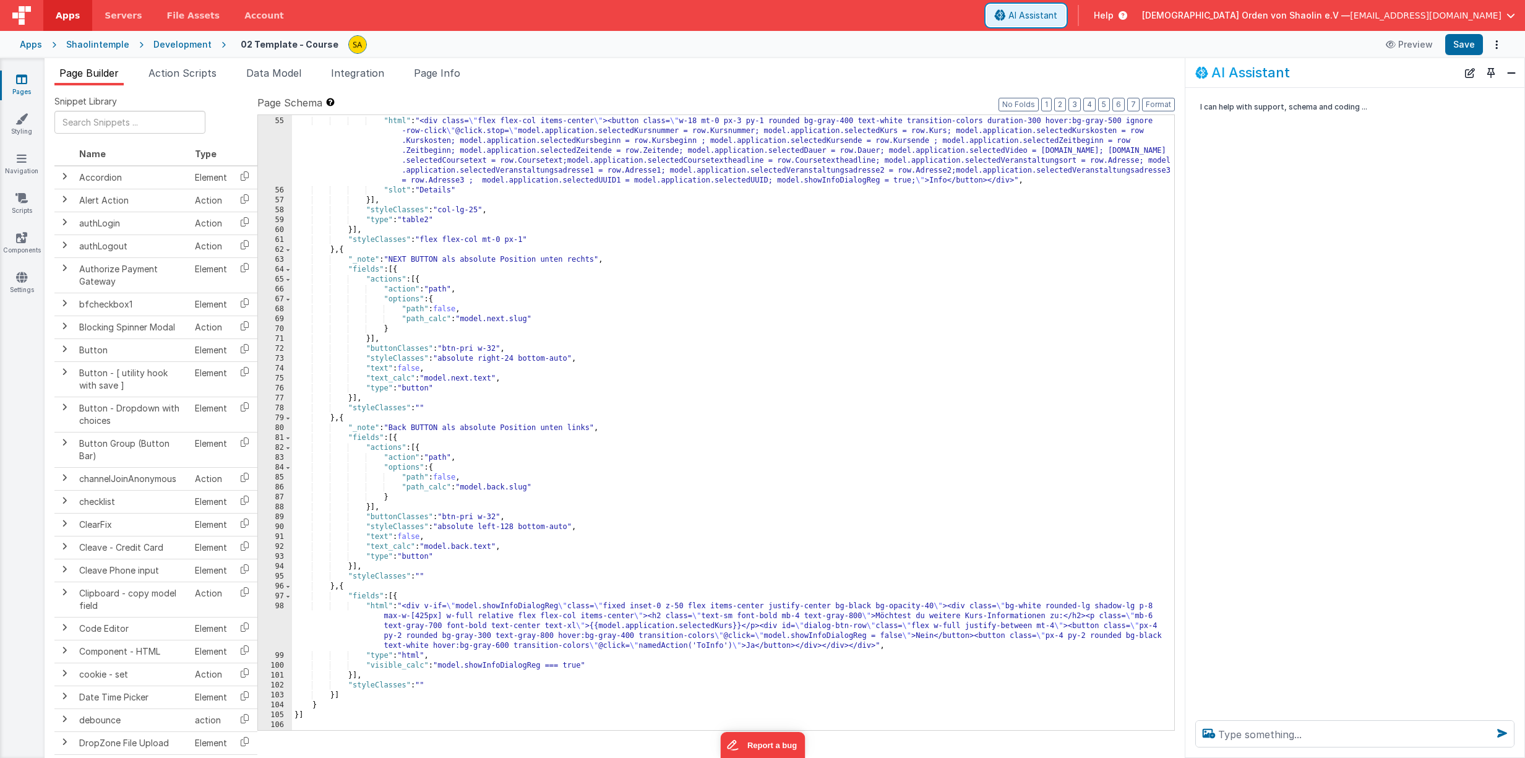
scroll to position [0, 0]
click at [1057, 21] on span "AI Assistant" at bounding box center [1032, 15] width 49 height 12
click at [1266, 614] on textarea at bounding box center [1354, 733] width 319 height 27
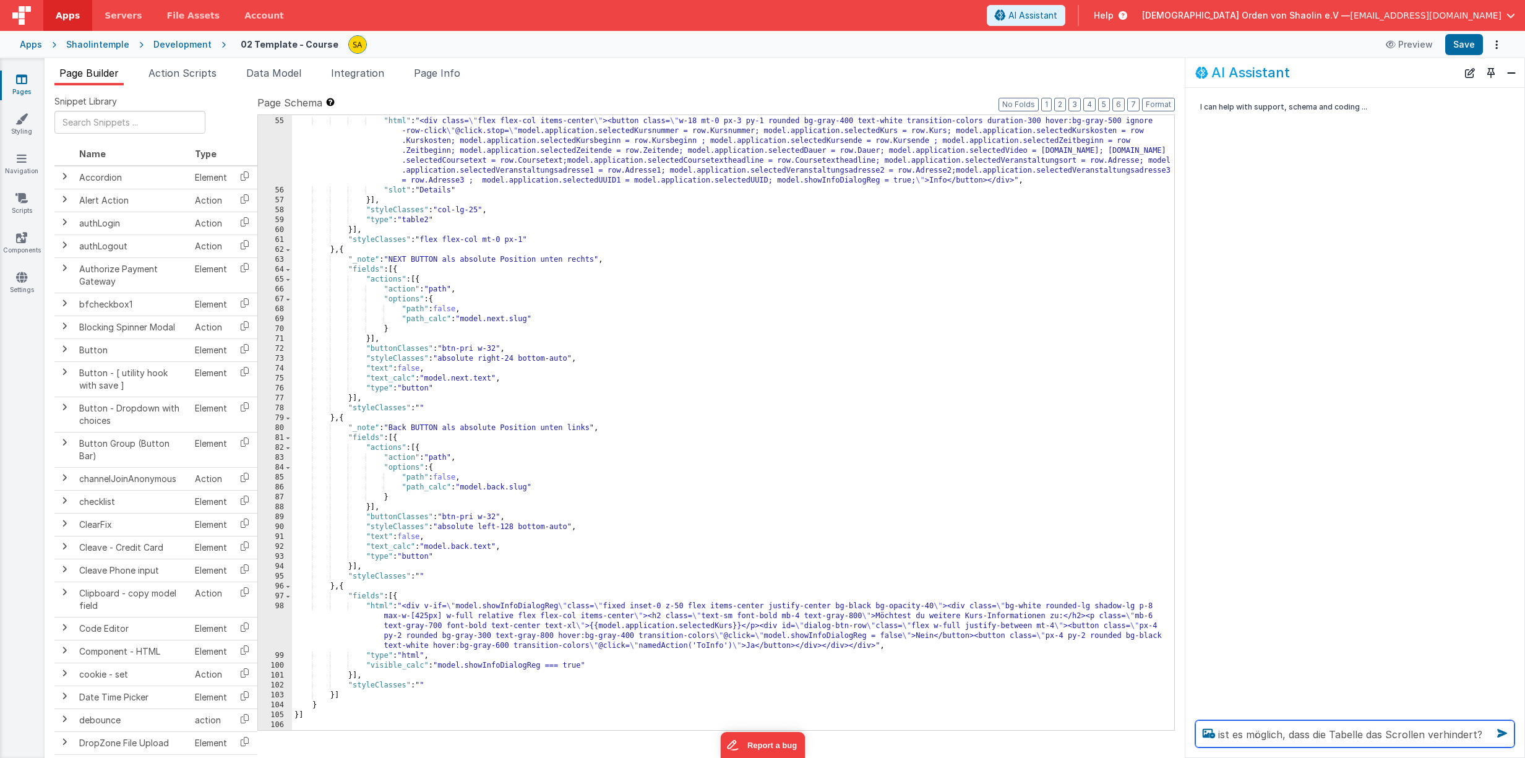
type textarea "ist es möglich, dass die Tabelle das Scrollen verhindert?"
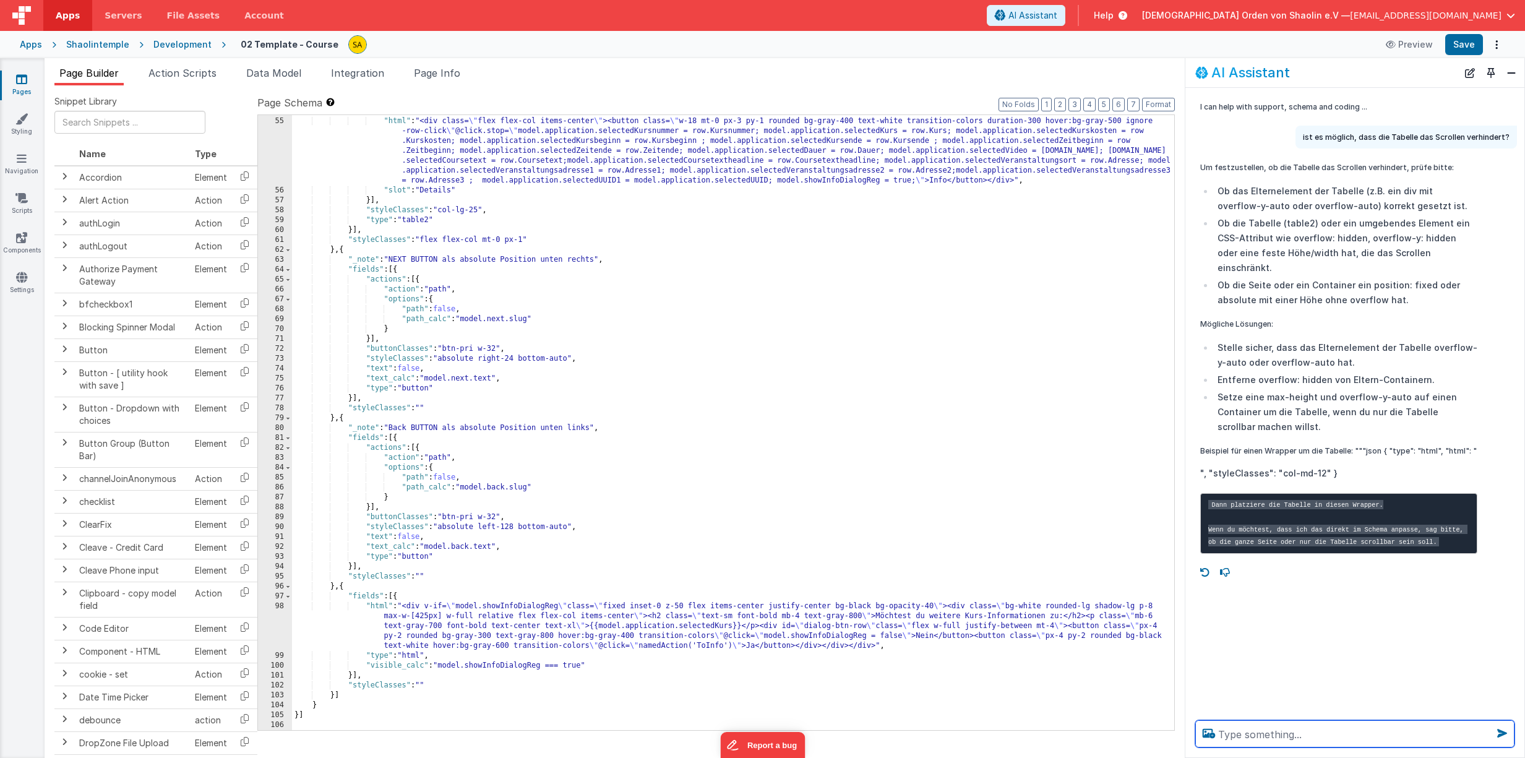
scroll to position [581, 0]
click at [773, 381] on div "} , { "html" : "<div class= \" flex flex-col items-center \" ><button class= \"…" at bounding box center [733, 424] width 882 height 635
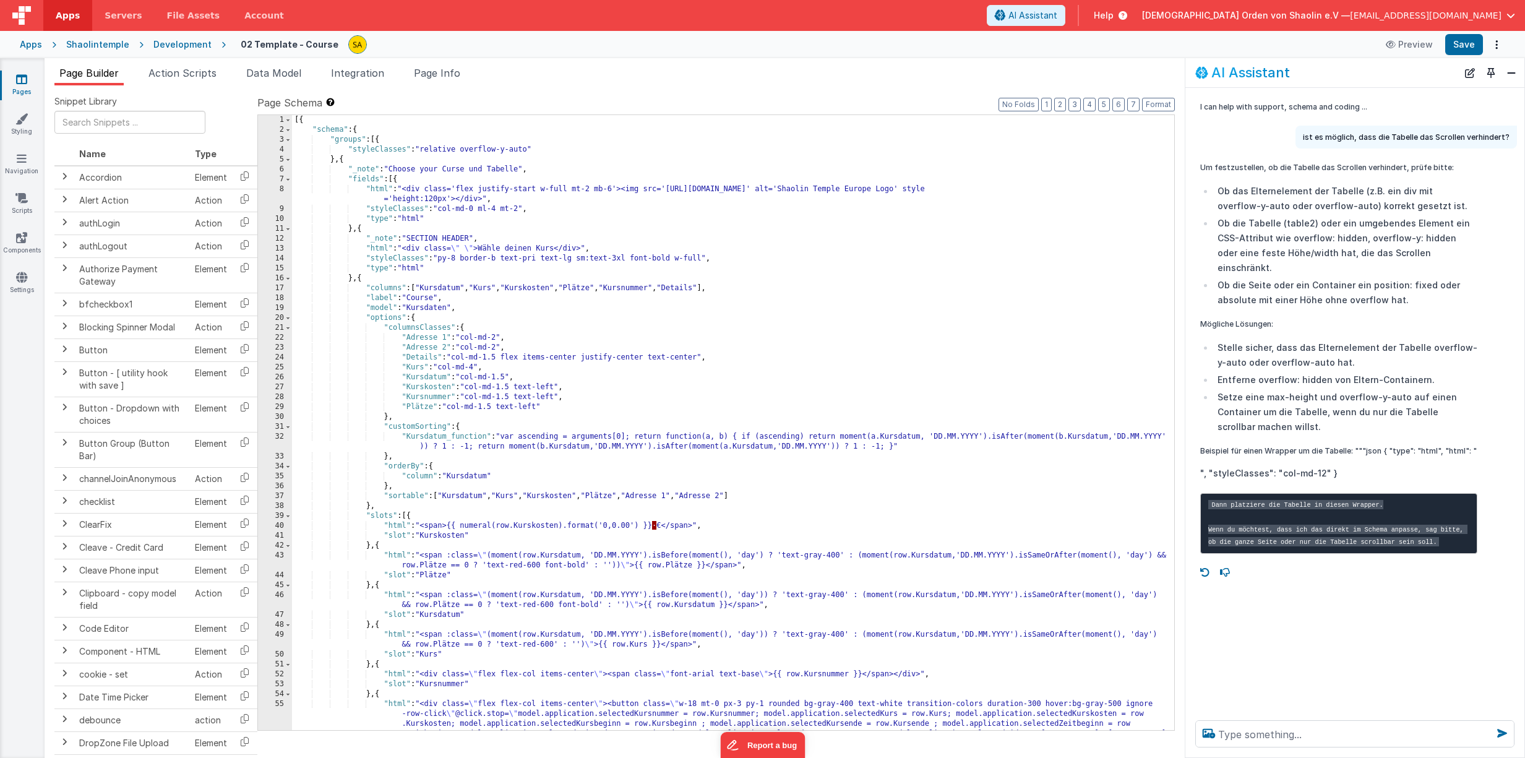
scroll to position [2, 0]
click at [26, 83] on icon at bounding box center [21, 79] width 11 height 12
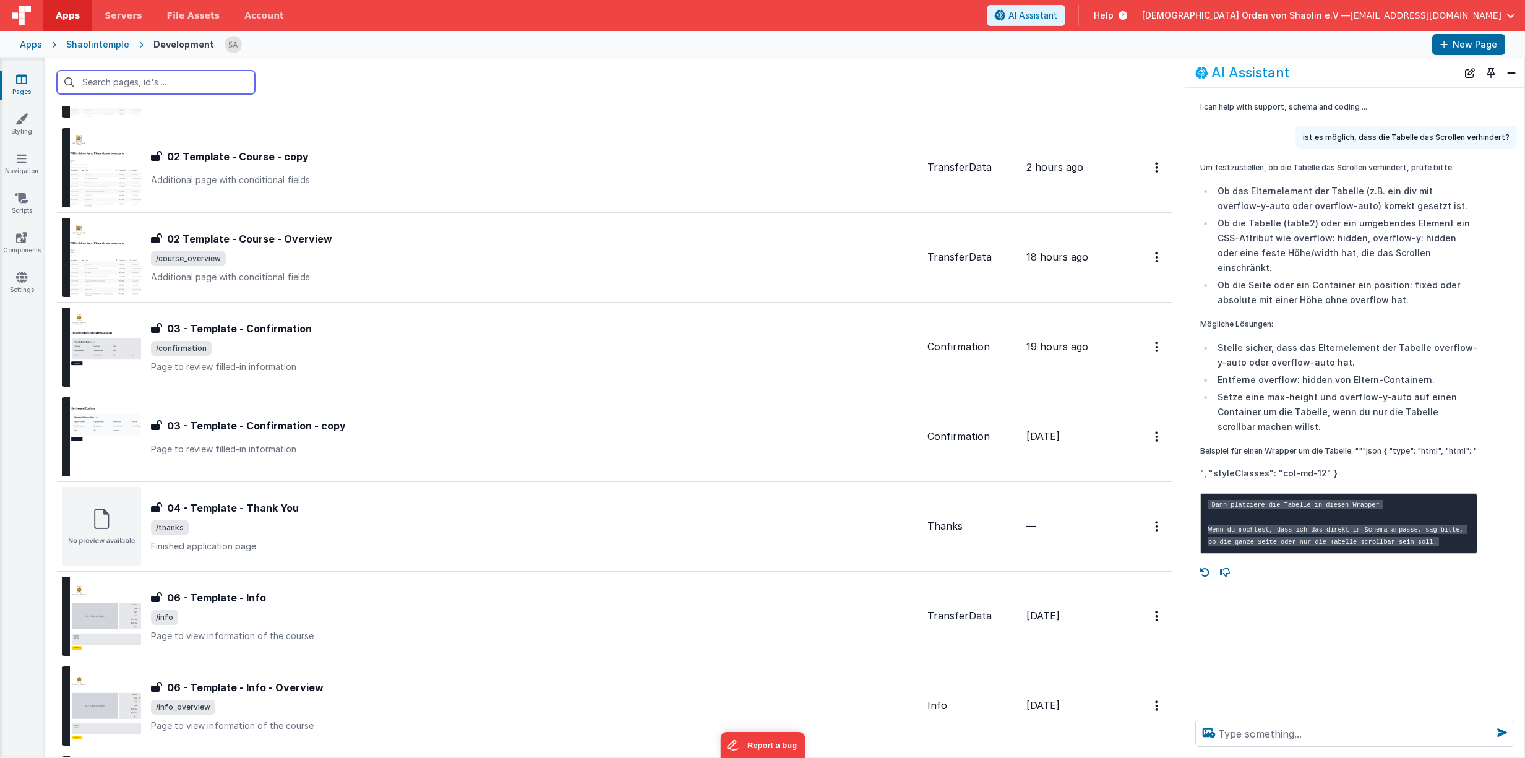
scroll to position [374, 0]
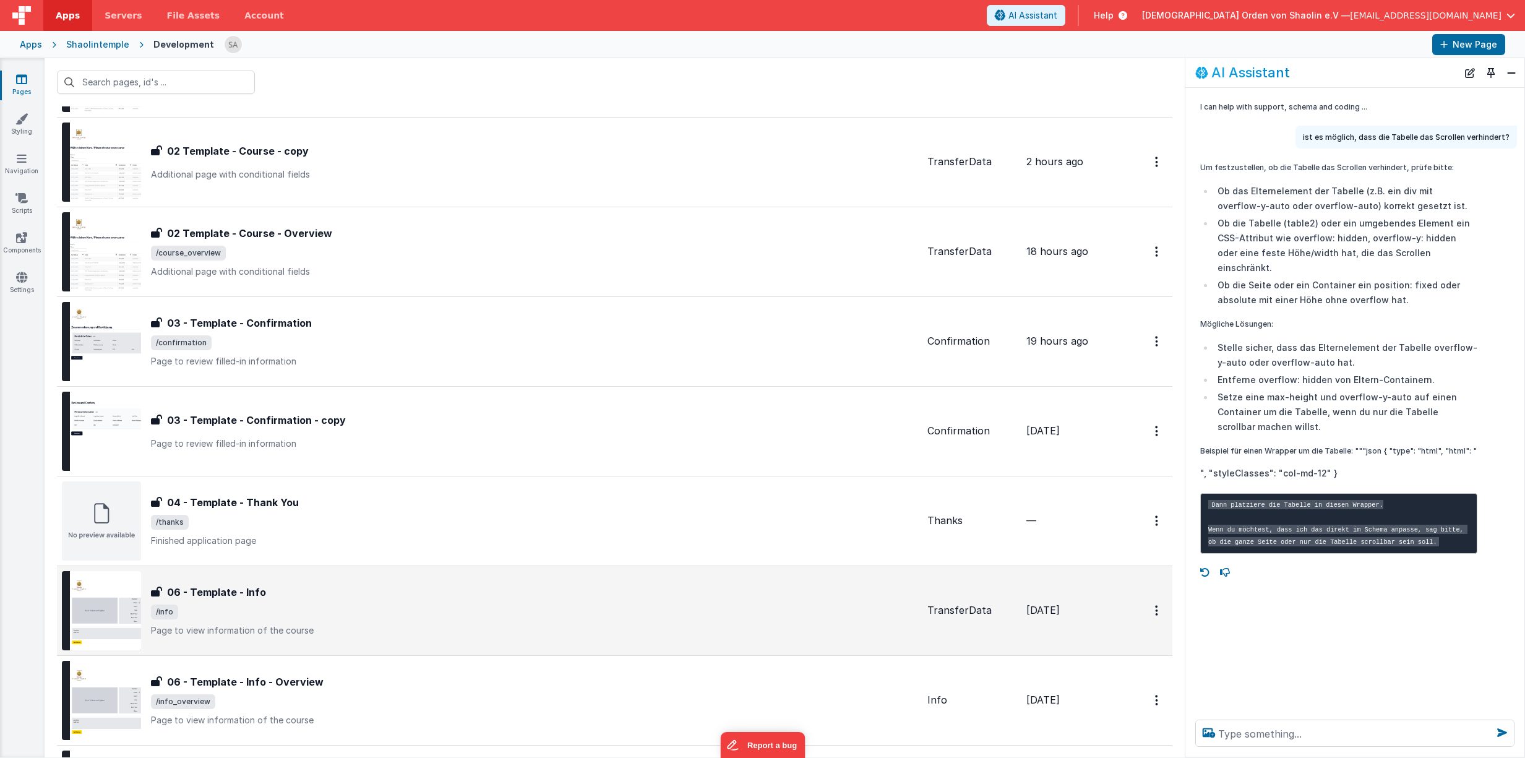
click at [541, 583] on div "06 - Template - Info 06 - Template - Info /info Page to view information of the…" at bounding box center [489, 610] width 855 height 79
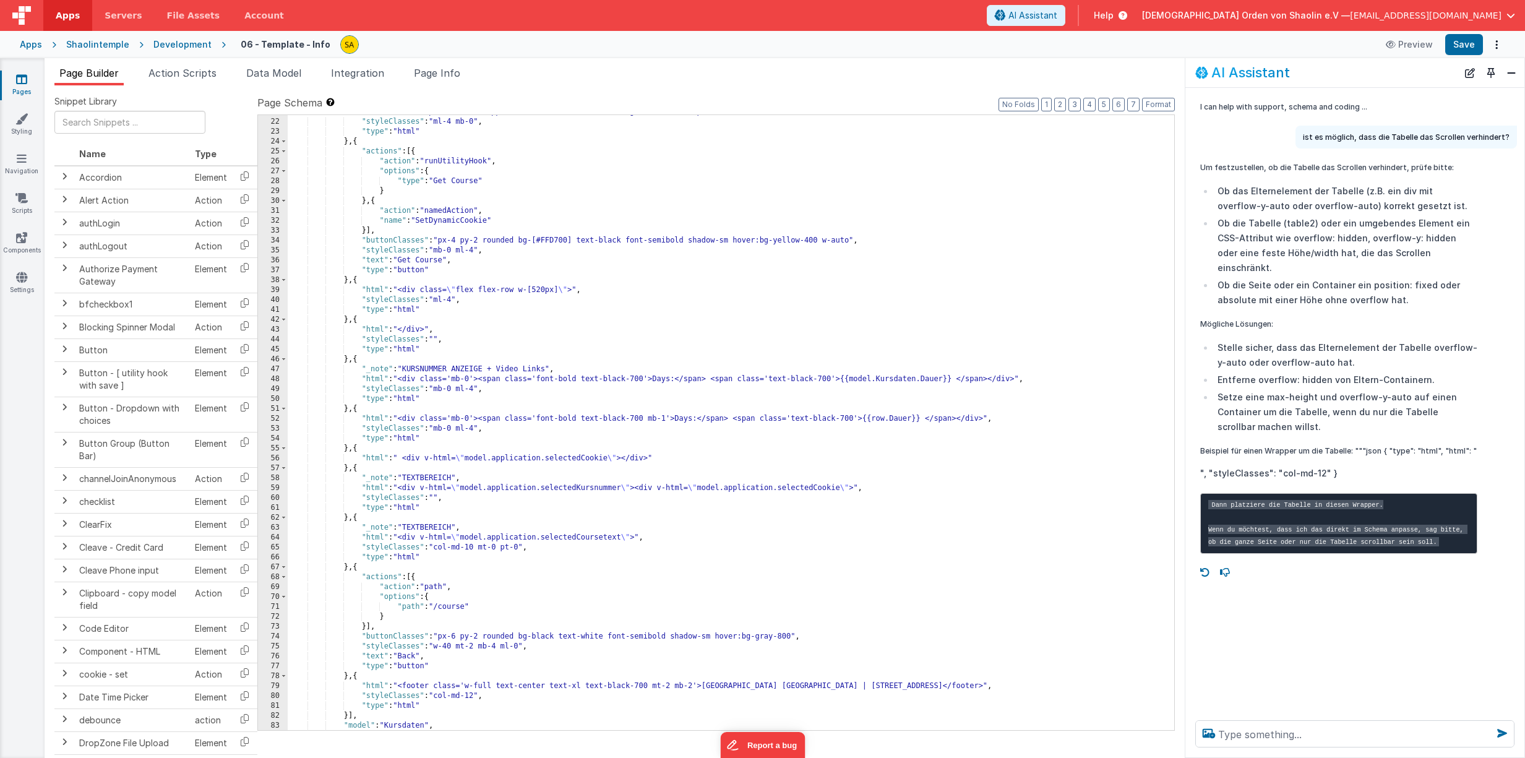
scroll to position [364, 0]
click at [994, 528] on div ""html" : "<div class='w-[800px] bg-gray-200 rounded p-4 mb-4'><span class='font…" at bounding box center [731, 409] width 886 height 664
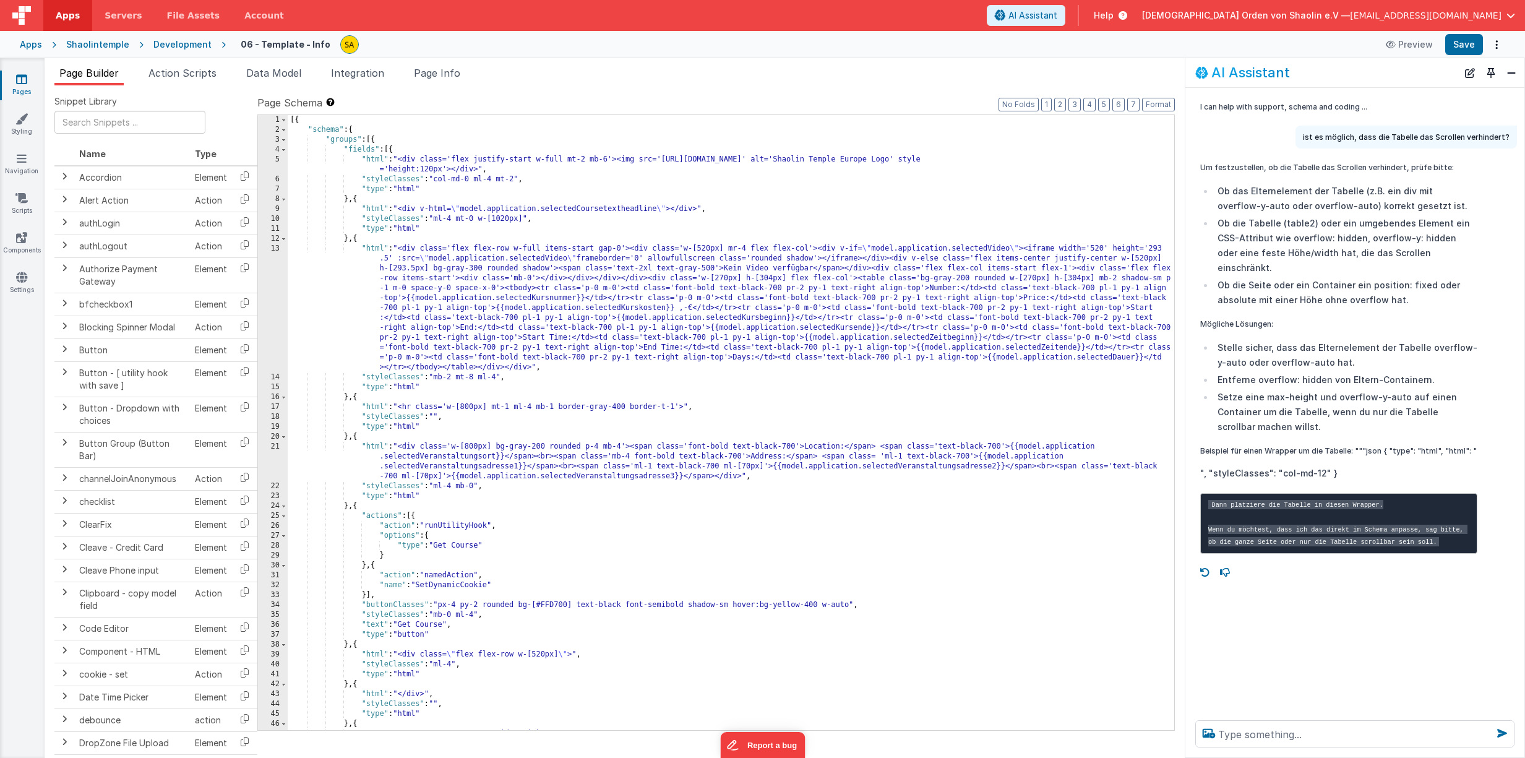
scroll to position [0, 0]
click at [460, 77] on span "Page Info" at bounding box center [437, 73] width 46 height 12
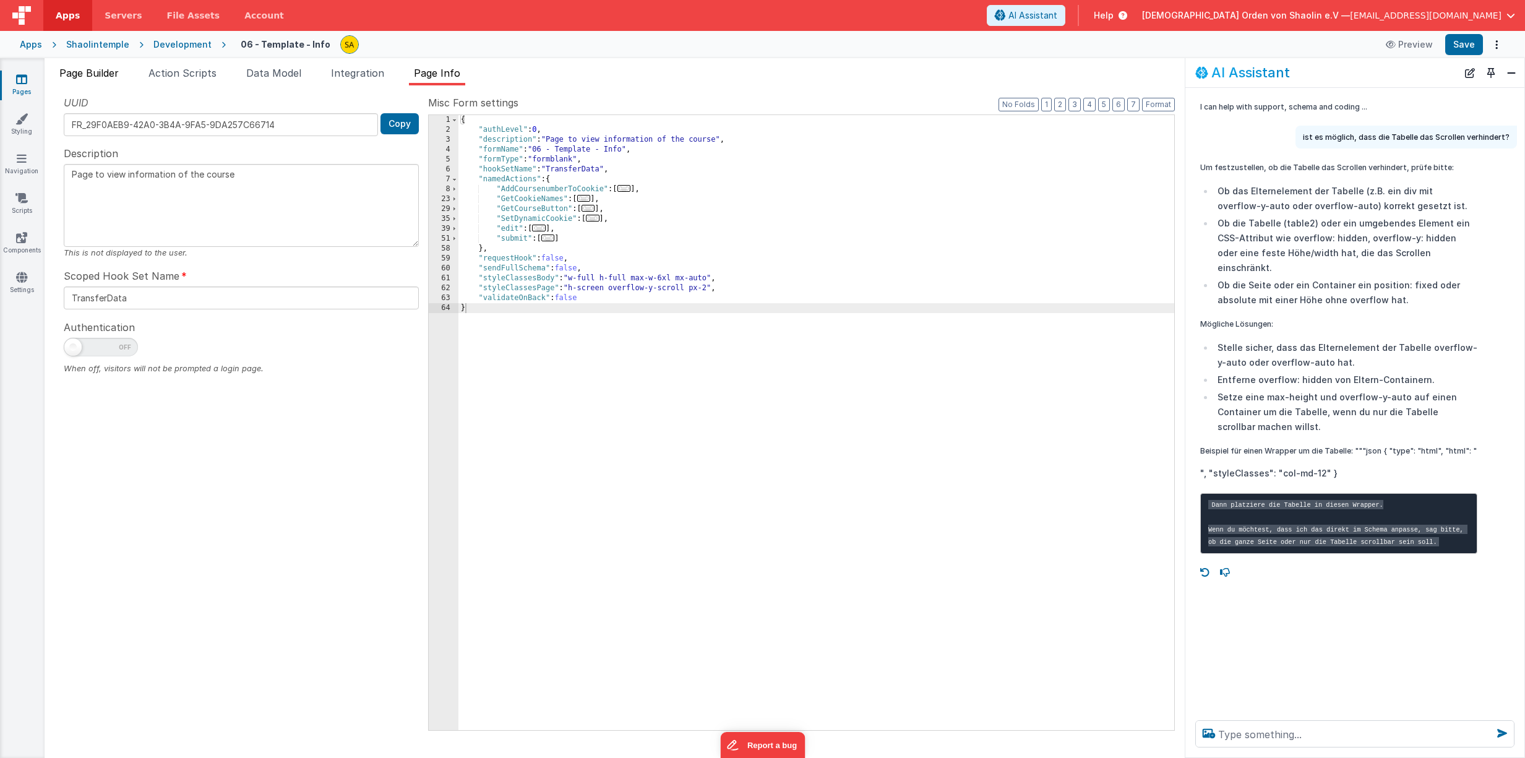
click at [113, 71] on span "Page Builder" at bounding box center [88, 73] width 59 height 12
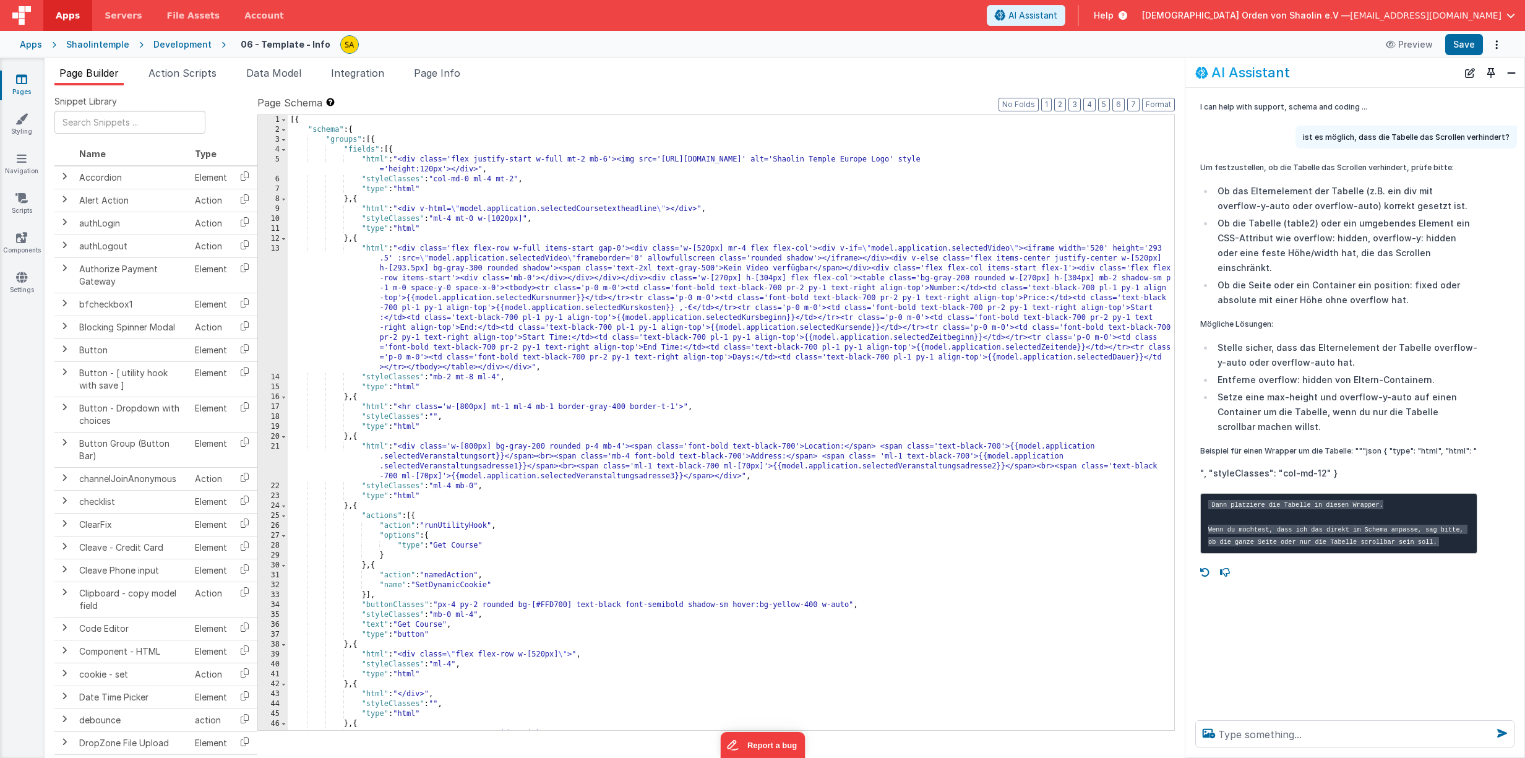
click at [20, 79] on icon at bounding box center [21, 79] width 11 height 12
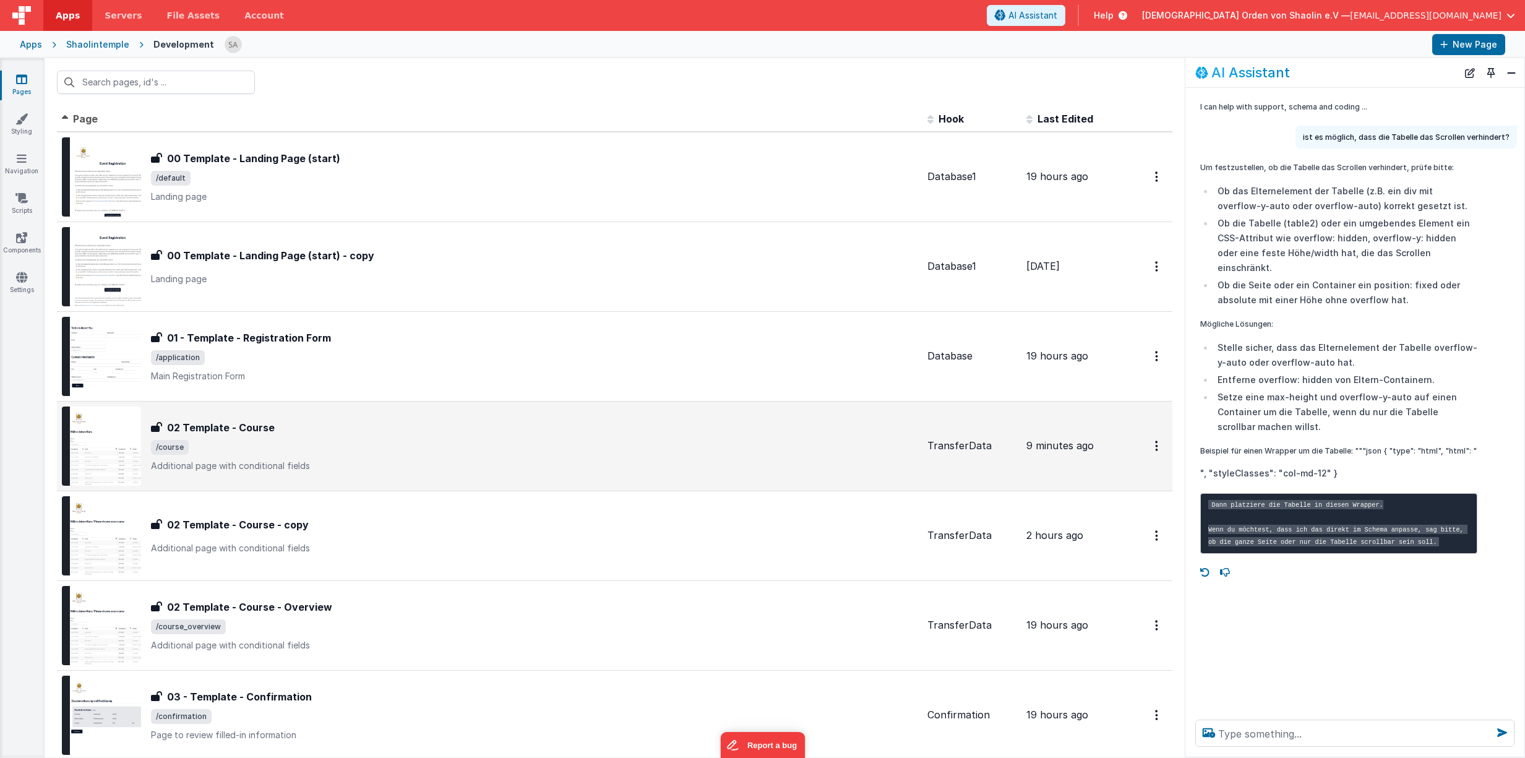
click at [572, 447] on span "/course" at bounding box center [534, 447] width 766 height 15
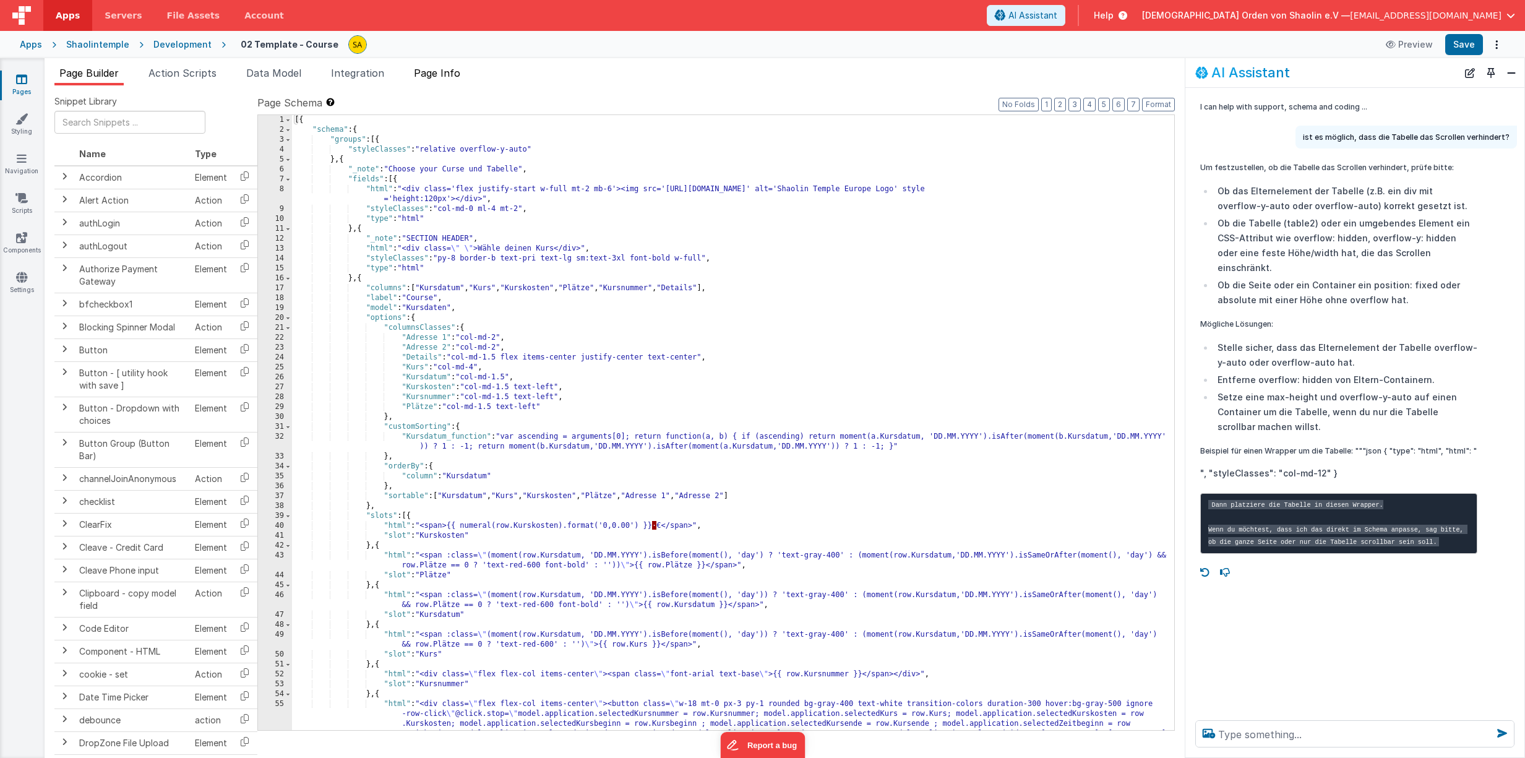
click at [447, 74] on span "Page Info" at bounding box center [437, 73] width 46 height 12
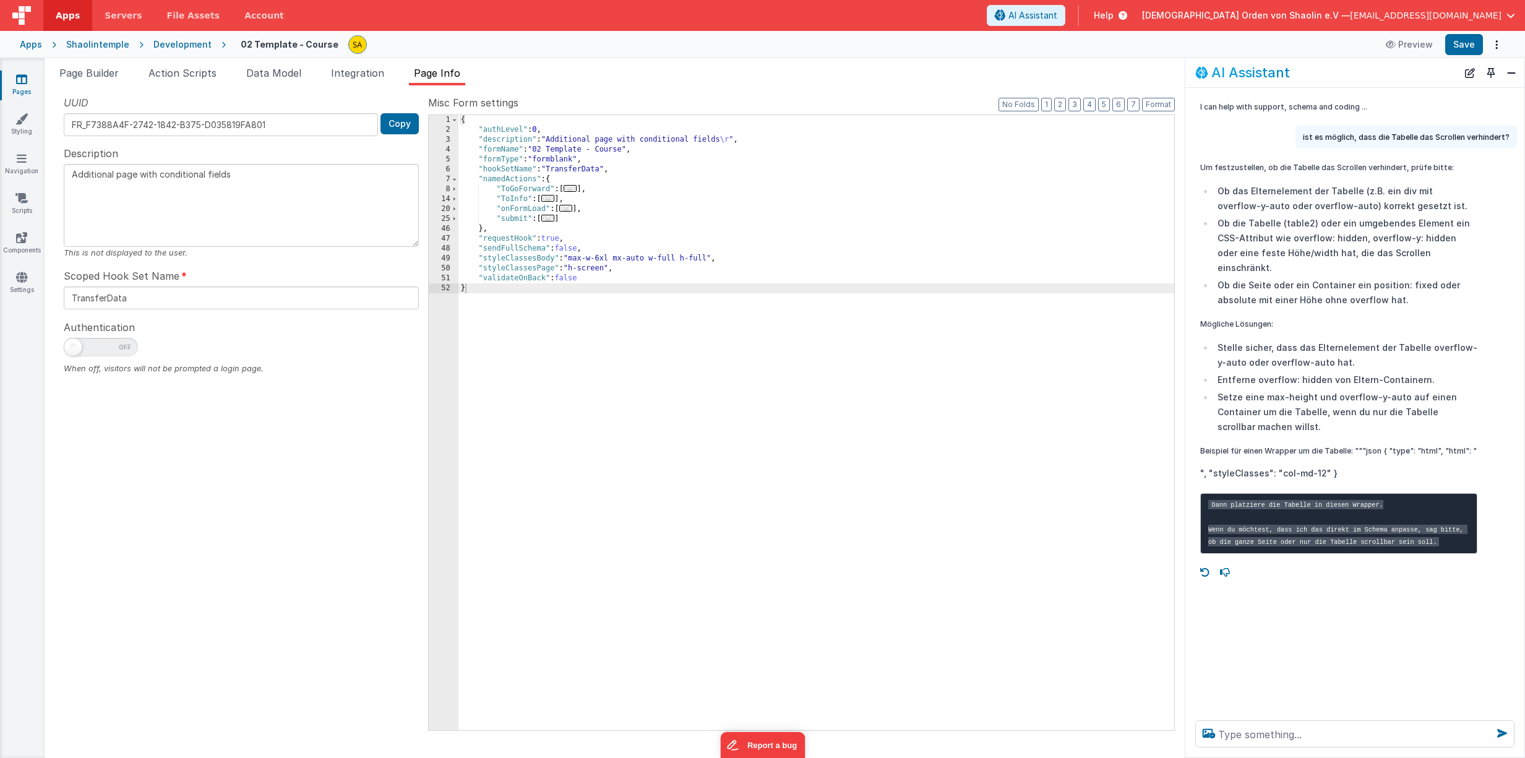
click at [607, 273] on div "{ "authLevel" : 0 , "description" : "Additional page with conditional fields \r…" at bounding box center [816, 432] width 716 height 635
drag, startPoint x: 478, startPoint y: 261, endPoint x: 627, endPoint y: 270, distance: 150.0
click at [627, 270] on div "{ "authLevel" : 0 , "description" : "Additional page with conditional fields \r…" at bounding box center [816, 432] width 716 height 635
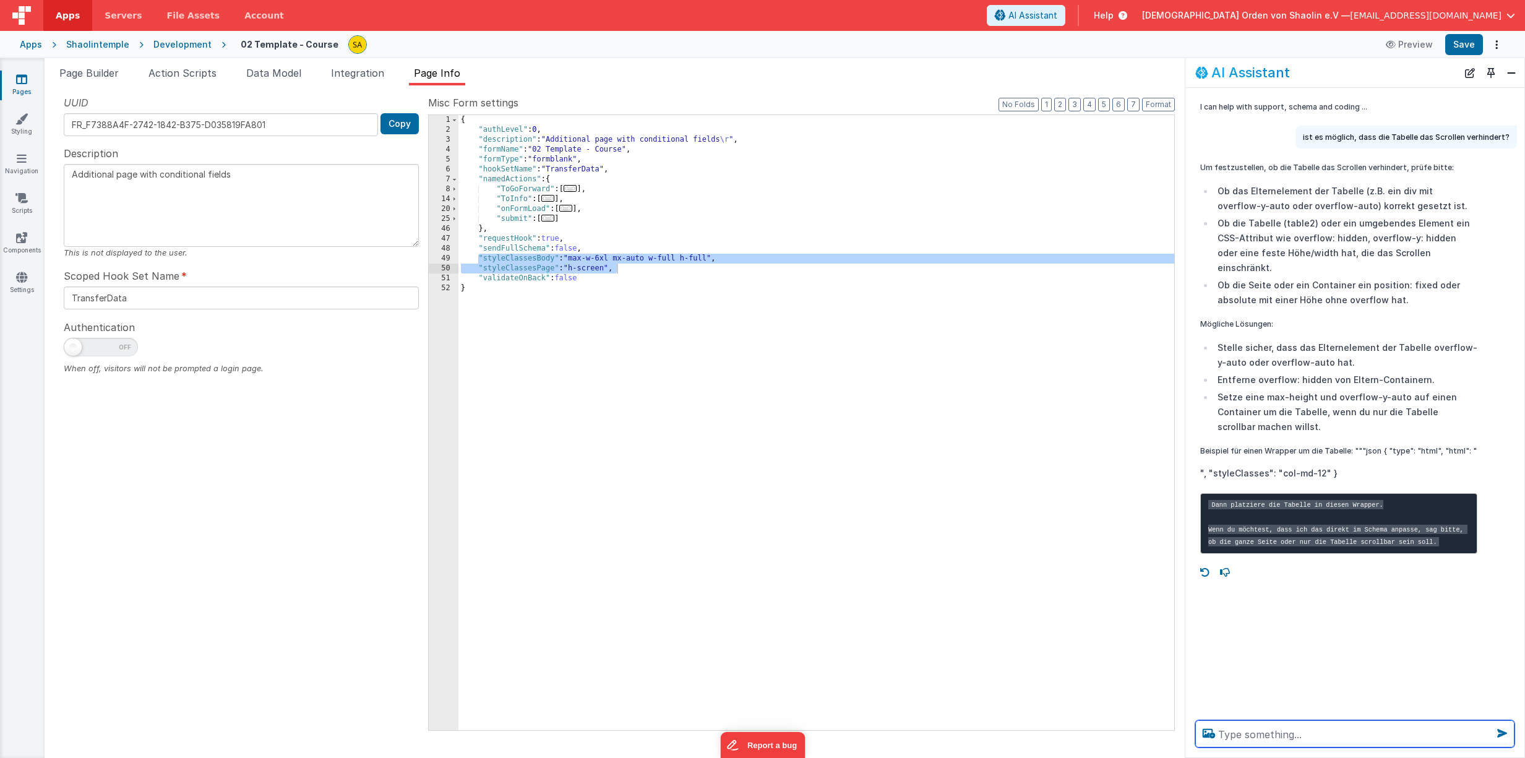
click at [1254, 614] on textarea at bounding box center [1354, 733] width 319 height 27
paste textarea ""styleClassesBody": "max-w-6xl mx-auto w-full h-full", "styleClassesPage": "h-s…"
type textarea ""styleClassesBody": "max-w-6xl mx-auto w-full h-full", "styleClassesPage": "h-s…"
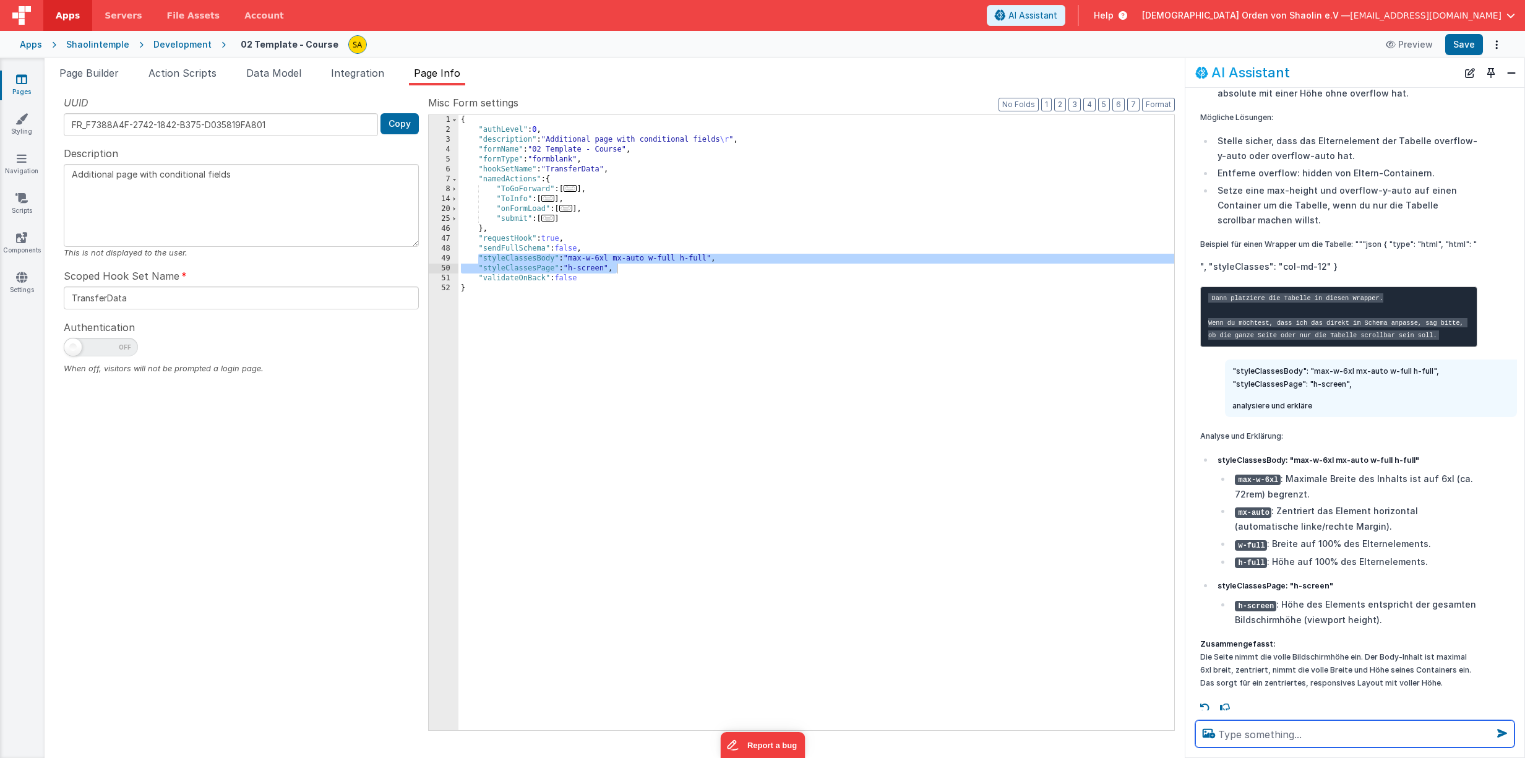
scroll to position [207, 0]
click at [1266, 614] on textarea at bounding box center [1354, 733] width 319 height 27
type textarea "kann das eiin scrollen verhindern?"
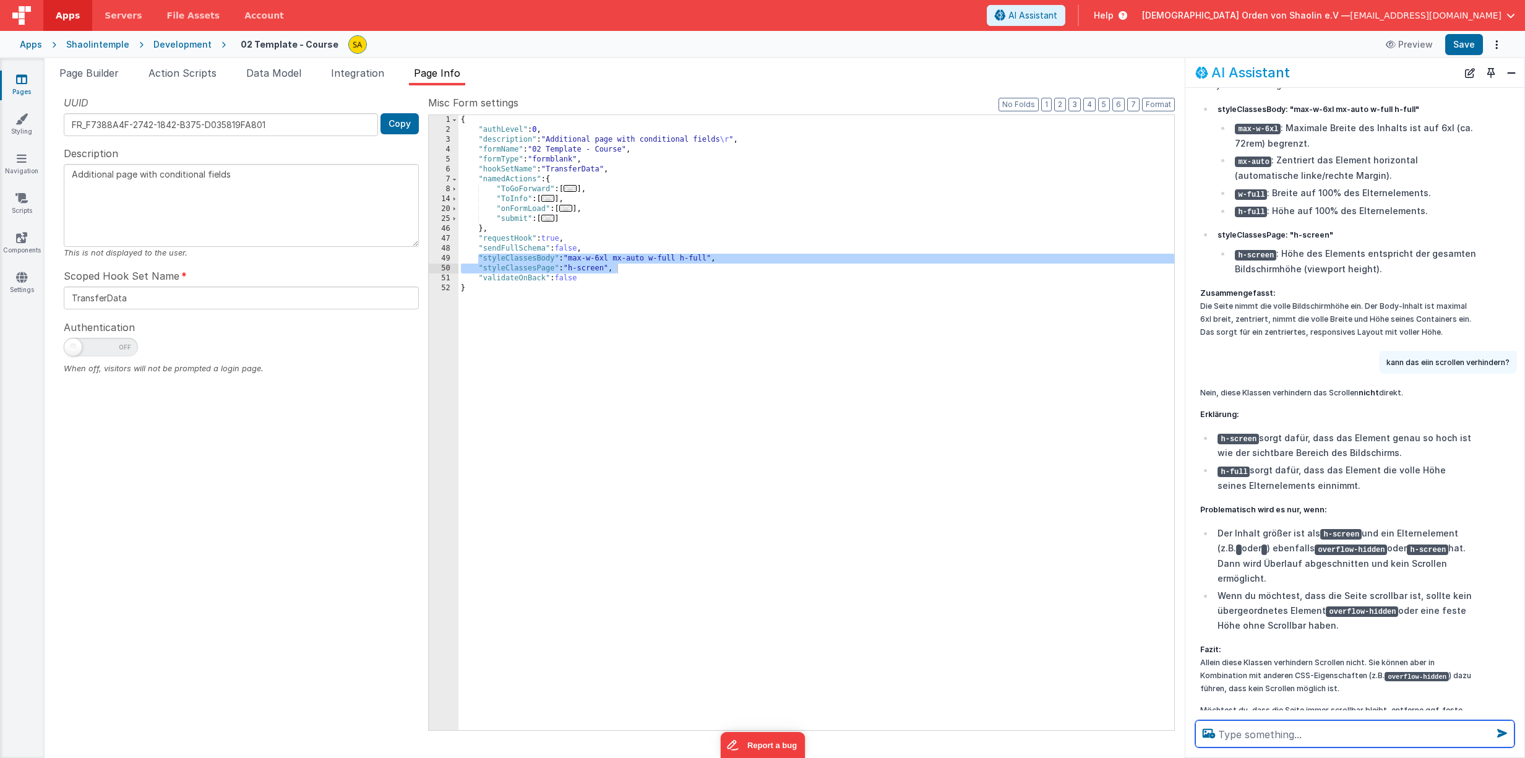
scroll to position [582, 0]
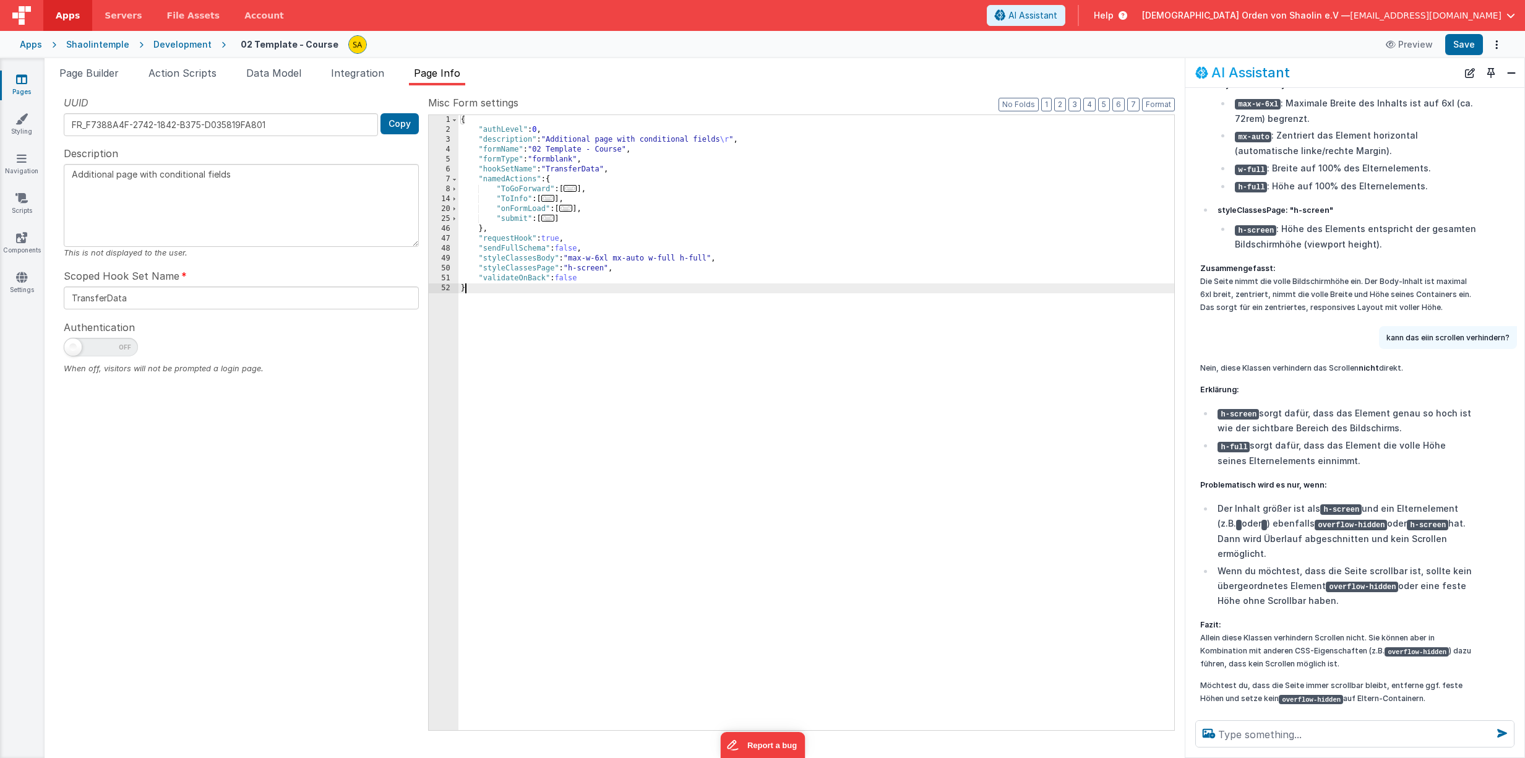
click at [736, 416] on div "{ "authLevel" : 0 , "description" : "Additional page with conditional fields \r…" at bounding box center [816, 432] width 716 height 635
click at [455, 191] on span at bounding box center [454, 189] width 7 height 10
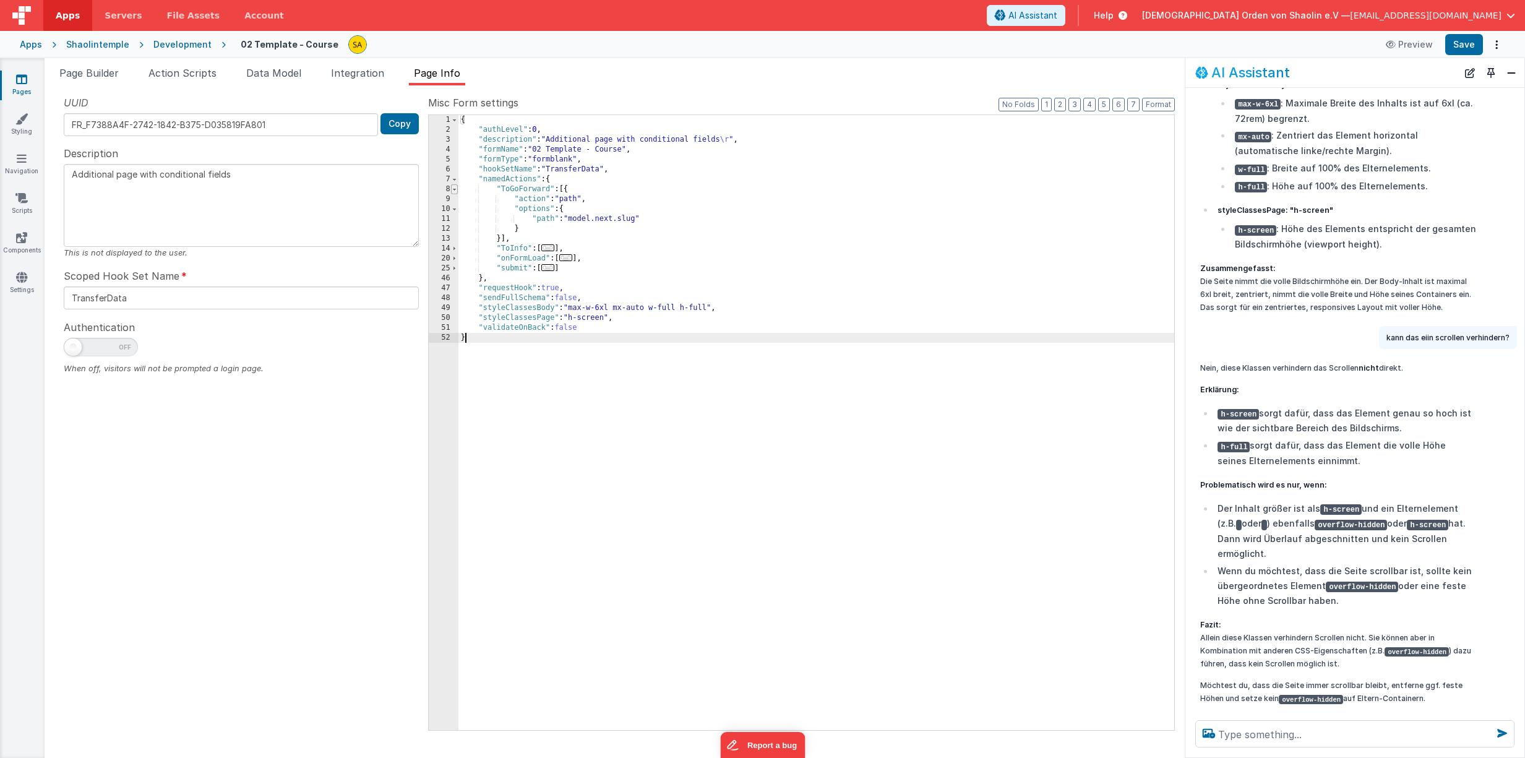
click at [455, 191] on span at bounding box center [454, 189] width 7 height 10
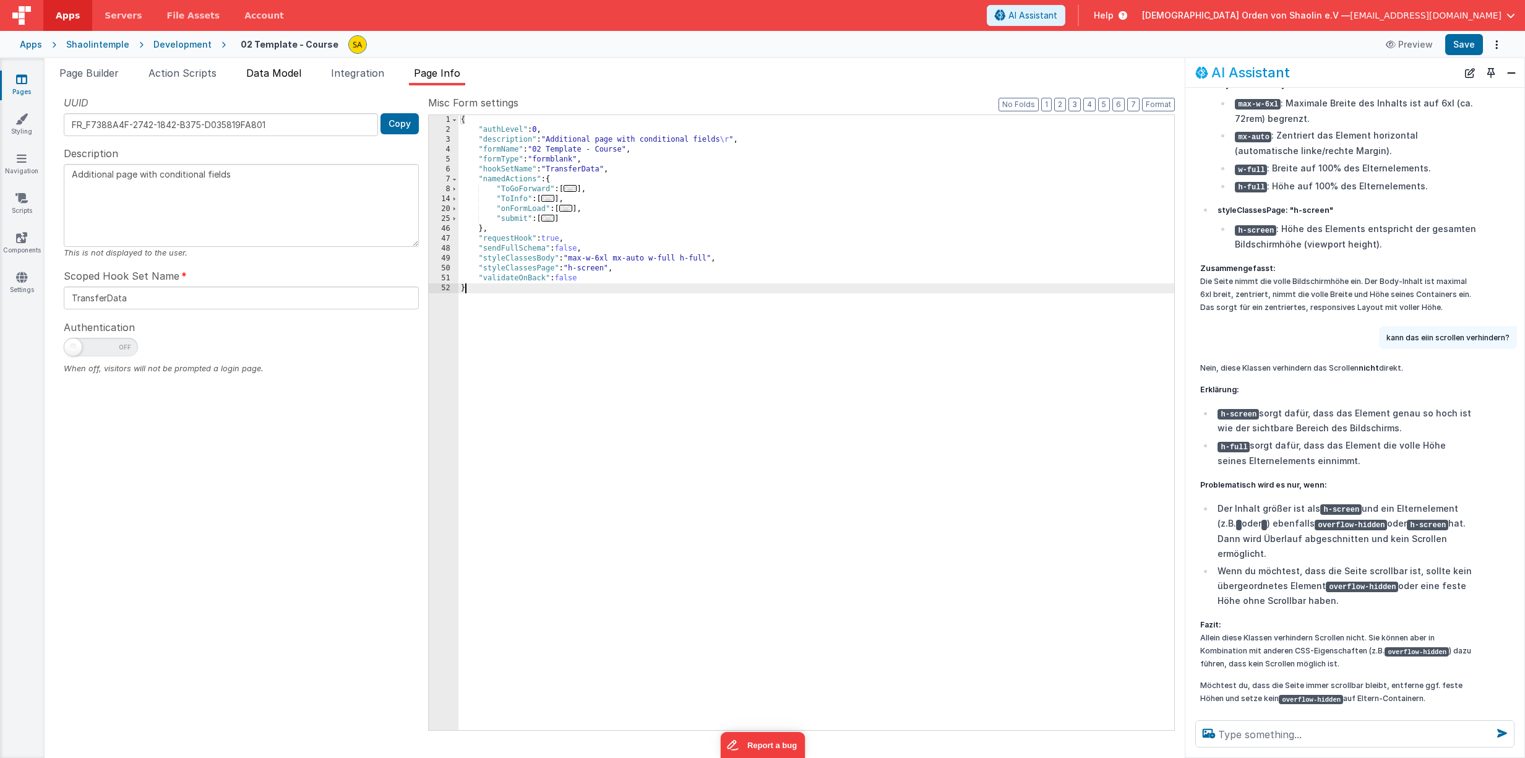
click at [294, 75] on span "Data Model" at bounding box center [273, 73] width 55 height 12
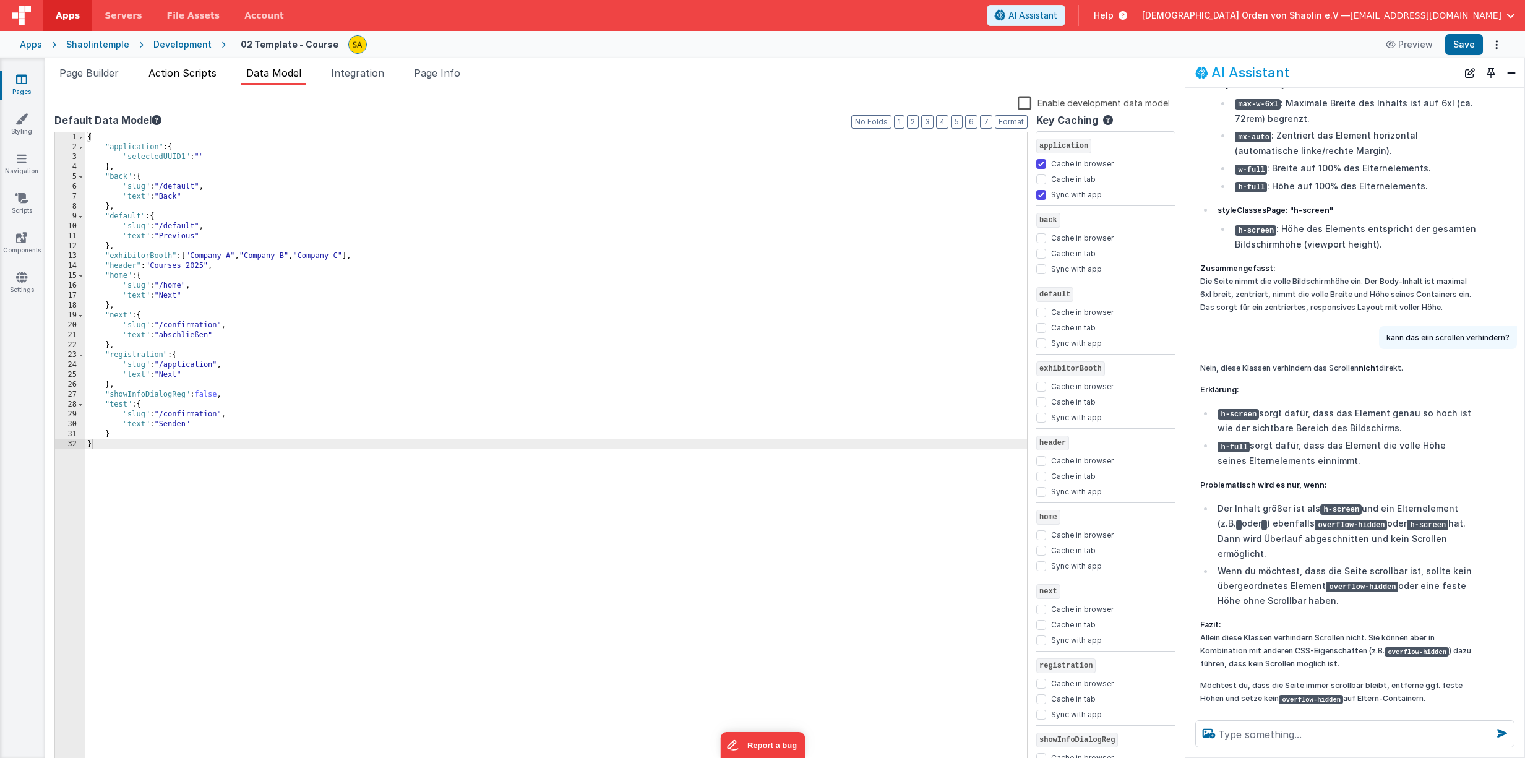
click at [188, 74] on span "Action Scripts" at bounding box center [182, 73] width 68 height 12
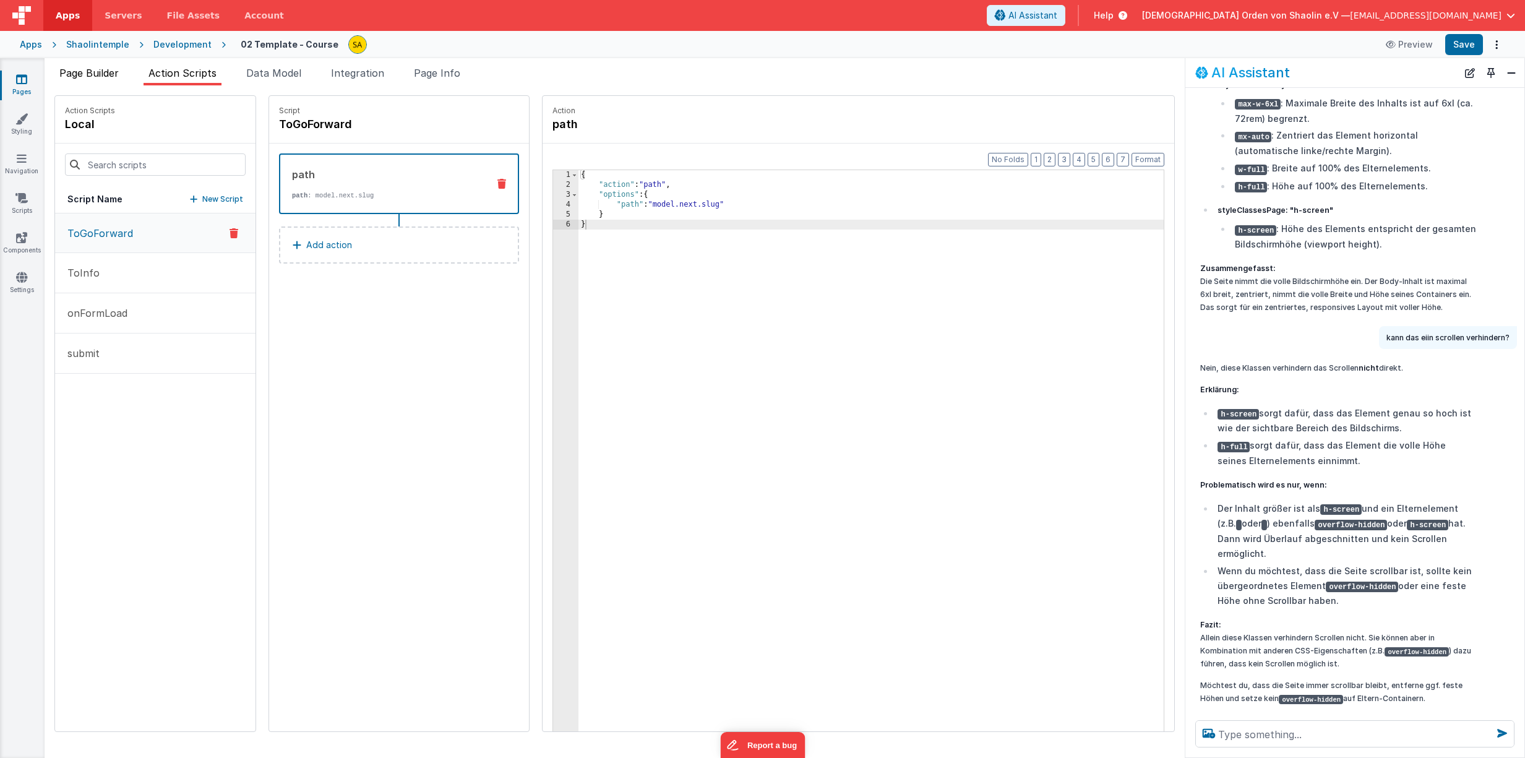
click at [114, 79] on span "Page Builder" at bounding box center [88, 73] width 59 height 12
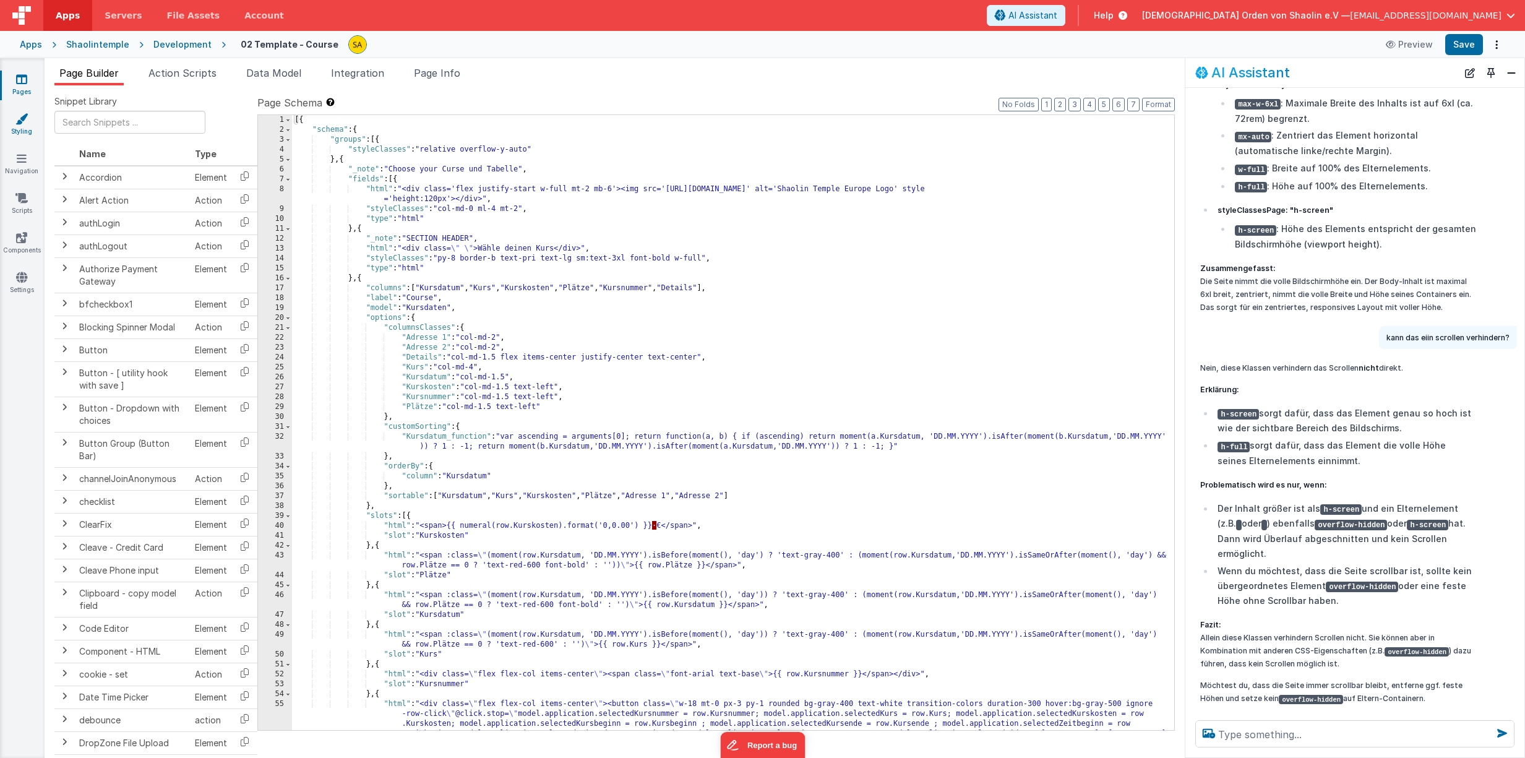
click at [20, 126] on link "Styling" at bounding box center [21, 125] width 45 height 25
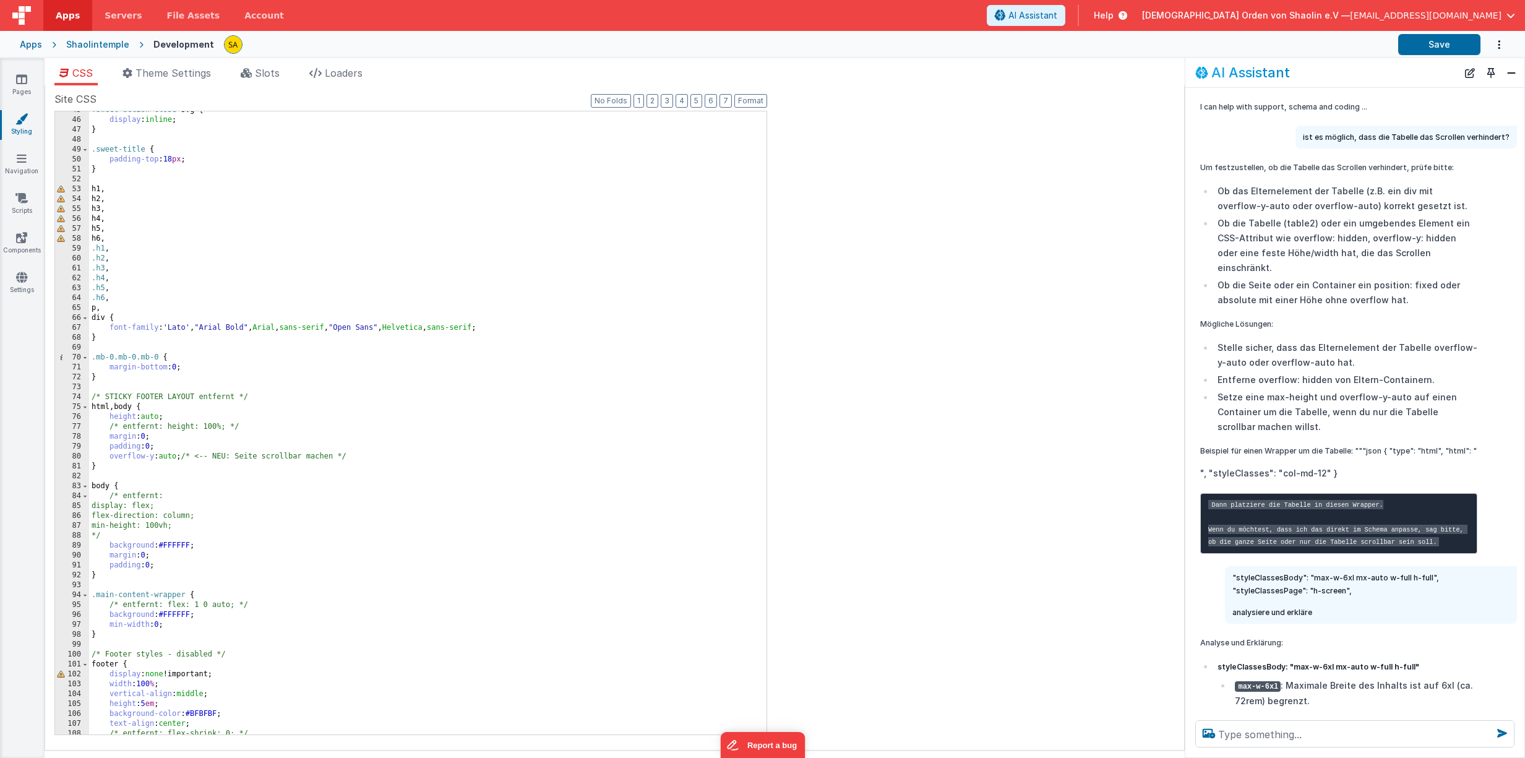
scroll to position [445, 0]
click at [148, 460] on div ".sweet-action-close svg { display : inline ; } .sweet-title { padding-top : 18 …" at bounding box center [427, 422] width 677 height 643
click at [183, 470] on div ".sweet-action-close svg { display : inline ; } .sweet-title { padding-top : 18 …" at bounding box center [427, 422] width 677 height 643
drag, startPoint x: 108, startPoint y: 454, endPoint x: 226, endPoint y: 529, distance: 139.9
click at [181, 454] on div ".sweet-action-close svg { display : inline ; } .sweet-title { padding-top : 18 …" at bounding box center [427, 422] width 677 height 643
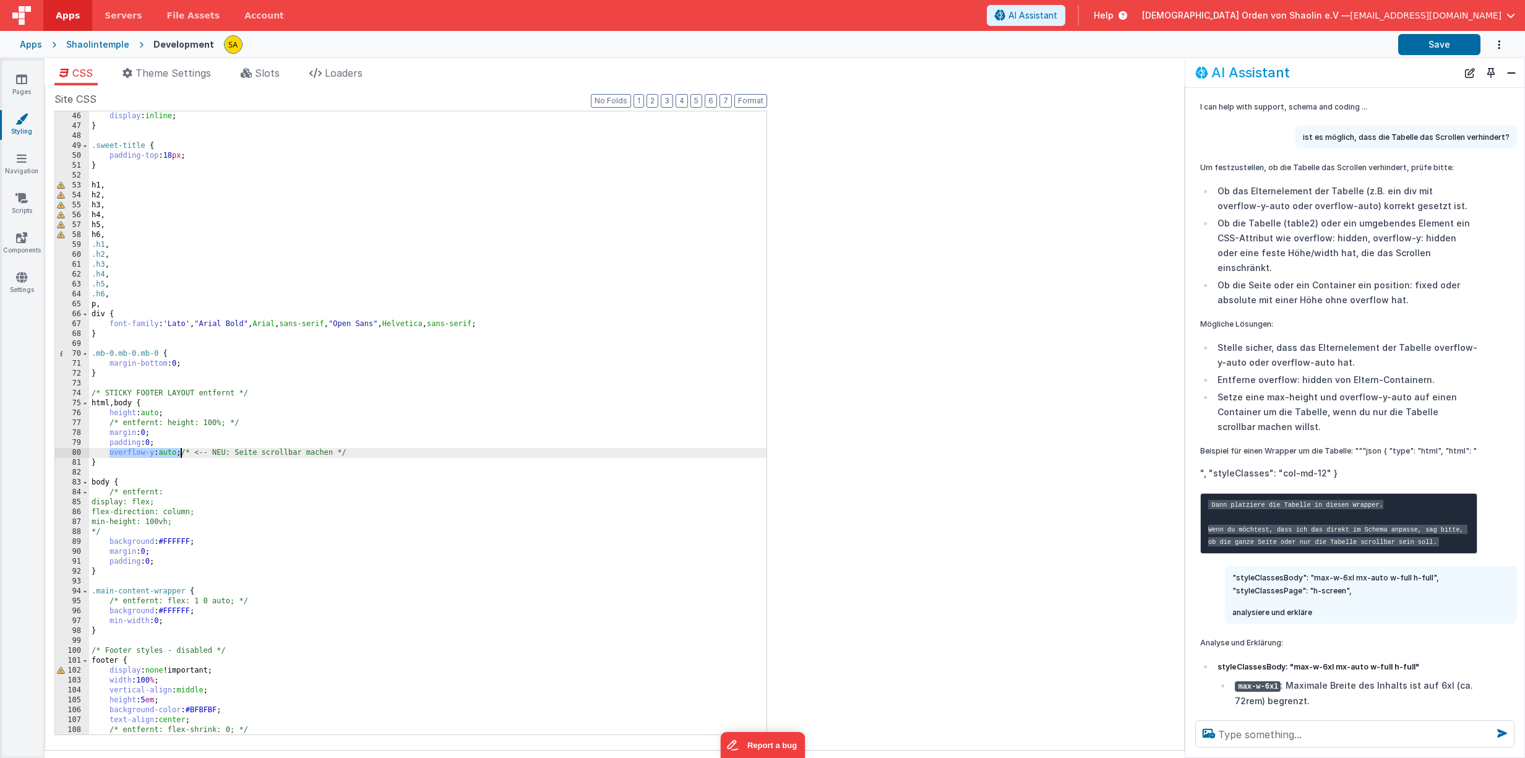
click at [165, 562] on div ".sweet-action-close svg { display : inline ; } .sweet-title { padding-top : 18 …" at bounding box center [427, 422] width 677 height 643
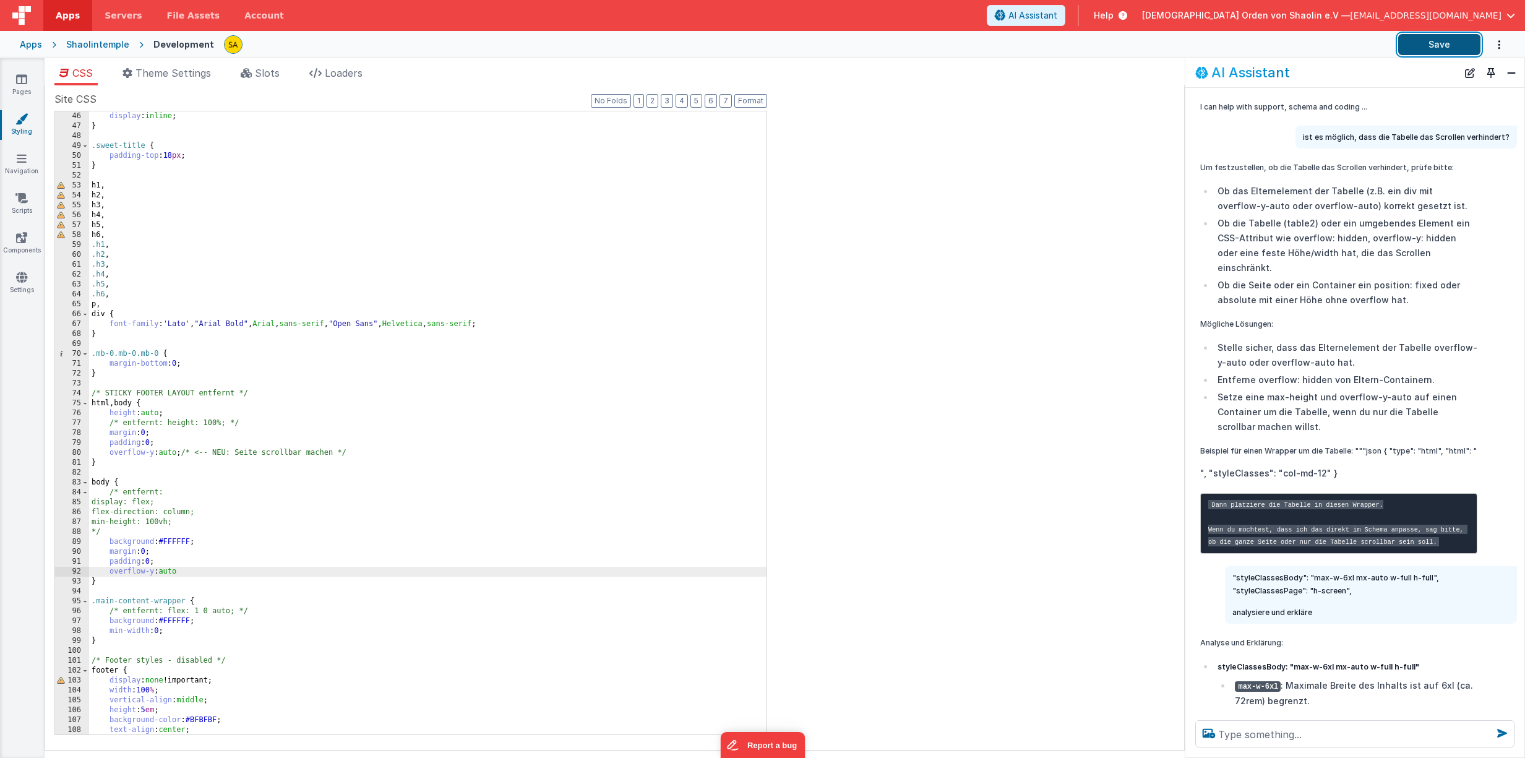
click at [1266, 43] on button "Save" at bounding box center [1439, 44] width 82 height 21
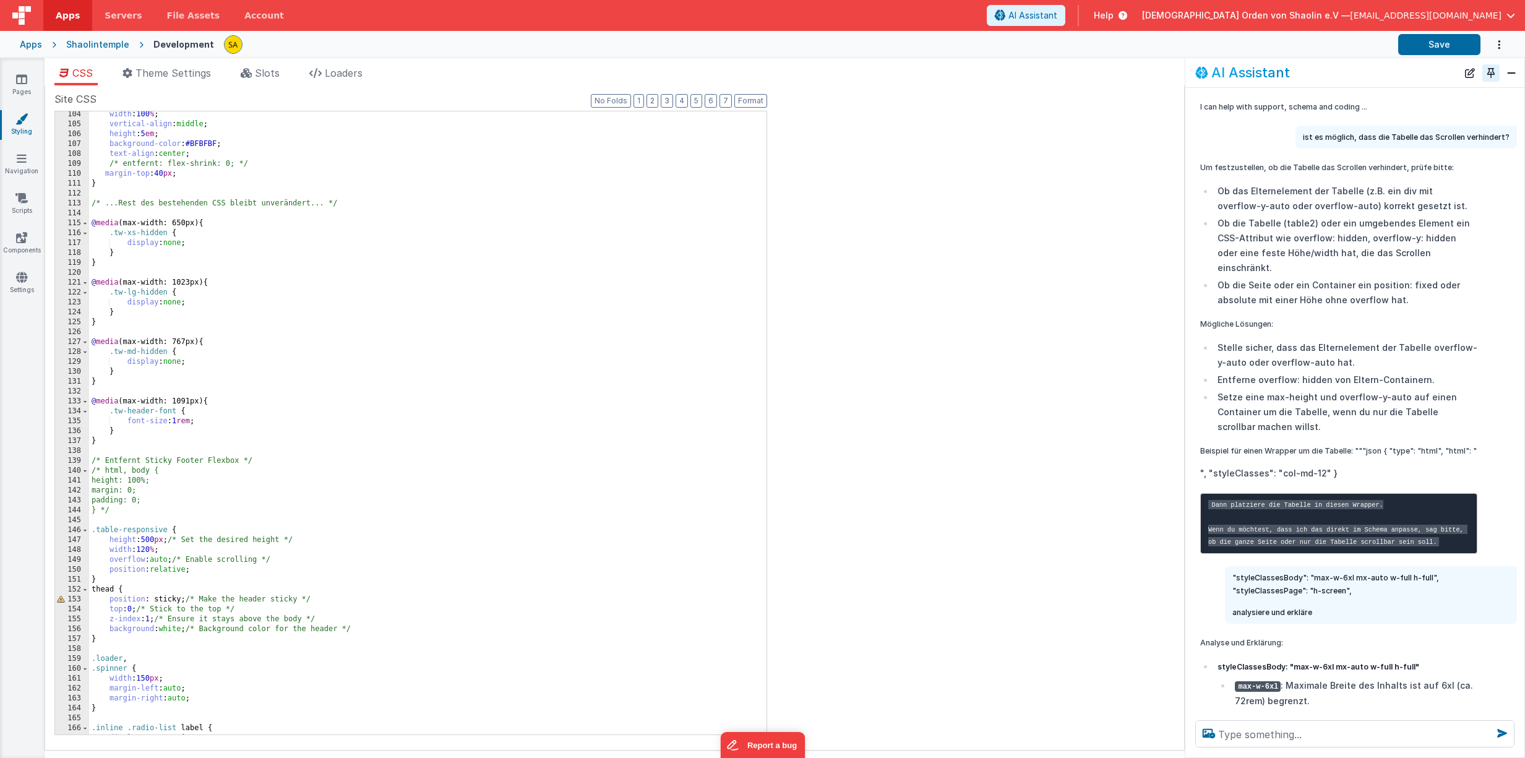
scroll to position [1021, 0]
